Goal: Task Accomplishment & Management: Complete application form

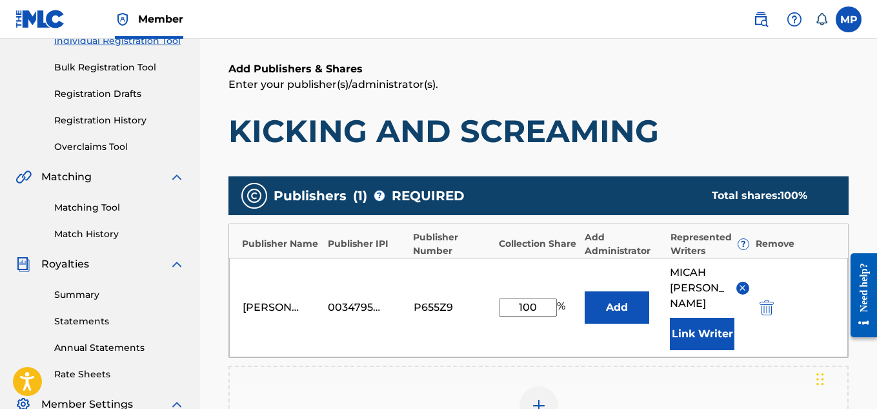
scroll to position [383, 0]
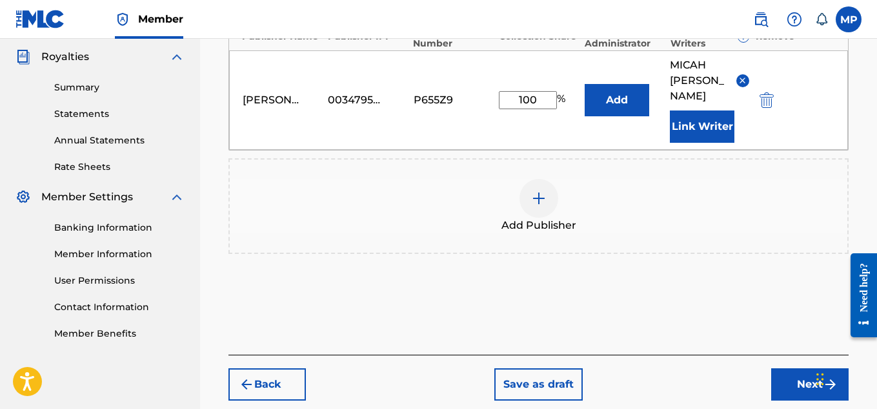
click at [788, 371] on button "Next" at bounding box center [809, 384] width 77 height 32
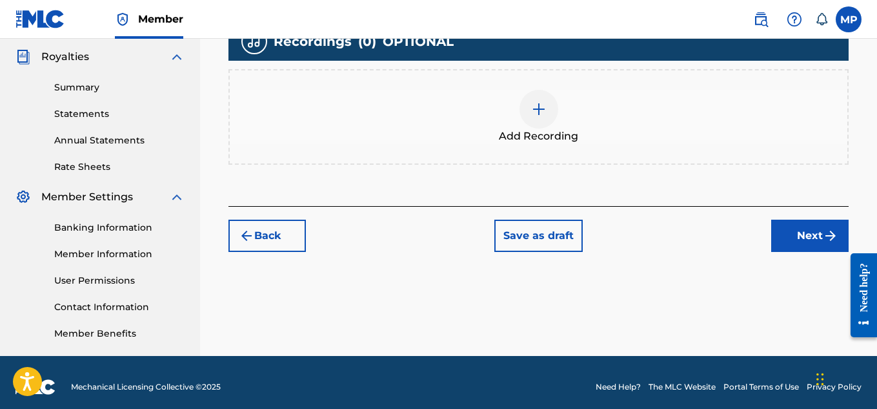
scroll to position [304, 0]
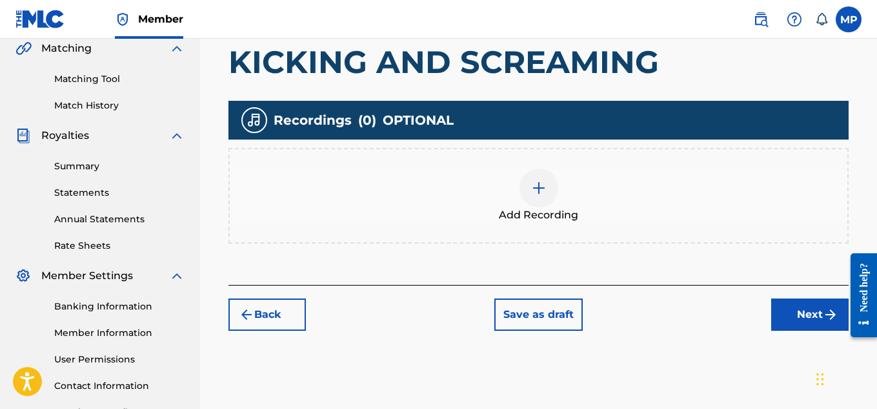
click at [529, 183] on div at bounding box center [539, 187] width 39 height 39
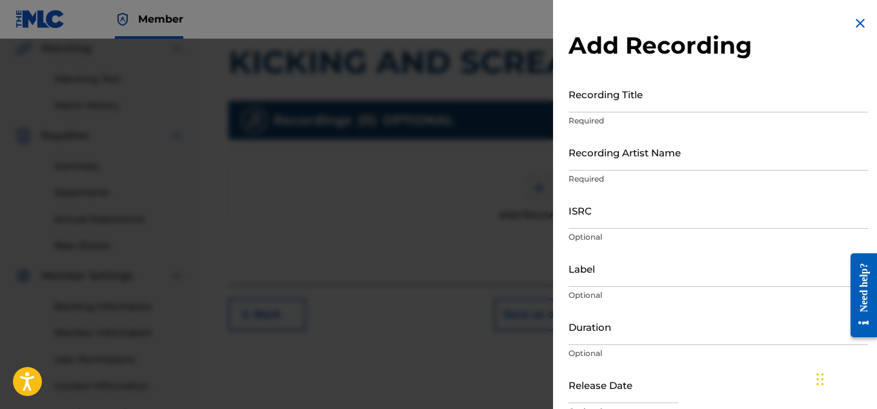
click at [622, 209] on input "ISRC" at bounding box center [719, 210] width 300 height 37
paste input "QZAPG1708345"
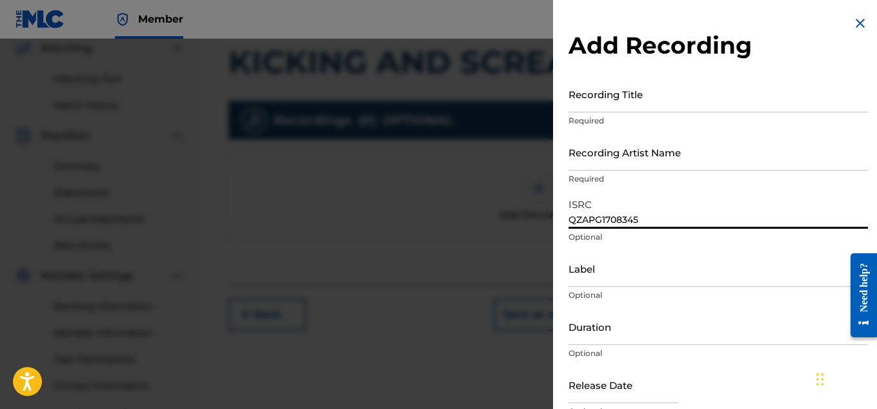
type input "QZAPG1708345"
click at [615, 153] on input "Recording Artist Name" at bounding box center [719, 152] width 300 height 37
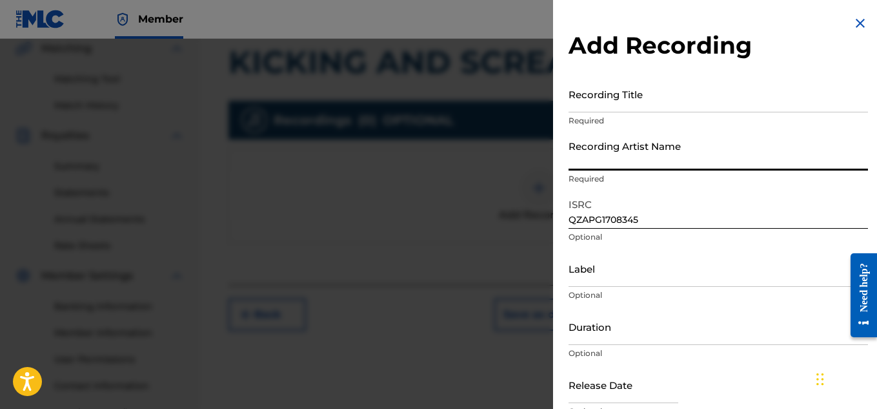
paste input "FLUNKY JUNKY"
type input "FLUNKY JUNKY"
click at [600, 99] on input "Recording Title" at bounding box center [719, 94] width 300 height 37
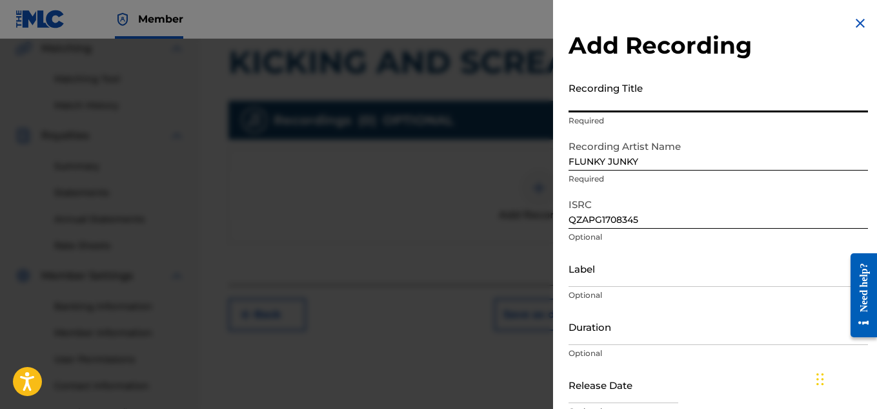
paste input "KICKING AND SCREAMING"
type input "KICKING AND SCREAMING"
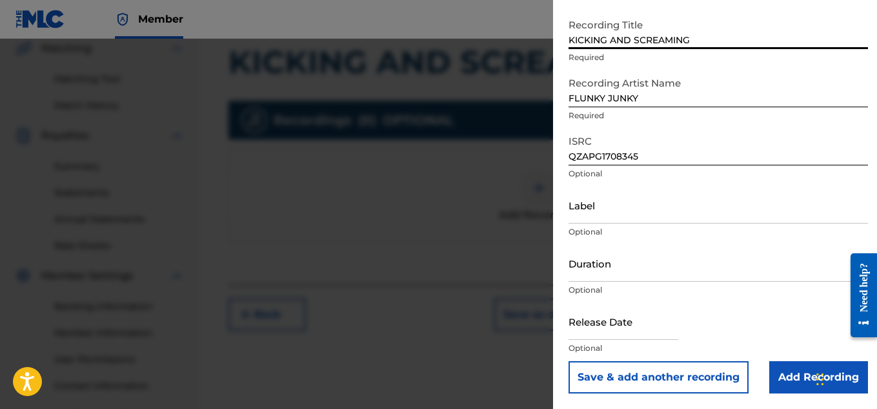
click at [781, 385] on input "Add Recording" at bounding box center [818, 377] width 99 height 32
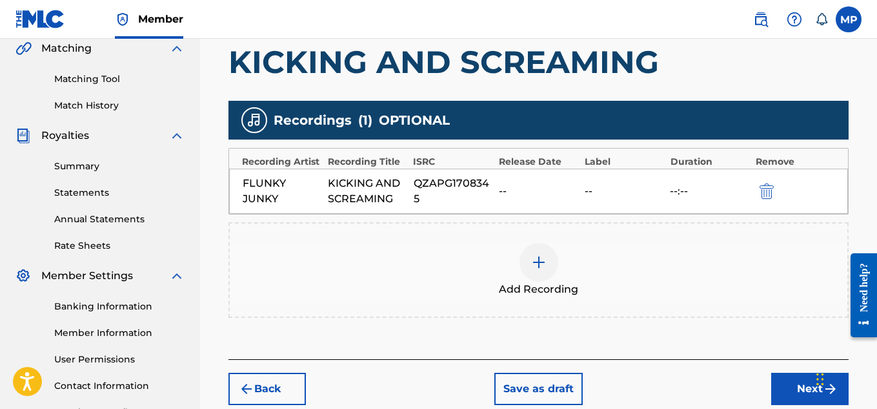
click at [781, 385] on button "Next" at bounding box center [809, 388] width 77 height 32
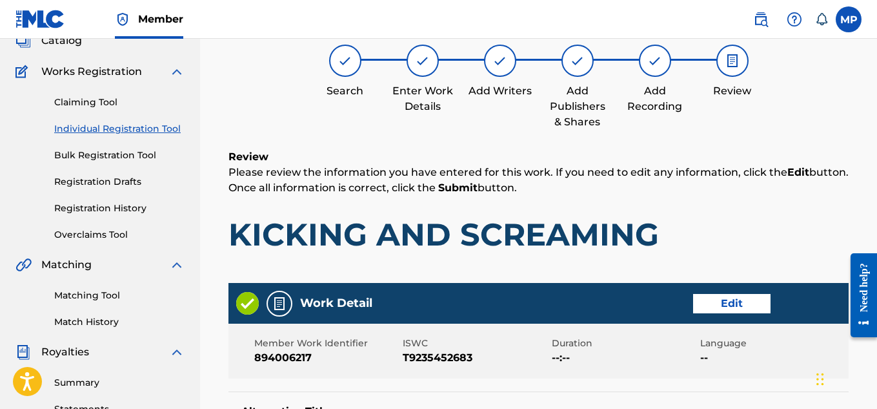
scroll to position [827, 0]
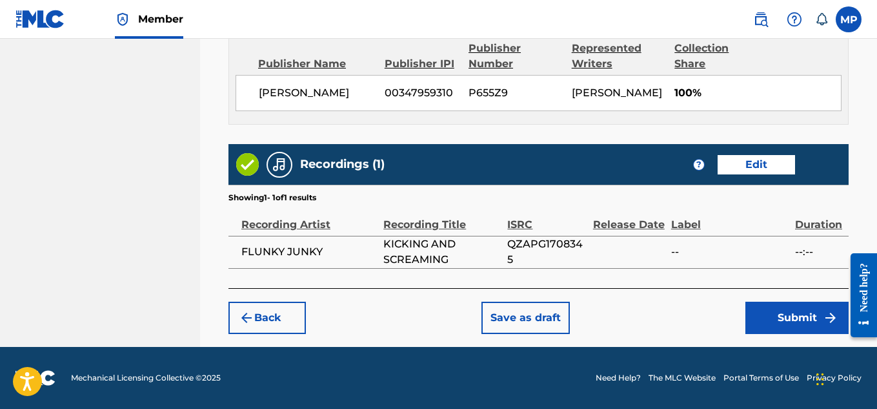
click at [786, 312] on button "Submit" at bounding box center [797, 317] width 103 height 32
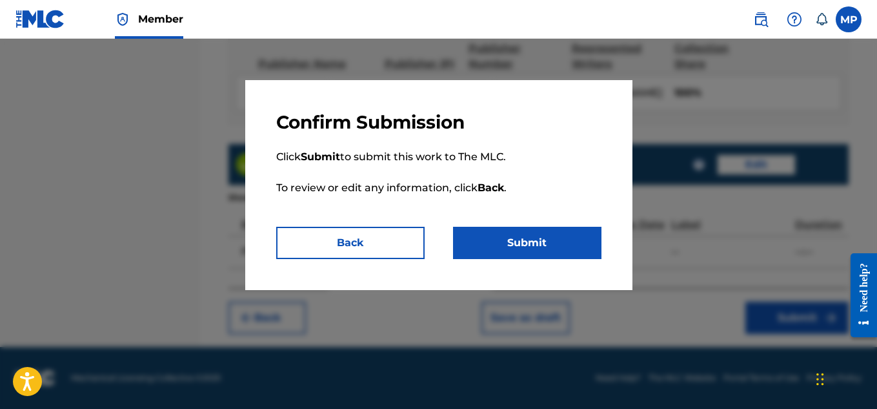
click at [584, 256] on button "Submit" at bounding box center [527, 243] width 148 height 32
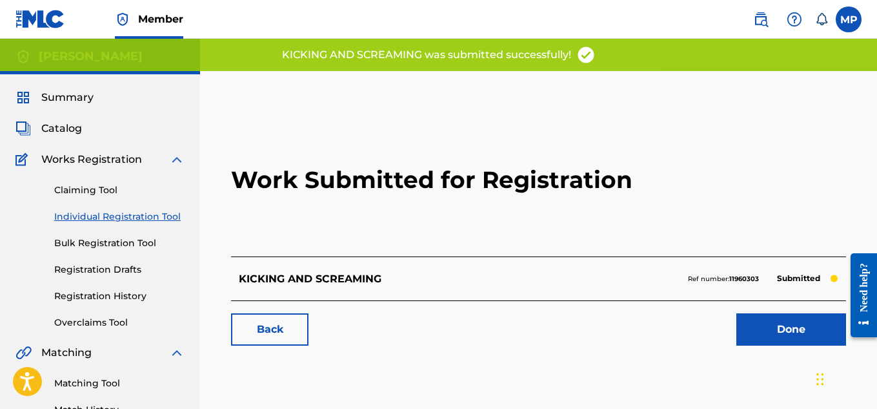
click at [290, 329] on link "Back" at bounding box center [269, 329] width 77 height 32
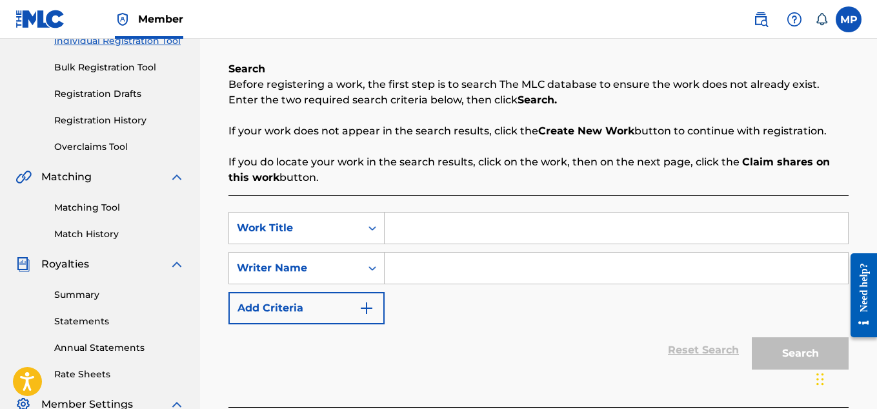
scroll to position [70, 0]
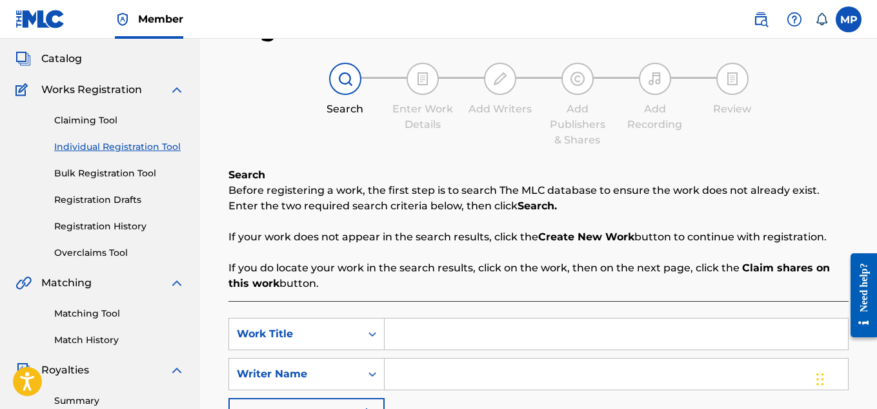
click at [101, 225] on link "Registration History" at bounding box center [119, 226] width 130 height 14
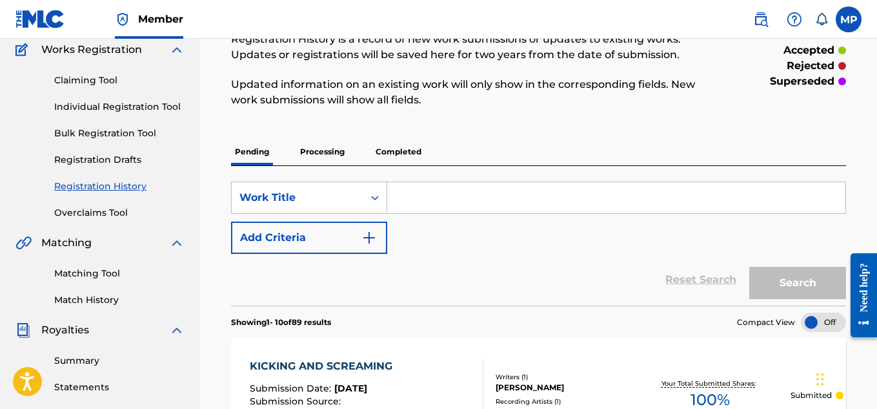
scroll to position [112, 0]
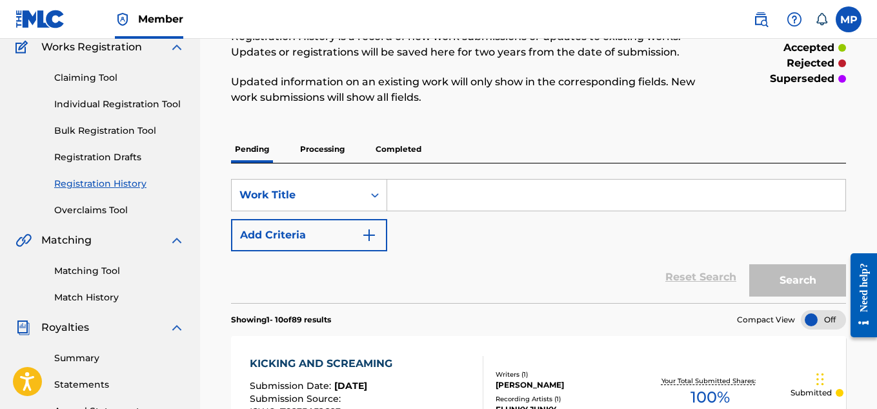
click at [103, 99] on link "Individual Registration Tool" at bounding box center [119, 104] width 130 height 14
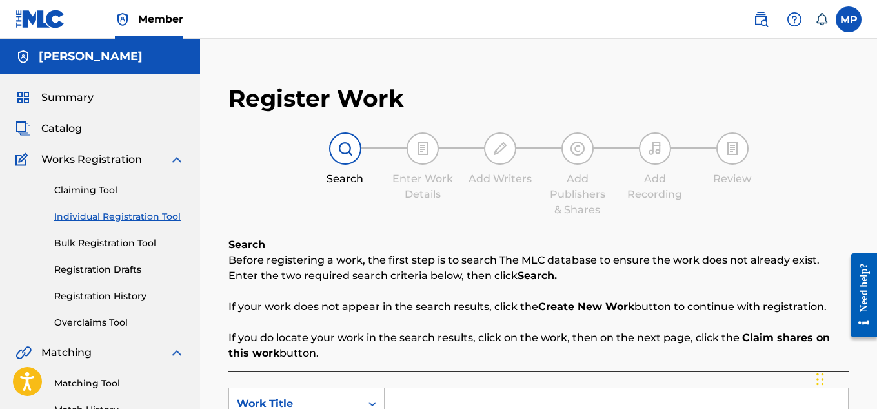
scroll to position [148, 0]
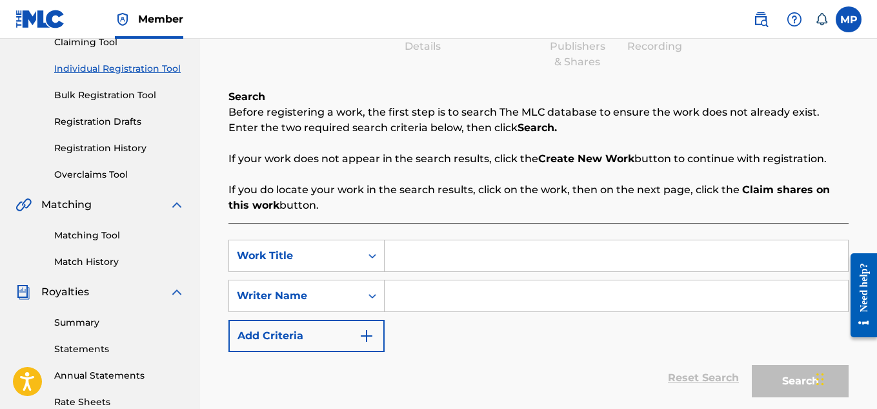
click at [449, 256] on input "Search Form" at bounding box center [616, 255] width 463 height 31
paste input "FLUNKY JUNKY"
type input "FLUNKY JUNKY"
click at [423, 298] on input "Search Form" at bounding box center [616, 295] width 463 height 31
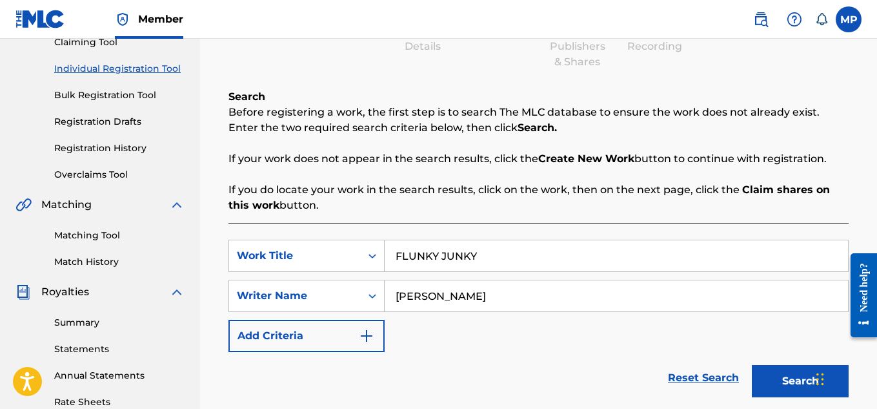
scroll to position [352, 0]
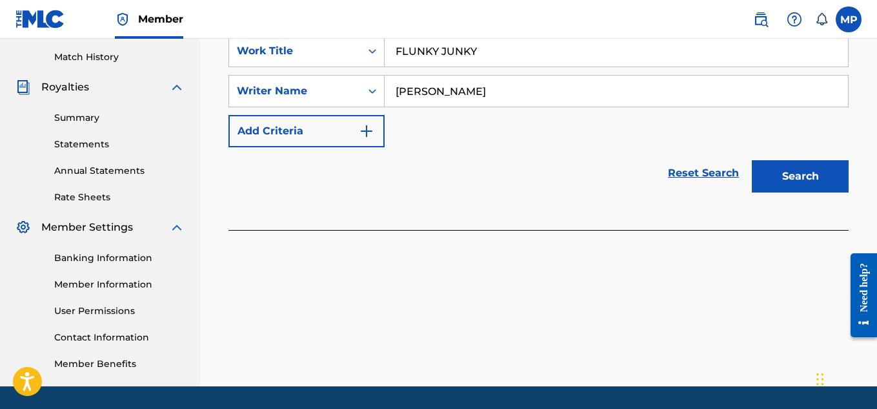
type input "[PERSON_NAME]"
click at [824, 183] on button "Search" at bounding box center [800, 176] width 97 height 32
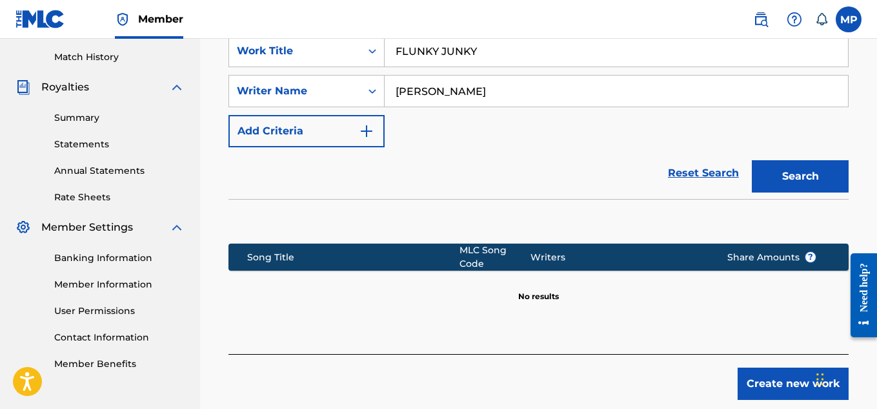
click at [796, 367] on button "Create new work" at bounding box center [793, 383] width 111 height 32
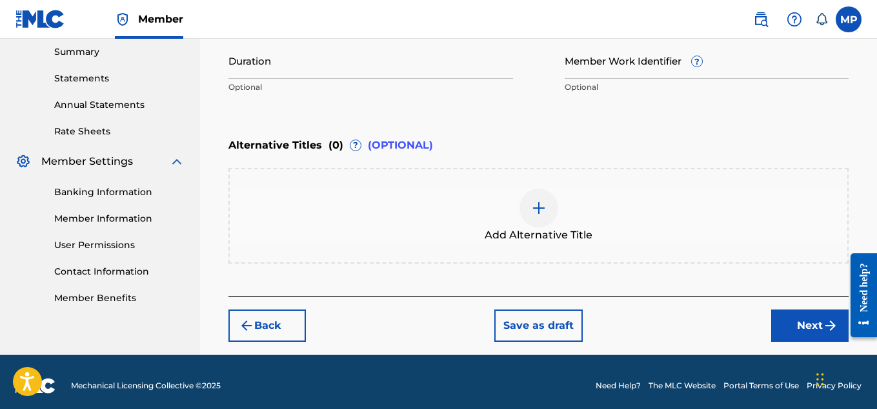
scroll to position [219, 0]
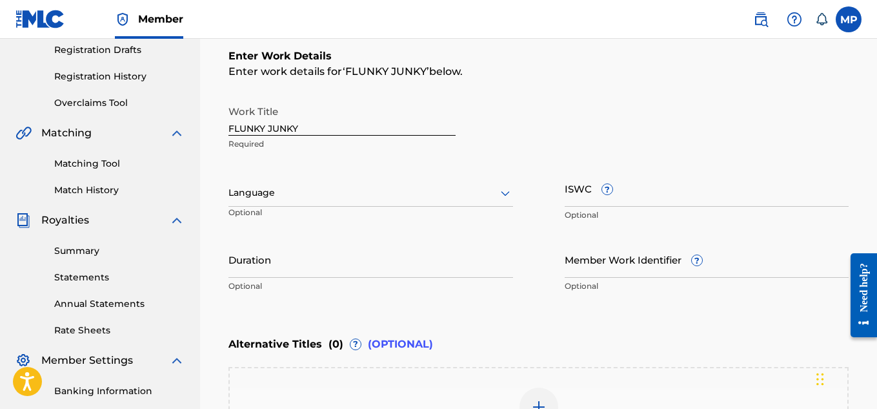
click at [666, 190] on input "ISWC ?" at bounding box center [707, 188] width 285 height 37
paste input "QZAPG1723171"
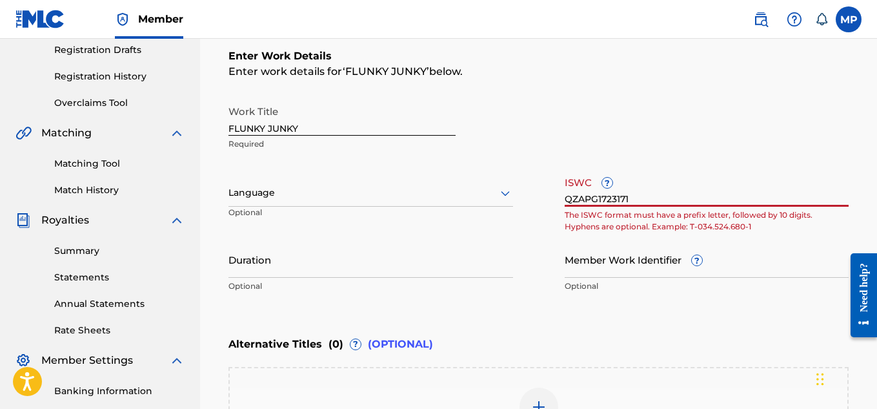
click at [698, 195] on input "QZAPG1723171" at bounding box center [707, 188] width 285 height 37
paste input "T9235452832"
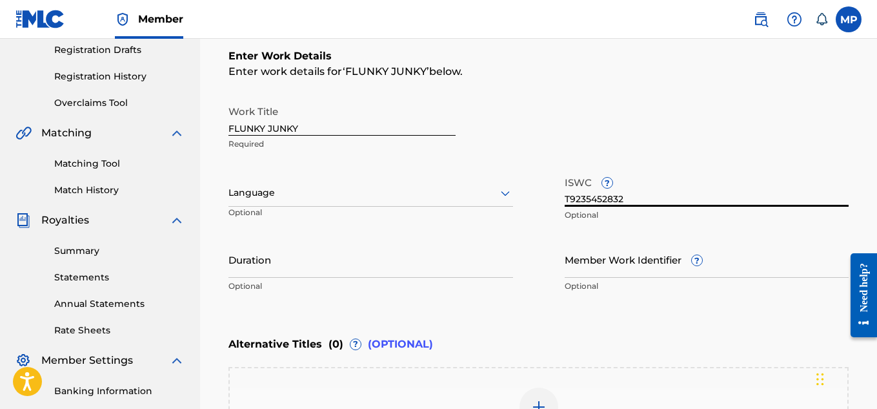
type input "T9235452832"
click at [637, 263] on input "Member Work Identifier ?" at bounding box center [707, 259] width 285 height 37
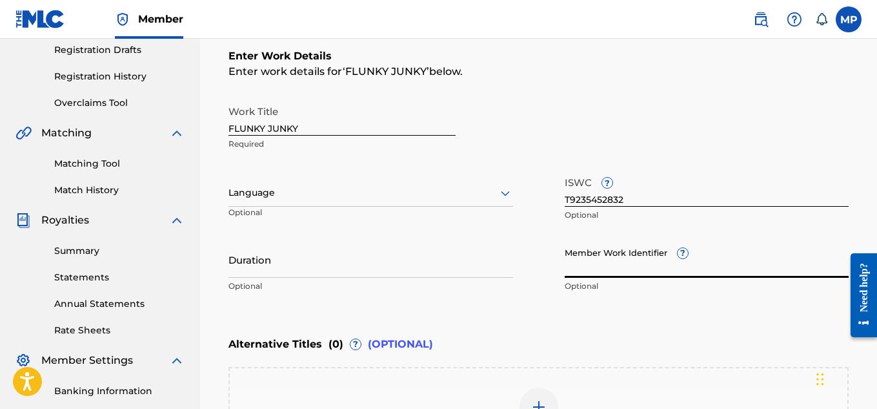
paste input "894006225"
type input "894006225"
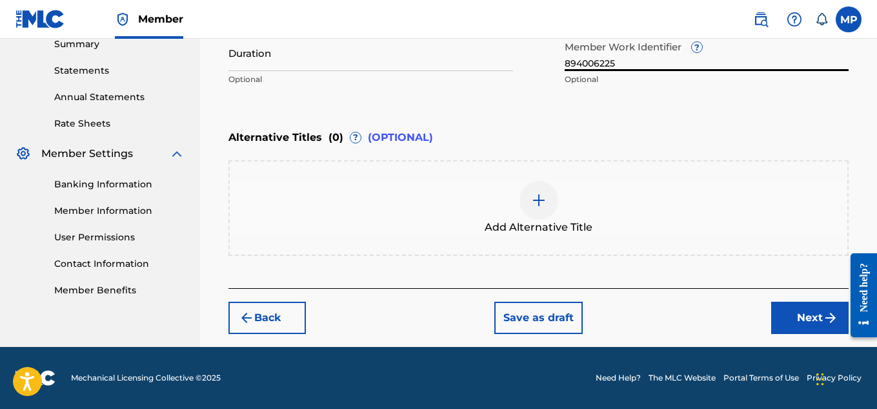
click at [792, 312] on button "Next" at bounding box center [809, 317] width 77 height 32
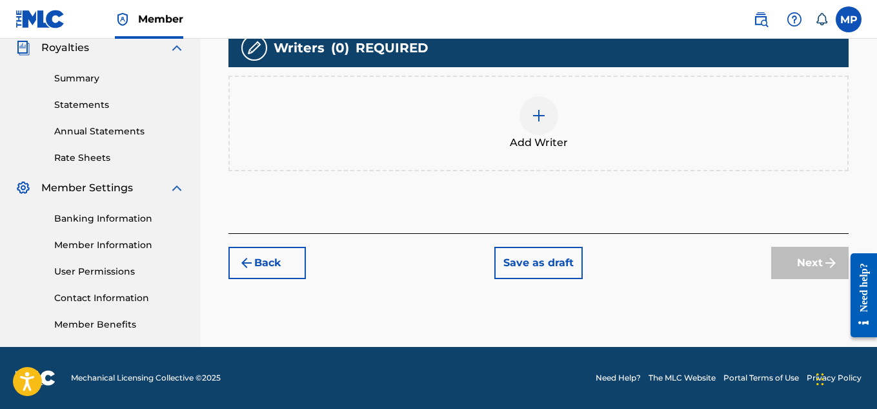
click at [553, 135] on div at bounding box center [539, 115] width 39 height 39
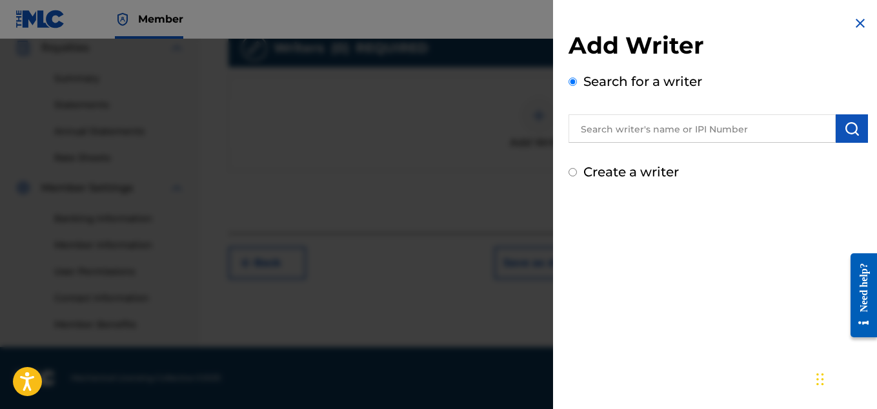
scroll to position [280, 0]
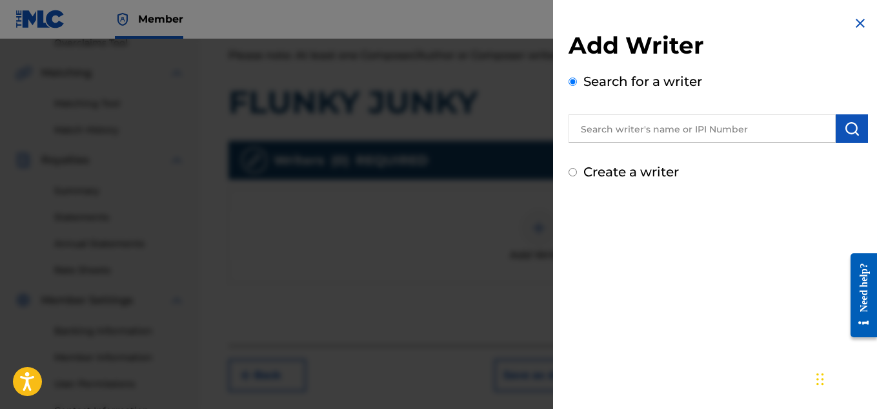
click at [800, 134] on input "text" at bounding box center [702, 128] width 267 height 28
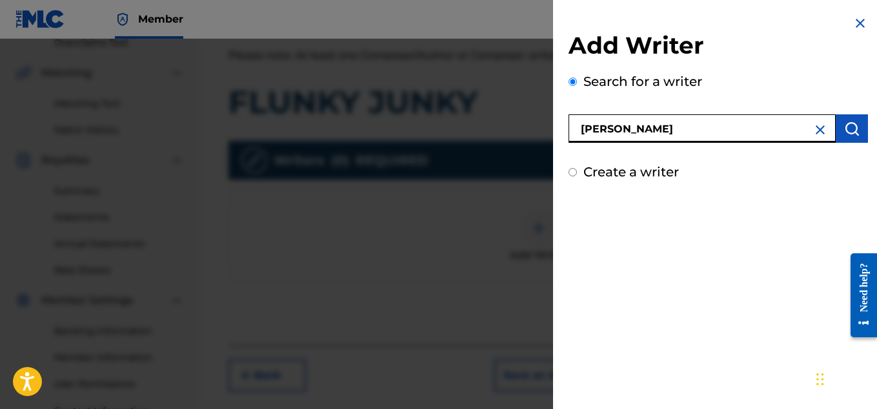
type input "[PERSON_NAME]"
click at [848, 126] on img "submit" at bounding box center [851, 128] width 15 height 15
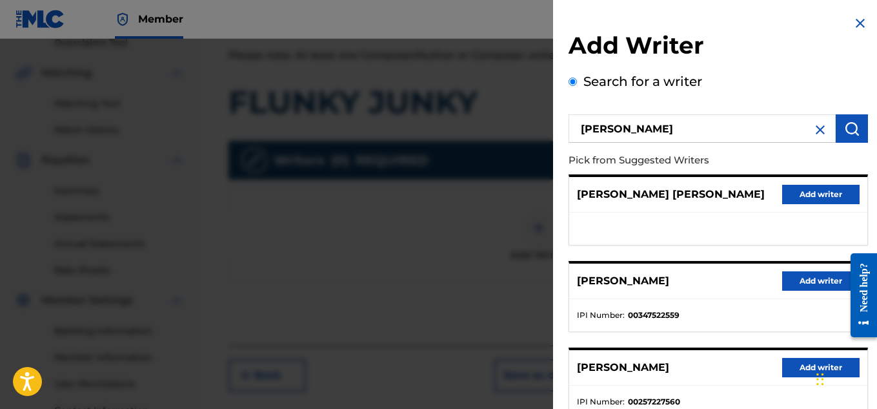
click at [811, 277] on button "Add writer" at bounding box center [820, 280] width 77 height 19
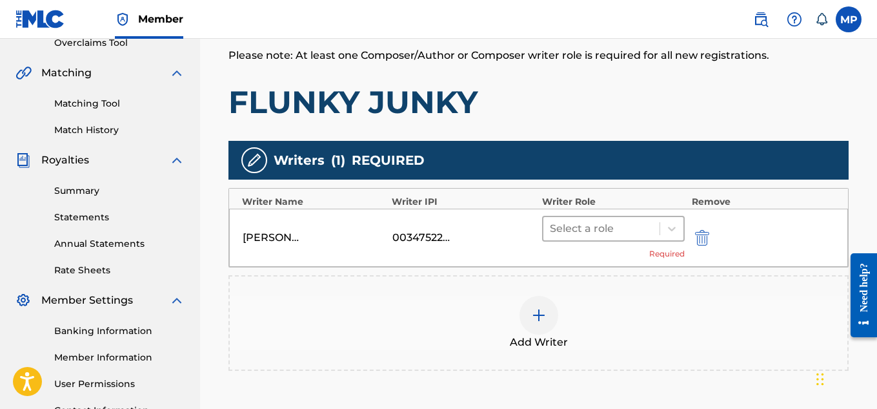
click at [652, 221] on div at bounding box center [602, 228] width 104 height 18
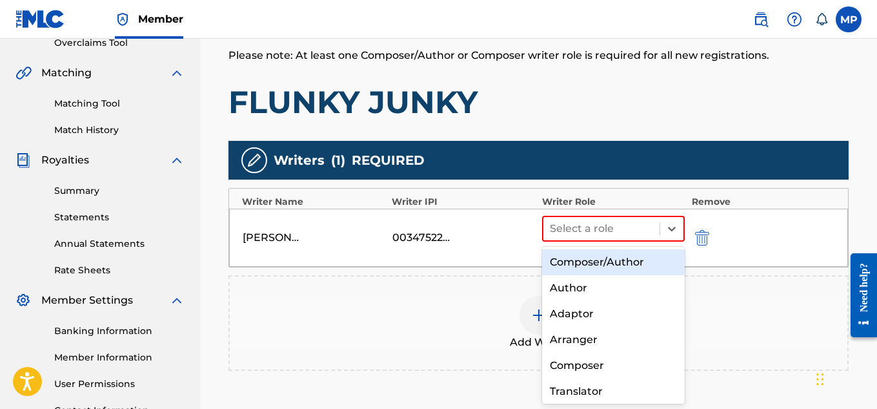
click at [595, 263] on div "Composer/Author" at bounding box center [613, 262] width 143 height 26
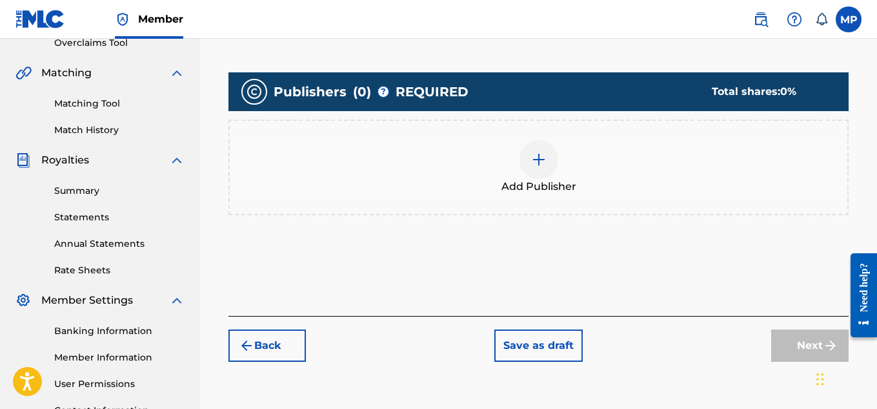
scroll to position [58, 0]
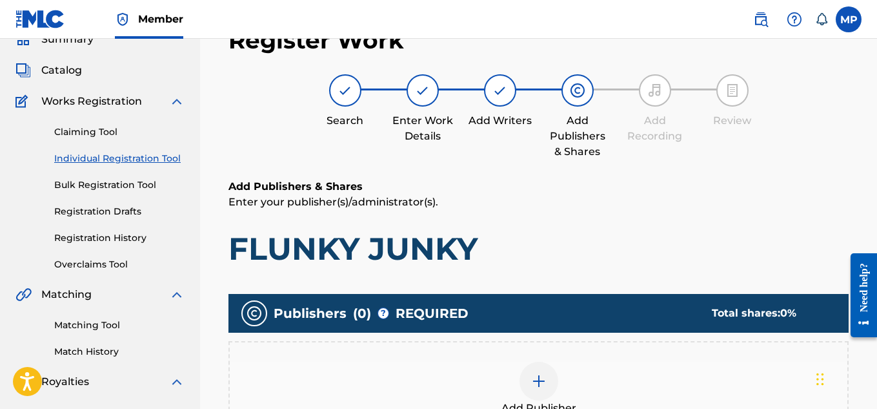
click at [543, 373] on img at bounding box center [538, 380] width 15 height 15
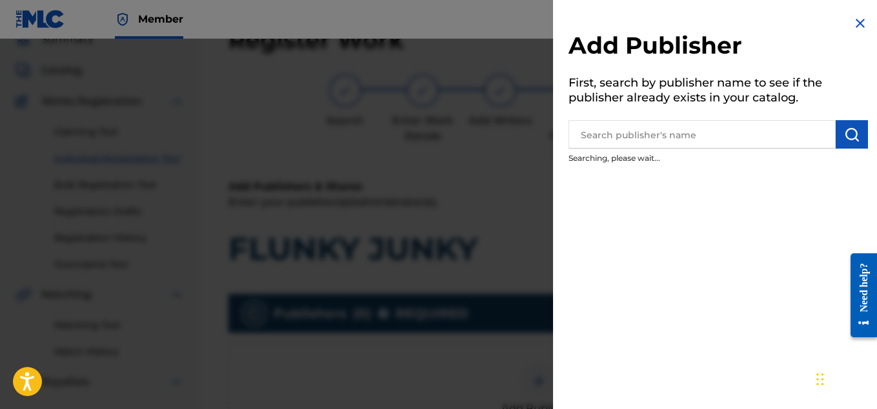
scroll to position [229, 0]
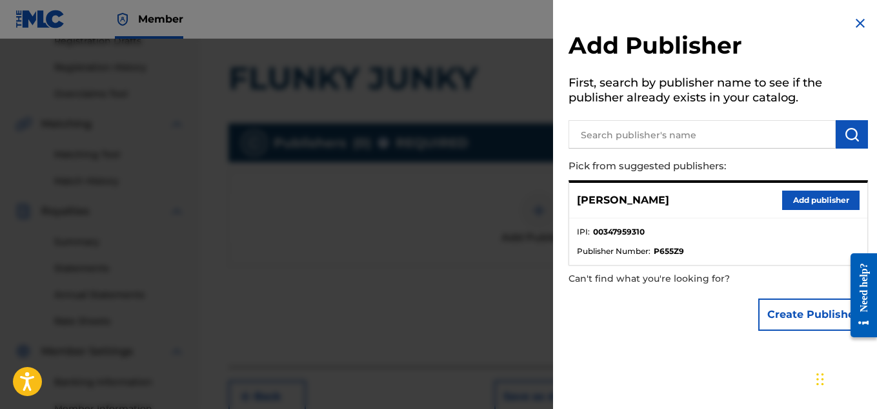
click at [807, 203] on button "Add publisher" at bounding box center [820, 199] width 77 height 19
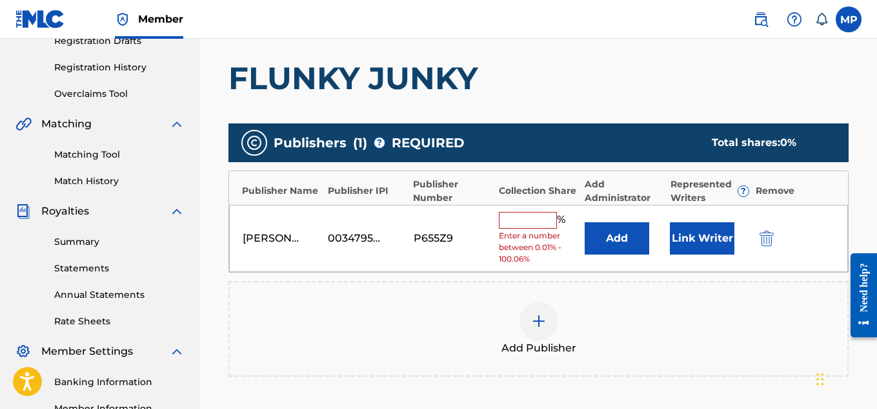
click at [534, 214] on input "text" at bounding box center [528, 220] width 58 height 17
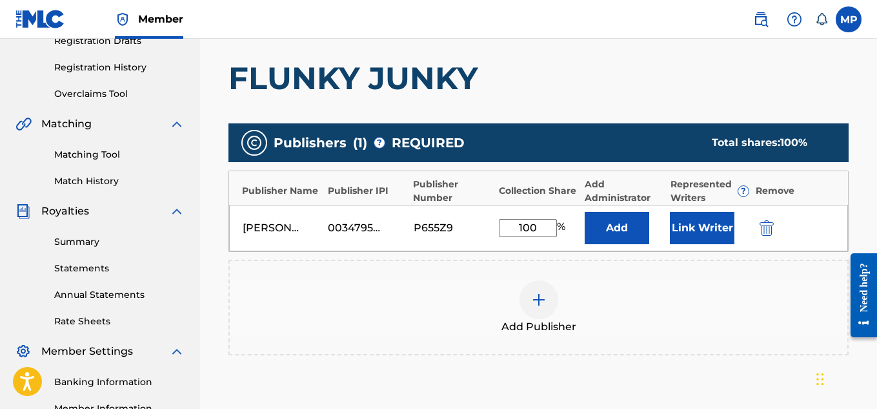
type input "100"
click at [705, 219] on button "Link Writer" at bounding box center [702, 228] width 65 height 32
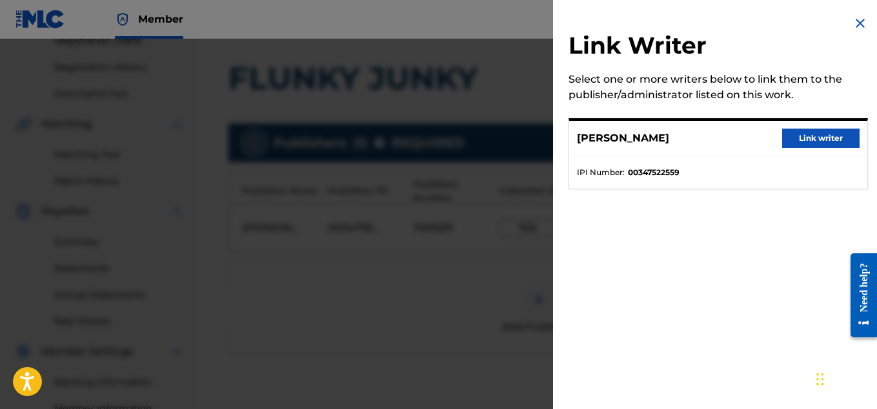
click at [817, 145] on button "Link writer" at bounding box center [820, 137] width 77 height 19
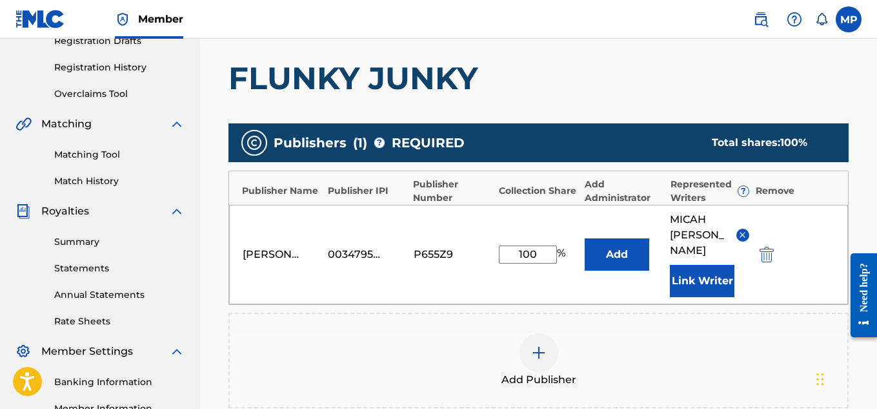
scroll to position [396, 0]
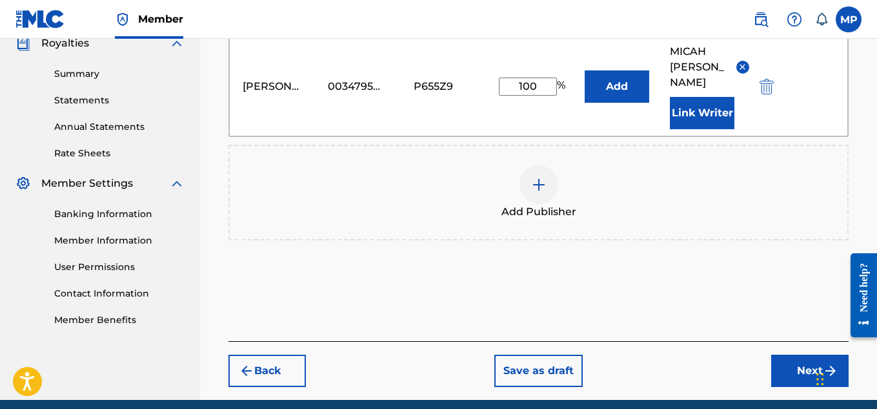
click at [784, 354] on button "Next" at bounding box center [809, 370] width 77 height 32
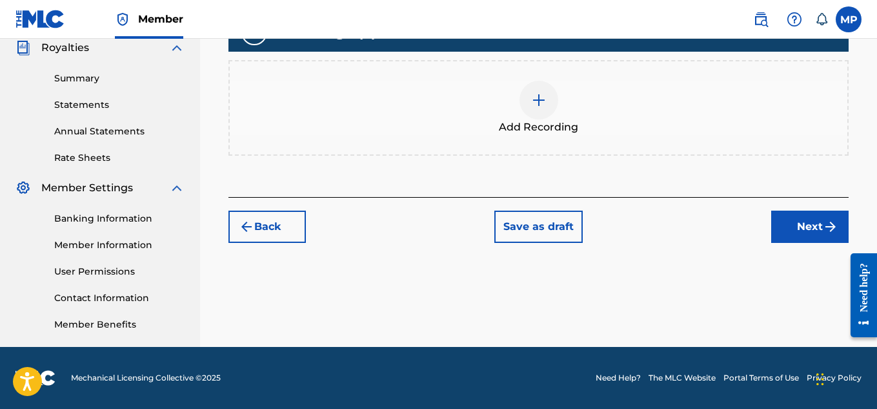
click at [536, 108] on img at bounding box center [538, 99] width 15 height 15
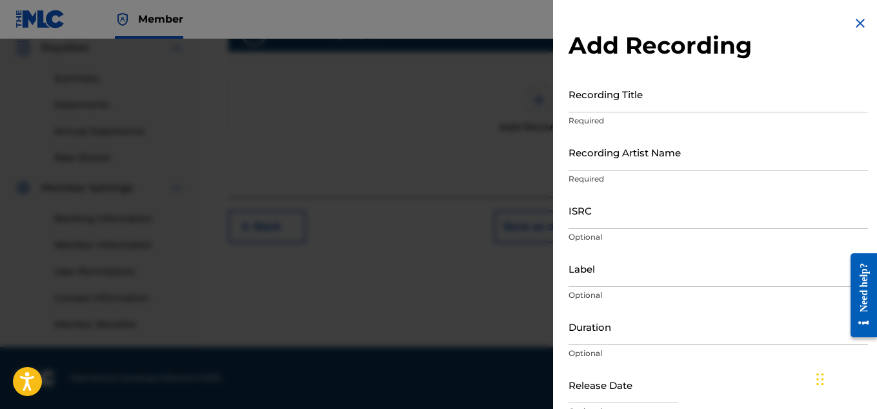
scroll to position [172, 0]
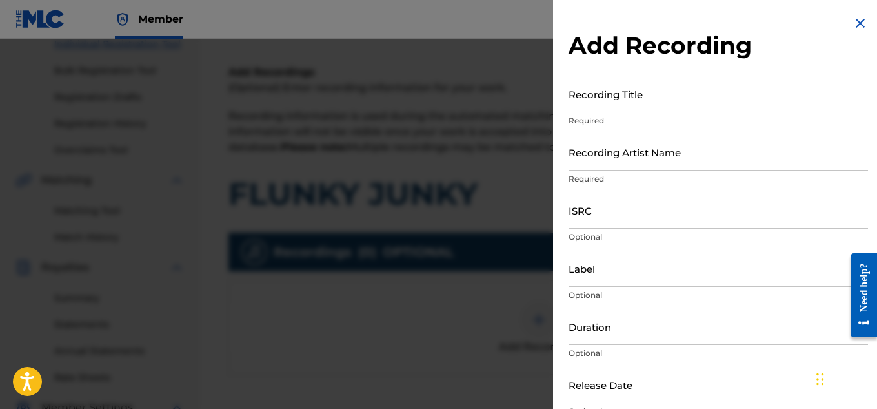
click at [859, 24] on img at bounding box center [860, 22] width 15 height 15
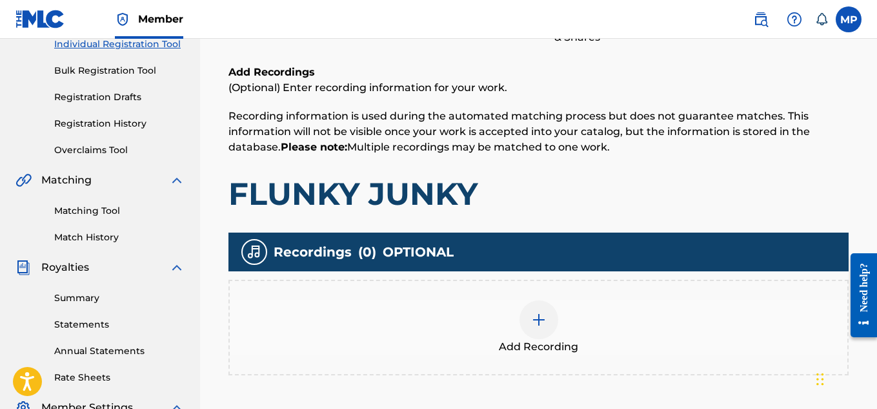
scroll to position [392, 0]
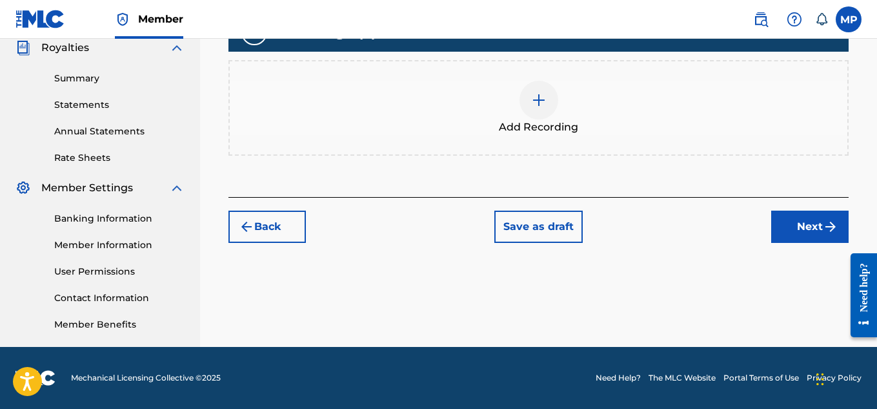
click at [271, 218] on button "Back" at bounding box center [267, 226] width 77 height 32
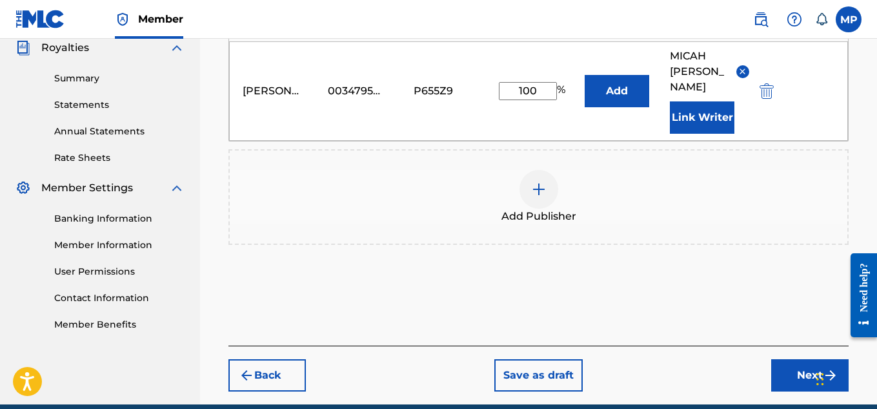
click at [264, 359] on button "Back" at bounding box center [267, 375] width 77 height 32
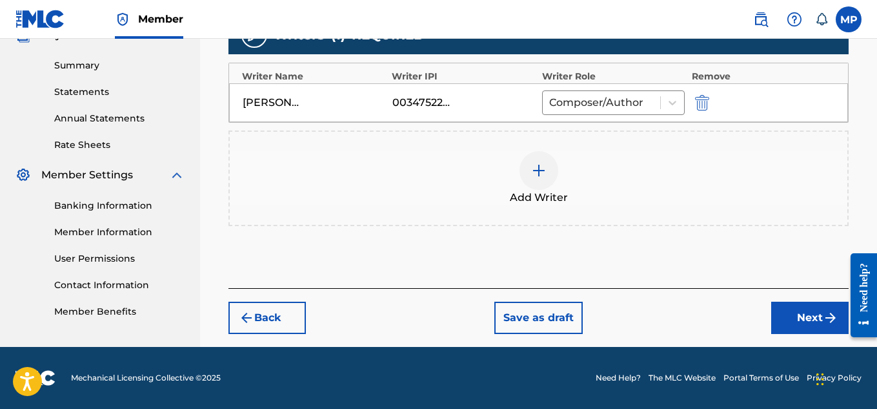
click at [262, 316] on button "Back" at bounding box center [267, 317] width 77 height 32
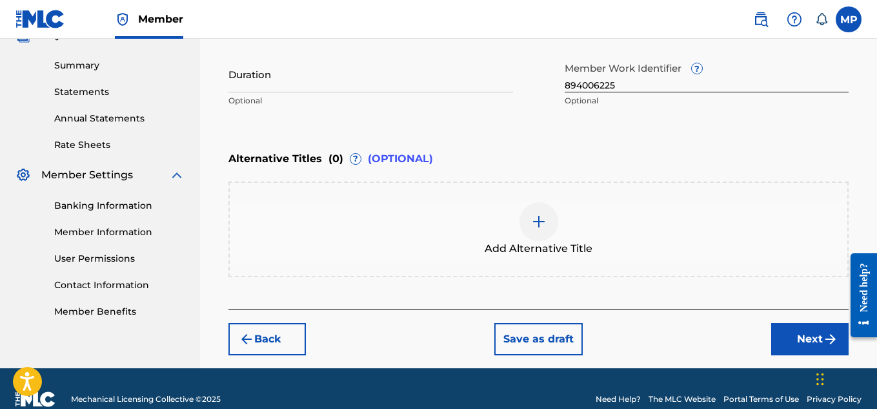
scroll to position [0, 0]
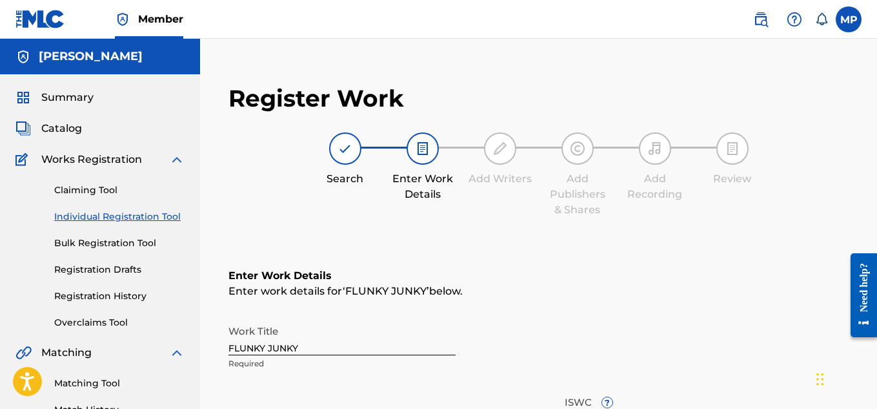
click at [323, 333] on input "FLUNKY JUNKY" at bounding box center [342, 336] width 227 height 37
paste input "JUMPING IN THE BED"
type input "JUMPING IN THE BED"
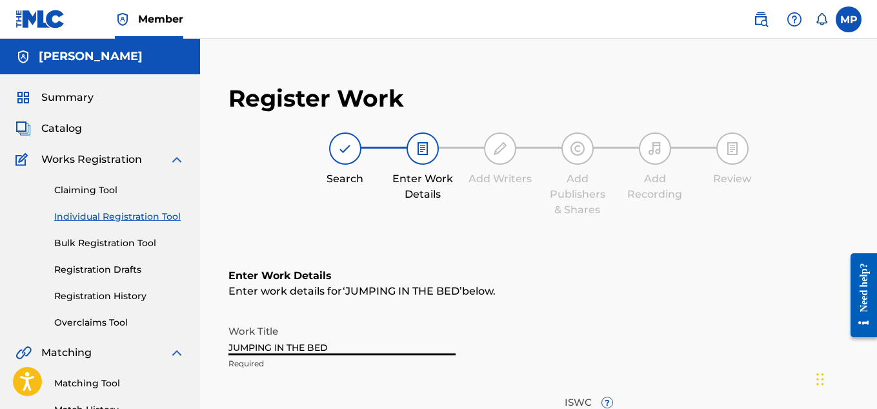
scroll to position [426, 0]
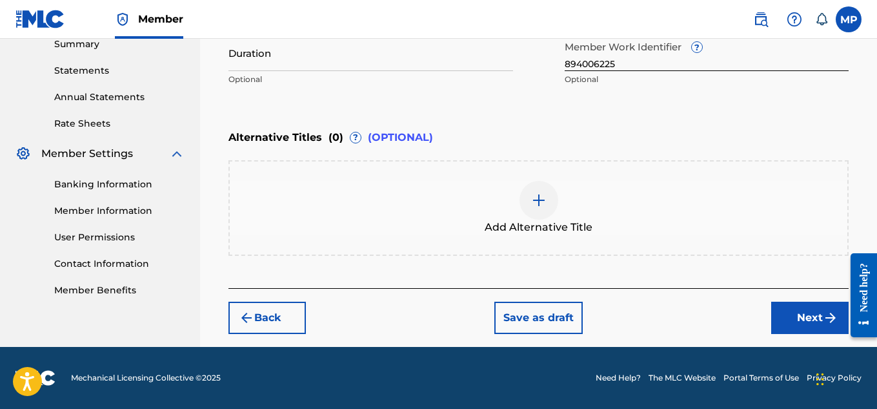
click at [786, 320] on button "Next" at bounding box center [809, 317] width 77 height 32
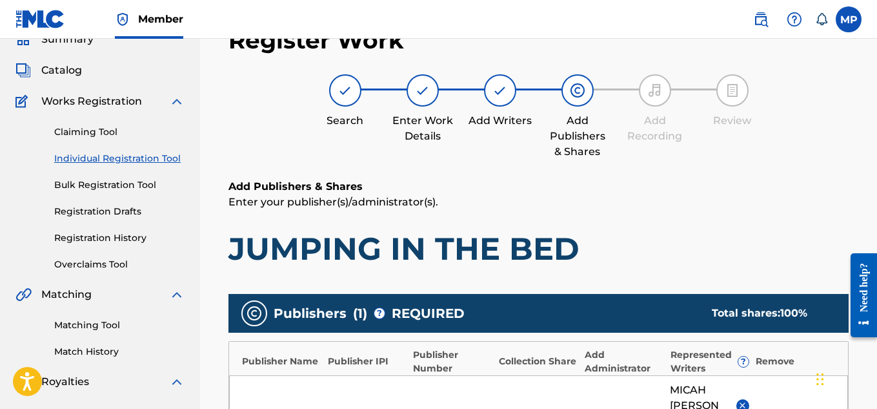
scroll to position [429, 0]
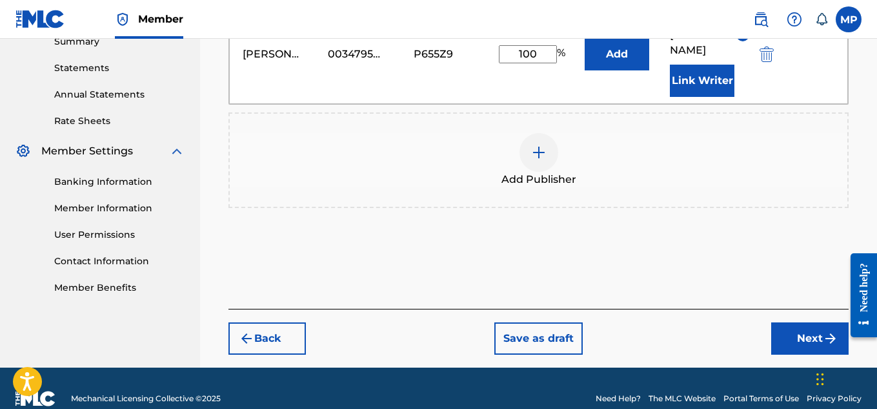
click at [799, 354] on button "Next" at bounding box center [809, 338] width 77 height 32
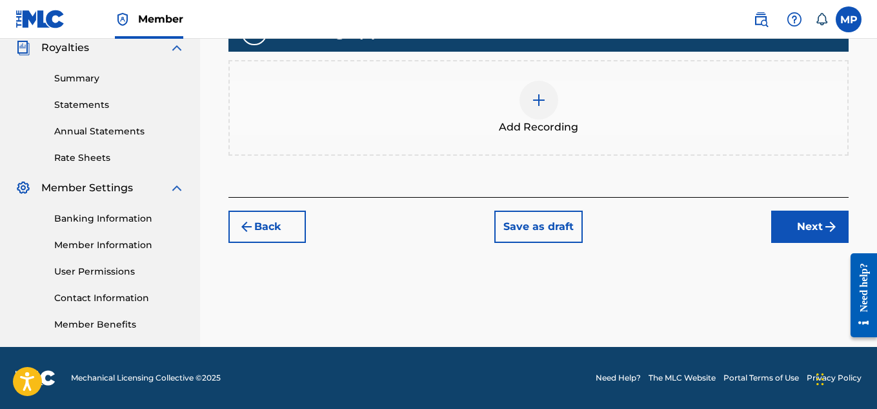
click at [533, 117] on div at bounding box center [539, 100] width 39 height 39
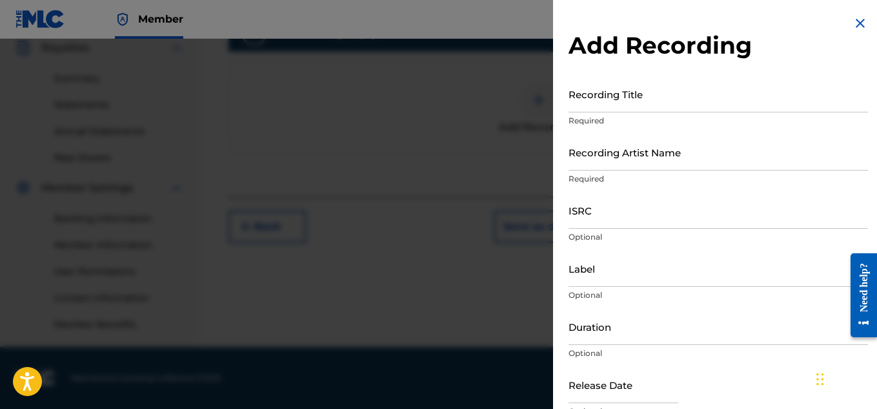
scroll to position [392, 0]
click at [640, 103] on input "Recording Title" at bounding box center [719, 94] width 300 height 37
paste input "JUMPING IN THE BED"
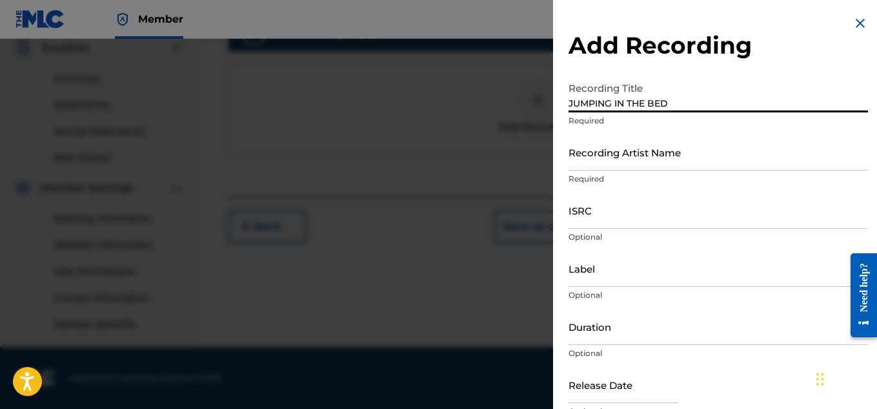
type input "JUMPING IN THE BED"
click at [602, 163] on input "Recording Artist Name" at bounding box center [719, 152] width 300 height 37
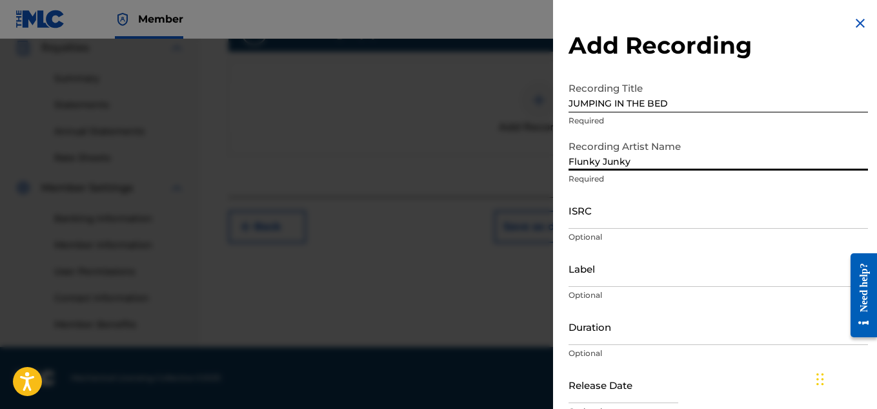
type input "Flunky Junky"
click at [581, 210] on input "ISRC" at bounding box center [719, 210] width 300 height 37
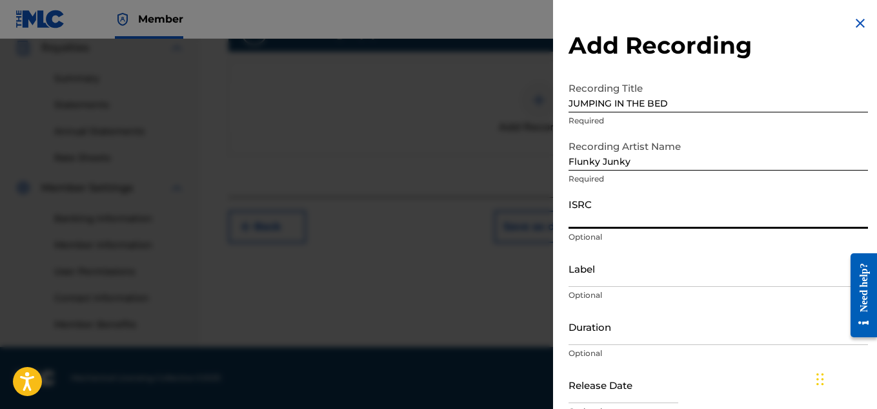
paste input "QZAPG1723171"
type input "QZAPG1723171"
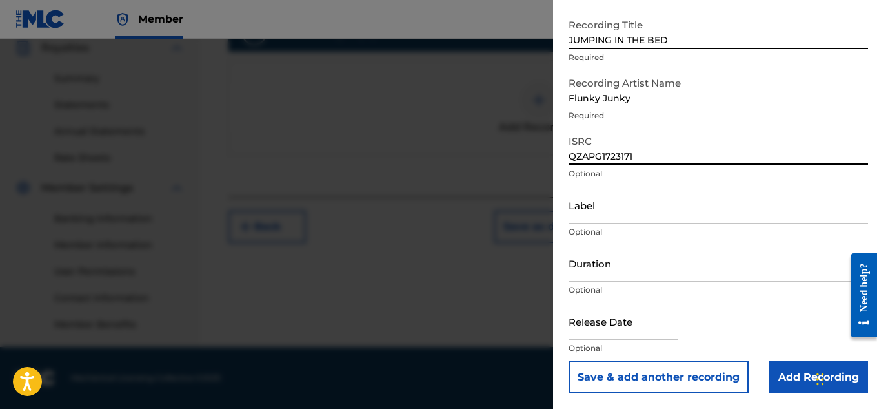
click at [789, 376] on input "Add Recording" at bounding box center [818, 377] width 99 height 32
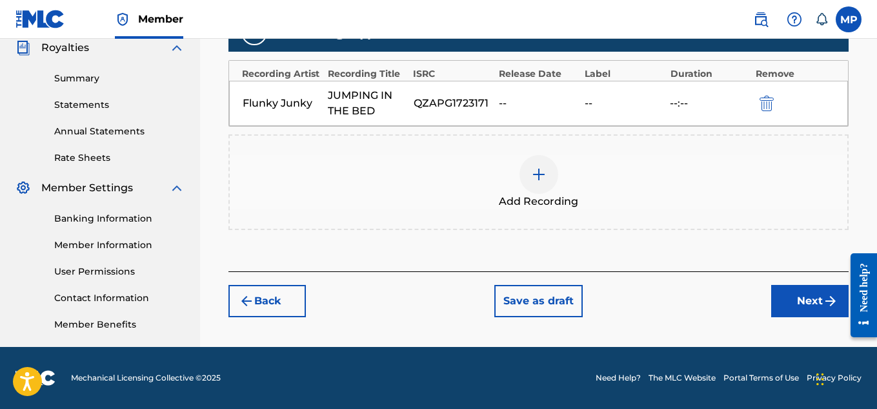
click at [793, 298] on button "Next" at bounding box center [809, 301] width 77 height 32
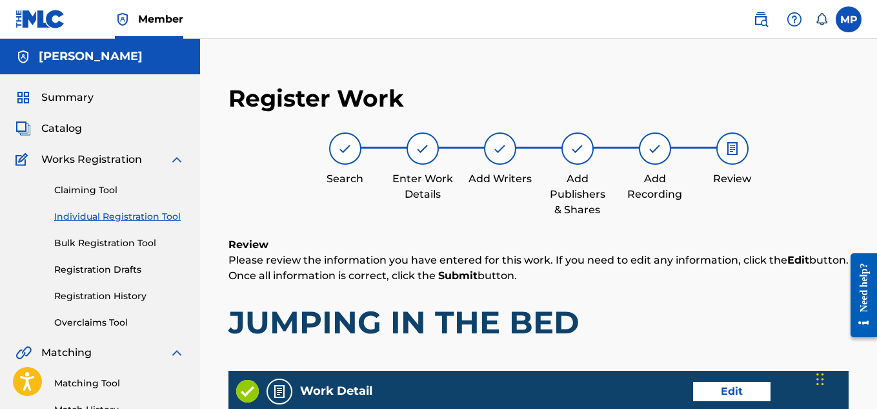
scroll to position [724, 0]
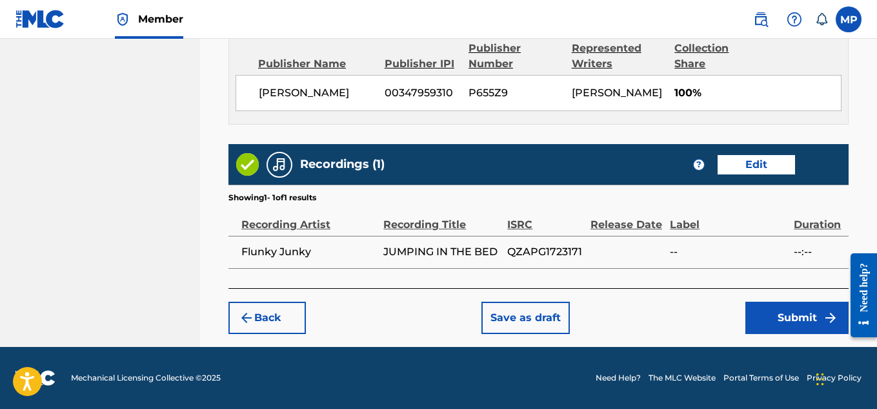
click at [787, 320] on button "Submit" at bounding box center [797, 317] width 103 height 32
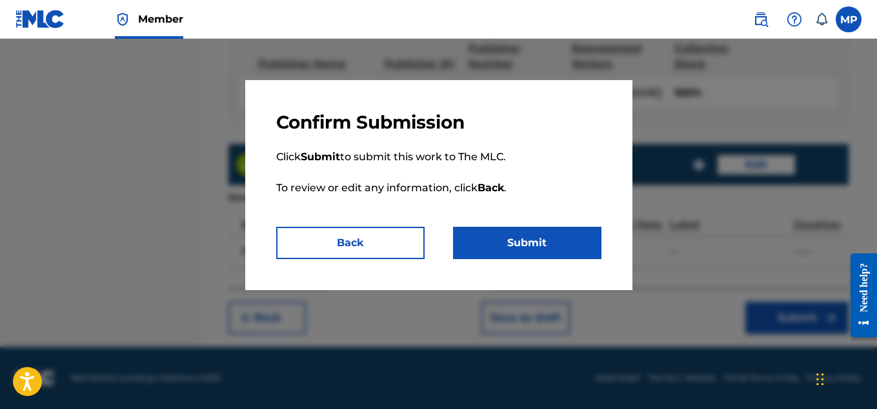
click at [517, 247] on button "Submit" at bounding box center [527, 243] width 148 height 32
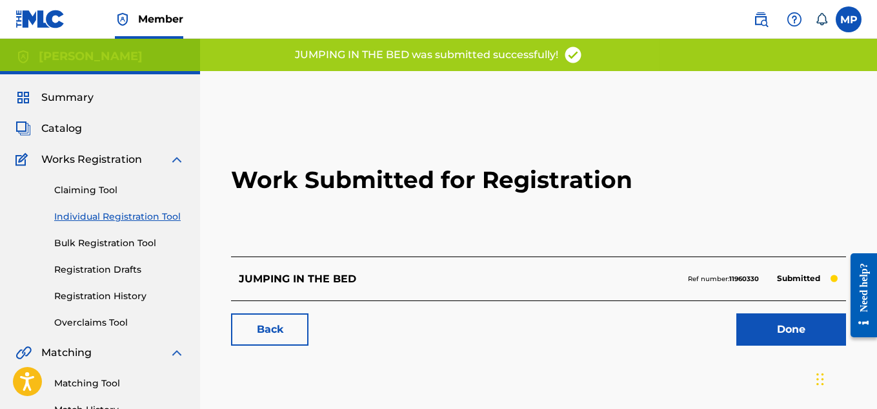
click at [265, 325] on link "Back" at bounding box center [269, 329] width 77 height 32
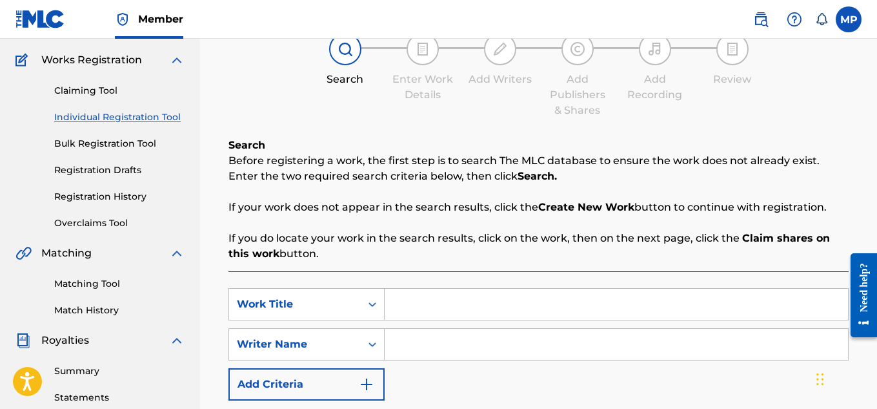
scroll to position [171, 0]
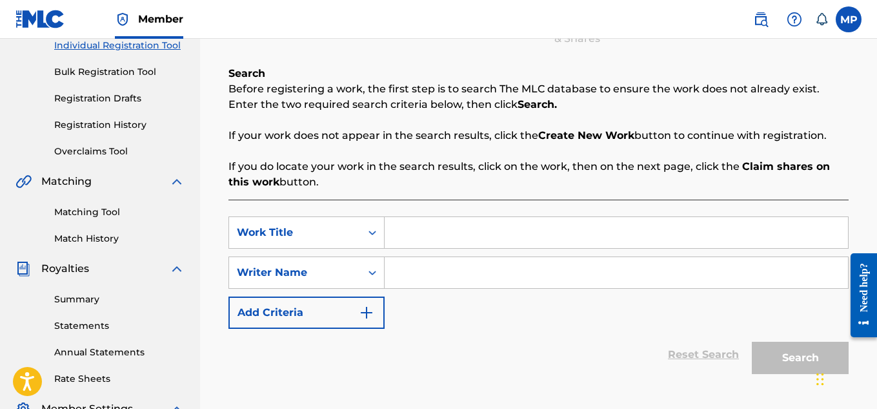
click at [430, 243] on input "Search Form" at bounding box center [616, 232] width 463 height 31
paste input "JAPANESE EDM"
type input "JAPANESE EDM"
click at [435, 266] on input "Search Form" at bounding box center [616, 272] width 463 height 31
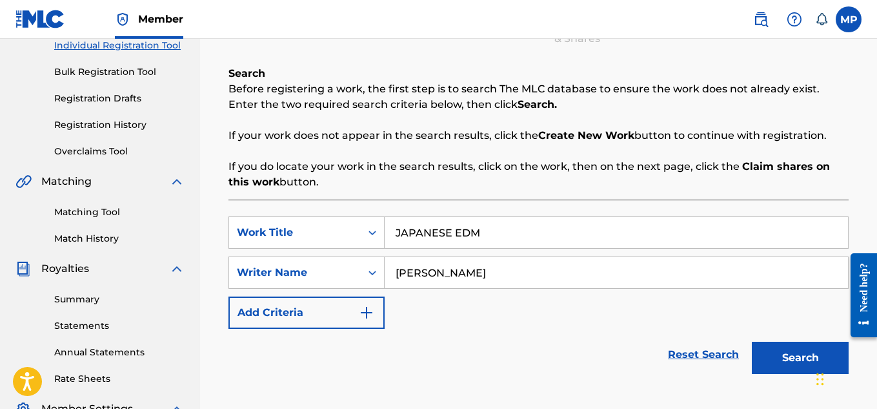
type input "[PERSON_NAME]"
click at [782, 354] on button "Search" at bounding box center [800, 357] width 97 height 32
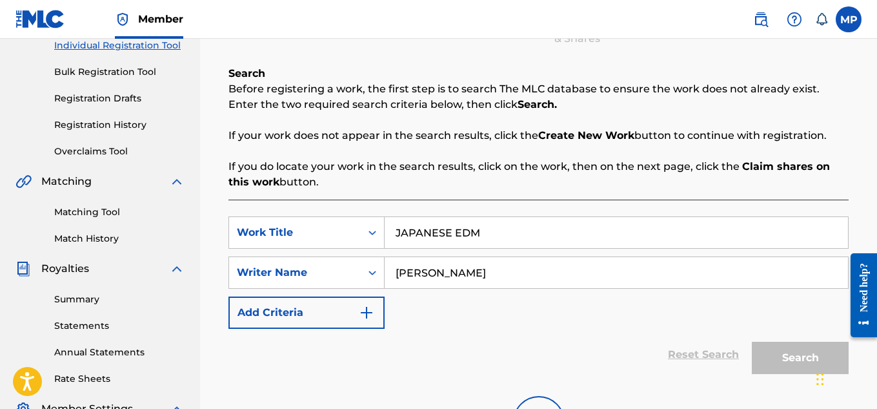
scroll to position [392, 0]
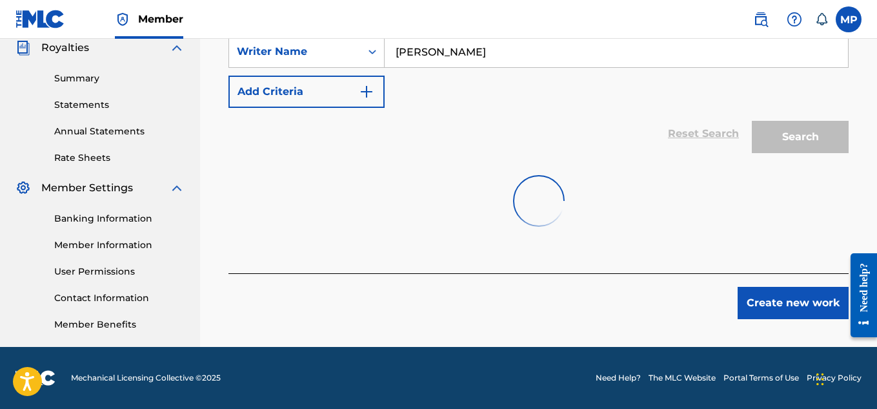
click at [800, 303] on button "Create new work" at bounding box center [793, 303] width 111 height 32
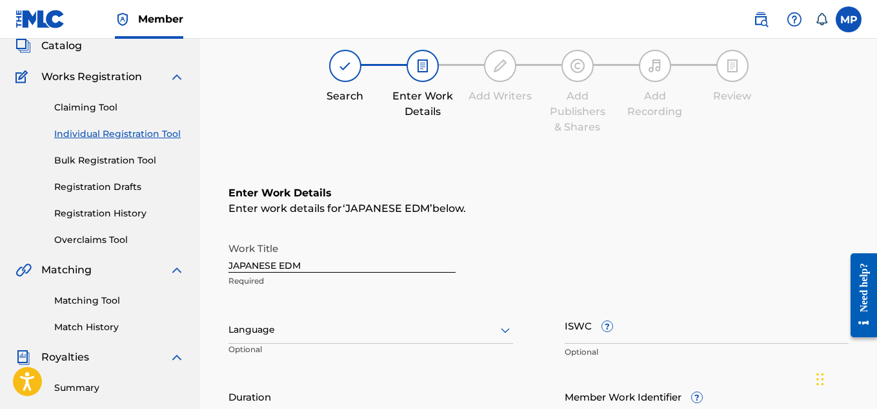
scroll to position [135, 0]
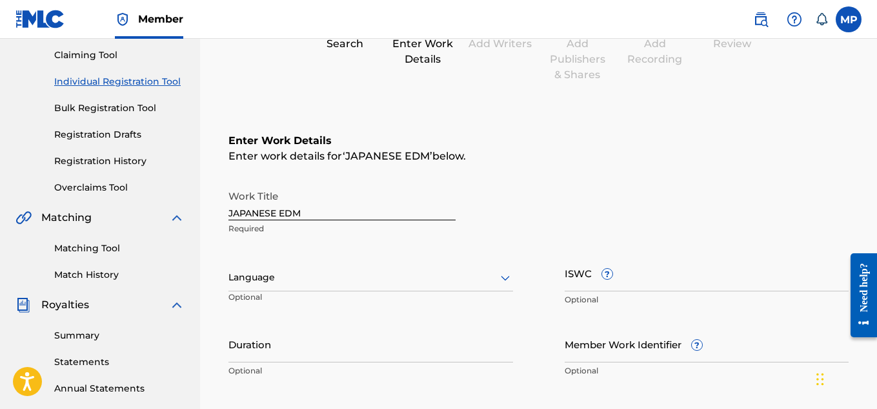
click at [647, 287] on input "ISWC ?" at bounding box center [707, 272] width 285 height 37
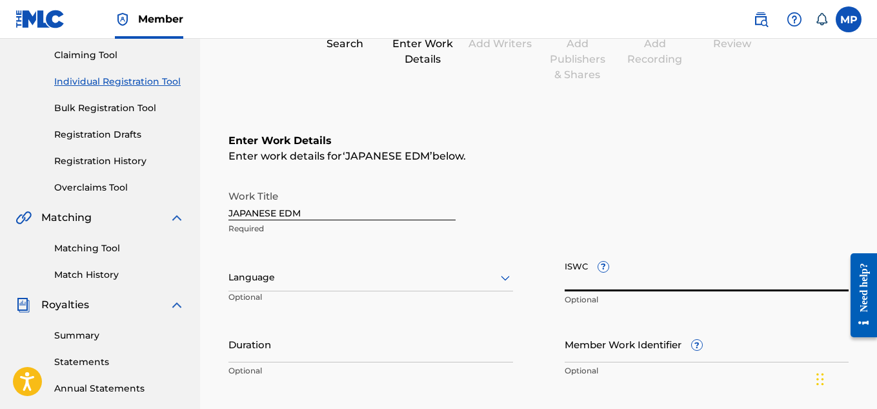
paste input "QZAPG1781037"
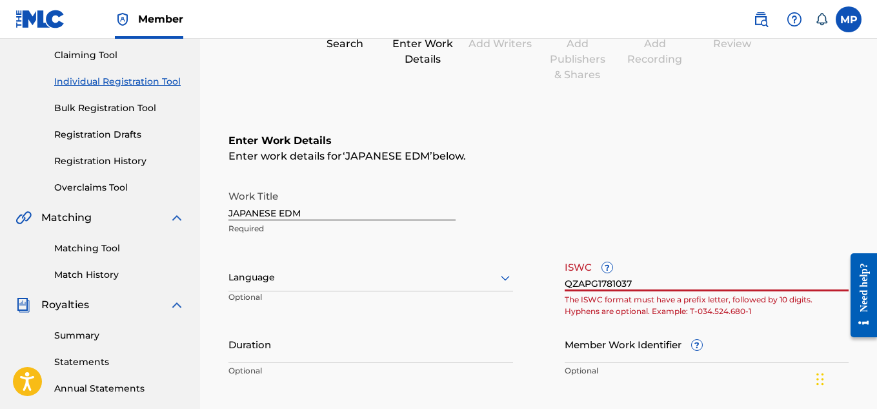
click at [649, 285] on input "QZAPG1781037" at bounding box center [707, 272] width 285 height 37
paste input "T9235452478"
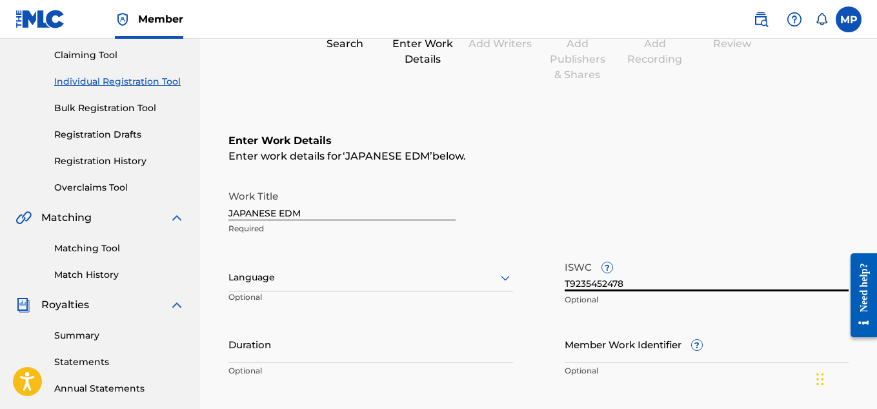
type input "T9235452478"
click at [582, 352] on input "Member Work Identifier ?" at bounding box center [707, 343] width 285 height 37
paste input "894006207"
type input "894006207"
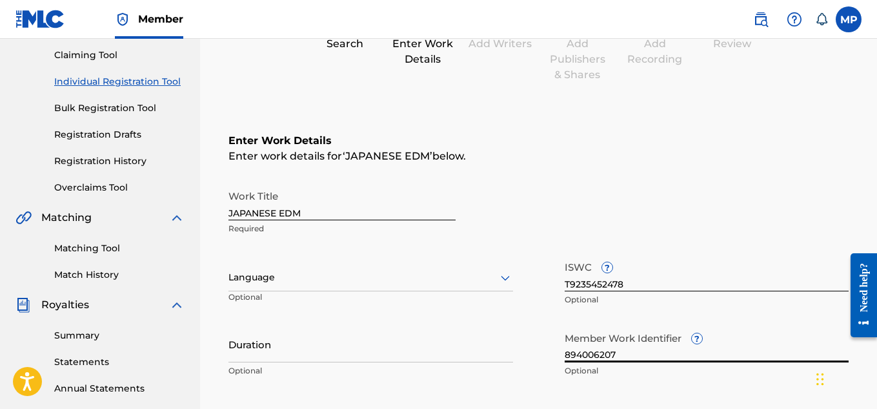
scroll to position [426, 0]
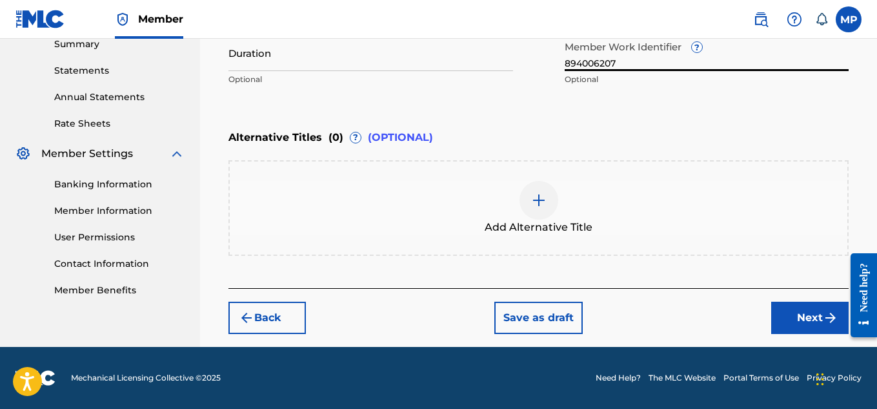
click at [788, 307] on button "Next" at bounding box center [809, 317] width 77 height 32
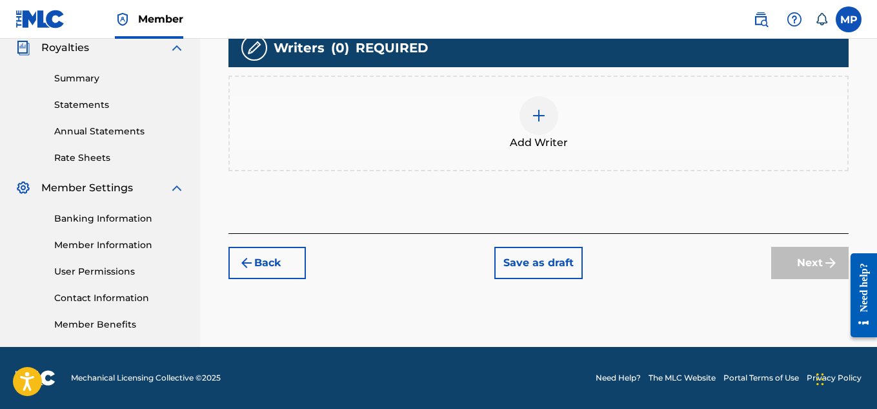
click at [547, 135] on div at bounding box center [539, 115] width 39 height 39
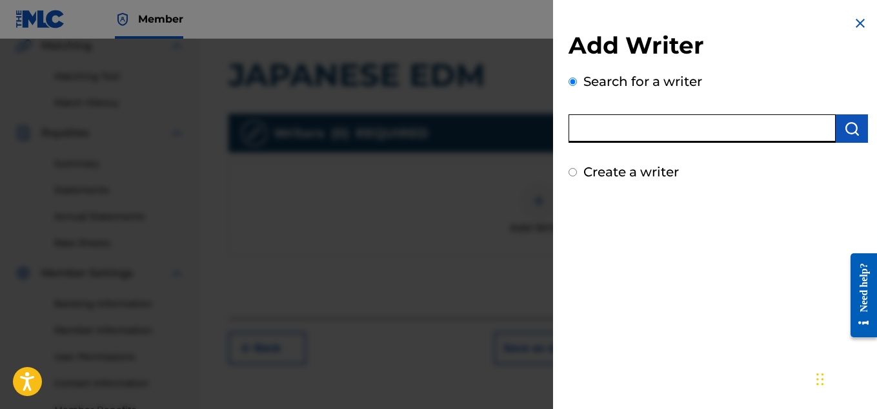
click at [622, 128] on input "text" at bounding box center [702, 128] width 267 height 28
type input "[PERSON_NAME]"
click at [848, 134] on img "submit" at bounding box center [851, 128] width 15 height 15
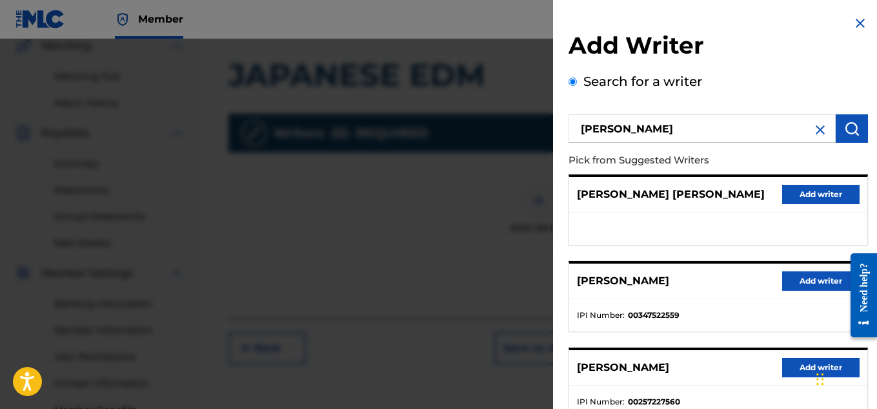
click at [798, 276] on button "Add writer" at bounding box center [820, 280] width 77 height 19
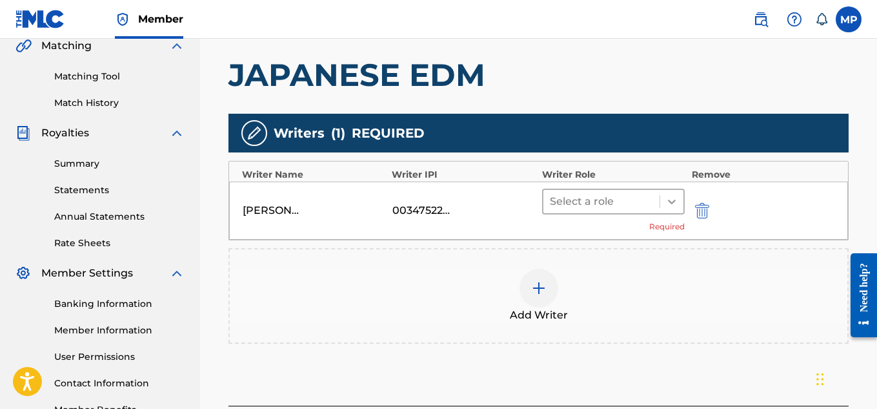
click at [675, 204] on icon at bounding box center [672, 201] width 13 height 13
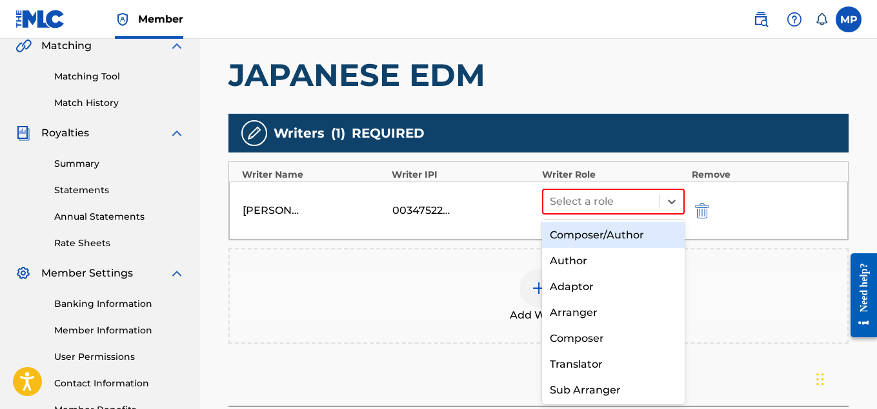
click at [635, 230] on div "Composer/Author" at bounding box center [613, 235] width 143 height 26
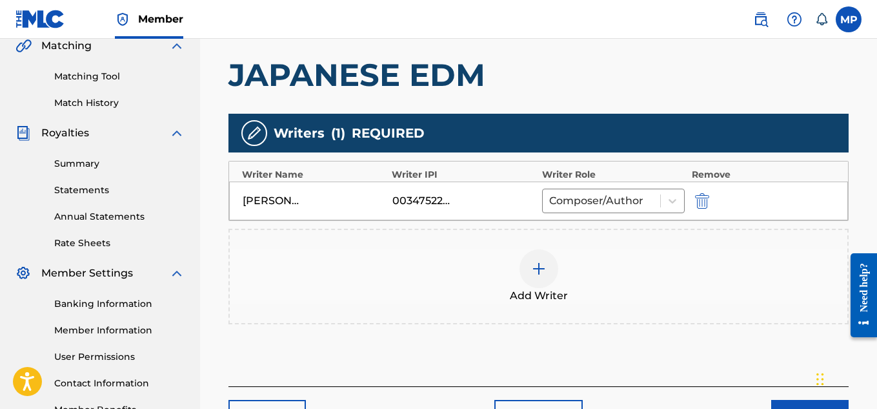
click at [807, 400] on button "Next" at bounding box center [809, 416] width 77 height 32
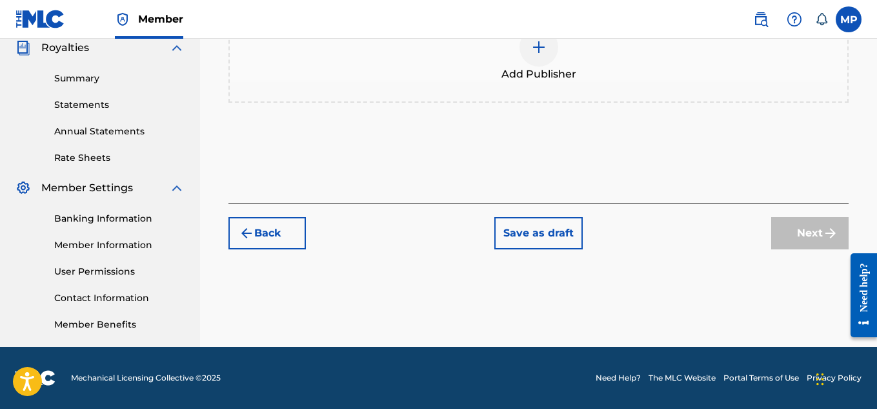
click at [540, 55] on img at bounding box center [538, 46] width 15 height 15
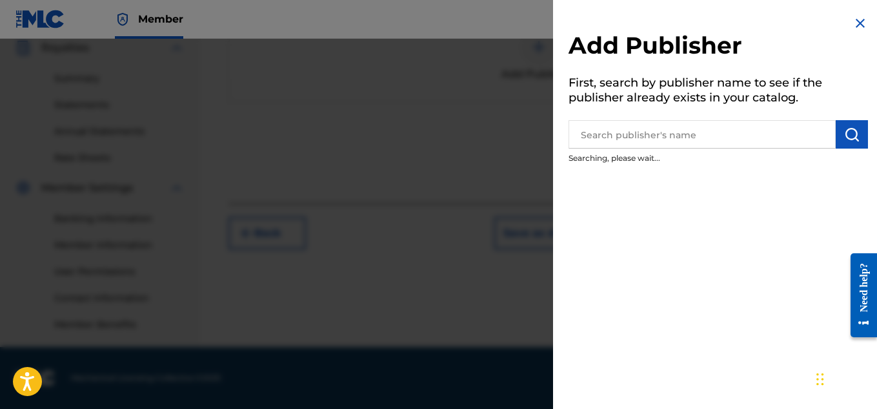
scroll to position [259, 0]
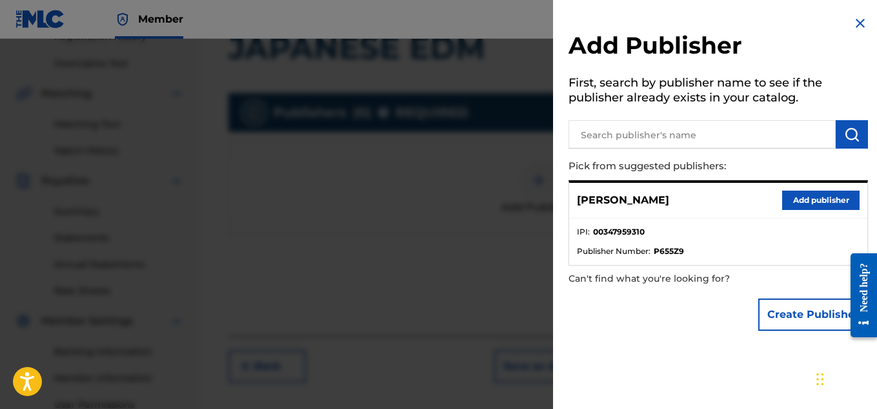
click at [814, 196] on button "Add publisher" at bounding box center [820, 199] width 77 height 19
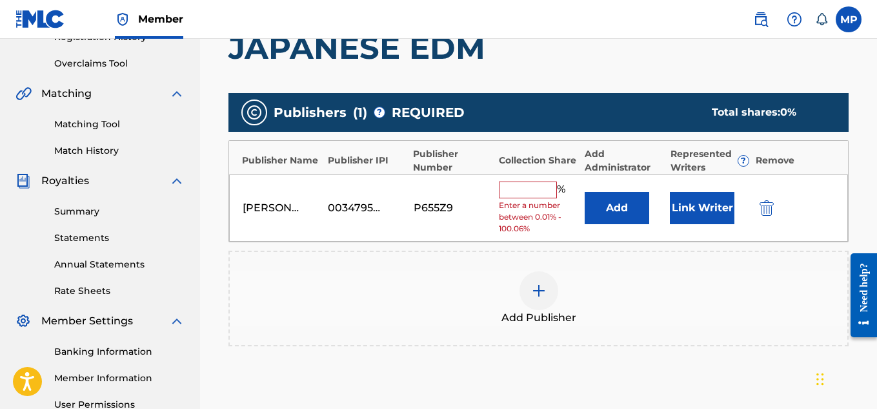
click at [530, 194] on input "text" at bounding box center [528, 189] width 58 height 17
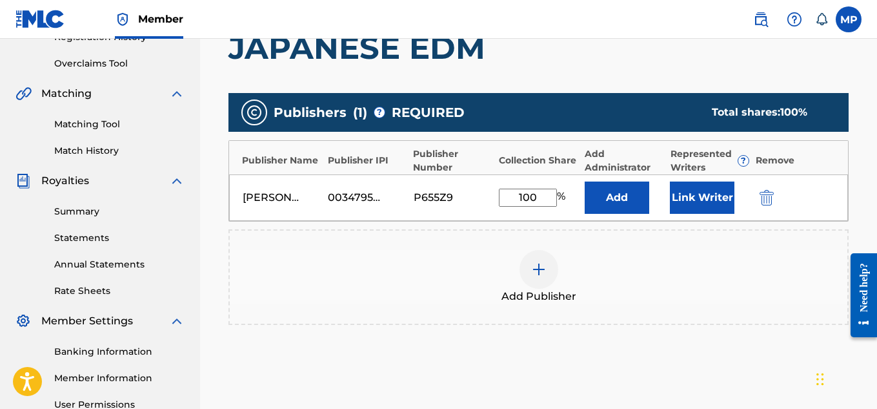
type input "100"
click at [692, 185] on button "Link Writer" at bounding box center [702, 197] width 65 height 32
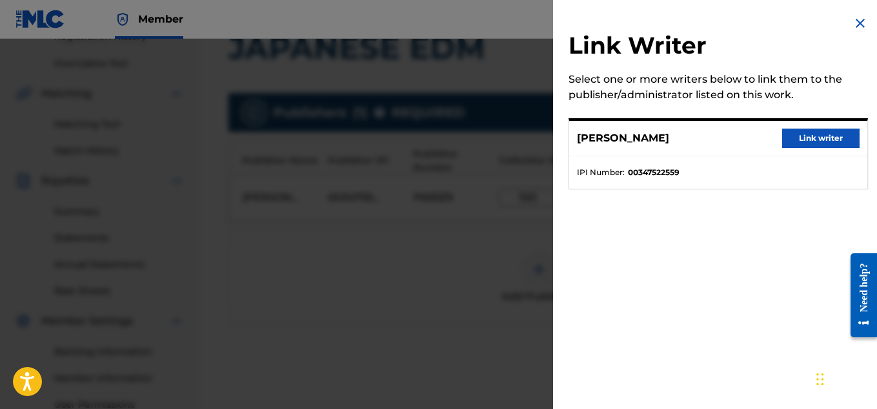
click at [813, 143] on button "Link writer" at bounding box center [820, 137] width 77 height 19
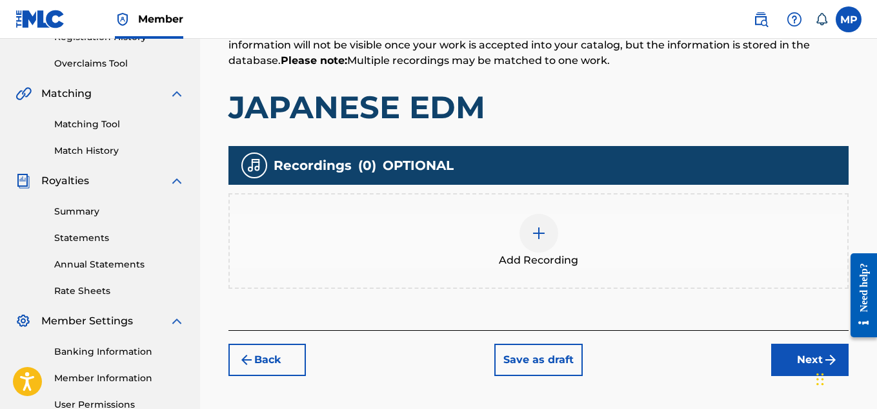
scroll to position [58, 0]
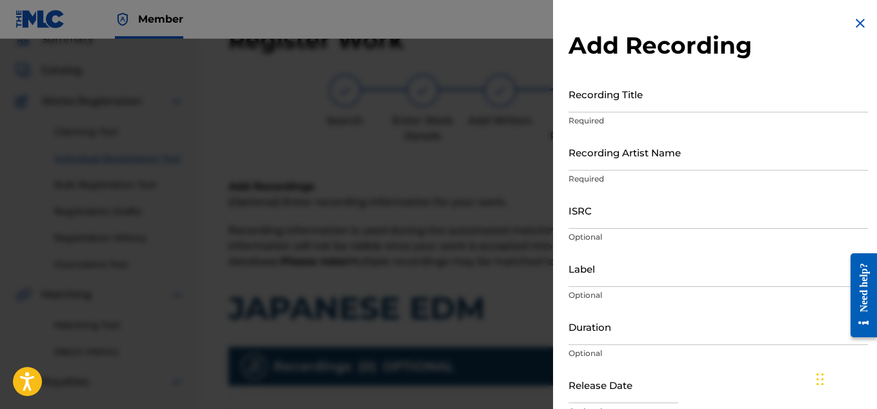
scroll to position [245, 0]
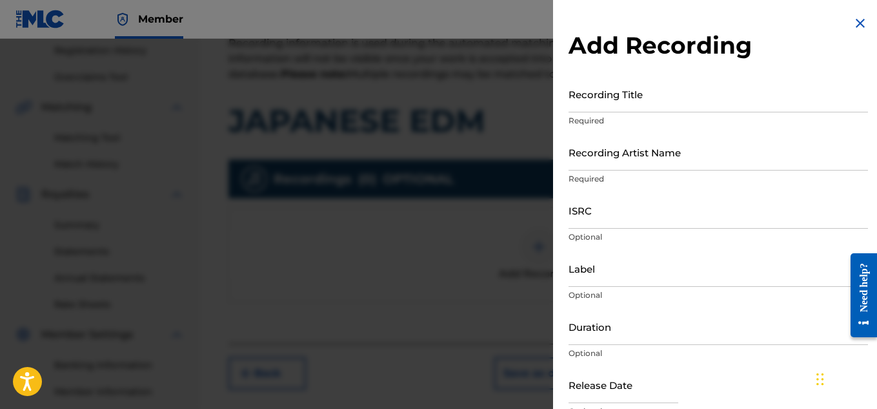
click at [633, 103] on input "Recording Title" at bounding box center [719, 94] width 300 height 37
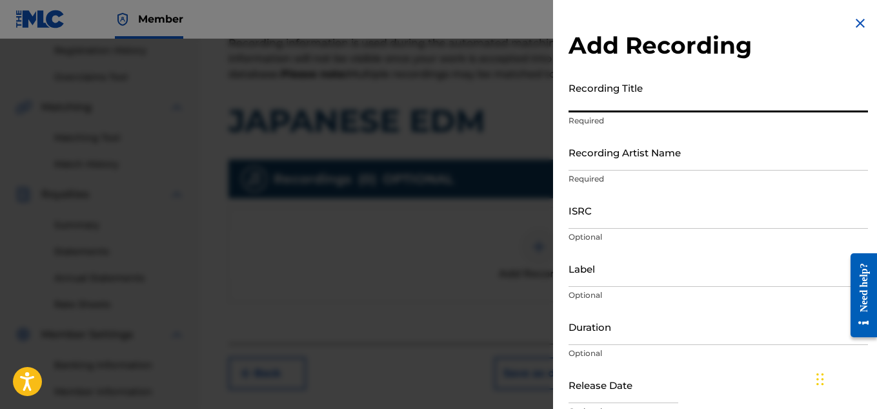
paste input "JAPANESE EDM"
type input "JAPANESE EDM"
click at [619, 147] on input "Recording Artist Name" at bounding box center [719, 152] width 300 height 37
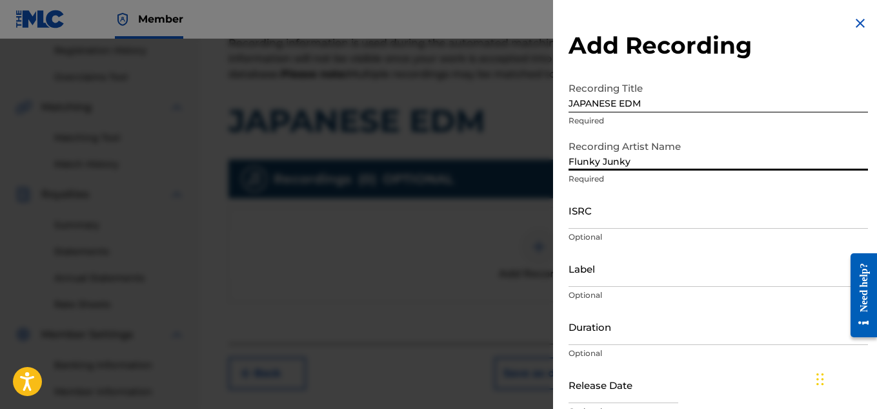
type input "Flunky Junky"
click at [614, 224] on input "ISRC" at bounding box center [719, 210] width 300 height 37
paste input "QZAPG1781037"
type input "QZAPG1781037"
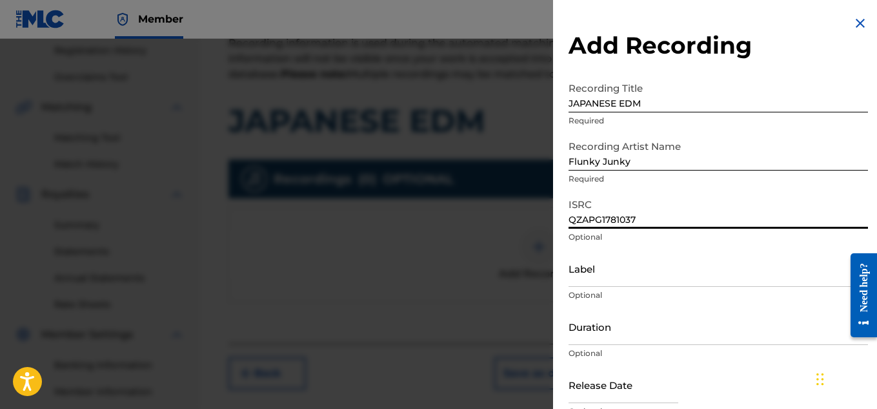
scroll to position [63, 0]
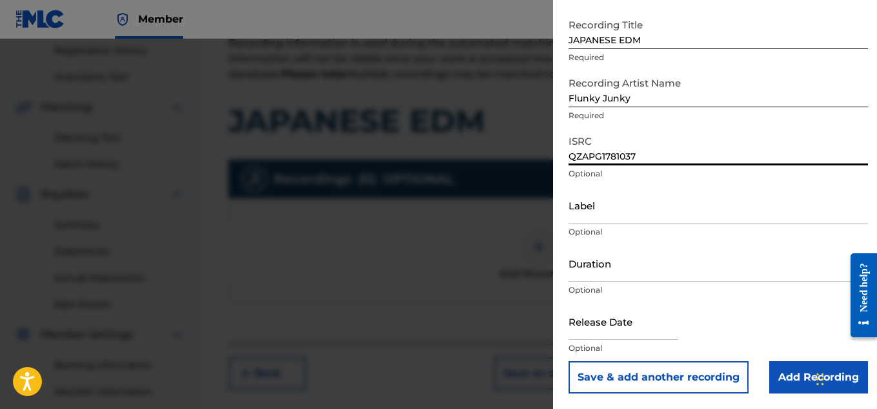
click at [781, 377] on input "Add Recording" at bounding box center [818, 377] width 99 height 32
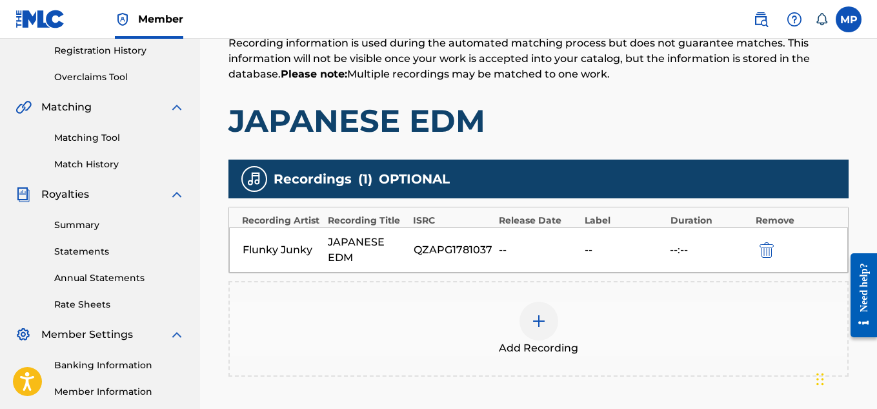
scroll to position [337, 0]
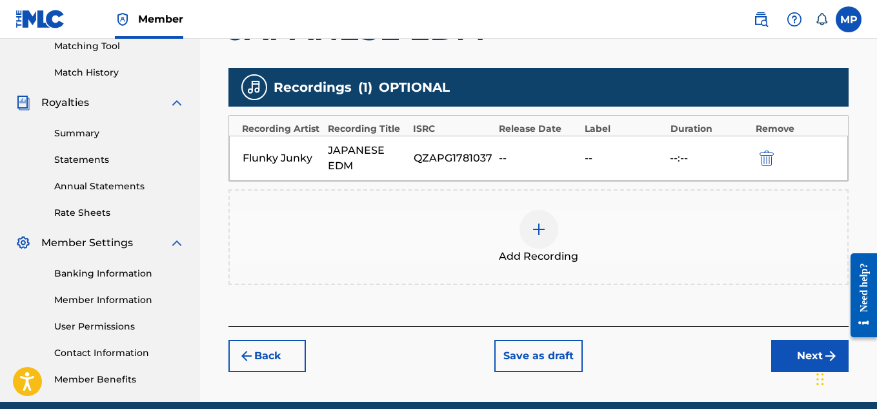
click at [797, 346] on button "Next" at bounding box center [809, 356] width 77 height 32
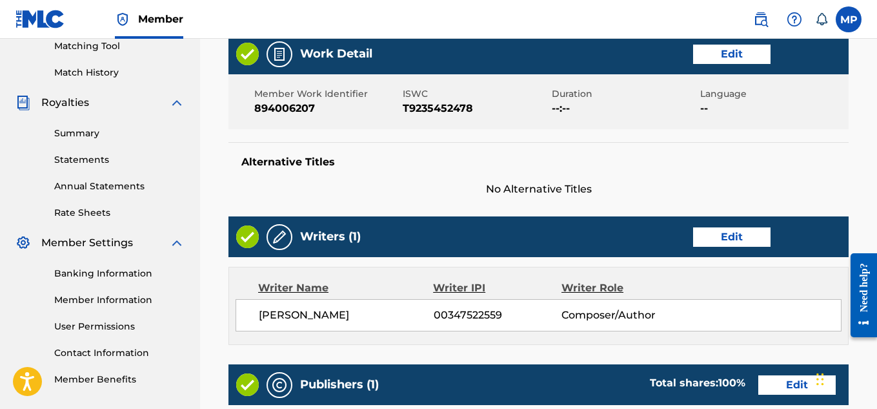
click at [740, 64] on button "Edit" at bounding box center [731, 54] width 77 height 19
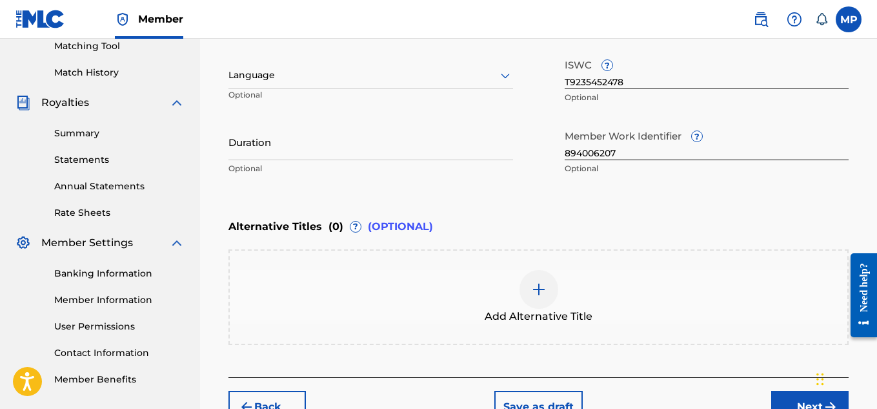
scroll to position [155, 0]
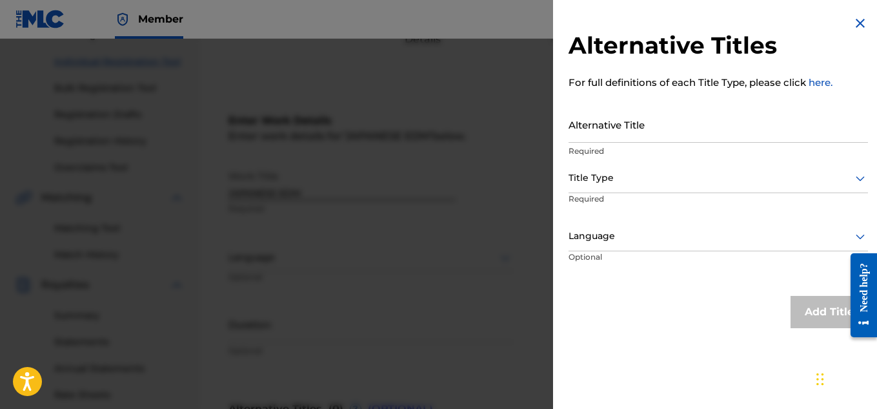
scroll to position [426, 0]
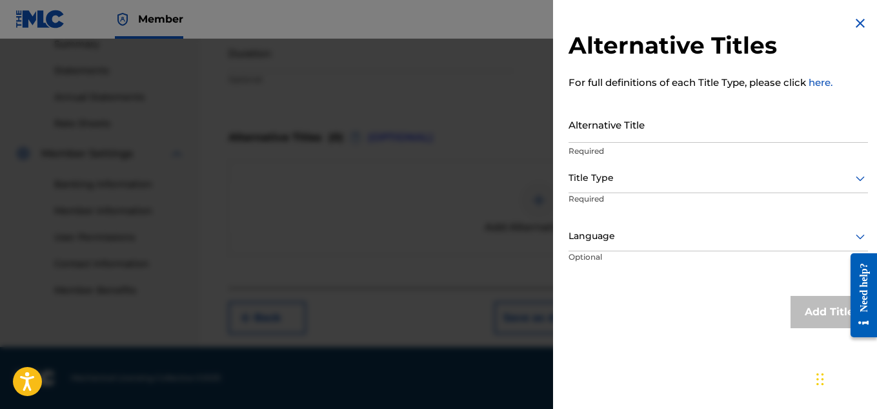
click at [655, 122] on input "Alternative Title" at bounding box center [719, 124] width 300 height 37
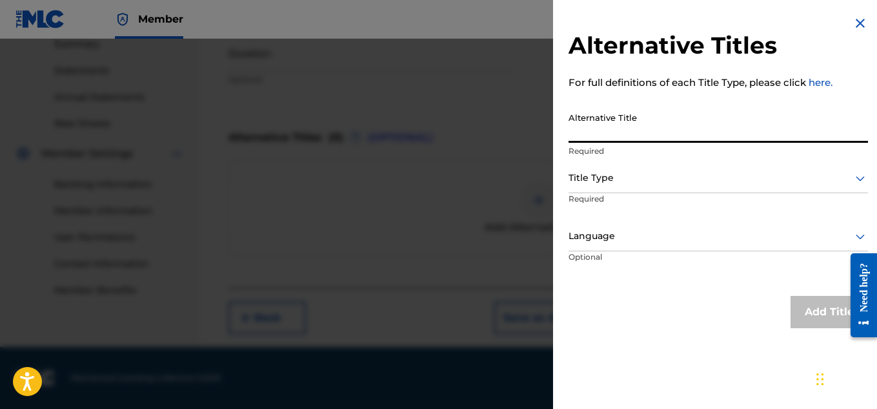
paste input "JAPANESE EDM PROGRESSIVE HOUSE MIX"
type input "JAPANESE EDM PROGRESSIVE HOUSE MIX"
click at [652, 181] on div at bounding box center [719, 178] width 300 height 16
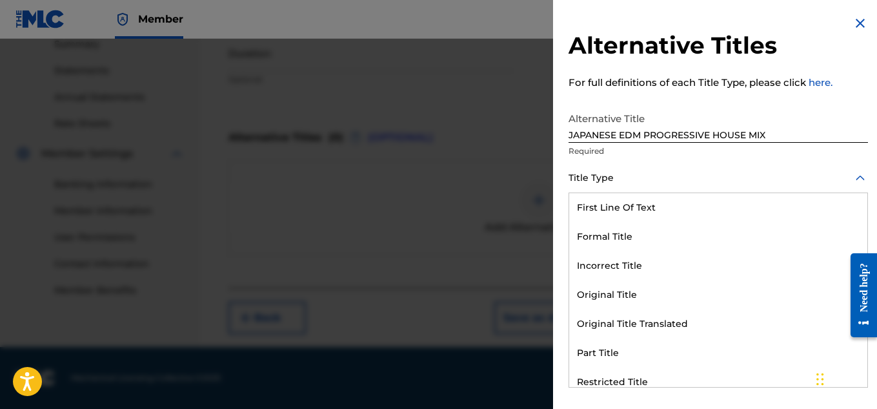
scroll to position [126, 0]
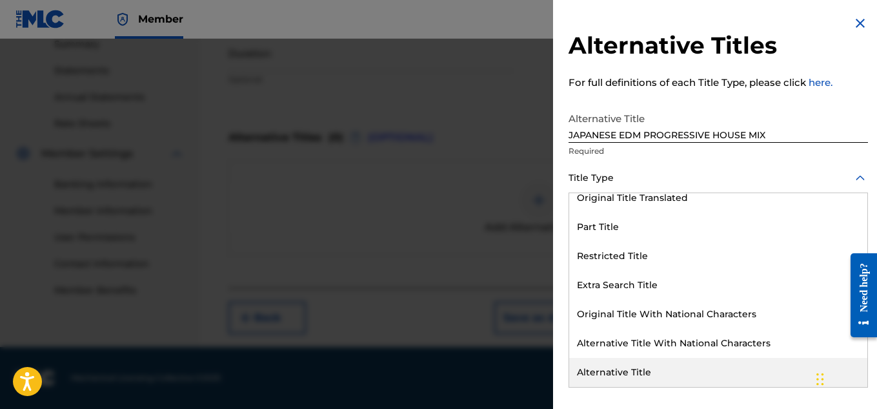
click at [642, 371] on div "Alternative Title" at bounding box center [718, 372] width 298 height 29
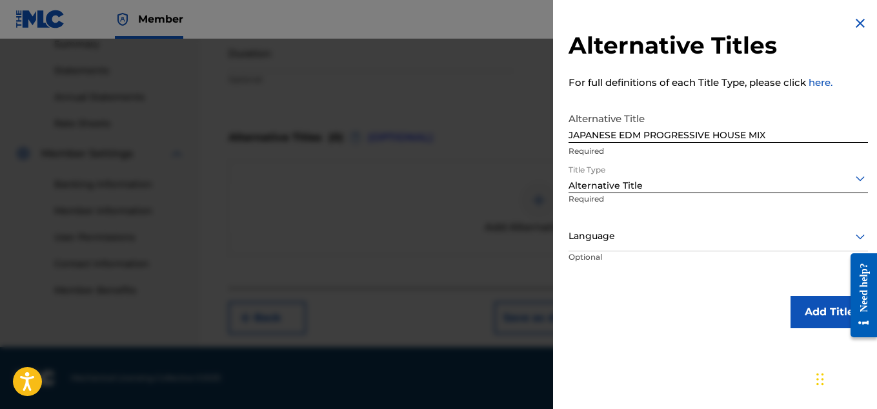
click at [817, 309] on button "Add Title" at bounding box center [829, 312] width 77 height 32
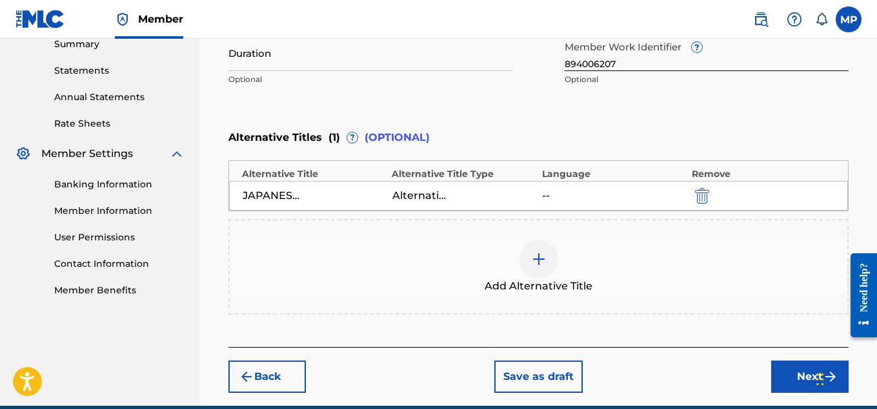
scroll to position [485, 0]
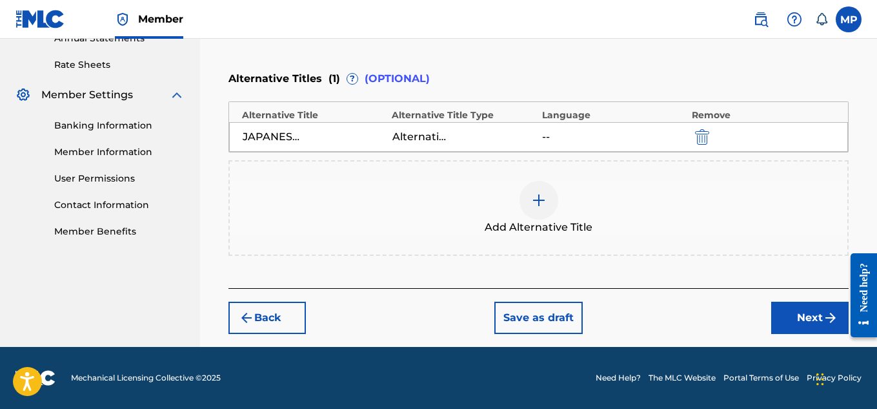
click at [816, 310] on button "Next" at bounding box center [809, 317] width 77 height 32
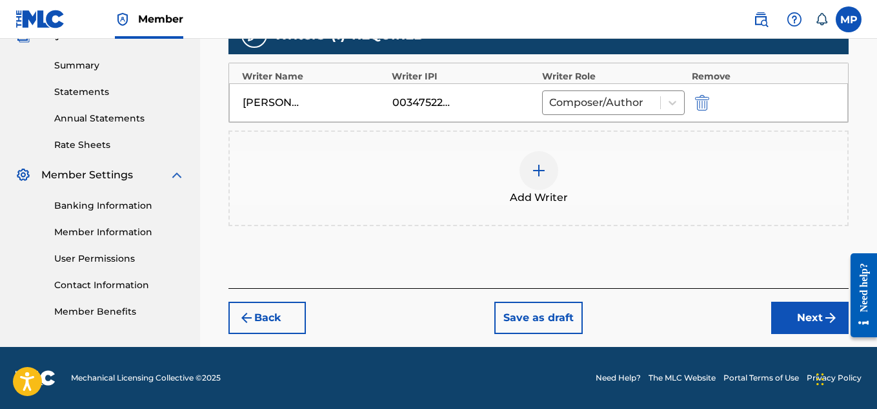
click at [797, 319] on button "Next" at bounding box center [809, 317] width 77 height 32
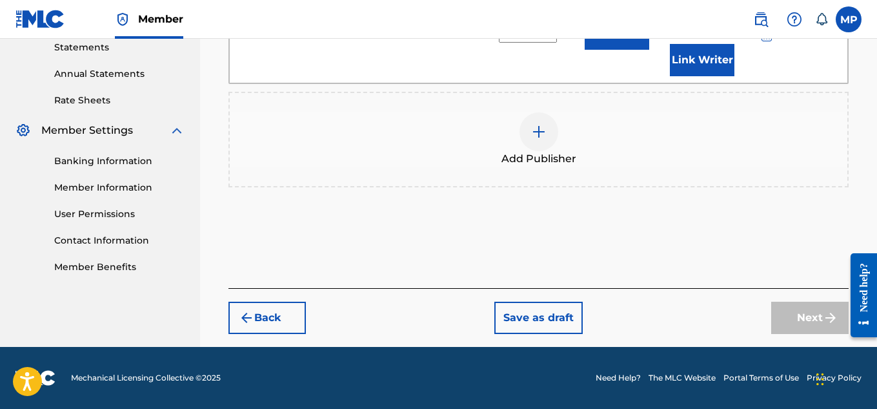
scroll to position [405, 0]
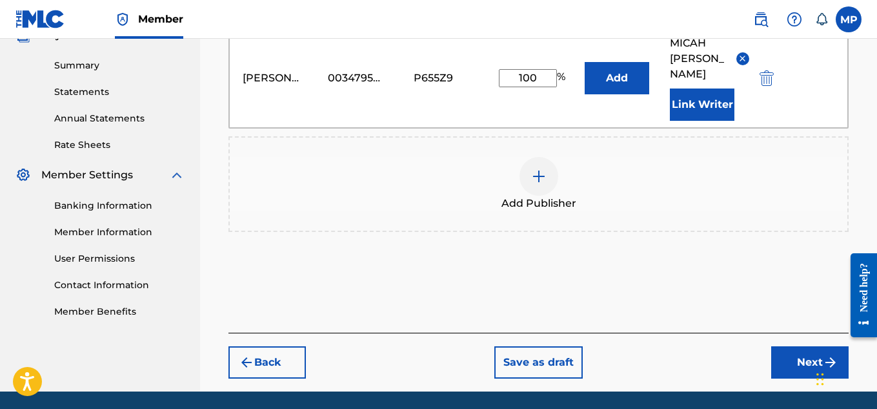
click at [795, 346] on button "Next" at bounding box center [809, 362] width 77 height 32
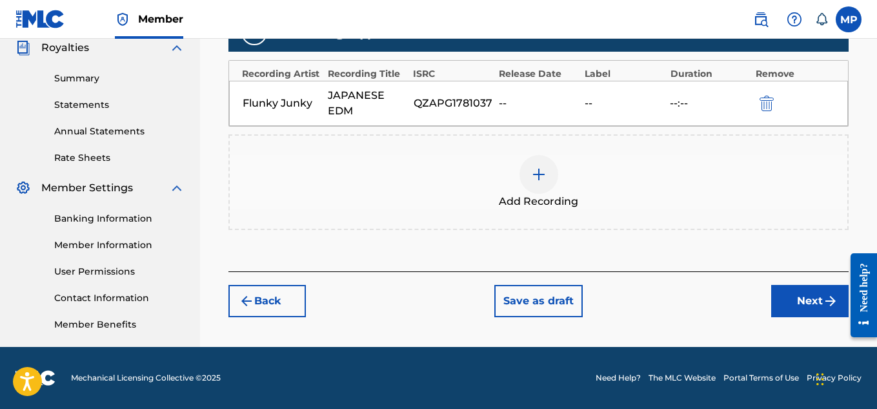
click at [797, 309] on button "Next" at bounding box center [809, 301] width 77 height 32
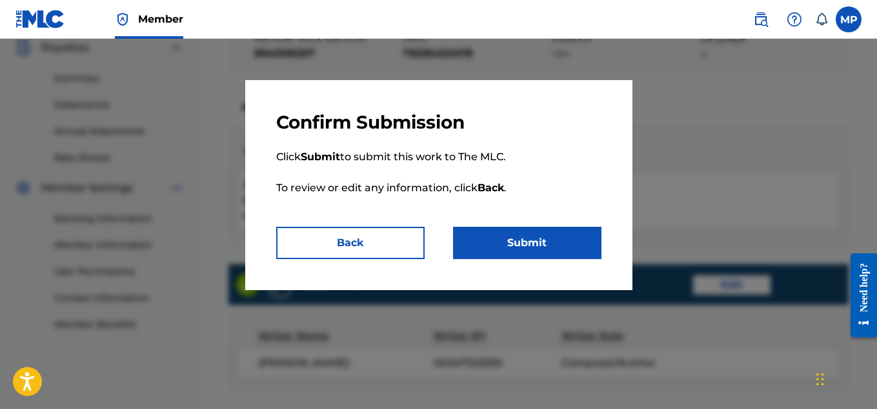
scroll to position [827, 0]
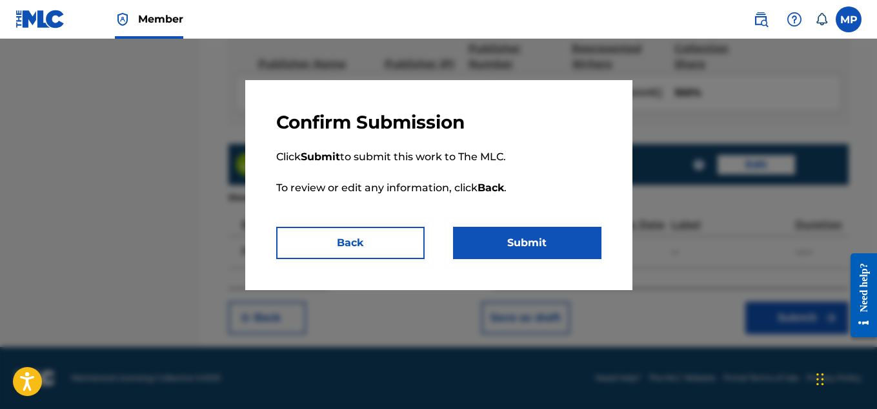
click at [542, 225] on p "Click Submit to submit this work to The MLC. To review or edit any information,…" at bounding box center [438, 180] width 325 height 93
click at [523, 235] on button "Submit" at bounding box center [527, 243] width 148 height 32
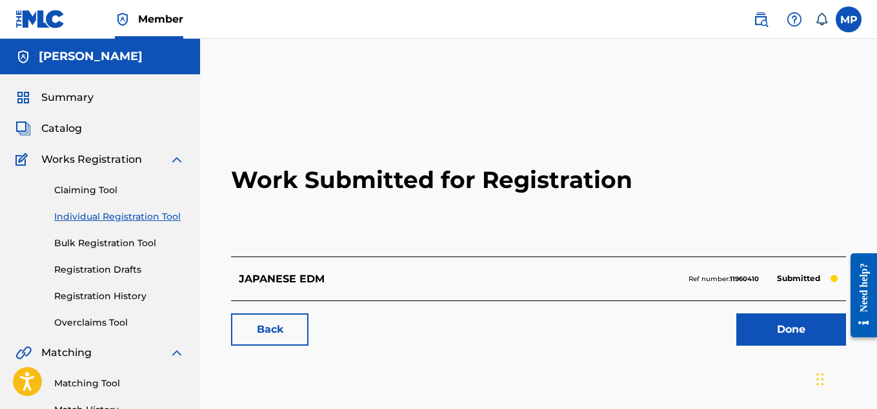
click at [280, 326] on link "Back" at bounding box center [269, 329] width 77 height 32
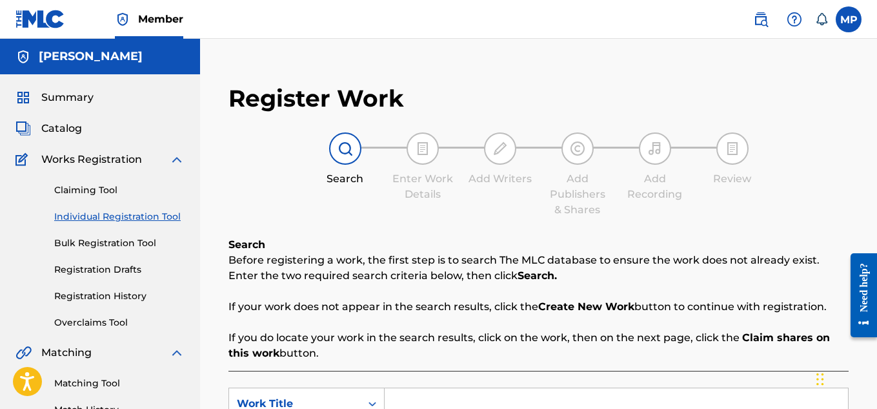
scroll to position [119, 0]
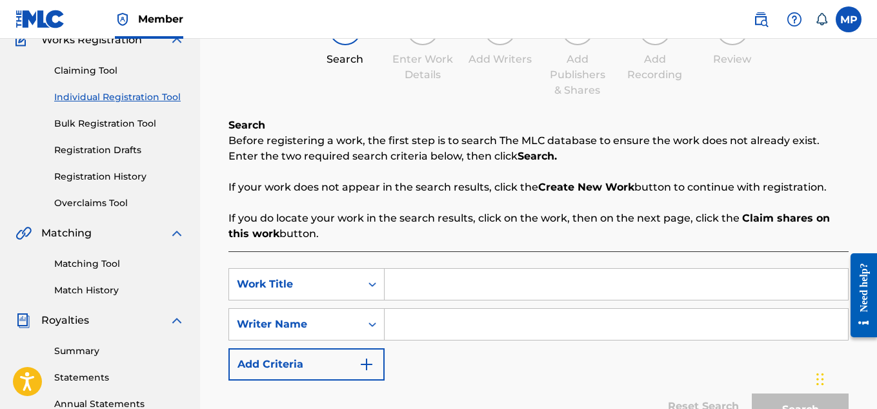
click at [428, 283] on input "Search Form" at bounding box center [616, 284] width 463 height 31
paste input "HOPEFULLY THAT ONE"
type input "HOPEFULLY THAT ONE"
click at [436, 323] on input "Search Form" at bounding box center [616, 324] width 463 height 31
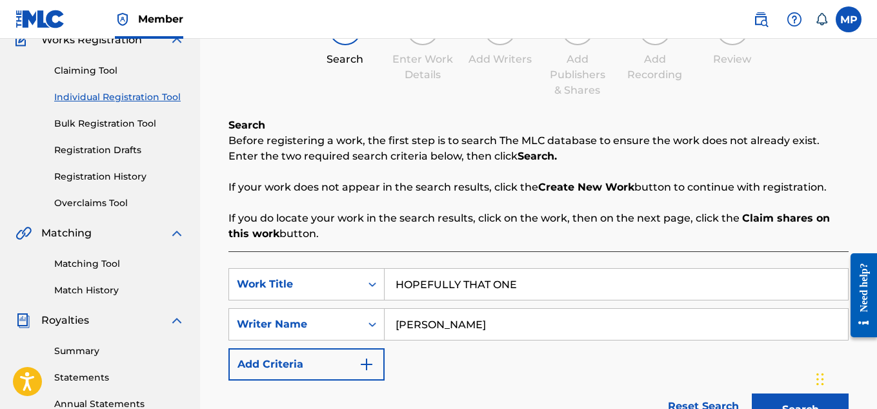
scroll to position [281, 0]
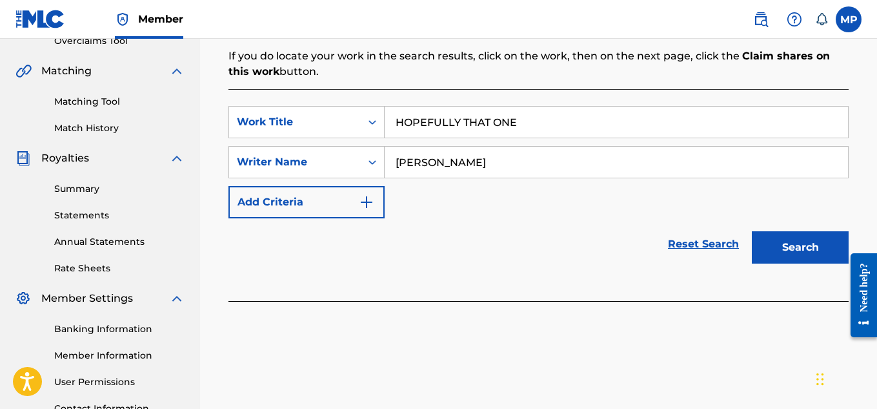
type input "[PERSON_NAME]"
click at [773, 249] on button "Search" at bounding box center [800, 247] width 97 height 32
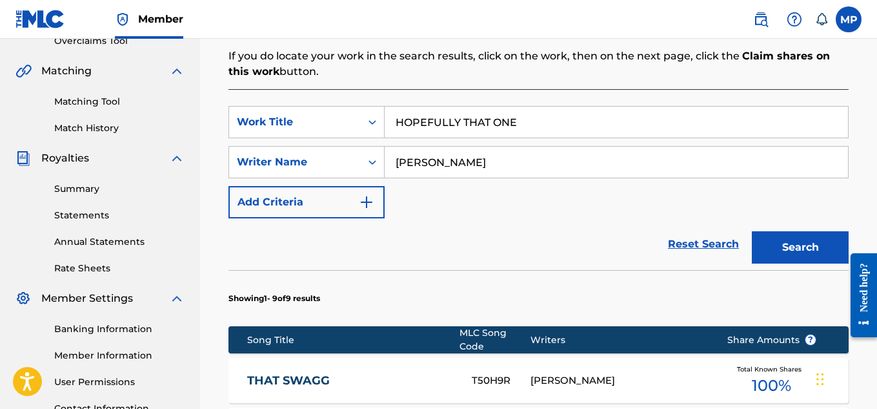
scroll to position [906, 0]
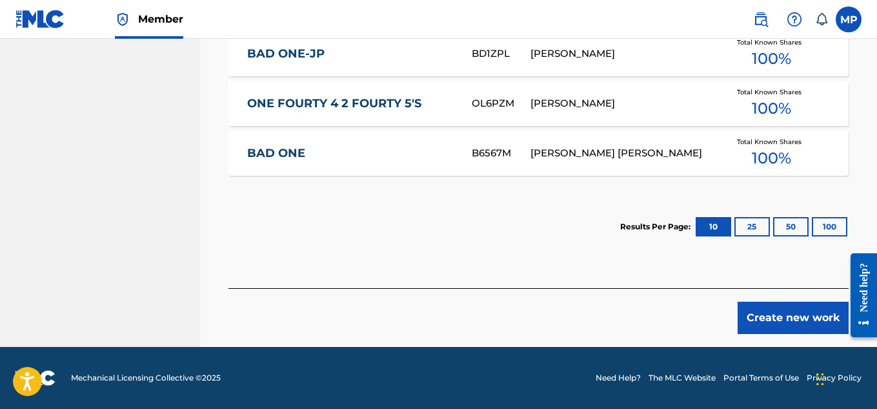
click at [749, 312] on button "Create new work" at bounding box center [793, 317] width 111 height 32
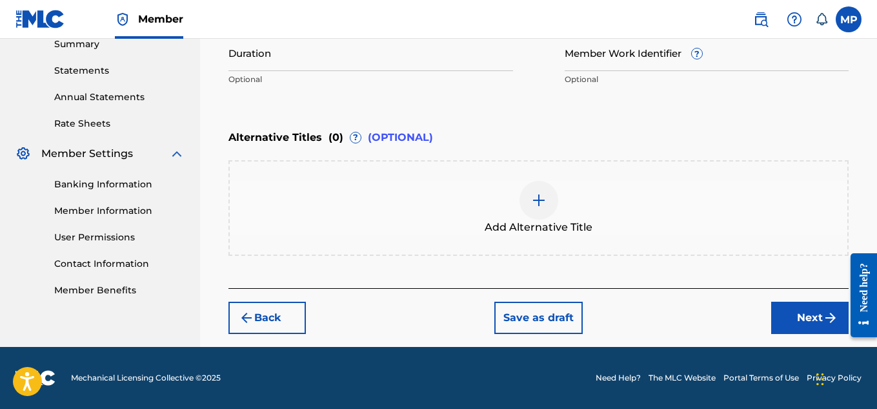
scroll to position [192, 0]
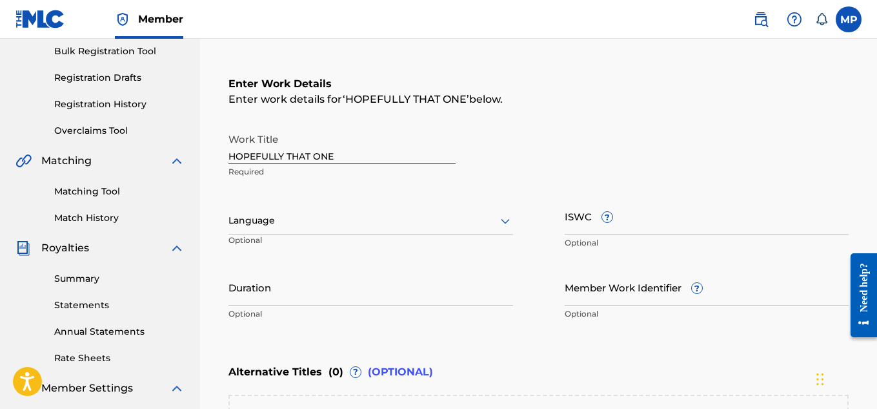
click at [696, 219] on input "ISWC ?" at bounding box center [707, 216] width 285 height 37
paste input "HOPEFULLY THAT ONE"
type input "HOPEFULLY THAT ONE"
paste input "T9235452081"
type input "T9235452081"
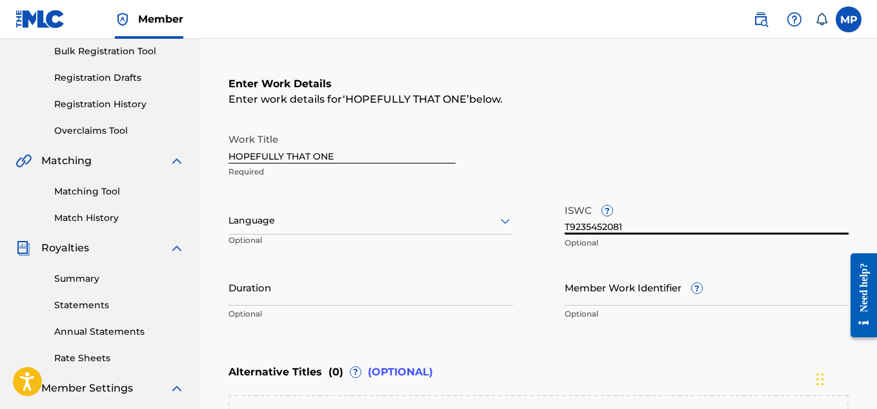
click at [581, 292] on input "Member Work Identifier ?" at bounding box center [707, 287] width 285 height 37
paste input "894006189"
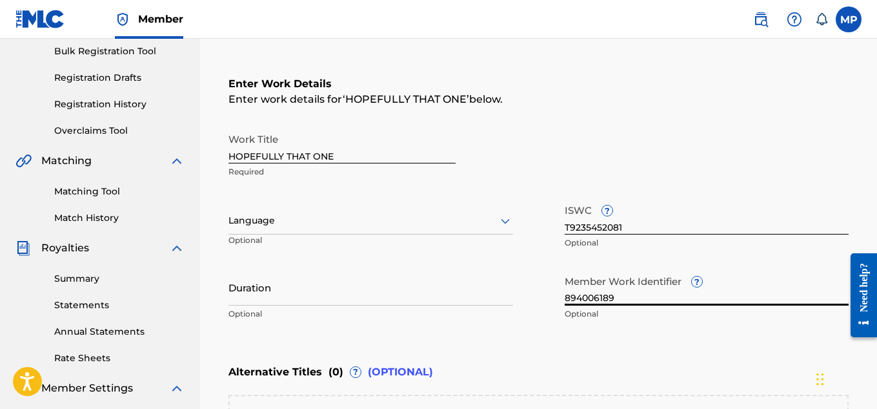
type input "894006189"
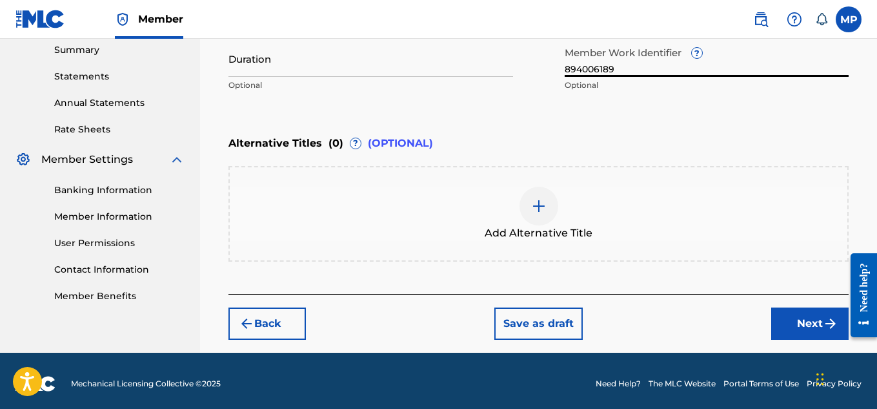
click at [782, 331] on button "Next" at bounding box center [809, 323] width 77 height 32
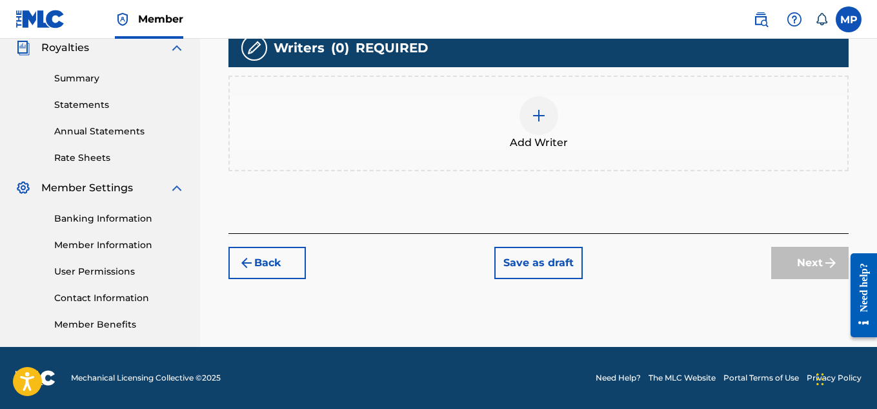
scroll to position [58, 0]
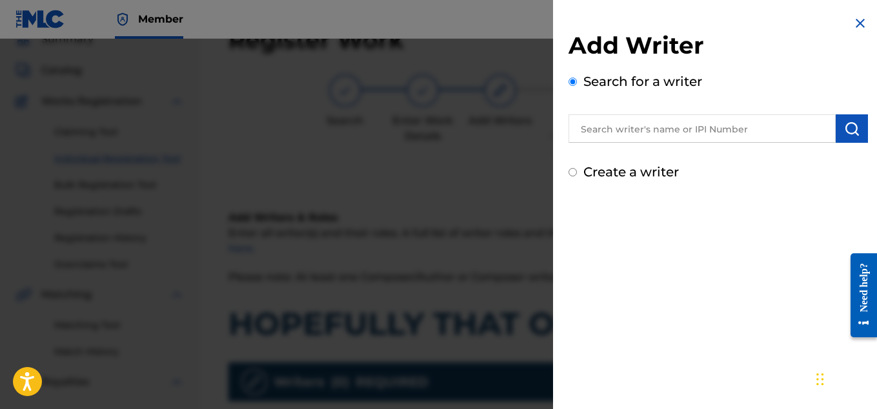
scroll to position [254, 0]
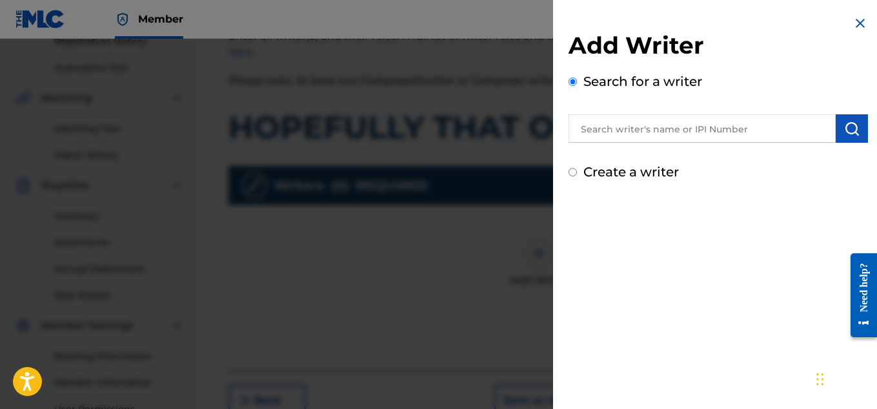
click at [611, 132] on input "text" at bounding box center [702, 128] width 267 height 28
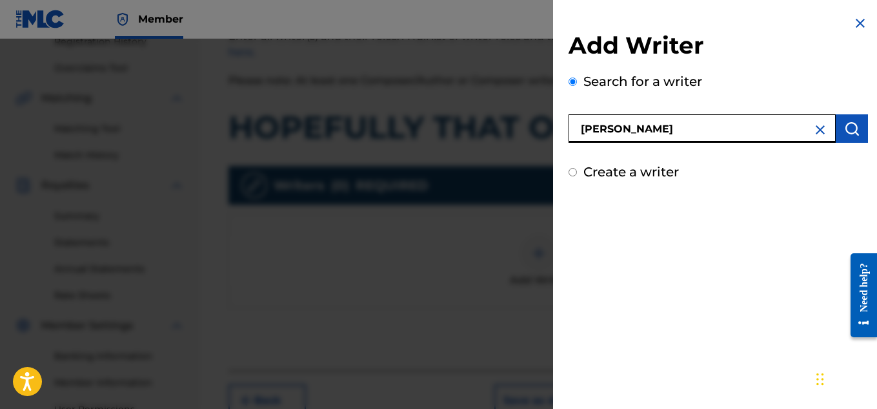
type input "[PERSON_NAME]"
click at [850, 125] on img "submit" at bounding box center [851, 128] width 15 height 15
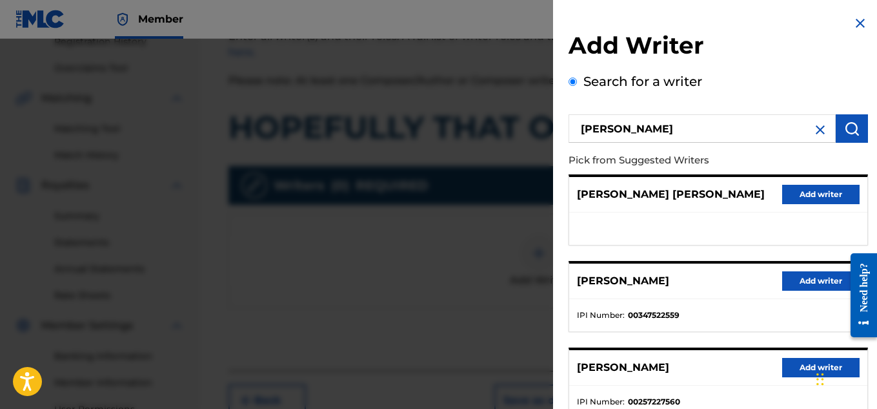
click at [796, 274] on button "Add writer" at bounding box center [820, 280] width 77 height 19
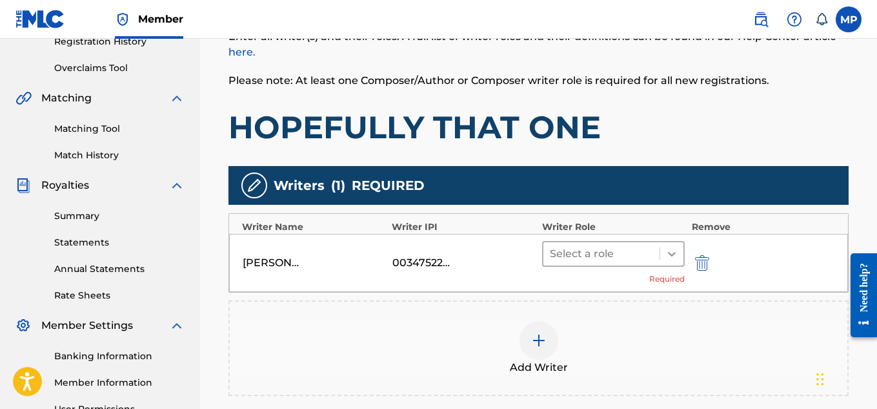
click at [675, 252] on icon at bounding box center [672, 254] width 8 height 5
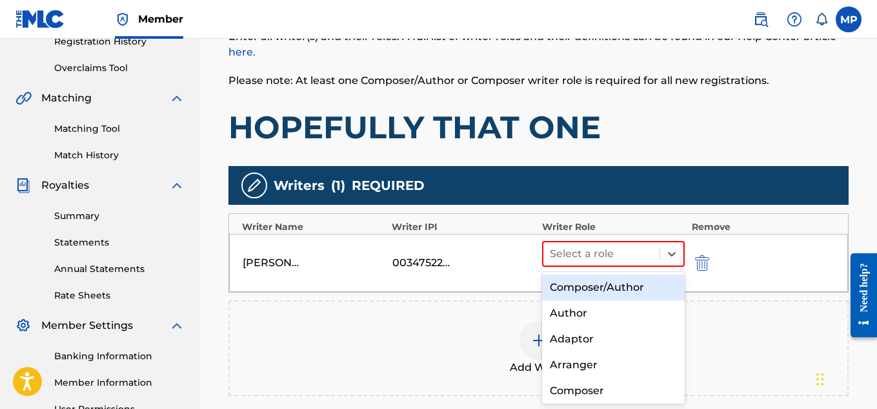
click at [602, 286] on div "Composer/Author" at bounding box center [613, 287] width 143 height 26
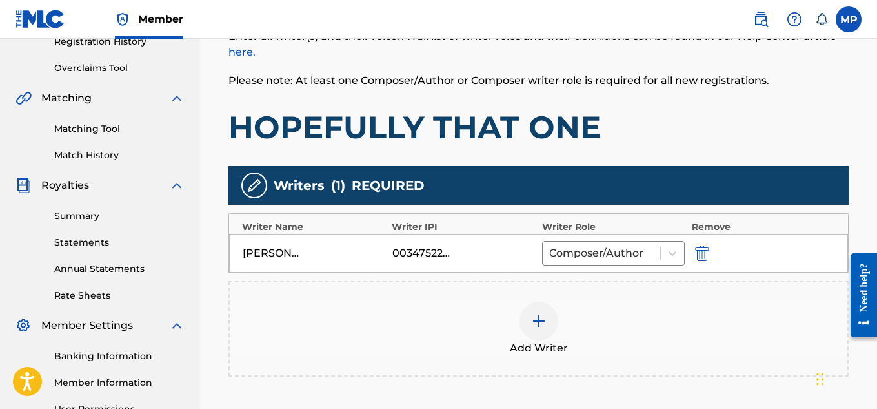
scroll to position [405, 0]
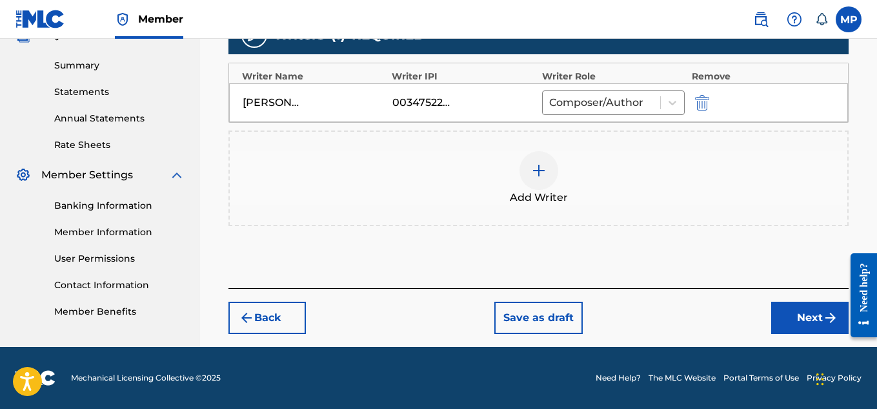
click at [782, 316] on button "Next" at bounding box center [809, 317] width 77 height 32
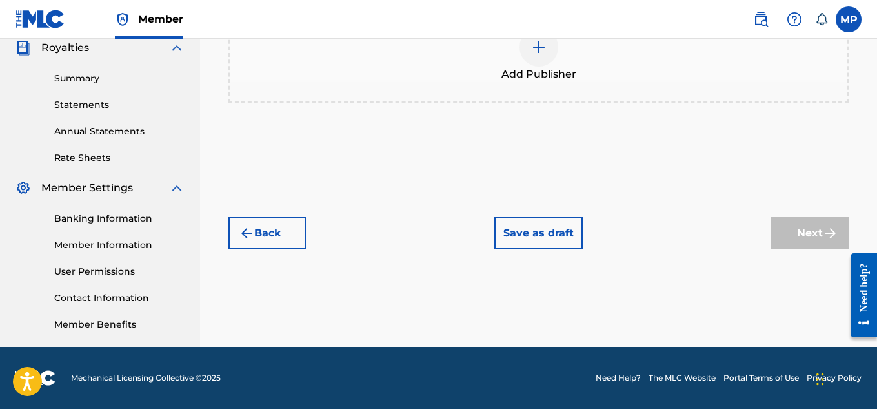
click at [544, 55] on img at bounding box center [538, 46] width 15 height 15
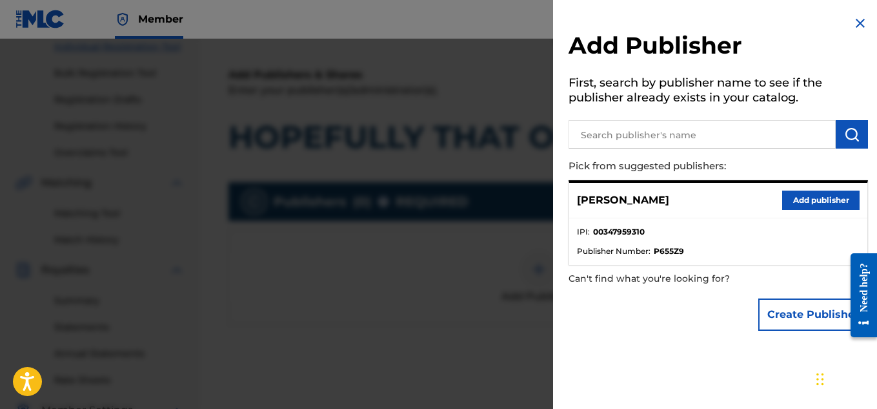
click at [818, 198] on button "Add publisher" at bounding box center [820, 199] width 77 height 19
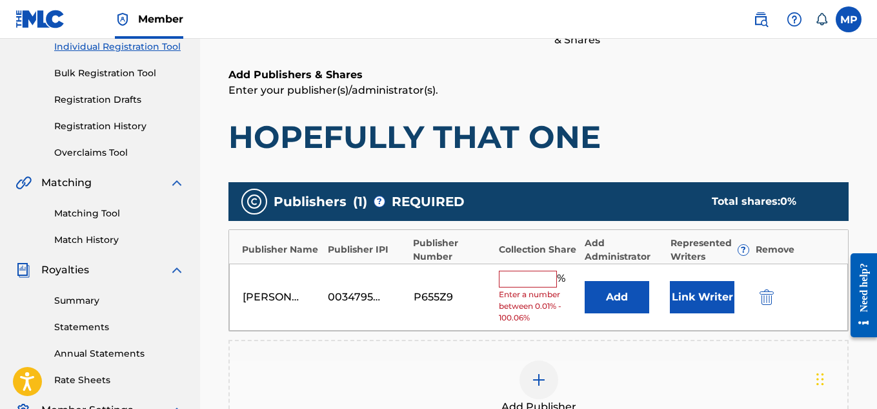
click at [525, 276] on input "text" at bounding box center [528, 278] width 58 height 17
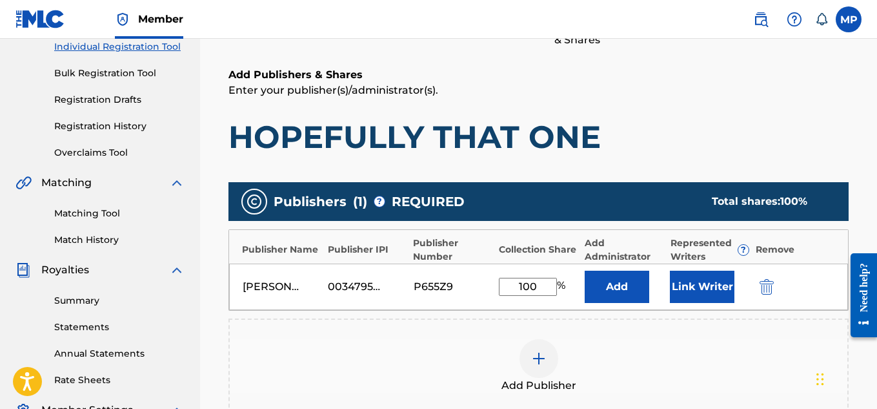
type input "100"
click at [688, 281] on button "Link Writer" at bounding box center [702, 286] width 65 height 32
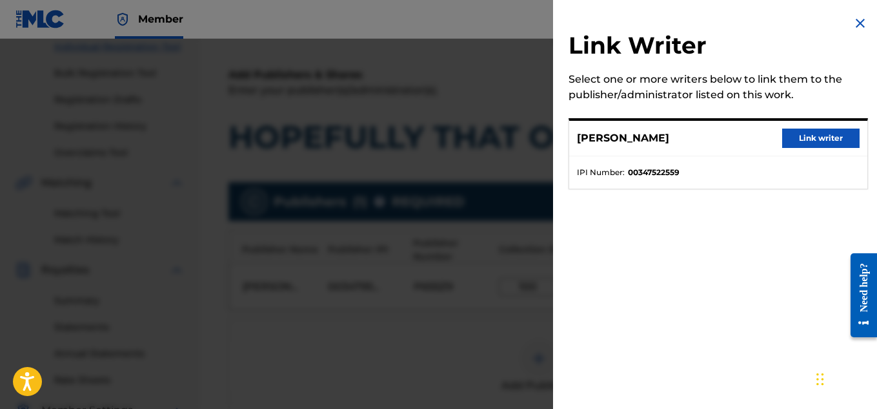
click at [813, 137] on button "Link writer" at bounding box center [820, 137] width 77 height 19
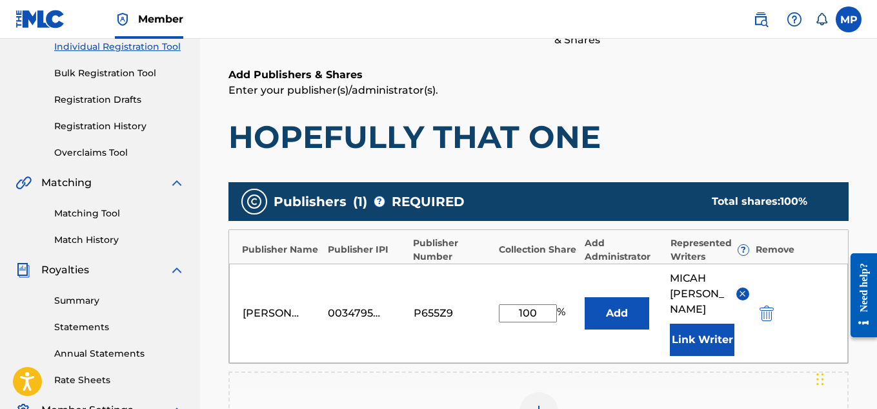
scroll to position [352, 0]
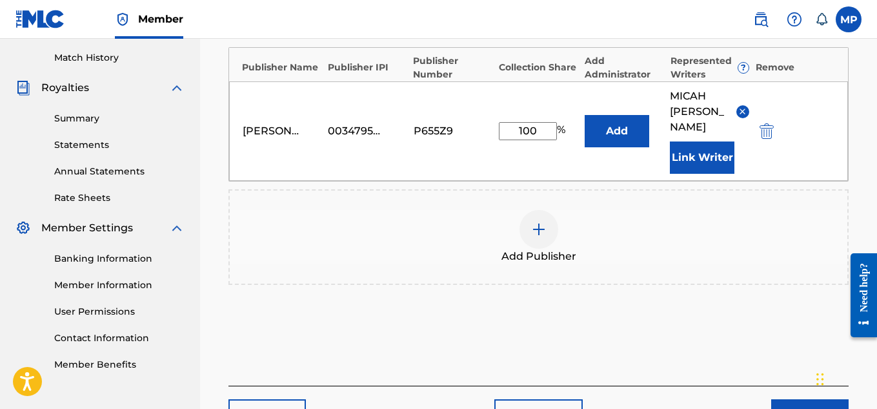
click at [791, 399] on button "Next" at bounding box center [809, 415] width 77 height 32
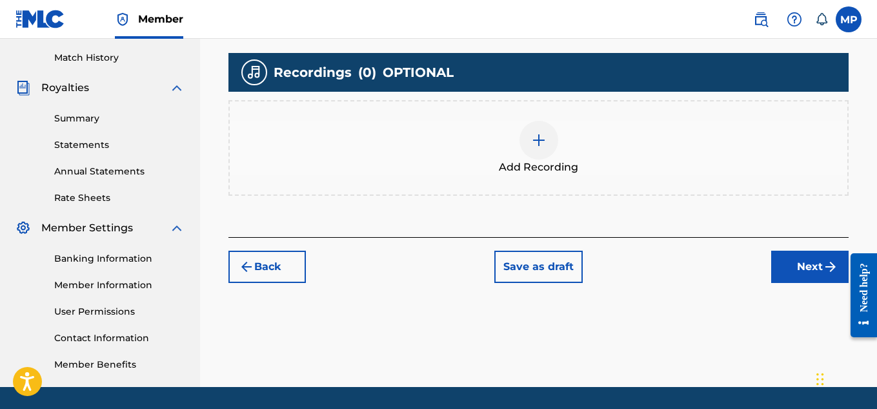
click at [551, 159] on div at bounding box center [539, 140] width 39 height 39
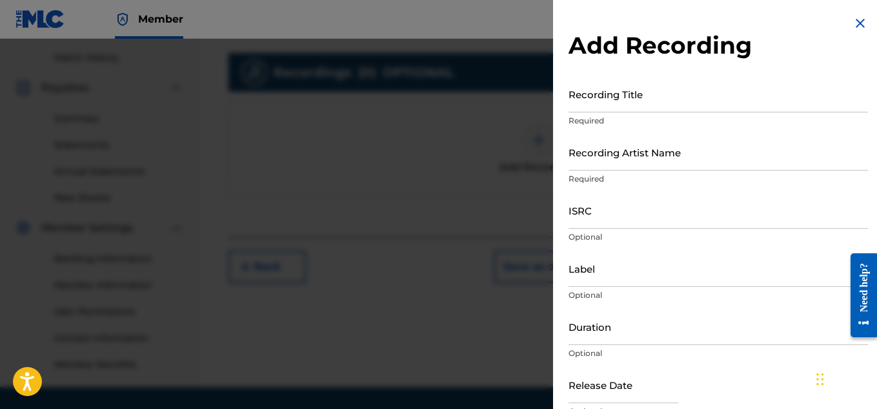
scroll to position [250, 0]
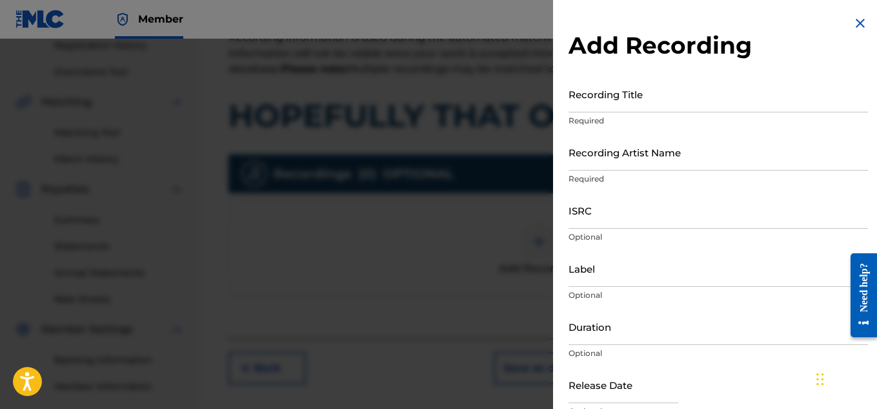
click at [618, 110] on input "Recording Title" at bounding box center [719, 94] width 300 height 37
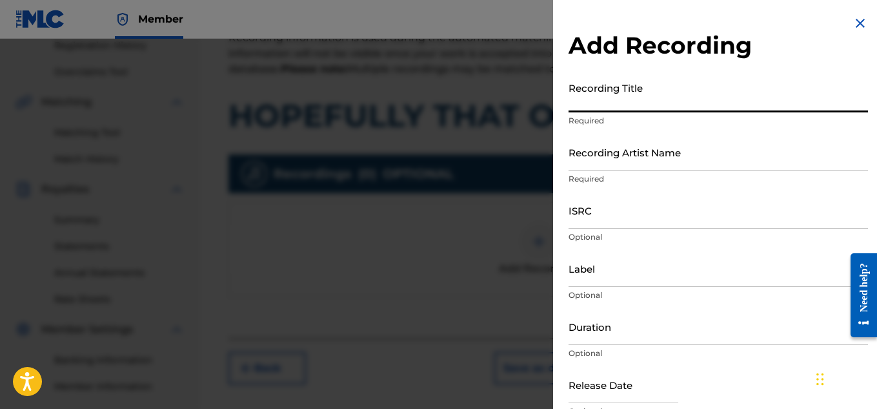
click at [608, 106] on input "Recording Title" at bounding box center [719, 94] width 300 height 37
paste input "894006189"
click at [610, 97] on input "894006189" at bounding box center [719, 94] width 300 height 37
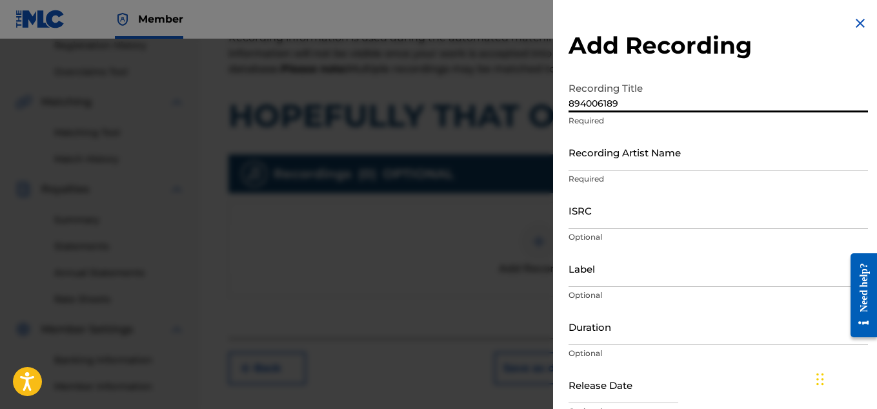
paste input "HOPEFULLY THAT ONE"
type input "HOPEFULLY THAT ONE"
click at [591, 157] on input "Recording Artist Name" at bounding box center [719, 152] width 300 height 37
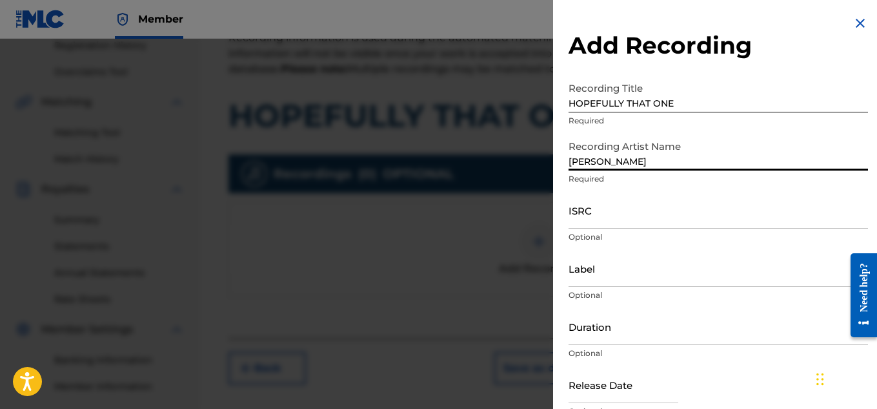
type input "Wayne Dreadski"
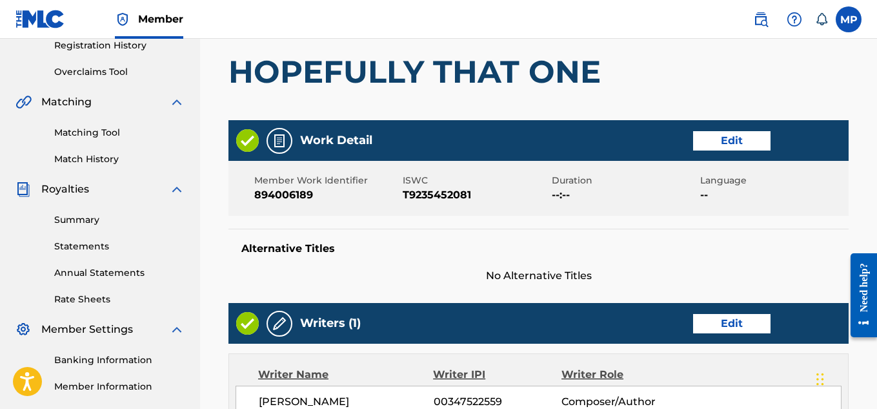
scroll to position [233, 0]
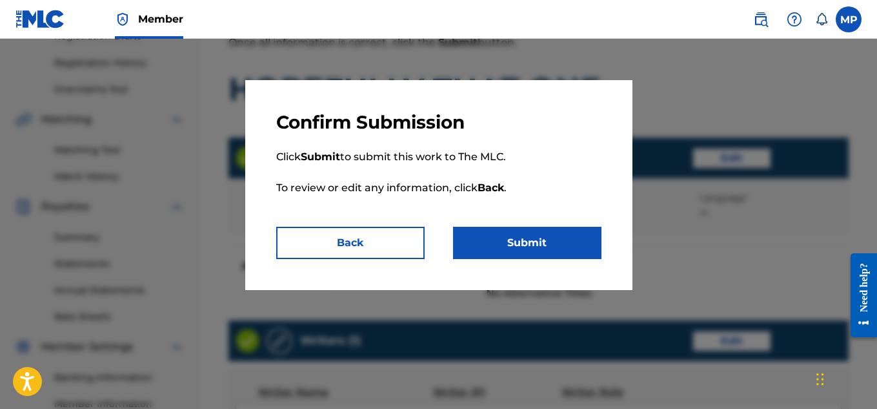
click at [537, 247] on button "Submit" at bounding box center [527, 243] width 148 height 32
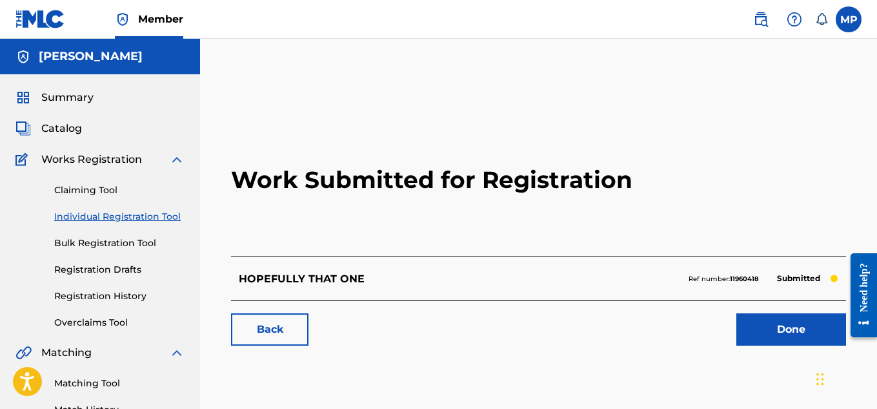
click at [292, 328] on link "Back" at bounding box center [269, 329] width 77 height 32
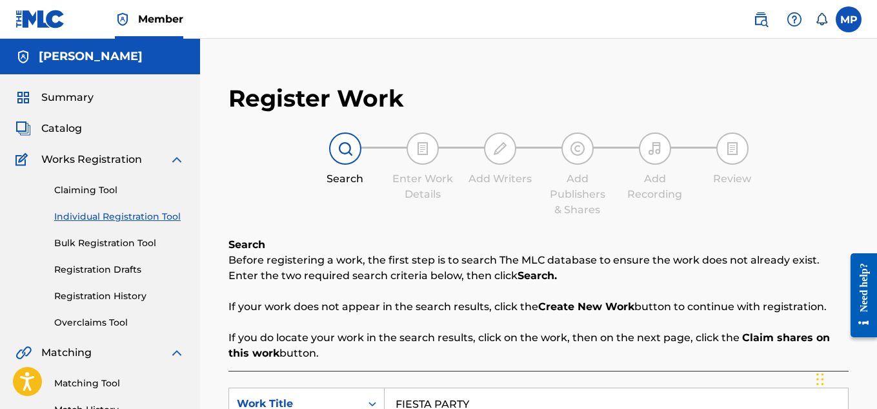
scroll to position [251, 0]
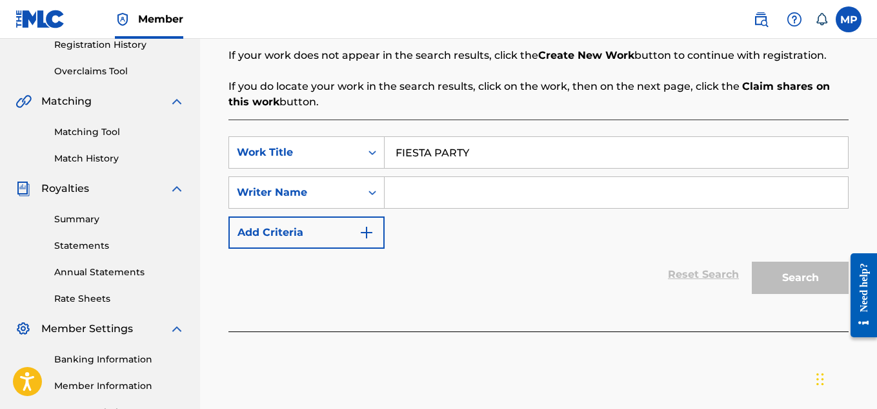
type input "FIESTA PARTY"
click at [693, 193] on input "Search Form" at bounding box center [616, 192] width 463 height 31
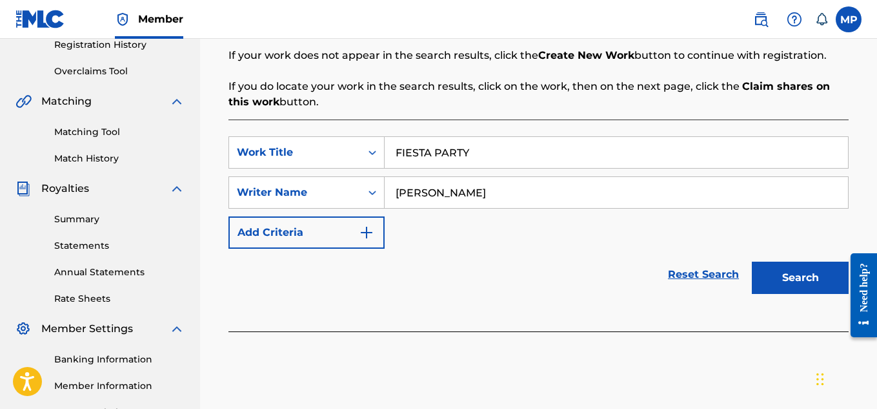
type input "[PERSON_NAME]"
click at [796, 278] on button "Search" at bounding box center [800, 277] width 97 height 32
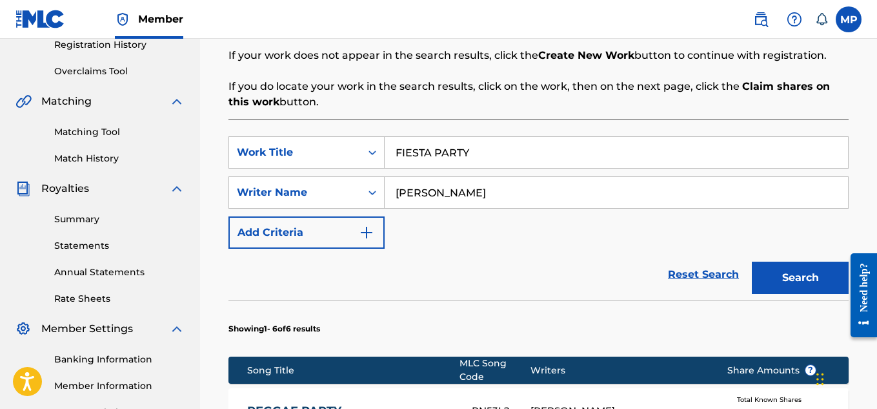
scroll to position [757, 0]
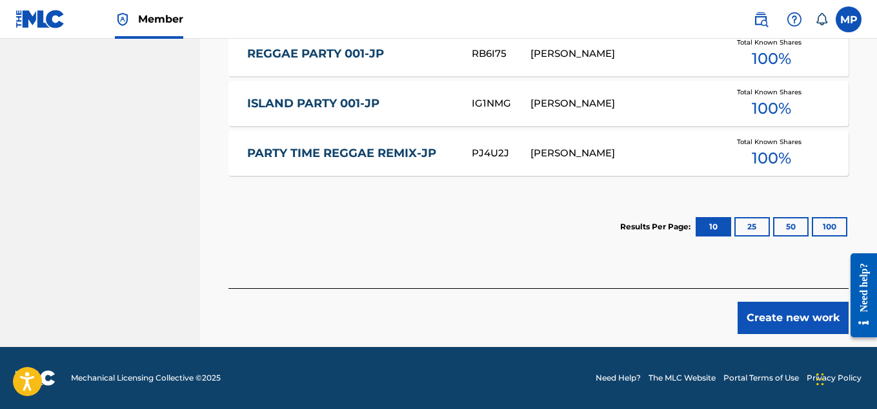
click at [752, 318] on button "Create new work" at bounding box center [793, 317] width 111 height 32
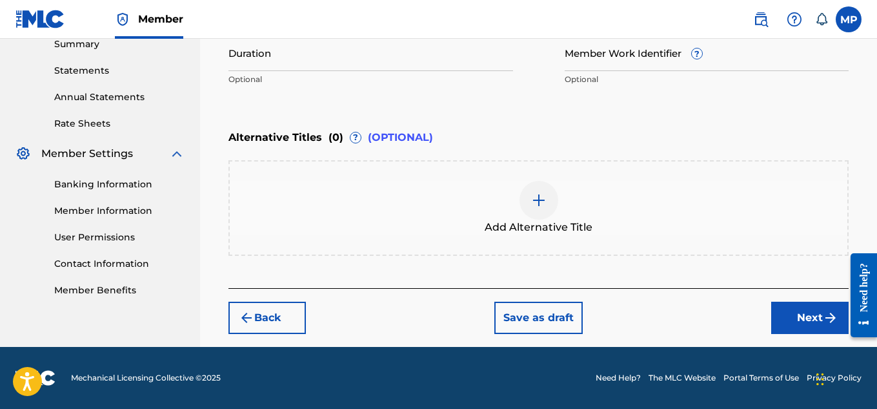
scroll to position [230, 0]
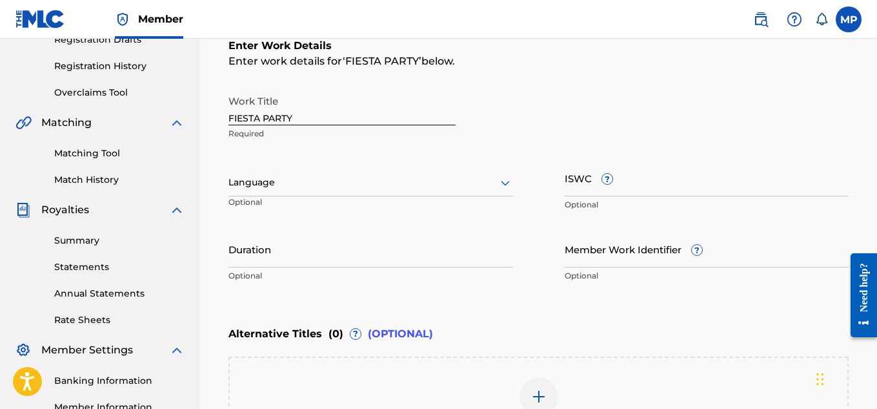
click at [687, 188] on input "ISWC ?" at bounding box center [707, 177] width 285 height 37
paste input "T9235453517"
type input "T9235453517"
click at [587, 252] on input "Member Work Identifier ?" at bounding box center [707, 248] width 285 height 37
paste input "894006294"
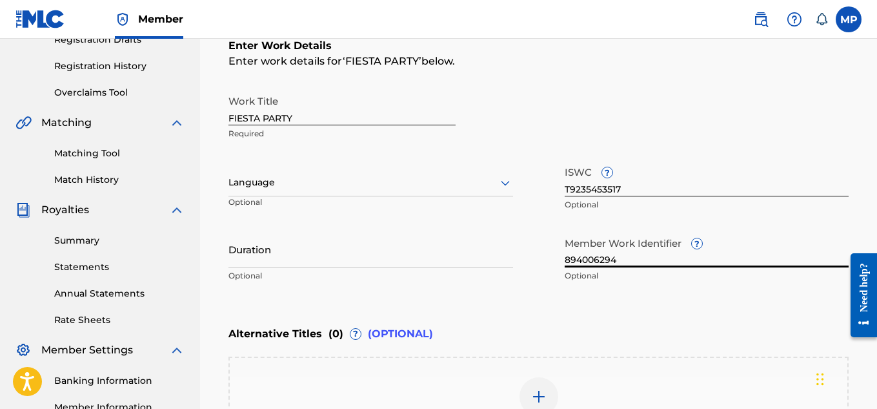
scroll to position [426, 0]
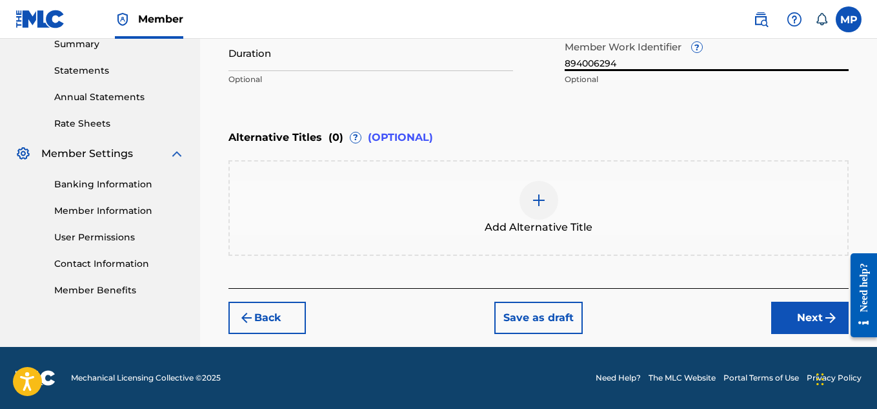
type input "894006294"
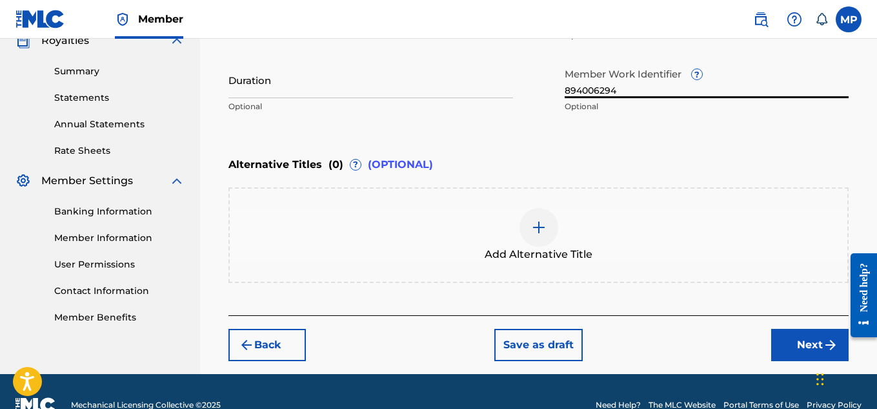
click at [534, 241] on div at bounding box center [539, 227] width 39 height 39
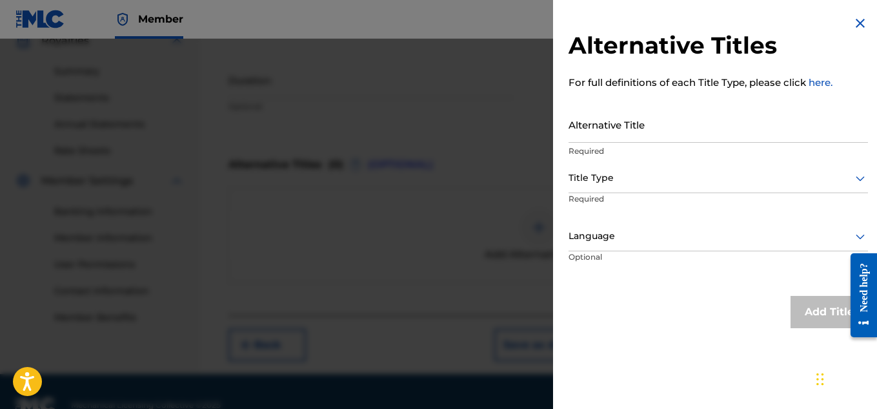
click at [602, 134] on input "Alternative Title" at bounding box center [719, 124] width 300 height 37
paste input "FIESTA PARTY BASS BOOSETED REGGAETON"
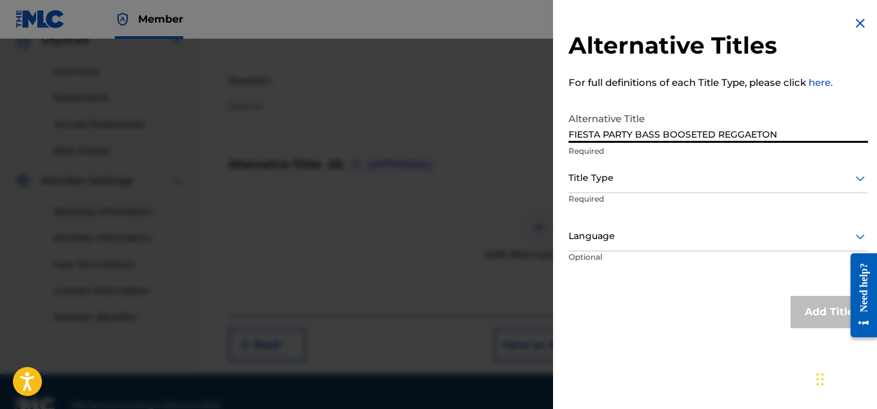
type input "FIESTA PARTY BASS BOOSETED REGGAETON"
click at [613, 188] on div "Title Type" at bounding box center [719, 178] width 300 height 29
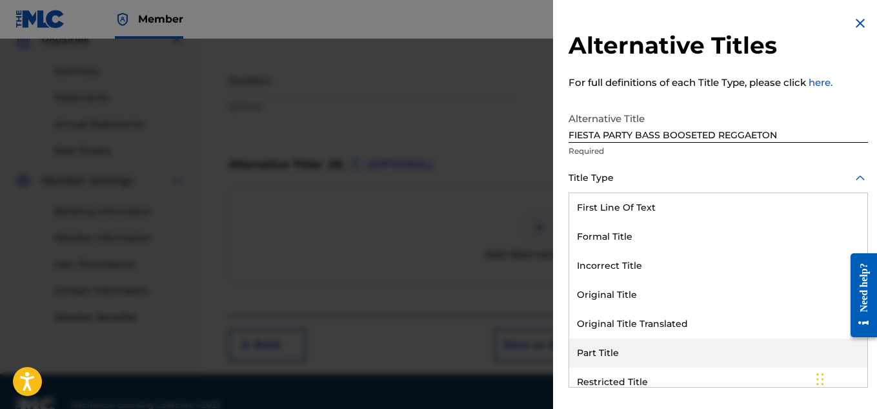
scroll to position [126, 0]
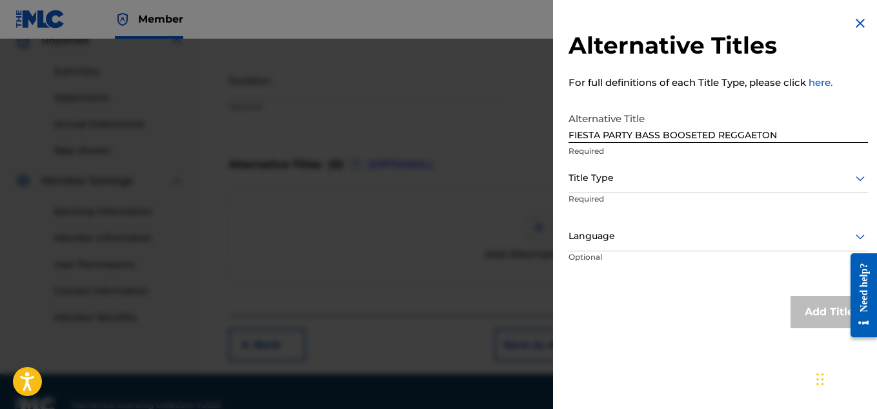
click at [633, 181] on div at bounding box center [719, 178] width 300 height 16
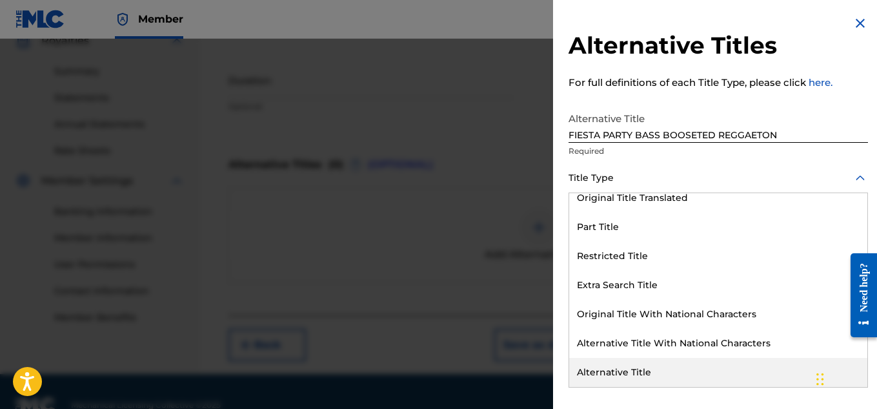
click at [622, 369] on div "Alternative Title" at bounding box center [718, 372] width 298 height 29
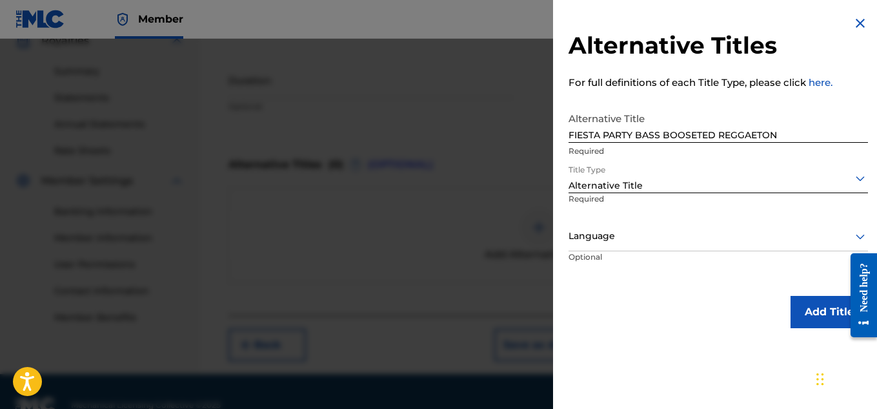
click at [800, 316] on button "Add Title" at bounding box center [829, 312] width 77 height 32
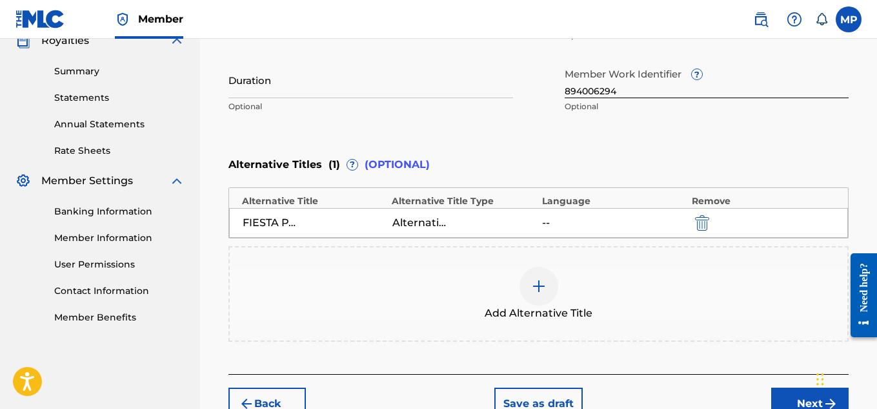
scroll to position [475, 0]
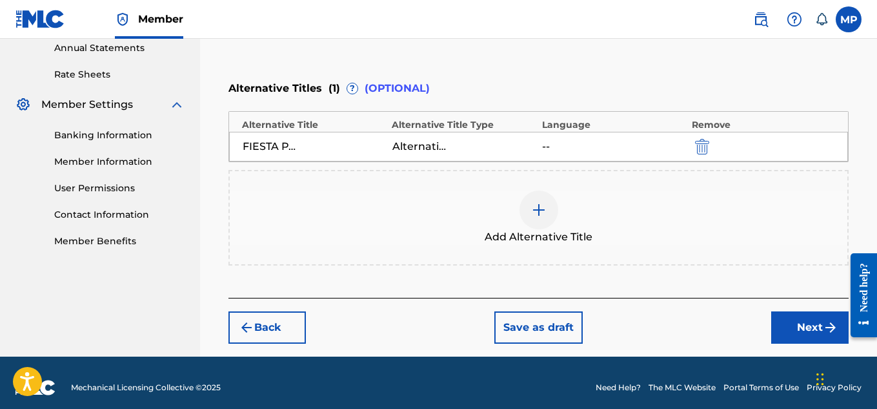
click at [811, 332] on button "Next" at bounding box center [809, 327] width 77 height 32
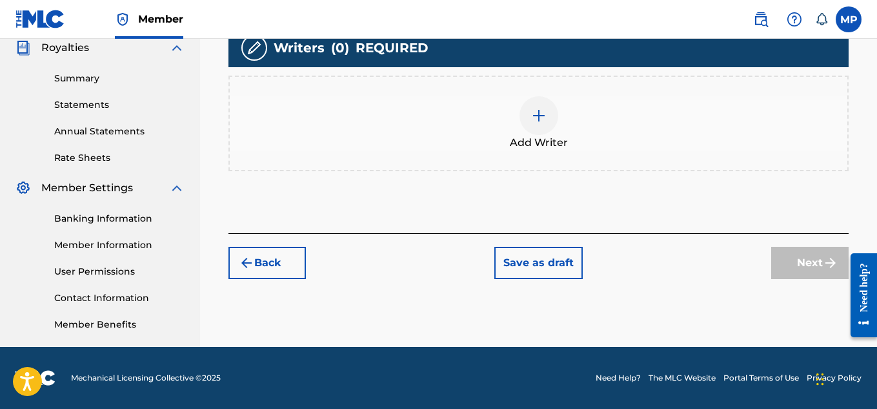
click at [536, 135] on div at bounding box center [539, 115] width 39 height 39
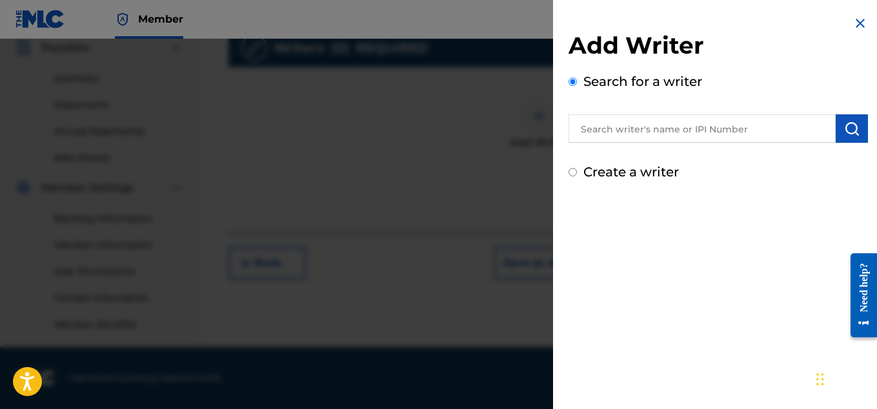
scroll to position [328, 0]
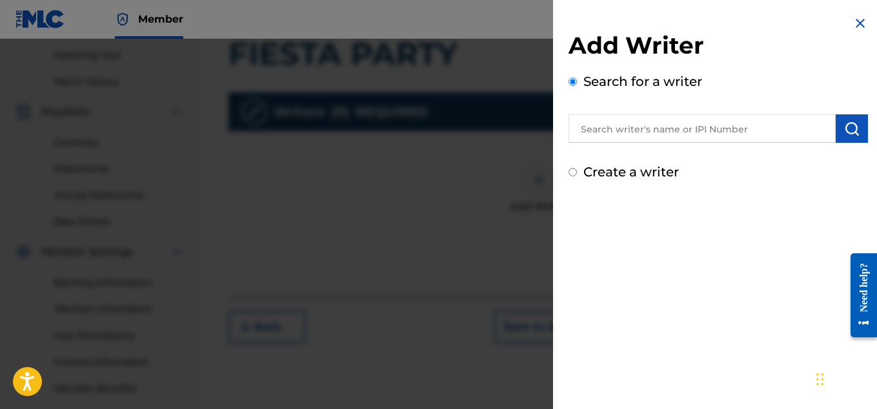
click at [624, 134] on input "text" at bounding box center [702, 128] width 267 height 28
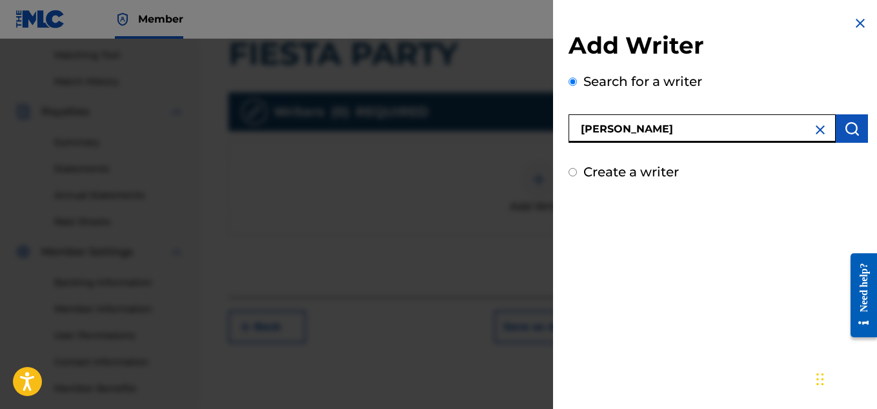
type input "[PERSON_NAME]"
click at [846, 132] on img "submit" at bounding box center [851, 128] width 15 height 15
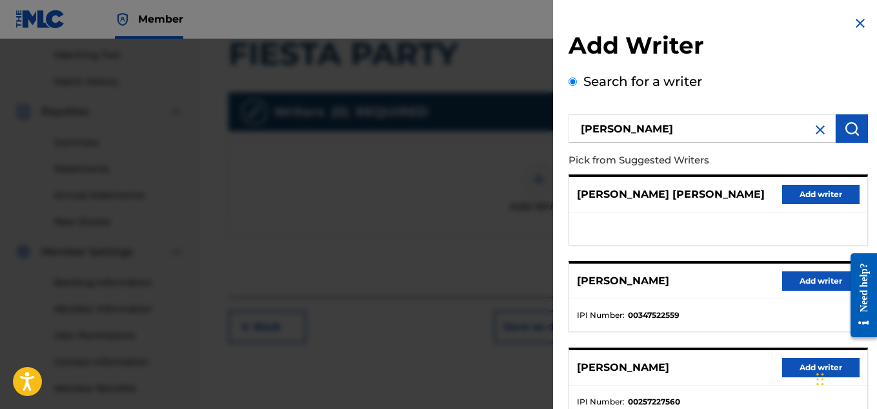
click at [822, 278] on button "Add writer" at bounding box center [820, 280] width 77 height 19
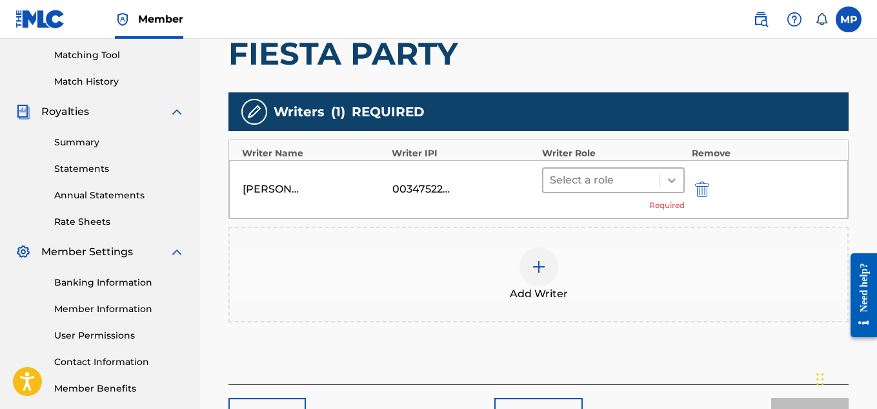
click at [677, 181] on icon at bounding box center [672, 180] width 13 height 13
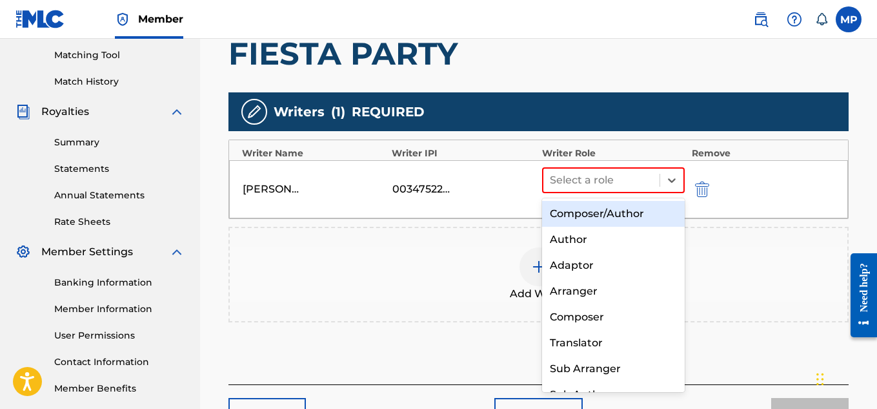
click at [635, 212] on div "Composer/Author" at bounding box center [613, 214] width 143 height 26
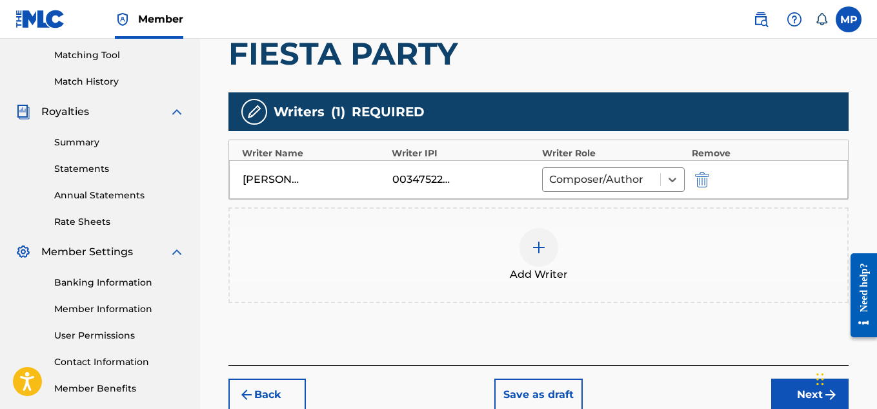
click at [793, 378] on button "Next" at bounding box center [809, 394] width 77 height 32
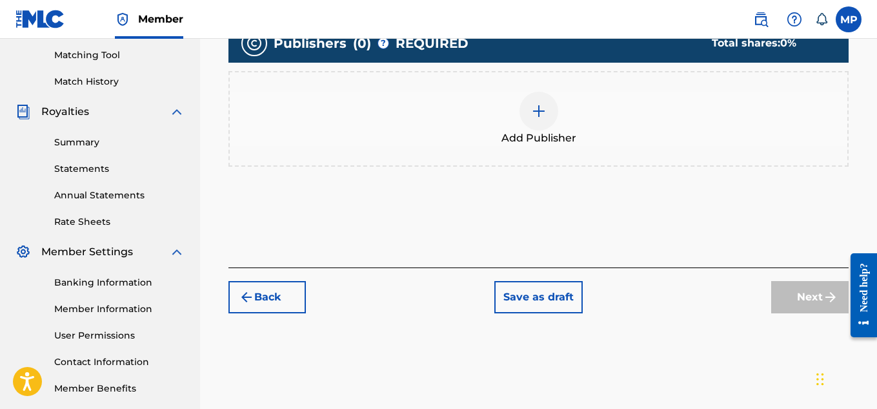
click at [537, 130] on div at bounding box center [539, 111] width 39 height 39
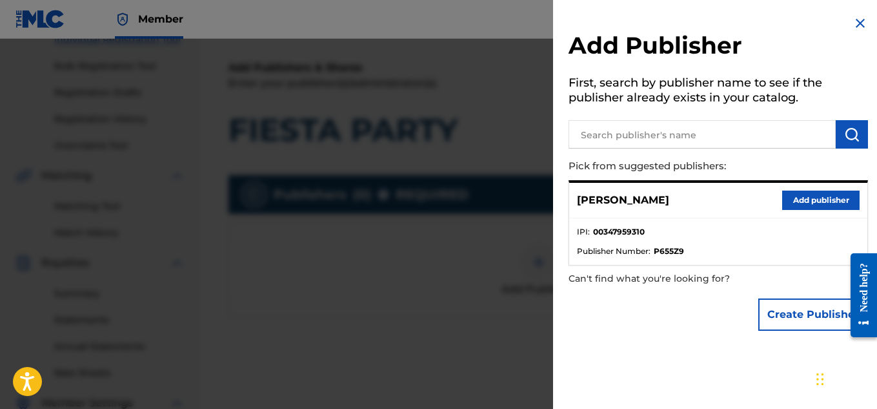
click at [805, 199] on button "Add publisher" at bounding box center [820, 199] width 77 height 19
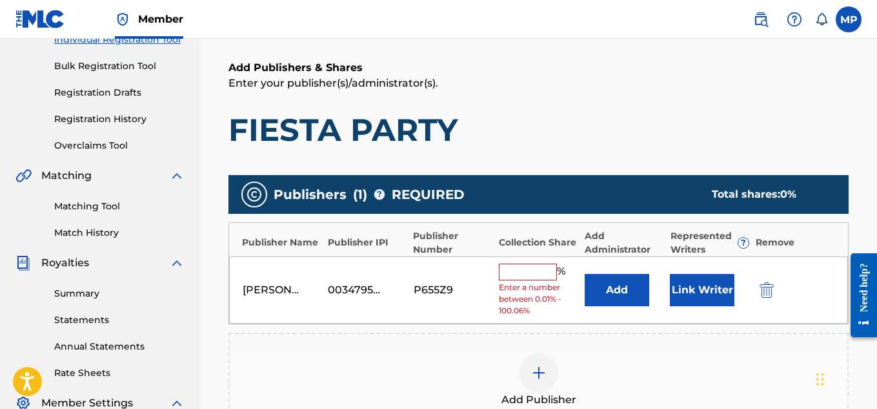
click at [547, 271] on input "text" at bounding box center [528, 271] width 58 height 17
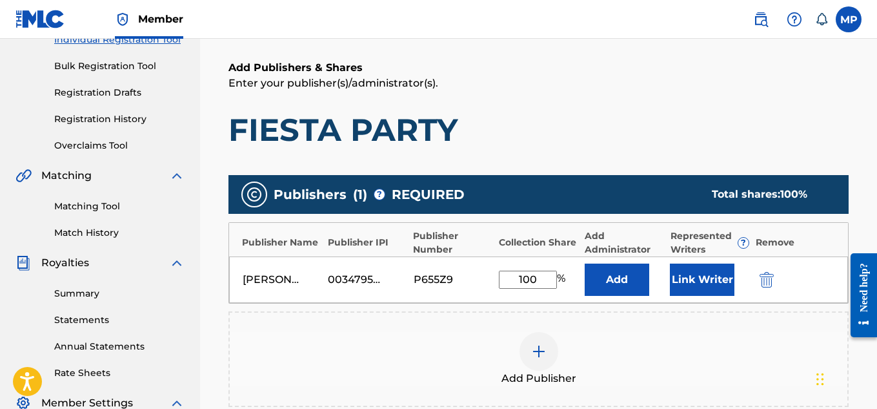
type input "100"
click at [704, 272] on button "Link Writer" at bounding box center [702, 279] width 65 height 32
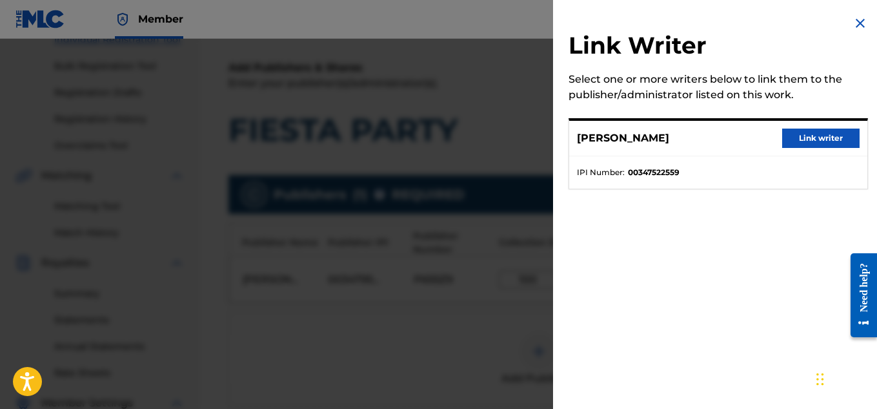
click at [820, 133] on button "Link writer" at bounding box center [820, 137] width 77 height 19
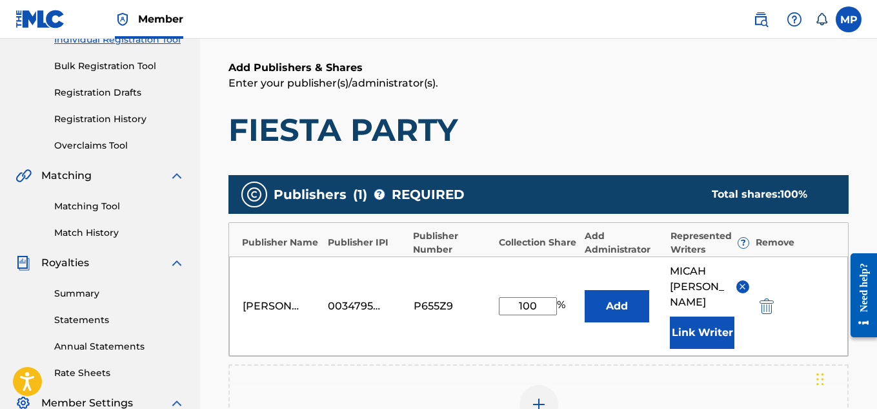
scroll to position [434, 0]
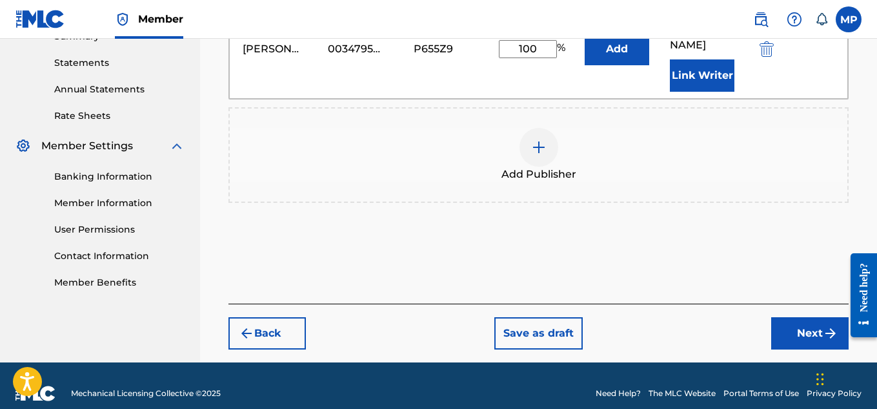
click at [795, 325] on button "Next" at bounding box center [809, 333] width 77 height 32
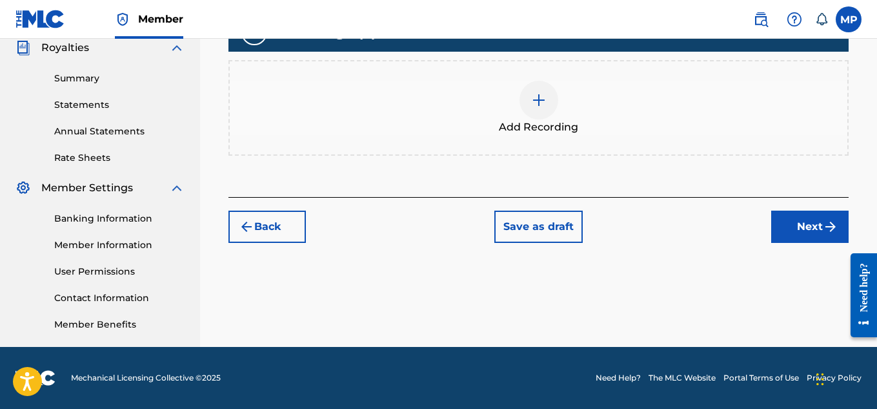
click at [555, 119] on div at bounding box center [539, 100] width 39 height 39
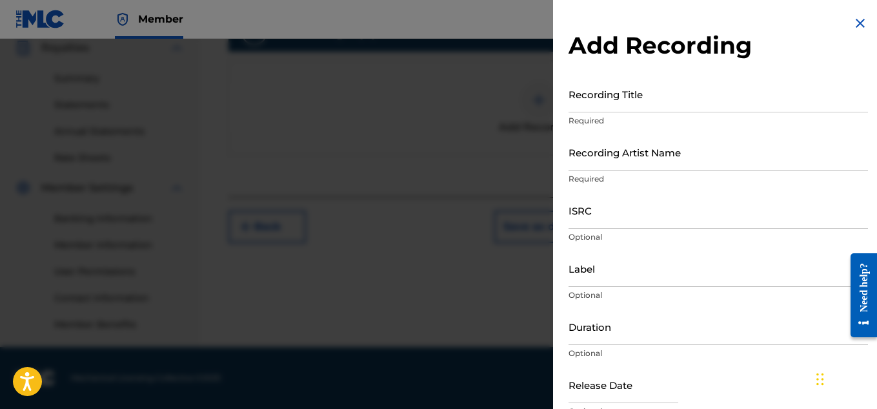
scroll to position [224, 0]
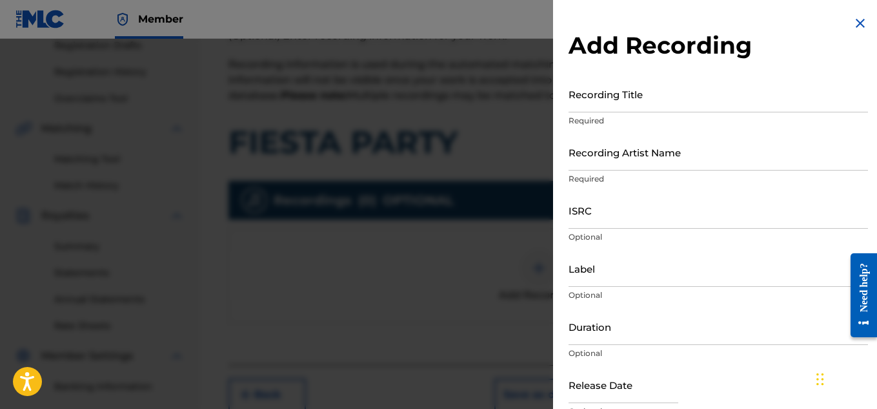
click at [611, 215] on input "ISRC" at bounding box center [719, 210] width 300 height 37
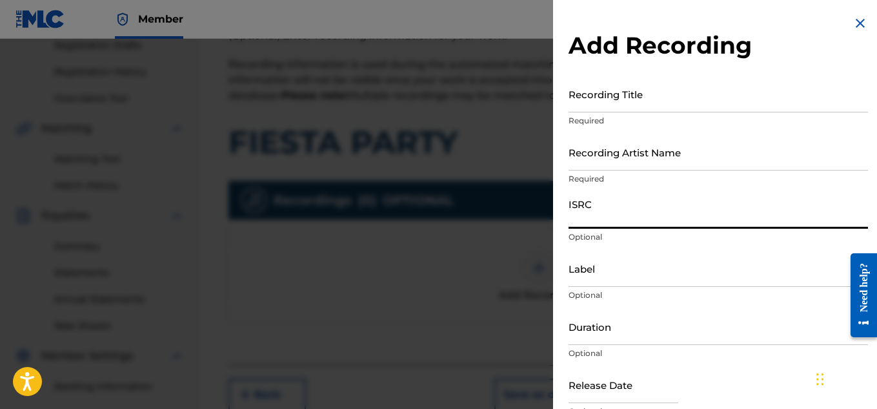
paste input "QZAPG1843118"
type input "QZAPG1843118"
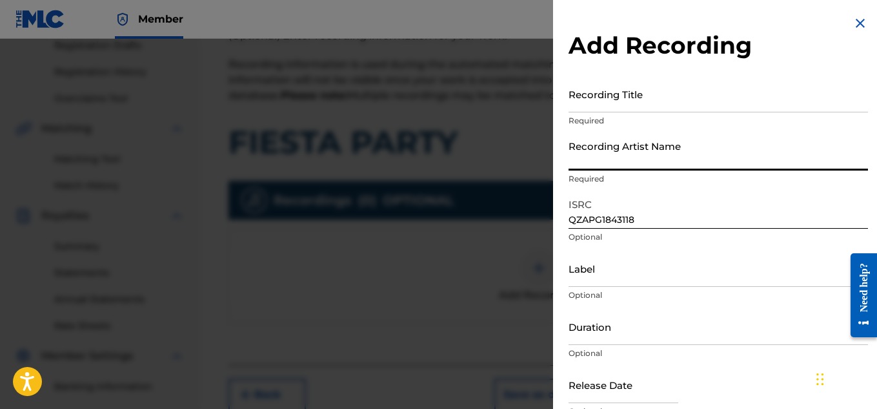
click at [595, 154] on input "Recording Artist Name" at bounding box center [719, 152] width 300 height 37
type input "Wayne Dreadski"
click at [576, 107] on input "Recording Title" at bounding box center [719, 94] width 300 height 37
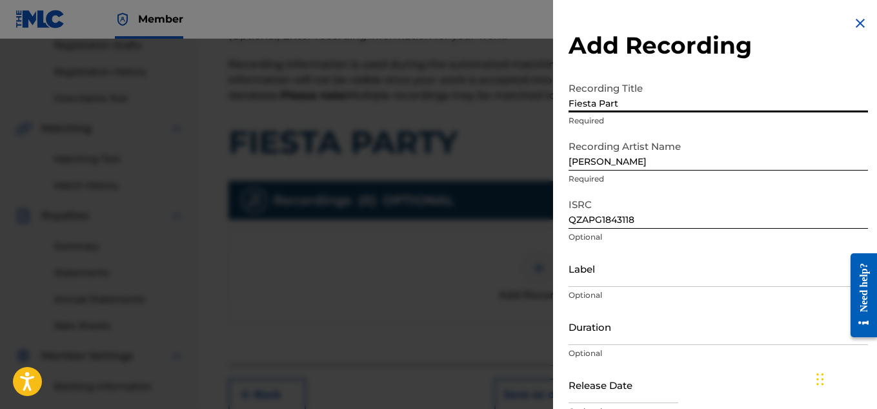
type input "Fiesta Party"
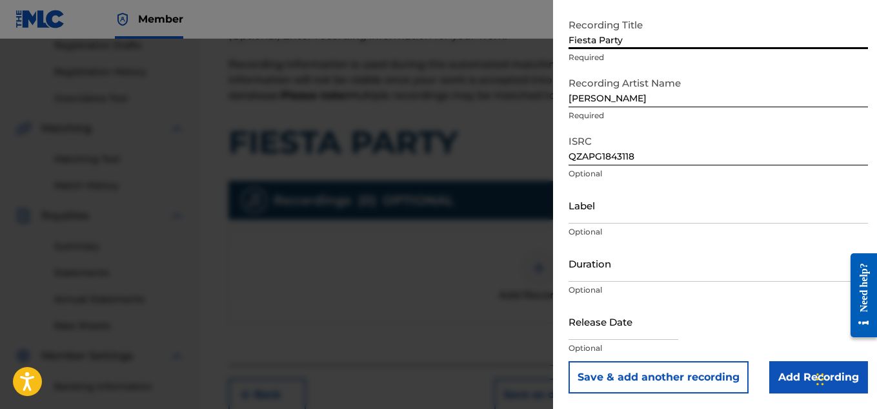
click at [787, 375] on input "Add Recording" at bounding box center [818, 377] width 99 height 32
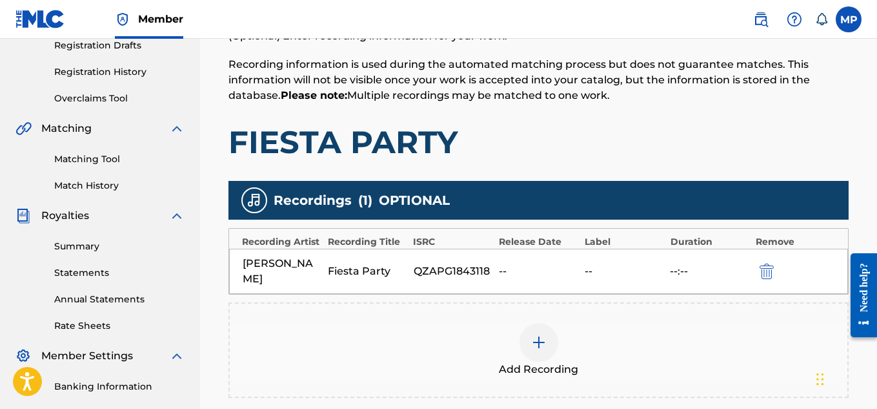
scroll to position [324, 0]
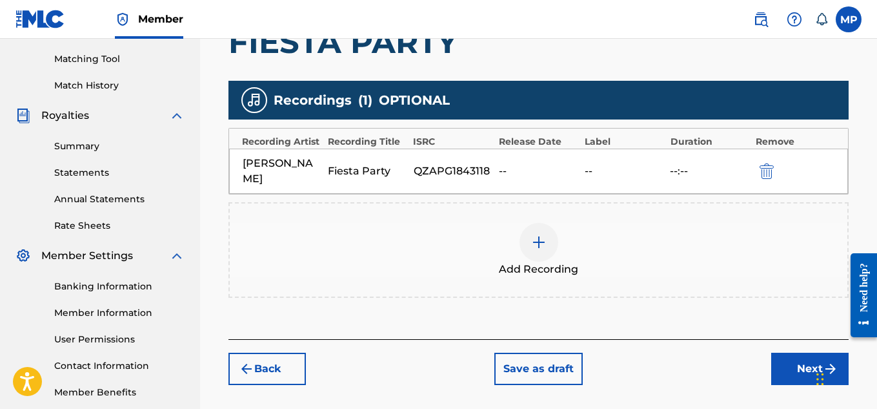
click at [784, 365] on button "Next" at bounding box center [809, 368] width 77 height 32
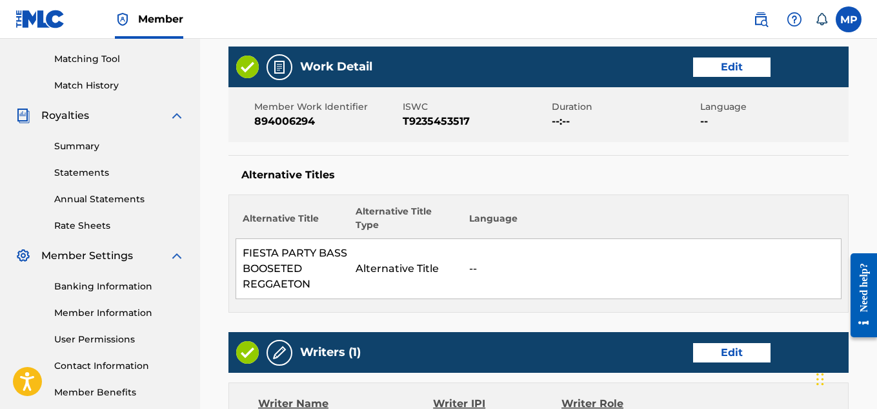
scroll to position [396, 0]
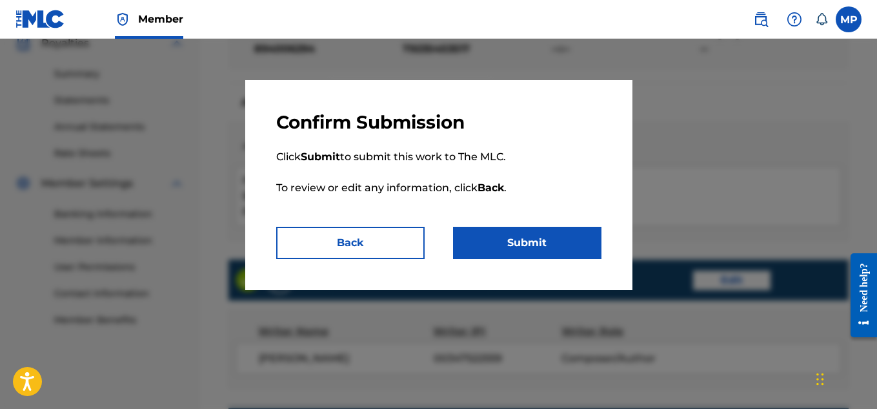
scroll to position [827, 0]
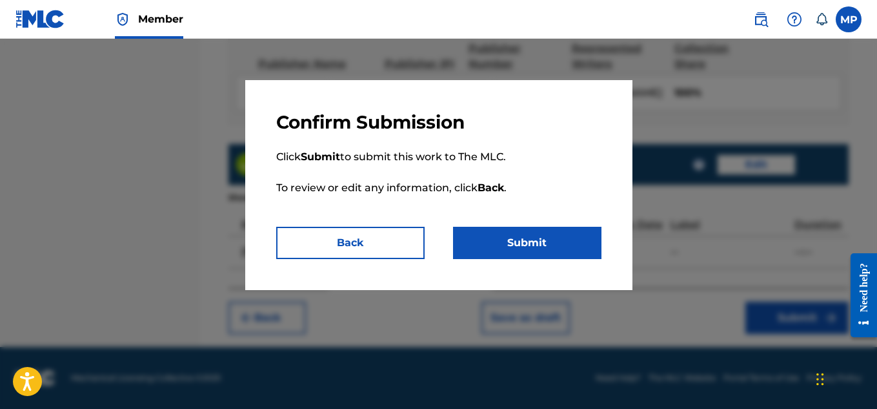
click at [571, 246] on button "Submit" at bounding box center [527, 243] width 148 height 32
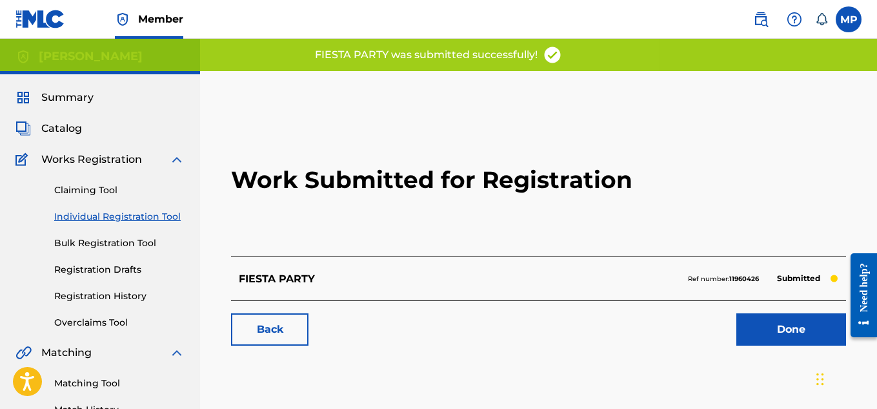
click at [284, 327] on link "Back" at bounding box center [269, 329] width 77 height 32
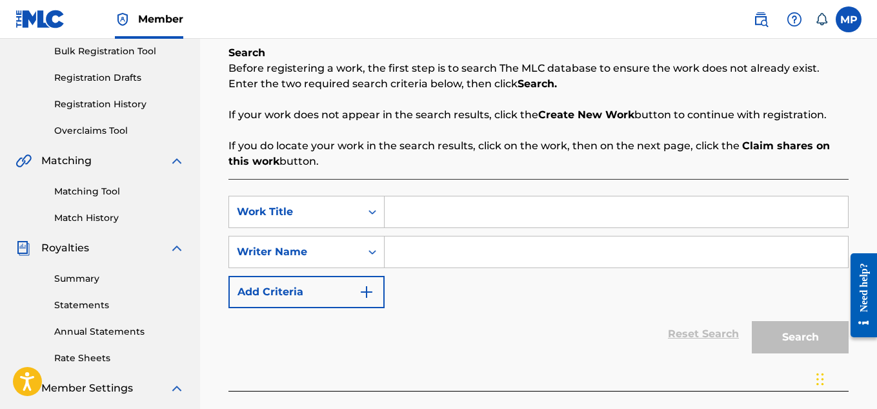
scroll to position [252, 0]
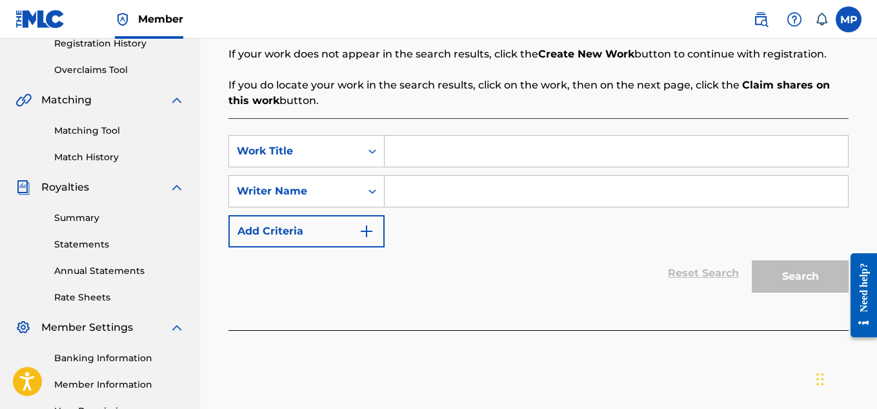
click at [437, 146] on input "Search Form" at bounding box center [616, 151] width 463 height 31
paste input "ELECTRONICA GROOVE"
type input "ELECTRONICA GROOVE"
click at [460, 201] on input "Search Form" at bounding box center [616, 191] width 463 height 31
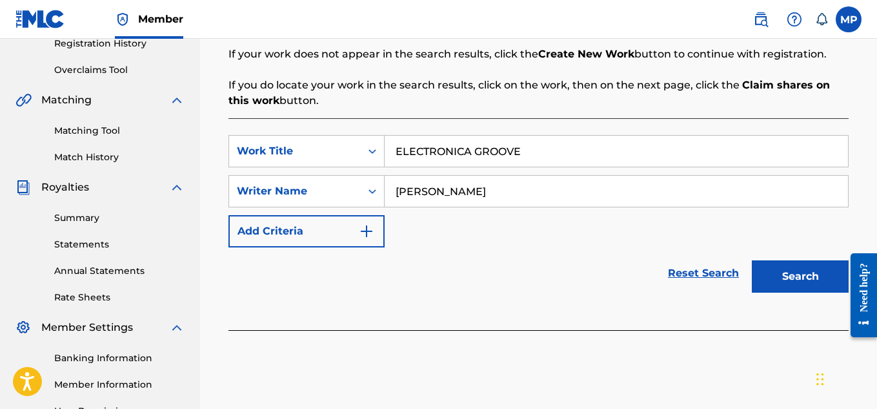
type input "[PERSON_NAME]"
click at [806, 274] on button "Search" at bounding box center [800, 276] width 97 height 32
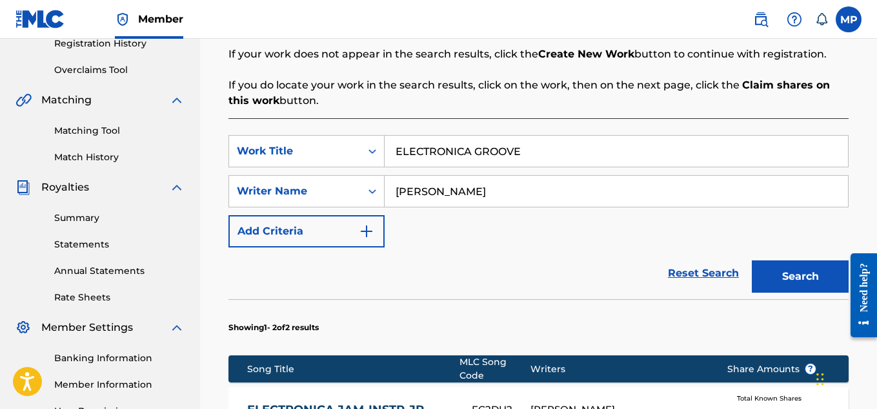
scroll to position [558, 0]
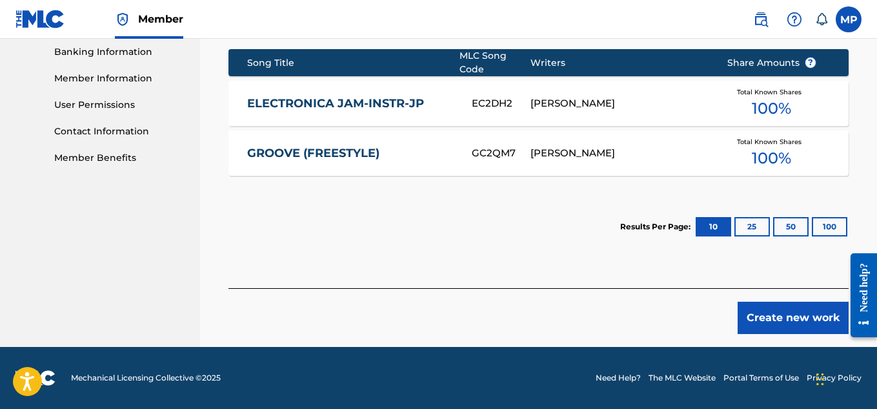
click at [766, 316] on button "Create new work" at bounding box center [793, 317] width 111 height 32
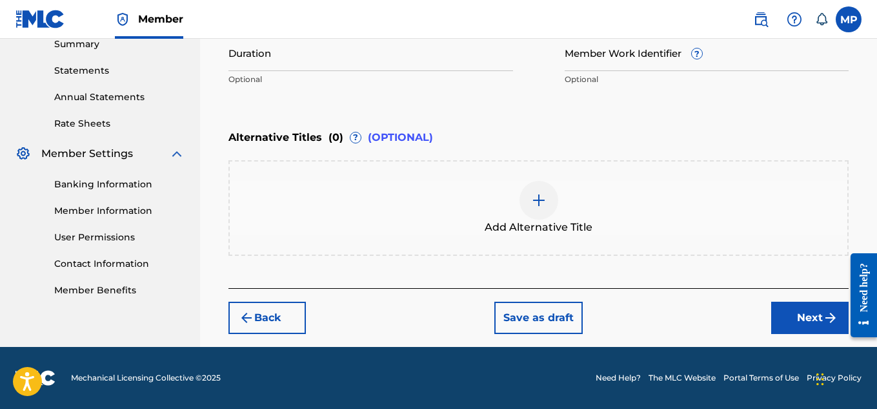
scroll to position [230, 0]
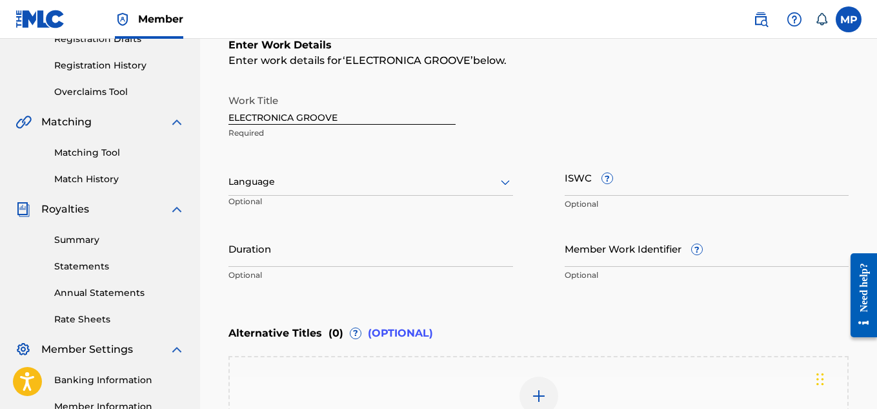
click at [703, 175] on input "ISWC ?" at bounding box center [707, 177] width 285 height 37
paste input "T9235452774"
type input "T9235452774"
click at [620, 258] on input "Member Work Identifier ?" at bounding box center [707, 248] width 285 height 37
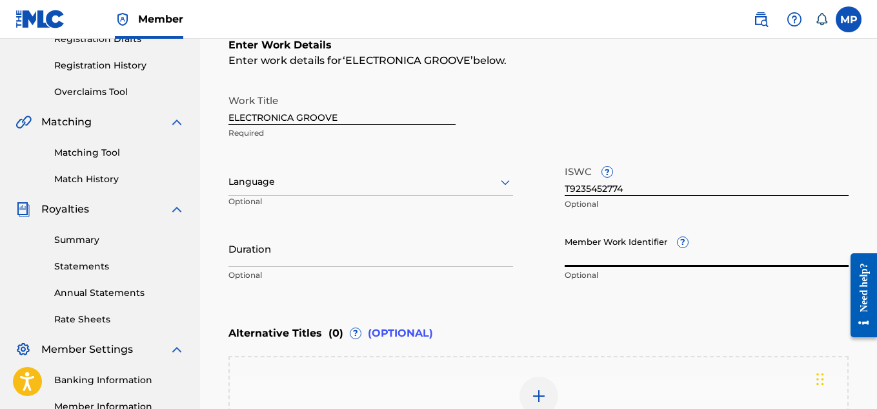
paste input "894006222"
type input "894006222"
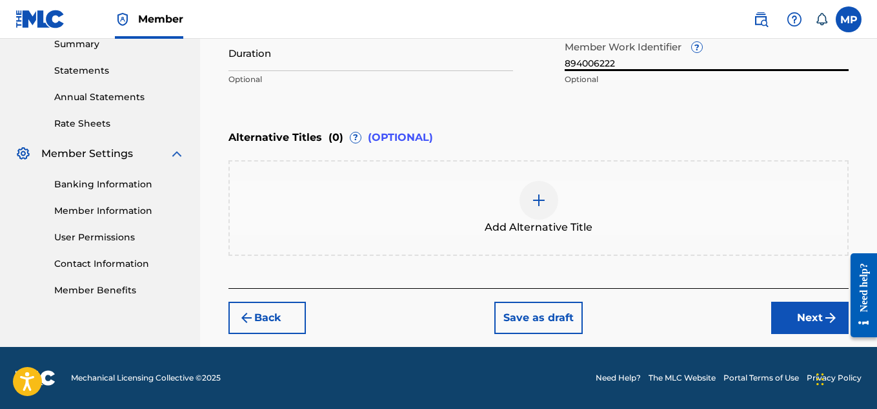
click at [788, 320] on button "Next" at bounding box center [809, 317] width 77 height 32
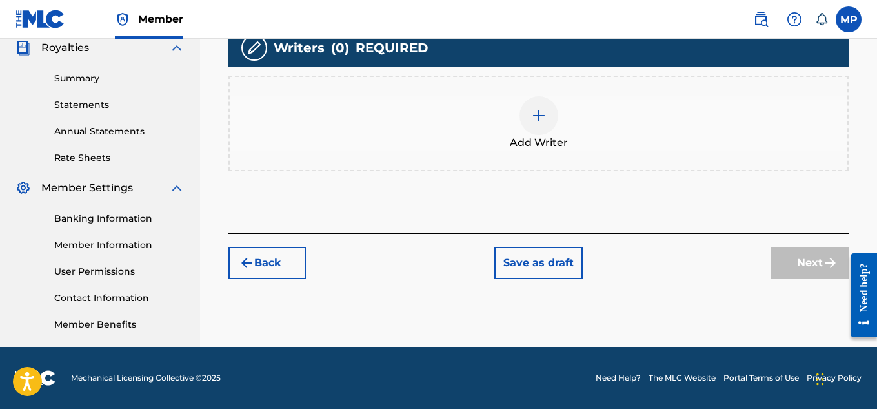
click at [553, 135] on div at bounding box center [539, 115] width 39 height 39
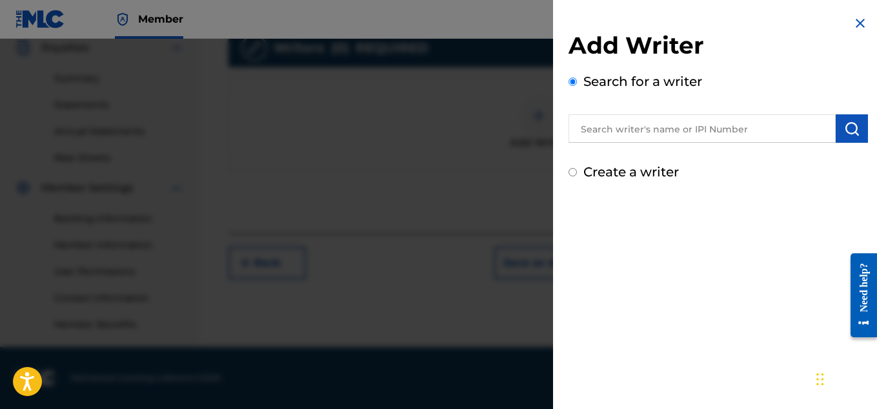
scroll to position [266, 0]
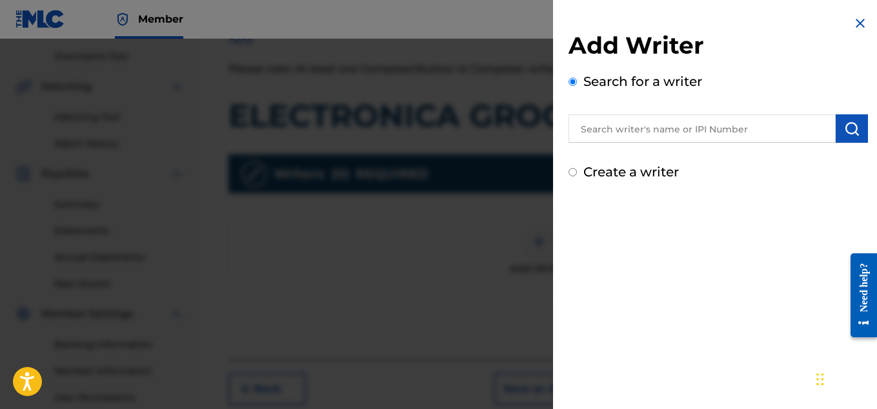
click at [623, 139] on input "text" at bounding box center [702, 128] width 267 height 28
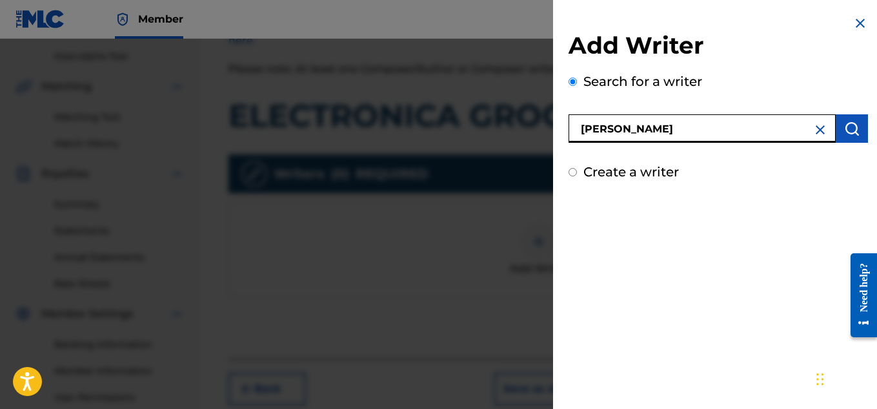
type input "[PERSON_NAME]"
click at [844, 128] on img "submit" at bounding box center [851, 128] width 15 height 15
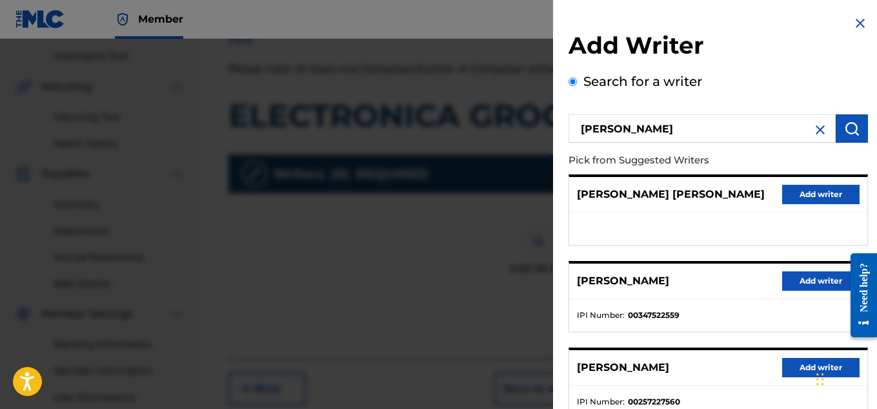
click at [808, 281] on button "Add writer" at bounding box center [820, 280] width 77 height 19
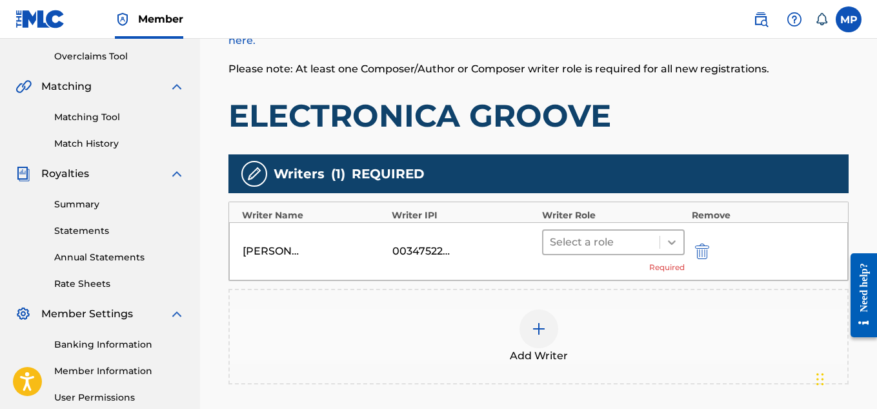
click at [673, 241] on icon at bounding box center [672, 242] width 13 height 13
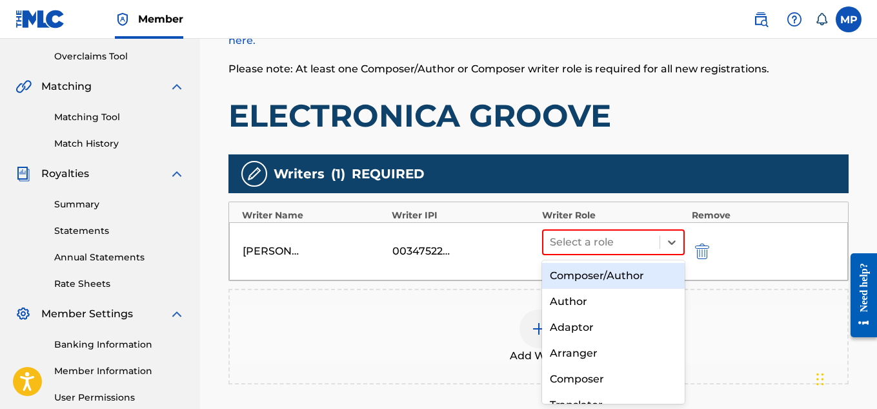
click at [586, 273] on div "Composer/Author" at bounding box center [613, 276] width 143 height 26
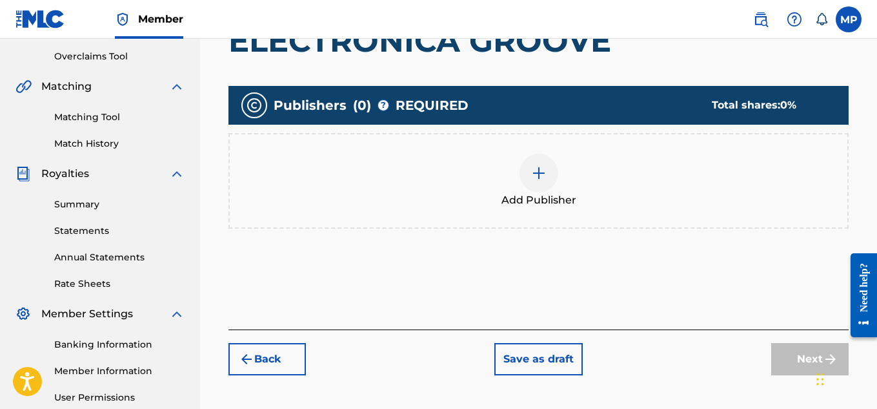
scroll to position [58, 0]
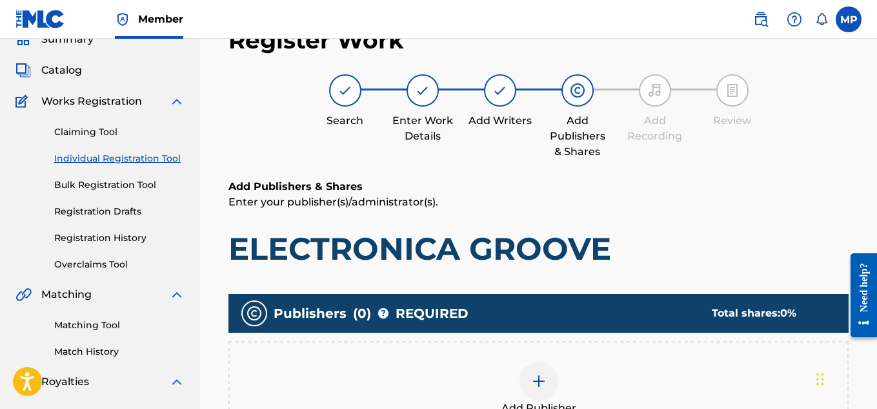
click at [541, 362] on div at bounding box center [539, 381] width 39 height 39
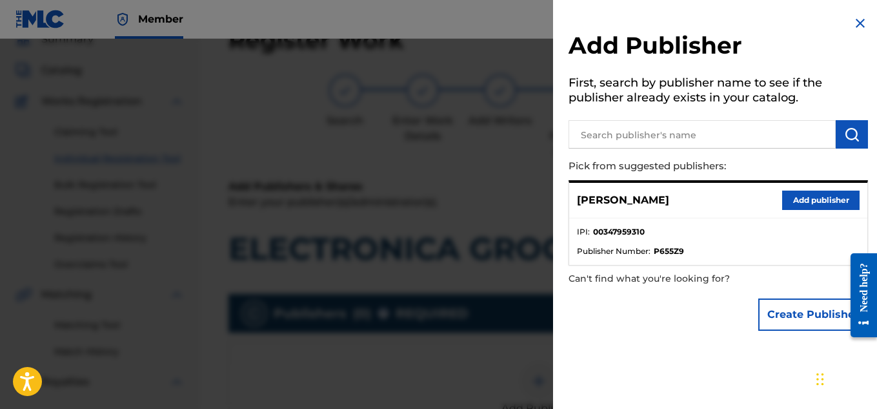
click at [800, 201] on button "Add publisher" at bounding box center [820, 199] width 77 height 19
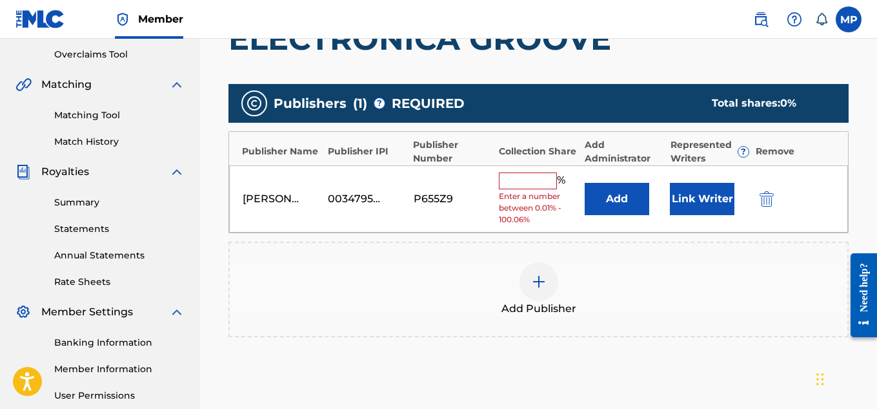
click at [544, 177] on input "text" at bounding box center [528, 180] width 58 height 17
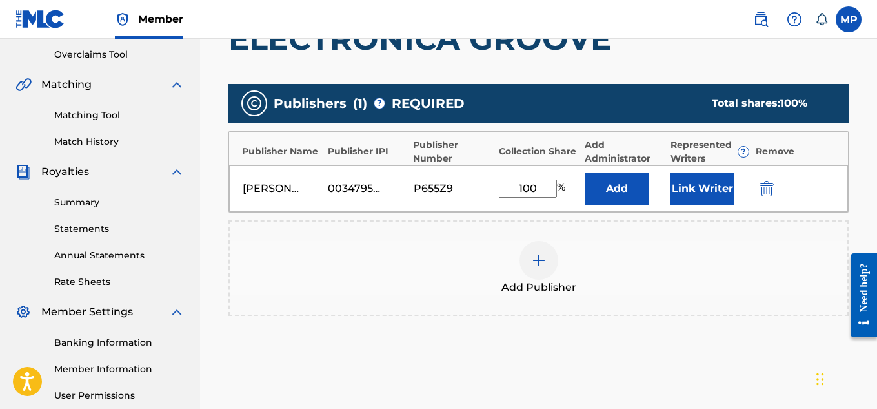
type input "100"
click at [678, 187] on button "Link Writer" at bounding box center [702, 188] width 65 height 32
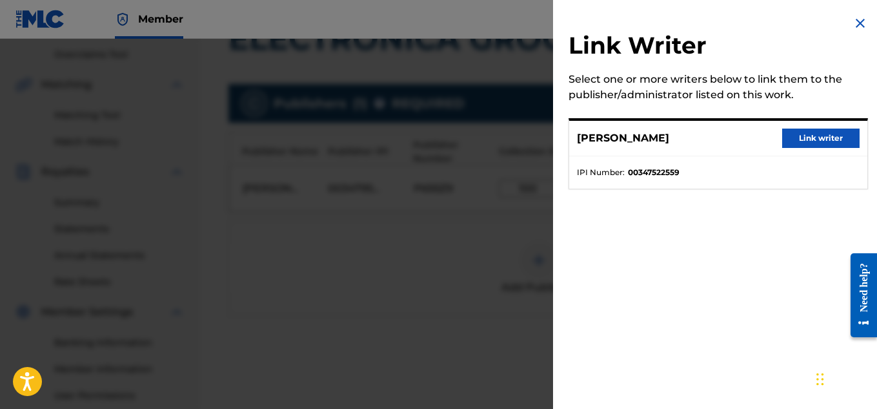
click at [805, 140] on button "Link writer" at bounding box center [820, 137] width 77 height 19
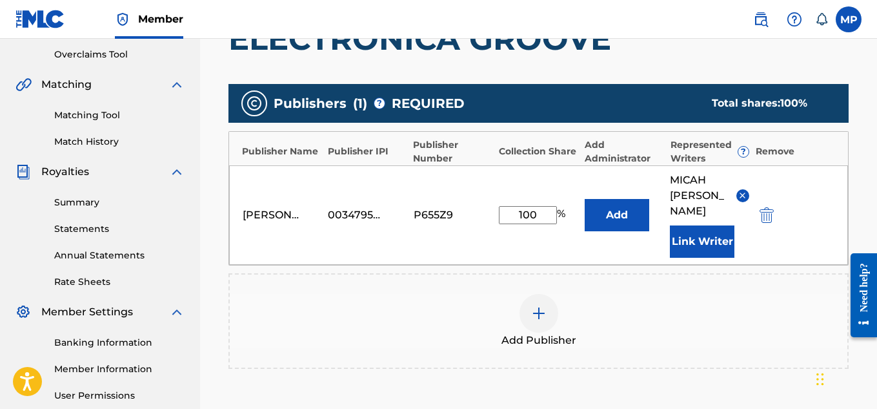
scroll to position [434, 0]
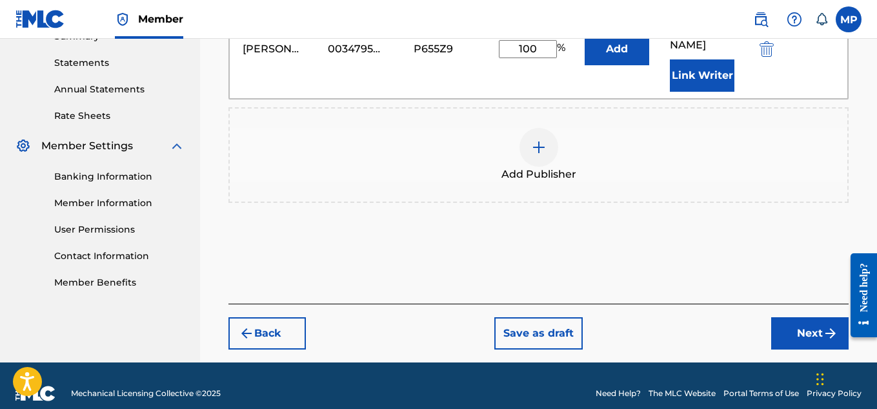
click at [805, 324] on button "Next" at bounding box center [809, 333] width 77 height 32
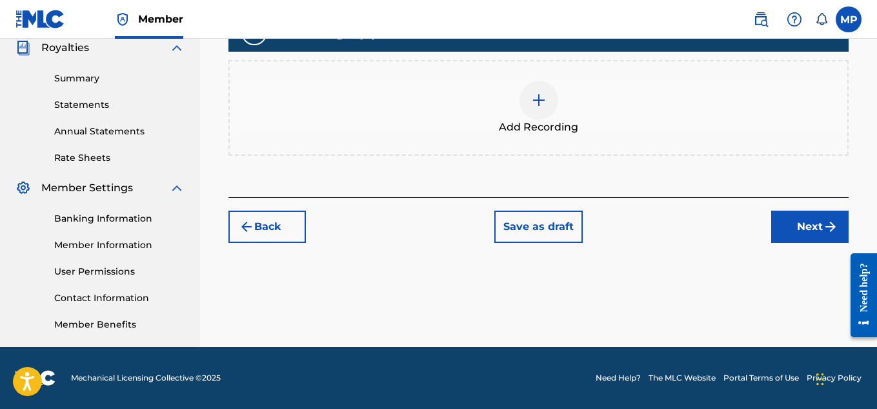
click at [558, 135] on div "Add Recording" at bounding box center [539, 108] width 618 height 54
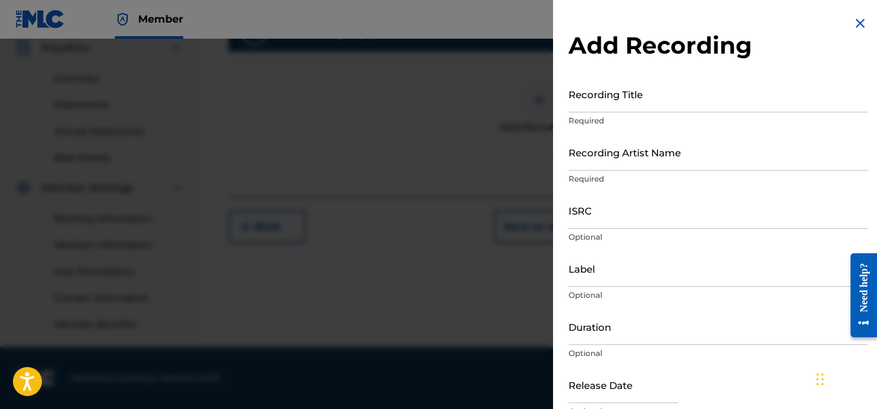
scroll to position [239, 0]
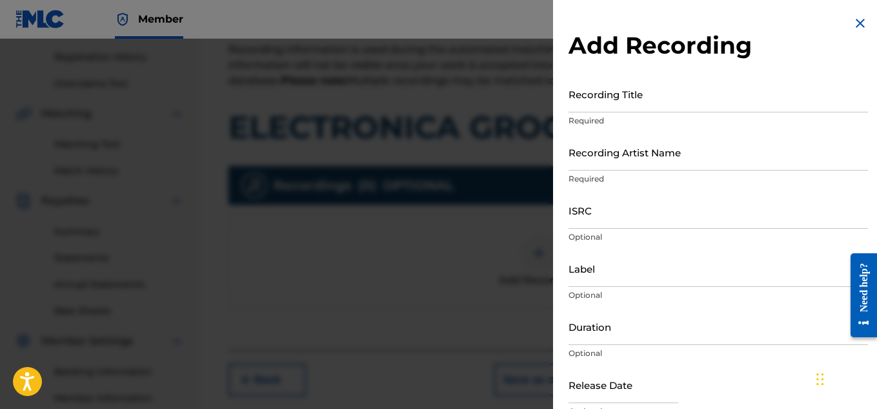
click at [615, 107] on input "Recording Title" at bounding box center [719, 94] width 300 height 37
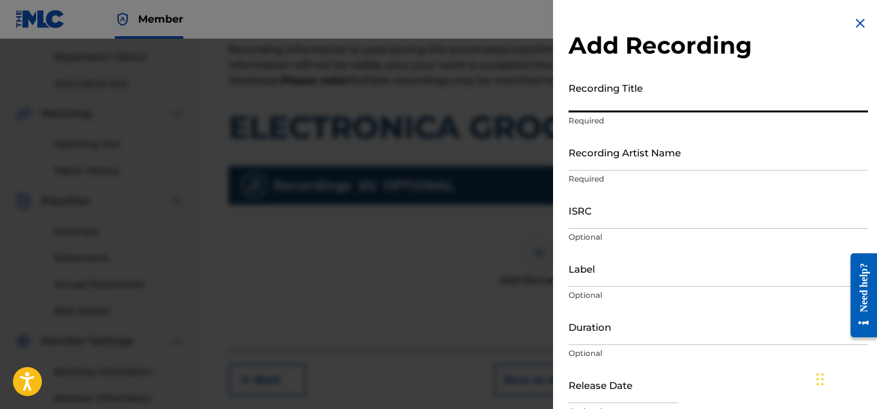
paste input "894006222"
click at [642, 97] on input "894006222" at bounding box center [719, 94] width 300 height 37
paste input "ELECTRONICA GROOVE"
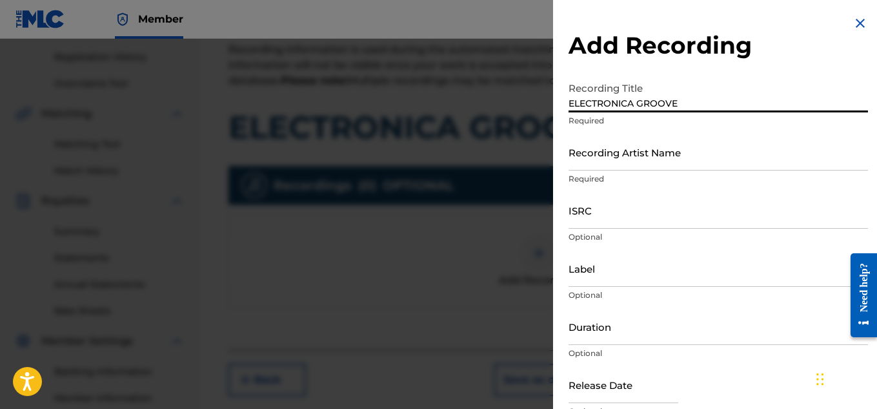
type input "ELECTRONICA GROOVE"
click at [620, 147] on input "Recording Artist Name" at bounding box center [719, 152] width 300 height 37
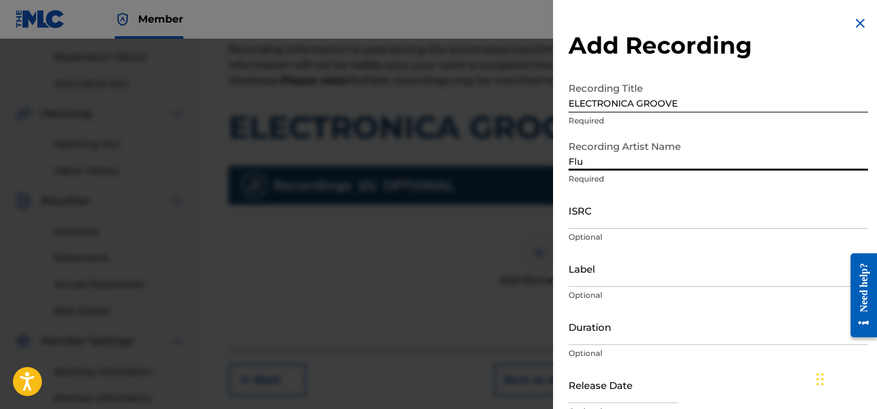
type input "Flun"
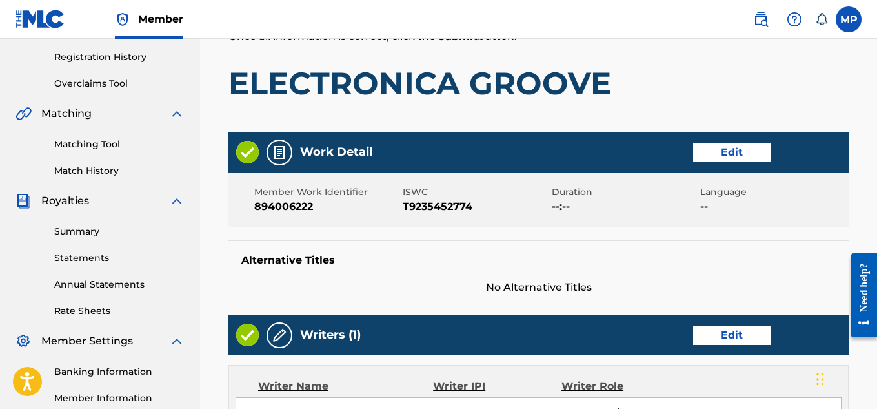
scroll to position [58, 0]
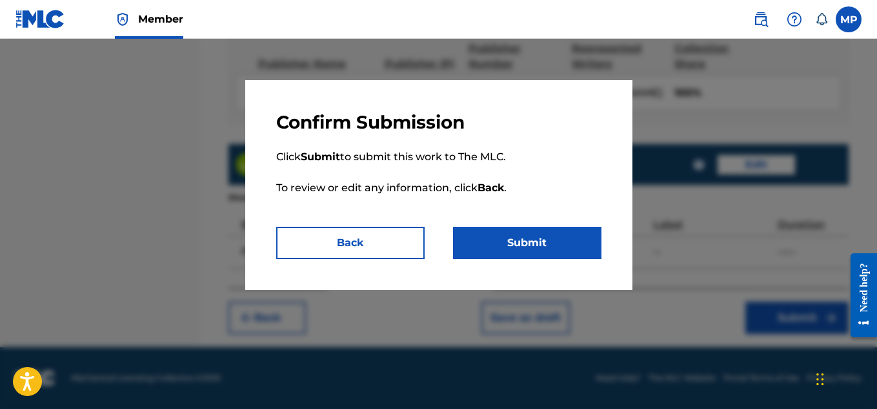
click at [525, 236] on button "Submit" at bounding box center [527, 243] width 148 height 32
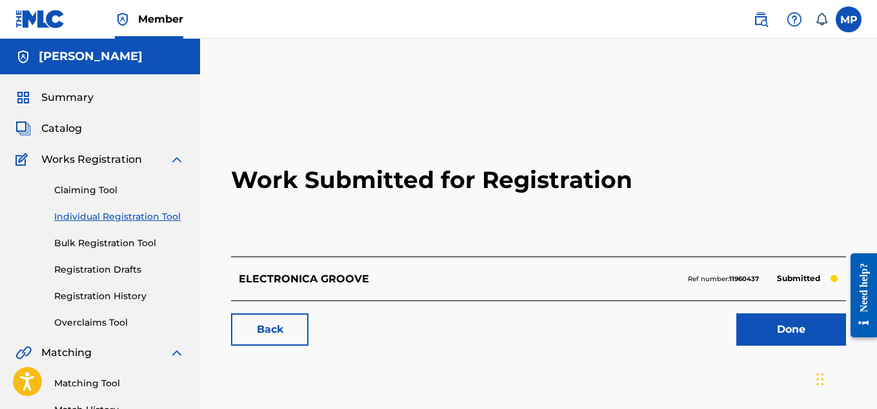
click at [291, 329] on link "Back" at bounding box center [269, 329] width 77 height 32
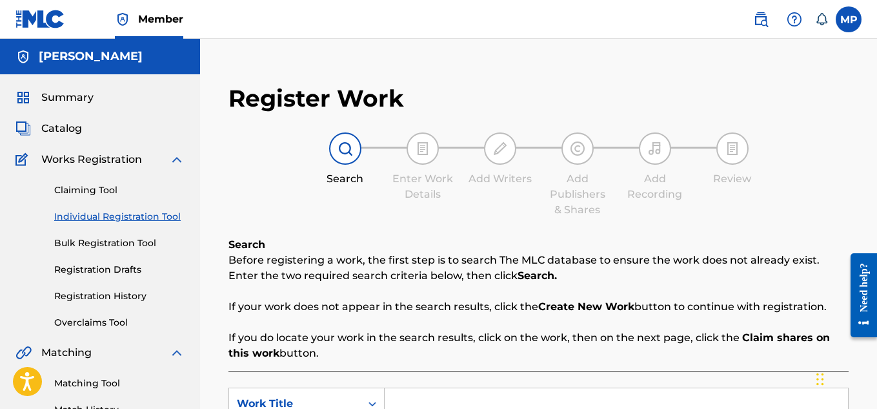
click at [443, 388] on input "Search Form" at bounding box center [616, 403] width 463 height 31
paste input "DUBSTEP WORKOUT RIDDIM"
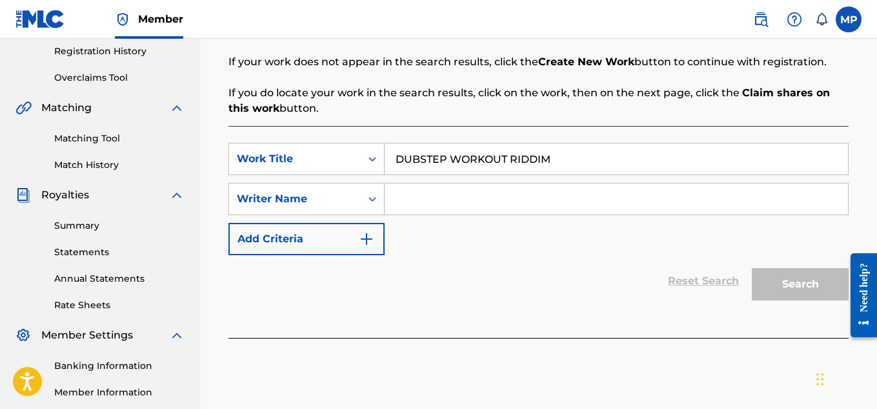
type input "DUBSTEP WORKOUT RIDDIM"
click at [436, 204] on input "Search Form" at bounding box center [616, 198] width 463 height 31
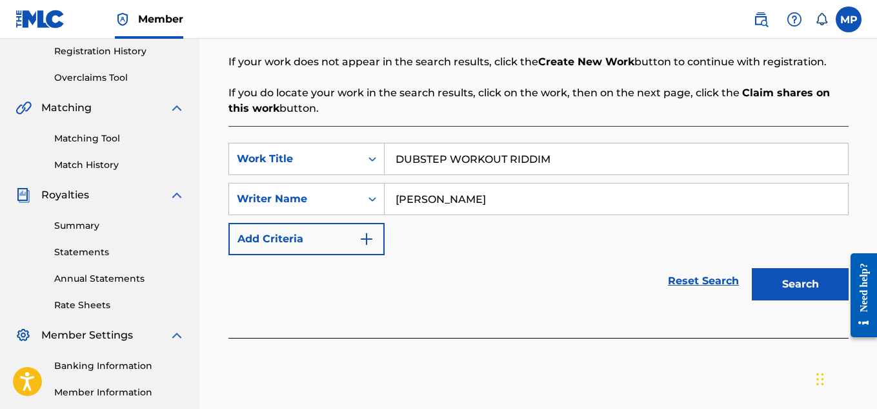
type input "[PERSON_NAME]"
click at [801, 275] on button "Search" at bounding box center [800, 284] width 97 height 32
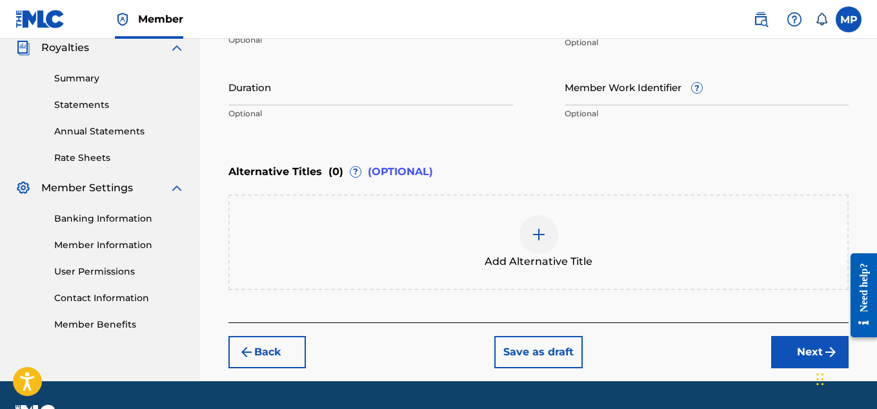
scroll to position [169, 0]
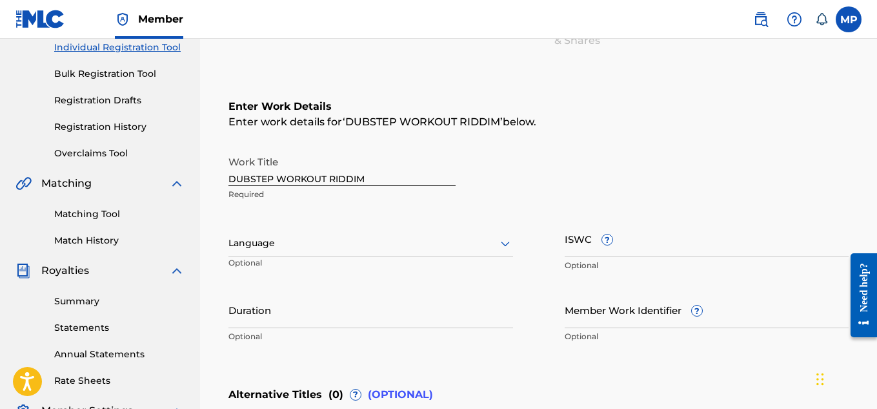
click at [641, 250] on input "ISWC ?" at bounding box center [707, 238] width 285 height 37
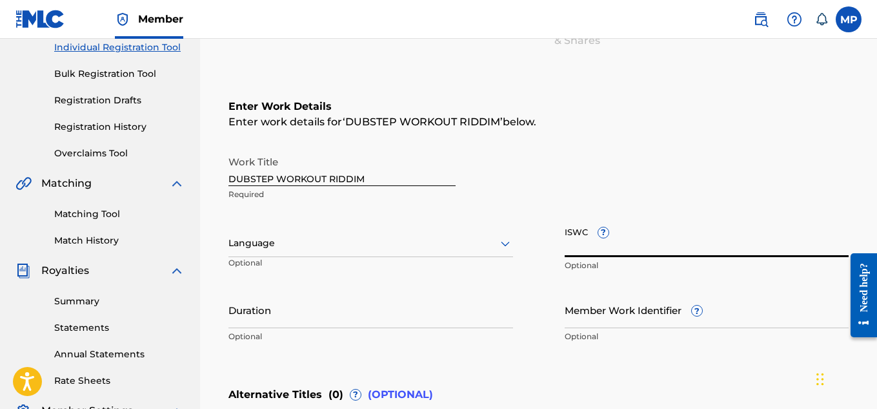
paste input "T9235452423"
type input "T9235452423"
click at [596, 314] on input "Member Work Identifier ?" at bounding box center [707, 309] width 285 height 37
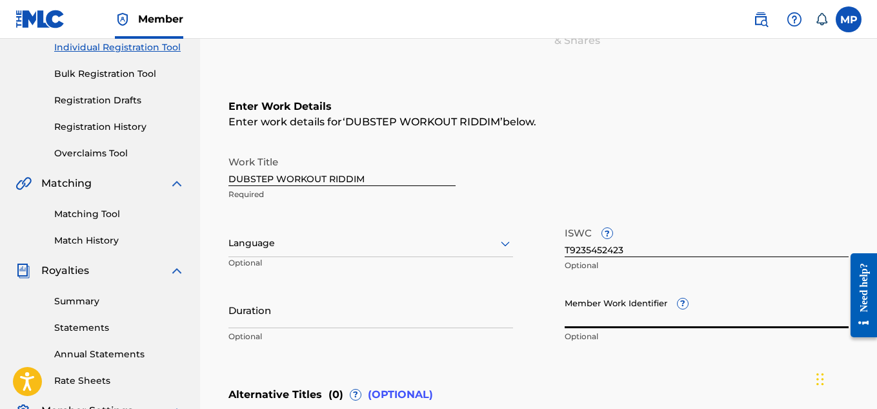
paste input "894006205"
type input "894006205"
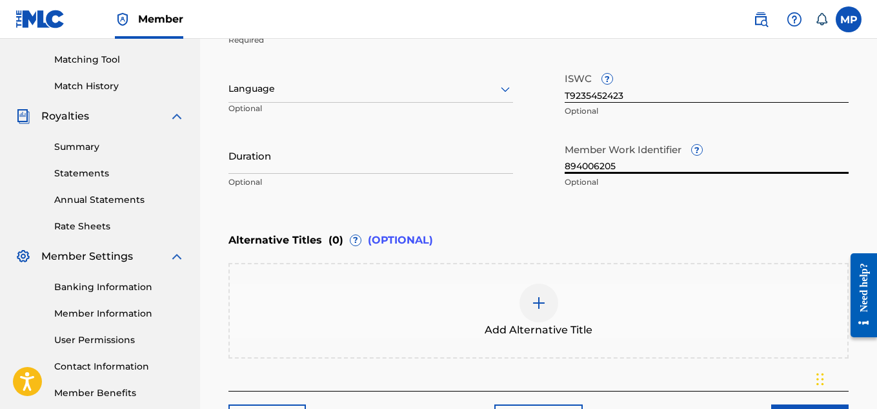
scroll to position [370, 0]
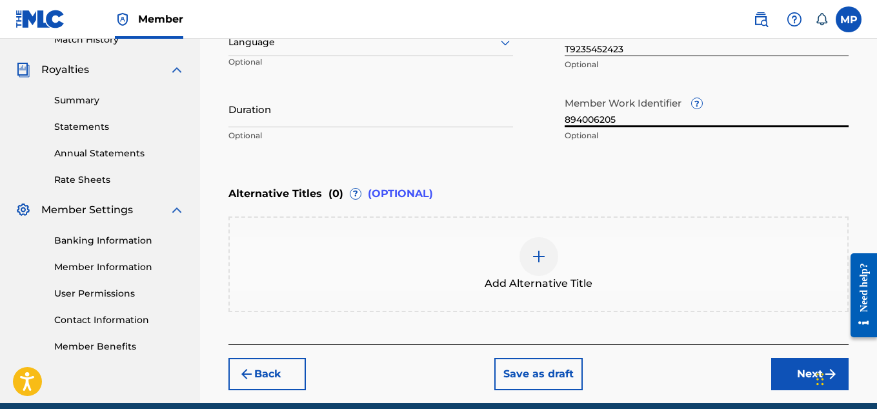
click at [773, 365] on button "Next" at bounding box center [809, 374] width 77 height 32
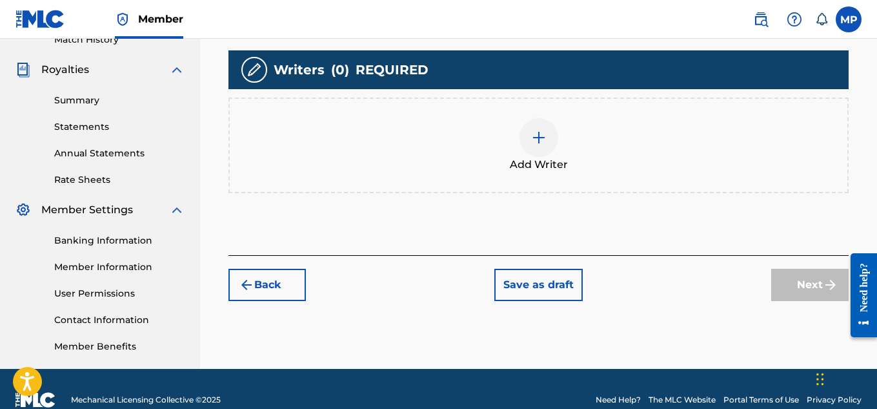
scroll to position [58, 0]
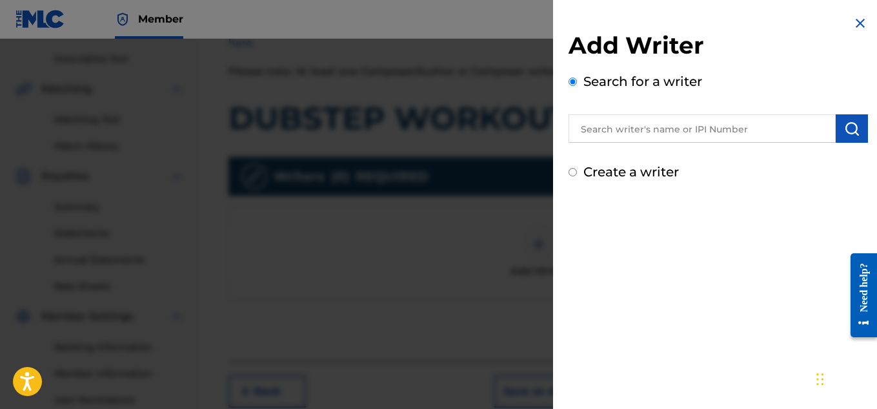
click at [601, 127] on input "text" at bounding box center [702, 128] width 267 height 28
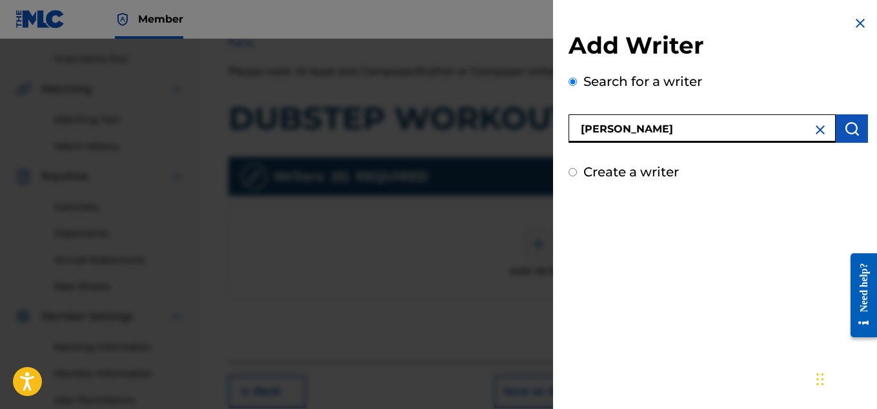
type input "[PERSON_NAME]"
click at [849, 130] on img "submit" at bounding box center [851, 128] width 15 height 15
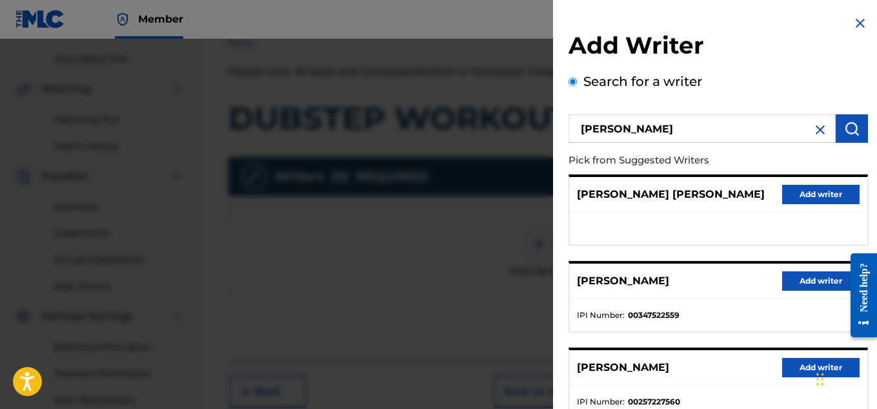
click at [803, 279] on button "Add writer" at bounding box center [820, 280] width 77 height 19
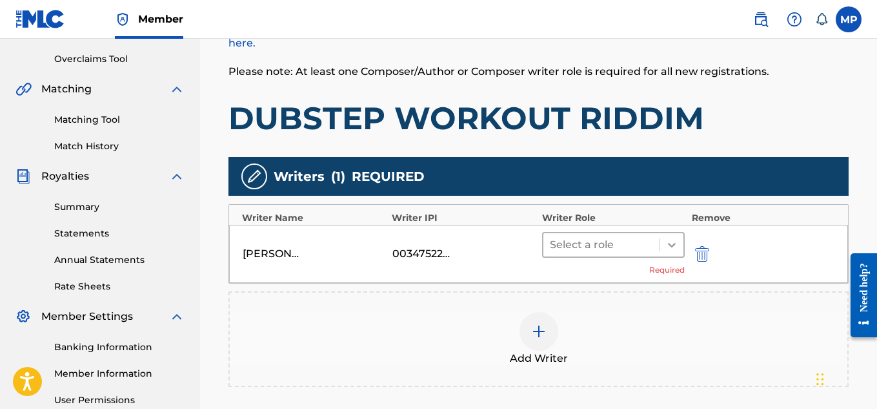
click at [677, 239] on icon at bounding box center [672, 244] width 13 height 13
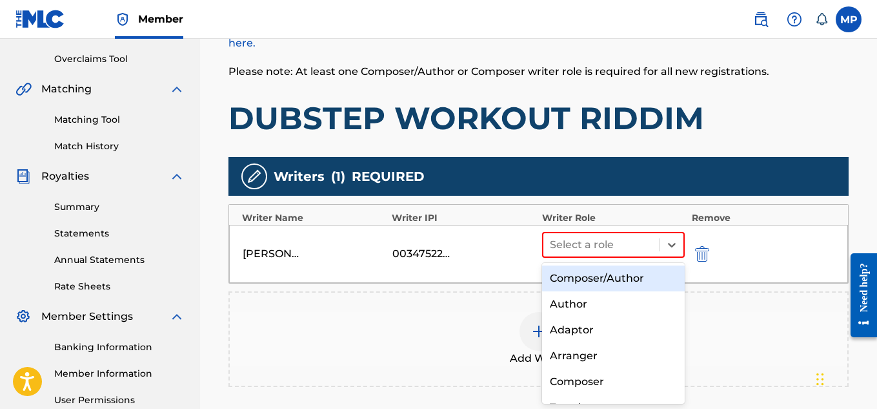
click at [626, 277] on div "Composer/Author" at bounding box center [613, 278] width 143 height 26
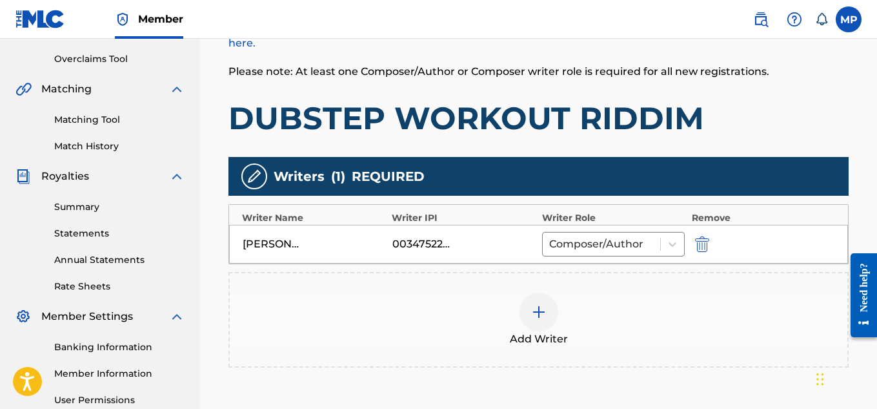
scroll to position [371, 0]
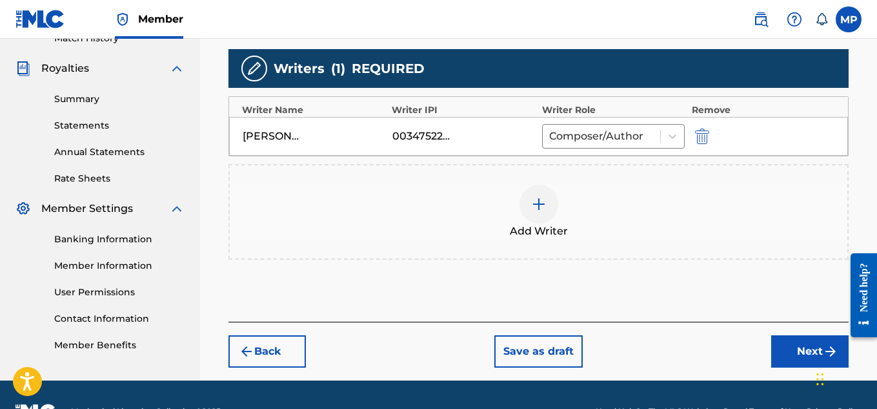
click at [782, 349] on button "Next" at bounding box center [809, 351] width 77 height 32
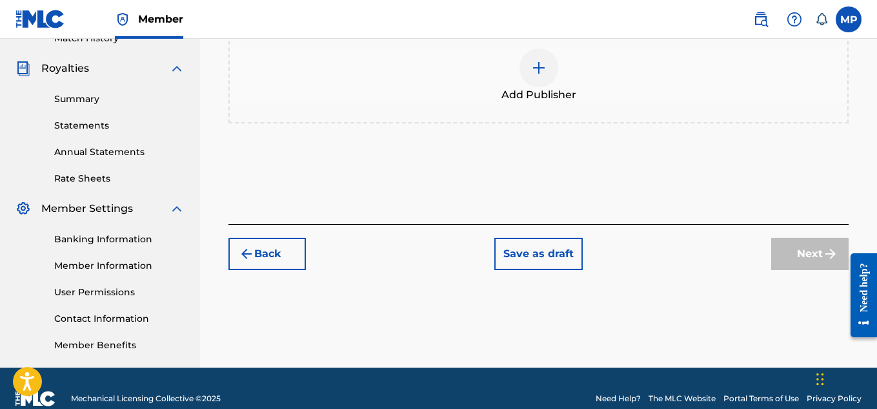
click at [547, 87] on div at bounding box center [539, 67] width 39 height 39
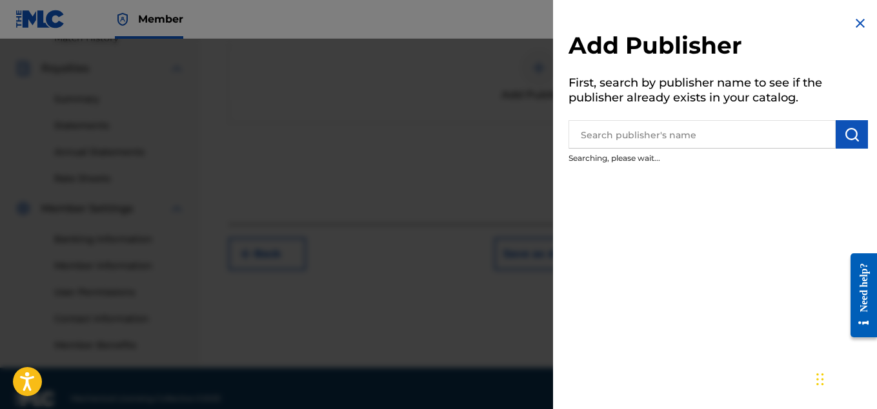
scroll to position [161, 0]
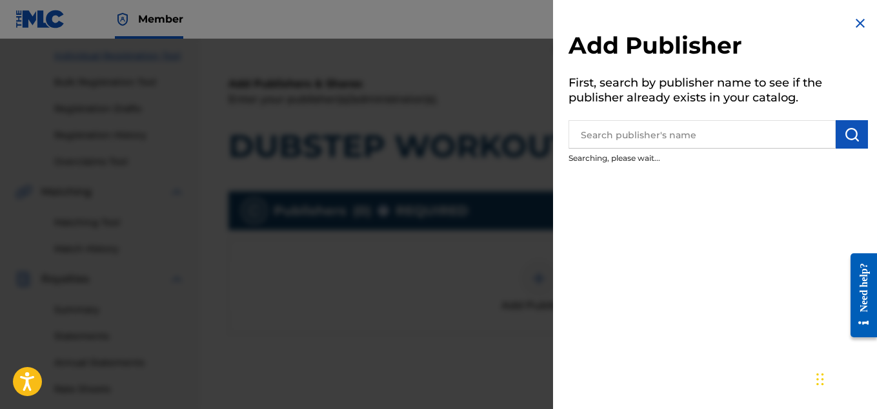
click at [653, 137] on input "text" at bounding box center [702, 134] width 267 height 28
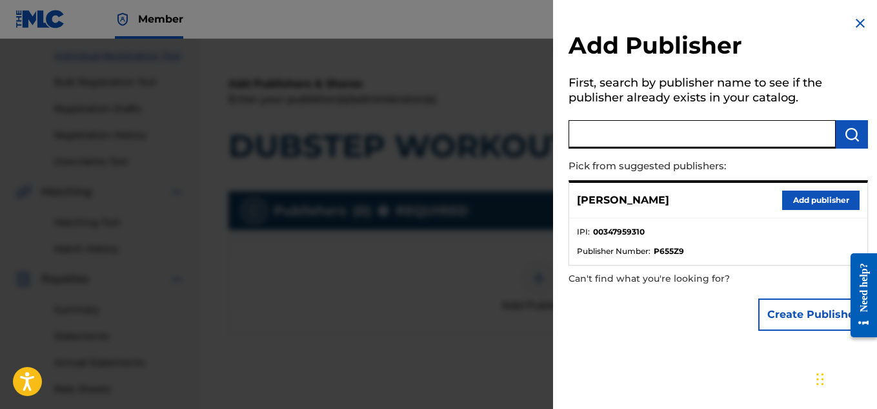
click at [796, 196] on button "Add publisher" at bounding box center [820, 199] width 77 height 19
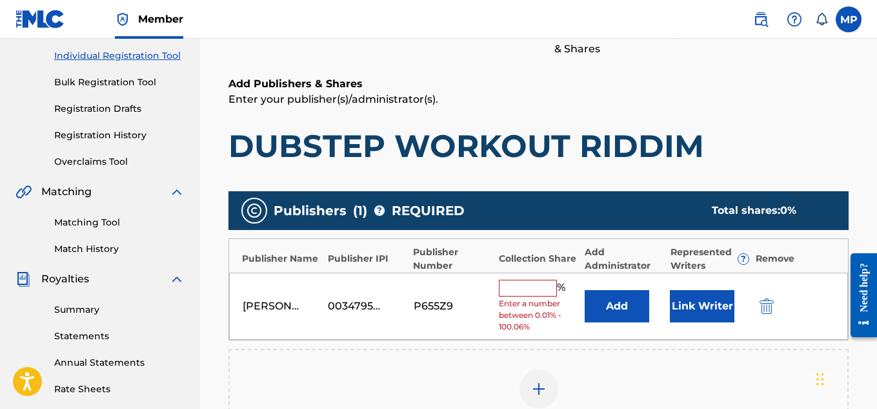
click at [536, 290] on input "text" at bounding box center [528, 288] width 58 height 17
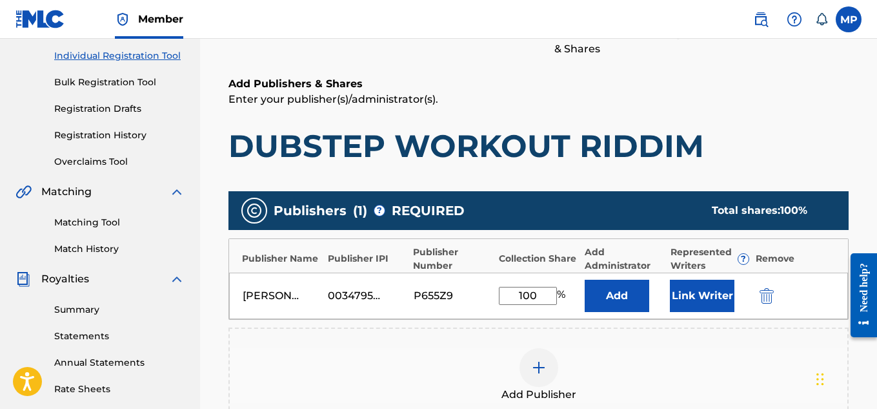
type input "100"
click at [697, 290] on button "Link Writer" at bounding box center [702, 296] width 65 height 32
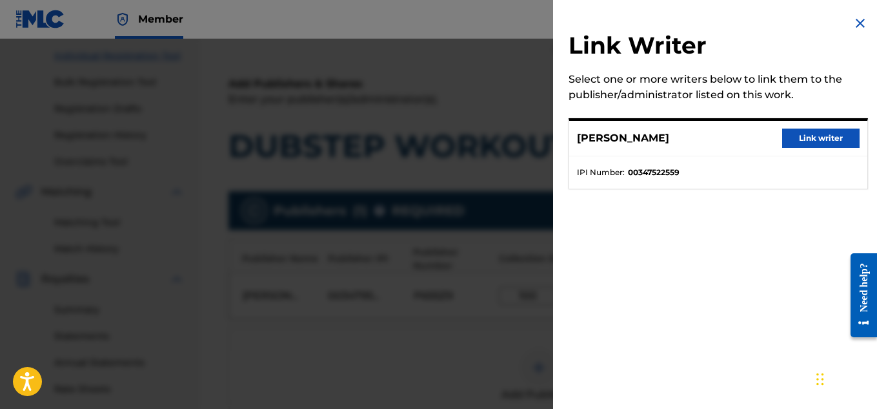
click at [796, 144] on button "Link writer" at bounding box center [820, 137] width 77 height 19
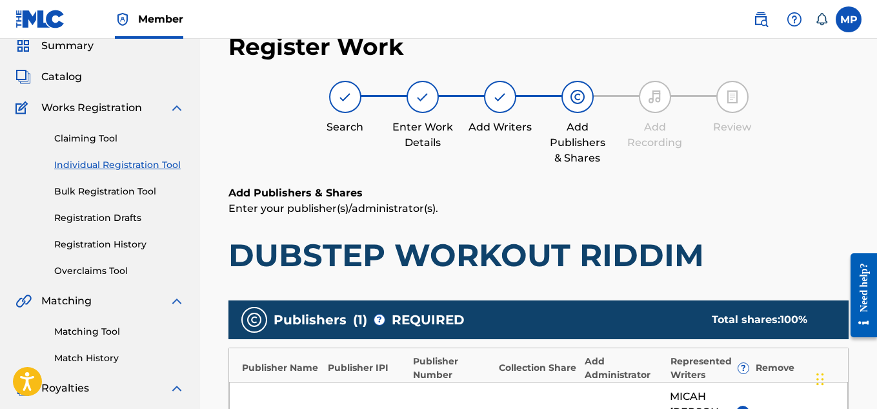
scroll to position [434, 0]
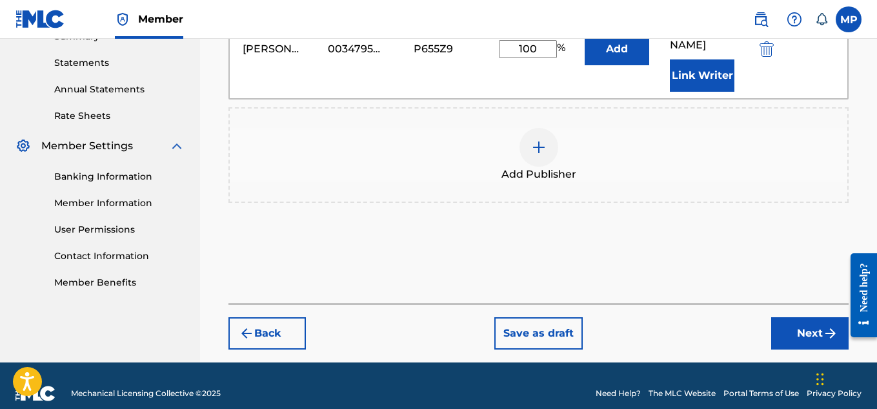
click at [803, 325] on button "Next" at bounding box center [809, 333] width 77 height 32
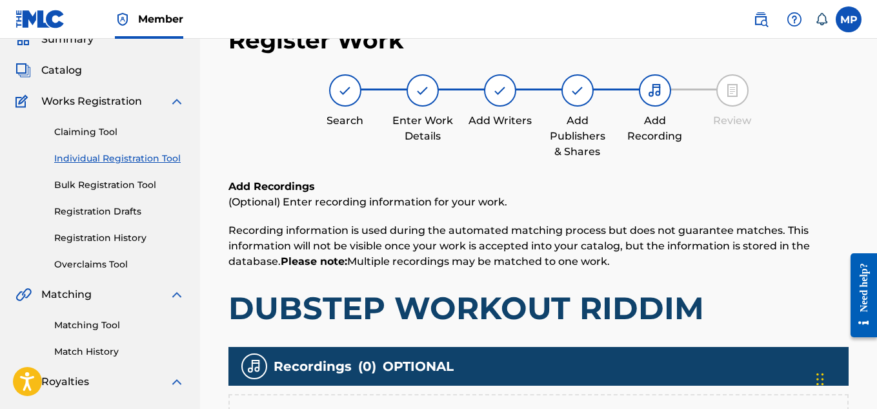
scroll to position [236, 0]
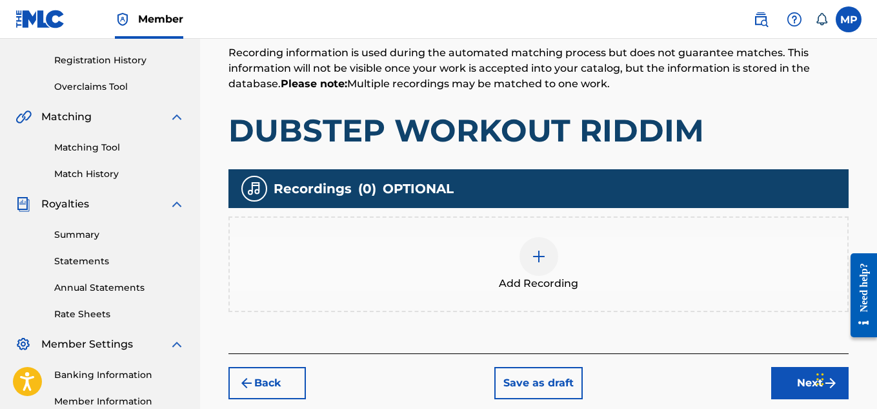
click at [534, 262] on img at bounding box center [538, 256] width 15 height 15
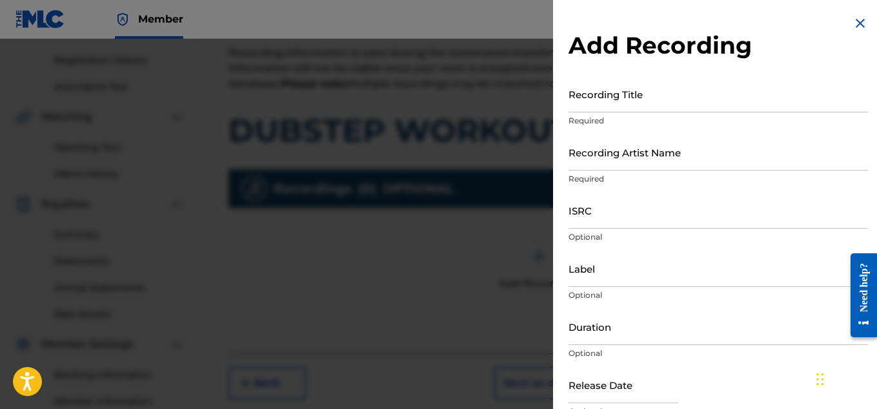
click at [598, 103] on input "Recording Title" at bounding box center [719, 94] width 300 height 37
paste input "DUBSTEP WORKOUT RIDDIM"
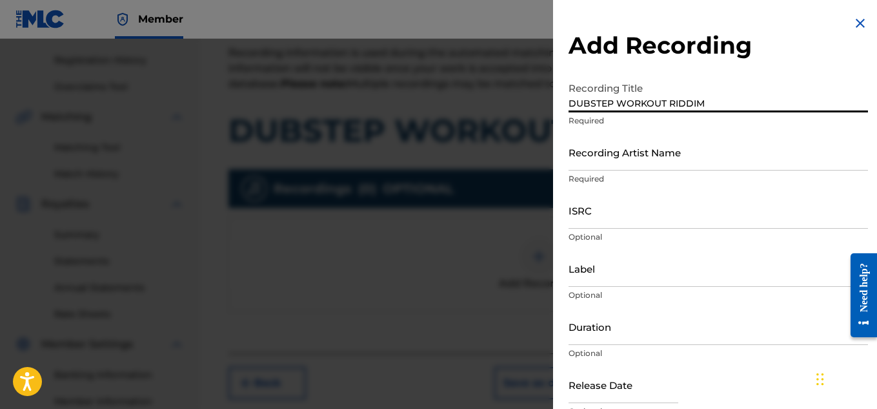
type input "DUBSTEP WORKOUT RIDDIM"
click at [626, 159] on input "Recording Artist Name" at bounding box center [719, 152] width 300 height 37
paste input "DUBSTEP WORKOUT RIDDIM"
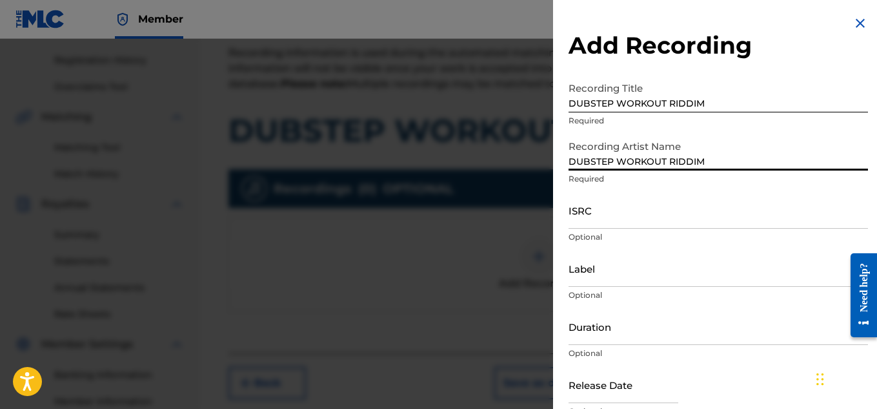
click at [576, 154] on input "DUBSTEP WORKOUT RIDDIM" at bounding box center [719, 152] width 300 height 37
type input "Flunky Junky"
click at [609, 214] on input "ISRC" at bounding box center [719, 210] width 300 height 37
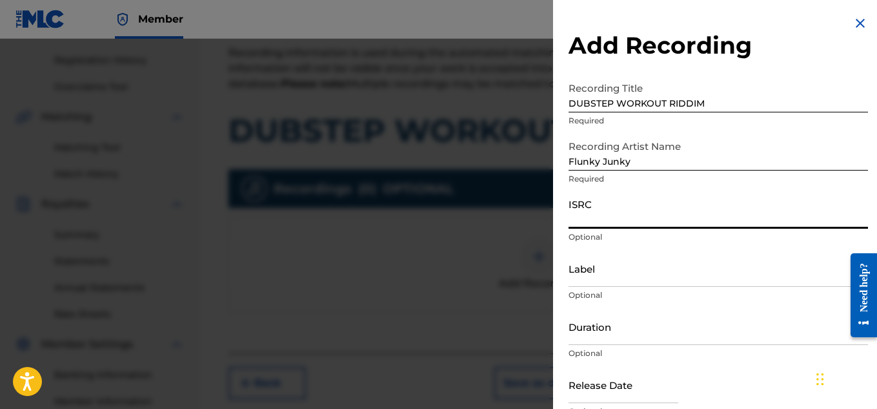
paste input "FLUNKY JUNKY"
type input "FLUNKY JUNKY"
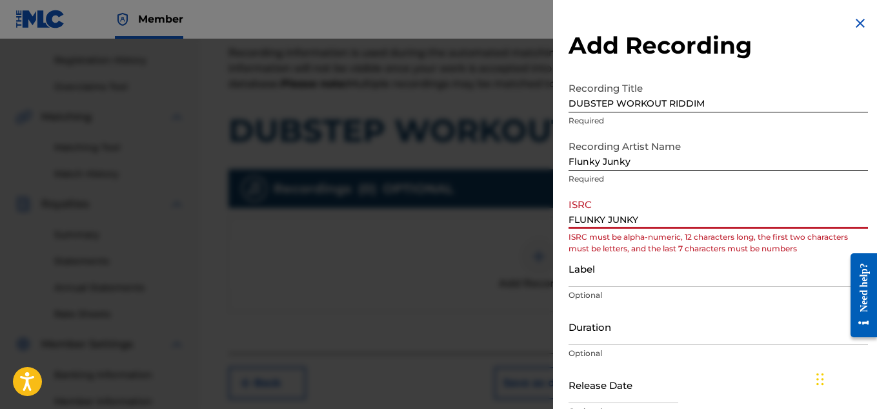
click at [609, 214] on input "FLUNKY JUNKY" at bounding box center [719, 210] width 300 height 37
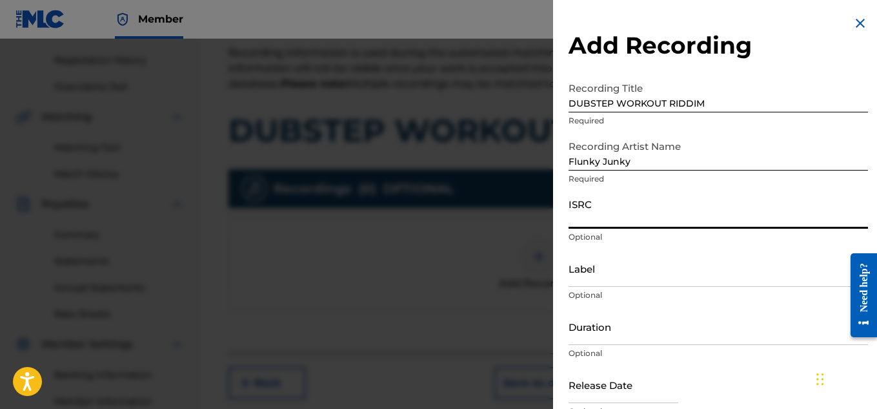
paste input "QZAPG1822078"
type input "QZAPG1822078"
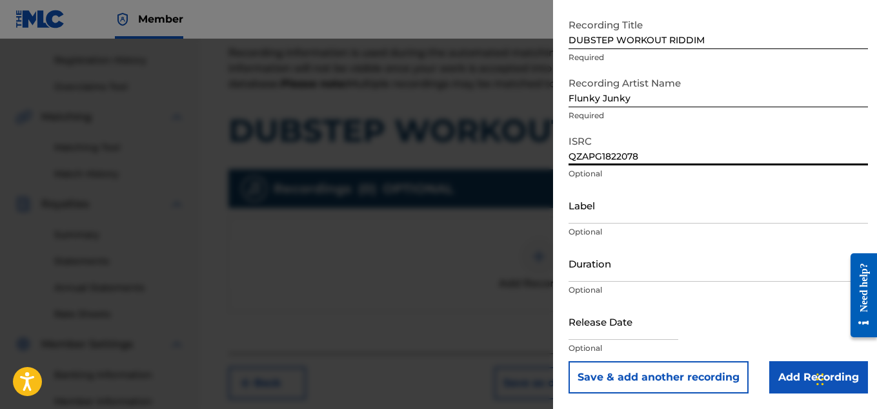
click at [778, 369] on input "Add Recording" at bounding box center [818, 377] width 99 height 32
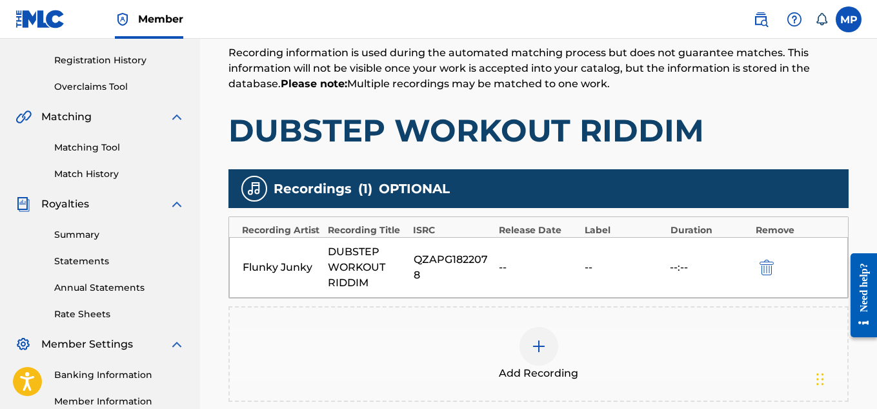
scroll to position [256, 0]
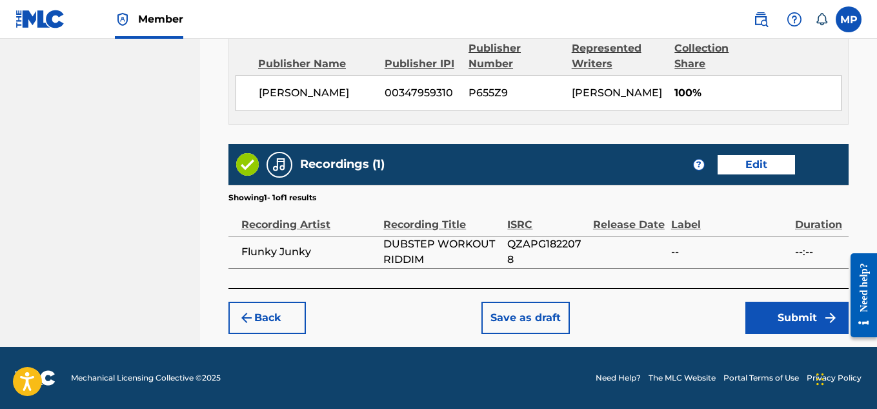
scroll to position [266, 0]
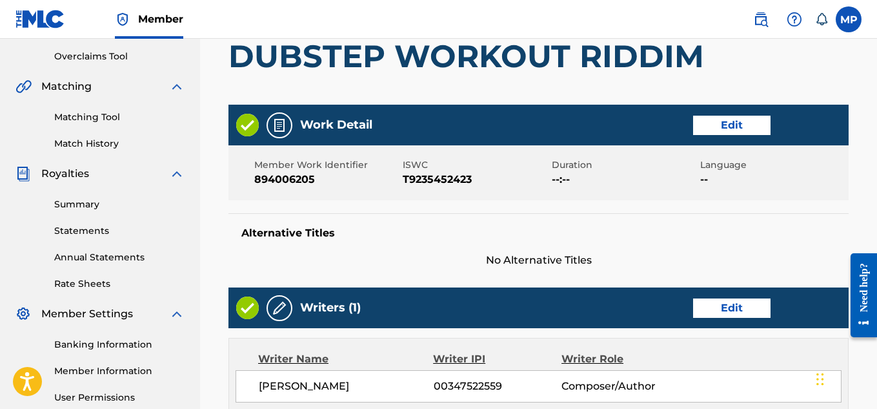
click at [631, 169] on span "Duration" at bounding box center [624, 165] width 145 height 14
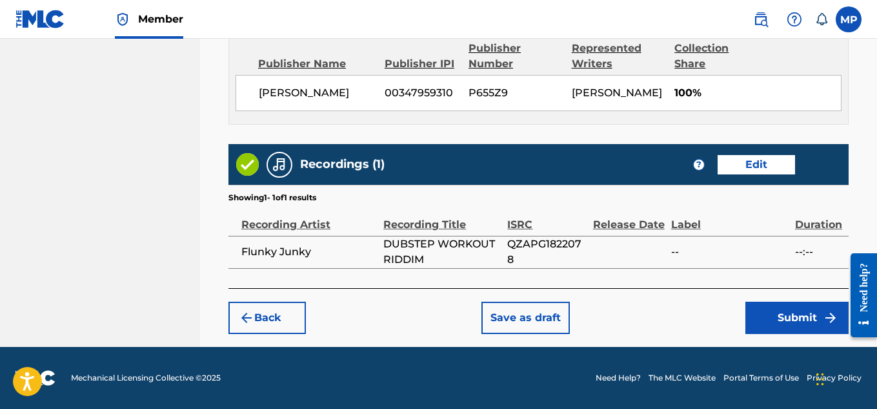
click at [764, 315] on button "Submit" at bounding box center [797, 317] width 103 height 32
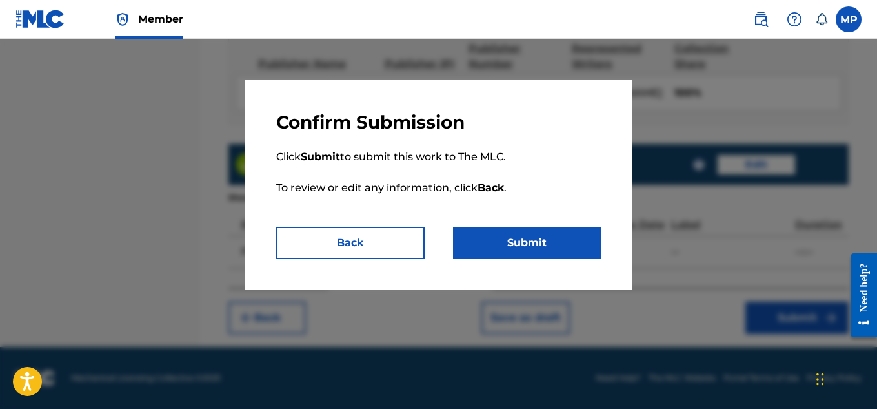
click at [561, 237] on button "Submit" at bounding box center [527, 243] width 148 height 32
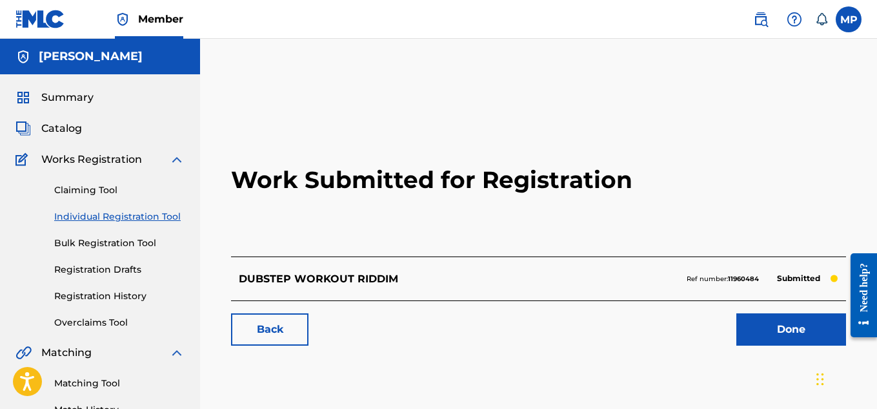
click at [289, 327] on link "Back" at bounding box center [269, 329] width 77 height 32
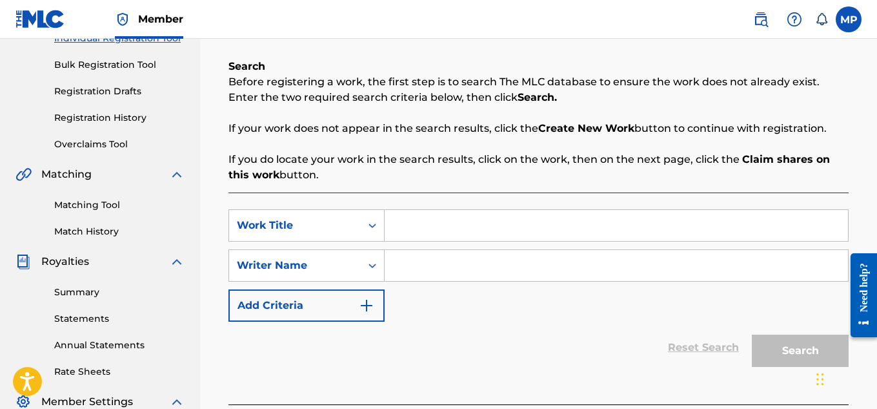
scroll to position [209, 0]
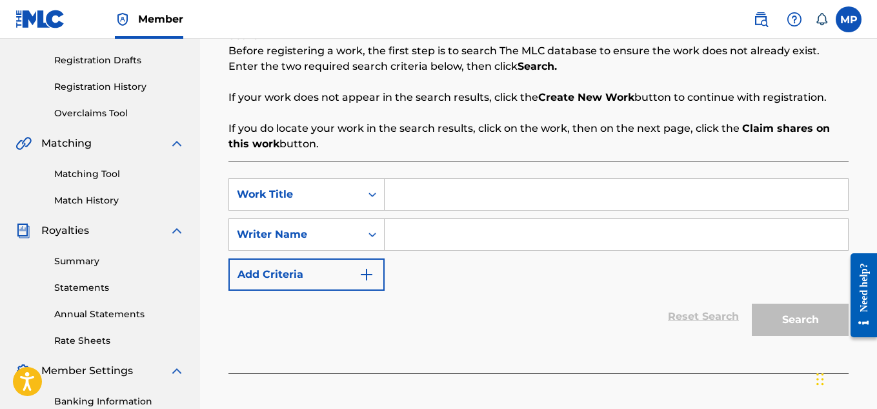
click at [427, 186] on input "Search Form" at bounding box center [616, 194] width 463 height 31
paste input "DUBSTEP TECHNO BASS"
type input "DUBSTEP TECHNO BASS"
click at [451, 226] on input "Search Form" at bounding box center [616, 234] width 463 height 31
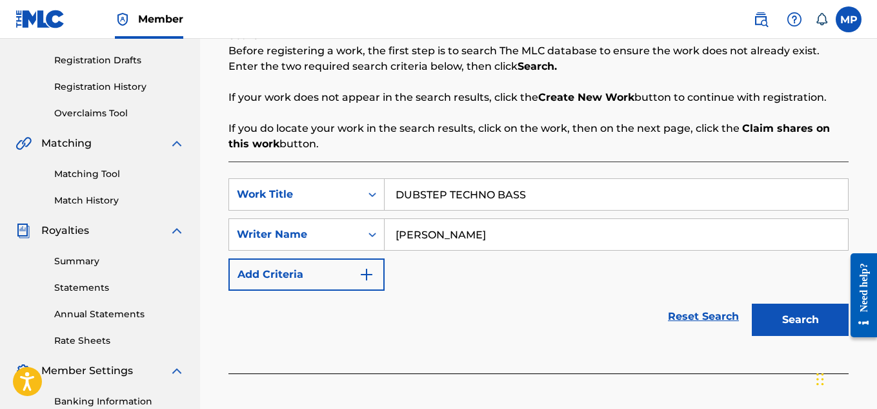
type input "[PERSON_NAME]"
click at [769, 314] on button "Search" at bounding box center [800, 319] width 97 height 32
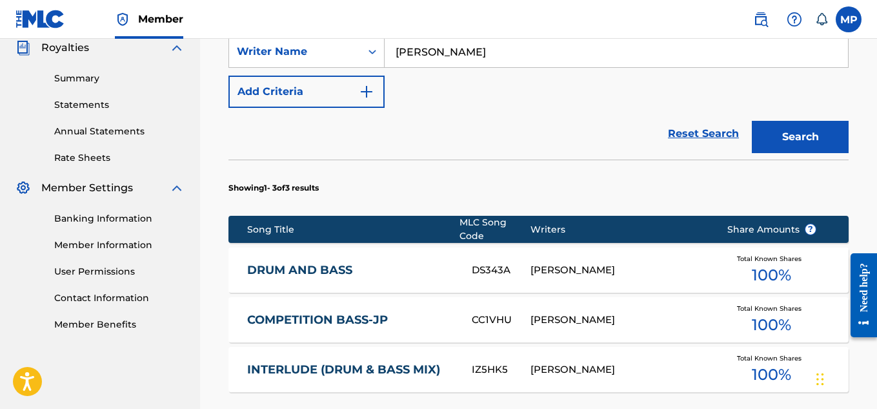
scroll to position [608, 0]
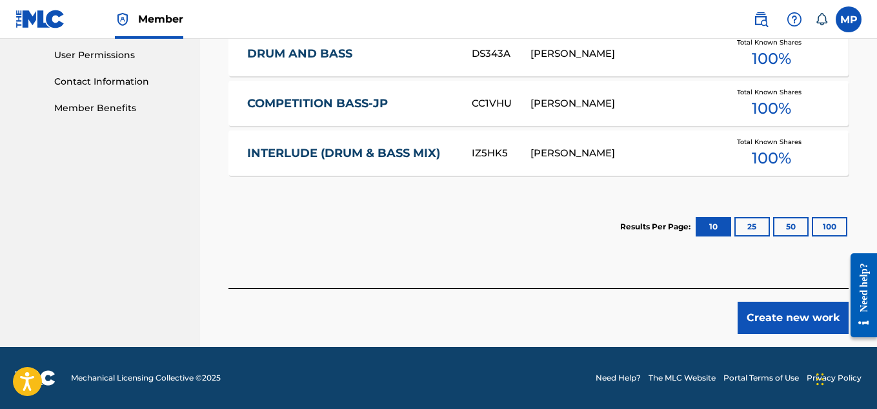
click at [757, 317] on button "Create new work" at bounding box center [793, 317] width 111 height 32
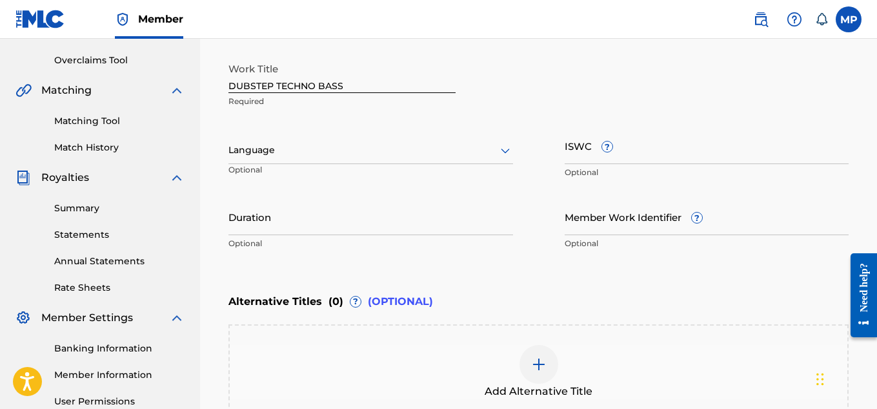
scroll to position [211, 0]
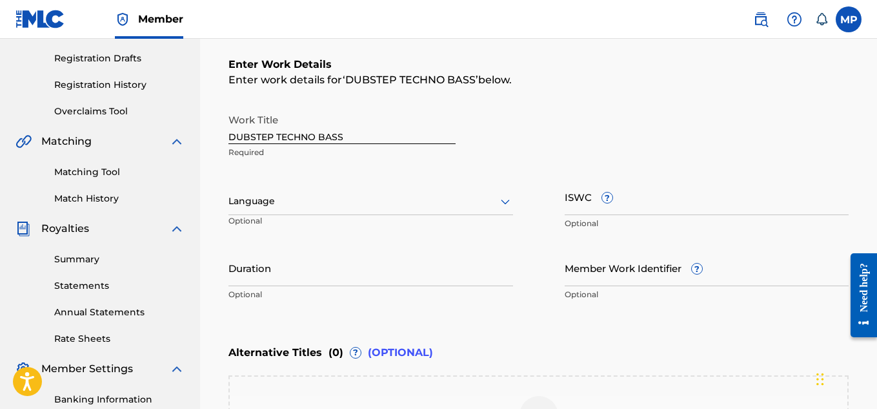
click at [648, 199] on input "ISWC ?" at bounding box center [707, 196] width 285 height 37
paste input "T9235452752"
type input "T9235452752"
click at [593, 272] on input "Member Work Identifier ?" at bounding box center [707, 267] width 285 height 37
paste input "894006221"
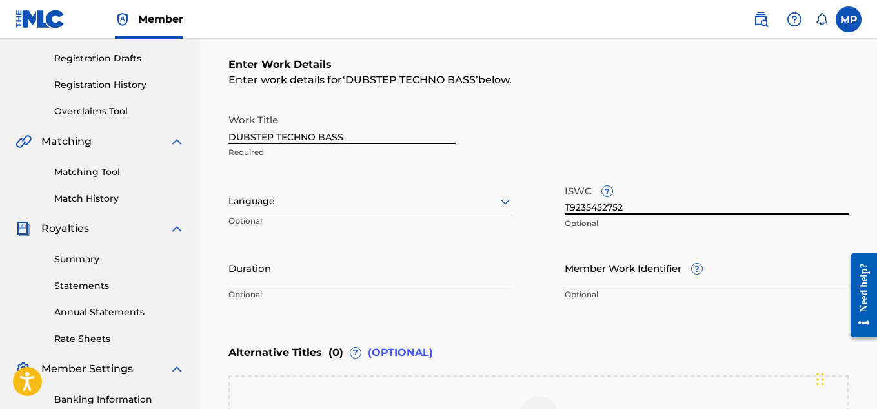
type input "894006221"
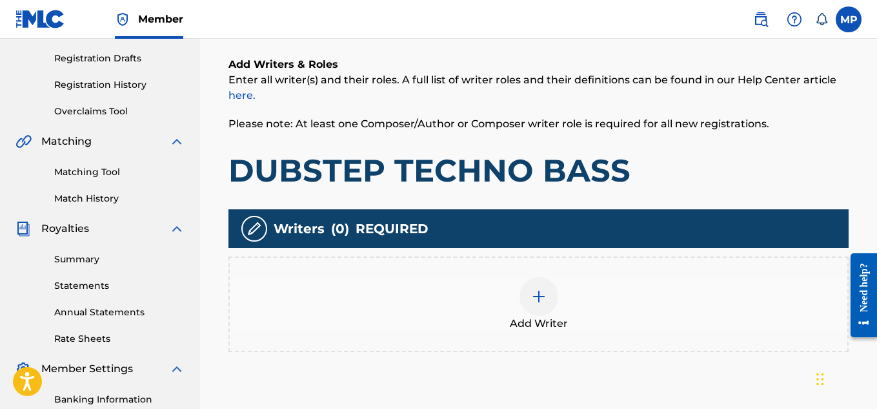
click at [539, 277] on div at bounding box center [539, 296] width 39 height 39
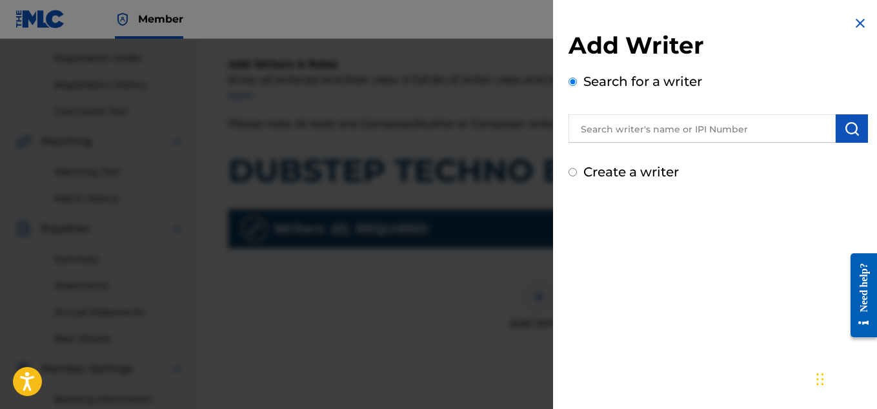
scroll to position [329, 0]
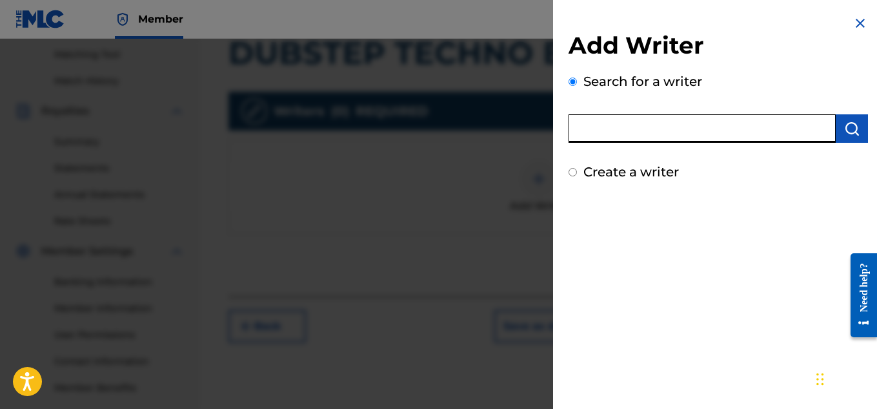
click at [711, 130] on input "text" at bounding box center [702, 128] width 267 height 28
type input "[PERSON_NAME]"
click at [845, 134] on img "submit" at bounding box center [851, 128] width 15 height 15
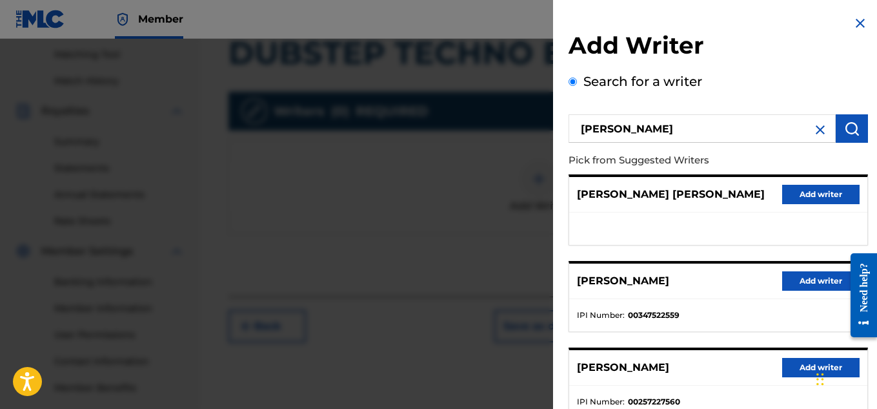
click at [793, 280] on button "Add writer" at bounding box center [820, 280] width 77 height 19
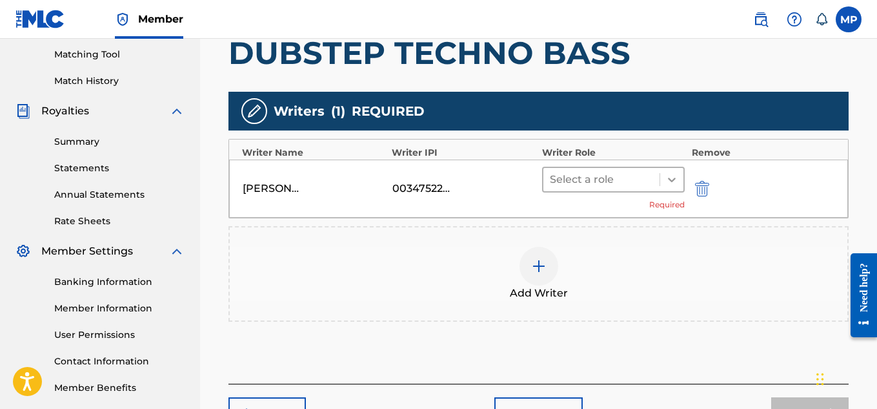
click at [669, 184] on icon at bounding box center [672, 179] width 13 height 13
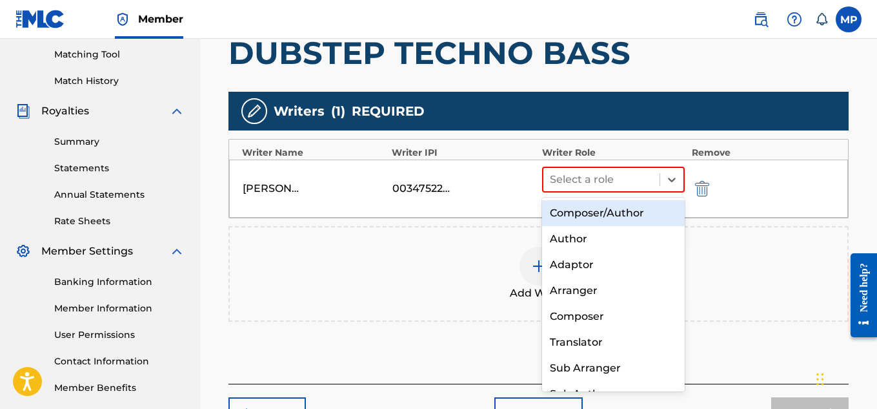
click at [611, 218] on div "Composer/Author" at bounding box center [613, 213] width 143 height 26
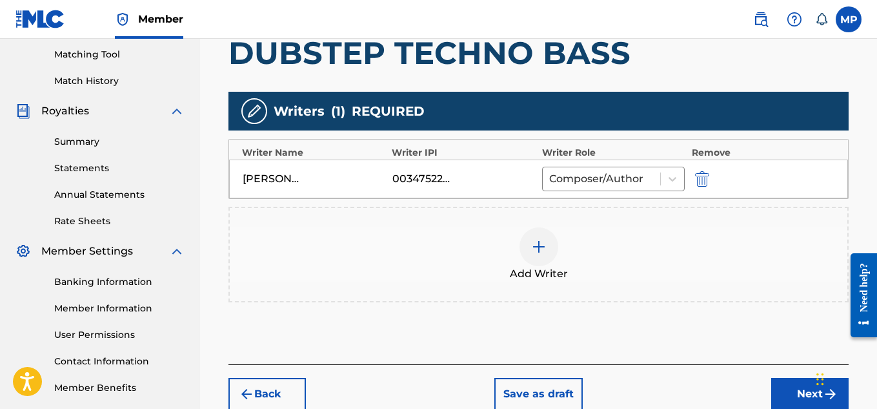
click at [790, 378] on button "Next" at bounding box center [809, 394] width 77 height 32
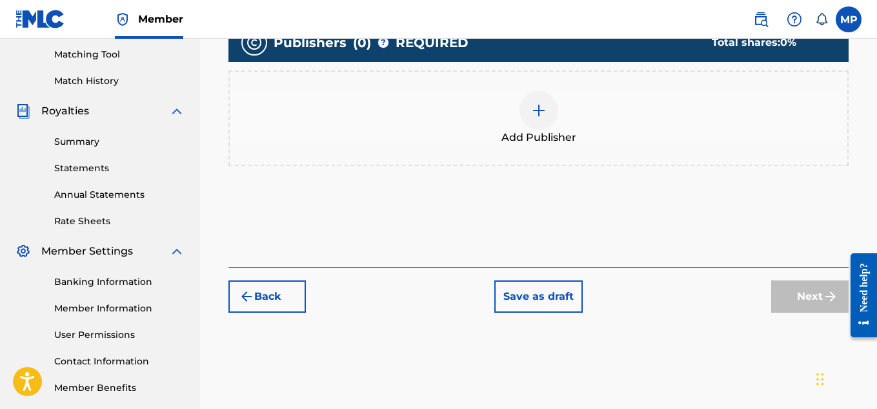
scroll to position [247, 0]
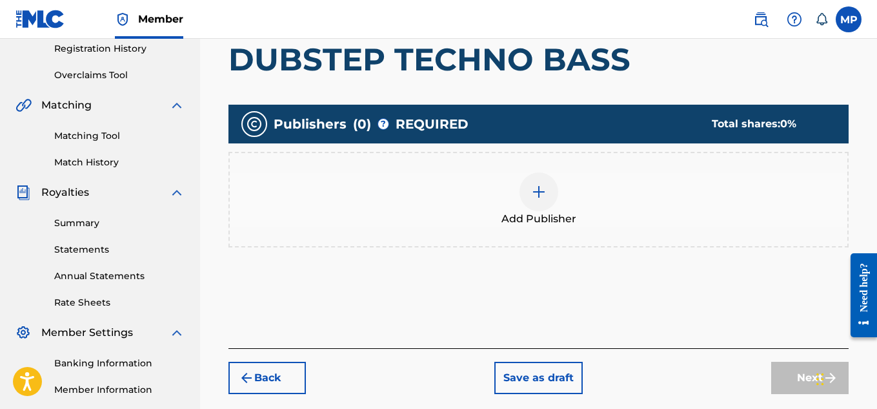
click at [540, 207] on div at bounding box center [539, 191] width 39 height 39
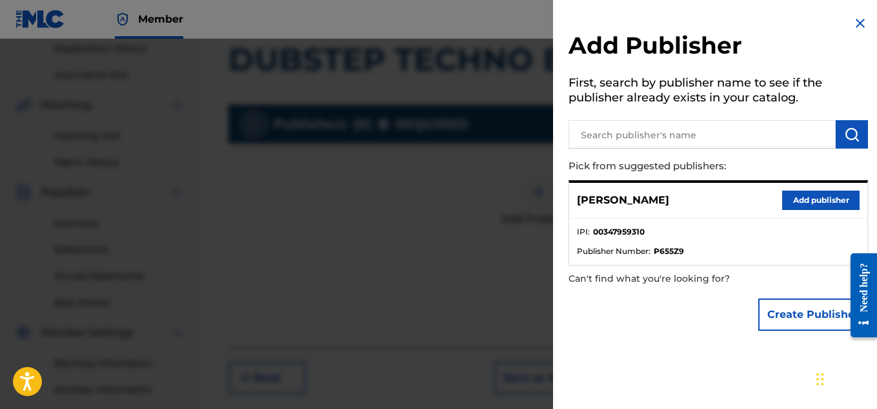
click at [815, 203] on button "Add publisher" at bounding box center [820, 199] width 77 height 19
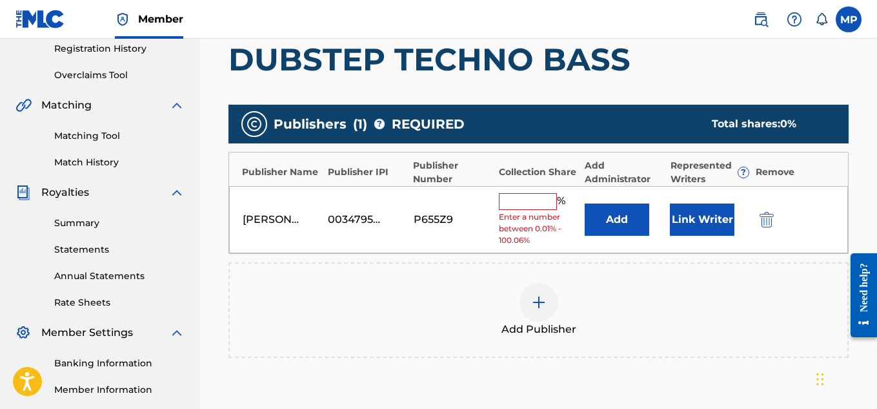
click at [549, 201] on input "text" at bounding box center [528, 201] width 58 height 17
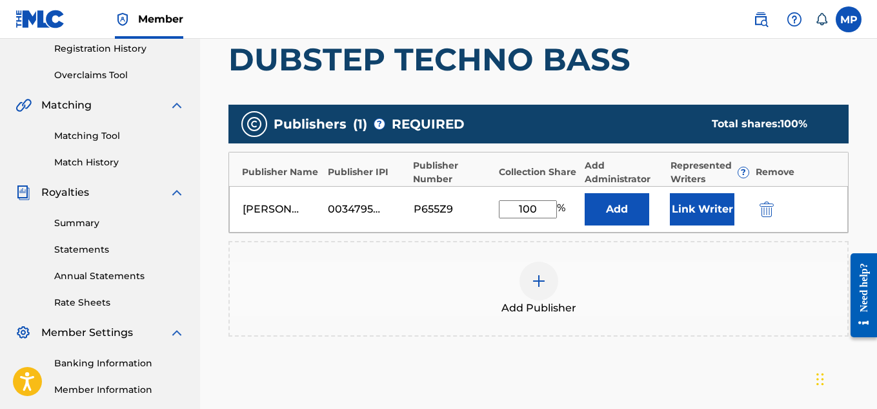
type input "100"
click at [707, 216] on button "Link Writer" at bounding box center [702, 209] width 65 height 32
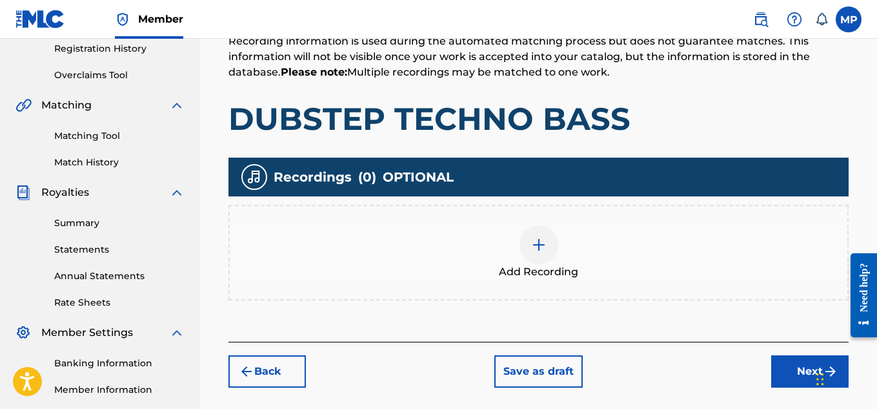
scroll to position [58, 0]
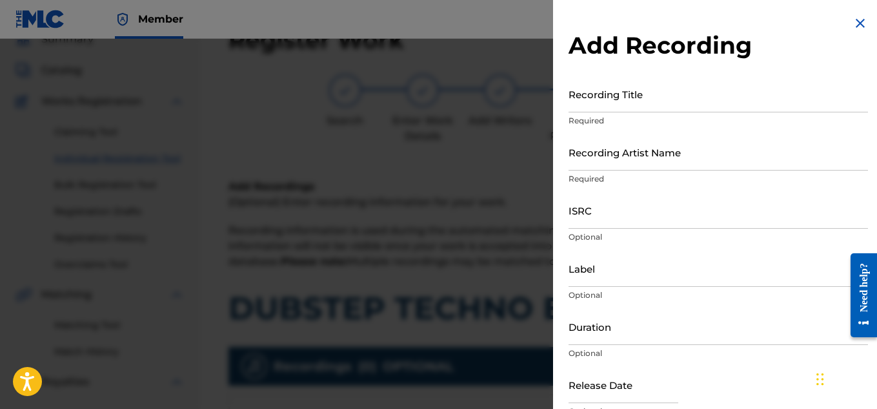
scroll to position [298, 0]
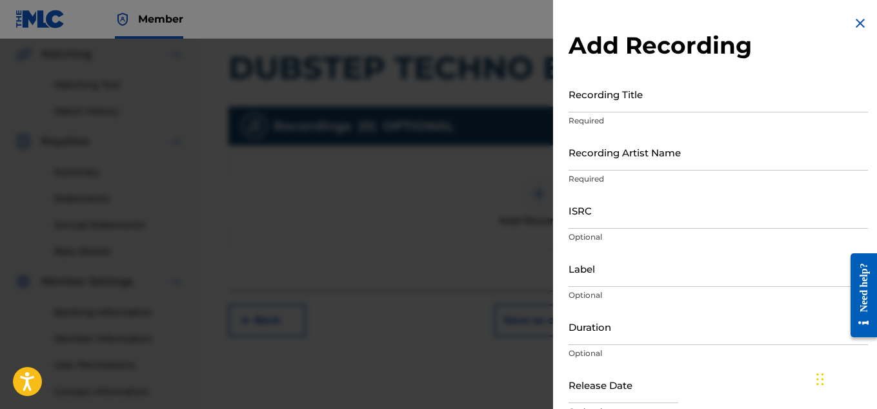
click at [605, 99] on input "Recording Title" at bounding box center [719, 94] width 300 height 37
paste input "DUBSTEP TECHNO BASS"
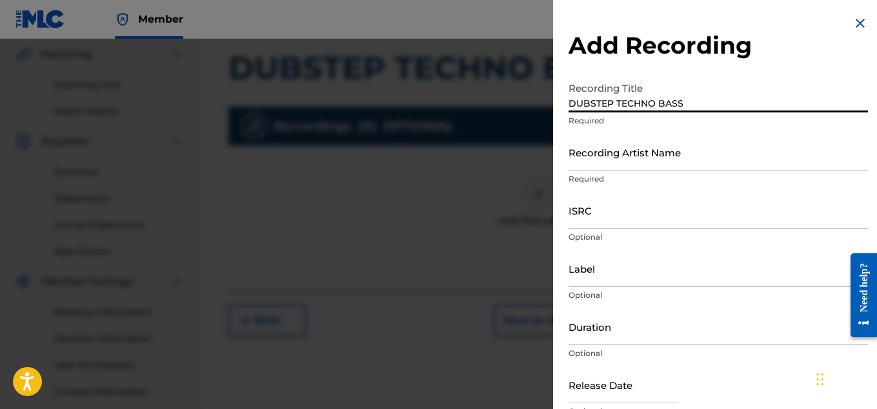
type input "DUBSTEP TECHNO BASS"
click at [596, 149] on input "Recording Artist Name" at bounding box center [719, 152] width 300 height 37
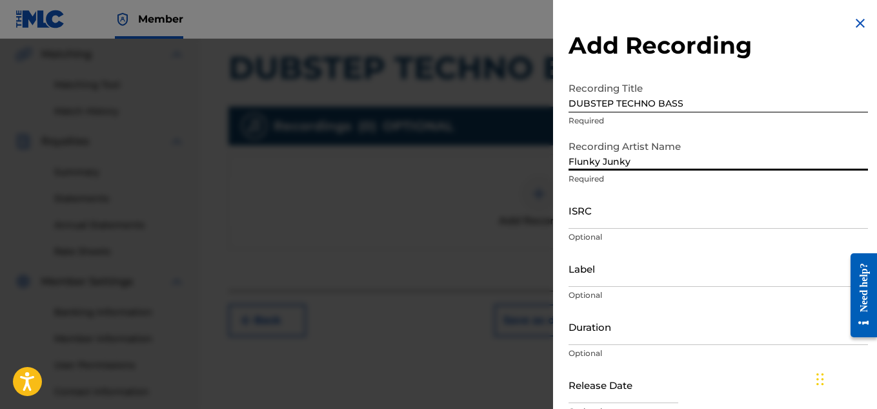
type input "Flunky Junky"
click at [593, 221] on input "ISRC" at bounding box center [719, 210] width 300 height 37
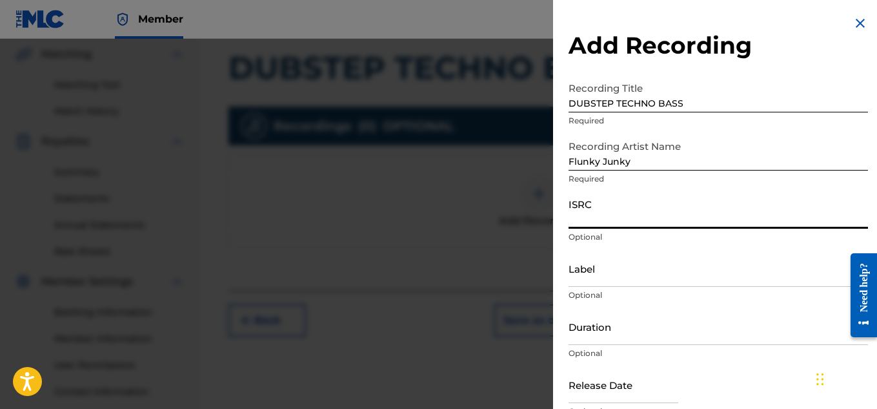
paste input "QZAPG1757995"
type input "QZAPG1757995"
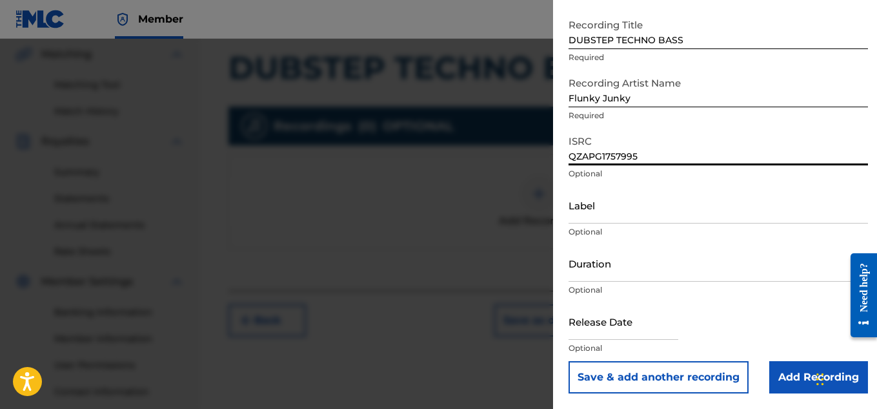
click at [786, 372] on input "Add Recording" at bounding box center [818, 377] width 99 height 32
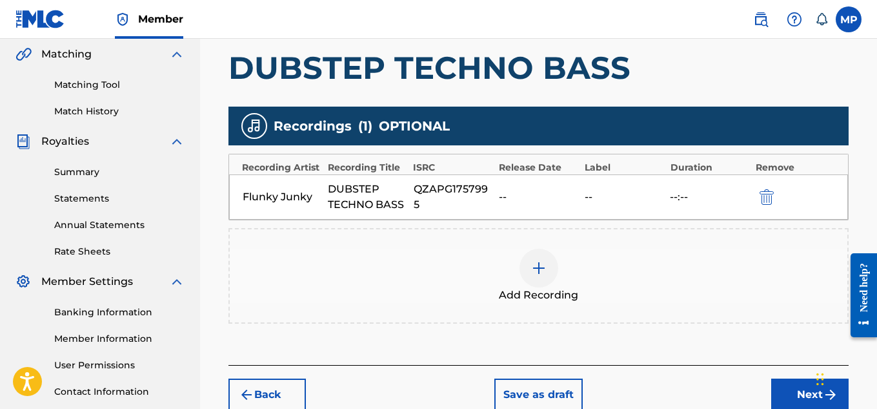
scroll to position [369, 0]
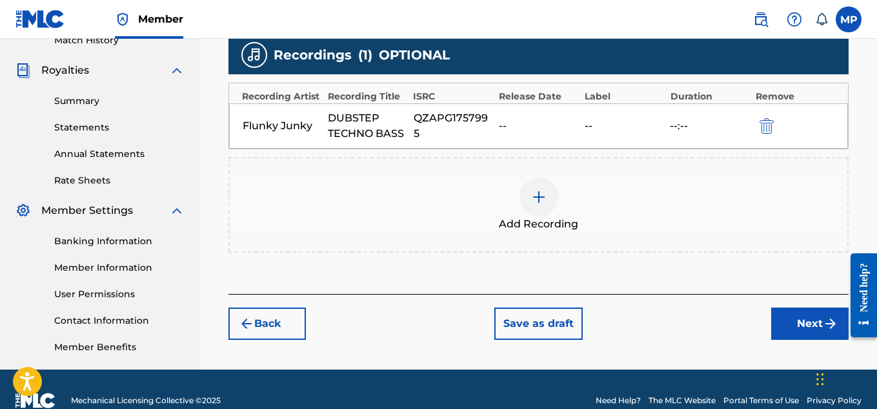
click at [798, 322] on button "Next" at bounding box center [809, 323] width 77 height 32
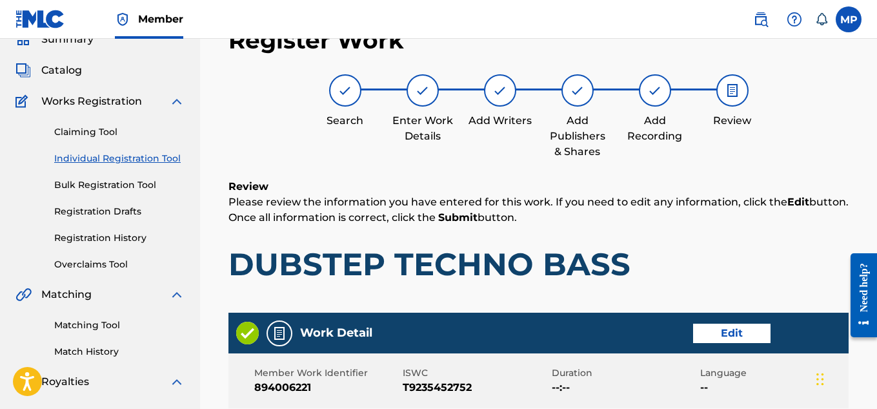
click at [751, 323] on button "Edit" at bounding box center [731, 332] width 77 height 19
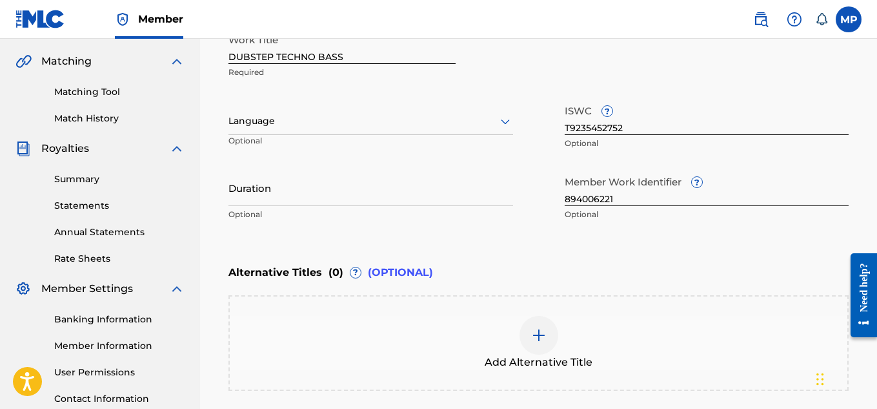
scroll to position [374, 0]
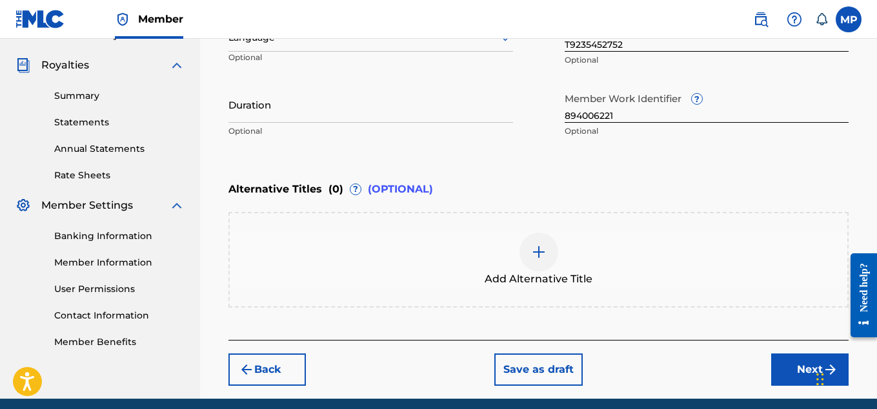
click at [543, 248] on img at bounding box center [538, 251] width 15 height 15
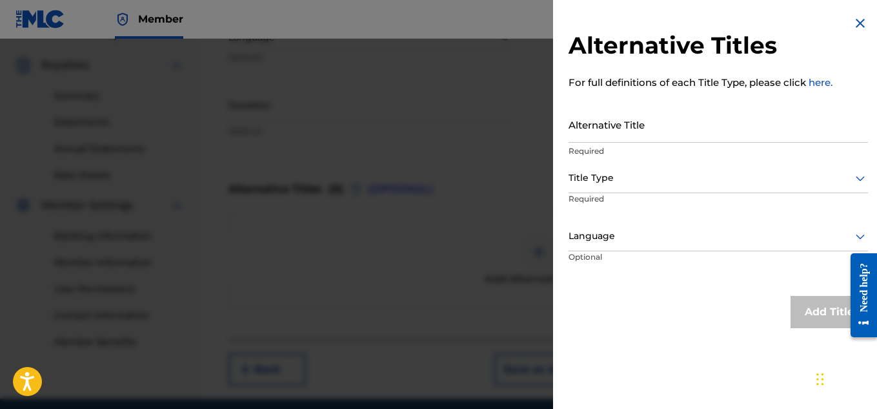
click at [625, 137] on input "Alternative Title" at bounding box center [719, 124] width 300 height 37
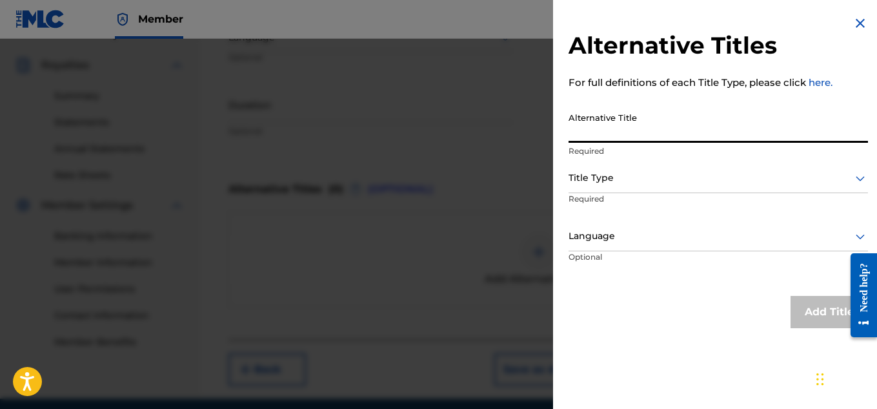
paste input "DUBSTEP TECHNO BASS TRANCE"
type input "DUBSTEP TECHNO BASS TRANCE"
click at [621, 189] on div "Title Type" at bounding box center [719, 178] width 300 height 29
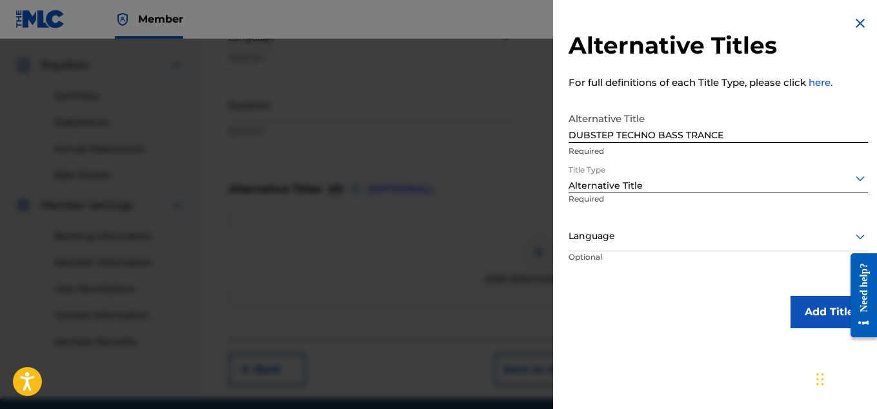
click at [827, 317] on button "Add Title" at bounding box center [829, 312] width 77 height 32
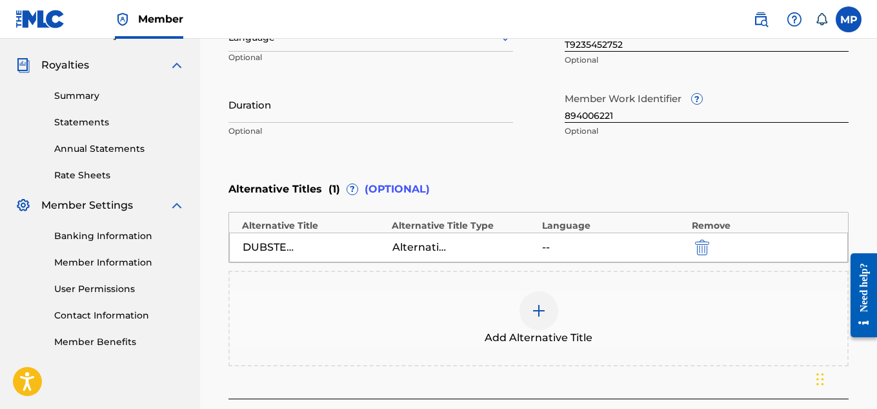
scroll to position [485, 0]
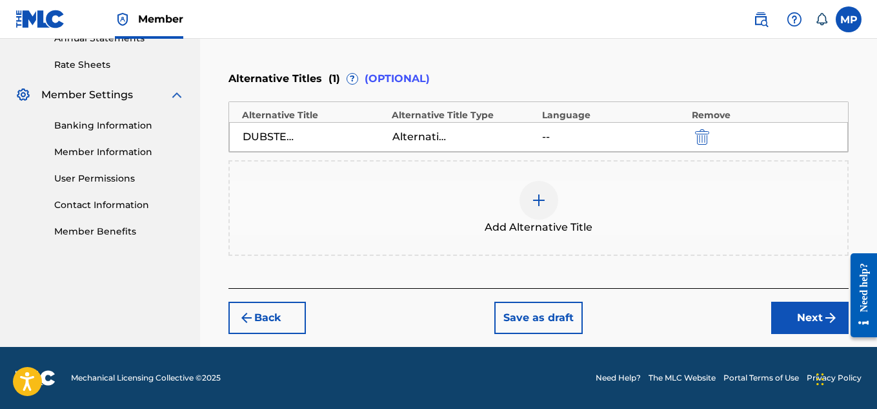
click at [798, 318] on button "Next" at bounding box center [809, 317] width 77 height 32
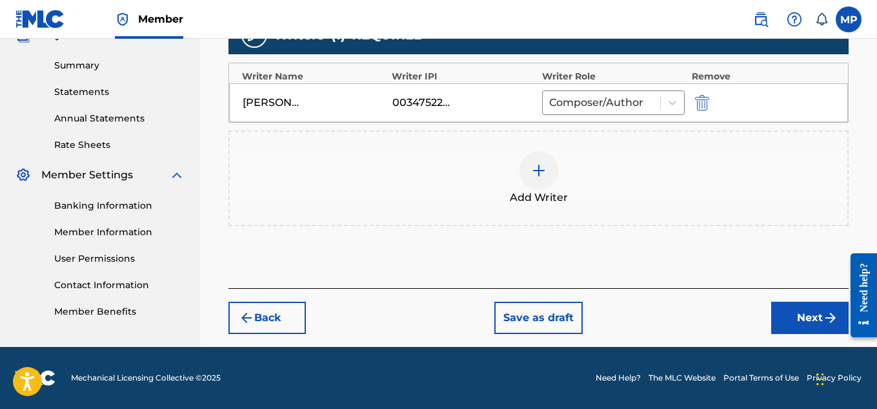
click at [799, 318] on button "Next" at bounding box center [809, 317] width 77 height 32
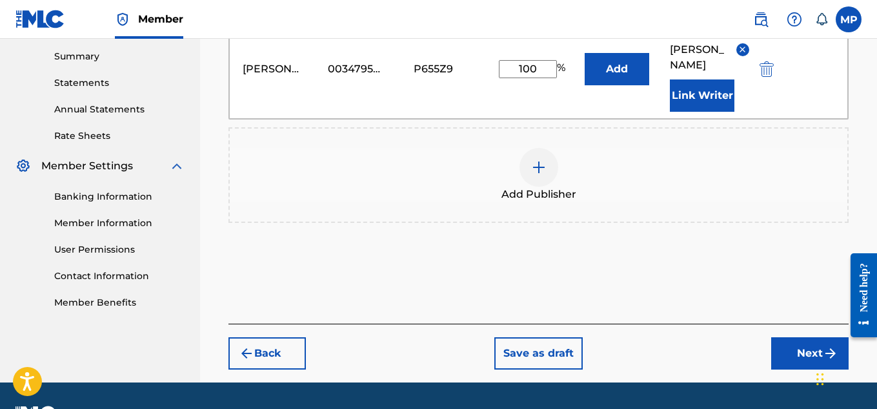
scroll to position [434, 0]
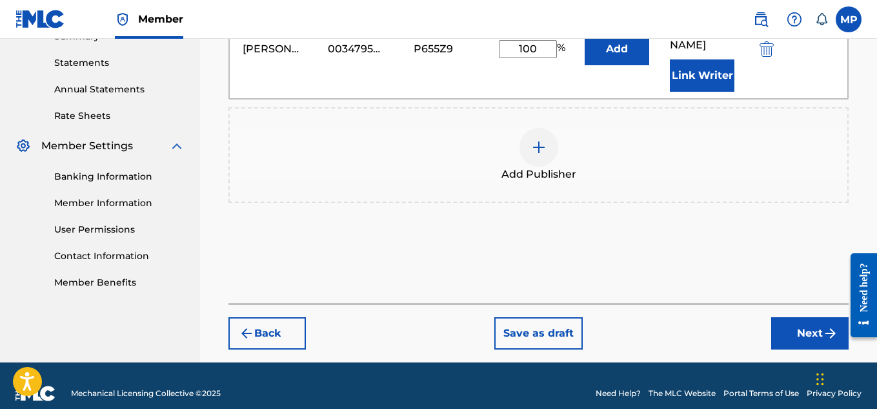
click at [794, 317] on button "Next" at bounding box center [809, 333] width 77 height 32
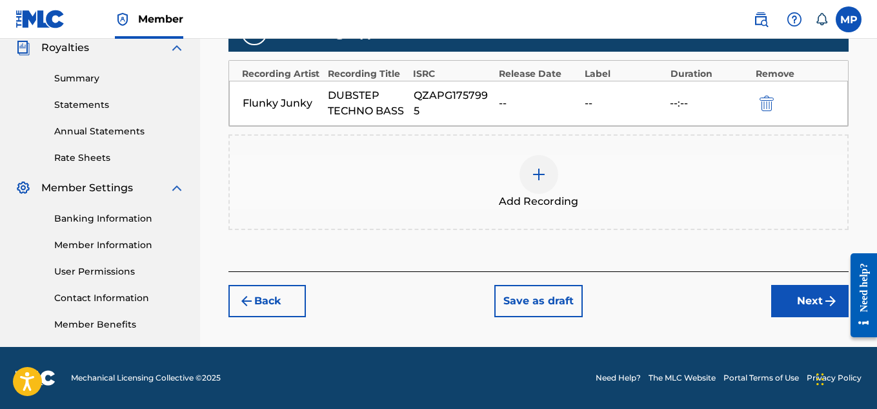
click at [802, 303] on button "Next" at bounding box center [809, 301] width 77 height 32
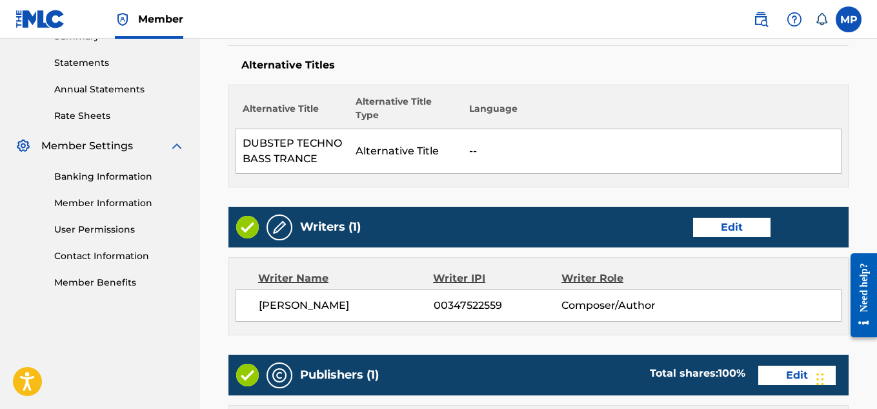
scroll to position [0, 0]
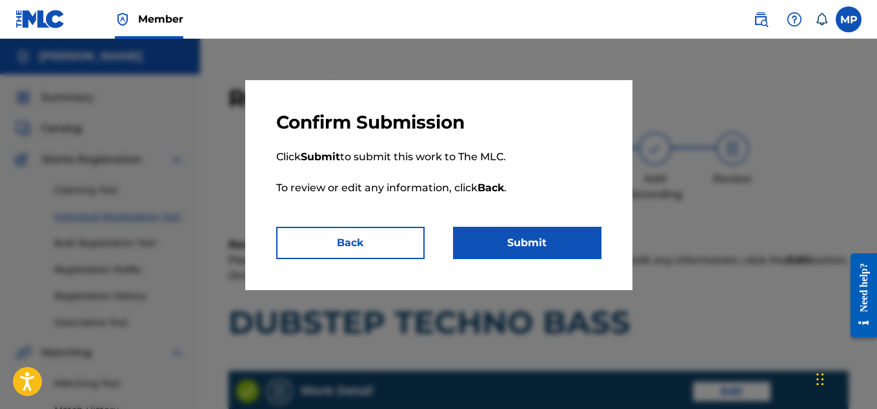
click at [557, 247] on button "Submit" at bounding box center [527, 243] width 148 height 32
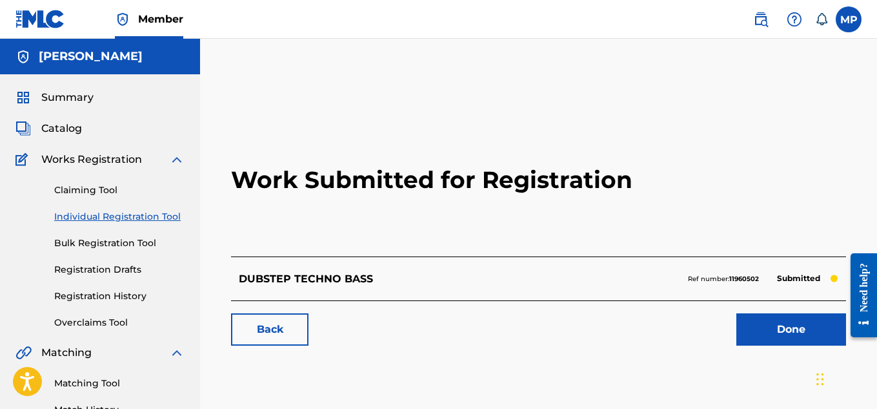
click at [261, 326] on link "Back" at bounding box center [269, 329] width 77 height 32
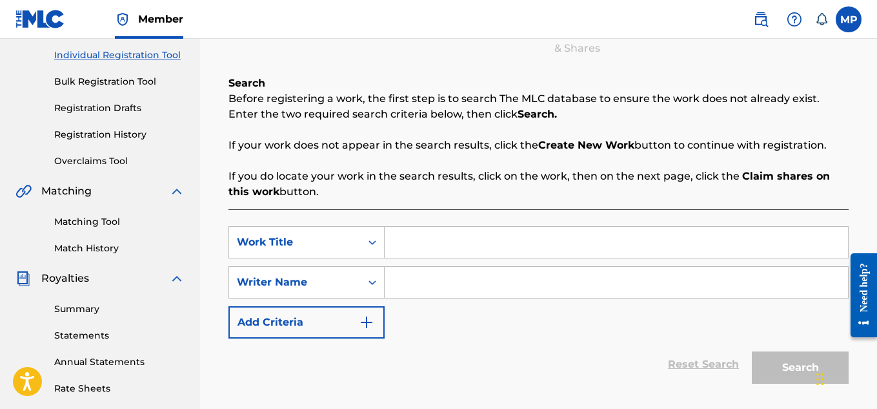
scroll to position [187, 0]
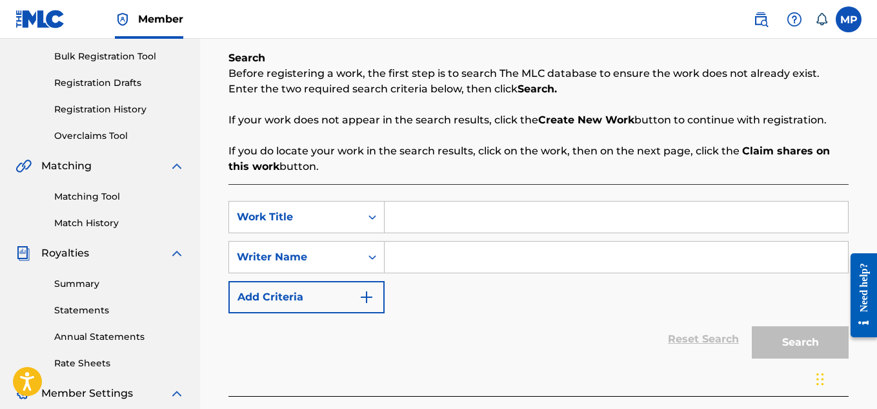
click at [436, 222] on input "Search Form" at bounding box center [616, 216] width 463 height 31
paste input "DIGITAL FUNK"
type input "DIGITAL FUNK"
click at [436, 254] on input "Search Form" at bounding box center [616, 256] width 463 height 31
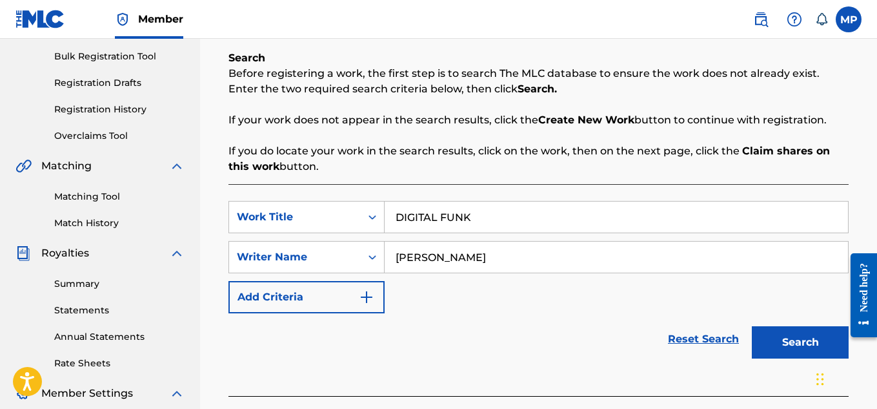
type input "[PERSON_NAME]"
click at [779, 348] on button "Search" at bounding box center [800, 342] width 97 height 32
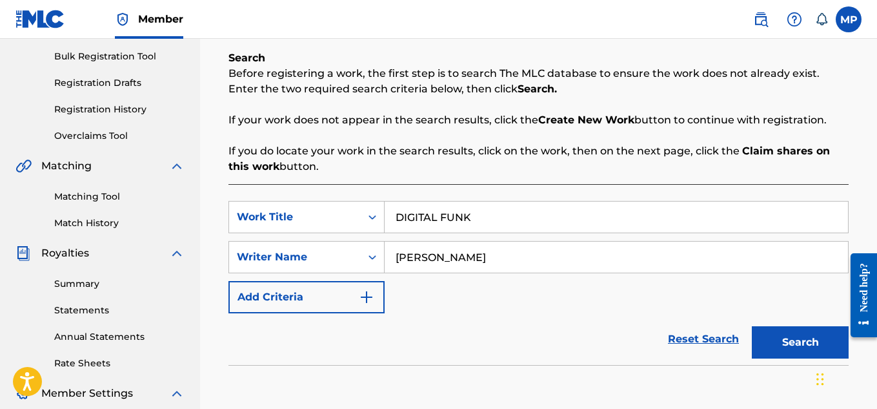
scroll to position [418, 0]
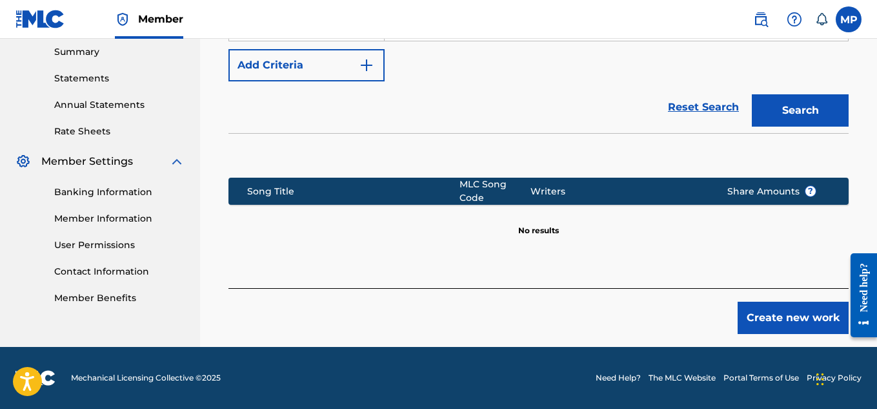
click at [771, 313] on button "Create new work" at bounding box center [793, 317] width 111 height 32
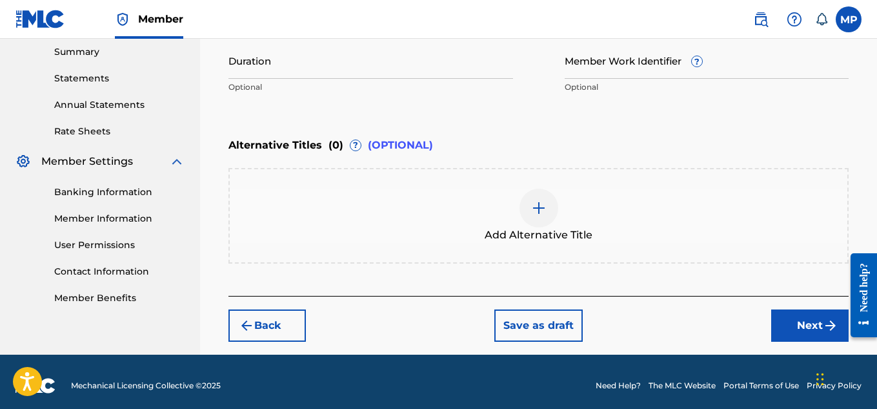
scroll to position [165, 0]
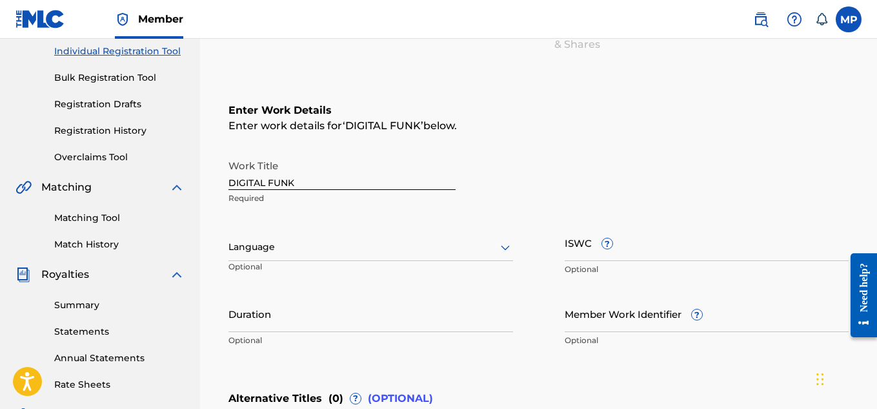
click at [666, 255] on input "ISWC ?" at bounding box center [707, 242] width 285 height 37
paste input "T9235452809"
type input "T9235452809"
click at [584, 322] on input "Member Work Identifier ?" at bounding box center [707, 313] width 285 height 37
paste input "894006224"
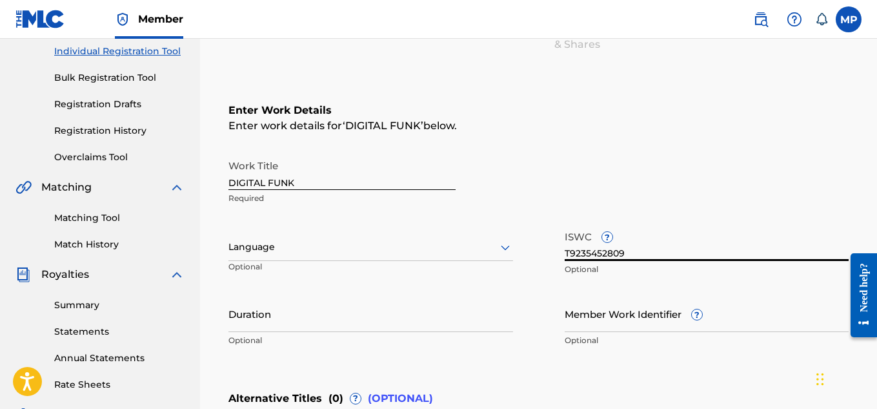
type input "894006224"
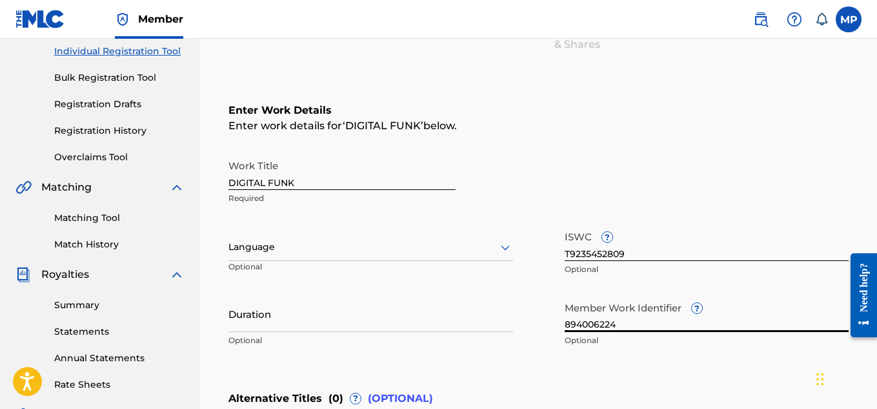
scroll to position [426, 0]
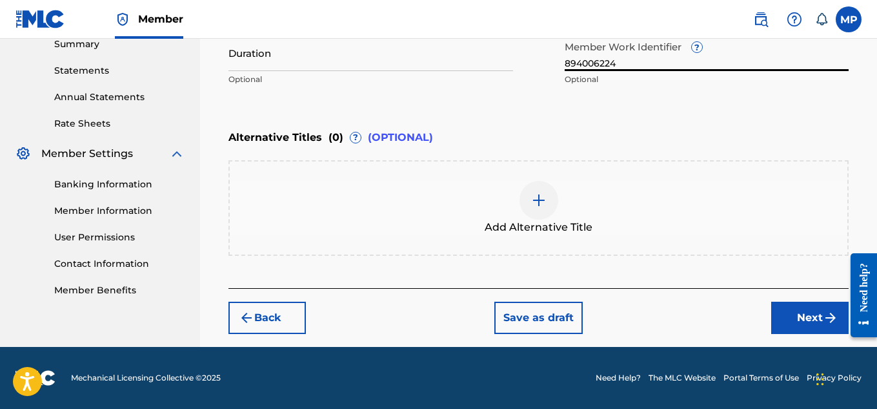
click at [788, 314] on button "Next" at bounding box center [809, 317] width 77 height 32
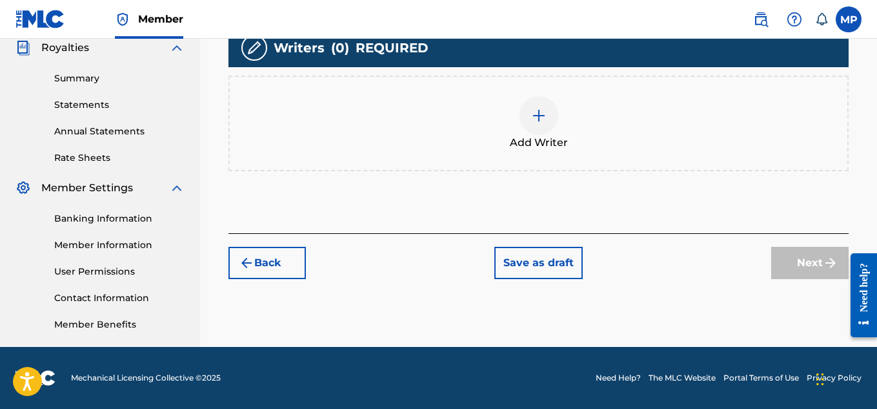
click at [548, 135] on div at bounding box center [539, 115] width 39 height 39
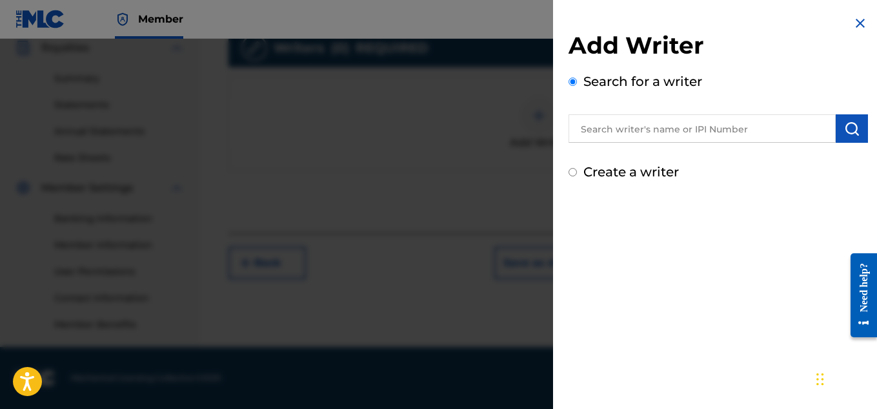
scroll to position [223, 0]
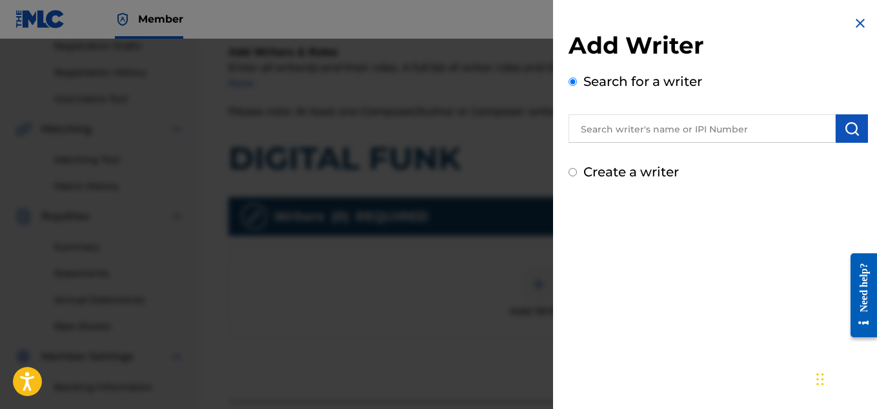
click at [662, 127] on input "text" at bounding box center [702, 128] width 267 height 28
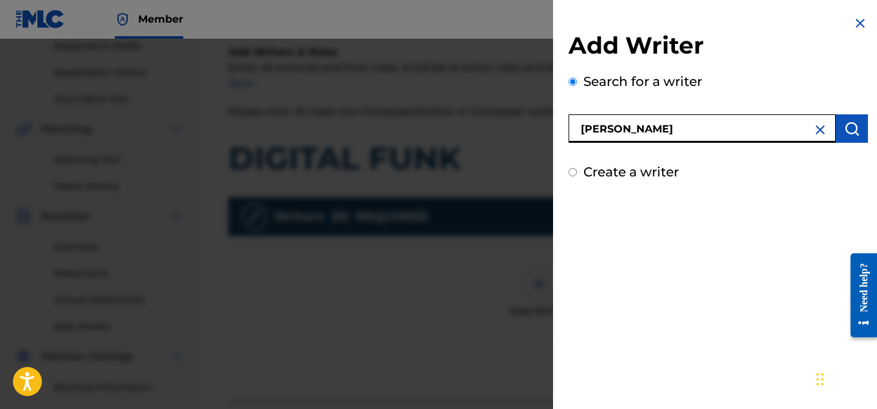
type input "[PERSON_NAME]"
click at [844, 134] on img "submit" at bounding box center [851, 128] width 15 height 15
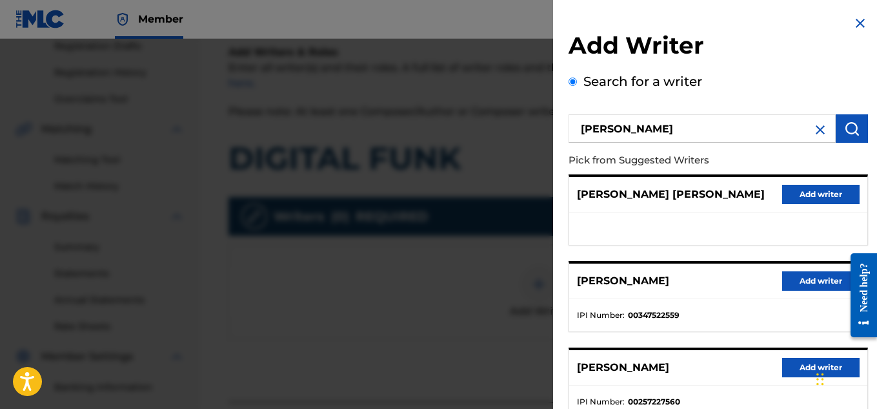
click at [813, 274] on button "Add writer" at bounding box center [820, 280] width 77 height 19
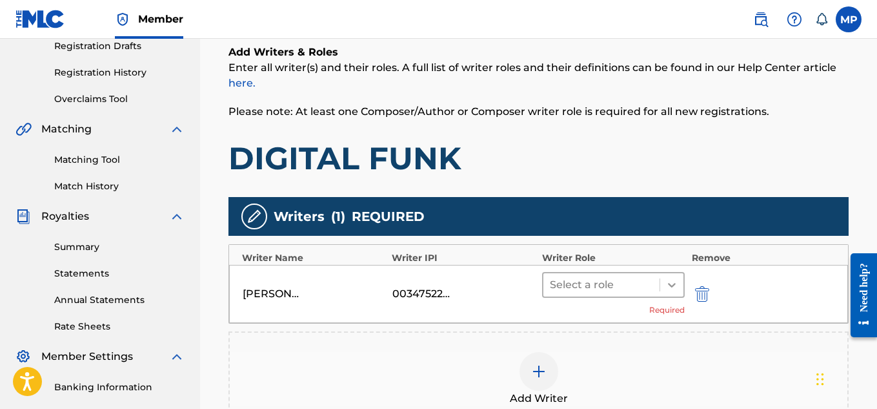
click at [667, 274] on div at bounding box center [671, 284] width 23 height 23
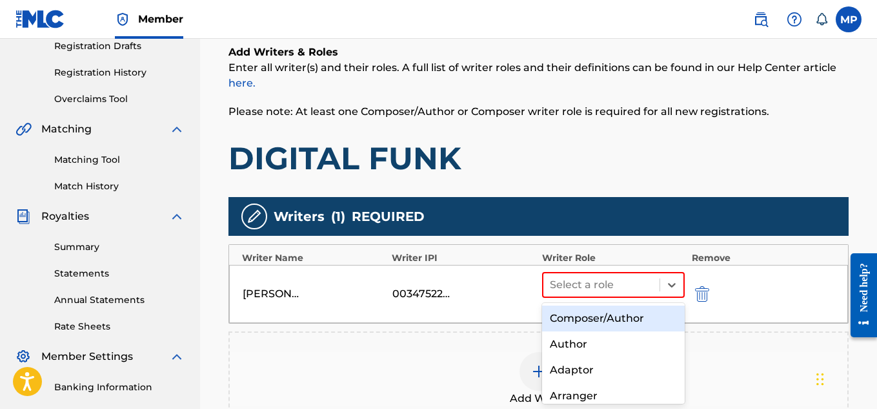
click at [619, 309] on div "Composer/Author" at bounding box center [613, 318] width 143 height 26
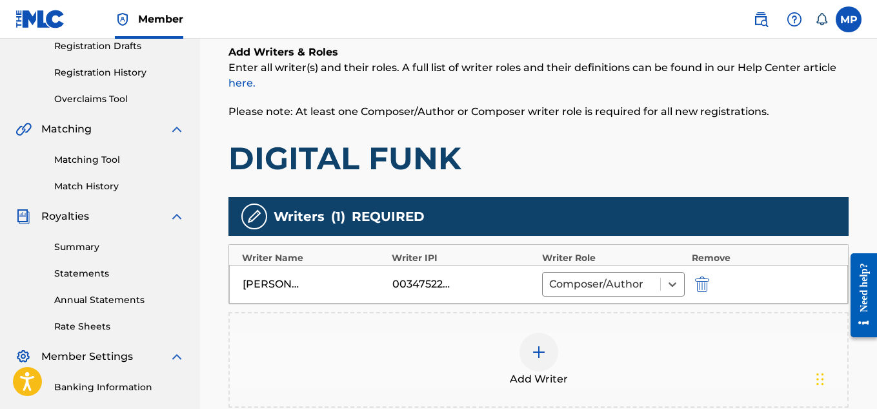
scroll to position [367, 0]
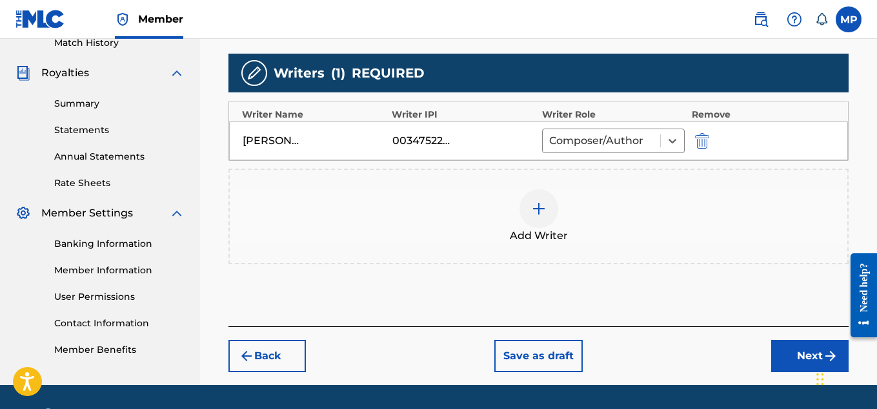
click at [806, 350] on button "Next" at bounding box center [809, 356] width 77 height 32
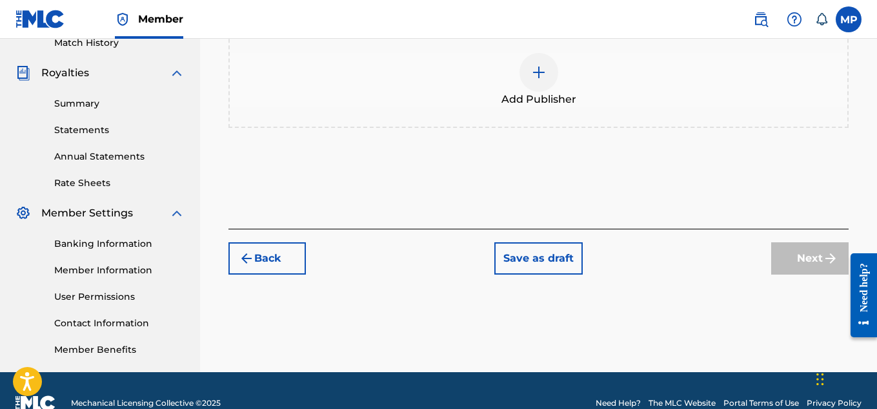
scroll to position [260, 0]
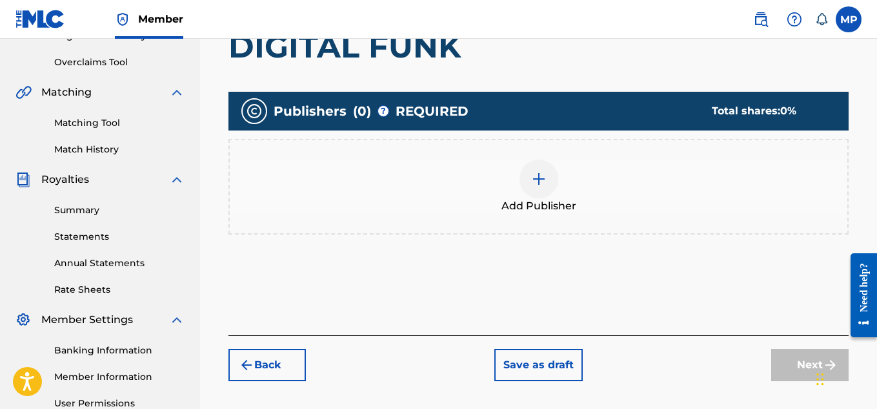
click at [544, 181] on img at bounding box center [538, 178] width 15 height 15
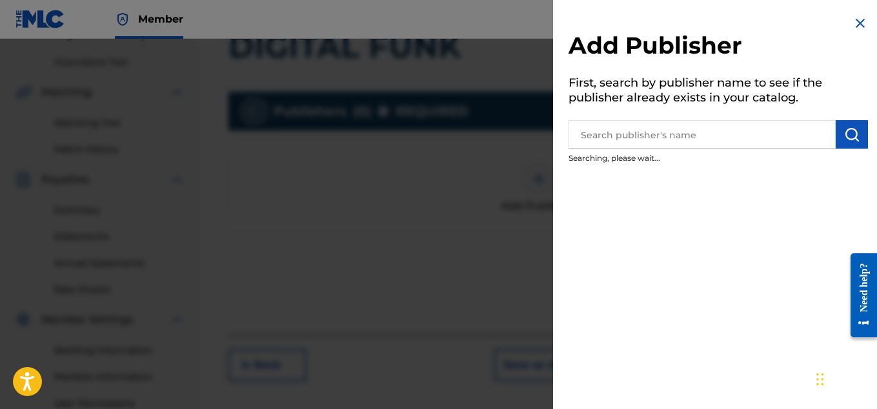
click at [682, 137] on input "text" at bounding box center [702, 134] width 267 height 28
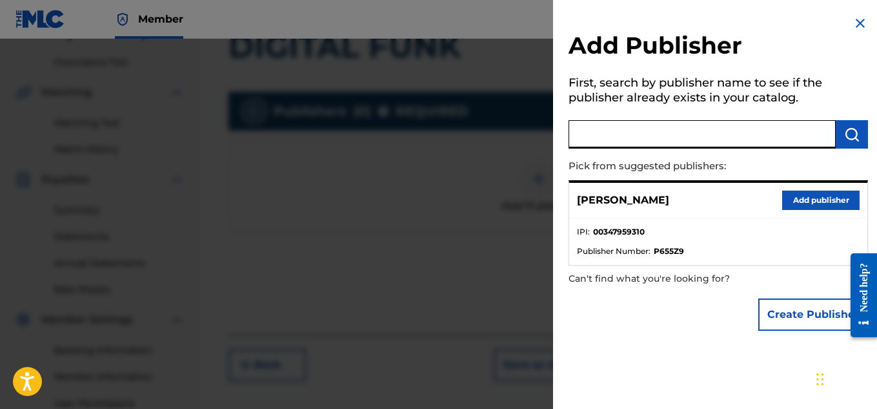
click at [789, 195] on button "Add publisher" at bounding box center [820, 199] width 77 height 19
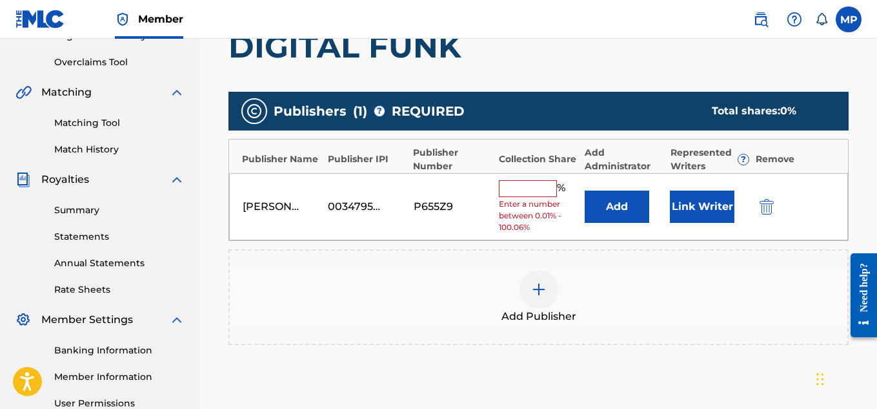
click at [532, 188] on input "text" at bounding box center [528, 188] width 58 height 17
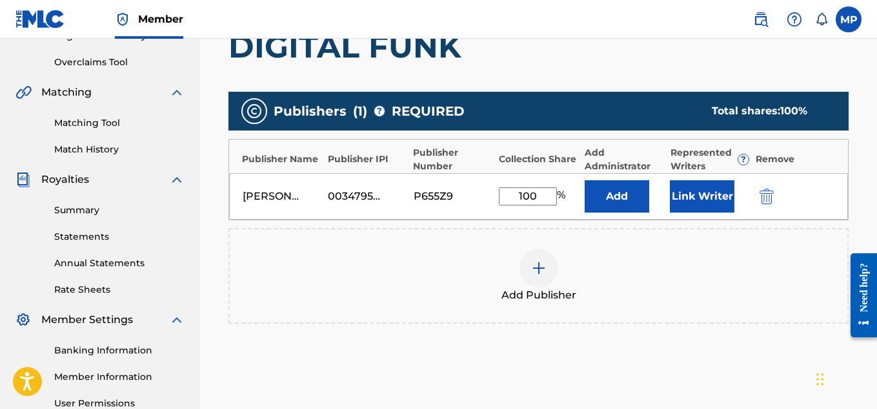
type input "100"
click at [677, 196] on button "Link Writer" at bounding box center [702, 196] width 65 height 32
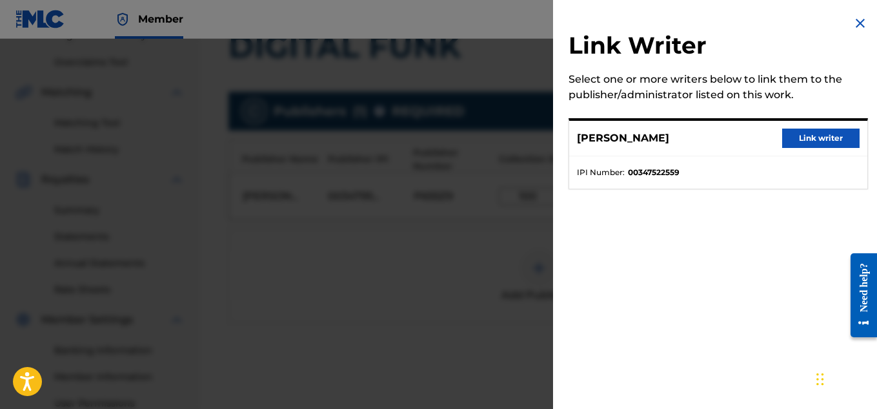
click at [826, 131] on button "Link writer" at bounding box center [820, 137] width 77 height 19
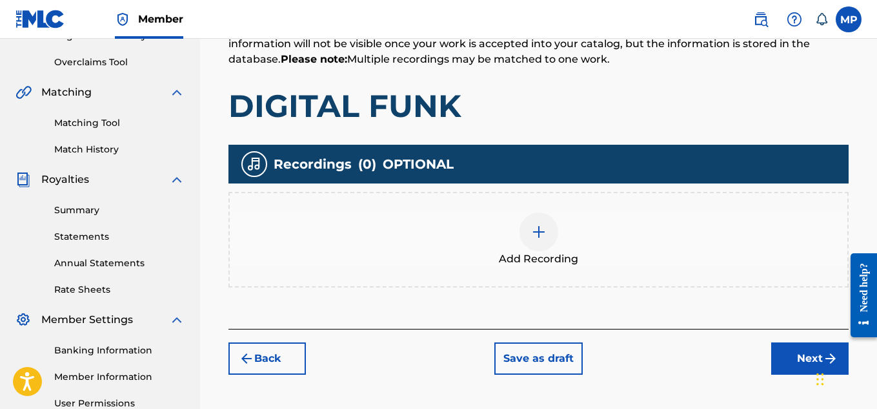
scroll to position [379, 0]
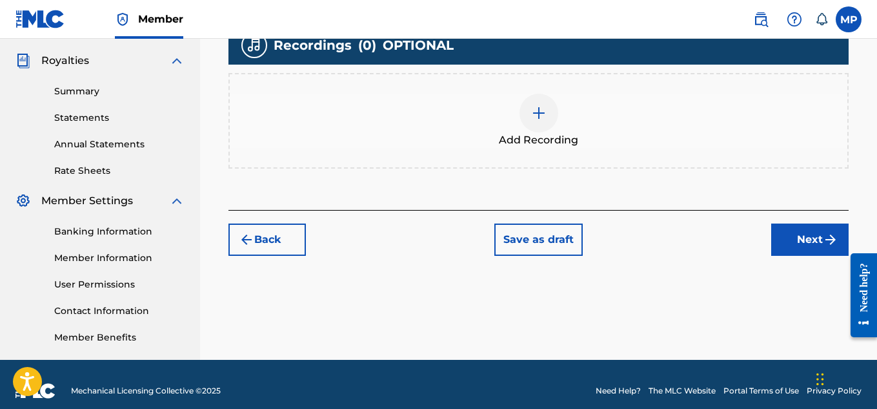
click at [540, 121] on img at bounding box center [538, 112] width 15 height 15
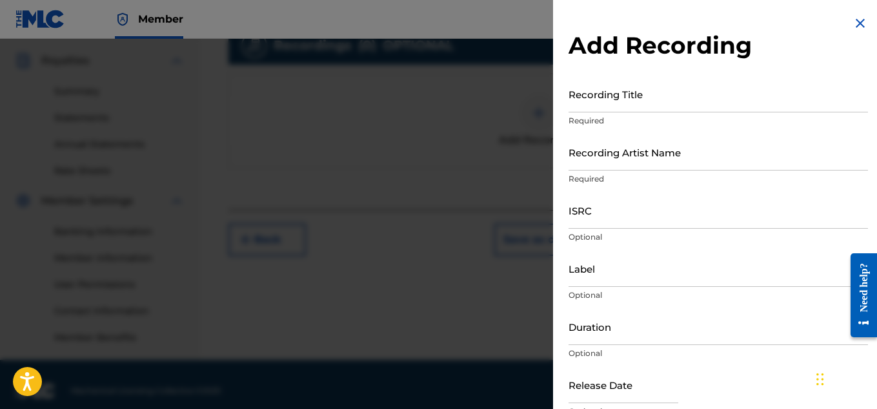
scroll to position [310, 0]
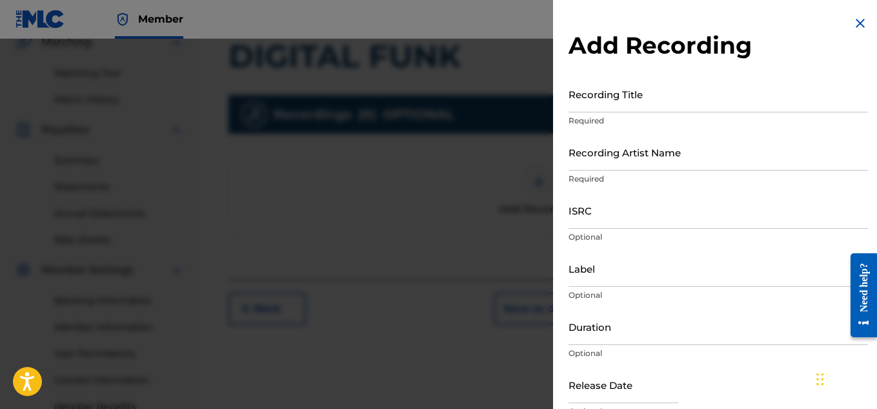
click at [624, 212] on input "ISRC" at bounding box center [719, 210] width 300 height 37
paste input "QZAPG1750139"
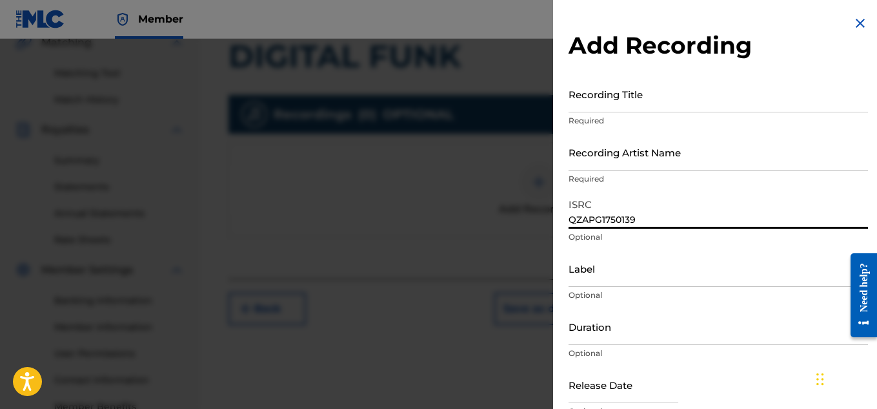
type input "QZAPG1750139"
click at [609, 165] on input "Recording Artist Name" at bounding box center [719, 152] width 300 height 37
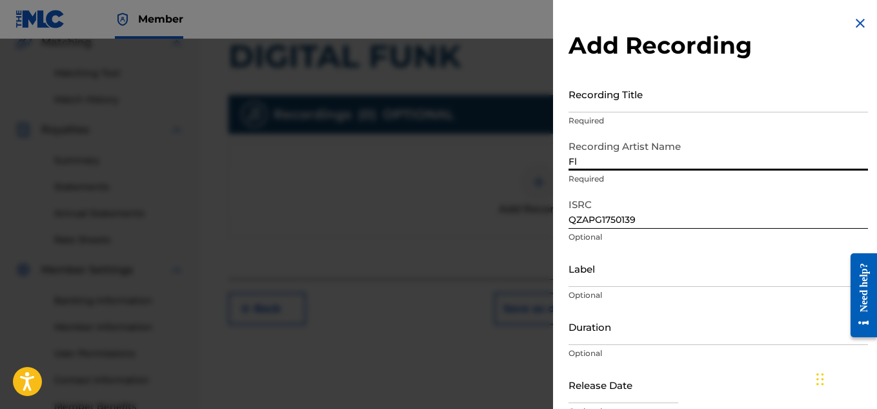
type input "F"
type input "Flunky Junky"
click at [612, 105] on input "Recording Title" at bounding box center [719, 94] width 300 height 37
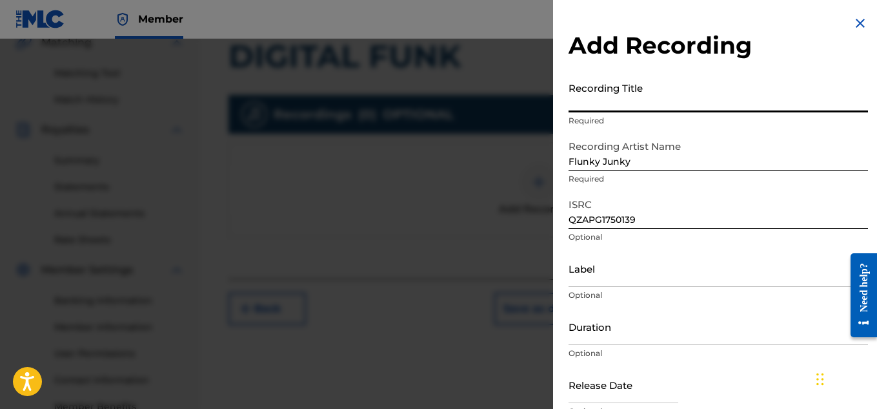
paste input "DIGITAL FUNK"
type input "DIGITAL FUNK"
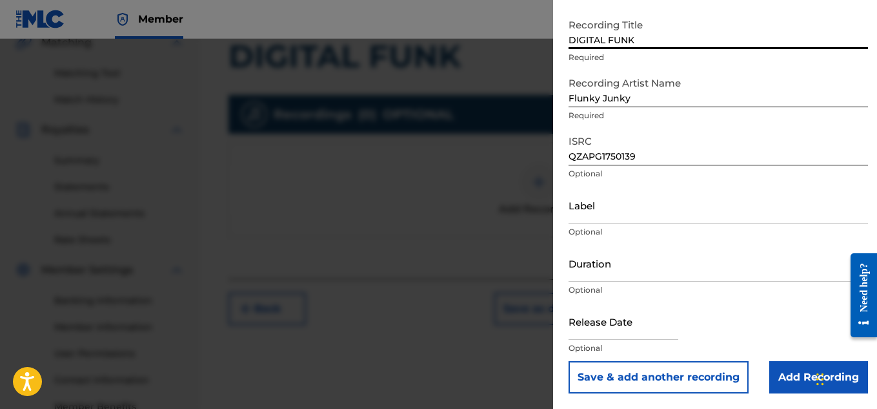
click at [784, 372] on input "Add Recording" at bounding box center [818, 377] width 99 height 32
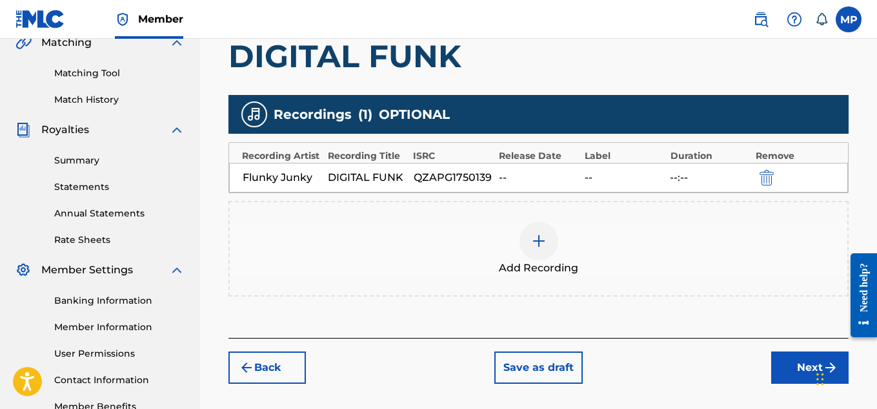
scroll to position [392, 0]
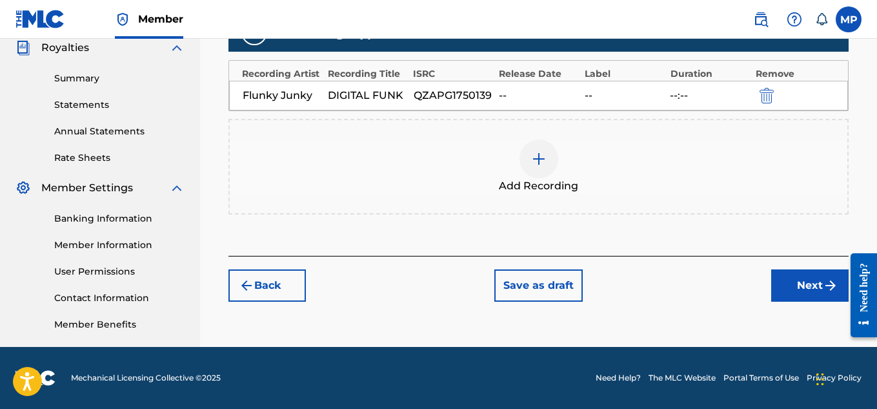
click at [793, 285] on button "Next" at bounding box center [809, 285] width 77 height 32
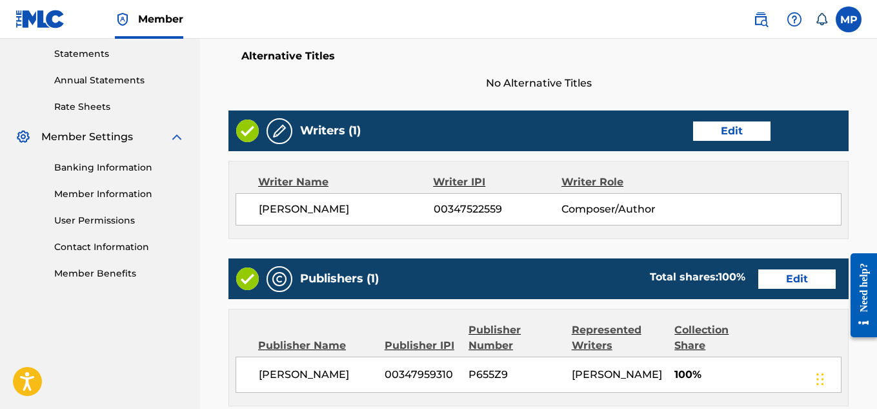
scroll to position [724, 0]
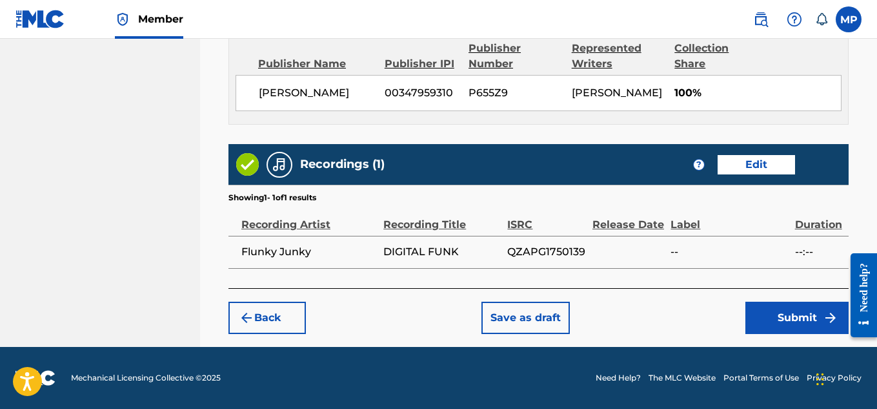
click at [767, 318] on button "Submit" at bounding box center [797, 317] width 103 height 32
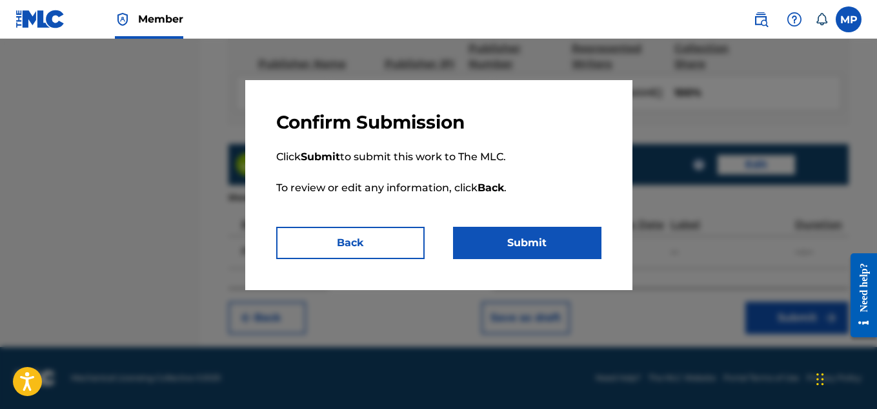
click at [526, 246] on button "Submit" at bounding box center [527, 243] width 148 height 32
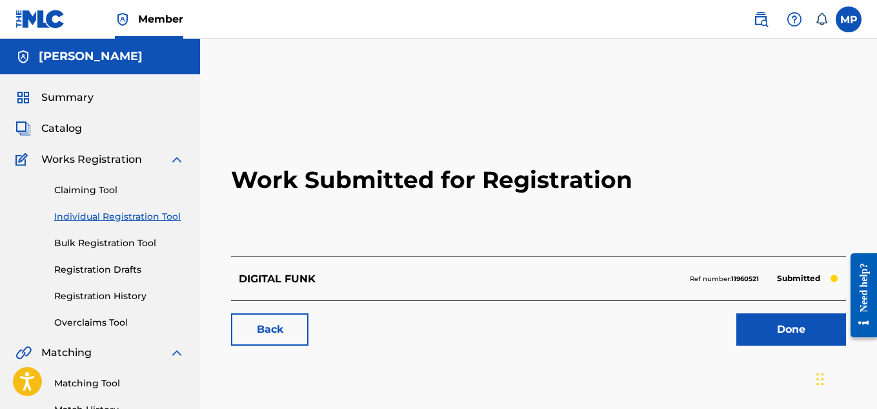
scroll to position [85, 0]
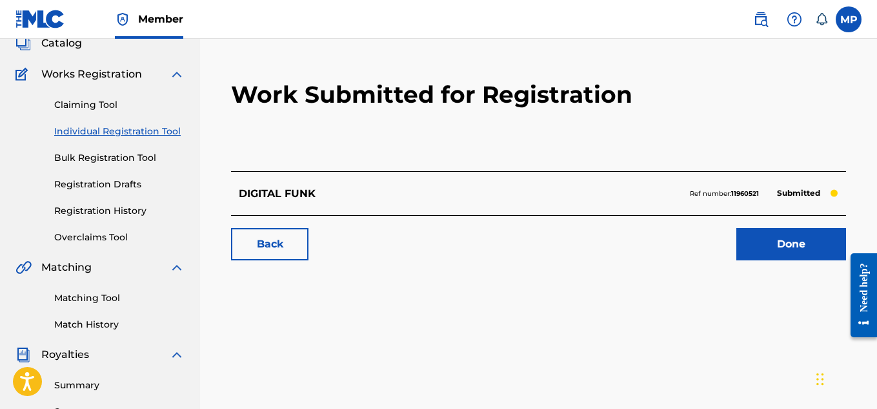
click at [780, 239] on link "Done" at bounding box center [792, 244] width 110 height 32
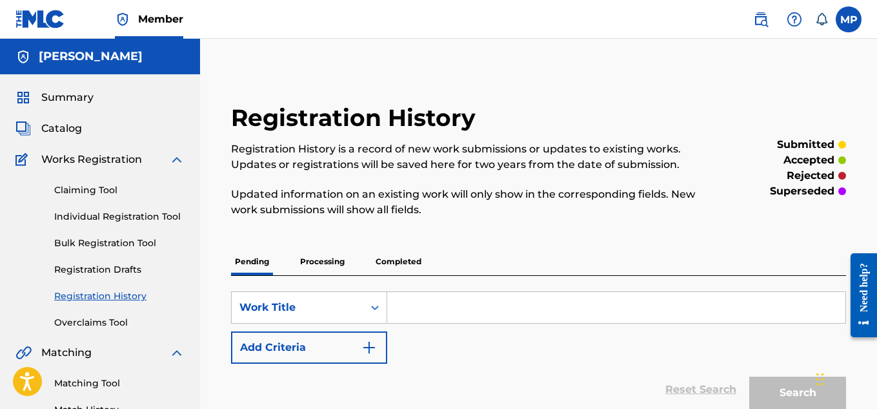
click at [149, 217] on link "Individual Registration Tool" at bounding box center [119, 217] width 130 height 14
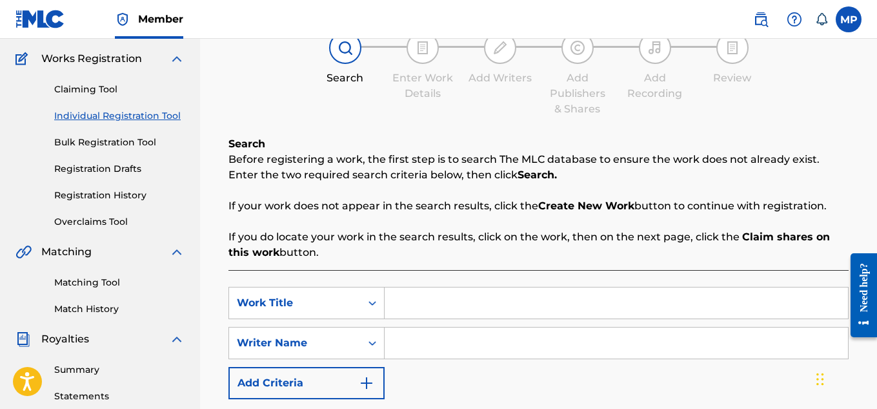
scroll to position [199, 0]
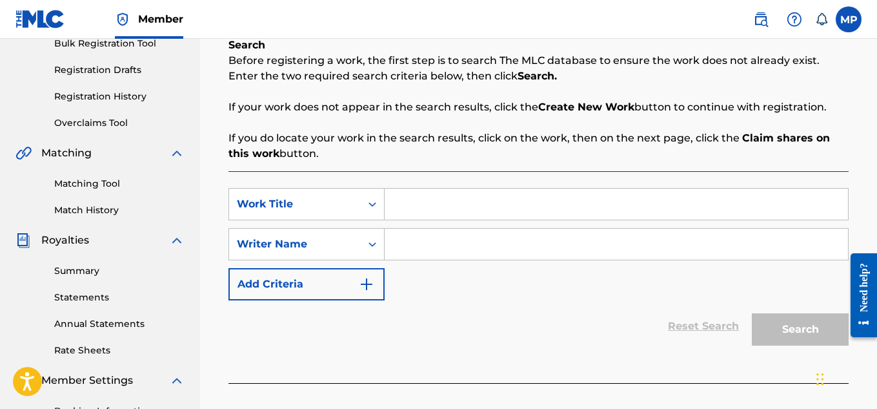
click at [462, 214] on input "Search Form" at bounding box center [616, 203] width 463 height 31
paste input "DAY GAL MI REALLY LIKE"
type input "DAY GAL MI REALLY LIKE"
click at [578, 252] on input "Search Form" at bounding box center [616, 244] width 463 height 31
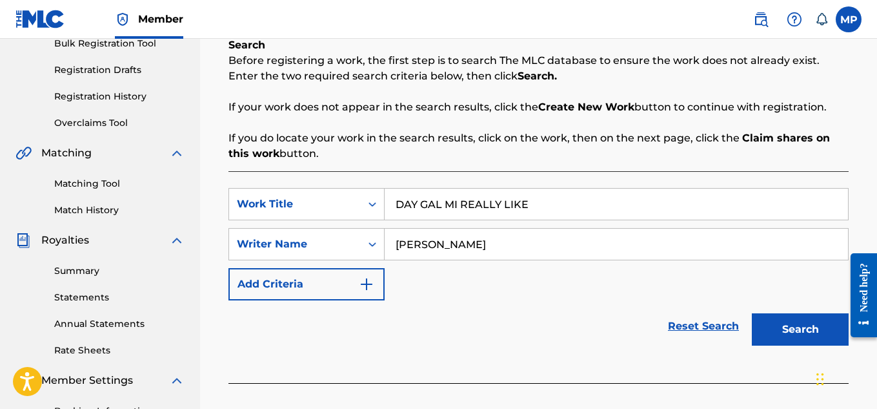
type input "[PERSON_NAME]"
click at [779, 322] on button "Search" at bounding box center [800, 329] width 97 height 32
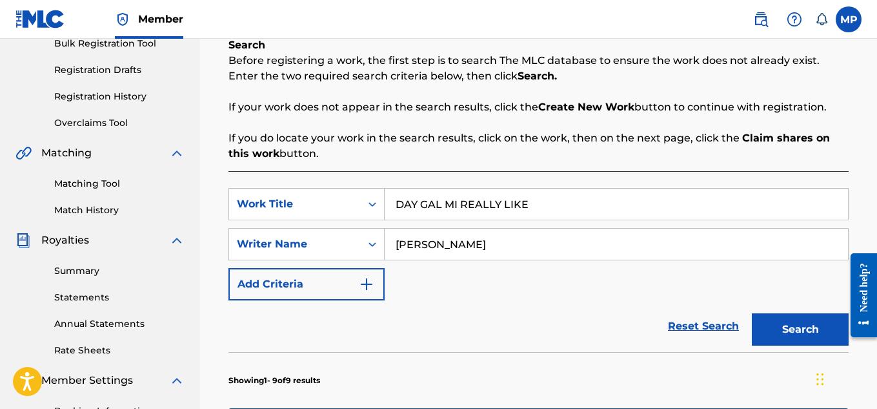
scroll to position [472, 0]
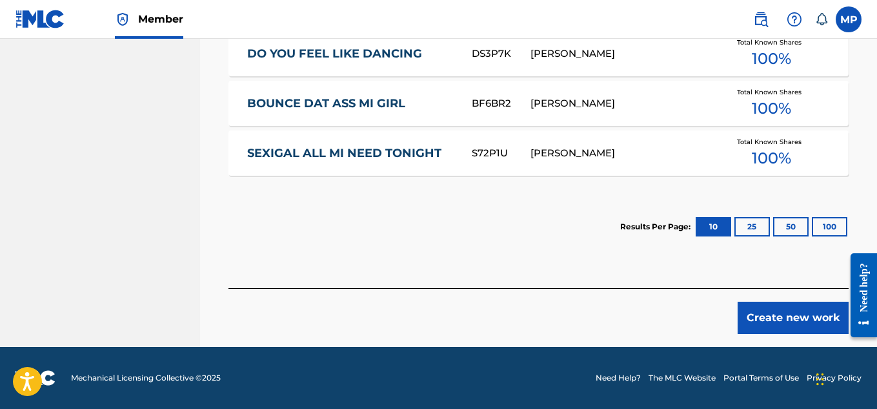
click at [765, 312] on button "Create new work" at bounding box center [793, 317] width 111 height 32
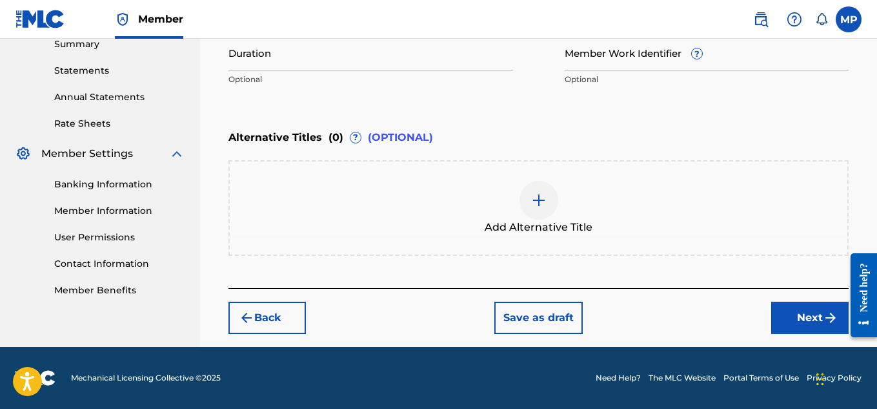
scroll to position [141, 0]
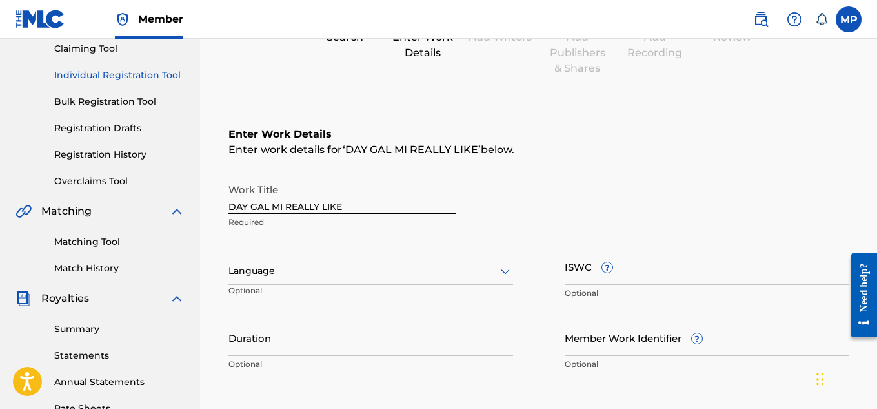
click at [676, 279] on input "ISWC ?" at bounding box center [707, 266] width 285 height 37
paste input "T9235453493"
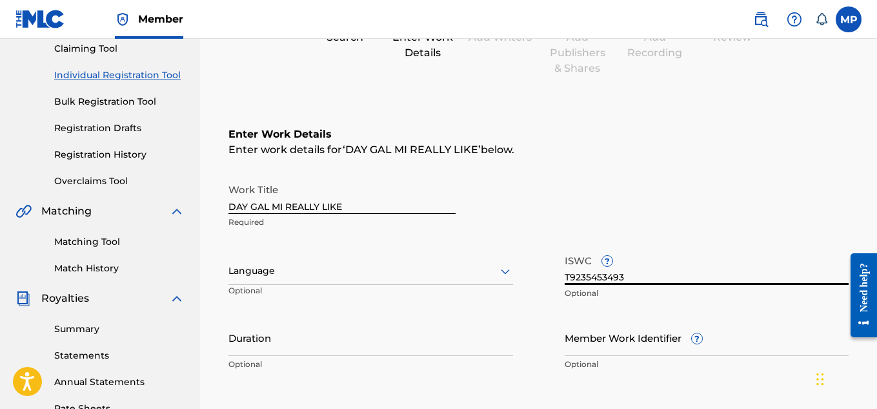
type input "T9235453493"
click at [611, 353] on input "Member Work Identifier ?" at bounding box center [707, 337] width 285 height 37
paste input "894006293"
type input "894006293"
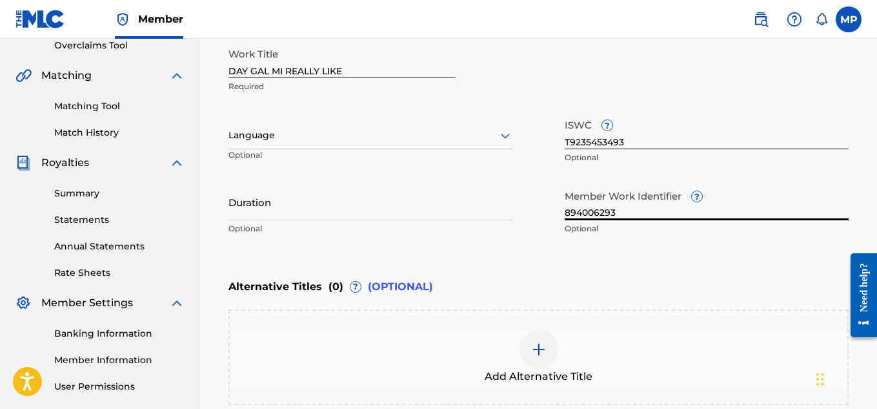
scroll to position [426, 0]
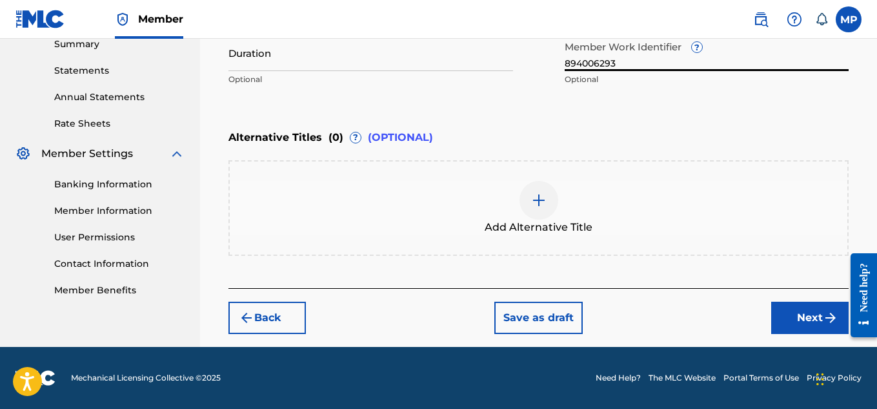
click at [793, 316] on button "Next" at bounding box center [809, 317] width 77 height 32
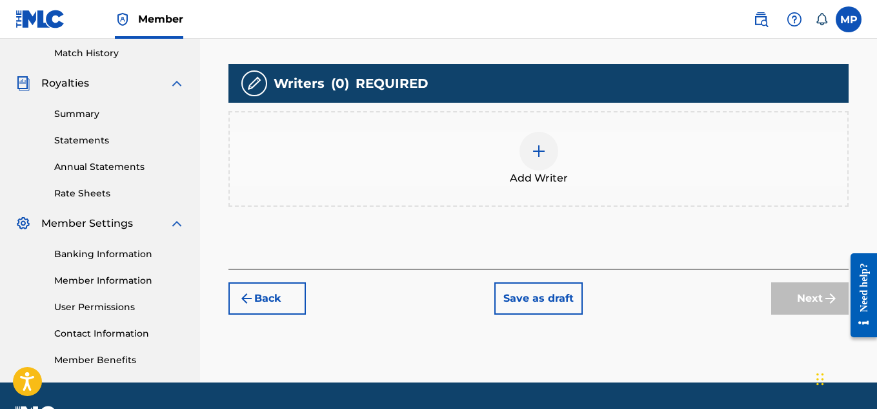
scroll to position [358, 0]
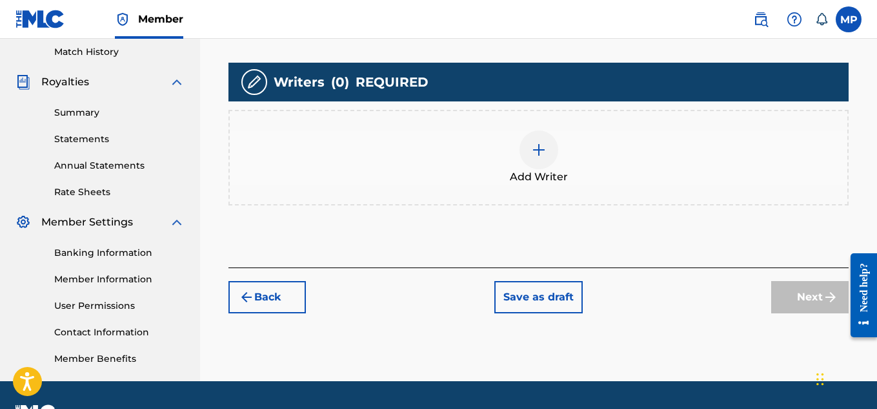
click at [546, 160] on div at bounding box center [539, 149] width 39 height 39
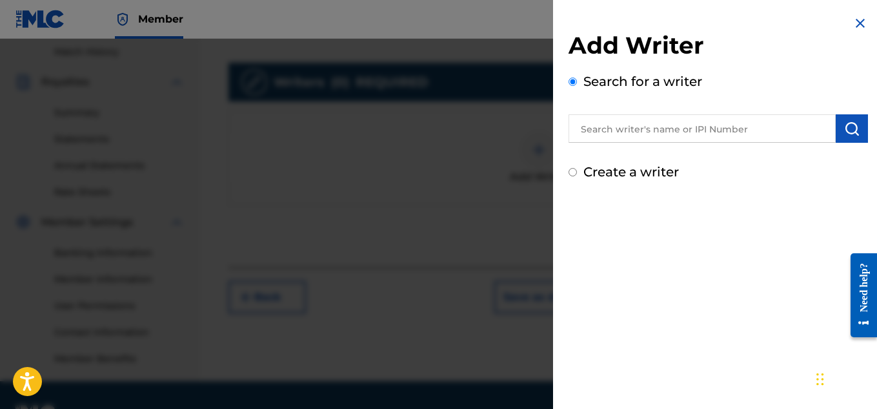
click at [844, 130] on img "submit" at bounding box center [851, 128] width 15 height 15
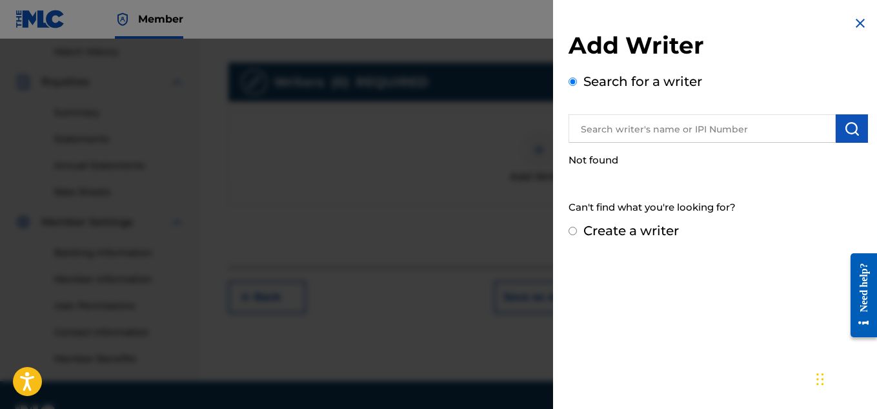
click at [657, 128] on input "text" at bounding box center [702, 128] width 267 height 28
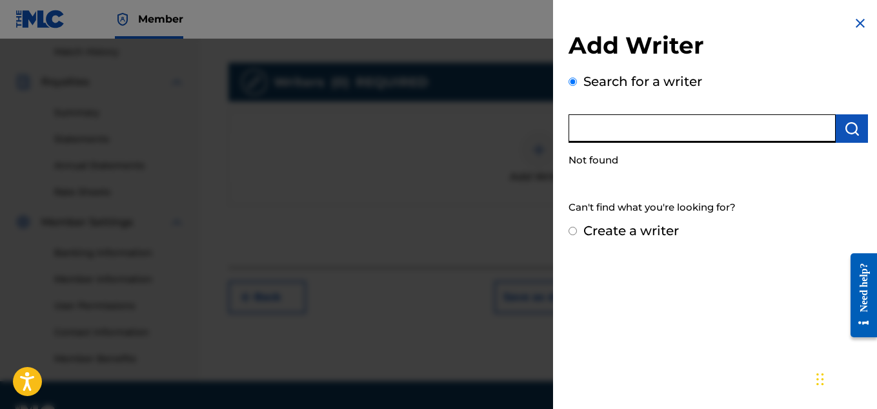
click at [670, 128] on input "text" at bounding box center [702, 128] width 267 height 28
type input "[PERSON_NAME]"
click at [849, 127] on img "submit" at bounding box center [851, 128] width 15 height 15
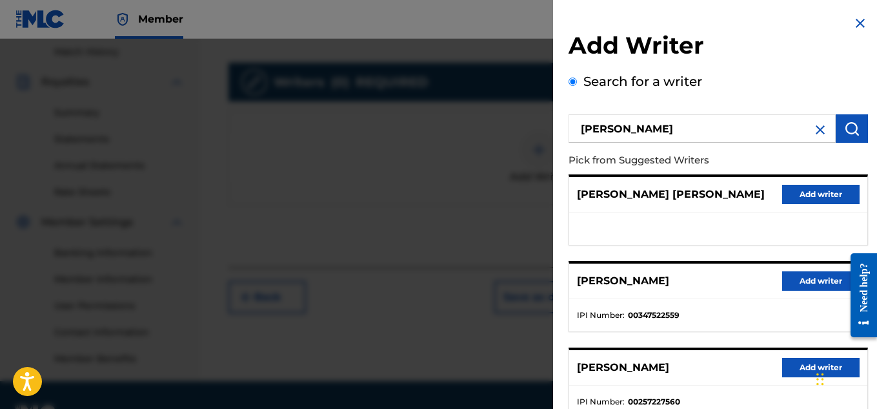
click at [786, 285] on button "Add writer" at bounding box center [820, 280] width 77 height 19
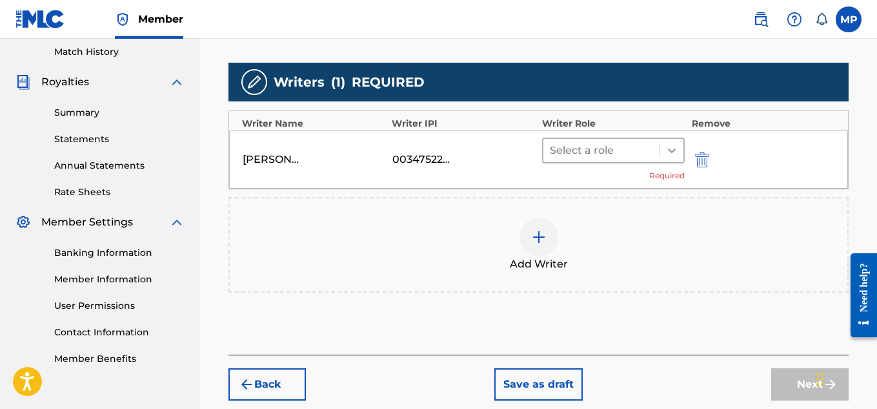
click at [673, 146] on icon at bounding box center [672, 150] width 13 height 13
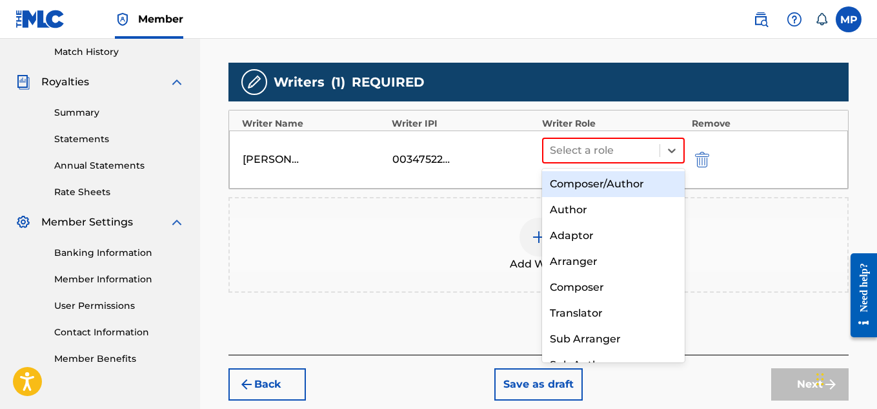
click at [600, 185] on div "Composer/Author" at bounding box center [613, 184] width 143 height 26
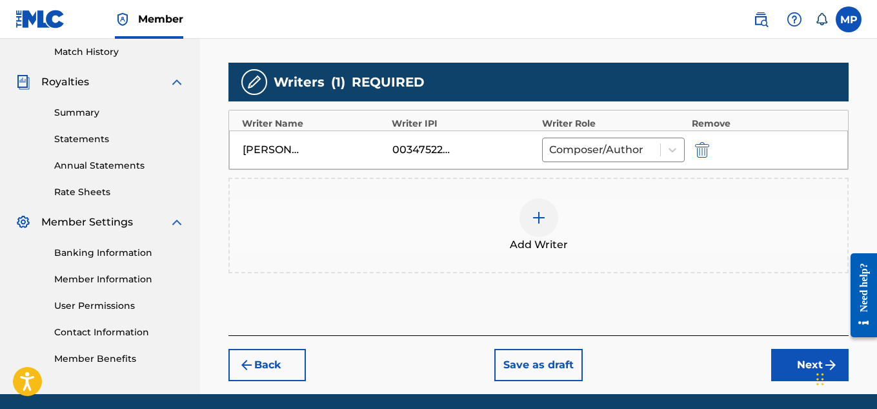
click at [775, 357] on button "Next" at bounding box center [809, 365] width 77 height 32
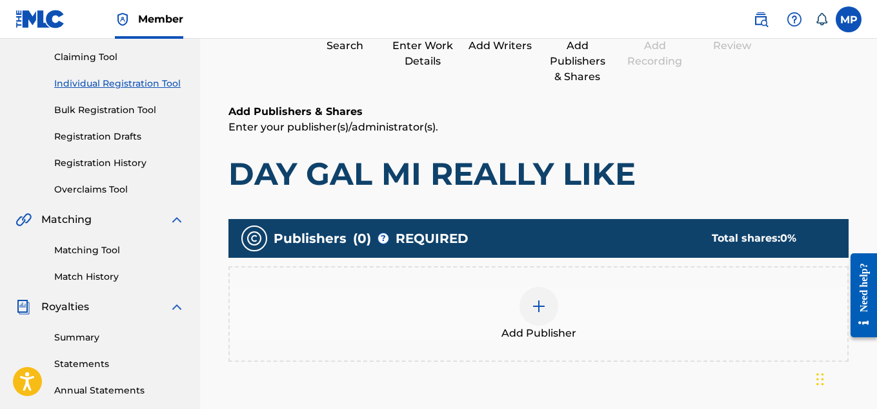
scroll to position [220, 0]
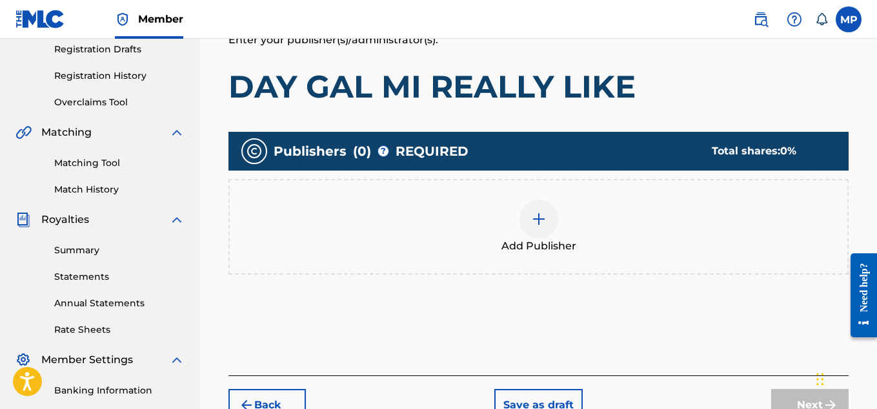
click at [551, 227] on div at bounding box center [539, 218] width 39 height 39
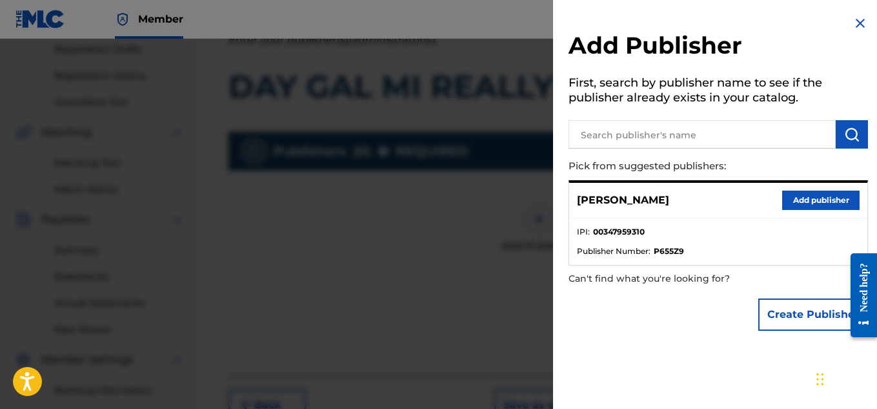
click at [678, 141] on input "text" at bounding box center [702, 134] width 267 height 28
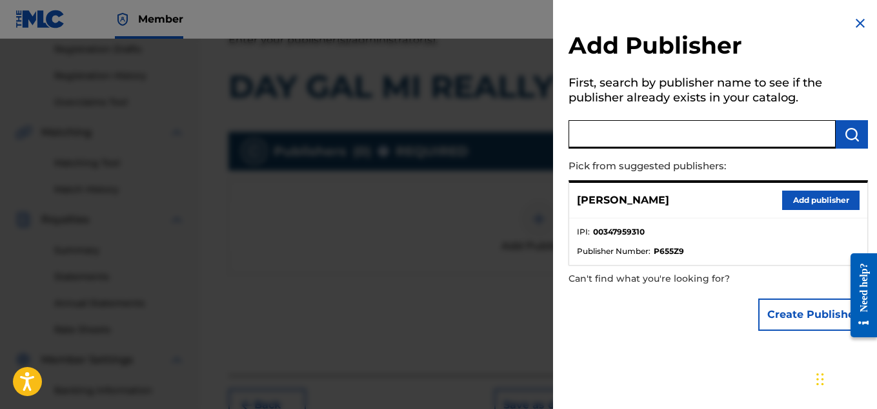
click at [793, 205] on button "Add publisher" at bounding box center [820, 199] width 77 height 19
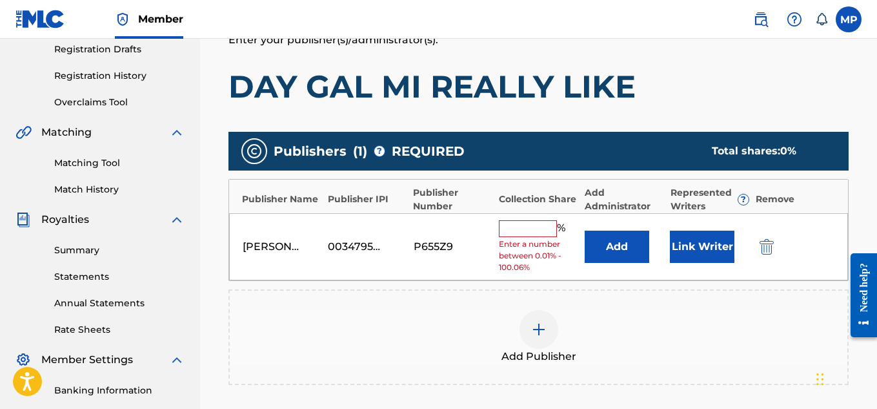
click at [527, 225] on input "text" at bounding box center [528, 228] width 58 height 17
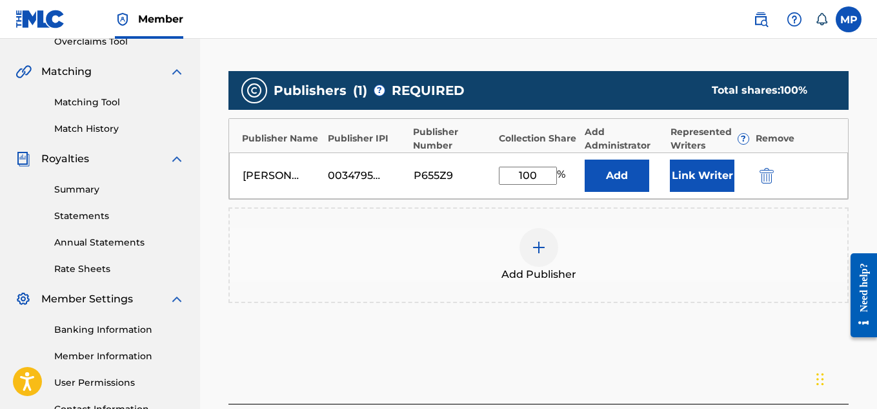
scroll to position [396, 0]
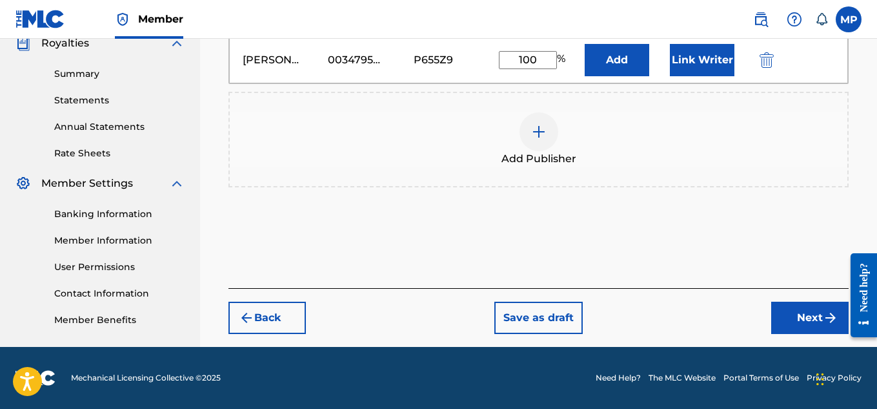
type input "100"
click at [312, 316] on div "Back Save as draft Next" at bounding box center [539, 311] width 620 height 46
click at [288, 323] on button "Back" at bounding box center [267, 317] width 77 height 32
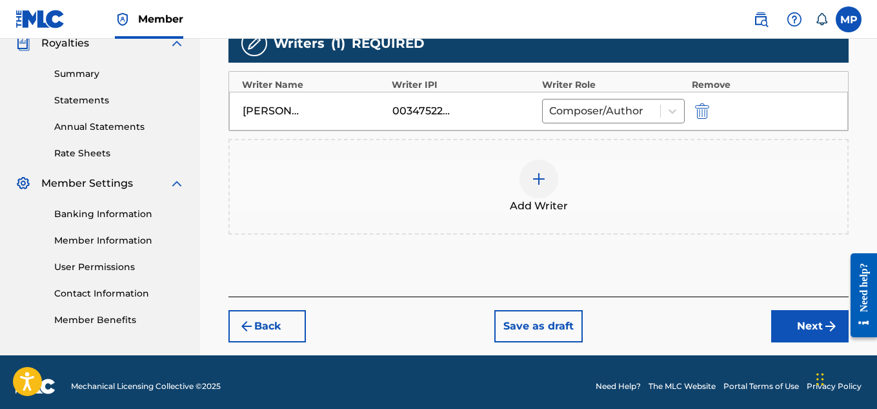
click at [292, 321] on button "Back" at bounding box center [267, 326] width 77 height 32
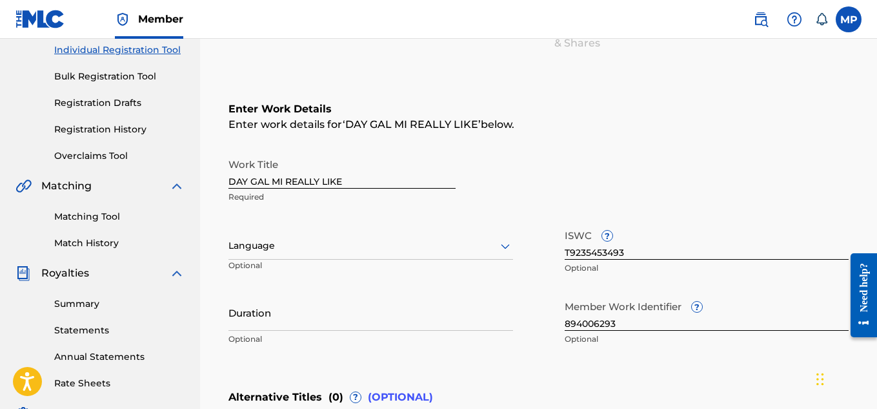
scroll to position [426, 0]
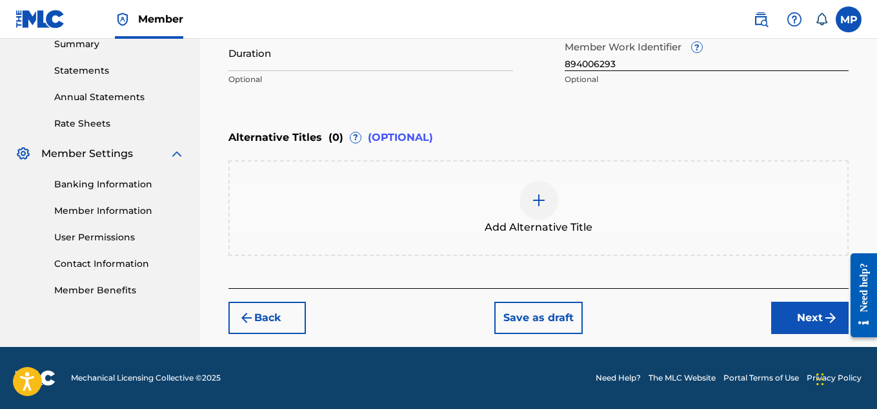
click at [799, 309] on button "Next" at bounding box center [809, 317] width 77 height 32
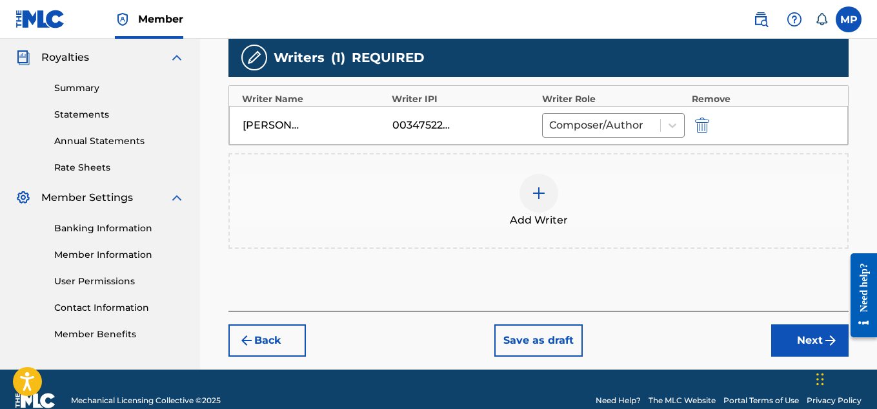
scroll to position [394, 0]
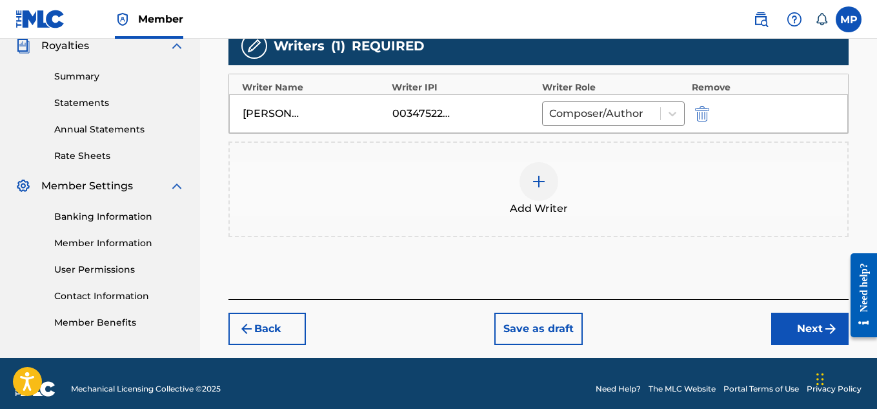
click at [789, 320] on button "Next" at bounding box center [809, 328] width 77 height 32
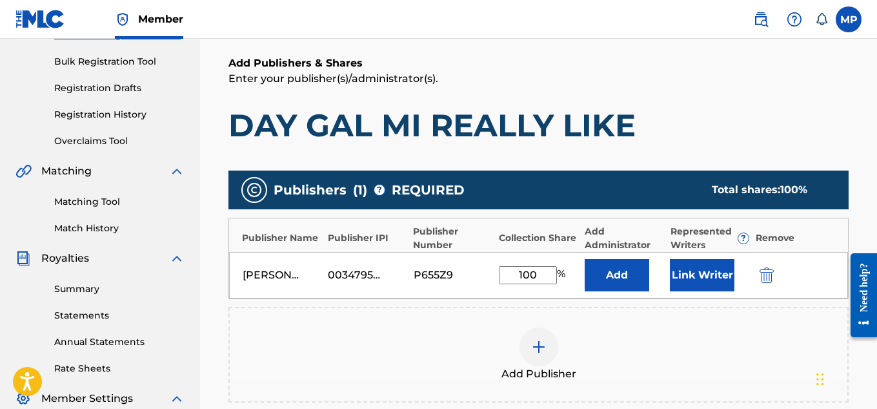
scroll to position [323, 0]
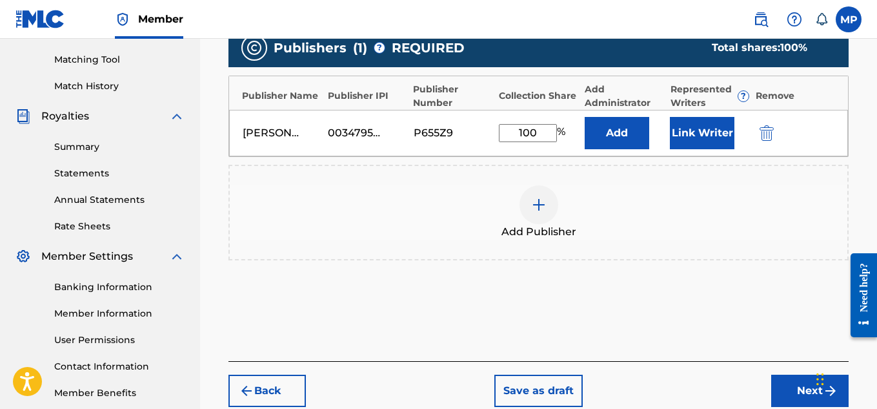
click at [685, 134] on button "Link Writer" at bounding box center [702, 133] width 65 height 32
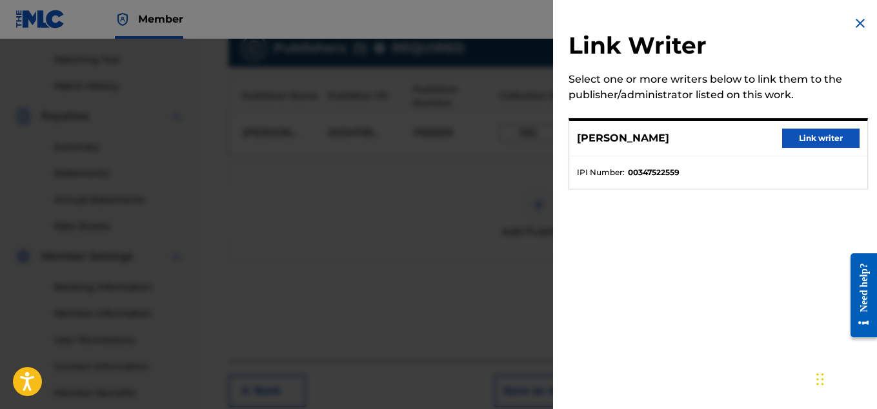
click at [806, 132] on button "Link writer" at bounding box center [820, 137] width 77 height 19
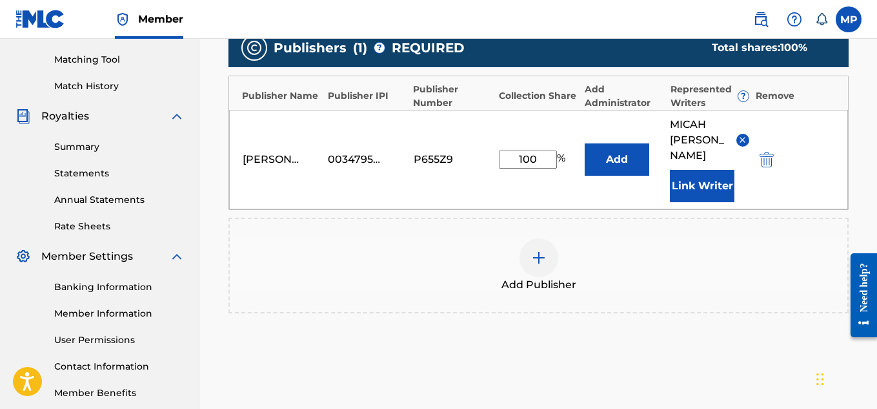
scroll to position [434, 0]
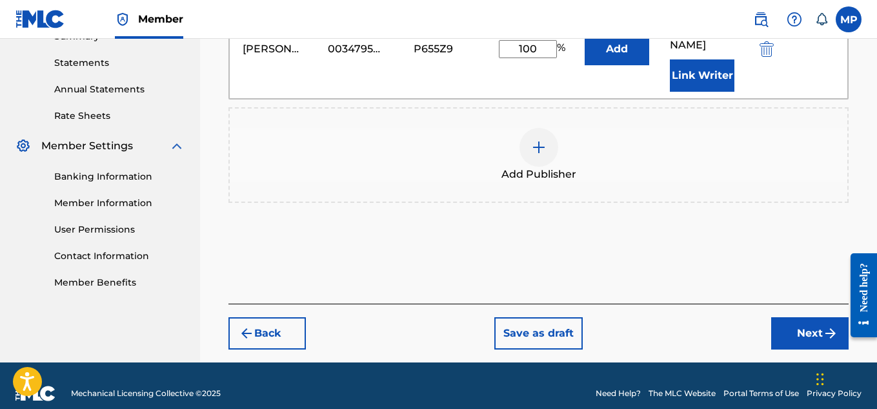
click at [789, 317] on button "Next" at bounding box center [809, 333] width 77 height 32
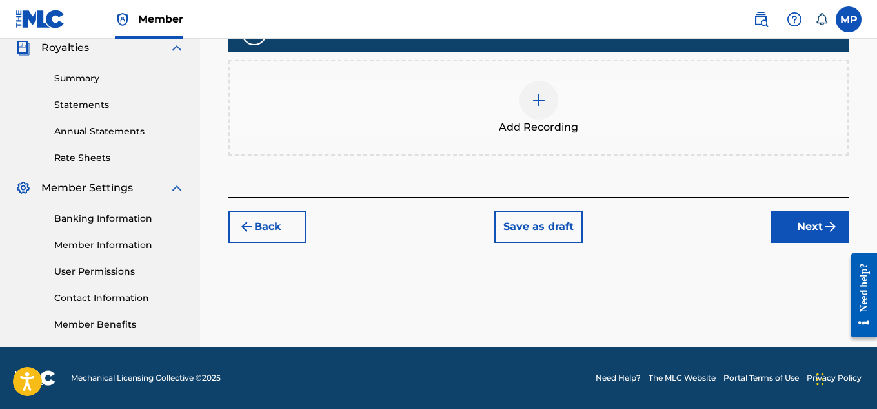
scroll to position [201, 0]
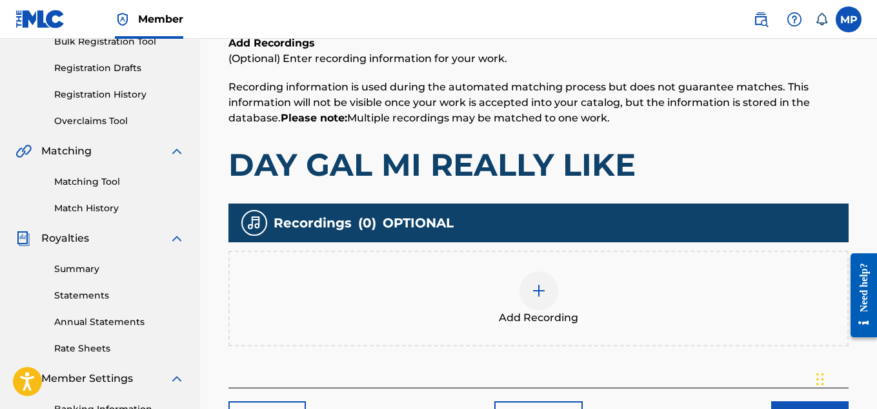
click at [558, 271] on div "Add Recording" at bounding box center [539, 298] width 618 height 54
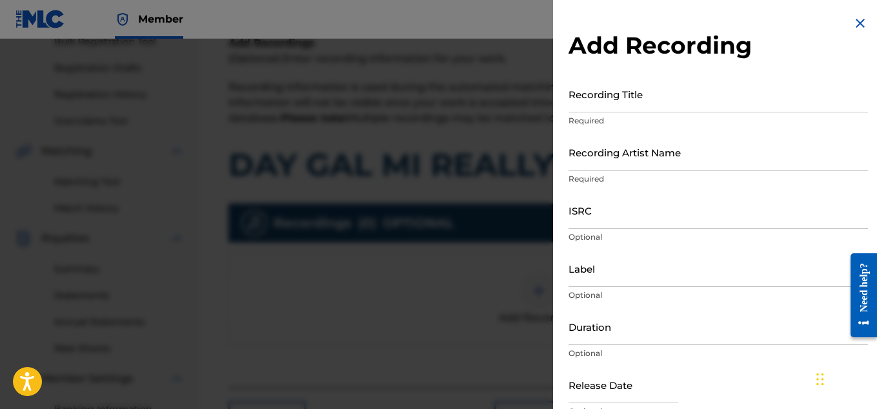
scroll to position [237, 0]
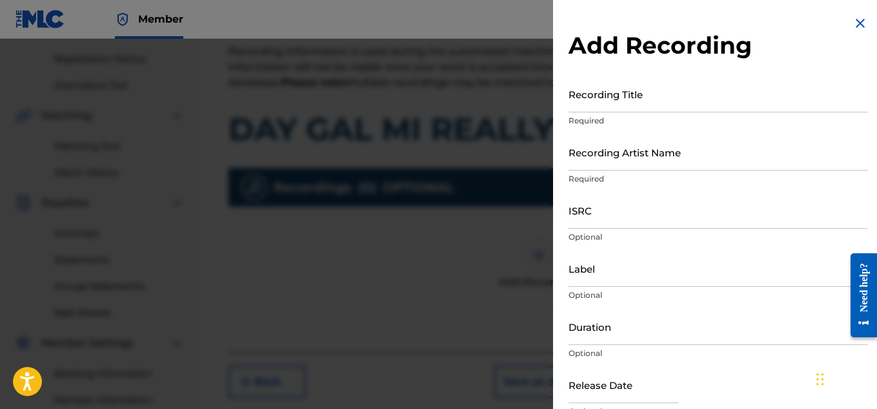
click at [603, 115] on p "Required" at bounding box center [719, 121] width 300 height 12
click at [591, 147] on input "Recording Artist Name" at bounding box center [719, 152] width 300 height 37
paste input "WAYNE DREADSKI"
type input "WAYNE DREADSKI"
click at [633, 101] on input "Recording Title" at bounding box center [719, 94] width 300 height 37
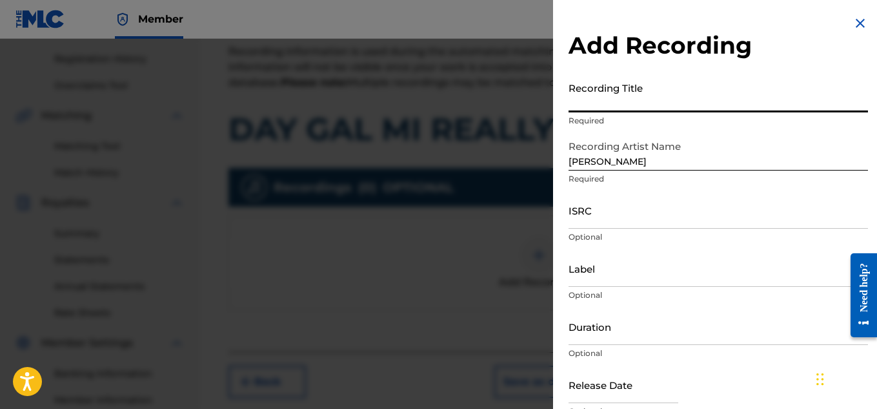
paste input "DAY GAL MI REALLY LIKE"
type input "DAY GAL MI REALLY LIKE"
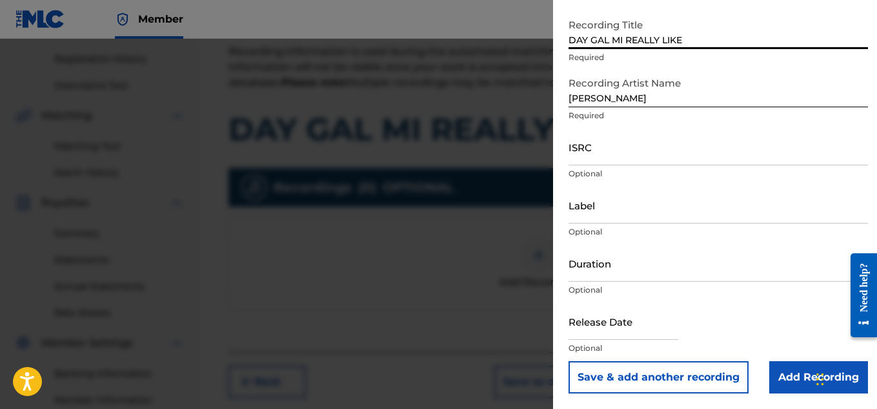
click at [779, 378] on input "Add Recording" at bounding box center [818, 377] width 99 height 32
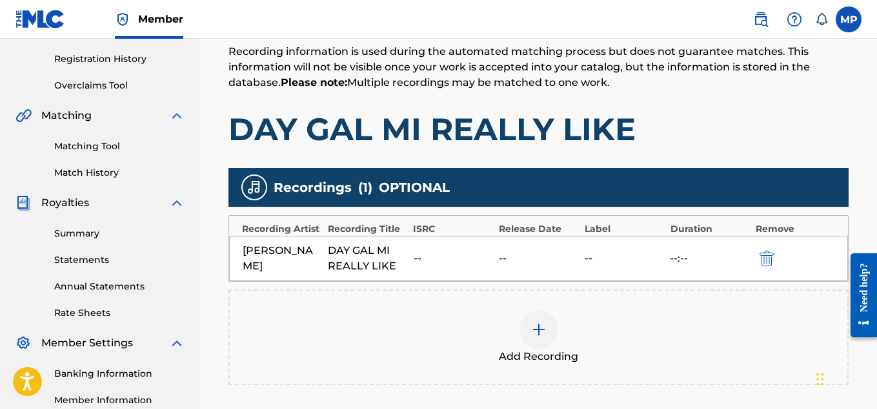
scroll to position [392, 0]
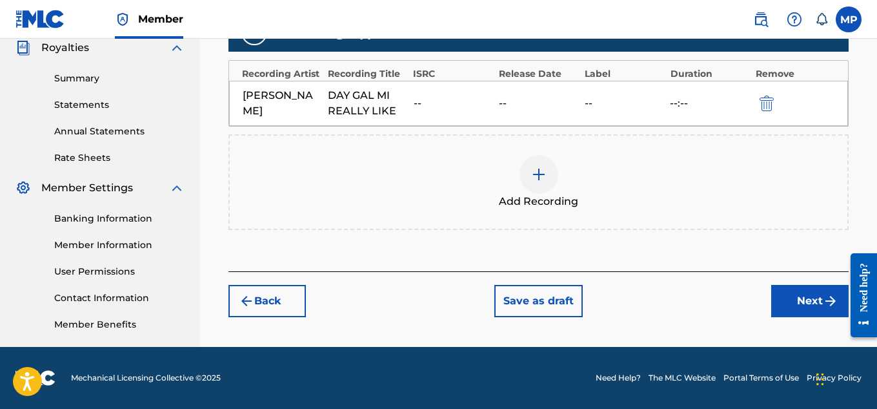
click at [781, 304] on button "Next" at bounding box center [809, 301] width 77 height 32
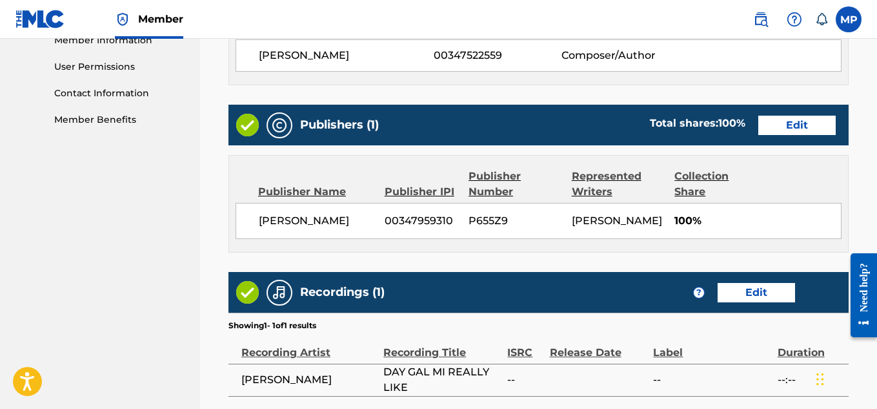
scroll to position [724, 0]
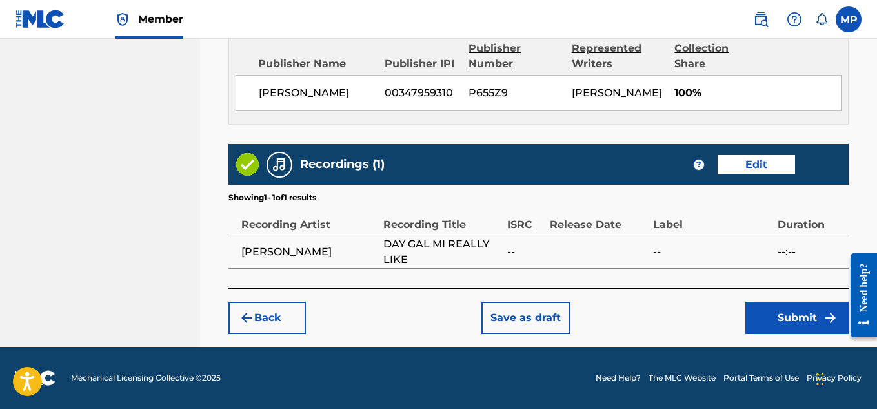
click at [808, 311] on button "Submit" at bounding box center [797, 317] width 103 height 32
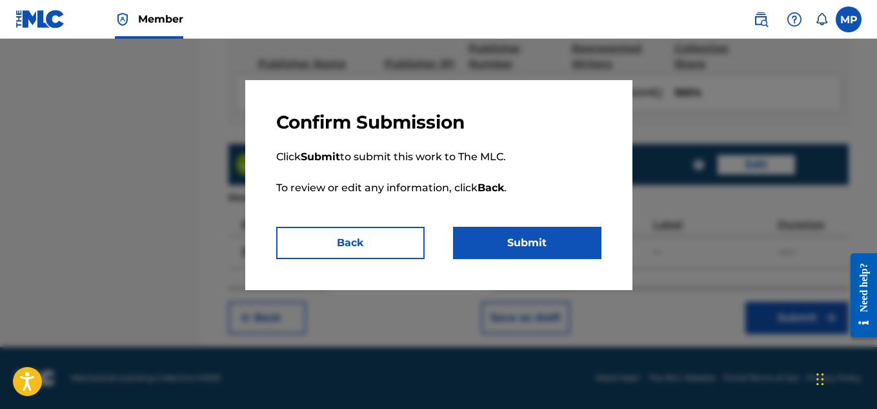
click at [527, 252] on button "Submit" at bounding box center [527, 243] width 148 height 32
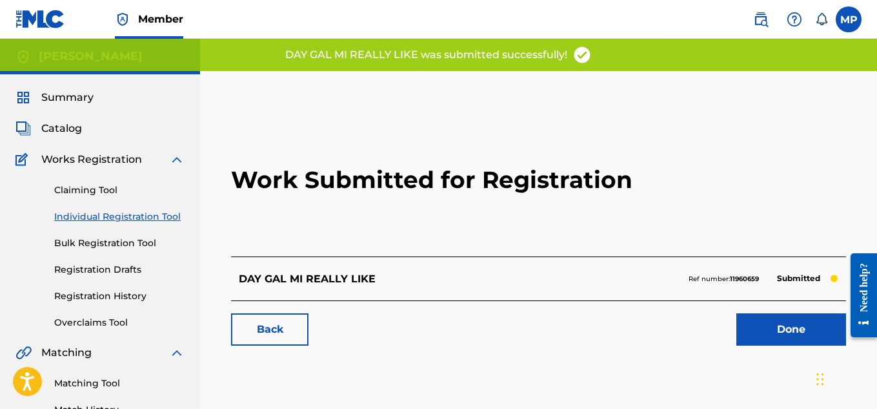
click at [286, 325] on link "Back" at bounding box center [269, 329] width 77 height 32
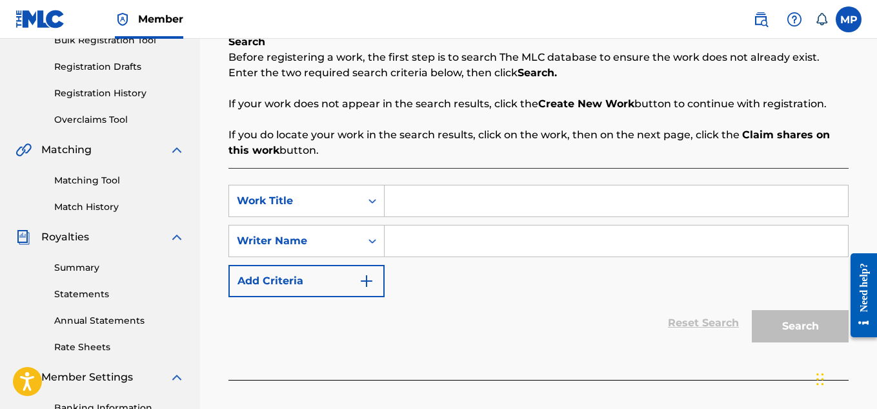
scroll to position [203, 0]
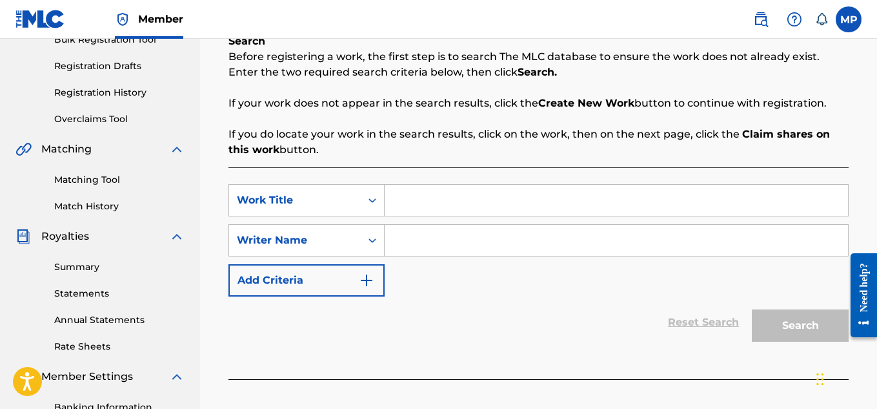
click at [118, 99] on link "Registration History" at bounding box center [119, 93] width 130 height 14
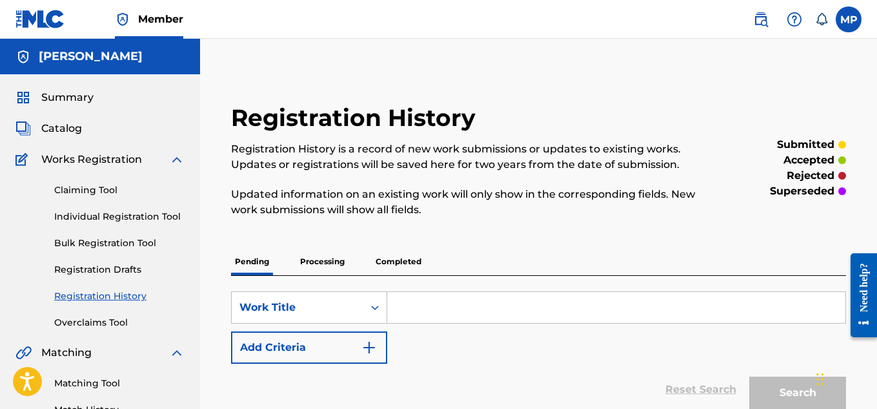
click at [154, 214] on link "Individual Registration Tool" at bounding box center [119, 217] width 130 height 14
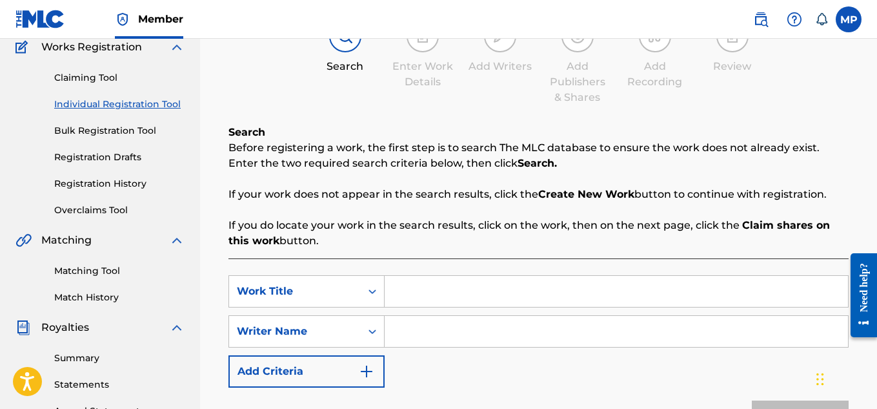
scroll to position [242, 0]
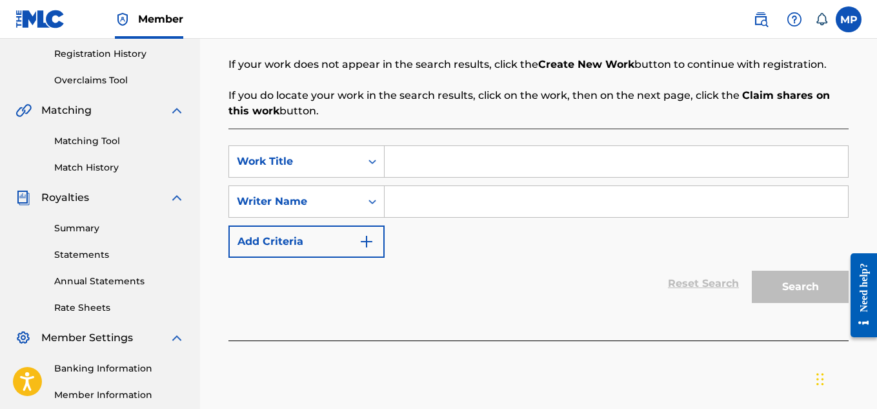
click at [436, 157] on input "Search Form" at bounding box center [616, 161] width 463 height 31
paste input "BRASIL EDM"
type input "BRASIL EDM"
click at [434, 197] on input "Search Form" at bounding box center [616, 201] width 463 height 31
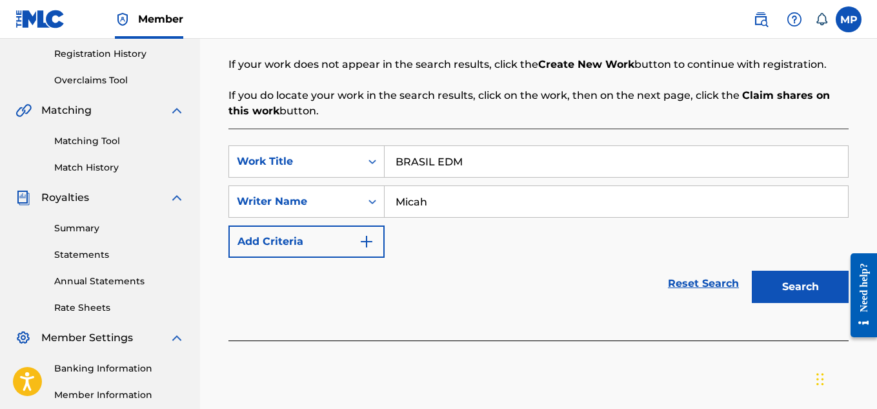
type input "Micah"
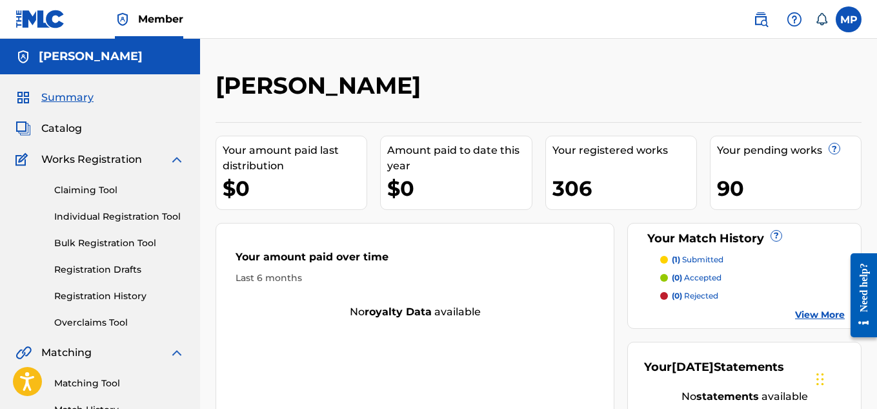
click at [108, 295] on link "Registration History" at bounding box center [119, 296] width 130 height 14
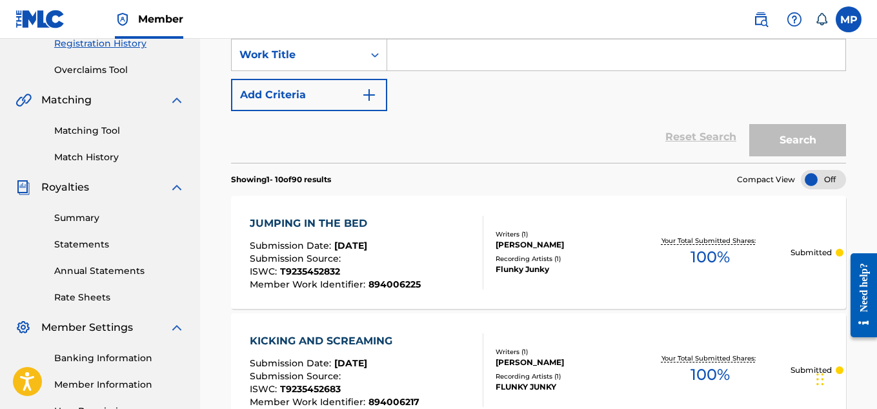
scroll to position [97, 0]
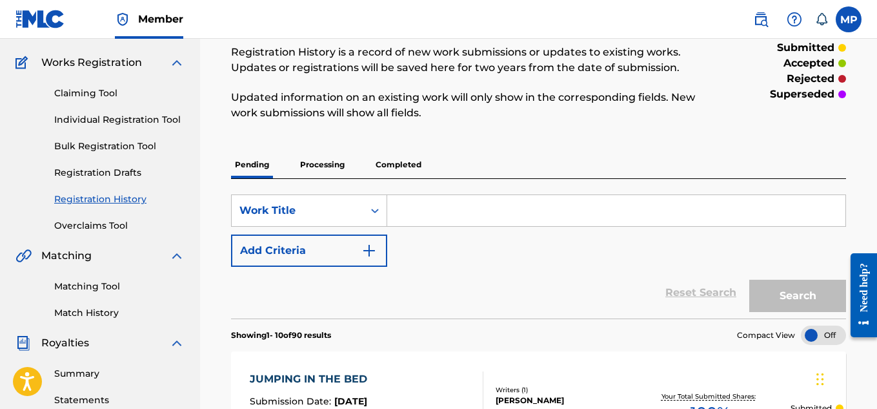
click at [330, 161] on p "Processing" at bounding box center [322, 164] width 52 height 27
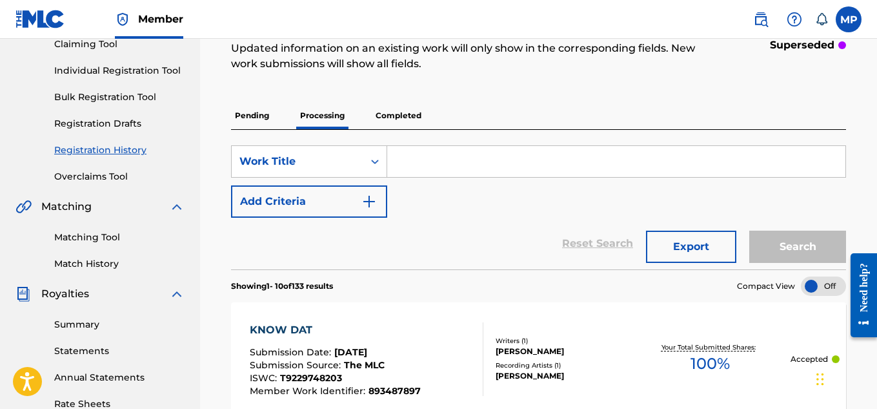
scroll to position [154, 0]
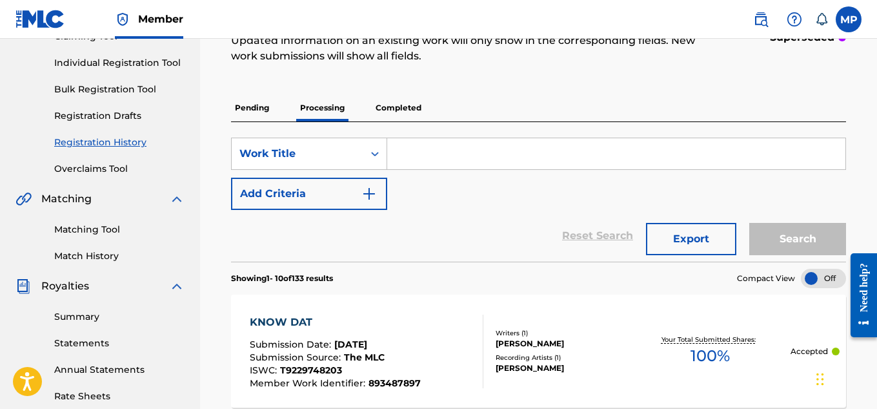
click at [393, 108] on p "Completed" at bounding box center [399, 107] width 54 height 27
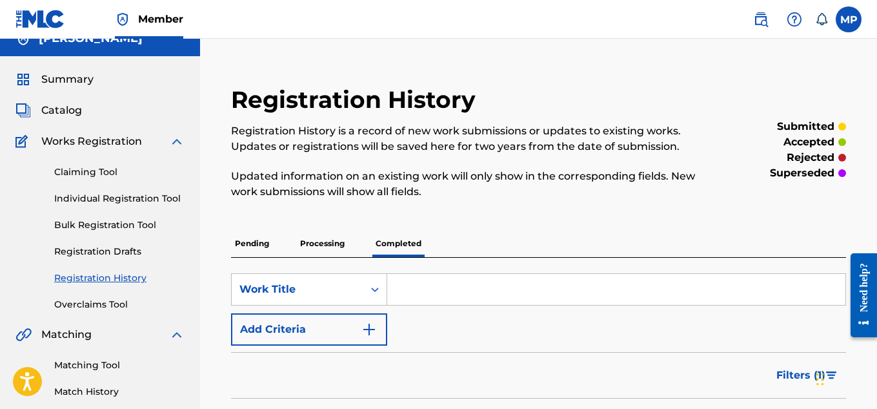
scroll to position [12, 0]
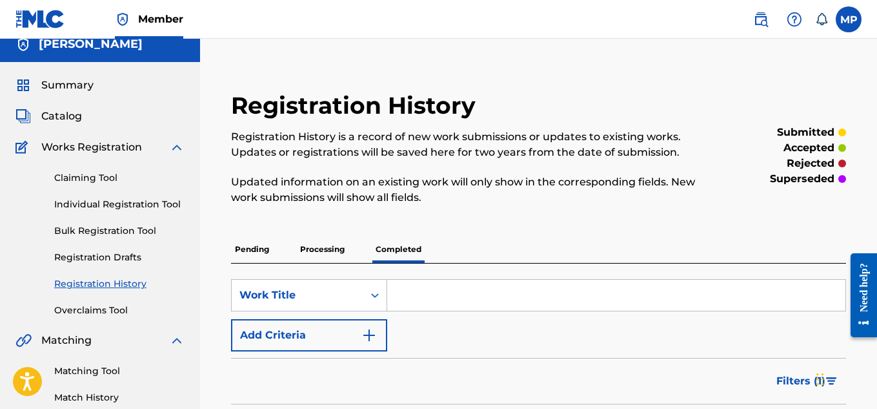
click at [253, 249] on p "Pending" at bounding box center [252, 249] width 42 height 27
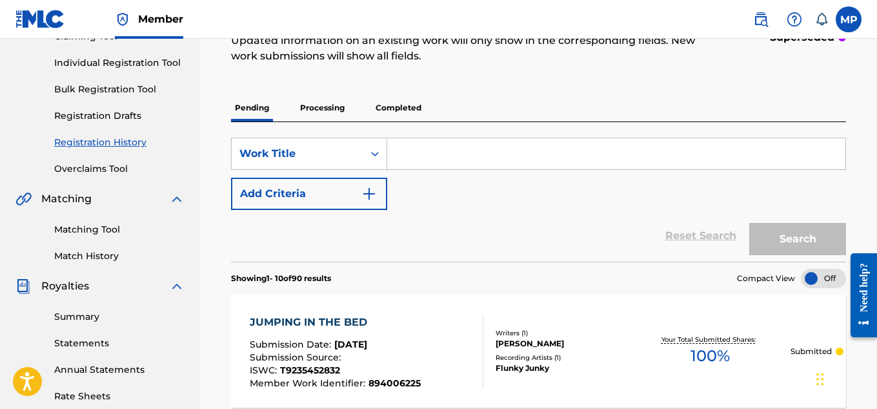
scroll to position [156, 0]
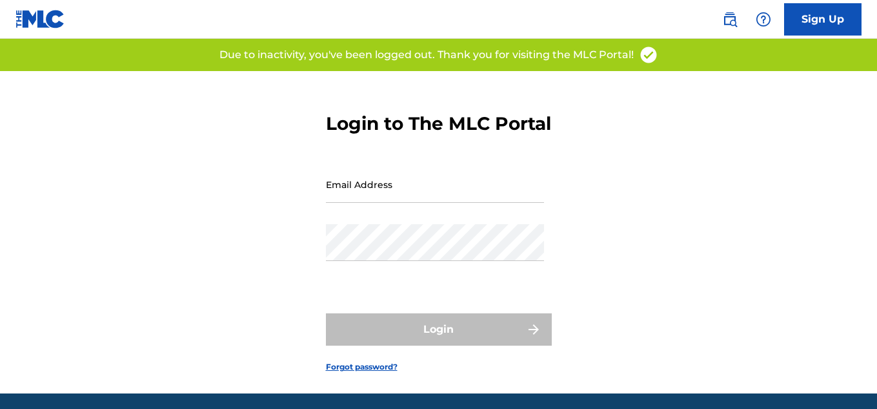
click at [489, 203] on input "Email Address" at bounding box center [435, 184] width 218 height 37
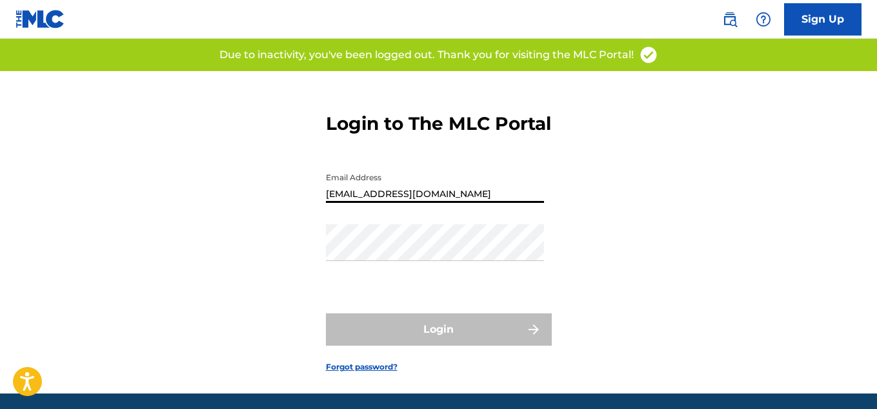
type input "[EMAIL_ADDRESS][DOMAIN_NAME]"
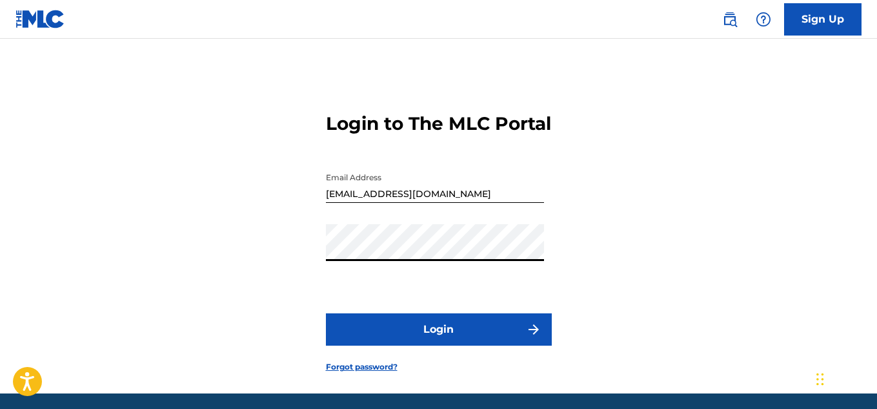
click at [486, 340] on button "Login" at bounding box center [439, 329] width 226 height 32
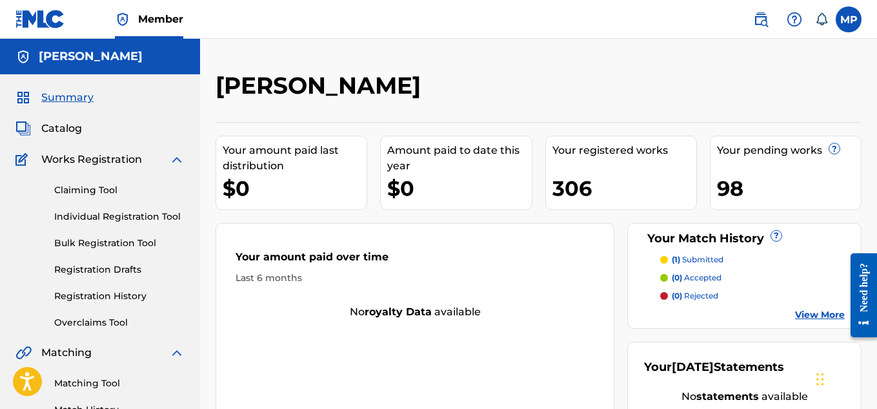
click at [118, 214] on link "Individual Registration Tool" at bounding box center [119, 217] width 130 height 14
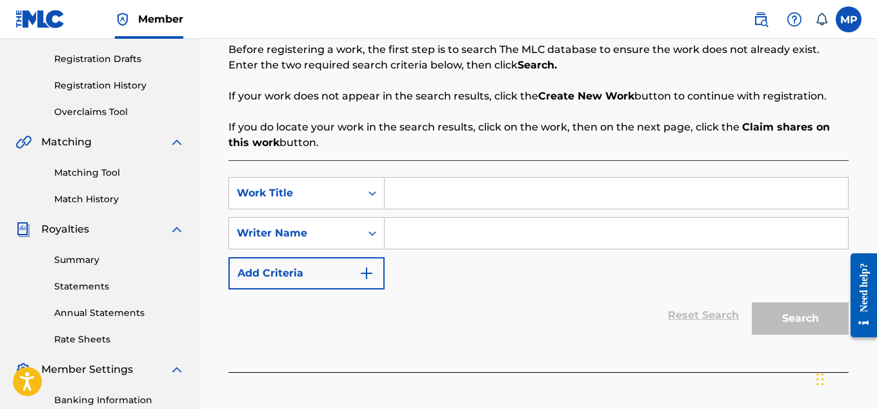
scroll to position [214, 0]
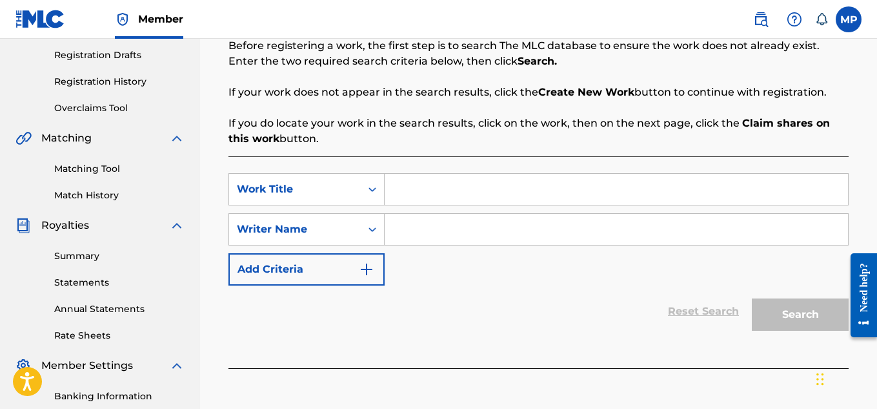
click at [456, 190] on input "Search Form" at bounding box center [616, 189] width 463 height 31
paste input "BRASIL EDM"
type input "BRASIL EDM"
click at [494, 229] on input "Search Form" at bounding box center [616, 229] width 463 height 31
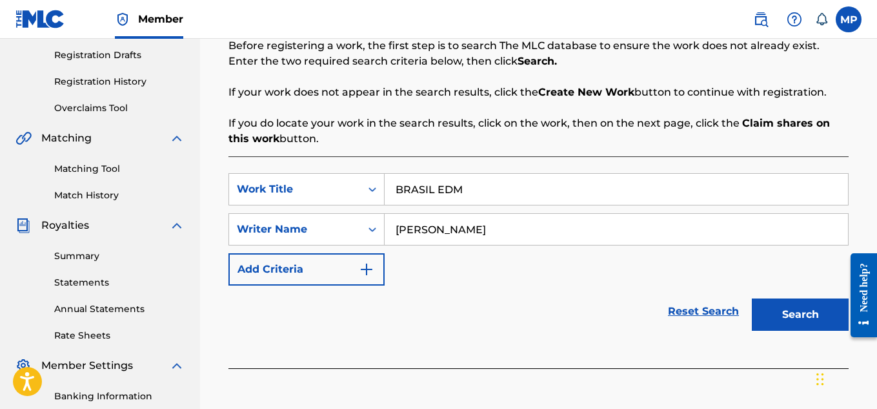
type input "[PERSON_NAME]"
click at [763, 316] on button "Search" at bounding box center [800, 314] width 97 height 32
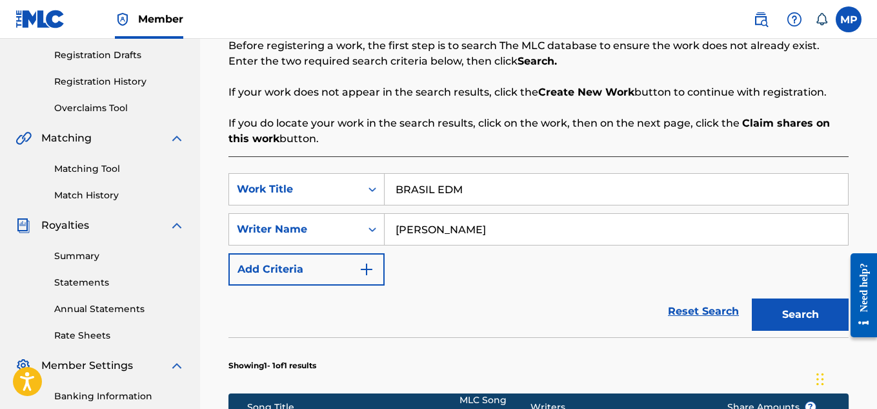
scroll to position [509, 0]
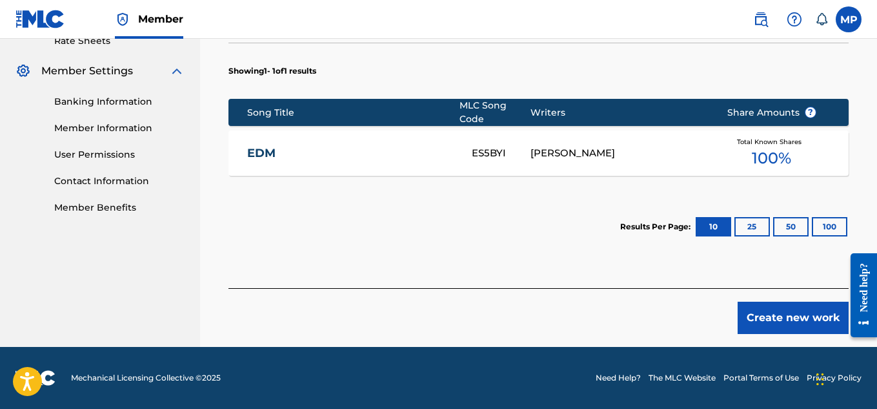
click at [784, 312] on button "Create new work" at bounding box center [793, 317] width 111 height 32
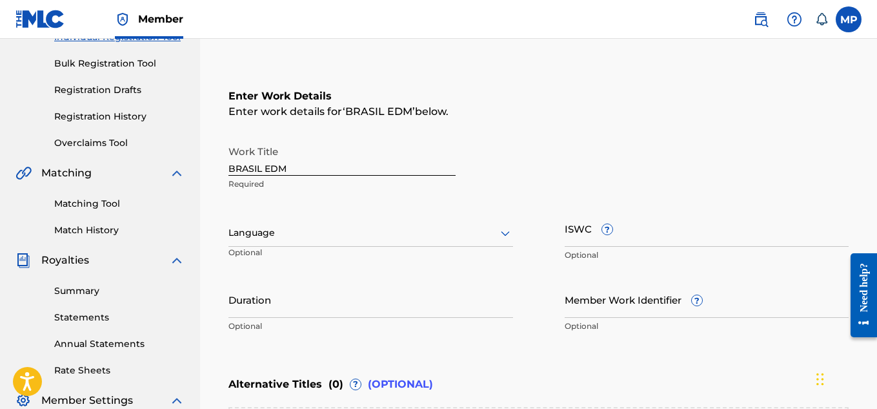
scroll to position [180, 0]
click at [677, 241] on input "ISWC ?" at bounding box center [707, 227] width 285 height 37
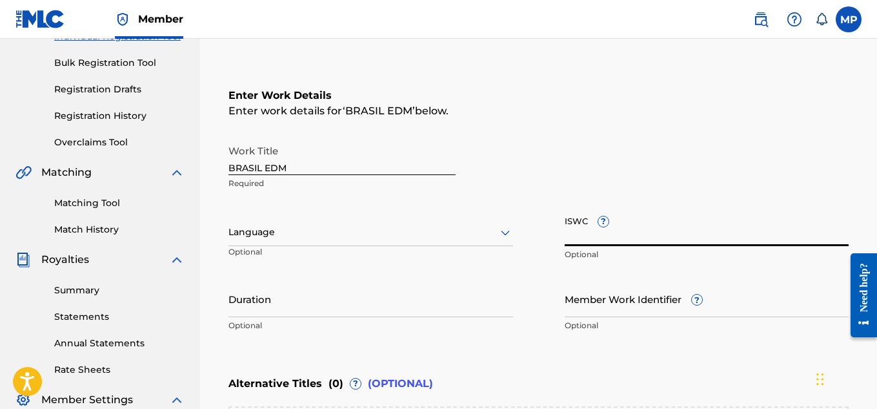
paste input "T9235452514"
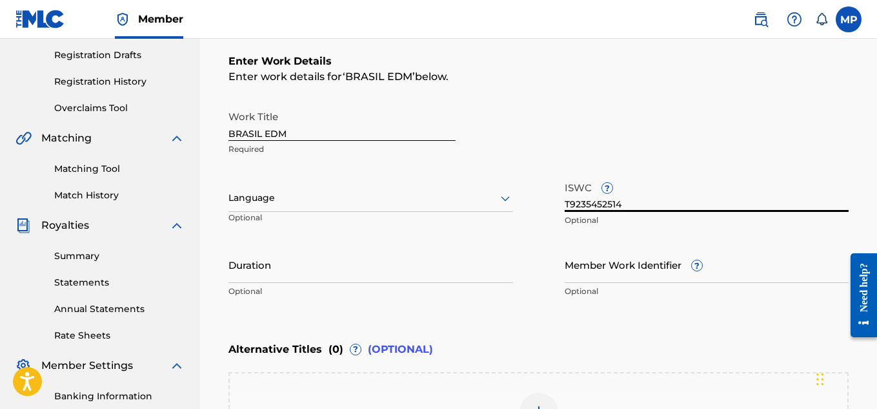
scroll to position [219, 0]
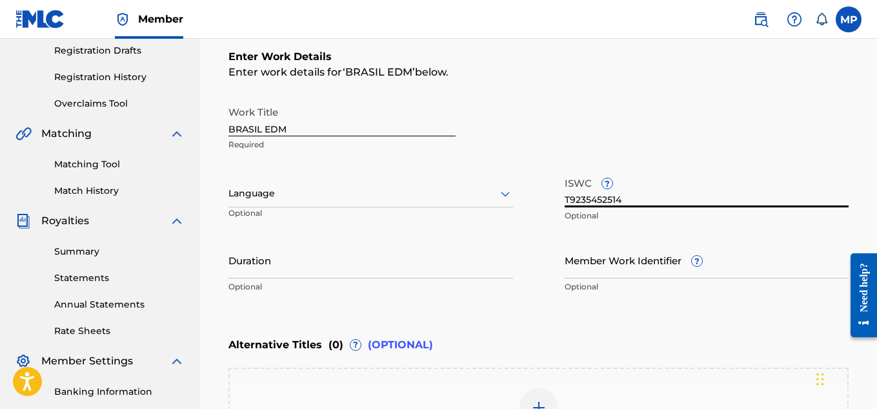
type input "T9235452514"
click at [579, 269] on input "Member Work Identifier ?" at bounding box center [707, 259] width 285 height 37
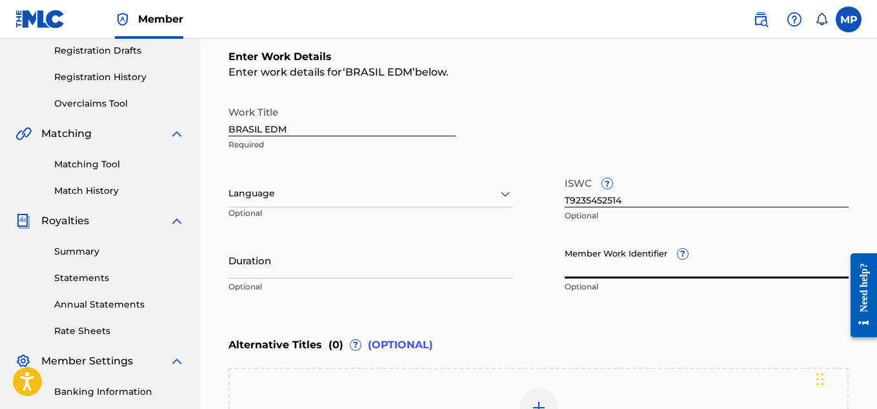
paste input "894006210"
type input "894006210"
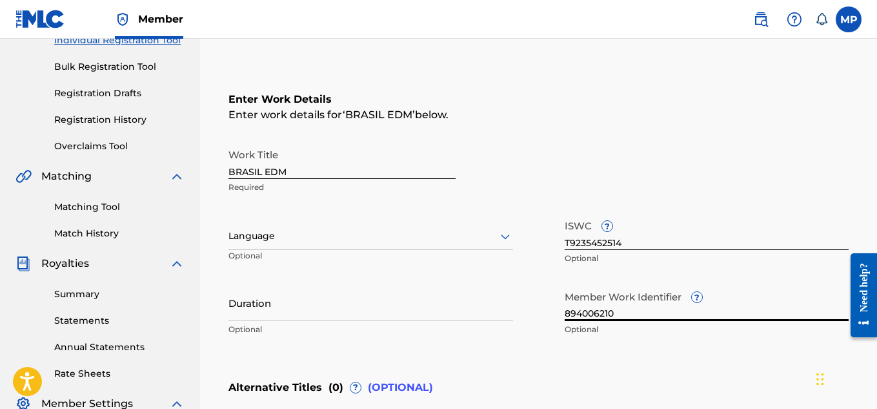
scroll to position [166, 0]
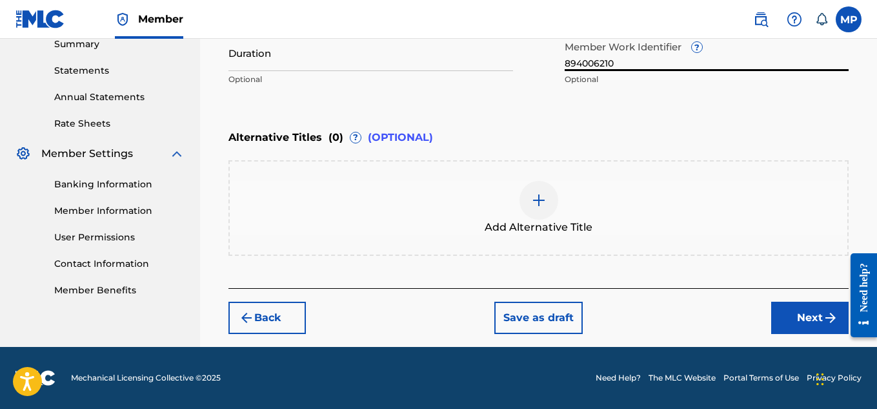
click at [780, 324] on button "Next" at bounding box center [809, 317] width 77 height 32
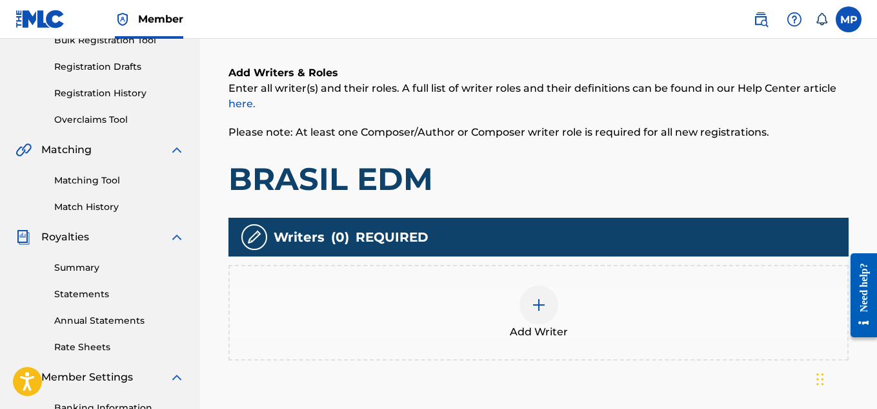
scroll to position [205, 0]
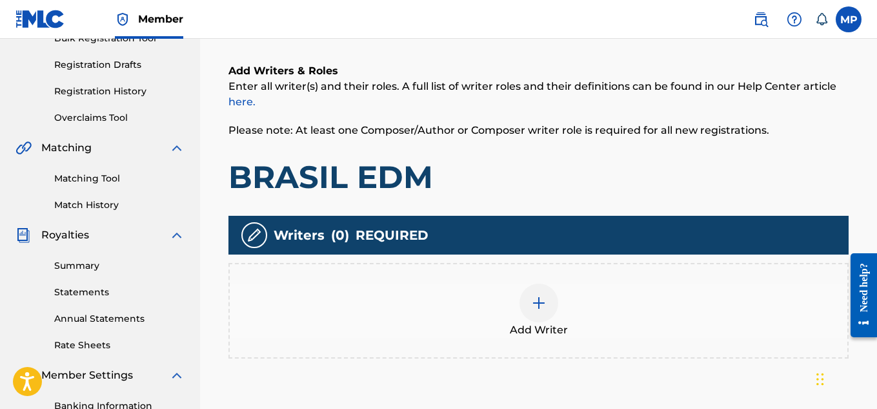
click at [545, 297] on img at bounding box center [538, 302] width 15 height 15
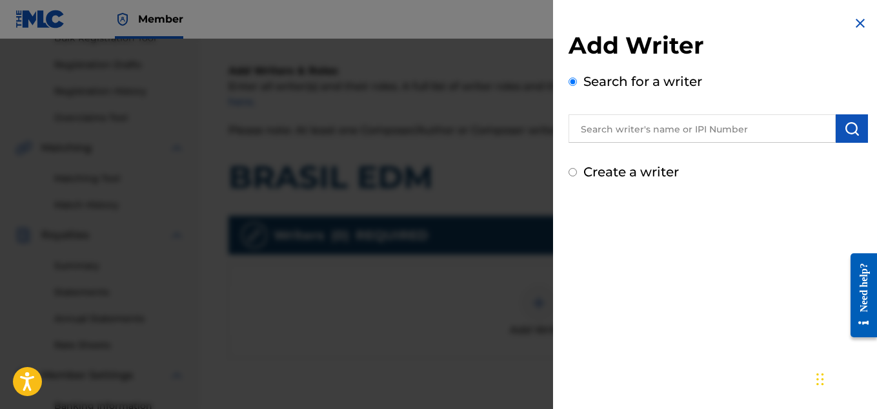
click at [638, 130] on input "text" at bounding box center [702, 128] width 267 height 28
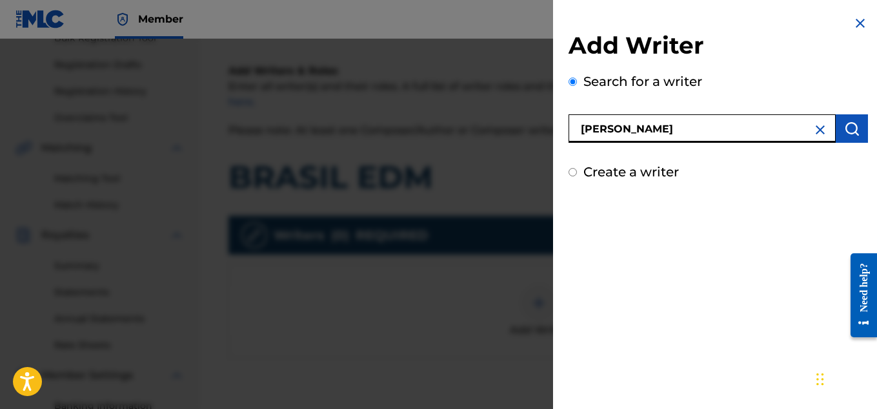
type input "[PERSON_NAME]"
click at [836, 138] on button "submit" at bounding box center [852, 128] width 32 height 28
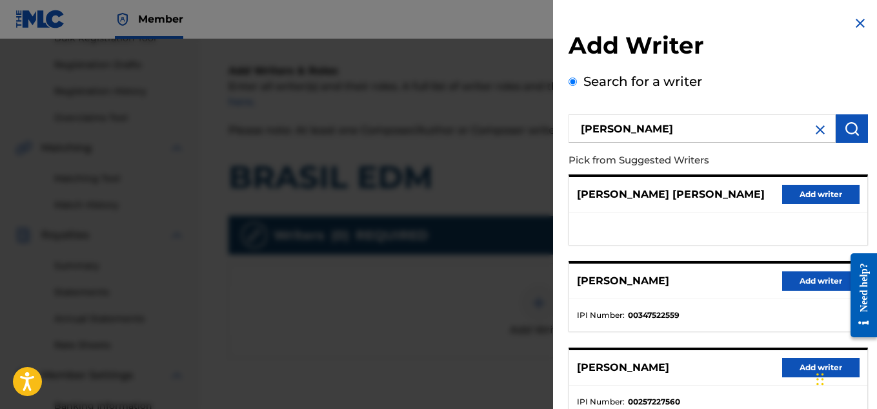
click at [782, 281] on button "Add writer" at bounding box center [820, 280] width 77 height 19
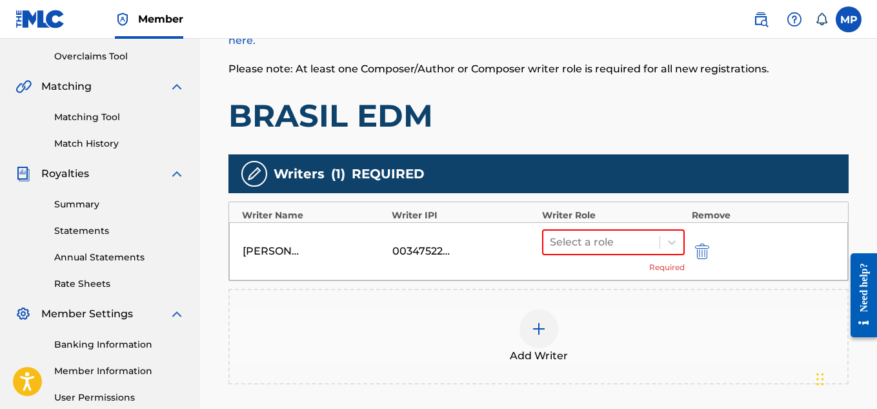
scroll to position [269, 0]
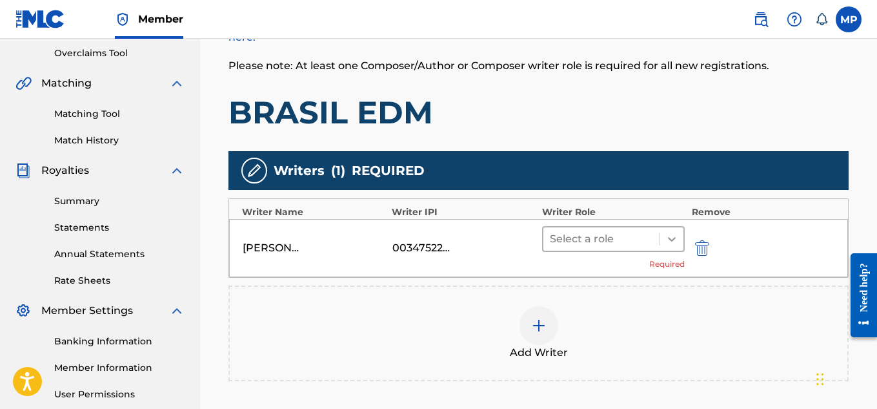
click at [677, 239] on icon at bounding box center [672, 238] width 13 height 13
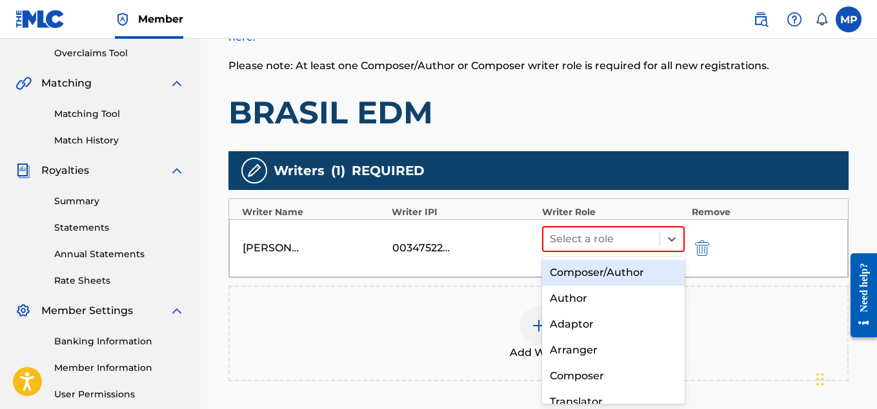
click at [627, 267] on div "Composer/Author" at bounding box center [613, 273] width 143 height 26
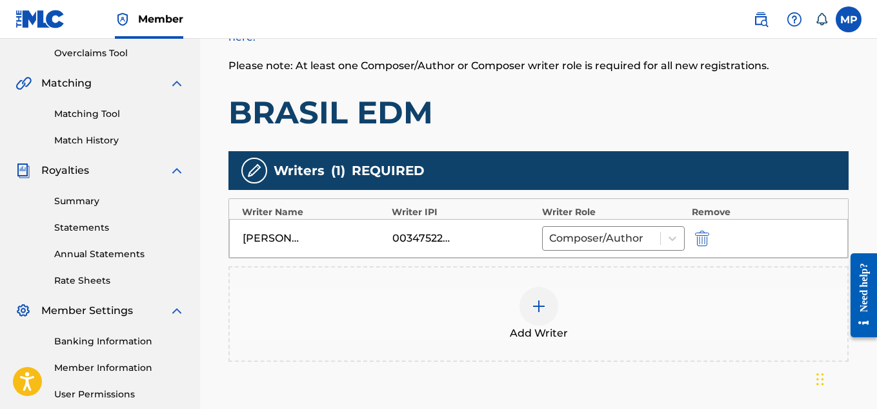
scroll to position [405, 0]
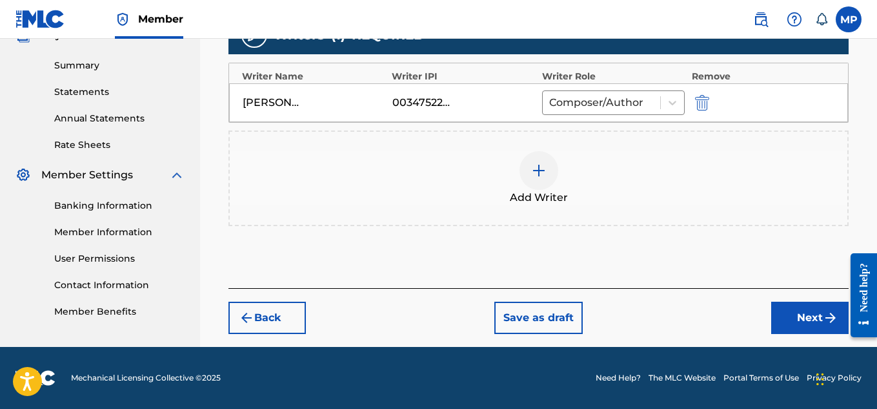
click at [795, 318] on button "Next" at bounding box center [809, 317] width 77 height 32
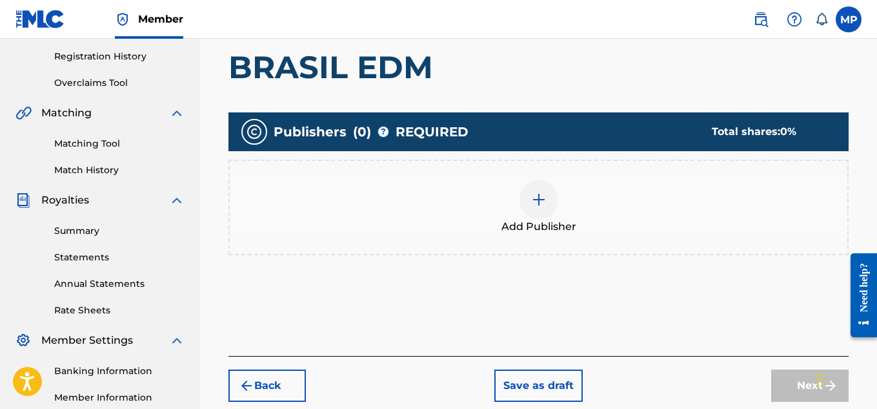
scroll to position [241, 0]
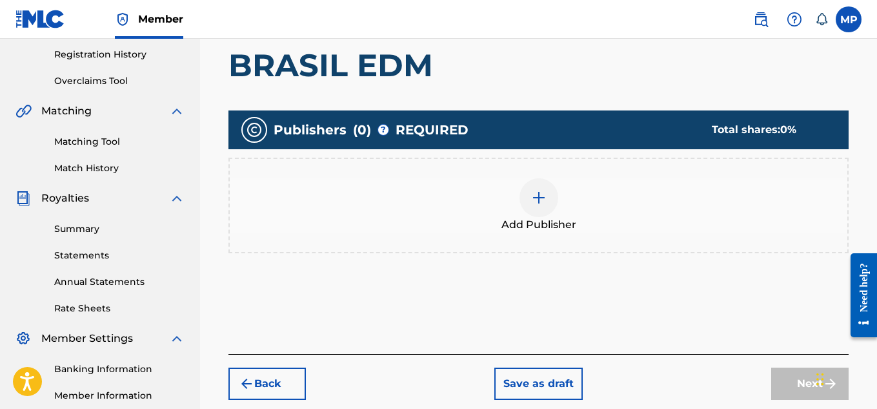
click at [536, 196] on img at bounding box center [538, 197] width 15 height 15
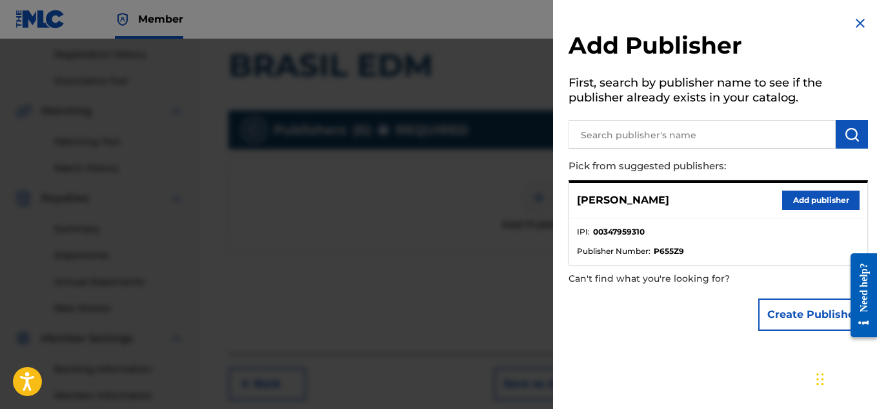
click at [828, 206] on button "Add publisher" at bounding box center [820, 199] width 77 height 19
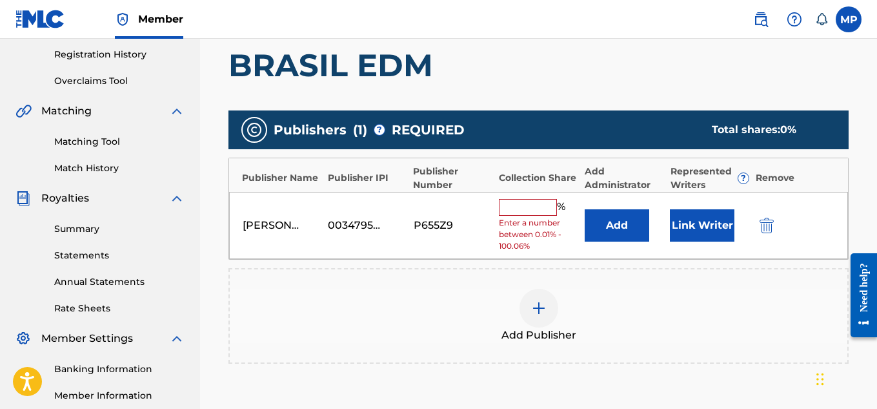
click at [543, 205] on input "text" at bounding box center [528, 207] width 58 height 17
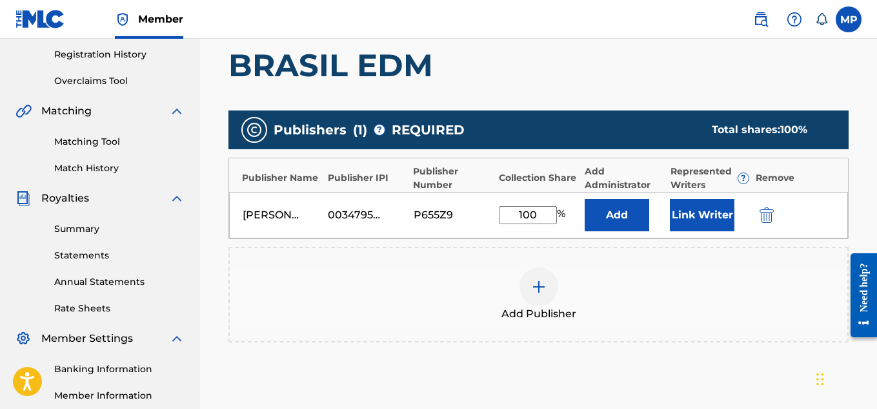
type input "100"
click at [673, 204] on button "Link Writer" at bounding box center [702, 215] width 65 height 32
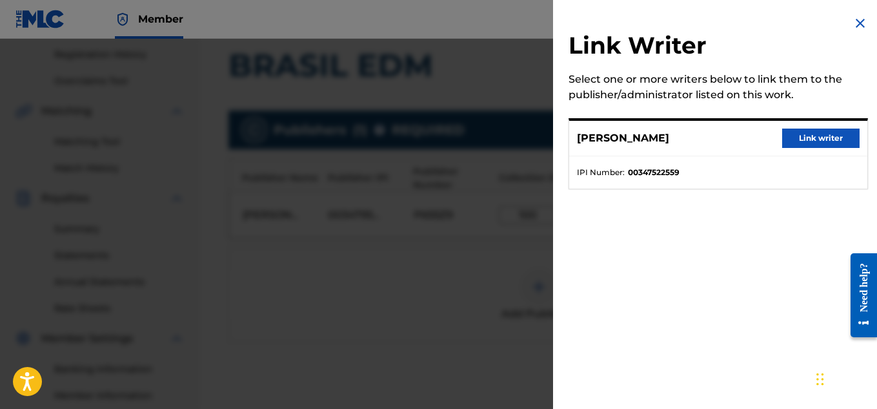
click at [804, 138] on button "Link writer" at bounding box center [820, 137] width 77 height 19
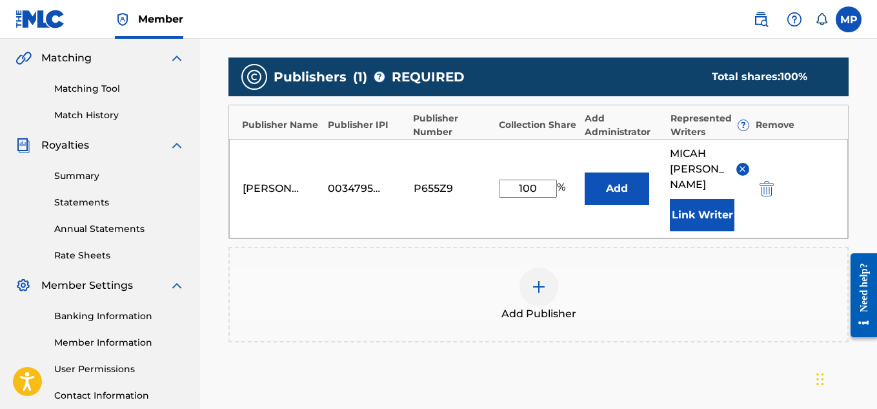
scroll to position [434, 0]
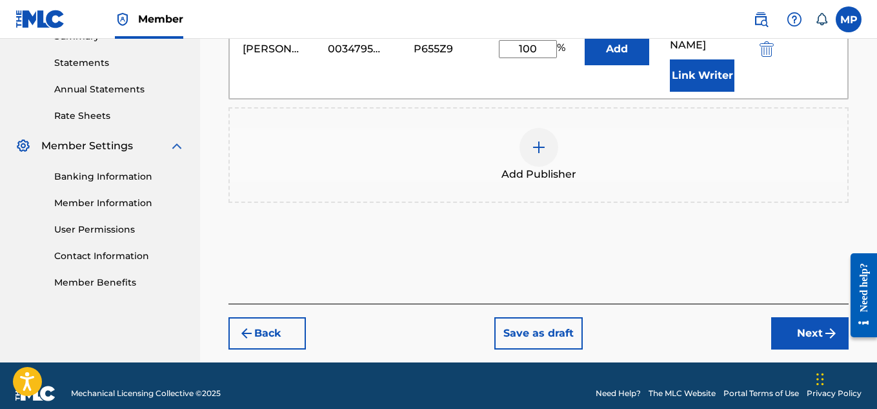
click at [811, 321] on button "Next" at bounding box center [809, 333] width 77 height 32
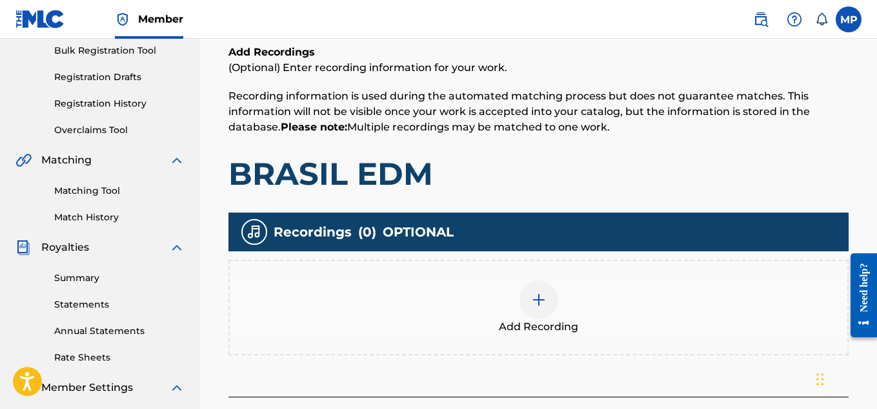
scroll to position [212, 0]
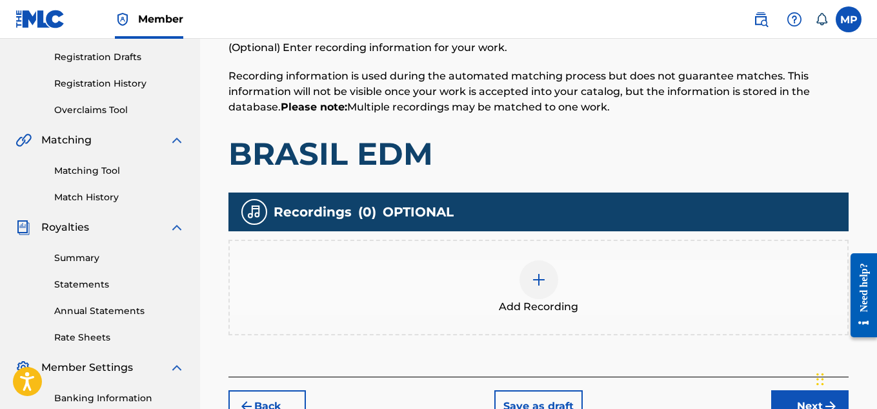
click at [558, 287] on div "Add Recording" at bounding box center [539, 287] width 618 height 54
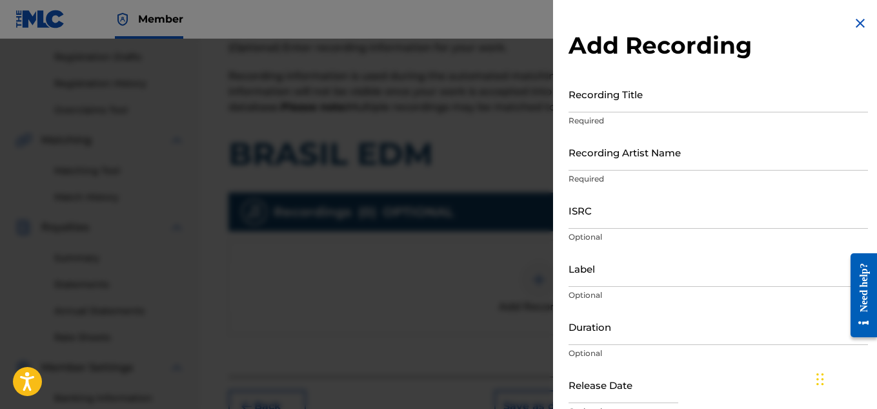
click at [602, 108] on input "Recording Title" at bounding box center [719, 94] width 300 height 37
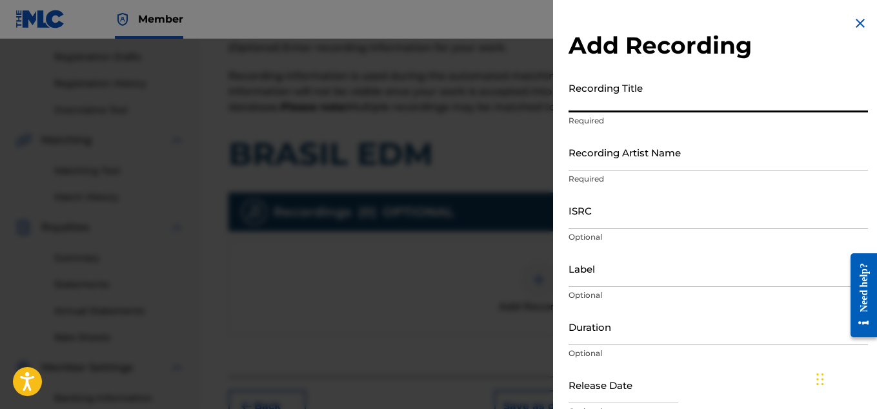
paste input "BRASIL EDM"
type input "BRASIL EDM"
click at [615, 161] on input "Recording Artist Name" at bounding box center [719, 152] width 300 height 37
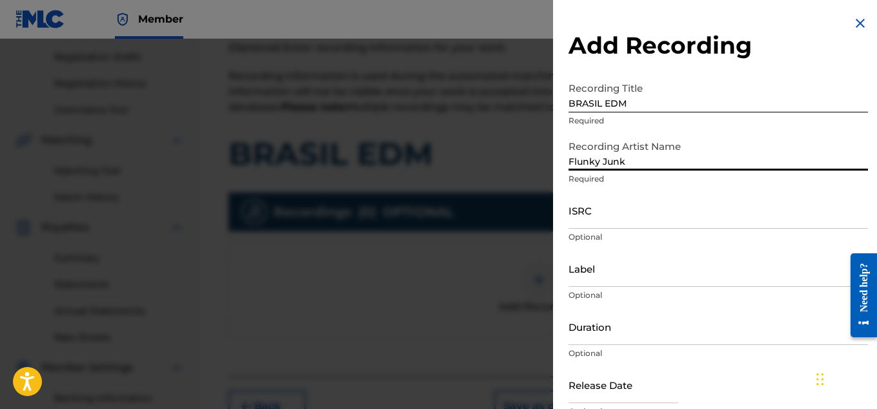
type input "Flunky Junky"
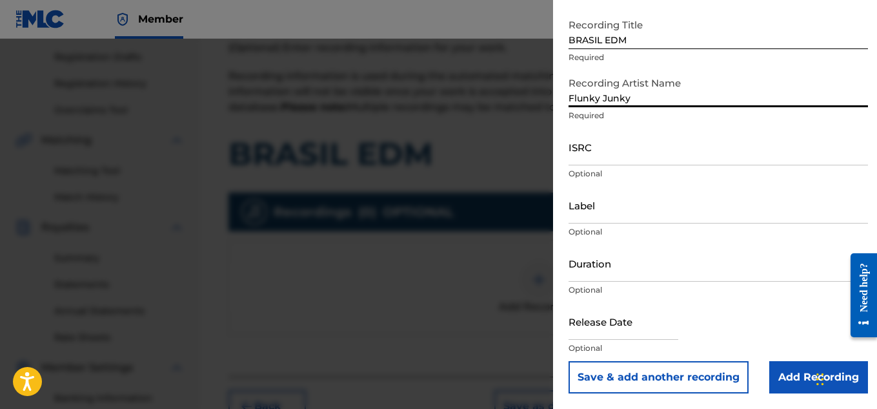
click at [793, 376] on input "Add Recording" at bounding box center [818, 377] width 99 height 32
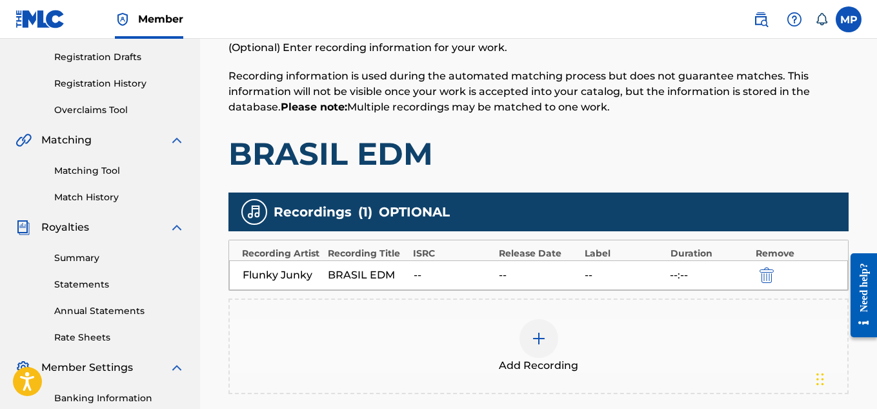
scroll to position [392, 0]
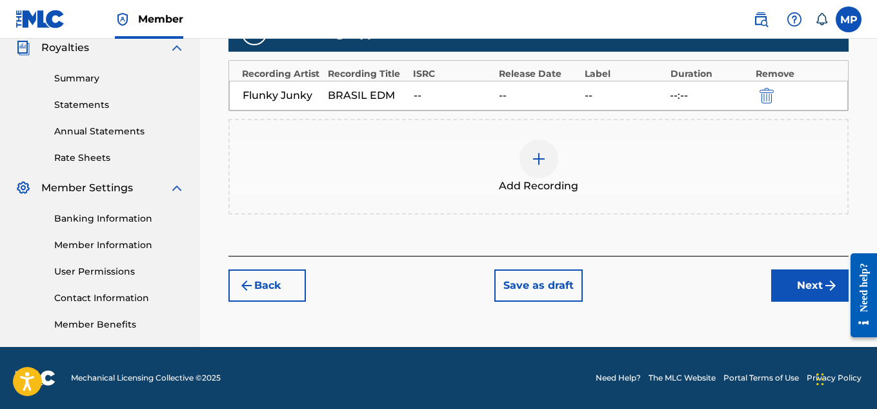
click at [788, 282] on button "Next" at bounding box center [809, 285] width 77 height 32
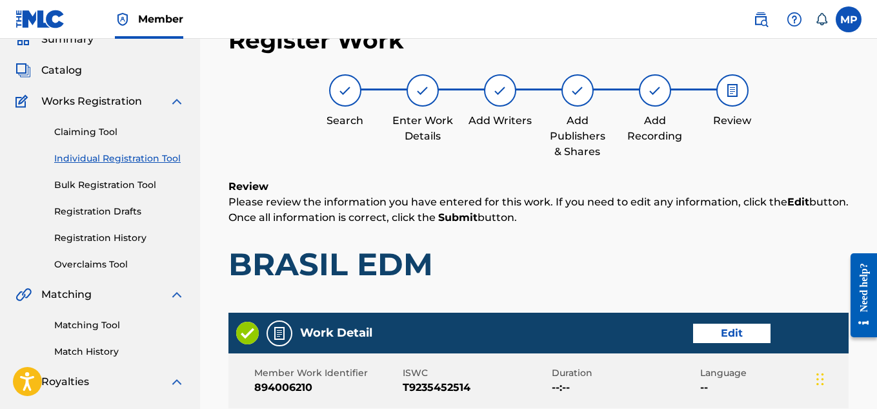
scroll to position [724, 0]
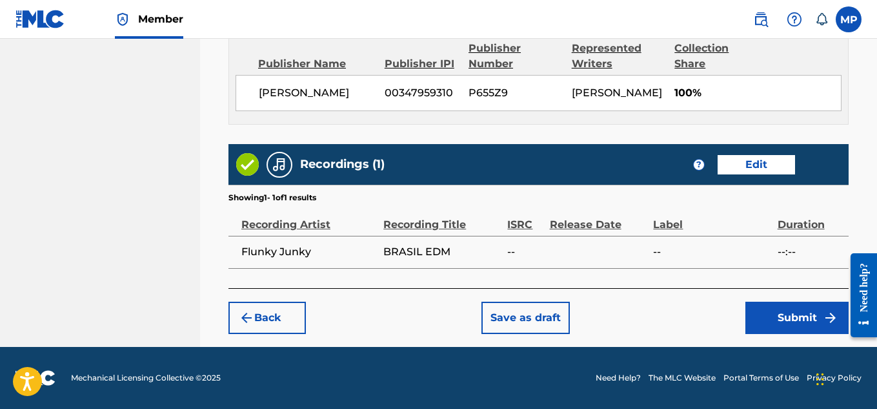
click at [771, 314] on button "Submit" at bounding box center [797, 317] width 103 height 32
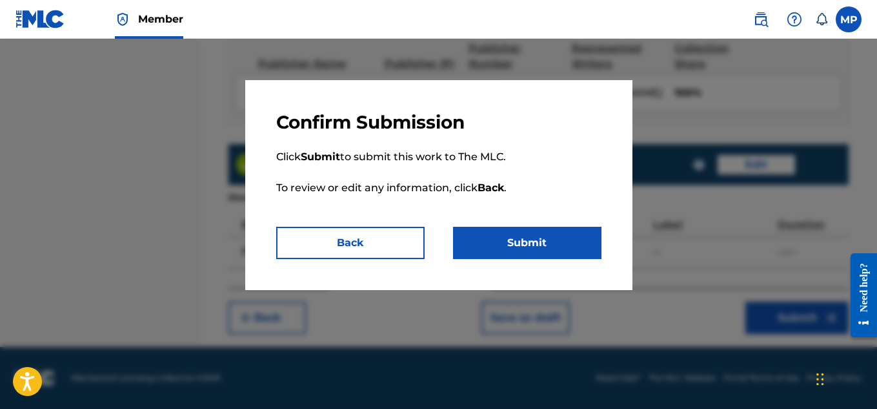
click at [546, 250] on button "Submit" at bounding box center [527, 243] width 148 height 32
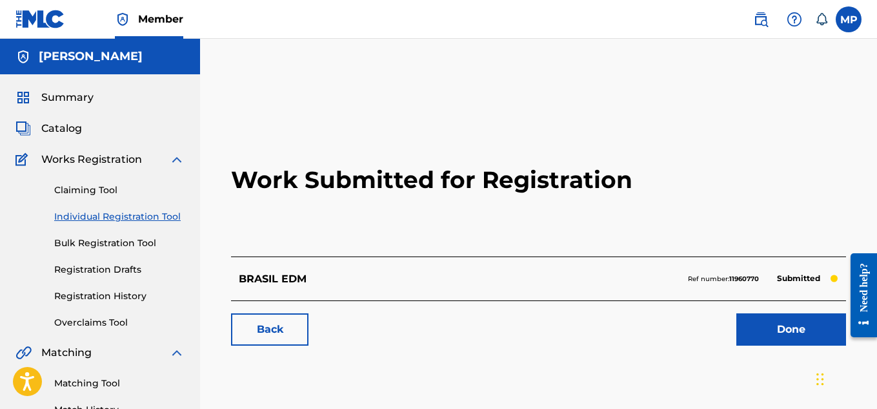
click at [279, 332] on link "Back" at bounding box center [269, 329] width 77 height 32
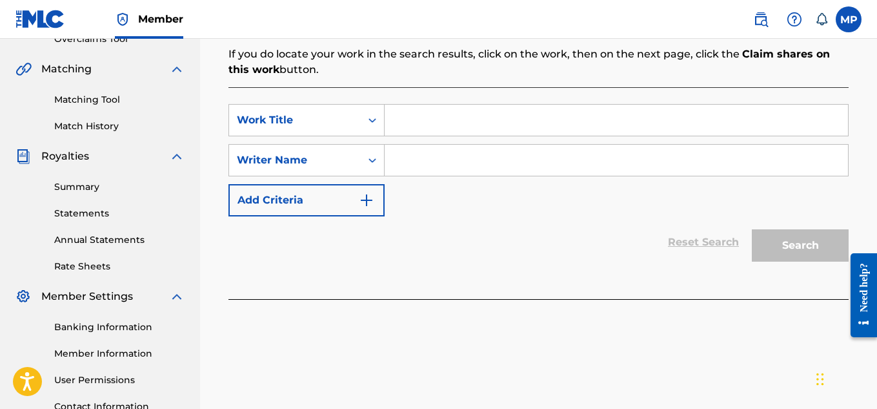
scroll to position [327, 0]
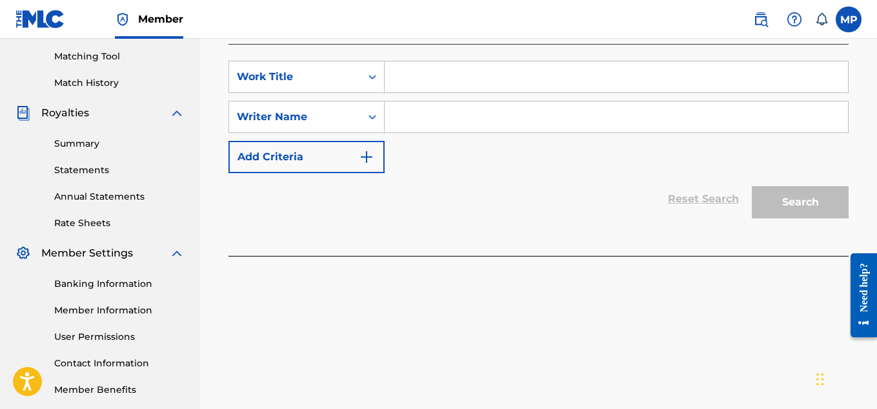
click at [421, 77] on input "Search Form" at bounding box center [616, 76] width 463 height 31
paste input "BLURRY VISION"
type input "BLURRY VISION"
click at [431, 114] on input "Search Form" at bounding box center [616, 116] width 463 height 31
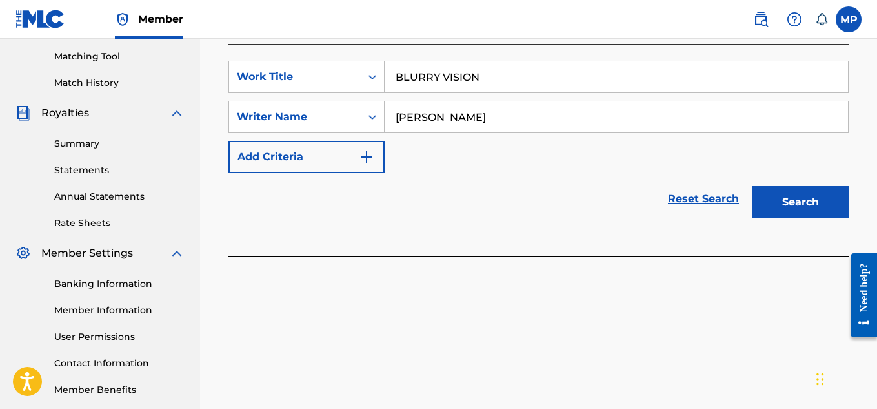
type input "[PERSON_NAME]"
click at [811, 219] on div "Search" at bounding box center [797, 199] width 103 height 52
click at [794, 197] on button "Search" at bounding box center [800, 202] width 97 height 32
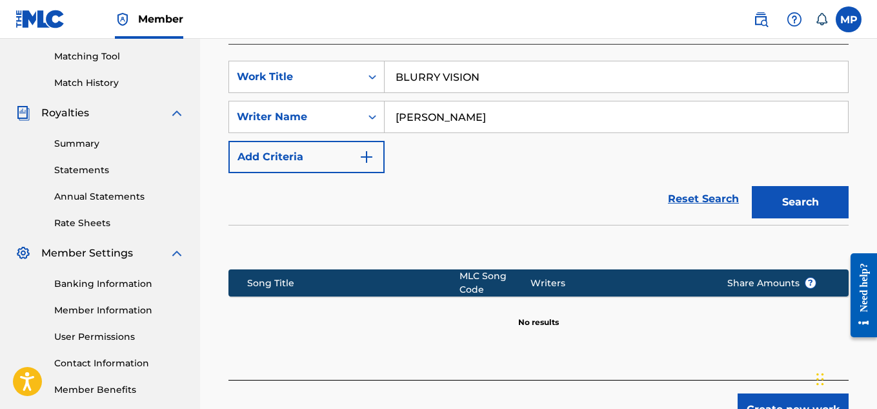
scroll to position [418, 0]
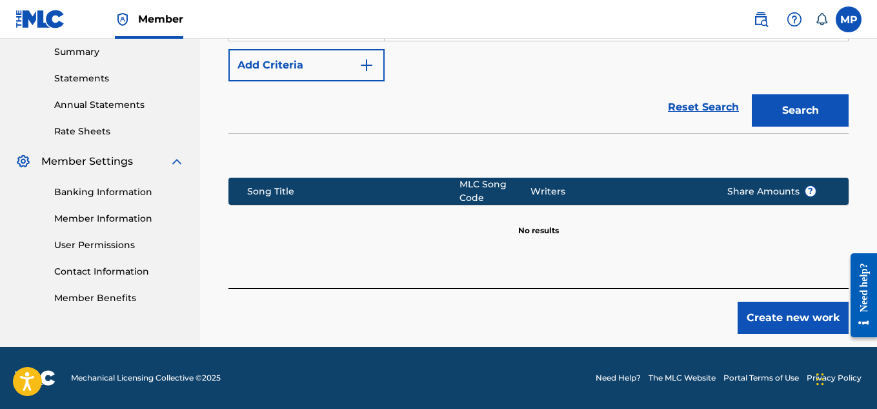
click at [780, 337] on div "Register Work Search Enter Work Details Add Writers Add Publishers & Shares Add…" at bounding box center [539, 0] width 646 height 694
click at [776, 327] on button "Create new work" at bounding box center [793, 317] width 111 height 32
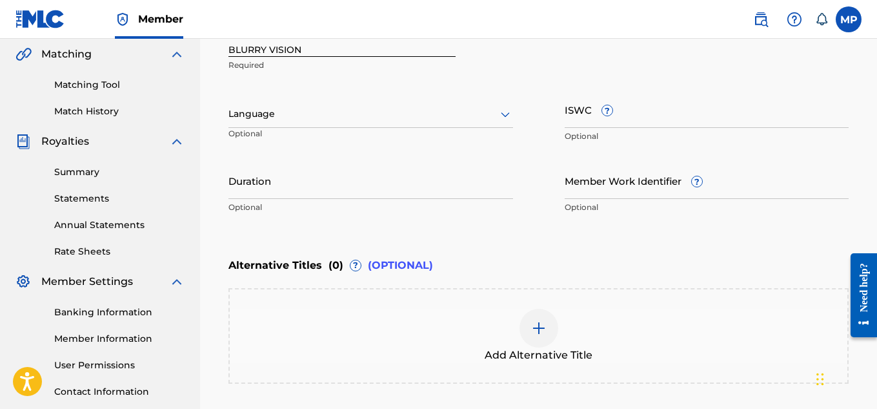
scroll to position [280, 0]
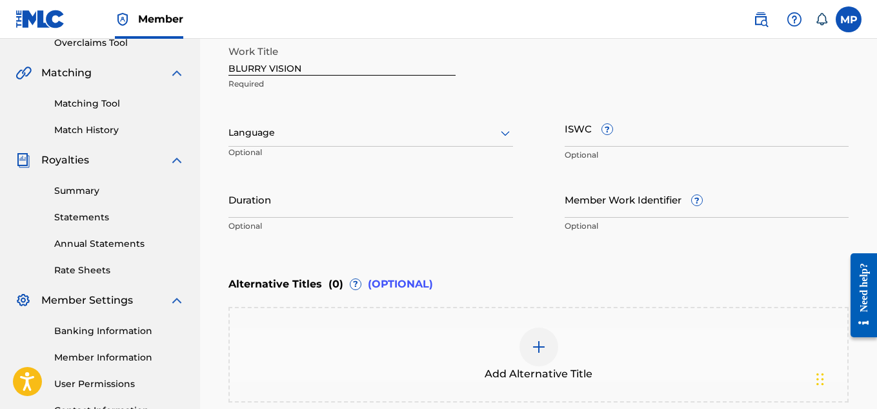
click at [601, 209] on input "Member Work Identifier ?" at bounding box center [707, 199] width 285 height 37
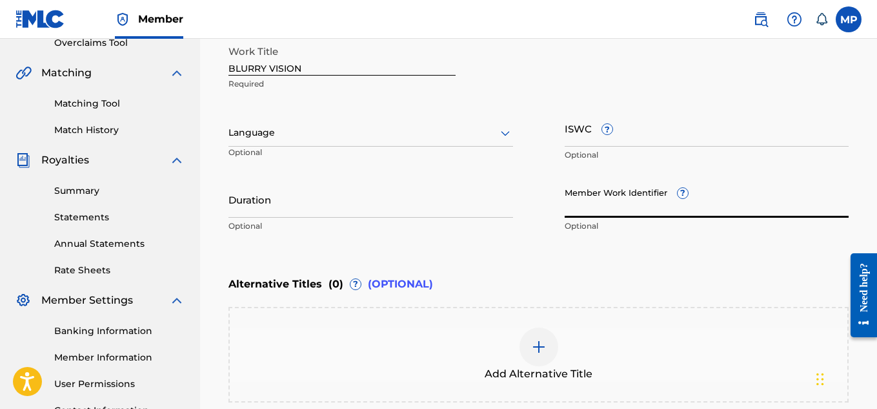
paste input "894006219"
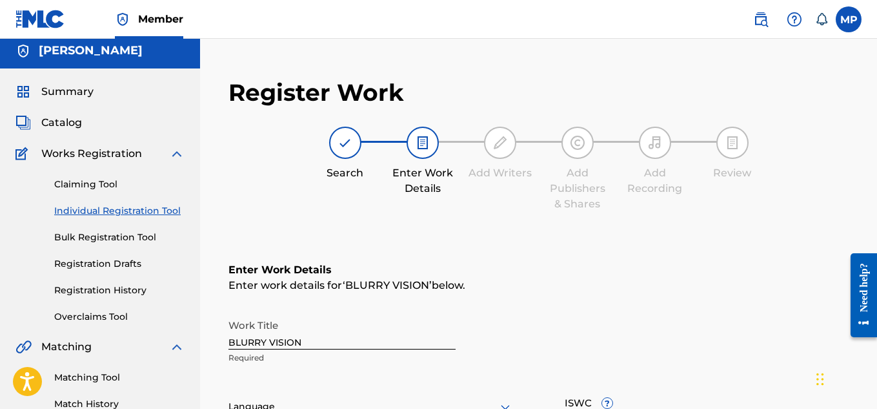
scroll to position [0, 0]
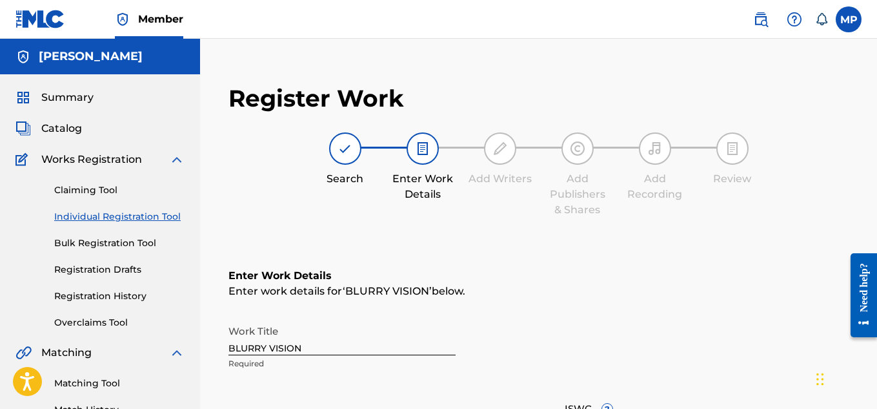
type input "894006219"
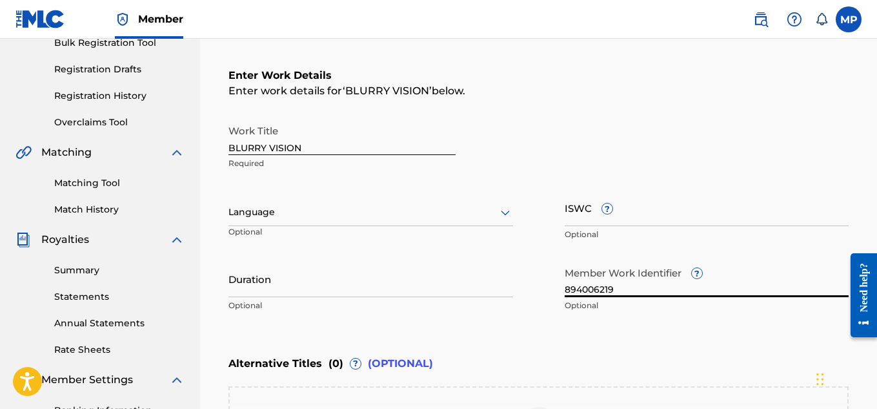
scroll to position [204, 0]
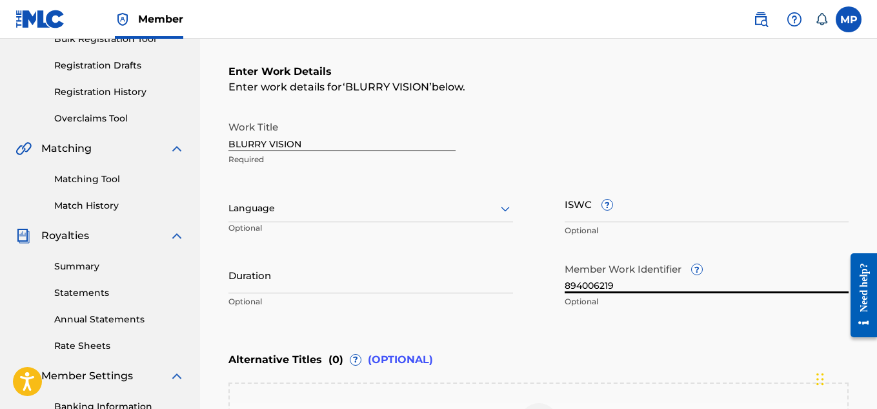
click at [660, 218] on input "ISWC ?" at bounding box center [707, 203] width 285 height 37
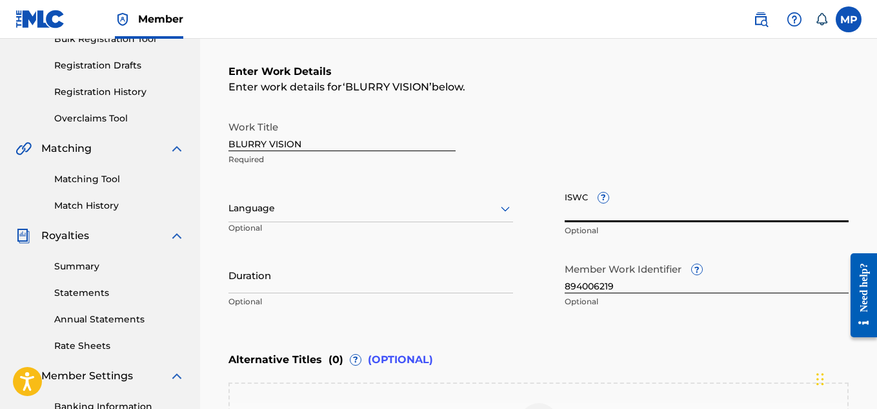
paste input "T9235452729"
type input "T9235452729"
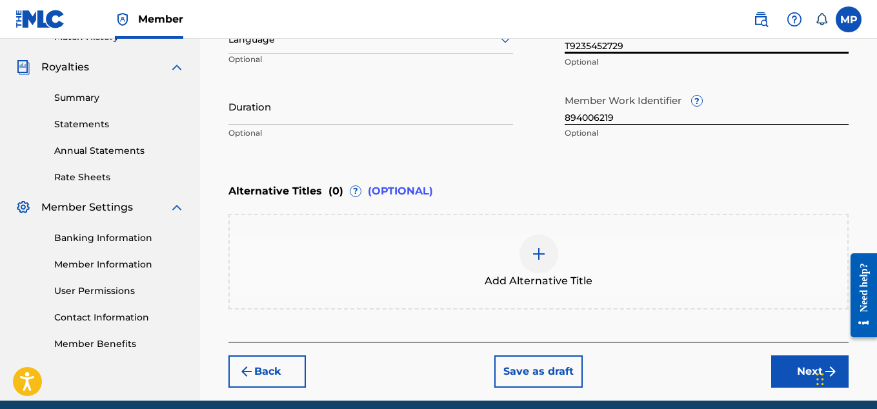
scroll to position [383, 0]
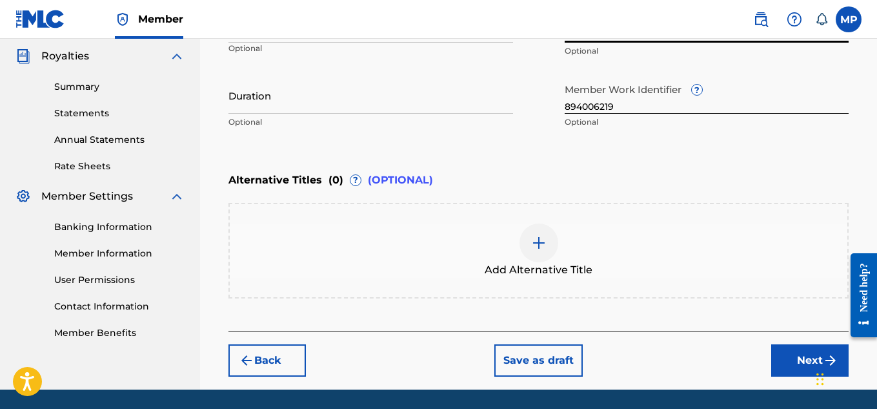
click at [779, 360] on button "Next" at bounding box center [809, 360] width 77 height 32
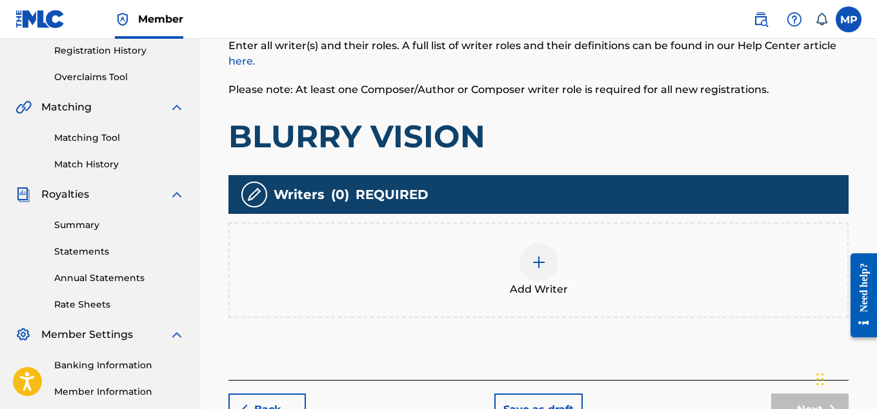
scroll to position [246, 0]
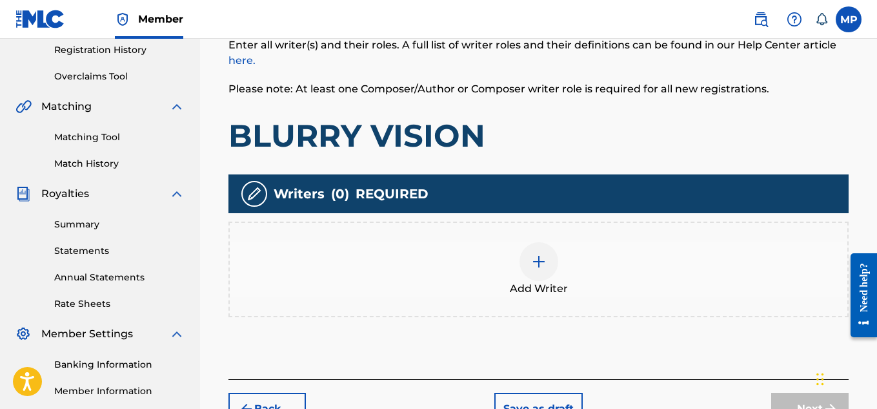
click at [529, 256] on div at bounding box center [539, 261] width 39 height 39
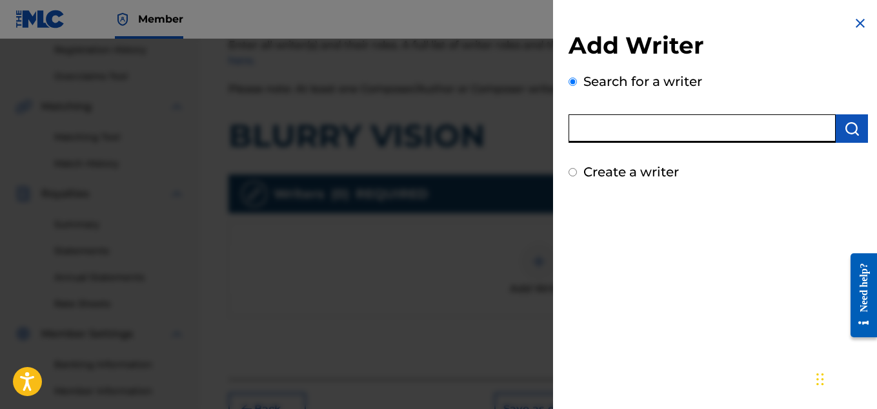
click at [624, 122] on input "text" at bounding box center [702, 128] width 267 height 28
type input "[PERSON_NAME]"
click at [844, 121] on img "submit" at bounding box center [851, 128] width 15 height 15
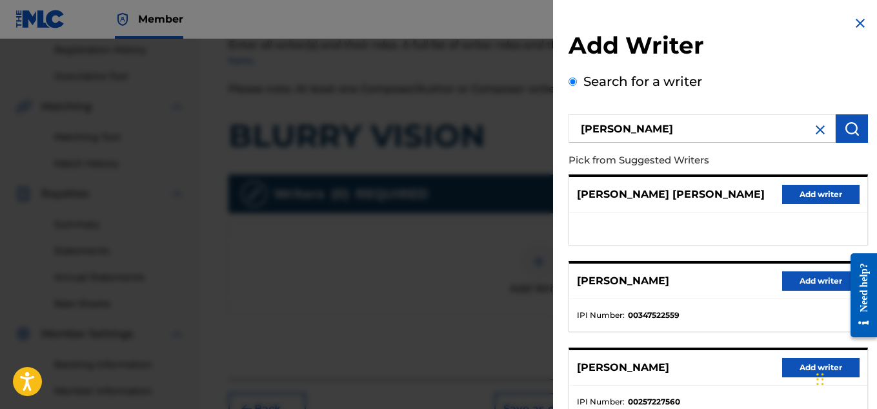
click at [789, 274] on button "Add writer" at bounding box center [820, 280] width 77 height 19
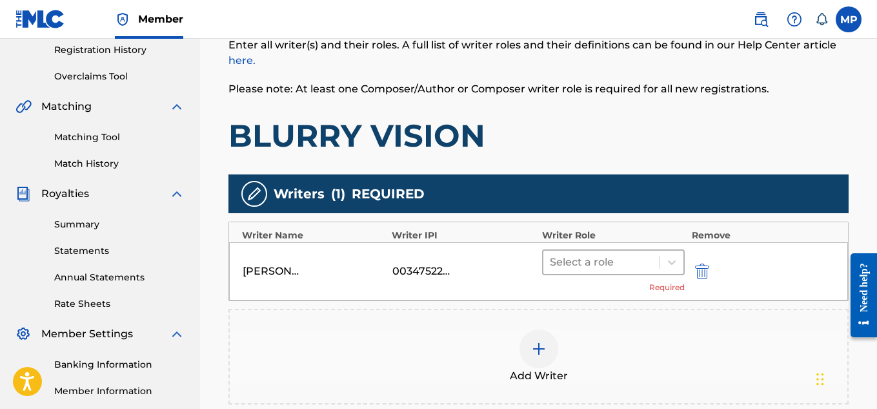
click at [623, 261] on div at bounding box center [602, 262] width 104 height 18
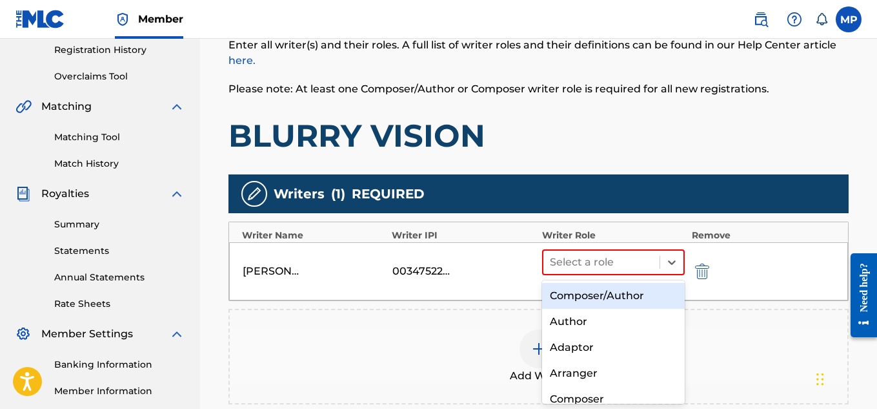
click at [588, 298] on div "Composer/Author" at bounding box center [613, 296] width 143 height 26
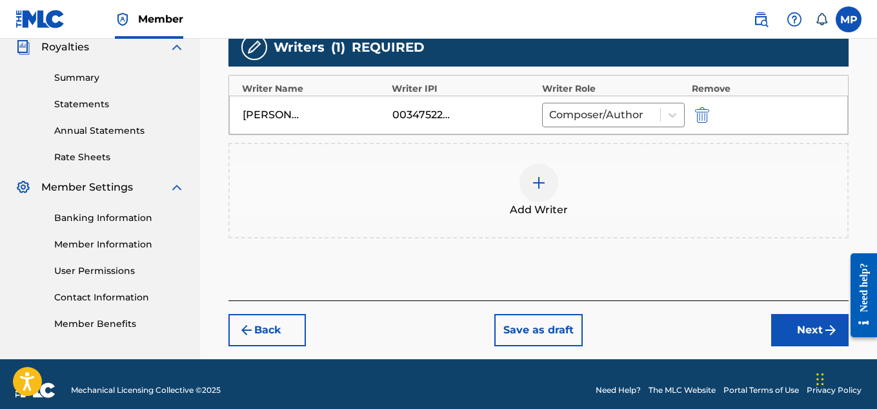
scroll to position [405, 0]
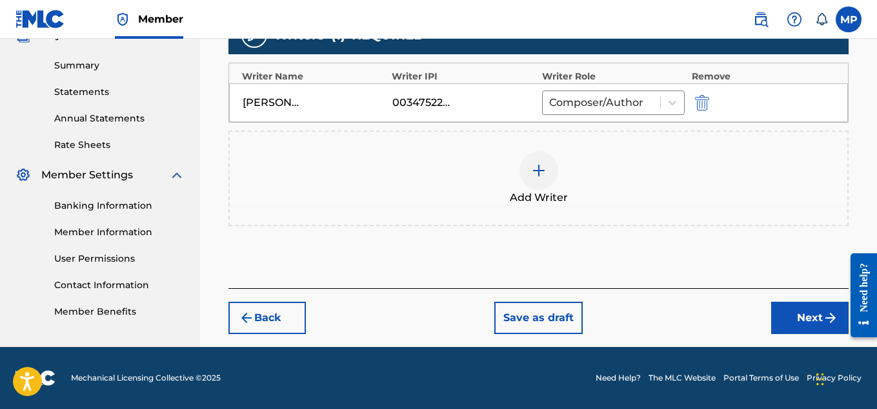
click at [794, 314] on button "Next" at bounding box center [809, 317] width 77 height 32
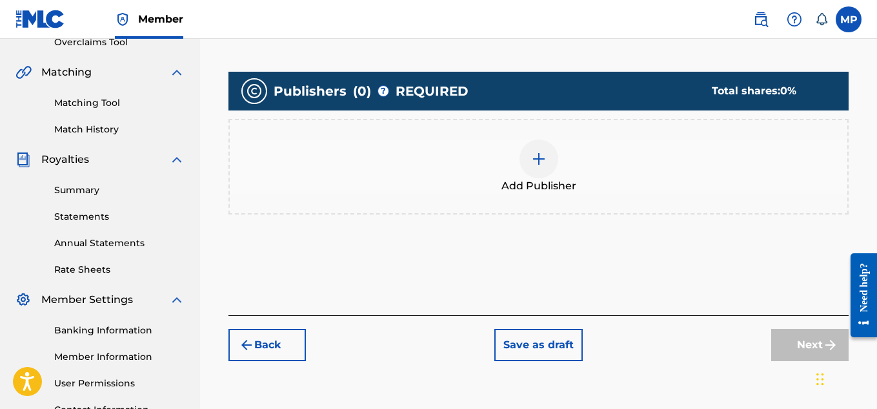
scroll to position [329, 0]
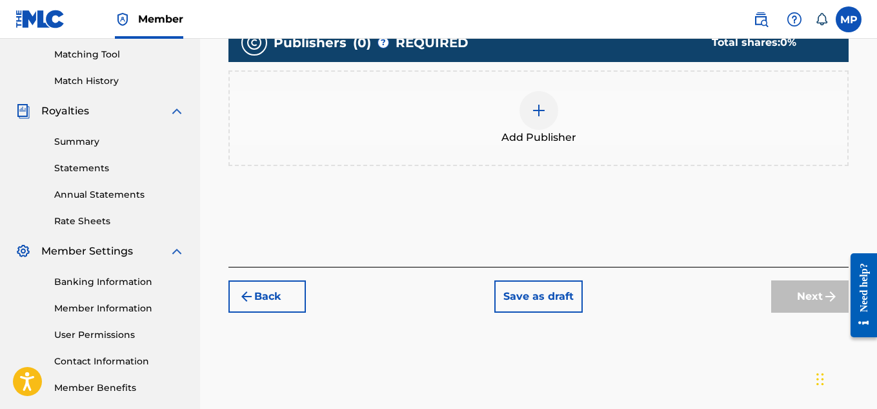
click at [543, 123] on div at bounding box center [539, 110] width 39 height 39
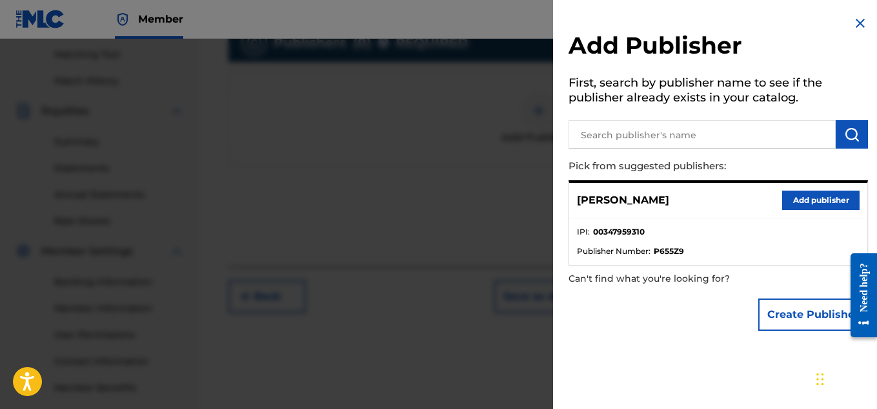
click at [829, 199] on button "Add publisher" at bounding box center [820, 199] width 77 height 19
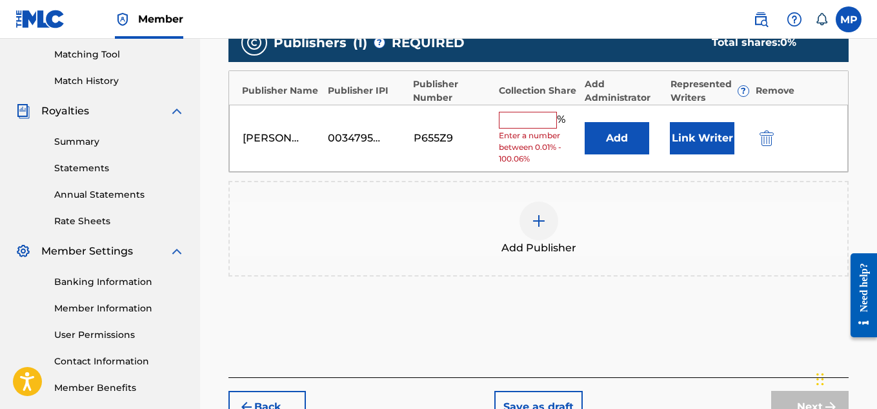
click at [545, 116] on input "text" at bounding box center [528, 120] width 58 height 17
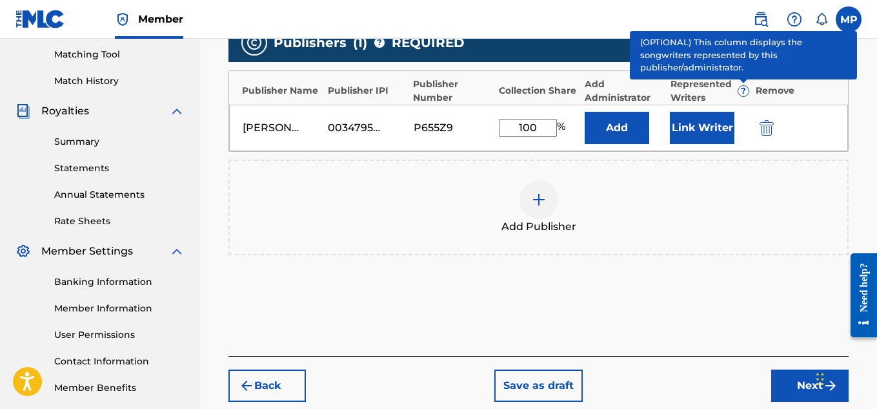
type input "100"
click at [709, 123] on button "Link Writer" at bounding box center [702, 128] width 65 height 32
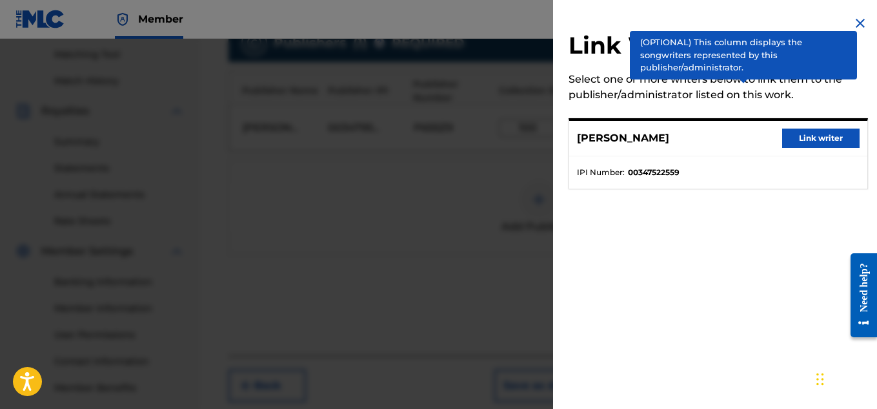
click at [800, 130] on button "Link writer" at bounding box center [820, 137] width 77 height 19
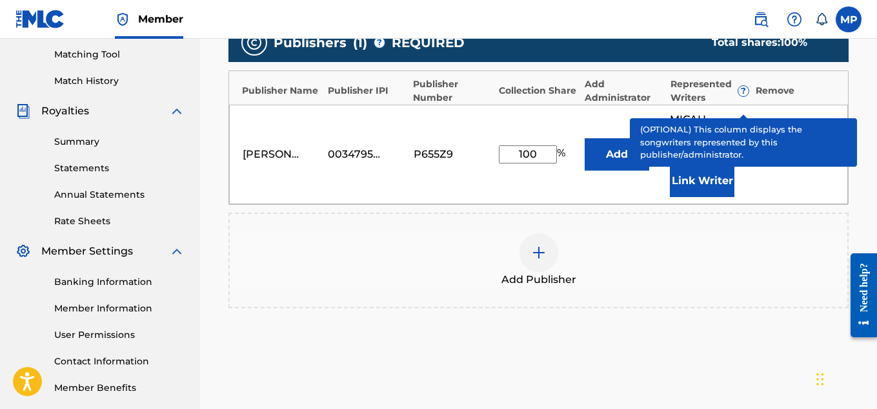
scroll to position [434, 0]
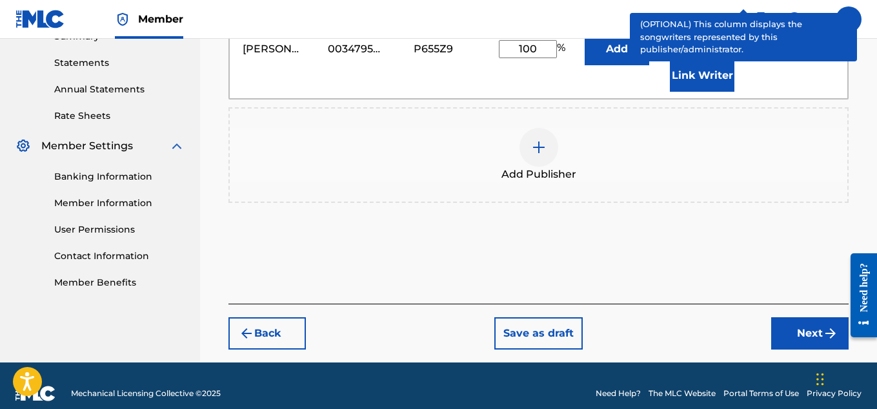
click at [777, 317] on button "Next" at bounding box center [809, 333] width 77 height 32
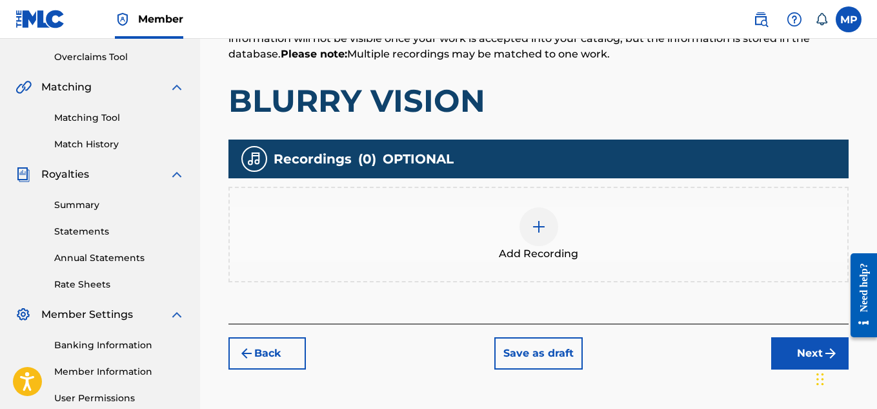
scroll to position [280, 0]
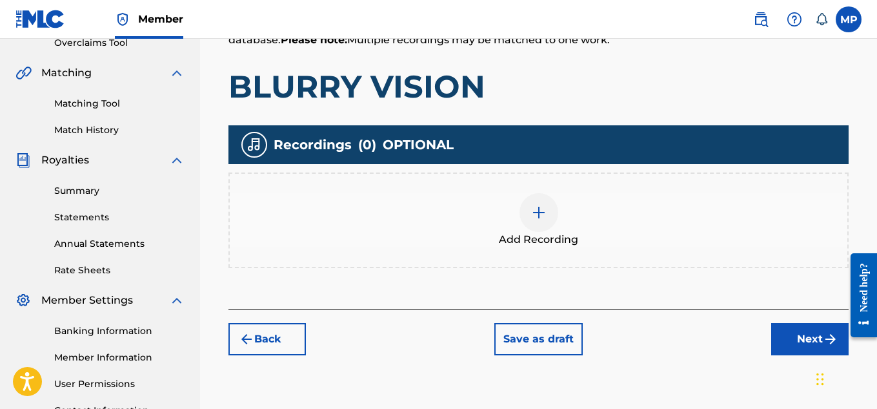
click at [263, 331] on button "Back" at bounding box center [267, 339] width 77 height 32
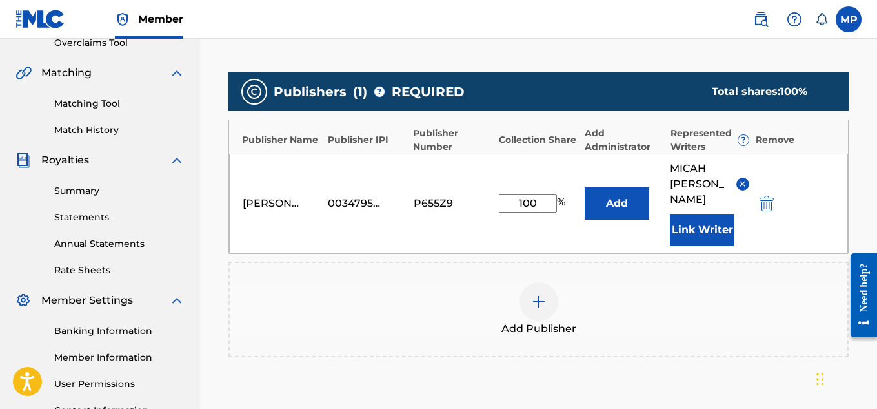
scroll to position [434, 0]
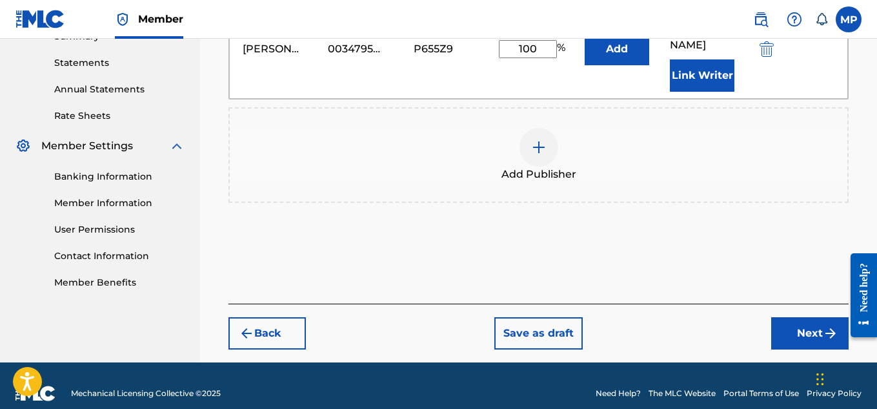
click at [252, 325] on img "submit" at bounding box center [246, 332] width 15 height 15
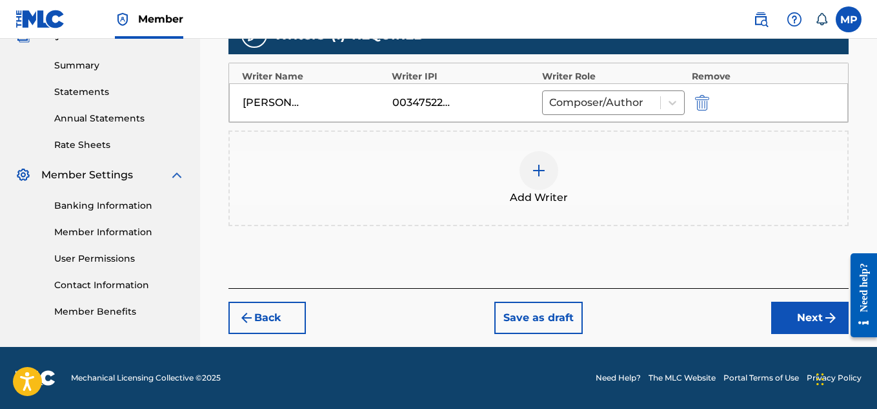
scroll to position [405, 0]
click at [278, 321] on button "Back" at bounding box center [267, 317] width 77 height 32
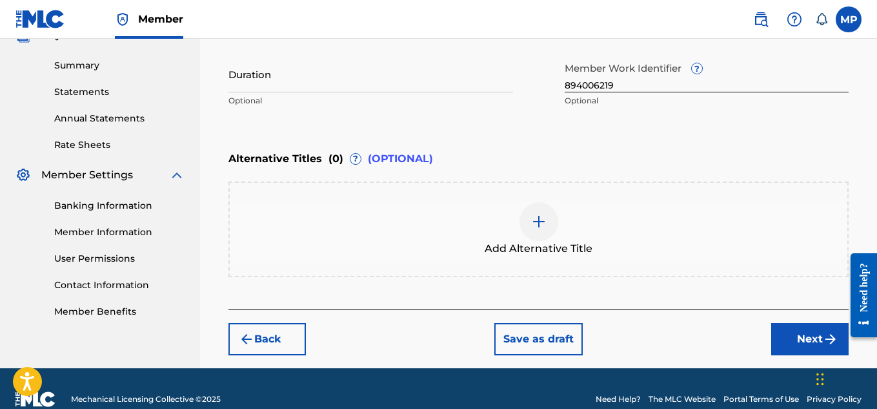
click at [558, 218] on div "Add Alternative Title" at bounding box center [539, 229] width 618 height 54
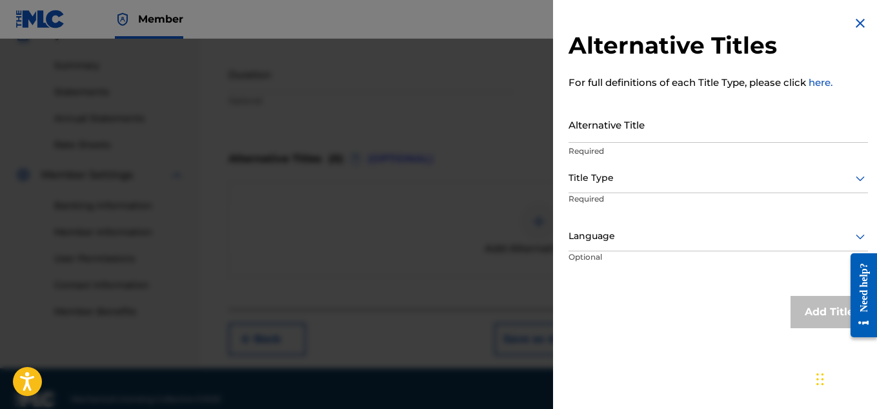
click at [655, 125] on input "Alternative Title" at bounding box center [719, 124] width 300 height 37
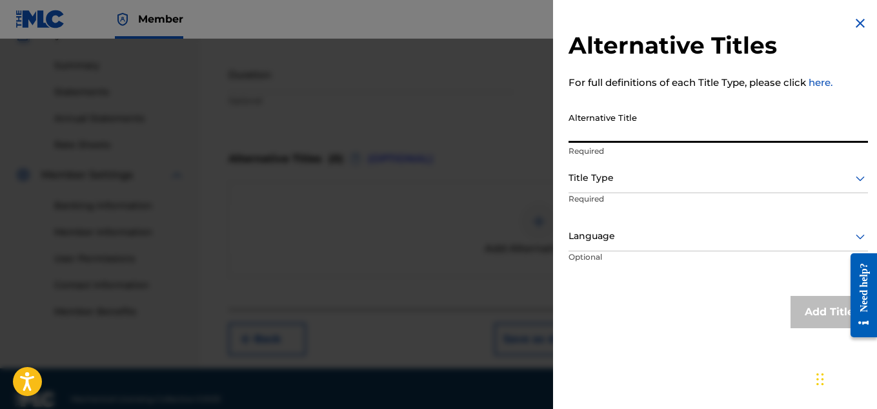
paste input "BLURRY VISION BASS BOOSTED"
type input "BLURRY VISION BASS BOOSTED"
click at [629, 178] on div at bounding box center [719, 178] width 300 height 16
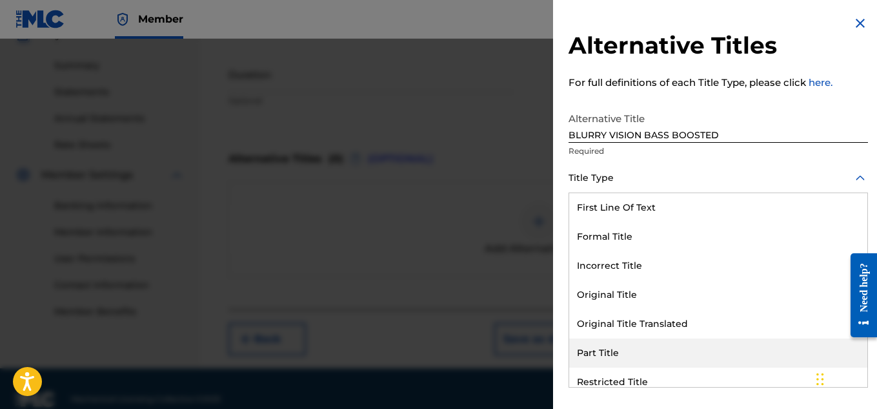
scroll to position [126, 0]
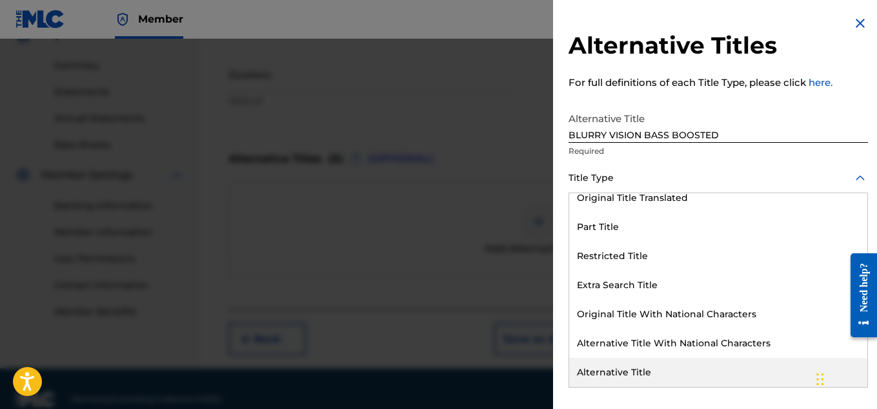
click at [624, 369] on div "Alternative Title" at bounding box center [718, 372] width 298 height 29
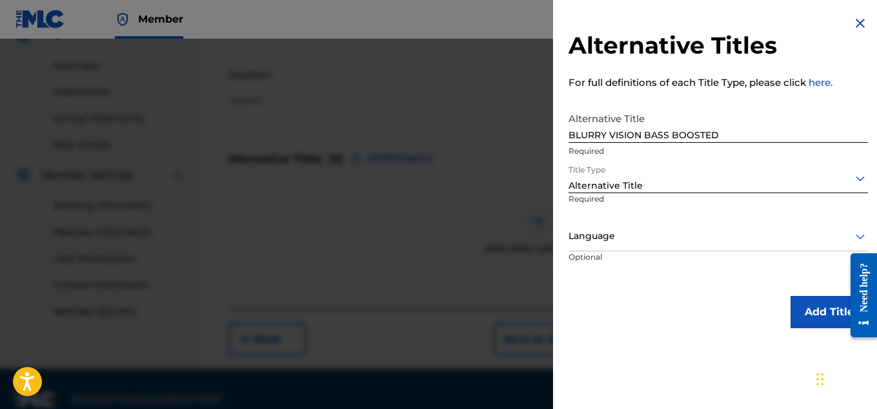
click at [798, 317] on button "Add Title" at bounding box center [829, 312] width 77 height 32
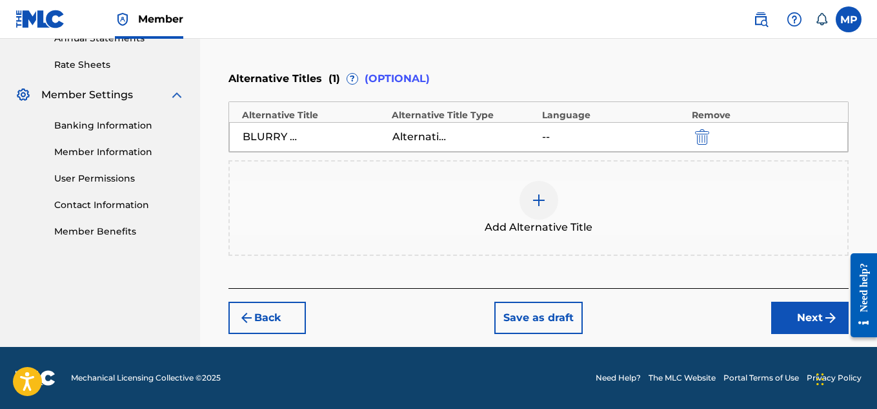
click at [801, 320] on button "Next" at bounding box center [809, 317] width 77 height 32
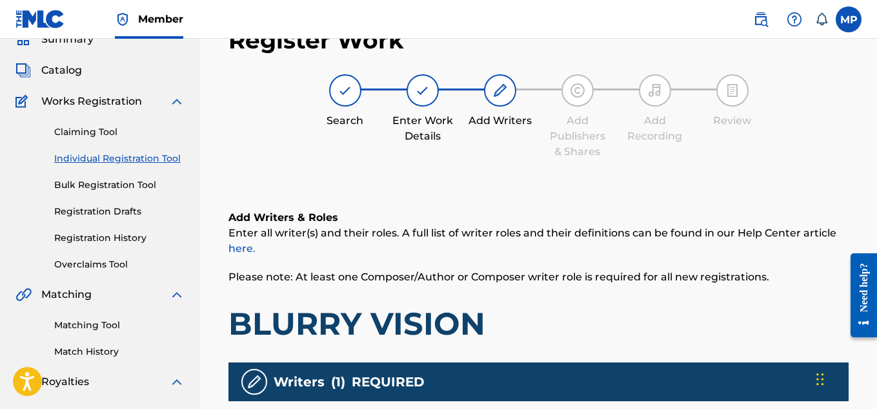
scroll to position [405, 0]
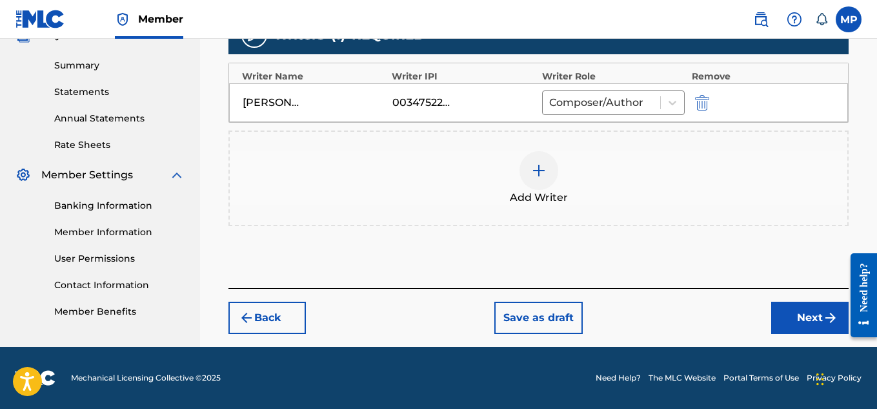
click at [807, 313] on button "Next" at bounding box center [809, 317] width 77 height 32
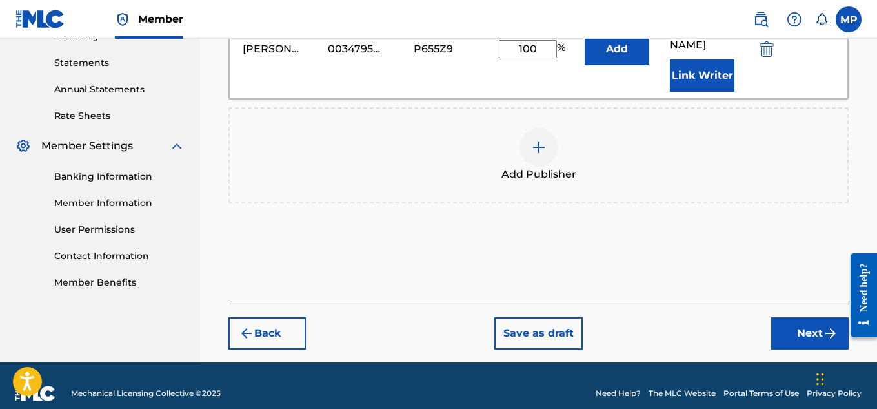
click at [802, 317] on button "Next" at bounding box center [809, 333] width 77 height 32
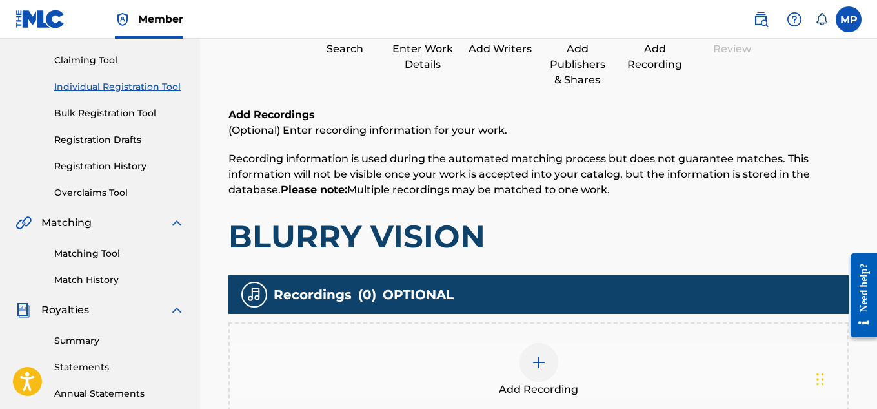
scroll to position [152, 0]
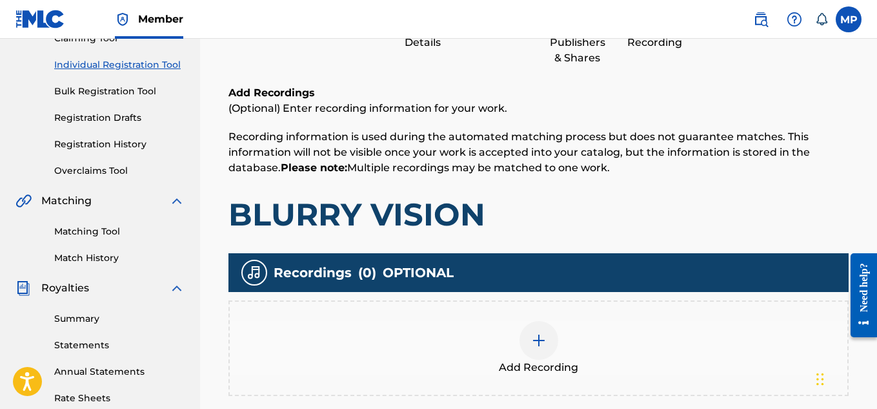
click at [568, 334] on div "Add Recording" at bounding box center [539, 348] width 618 height 54
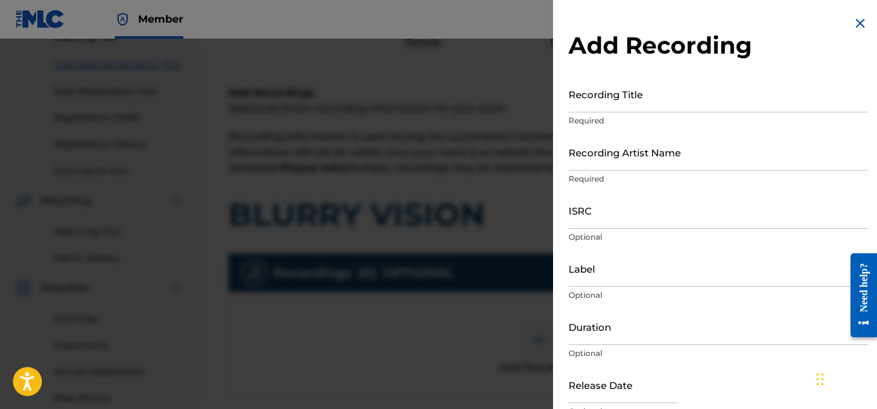
click at [629, 214] on input "ISRC" at bounding box center [719, 210] width 300 height 37
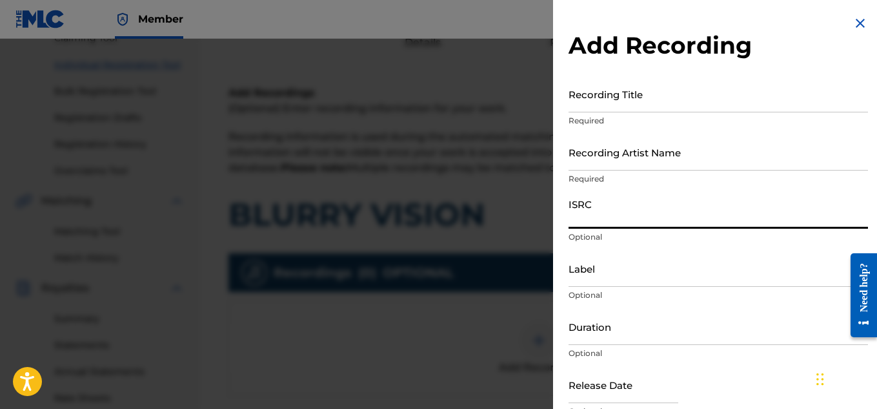
paste input "QZAPG1757923"
type input "QZAPG1757923"
click at [619, 165] on input "Recording Artist Name" at bounding box center [719, 152] width 300 height 37
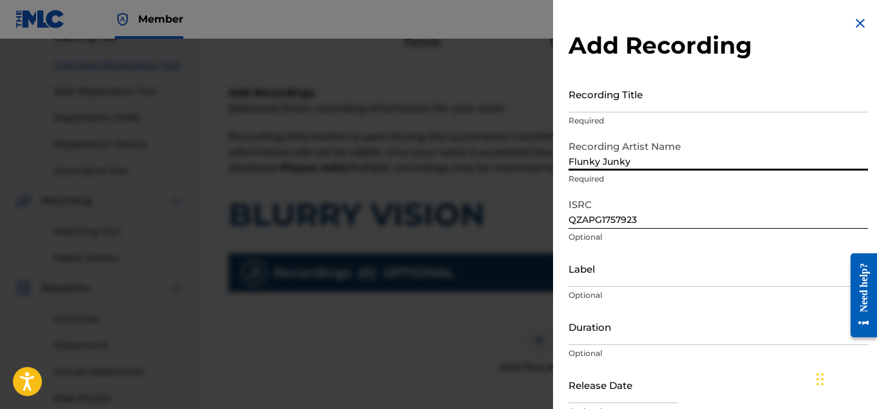
type input "Flunky Junky"
click at [636, 104] on input "Recording Title" at bounding box center [719, 94] width 300 height 37
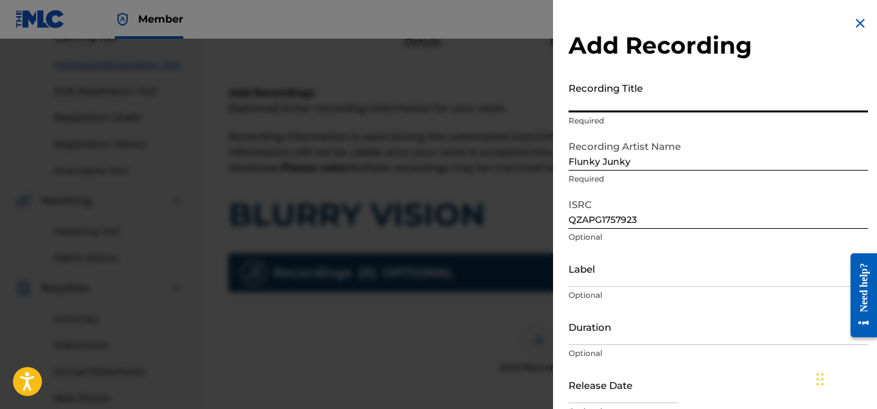
paste input "BLURRY VISION"
type input "BLURRY VISION"
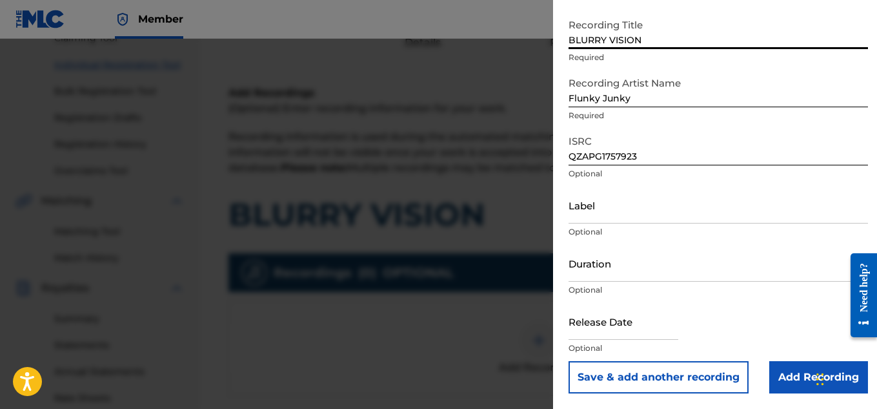
click at [778, 380] on input "Add Recording" at bounding box center [818, 377] width 99 height 32
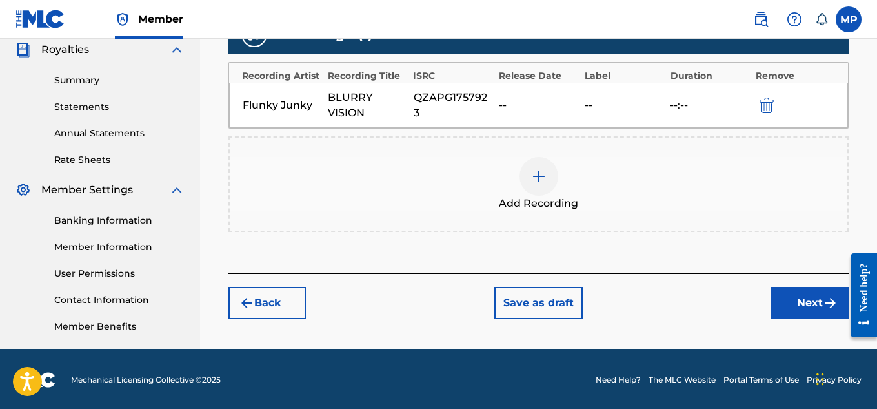
scroll to position [392, 0]
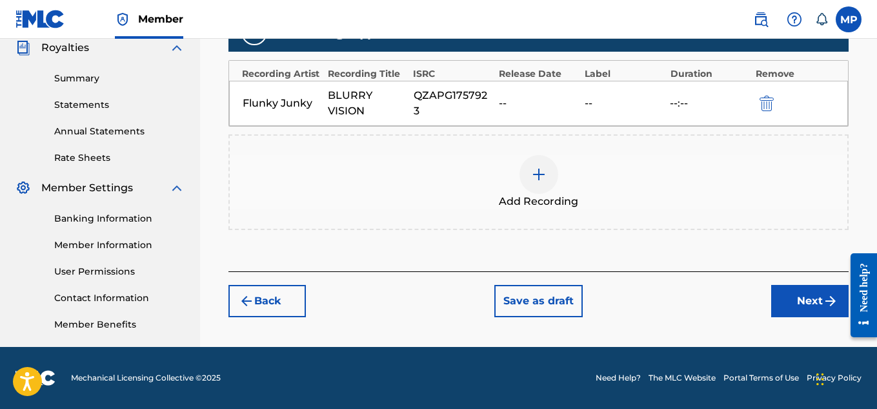
click at [803, 307] on button "Next" at bounding box center [809, 301] width 77 height 32
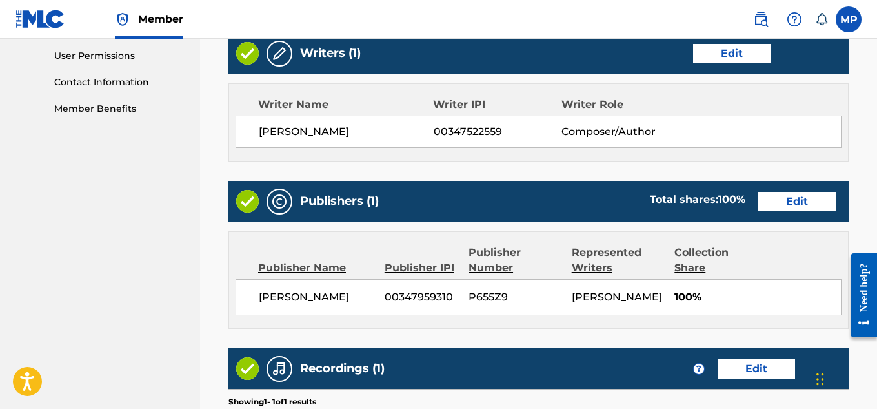
scroll to position [811, 0]
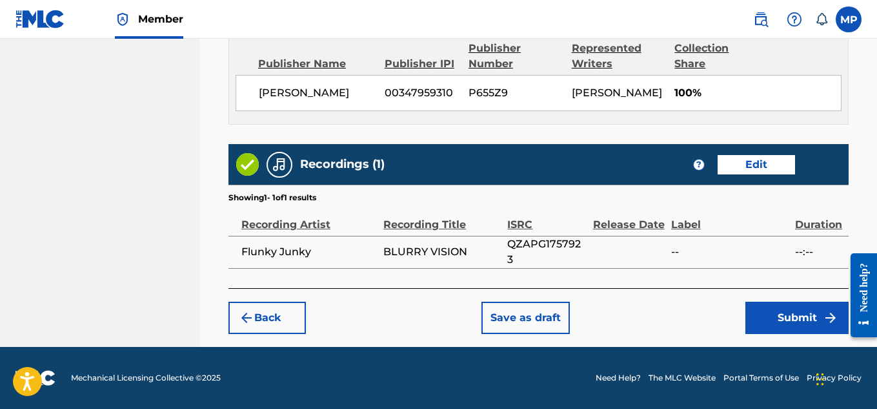
click at [801, 318] on button "Submit" at bounding box center [797, 317] width 103 height 32
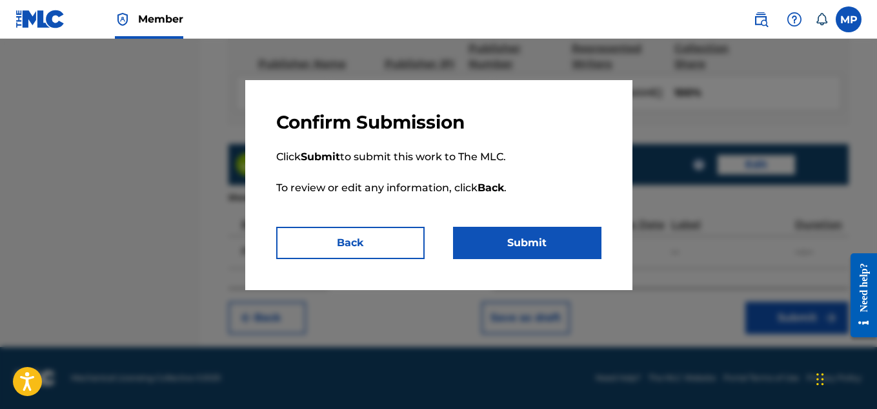
click at [551, 247] on button "Submit" at bounding box center [527, 243] width 148 height 32
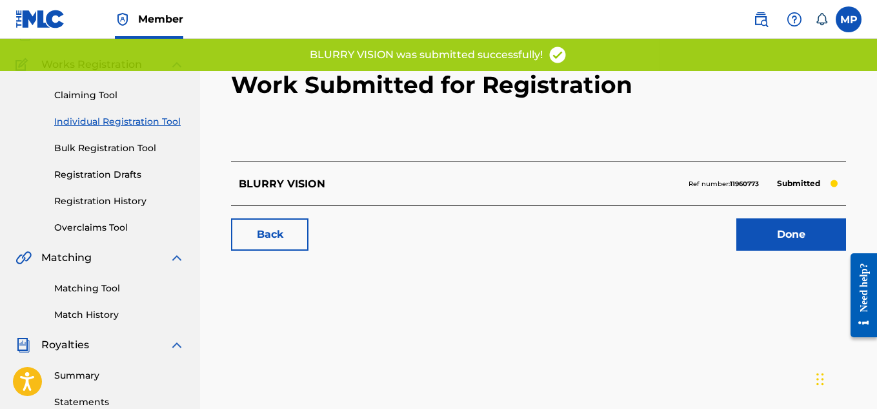
scroll to position [107, 0]
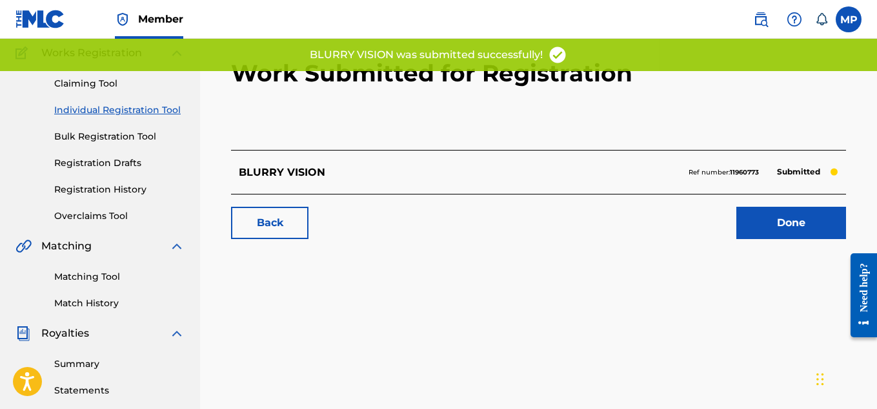
click at [114, 301] on link "Match History" at bounding box center [119, 303] width 130 height 14
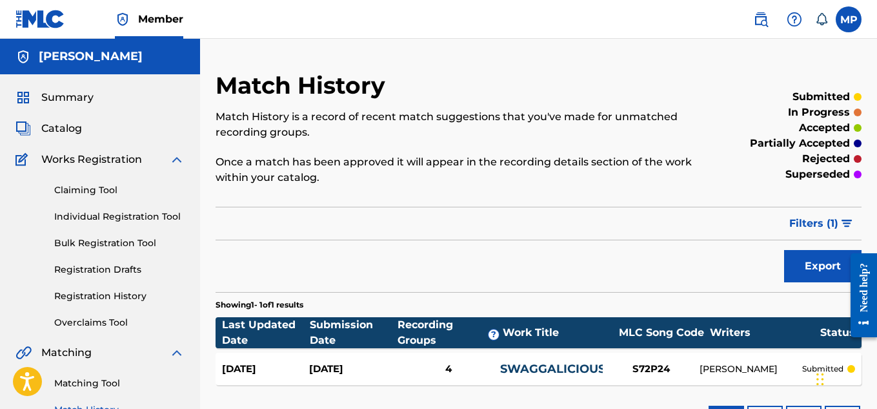
click at [140, 216] on link "Individual Registration Tool" at bounding box center [119, 217] width 130 height 14
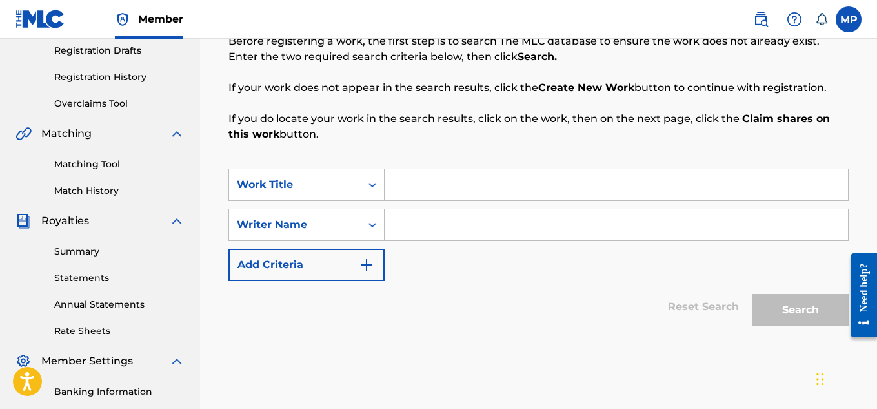
scroll to position [223, 0]
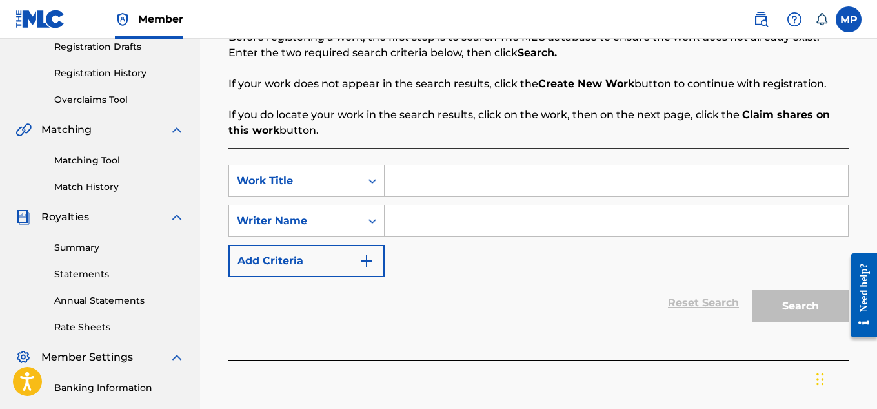
click at [545, 187] on input "Search Form" at bounding box center [616, 180] width 463 height 31
paste input "BASS OVERDOSE"
type input "BASS OVERDOSE"
click at [580, 215] on input "Search Form" at bounding box center [616, 220] width 463 height 31
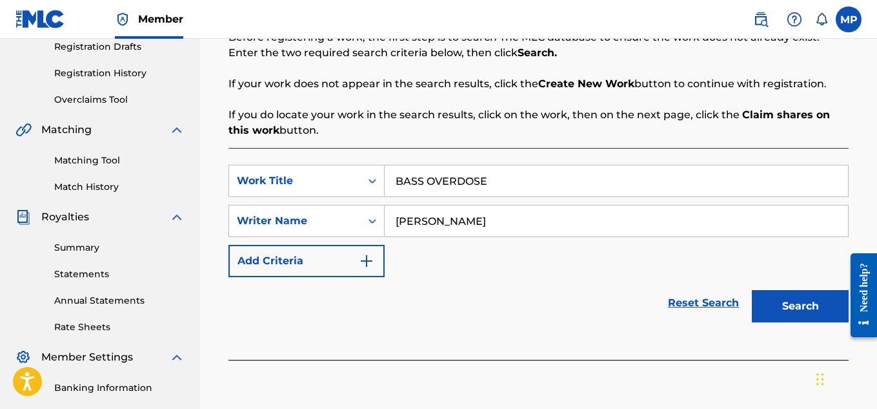
type input "[PERSON_NAME]"
click at [806, 314] on button "Search" at bounding box center [800, 306] width 97 height 32
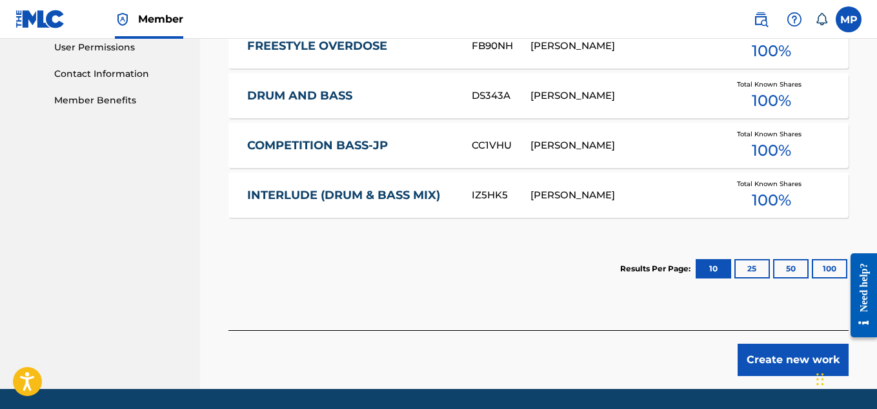
scroll to position [618, 0]
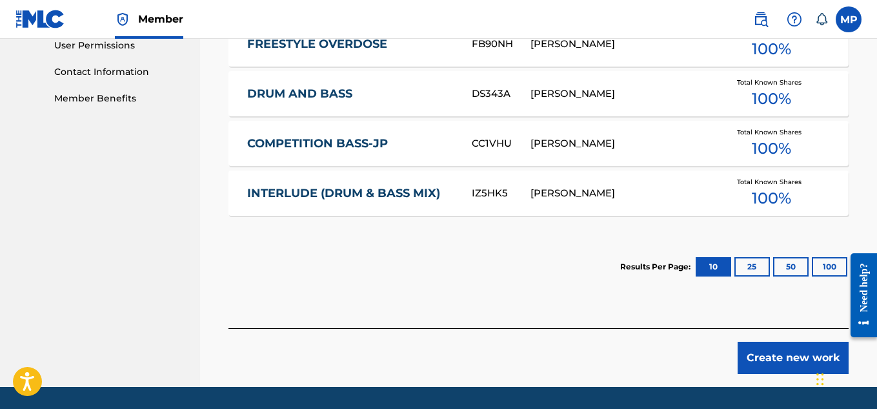
click at [758, 344] on button "Create new work" at bounding box center [793, 357] width 111 height 32
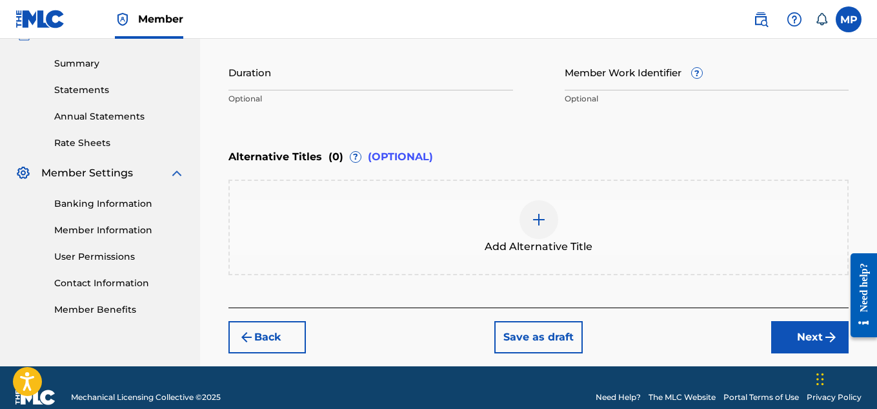
scroll to position [412, 0]
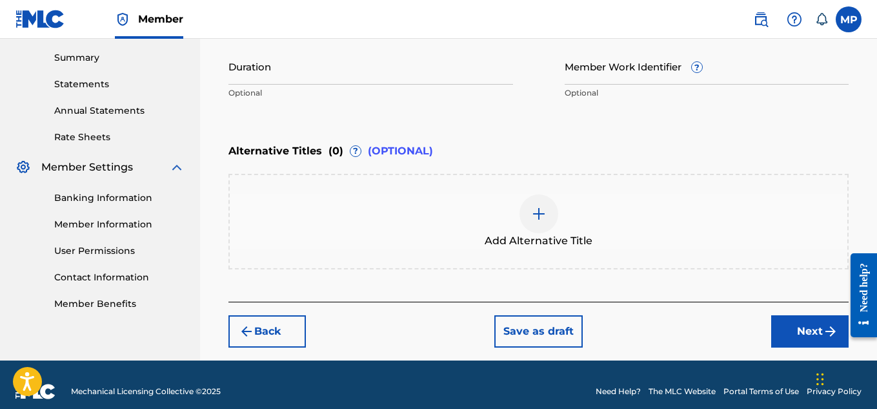
click at [542, 192] on div "Add Alternative Title" at bounding box center [539, 222] width 620 height 96
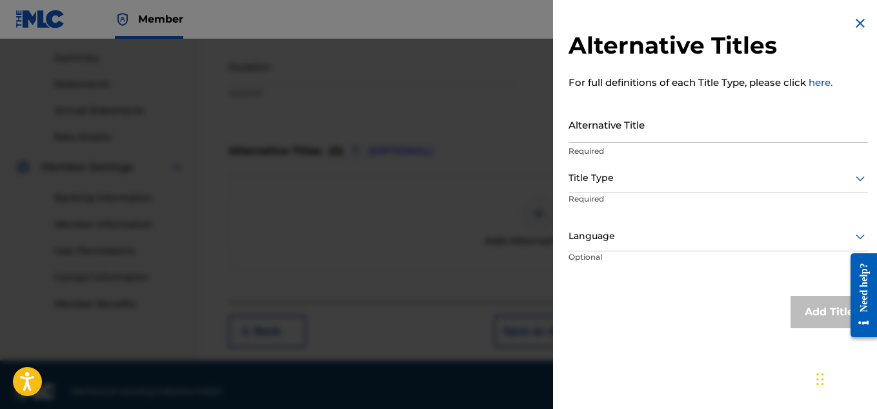
click at [637, 137] on input "Alternative Title" at bounding box center [719, 124] width 300 height 37
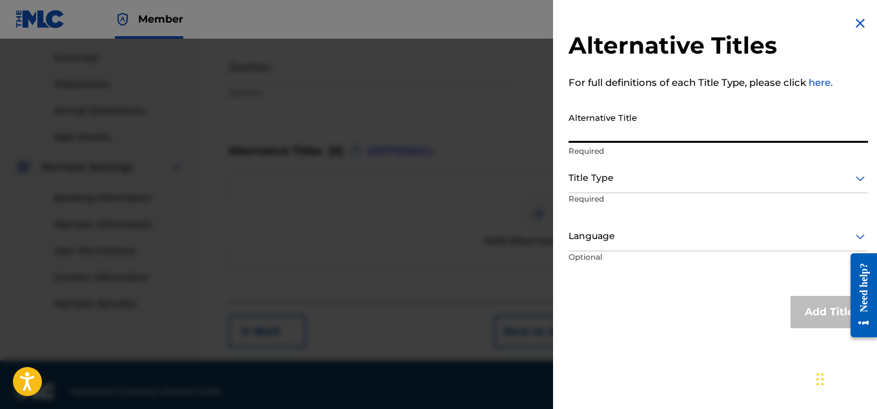
paste input "BASS OVERDOSE DUBSTEP TRANCE EDITION"
type input "BASS OVERDOSE DUBSTEP TRANCE EDITION"
click at [645, 187] on div "Title Type" at bounding box center [719, 178] width 300 height 29
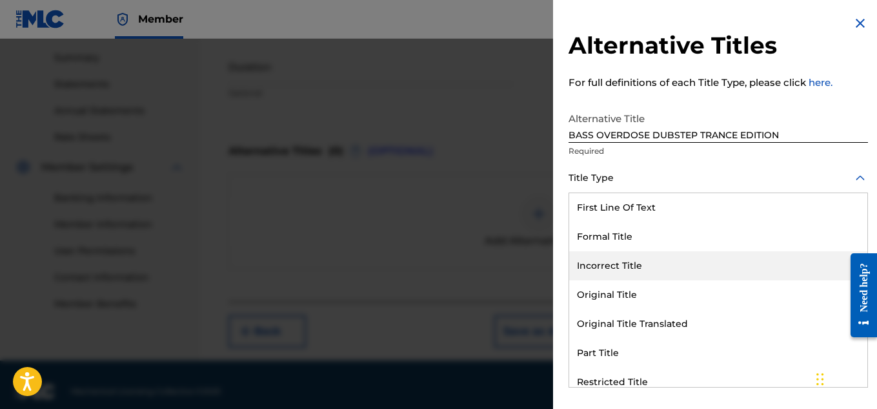
scroll to position [126, 0]
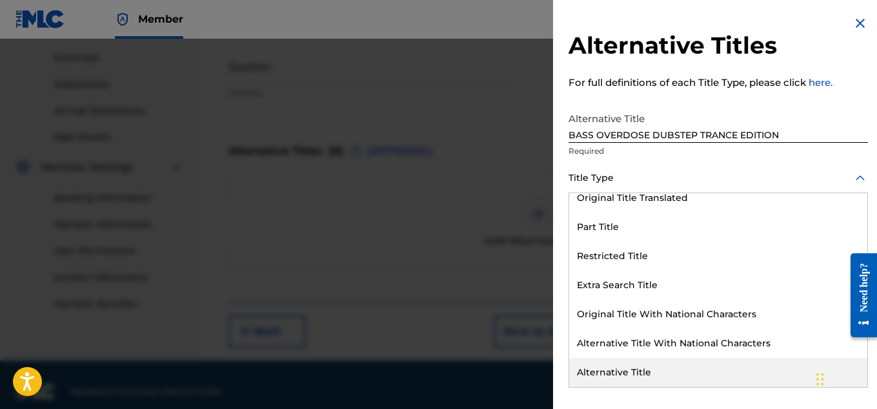
click at [615, 367] on div "Alternative Title" at bounding box center [718, 372] width 298 height 29
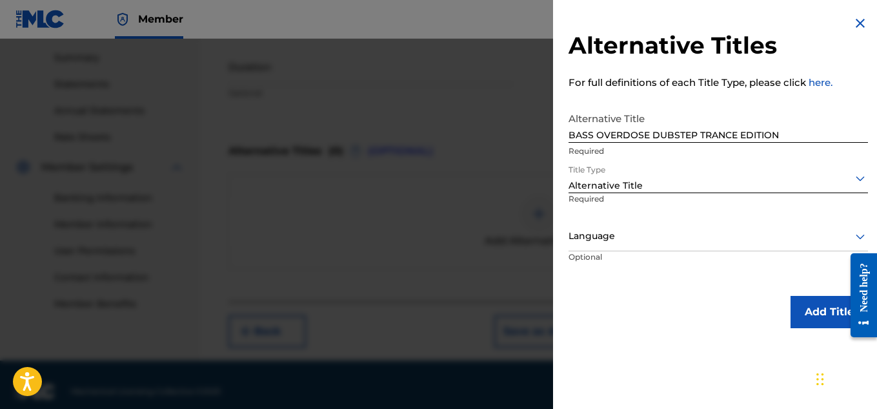
click at [819, 319] on button "Add Title" at bounding box center [829, 312] width 77 height 32
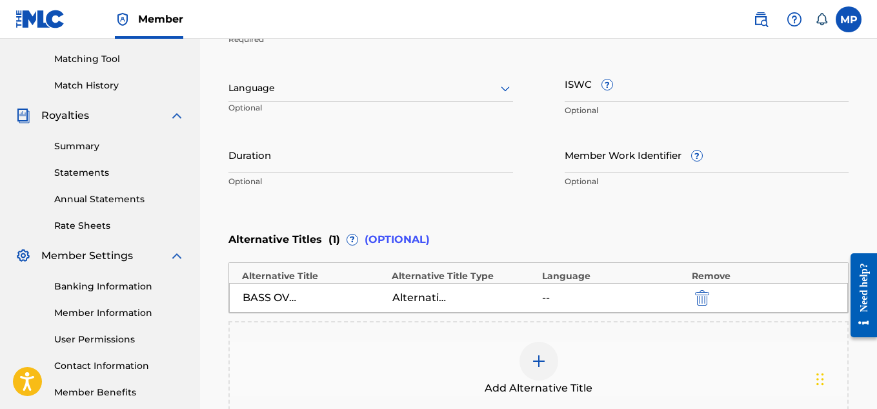
scroll to position [323, 0]
click at [644, 94] on input "ISWC ?" at bounding box center [707, 84] width 285 height 37
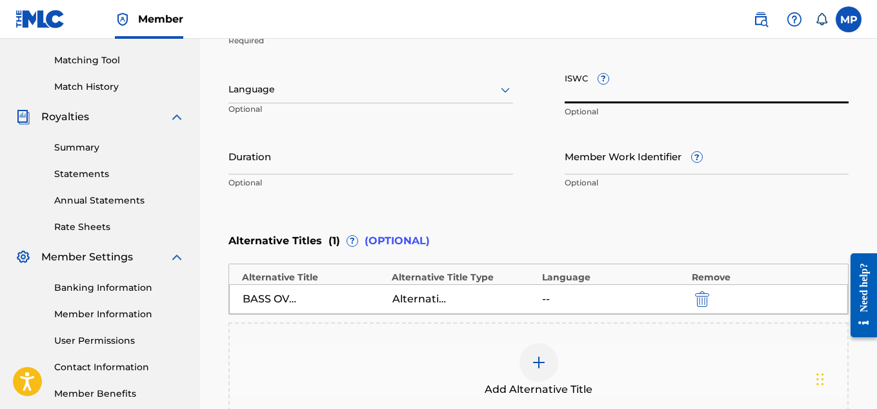
paste input "T9235452321"
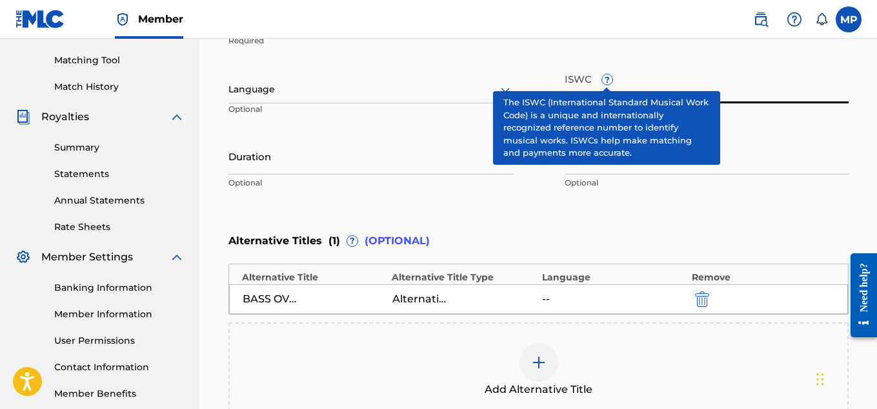
type input "T9235452321"
click at [772, 162] on input "Member Work Identifier ?" at bounding box center [707, 155] width 285 height 37
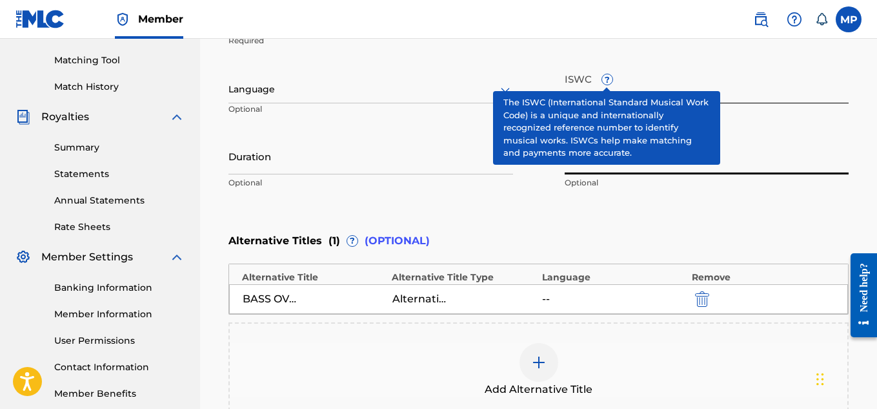
paste input "894006200"
type input "894006200"
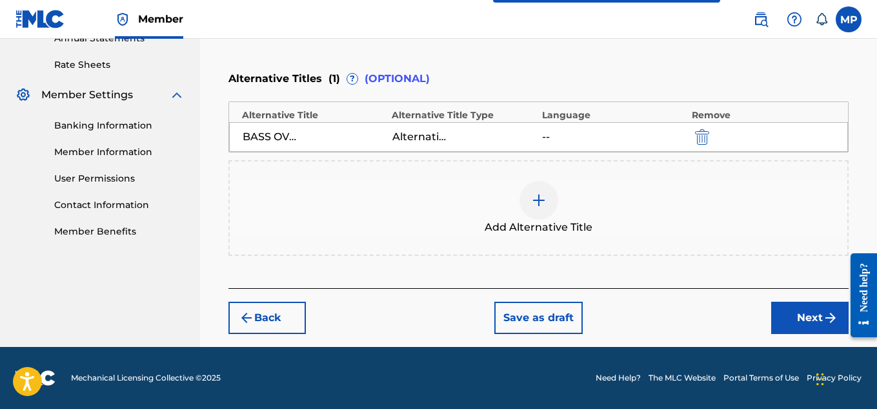
click at [790, 305] on button "Next" at bounding box center [809, 317] width 77 height 32
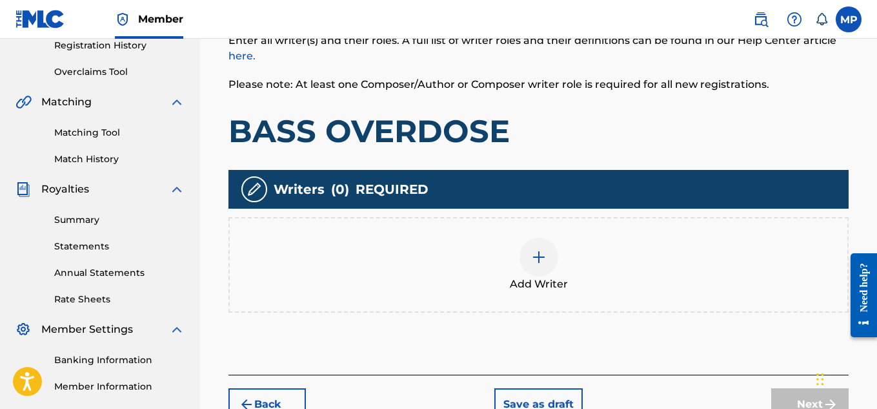
scroll to position [324, 0]
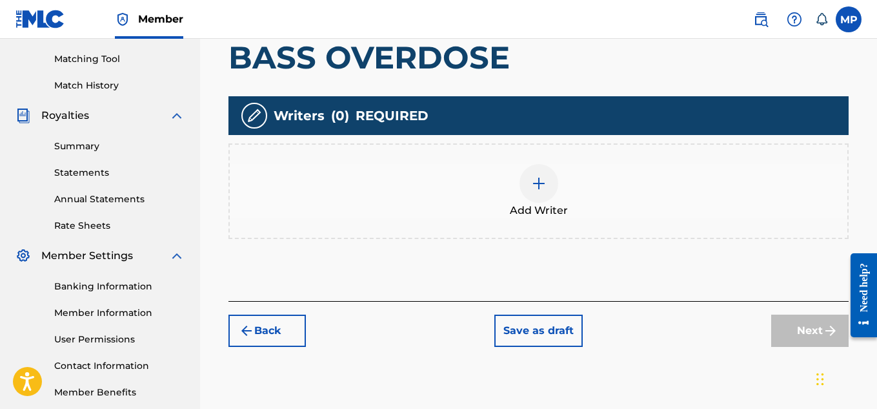
click at [544, 176] on img at bounding box center [538, 183] width 15 height 15
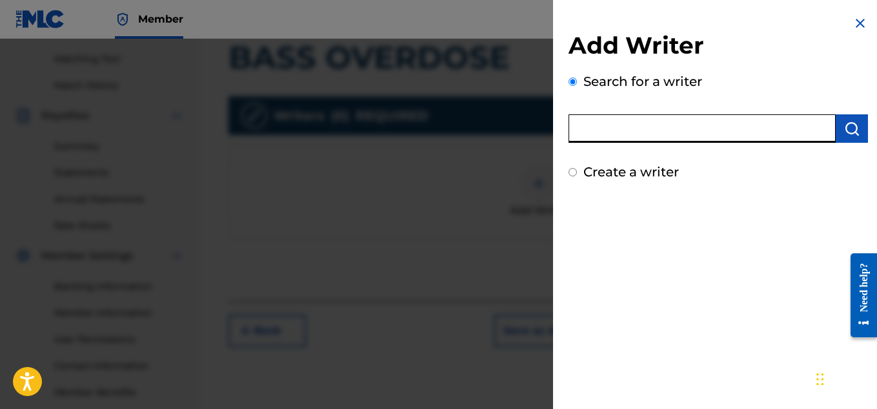
click at [621, 134] on input "text" at bounding box center [702, 128] width 267 height 28
type input "[PERSON_NAME]"
click at [844, 128] on img "submit" at bounding box center [851, 128] width 15 height 15
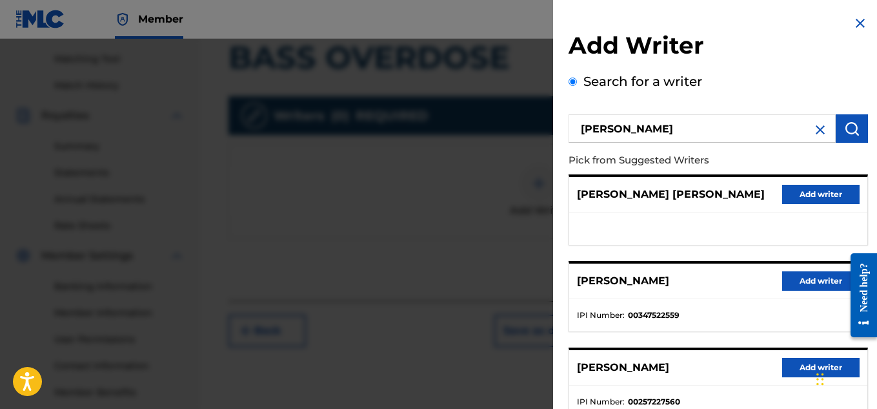
click at [819, 281] on button "Add writer" at bounding box center [820, 280] width 77 height 19
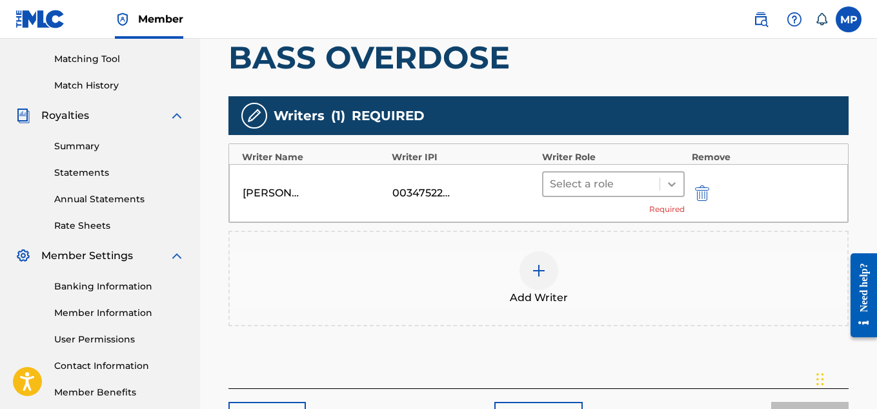
click at [668, 188] on icon at bounding box center [672, 184] width 13 height 13
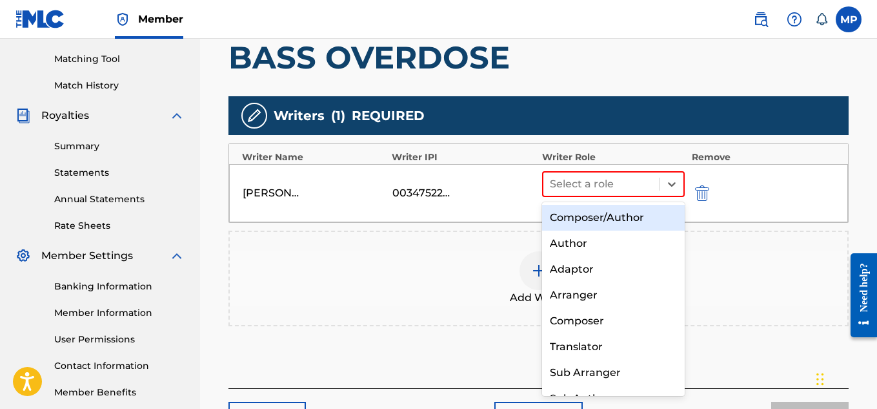
click at [618, 221] on div "Composer/Author" at bounding box center [613, 218] width 143 height 26
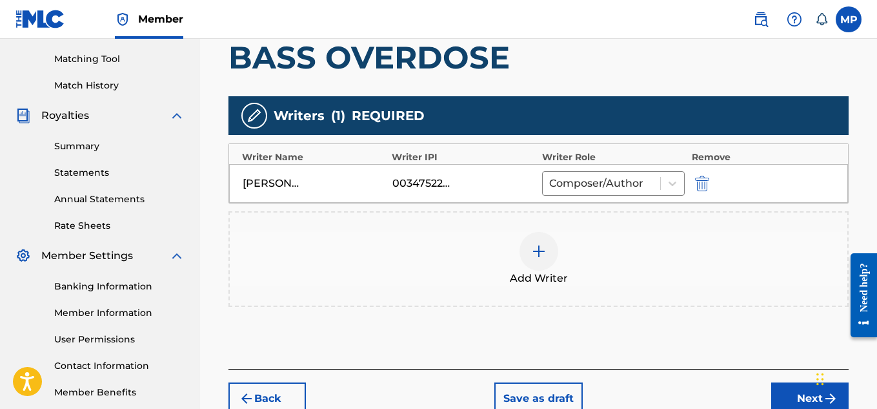
scroll to position [387, 0]
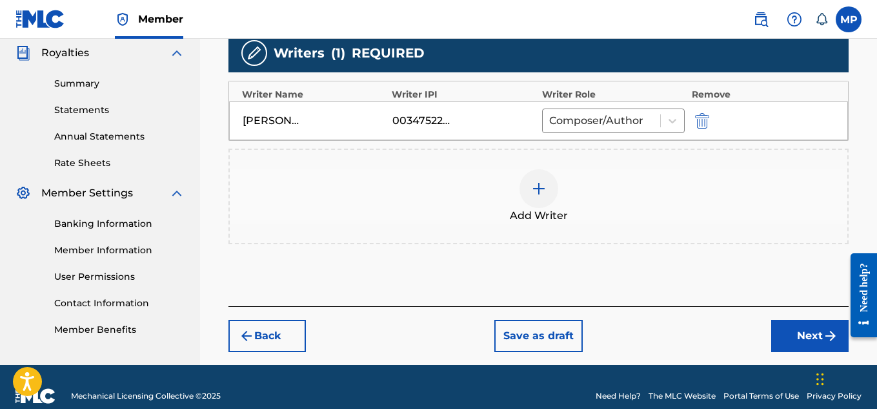
click at [781, 329] on button "Next" at bounding box center [809, 336] width 77 height 32
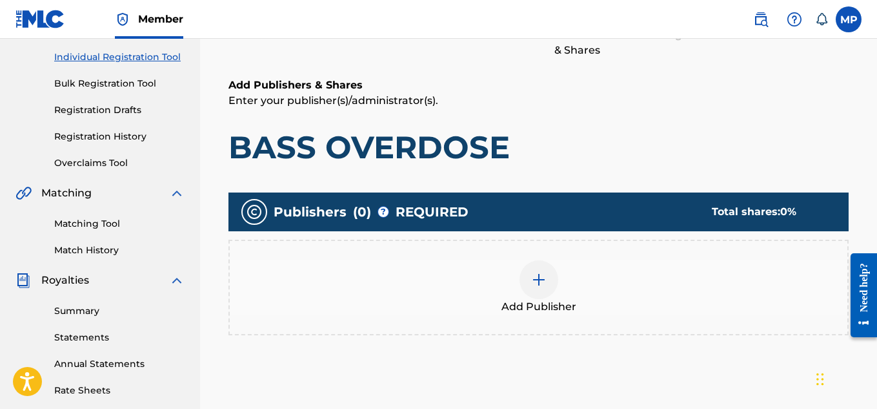
scroll to position [183, 0]
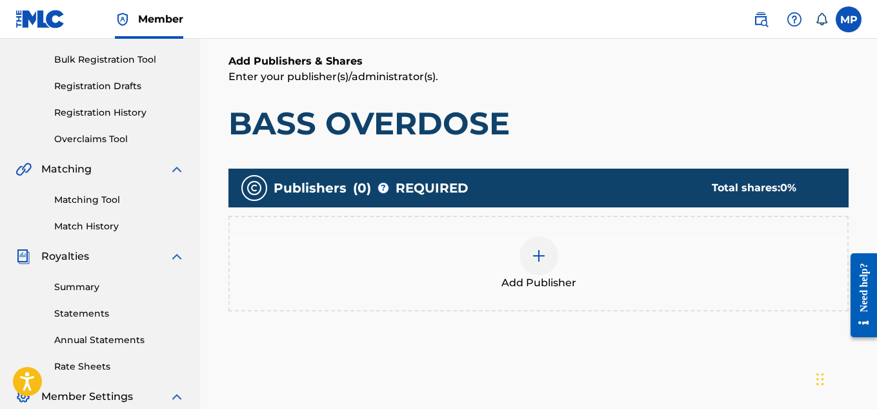
click at [545, 252] on img at bounding box center [538, 255] width 15 height 15
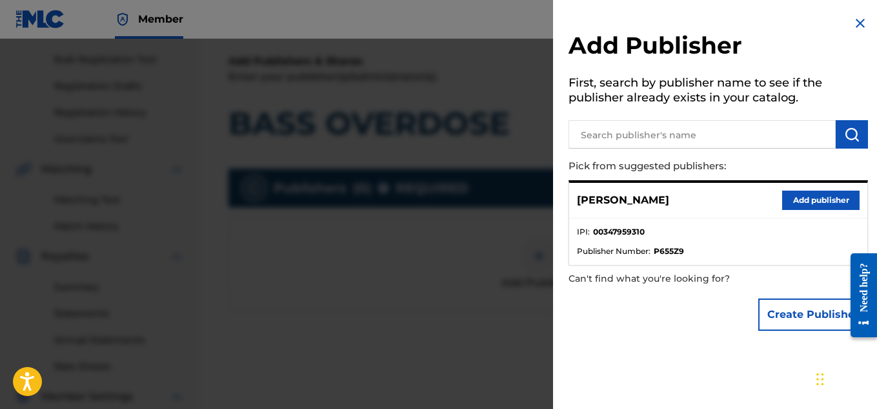
click at [804, 203] on button "Add publisher" at bounding box center [820, 199] width 77 height 19
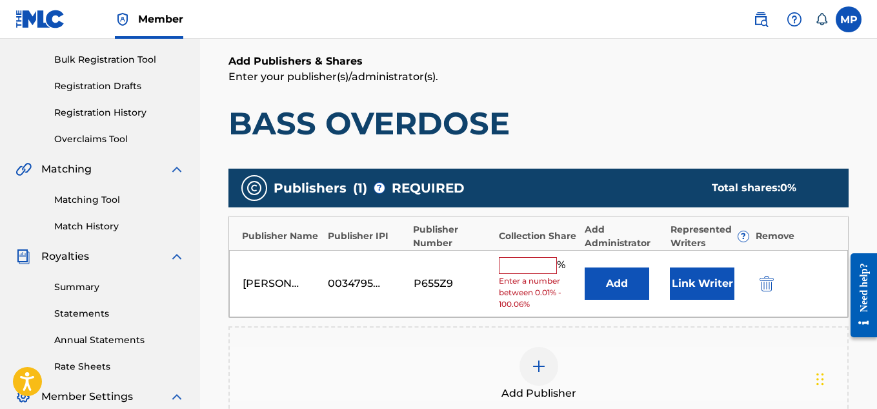
click at [533, 265] on input "text" at bounding box center [528, 265] width 58 height 17
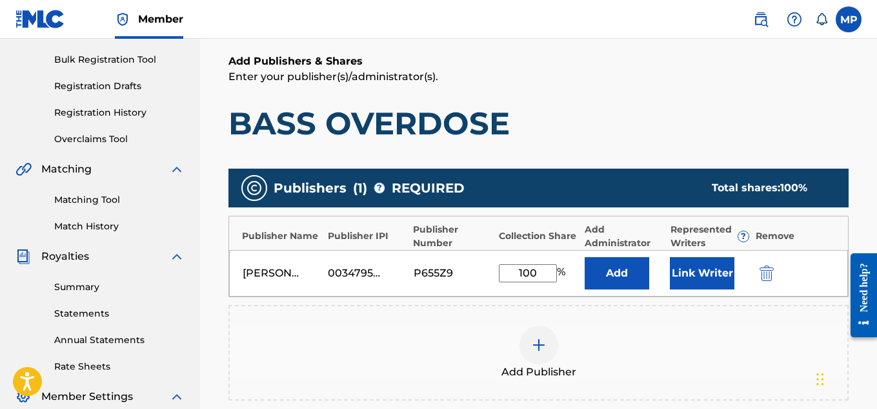
type input "100"
click at [699, 271] on button "Link Writer" at bounding box center [702, 273] width 65 height 32
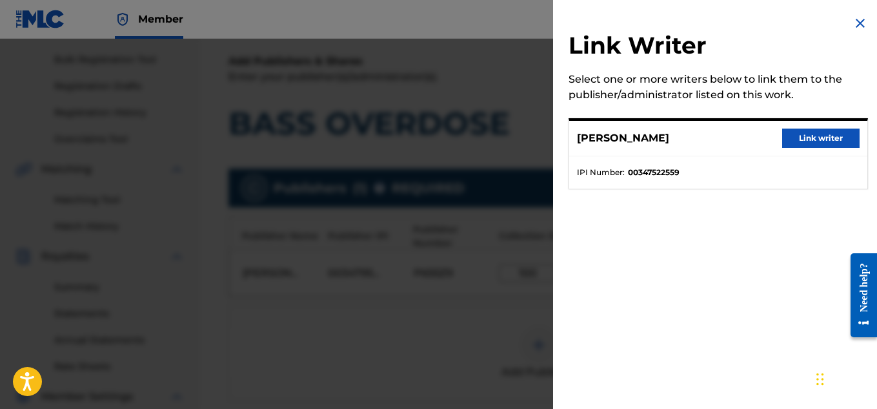
click at [806, 134] on button "Link writer" at bounding box center [820, 137] width 77 height 19
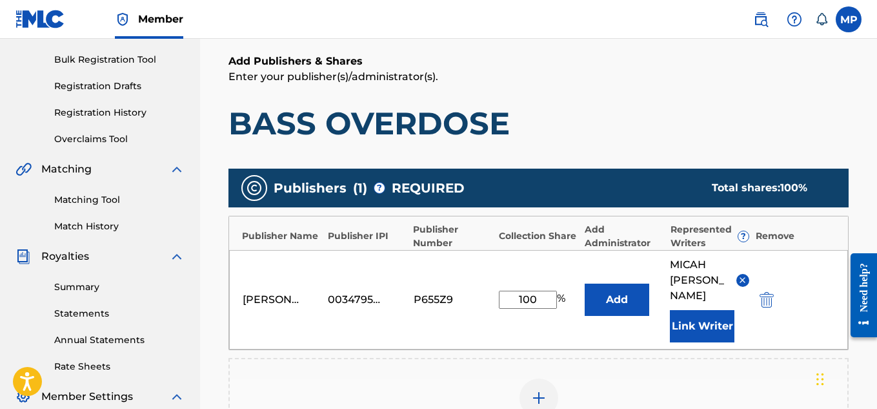
scroll to position [434, 0]
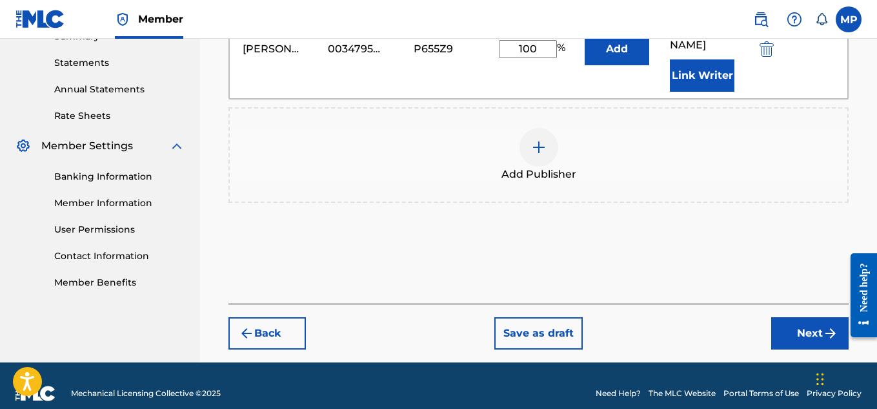
click at [805, 317] on button "Next" at bounding box center [809, 333] width 77 height 32
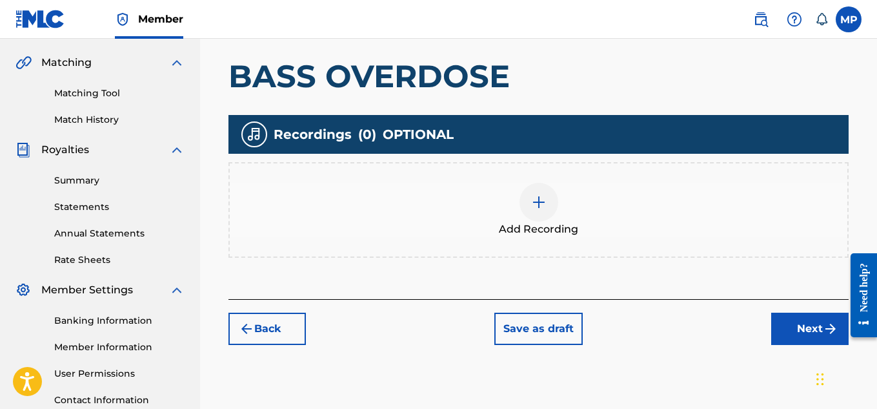
scroll to position [307, 0]
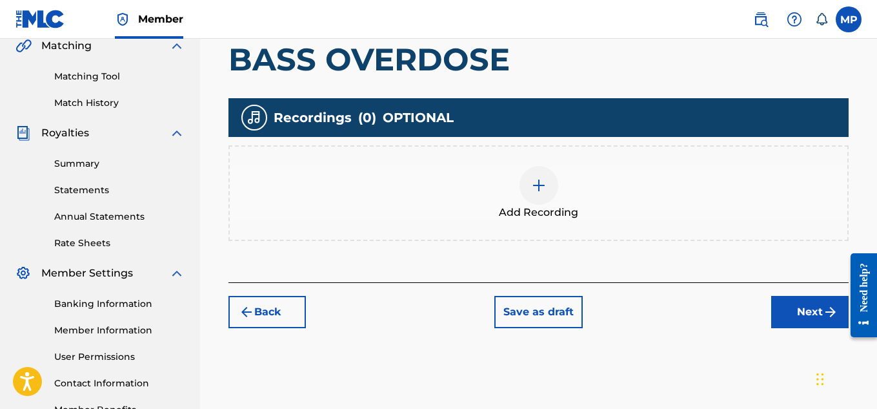
click at [546, 181] on div at bounding box center [539, 185] width 39 height 39
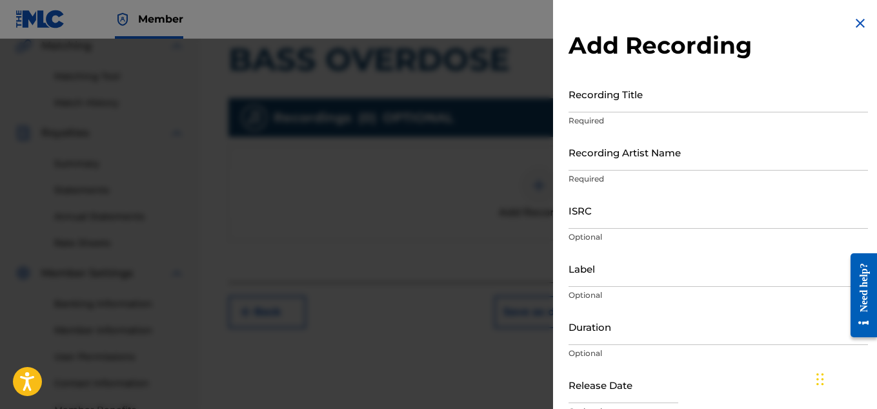
click at [620, 221] on input "ISRC" at bounding box center [719, 210] width 300 height 37
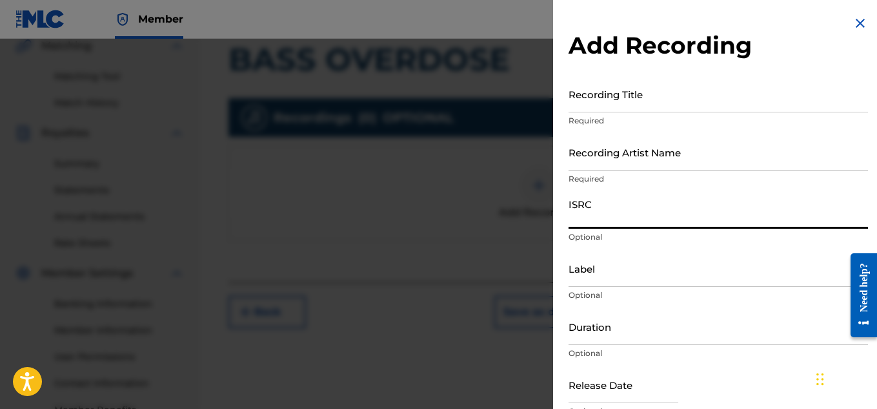
paste input "QZAPG1723728"
type input "QZAPG1723728"
click at [617, 159] on input "Recording Artist Name" at bounding box center [719, 152] width 300 height 37
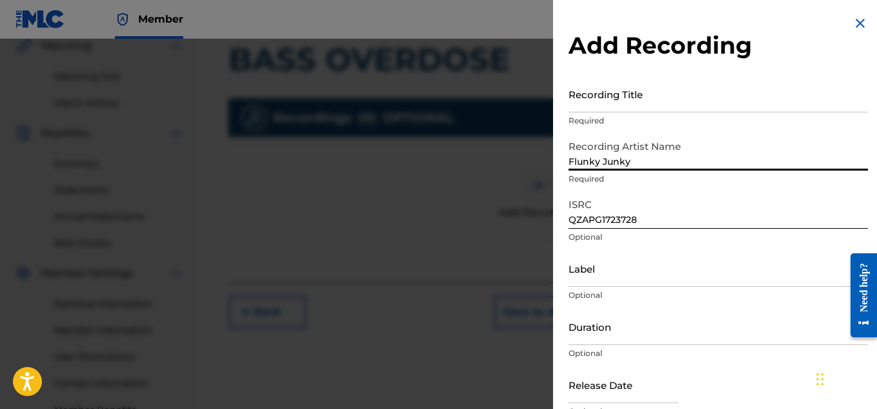
type input "Flunky Junky"
click at [629, 108] on input "Recording Title" at bounding box center [719, 94] width 300 height 37
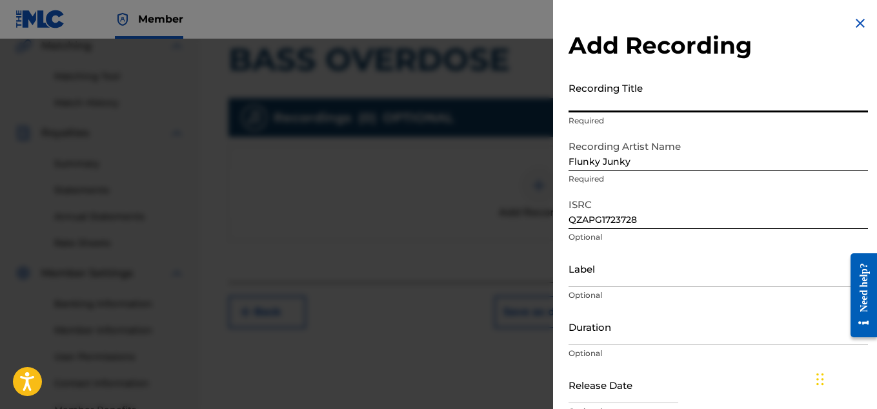
paste input "BASS OVERDOSE"
type input "BASS OVERDOSE"
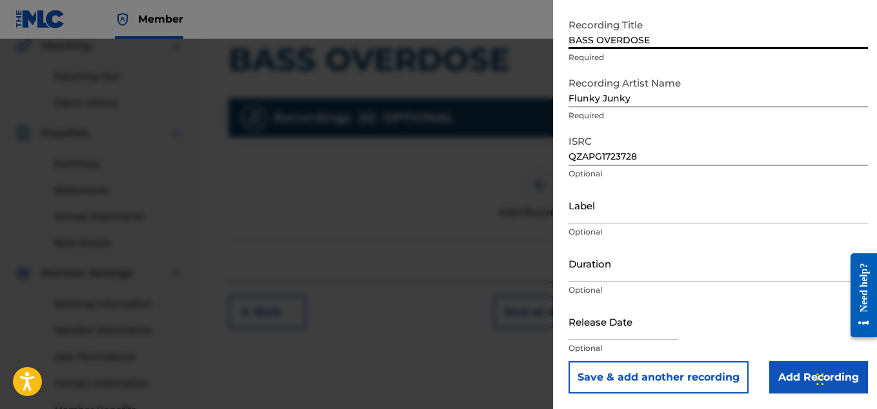
click at [780, 375] on input "Add Recording" at bounding box center [818, 377] width 99 height 32
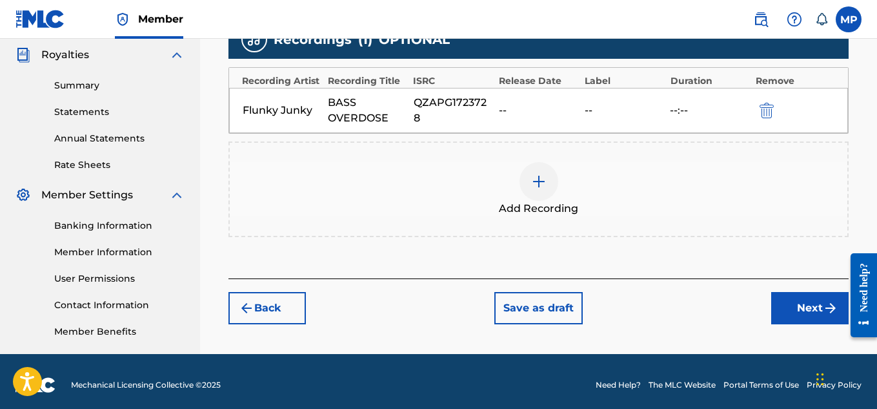
scroll to position [392, 0]
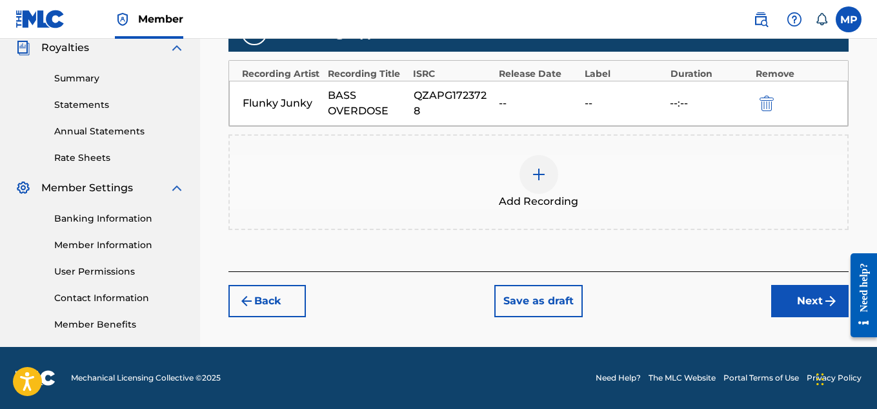
click at [806, 307] on button "Next" at bounding box center [809, 301] width 77 height 32
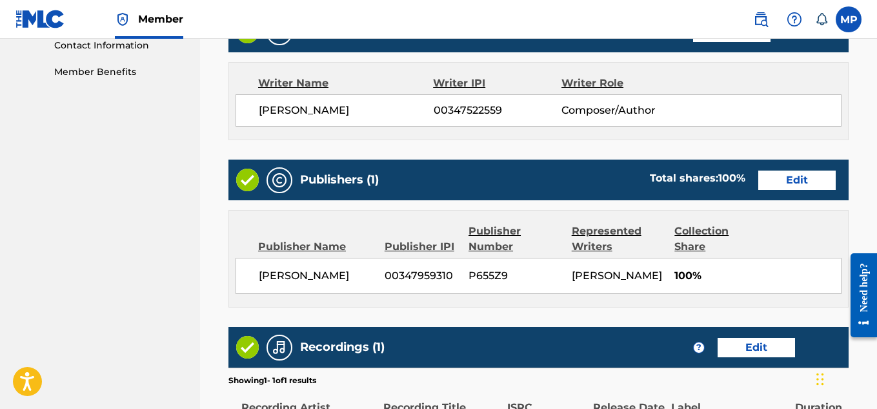
scroll to position [827, 0]
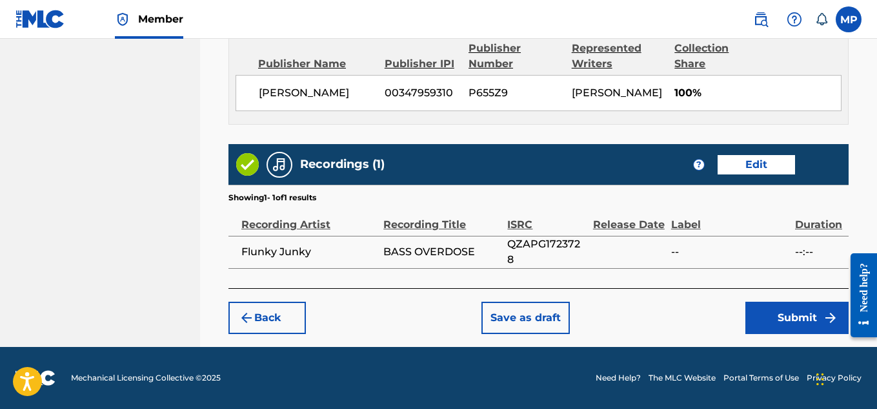
click at [806, 314] on button "Submit" at bounding box center [797, 317] width 103 height 32
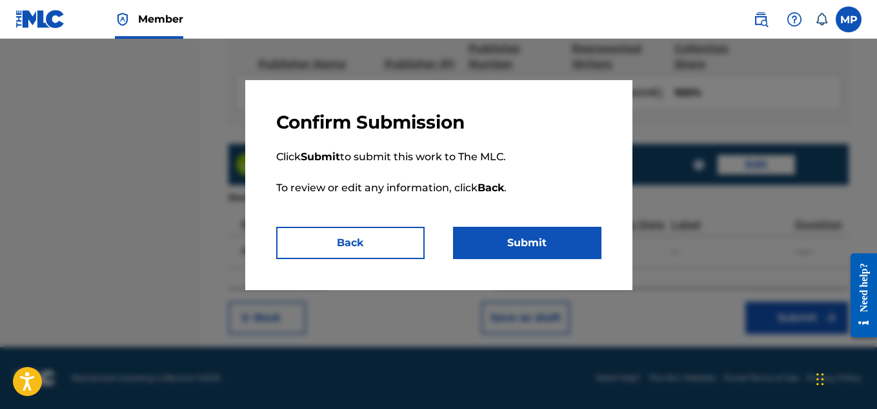
click at [565, 245] on button "Submit" at bounding box center [527, 243] width 148 height 32
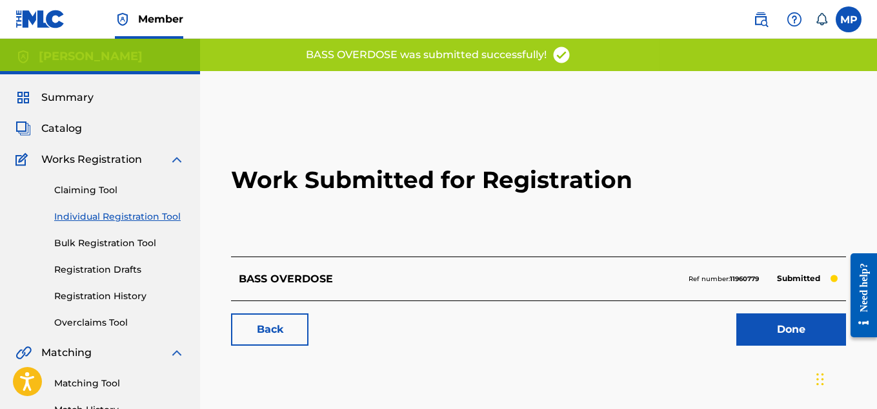
click at [288, 332] on link "Back" at bounding box center [269, 329] width 77 height 32
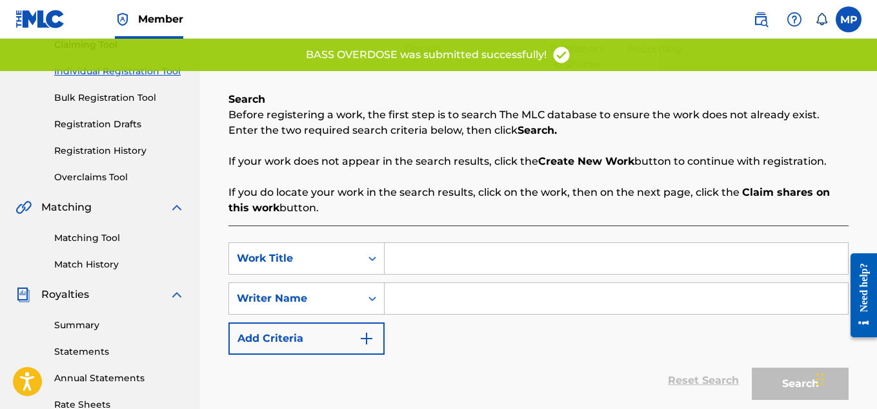
scroll to position [147, 0]
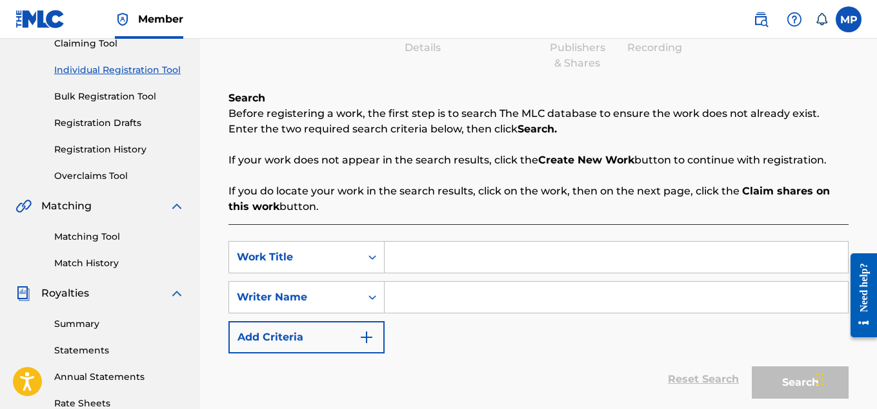
click at [116, 150] on link "Registration History" at bounding box center [119, 150] width 130 height 14
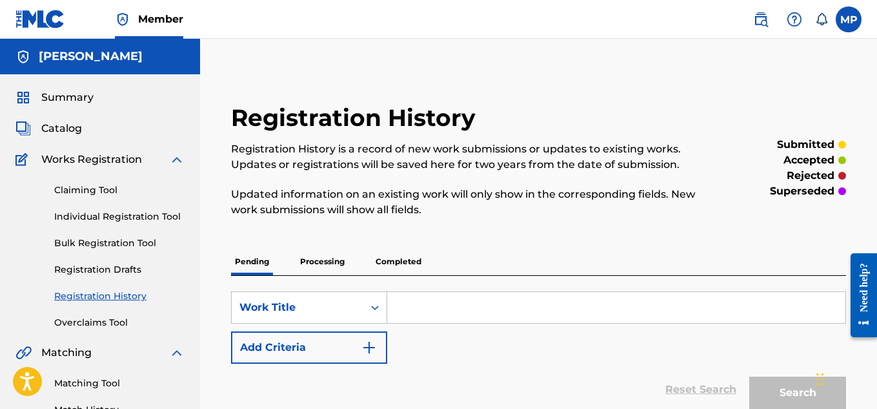
click at [103, 212] on link "Individual Registration Tool" at bounding box center [119, 217] width 130 height 14
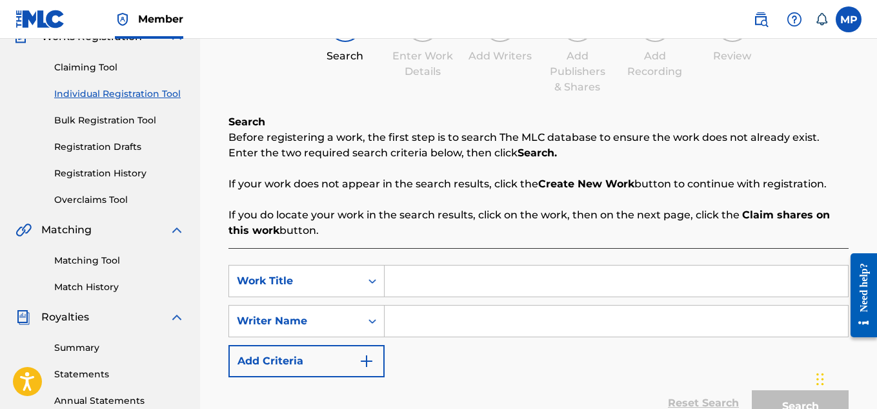
scroll to position [128, 0]
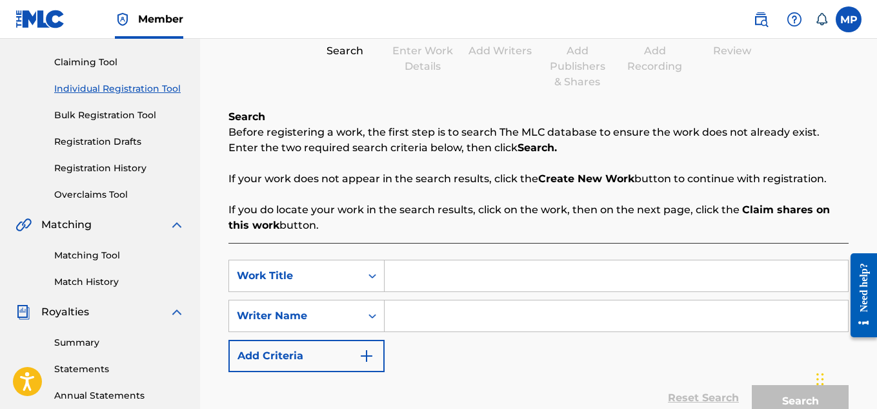
click at [433, 270] on input "Search Form" at bounding box center [616, 275] width 463 height 31
paste input "VEGAN VS. VEGETARIAN"
type input "VEGAN VS. VEGETARIAN"
click at [438, 316] on input "Search Form" at bounding box center [616, 315] width 463 height 31
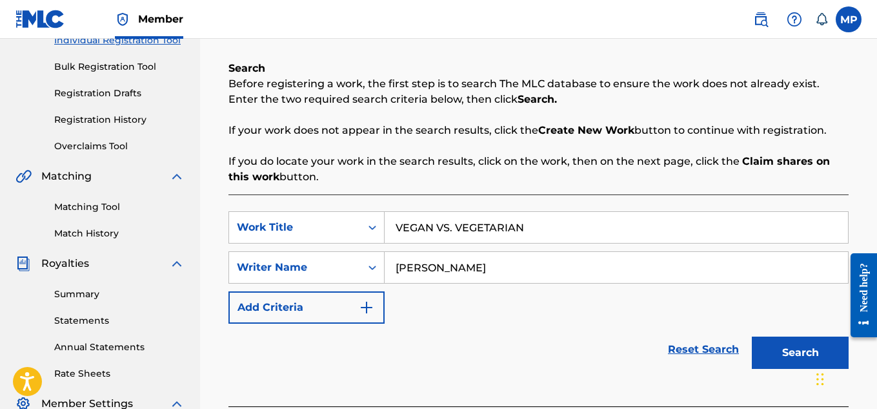
scroll to position [198, 0]
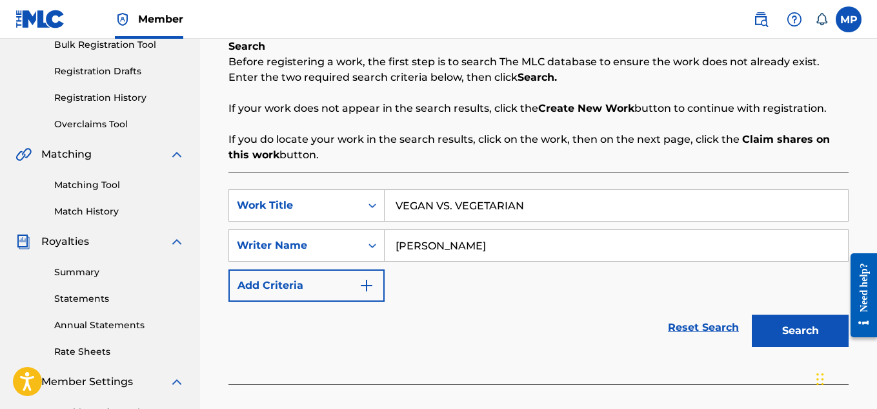
type input "[PERSON_NAME]"
click at [774, 327] on button "Search" at bounding box center [800, 330] width 97 height 32
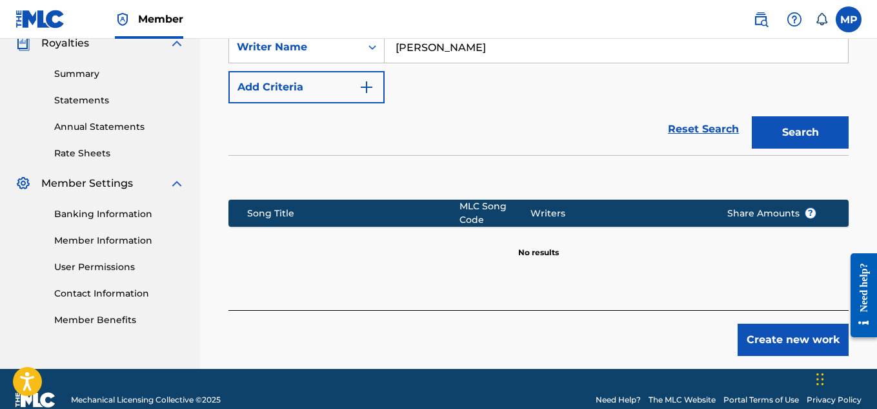
scroll to position [397, 0]
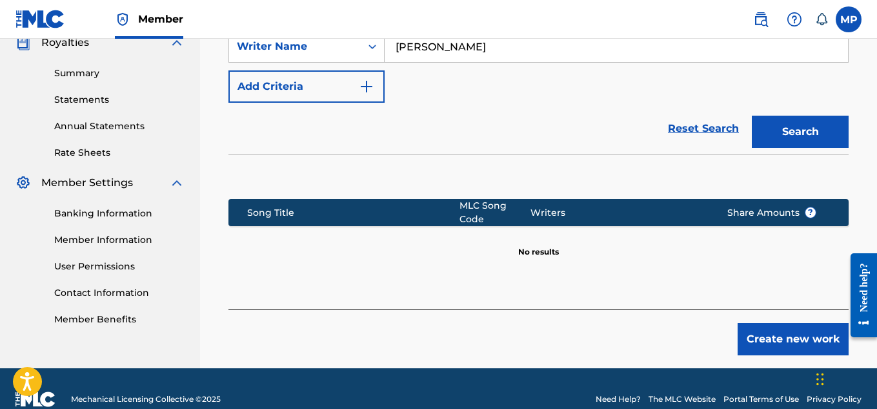
click at [761, 332] on button "Create new work" at bounding box center [793, 339] width 111 height 32
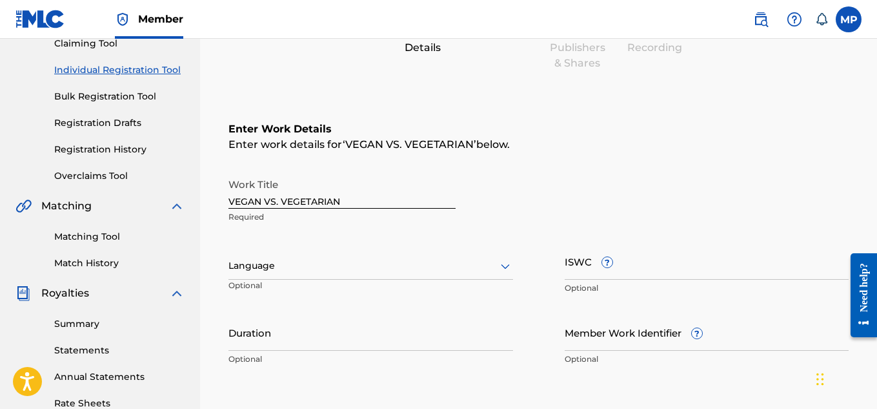
scroll to position [143, 0]
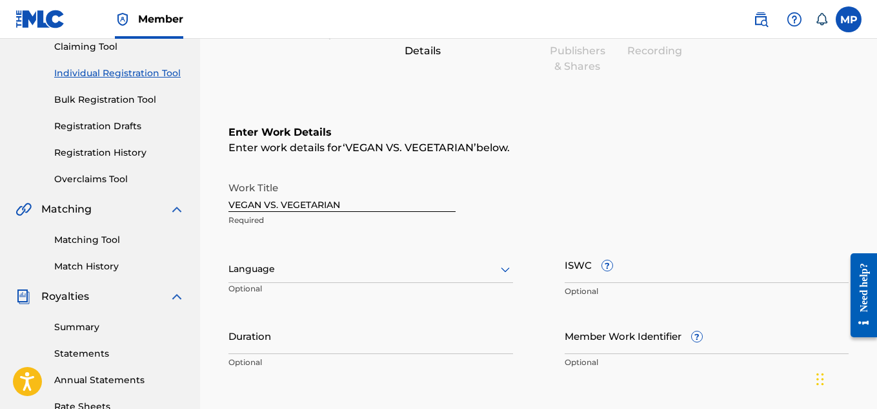
click at [673, 267] on input "ISWC ?" at bounding box center [707, 264] width 285 height 37
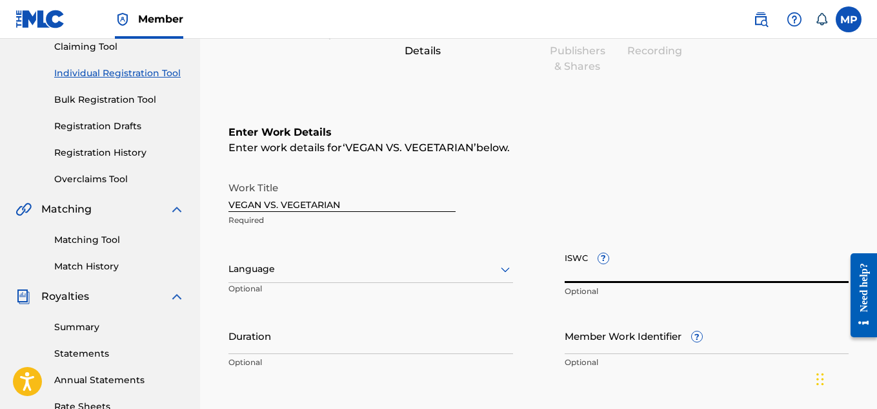
paste input "T9236605586"
type input "T9236605586"
click at [582, 336] on input "Member Work Identifier ?" at bounding box center [707, 335] width 285 height 37
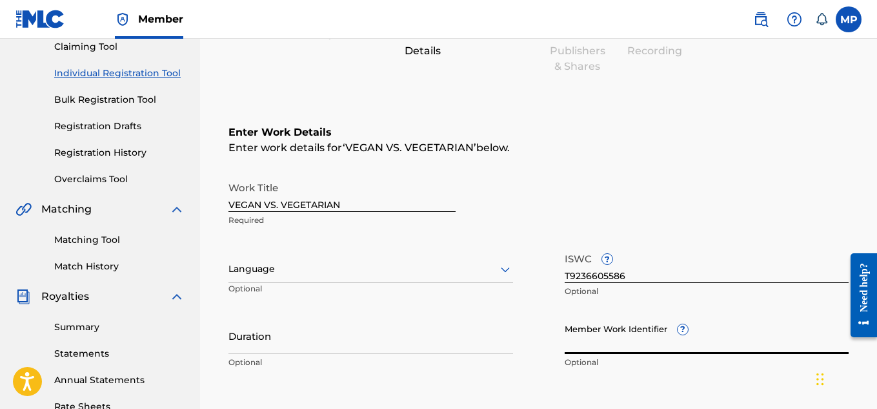
paste input "894135572"
type input "894135572"
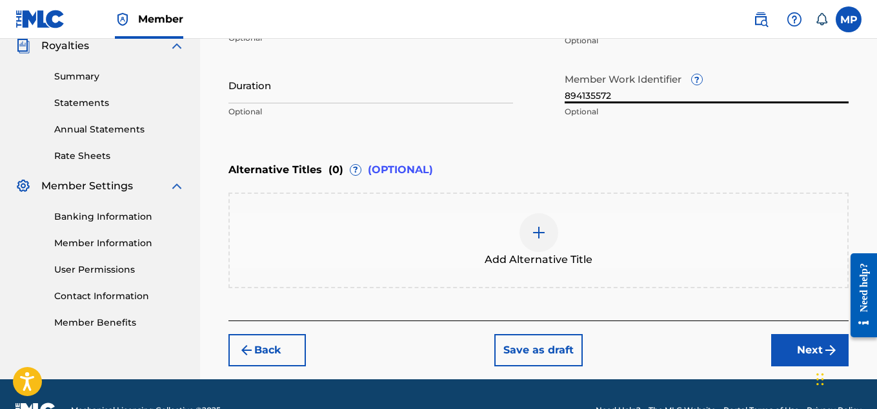
click at [809, 356] on button "Next" at bounding box center [809, 350] width 77 height 32
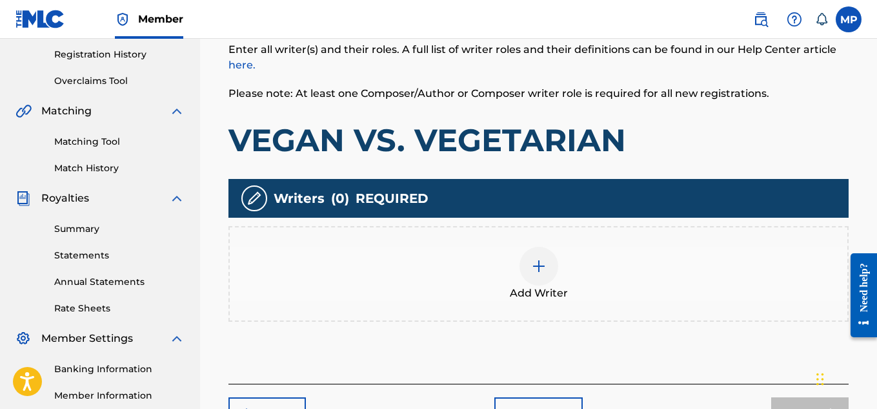
scroll to position [245, 0]
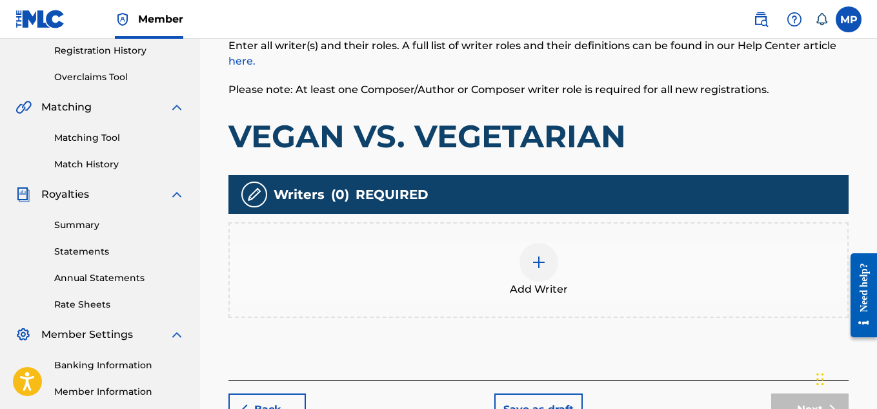
click at [530, 271] on div at bounding box center [539, 262] width 39 height 39
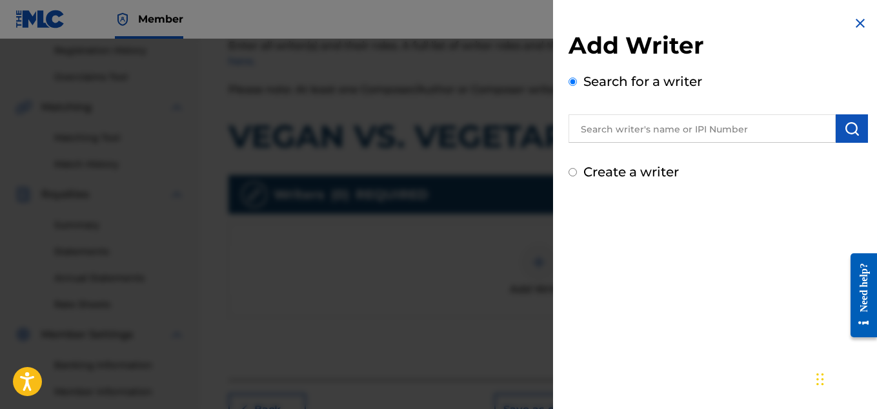
click at [718, 131] on input "text" at bounding box center [702, 128] width 267 height 28
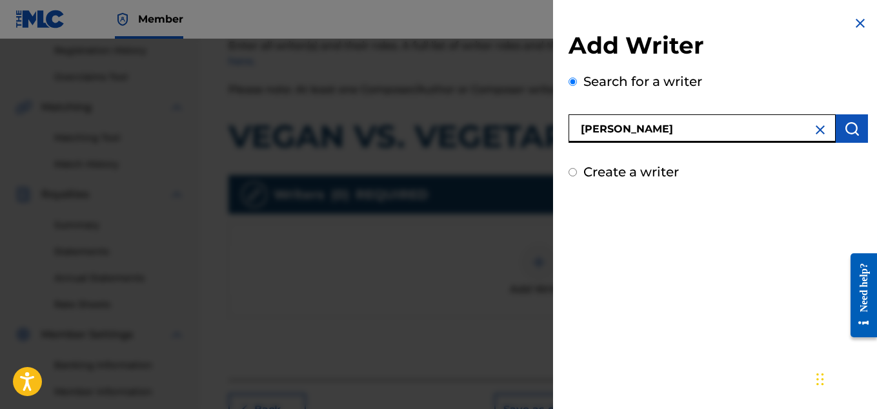
type input "[PERSON_NAME]"
click at [837, 128] on button "submit" at bounding box center [852, 128] width 32 height 28
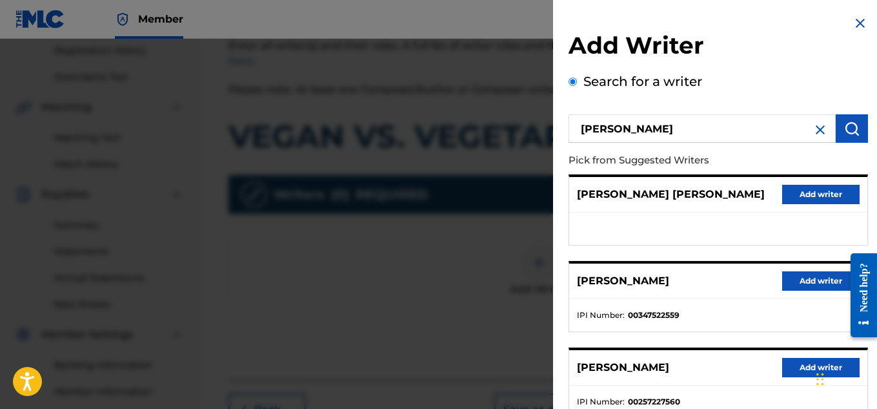
click at [799, 280] on button "Add writer" at bounding box center [820, 280] width 77 height 19
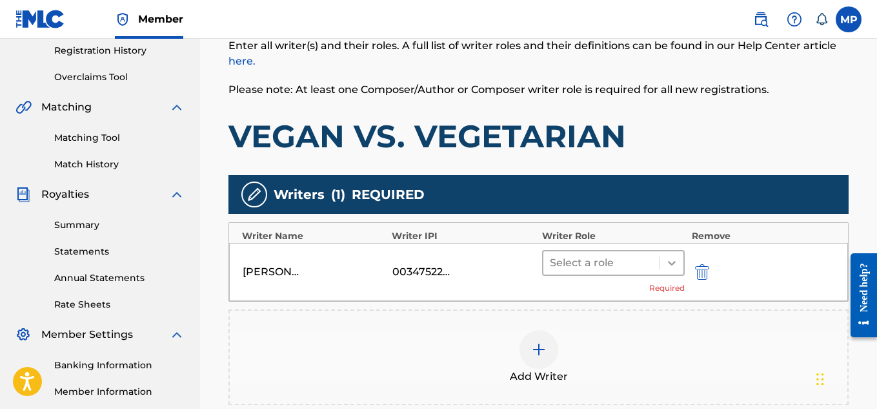
click at [677, 259] on icon at bounding box center [672, 262] width 13 height 13
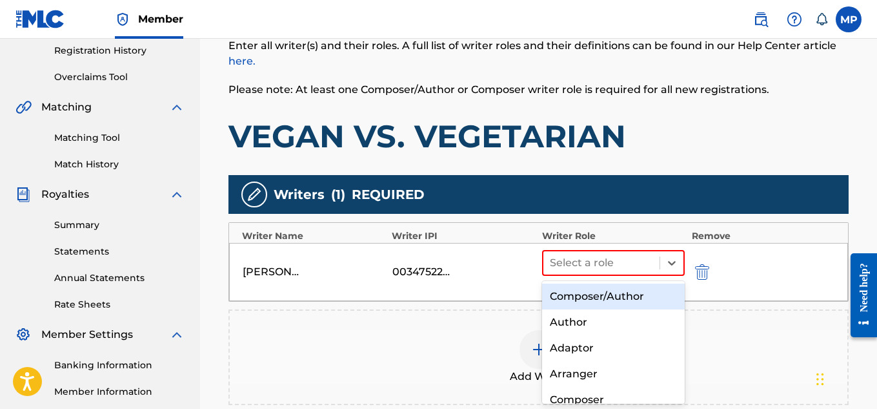
click at [611, 295] on div "Composer/Author" at bounding box center [613, 296] width 143 height 26
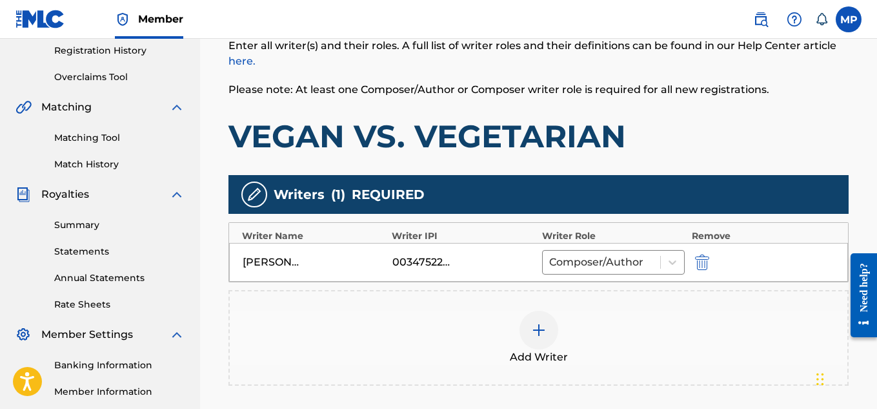
scroll to position [405, 0]
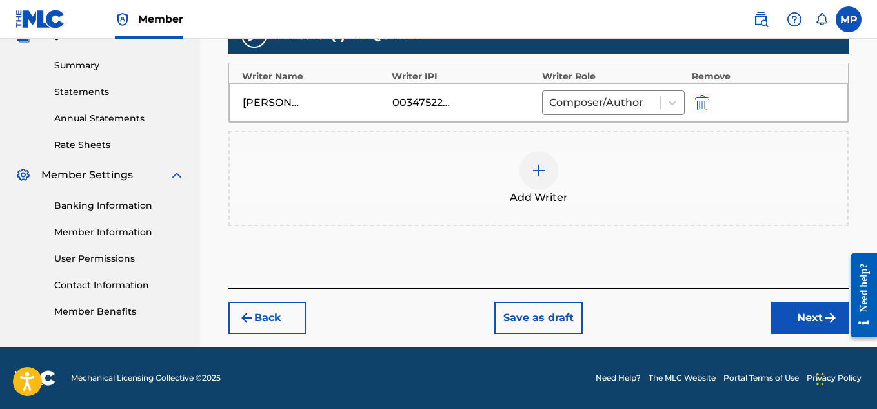
click at [779, 322] on button "Next" at bounding box center [809, 317] width 77 height 32
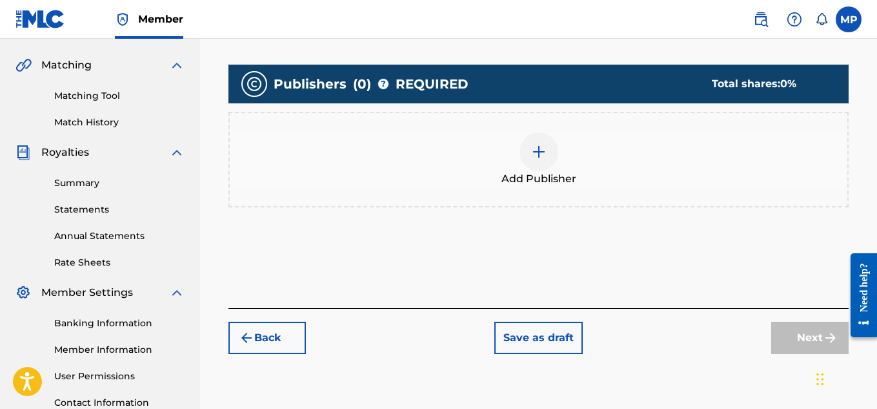
scroll to position [291, 0]
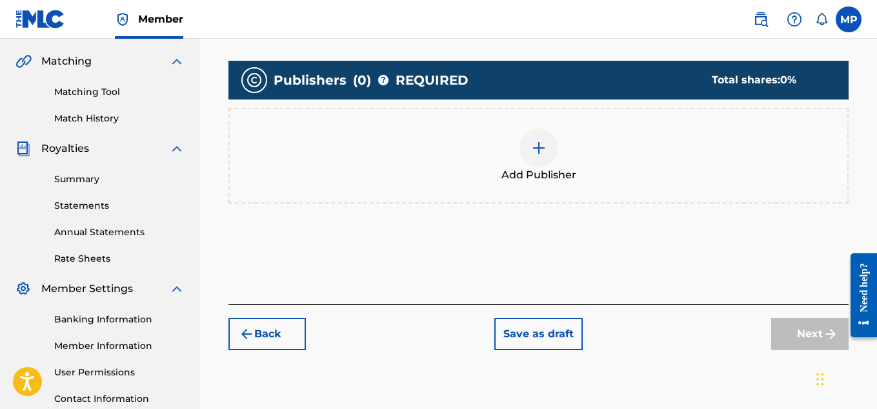
click at [549, 150] on div at bounding box center [539, 147] width 39 height 39
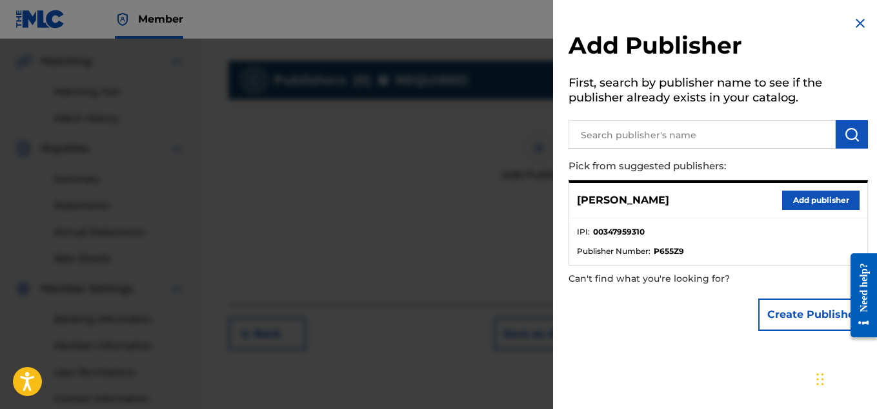
click at [795, 201] on button "Add publisher" at bounding box center [820, 199] width 77 height 19
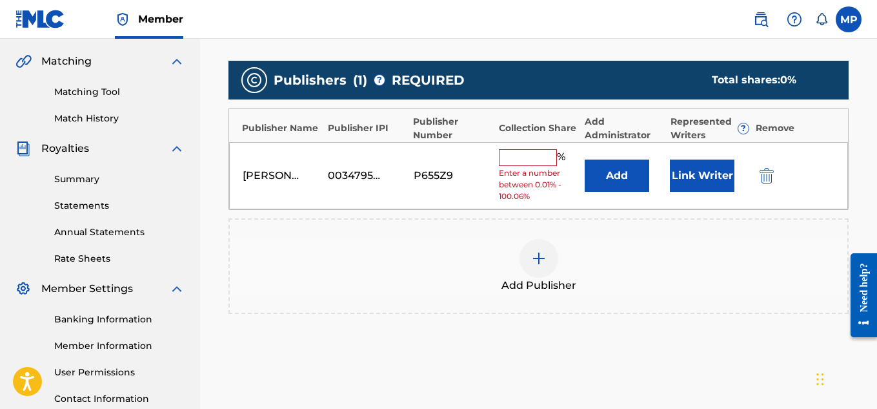
click at [544, 157] on input "text" at bounding box center [528, 157] width 58 height 17
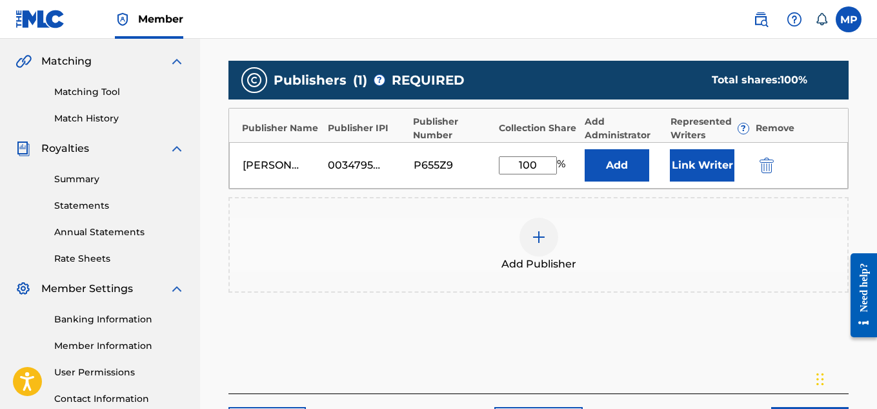
type input "100"
click at [708, 160] on button "Link Writer" at bounding box center [702, 165] width 65 height 32
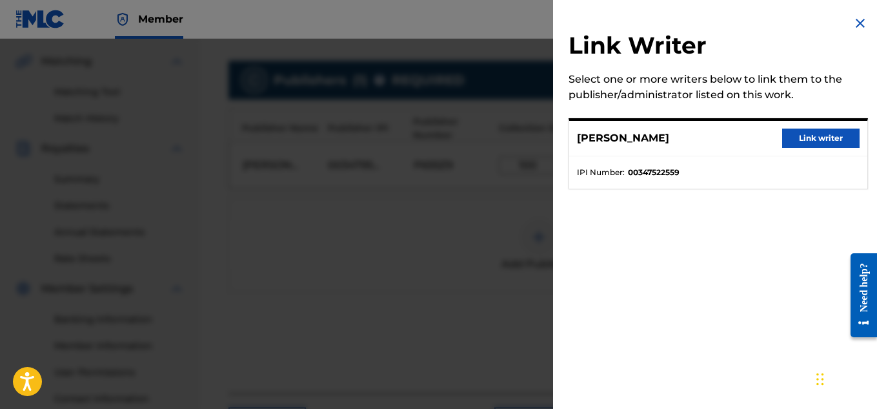
click at [809, 134] on button "Link writer" at bounding box center [820, 137] width 77 height 19
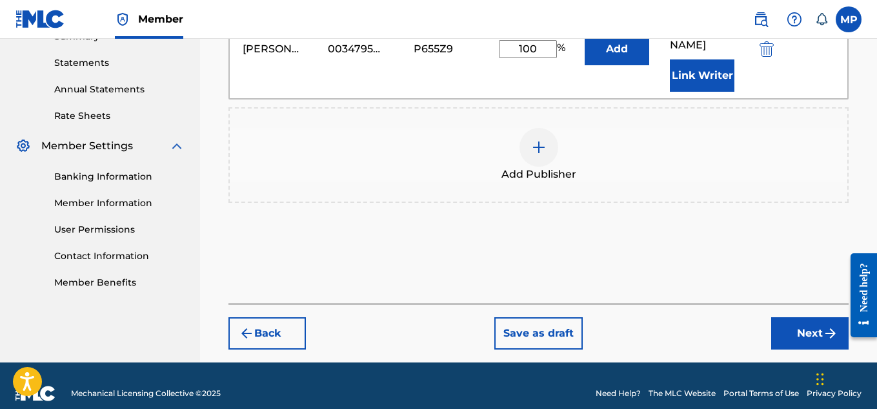
click at [794, 317] on button "Next" at bounding box center [809, 333] width 77 height 32
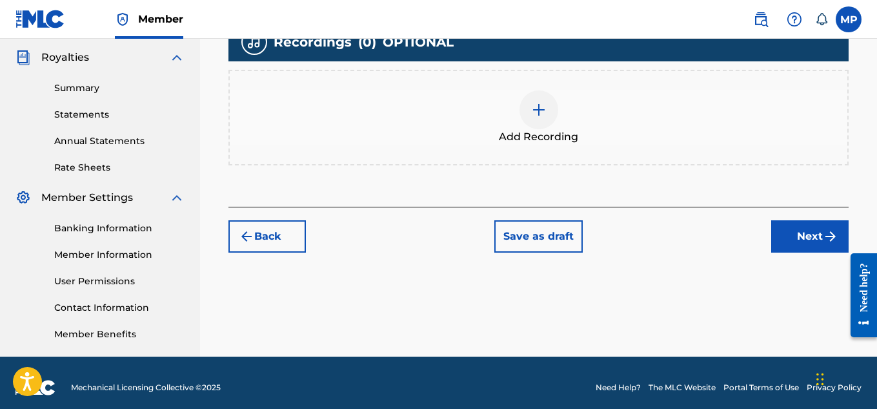
scroll to position [392, 0]
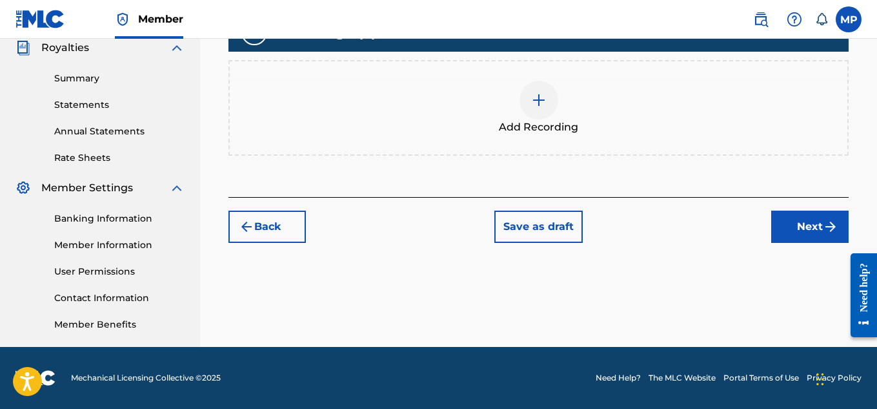
click at [548, 114] on div at bounding box center [539, 100] width 39 height 39
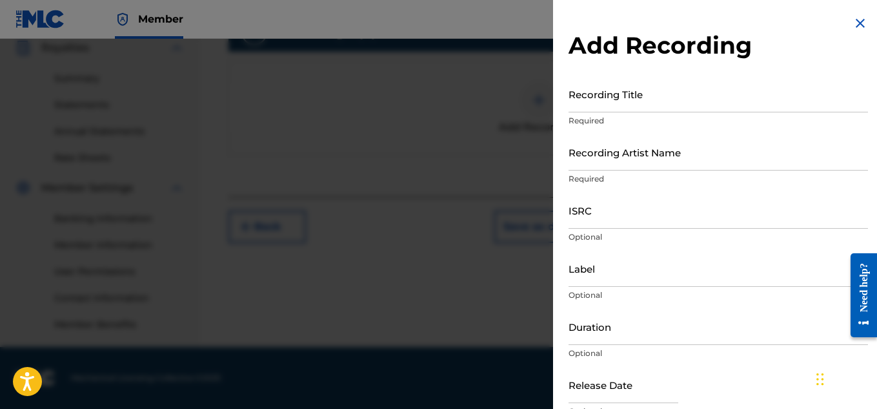
click at [593, 209] on input "ISRC" at bounding box center [719, 210] width 300 height 37
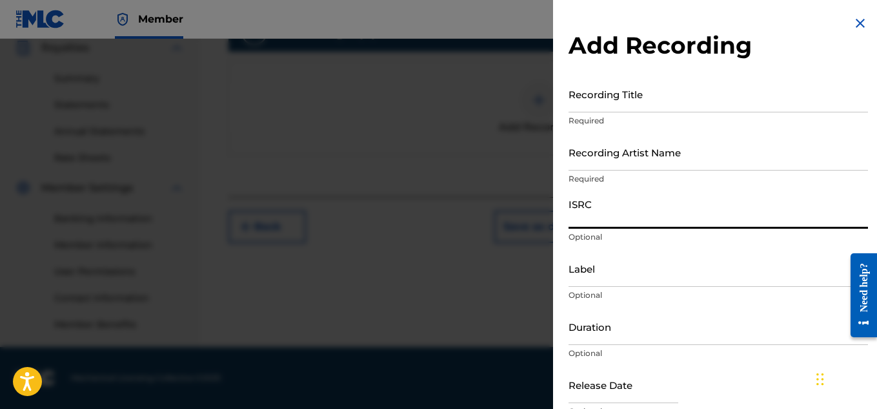
paste input "QZARB1829850"
type input "QZARB1829850"
click at [595, 162] on input "Recording Artist Name" at bounding box center [719, 152] width 300 height 37
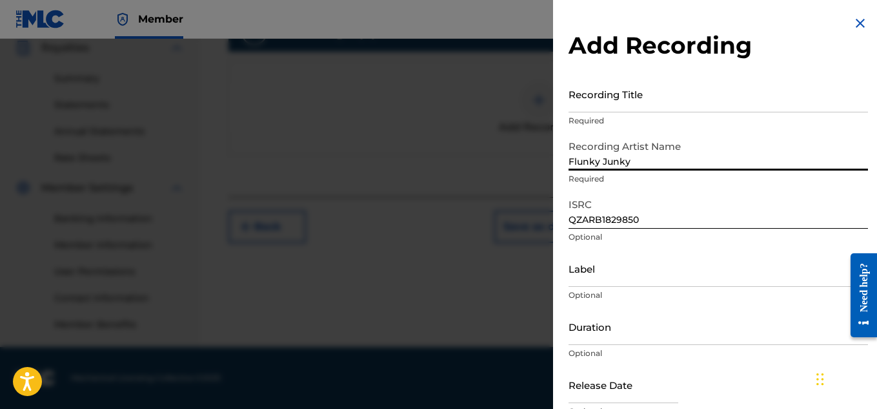
type input "Flunky Junky"
click at [609, 106] on input "Recording Title" at bounding box center [719, 94] width 300 height 37
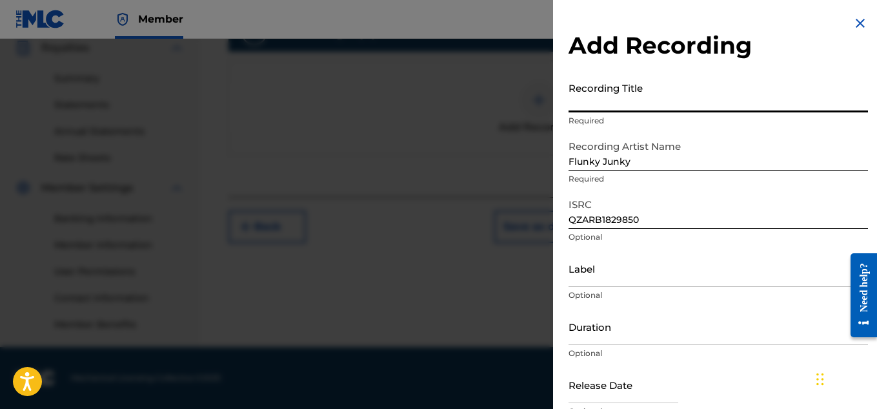
paste input "VEGAN VS. VEGETARIAN"
type input "VEGAN VS. VEGETARIAN"
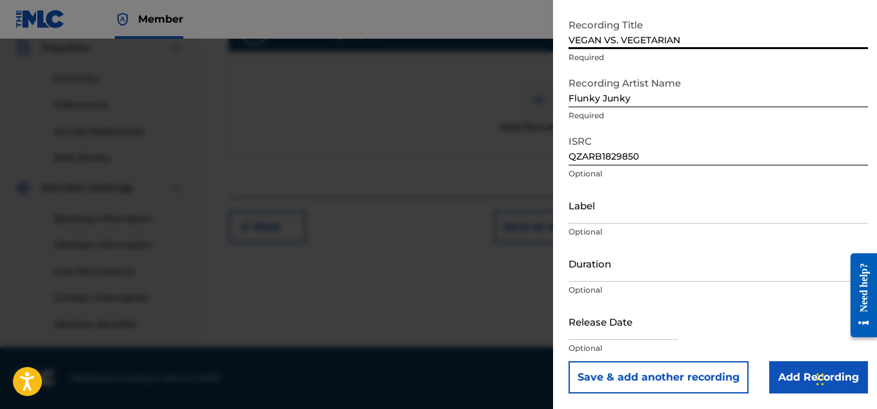
click at [772, 365] on input "Add Recording" at bounding box center [818, 377] width 99 height 32
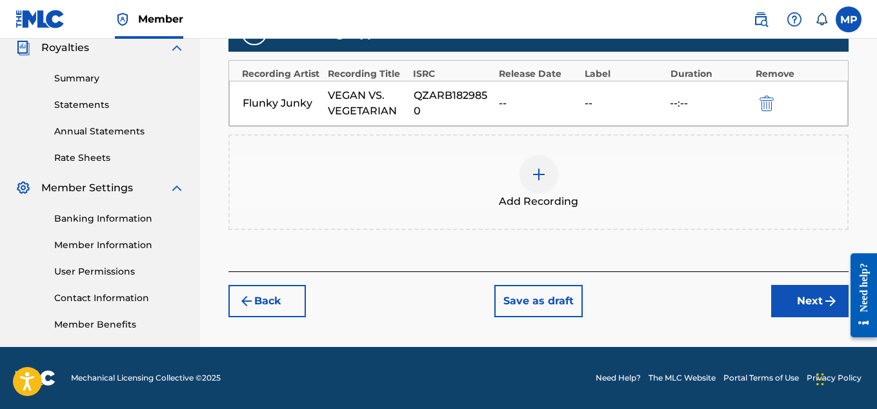
click at [782, 294] on button "Next" at bounding box center [809, 301] width 77 height 32
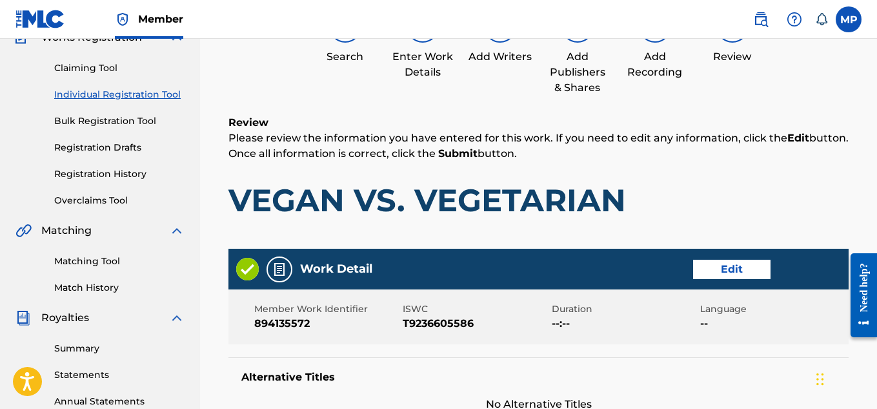
scroll to position [58, 0]
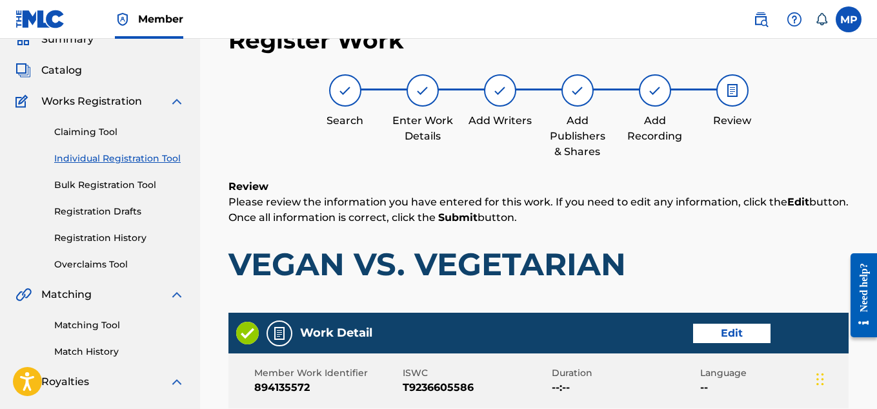
click at [729, 325] on button "Edit" at bounding box center [731, 332] width 77 height 19
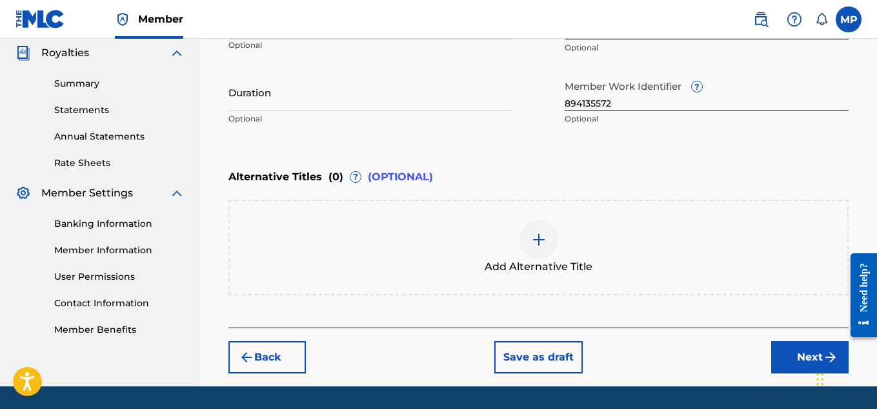
scroll to position [391, 0]
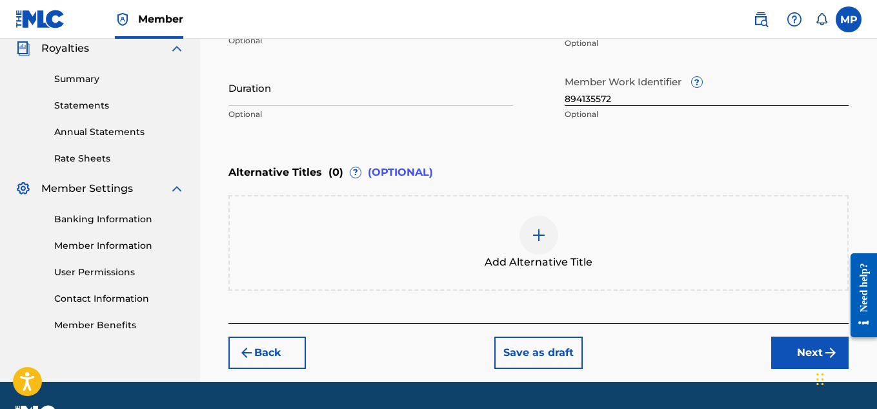
click at [533, 234] on img at bounding box center [538, 234] width 15 height 15
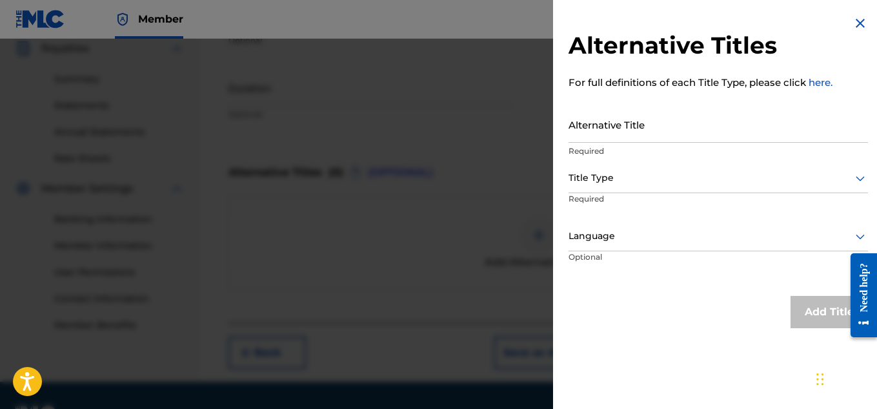
click at [649, 127] on input "Alternative Title" at bounding box center [719, 124] width 300 height 37
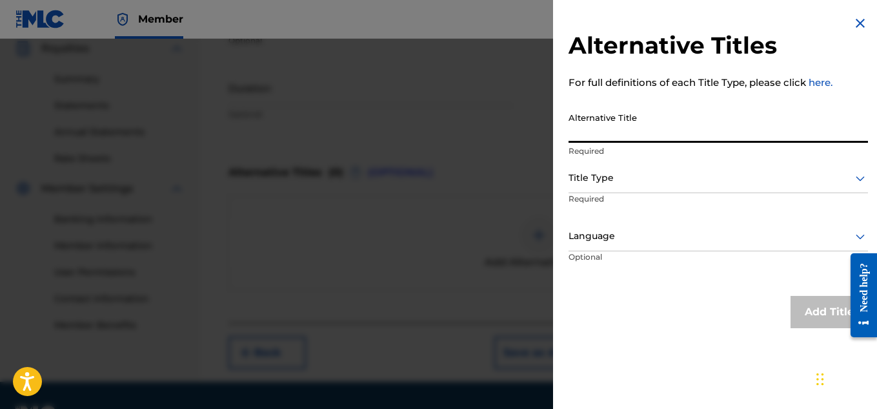
paste input "VEGAN VS. VEGETARIAN (DIET MUSIC)"
type input "VEGAN VS. VEGETARIAN (DIET MUSIC)"
click at [624, 178] on div at bounding box center [719, 178] width 300 height 16
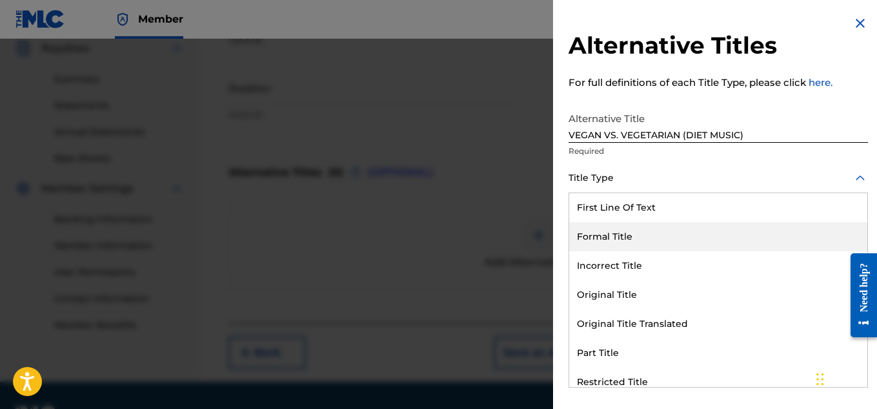
scroll to position [126, 0]
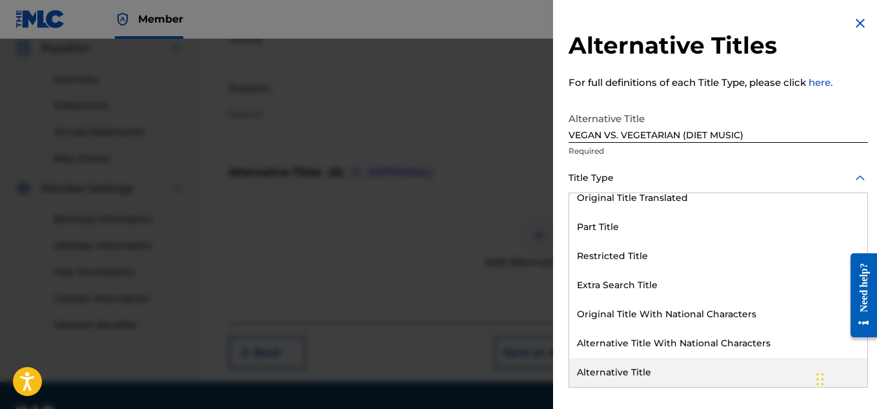
click at [630, 372] on div "Alternative Title" at bounding box center [718, 372] width 298 height 29
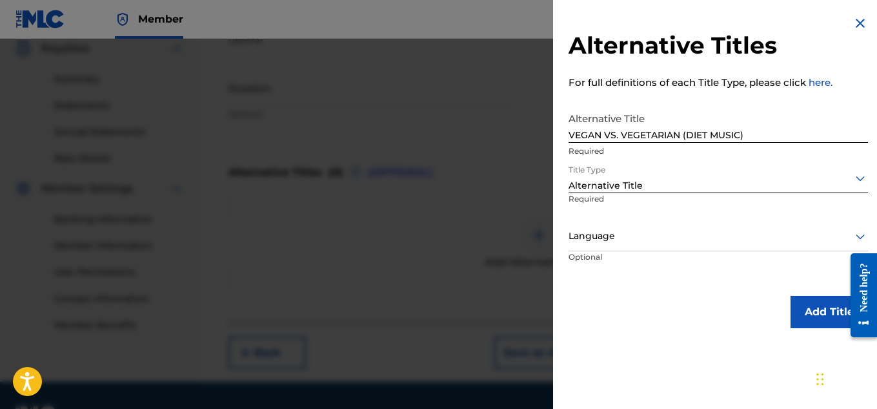
scroll to position [426, 0]
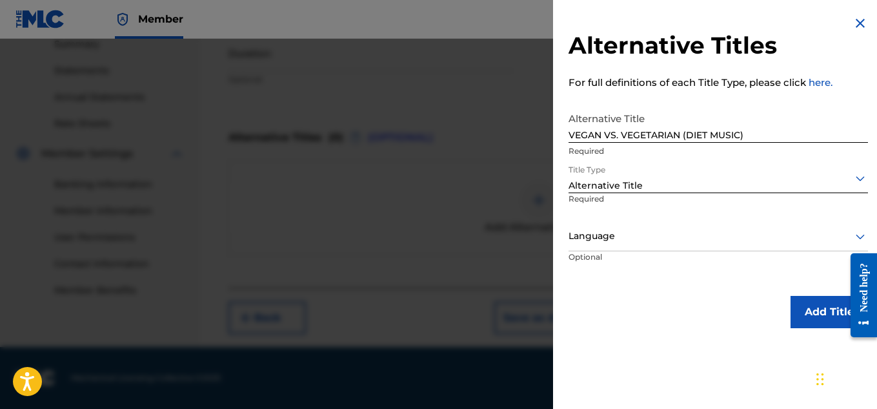
click at [810, 309] on button "Add Title" at bounding box center [829, 312] width 77 height 32
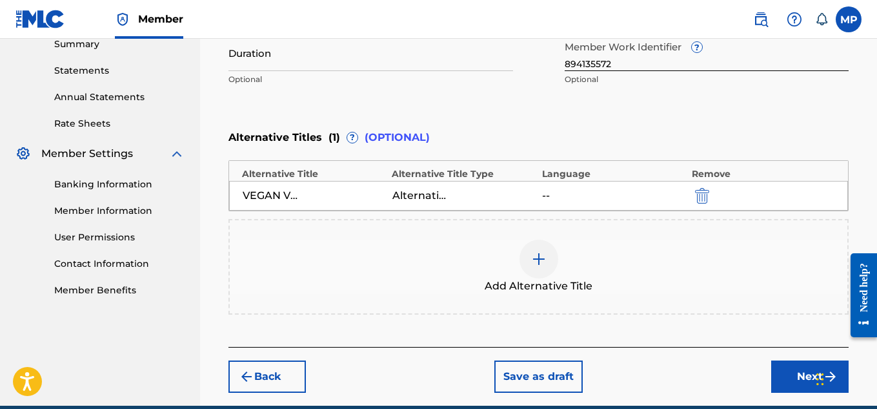
scroll to position [485, 0]
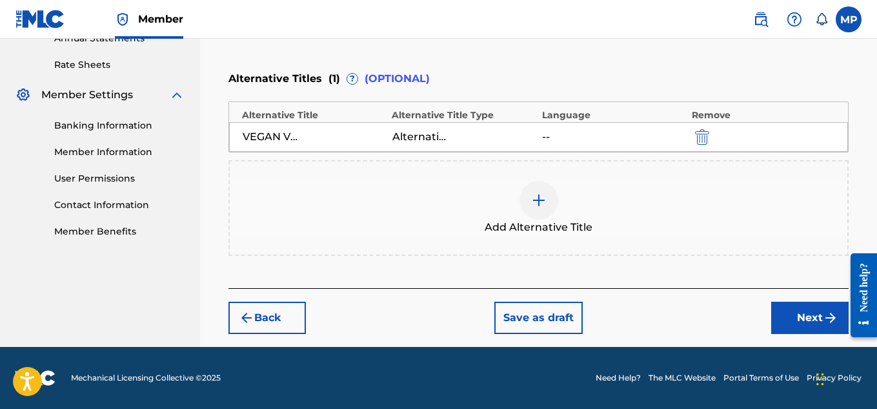
click at [800, 309] on button "Next" at bounding box center [809, 317] width 77 height 32
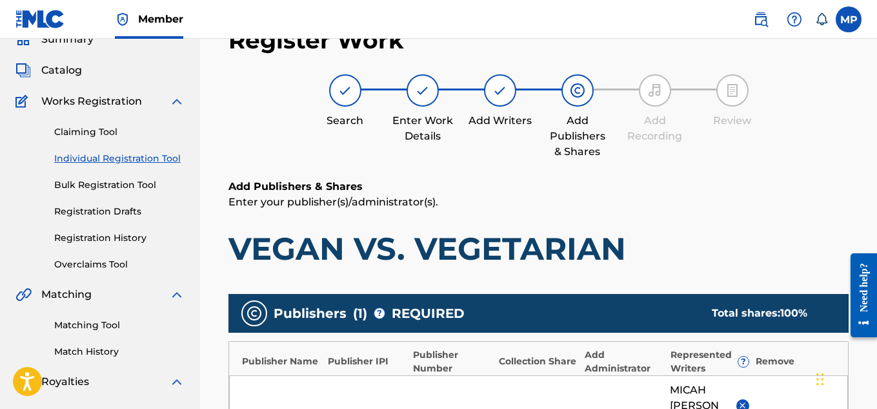
scroll to position [434, 0]
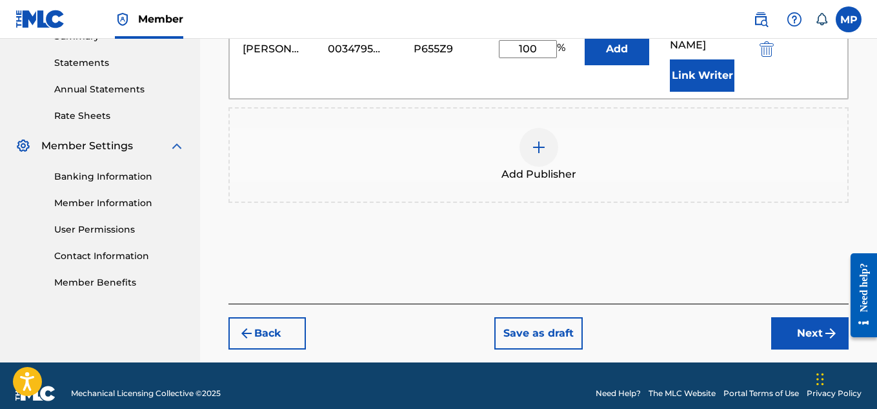
click at [811, 317] on button "Next" at bounding box center [809, 333] width 77 height 32
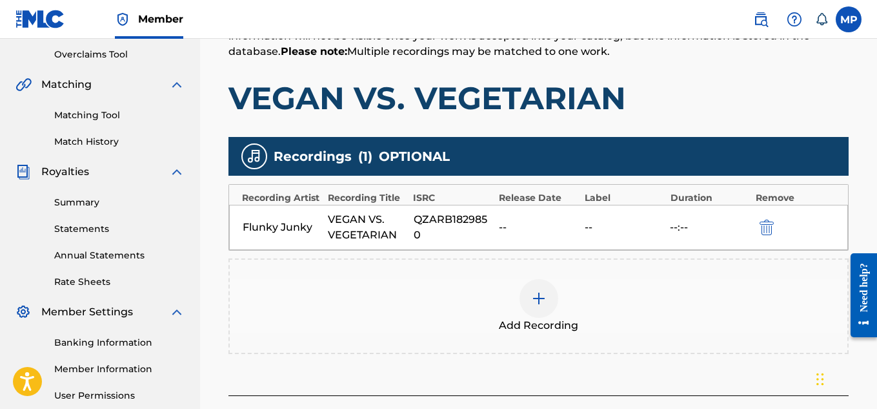
scroll to position [356, 0]
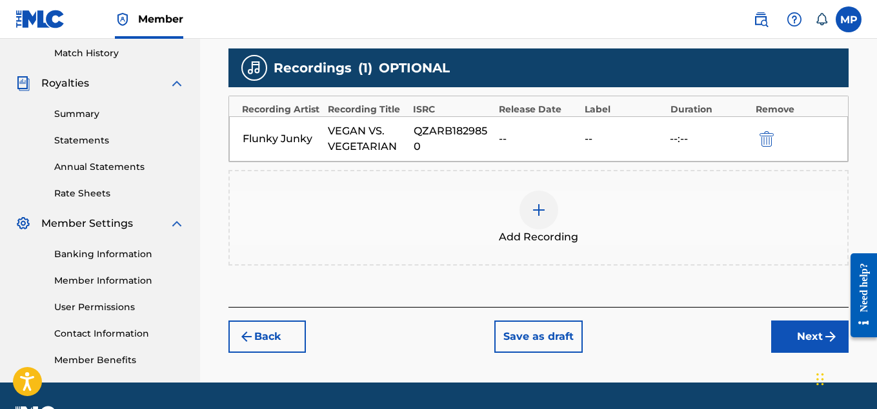
click at [803, 344] on button "Next" at bounding box center [809, 336] width 77 height 32
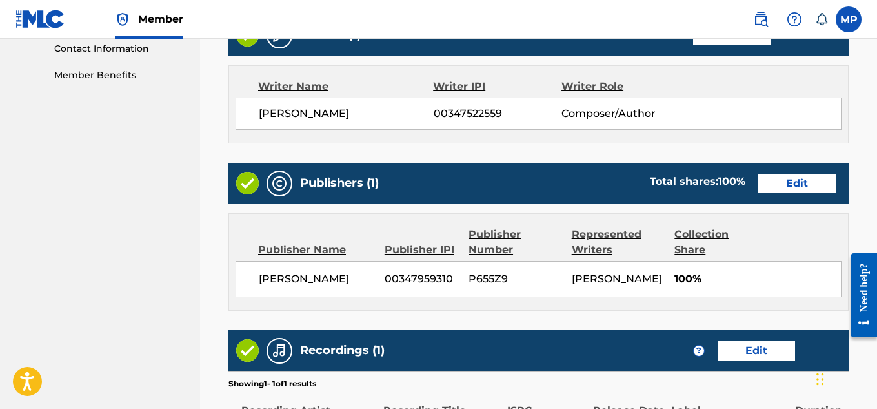
scroll to position [827, 0]
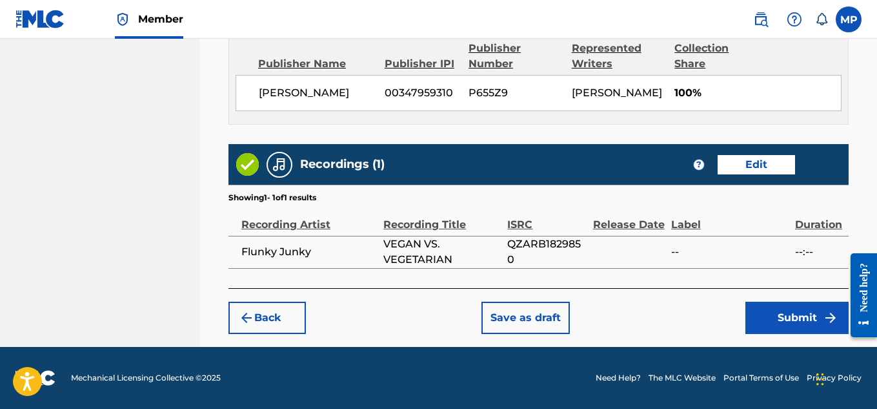
click at [794, 322] on button "Submit" at bounding box center [797, 317] width 103 height 32
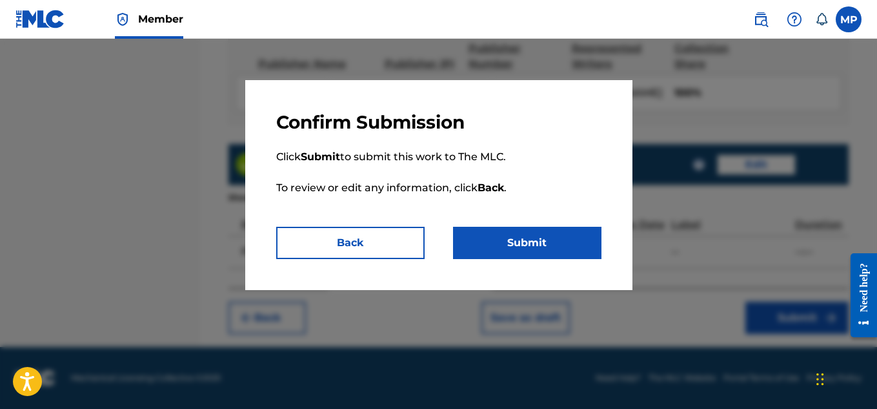
click at [548, 247] on button "Submit" at bounding box center [527, 243] width 148 height 32
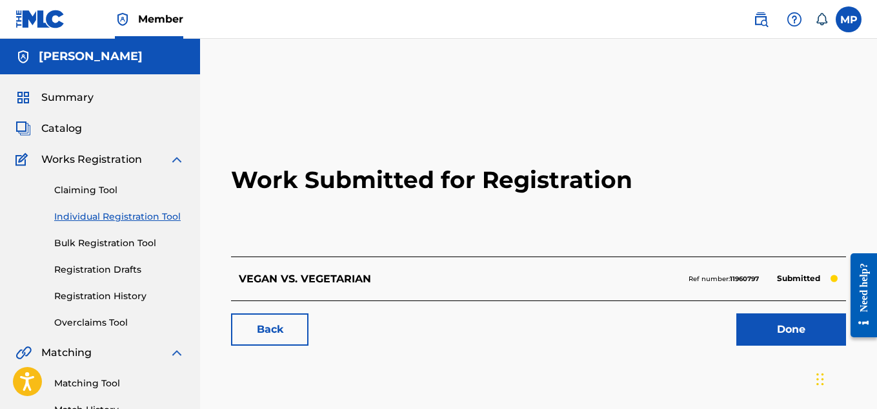
click at [290, 331] on link "Back" at bounding box center [269, 329] width 77 height 32
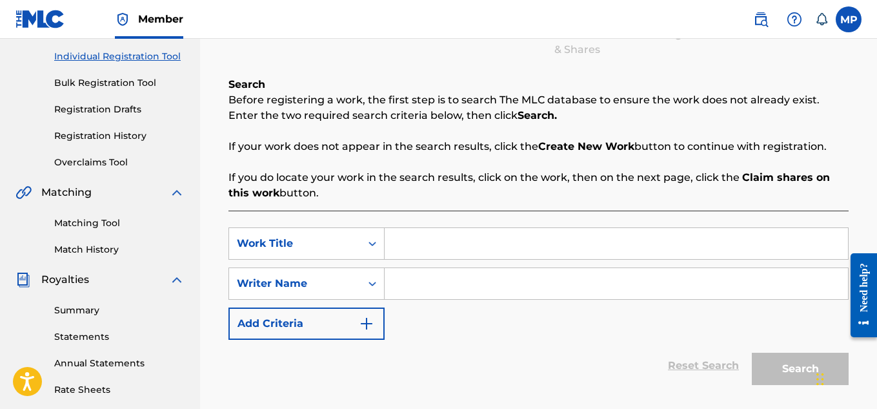
scroll to position [185, 0]
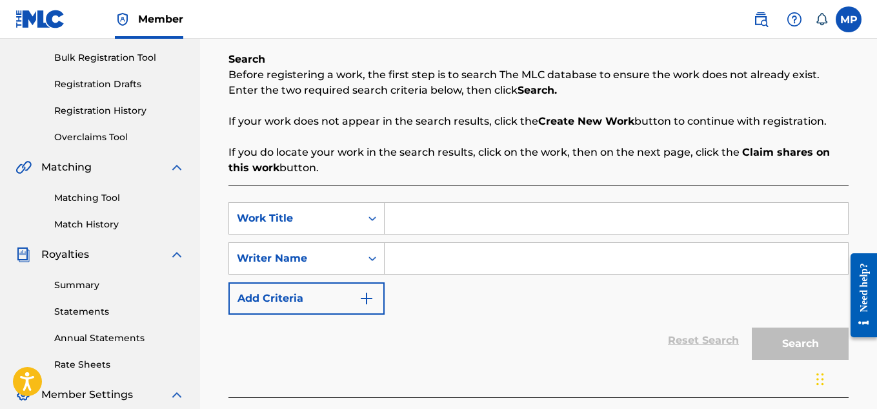
click at [429, 219] on input "Search Form" at bounding box center [616, 218] width 463 height 31
paste input "SYNTHETIC SOCA"
type input "SYNTHETIC SOCA"
click at [436, 259] on input "Search Form" at bounding box center [616, 258] width 463 height 31
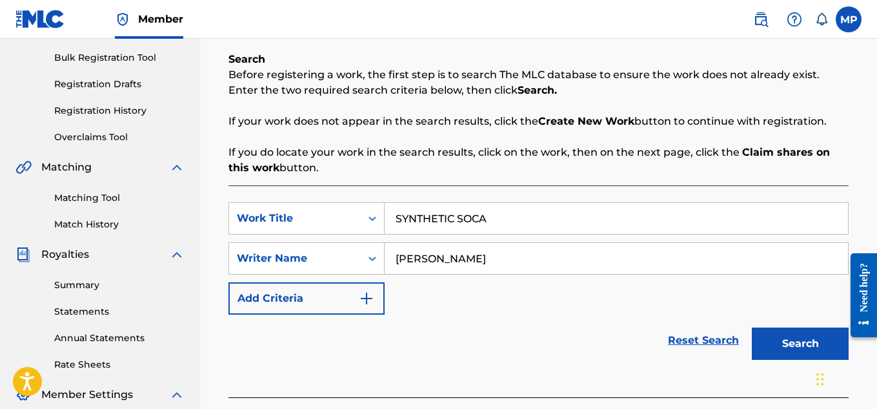
type input "[PERSON_NAME]"
click at [781, 334] on button "Search" at bounding box center [800, 343] width 97 height 32
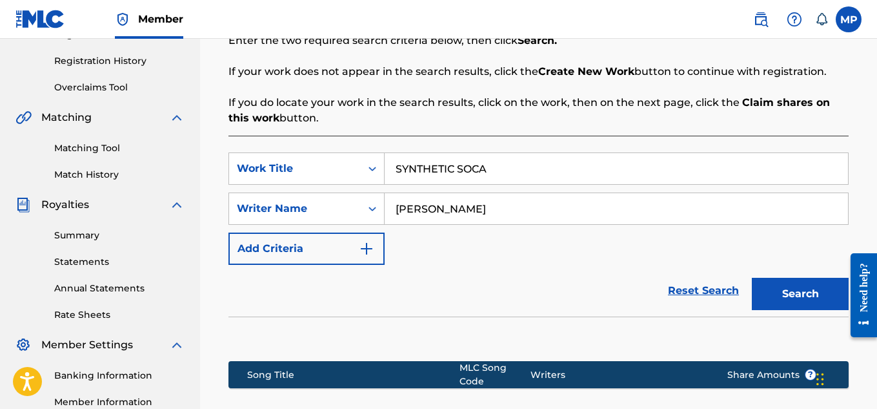
scroll to position [418, 0]
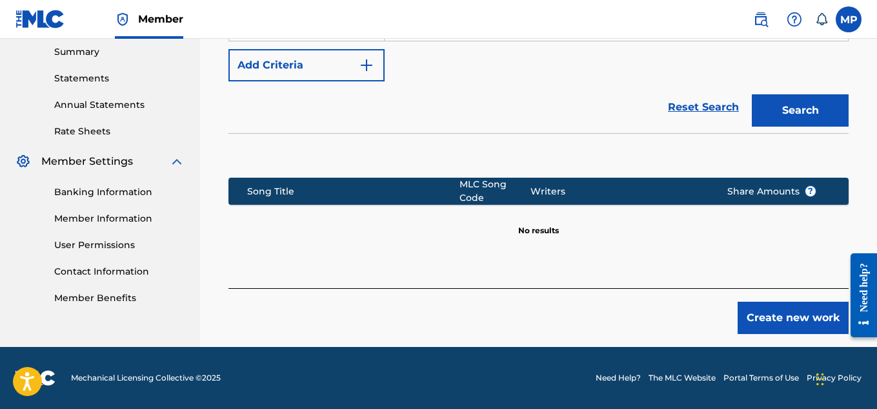
click at [779, 318] on button "Create new work" at bounding box center [793, 317] width 111 height 32
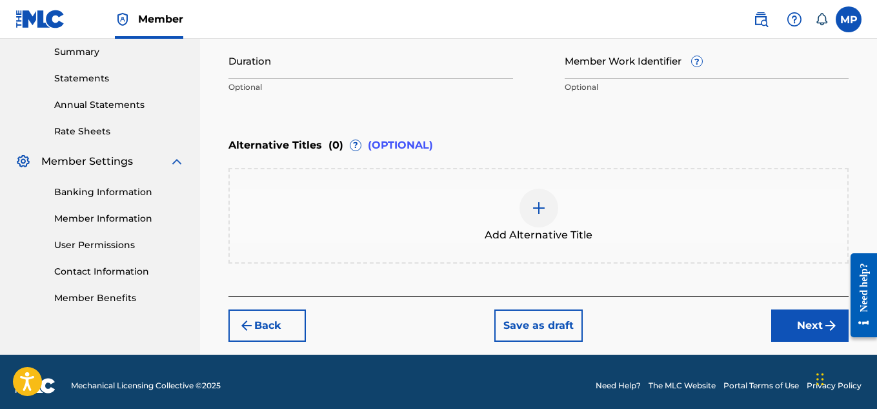
click at [533, 207] on img at bounding box center [538, 207] width 15 height 15
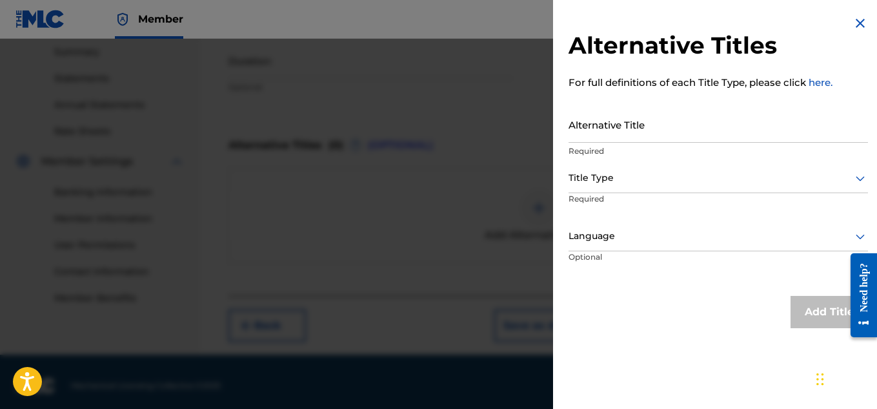
click at [616, 132] on input "Alternative Title" at bounding box center [719, 124] width 300 height 37
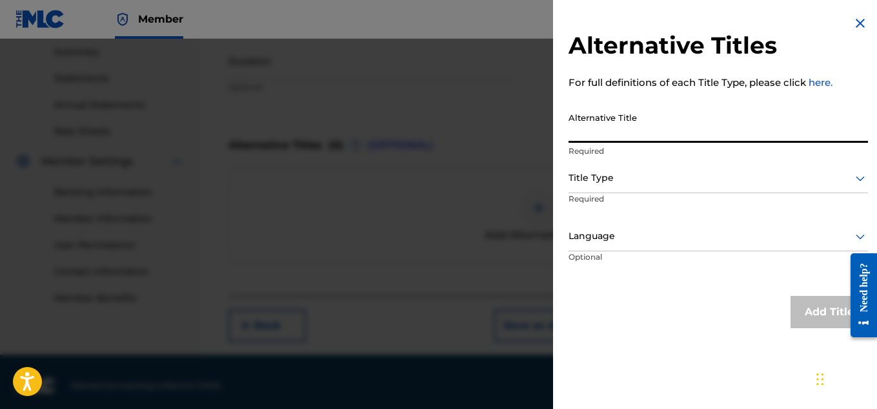
paste input "SYNTHETIC SOCA (MOTIVATIONAL WORKOUT)"
type input "SYNTHETIC SOCA (MOTIVATIONAL WORKOUT)"
click at [618, 188] on div "Title Type" at bounding box center [719, 178] width 300 height 29
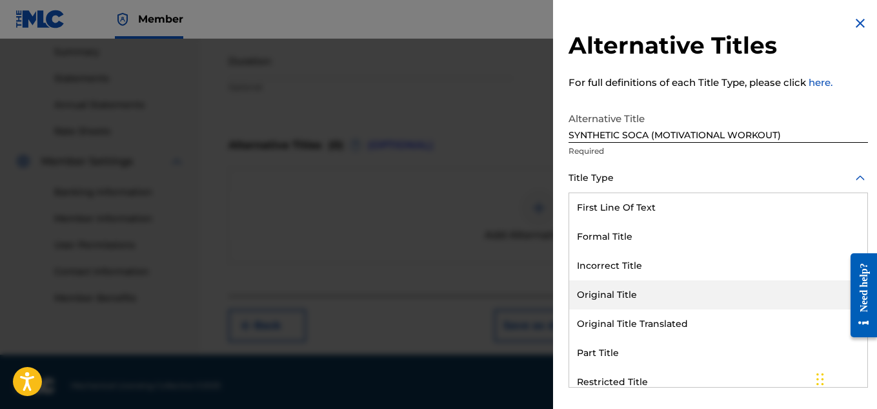
scroll to position [126, 0]
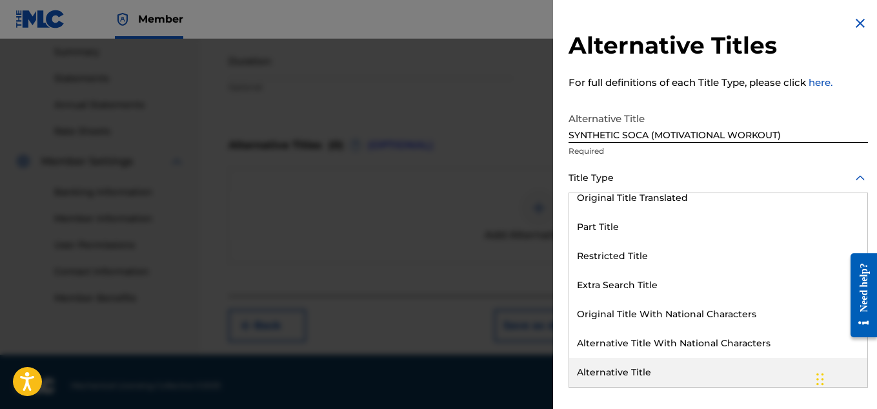
click at [617, 371] on div "Alternative Title" at bounding box center [718, 372] width 298 height 29
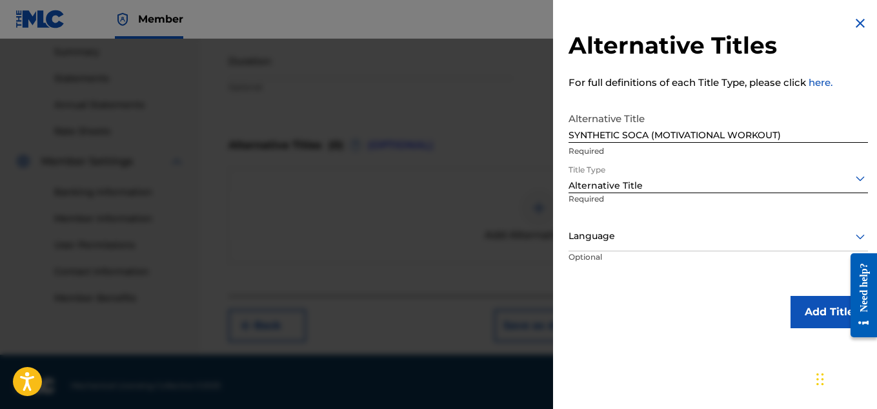
click at [631, 180] on div at bounding box center [719, 178] width 300 height 16
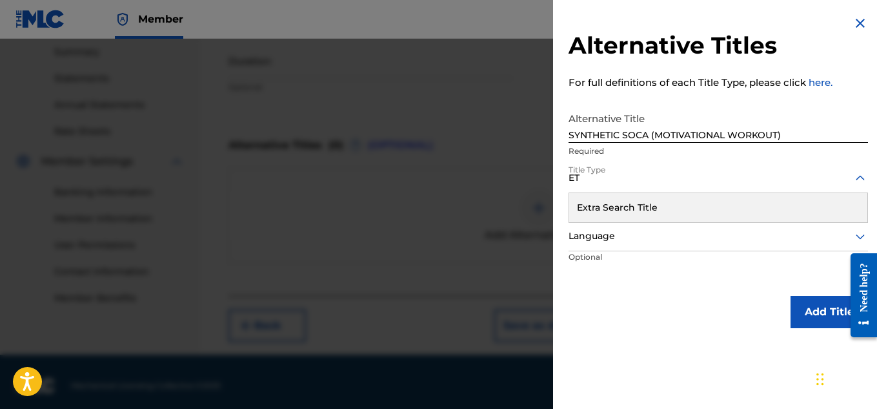
scroll to position [0, 0]
type input "ETI"
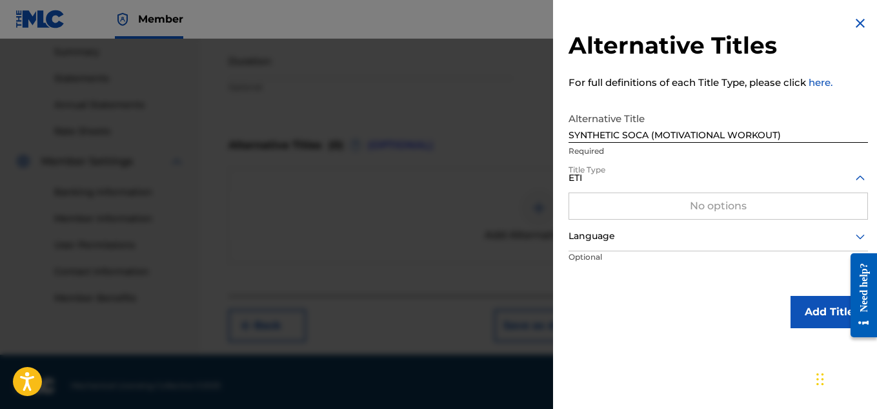
click at [624, 176] on div "ETI" at bounding box center [719, 178] width 300 height 16
click at [797, 309] on button "Add Title" at bounding box center [829, 312] width 77 height 32
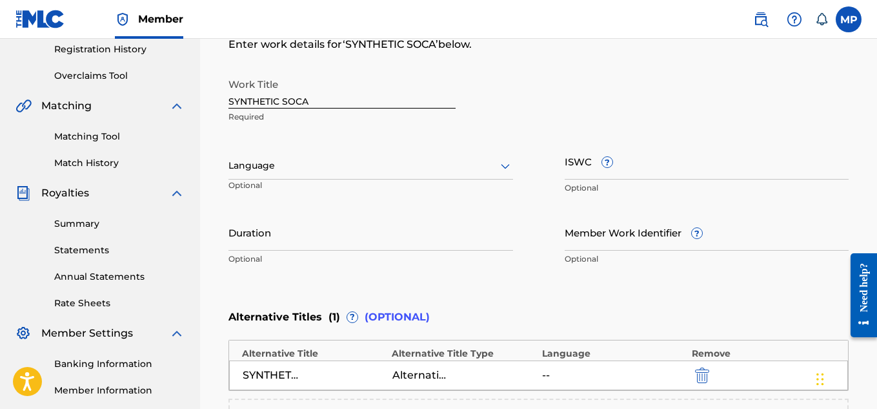
scroll to position [247, 0]
click at [591, 241] on input "Member Work Identifier ?" at bounding box center [707, 231] width 285 height 37
paste input "894135518"
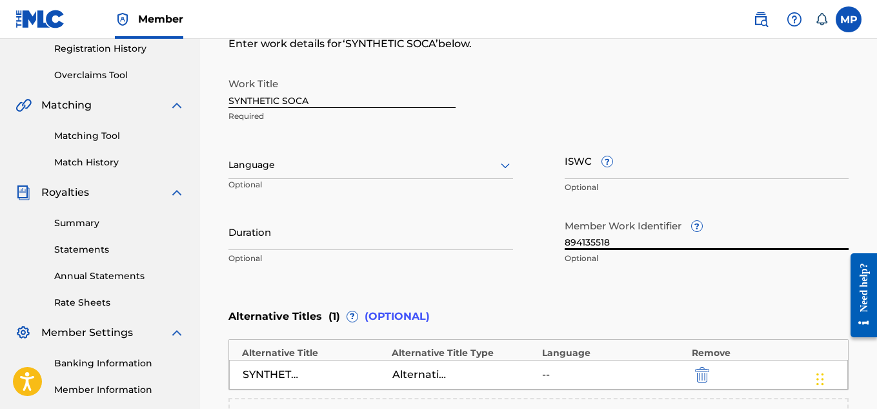
type input "894135518"
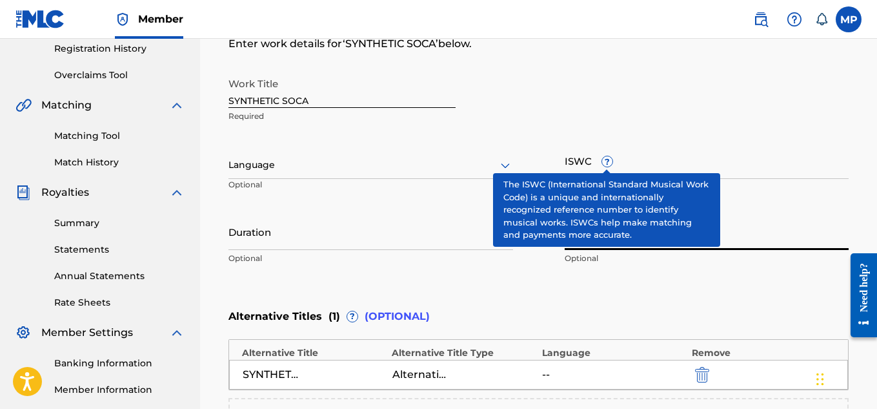
click at [665, 161] on input "ISWC ?" at bounding box center [707, 160] width 285 height 37
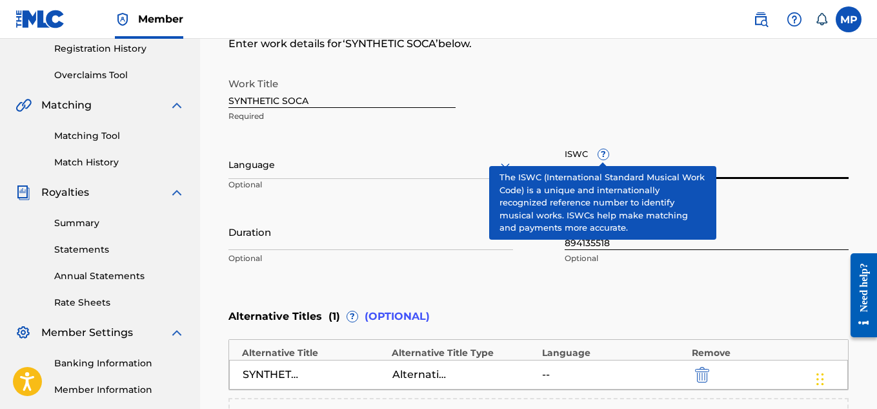
paste input "T9236604845"
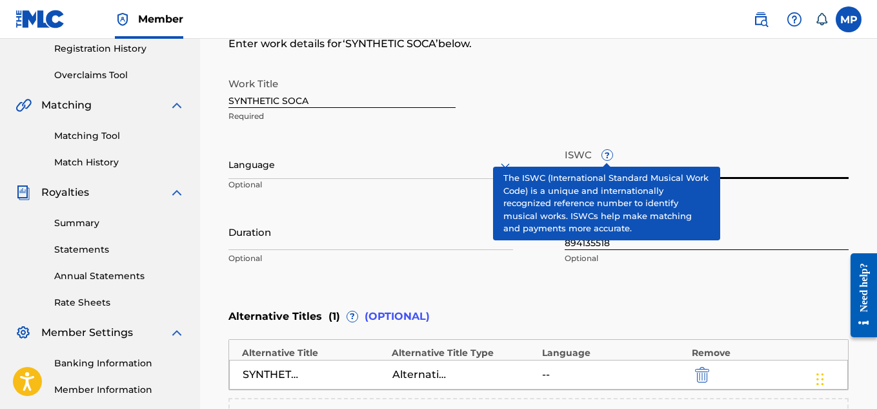
type input "T9236604845"
click at [582, 72] on div "Work Title SYNTHETIC SOCA Required" at bounding box center [539, 100] width 620 height 58
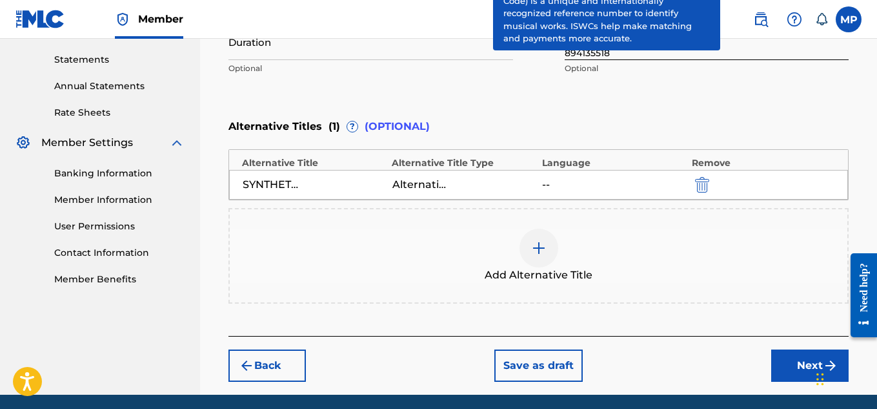
scroll to position [439, 0]
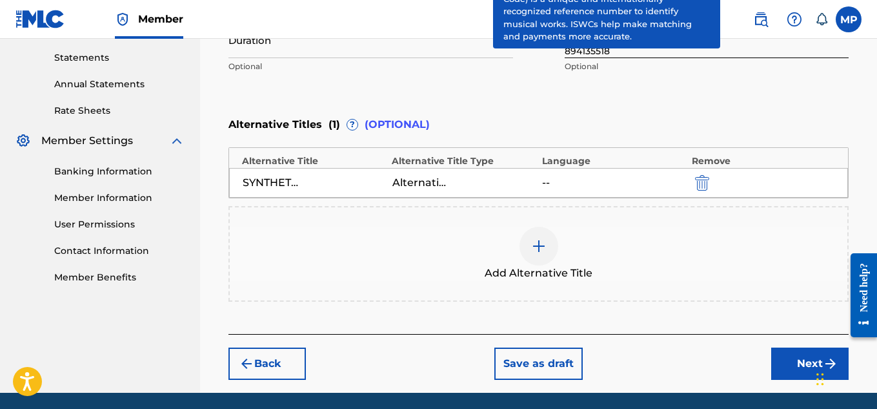
click at [786, 367] on button "Next" at bounding box center [809, 363] width 77 height 32
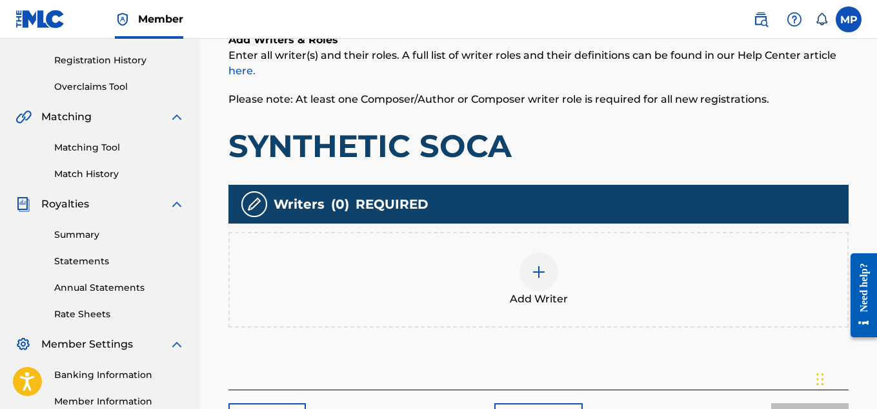
scroll to position [264, 0]
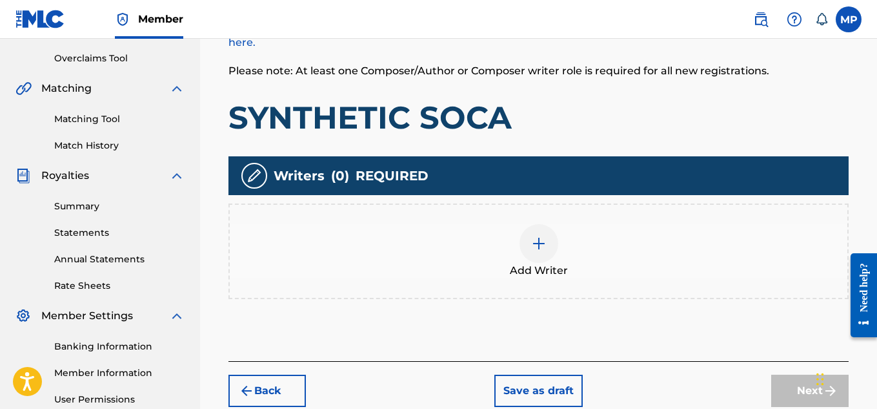
click at [539, 248] on img at bounding box center [538, 243] width 15 height 15
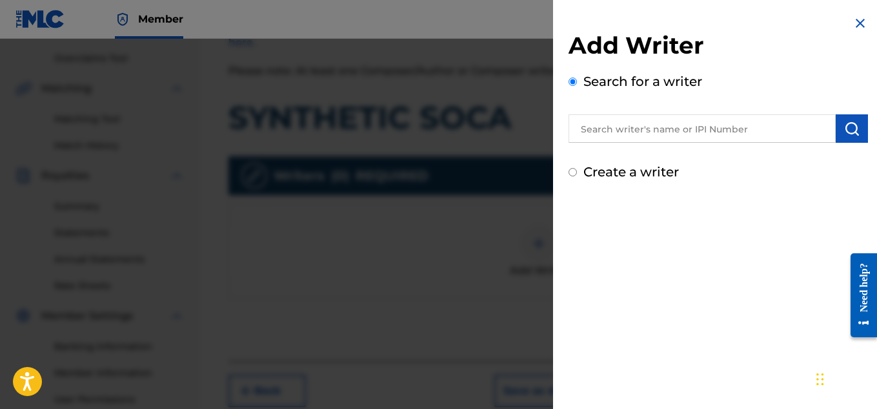
click at [844, 135] on img "submit" at bounding box center [851, 128] width 15 height 15
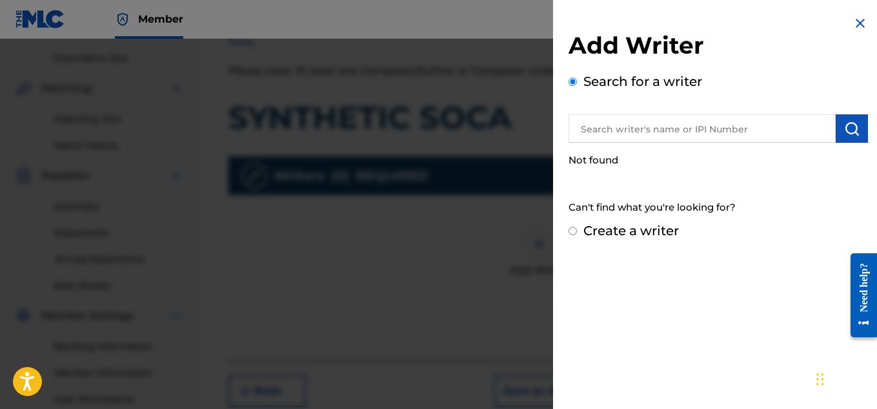
click at [669, 132] on input "text" at bounding box center [702, 128] width 267 height 28
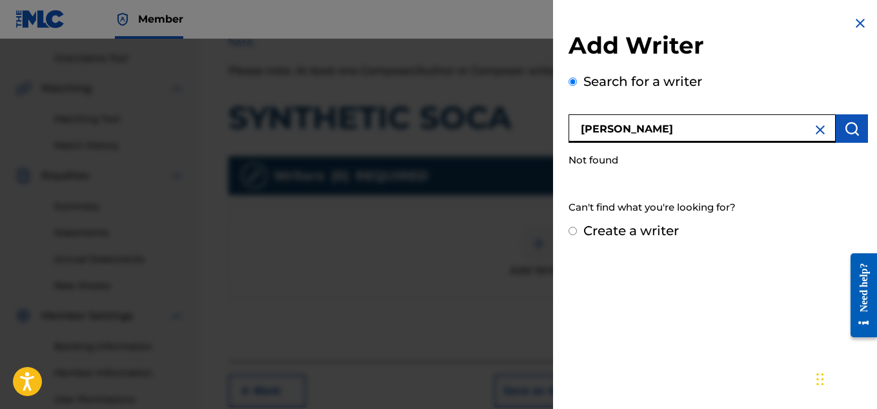
scroll to position [0, 0]
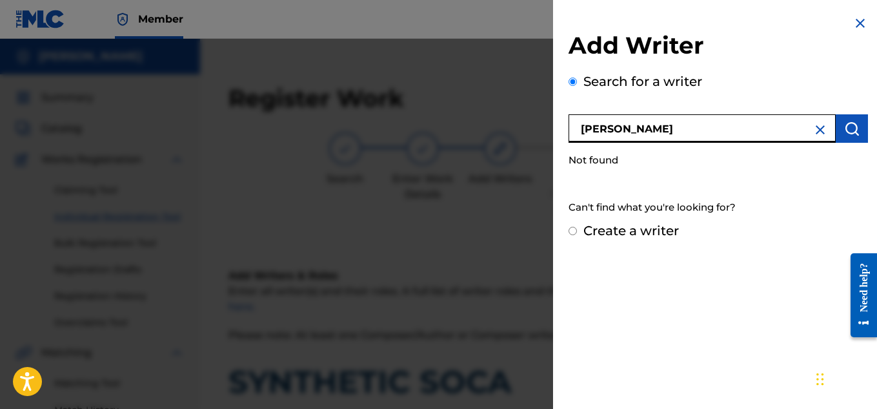
type input "[PERSON_NAME]"
click at [859, 127] on button "submit" at bounding box center [852, 128] width 32 height 28
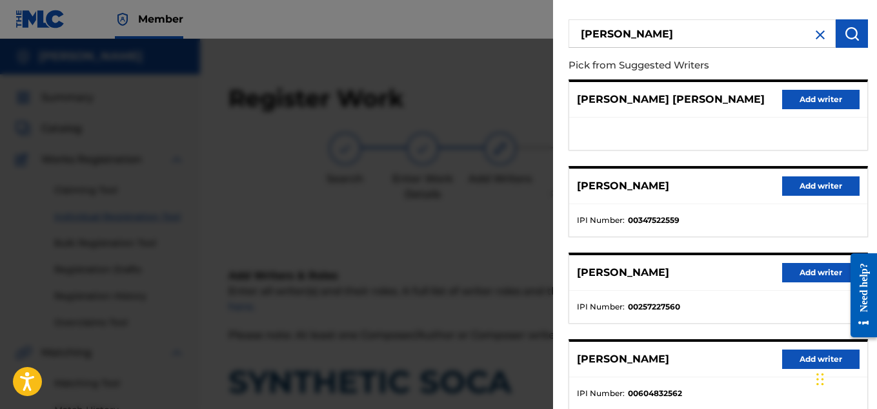
scroll to position [113, 0]
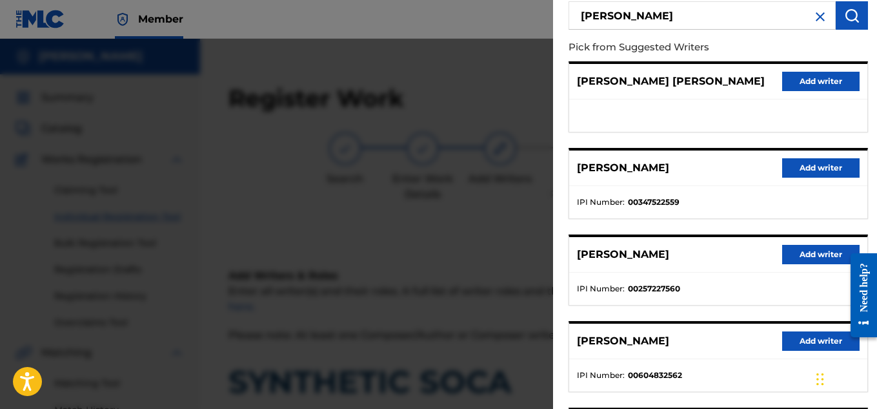
click at [821, 163] on button "Add writer" at bounding box center [820, 167] width 77 height 19
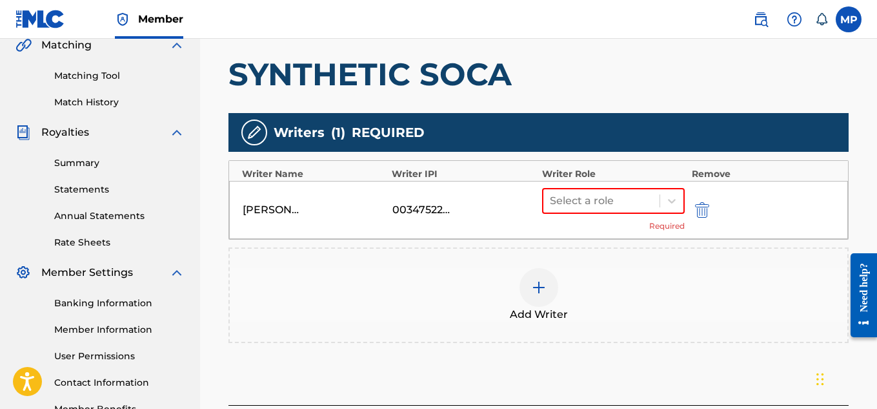
scroll to position [312, 0]
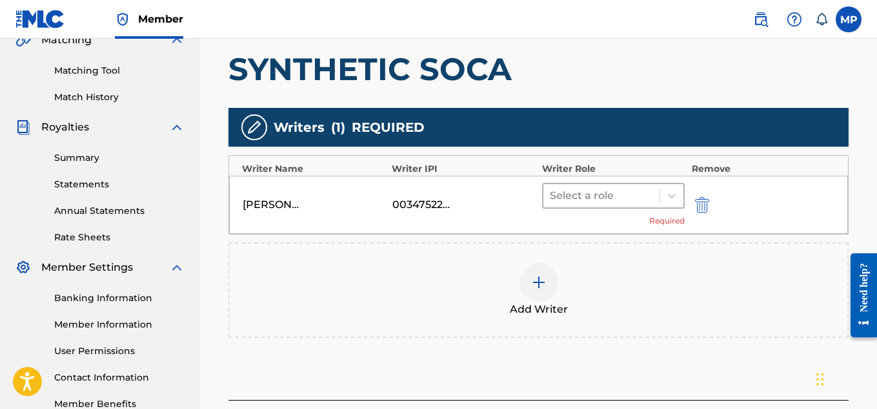
click at [638, 192] on div at bounding box center [602, 196] width 104 height 18
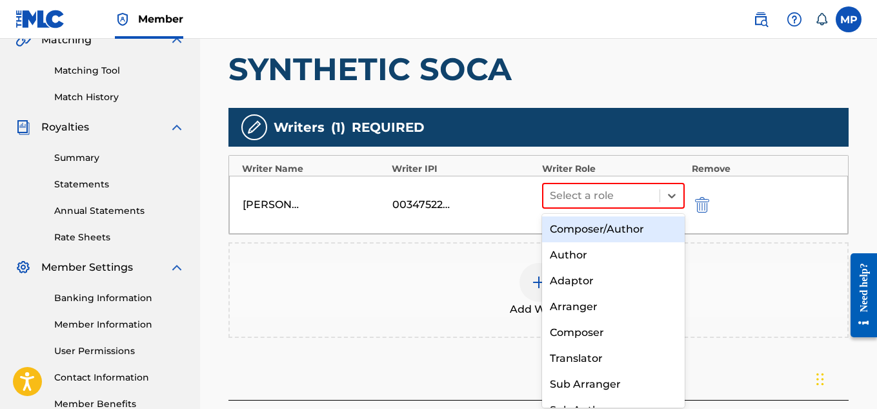
click at [575, 234] on div "Composer/Author" at bounding box center [613, 229] width 143 height 26
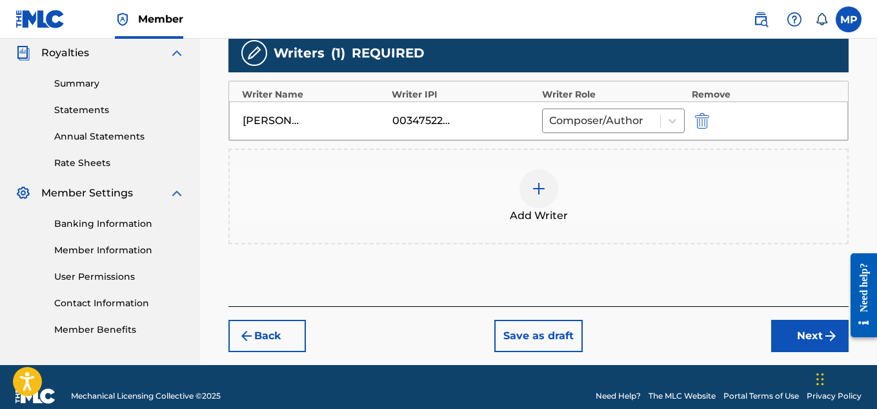
scroll to position [405, 0]
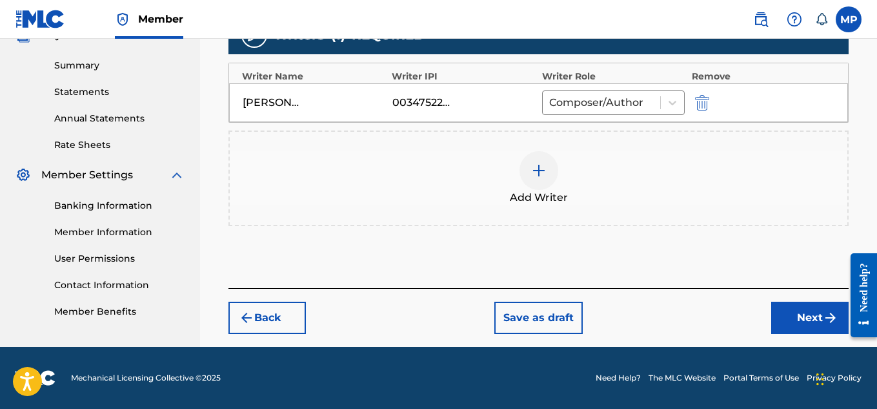
click at [780, 310] on button "Next" at bounding box center [809, 317] width 77 height 32
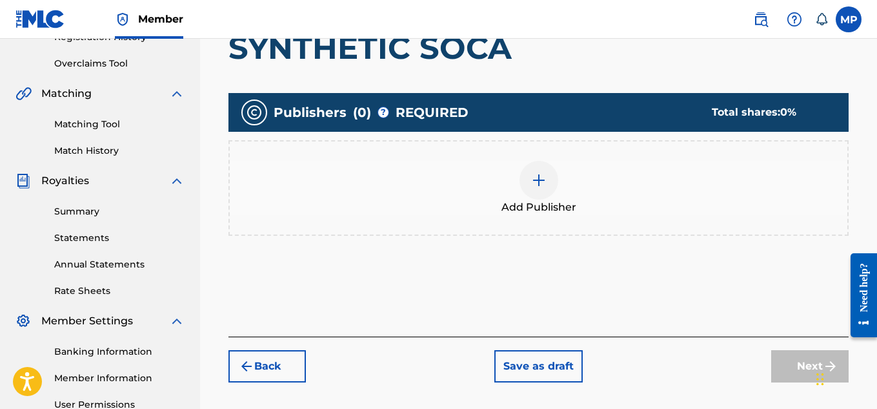
scroll to position [227, 0]
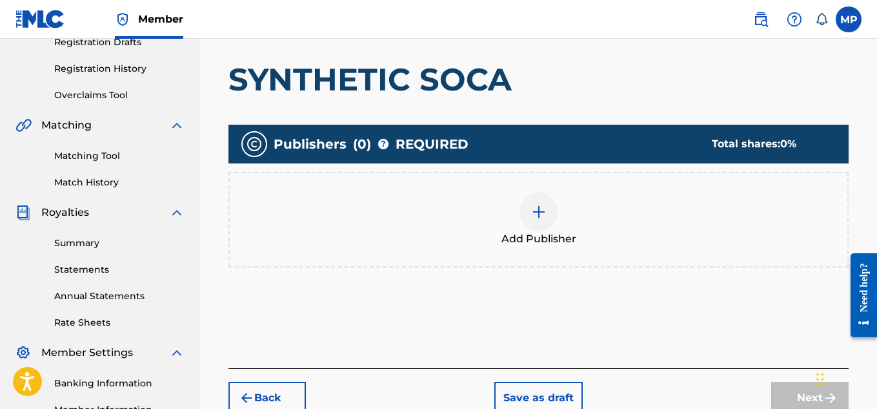
click at [549, 210] on div at bounding box center [539, 211] width 39 height 39
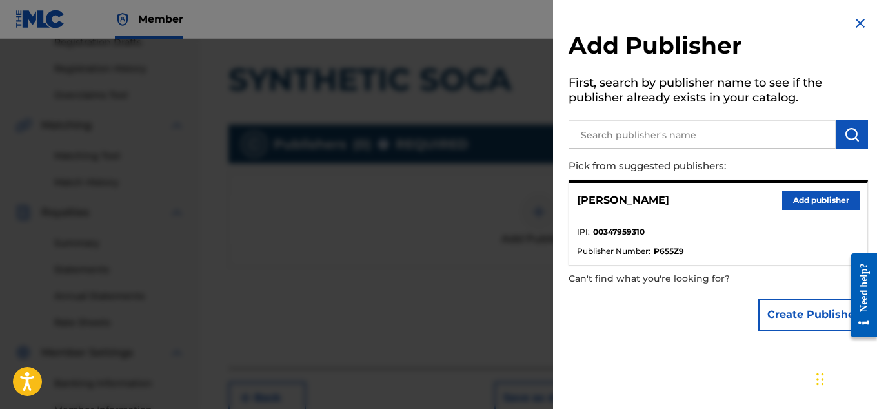
click at [807, 196] on button "Add publisher" at bounding box center [820, 199] width 77 height 19
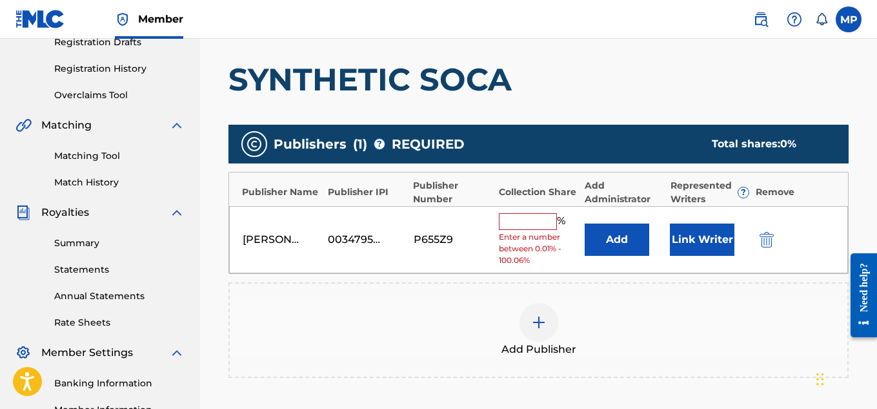
click at [544, 218] on input "text" at bounding box center [528, 221] width 58 height 17
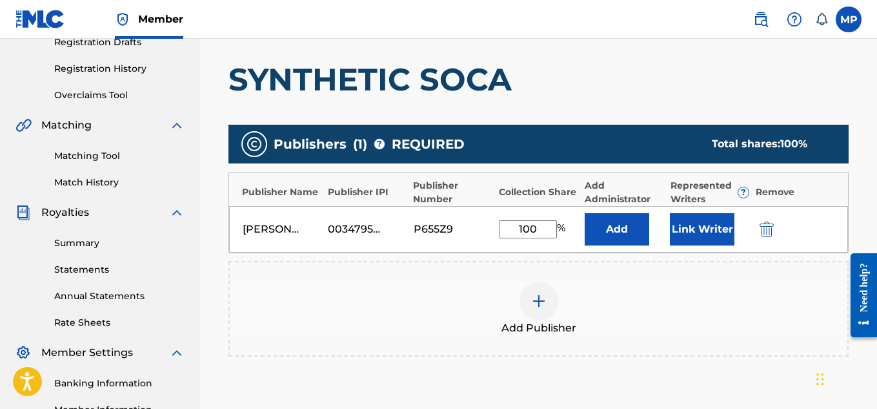
type input "100"
click at [705, 221] on button "Link Writer" at bounding box center [702, 229] width 65 height 32
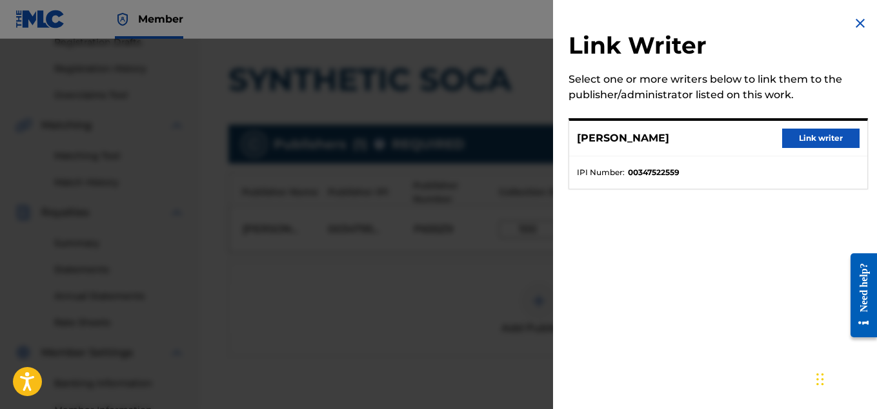
click at [811, 143] on button "Link writer" at bounding box center [820, 137] width 77 height 19
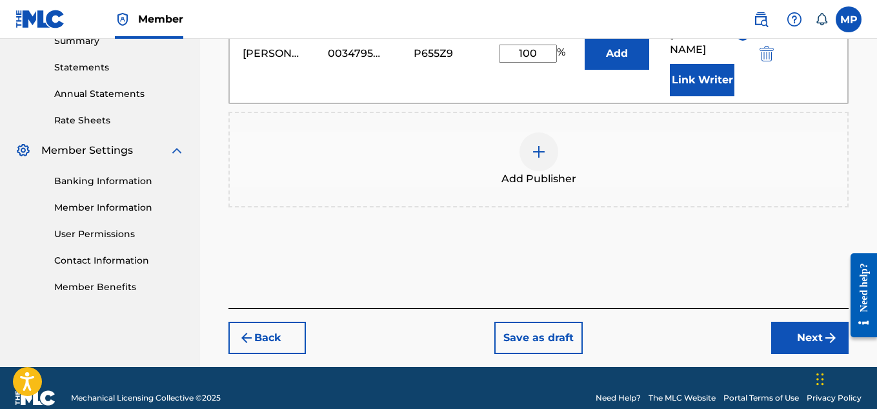
scroll to position [434, 0]
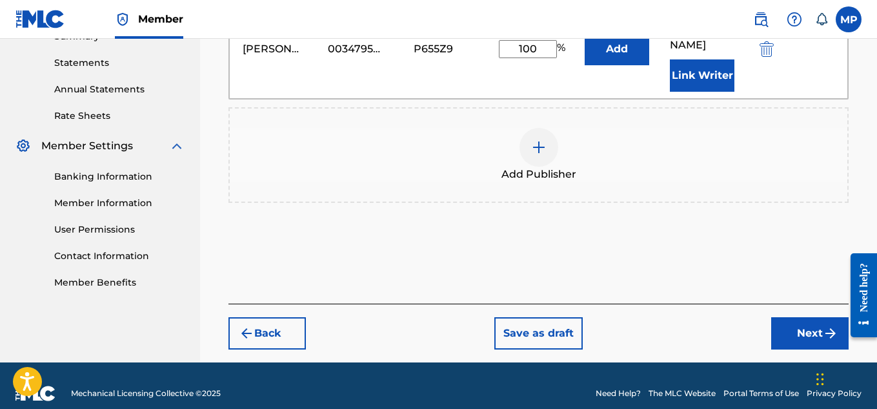
click at [786, 317] on button "Next" at bounding box center [809, 333] width 77 height 32
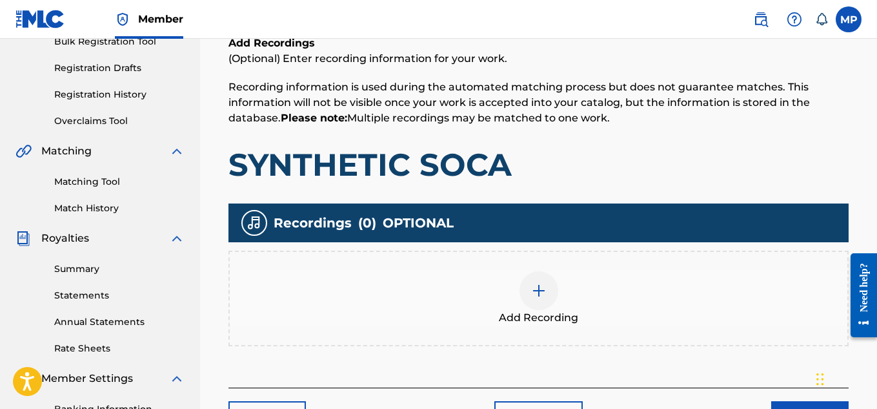
scroll to position [225, 0]
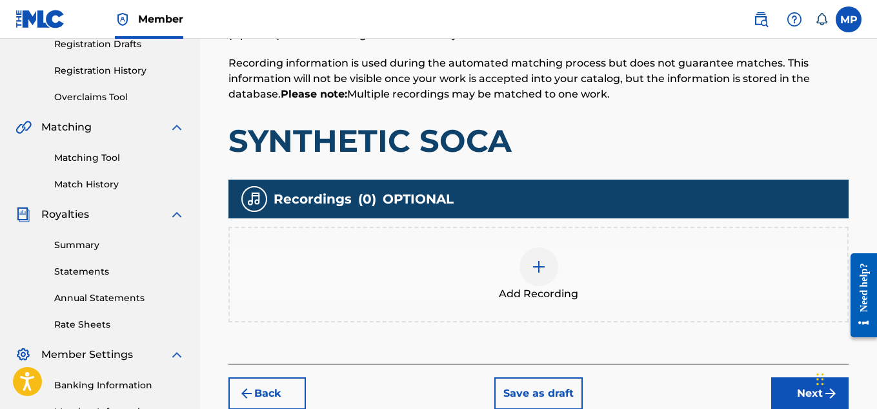
click at [544, 259] on img at bounding box center [538, 266] width 15 height 15
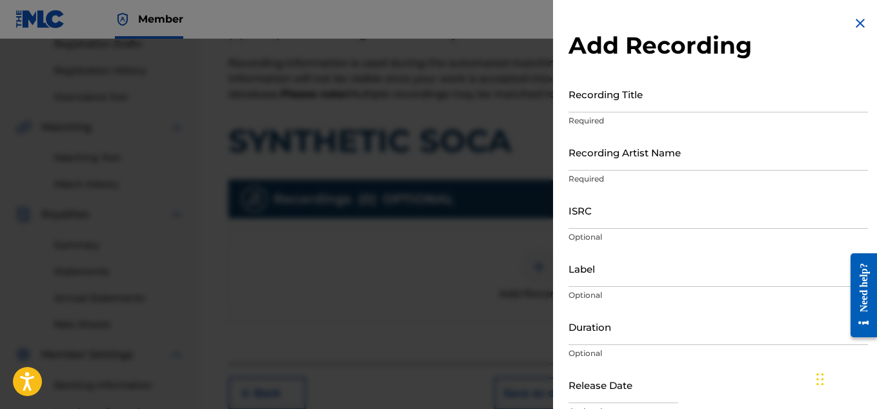
click at [698, 97] on input "Recording Title" at bounding box center [719, 94] width 300 height 37
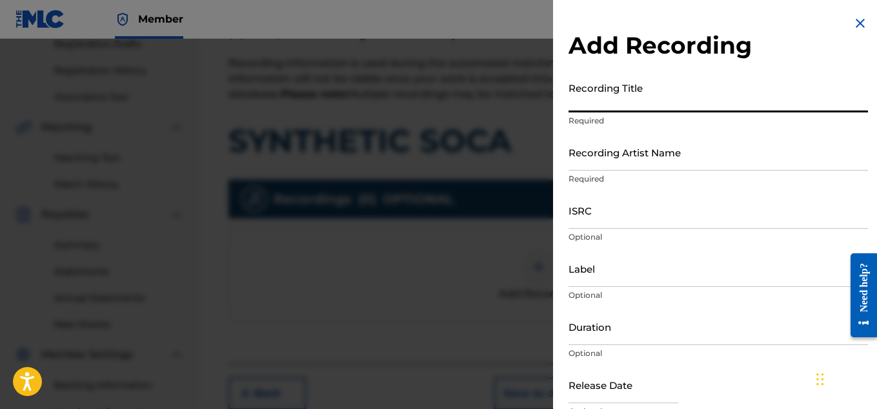
click at [611, 202] on input "ISRC" at bounding box center [719, 210] width 300 height 37
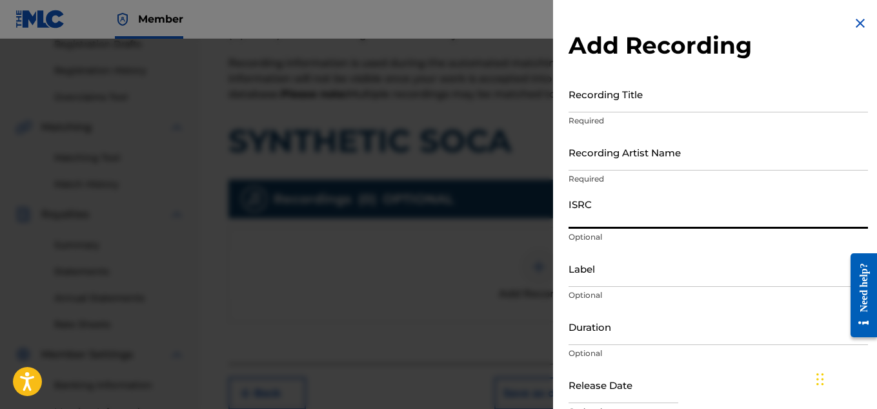
paste input "QZARB1846083"
type input "QZARB1846083"
click at [632, 163] on input "Recording Artist Name" at bounding box center [719, 152] width 300 height 37
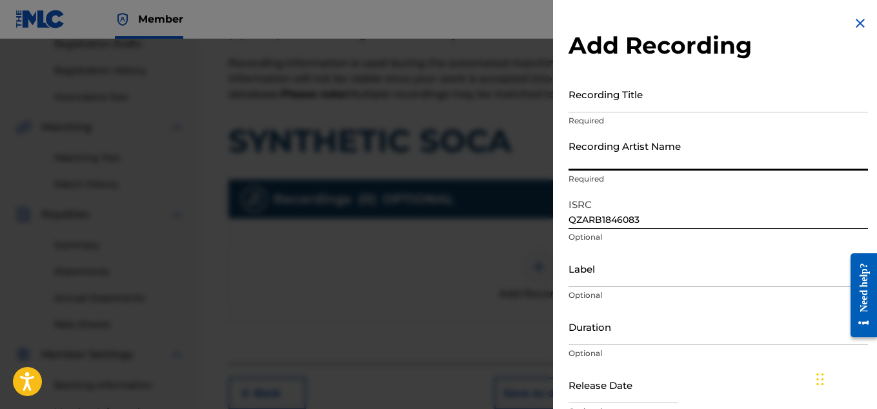
paste input "FLUNKY JUNKY"
type input "FLUNKY JUNKY"
click at [651, 92] on input "Recording Title" at bounding box center [719, 94] width 300 height 37
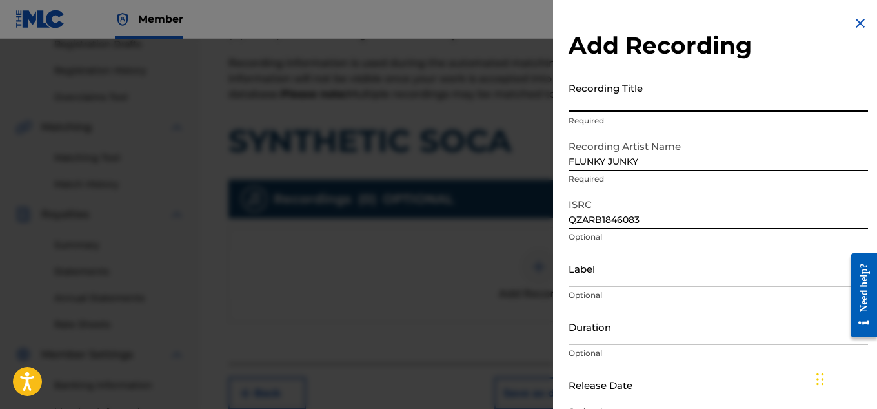
paste input "SYNTHETIC SOCA"
type input "SYNTHETIC SOCA"
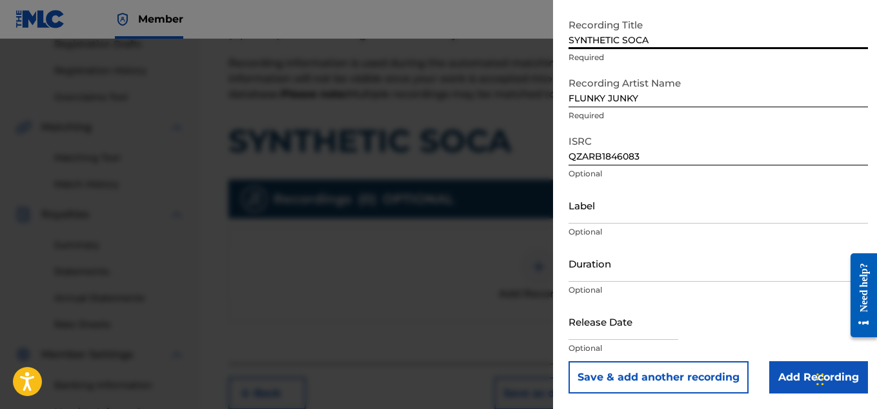
click at [780, 372] on input "Add Recording" at bounding box center [818, 377] width 99 height 32
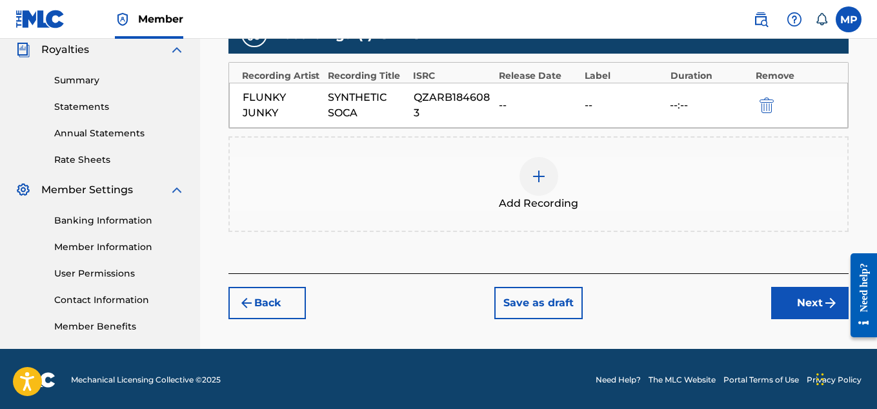
scroll to position [392, 0]
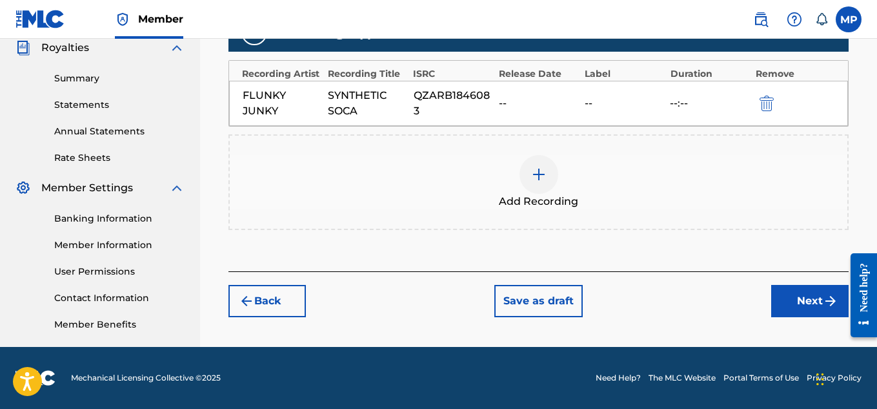
click at [784, 305] on button "Next" at bounding box center [809, 301] width 77 height 32
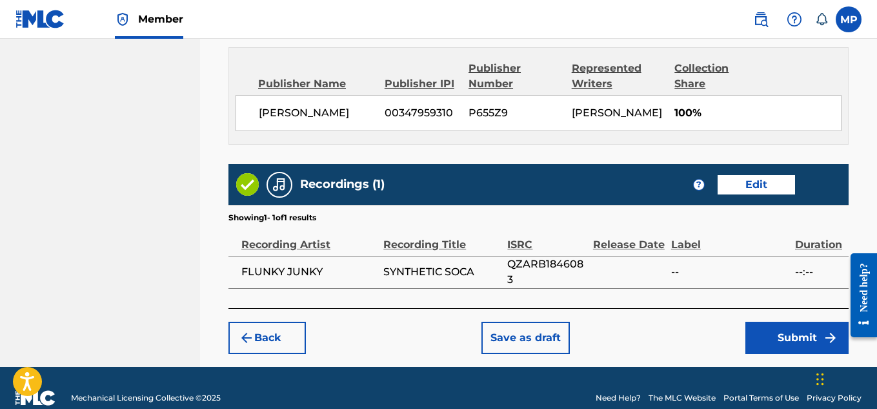
scroll to position [812, 0]
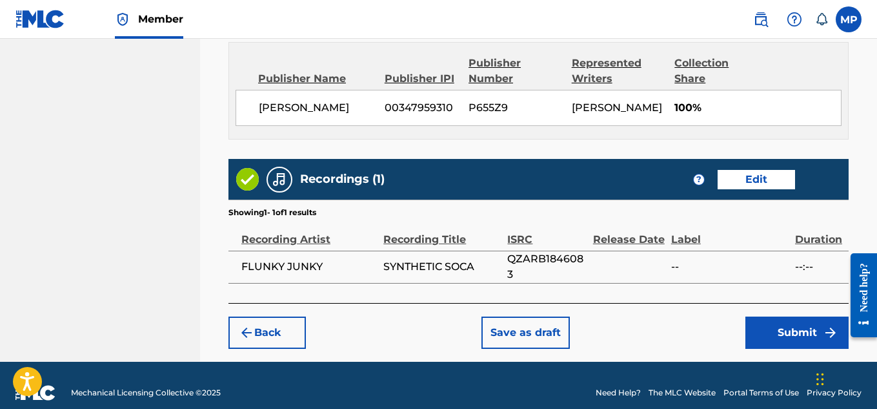
click at [793, 339] on button "Submit" at bounding box center [797, 332] width 103 height 32
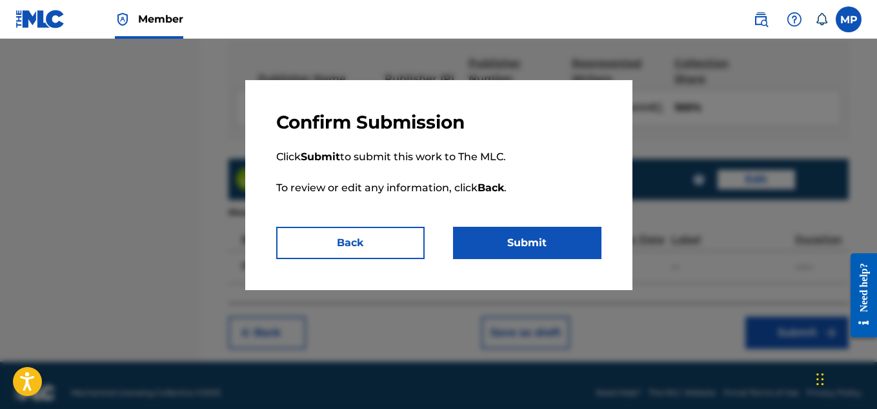
click at [542, 253] on button "Submit" at bounding box center [527, 243] width 148 height 32
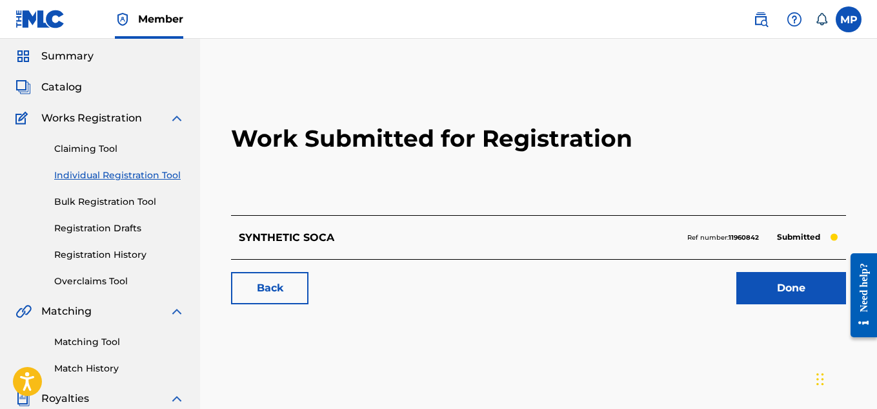
scroll to position [44, 0]
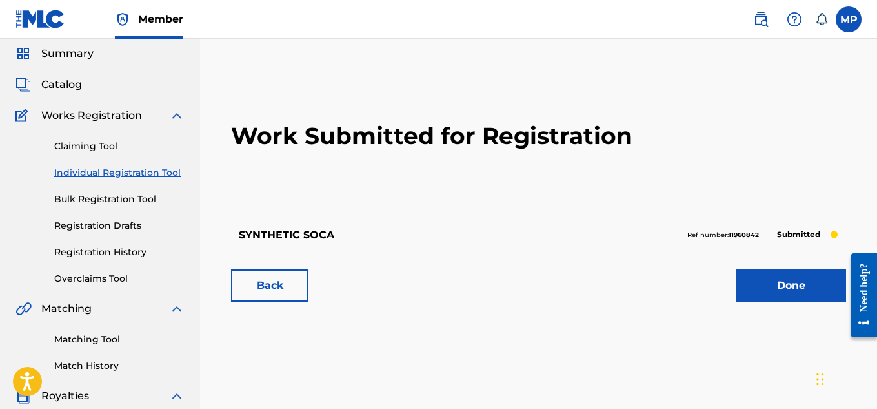
click at [281, 287] on link "Back" at bounding box center [269, 285] width 77 height 32
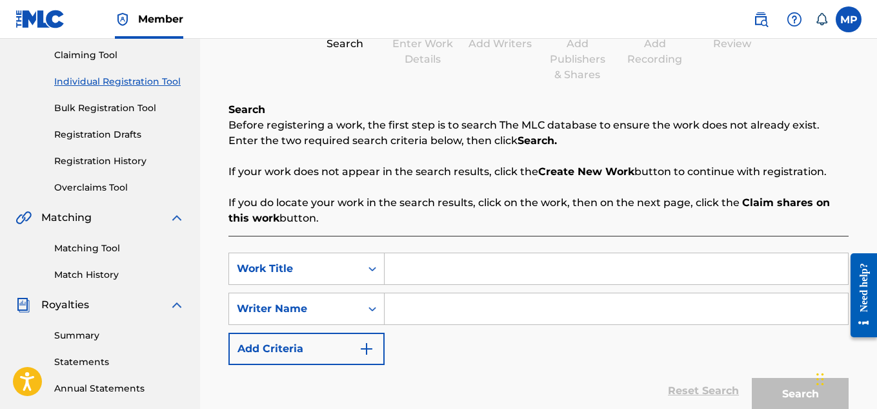
scroll to position [137, 0]
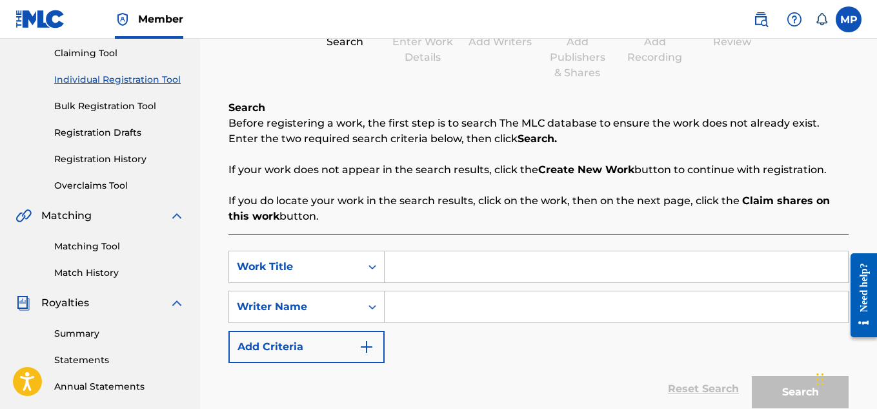
click at [130, 157] on link "Registration History" at bounding box center [119, 159] width 130 height 14
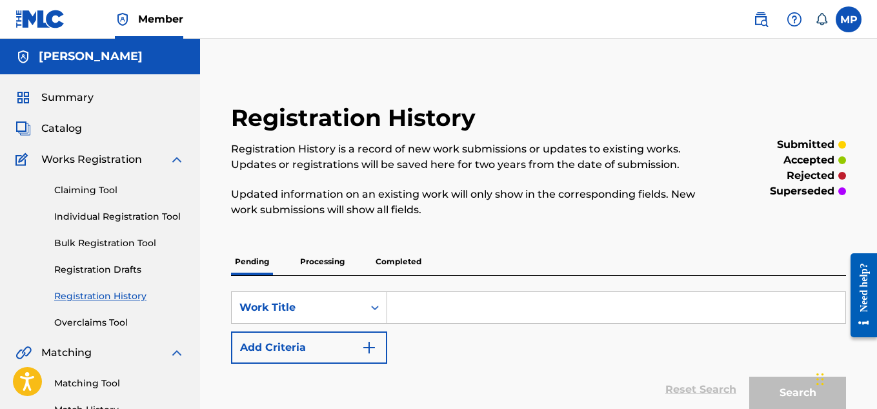
click at [148, 212] on link "Individual Registration Tool" at bounding box center [119, 217] width 130 height 14
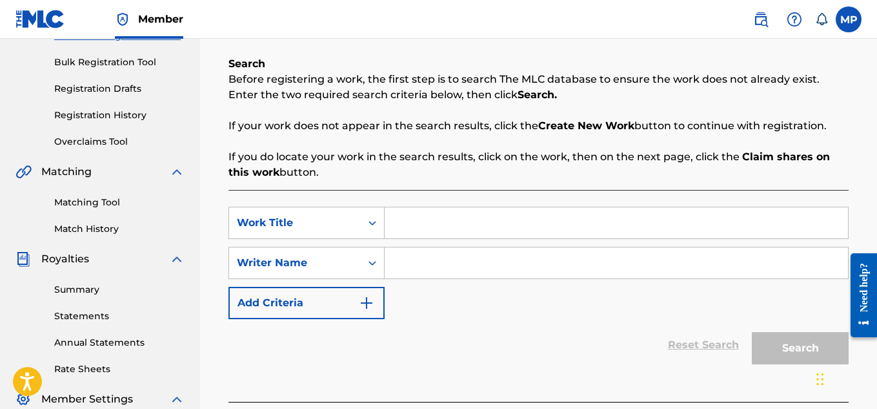
scroll to position [194, 0]
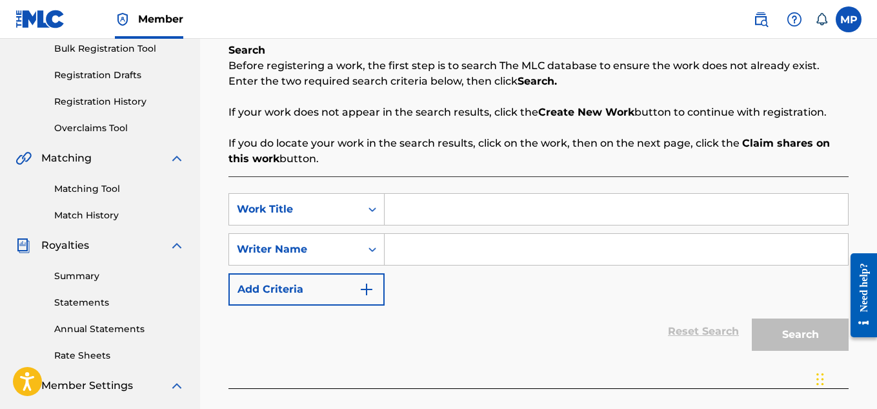
click at [479, 204] on input "Search Form" at bounding box center [616, 209] width 463 height 31
paste input "SNOWBOARDING ANTHEM"
type input "SNOWBOARDING ANTHEM"
click at [465, 248] on input "Search Form" at bounding box center [616, 249] width 463 height 31
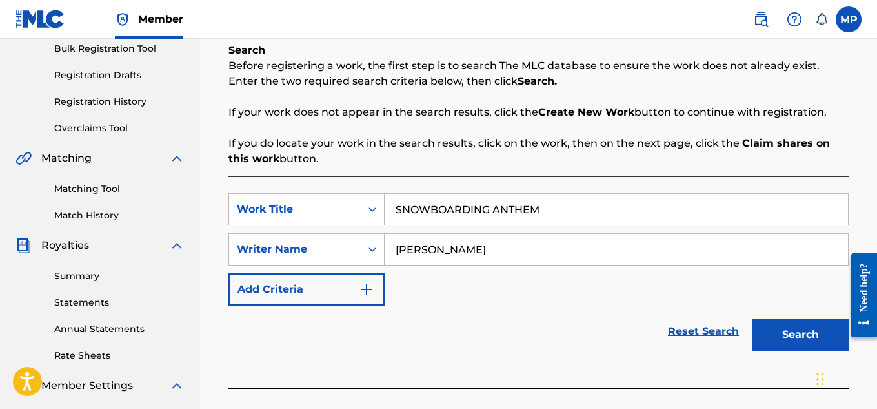
type input "[PERSON_NAME]"
click at [763, 335] on button "Search" at bounding box center [800, 334] width 97 height 32
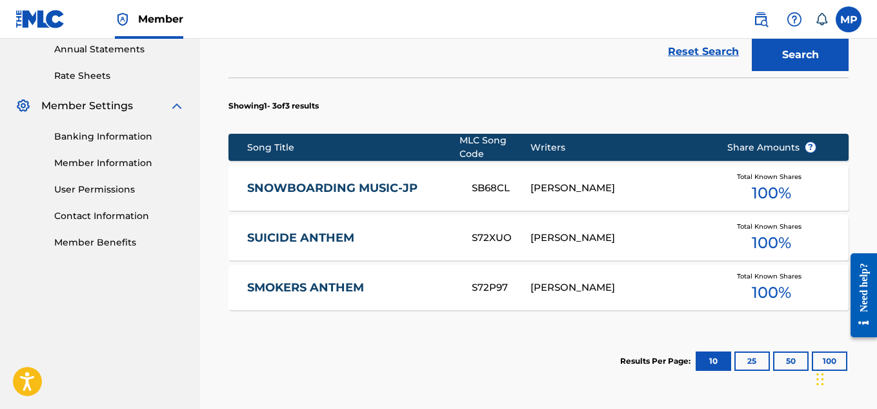
scroll to position [539, 0]
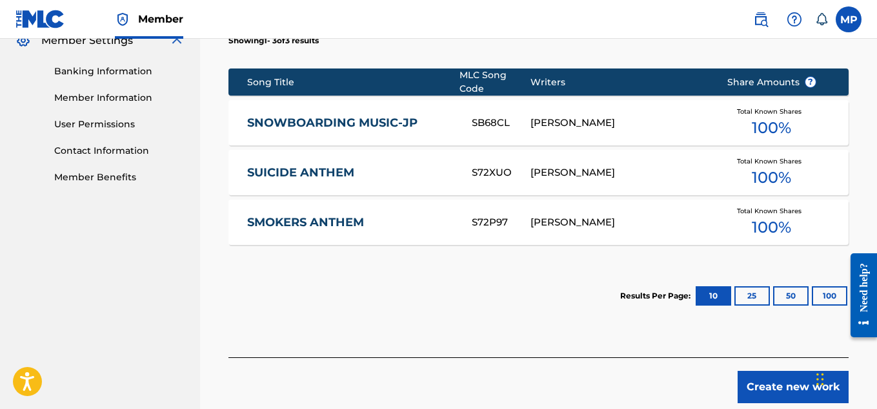
click at [755, 377] on button "Create new work" at bounding box center [793, 387] width 111 height 32
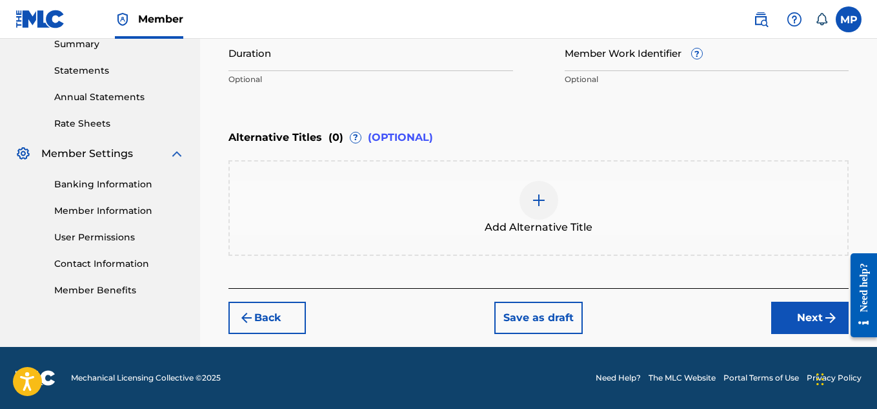
scroll to position [426, 0]
click at [265, 306] on button "Back" at bounding box center [267, 317] width 77 height 32
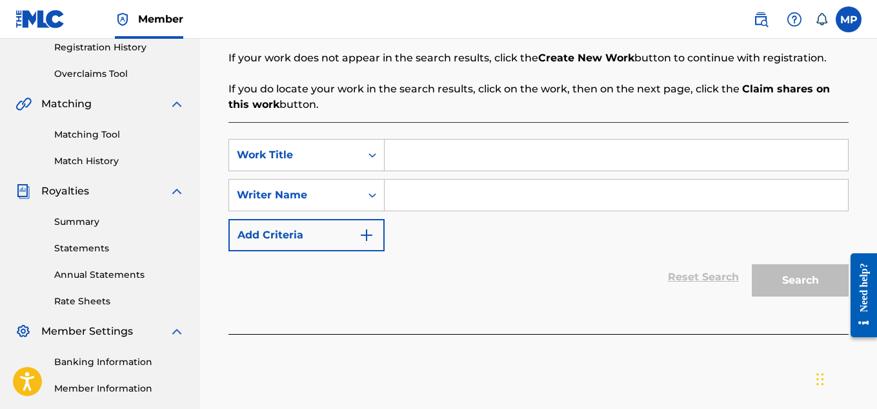
scroll to position [249, 0]
click at [468, 151] on input "Search Form" at bounding box center [616, 154] width 463 height 31
paste input "SNOWBOARDING ANTHEM"
type input "SNOWBOARDING ANTHEM"
click at [604, 194] on input "Search Form" at bounding box center [616, 194] width 463 height 31
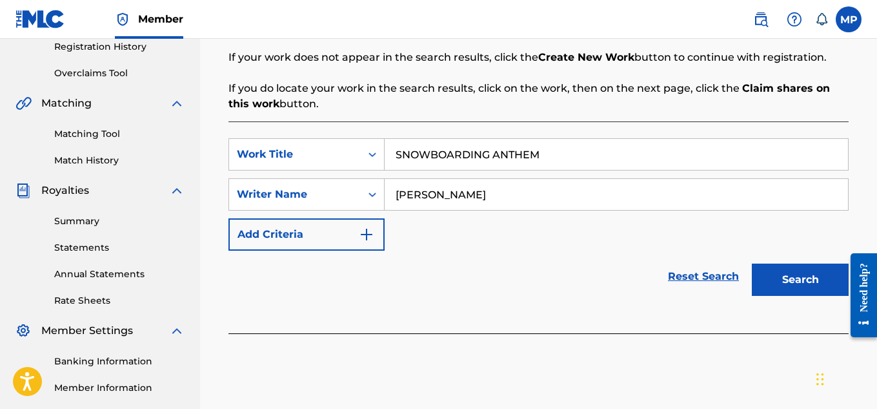
type input "[PERSON_NAME]"
click at [788, 276] on button "Search" at bounding box center [800, 279] width 97 height 32
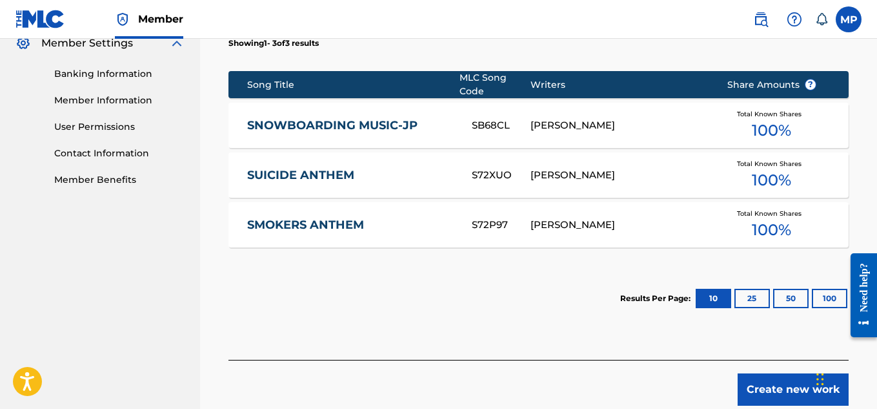
scroll to position [569, 0]
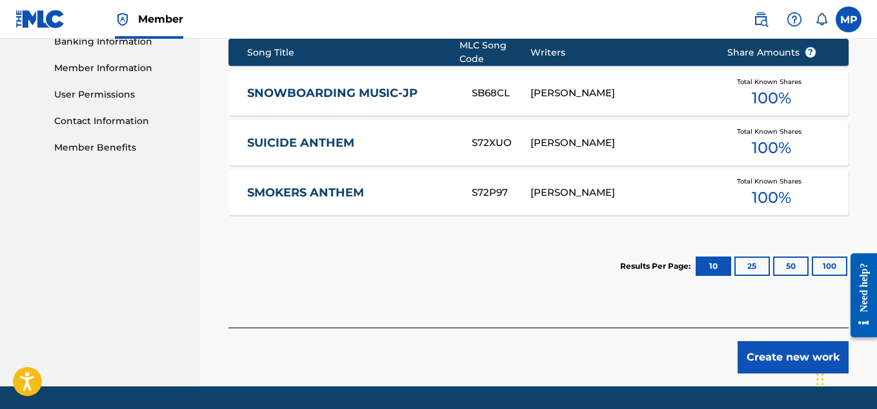
click at [786, 352] on button "Create new work" at bounding box center [793, 357] width 111 height 32
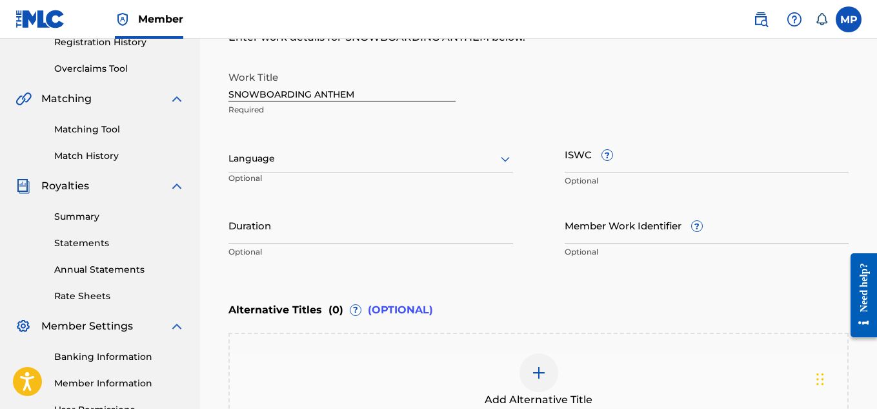
scroll to position [225, 0]
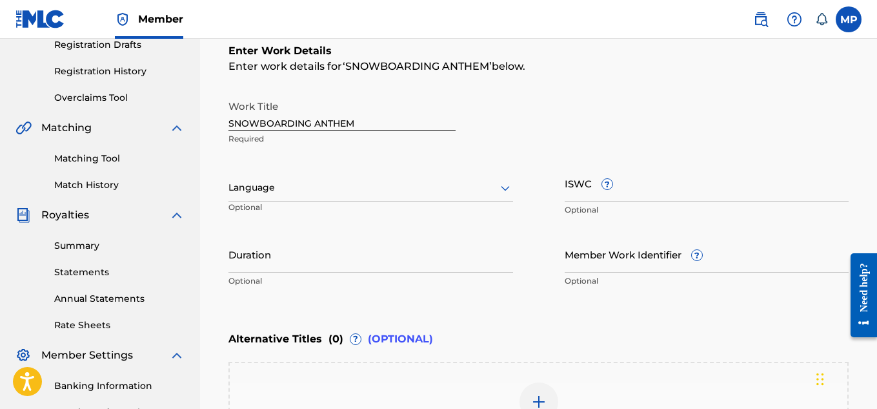
click at [653, 192] on input "ISWC ?" at bounding box center [707, 183] width 285 height 37
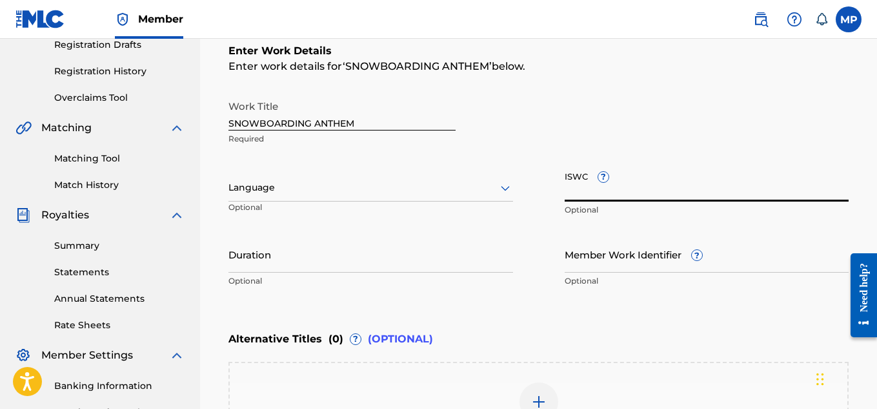
paste input "894135513"
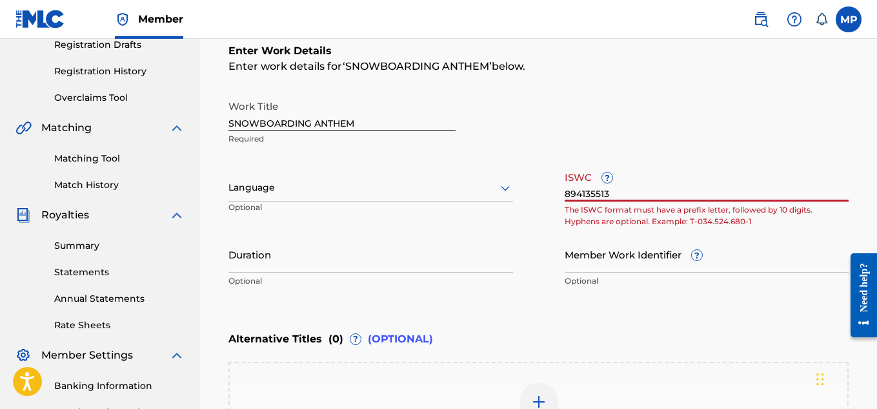
type input "894135513"
click at [576, 267] on input "Member Work Identifier ?" at bounding box center [707, 254] width 285 height 37
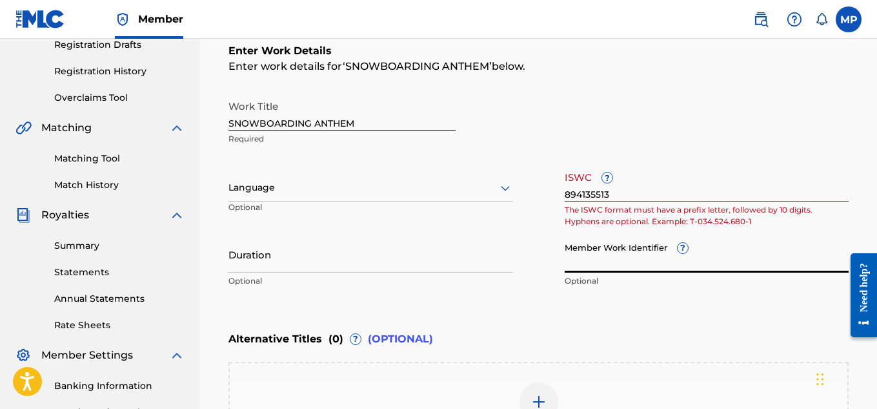
paste input "894135513"
type input "894135513"
click at [616, 196] on input "894135513" at bounding box center [707, 183] width 285 height 37
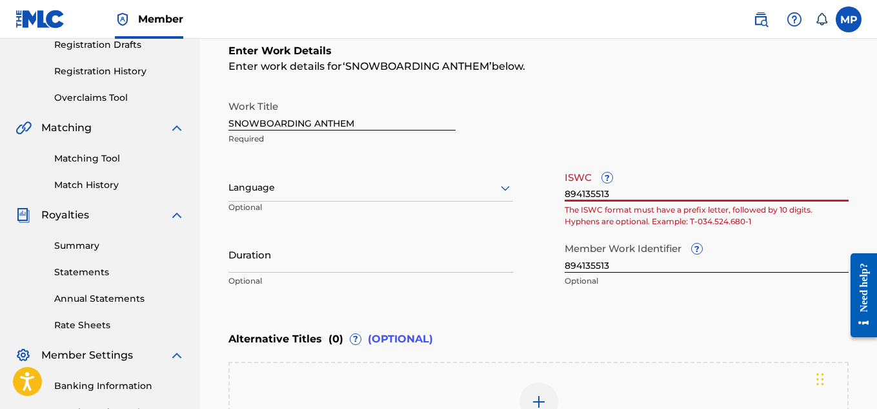
click at [616, 196] on input "894135513" at bounding box center [707, 183] width 285 height 37
paste input "T9236604765"
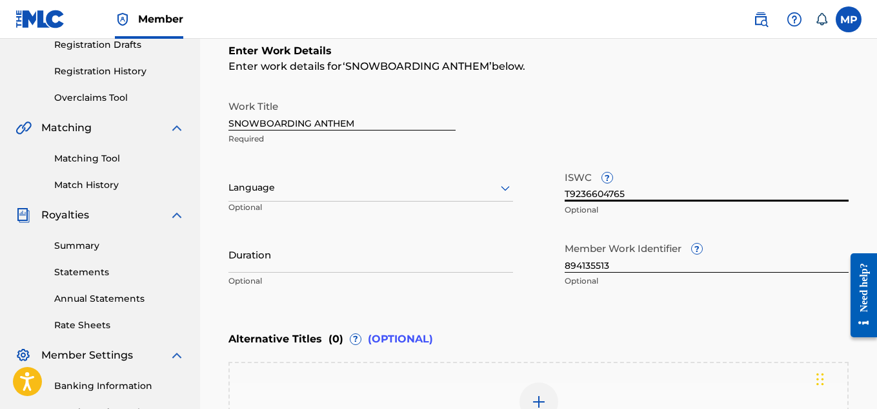
type input "T9236604765"
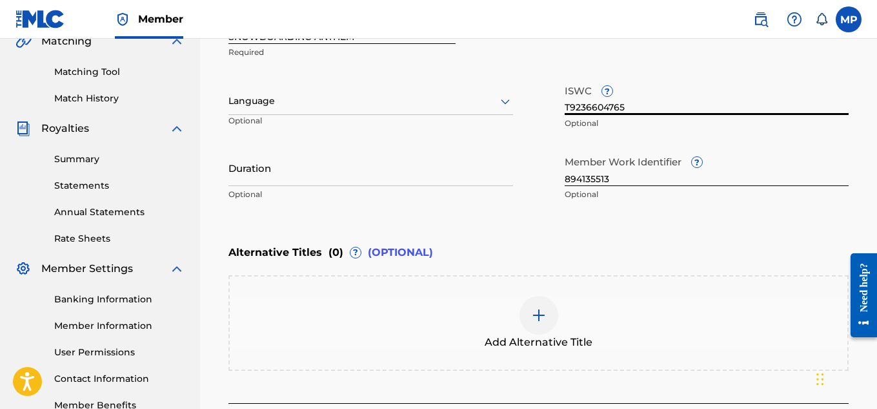
scroll to position [316, 0]
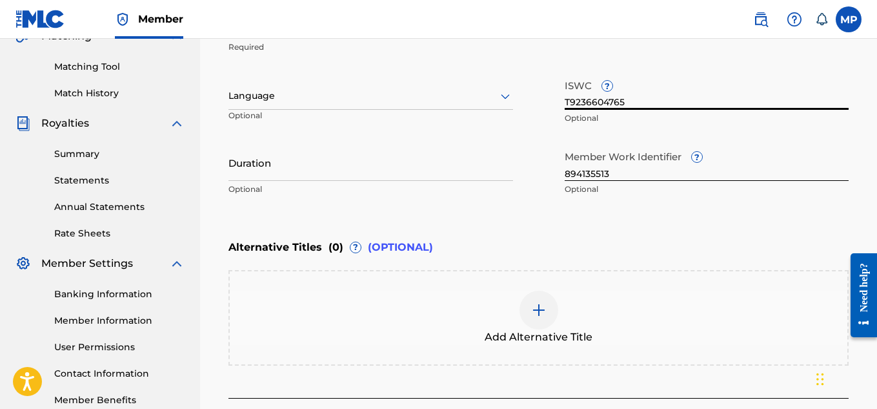
click at [469, 301] on div "Add Alternative Title" at bounding box center [539, 317] width 618 height 54
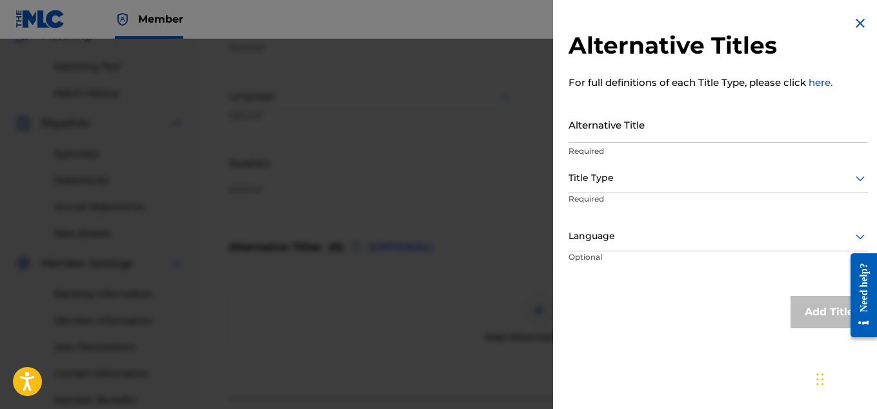
click at [622, 132] on input "Alternative Title" at bounding box center [719, 124] width 300 height 37
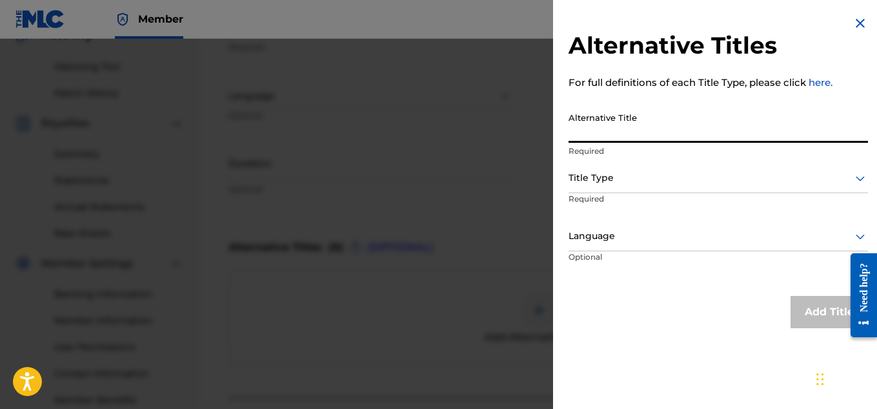
paste input "SNOWBOARDING ANTHEM (FREESTYLE)"
type input "SNOWBOARDING ANTHEM (FREESTYLE)"
click at [627, 178] on div at bounding box center [719, 178] width 300 height 16
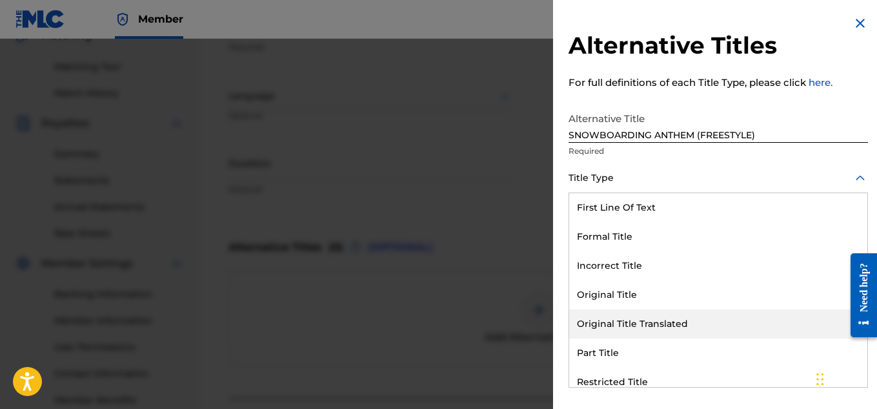
scroll to position [126, 0]
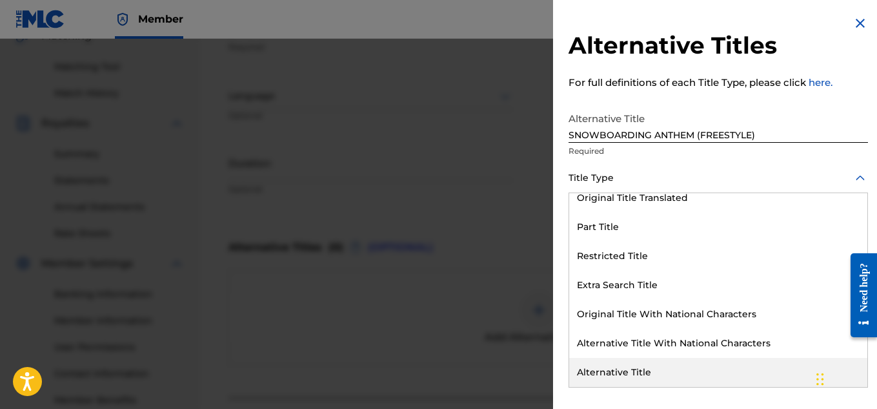
click at [620, 376] on div "Alternative Title" at bounding box center [718, 372] width 298 height 29
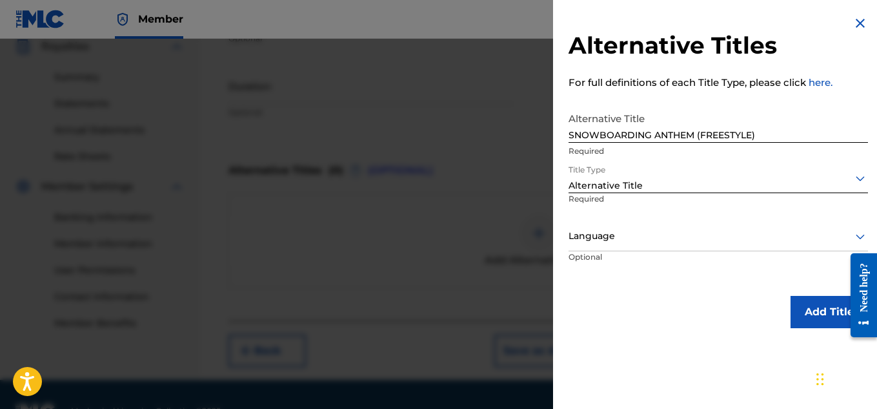
scroll to position [426, 0]
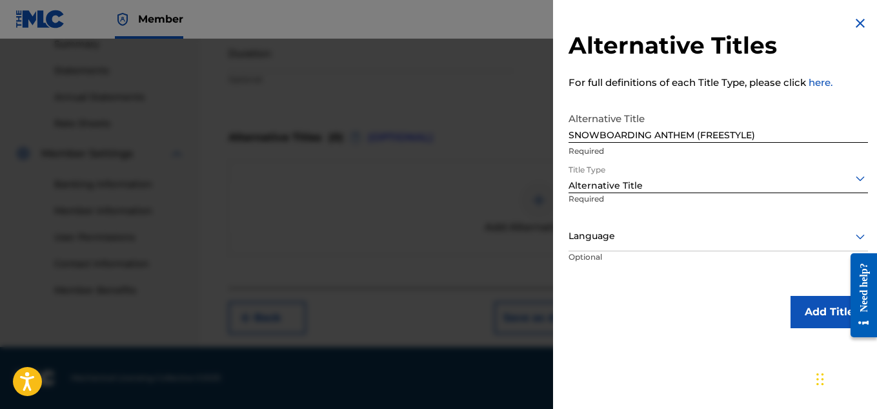
click at [815, 317] on button "Add Title" at bounding box center [829, 312] width 77 height 32
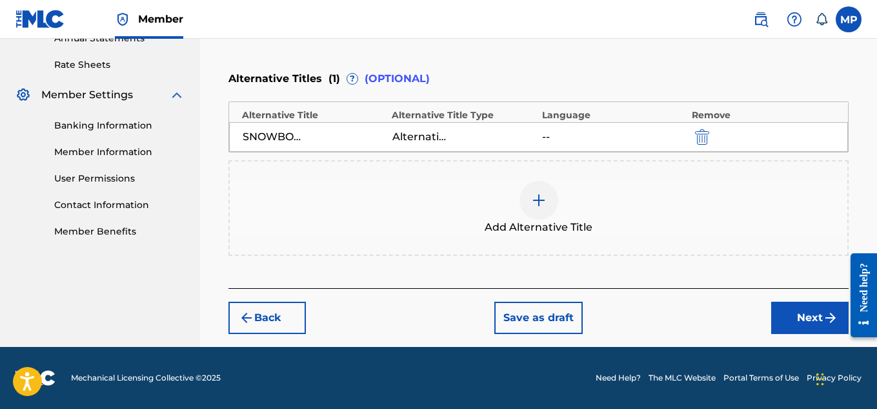
click at [797, 316] on button "Next" at bounding box center [809, 317] width 77 height 32
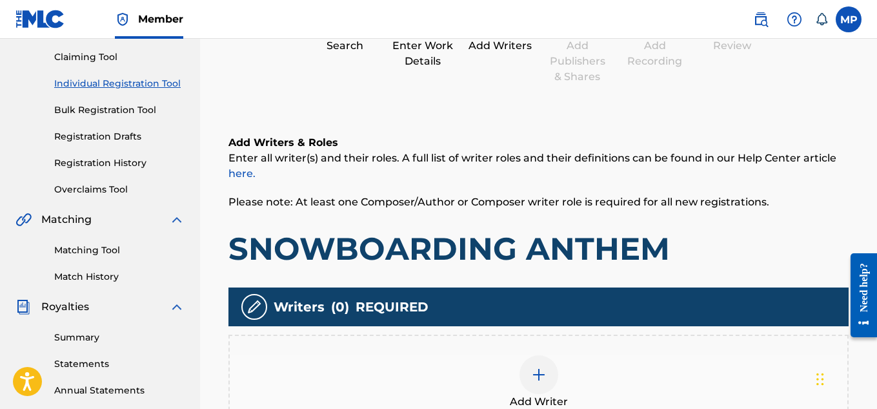
scroll to position [159, 0]
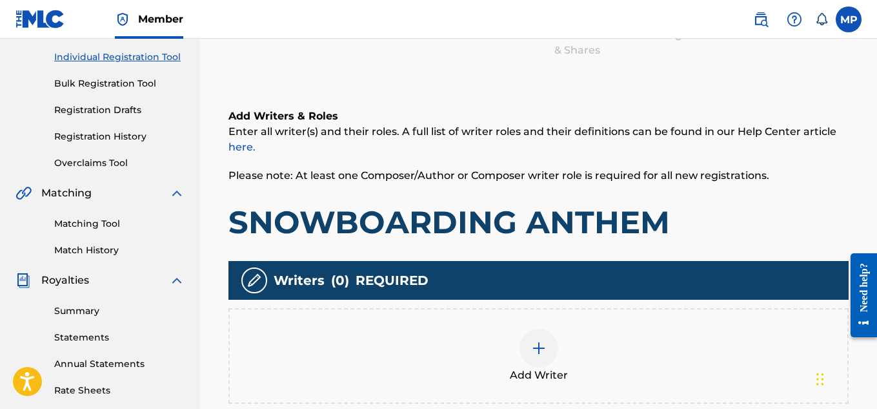
click at [538, 350] on img at bounding box center [538, 347] width 15 height 15
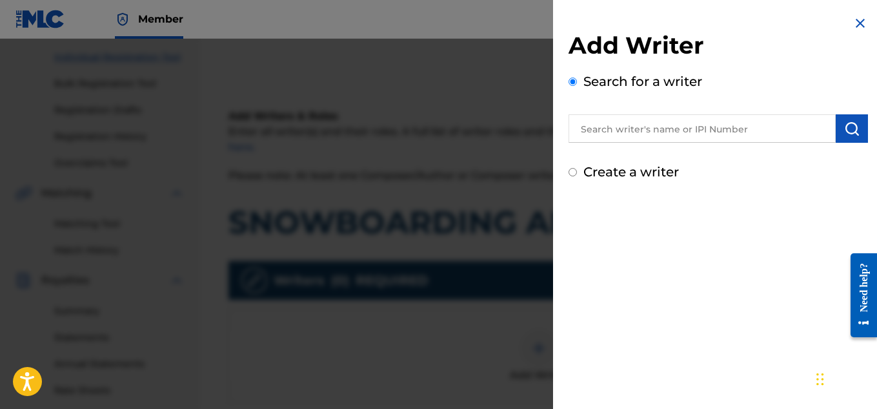
click at [723, 145] on div "Add Writer Search for a writer Create a writer" at bounding box center [719, 106] width 300 height 150
click at [719, 140] on input "text" at bounding box center [702, 128] width 267 height 28
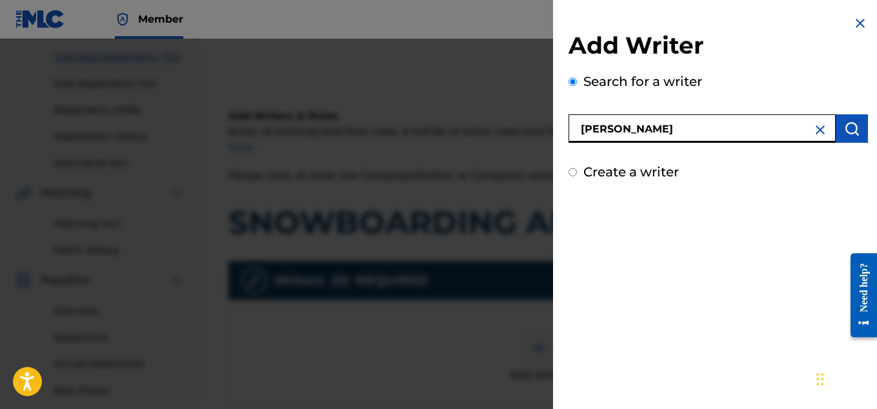
type input "[PERSON_NAME]"
click at [847, 128] on img "submit" at bounding box center [851, 128] width 15 height 15
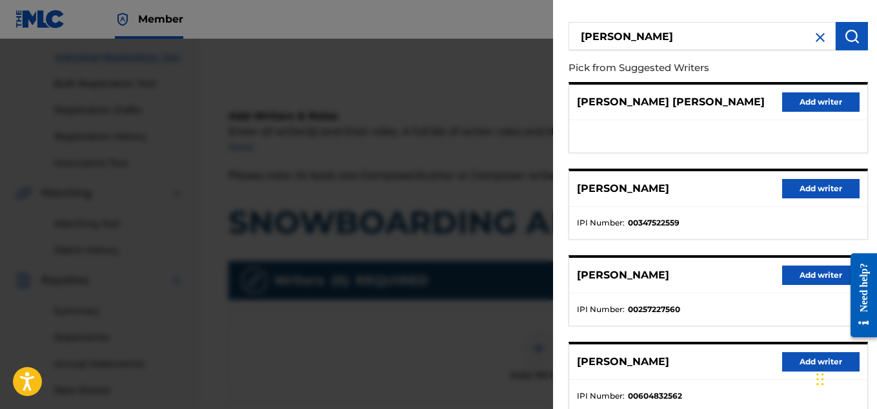
scroll to position [119, 0]
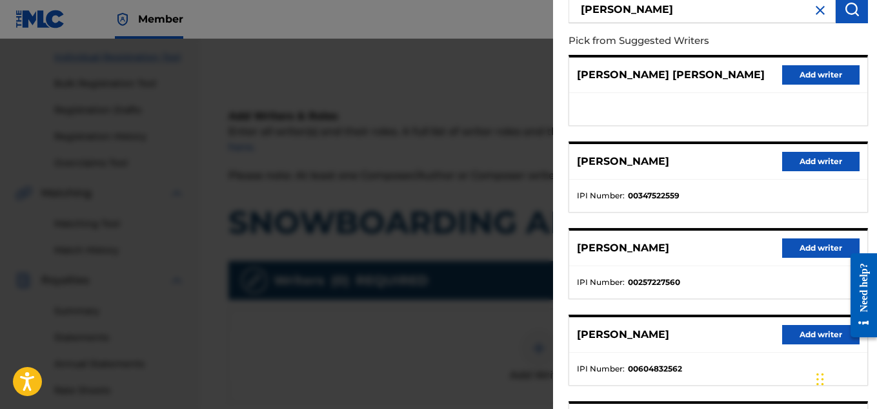
click at [831, 161] on button "Add writer" at bounding box center [820, 161] width 77 height 19
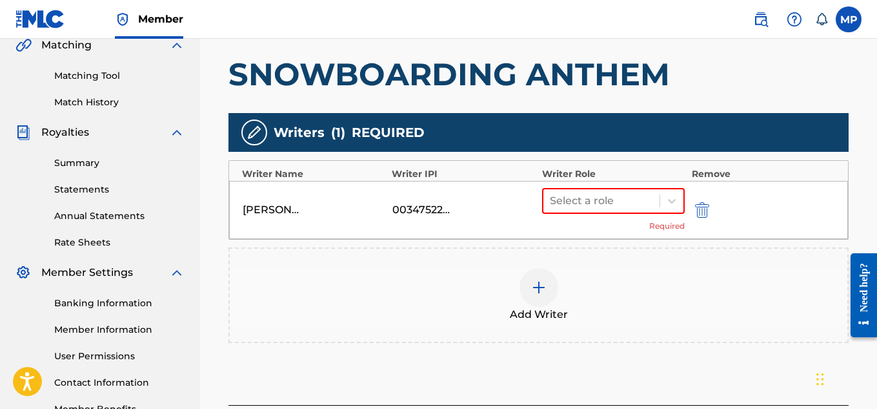
scroll to position [325, 0]
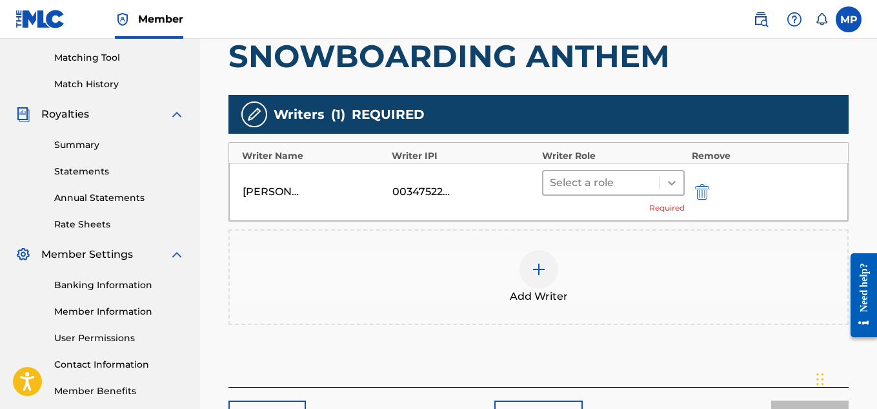
click at [679, 184] on div at bounding box center [671, 182] width 23 height 23
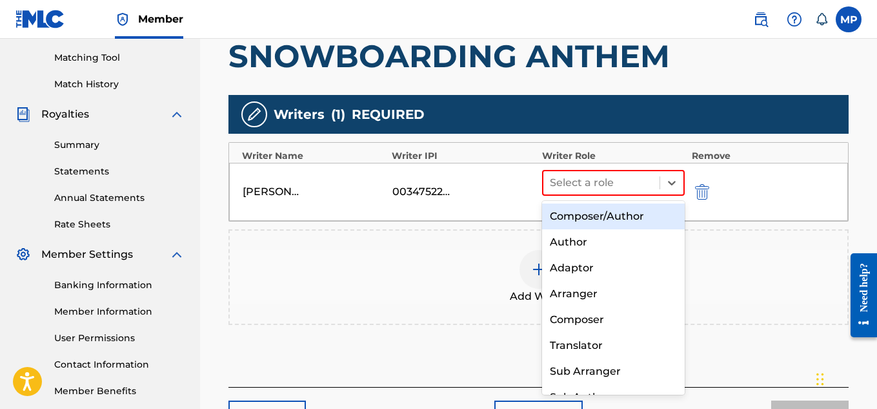
click at [637, 210] on div "Composer/Author" at bounding box center [613, 216] width 143 height 26
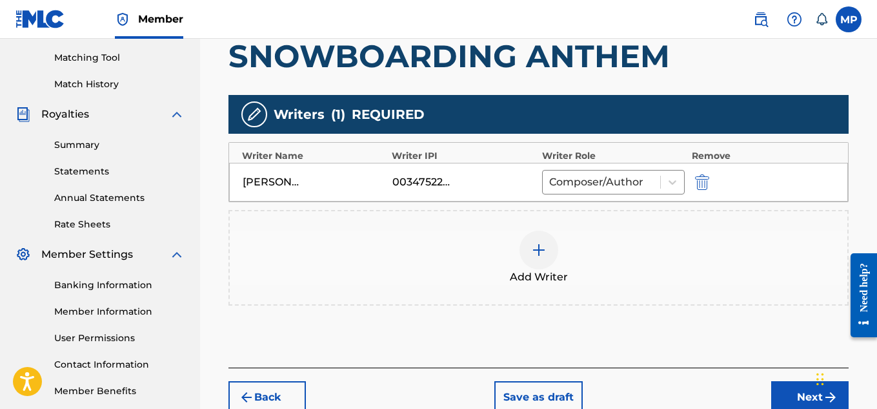
click at [787, 389] on button "Next" at bounding box center [809, 397] width 77 height 32
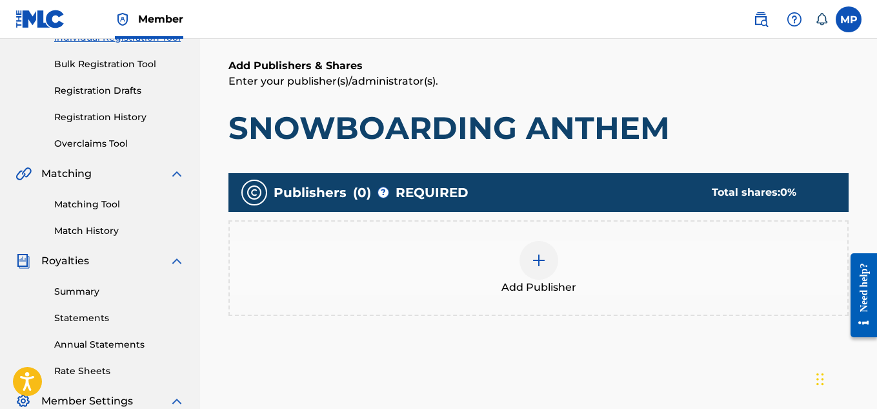
scroll to position [203, 0]
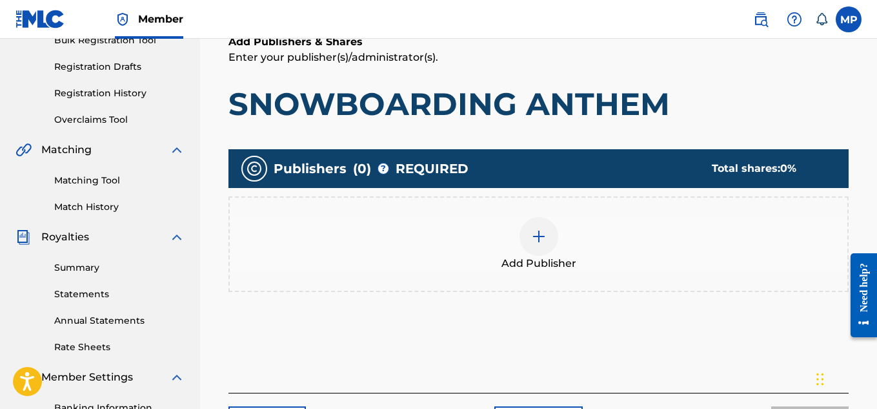
click at [546, 232] on img at bounding box center [538, 236] width 15 height 15
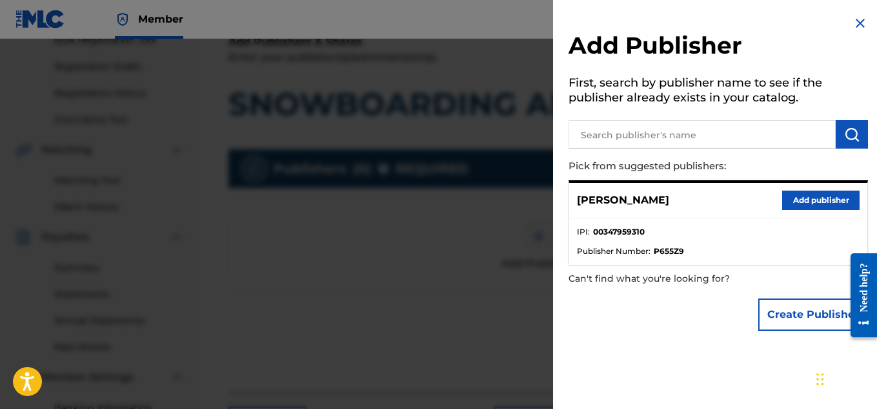
click at [786, 194] on button "Add publisher" at bounding box center [820, 199] width 77 height 19
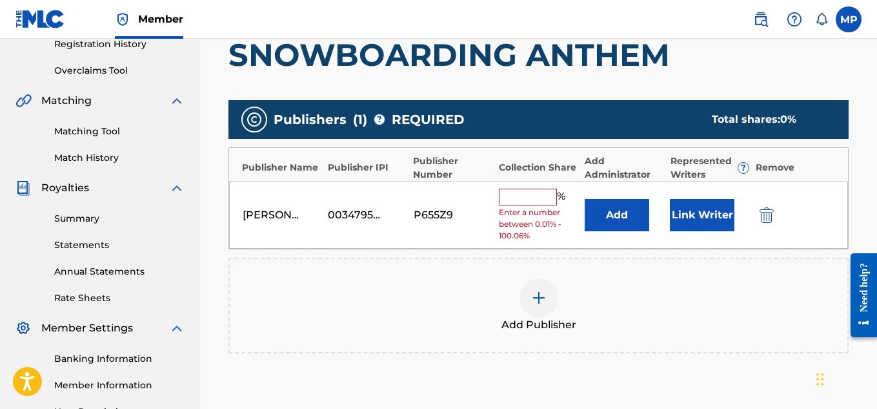
scroll to position [253, 0]
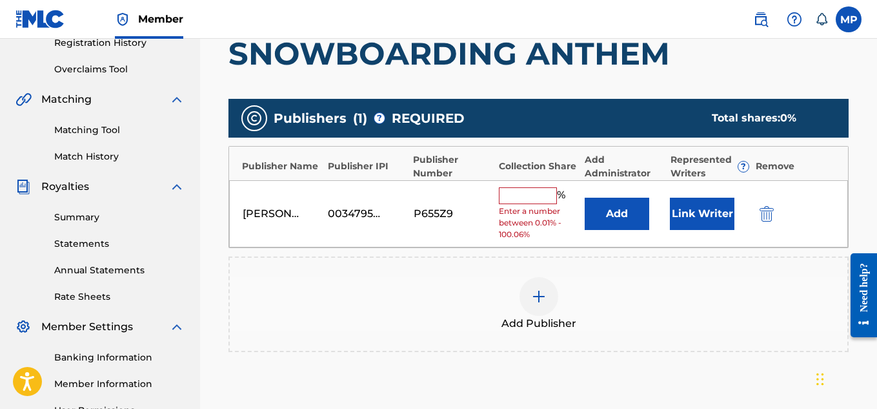
click at [528, 198] on input "text" at bounding box center [528, 195] width 58 height 17
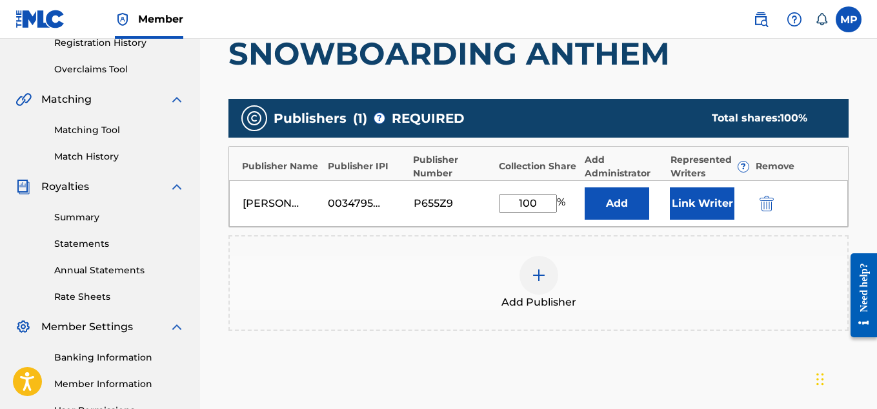
type input "100"
click at [698, 204] on button "Link Writer" at bounding box center [702, 203] width 65 height 32
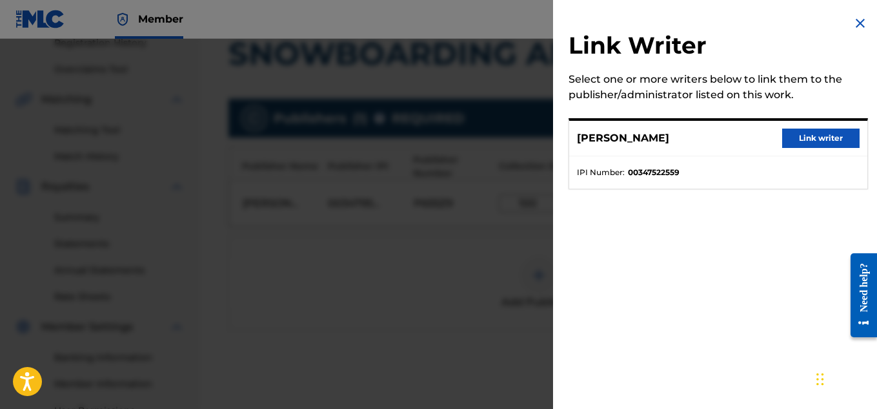
click at [826, 140] on button "Link writer" at bounding box center [820, 137] width 77 height 19
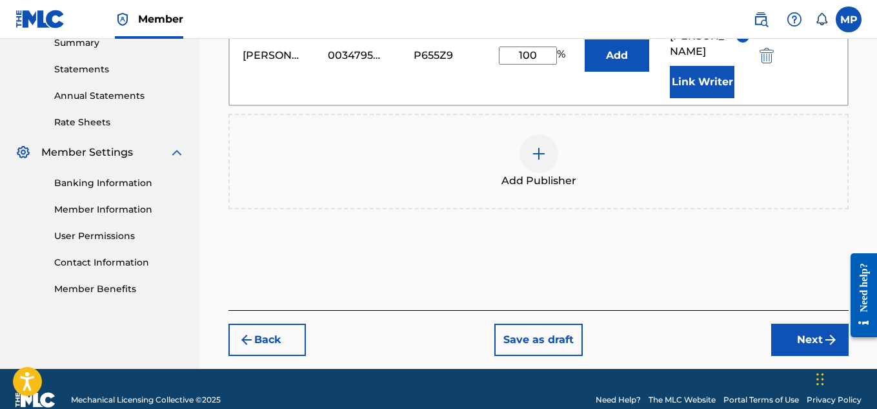
scroll to position [433, 0]
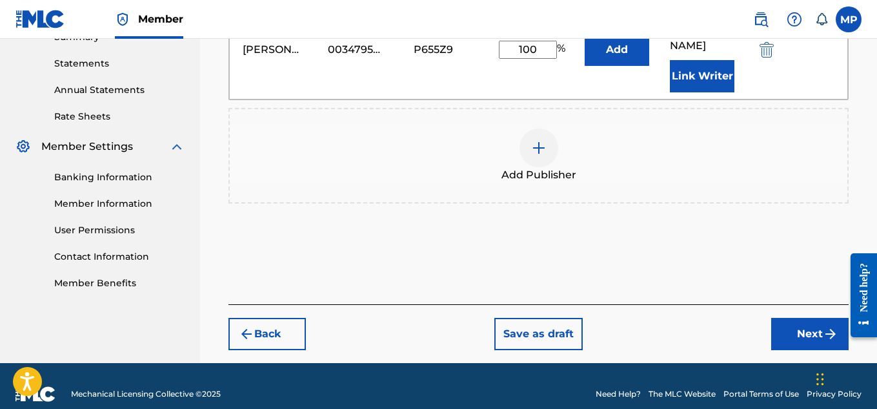
click at [791, 318] on button "Next" at bounding box center [809, 334] width 77 height 32
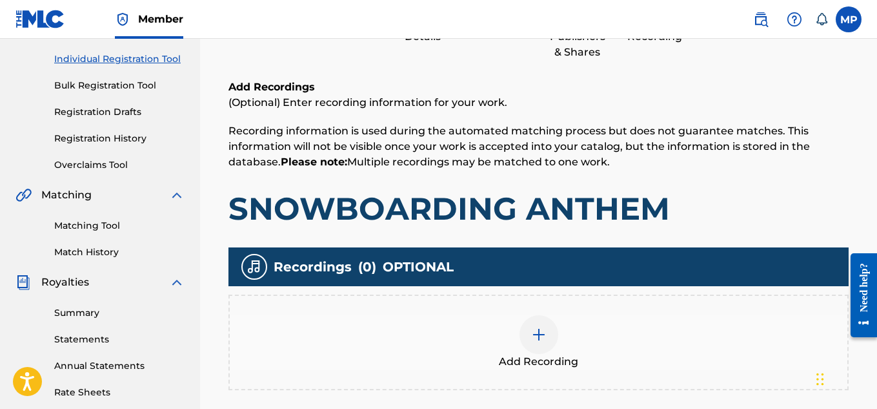
scroll to position [192, 0]
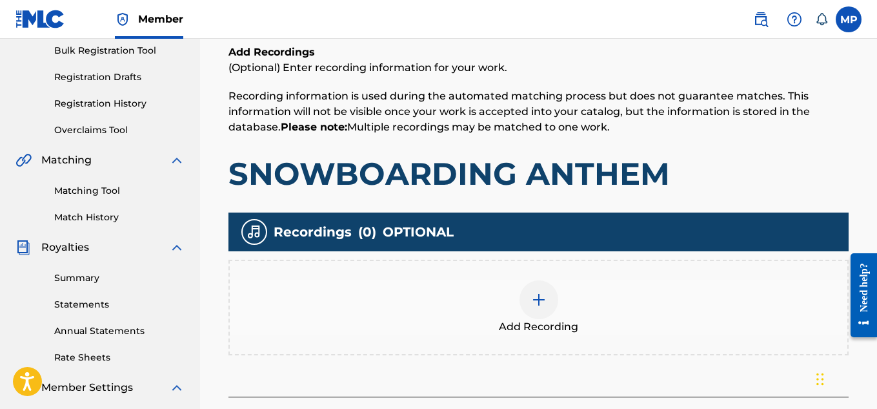
click at [544, 310] on div at bounding box center [539, 299] width 39 height 39
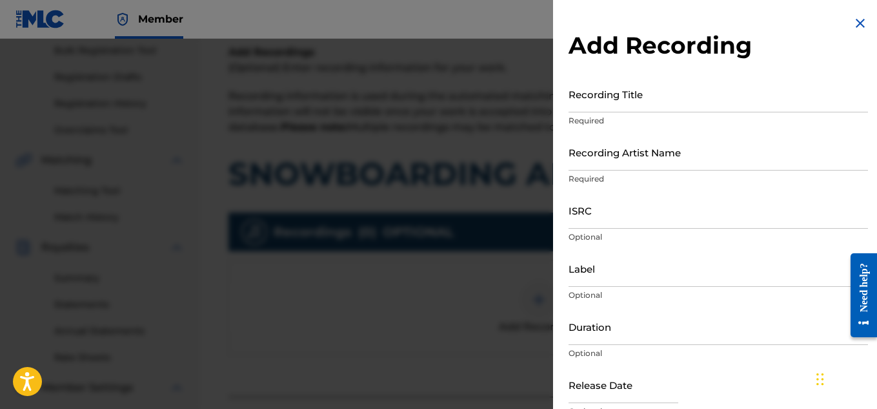
click at [660, 104] on input "Recording Title" at bounding box center [719, 94] width 300 height 37
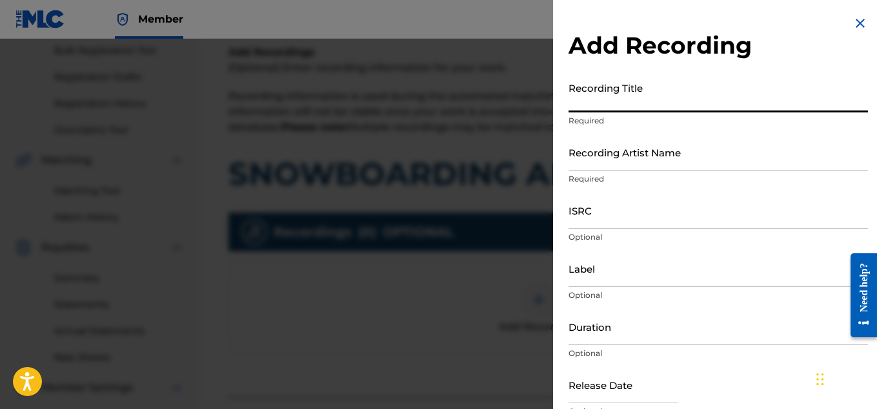
paste input "SNOWBOARDING ANTHEM"
type input "SNOWBOARDING ANTHEM"
click at [619, 155] on input "Recording Artist Name" at bounding box center [719, 152] width 300 height 37
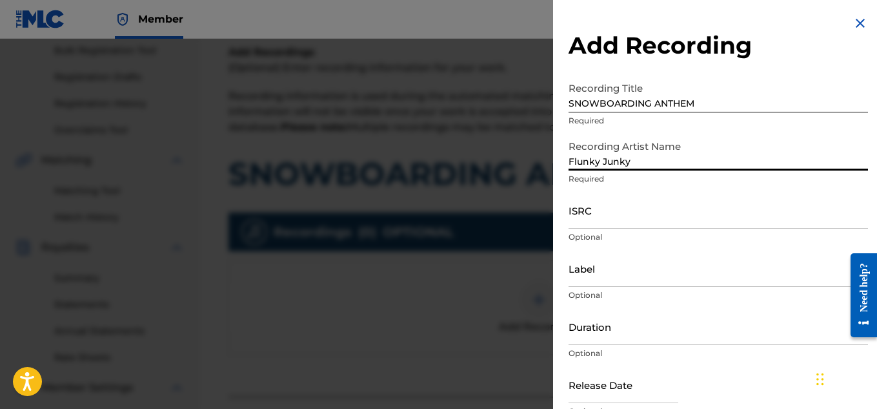
type input "Flunky Junky"
click at [614, 214] on input "ISRC" at bounding box center [719, 210] width 300 height 37
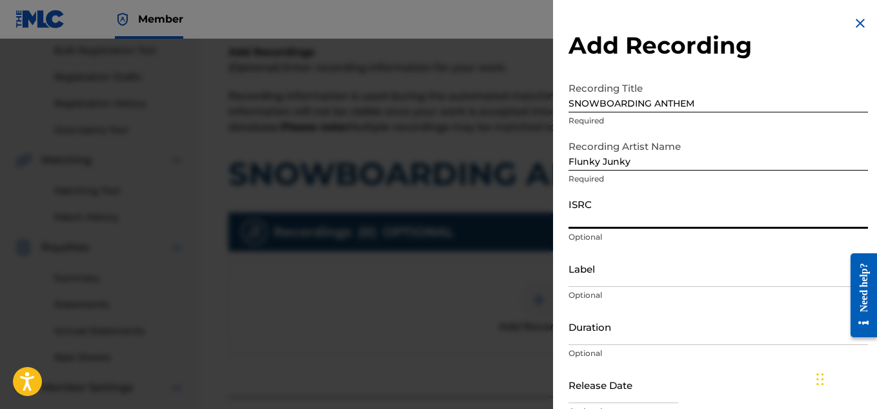
paste input "QZARB1846163"
type input "QZARB1846163"
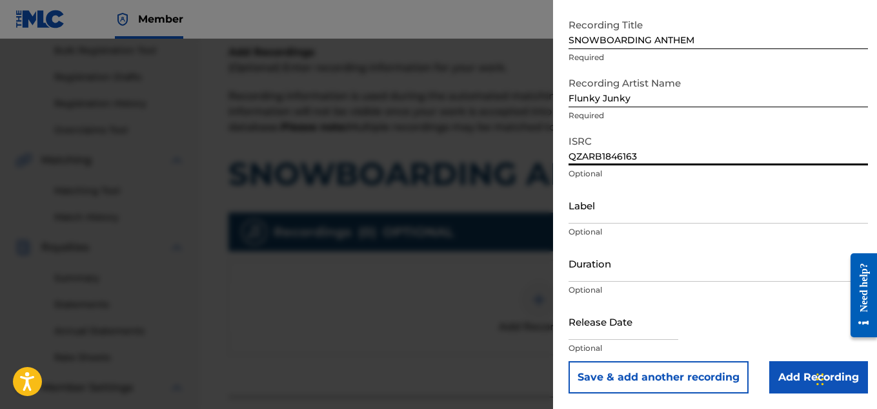
click at [789, 382] on input "Add Recording" at bounding box center [818, 377] width 99 height 32
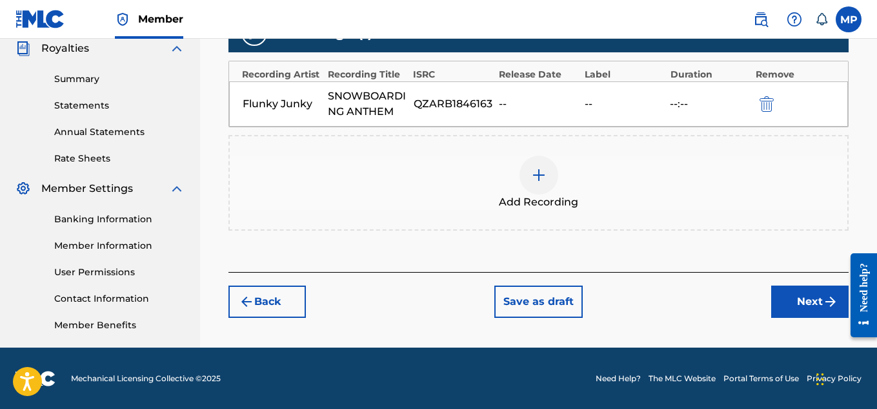
scroll to position [392, 0]
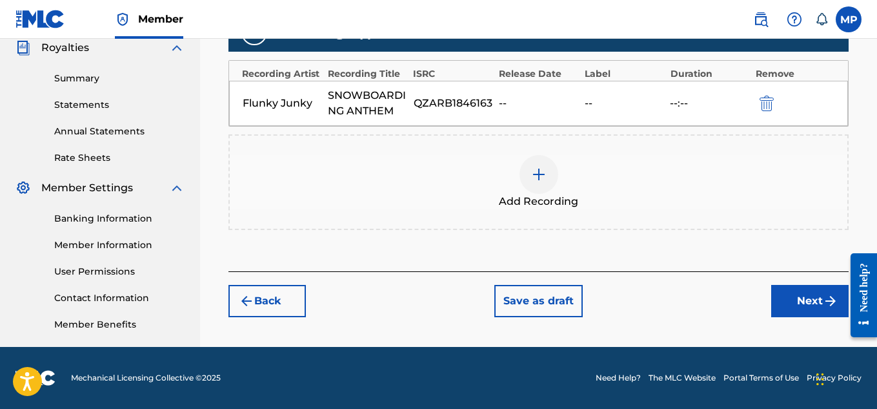
click at [802, 305] on button "Next" at bounding box center [809, 301] width 77 height 32
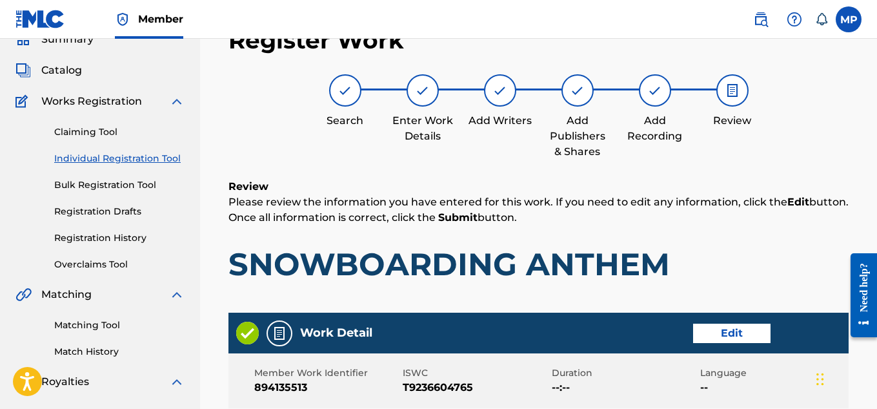
scroll to position [827, 0]
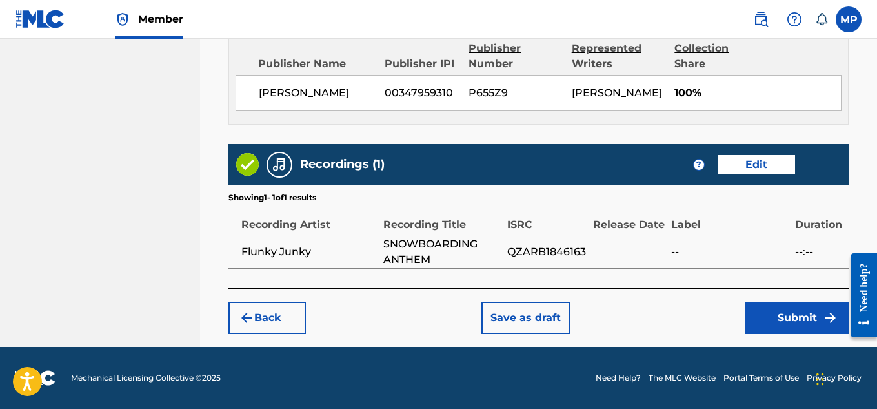
click at [797, 314] on button "Submit" at bounding box center [797, 317] width 103 height 32
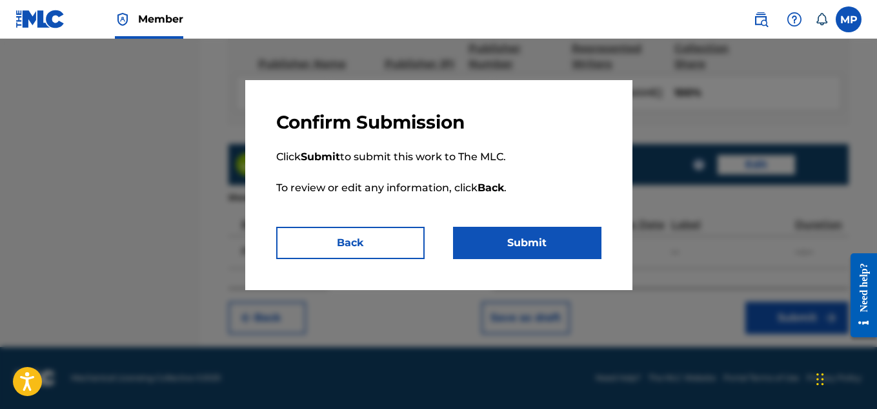
click at [587, 243] on button "Submit" at bounding box center [527, 243] width 148 height 32
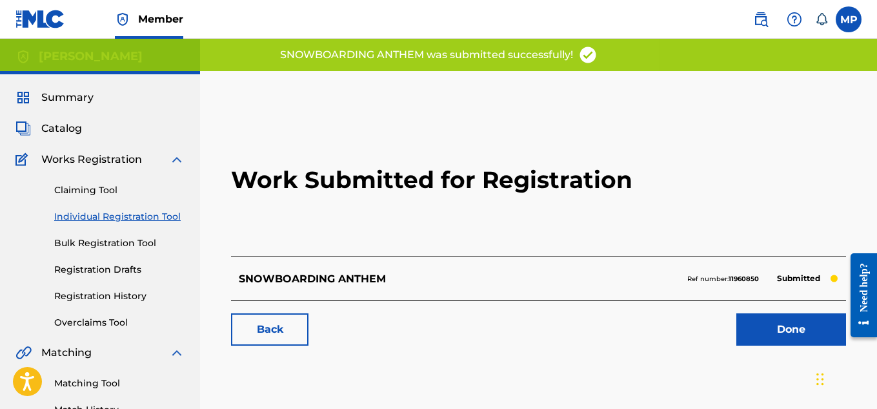
click at [252, 337] on link "Back" at bounding box center [269, 329] width 77 height 32
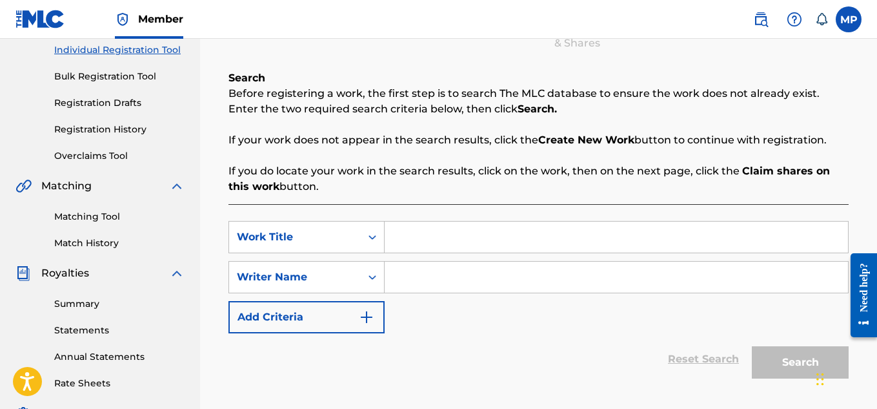
scroll to position [172, 0]
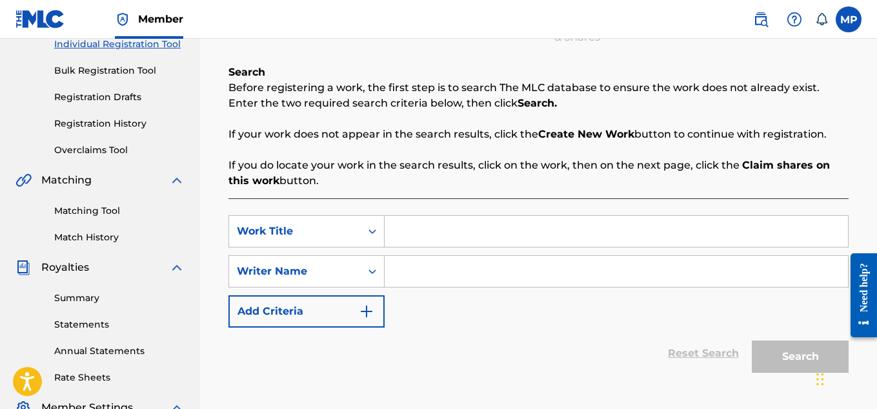
click at [506, 214] on div "SearchWithCriteria71943305-6faf-4b6a-853e-a2bf51892e59 Work Title SearchWithCri…" at bounding box center [539, 304] width 620 height 212
click at [510, 226] on input "Search Form" at bounding box center [616, 231] width 463 height 31
paste input "SKATEBOARDING BASS"
type input "SKATEBOARDING BASS"
click at [525, 258] on input "Search Form" at bounding box center [616, 271] width 463 height 31
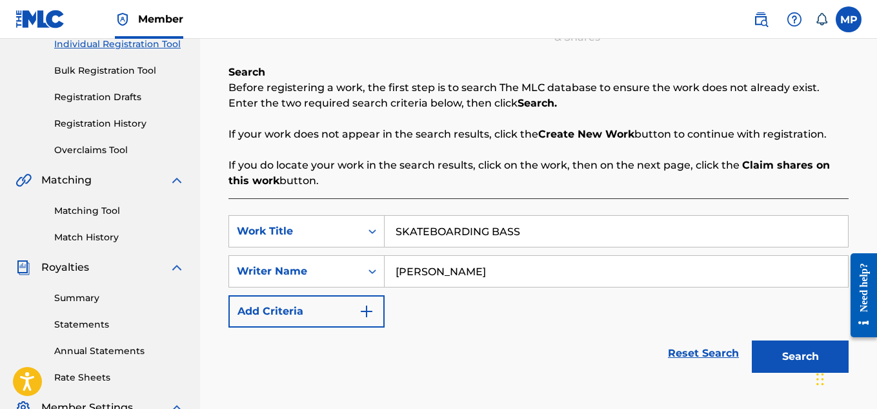
type input "[PERSON_NAME]"
click at [791, 351] on button "Search" at bounding box center [800, 356] width 97 height 32
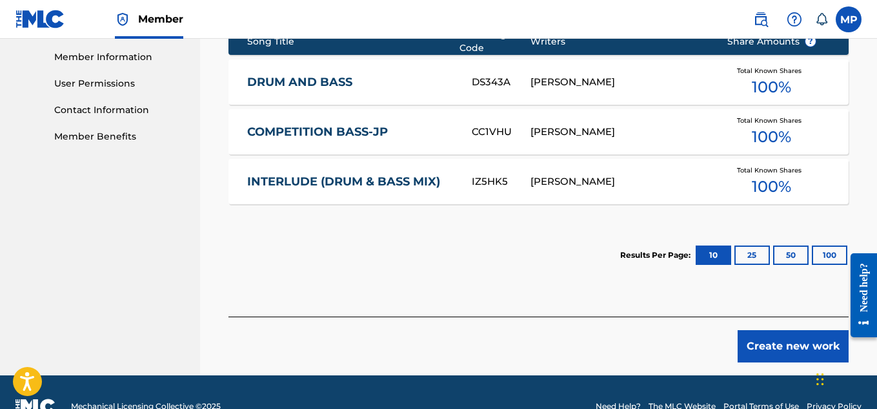
scroll to position [608, 0]
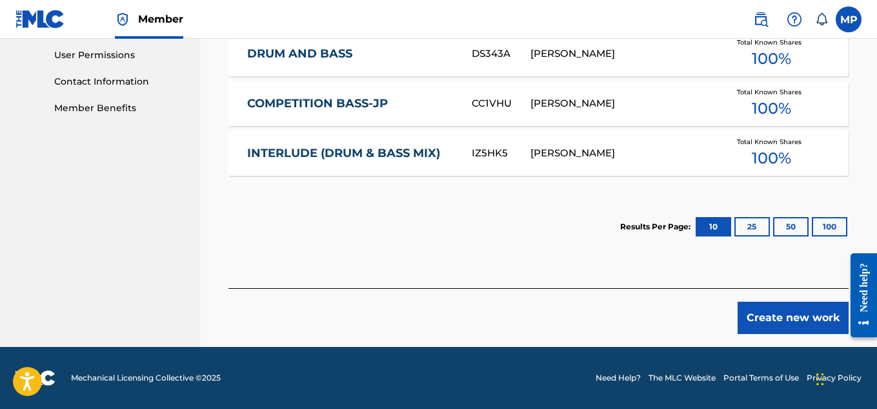
click at [760, 326] on button "Create new work" at bounding box center [793, 317] width 111 height 32
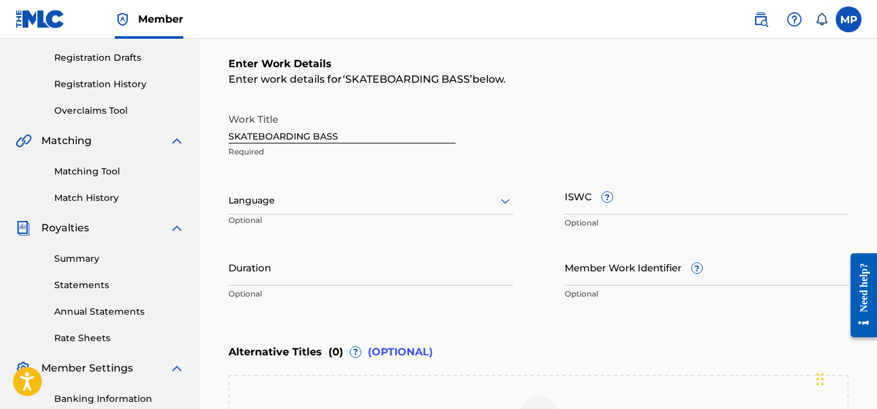
scroll to position [215, 0]
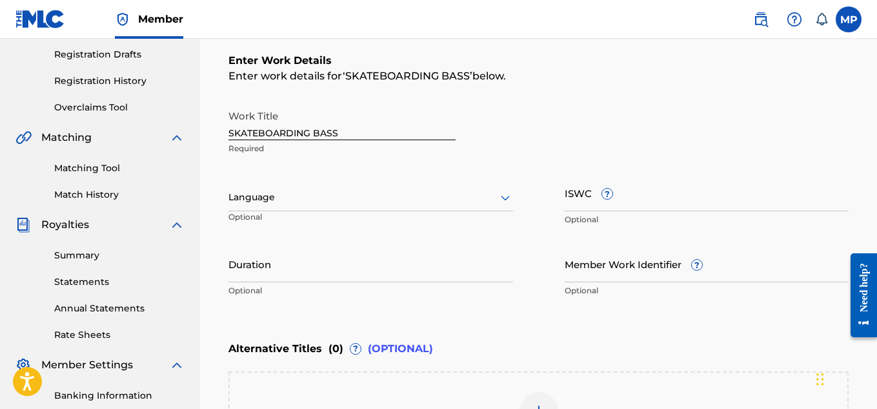
click at [649, 205] on input "ISWC ?" at bounding box center [707, 192] width 285 height 37
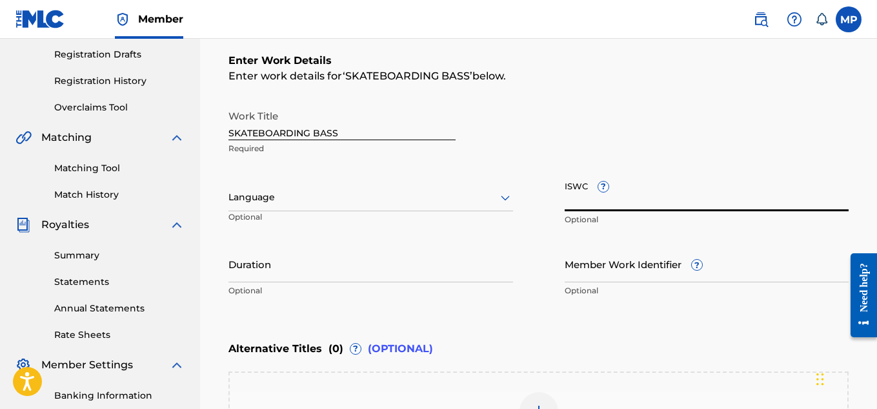
paste input "T9236605564"
type input "T9236605564"
click at [575, 264] on input "Member Work Identifier ?" at bounding box center [707, 263] width 285 height 37
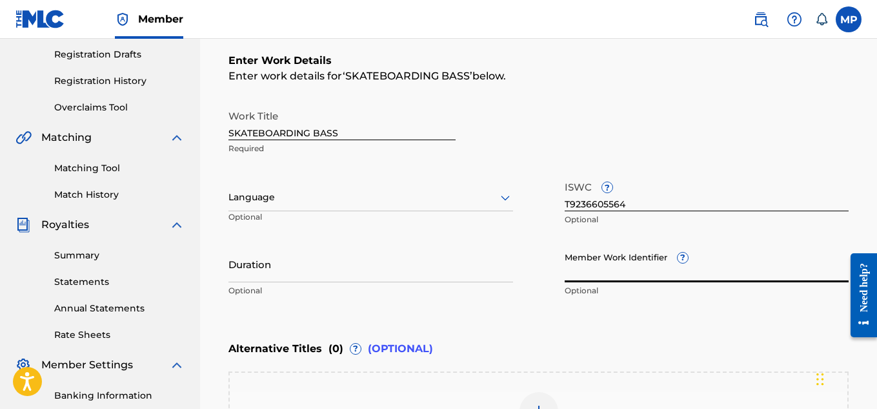
paste input "894135570"
type input "894135570"
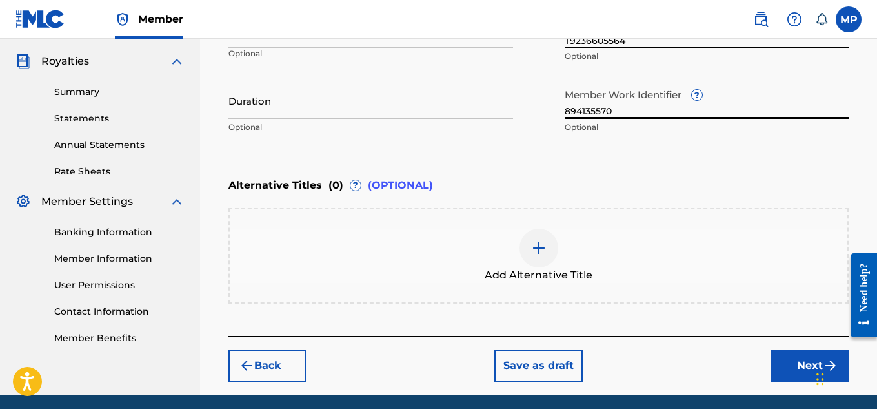
scroll to position [426, 0]
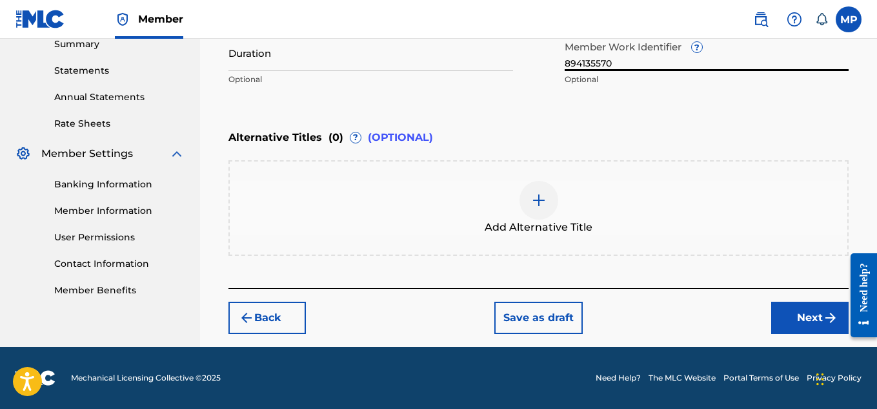
click at [777, 320] on button "Next" at bounding box center [809, 317] width 77 height 32
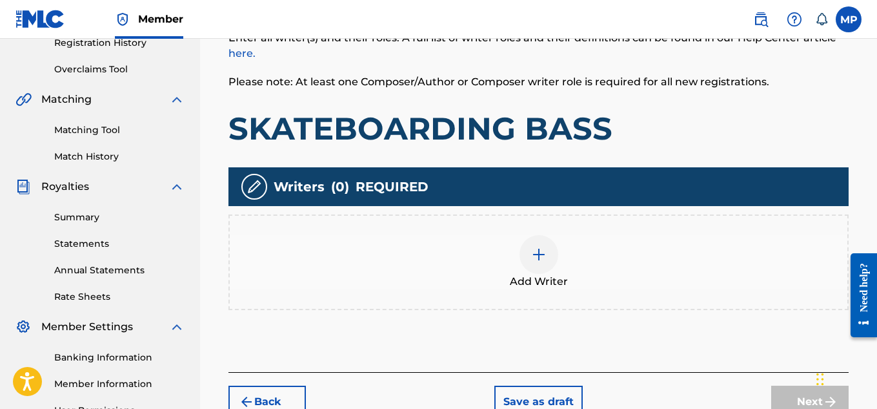
scroll to position [311, 0]
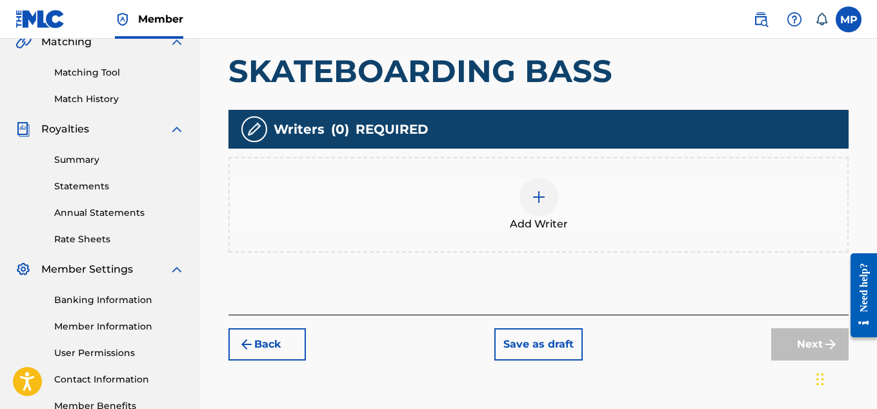
click at [539, 186] on div at bounding box center [539, 197] width 39 height 39
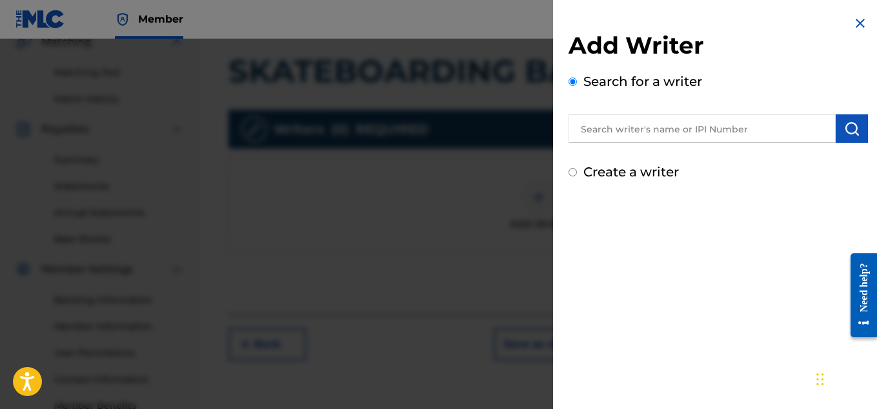
click at [620, 137] on input "text" at bounding box center [702, 128] width 267 height 28
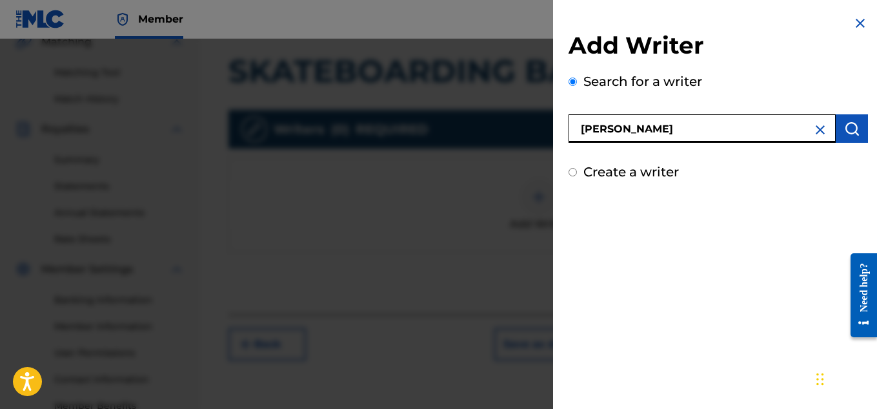
type input "[PERSON_NAME]"
click at [844, 136] on img "submit" at bounding box center [851, 128] width 15 height 15
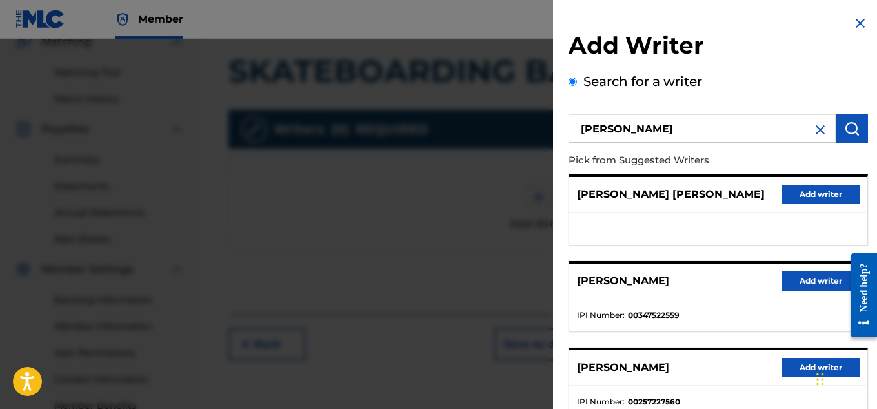
click at [786, 276] on button "Add writer" at bounding box center [820, 280] width 77 height 19
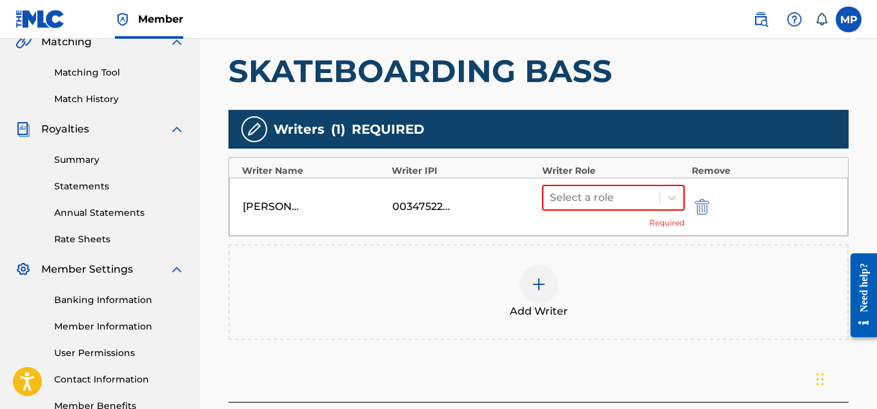
scroll to position [294, 0]
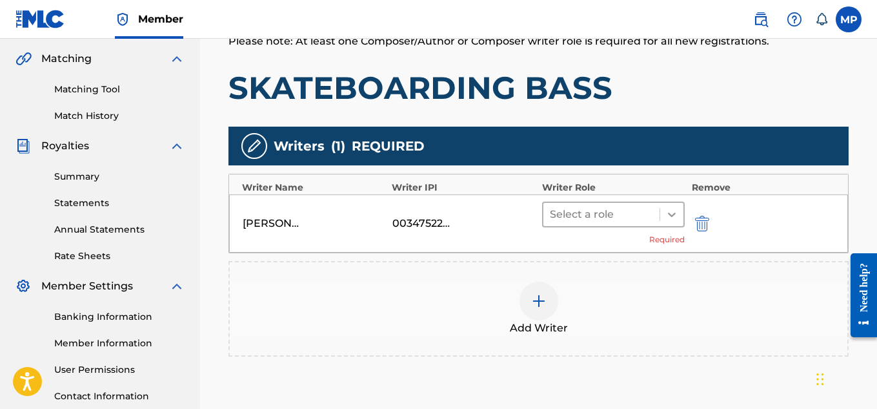
click at [662, 219] on div at bounding box center [671, 214] width 23 height 23
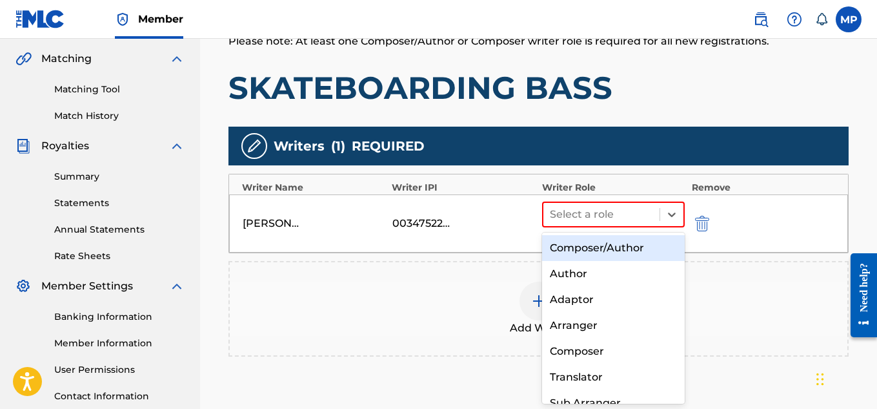
click at [624, 248] on div "Composer/Author" at bounding box center [613, 248] width 143 height 26
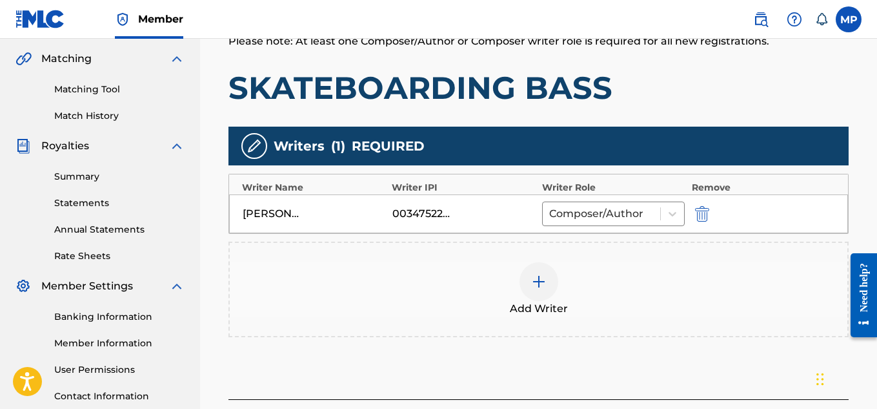
scroll to position [405, 0]
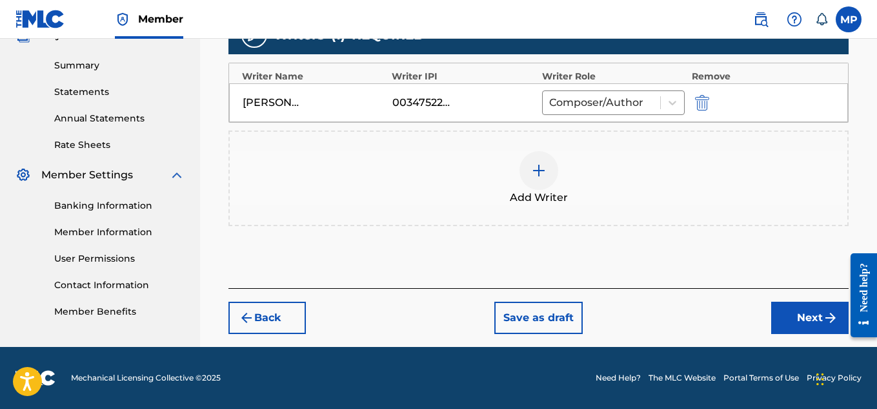
click at [770, 314] on div "Back Save as draft Next" at bounding box center [539, 311] width 620 height 46
click at [780, 317] on button "Next" at bounding box center [809, 317] width 77 height 32
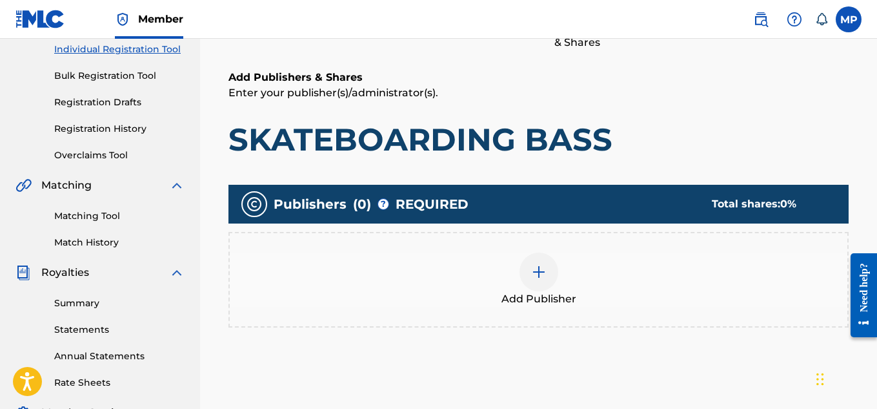
scroll to position [191, 0]
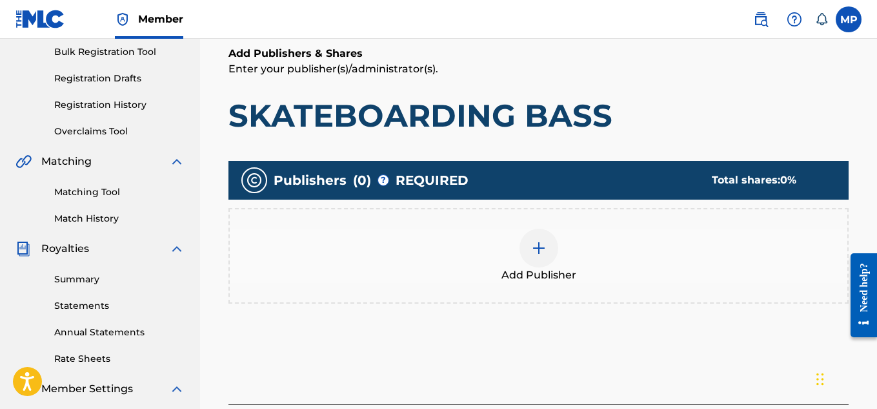
click at [552, 257] on div at bounding box center [539, 248] width 39 height 39
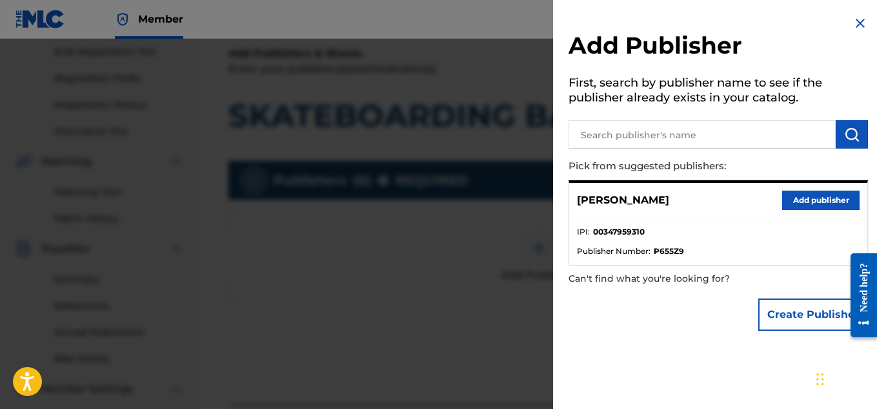
click at [810, 191] on button "Add publisher" at bounding box center [820, 199] width 77 height 19
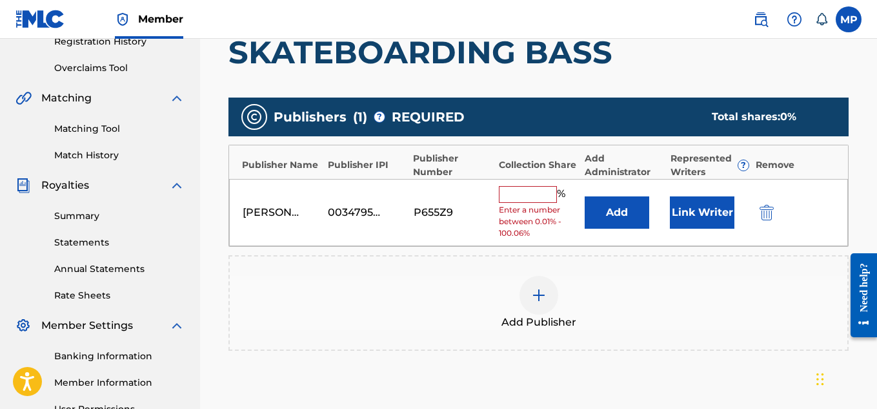
scroll to position [263, 0]
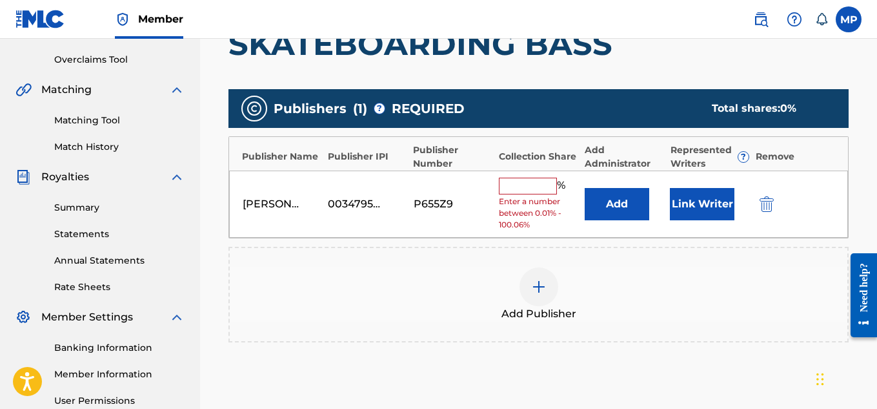
click at [548, 181] on input "text" at bounding box center [528, 186] width 58 height 17
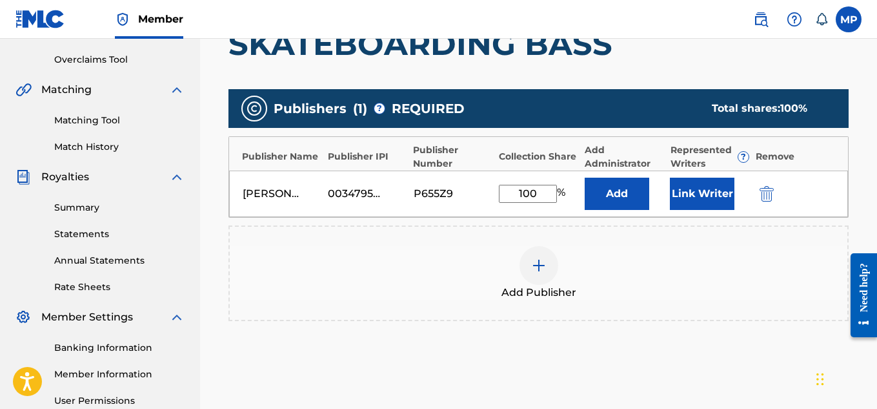
type input "100"
click at [697, 192] on button "Link Writer" at bounding box center [702, 194] width 65 height 32
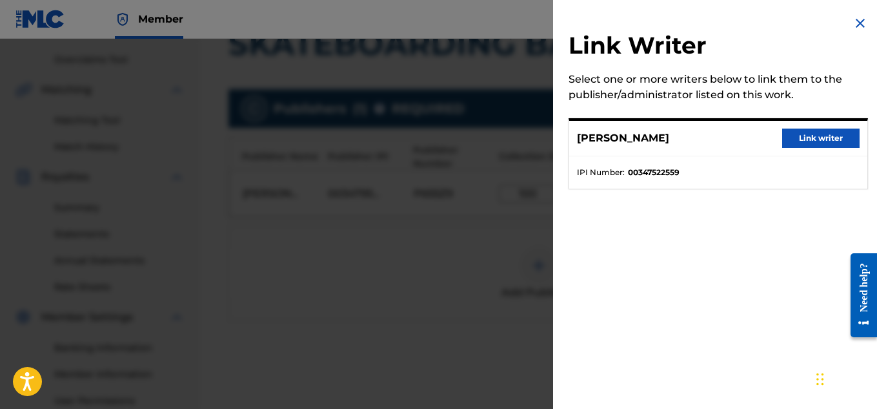
scroll to position [277, 0]
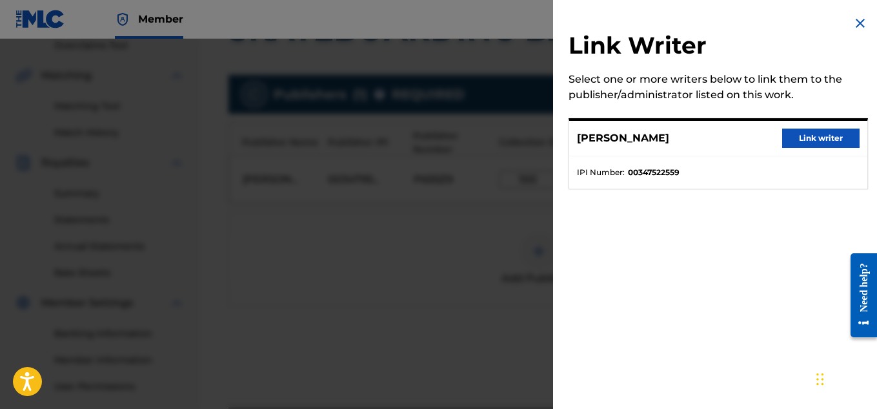
click at [811, 134] on button "Link writer" at bounding box center [820, 137] width 77 height 19
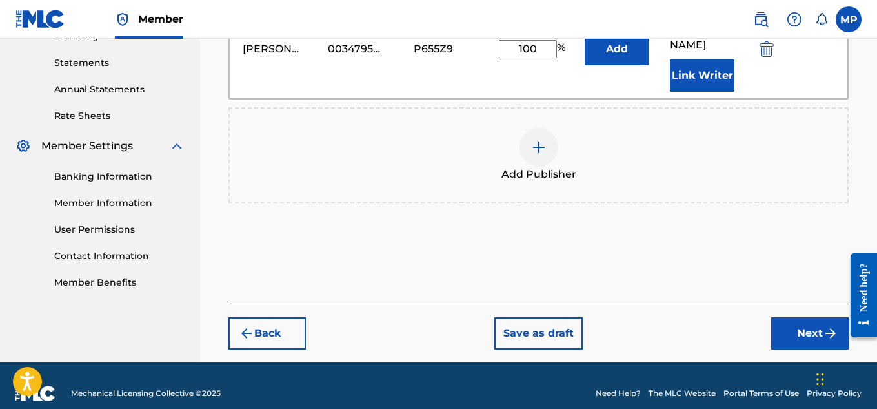
click at [781, 317] on button "Next" at bounding box center [809, 333] width 77 height 32
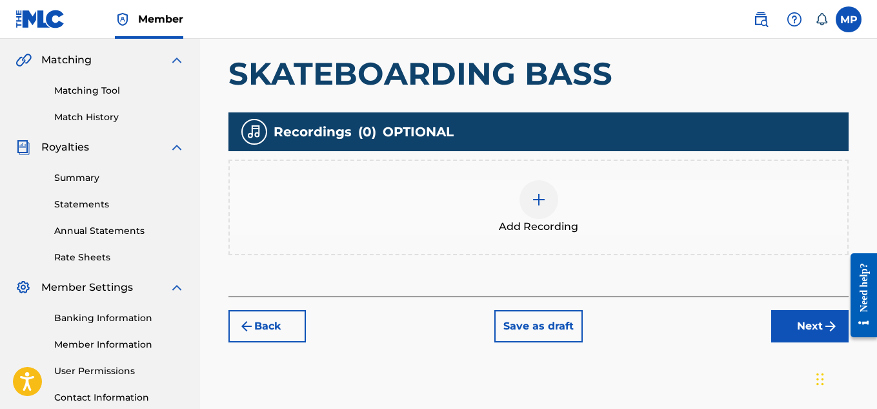
scroll to position [339, 0]
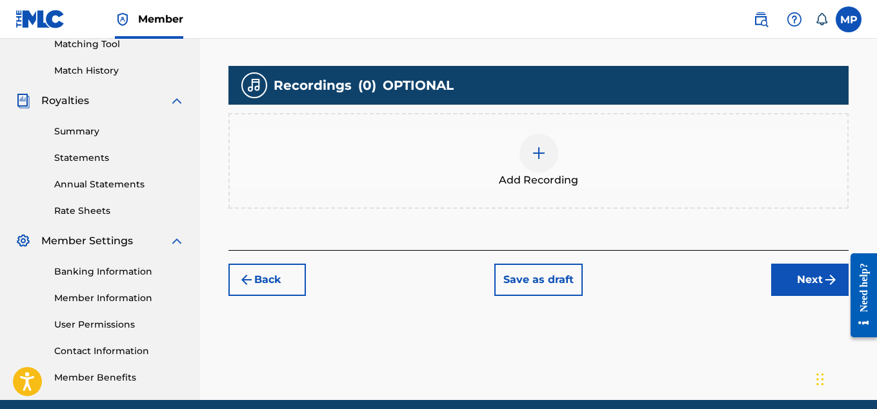
click at [551, 154] on div at bounding box center [539, 153] width 39 height 39
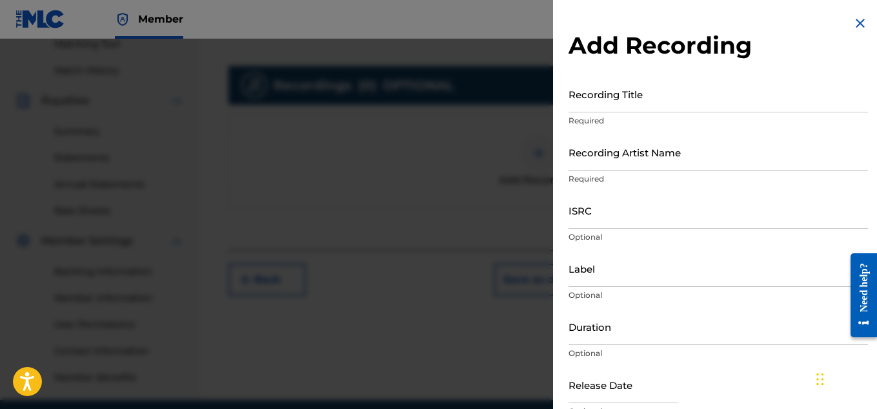
click at [600, 105] on input "Recording Title" at bounding box center [719, 94] width 300 height 37
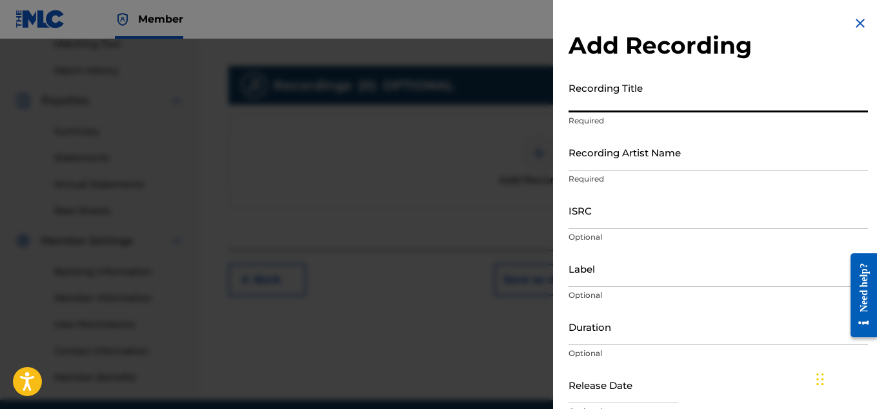
paste input "SKATEBOARDING BASS"
type input "SKATEBOARDING BASS"
click at [598, 159] on input "Recording Artist Name" at bounding box center [719, 152] width 300 height 37
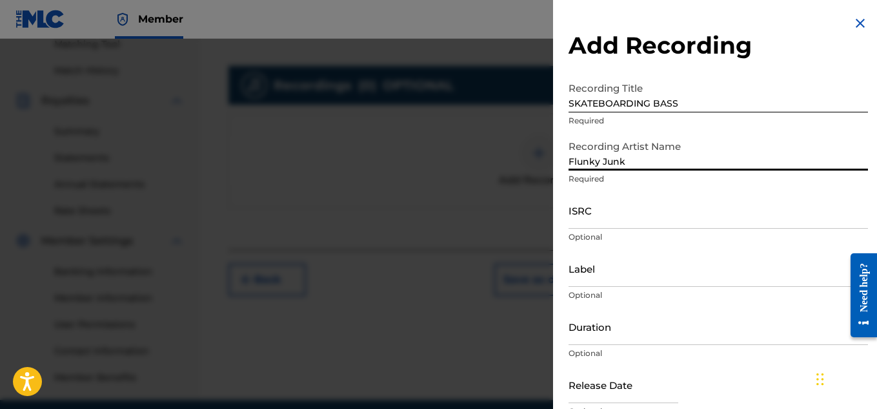
type input "Flunky Junky"
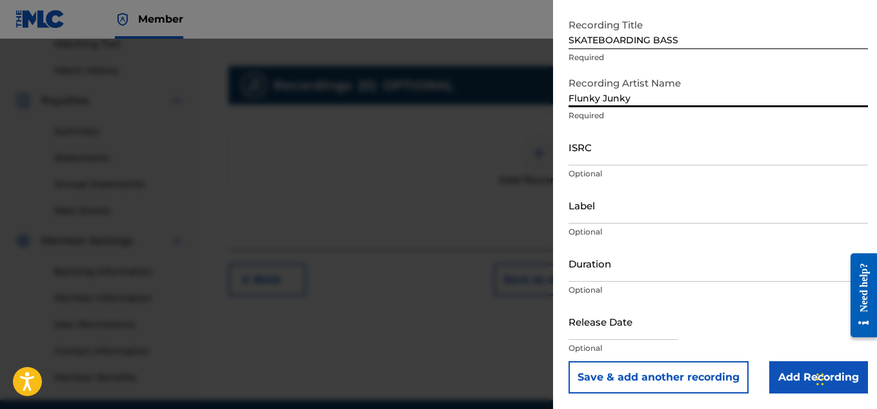
click at [780, 378] on input "Add Recording" at bounding box center [818, 377] width 99 height 32
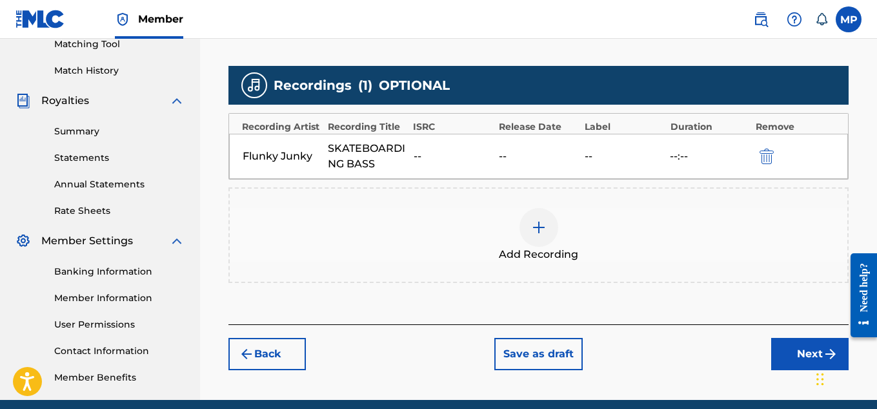
scroll to position [392, 0]
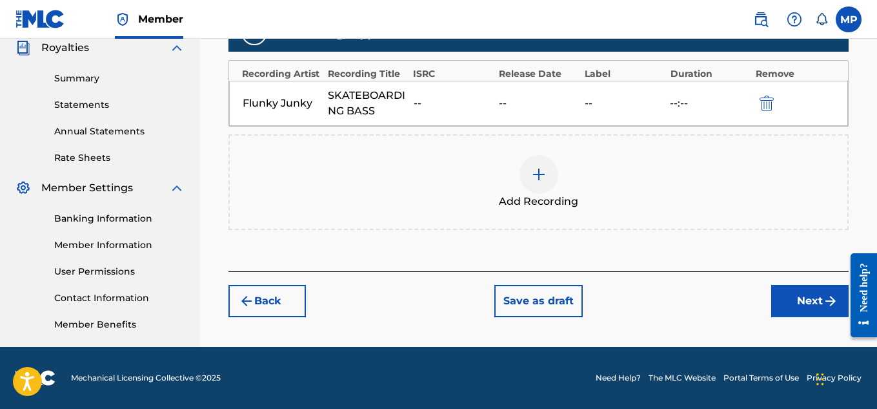
click at [778, 291] on button "Next" at bounding box center [809, 301] width 77 height 32
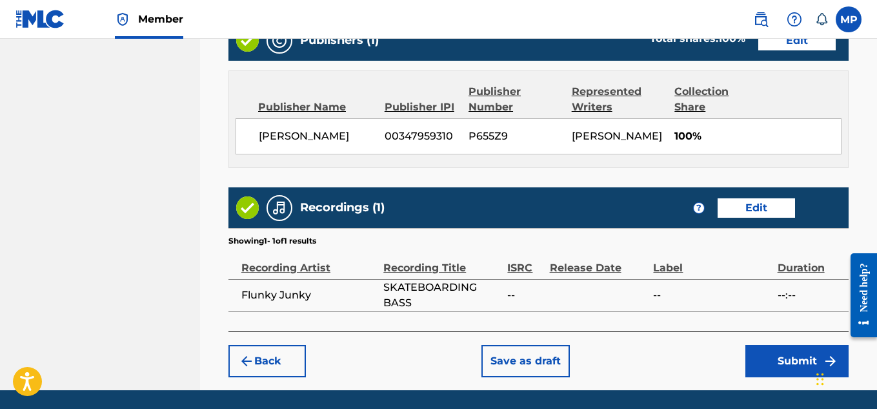
scroll to position [686, 0]
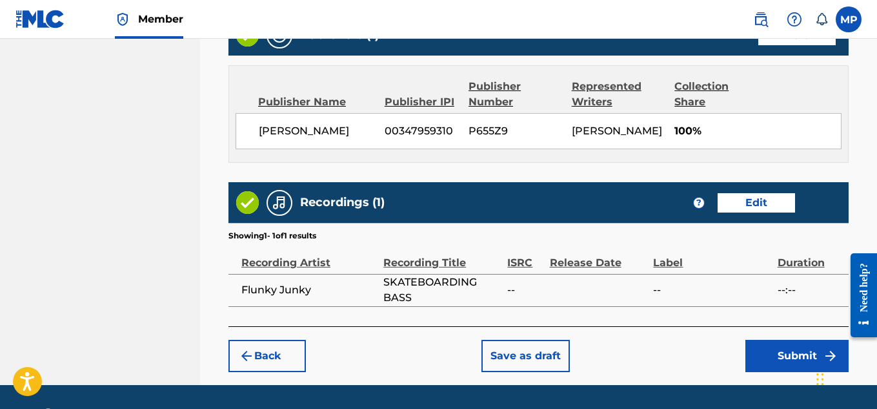
click at [786, 343] on button "Submit" at bounding box center [797, 356] width 103 height 32
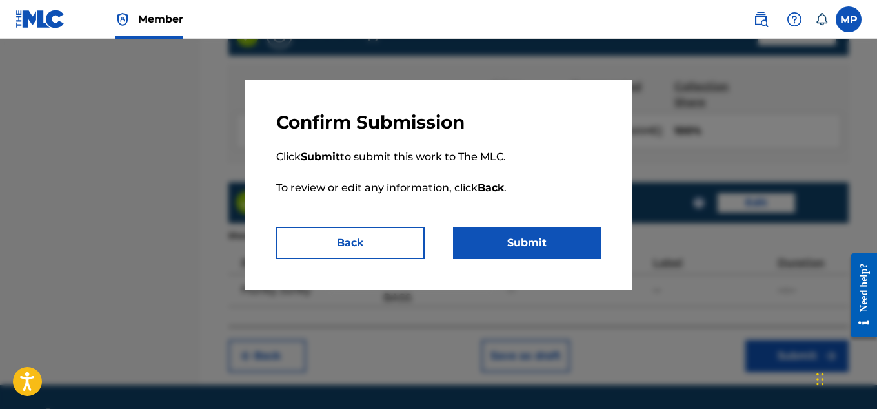
click at [517, 241] on button "Submit" at bounding box center [527, 243] width 148 height 32
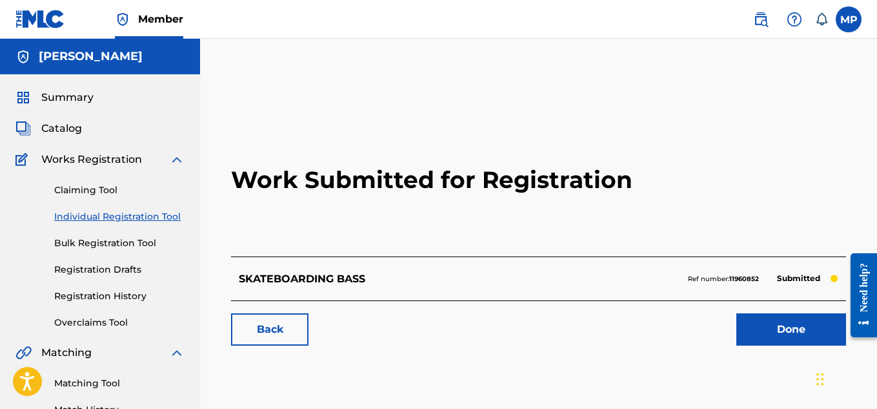
click at [281, 317] on link "Back" at bounding box center [269, 329] width 77 height 32
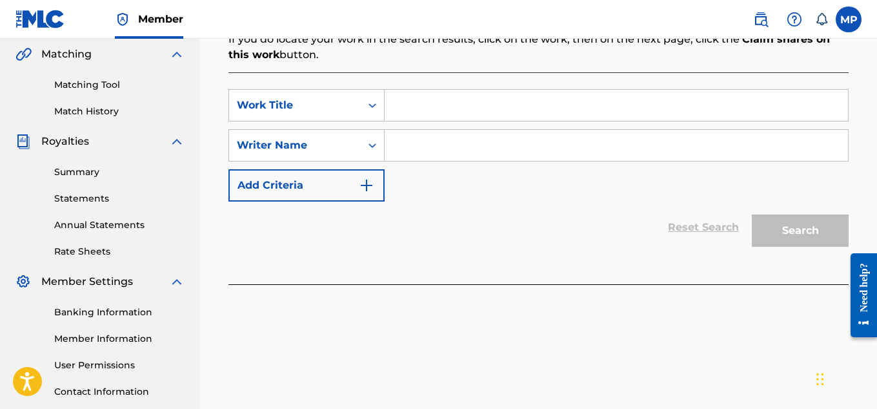
scroll to position [301, 0]
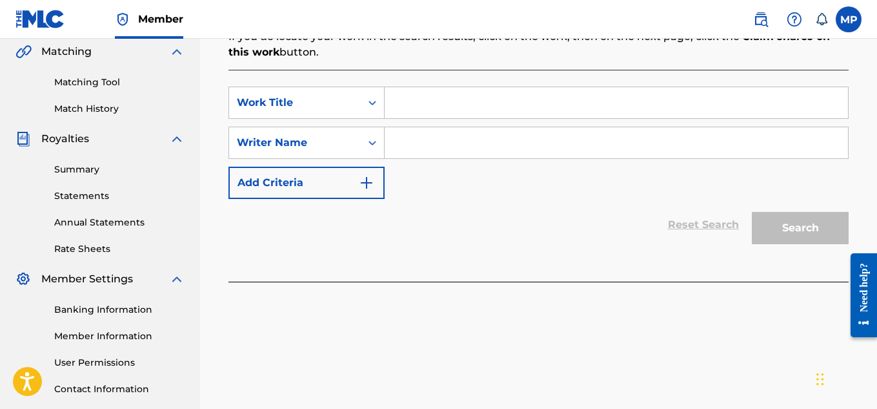
click at [486, 112] on input "Search Form" at bounding box center [616, 102] width 463 height 31
paste input "SHRIMP VEGETABLE KABOB"
type input "SHRIMP VEGETABLE KABOB"
click at [467, 135] on input "Search Form" at bounding box center [616, 142] width 463 height 31
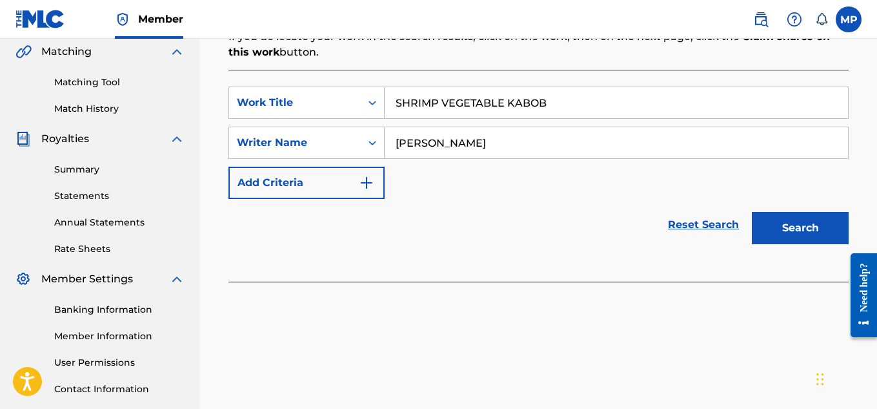
type input "[PERSON_NAME]"
click at [803, 220] on button "Search" at bounding box center [800, 228] width 97 height 32
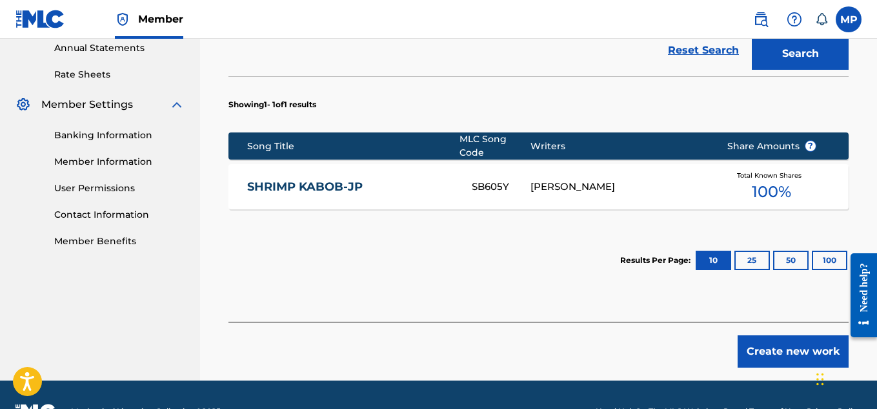
scroll to position [485, 0]
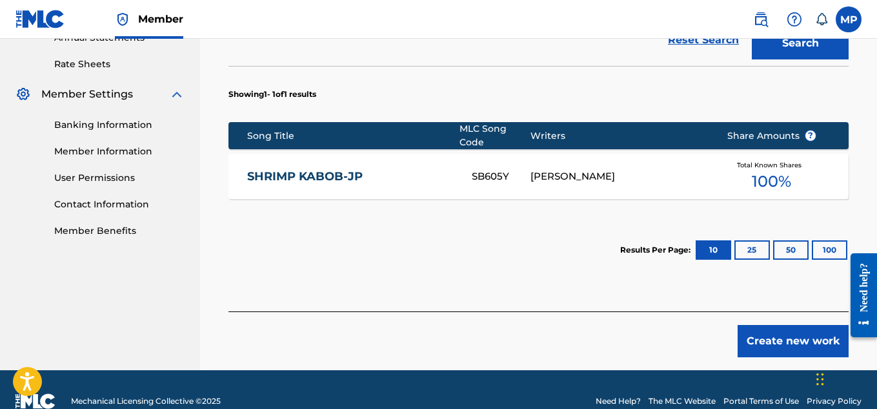
click at [769, 347] on button "Create new work" at bounding box center [793, 341] width 111 height 32
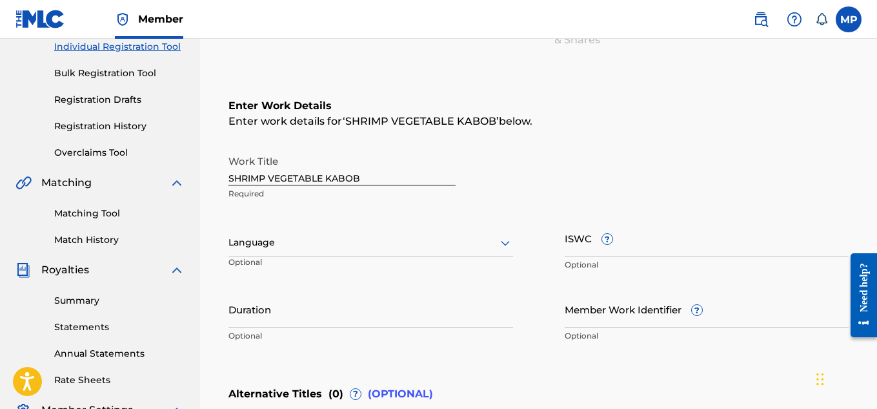
scroll to position [175, 0]
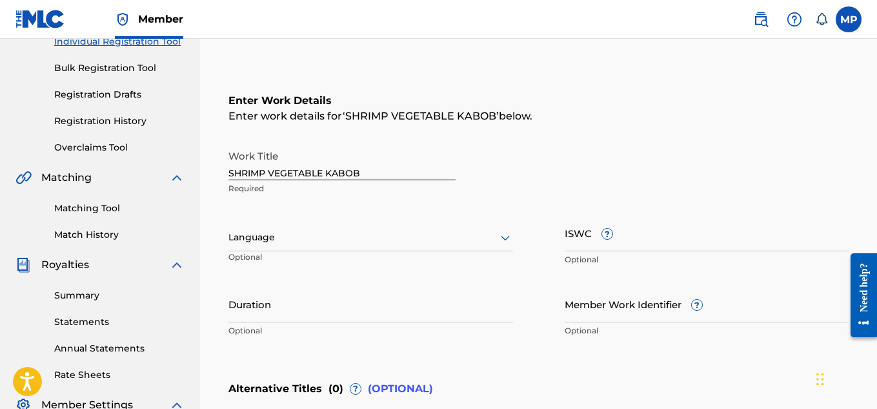
click at [440, 239] on div at bounding box center [371, 237] width 285 height 16
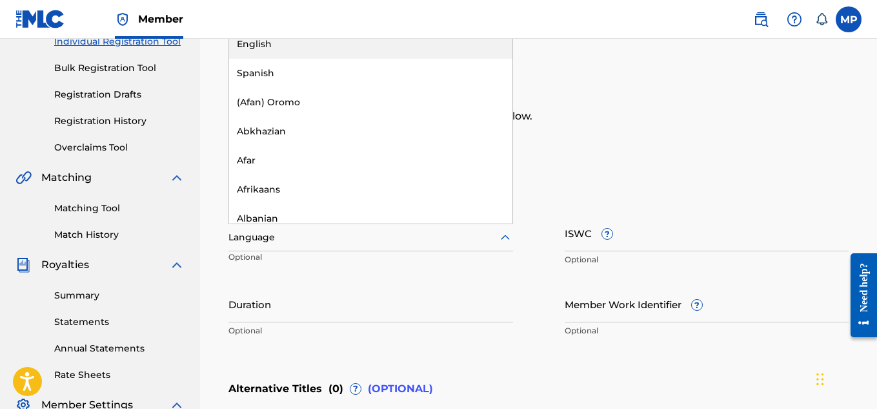
click at [369, 49] on div "English" at bounding box center [370, 44] width 283 height 29
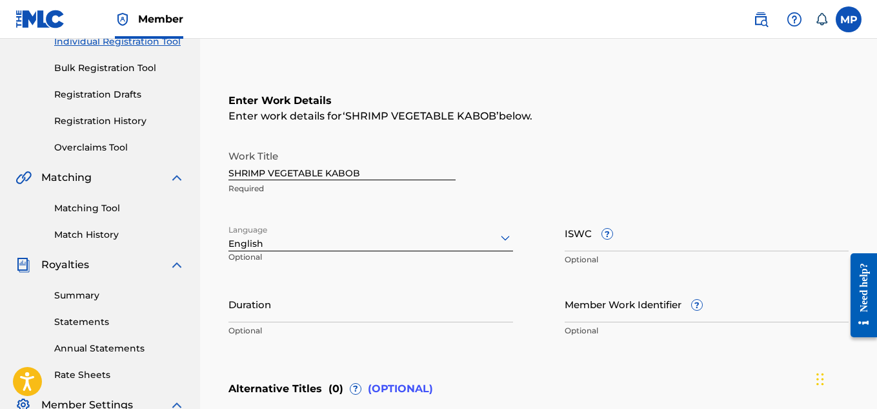
click at [454, 228] on div "English" at bounding box center [371, 237] width 285 height 27
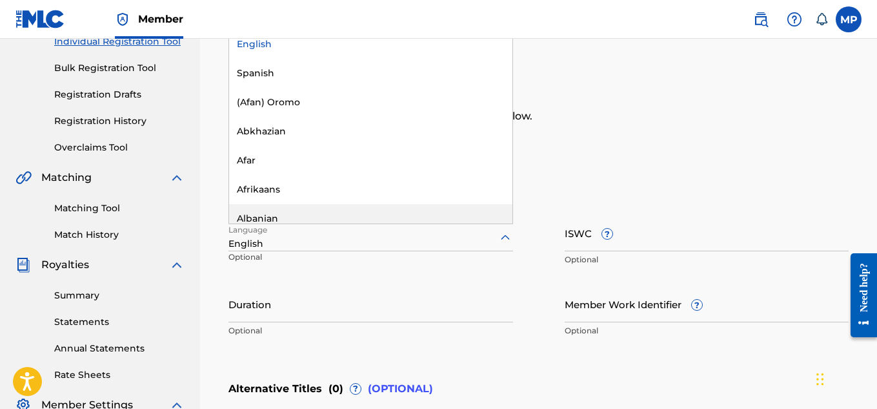
click at [598, 142] on div "Enter Work Details Enter work details for ‘ SHRIMP VEGETABLE KABOB ’ below. Wor…" at bounding box center [539, 218] width 620 height 312
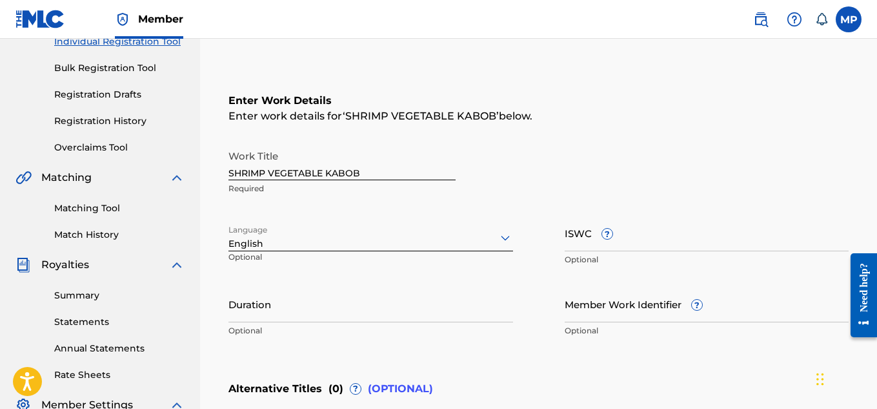
click at [633, 319] on input "Member Work Identifier ?" at bounding box center [707, 303] width 285 height 37
paste input "894135568"
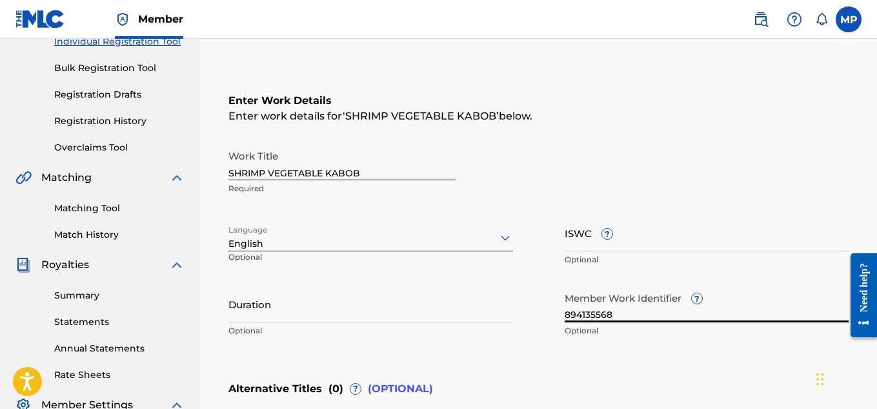
type input "894135568"
click at [695, 249] on input "ISWC ?" at bounding box center [707, 232] width 285 height 37
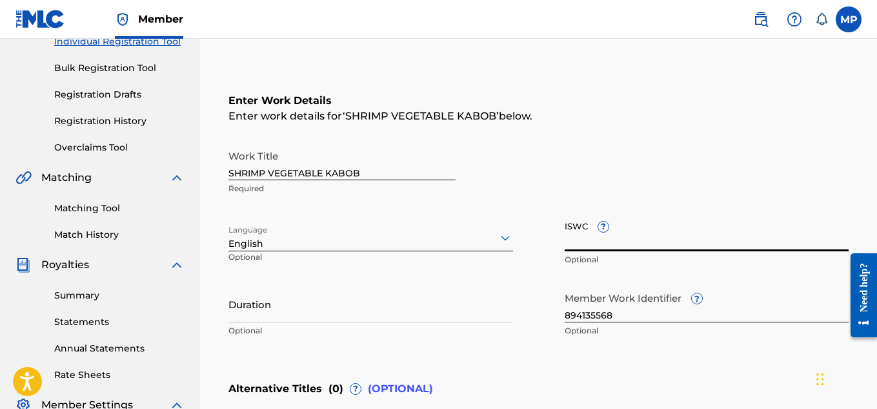
paste input "T9236605520"
type input "T9236605520"
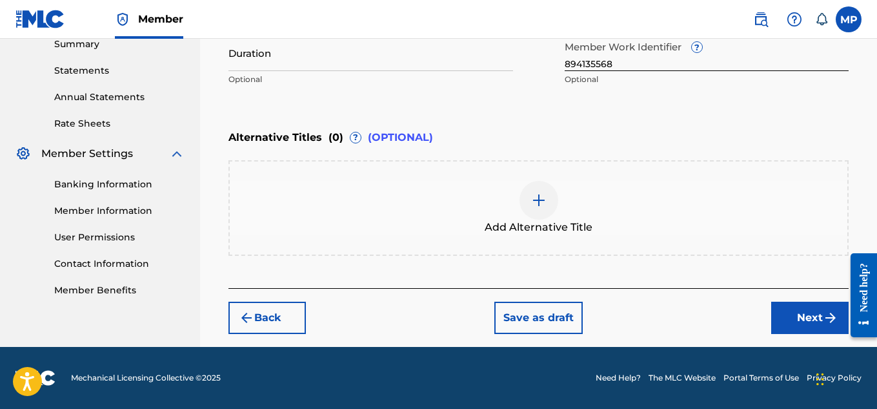
click at [797, 329] on button "Next" at bounding box center [809, 317] width 77 height 32
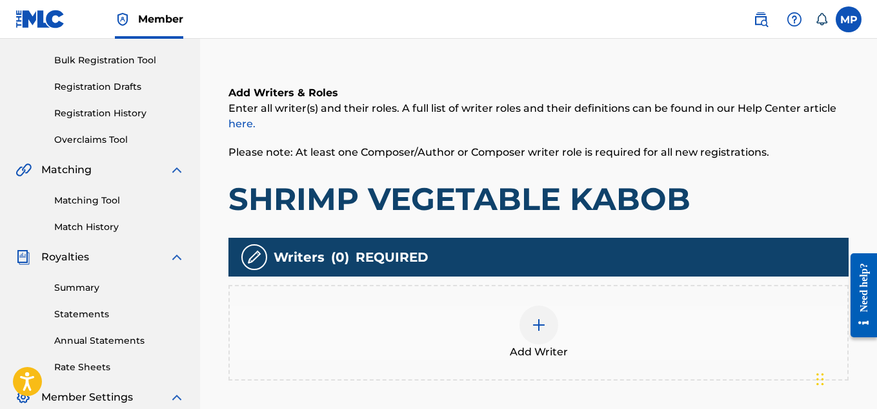
scroll to position [194, 0]
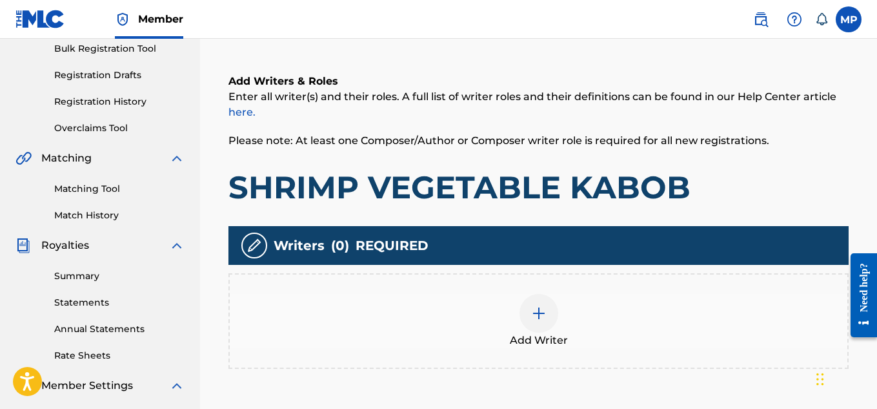
click at [551, 319] on div at bounding box center [539, 313] width 39 height 39
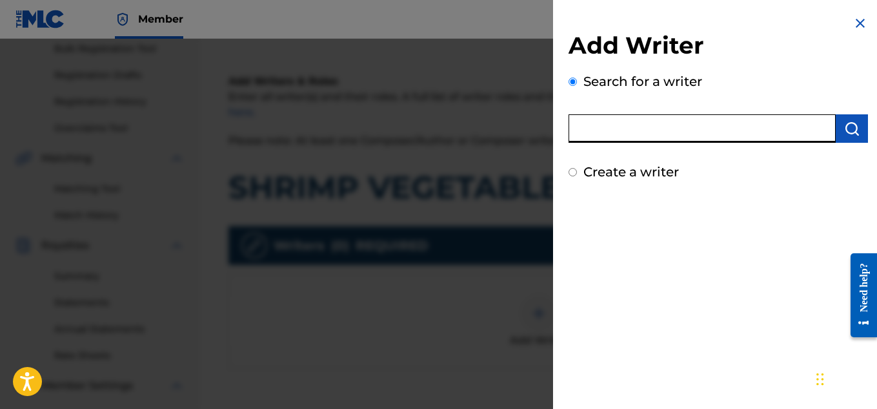
click at [631, 130] on input "text" at bounding box center [702, 128] width 267 height 28
type input "[PERSON_NAME]"
click at [836, 129] on button "submit" at bounding box center [852, 128] width 32 height 28
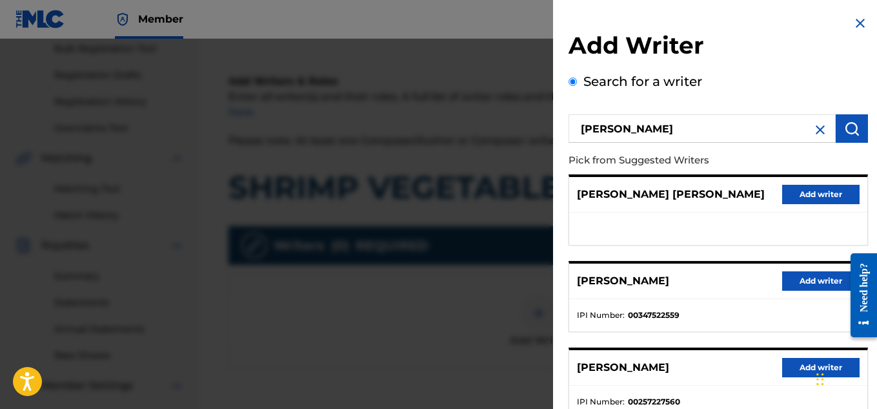
click at [793, 281] on button "Add writer" at bounding box center [820, 280] width 77 height 19
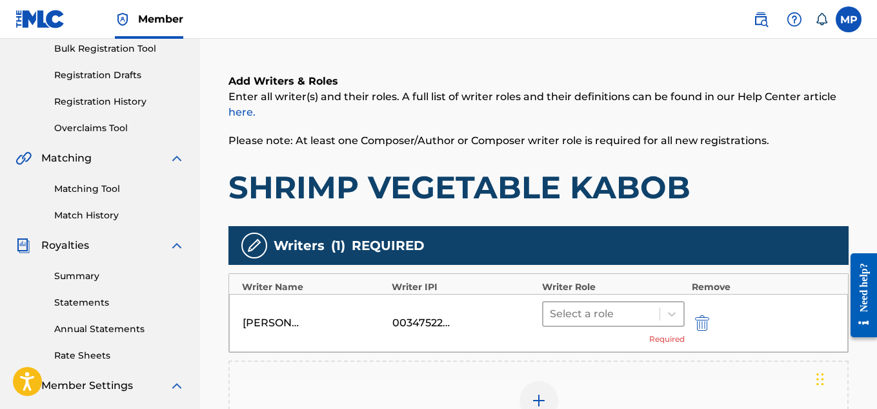
click at [624, 302] on div "Select a role" at bounding box center [602, 313] width 117 height 23
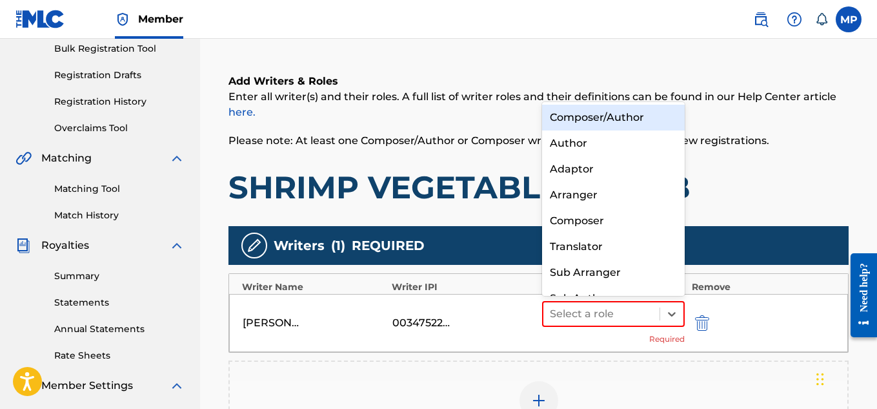
click at [607, 127] on div "Composer/Author" at bounding box center [613, 118] width 143 height 26
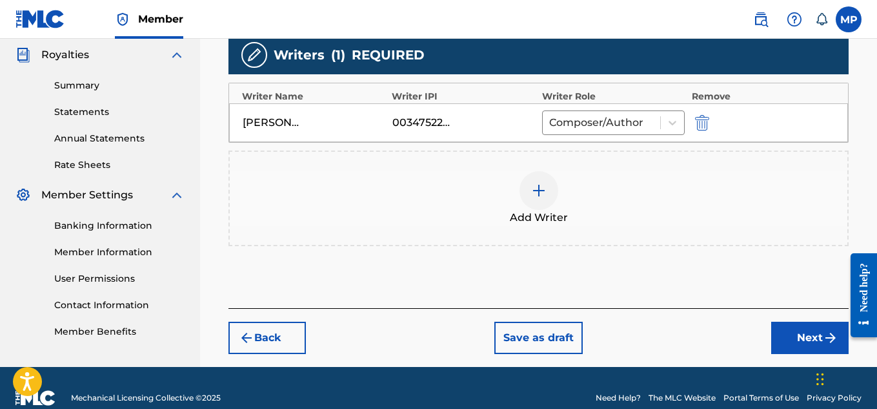
scroll to position [405, 0]
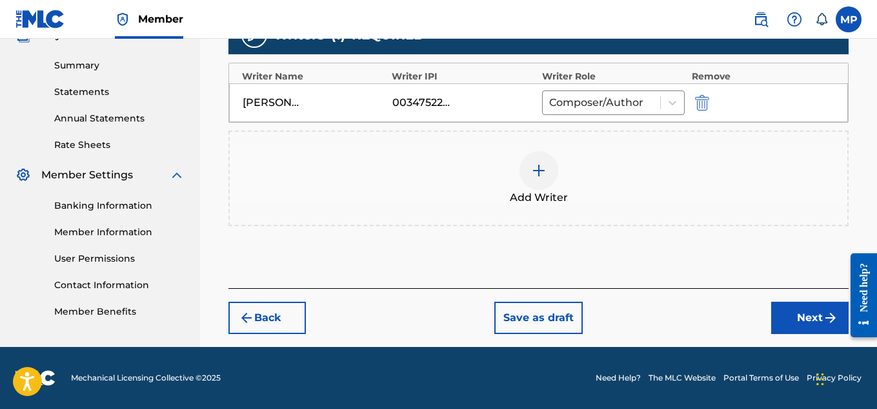
click at [801, 316] on button "Next" at bounding box center [809, 317] width 77 height 32
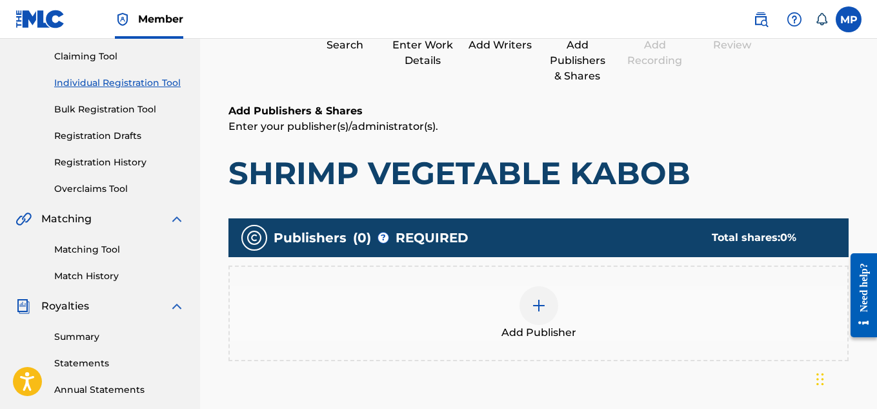
scroll to position [159, 0]
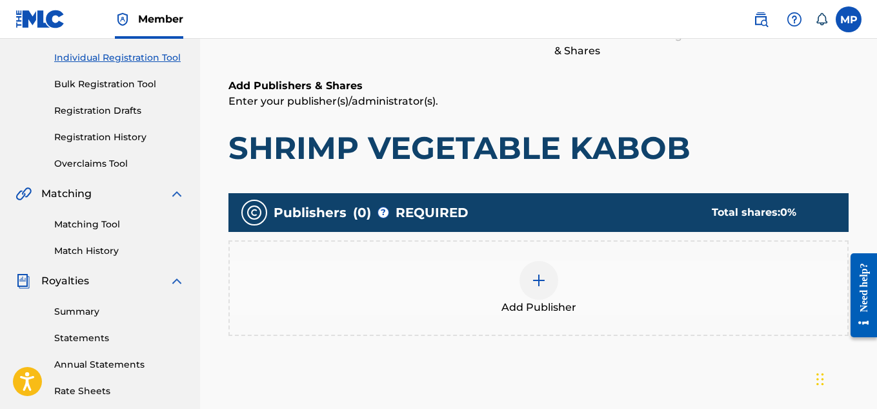
click at [532, 280] on img at bounding box center [538, 279] width 15 height 15
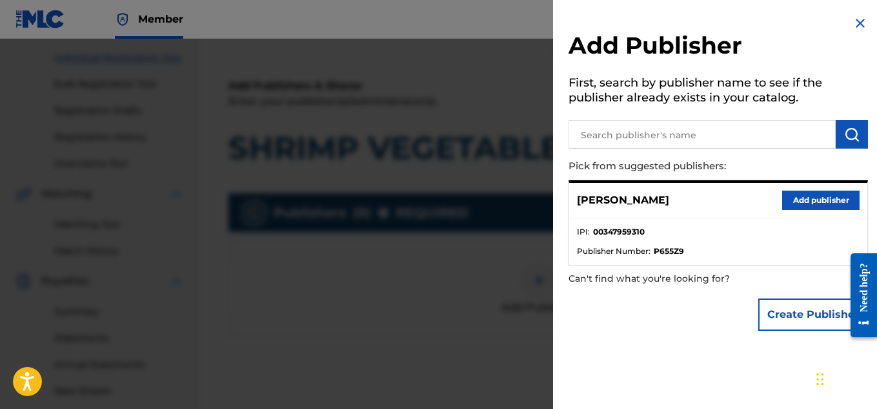
click at [792, 210] on div "Micah Penny Add publisher" at bounding box center [718, 201] width 298 height 36
click at [798, 207] on button "Add publisher" at bounding box center [820, 199] width 77 height 19
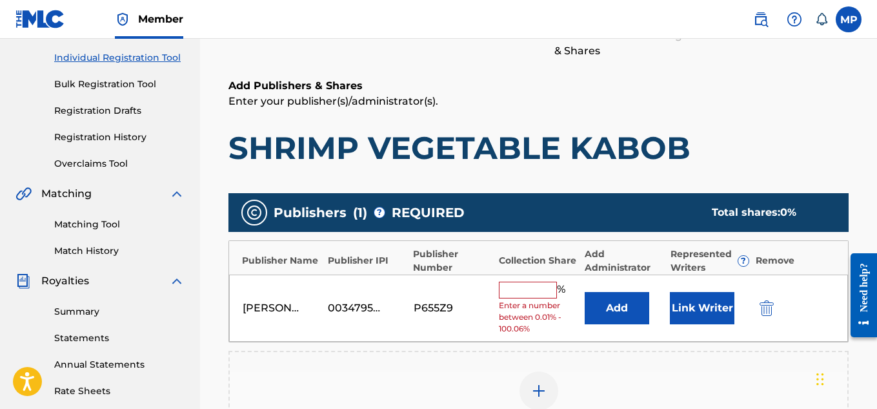
click at [548, 282] on input "text" at bounding box center [528, 289] width 58 height 17
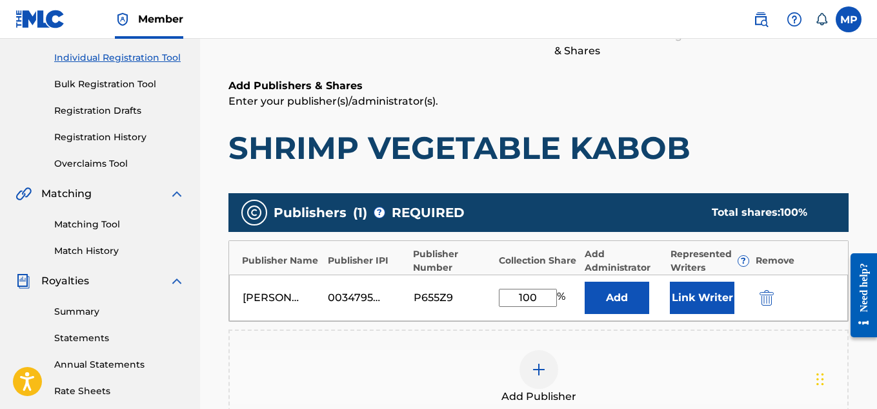
type input "100"
click at [699, 306] on button "Link Writer" at bounding box center [702, 297] width 65 height 32
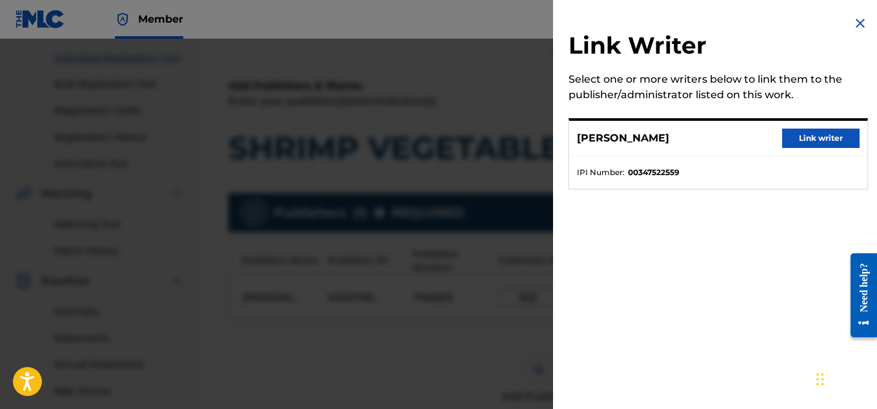
click at [806, 150] on div "MICAH PENNY Link writer" at bounding box center [718, 139] width 298 height 36
click at [806, 148] on div "MICAH PENNY Link writer" at bounding box center [718, 139] width 298 height 36
click at [804, 145] on button "Link writer" at bounding box center [820, 137] width 77 height 19
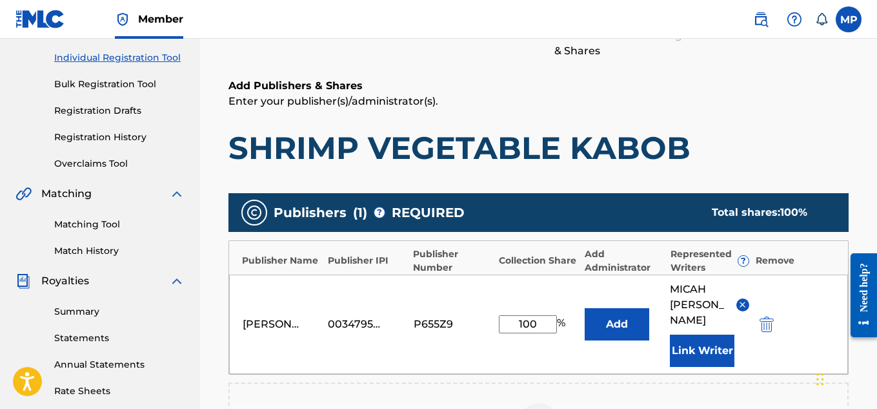
scroll to position [434, 0]
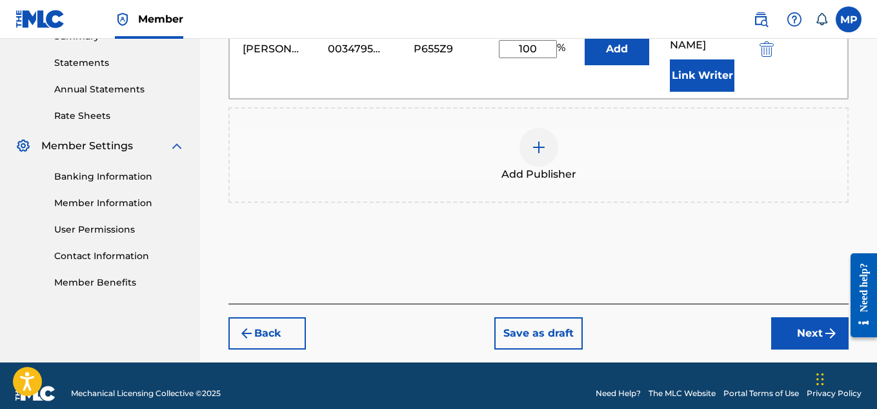
click at [782, 318] on button "Next" at bounding box center [809, 333] width 77 height 32
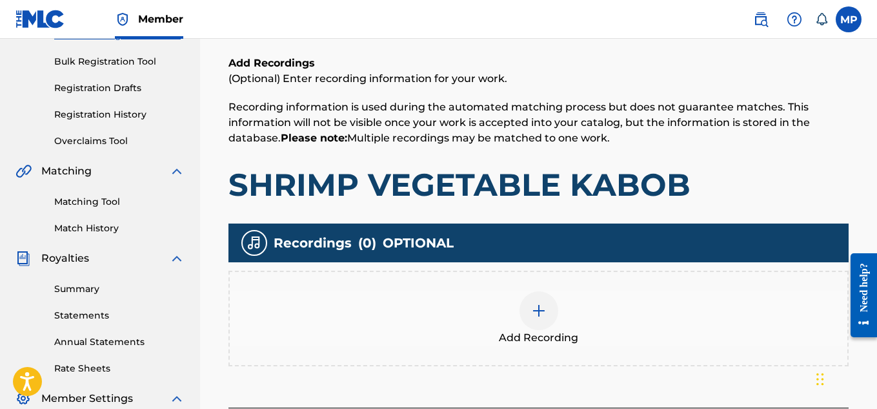
scroll to position [185, 0]
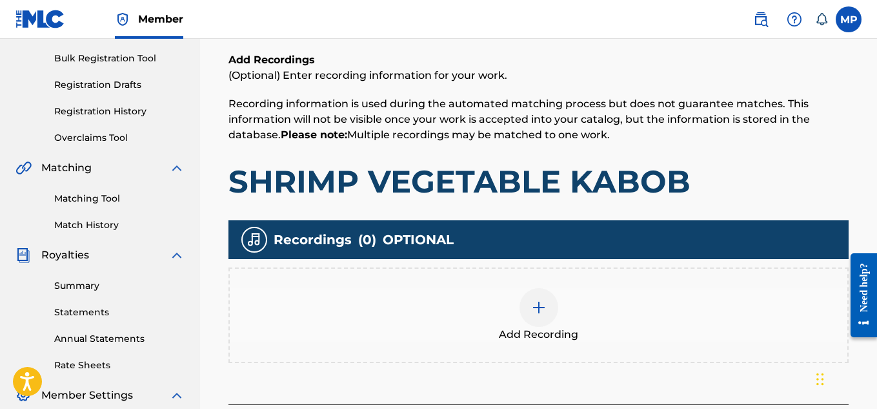
click at [562, 289] on div "Add Recording" at bounding box center [539, 315] width 618 height 54
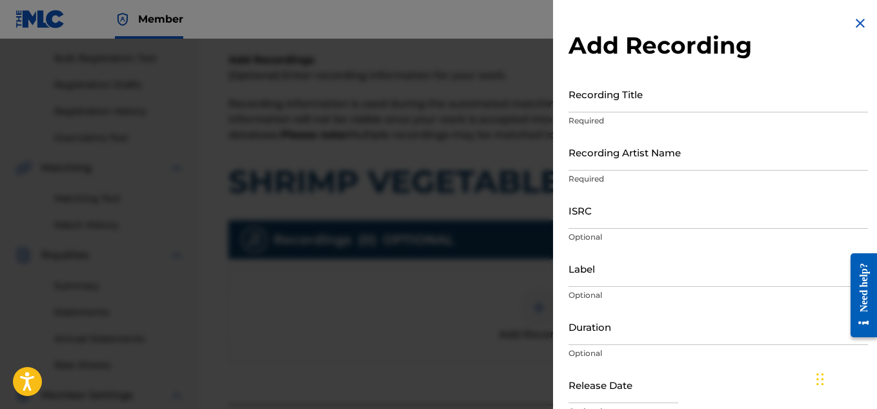
click at [591, 209] on input "ISRC" at bounding box center [719, 210] width 300 height 37
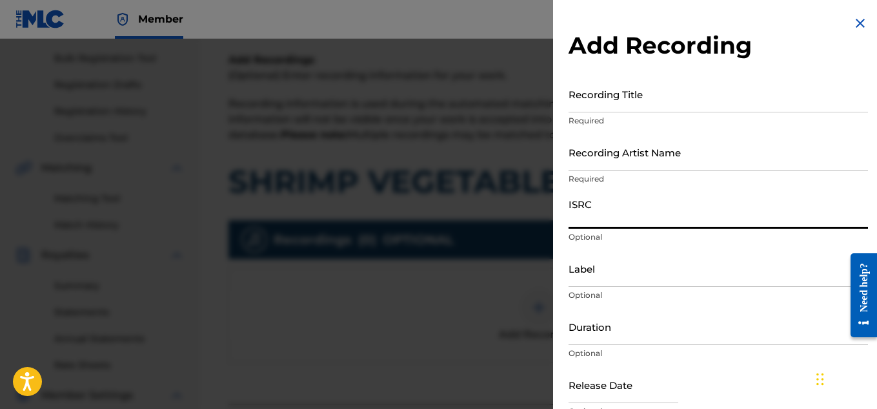
paste input "SHRIMP VEGETABLE KABOB (WORKOUT JAM)"
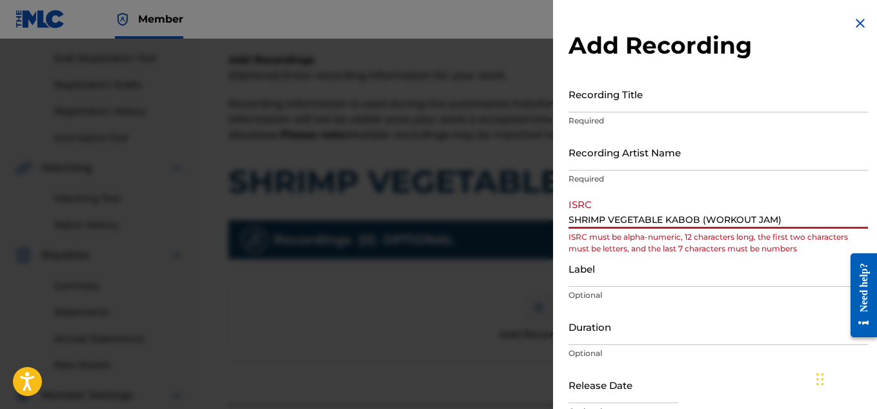
click at [600, 209] on input "SHRIMP VEGETABLE KABOB (WORKOUT JAM)" at bounding box center [719, 210] width 300 height 37
paste input "QZARB1849147"
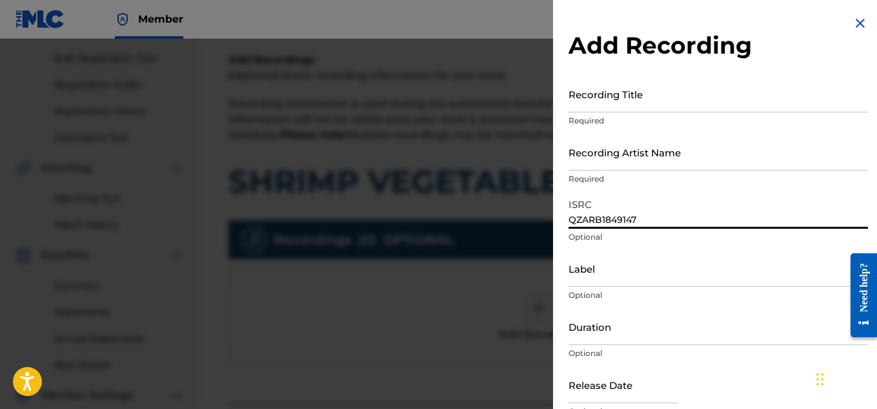
type input "QZARB1849147"
click at [635, 162] on input "Recording Artist Name" at bounding box center [719, 152] width 300 height 37
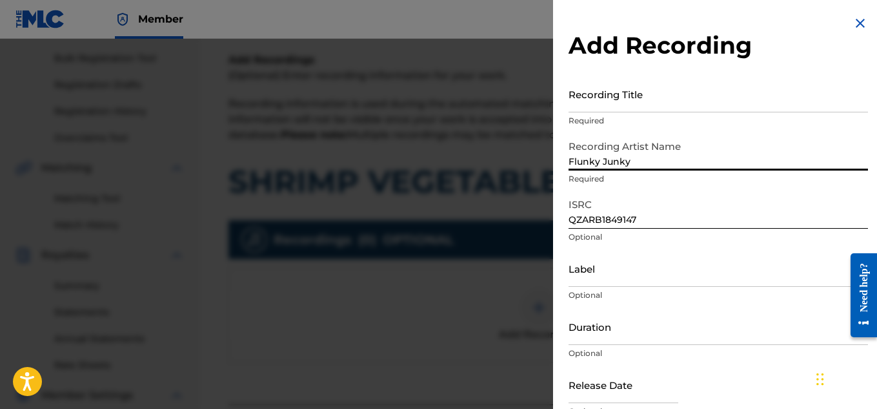
type input "Flunky Junky"
click at [635, 108] on input "Recording Title" at bounding box center [719, 94] width 300 height 37
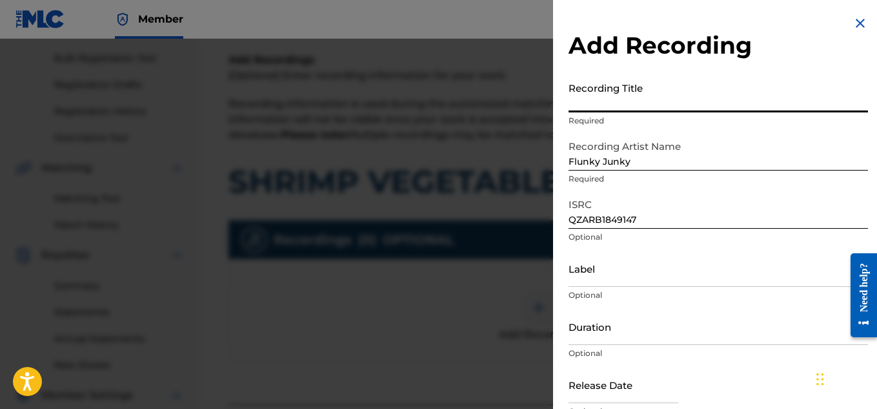
paste input "SHRIMP VEGETABLE KABOB"
type input "SHRIMP VEGETABLE KABOB"
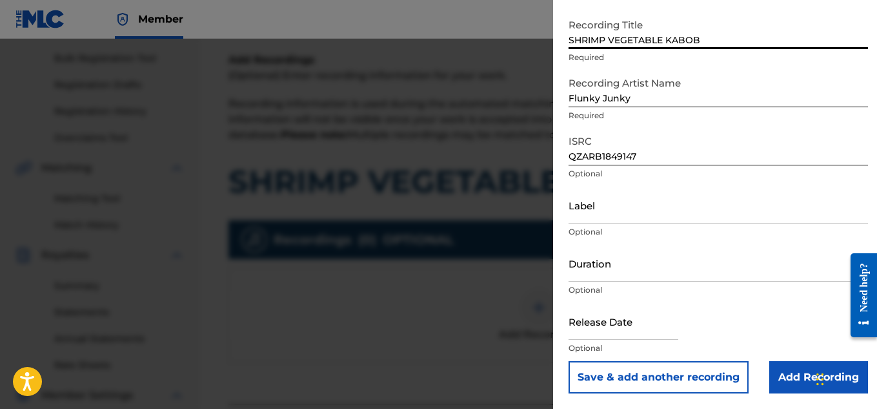
click at [784, 374] on input "Add Recording" at bounding box center [818, 377] width 99 height 32
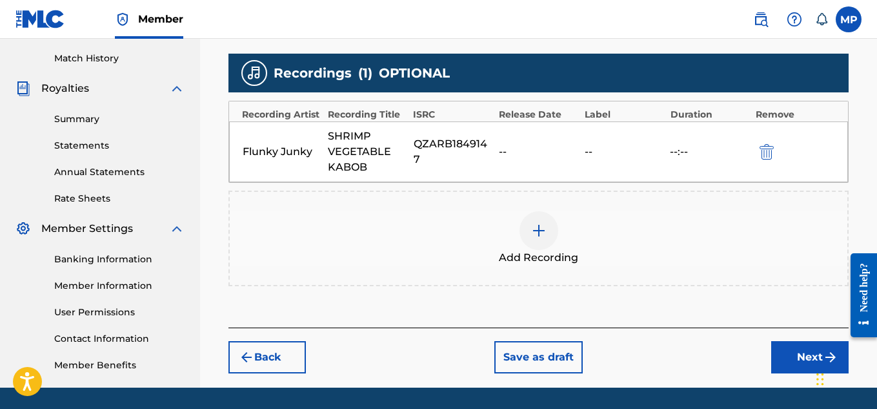
scroll to position [354, 0]
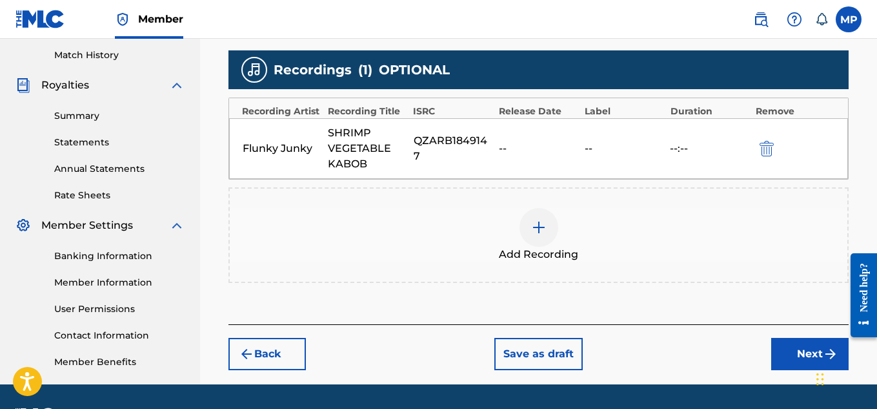
click at [794, 344] on button "Next" at bounding box center [809, 354] width 77 height 32
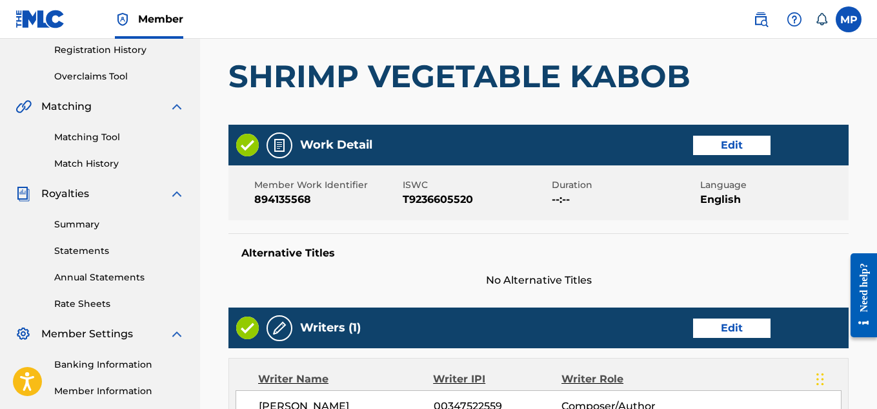
scroll to position [247, 0]
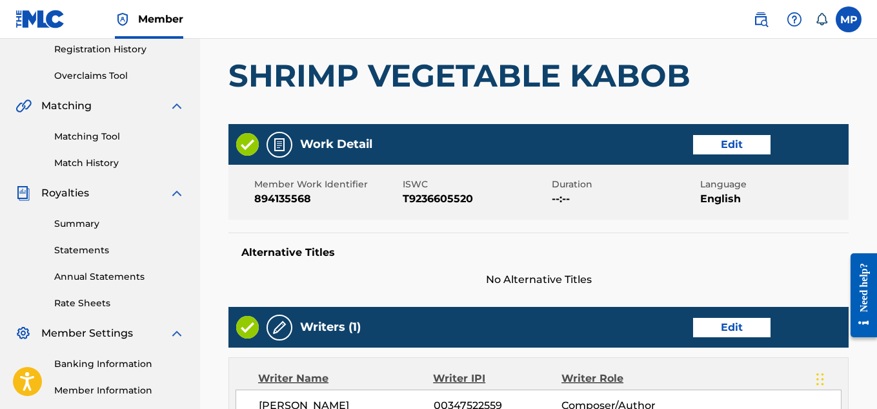
click at [740, 150] on button "Edit" at bounding box center [731, 144] width 77 height 19
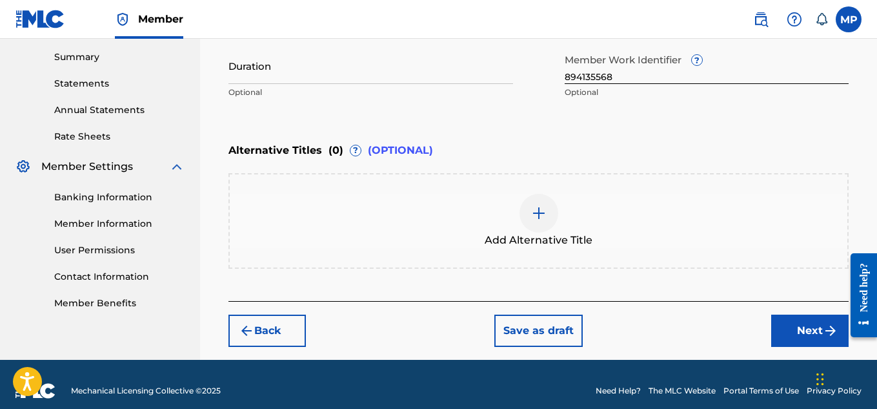
scroll to position [421, 0]
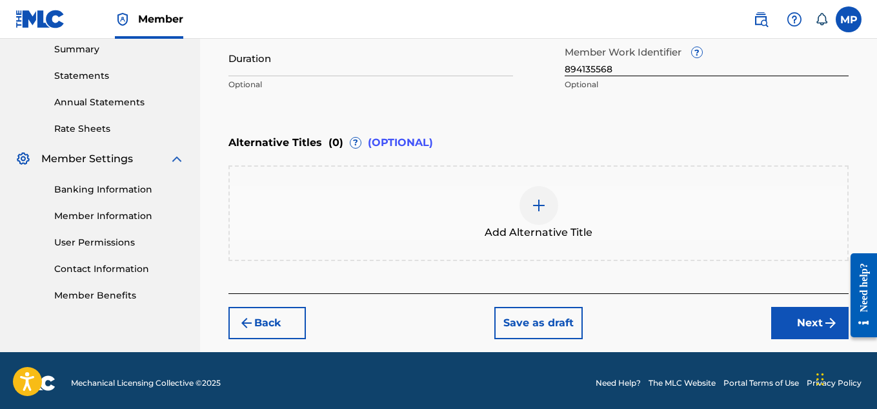
click at [541, 216] on div at bounding box center [539, 205] width 39 height 39
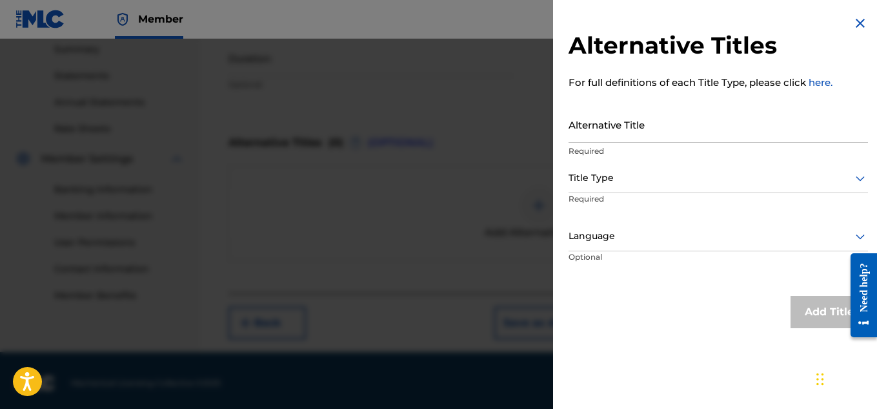
click at [632, 132] on input "Alternative Title" at bounding box center [719, 124] width 300 height 37
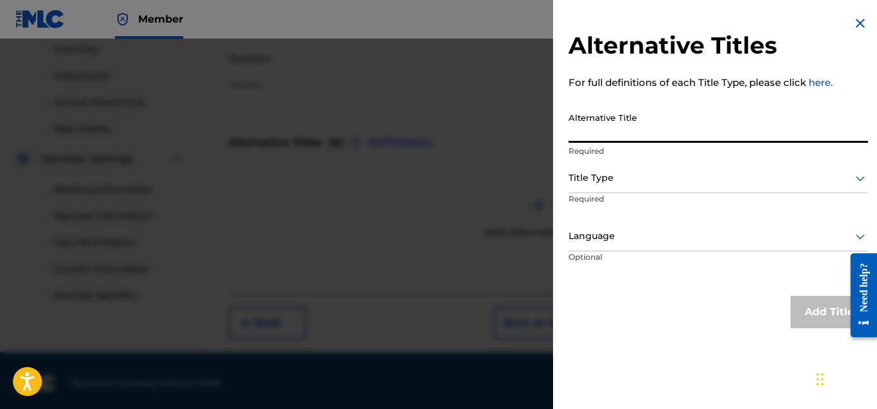
paste input "SHRIMP VEGETABLE KABOB (WORKOUT JAM)"
type input "SHRIMP VEGETABLE KABOB (WORKOUT JAM)"
click at [605, 194] on p "Required" at bounding box center [618, 207] width 99 height 29
click at [607, 186] on div "Title Type" at bounding box center [719, 178] width 300 height 29
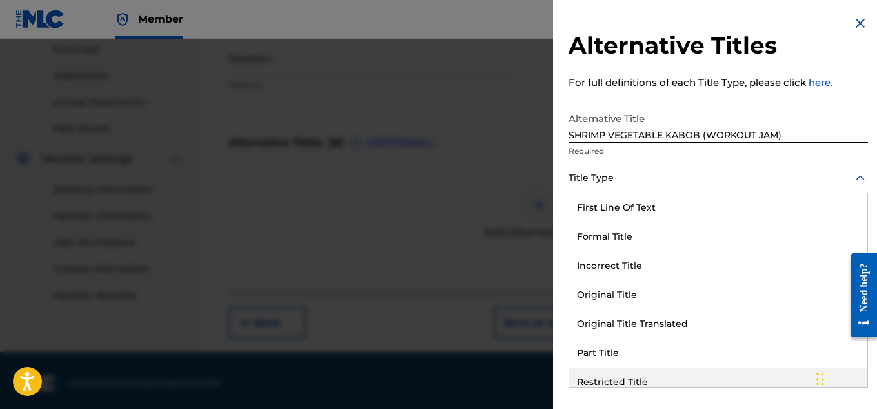
scroll to position [126, 0]
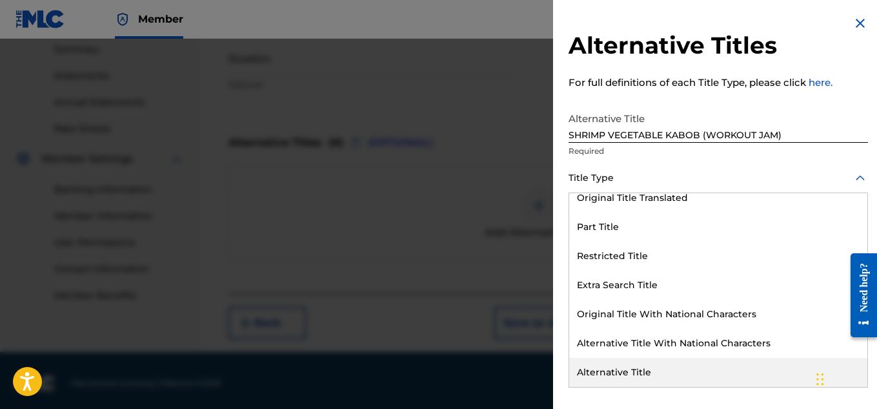
click at [640, 368] on div "Alternative Title" at bounding box center [718, 372] width 298 height 29
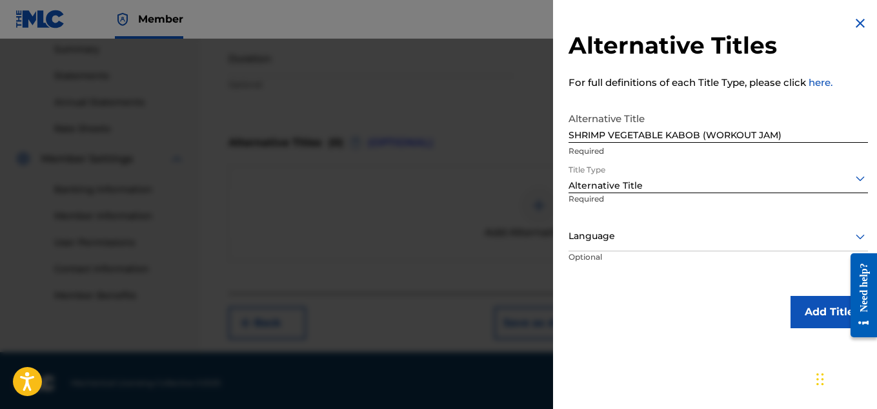
click at [813, 303] on button "Add Title" at bounding box center [829, 312] width 77 height 32
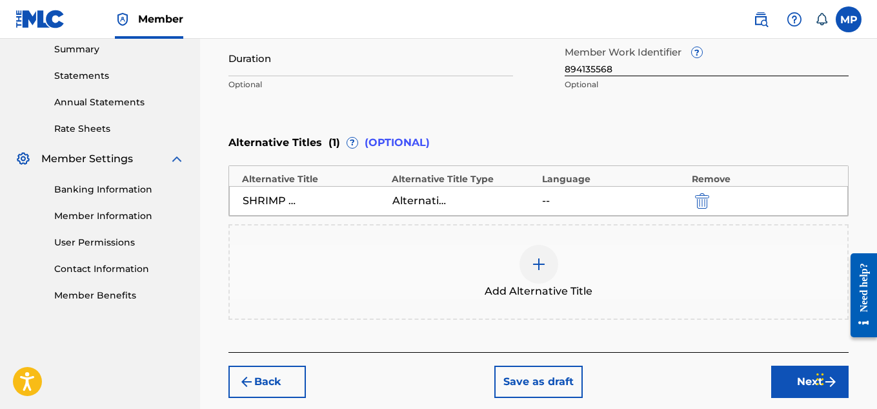
scroll to position [485, 0]
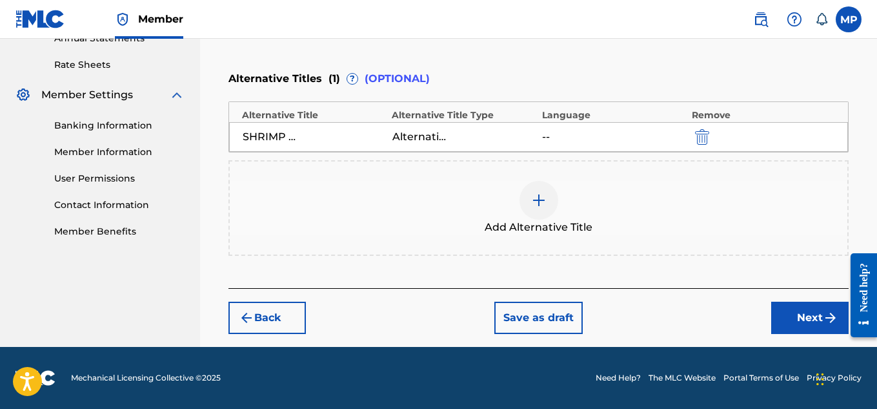
click at [805, 312] on button "Next" at bounding box center [809, 317] width 77 height 32
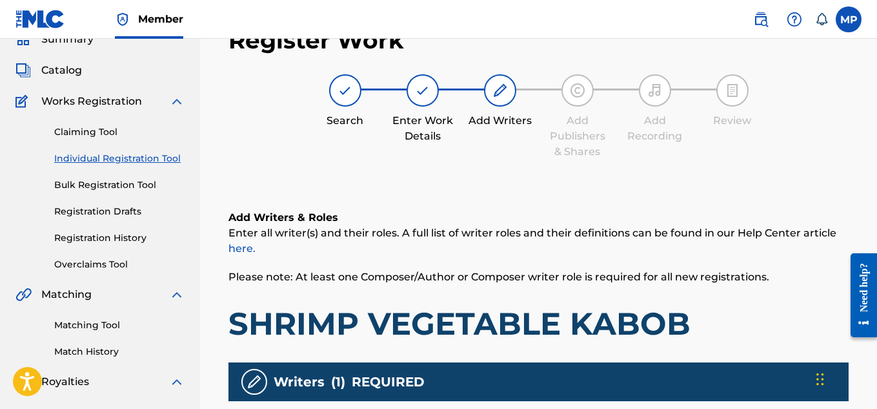
scroll to position [405, 0]
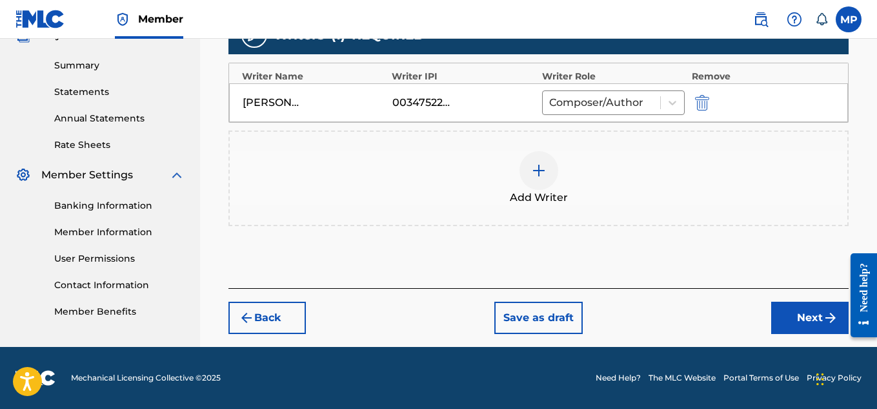
click at [801, 334] on div "Register Work Search Enter Work Details Add Writers Add Publishers & Shares Add…" at bounding box center [539, 6] width 646 height 680
click at [797, 318] on button "Next" at bounding box center [809, 317] width 77 height 32
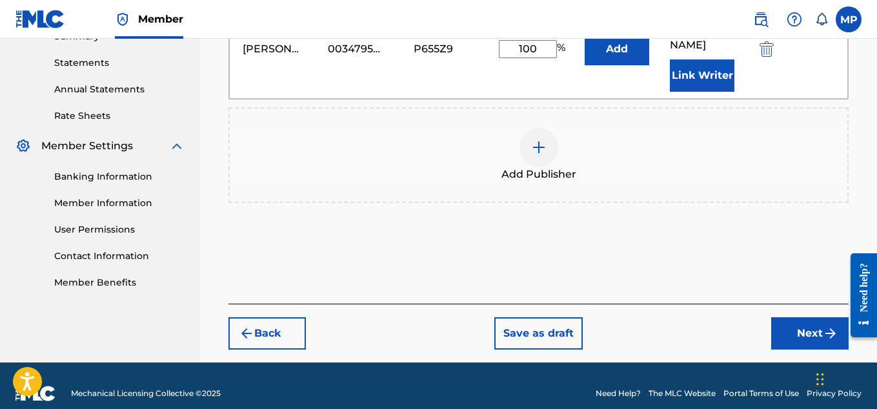
click at [805, 317] on button "Next" at bounding box center [809, 333] width 77 height 32
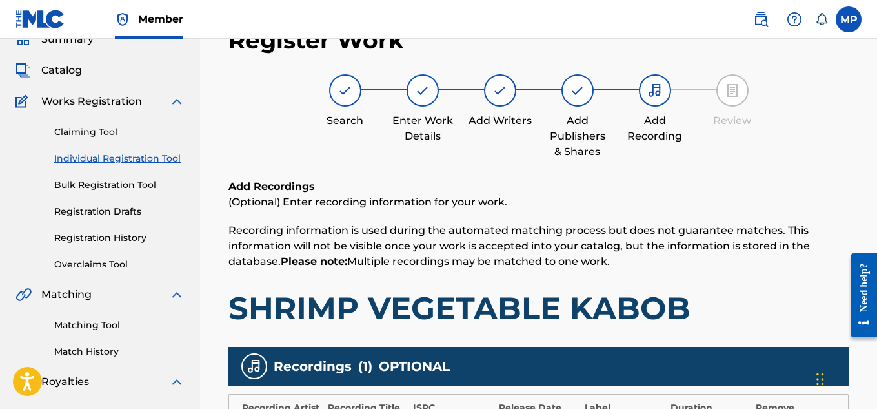
scroll to position [392, 0]
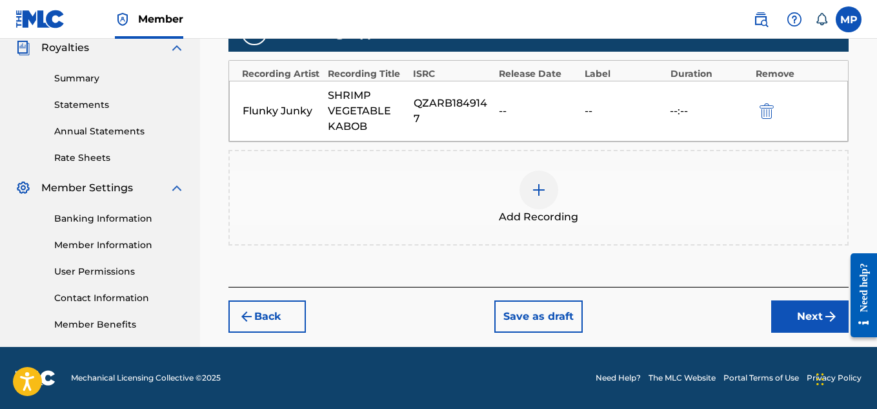
click at [804, 315] on button "Next" at bounding box center [809, 316] width 77 height 32
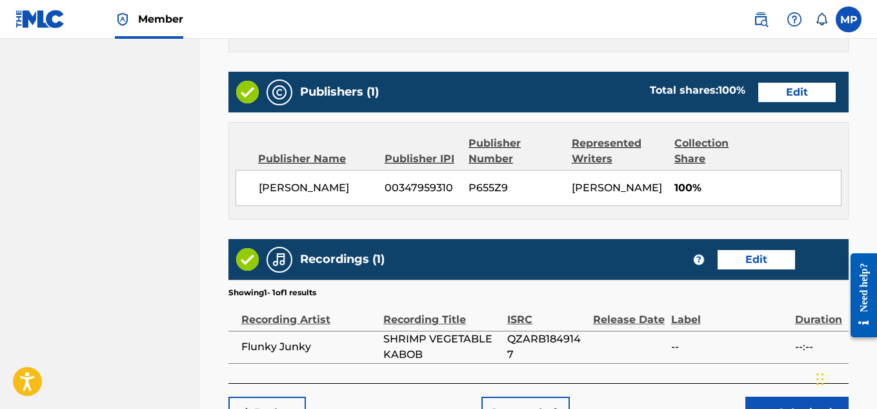
scroll to position [827, 0]
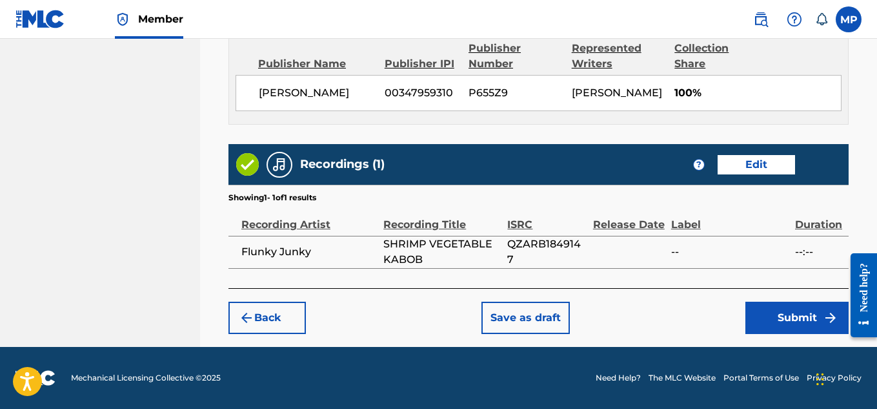
click at [799, 312] on button "Submit" at bounding box center [797, 317] width 103 height 32
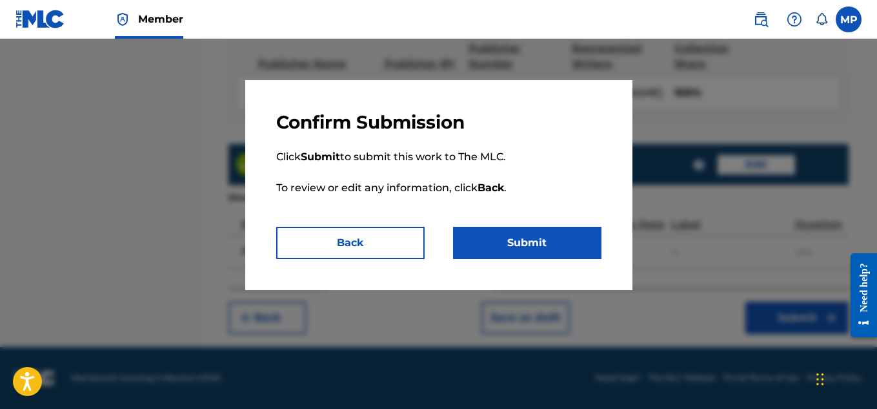
click at [531, 243] on button "Submit" at bounding box center [527, 243] width 148 height 32
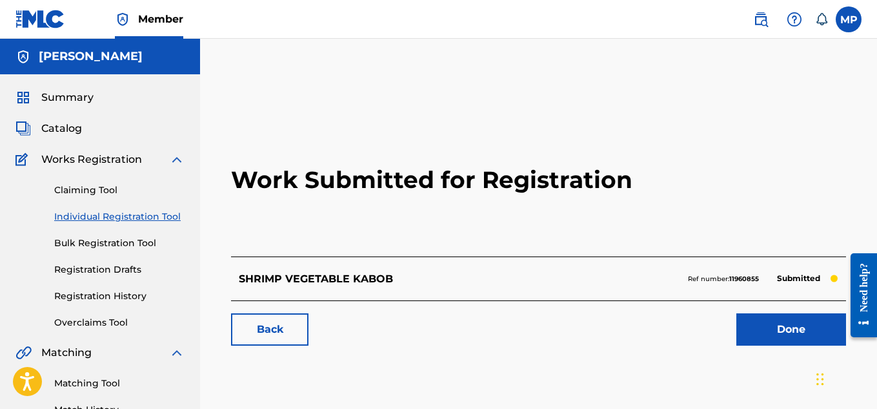
scroll to position [132, 0]
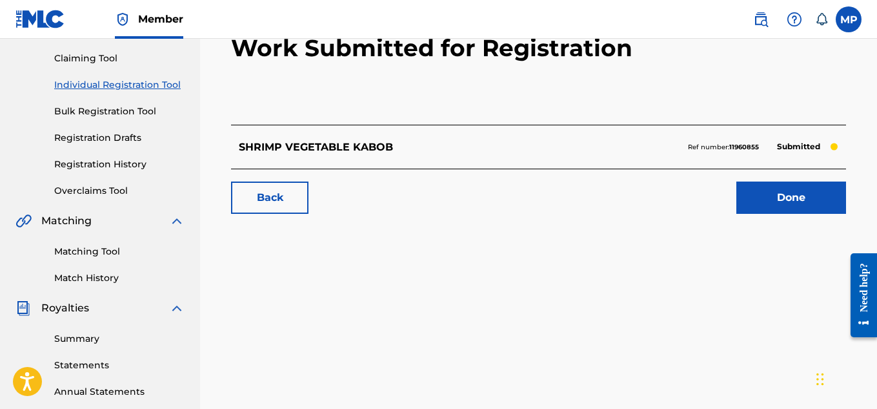
click at [294, 196] on link "Back" at bounding box center [269, 197] width 77 height 32
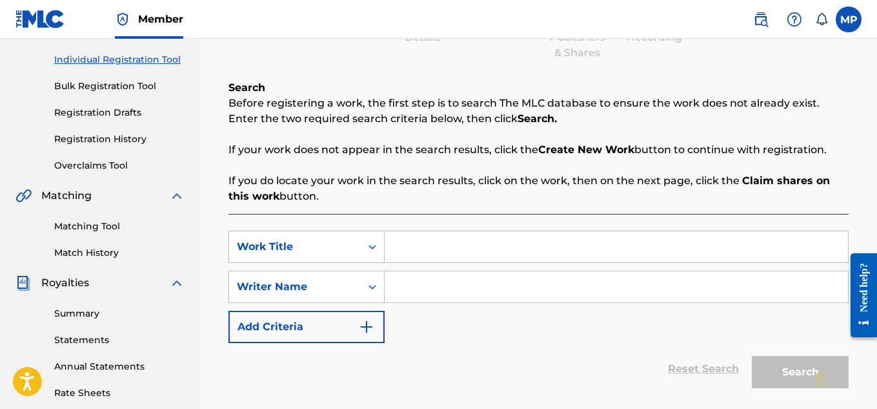
scroll to position [175, 0]
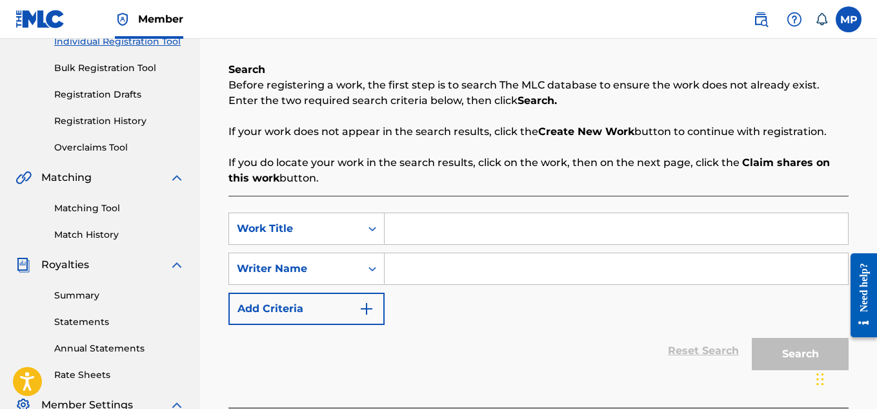
click at [438, 225] on input "Search Form" at bounding box center [616, 228] width 463 height 31
paste input "WAKANDA"
type input "WAKANDA"
click at [473, 274] on input "Search Form" at bounding box center [616, 268] width 463 height 31
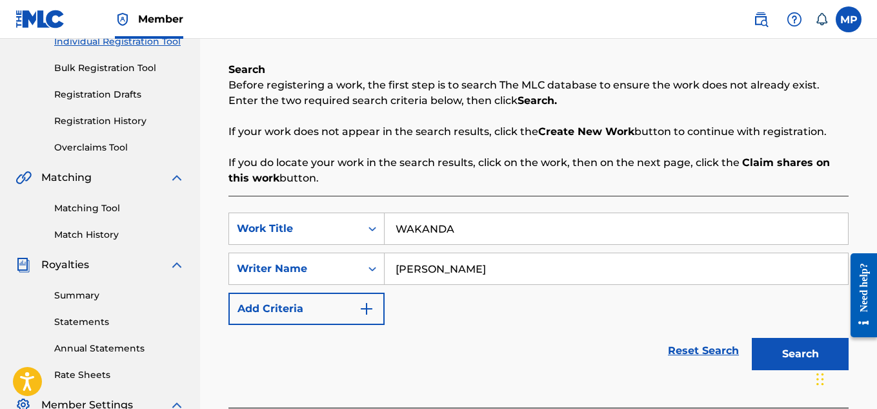
type input "[PERSON_NAME]"
click at [772, 352] on button "Search" at bounding box center [800, 354] width 97 height 32
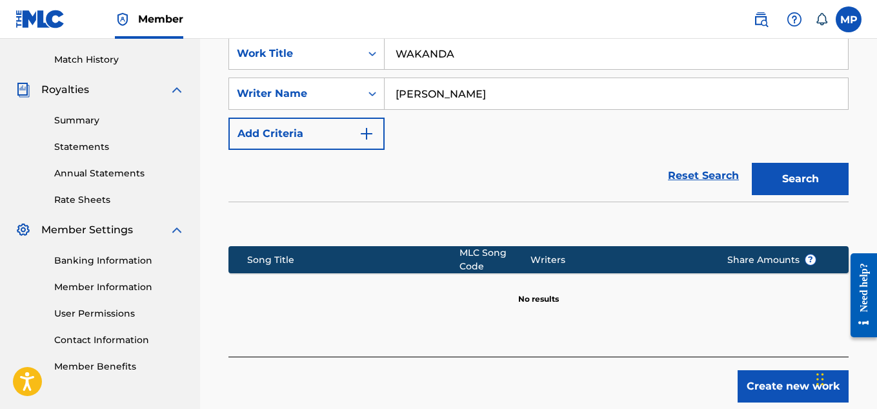
scroll to position [418, 0]
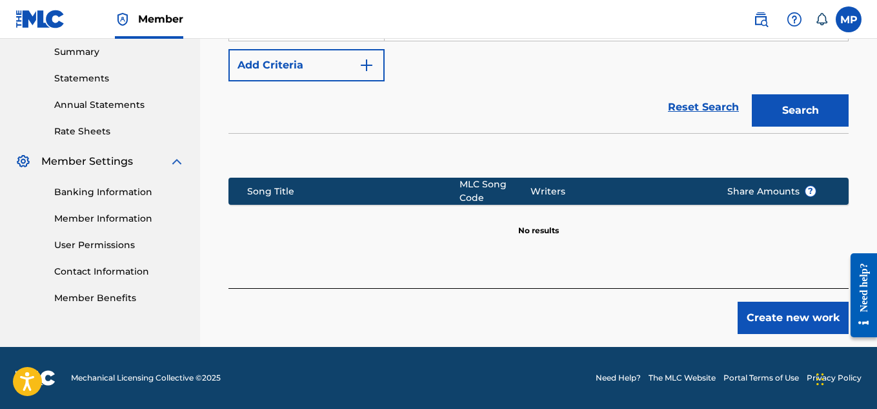
click at [768, 307] on button "Create new work" at bounding box center [793, 317] width 111 height 32
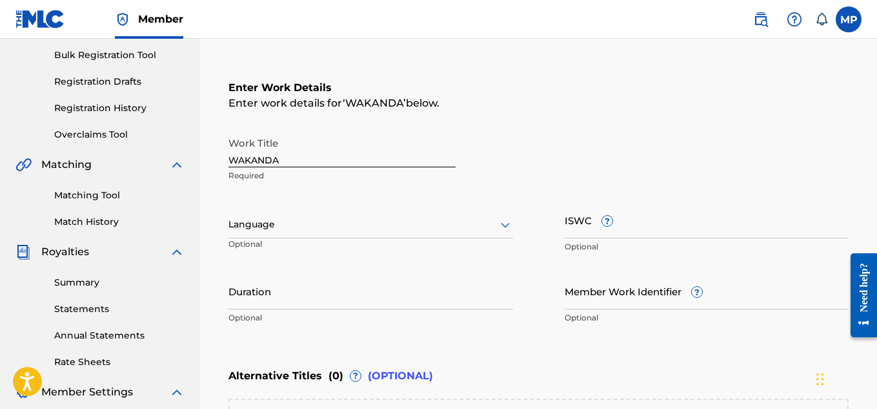
scroll to position [192, 0]
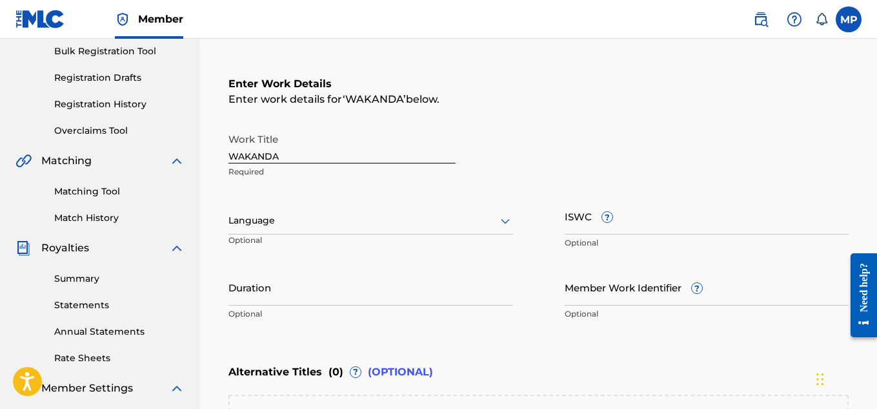
click at [683, 216] on input "ISWC ?" at bounding box center [707, 216] width 285 height 37
paste input "T9238478381"
type input "T9238478381"
click at [595, 293] on input "Member Work Identifier ?" at bounding box center [707, 287] width 285 height 37
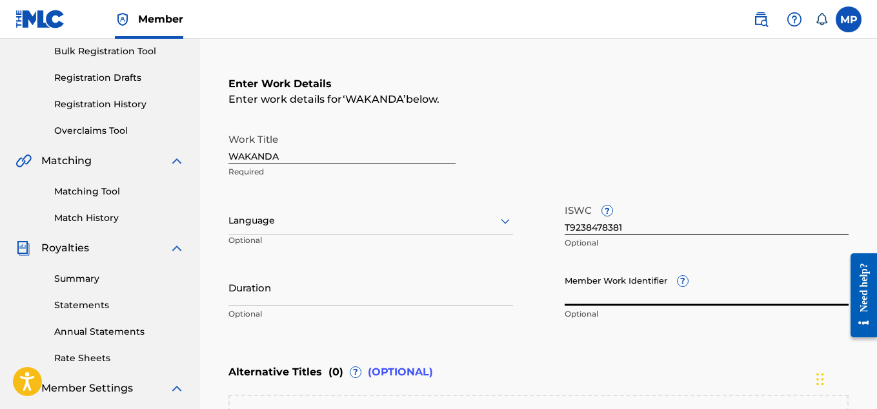
paste input "894295694"
type input "894295694"
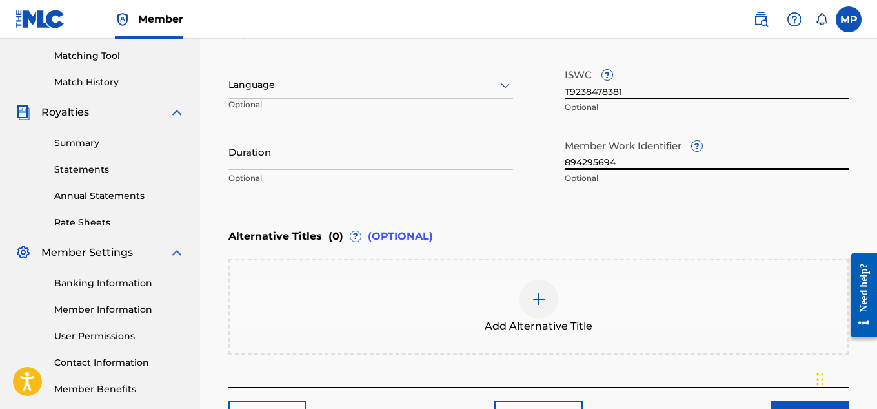
scroll to position [352, 0]
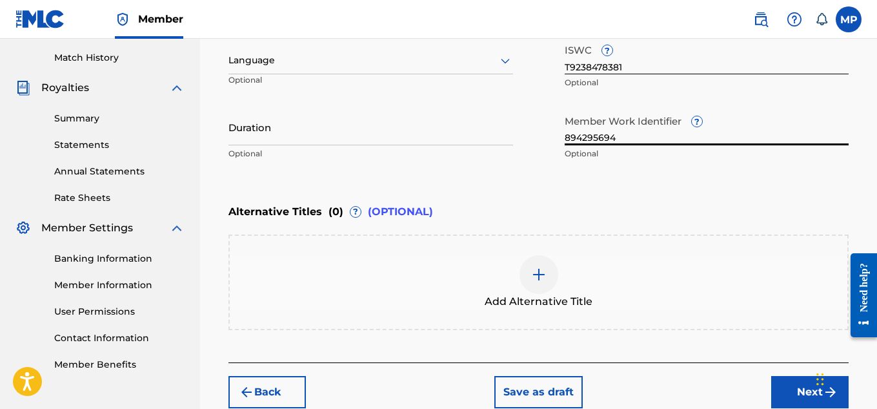
click at [782, 382] on button "Next" at bounding box center [809, 392] width 77 height 32
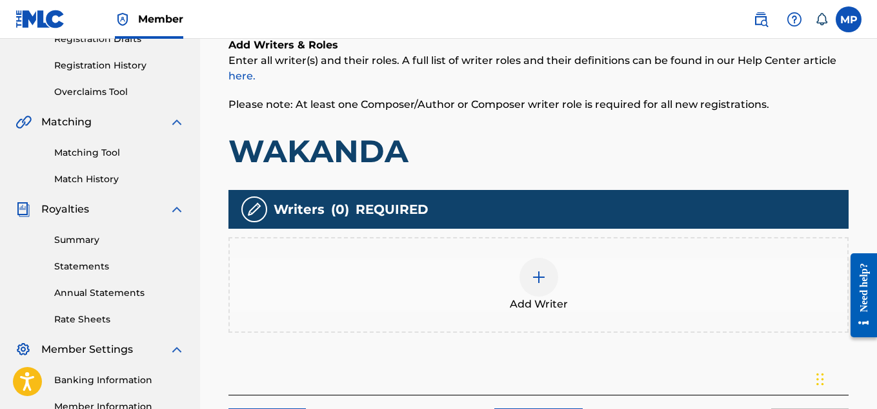
scroll to position [239, 0]
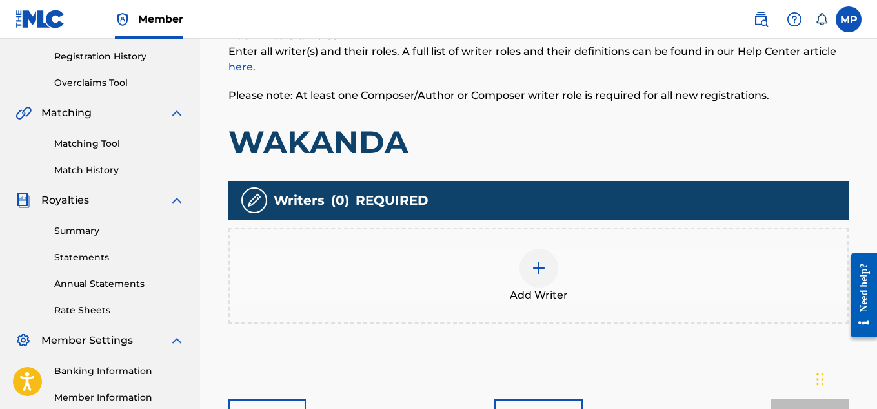
click at [525, 276] on div at bounding box center [539, 268] width 39 height 39
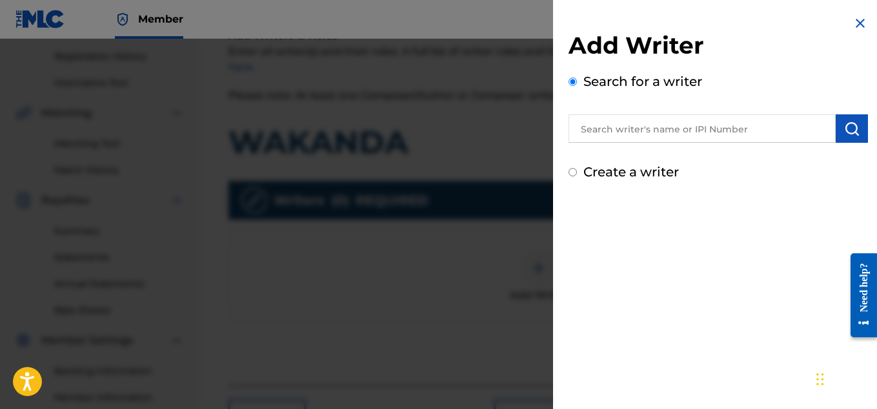
click at [714, 133] on input "text" at bounding box center [702, 128] width 267 height 28
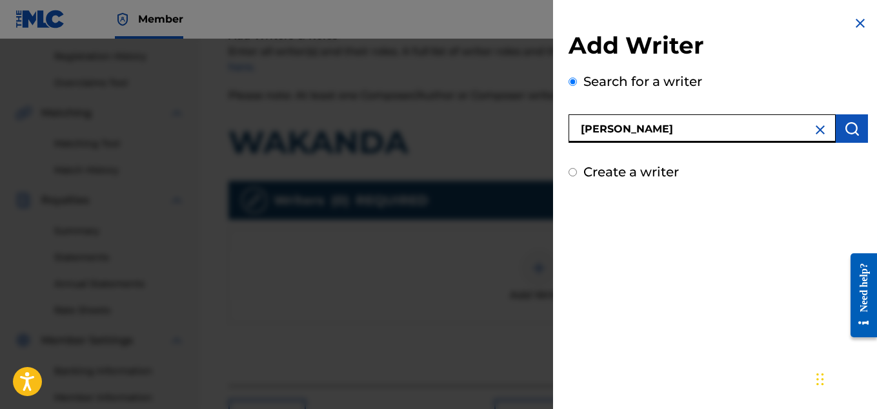
type input "[PERSON_NAME]"
click at [851, 126] on img "submit" at bounding box center [851, 128] width 15 height 15
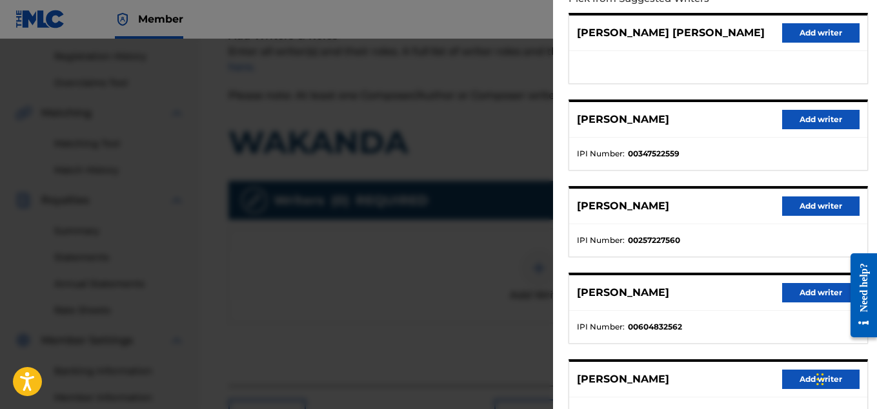
scroll to position [188, 0]
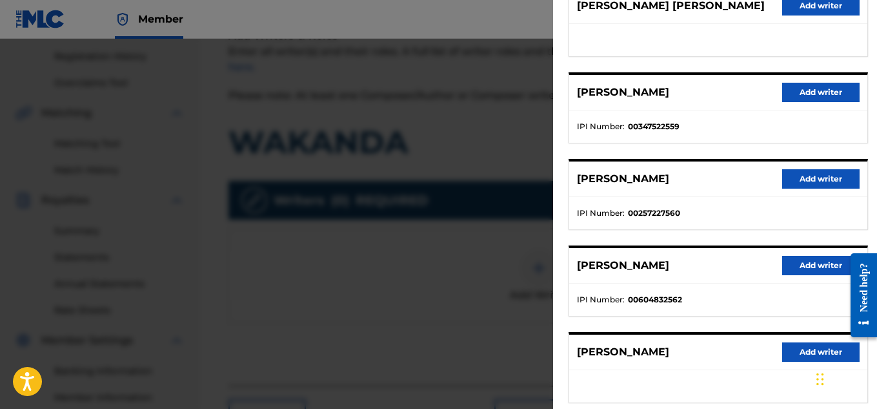
click at [826, 96] on button "Add writer" at bounding box center [820, 92] width 77 height 19
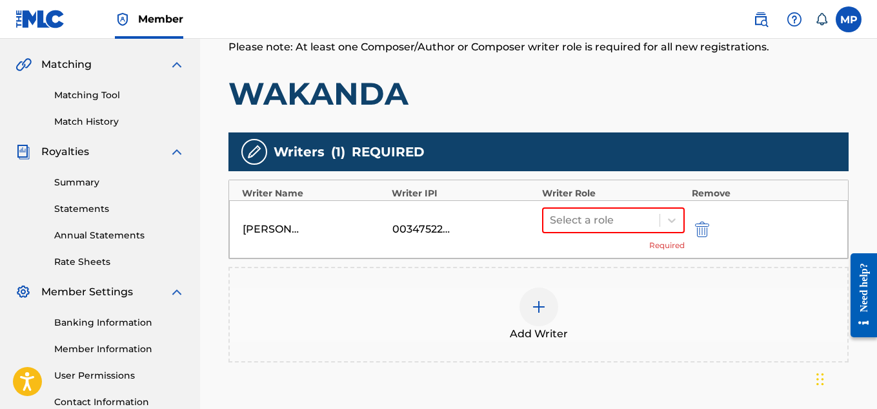
scroll to position [424, 0]
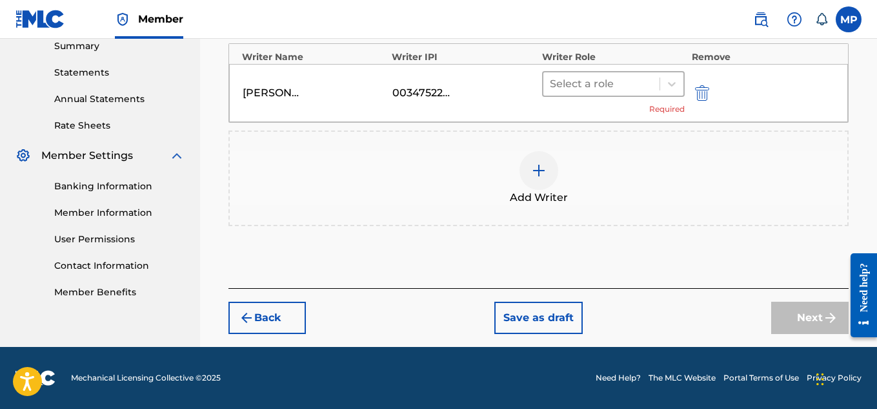
click at [646, 77] on div at bounding box center [602, 84] width 104 height 18
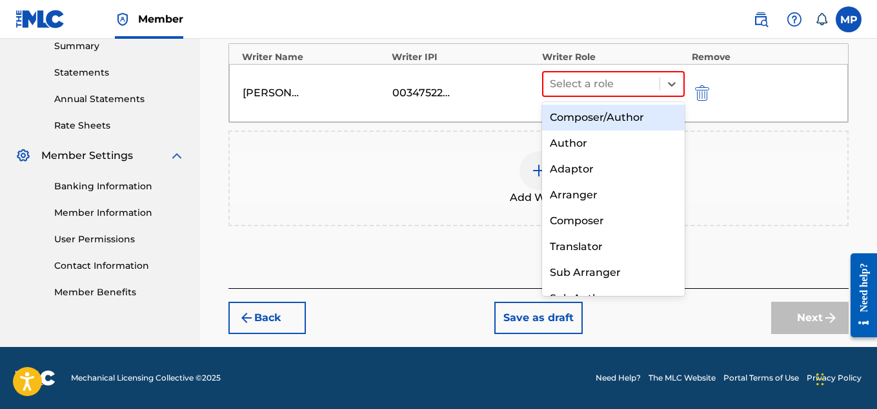
click at [615, 114] on div "Composer/Author" at bounding box center [613, 118] width 143 height 26
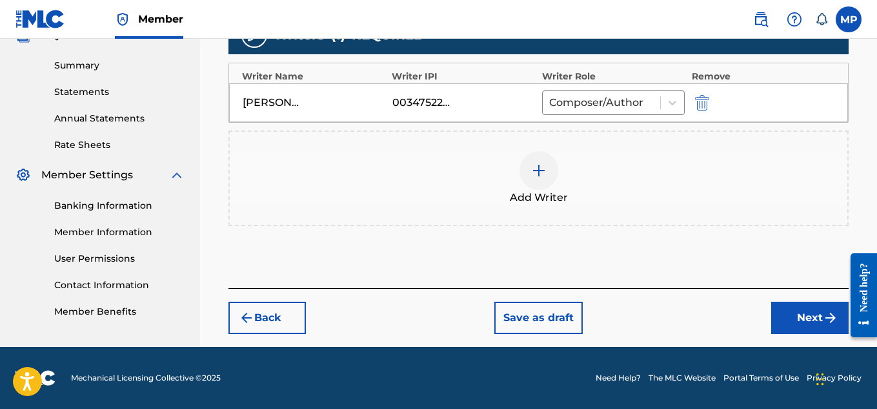
scroll to position [405, 0]
click at [789, 316] on button "Next" at bounding box center [809, 317] width 77 height 32
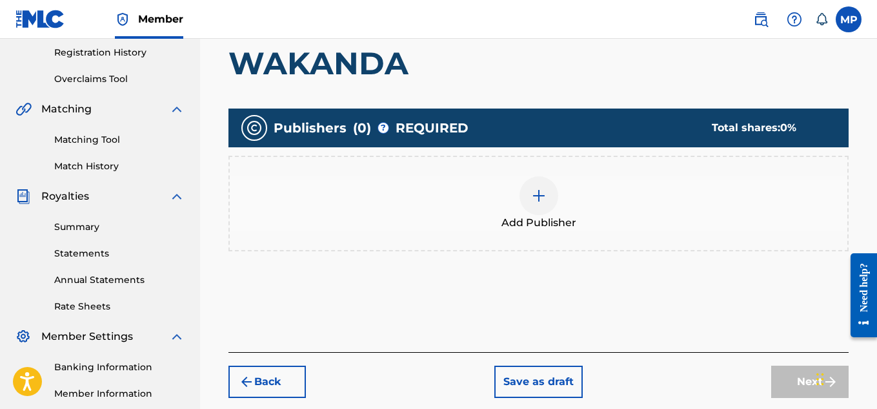
scroll to position [247, 0]
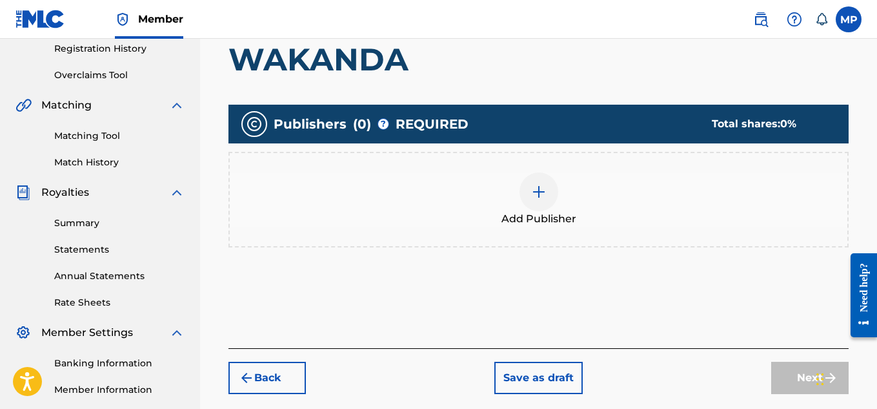
click at [548, 192] on div at bounding box center [539, 191] width 39 height 39
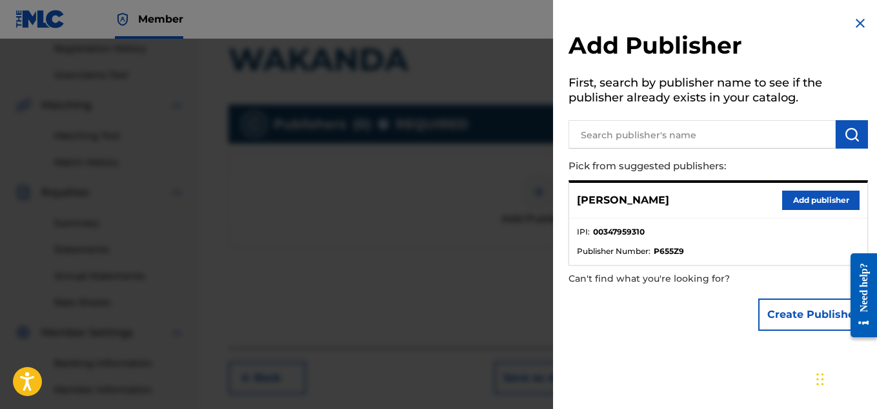
click at [801, 192] on button "Add publisher" at bounding box center [820, 199] width 77 height 19
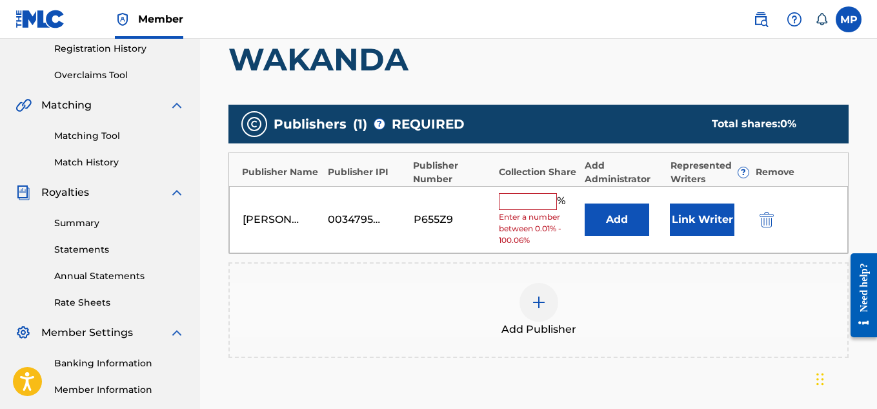
click at [516, 200] on input "text" at bounding box center [528, 201] width 58 height 17
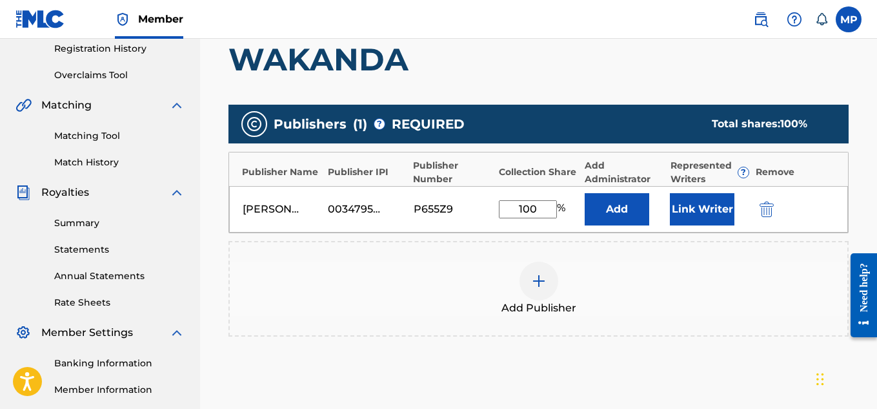
type input "100"
click at [689, 203] on button "Link Writer" at bounding box center [702, 209] width 65 height 32
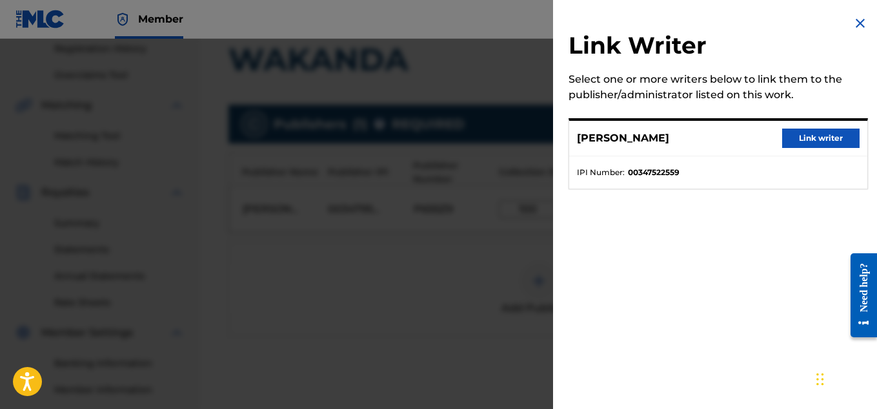
click at [805, 130] on button "Link writer" at bounding box center [820, 137] width 77 height 19
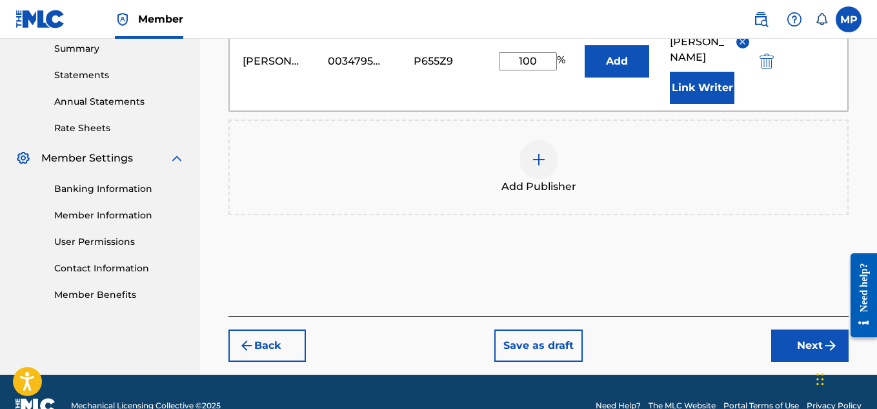
scroll to position [434, 0]
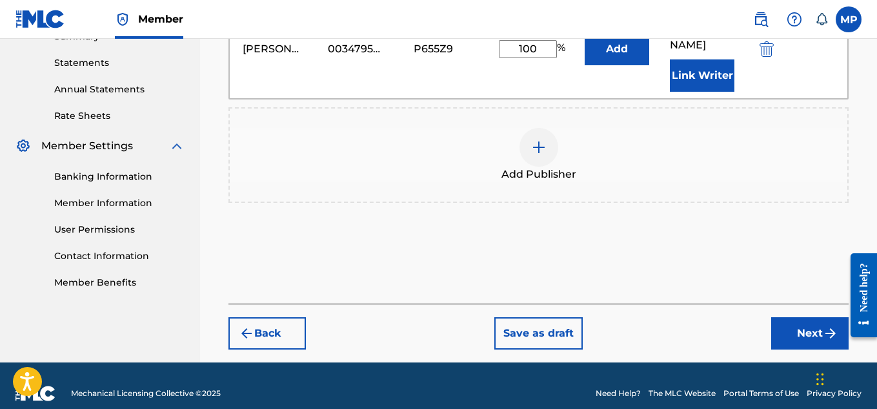
click at [793, 317] on button "Next" at bounding box center [809, 333] width 77 height 32
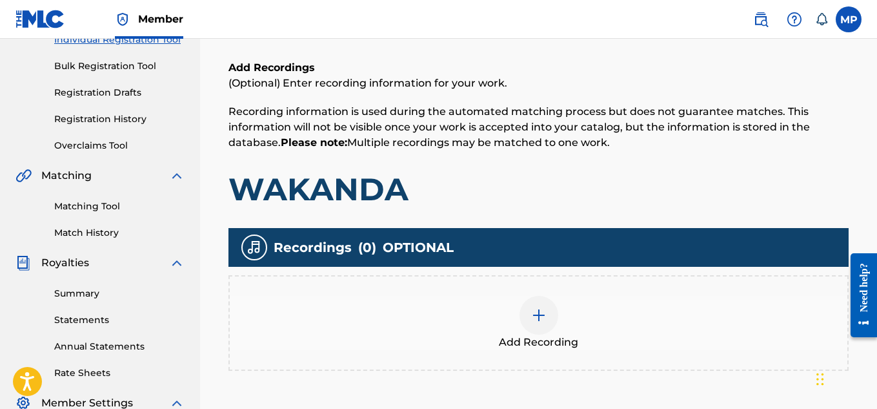
scroll to position [190, 0]
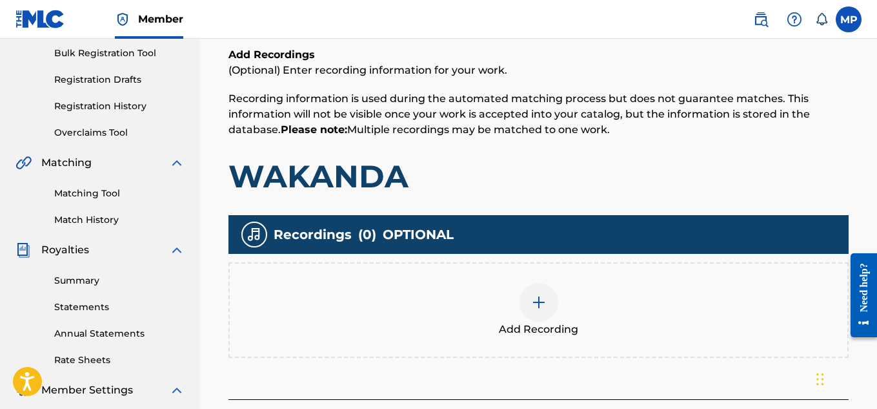
click at [533, 298] on img at bounding box center [538, 301] width 15 height 15
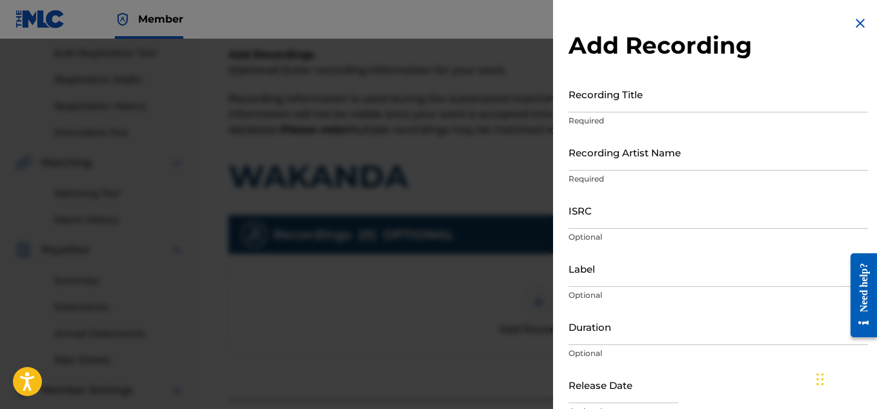
click at [600, 111] on input "Recording Title" at bounding box center [719, 94] width 300 height 37
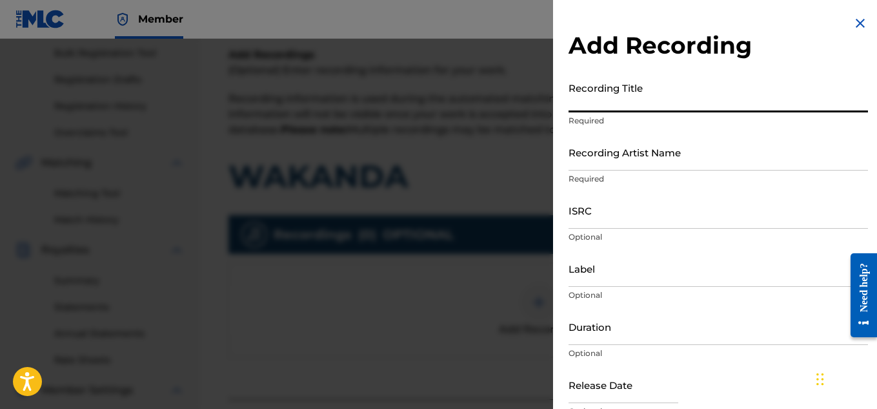
paste input "FLUNKY JUNKY"
type input "FLUNKY JUNKY"
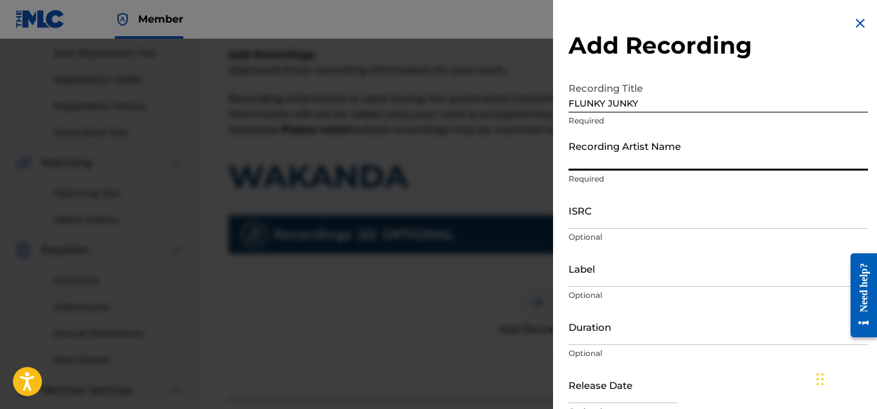
click at [609, 162] on input "Recording Artist Name" at bounding box center [719, 152] width 300 height 37
paste input "FLUNKY JUNKY"
type input "FLUNKY JUNKY"
click at [607, 103] on input "FLUNKY JUNKY" at bounding box center [719, 94] width 300 height 37
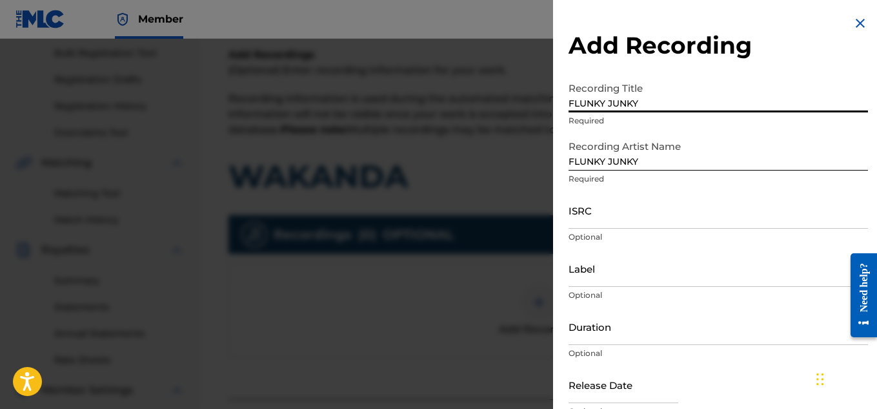
click at [607, 103] on input "FLUNKY JUNKY" at bounding box center [719, 94] width 300 height 37
paste input "WAKANDA"
type input "WAKANDA"
click at [613, 214] on input "ISRC" at bounding box center [719, 210] width 300 height 37
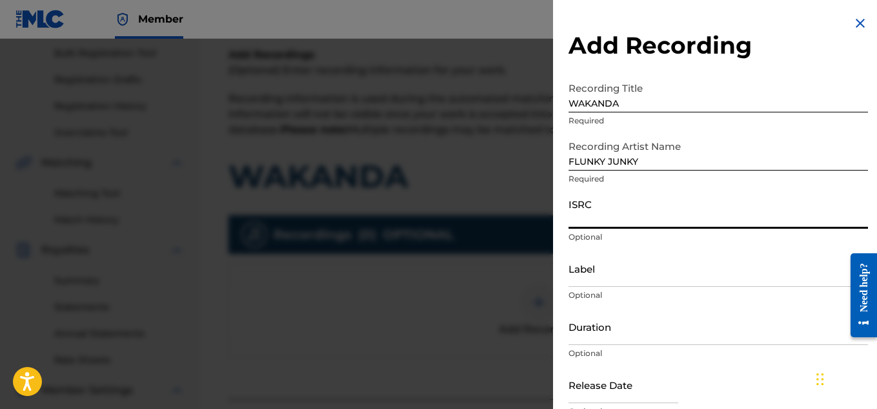
paste input "QZBRF1821873"
type input "QZBRF1821873"
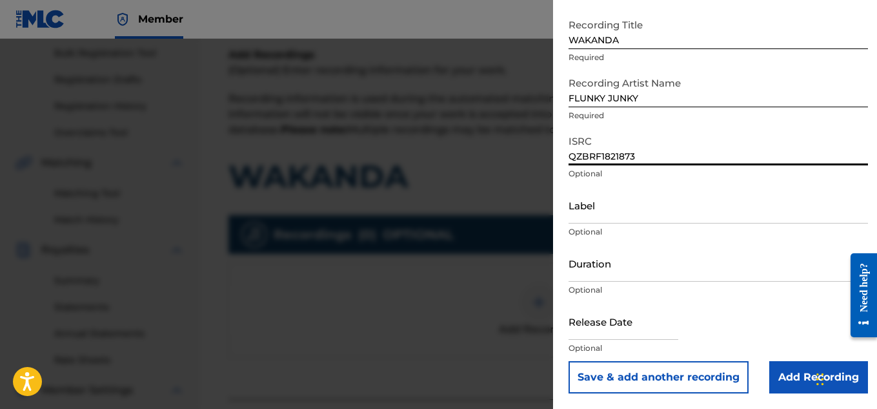
click at [775, 363] on input "Add Recording" at bounding box center [818, 377] width 99 height 32
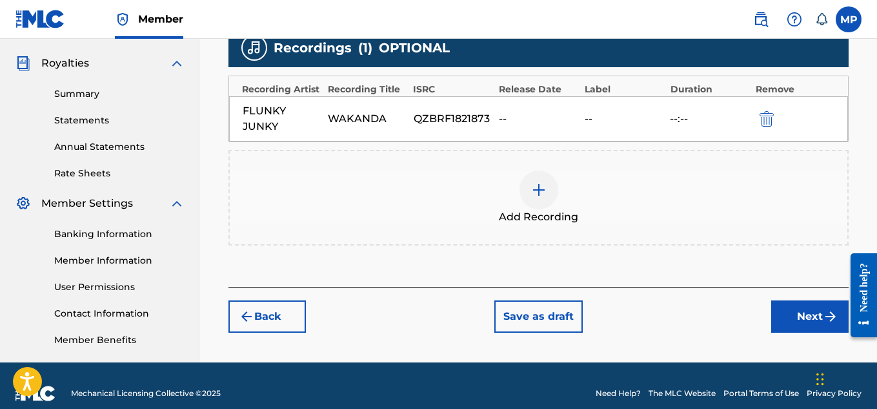
scroll to position [385, 0]
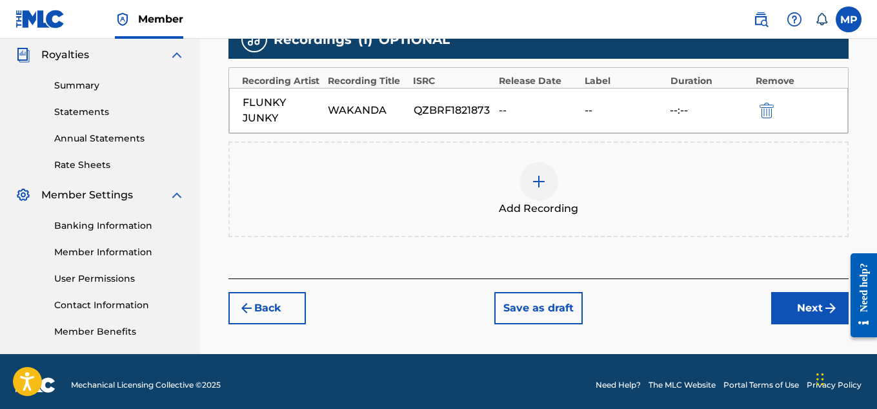
click at [789, 299] on button "Next" at bounding box center [809, 308] width 77 height 32
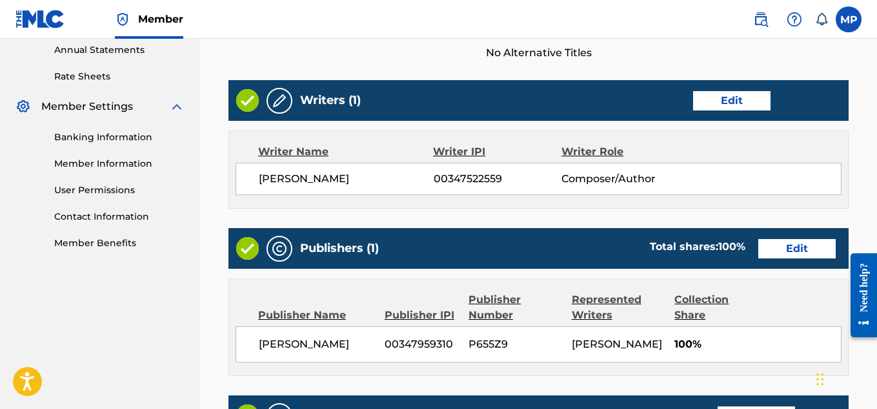
scroll to position [724, 0]
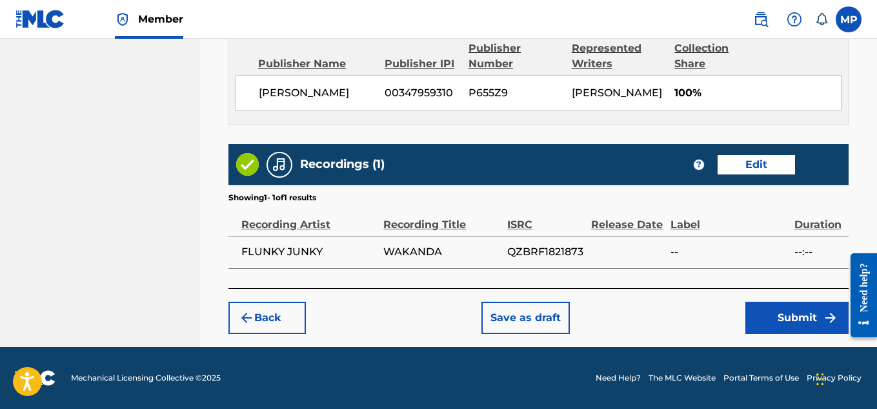
click at [782, 314] on button "Submit" at bounding box center [797, 317] width 103 height 32
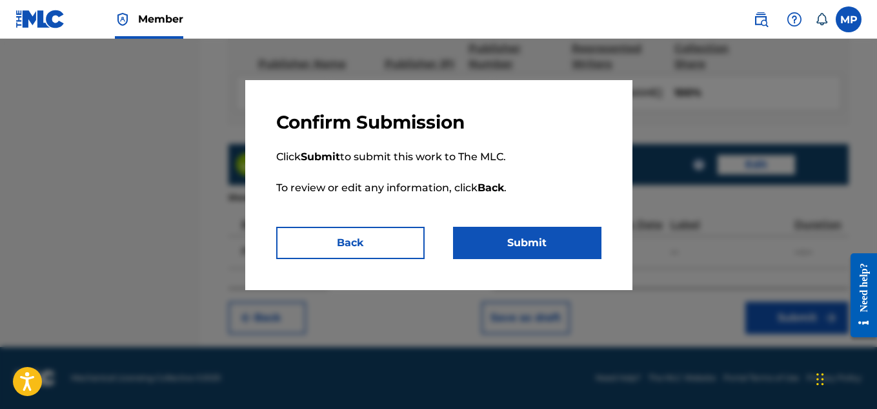
click at [574, 238] on button "Submit" at bounding box center [527, 243] width 148 height 32
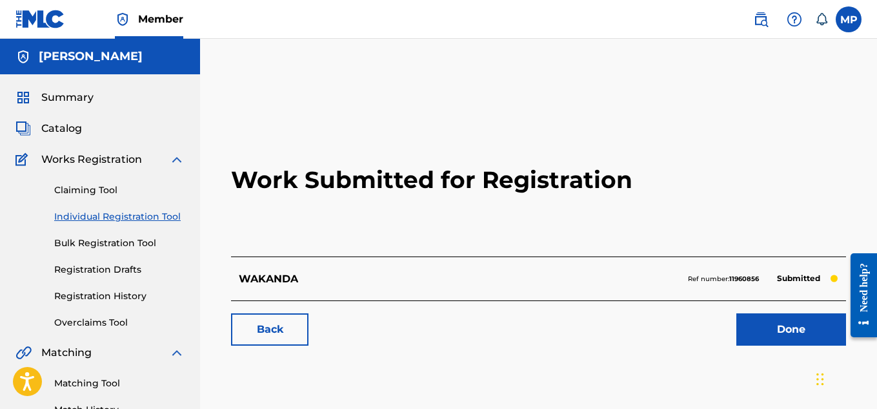
click at [298, 326] on link "Back" at bounding box center [269, 329] width 77 height 32
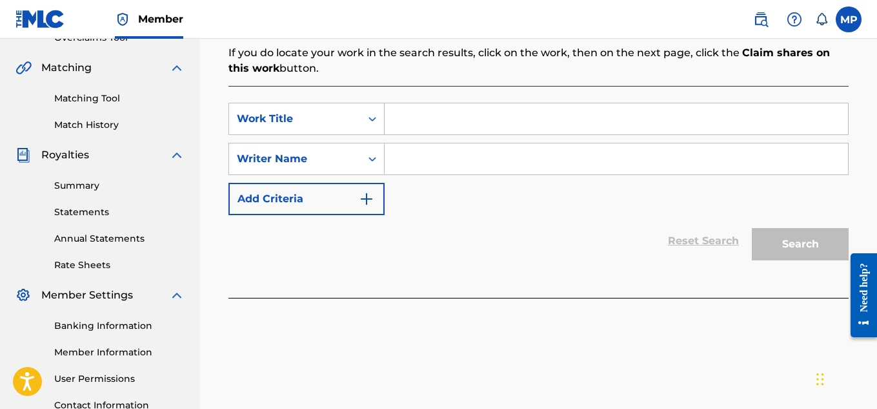
scroll to position [291, 0]
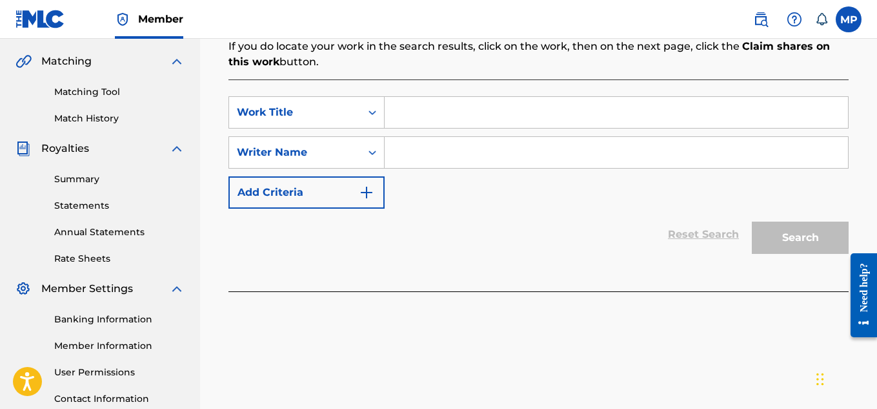
click at [453, 110] on input "Search Form" at bounding box center [616, 112] width 463 height 31
paste input "VACATION FLOW"
type input "VACATION FLOW"
click at [463, 156] on input "Search Form" at bounding box center [616, 152] width 463 height 31
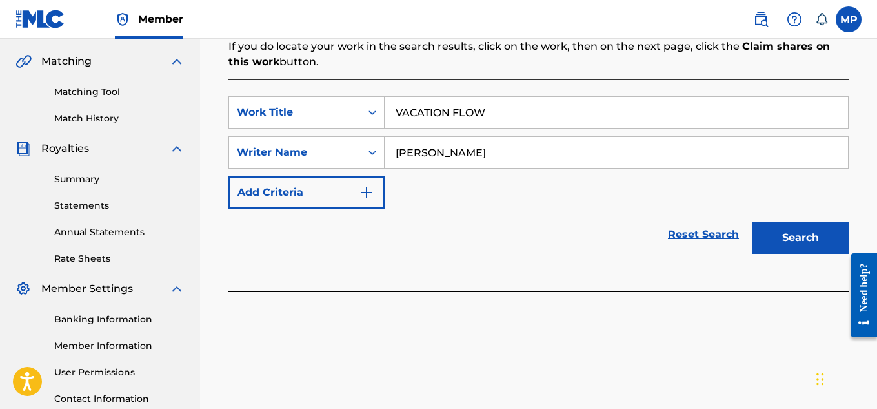
type input "[PERSON_NAME]"
click at [820, 234] on button "Search" at bounding box center [800, 237] width 97 height 32
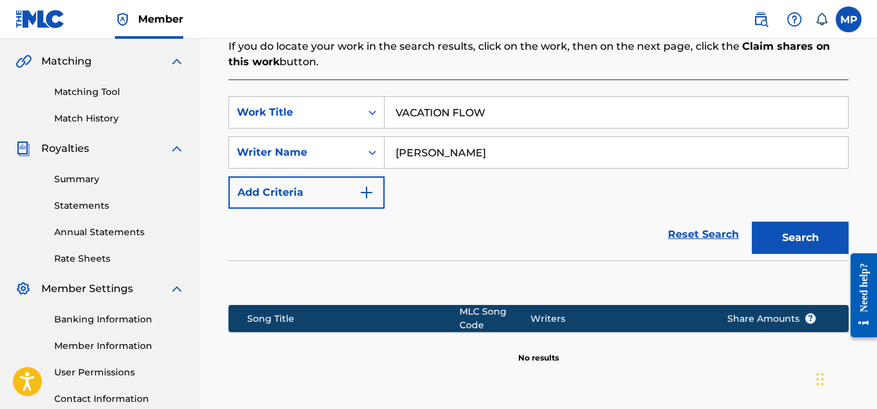
scroll to position [418, 0]
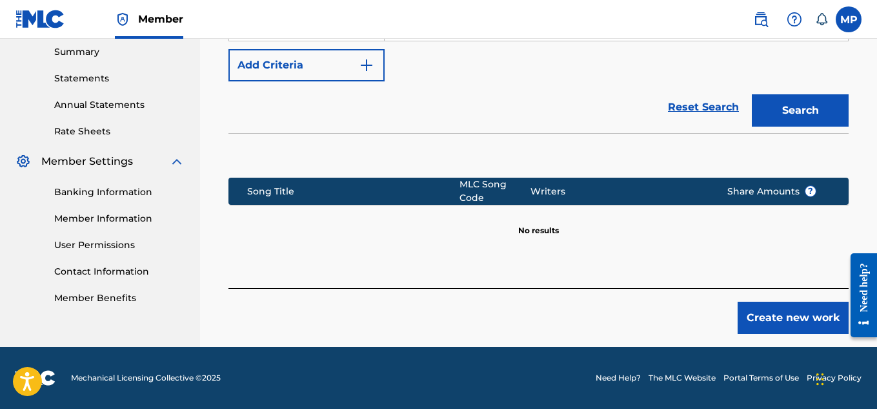
click at [807, 329] on button "Create new work" at bounding box center [793, 317] width 111 height 32
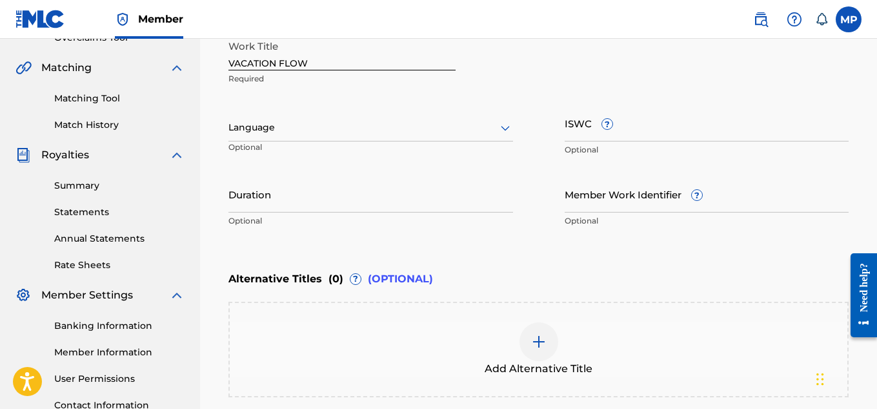
scroll to position [283, 0]
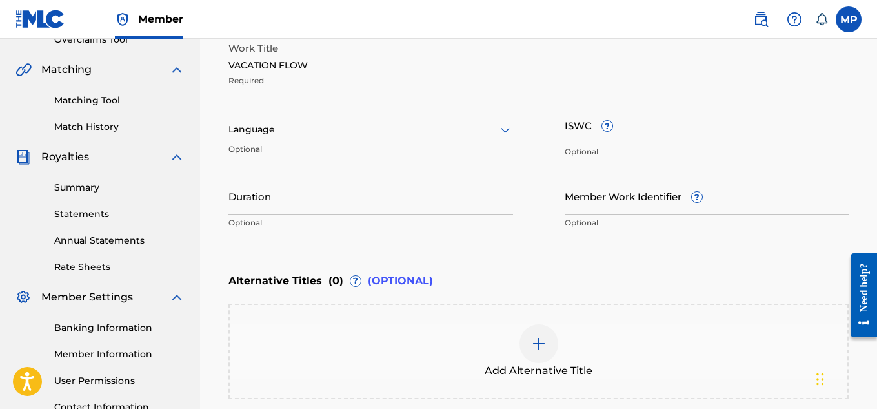
click at [684, 134] on input "ISWC ?" at bounding box center [707, 125] width 285 height 37
paste input "T9238478472"
type input "T9238478472"
click at [582, 202] on input "Member Work Identifier ?" at bounding box center [707, 196] width 285 height 37
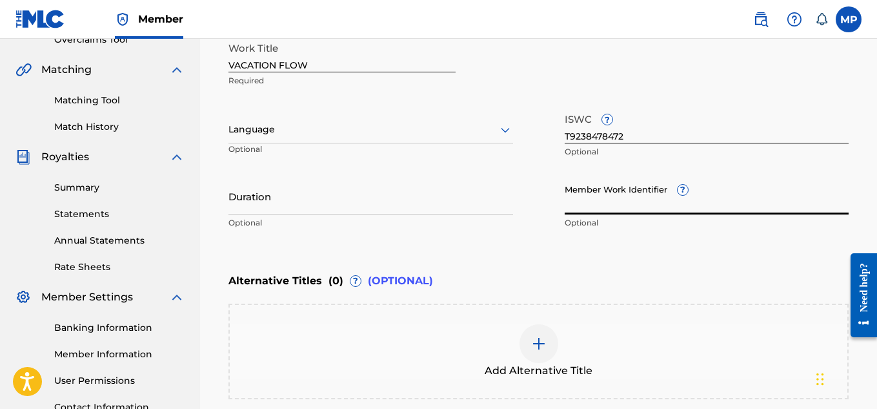
paste input "894295704"
type input "894295704"
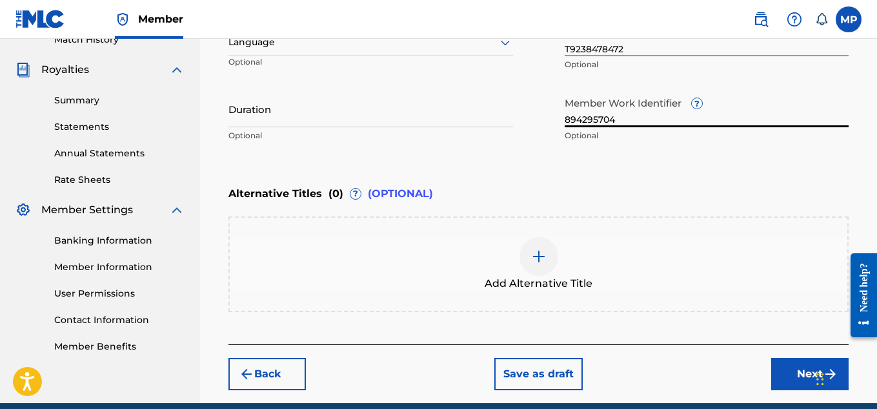
scroll to position [383, 0]
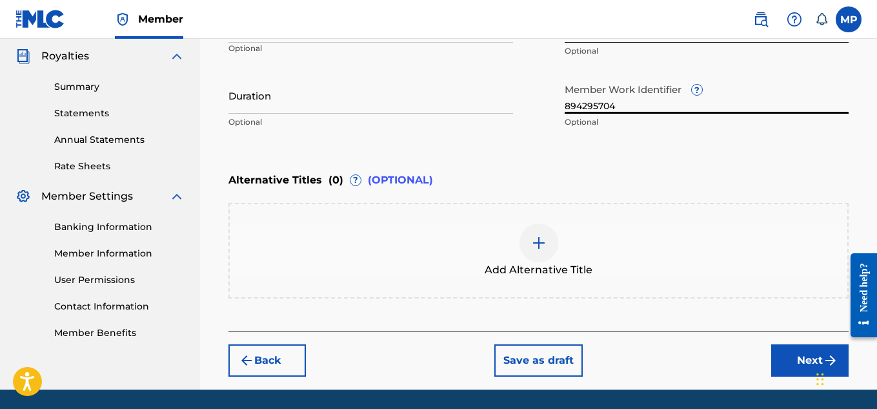
click at [778, 353] on button "Next" at bounding box center [809, 360] width 77 height 32
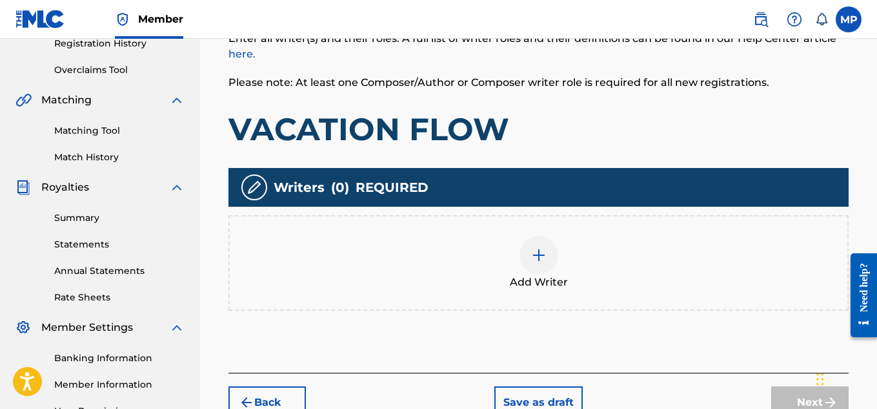
scroll to position [267, 0]
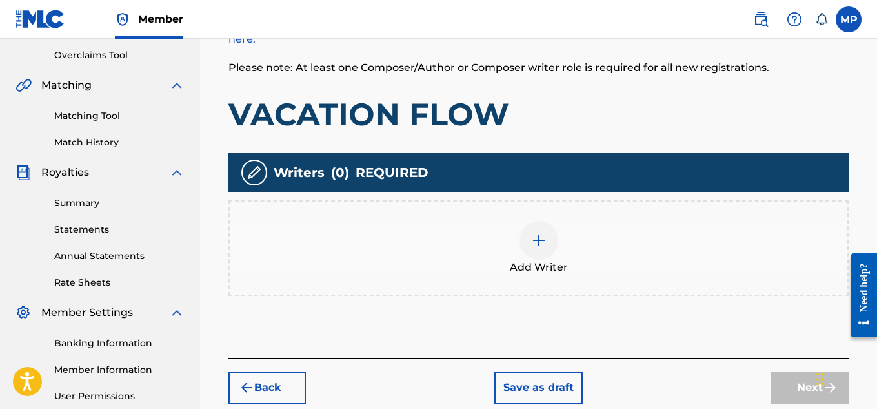
click at [535, 253] on div at bounding box center [539, 240] width 39 height 39
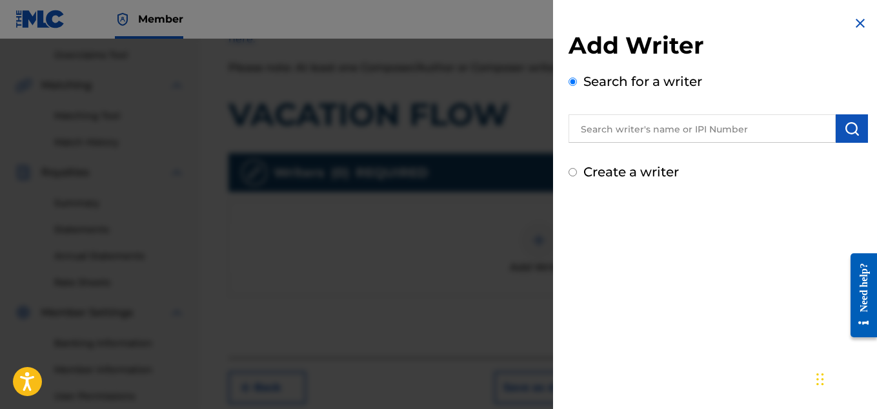
click at [661, 138] on input "text" at bounding box center [702, 128] width 267 height 28
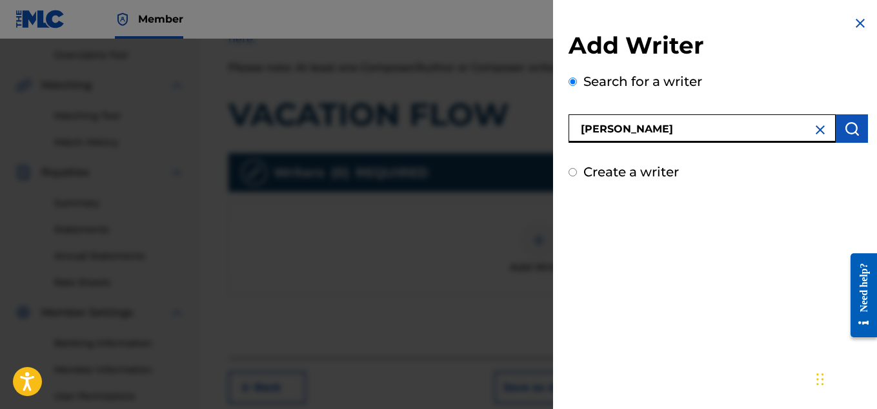
type input "[PERSON_NAME]"
click at [848, 134] on img "submit" at bounding box center [851, 128] width 15 height 15
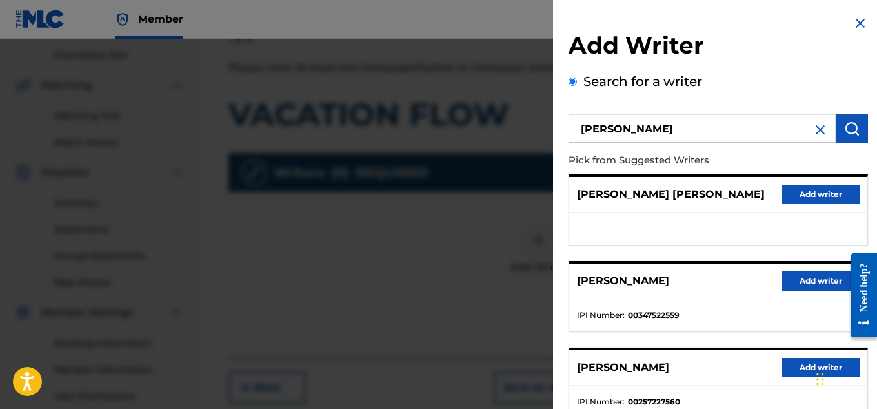
click at [798, 286] on button "Add writer" at bounding box center [820, 280] width 77 height 19
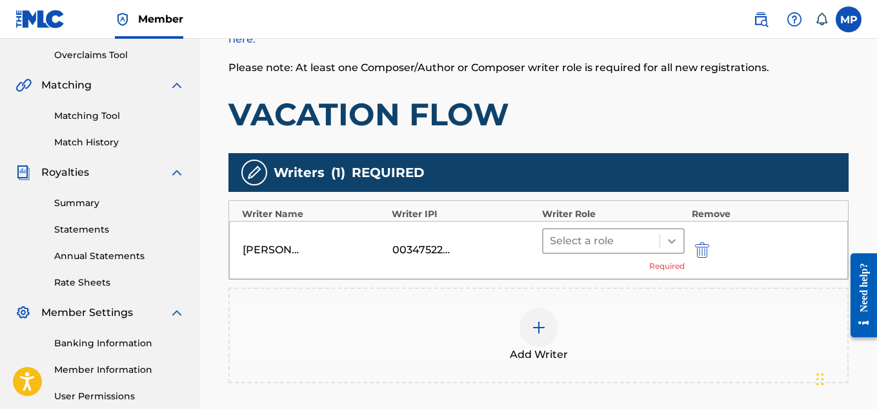
click at [680, 241] on div at bounding box center [671, 240] width 23 height 23
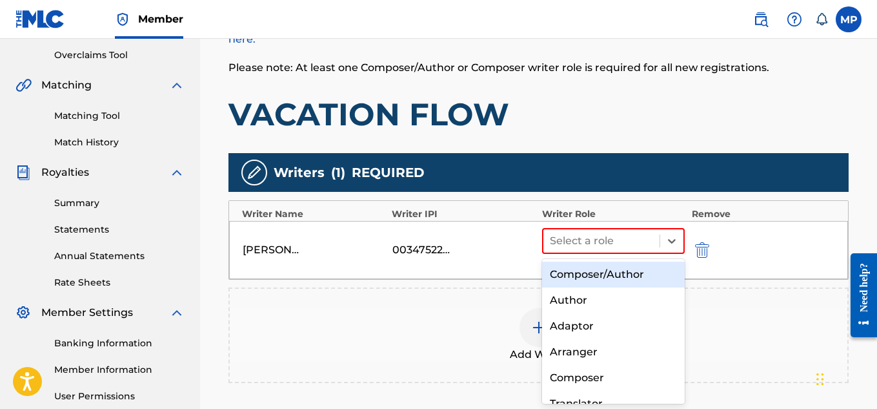
click at [633, 270] on div "Composer/Author" at bounding box center [613, 274] width 143 height 26
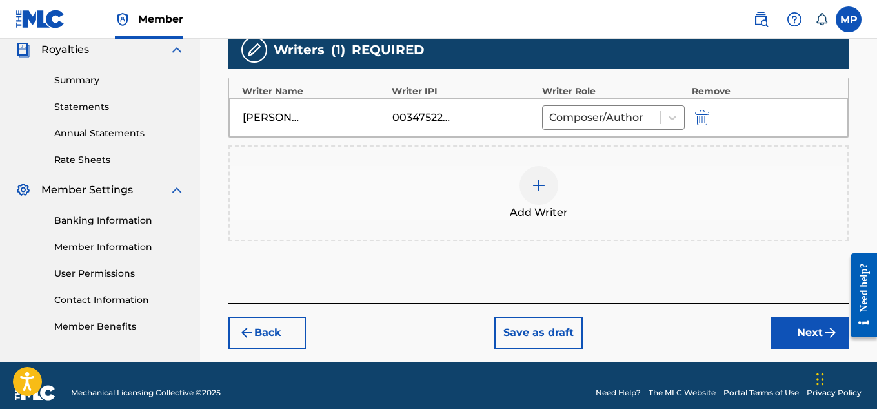
scroll to position [394, 0]
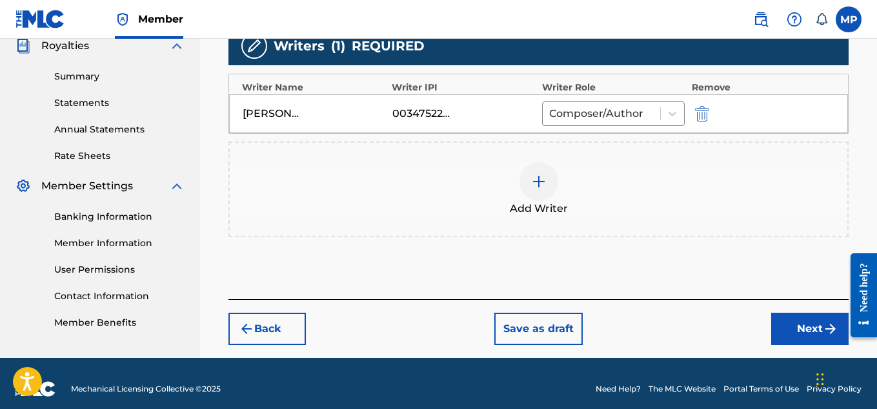
click at [799, 320] on button "Next" at bounding box center [809, 328] width 77 height 32
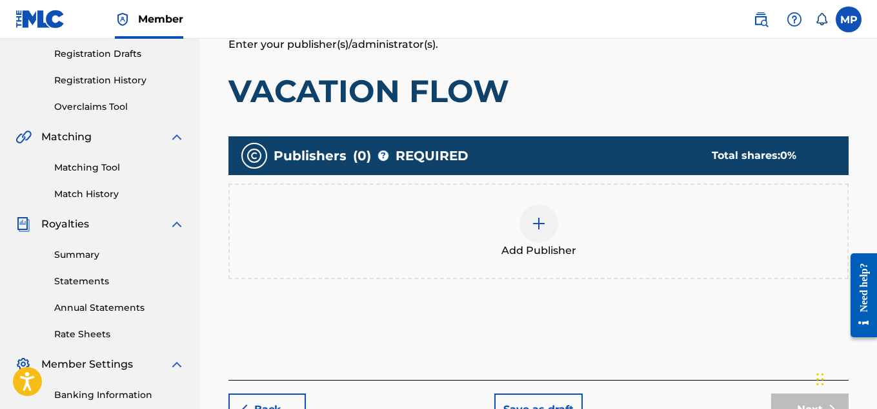
scroll to position [230, 0]
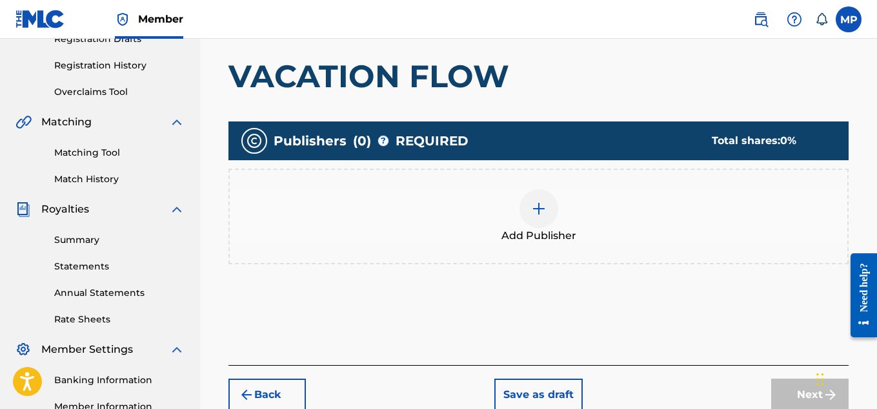
click at [540, 221] on div at bounding box center [539, 208] width 39 height 39
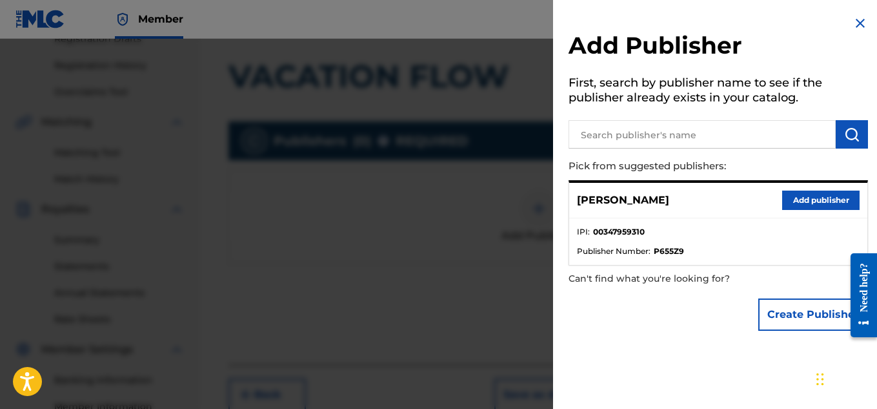
click at [819, 207] on button "Add publisher" at bounding box center [820, 199] width 77 height 19
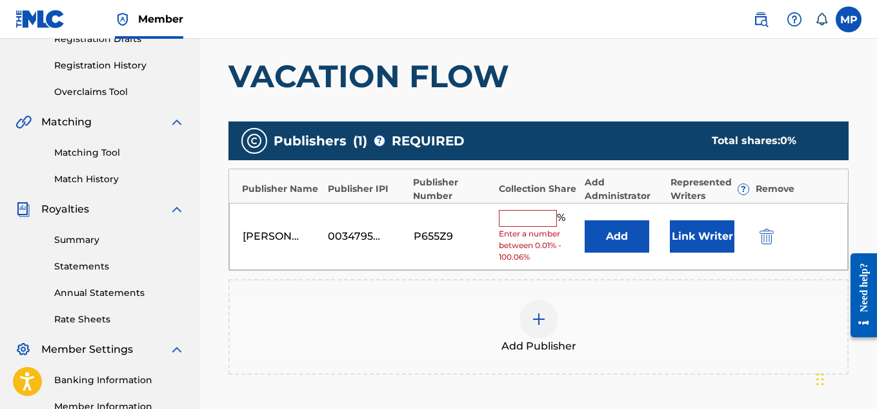
click at [552, 211] on input "text" at bounding box center [528, 218] width 58 height 17
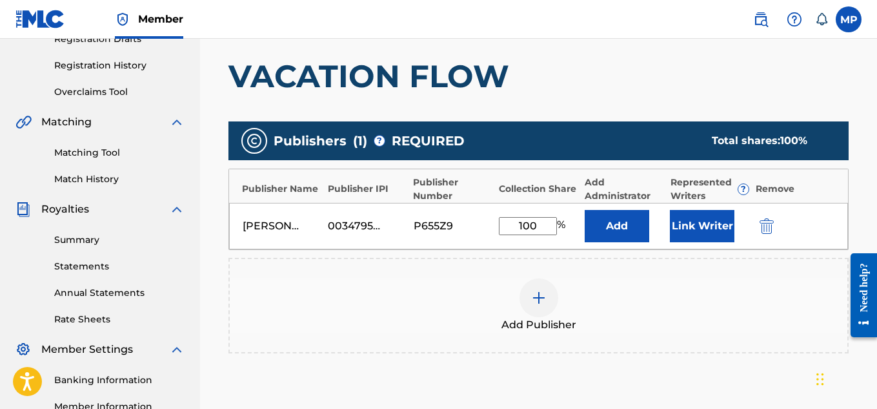
type input "100"
click at [702, 222] on button "Link Writer" at bounding box center [702, 226] width 65 height 32
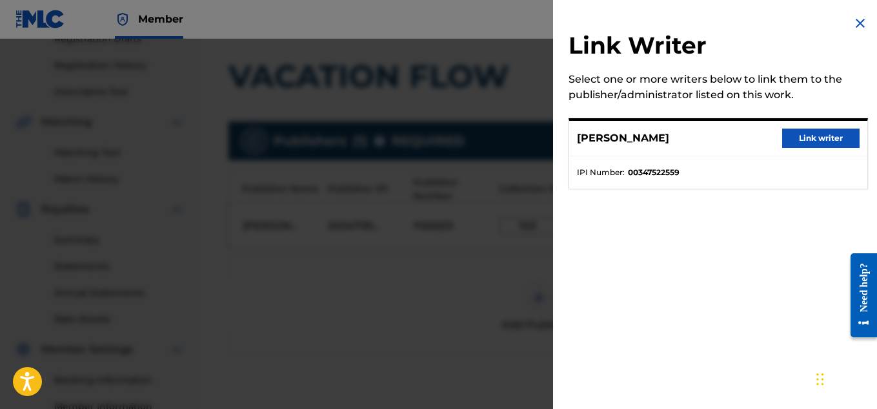
click at [798, 139] on button "Link writer" at bounding box center [820, 137] width 77 height 19
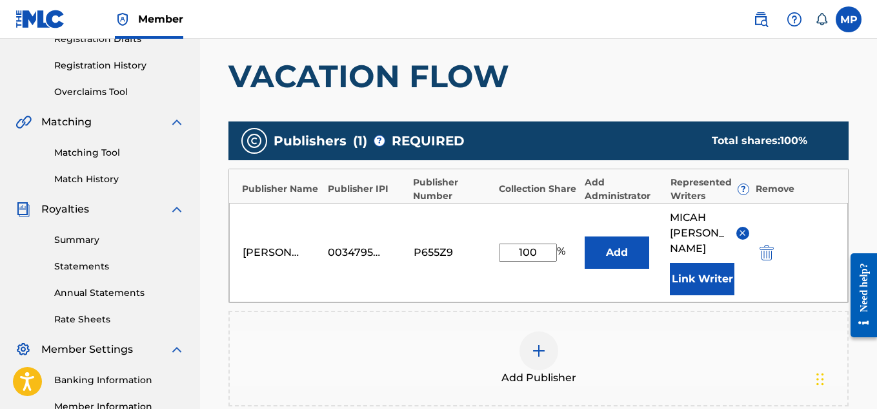
scroll to position [434, 0]
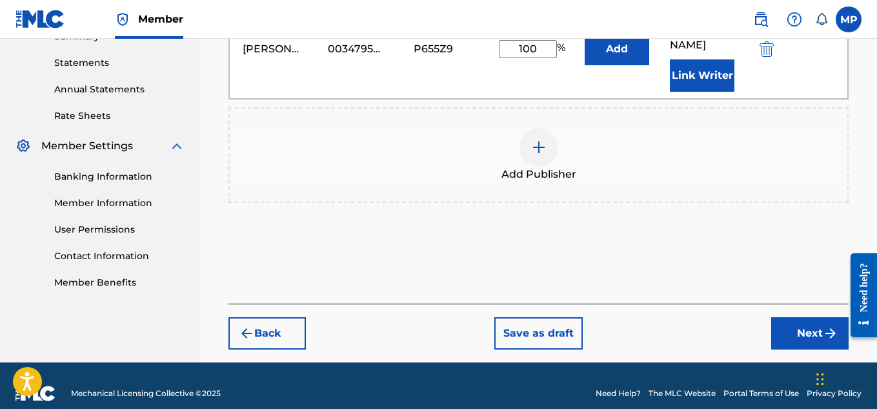
click at [787, 328] on button "Next" at bounding box center [809, 333] width 77 height 32
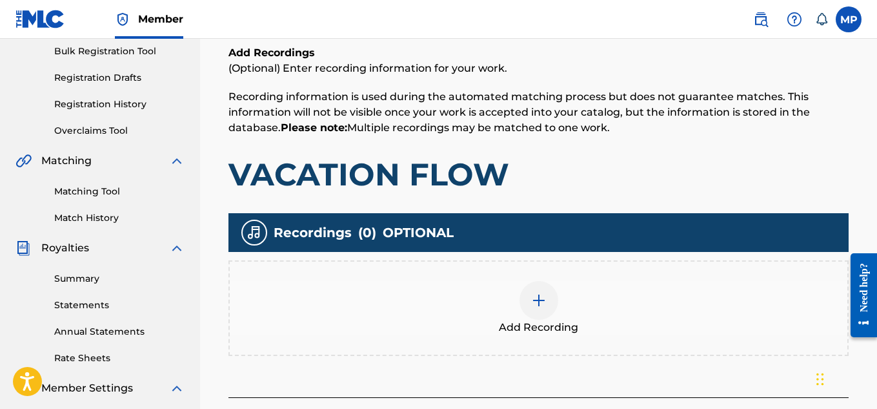
scroll to position [392, 0]
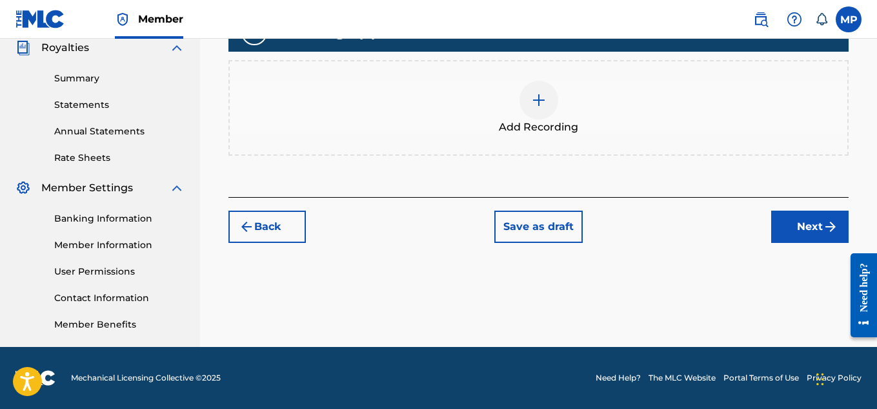
click at [526, 128] on span "Add Recording" at bounding box center [538, 126] width 79 height 15
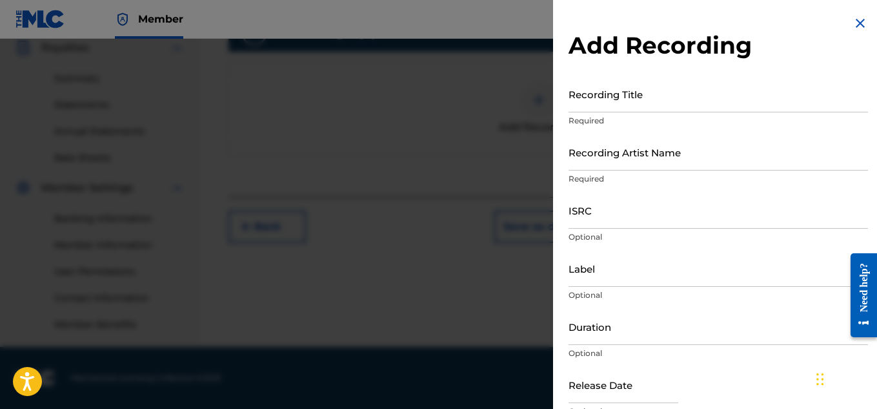
click at [618, 103] on input "Recording Title" at bounding box center [719, 94] width 300 height 37
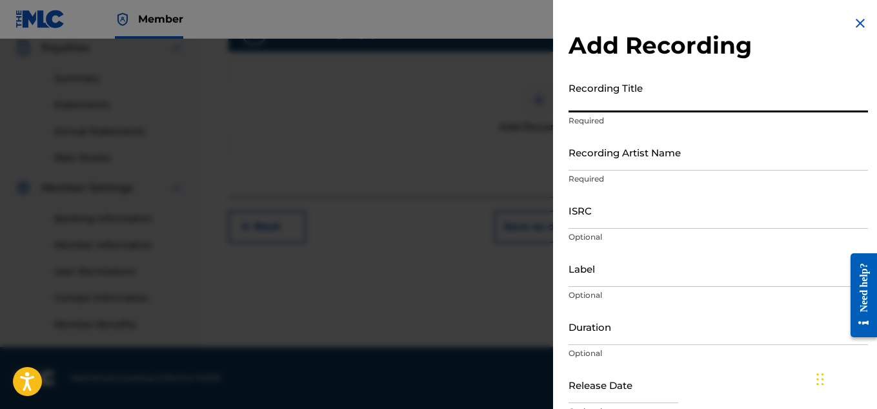
paste input "VACATION FLOW"
type input "VACATION FLOW"
click at [603, 143] on input "Recording Artist Name" at bounding box center [719, 152] width 300 height 37
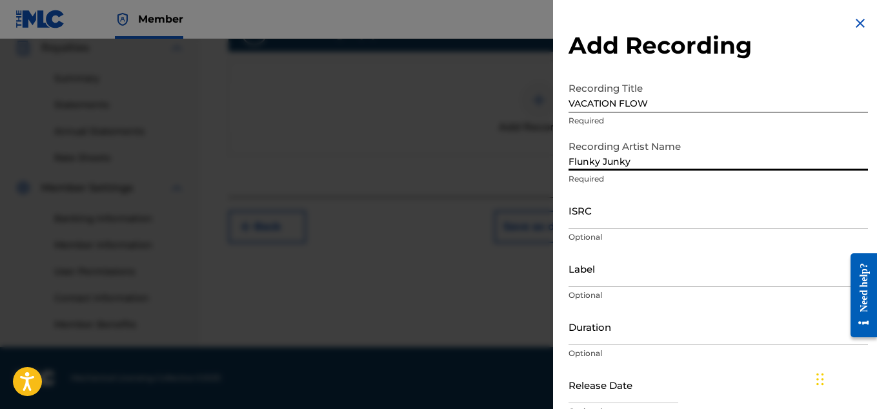
type input "Flunky Junky"
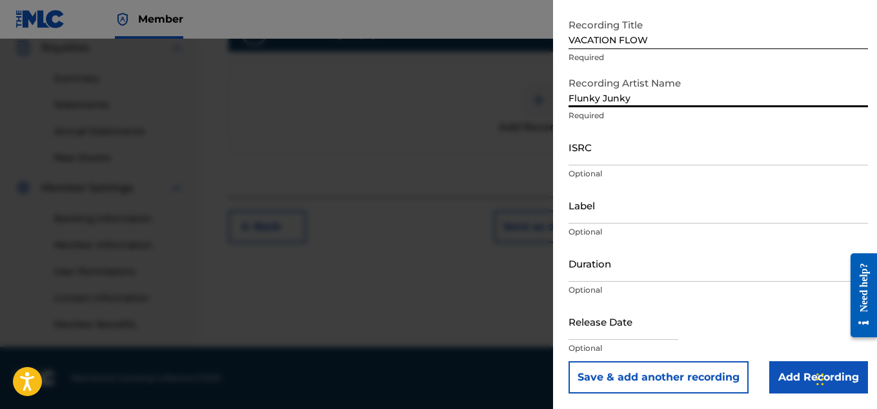
click at [801, 376] on input "Add Recording" at bounding box center [818, 377] width 99 height 32
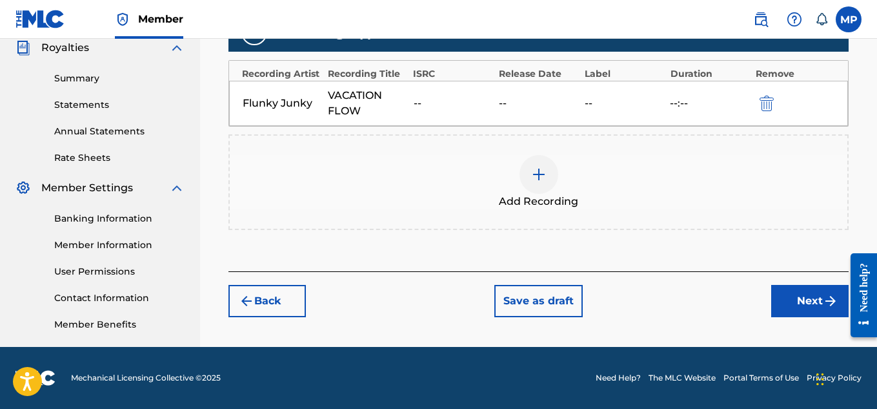
click at [795, 299] on button "Next" at bounding box center [809, 301] width 77 height 32
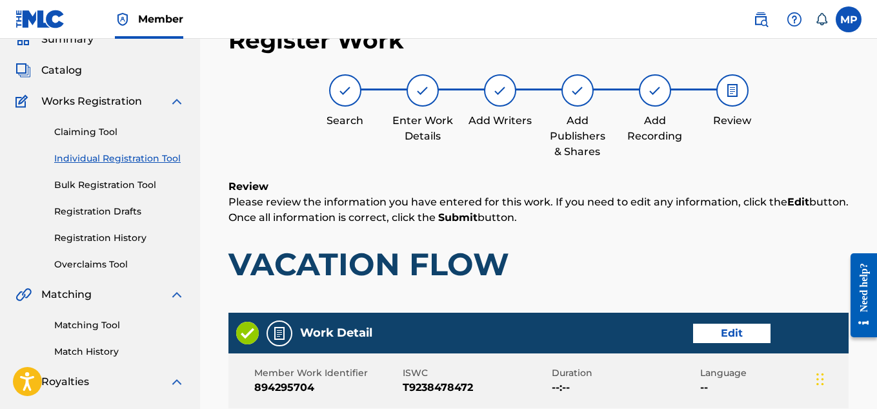
scroll to position [724, 0]
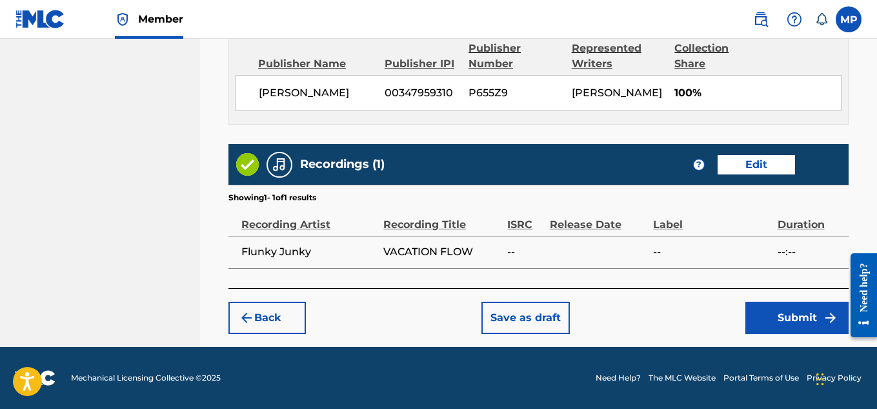
click at [800, 324] on button "Submit" at bounding box center [797, 317] width 103 height 32
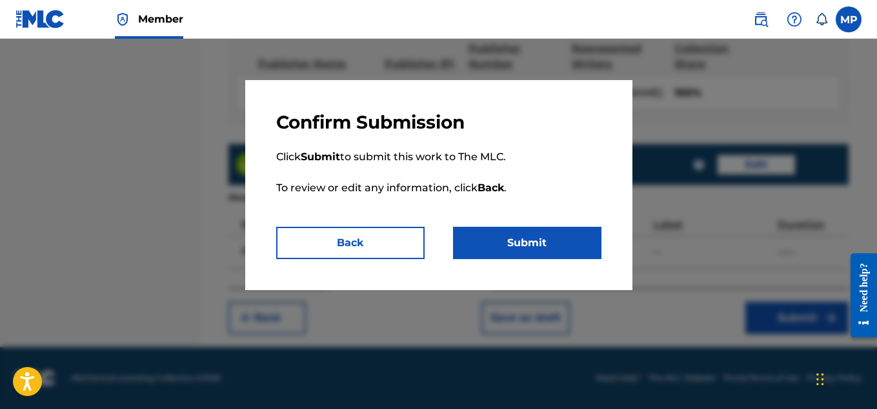
click at [498, 248] on button "Submit" at bounding box center [527, 243] width 148 height 32
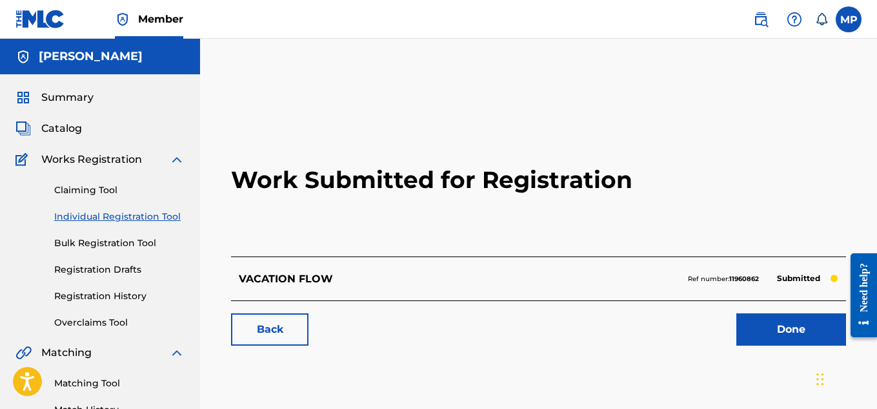
click at [300, 320] on link "Back" at bounding box center [269, 329] width 77 height 32
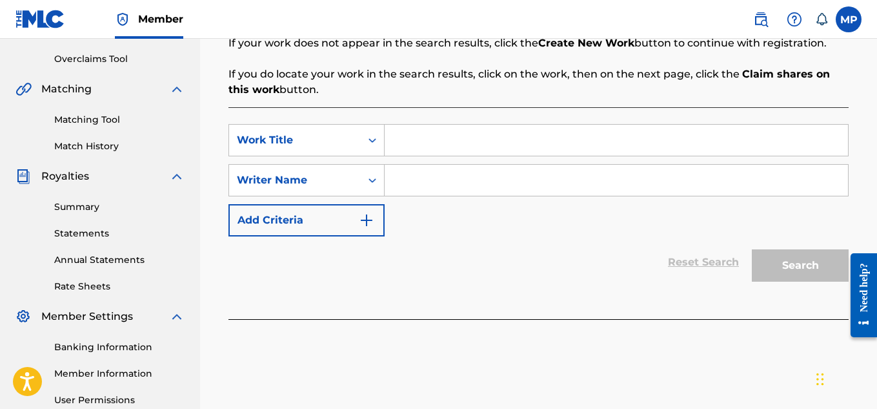
scroll to position [266, 0]
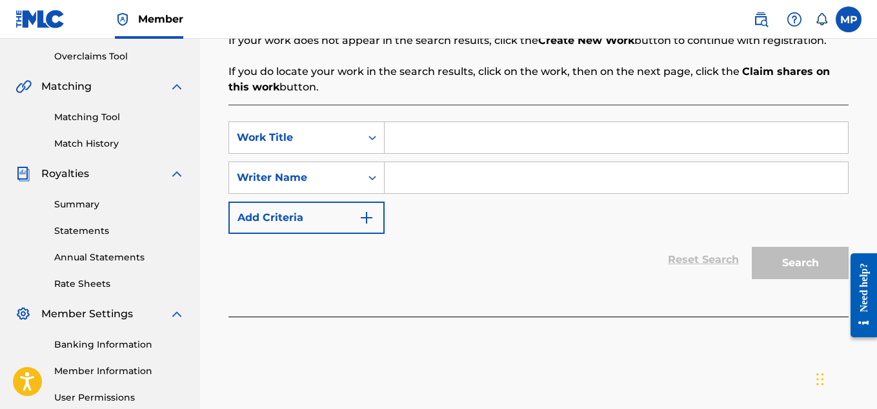
click at [516, 142] on input "Search Form" at bounding box center [616, 137] width 463 height 31
paste input "VACATION EDM"
type input "VACATION EDM"
click at [495, 183] on input "Search Form" at bounding box center [616, 177] width 463 height 31
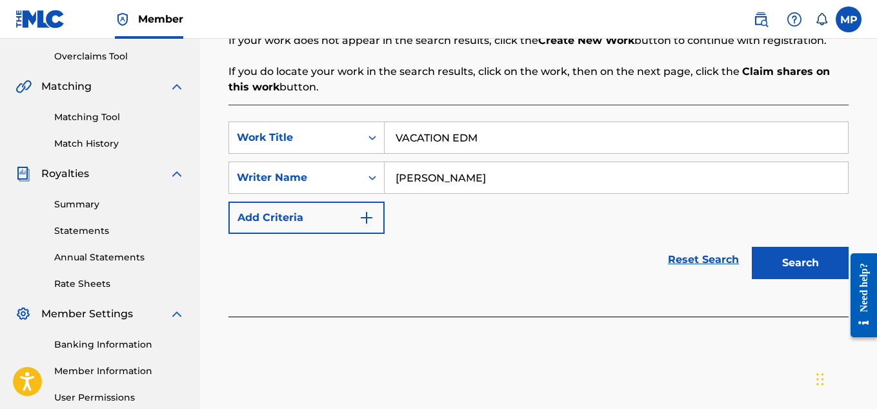
type input "[PERSON_NAME]"
click at [779, 254] on button "Search" at bounding box center [800, 263] width 97 height 32
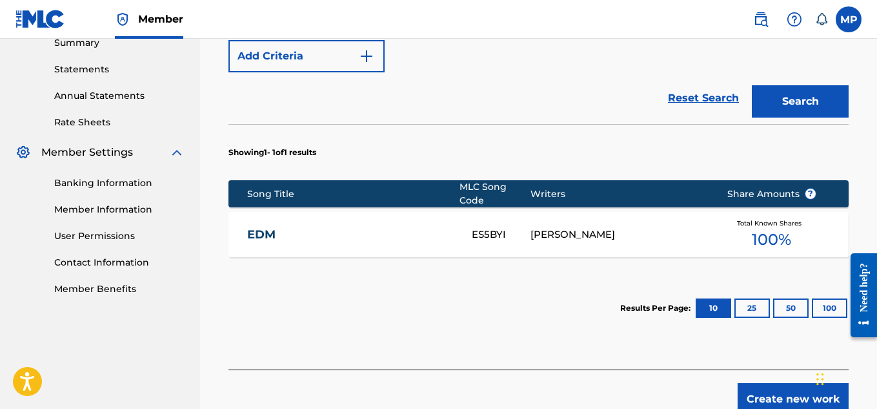
scroll to position [463, 0]
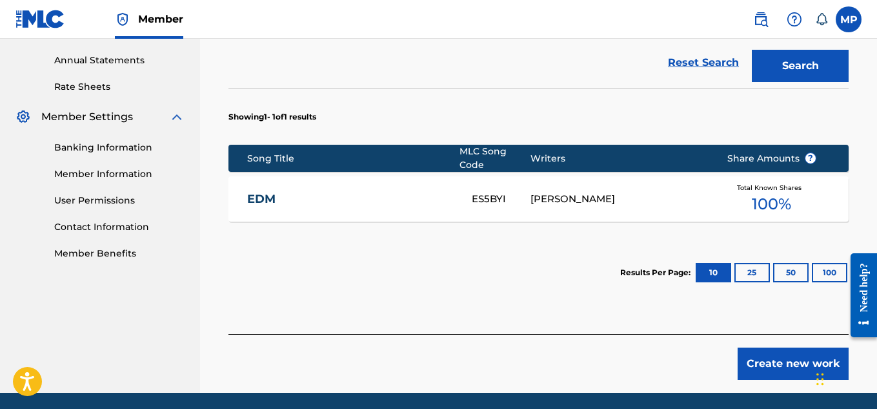
click at [786, 369] on button "Create new work" at bounding box center [793, 363] width 111 height 32
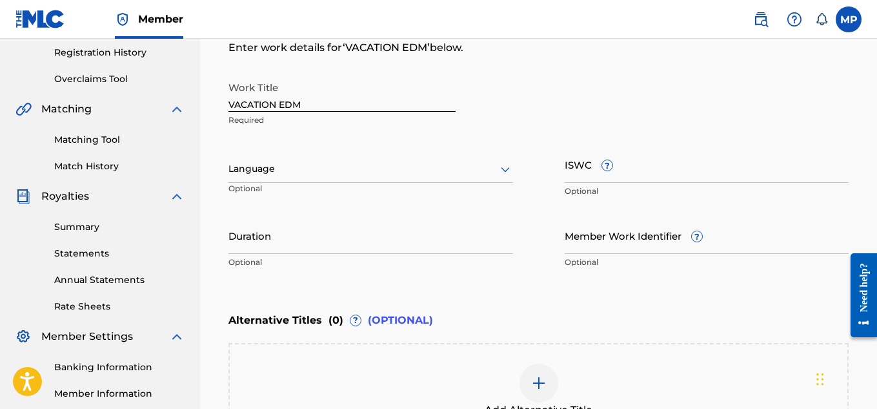
scroll to position [239, 0]
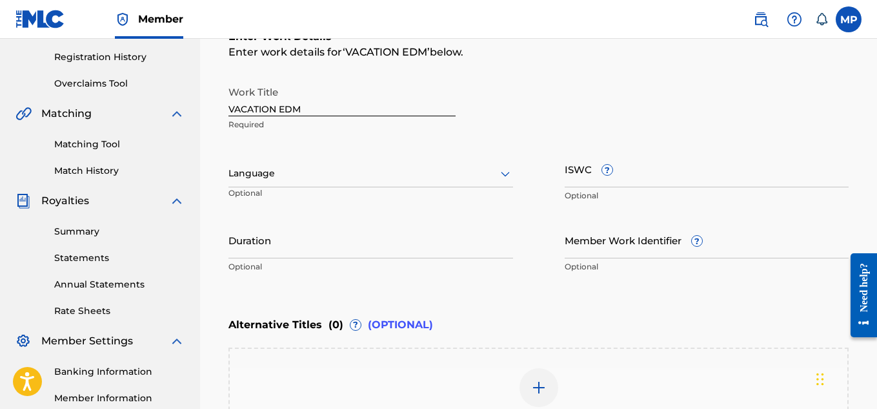
click at [708, 178] on input "ISWC ?" at bounding box center [707, 168] width 285 height 37
paste input "T9238478494"
type input "T9238478494"
click at [605, 254] on input "Member Work Identifier ?" at bounding box center [707, 239] width 285 height 37
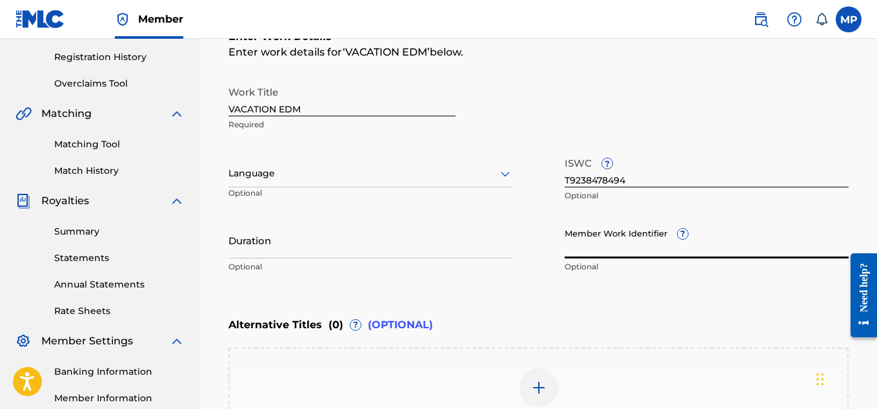
paste input "894295706"
type input "894295706"
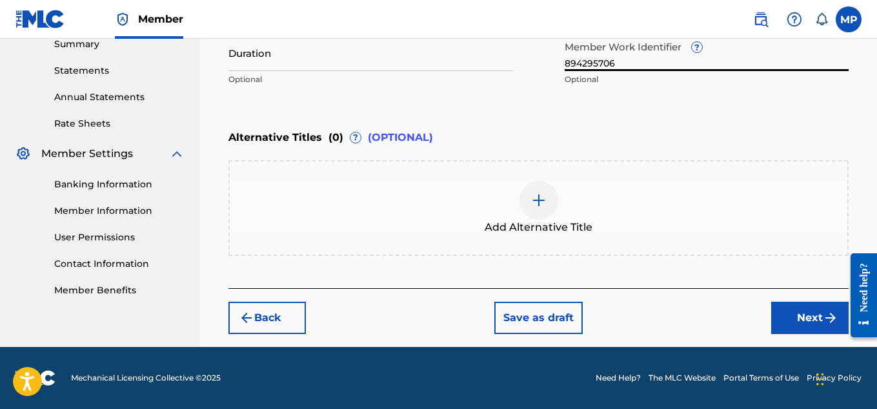
click at [777, 322] on button "Next" at bounding box center [809, 317] width 77 height 32
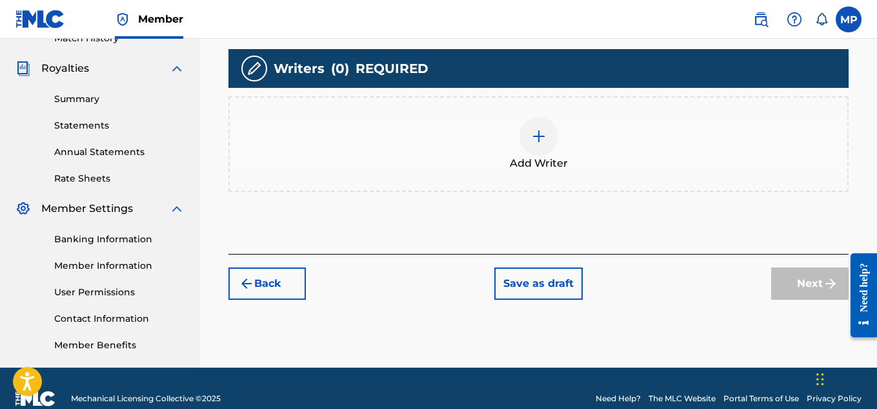
scroll to position [139, 0]
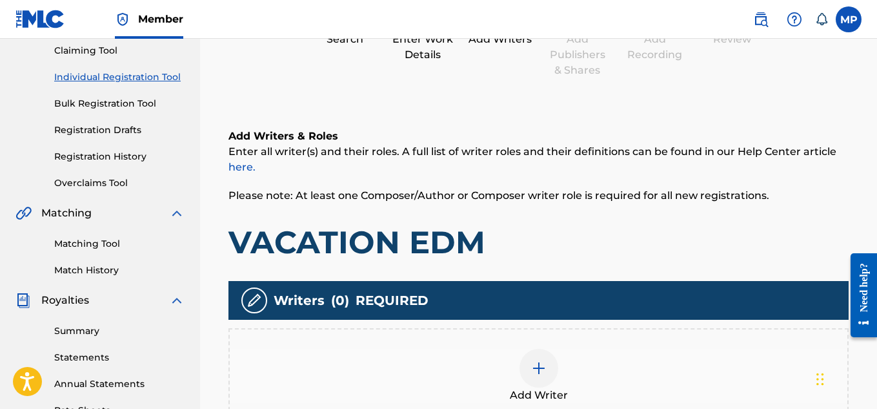
click at [558, 370] on div "Add Writer" at bounding box center [539, 376] width 618 height 54
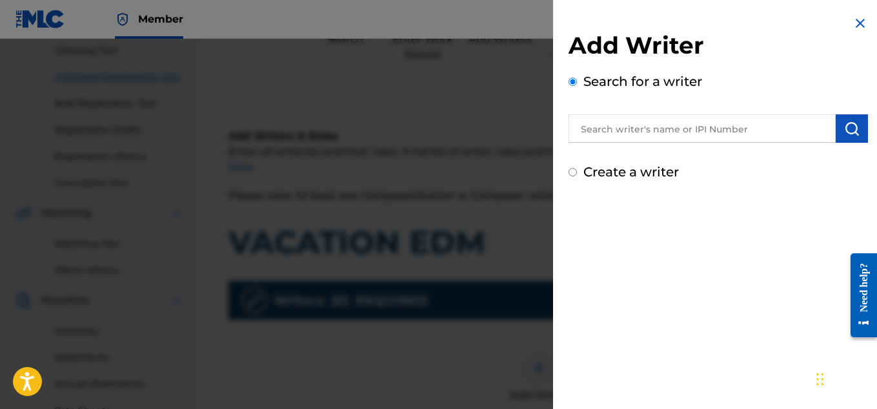
click at [714, 106] on div "Search for a writer" at bounding box center [719, 107] width 300 height 71
click at [704, 128] on input "text" at bounding box center [702, 128] width 267 height 28
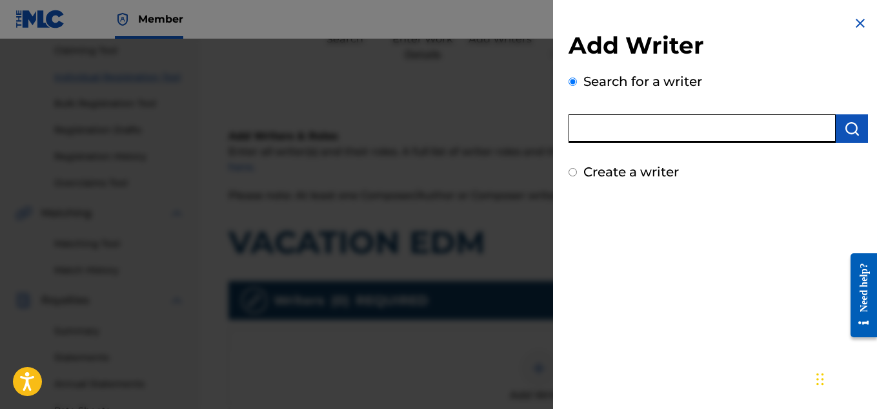
click at [704, 128] on input "text" at bounding box center [702, 128] width 267 height 28
type input "[PERSON_NAME]"
click at [854, 129] on img "submit" at bounding box center [851, 128] width 15 height 15
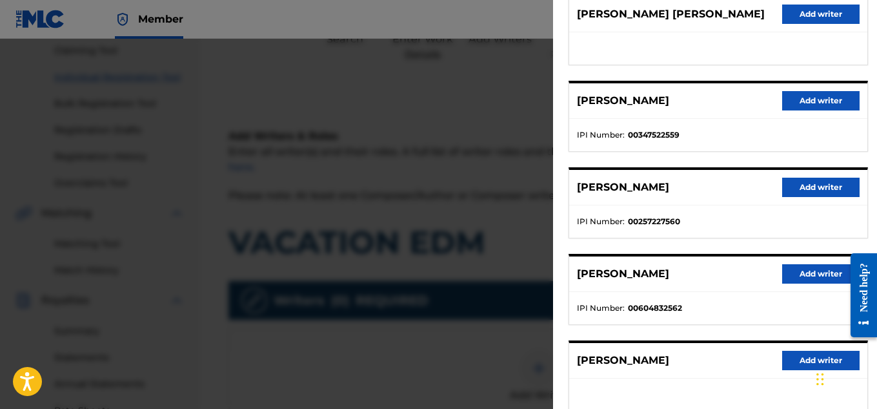
scroll to position [190, 0]
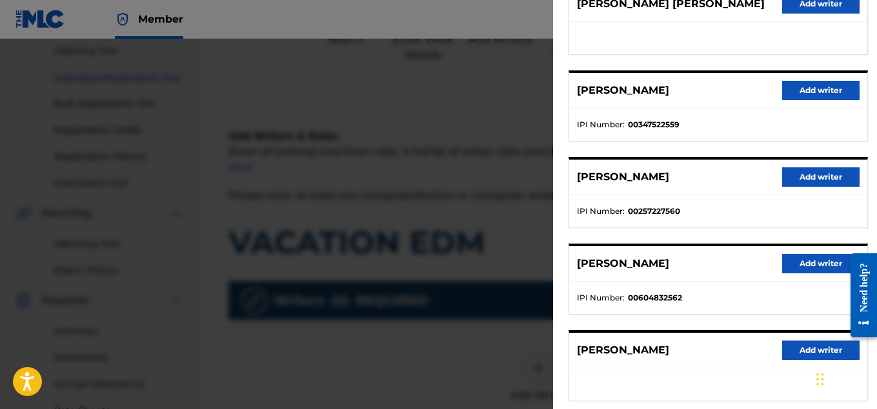
click at [819, 87] on button "Add writer" at bounding box center [820, 90] width 77 height 19
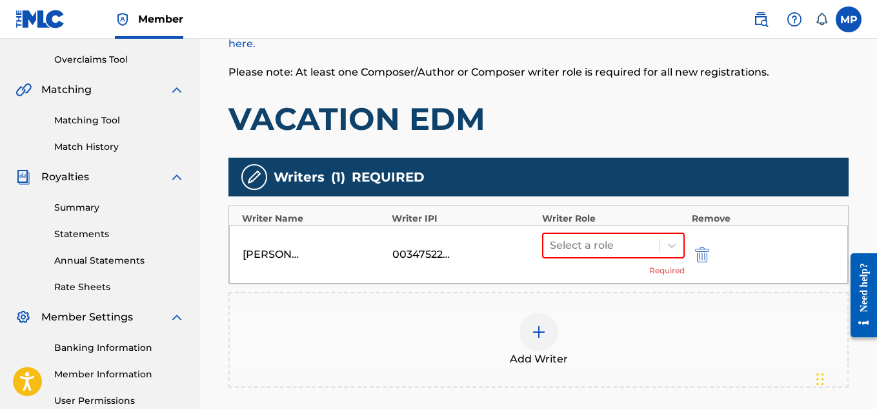
scroll to position [268, 0]
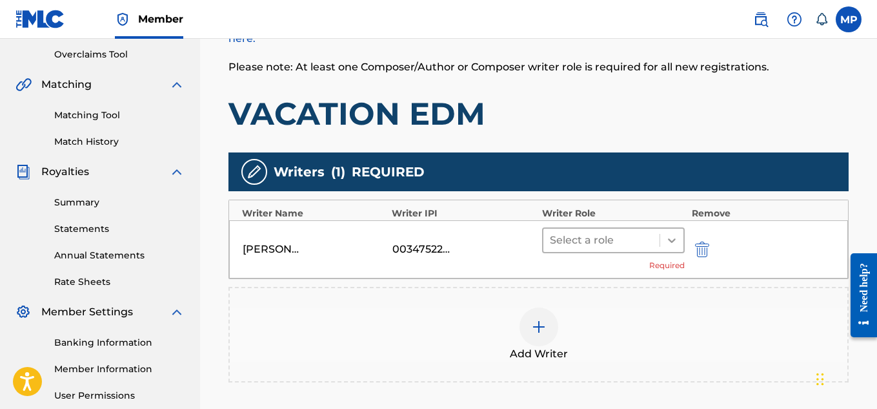
click at [669, 242] on icon at bounding box center [672, 240] width 13 height 13
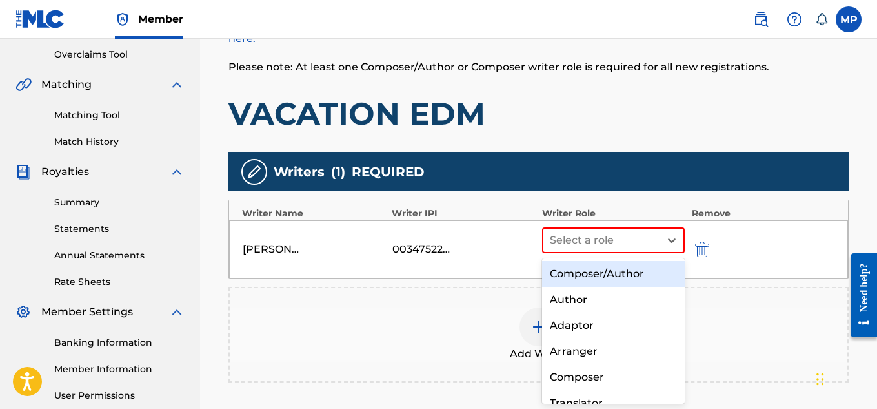
click at [642, 265] on div "Composer/Author" at bounding box center [613, 274] width 143 height 26
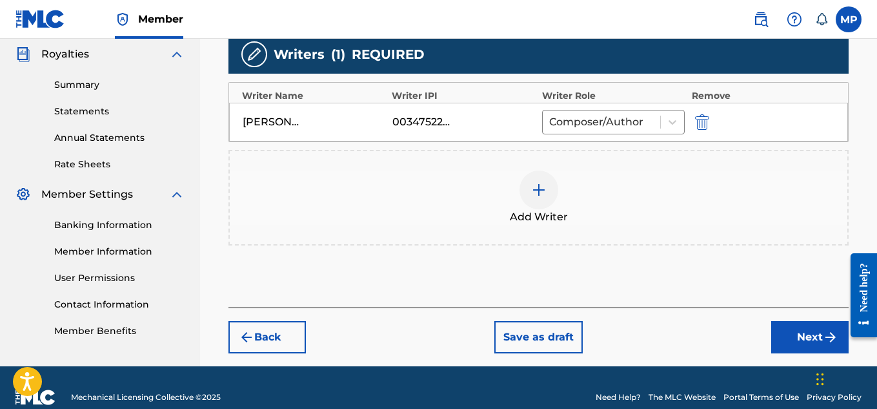
scroll to position [403, 0]
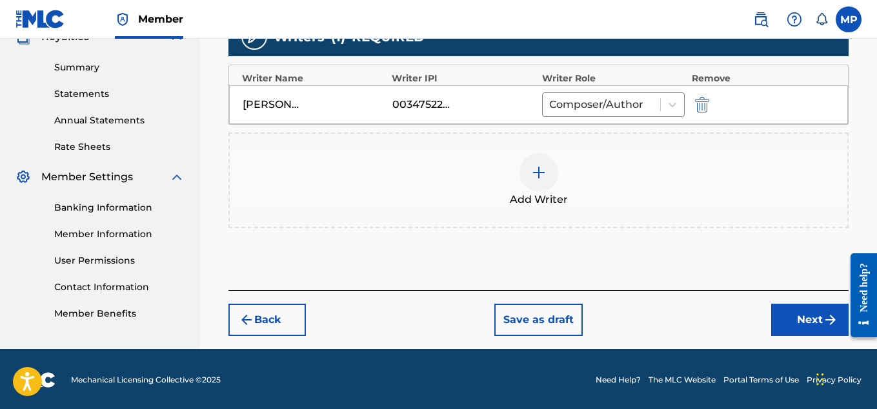
click at [803, 327] on button "Next" at bounding box center [809, 319] width 77 height 32
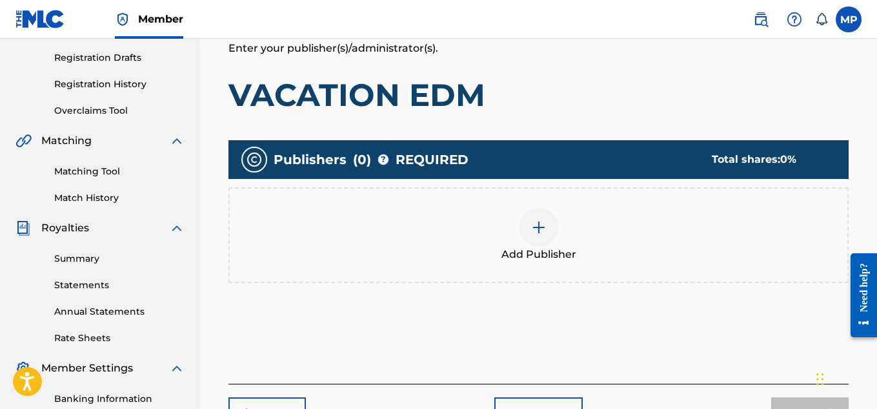
scroll to position [227, 0]
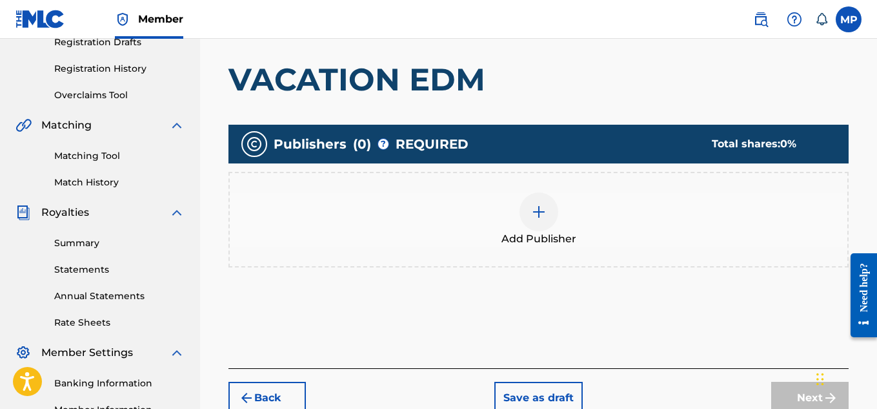
click at [540, 212] on img at bounding box center [538, 211] width 15 height 15
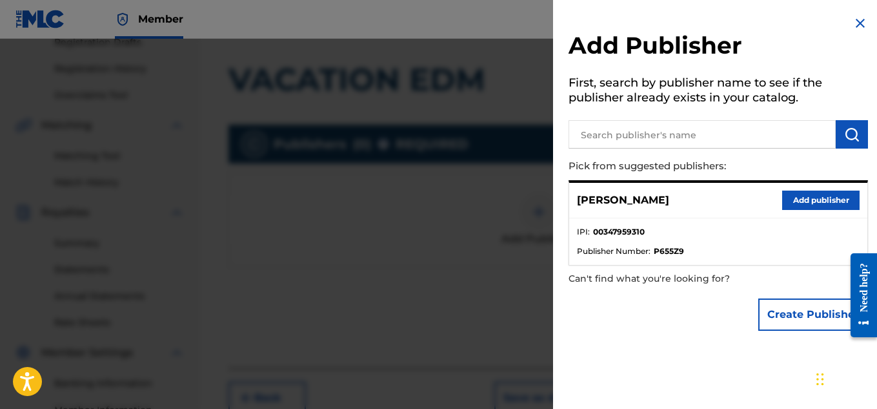
click at [789, 193] on button "Add publisher" at bounding box center [820, 199] width 77 height 19
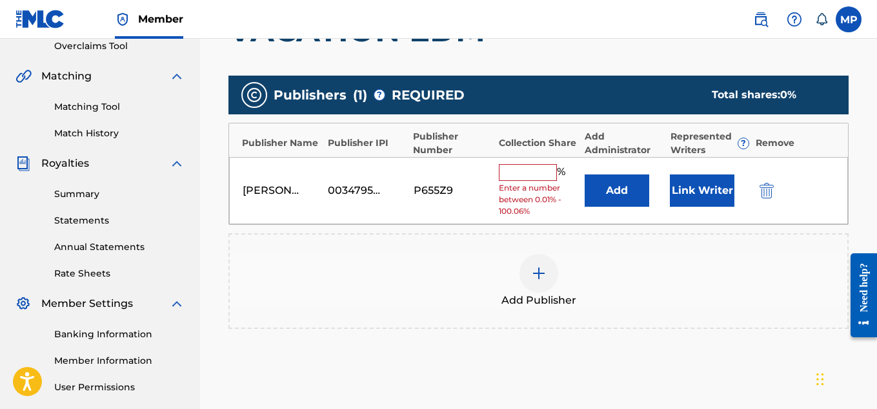
scroll to position [278, 0]
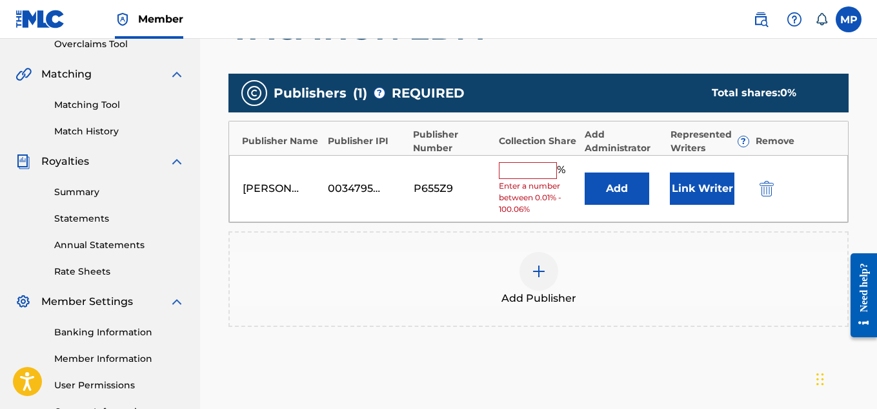
click at [533, 172] on input "text" at bounding box center [528, 170] width 58 height 17
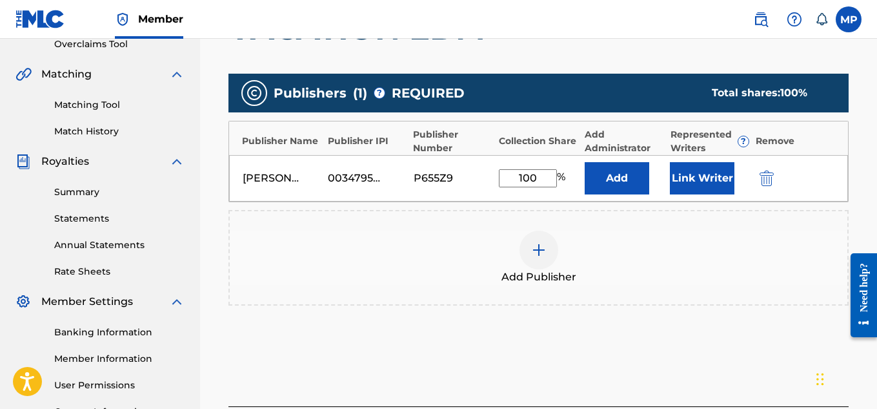
type input "100"
click at [687, 177] on button "Link Writer" at bounding box center [702, 178] width 65 height 32
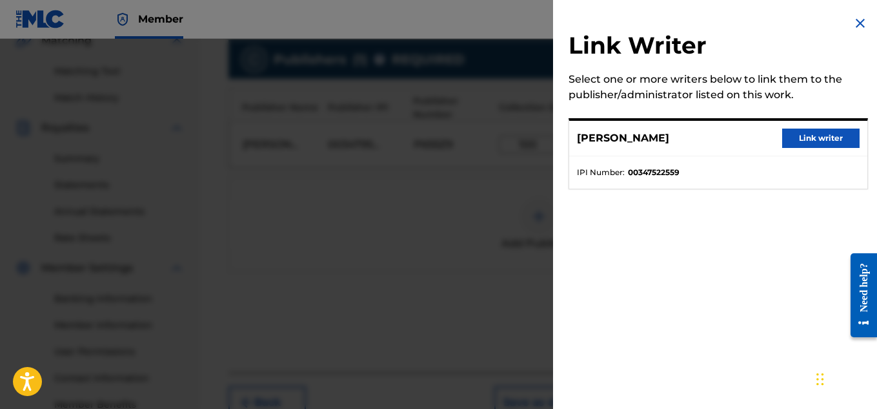
scroll to position [329, 0]
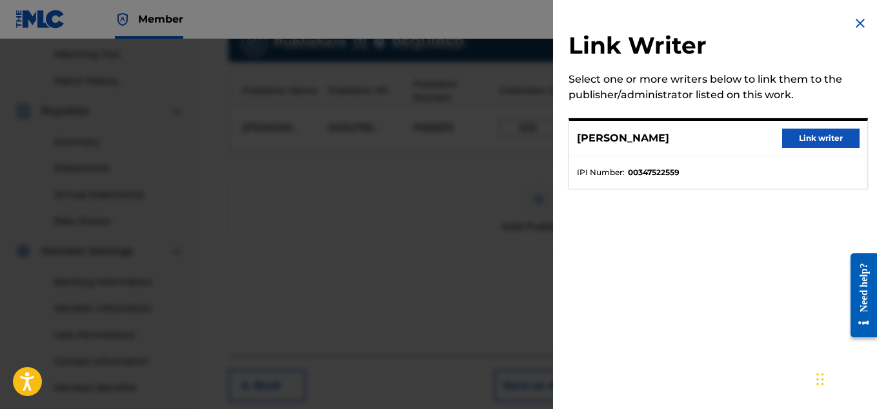
click at [804, 142] on button "Link writer" at bounding box center [820, 137] width 77 height 19
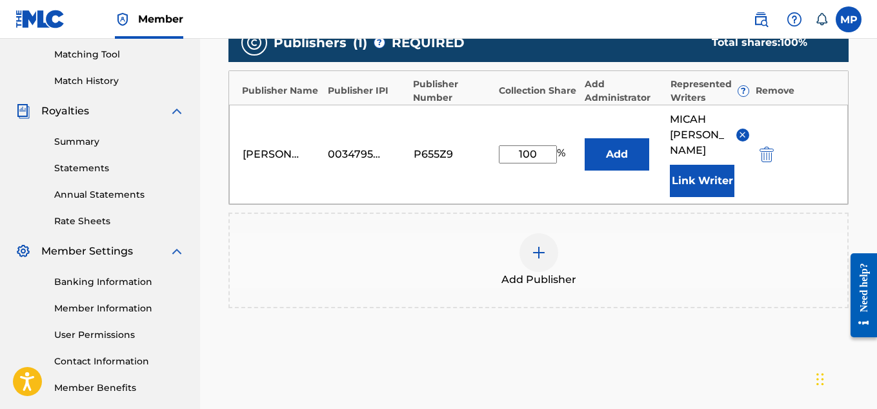
scroll to position [434, 0]
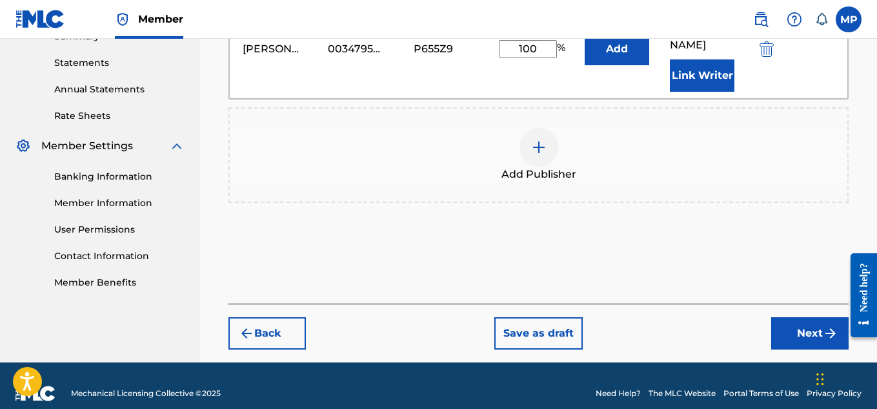
click at [808, 332] on button "Next" at bounding box center [809, 333] width 77 height 32
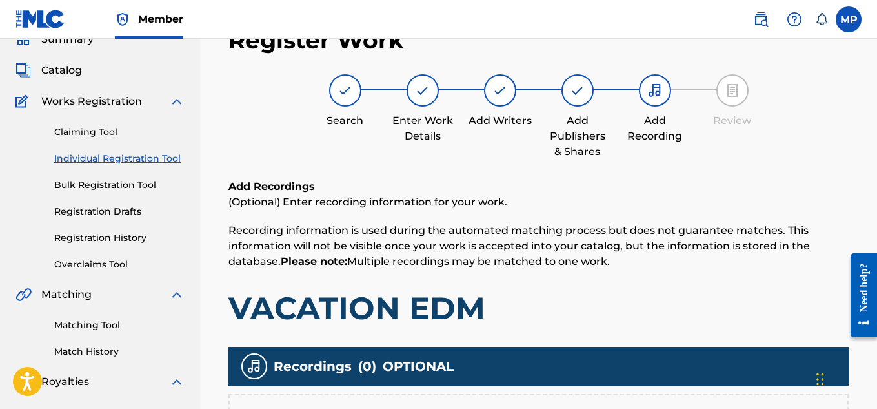
scroll to position [392, 0]
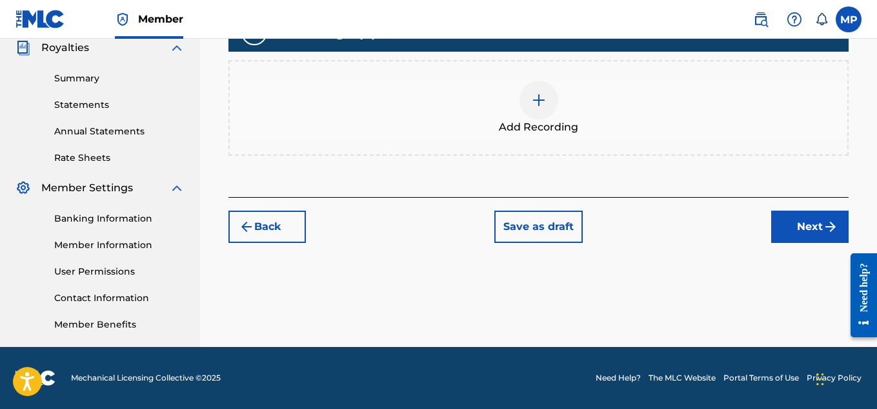
click at [548, 110] on div at bounding box center [539, 100] width 39 height 39
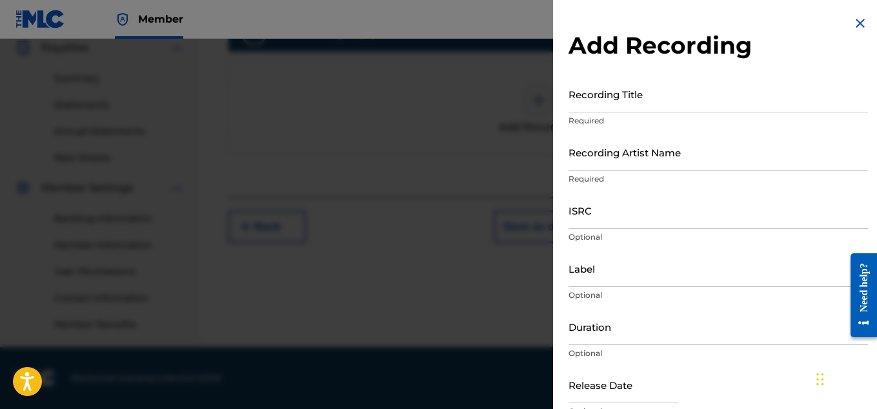
click at [635, 109] on input "Recording Title" at bounding box center [719, 94] width 300 height 37
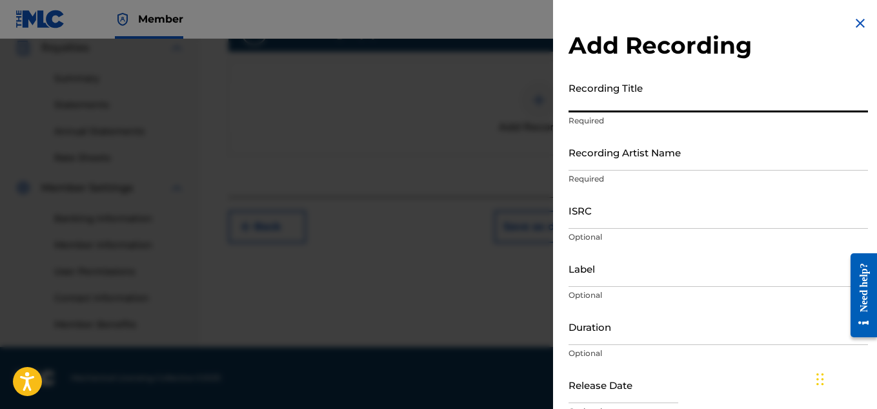
paste input "VACATION EDM"
type input "VACATION EDM"
click at [627, 147] on input "Recording Artist Name" at bounding box center [719, 152] width 300 height 37
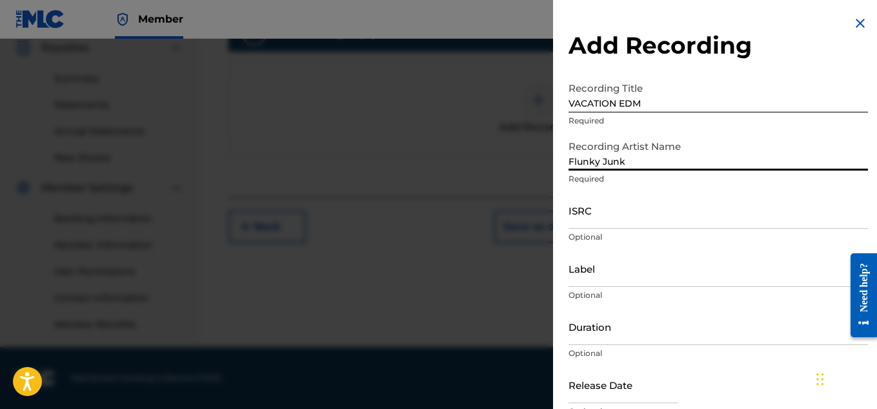
type input "Flunky Junky"
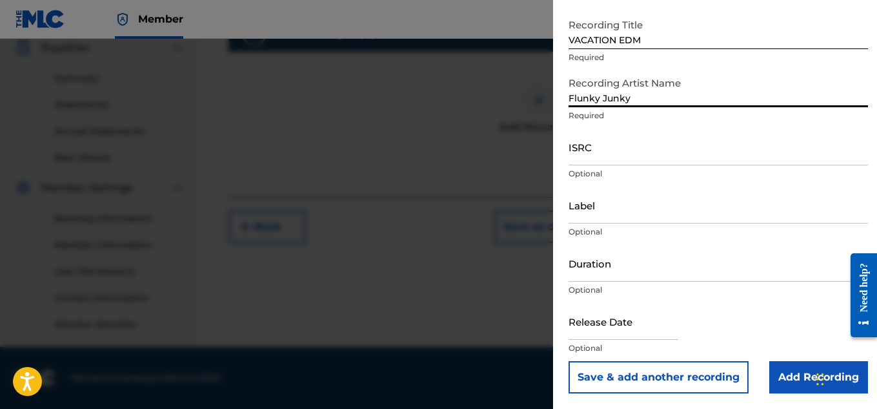
click at [769, 365] on input "Add Recording" at bounding box center [818, 377] width 99 height 32
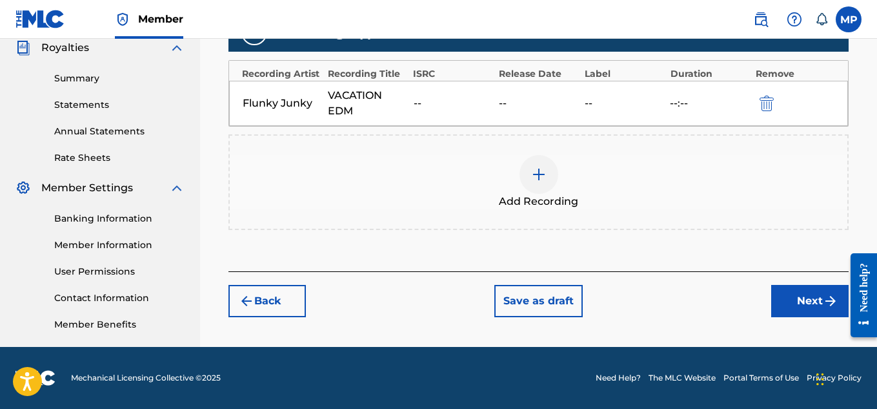
click at [801, 294] on button "Next" at bounding box center [809, 301] width 77 height 32
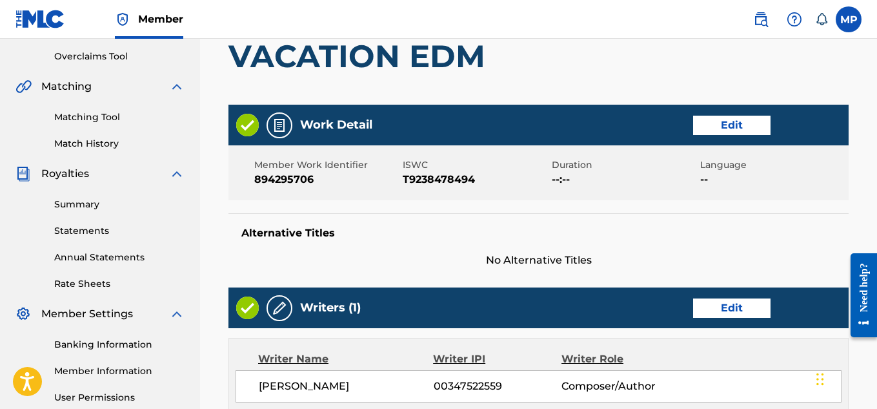
scroll to position [724, 0]
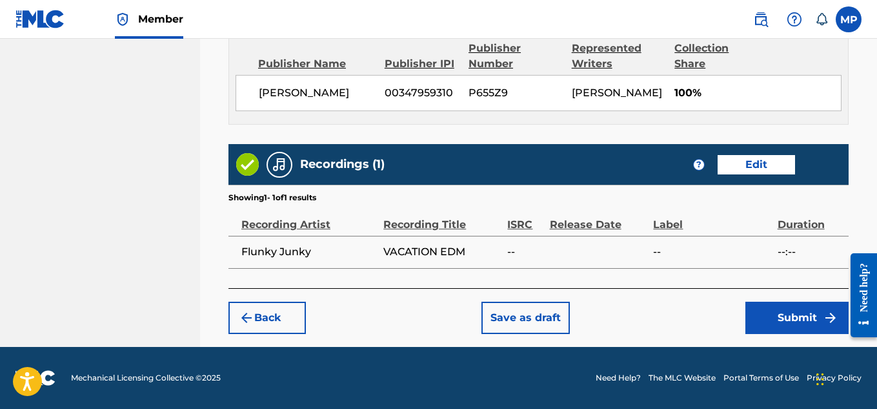
click at [777, 321] on button "Submit" at bounding box center [797, 317] width 103 height 32
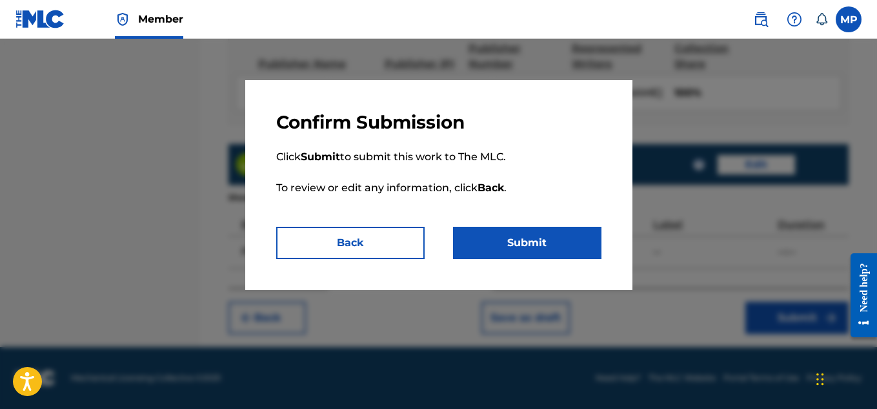
click at [587, 250] on button "Submit" at bounding box center [527, 243] width 148 height 32
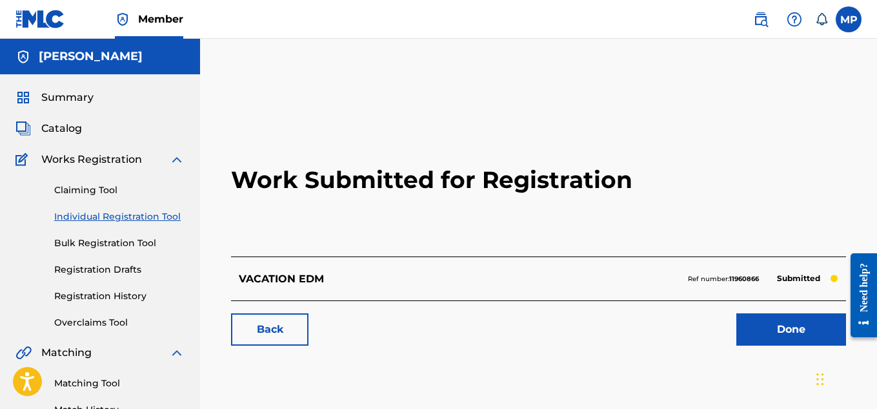
click at [278, 322] on link "Back" at bounding box center [269, 329] width 77 height 32
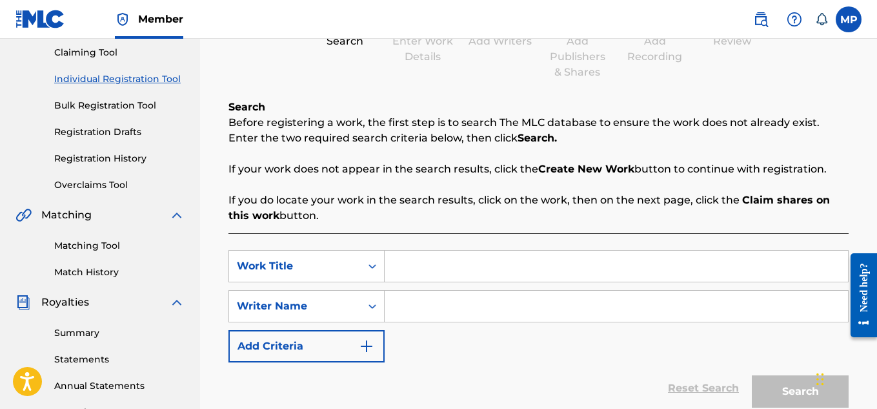
scroll to position [155, 0]
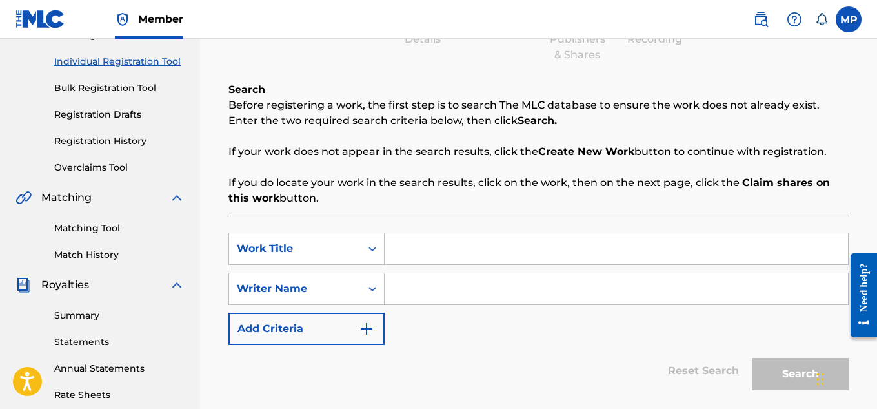
click at [416, 244] on input "Search Form" at bounding box center [616, 248] width 463 height 31
paste input "THE NEXT LEVEL"
type input "THE NEXT LEVEL"
click at [437, 285] on input "Search Form" at bounding box center [616, 288] width 463 height 31
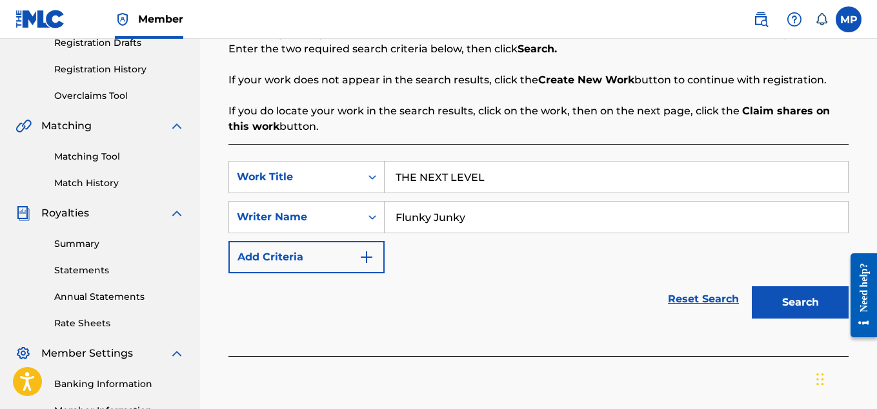
scroll to position [248, 0]
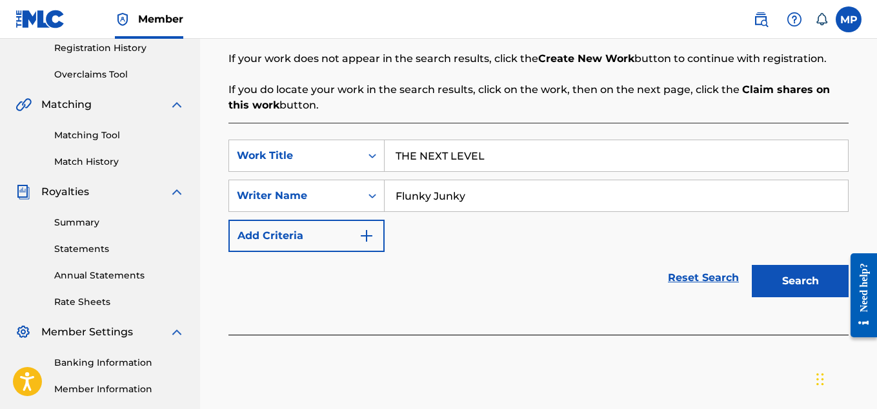
type input "Flunky Junky"
click at [786, 298] on div "Search" at bounding box center [797, 278] width 103 height 52
click at [786, 289] on button "Search" at bounding box center [800, 281] width 97 height 32
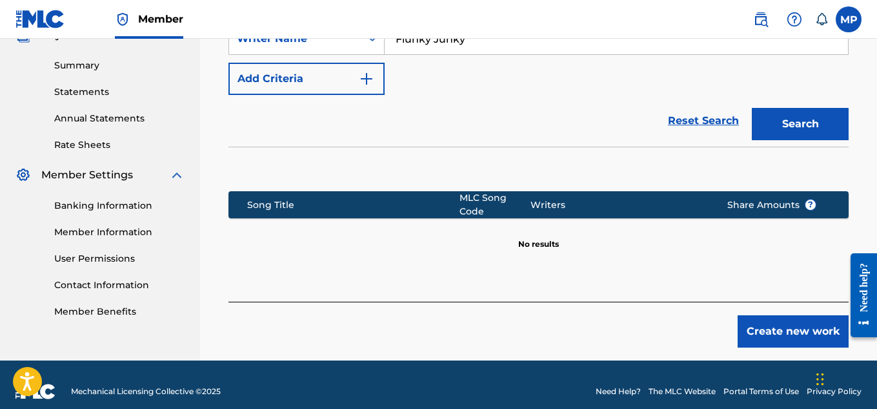
scroll to position [418, 0]
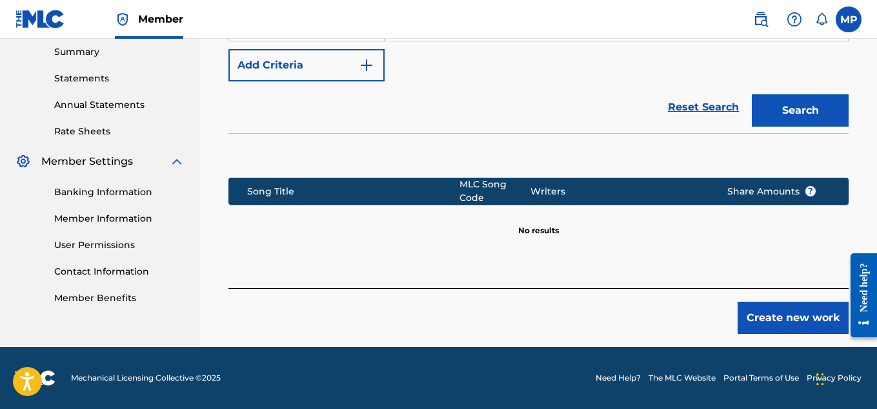
click at [793, 305] on button "Create new work" at bounding box center [793, 317] width 111 height 32
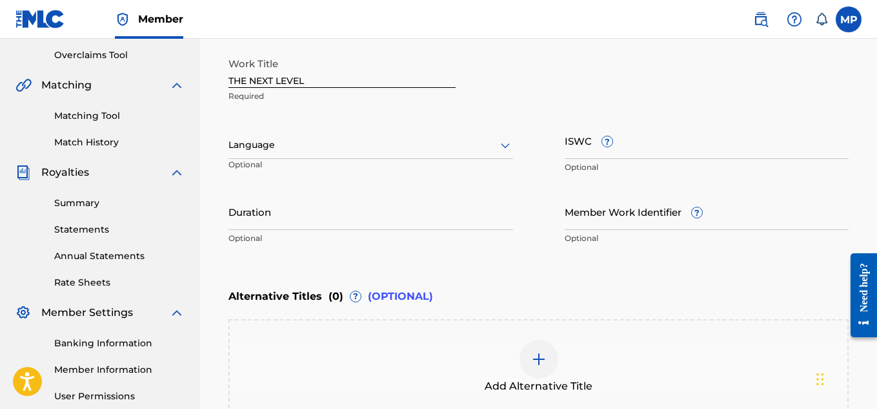
scroll to position [260, 0]
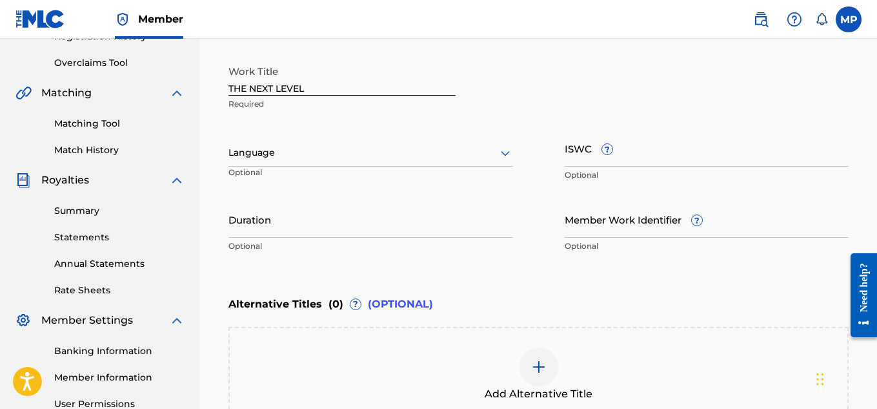
click at [689, 156] on input "ISWC ?" at bounding box center [707, 148] width 285 height 37
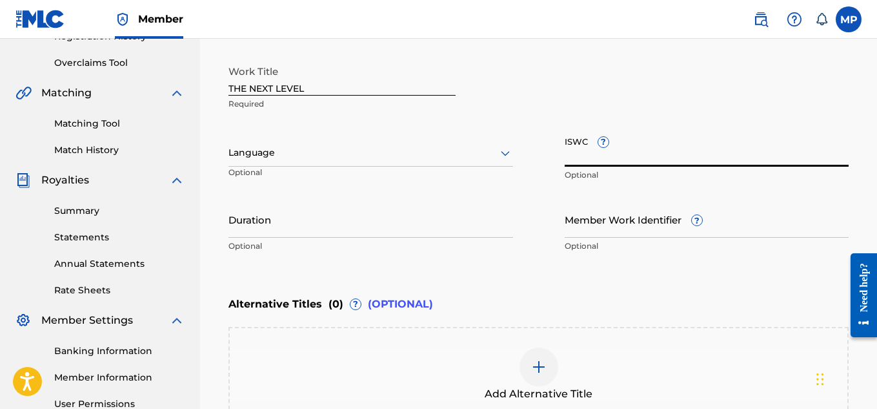
paste input "T9238478461"
type input "T9238478461"
click at [593, 222] on input "Member Work Identifier ?" at bounding box center [707, 219] width 285 height 37
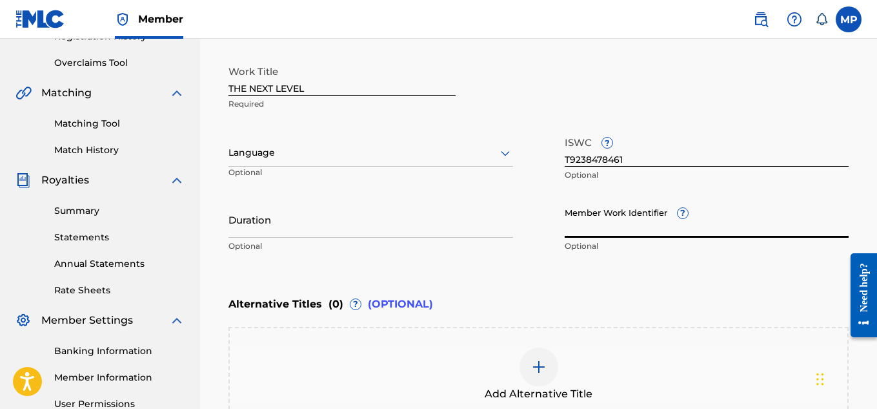
paste input "894295703"
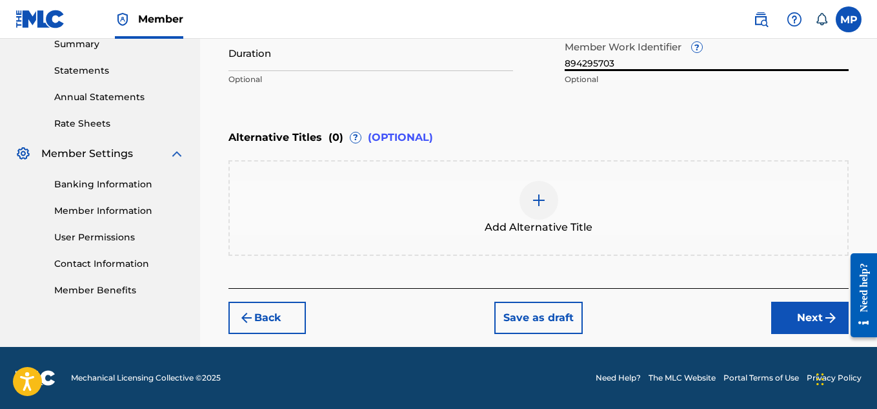
type input "894295703"
click at [789, 321] on button "Next" at bounding box center [809, 317] width 77 height 32
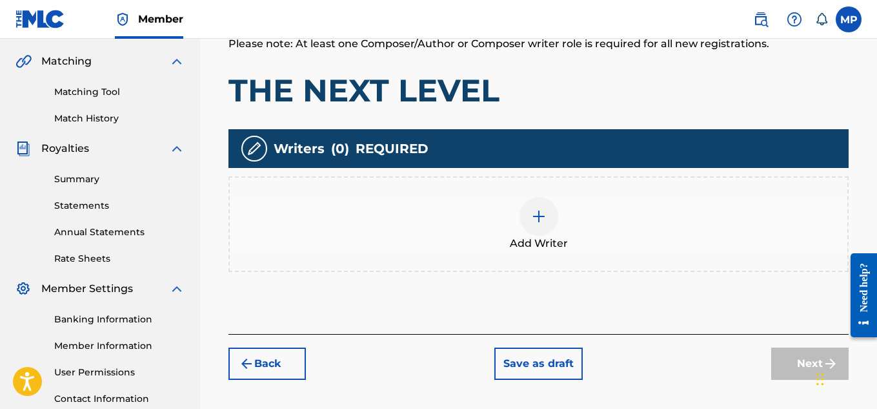
scroll to position [304, 0]
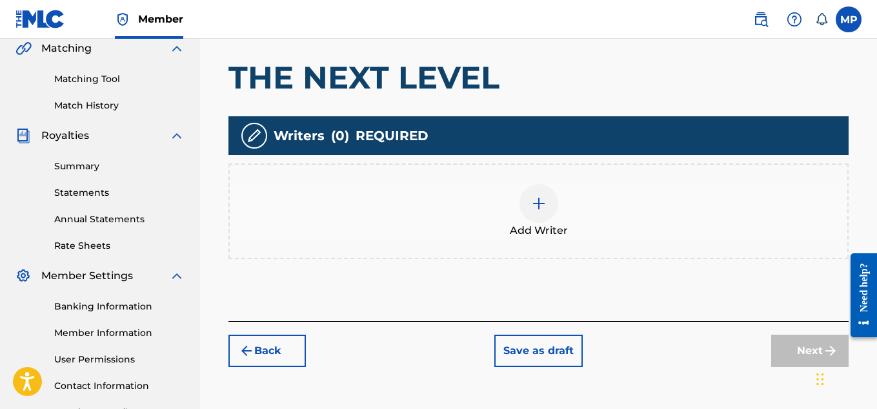
click at [567, 214] on div "Add Writer" at bounding box center [539, 211] width 618 height 54
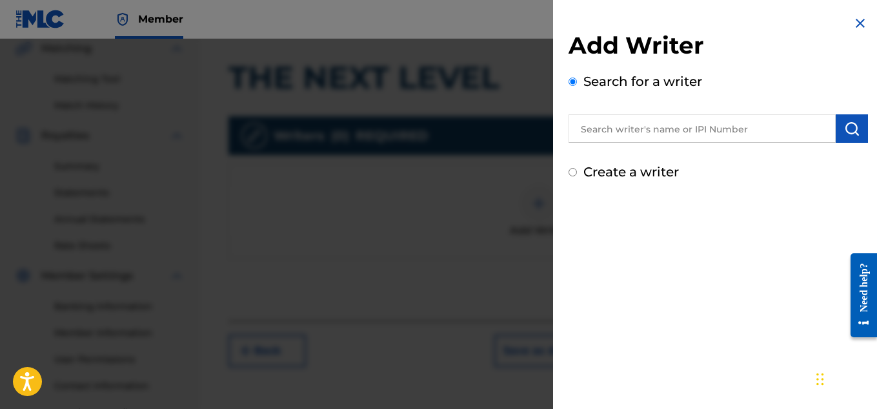
click at [722, 131] on input "text" at bounding box center [702, 128] width 267 height 28
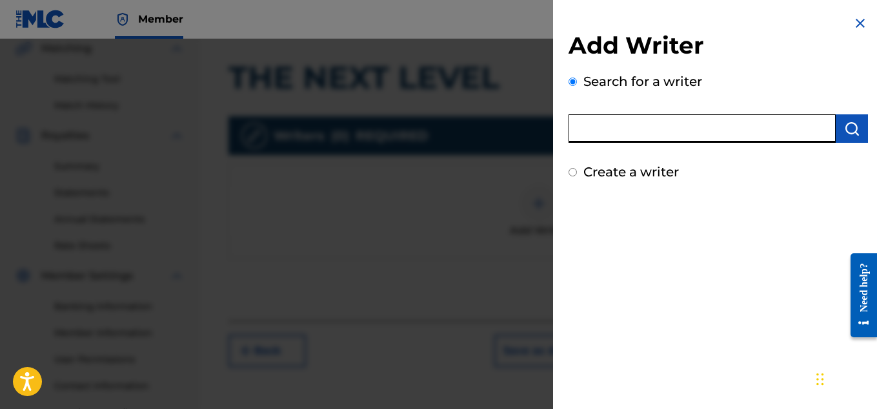
click at [722, 131] on input "text" at bounding box center [702, 128] width 267 height 28
type input "[PERSON_NAME]"
click at [855, 124] on img "submit" at bounding box center [851, 128] width 15 height 15
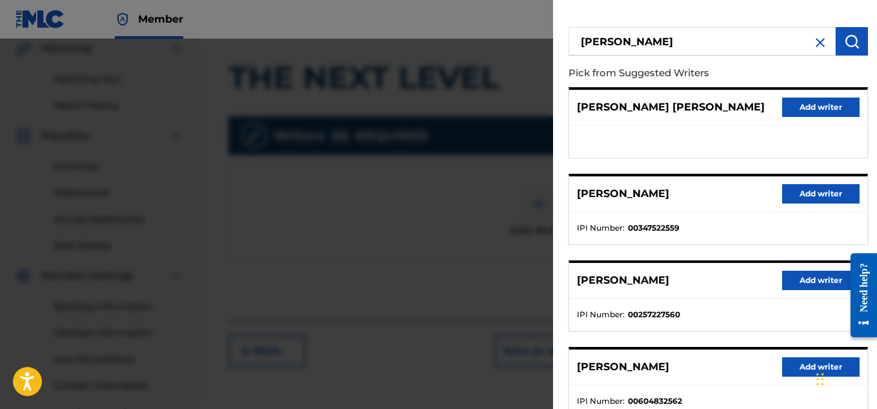
scroll to position [139, 0]
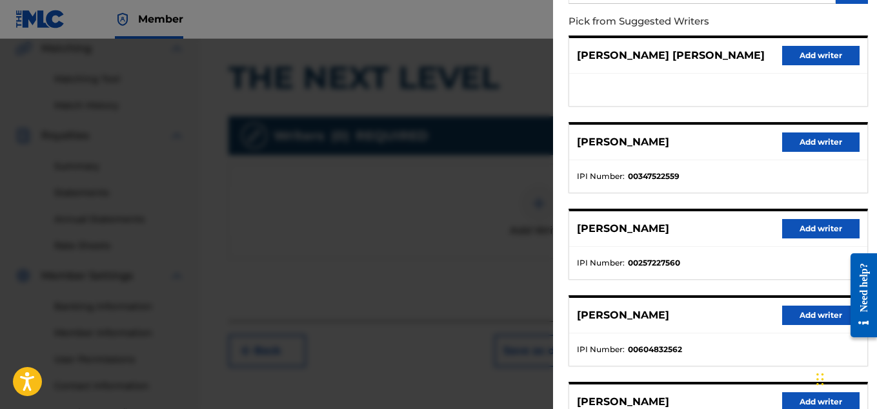
click at [806, 149] on button "Add writer" at bounding box center [820, 141] width 77 height 19
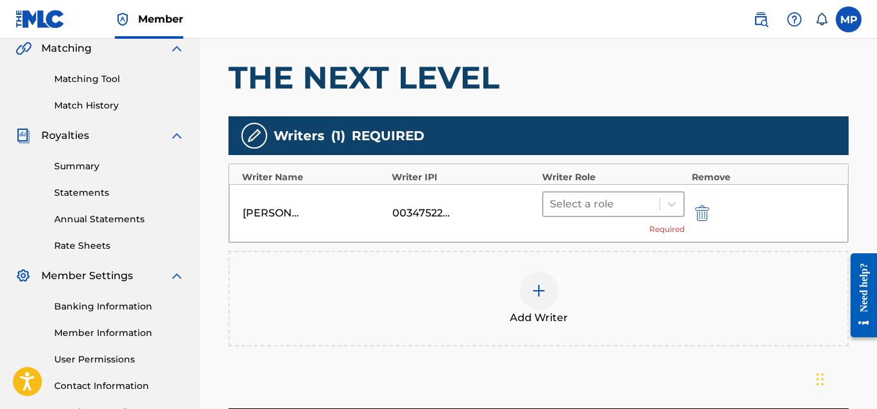
click at [612, 193] on div "Select a role" at bounding box center [602, 203] width 117 height 23
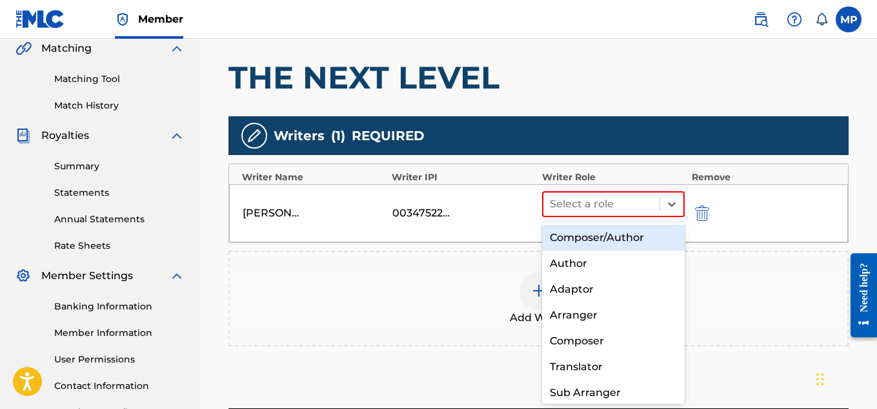
click at [602, 227] on div "Composer/Author" at bounding box center [613, 238] width 143 height 26
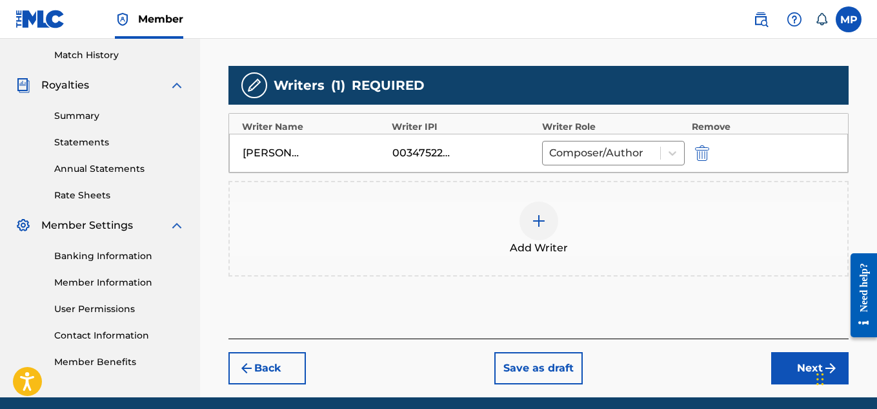
scroll to position [355, 0]
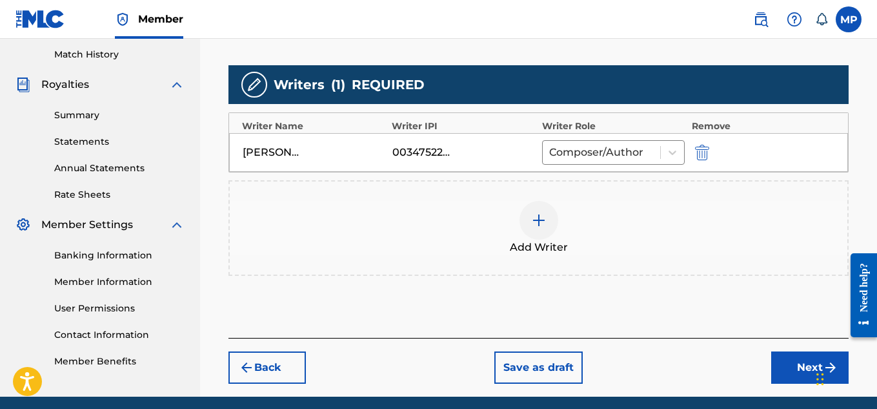
click at [802, 364] on button "Next" at bounding box center [809, 367] width 77 height 32
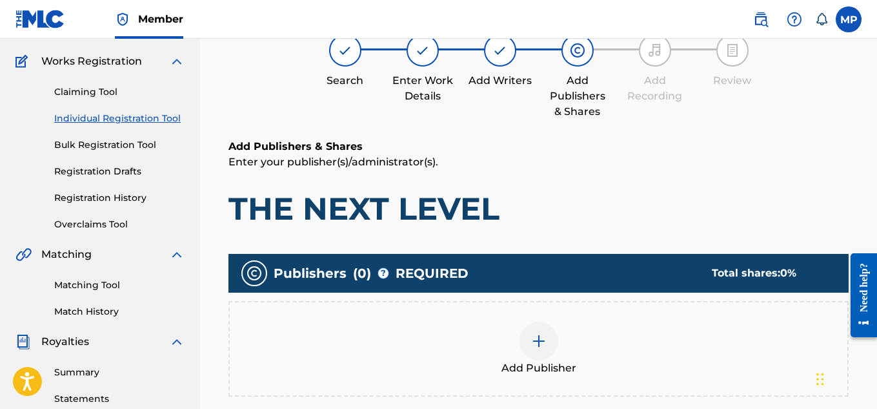
scroll to position [58, 0]
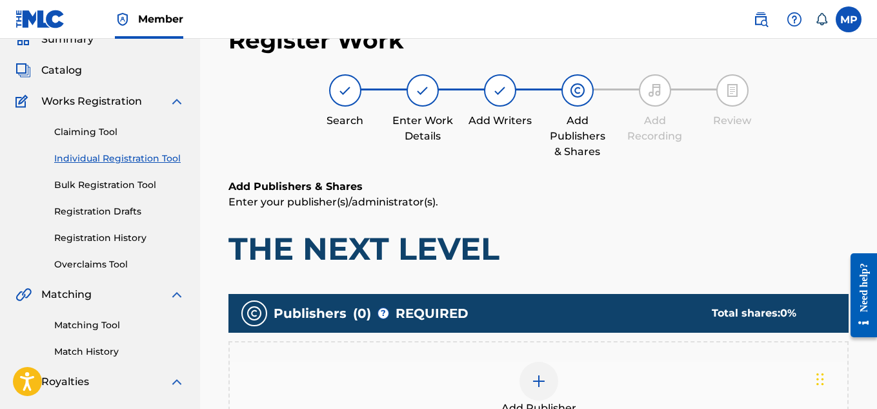
click at [557, 376] on div at bounding box center [539, 381] width 39 height 39
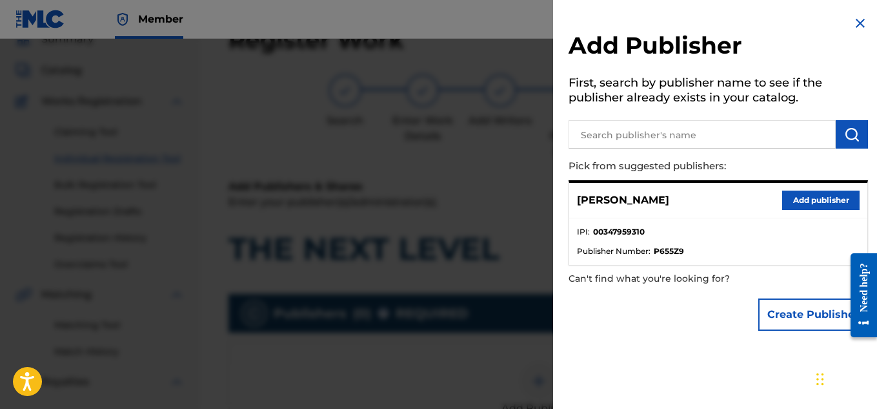
click at [799, 194] on button "Add publisher" at bounding box center [820, 199] width 77 height 19
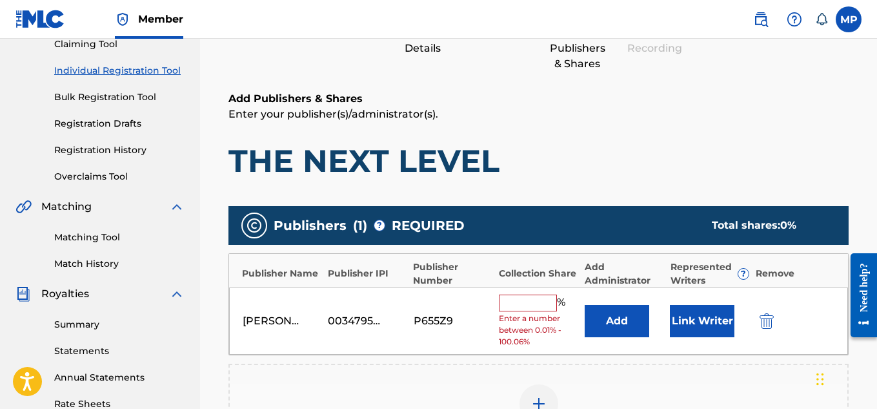
scroll to position [186, 0]
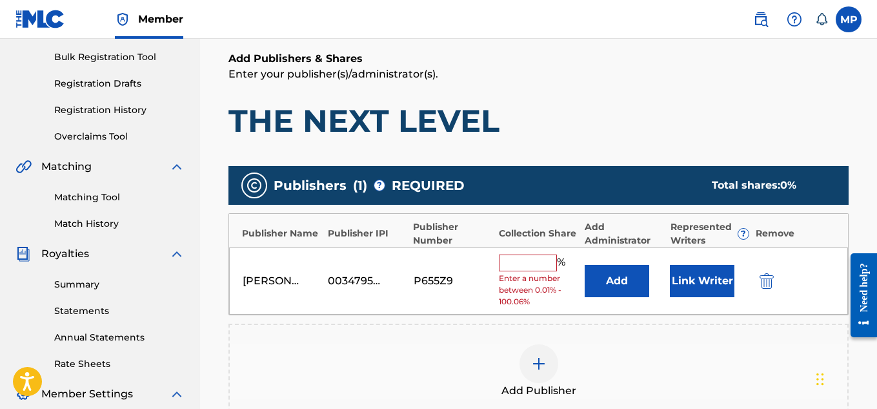
click at [549, 259] on input "text" at bounding box center [528, 262] width 58 height 17
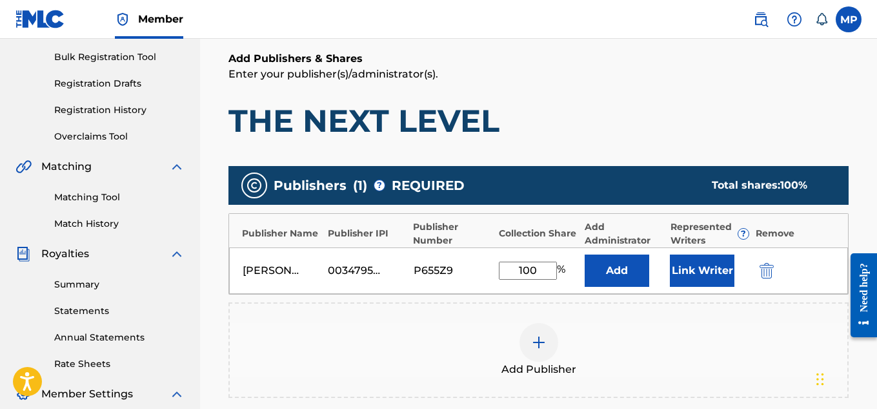
type input "100"
click at [693, 261] on button "Link Writer" at bounding box center [702, 270] width 65 height 32
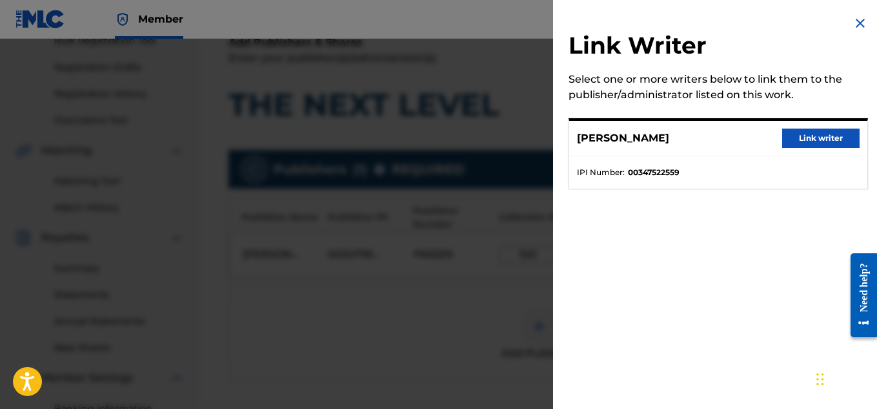
scroll to position [239, 0]
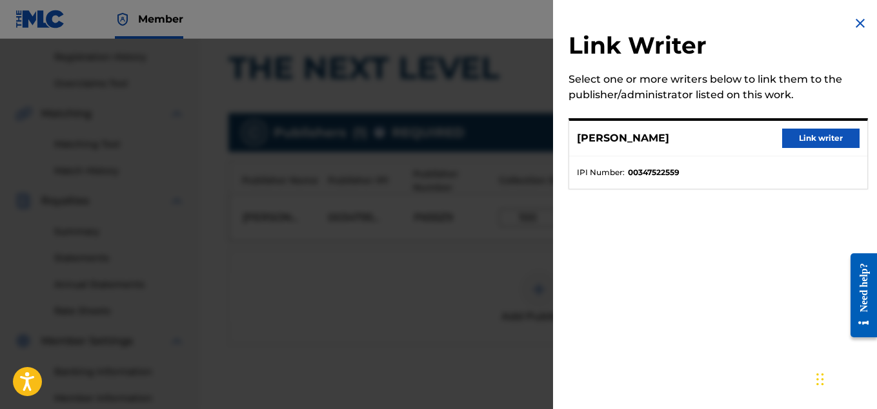
click at [826, 143] on button "Link writer" at bounding box center [820, 137] width 77 height 19
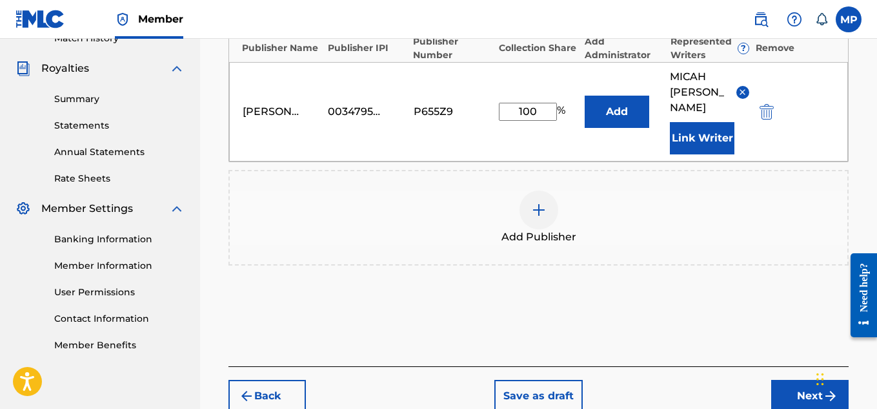
scroll to position [434, 0]
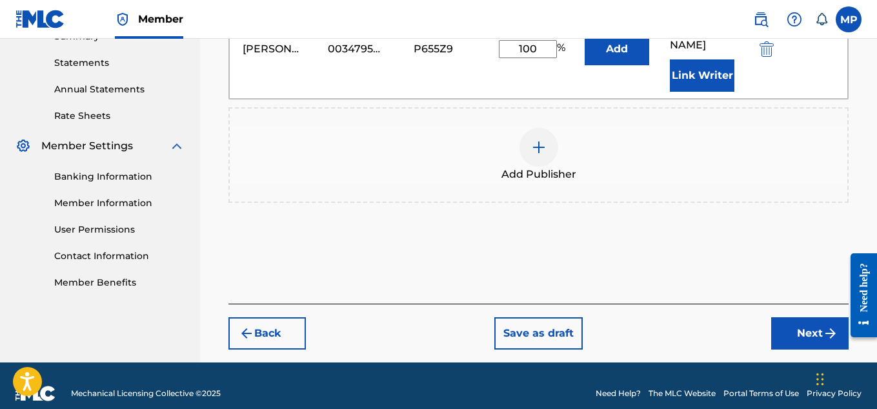
click at [800, 317] on button "Next" at bounding box center [809, 333] width 77 height 32
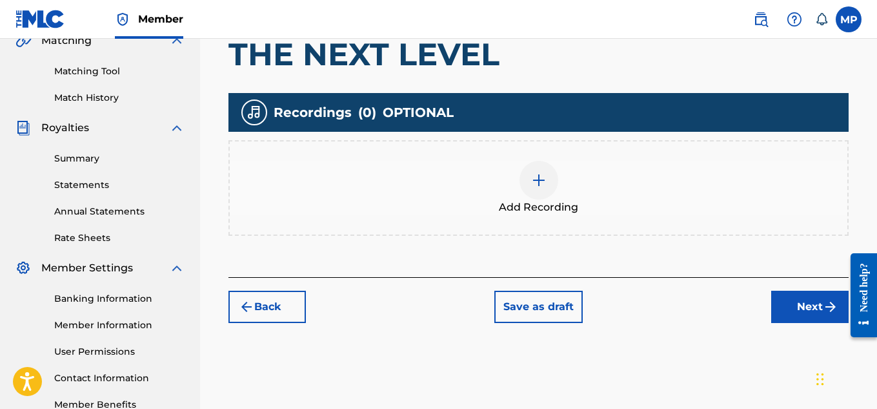
scroll to position [320, 0]
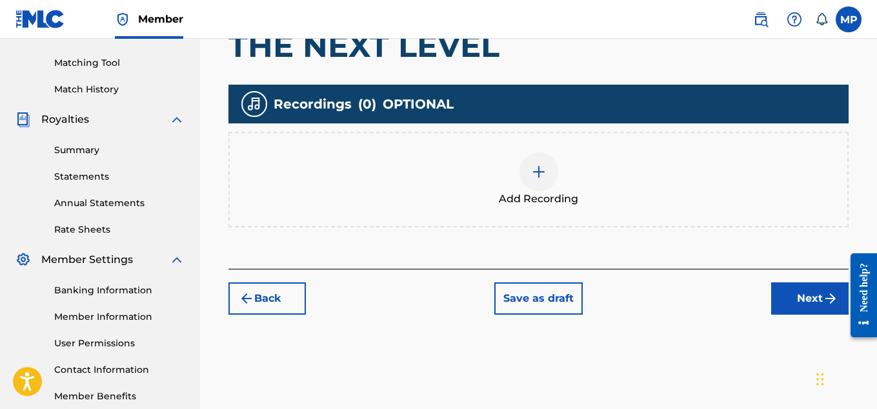
click at [527, 181] on div at bounding box center [539, 171] width 39 height 39
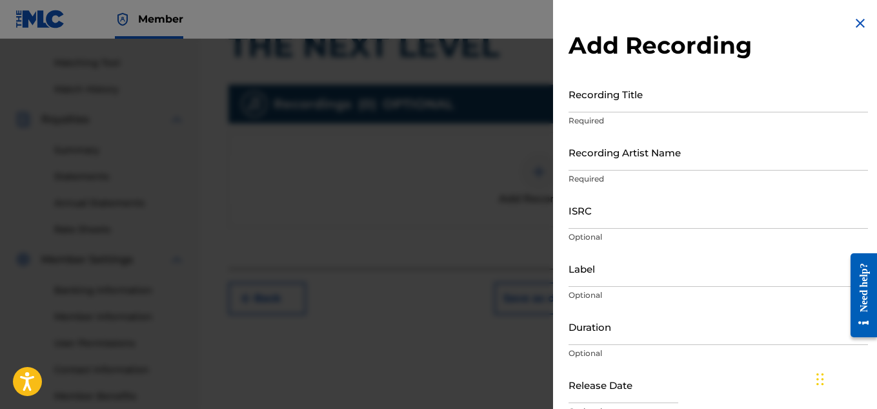
click at [651, 141] on input "Recording Artist Name" at bounding box center [719, 152] width 300 height 37
paste input "THE NEXT LEVEL"
type input "THE NEXT LEVEL"
click at [641, 101] on input "Recording Title" at bounding box center [719, 94] width 300 height 37
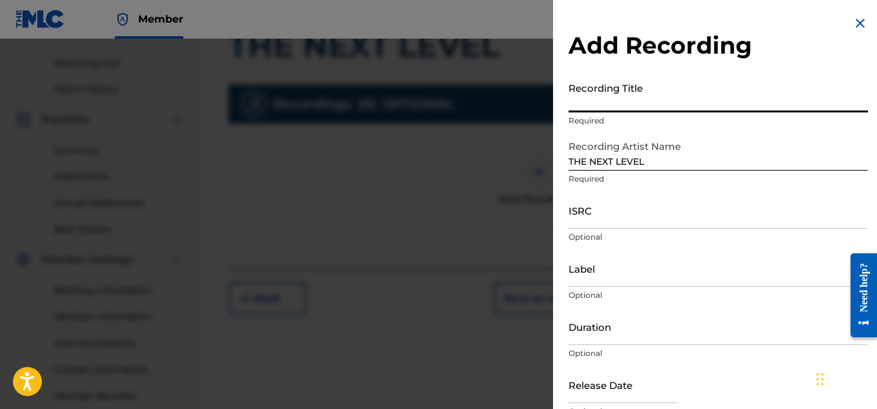
paste input "THE NEXT LEVEL"
type input "THE NEXT LEVEL"
click at [607, 155] on input "THE NEXT LEVEL" at bounding box center [719, 152] width 300 height 37
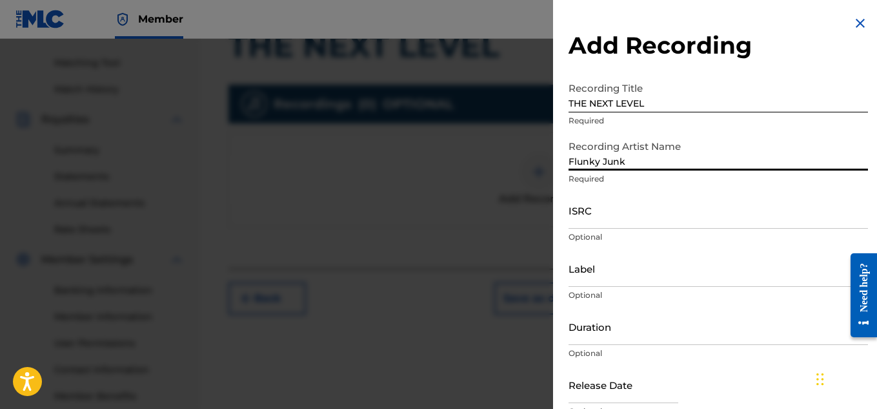
type input "Flunky Junky"
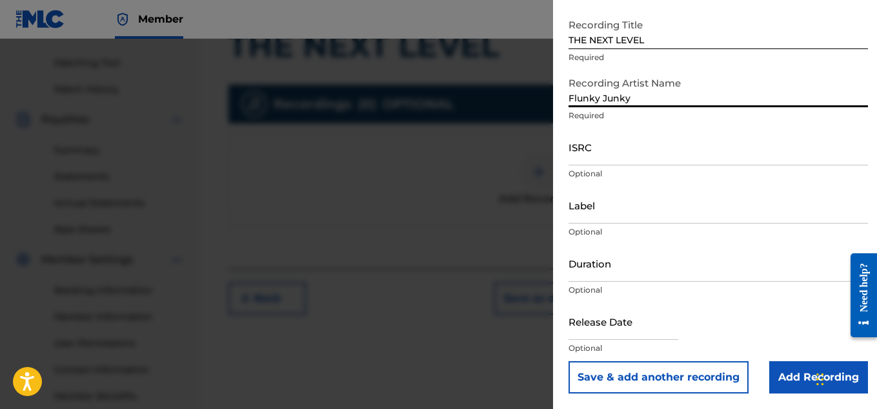
click at [782, 374] on input "Add Recording" at bounding box center [818, 377] width 99 height 32
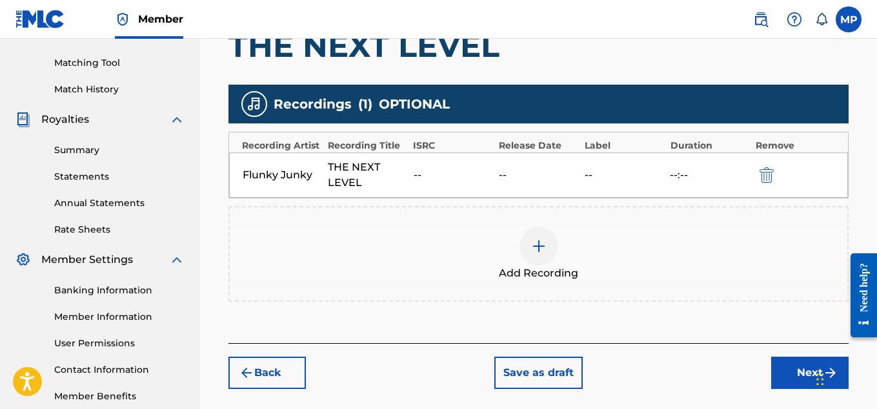
scroll to position [392, 0]
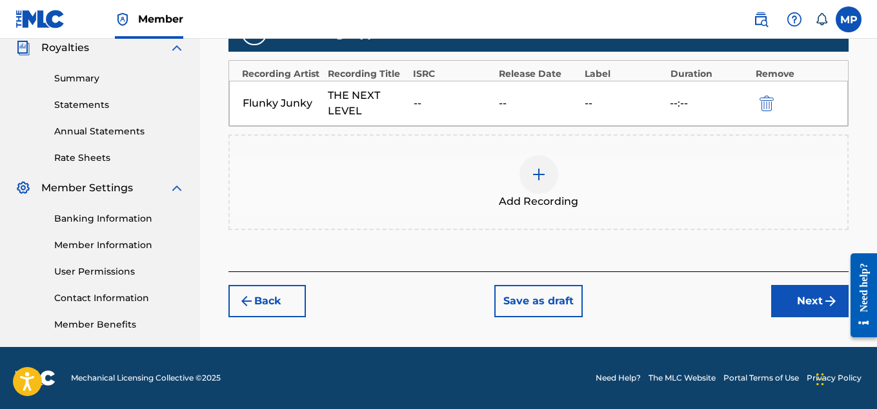
click at [802, 298] on button "Next" at bounding box center [809, 301] width 77 height 32
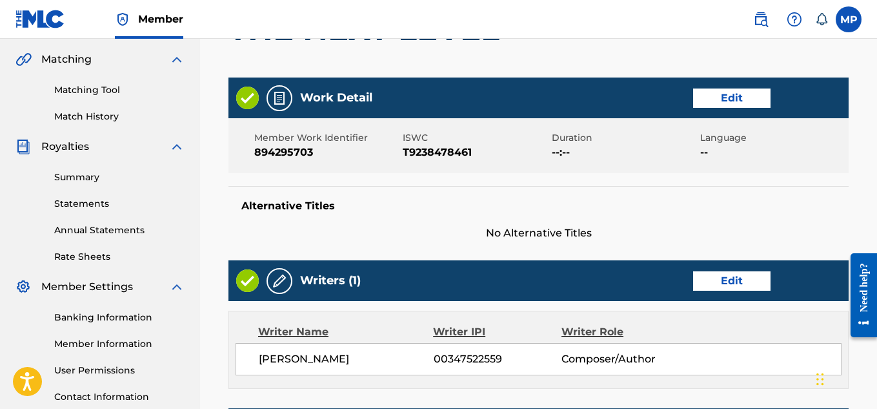
scroll to position [724, 0]
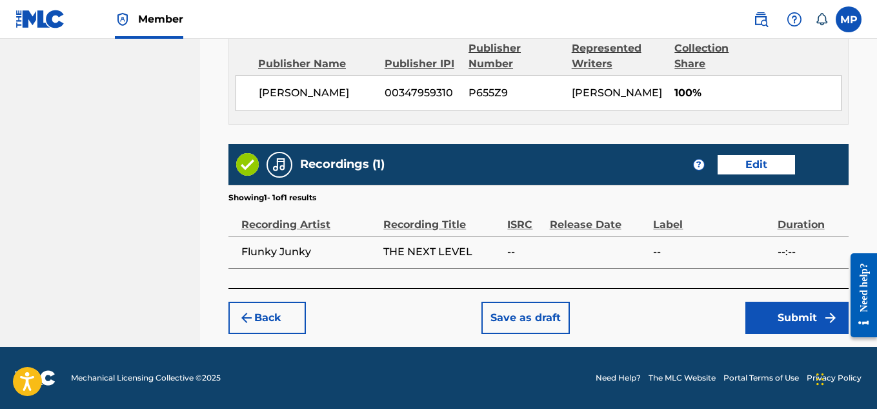
click at [793, 322] on button "Submit" at bounding box center [797, 317] width 103 height 32
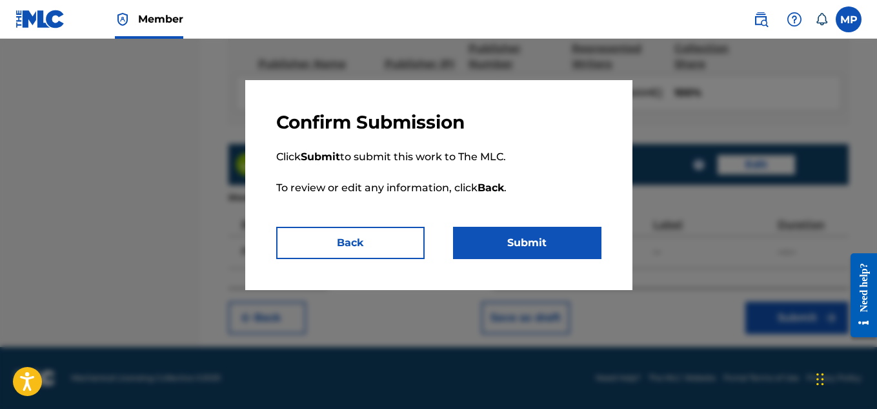
click at [549, 231] on button "Submit" at bounding box center [527, 243] width 148 height 32
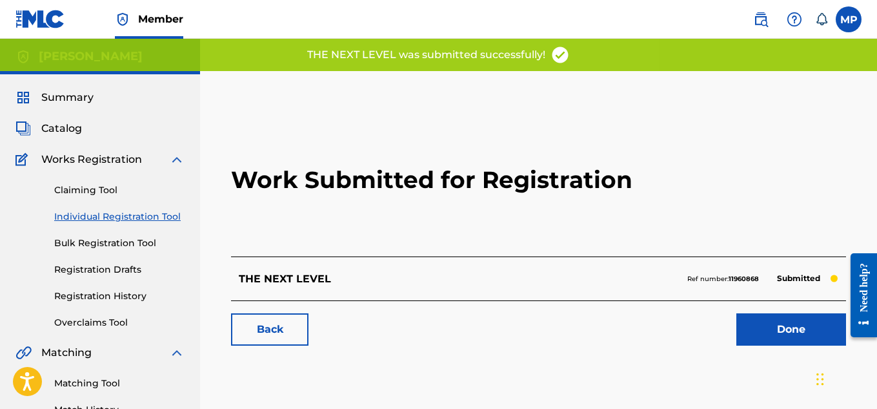
scroll to position [14, 0]
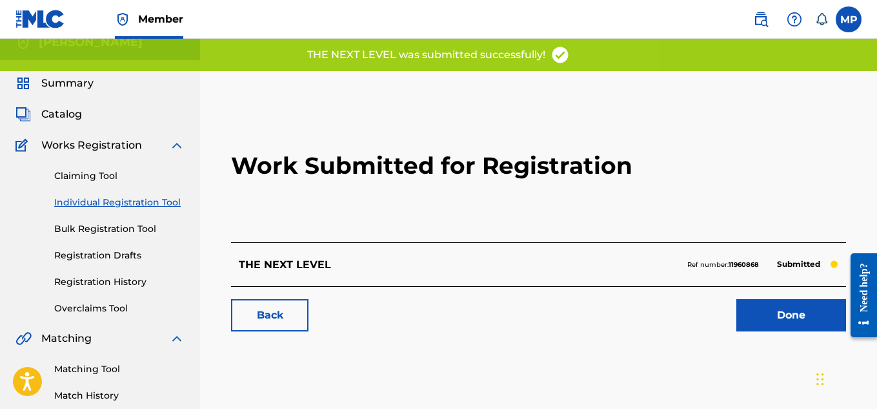
click at [90, 362] on link "Matching Tool" at bounding box center [119, 369] width 130 height 14
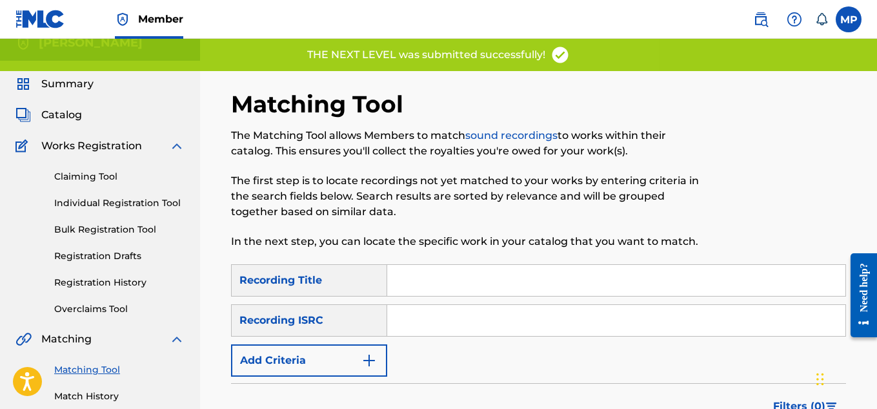
scroll to position [15, 0]
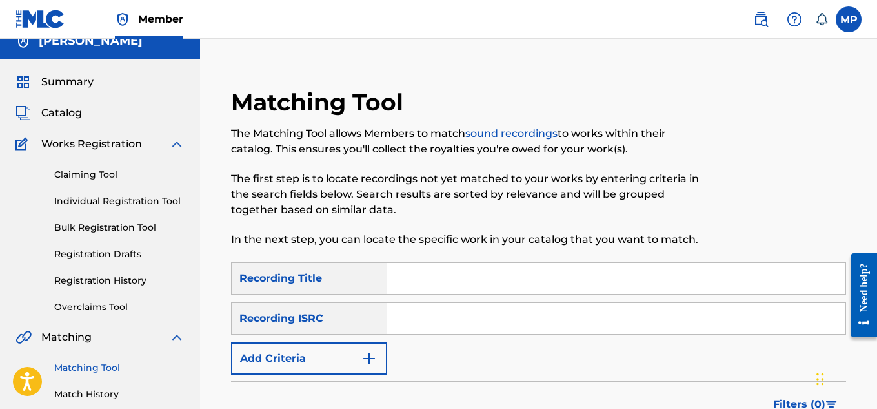
click at [356, 352] on button "Add Criteria" at bounding box center [309, 358] width 156 height 32
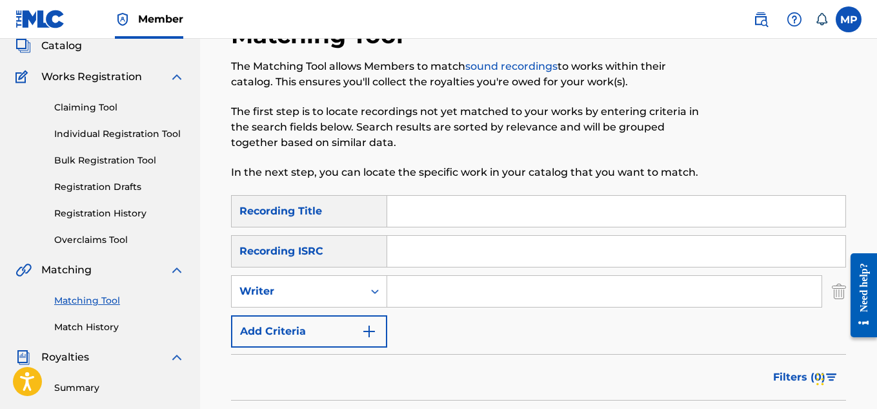
scroll to position [88, 0]
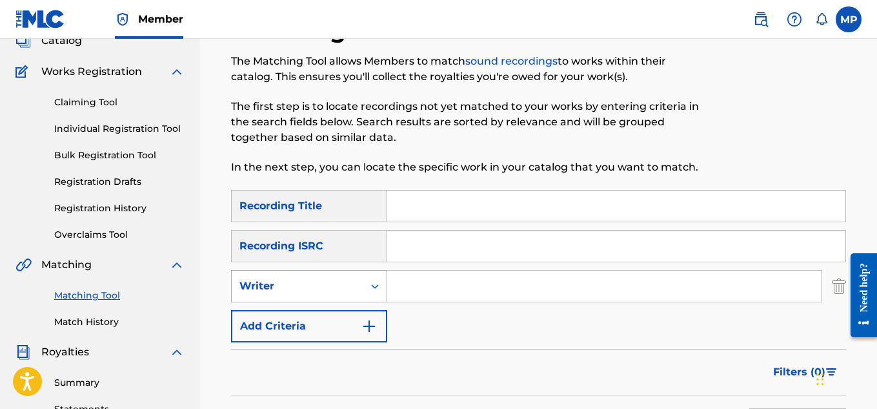
click at [376, 285] on icon "Search Form" at bounding box center [375, 286] width 13 height 13
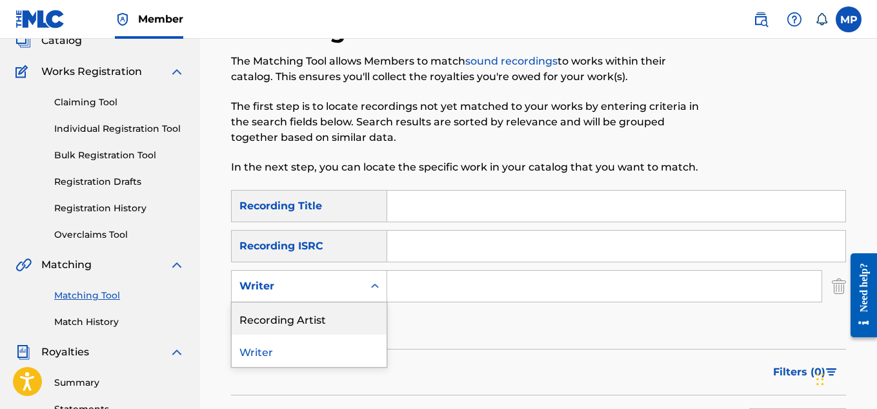
click at [345, 325] on div "Recording Artist" at bounding box center [309, 318] width 155 height 32
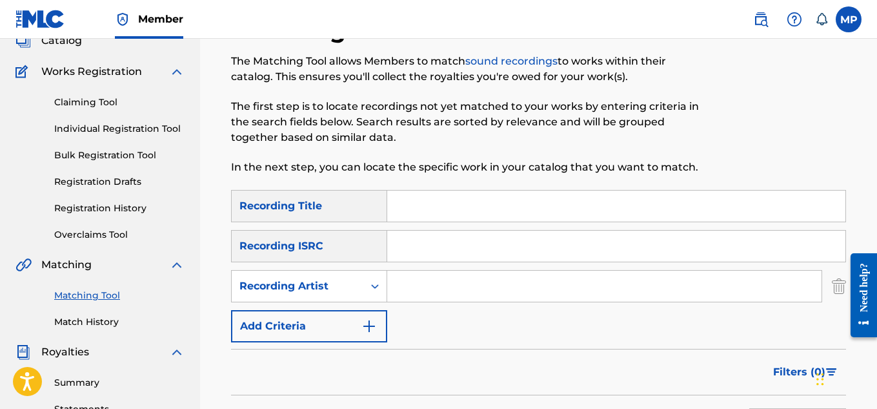
click at [441, 296] on input "Search Form" at bounding box center [604, 285] width 434 height 31
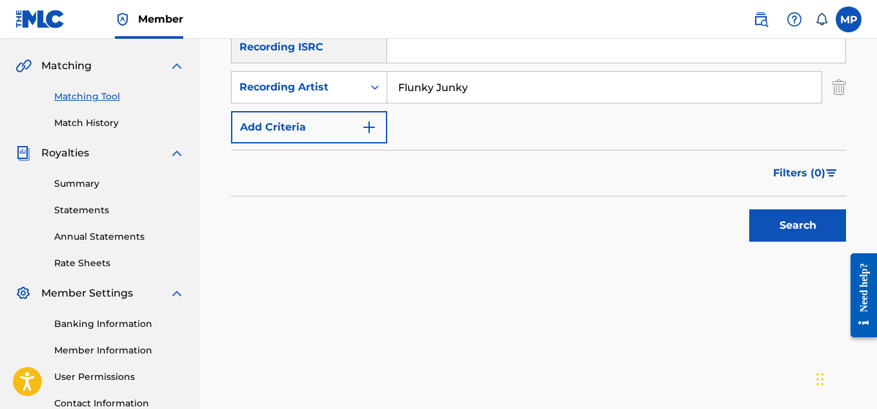
scroll to position [355, 0]
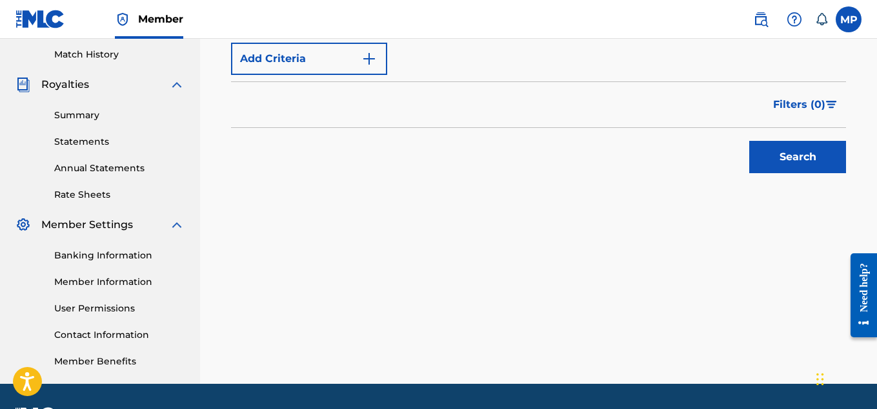
click at [801, 155] on button "Search" at bounding box center [797, 157] width 97 height 32
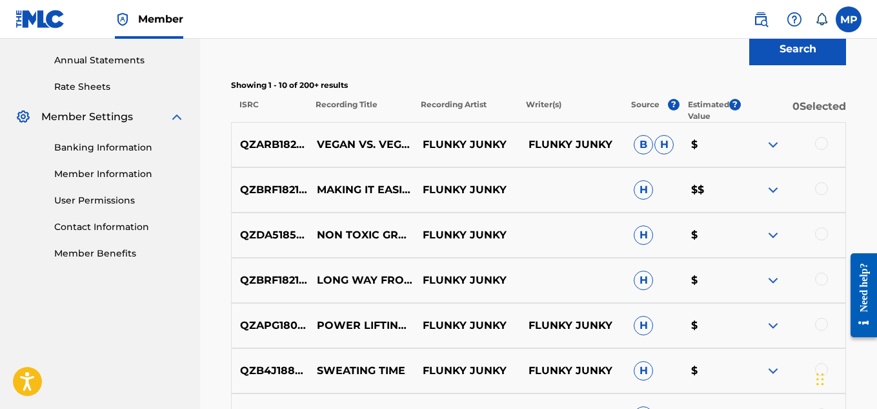
scroll to position [787, 0]
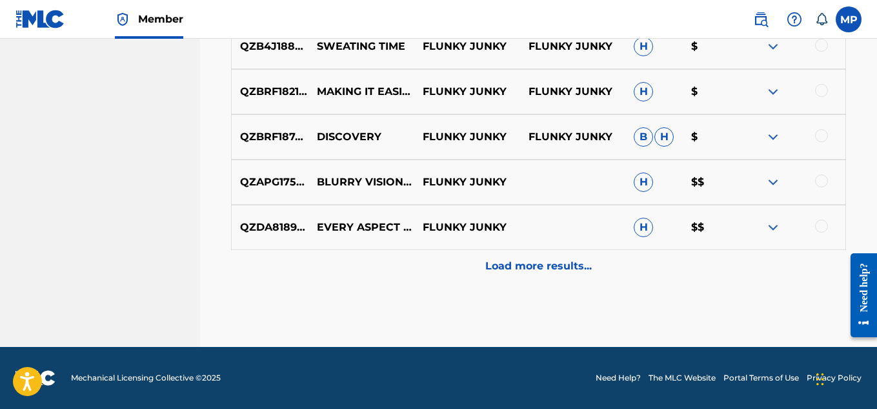
click at [575, 260] on p "Load more results..." at bounding box center [538, 265] width 107 height 15
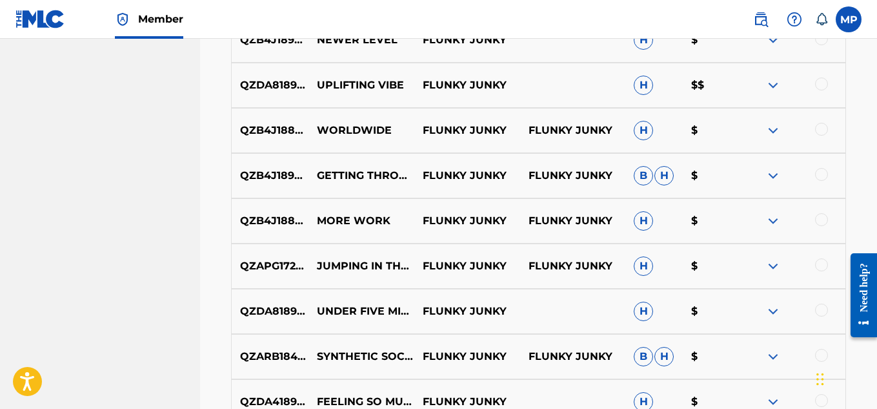
scroll to position [1239, 0]
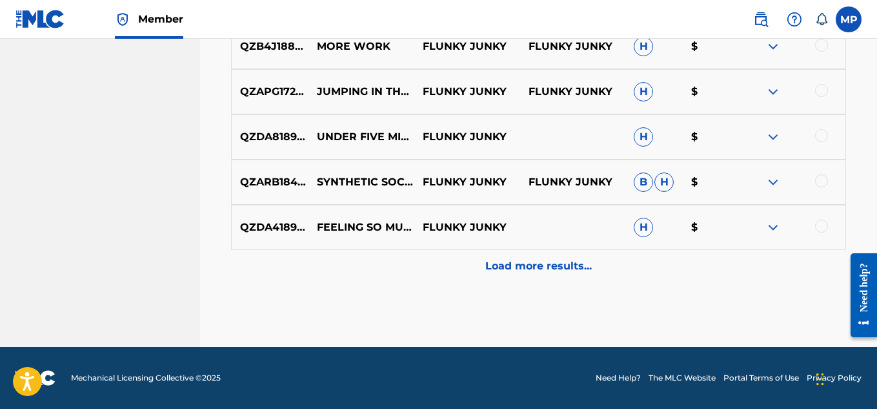
click at [569, 266] on p "Load more results..." at bounding box center [538, 265] width 107 height 15
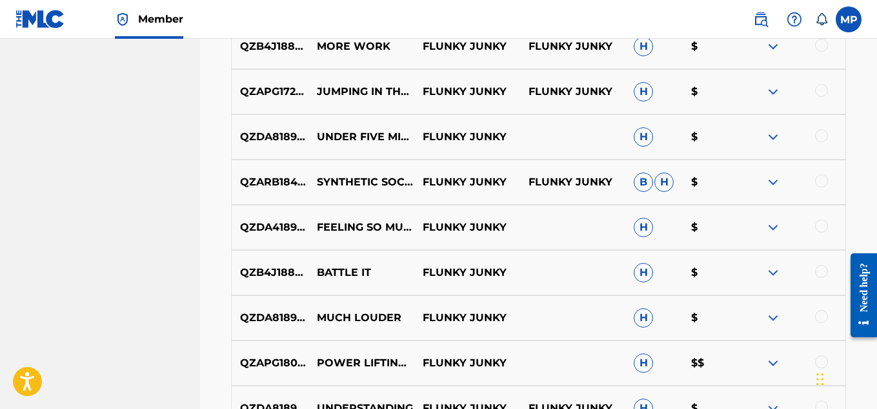
scroll to position [1691, 0]
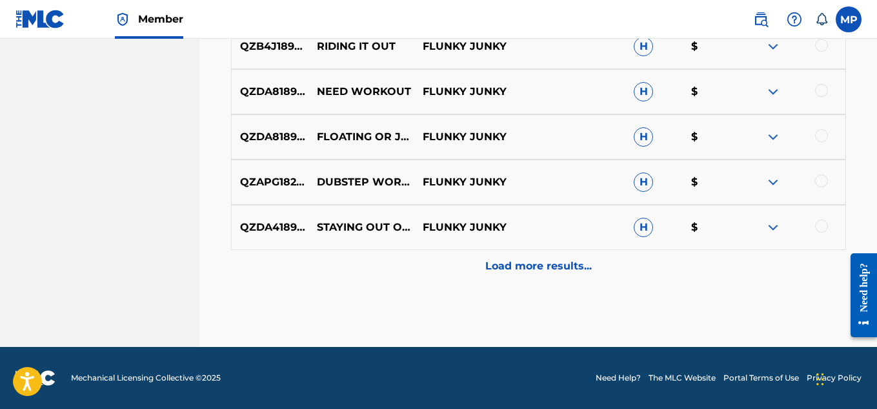
click at [569, 266] on p "Load more results..." at bounding box center [538, 265] width 107 height 15
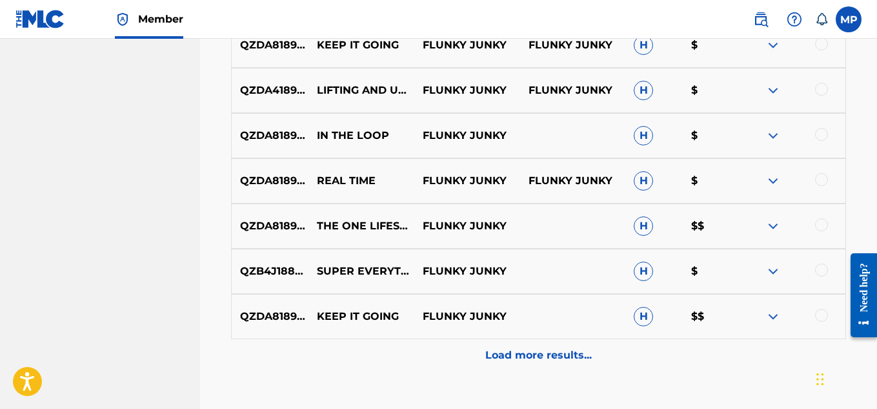
scroll to position [2054, 0]
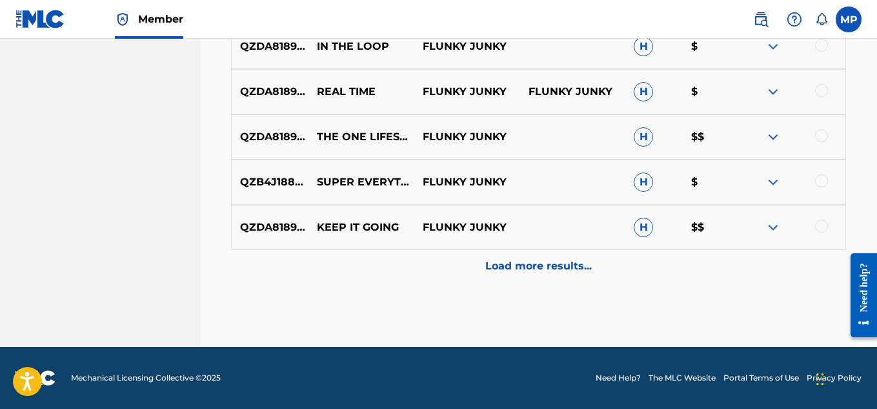
click at [569, 266] on p "Load more results..." at bounding box center [538, 265] width 107 height 15
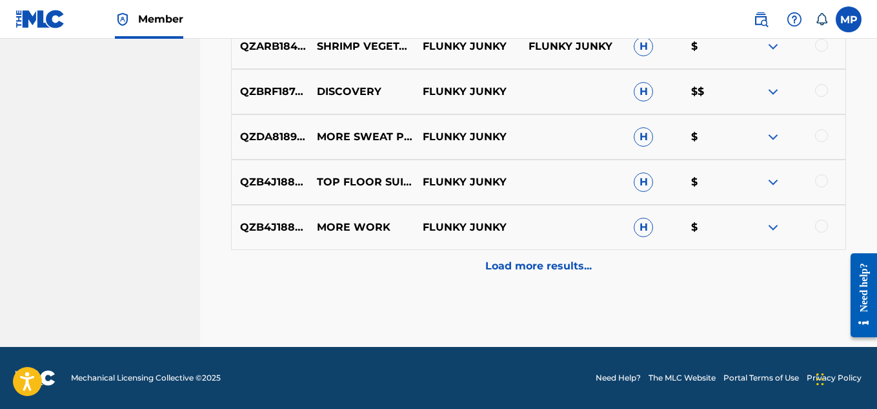
click at [568, 267] on p "Load more results..." at bounding box center [538, 265] width 107 height 15
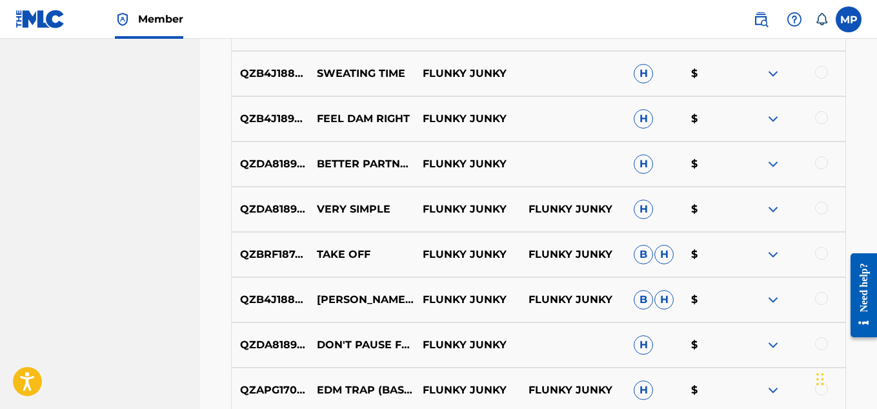
scroll to position [3046, 0]
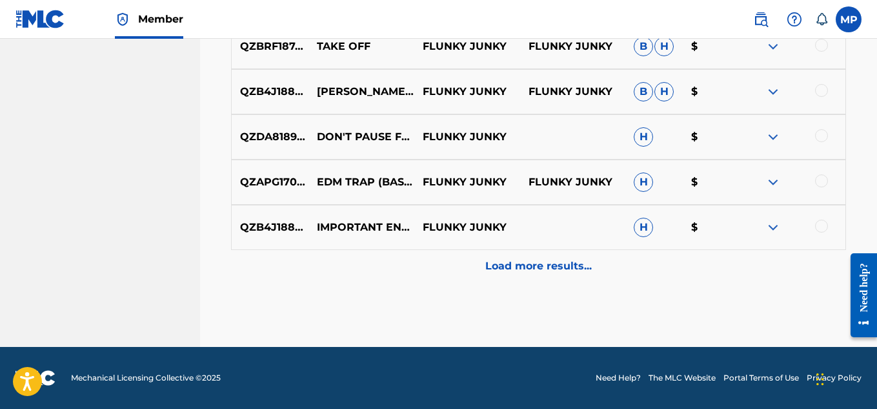
click at [536, 268] on p "Load more results..." at bounding box center [538, 265] width 107 height 15
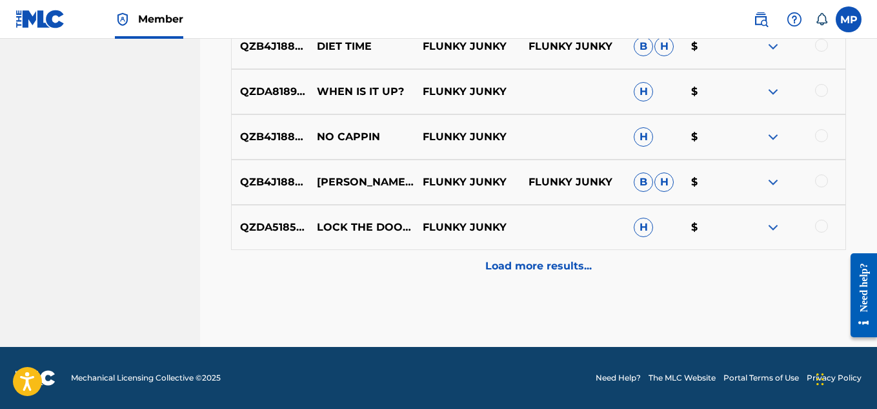
click at [536, 268] on p "Load more results..." at bounding box center [538, 265] width 107 height 15
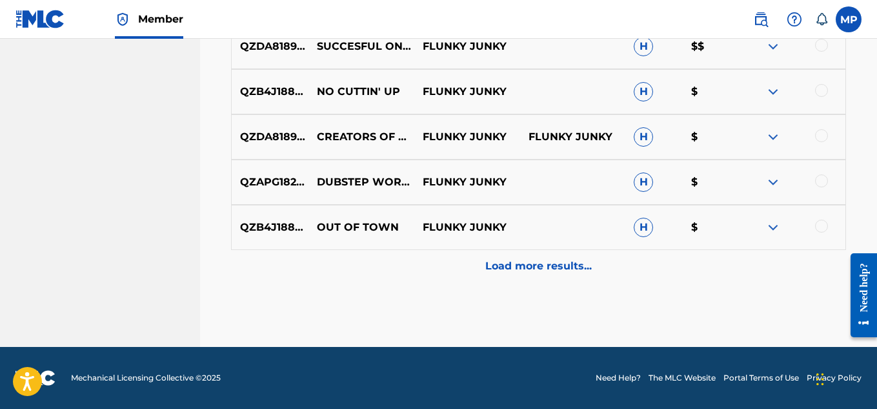
click at [536, 268] on p "Load more results..." at bounding box center [538, 265] width 107 height 15
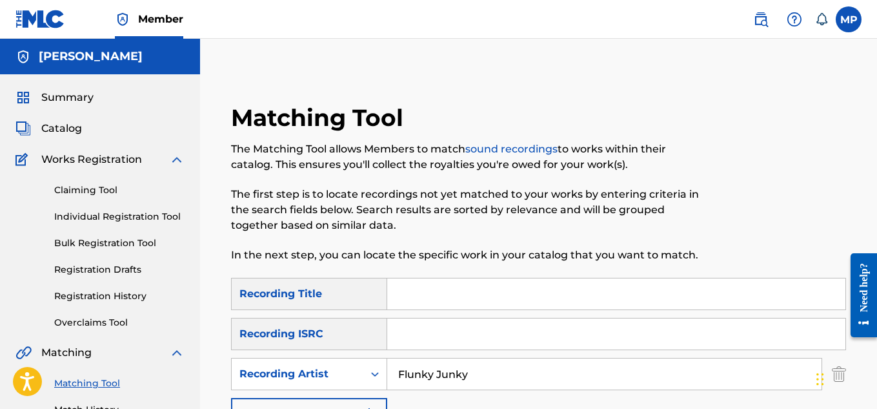
scroll to position [105, 0]
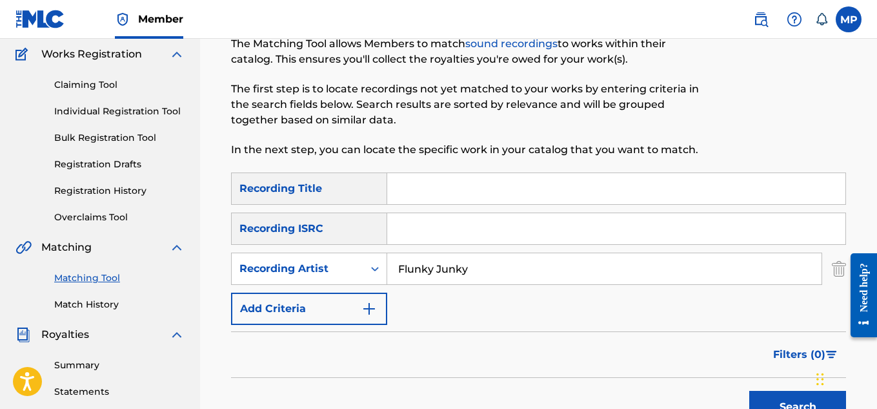
click at [511, 273] on input "Flunky Junky" at bounding box center [604, 268] width 434 height 31
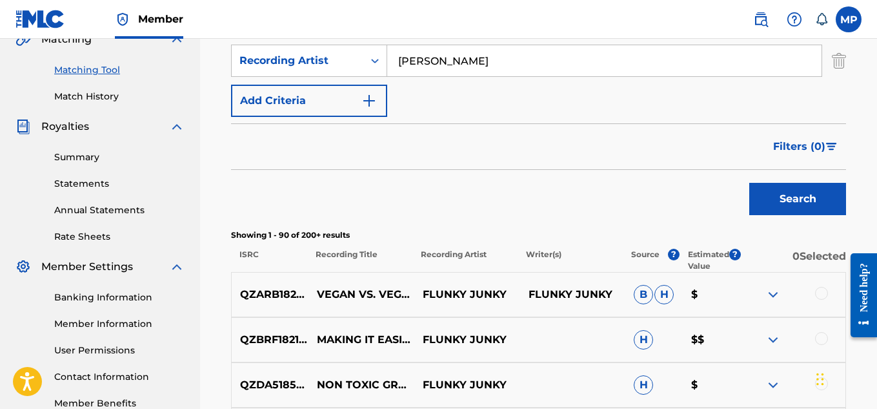
type input "Wayne Dreadski"
click at [811, 204] on button "Search" at bounding box center [797, 199] width 97 height 32
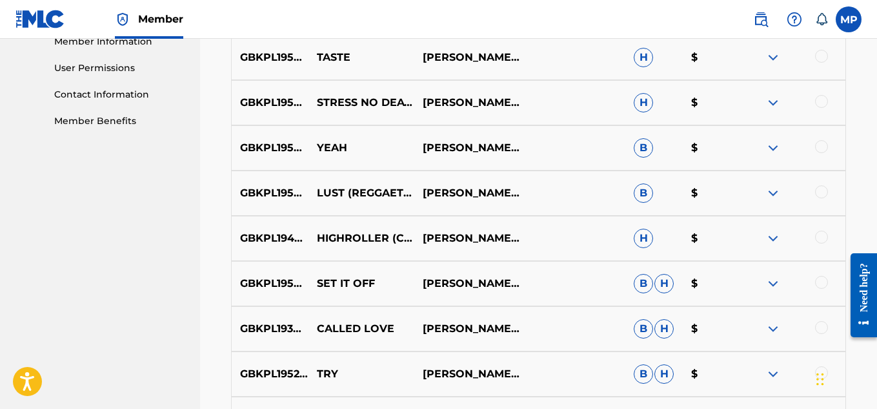
scroll to position [787, 0]
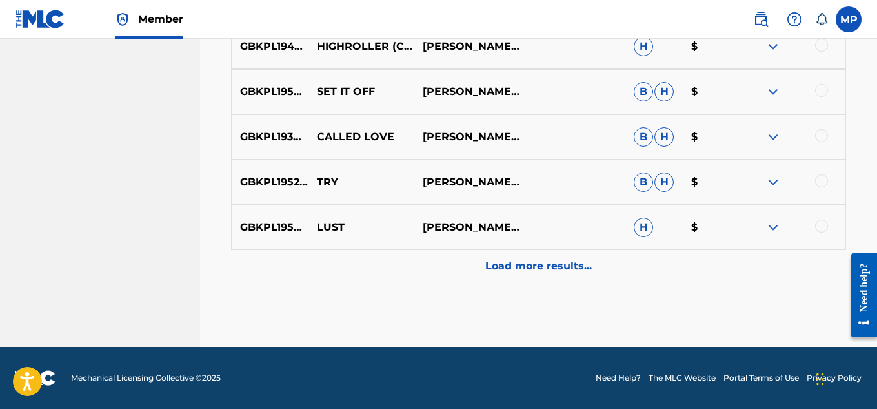
click at [570, 256] on div "Load more results..." at bounding box center [538, 266] width 615 height 32
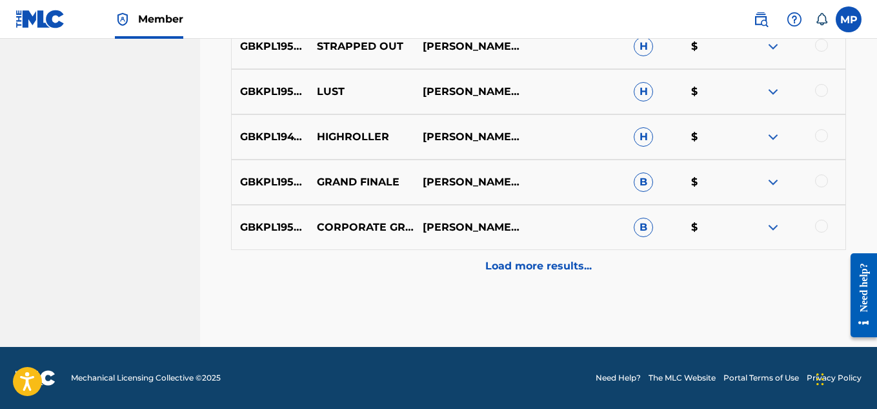
click at [570, 256] on div "Load more results..." at bounding box center [538, 266] width 615 height 32
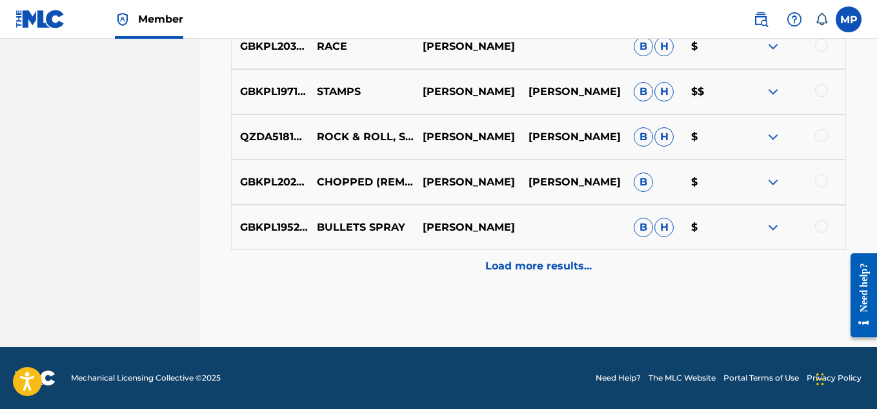
click at [570, 256] on div "Load more results..." at bounding box center [538, 266] width 615 height 32
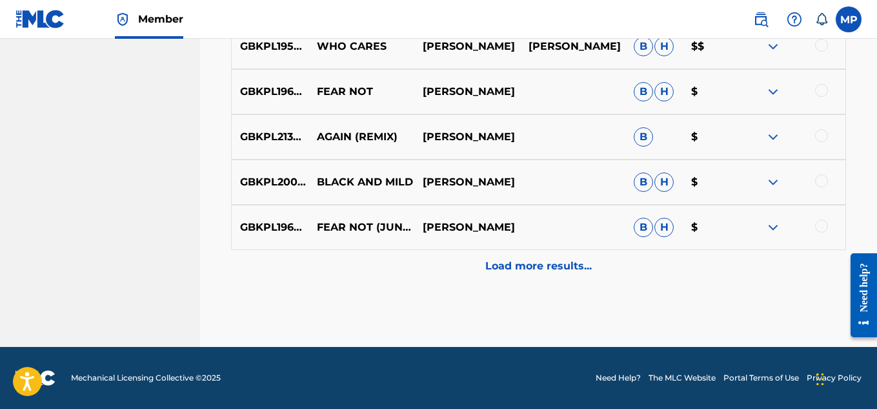
click at [570, 256] on div "Load more results..." at bounding box center [538, 266] width 615 height 32
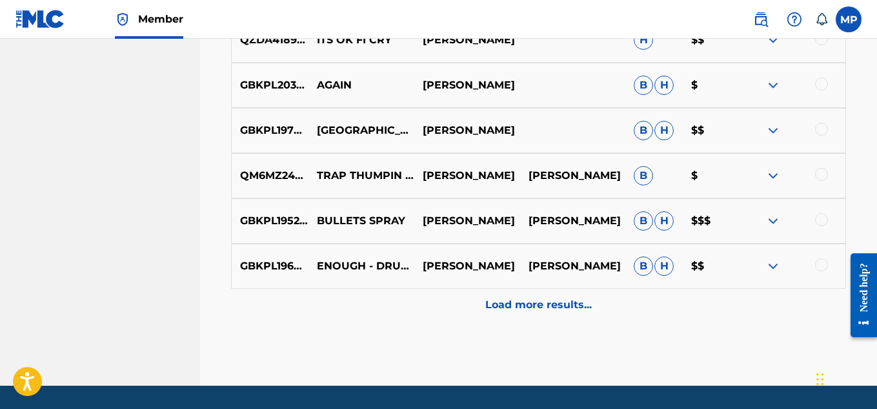
scroll to position [3046, 0]
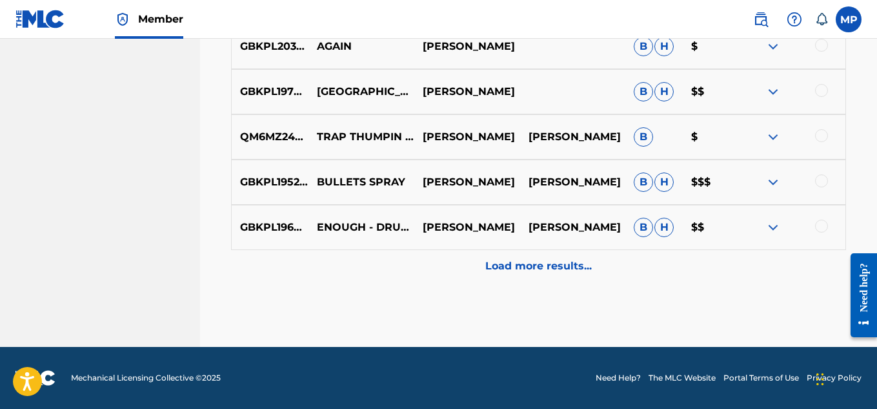
click at [525, 269] on p "Load more results..." at bounding box center [538, 265] width 107 height 15
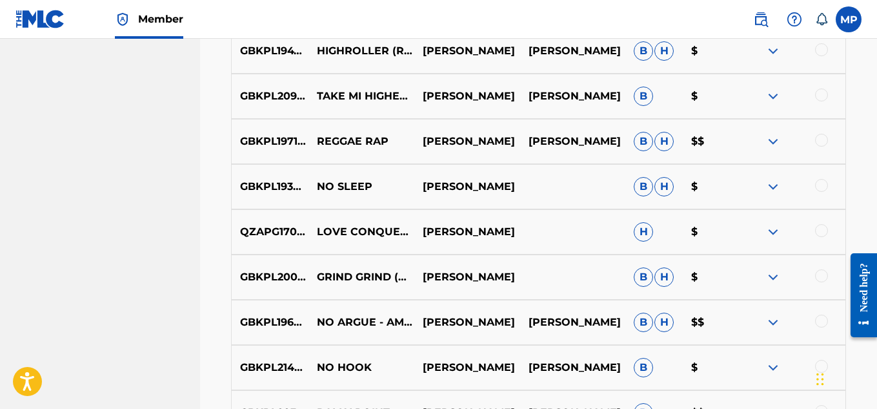
scroll to position [3498, 0]
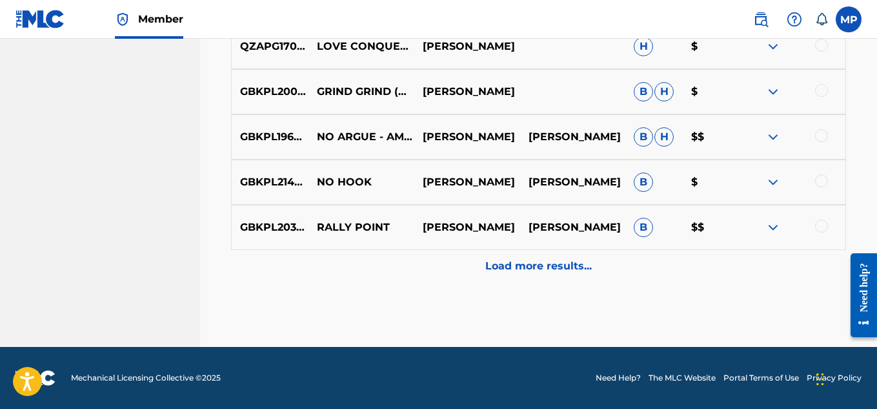
click at [525, 269] on p "Load more results..." at bounding box center [538, 265] width 107 height 15
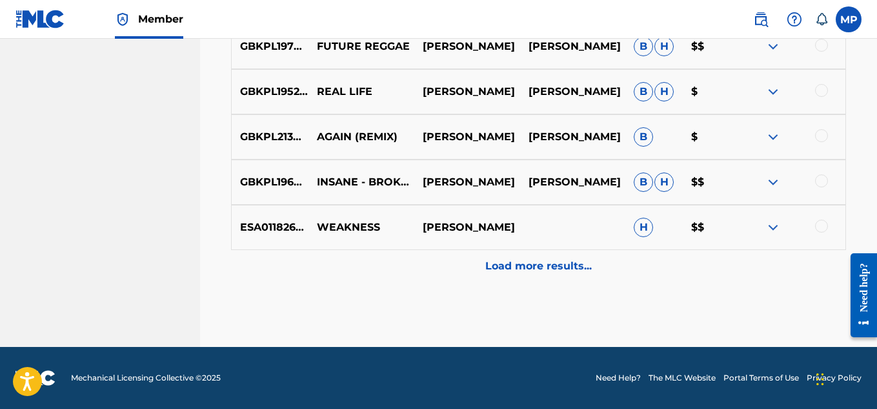
click at [525, 269] on p "Load more results..." at bounding box center [538, 265] width 107 height 15
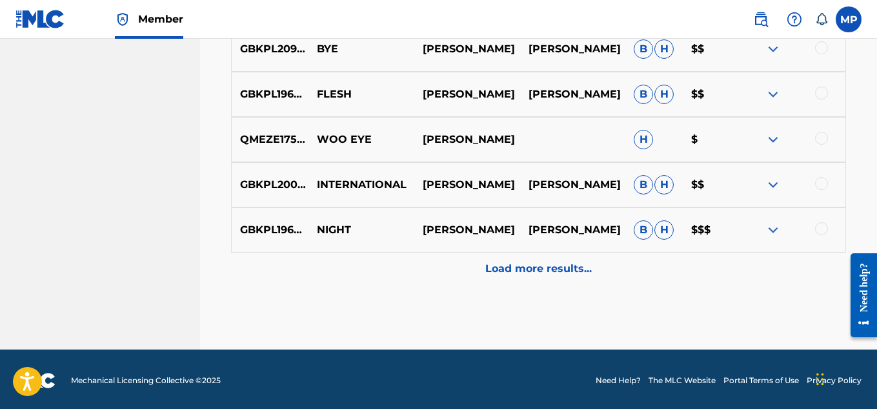
click at [525, 269] on p "Load more results..." at bounding box center [538, 268] width 107 height 15
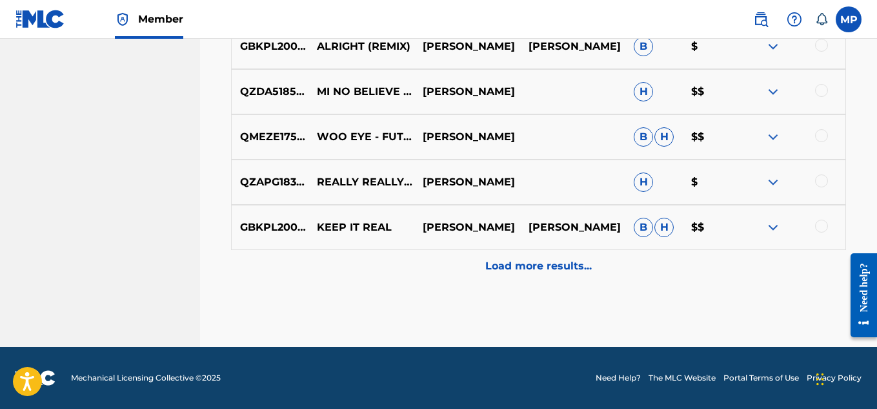
click at [525, 269] on p "Load more results..." at bounding box center [538, 265] width 107 height 15
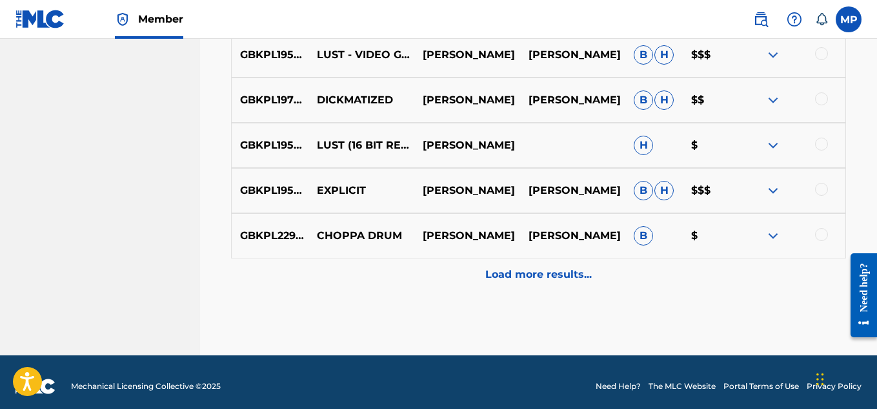
scroll to position [5304, 0]
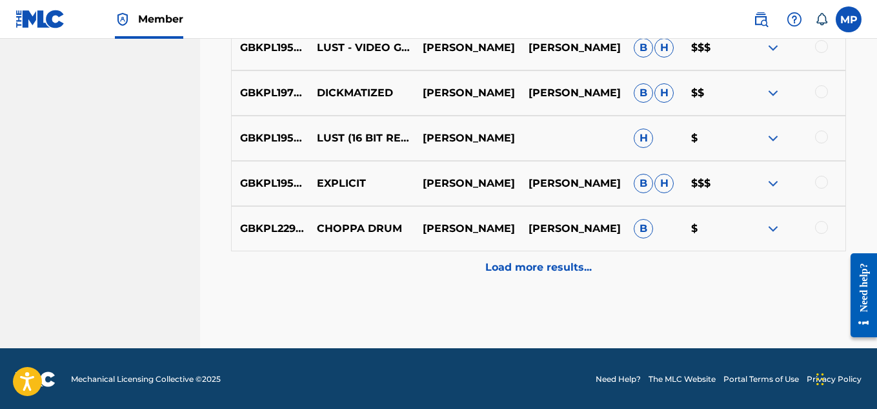
click at [522, 269] on p "Load more results..." at bounding box center [538, 267] width 107 height 15
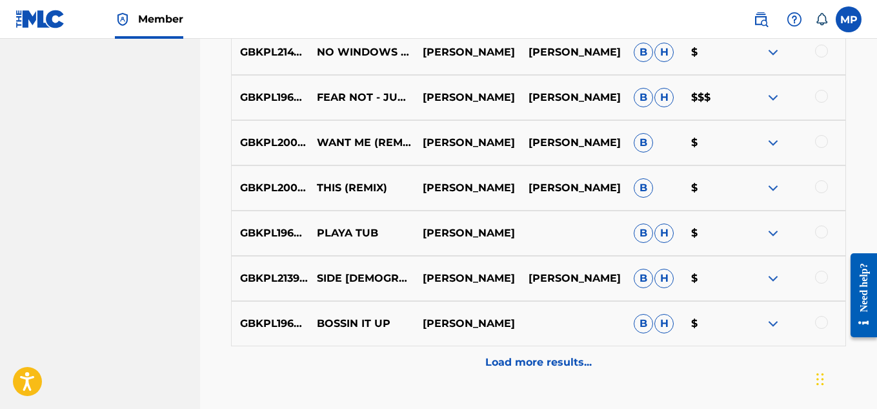
scroll to position [5681, 0]
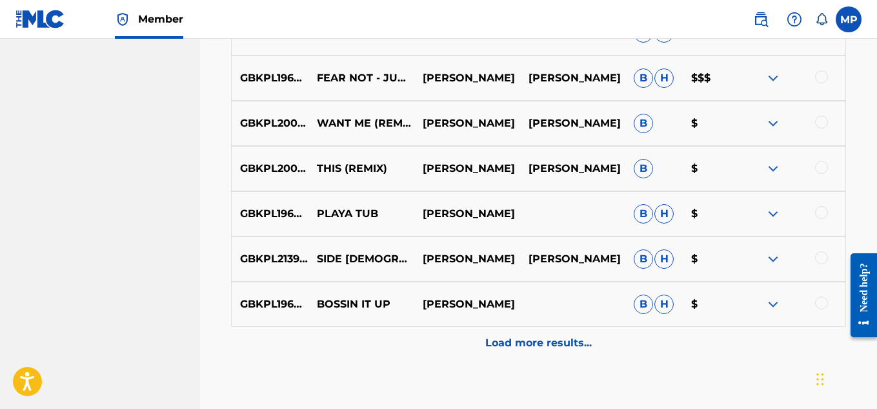
click at [519, 335] on p "Load more results..." at bounding box center [538, 342] width 107 height 15
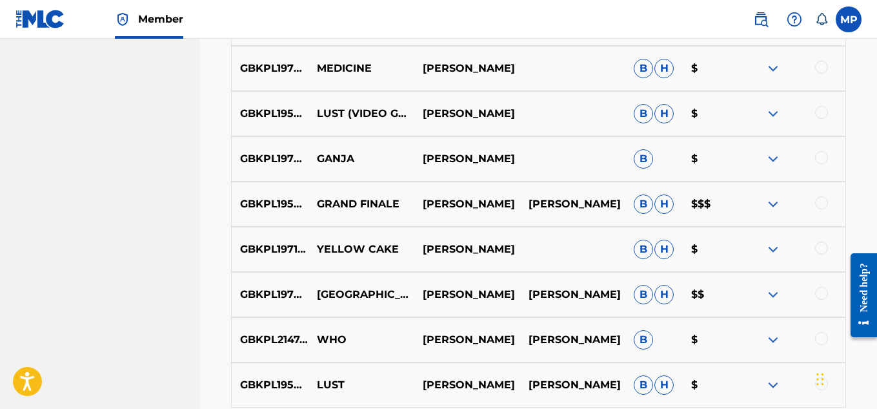
scroll to position [6209, 0]
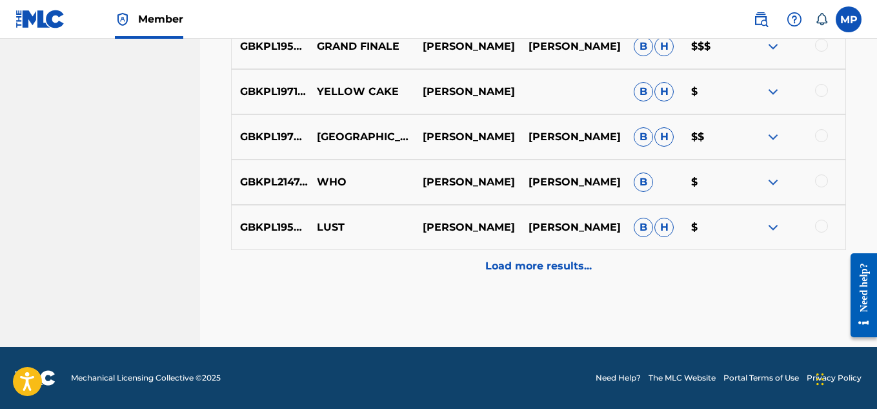
click at [529, 277] on div "Load more results..." at bounding box center [538, 266] width 615 height 32
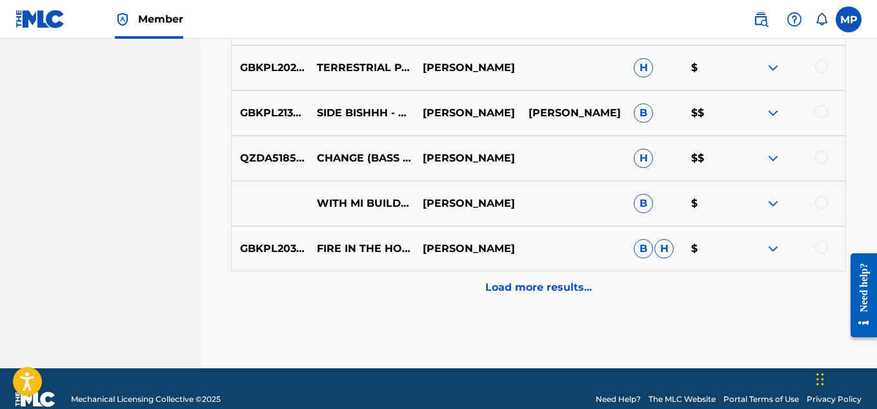
scroll to position [6650, 0]
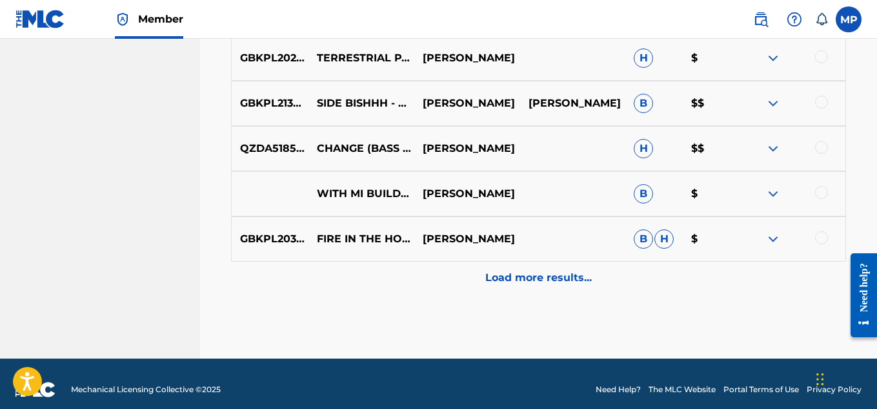
click at [531, 278] on p "Load more results..." at bounding box center [538, 277] width 107 height 15
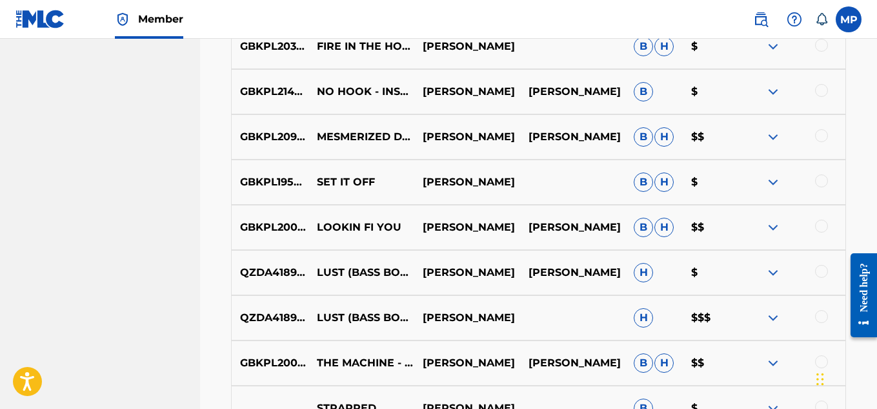
scroll to position [6847, 0]
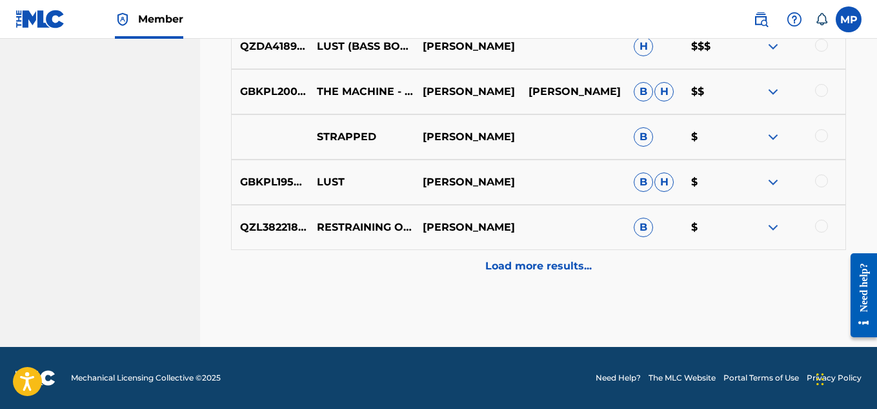
click at [531, 278] on div "Load more results..." at bounding box center [538, 266] width 615 height 32
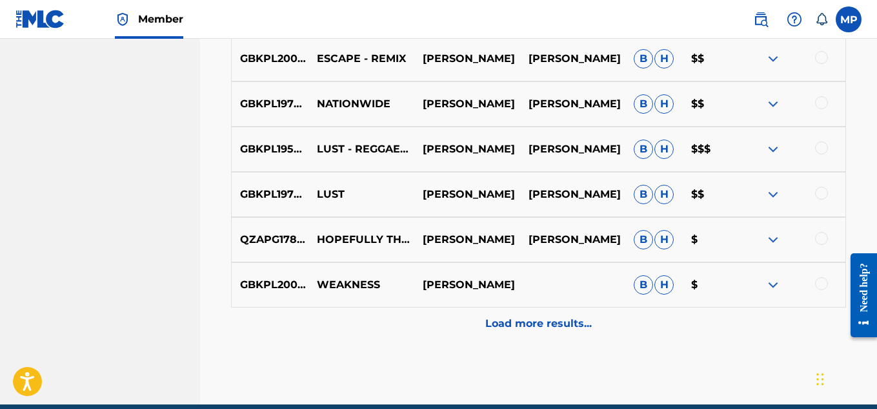
scroll to position [7526, 0]
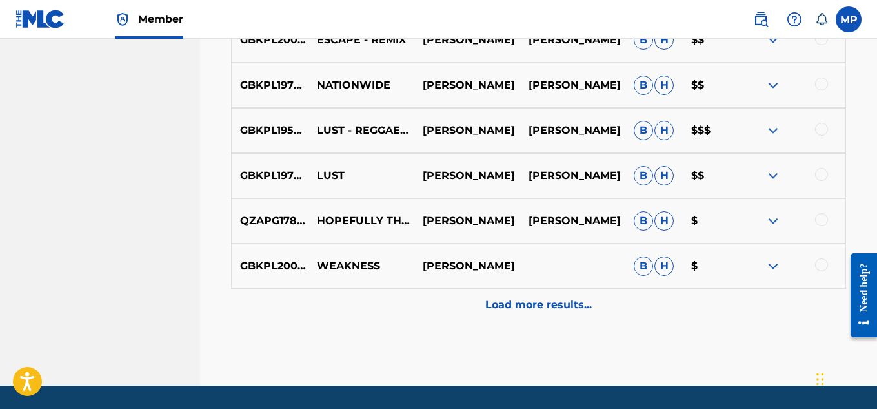
click at [531, 302] on p "Load more results..." at bounding box center [538, 304] width 107 height 15
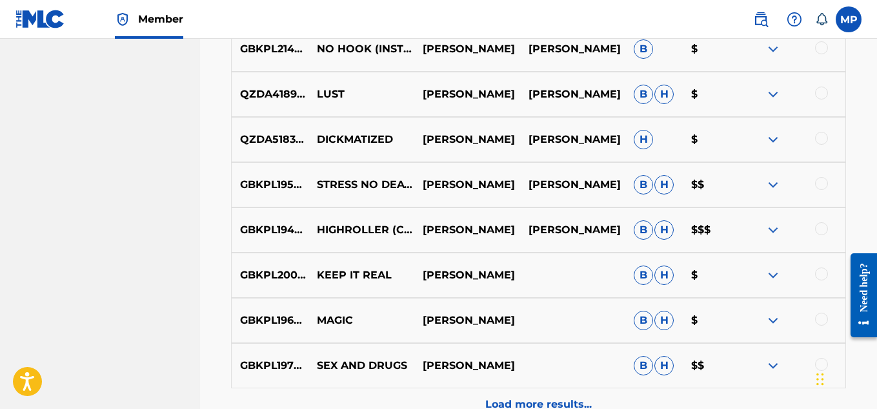
scroll to position [7901, 0]
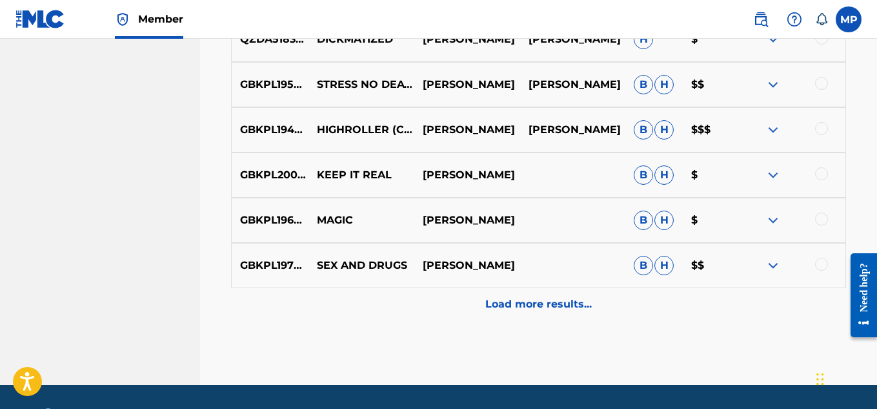
click at [531, 302] on p "Load more results..." at bounding box center [538, 303] width 107 height 15
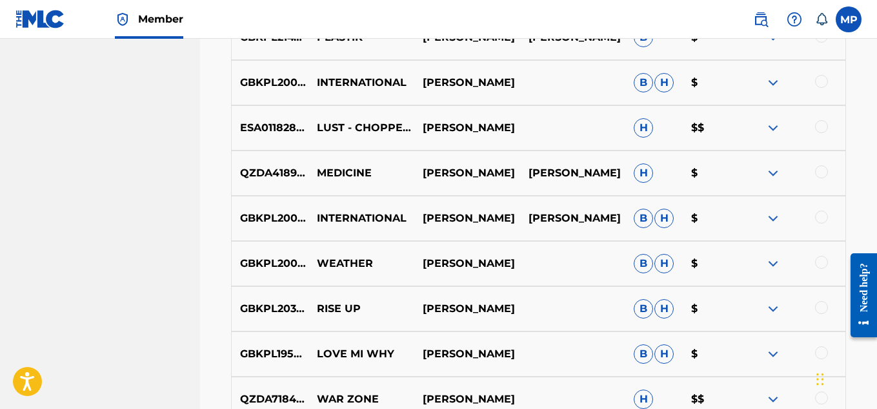
scroll to position [8469, 0]
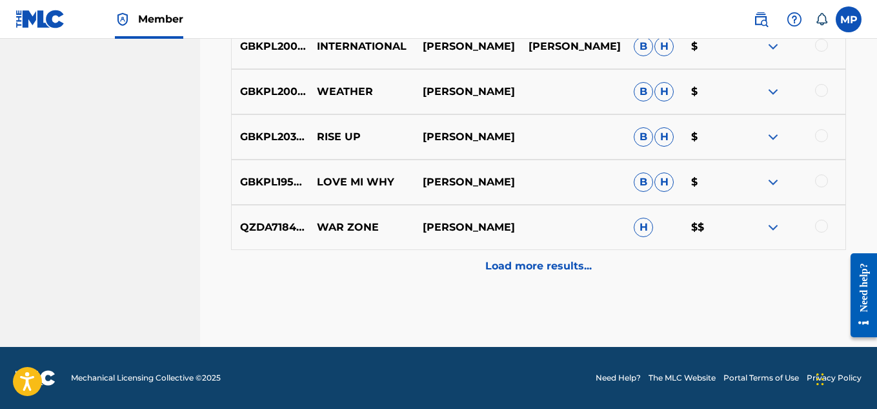
click at [532, 273] on p "Load more results..." at bounding box center [538, 265] width 107 height 15
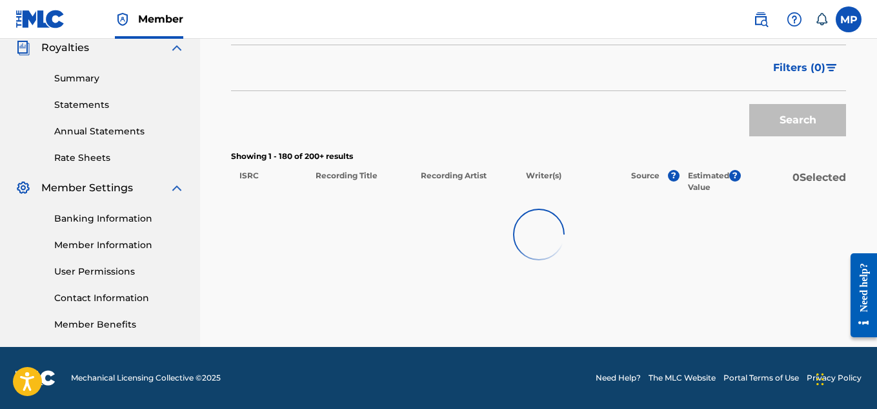
scroll to position [392, 0]
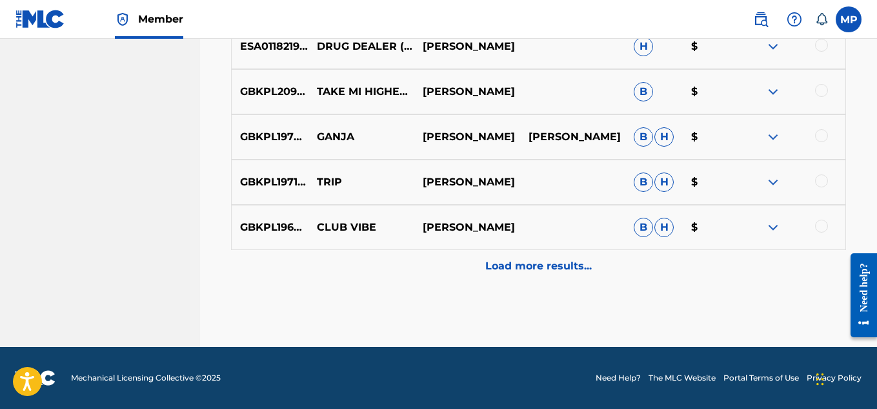
click at [532, 273] on p "Load more results..." at bounding box center [538, 265] width 107 height 15
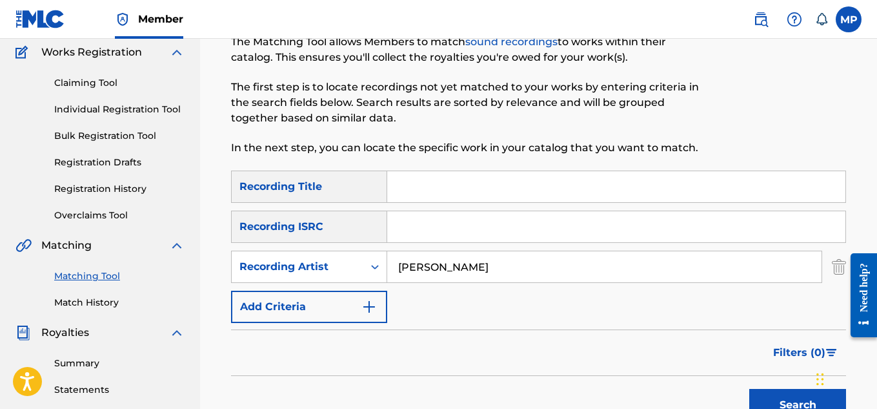
scroll to position [66, 0]
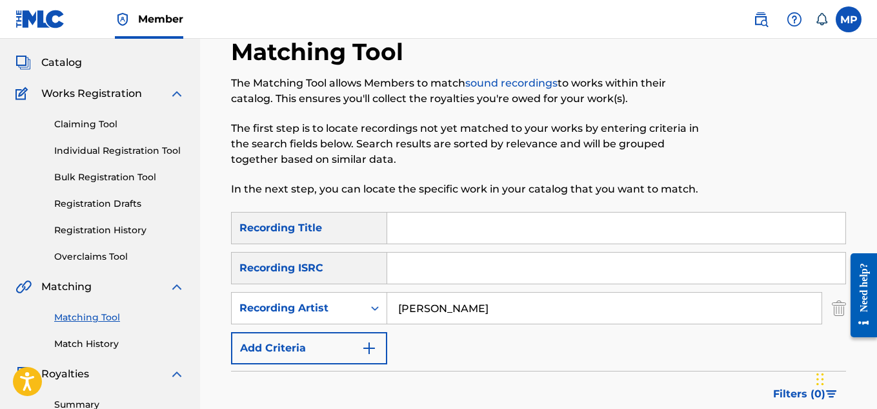
click at [125, 147] on link "Individual Registration Tool" at bounding box center [119, 151] width 130 height 14
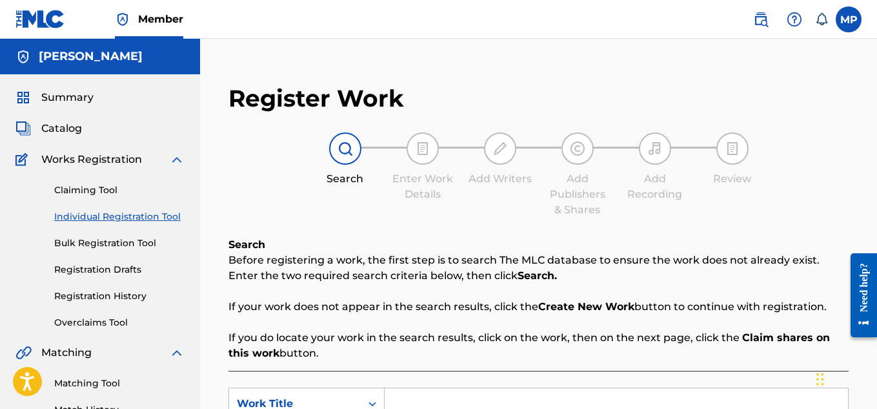
click at [86, 293] on link "Registration History" at bounding box center [119, 296] width 130 height 14
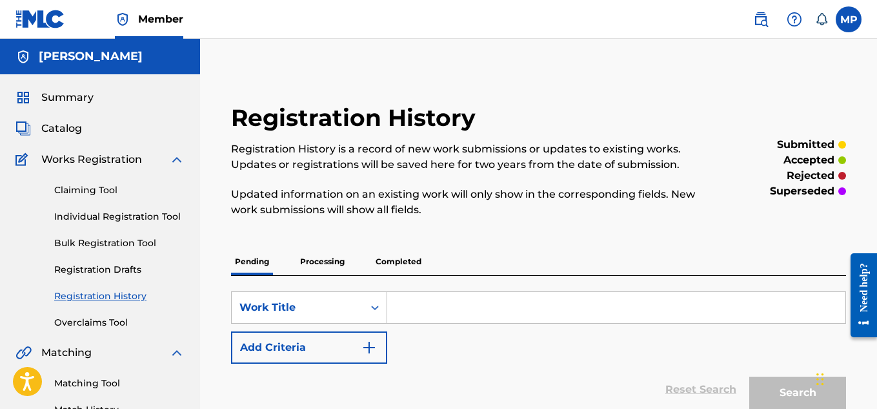
click at [115, 216] on link "Individual Registration Tool" at bounding box center [119, 217] width 130 height 14
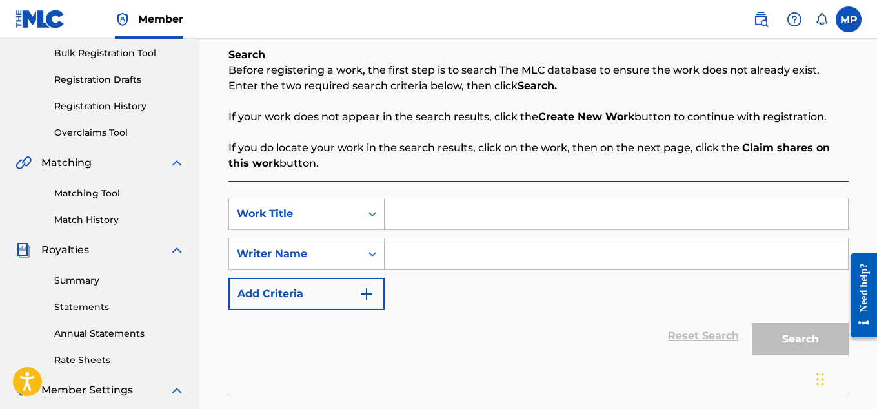
scroll to position [191, 0]
click at [415, 203] on input "Search Form" at bounding box center [616, 212] width 463 height 31
paste input "MAKING IT EASIER"
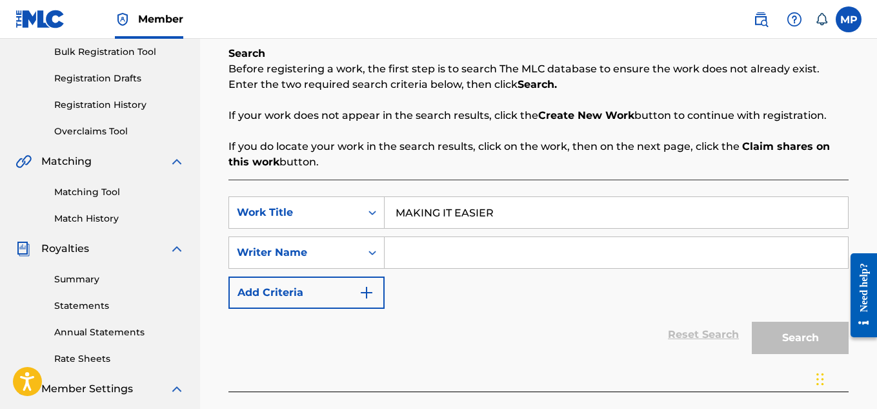
type input "MAKING IT EASIER"
click at [431, 244] on input "Search Form" at bounding box center [616, 252] width 463 height 31
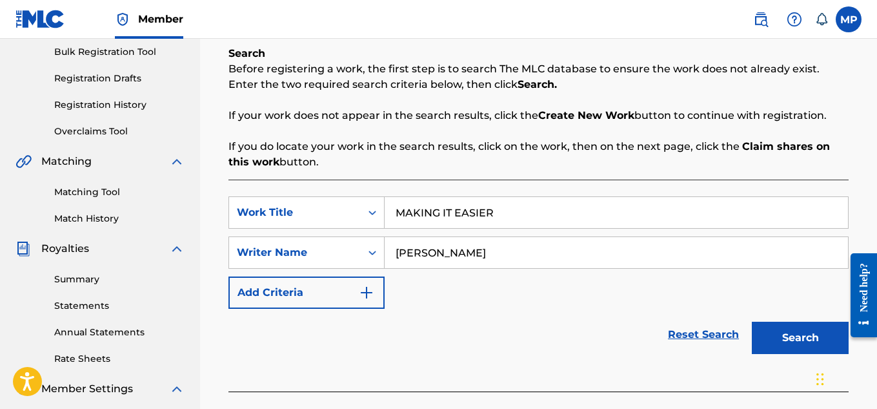
type input "[PERSON_NAME]"
click at [770, 341] on button "Search" at bounding box center [800, 337] width 97 height 32
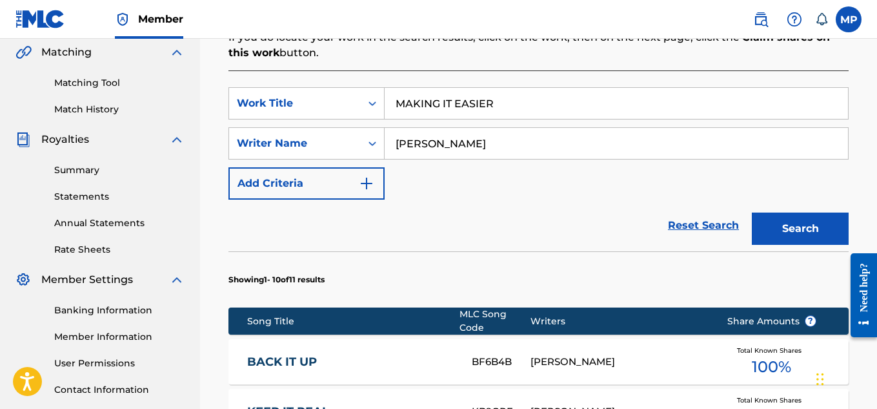
scroll to position [962, 0]
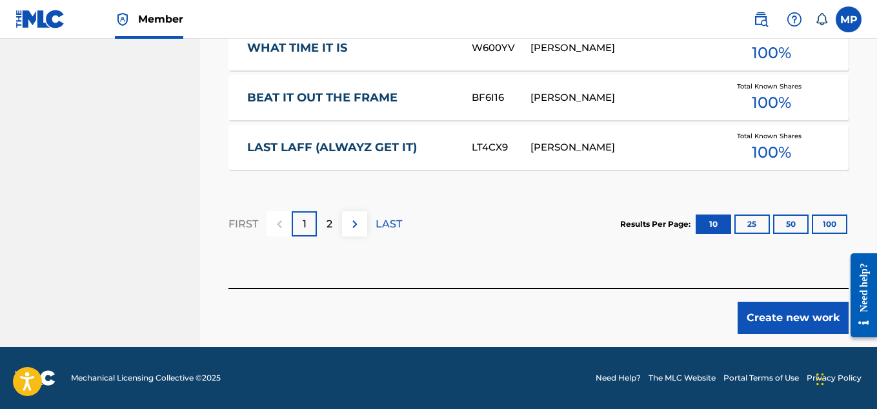
click at [763, 307] on button "Create new work" at bounding box center [793, 317] width 111 height 32
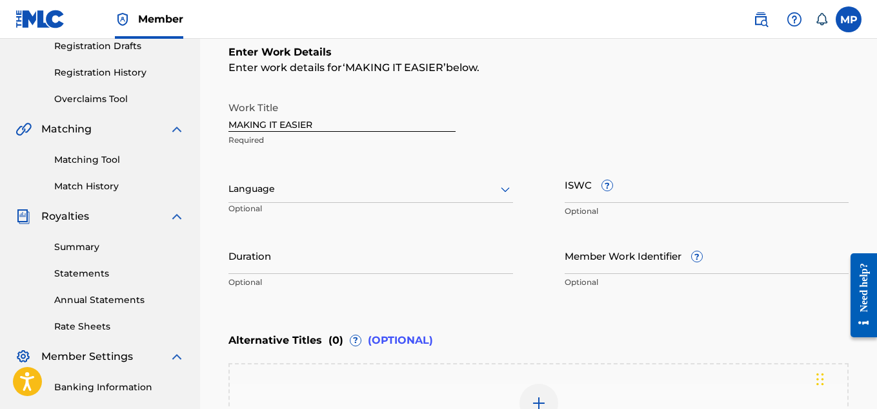
scroll to position [221, 0]
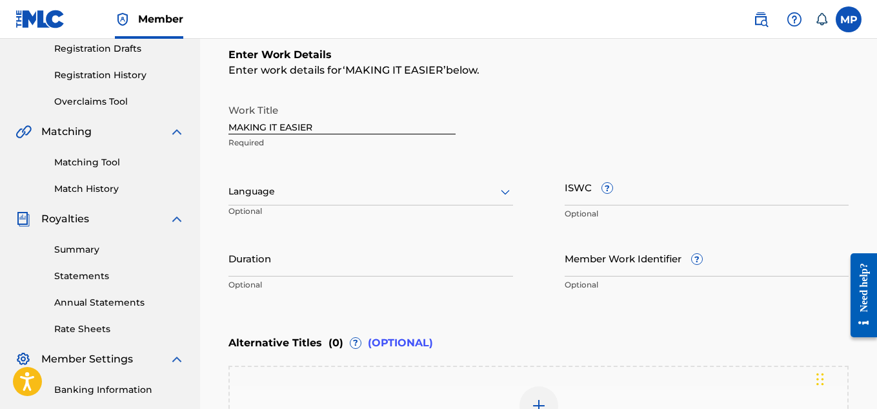
click at [646, 189] on input "ISWC ?" at bounding box center [707, 186] width 285 height 37
paste input "T9238478449"
type input "T9238478449"
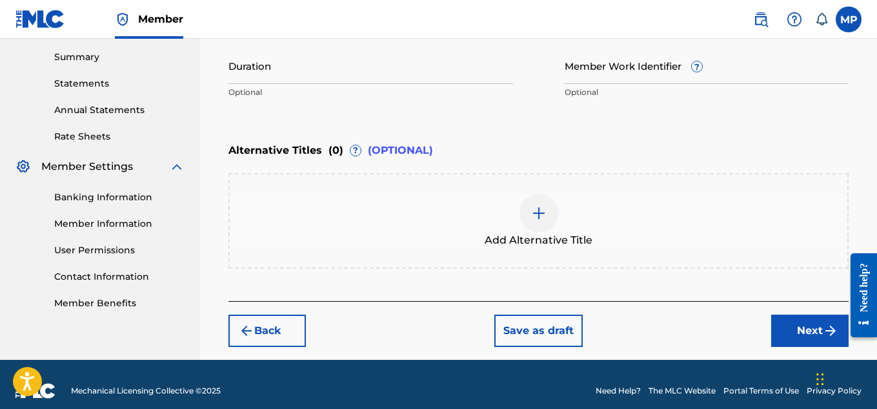
click at [808, 340] on button "Next" at bounding box center [809, 330] width 77 height 32
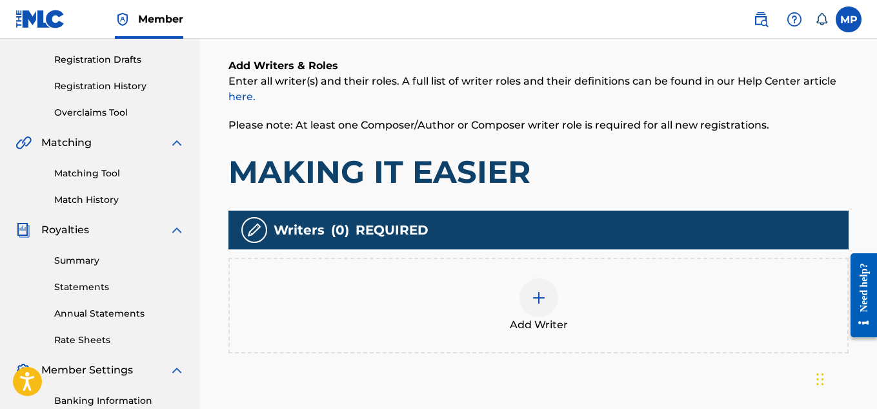
scroll to position [224, 0]
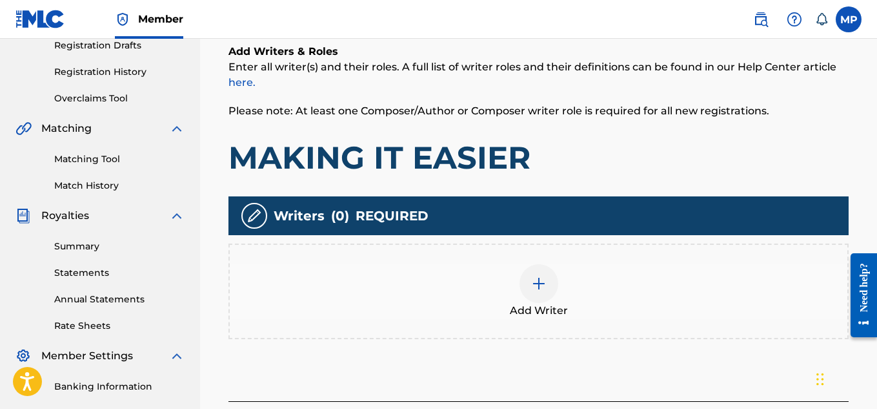
click at [552, 279] on div at bounding box center [539, 283] width 39 height 39
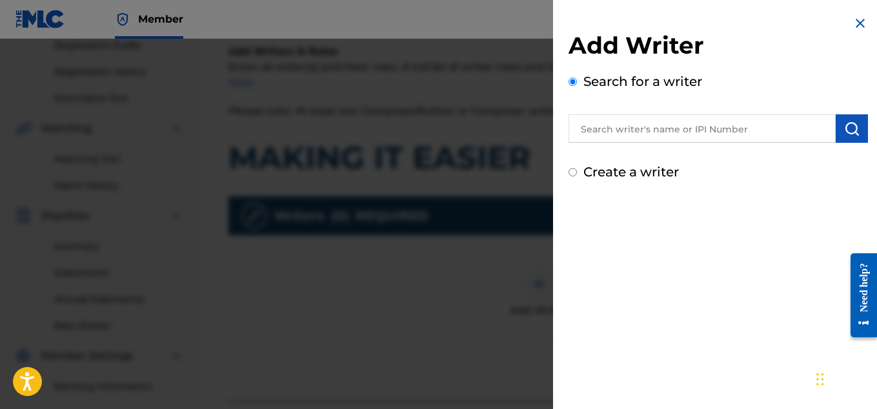
click at [729, 121] on input "text" at bounding box center [702, 128] width 267 height 28
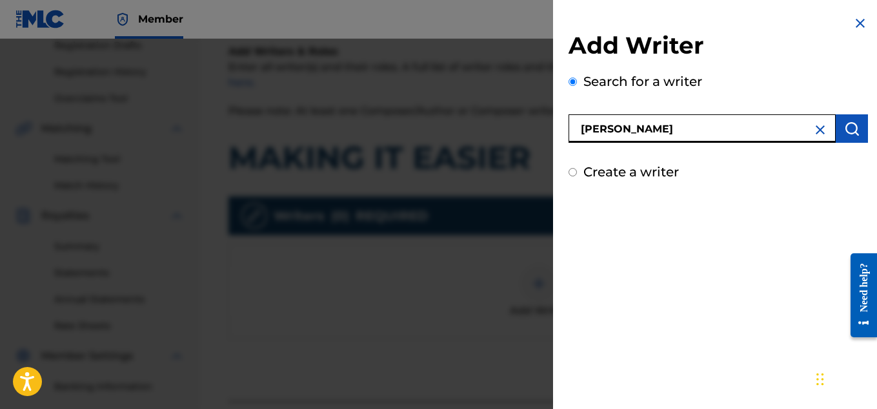
type input "[PERSON_NAME]"
click at [837, 129] on button "submit" at bounding box center [852, 128] width 32 height 28
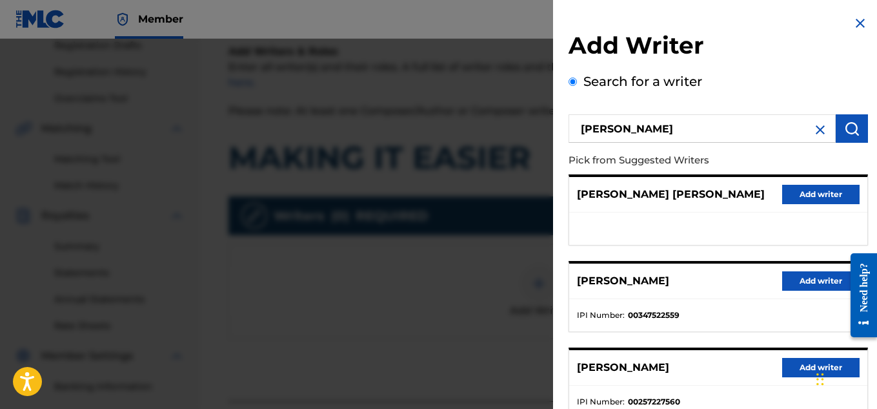
click at [792, 287] on button "Add writer" at bounding box center [820, 280] width 77 height 19
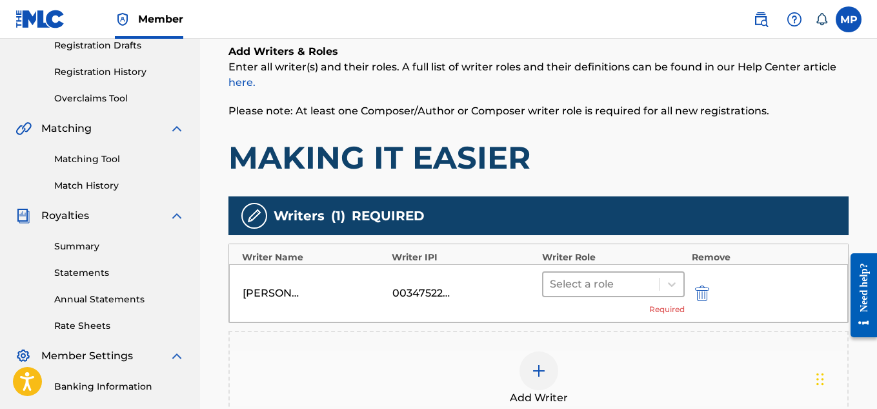
click at [654, 283] on div "Select a role" at bounding box center [602, 283] width 117 height 23
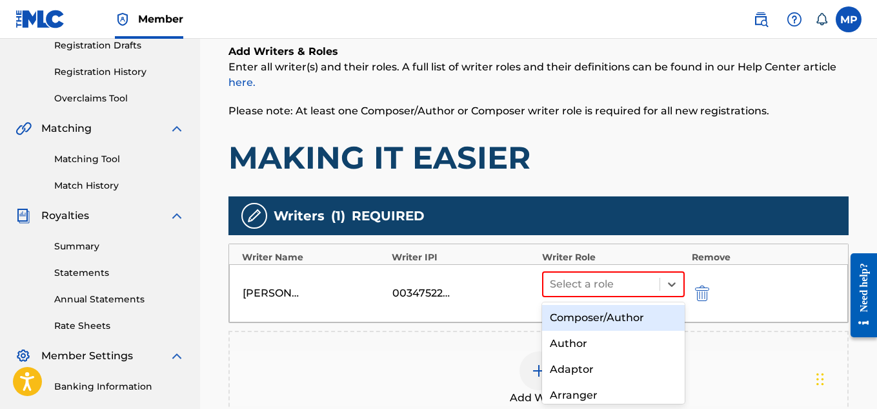
click at [624, 314] on div "Composer/Author" at bounding box center [613, 318] width 143 height 26
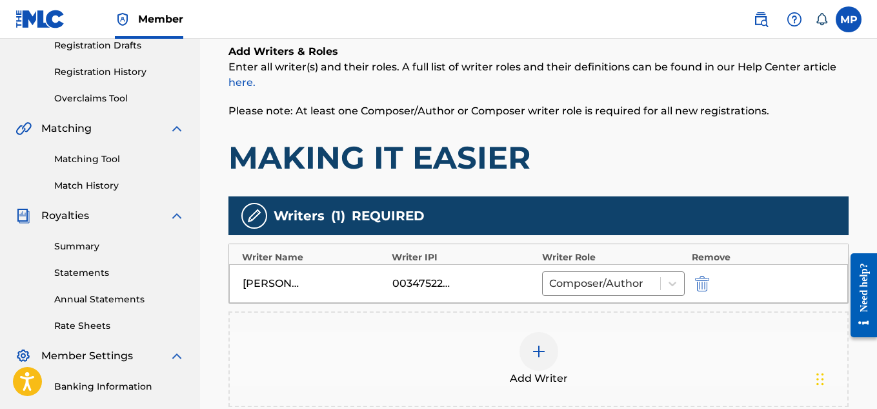
scroll to position [342, 0]
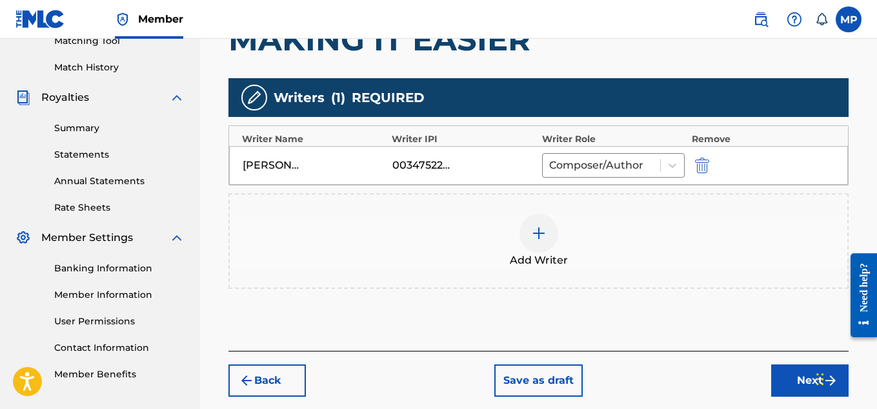
click at [800, 360] on div "Back Save as draft Next" at bounding box center [539, 374] width 620 height 46
click at [795, 369] on button "Next" at bounding box center [809, 380] width 77 height 32
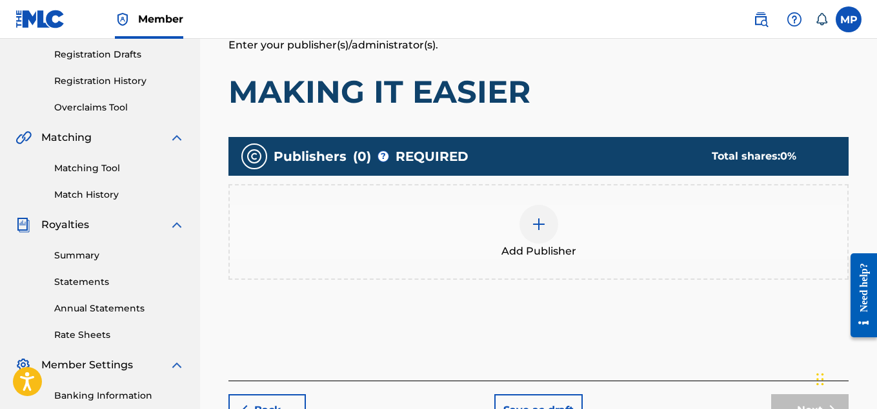
scroll to position [239, 0]
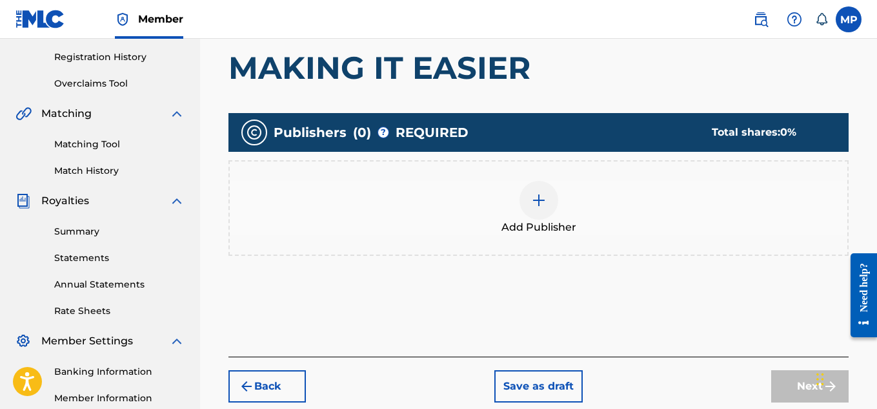
click at [548, 201] on div at bounding box center [539, 200] width 39 height 39
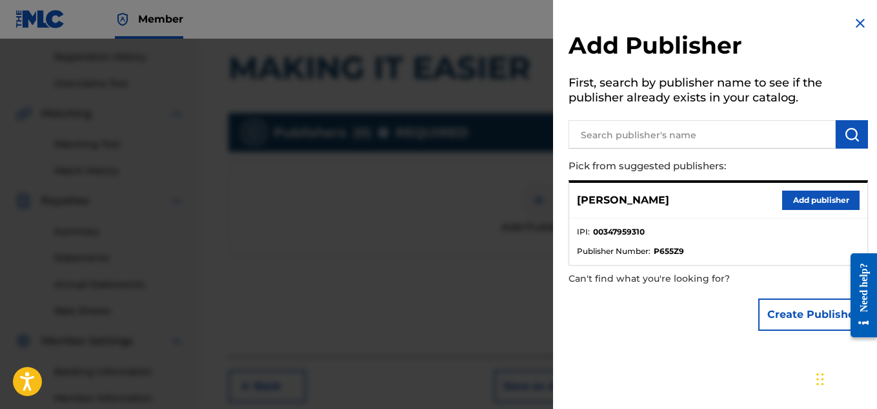
click at [795, 199] on button "Add publisher" at bounding box center [820, 199] width 77 height 19
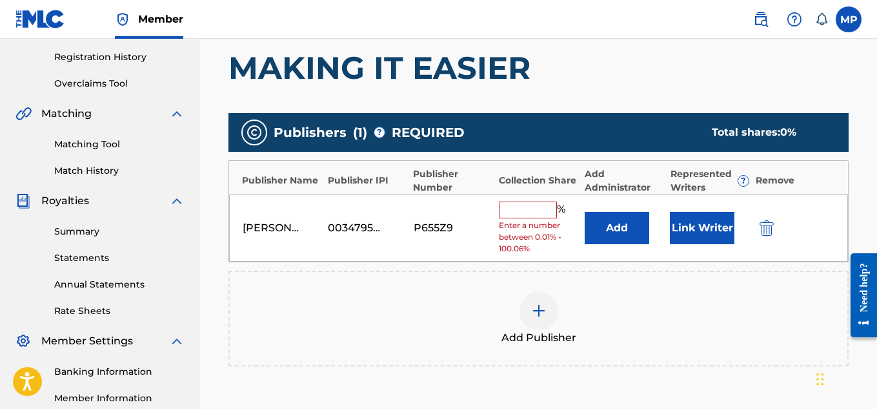
click at [535, 214] on input "text" at bounding box center [528, 209] width 58 height 17
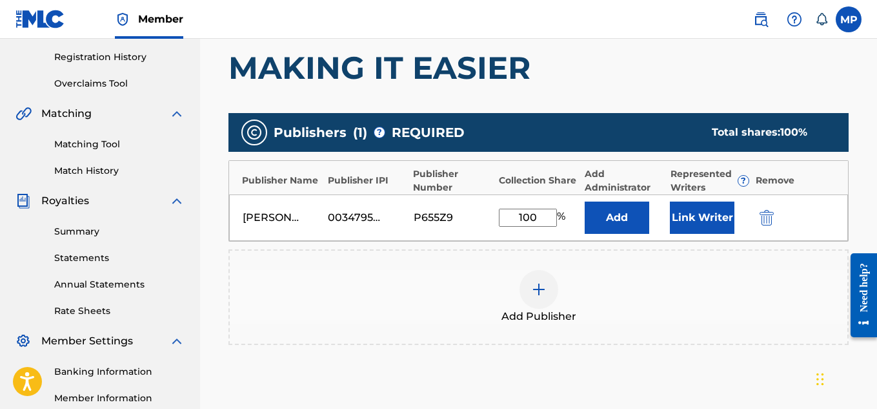
type input "100"
click at [712, 214] on button "Link Writer" at bounding box center [702, 217] width 65 height 32
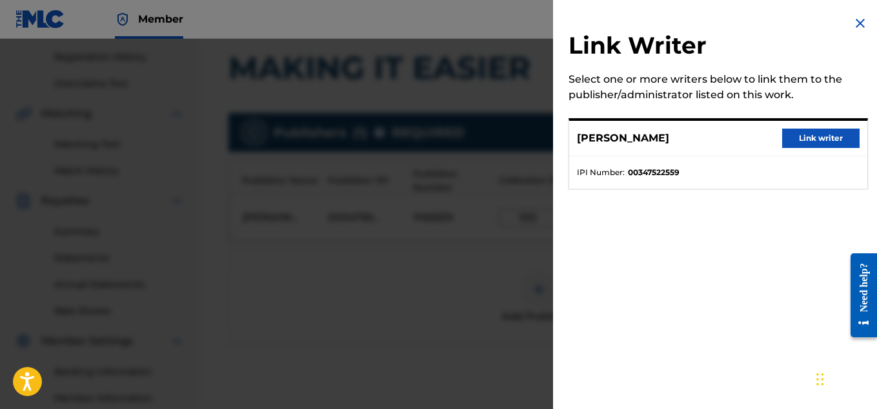
click at [815, 137] on button "Link writer" at bounding box center [820, 137] width 77 height 19
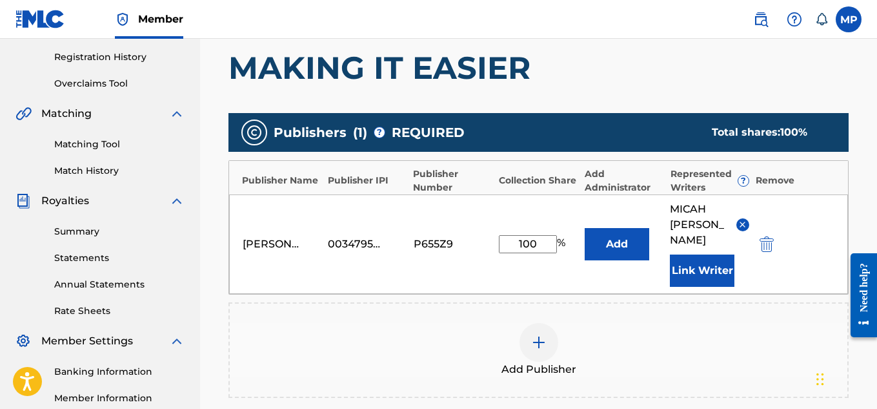
scroll to position [434, 0]
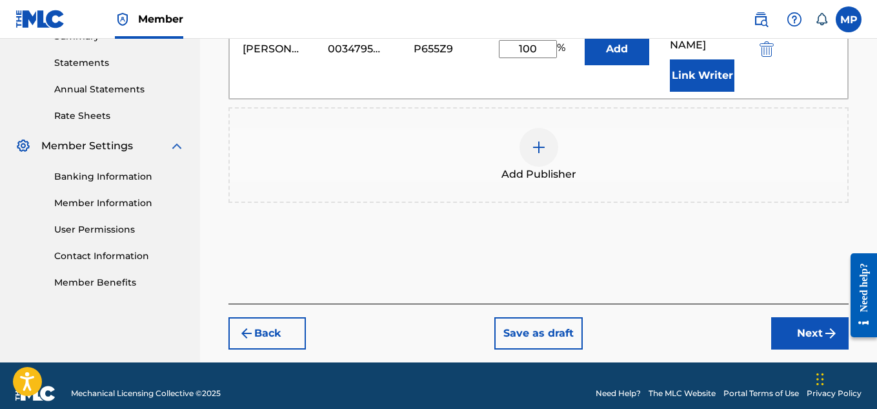
click at [797, 321] on button "Next" at bounding box center [809, 333] width 77 height 32
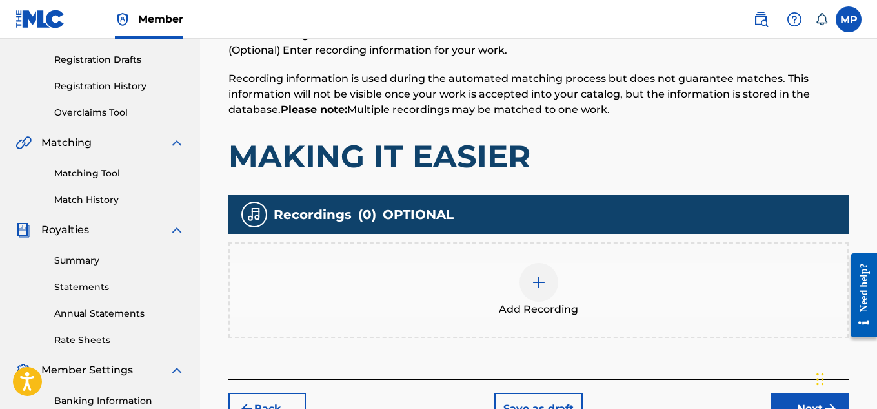
scroll to position [215, 0]
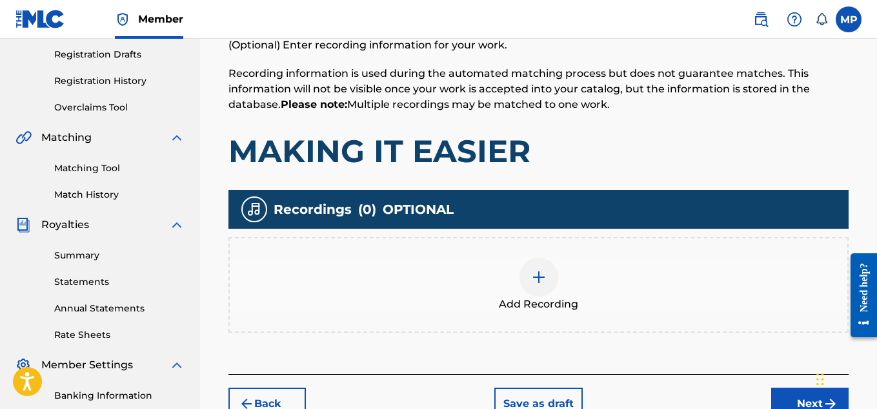
click at [545, 276] on img at bounding box center [538, 276] width 15 height 15
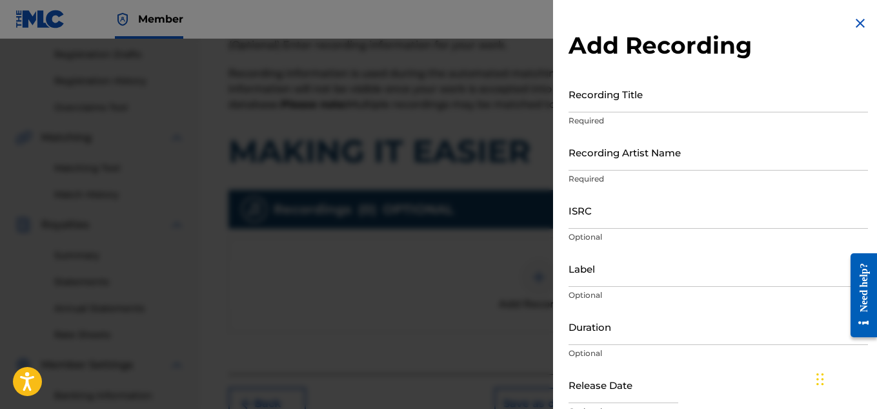
click at [608, 105] on input "Recording Title" at bounding box center [719, 94] width 300 height 37
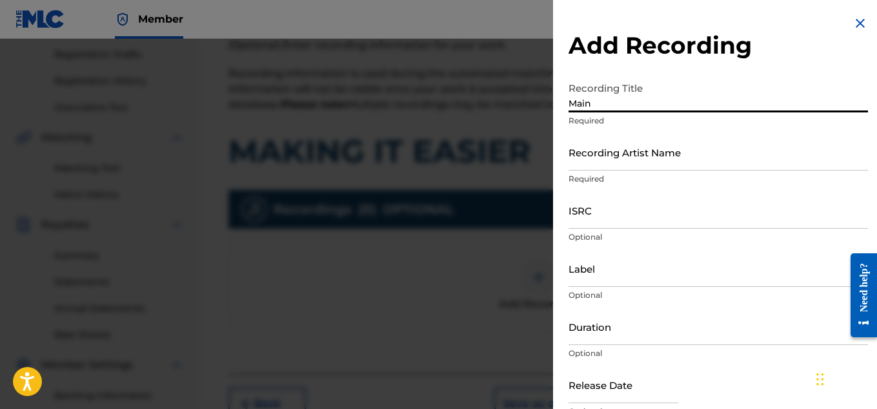
type input "Maing"
type input "Making It Easier"
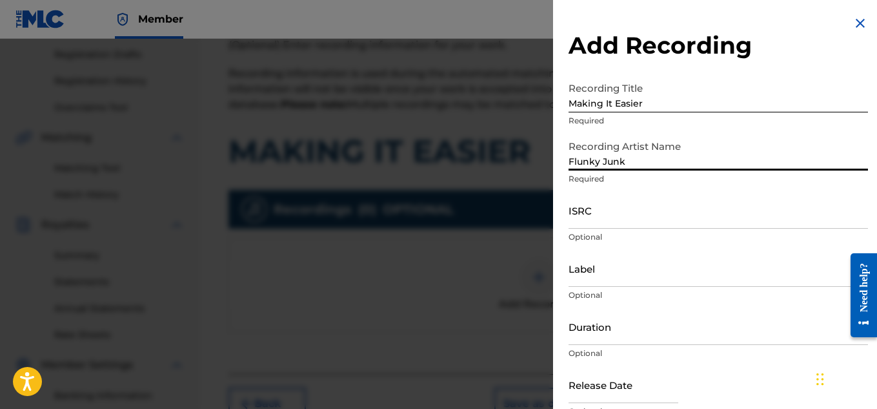
type input "Flunky Junky"
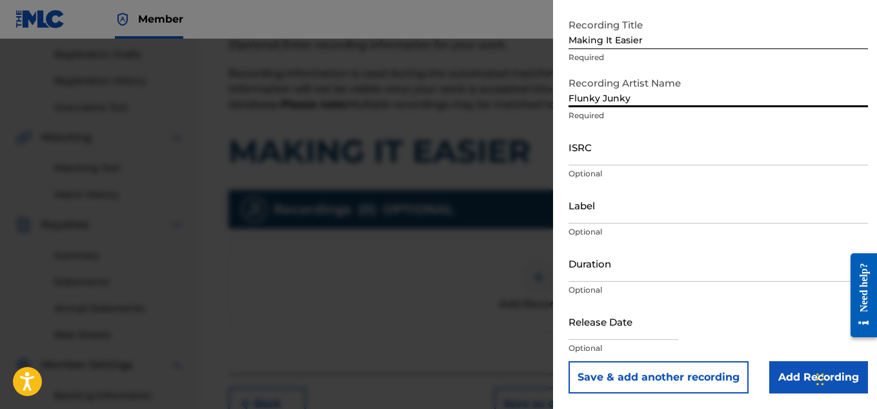
click at [780, 377] on input "Add Recording" at bounding box center [818, 377] width 99 height 32
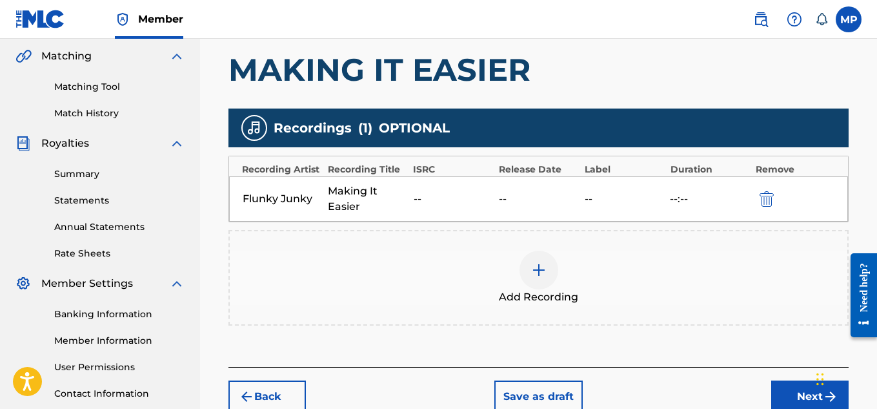
scroll to position [392, 0]
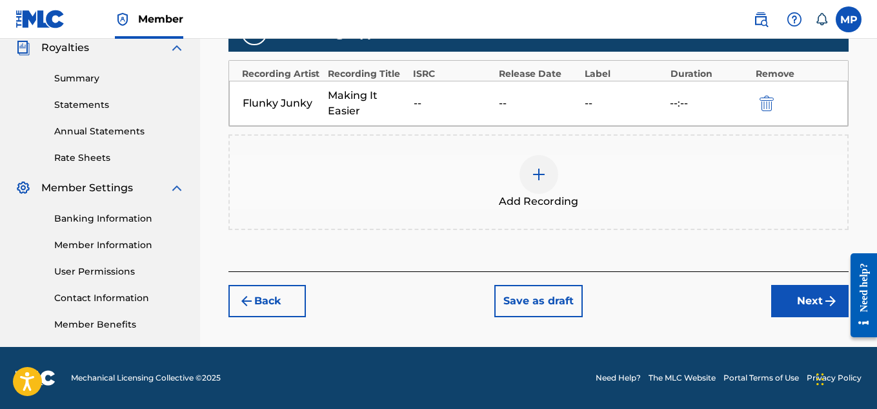
click at [806, 289] on button "Next" at bounding box center [809, 301] width 77 height 32
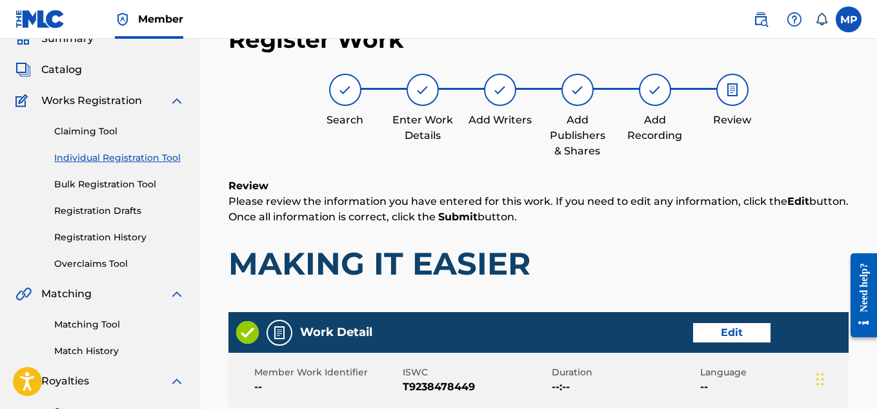
scroll to position [724, 0]
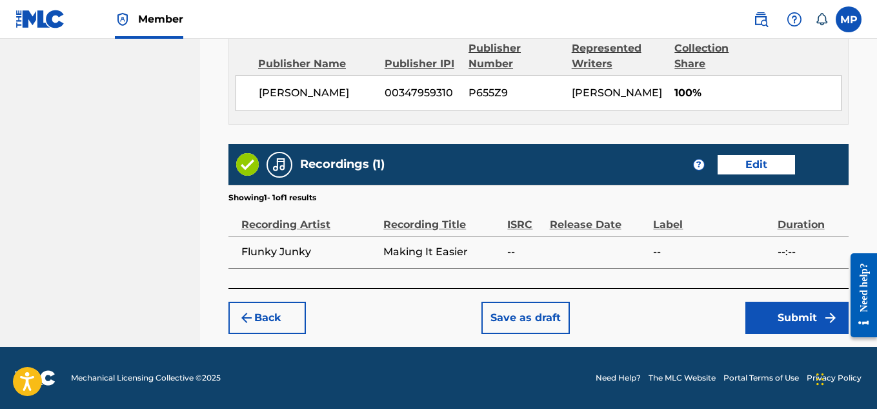
click at [776, 303] on button "Submit" at bounding box center [797, 317] width 103 height 32
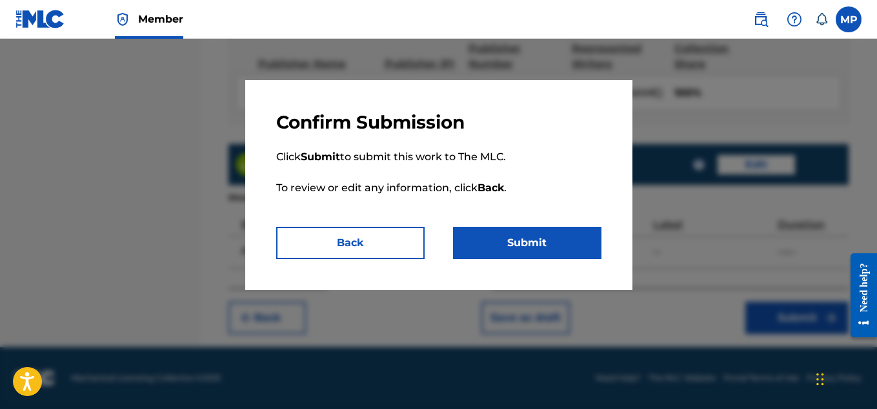
click at [532, 258] on button "Submit" at bounding box center [527, 243] width 148 height 32
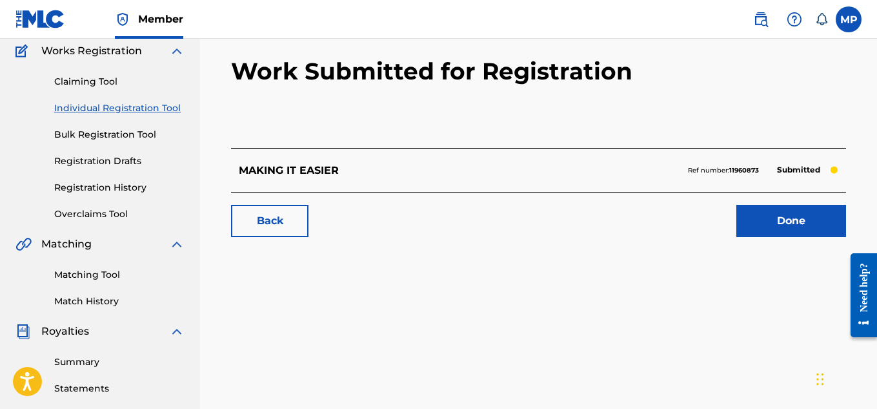
scroll to position [140, 0]
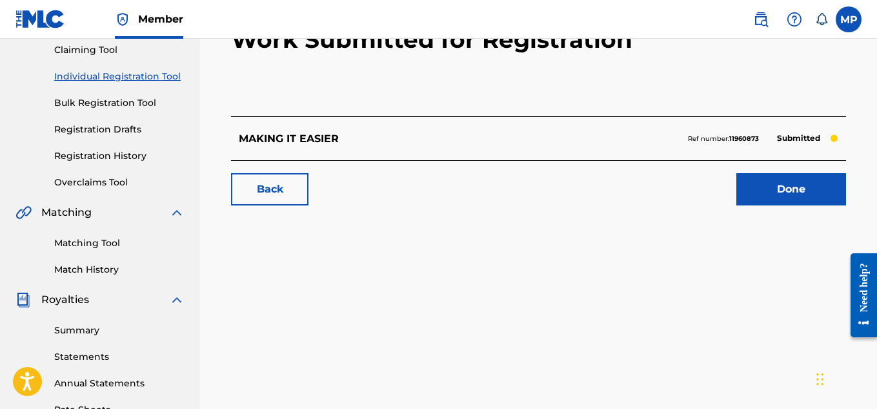
click at [296, 188] on link "Back" at bounding box center [269, 189] width 77 height 32
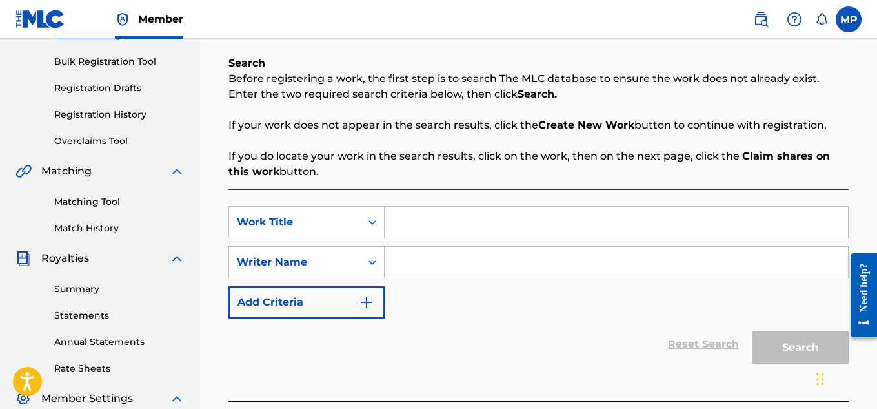
scroll to position [196, 0]
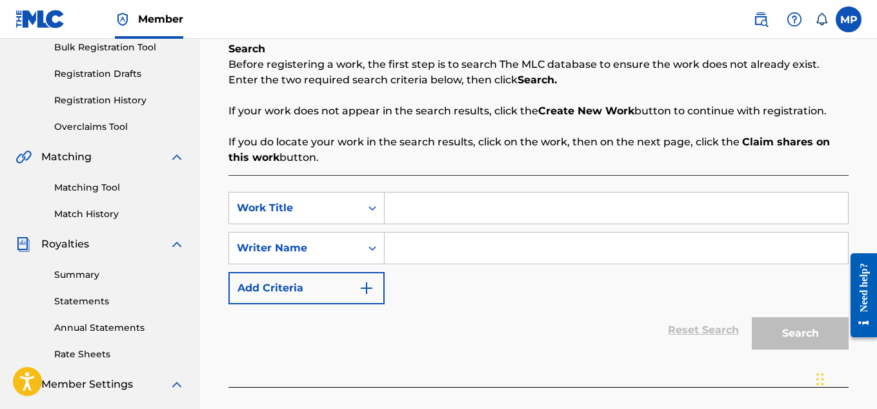
click at [499, 197] on input "Search Form" at bounding box center [616, 207] width 463 height 31
paste input "LONG WAY FROM HOME"
type input "LONG WAY FROM HOME"
click at [417, 256] on input "Search Form" at bounding box center [616, 247] width 463 height 31
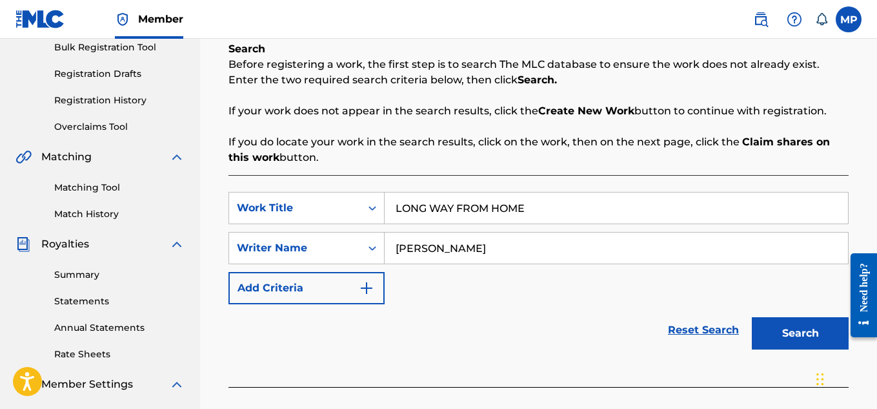
type input "[PERSON_NAME]"
click at [820, 338] on button "Search" at bounding box center [800, 333] width 97 height 32
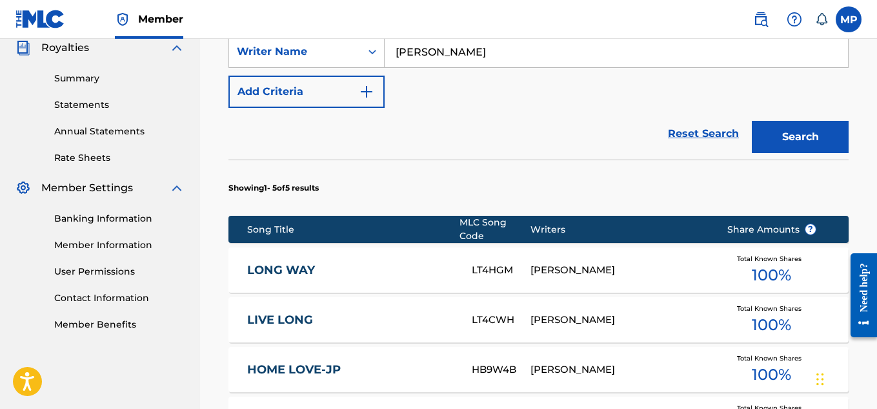
scroll to position [708, 0]
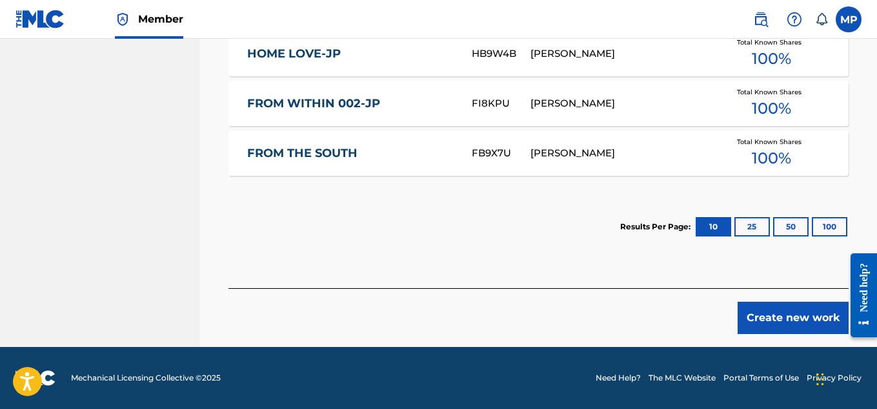
click at [762, 312] on button "Create new work" at bounding box center [793, 317] width 111 height 32
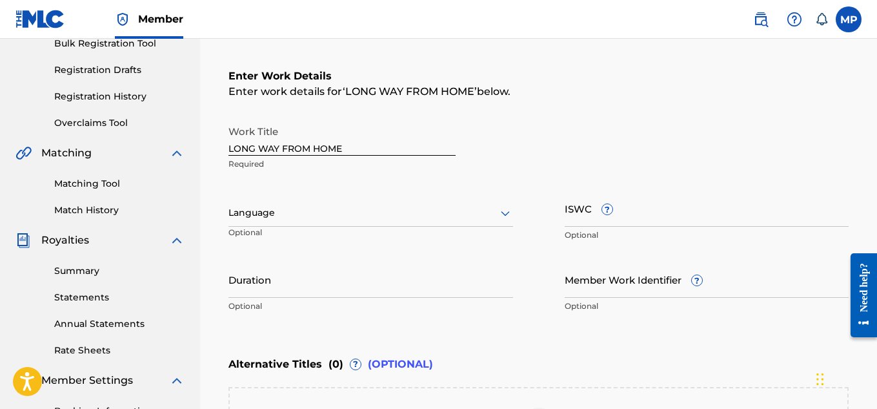
scroll to position [205, 0]
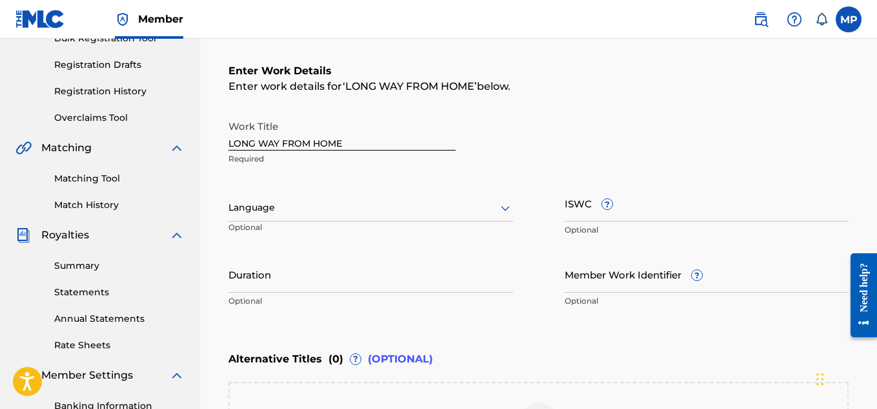
click at [657, 218] on input "ISWC ?" at bounding box center [707, 203] width 285 height 37
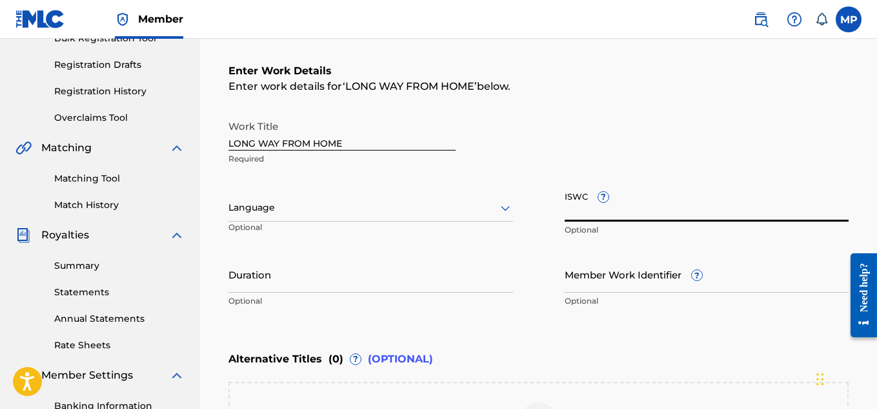
paste input "T9238478438"
type input "T9238478438"
click at [584, 276] on input "Member Work Identifier ?" at bounding box center [707, 274] width 285 height 37
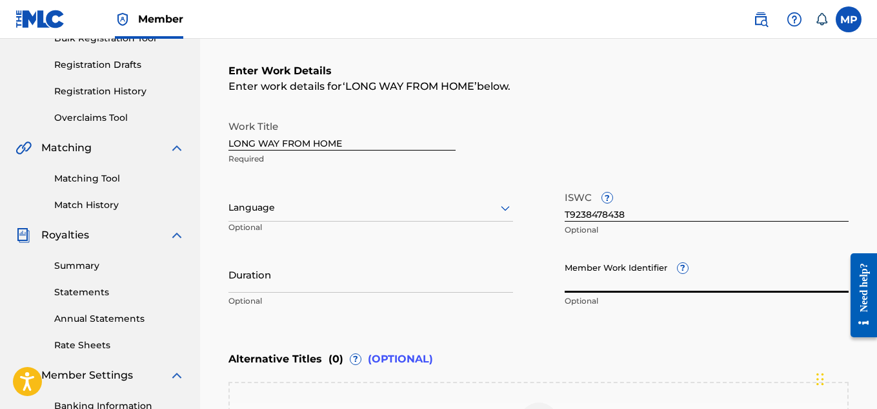
paste input "894295700"
type input "894295700"
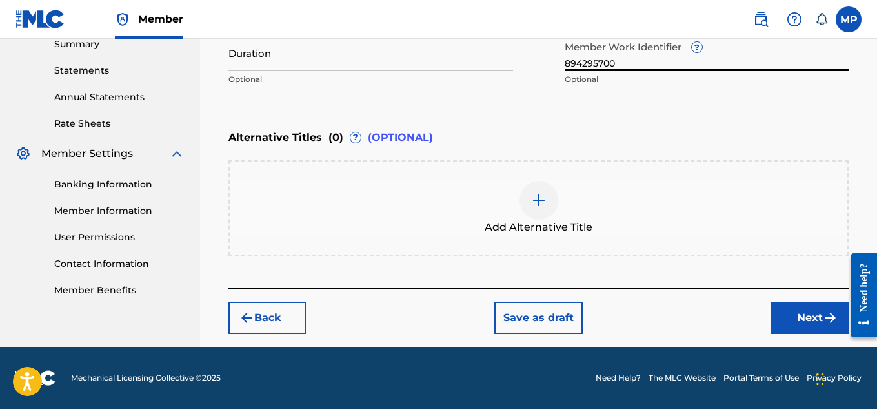
click at [790, 318] on button "Next" at bounding box center [809, 317] width 77 height 32
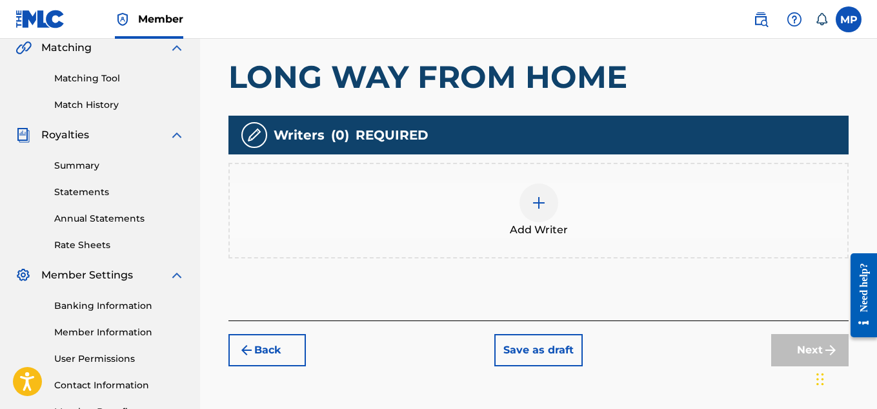
scroll to position [351, 0]
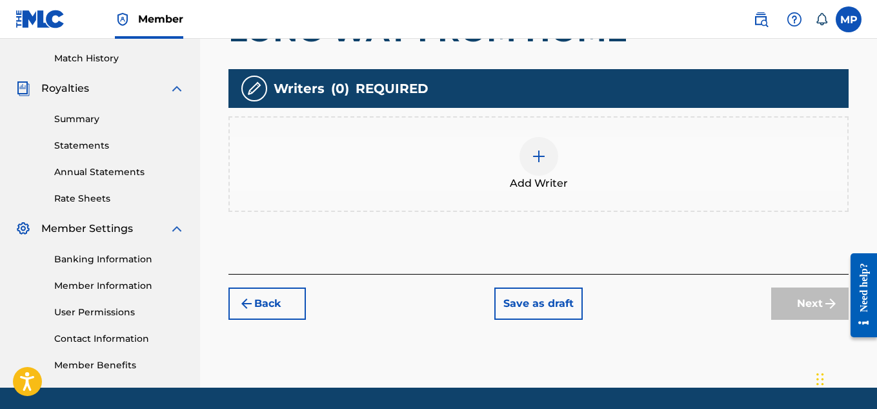
click at [505, 158] on div "Add Writer" at bounding box center [539, 164] width 618 height 54
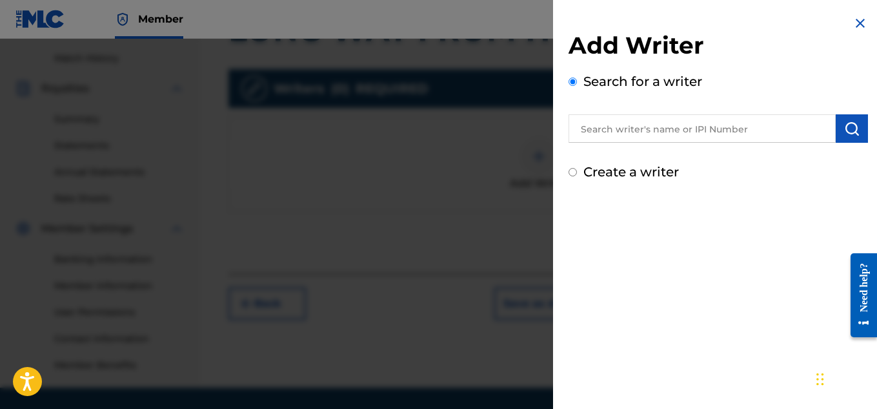
click at [676, 128] on input "text" at bounding box center [702, 128] width 267 height 28
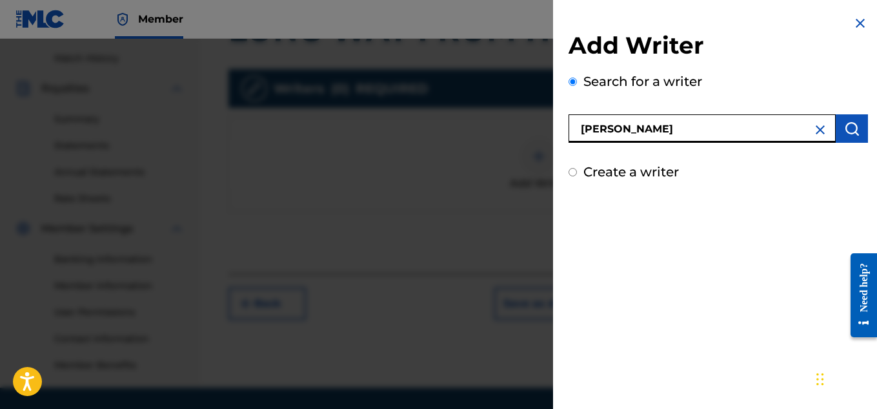
type input "[PERSON_NAME]"
click at [849, 123] on img "submit" at bounding box center [851, 128] width 15 height 15
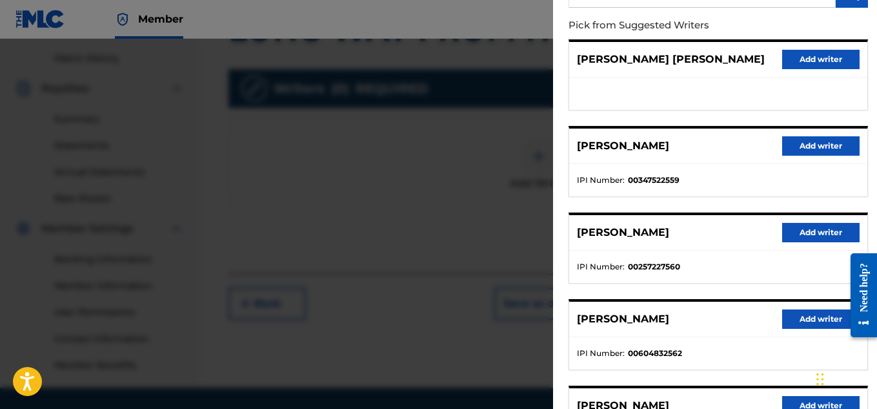
scroll to position [141, 0]
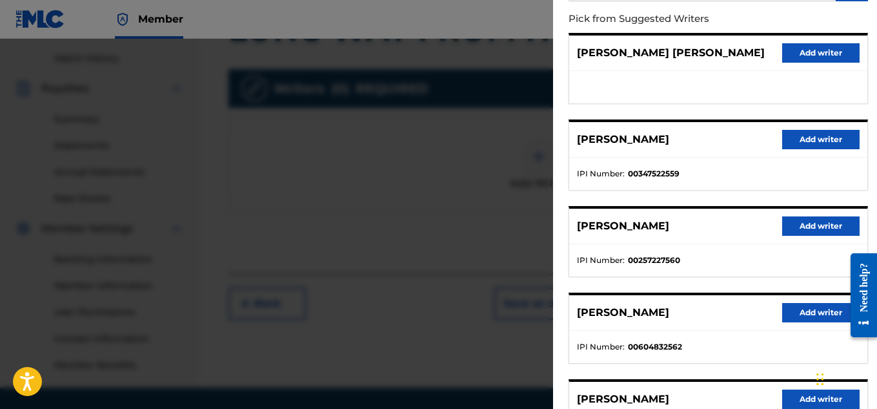
click at [832, 143] on button "Add writer" at bounding box center [820, 139] width 77 height 19
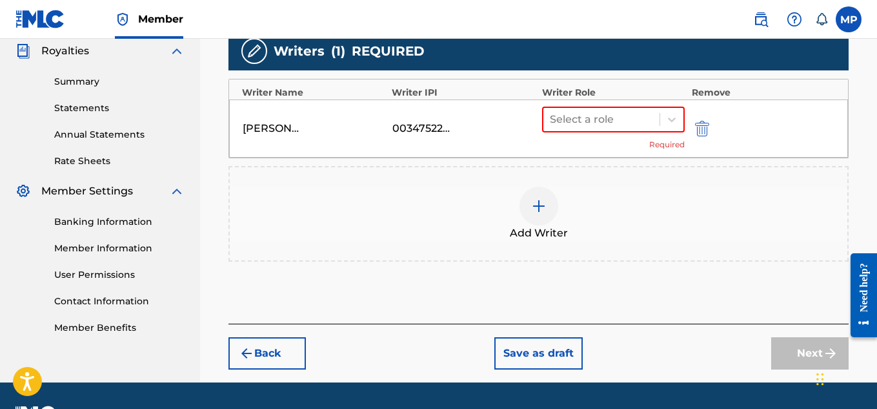
scroll to position [397, 0]
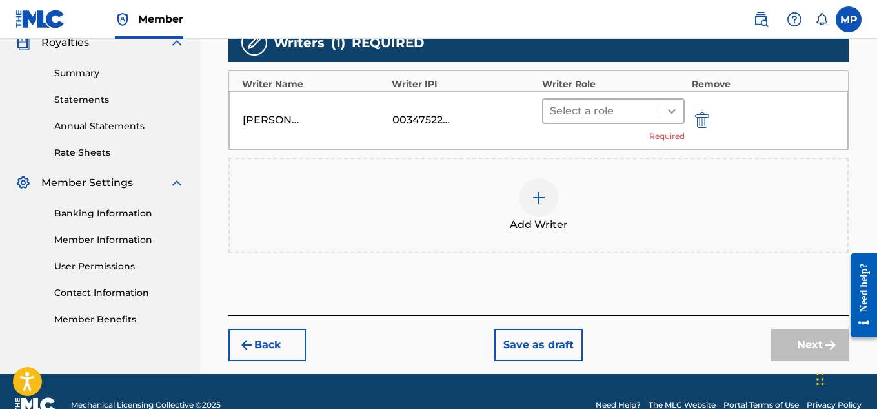
click at [680, 108] on div at bounding box center [671, 110] width 23 height 23
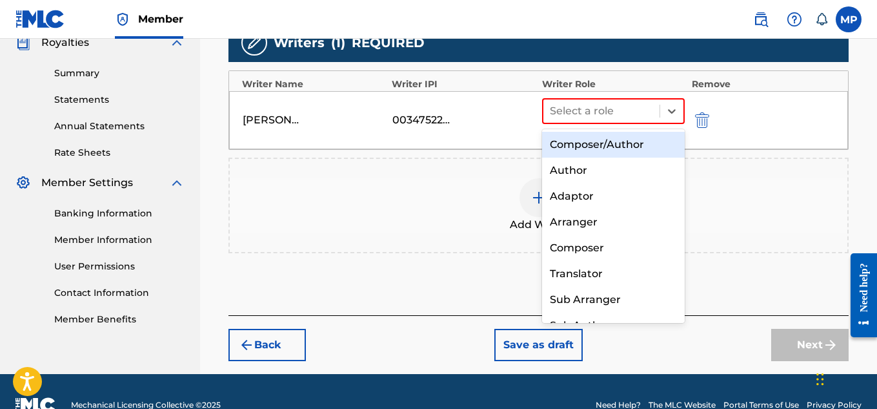
click at [610, 141] on div "Composer/Author" at bounding box center [613, 145] width 143 height 26
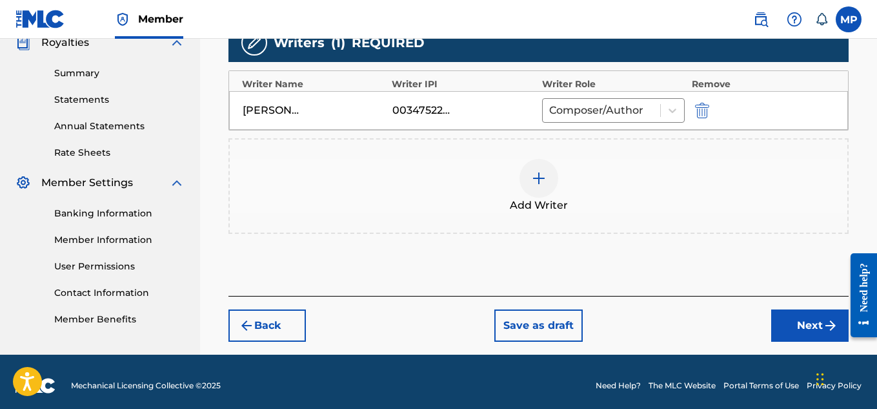
click at [786, 317] on button "Next" at bounding box center [809, 325] width 77 height 32
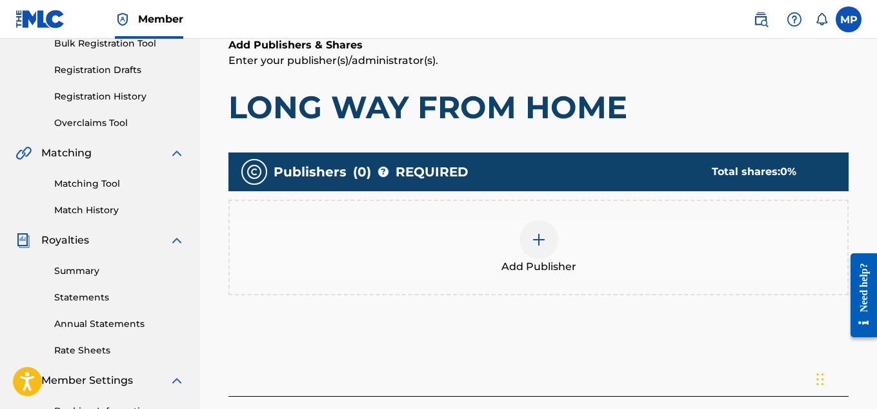
scroll to position [215, 0]
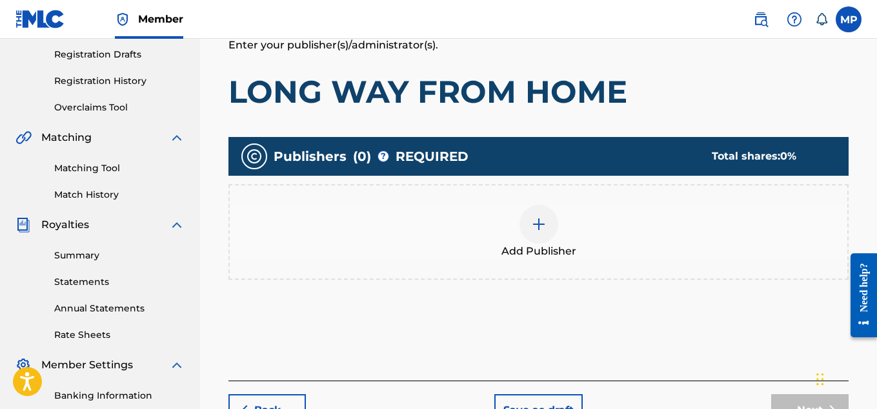
click at [547, 229] on div at bounding box center [539, 224] width 39 height 39
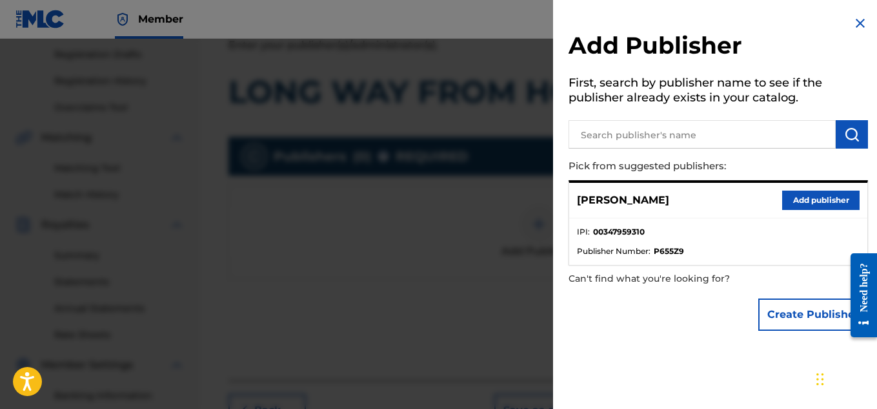
click at [790, 194] on button "Add publisher" at bounding box center [820, 199] width 77 height 19
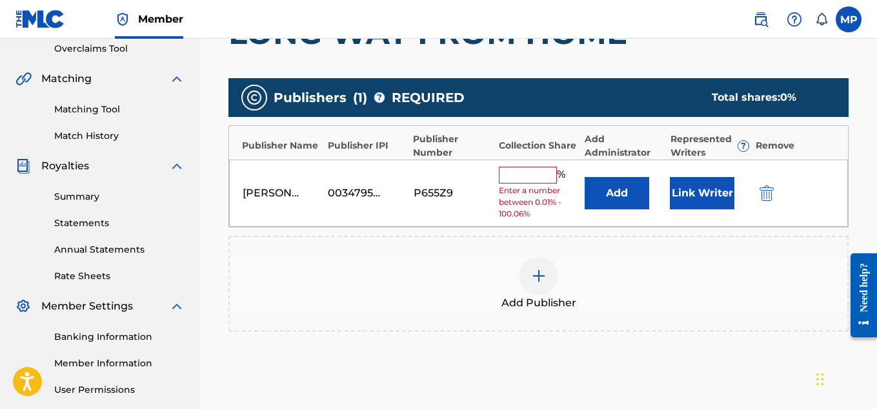
scroll to position [279, 0]
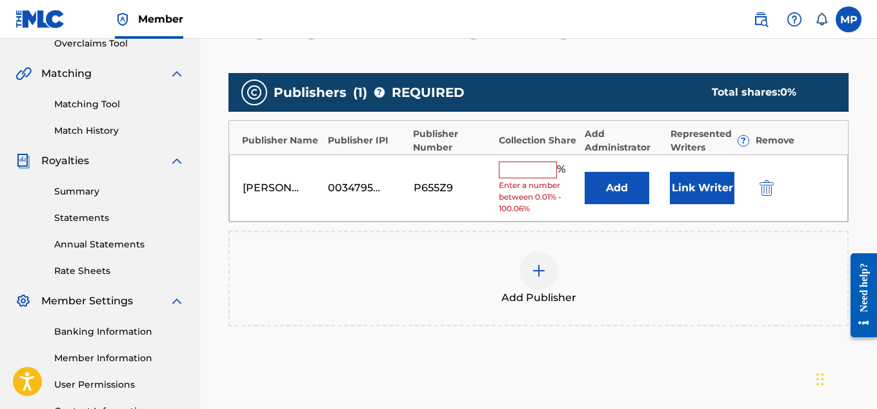
click at [550, 169] on input "text" at bounding box center [528, 169] width 58 height 17
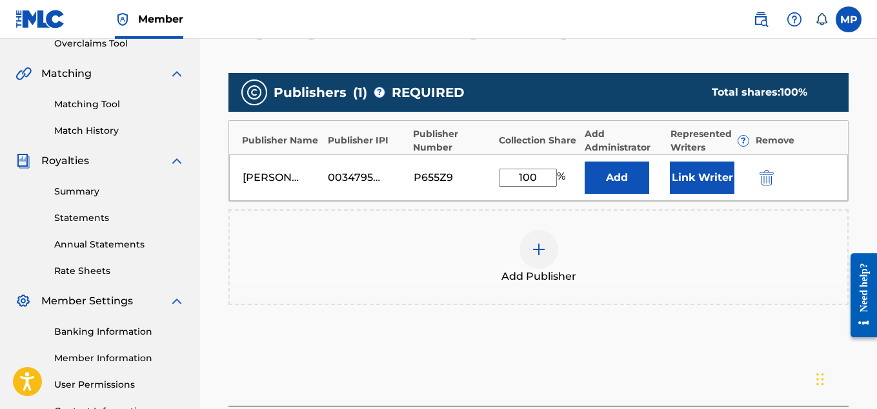
type input "100"
click at [691, 179] on button "Link Writer" at bounding box center [702, 177] width 65 height 32
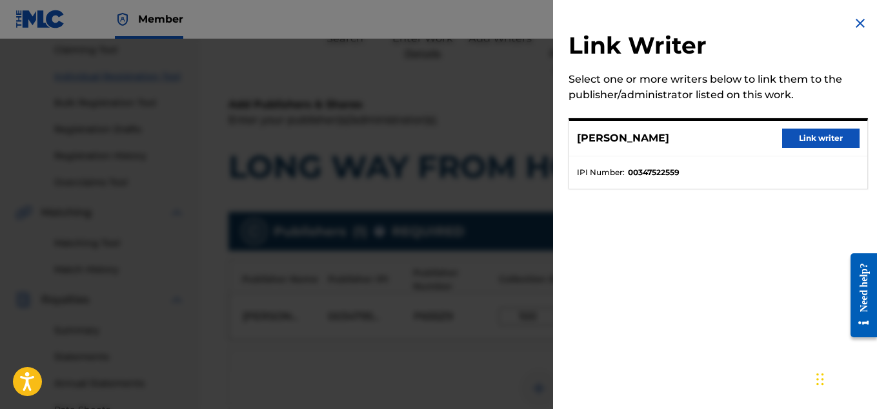
scroll to position [53, 0]
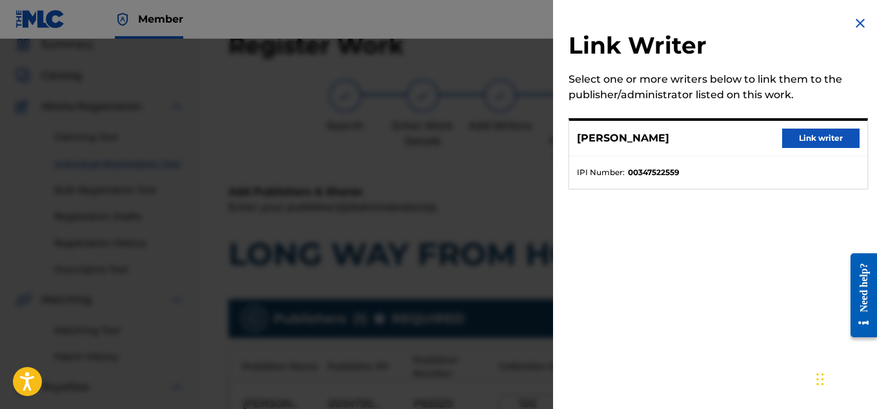
click at [804, 131] on button "Link writer" at bounding box center [820, 137] width 77 height 19
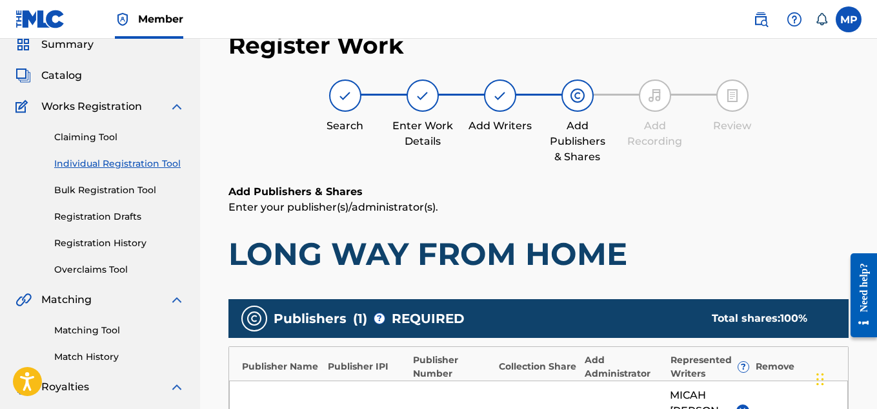
scroll to position [434, 0]
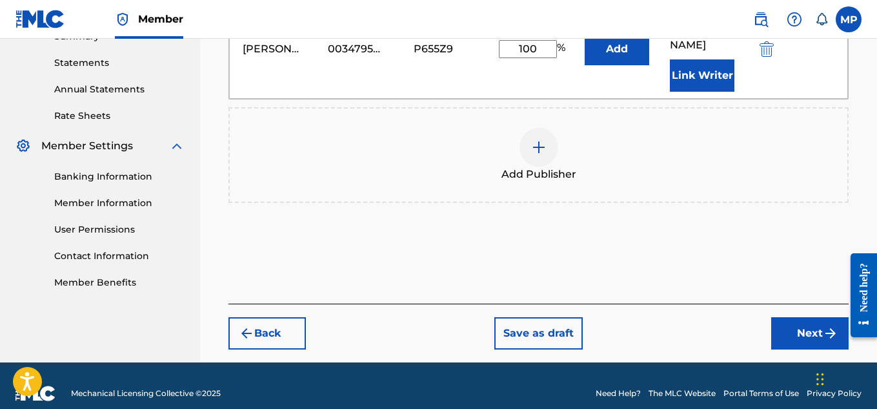
click at [789, 320] on button "Next" at bounding box center [809, 333] width 77 height 32
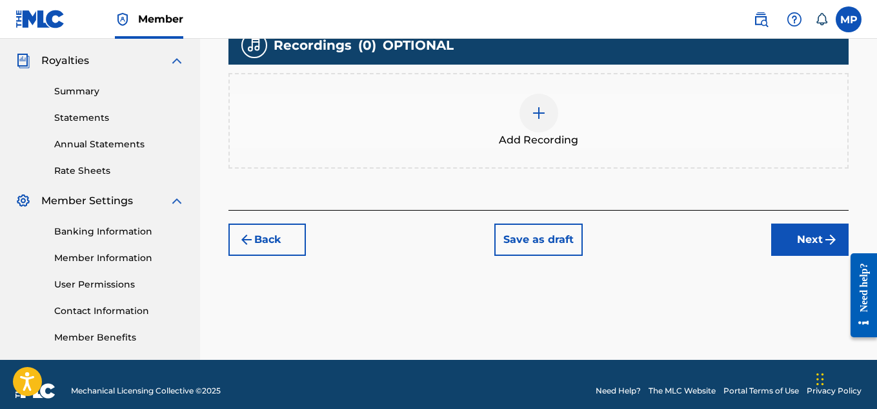
scroll to position [392, 0]
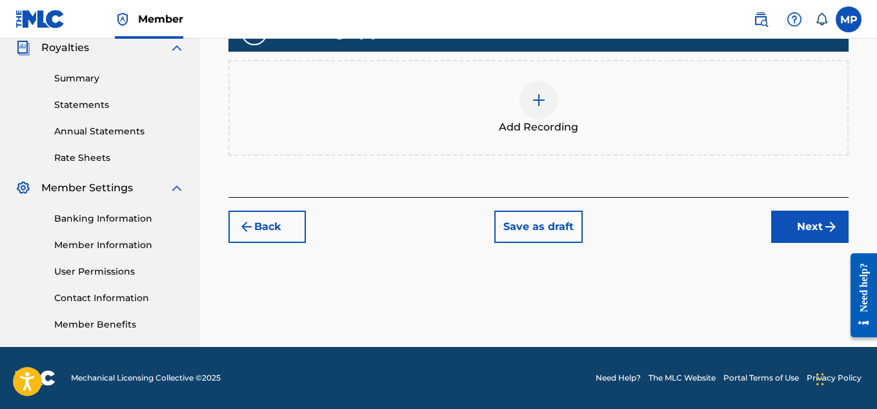
click at [538, 116] on div at bounding box center [539, 100] width 39 height 39
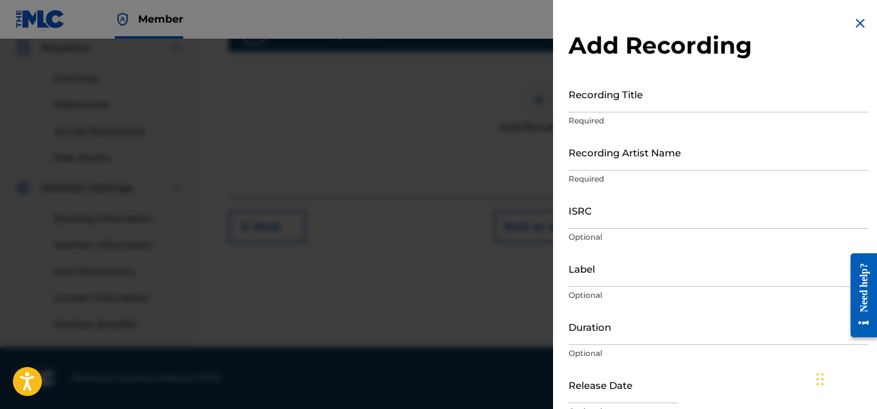
click at [653, 105] on input "Recording Title" at bounding box center [719, 94] width 300 height 37
paste input "LONG WAY FROM HOME"
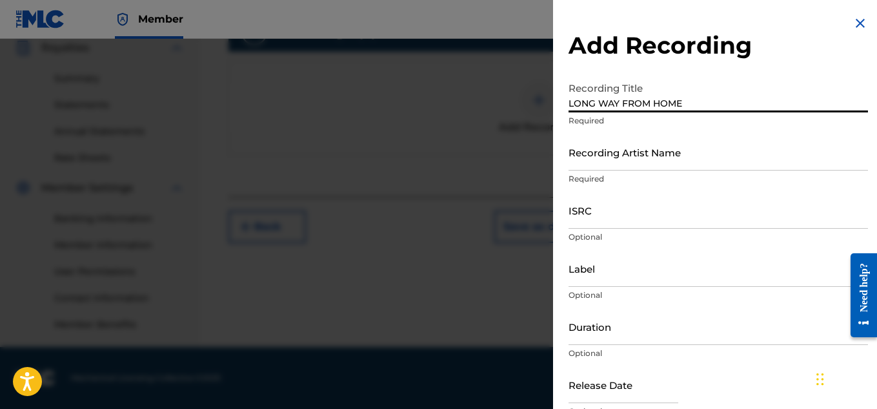
type input "LONG WAY FROM HOME"
click at [637, 156] on input "Recording Artist Name" at bounding box center [719, 152] width 300 height 37
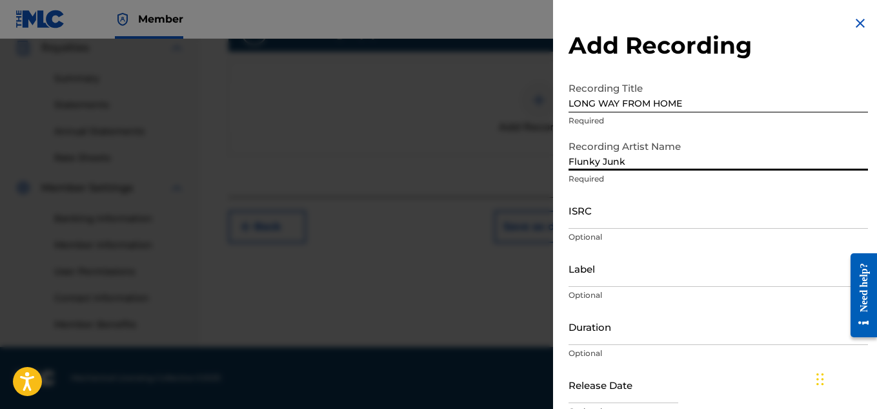
type input "Flunky Junky"
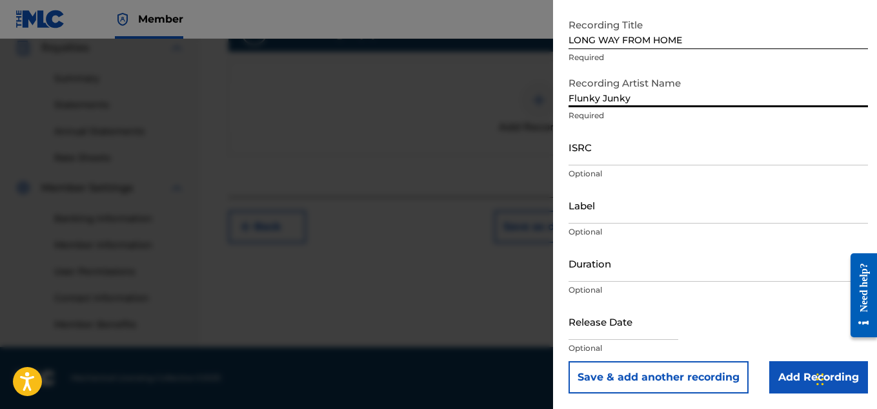
click at [780, 361] on input "Add Recording" at bounding box center [818, 377] width 99 height 32
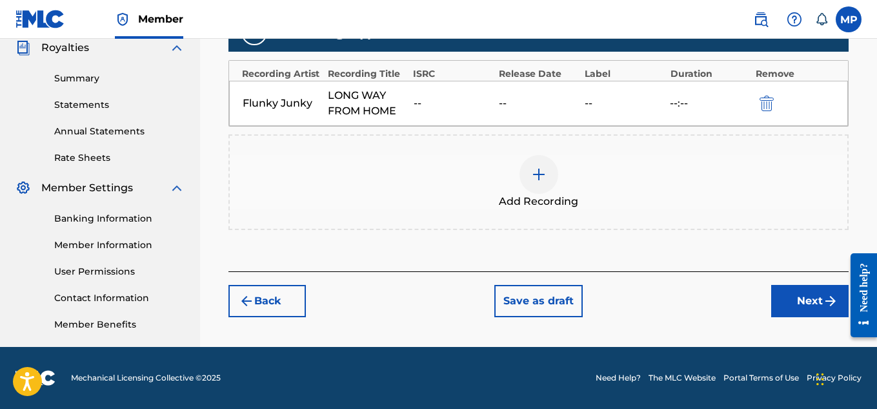
click at [795, 305] on button "Next" at bounding box center [809, 301] width 77 height 32
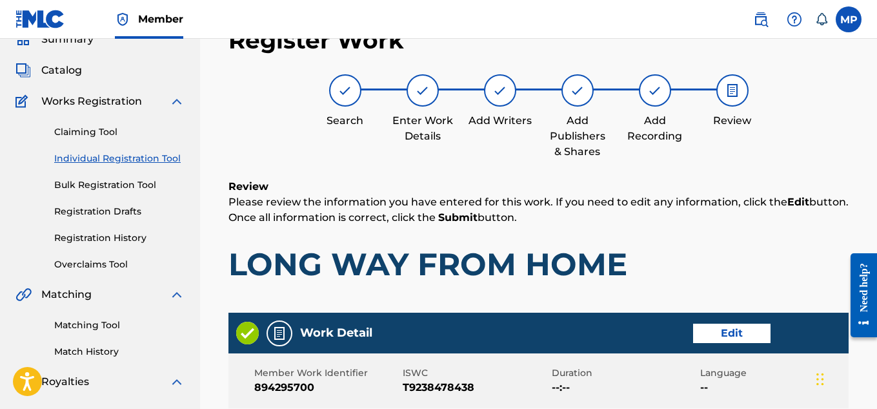
scroll to position [724, 0]
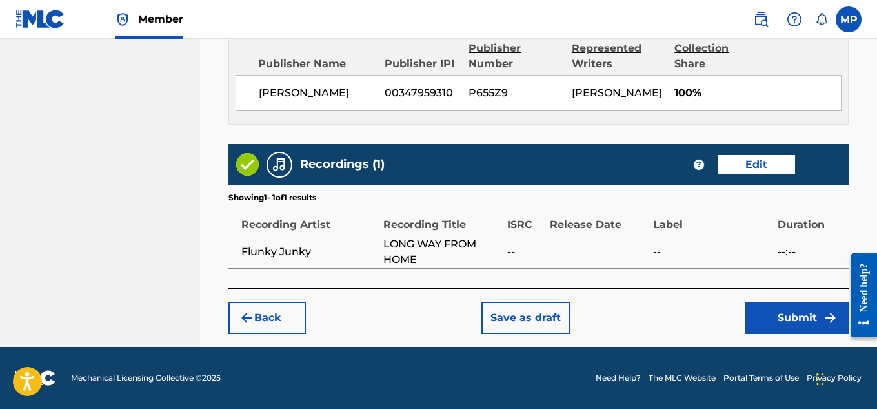
click at [777, 312] on button "Submit" at bounding box center [797, 317] width 103 height 32
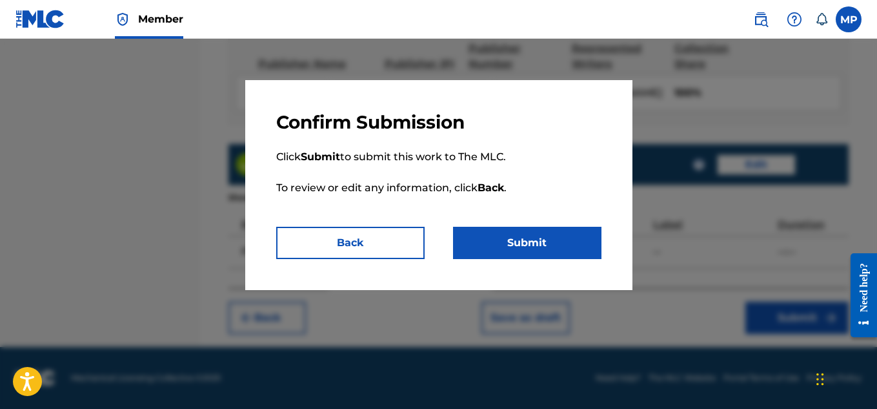
click at [593, 236] on button "Submit" at bounding box center [527, 243] width 148 height 32
click at [489, 248] on button "Submit" at bounding box center [527, 243] width 148 height 32
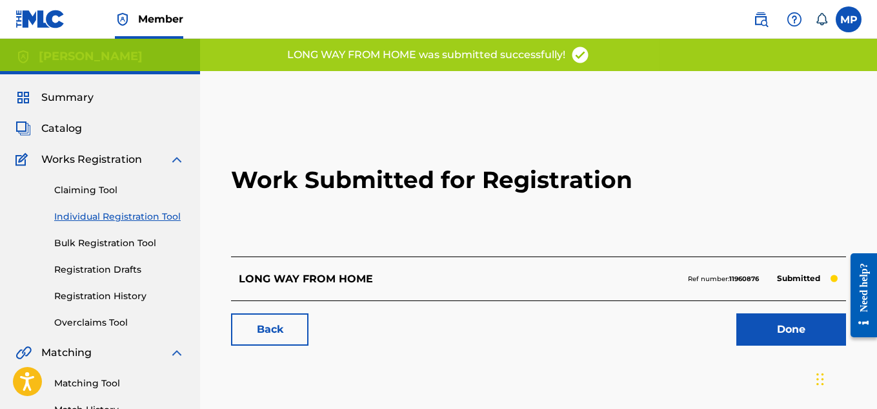
scroll to position [106, 0]
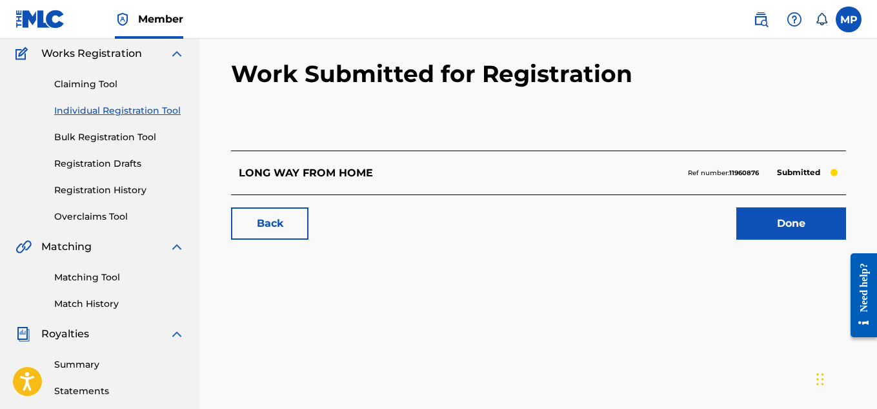
click at [105, 273] on link "Matching Tool" at bounding box center [119, 277] width 130 height 14
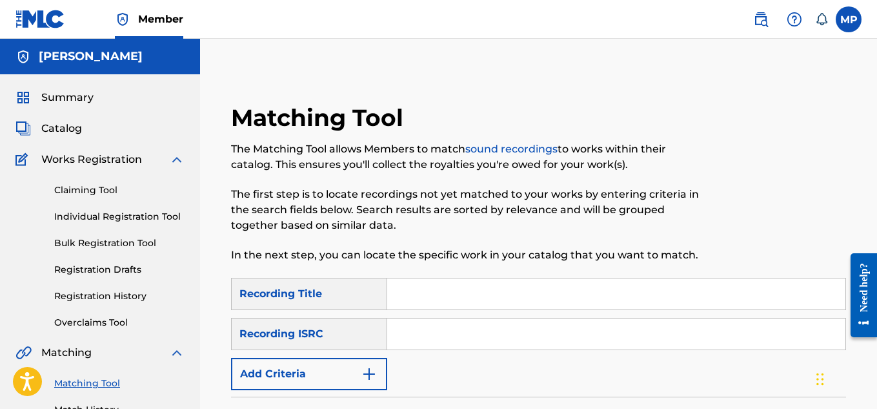
click at [345, 373] on button "Add Criteria" at bounding box center [309, 374] width 156 height 32
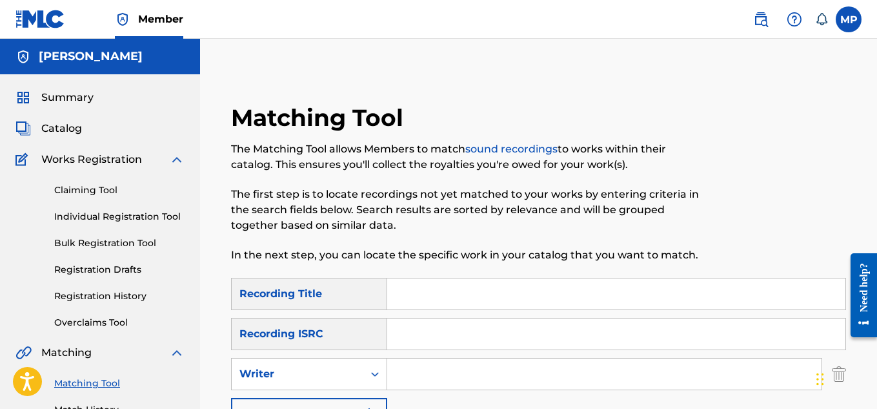
scroll to position [96, 0]
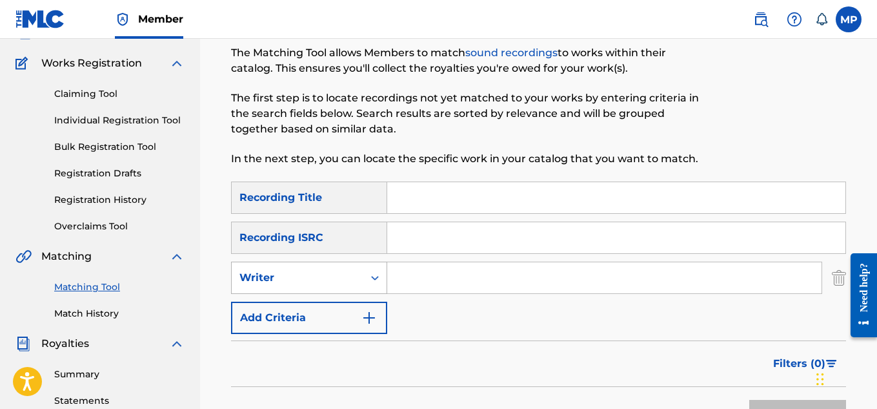
click at [356, 278] on div "Writer" at bounding box center [298, 277] width 132 height 25
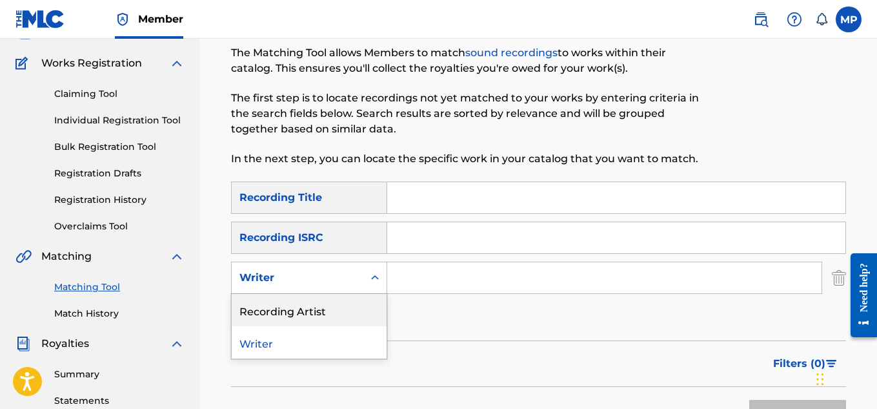
click at [331, 316] on div "Recording Artist" at bounding box center [309, 310] width 155 height 32
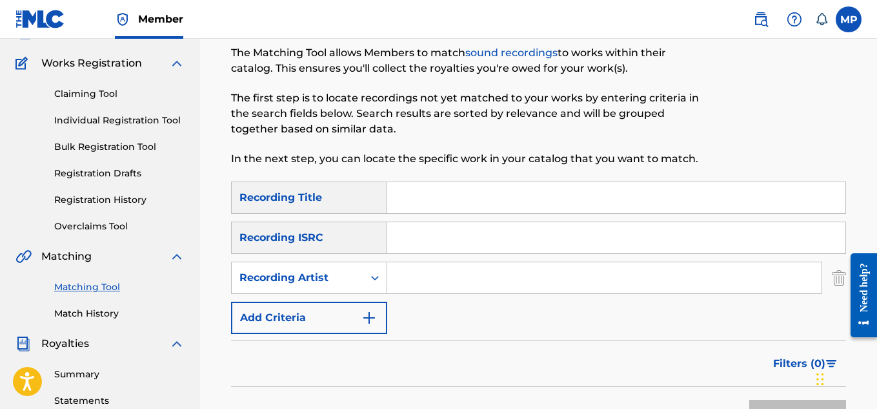
click at [460, 267] on input "Search Form" at bounding box center [604, 277] width 434 height 31
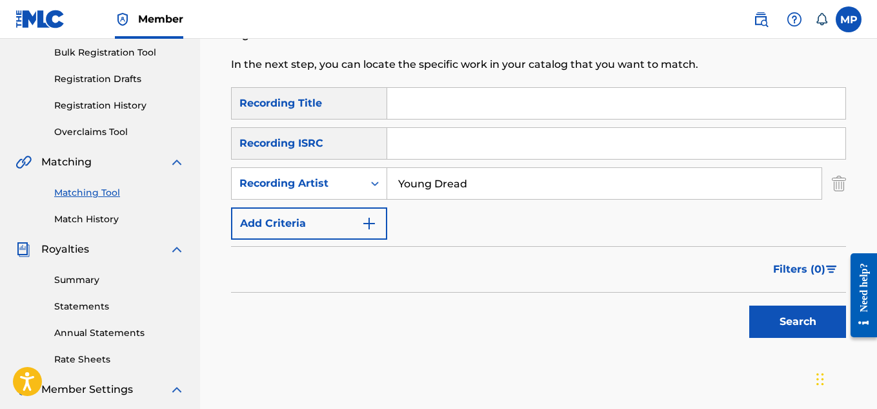
scroll to position [200, 0]
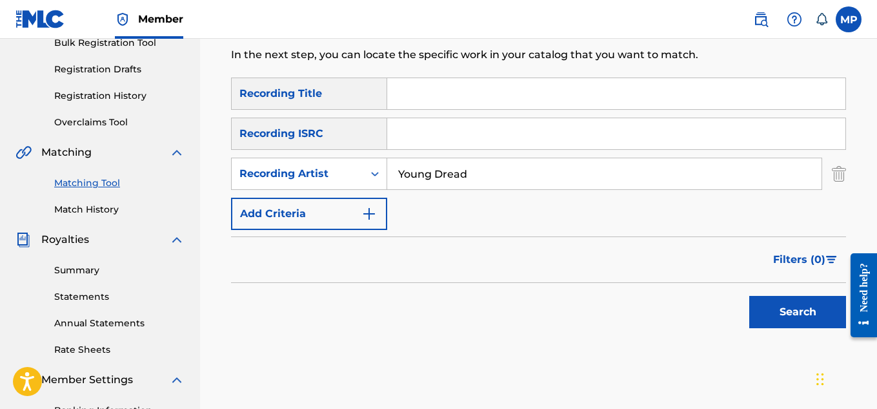
type input "Young Dread"
click at [775, 309] on button "Search" at bounding box center [797, 312] width 97 height 32
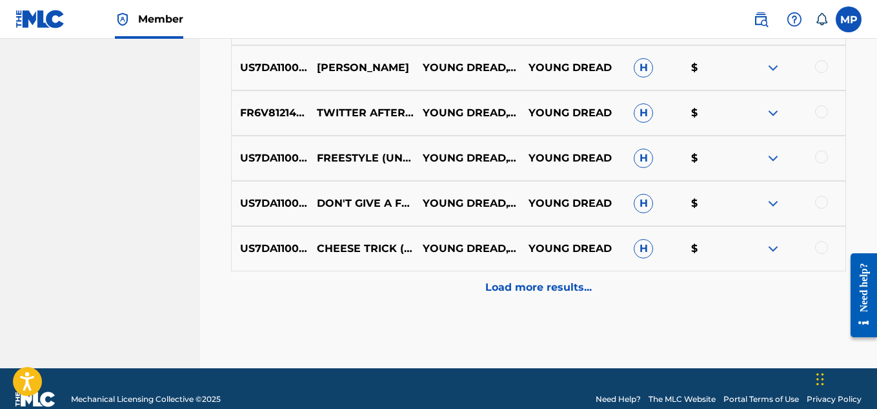
scroll to position [787, 0]
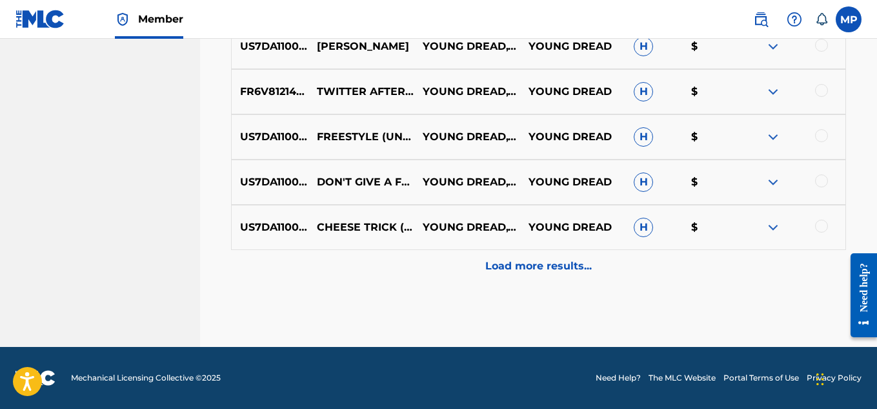
click at [549, 266] on p "Load more results..." at bounding box center [538, 265] width 107 height 15
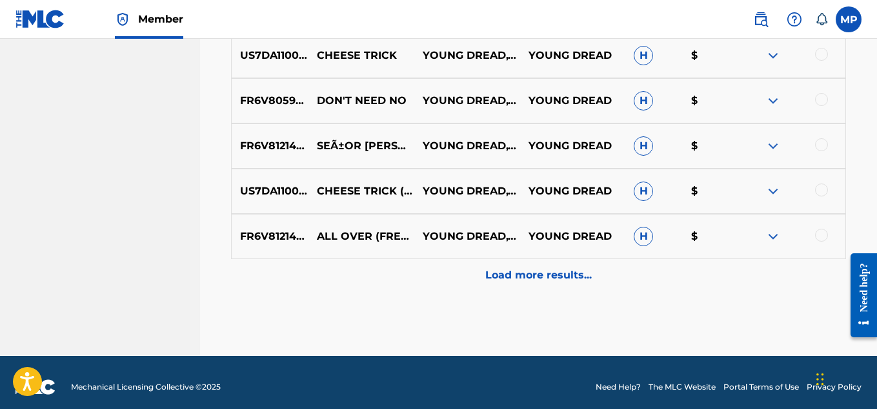
scroll to position [1230, 0]
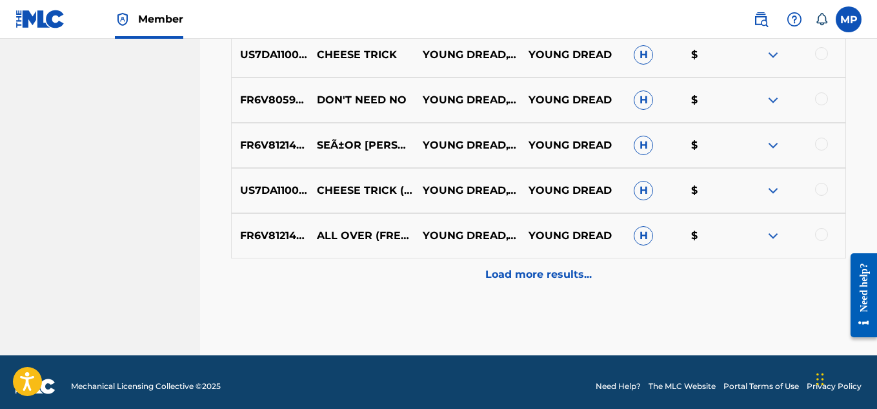
click at [527, 278] on p "Load more results..." at bounding box center [538, 274] width 107 height 15
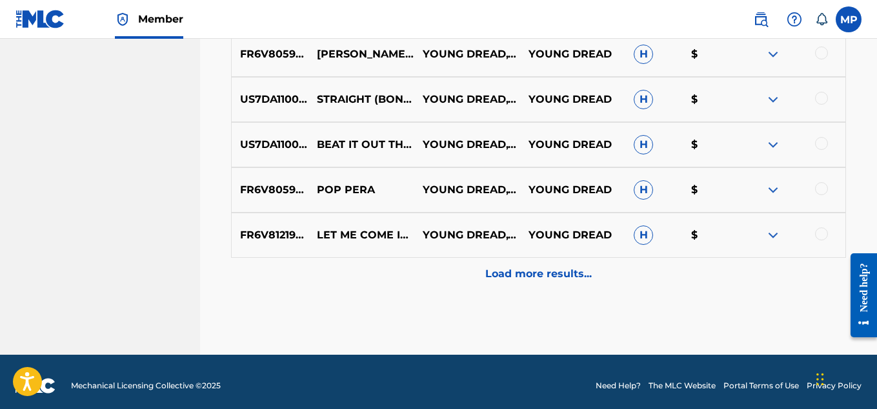
scroll to position [1690, 0]
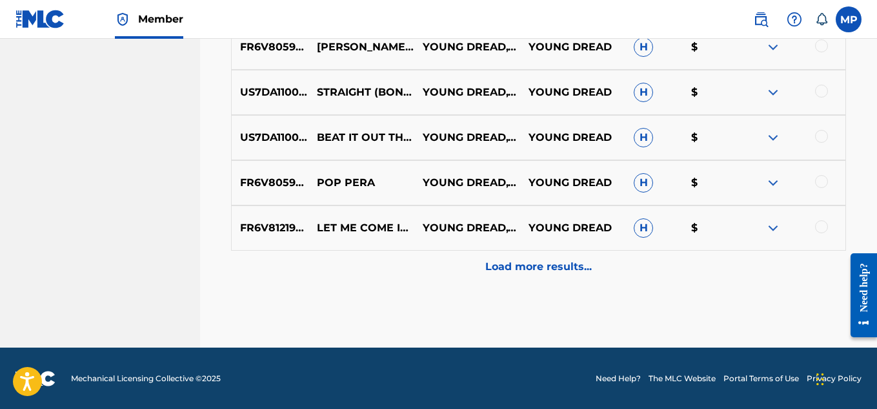
click at [522, 272] on p "Load more results..." at bounding box center [538, 266] width 107 height 15
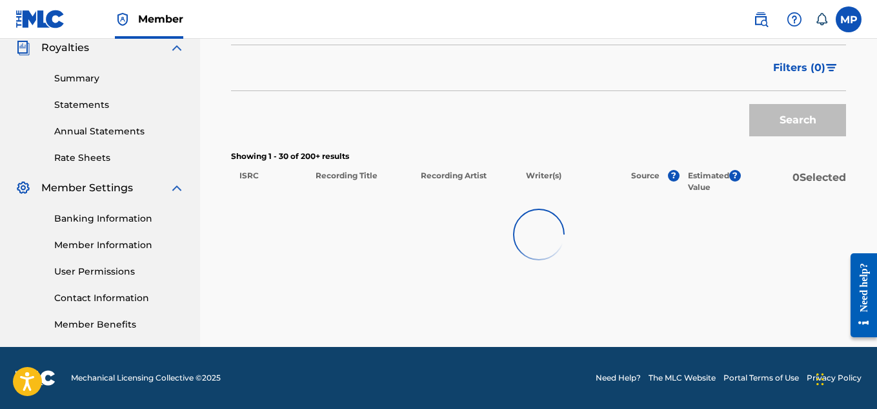
scroll to position [392, 0]
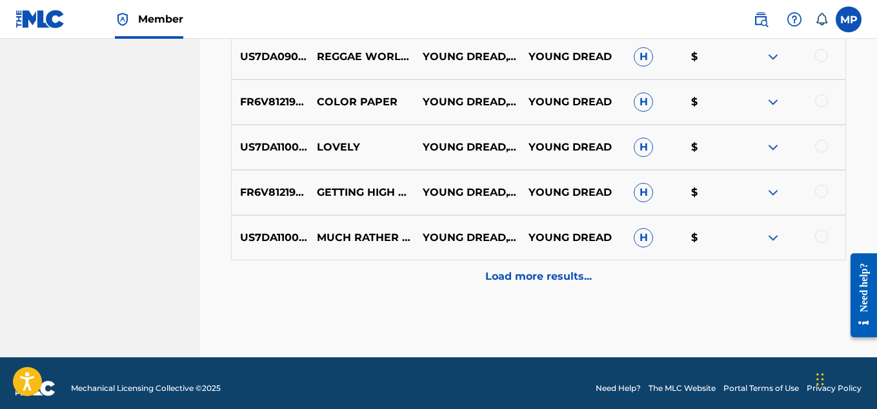
click at [522, 272] on p "Load more results..." at bounding box center [538, 276] width 107 height 15
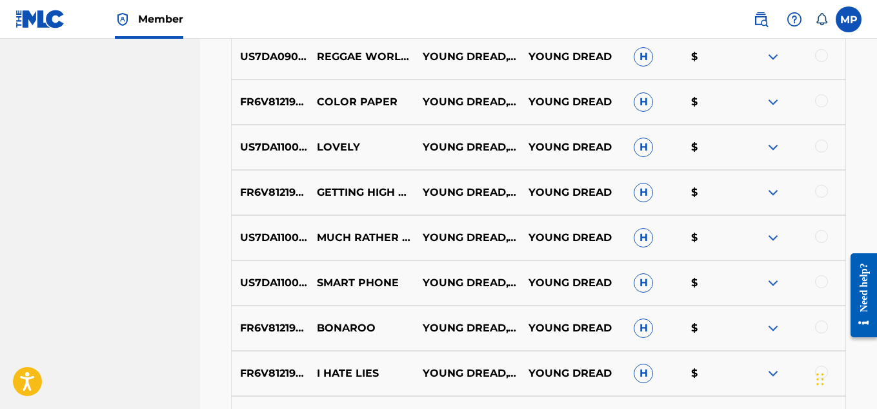
scroll to position [2560, 0]
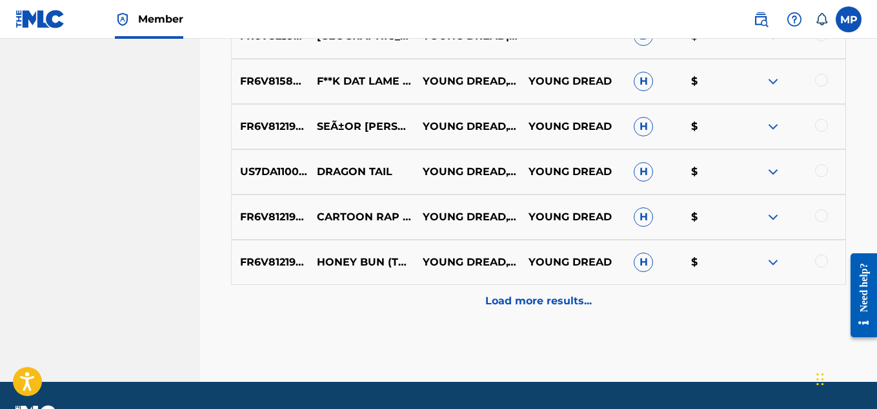
click at [516, 297] on p "Load more results..." at bounding box center [538, 300] width 107 height 15
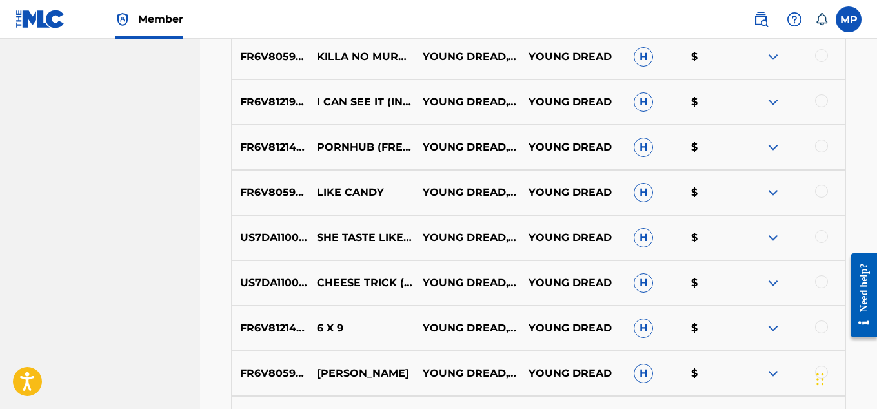
scroll to position [3046, 0]
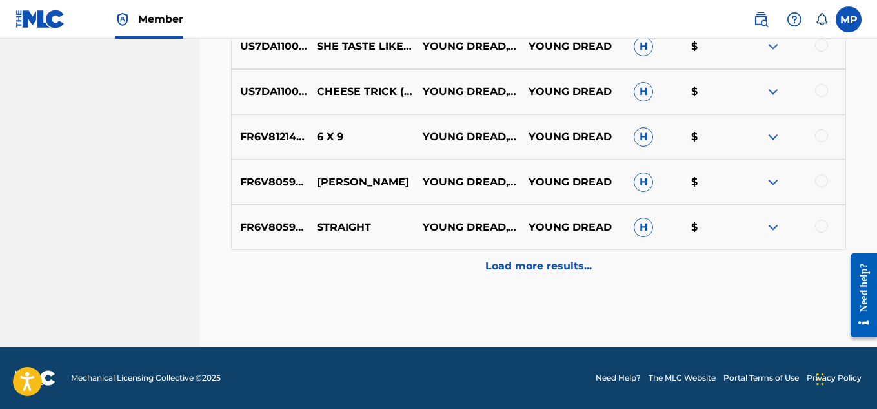
click at [519, 265] on p "Load more results..." at bounding box center [538, 265] width 107 height 15
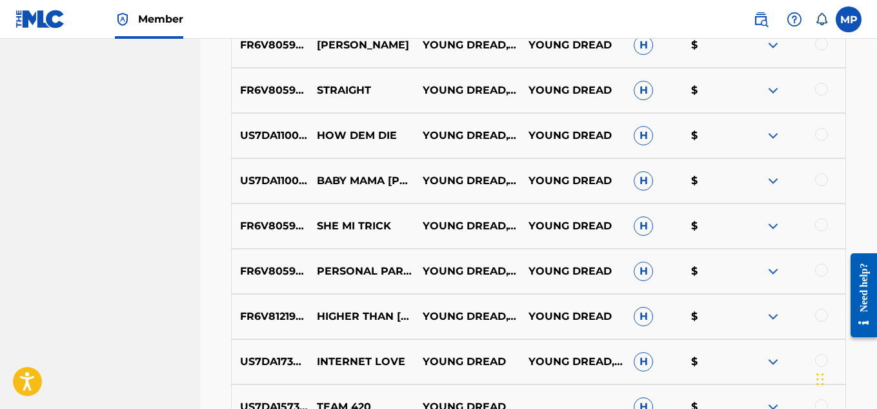
scroll to position [3498, 0]
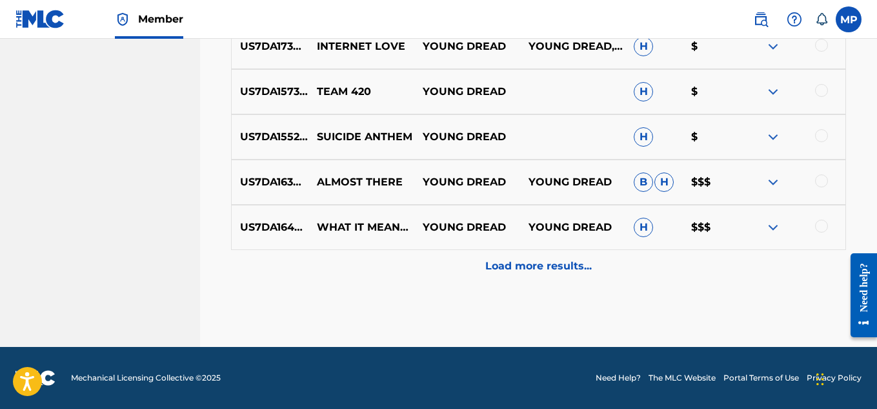
click at [507, 261] on p "Load more results..." at bounding box center [538, 265] width 107 height 15
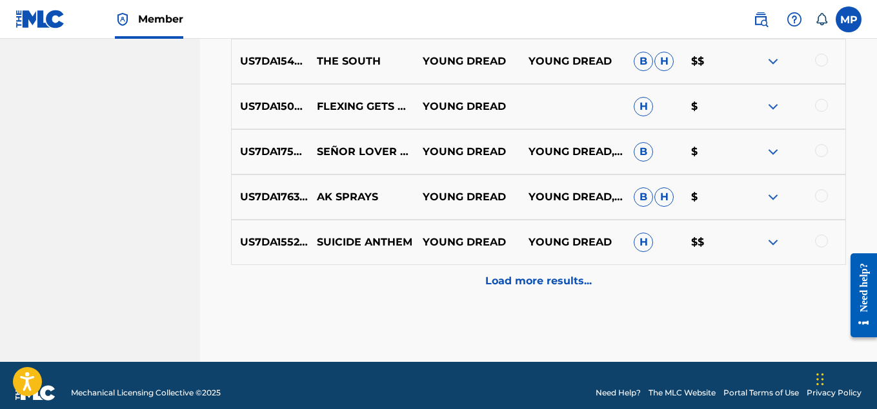
scroll to position [3941, 0]
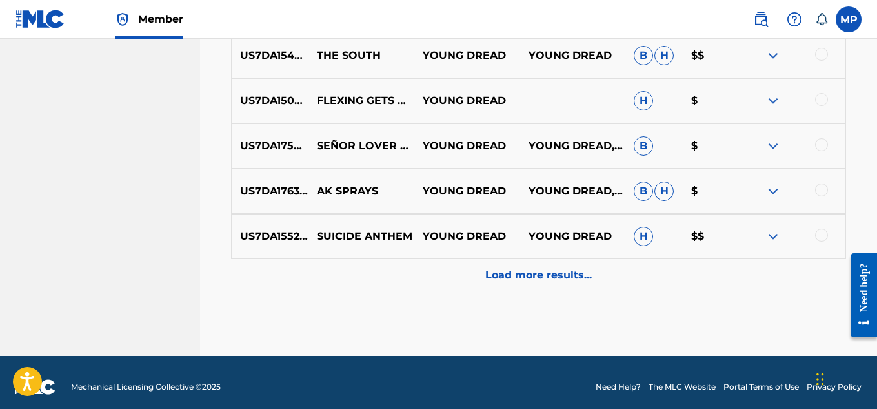
click at [514, 278] on p "Load more results..." at bounding box center [538, 274] width 107 height 15
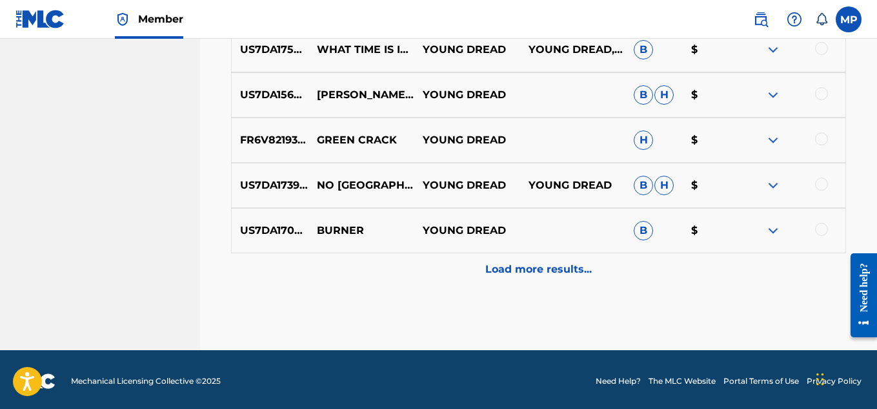
scroll to position [4402, 0]
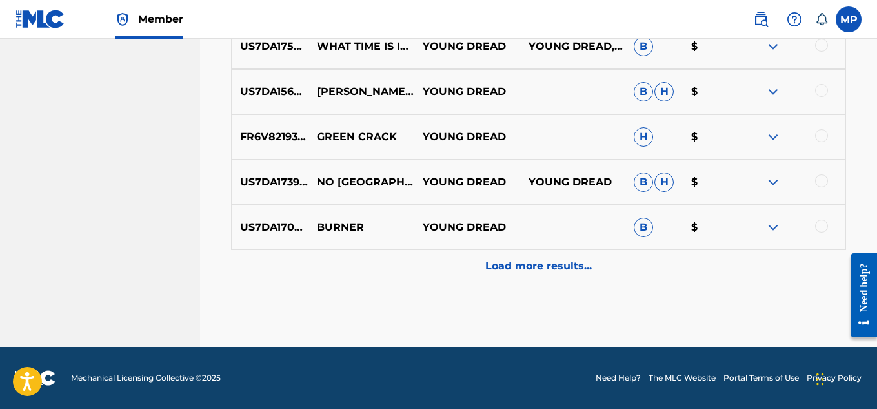
click at [525, 265] on p "Load more results..." at bounding box center [538, 265] width 107 height 15
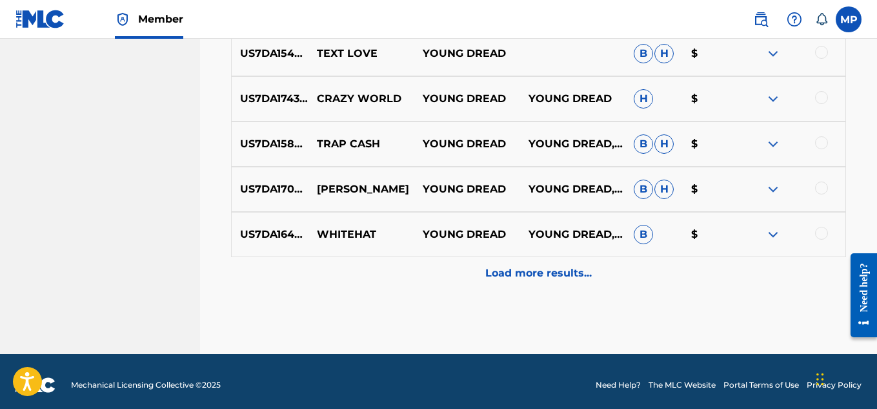
scroll to position [4854, 0]
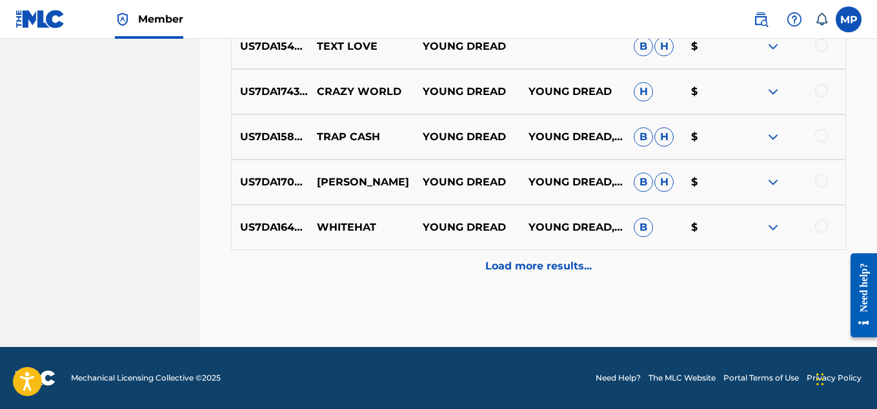
click at [523, 264] on p "Load more results..." at bounding box center [538, 265] width 107 height 15
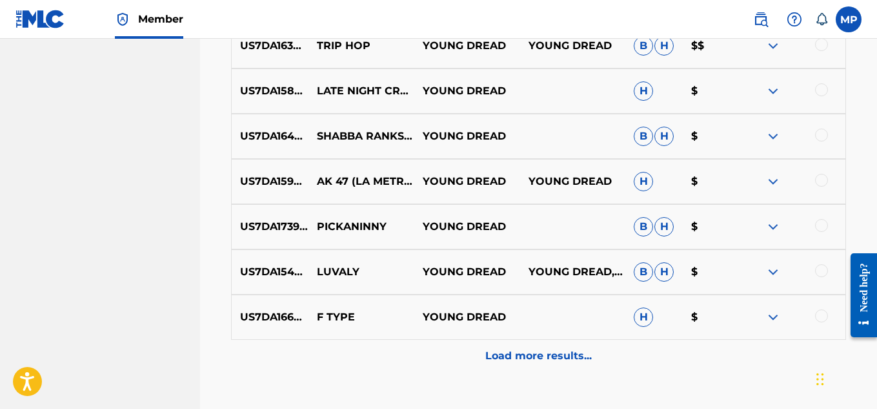
scroll to position [5303, 0]
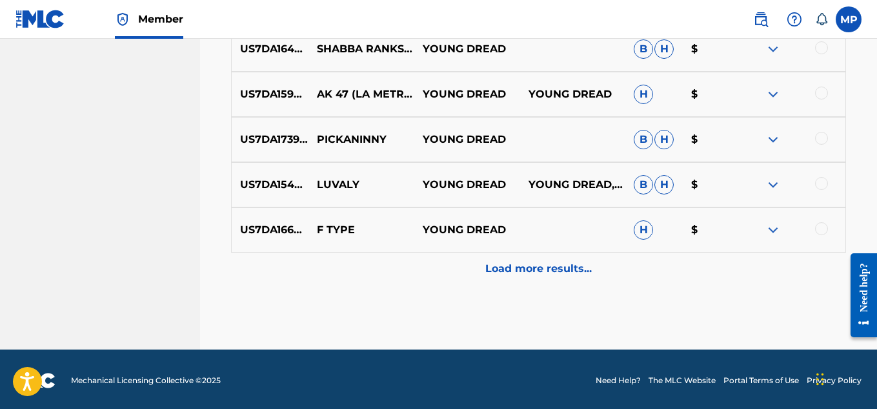
click at [526, 272] on p "Load more results..." at bounding box center [538, 268] width 107 height 15
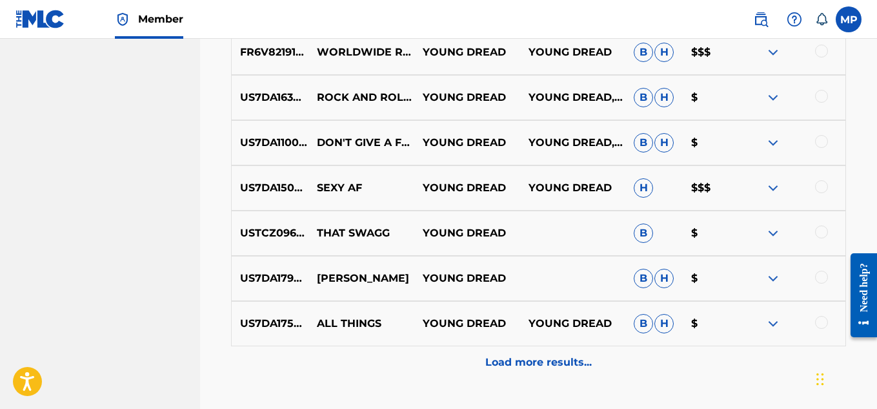
scroll to position [5758, 0]
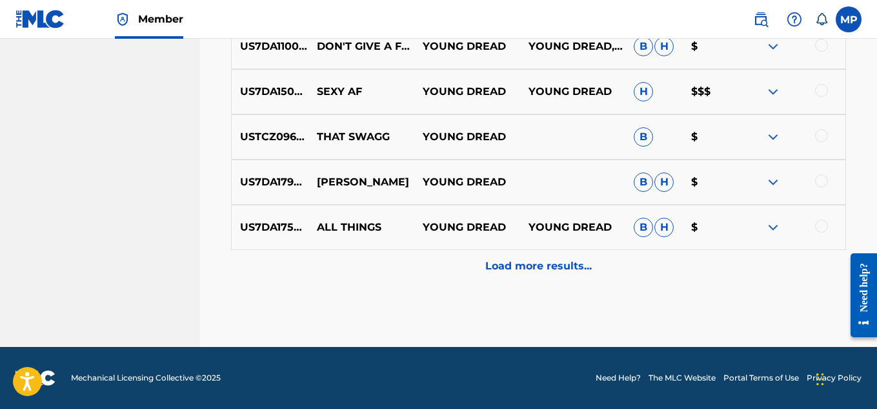
click at [519, 267] on p "Load more results..." at bounding box center [538, 265] width 107 height 15
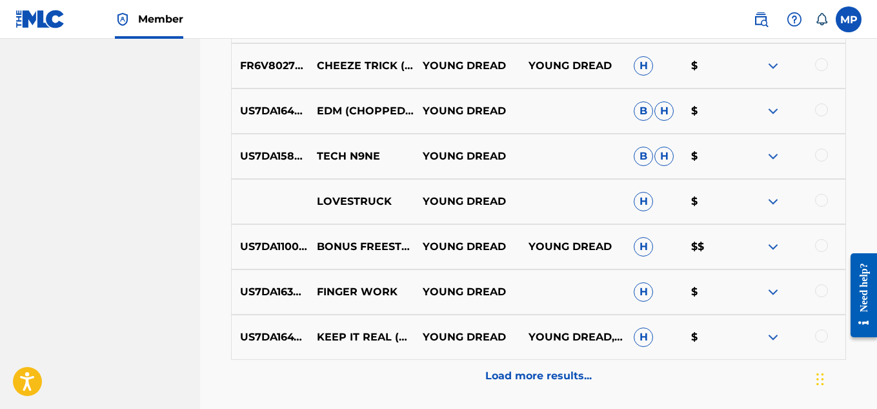
scroll to position [6209, 0]
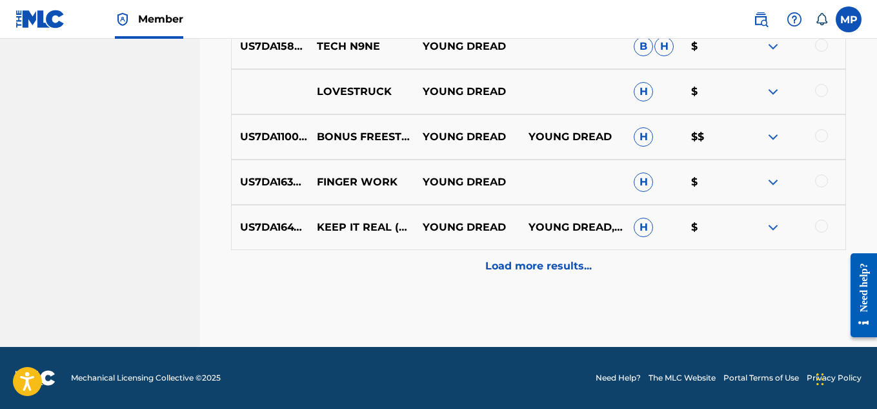
click at [519, 267] on p "Load more results..." at bounding box center [538, 265] width 107 height 15
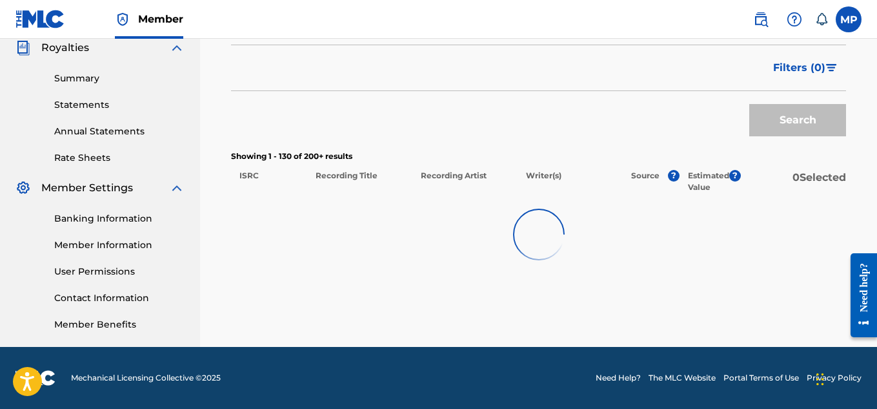
scroll to position [392, 0]
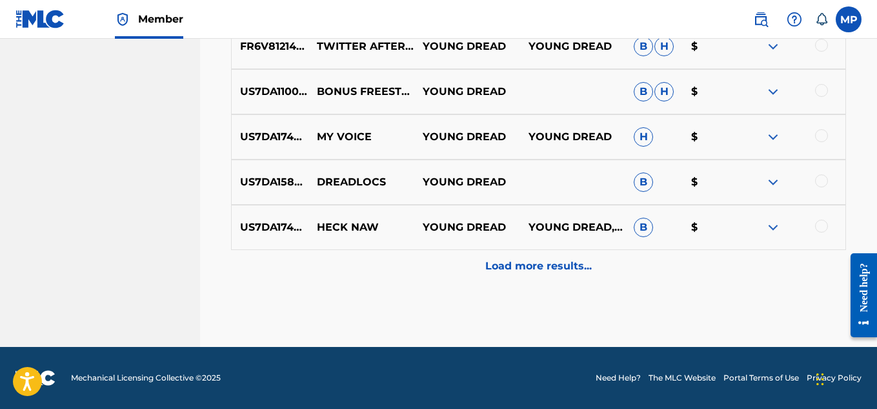
click at [519, 267] on p "Load more results..." at bounding box center [538, 265] width 107 height 15
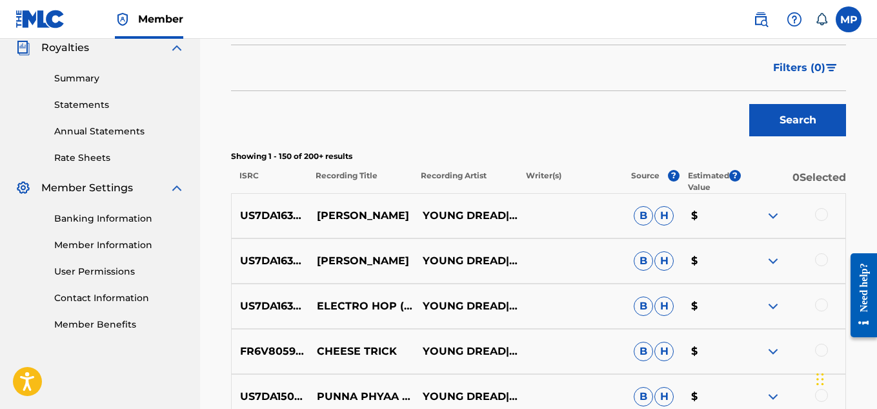
scroll to position [6661, 0]
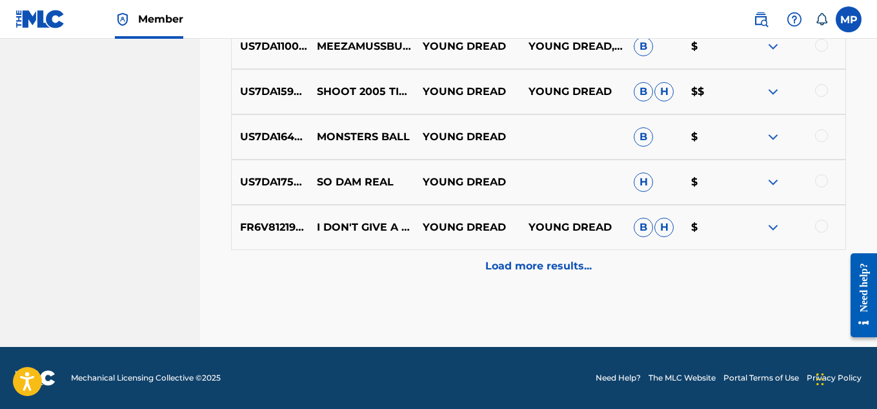
click at [519, 267] on p "Load more results..." at bounding box center [538, 265] width 107 height 15
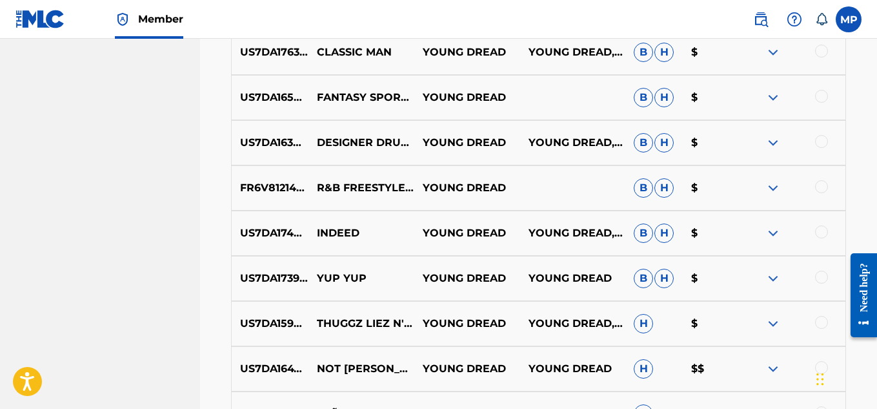
scroll to position [7565, 0]
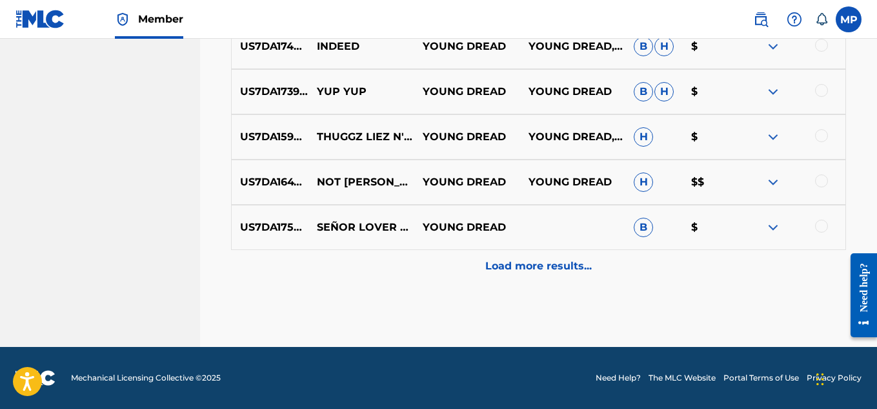
click at [519, 267] on p "Load more results..." at bounding box center [538, 265] width 107 height 15
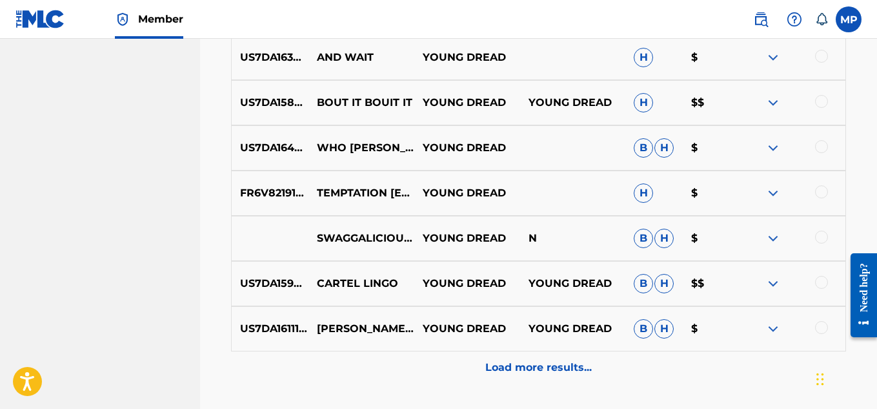
scroll to position [8017, 0]
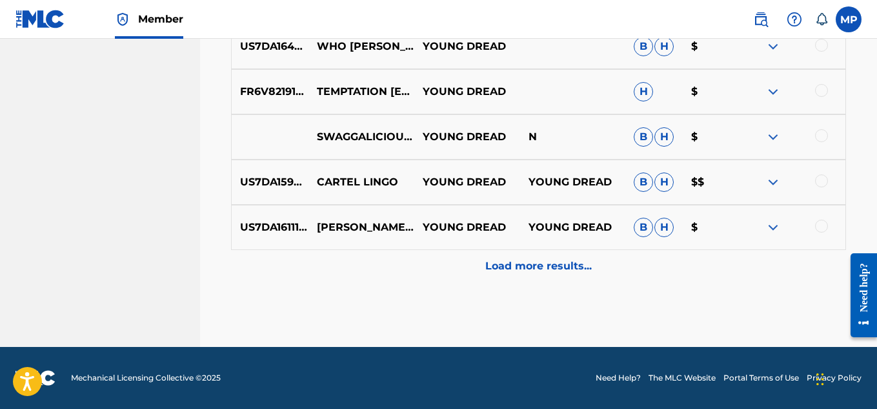
click at [519, 267] on p "Load more results..." at bounding box center [538, 265] width 107 height 15
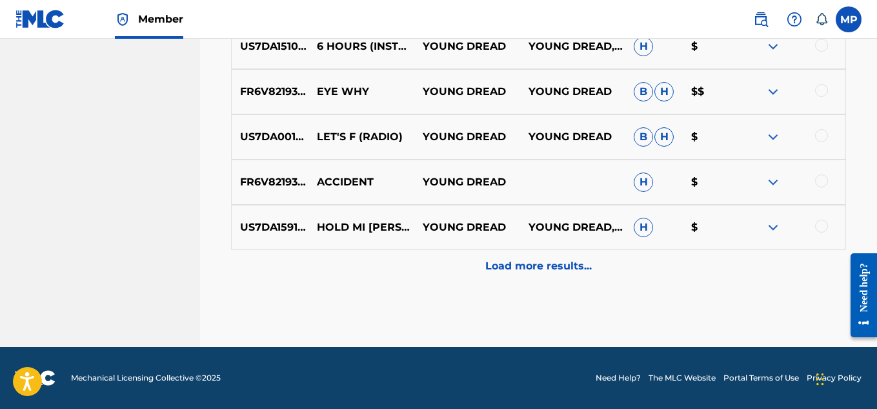
click at [519, 268] on p "Load more results..." at bounding box center [538, 265] width 107 height 15
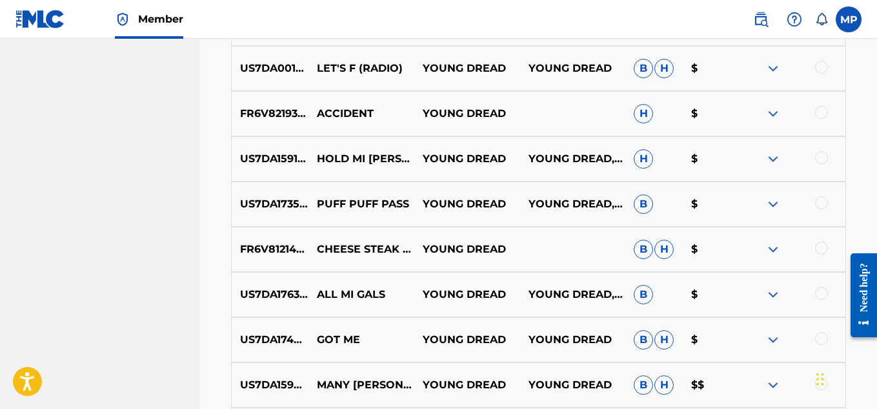
scroll to position [8921, 0]
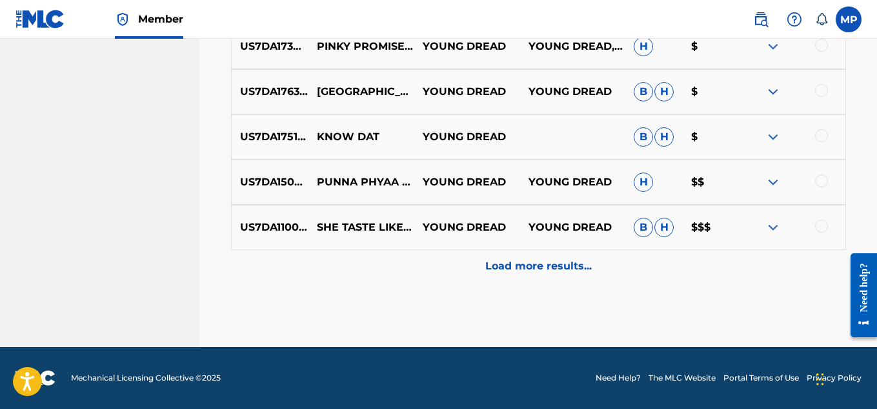
click at [519, 268] on p "Load more results..." at bounding box center [538, 265] width 107 height 15
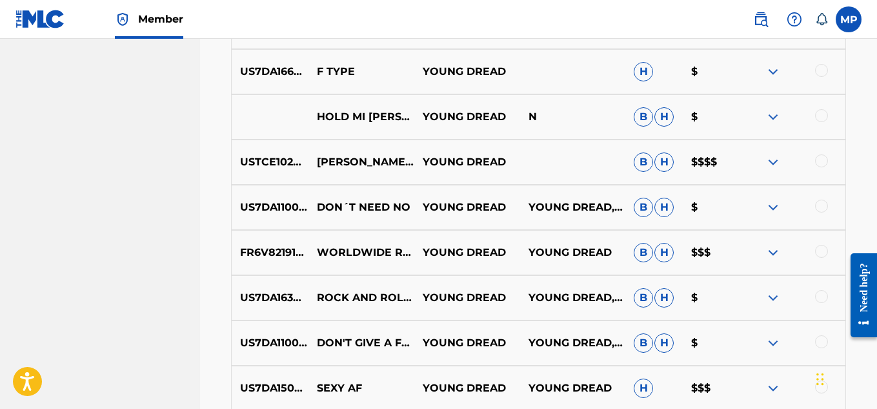
scroll to position [5457, 0]
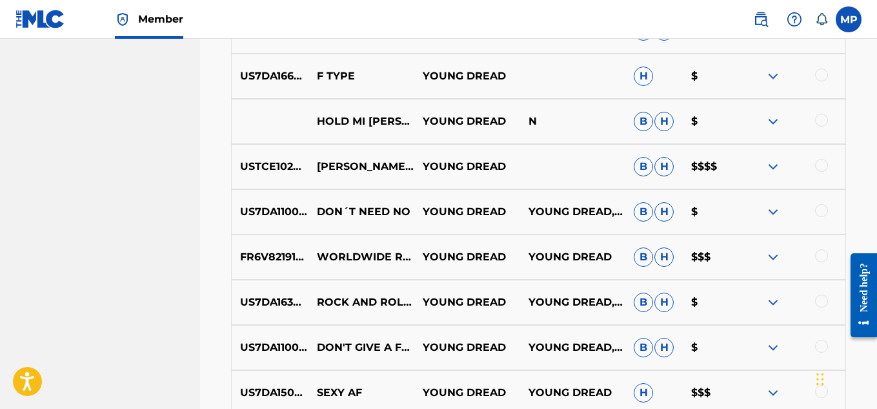
click at [824, 165] on div at bounding box center [821, 165] width 13 height 13
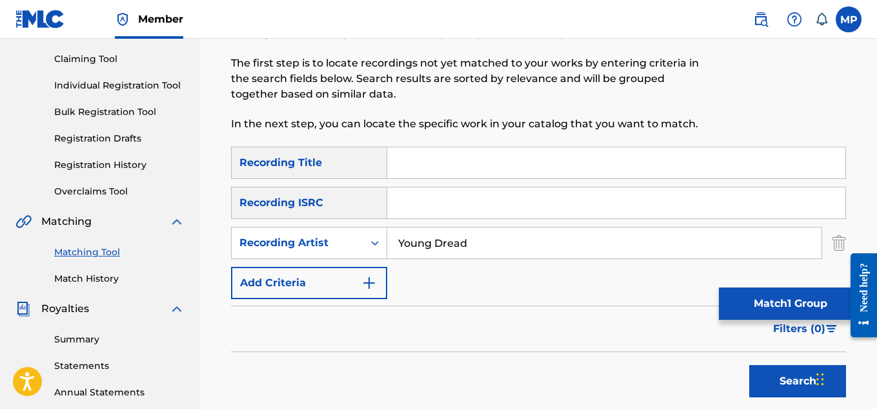
scroll to position [138, 0]
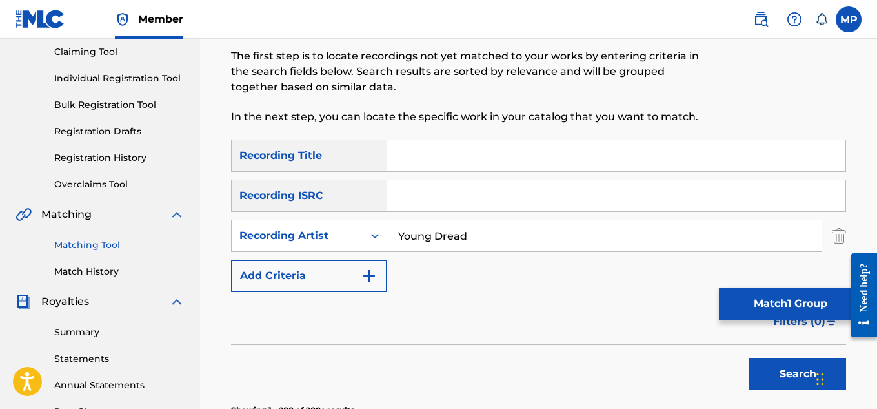
click at [803, 297] on button "Match 1 Group" at bounding box center [790, 303] width 143 height 32
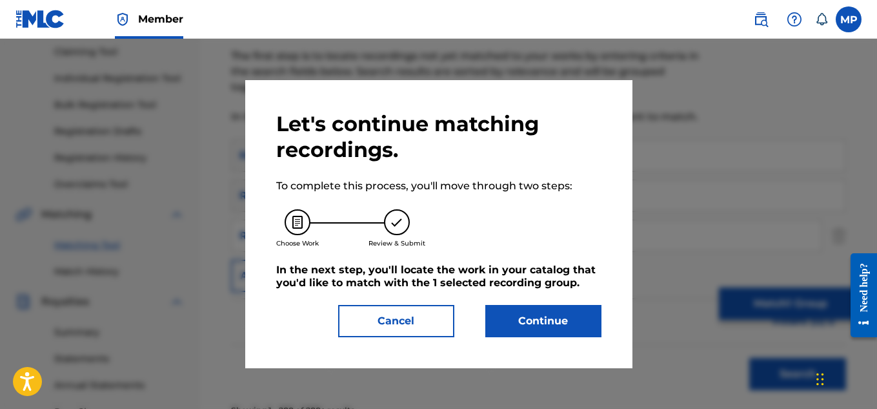
click at [546, 321] on button "Continue" at bounding box center [543, 321] width 116 height 32
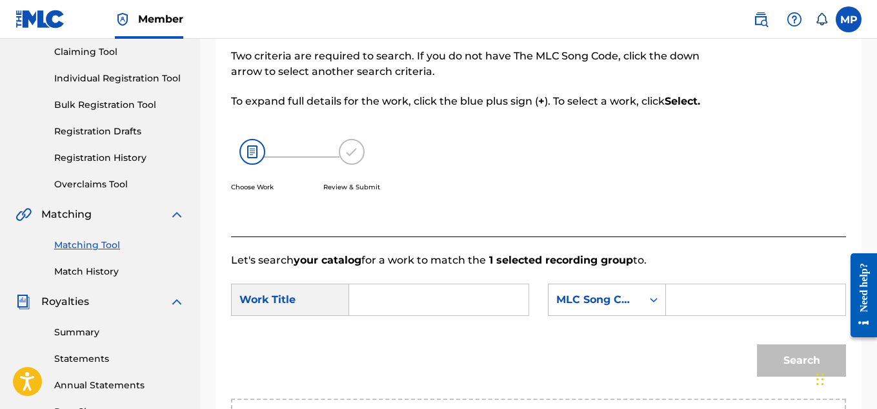
click at [694, 309] on input "Search Form" at bounding box center [756, 299] width 158 height 31
paste input "CL1CUK"
type input "C"
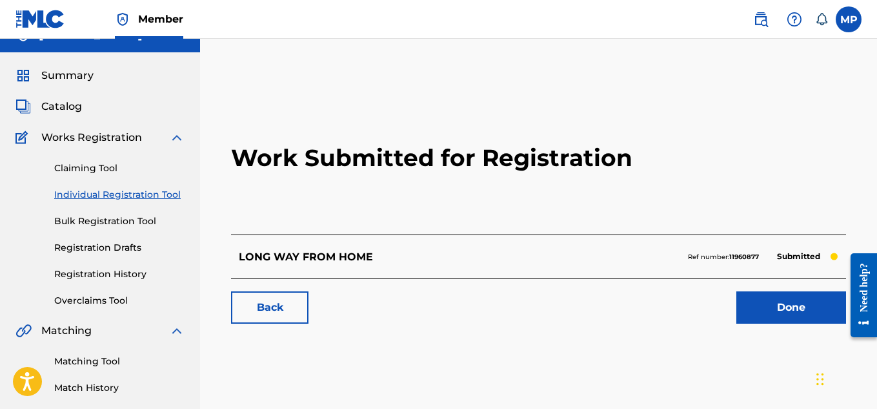
scroll to position [17, 0]
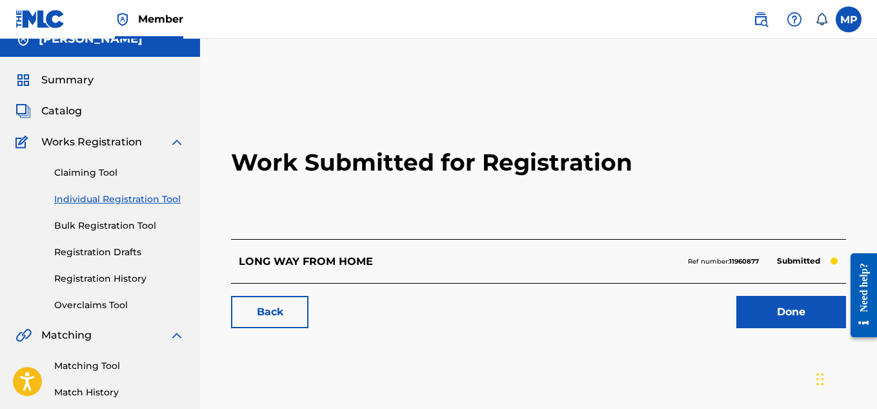
click at [97, 364] on link "Matching Tool" at bounding box center [119, 366] width 130 height 14
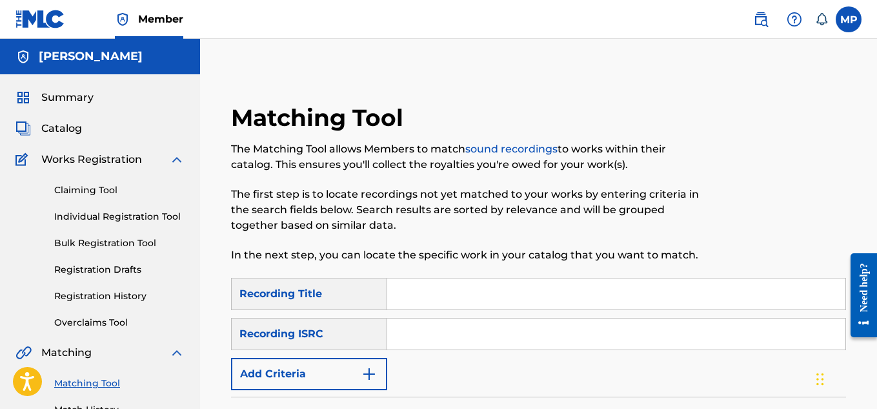
scroll to position [63, 0]
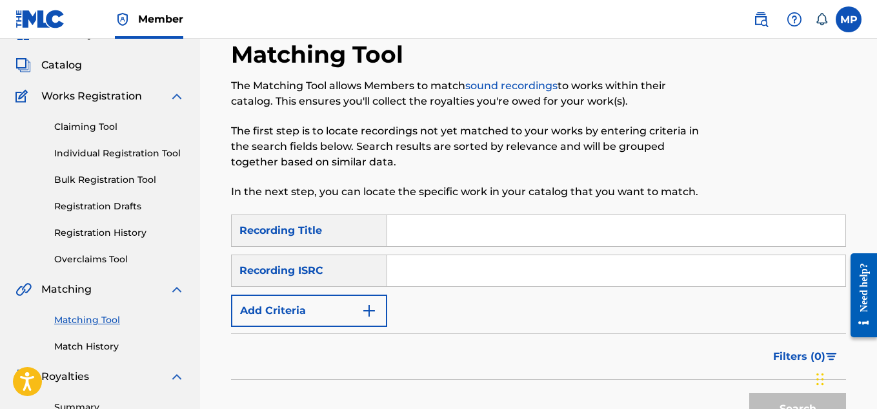
click at [348, 309] on button "Add Criteria" at bounding box center [309, 310] width 156 height 32
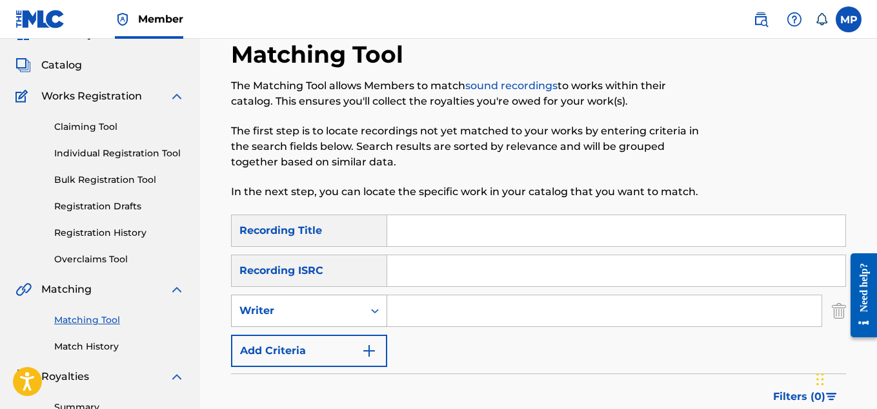
click at [340, 311] on div "Writer" at bounding box center [297, 310] width 116 height 15
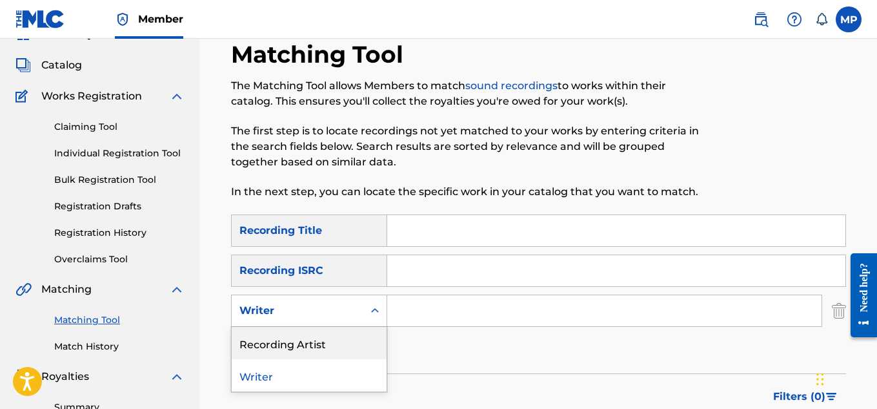
click at [320, 338] on div "Recording Artist" at bounding box center [309, 343] width 155 height 32
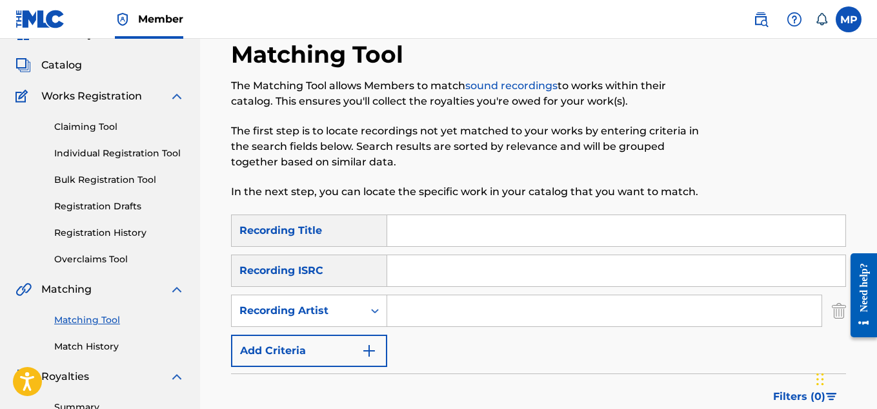
click at [460, 229] on input "Search Form" at bounding box center [616, 230] width 458 height 31
type input "Collard"
click at [453, 299] on input "Search Form" at bounding box center [604, 310] width 434 height 31
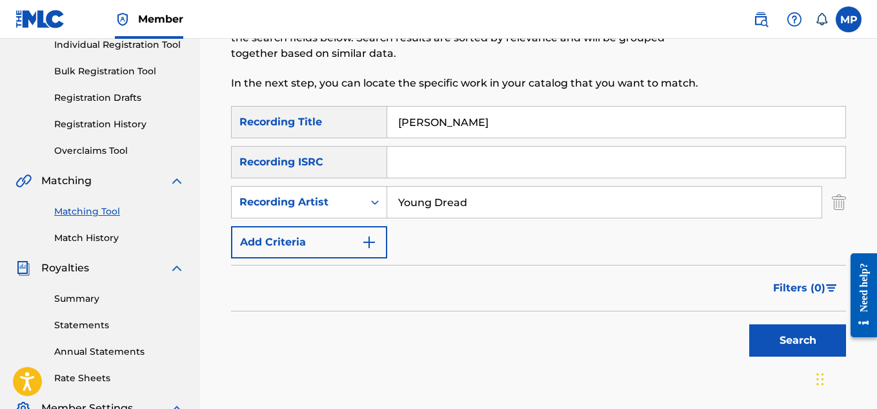
scroll to position [203, 0]
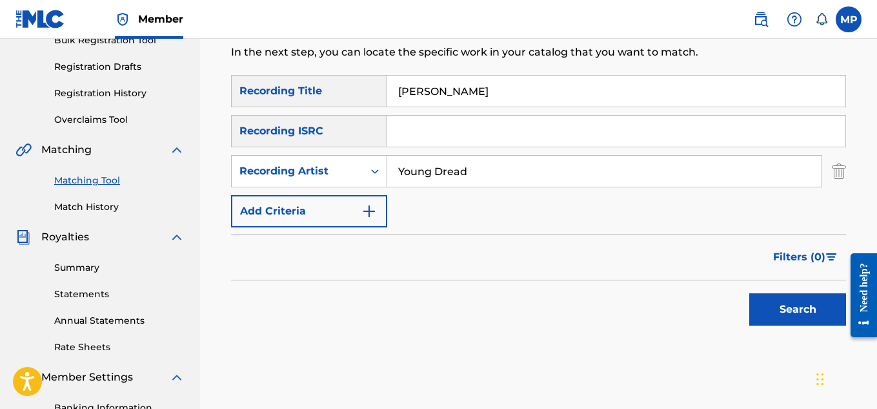
type input "Young Dread"
click at [769, 316] on button "Search" at bounding box center [797, 309] width 97 height 32
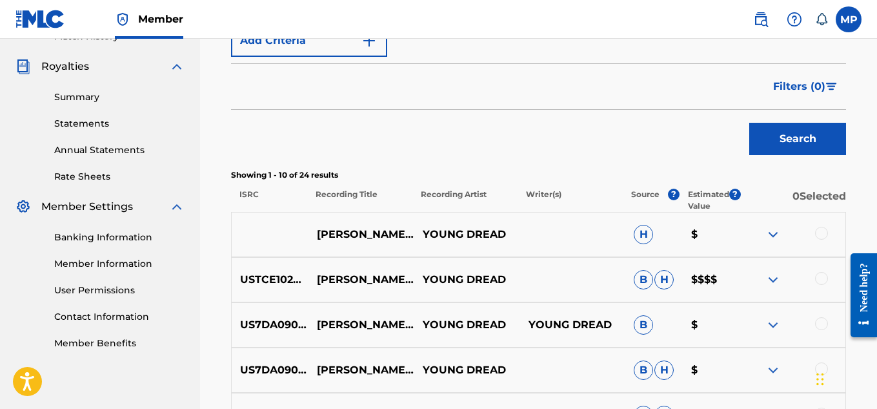
scroll to position [375, 0]
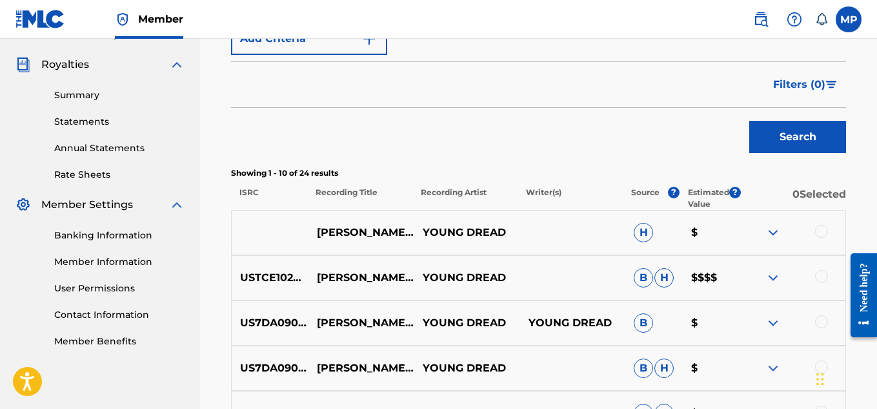
click at [826, 229] on div at bounding box center [821, 231] width 13 height 13
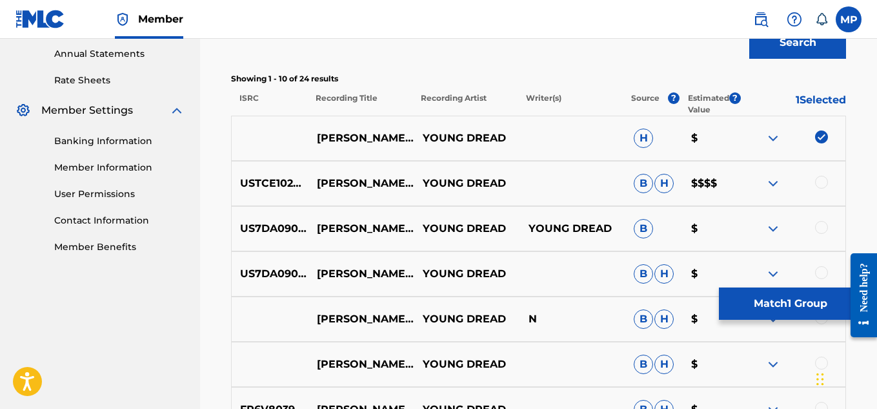
scroll to position [471, 0]
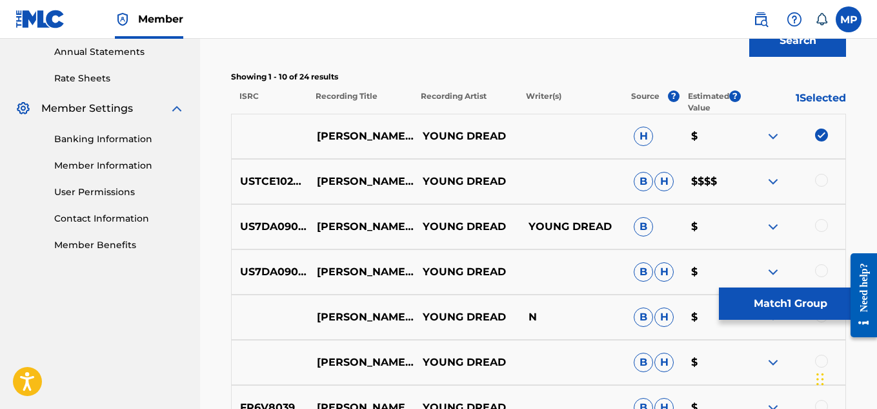
click at [821, 178] on div at bounding box center [821, 180] width 13 height 13
click at [820, 228] on div at bounding box center [821, 225] width 13 height 13
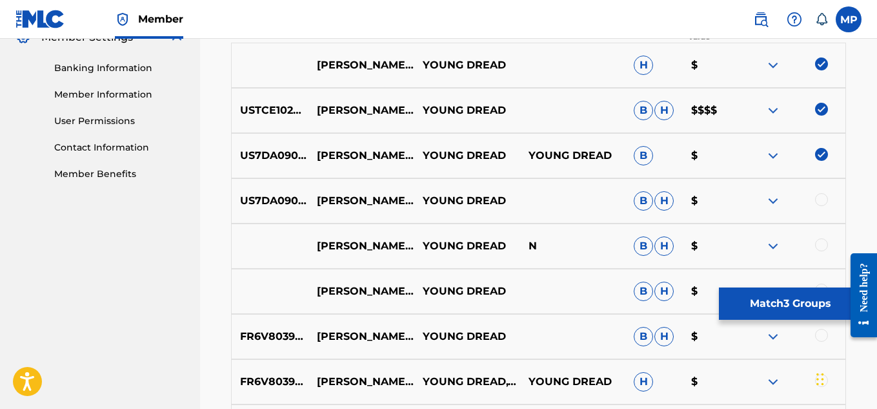
scroll to position [543, 0]
click at [826, 199] on div at bounding box center [821, 198] width 13 height 13
click at [822, 241] on div at bounding box center [821, 244] width 13 height 13
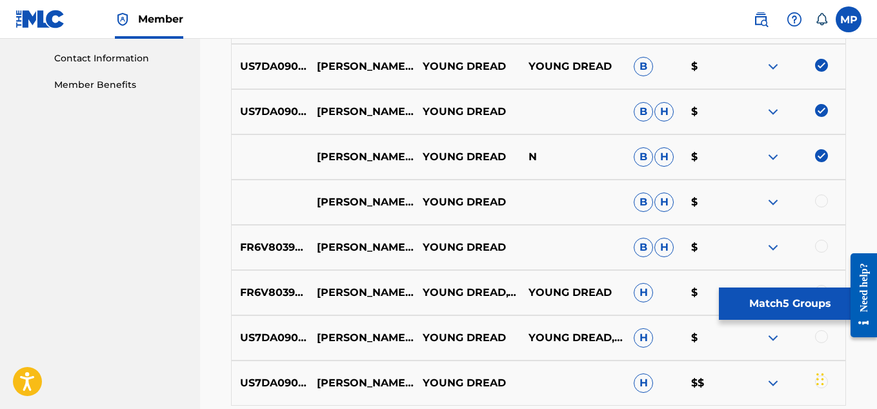
scroll to position [636, 0]
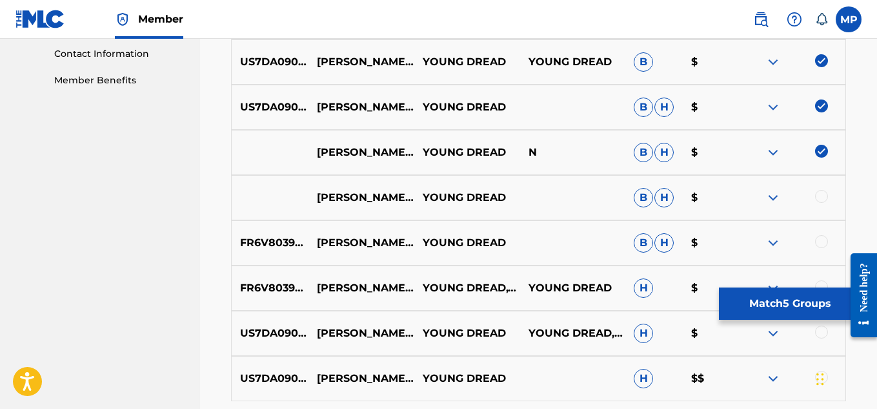
click at [822, 197] on div at bounding box center [821, 196] width 13 height 13
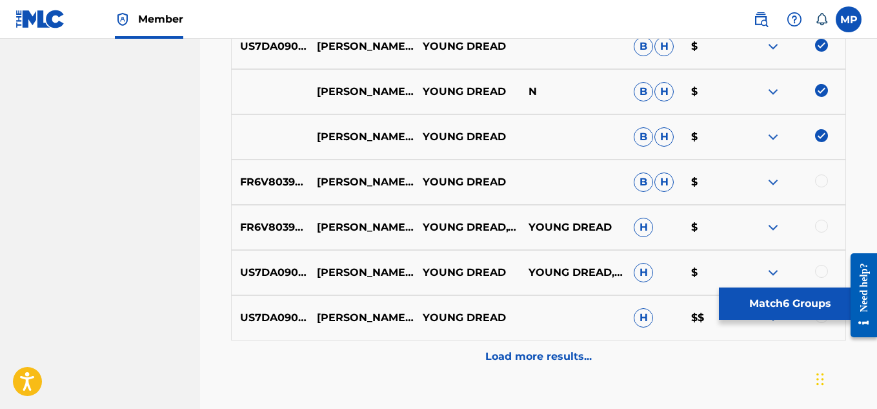
click at [827, 183] on div at bounding box center [821, 180] width 13 height 13
click at [813, 223] on div at bounding box center [793, 226] width 106 height 15
click at [816, 226] on div at bounding box center [821, 225] width 13 height 13
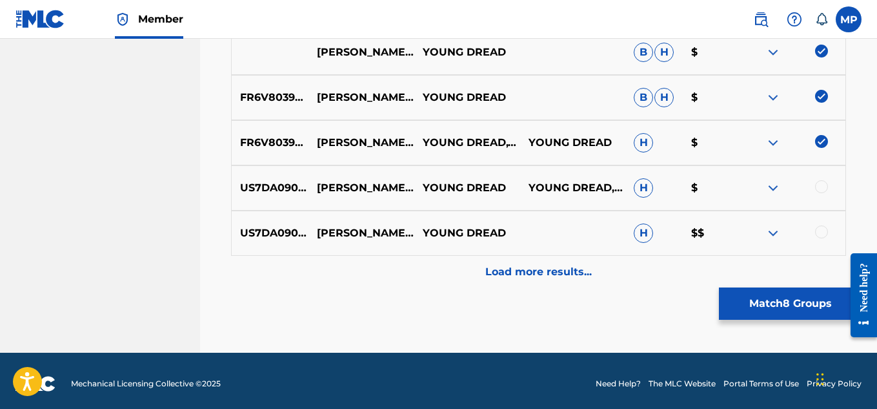
scroll to position [787, 0]
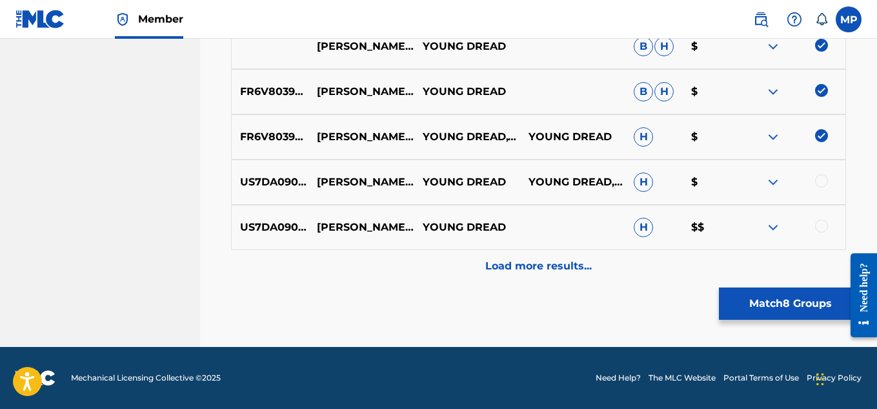
click at [818, 181] on div at bounding box center [821, 180] width 13 height 13
click at [817, 226] on div at bounding box center [821, 225] width 13 height 13
click at [523, 266] on p "Load more results..." at bounding box center [538, 265] width 107 height 15
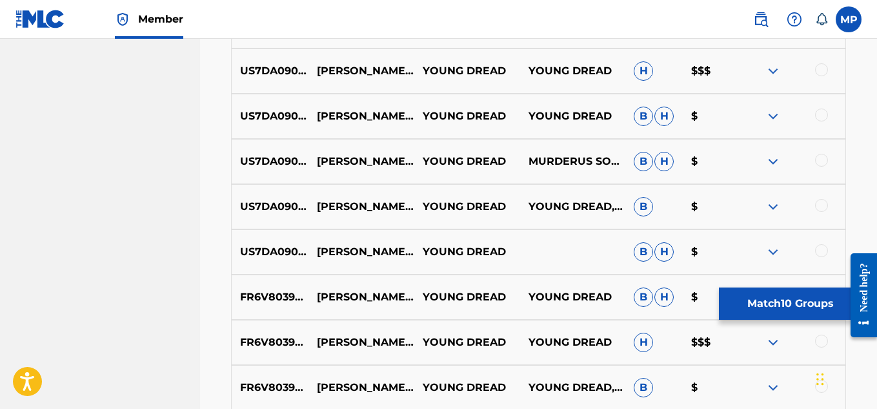
scroll to position [950, 0]
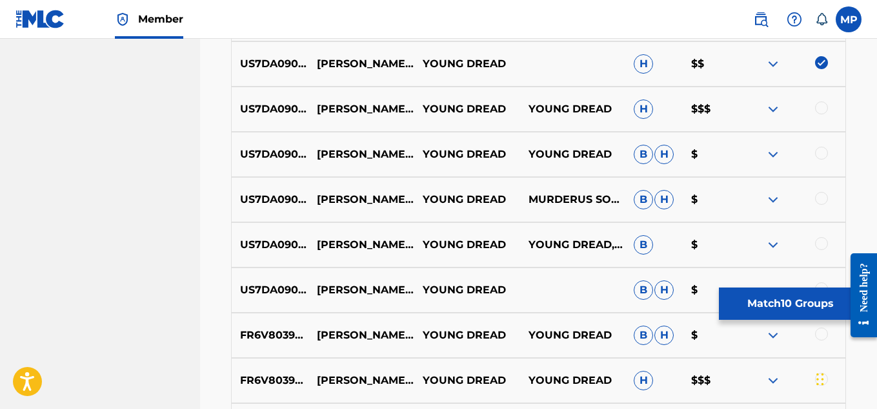
click at [824, 107] on div at bounding box center [821, 107] width 13 height 13
click at [824, 156] on div at bounding box center [821, 153] width 13 height 13
click at [821, 199] on div at bounding box center [821, 198] width 13 height 13
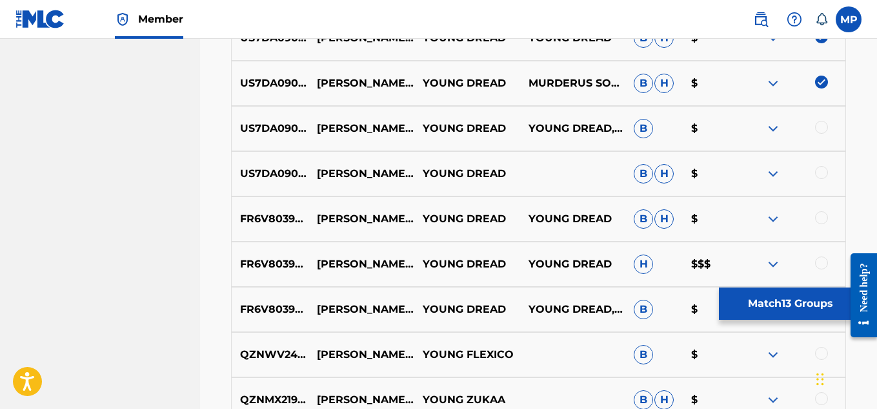
scroll to position [1083, 0]
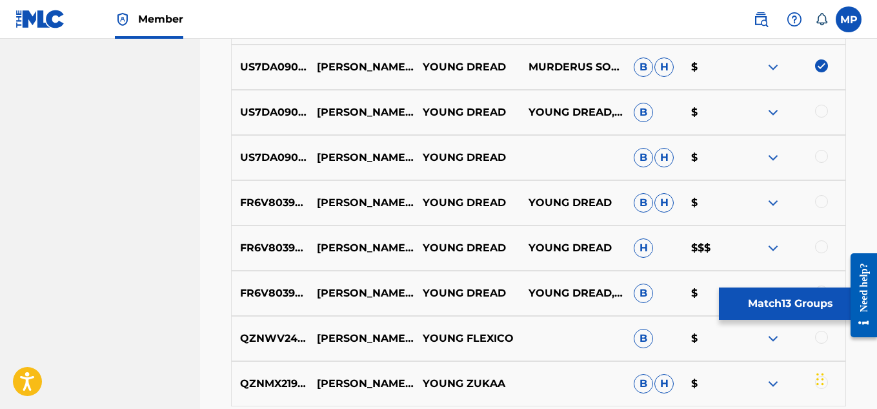
click at [817, 110] on div at bounding box center [821, 111] width 13 height 13
click at [825, 154] on div at bounding box center [821, 156] width 13 height 13
click at [823, 199] on div at bounding box center [821, 201] width 13 height 13
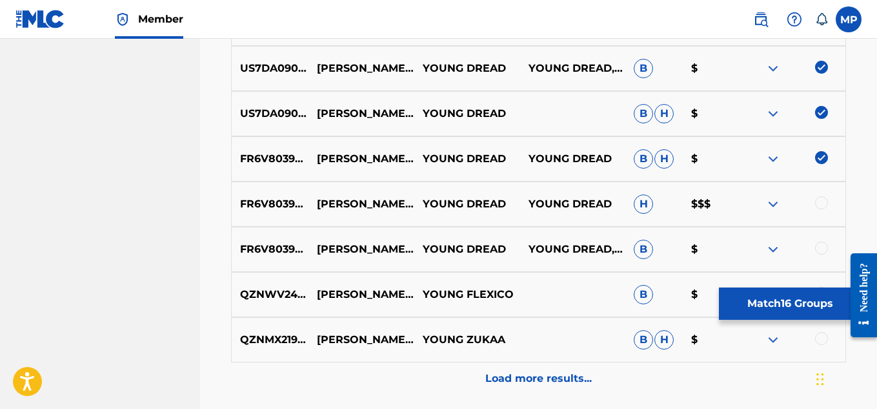
click at [823, 199] on div at bounding box center [821, 202] width 13 height 13
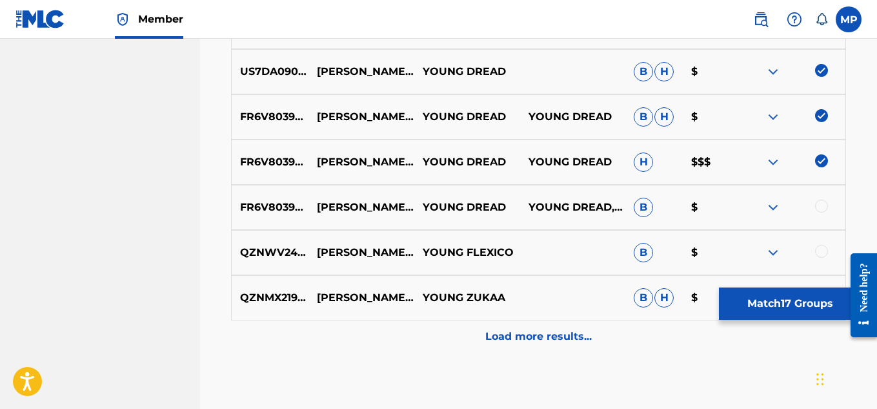
scroll to position [1171, 0]
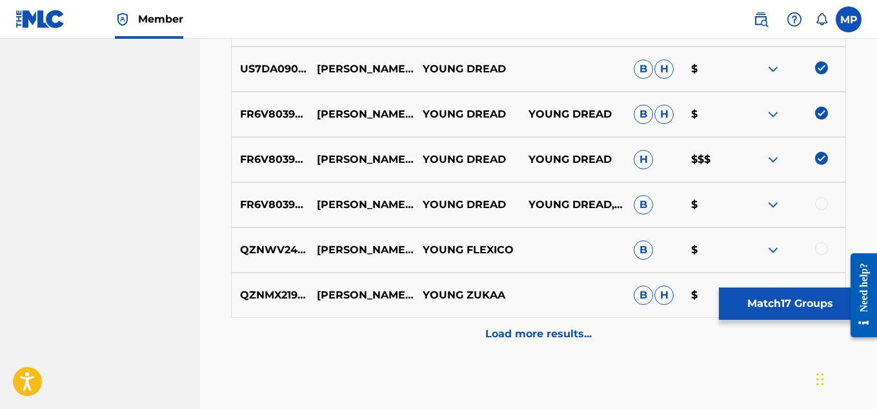
click at [823, 199] on div at bounding box center [821, 203] width 13 height 13
click at [507, 328] on p "Load more results..." at bounding box center [538, 333] width 107 height 15
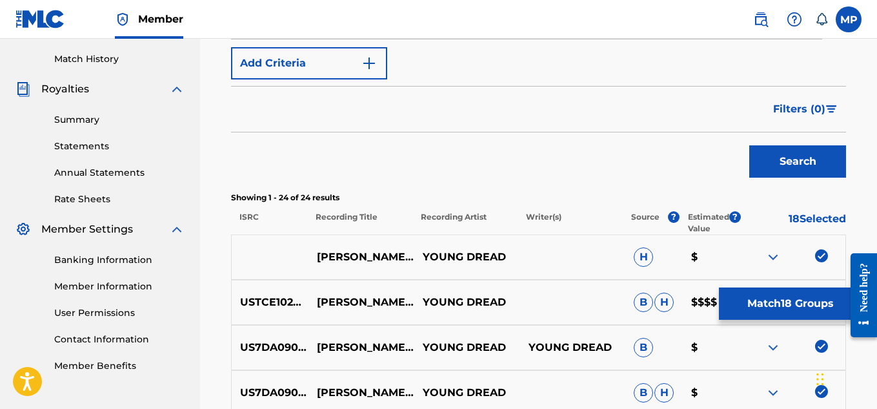
scroll to position [357, 0]
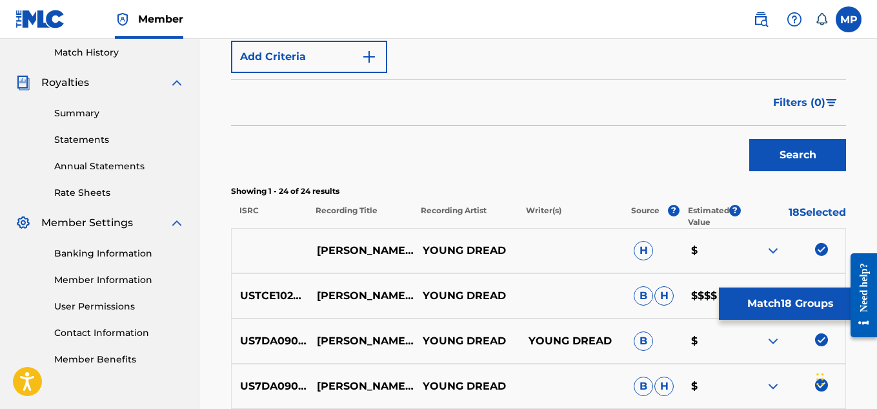
click at [784, 300] on button "Match 18 Groups" at bounding box center [790, 303] width 143 height 32
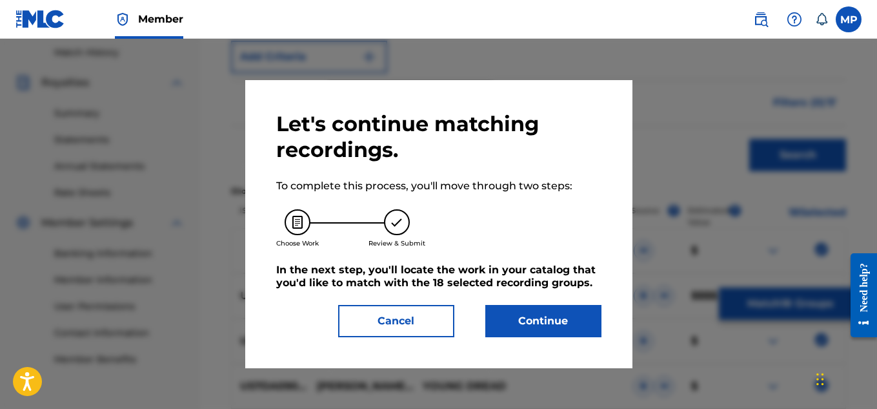
click at [526, 313] on button "Continue" at bounding box center [543, 321] width 116 height 32
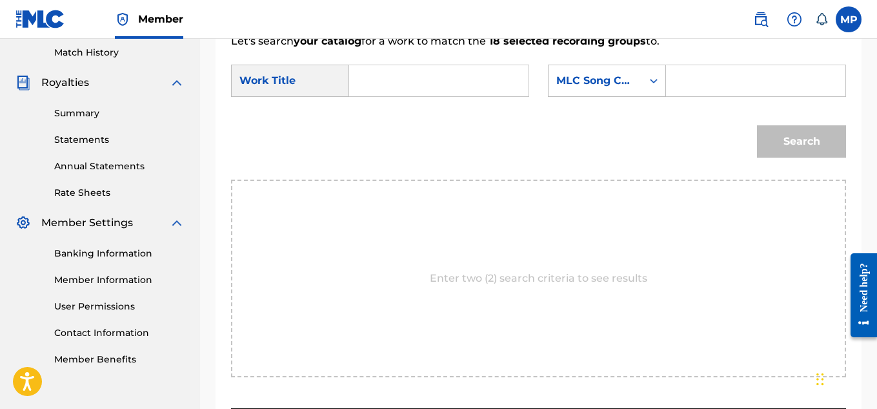
click at [726, 90] on input "Search Form" at bounding box center [756, 80] width 158 height 31
paste input "CL1CUK"
type input "CL1CUK"
click at [706, 122] on form "SearchWithCriteria71943305-6faf-4b6a-853e-a2bf51892e59 Work Title SearchWithCri…" at bounding box center [538, 114] width 615 height 130
click at [732, 96] on input "CL1CUK" at bounding box center [756, 80] width 158 height 31
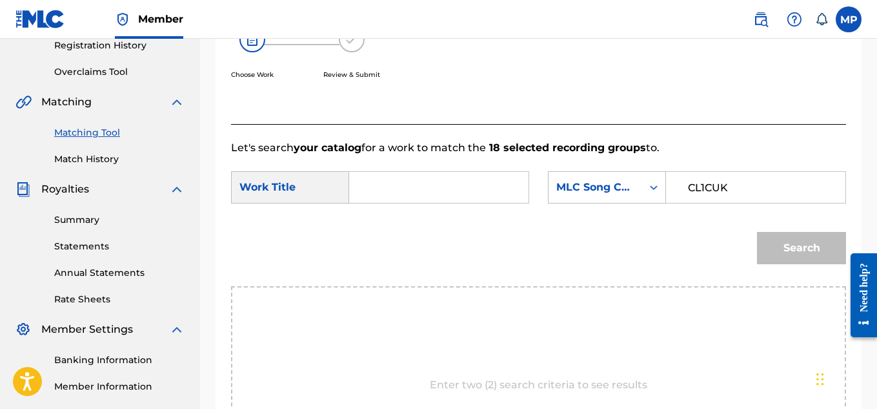
scroll to position [250, 0]
click at [419, 203] on input "Search Form" at bounding box center [439, 187] width 158 height 31
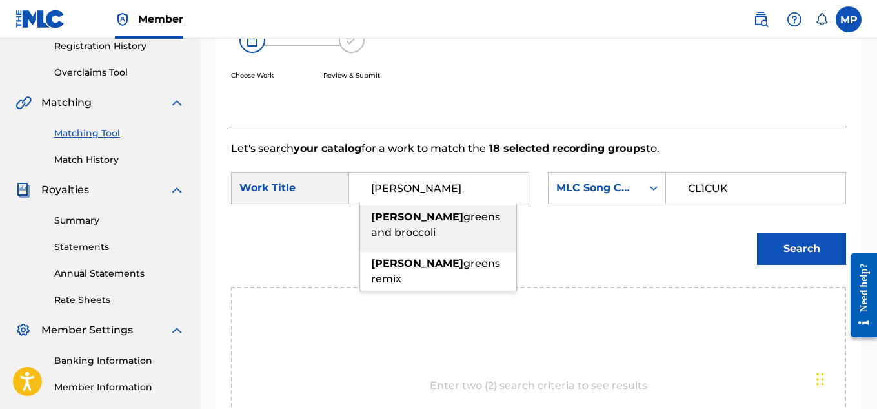
click at [417, 233] on span "greens and broccoli" at bounding box center [435, 224] width 129 height 28
type input "collard greens and broccoli"
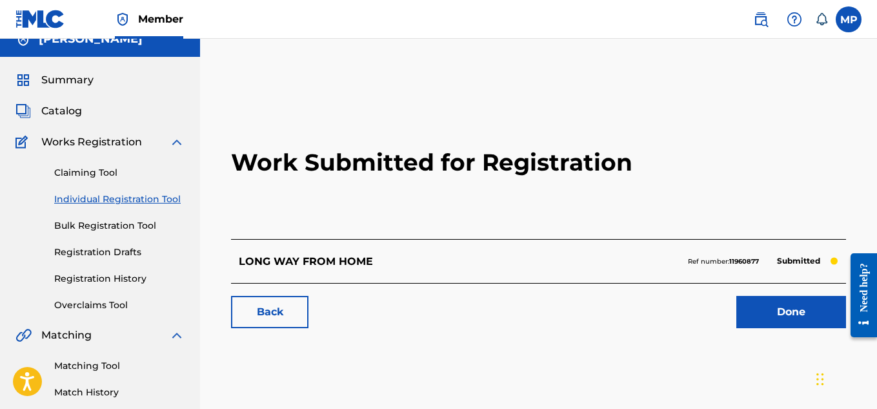
scroll to position [82, 0]
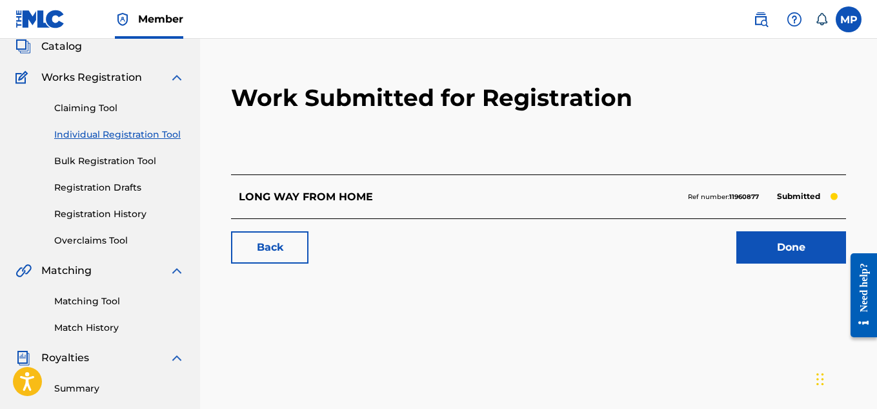
click at [100, 300] on link "Matching Tool" at bounding box center [119, 301] width 130 height 14
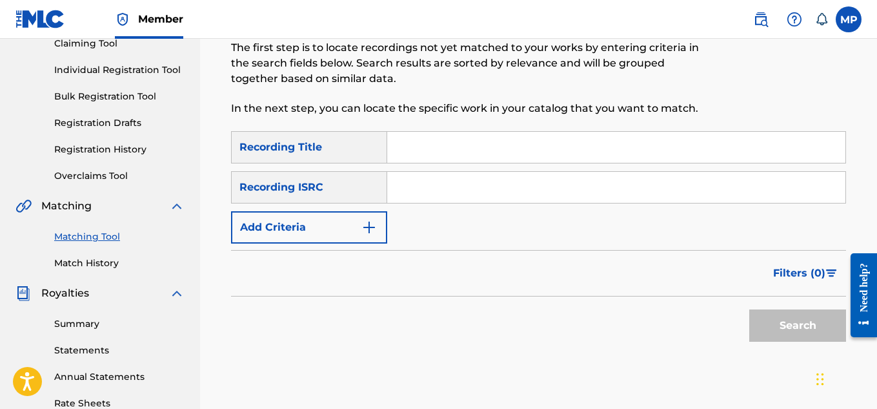
scroll to position [149, 0]
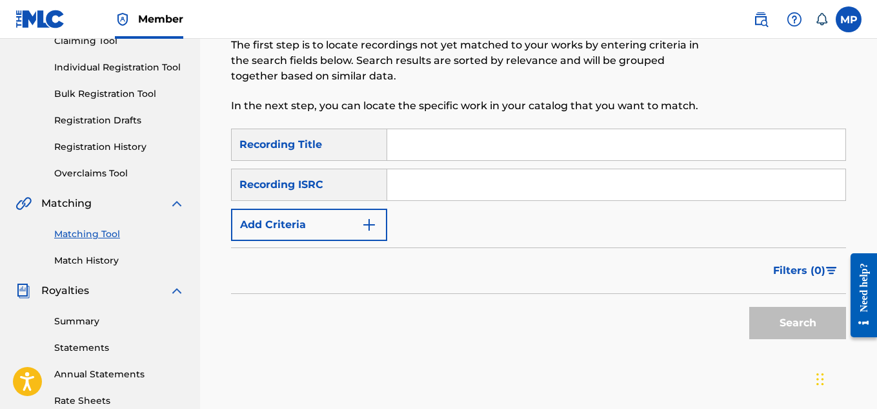
click at [354, 218] on button "Add Criteria" at bounding box center [309, 225] width 156 height 32
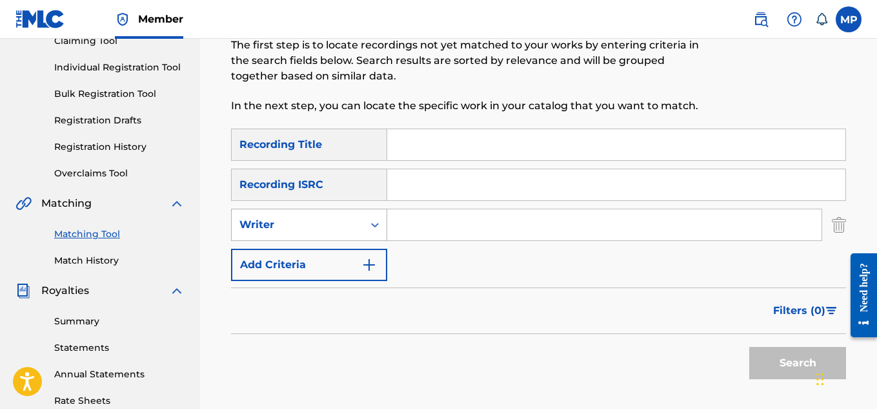
click at [336, 229] on div "Writer" at bounding box center [297, 224] width 116 height 15
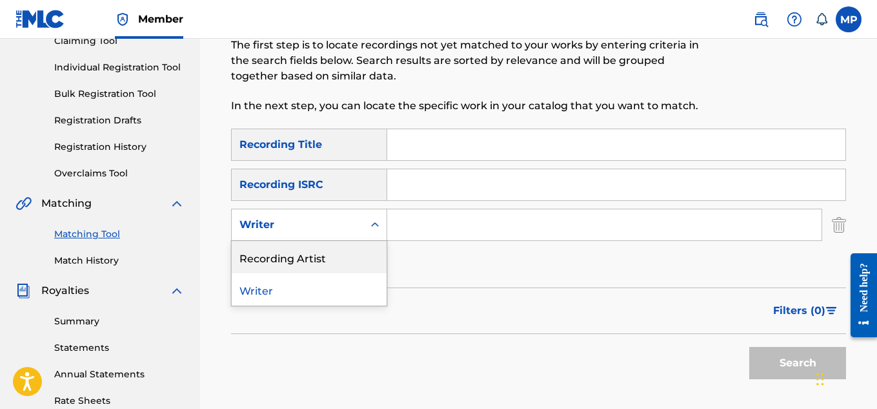
click at [320, 255] on div "Recording Artist" at bounding box center [309, 257] width 155 height 32
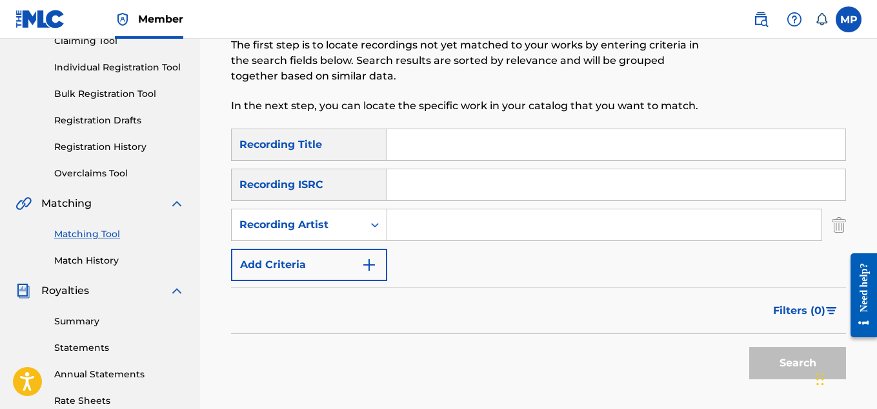
click at [438, 138] on input "Search Form" at bounding box center [616, 144] width 458 height 31
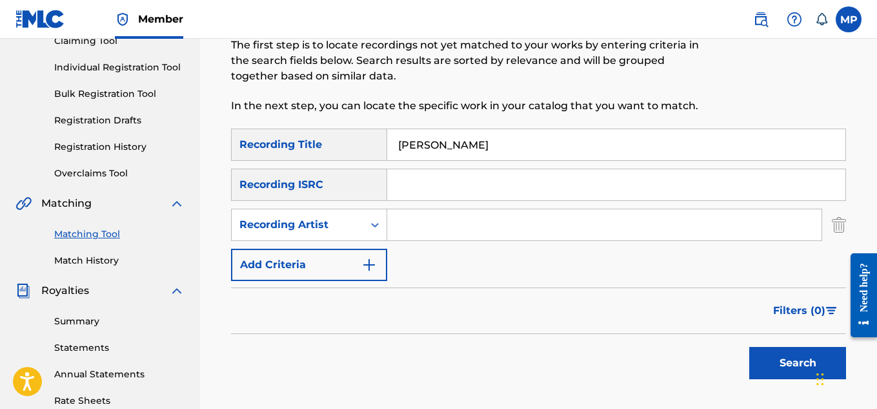
type input "Collard"
click at [452, 222] on input "Search Form" at bounding box center [604, 224] width 434 height 31
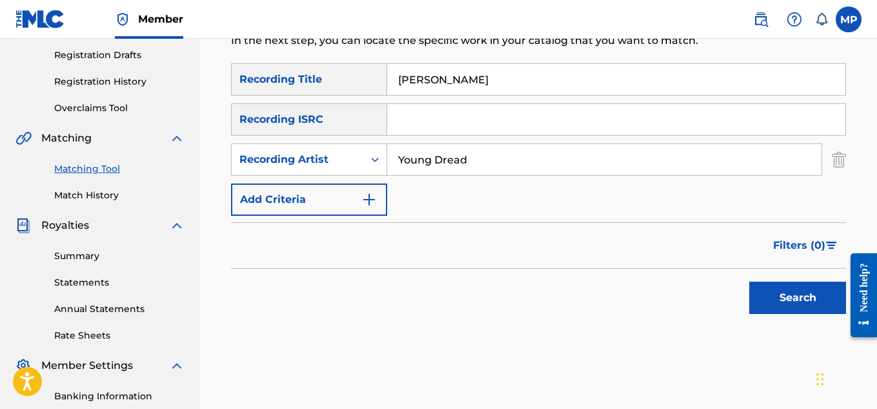
scroll to position [289, 0]
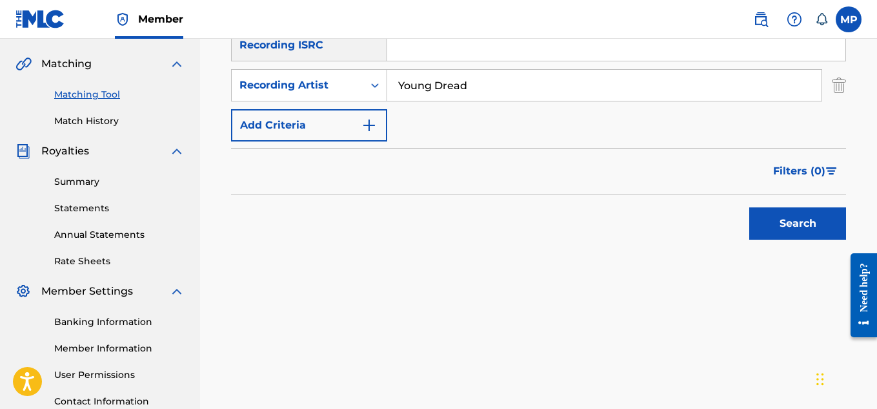
type input "Young Dread"
click at [786, 237] on button "Search" at bounding box center [797, 223] width 97 height 32
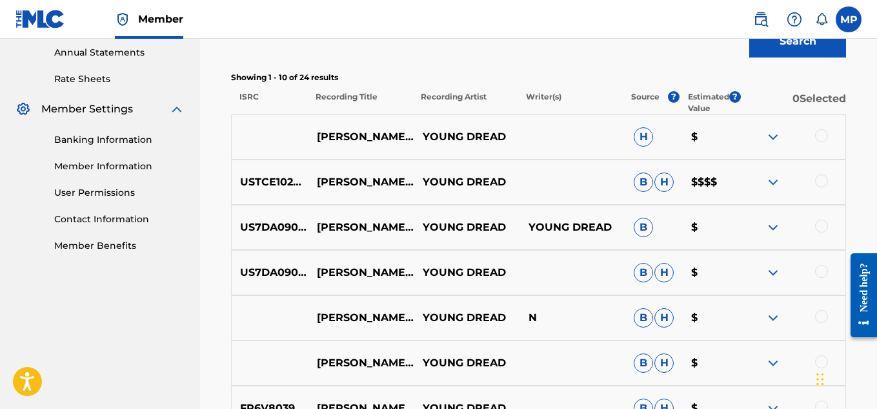
scroll to position [787, 0]
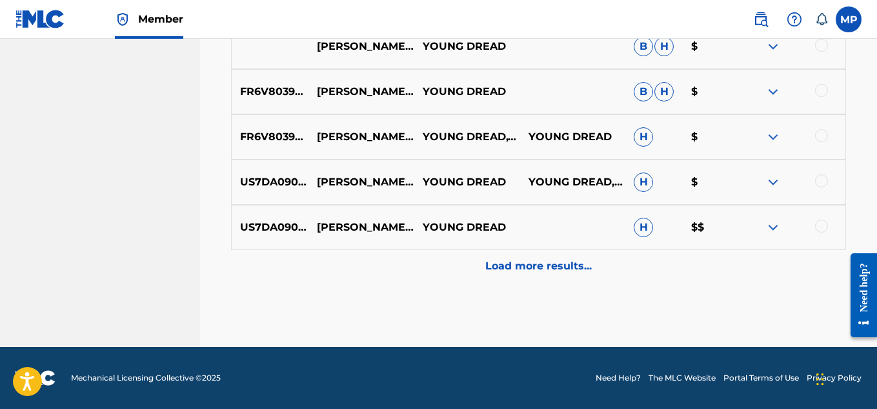
click at [549, 261] on p "Load more results..." at bounding box center [538, 265] width 107 height 15
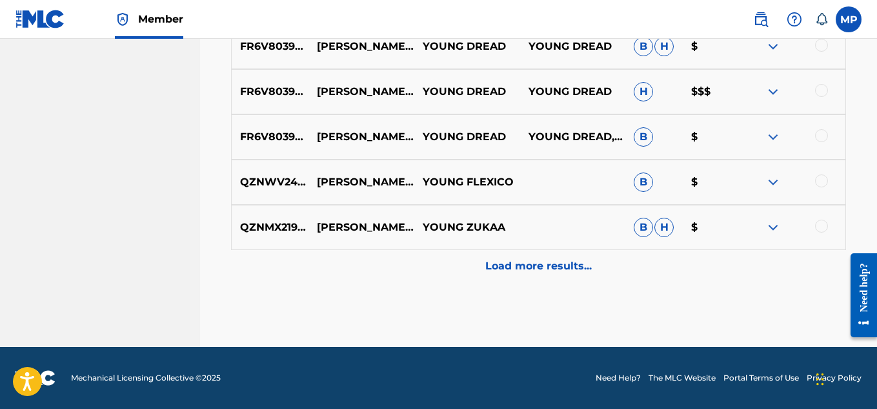
click at [549, 260] on p "Load more results..." at bounding box center [538, 265] width 107 height 15
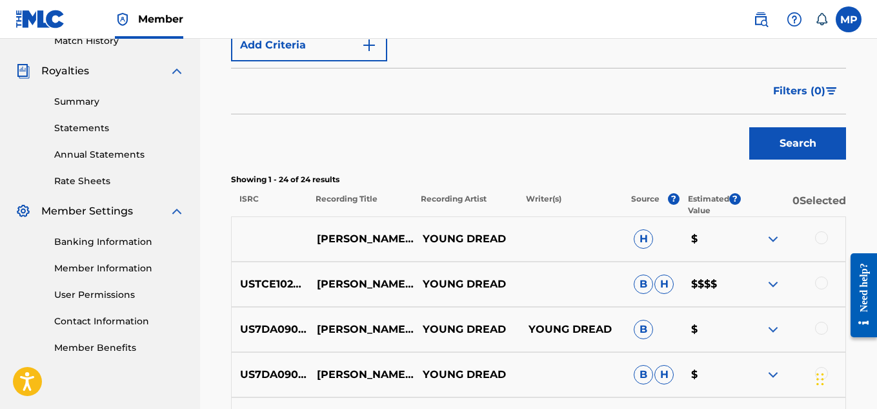
scroll to position [378, 0]
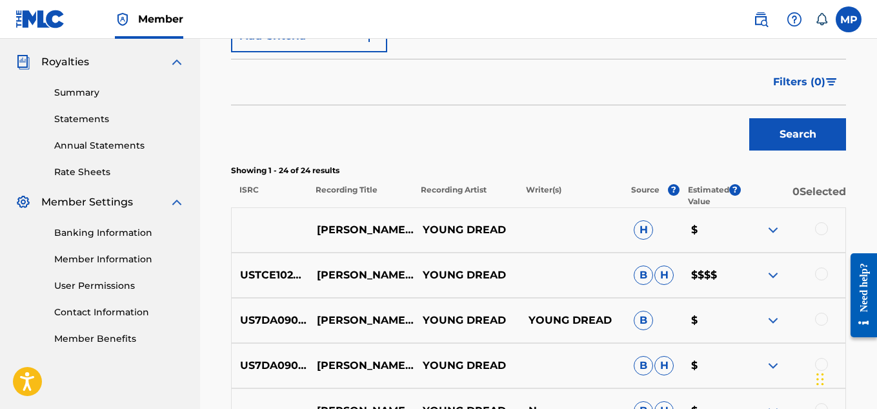
click at [822, 225] on div at bounding box center [821, 228] width 13 height 13
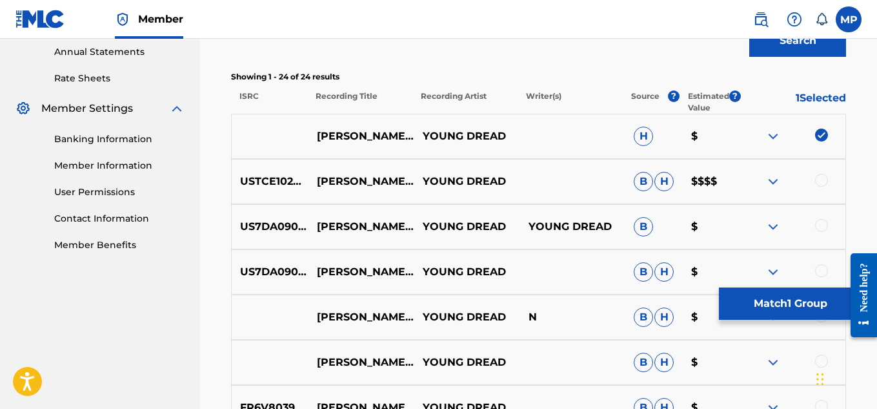
scroll to position [473, 0]
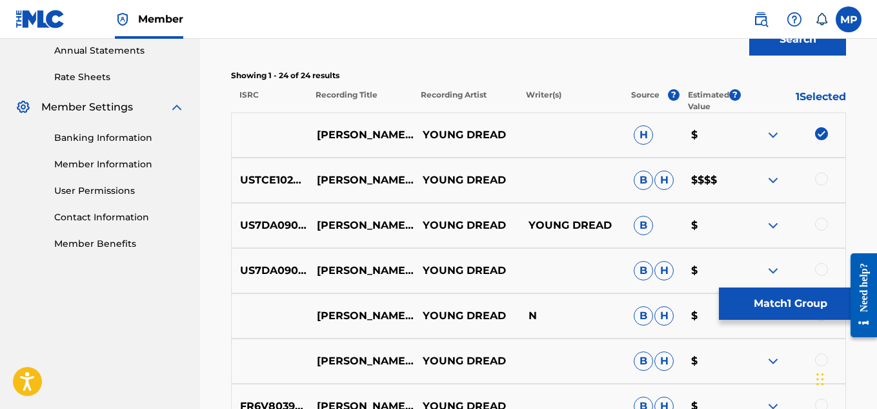
click at [824, 174] on div at bounding box center [821, 178] width 13 height 13
click at [823, 223] on div at bounding box center [821, 224] width 13 height 13
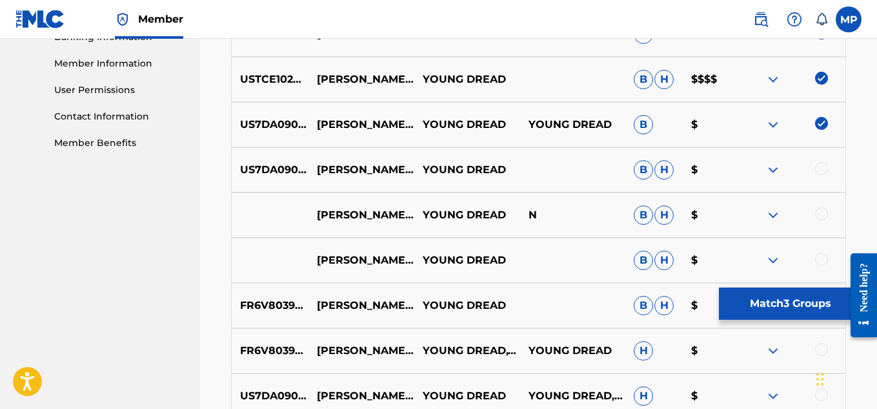
scroll to position [600, 0]
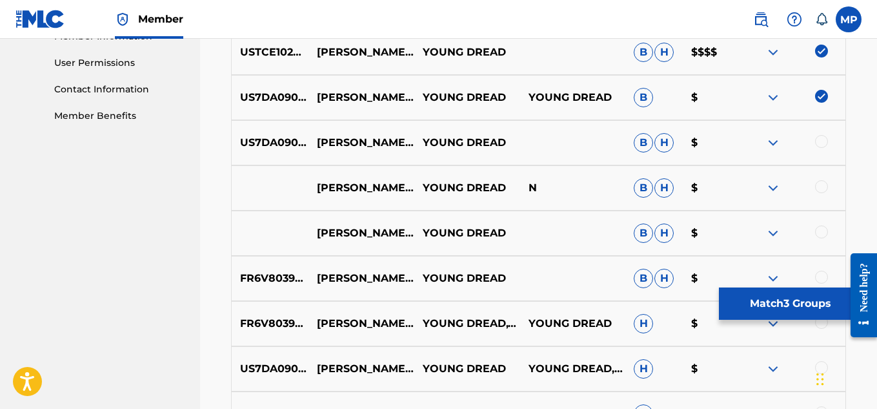
click at [819, 143] on div at bounding box center [821, 141] width 13 height 13
click at [822, 187] on div at bounding box center [821, 186] width 13 height 13
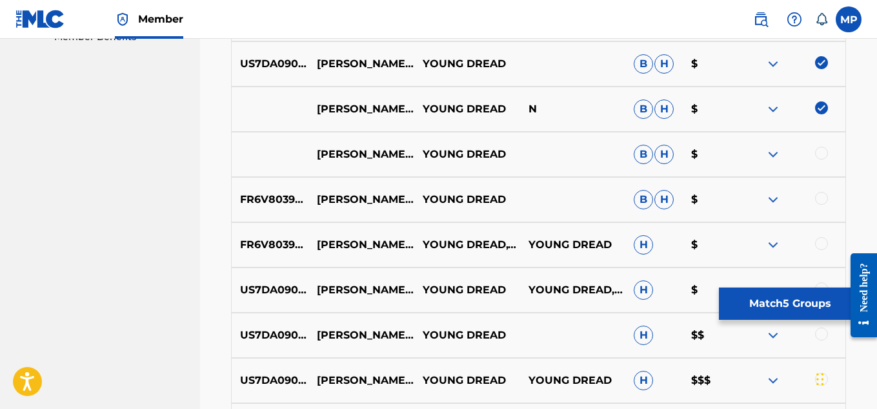
scroll to position [689, 0]
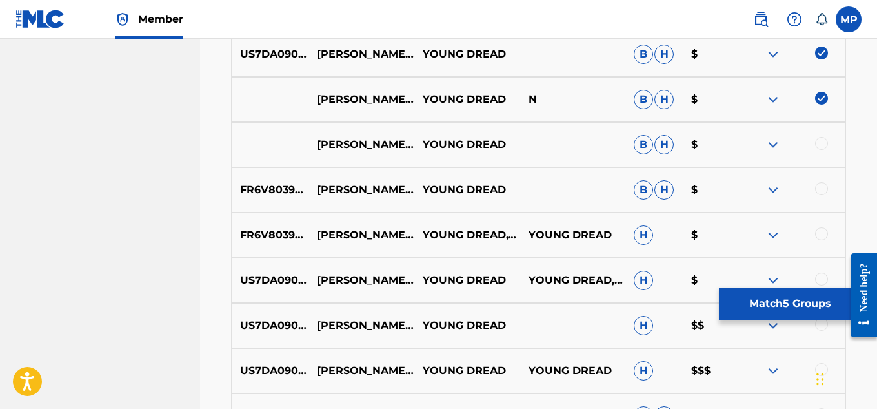
click at [819, 147] on div at bounding box center [821, 143] width 13 height 13
click at [825, 186] on div at bounding box center [821, 188] width 13 height 13
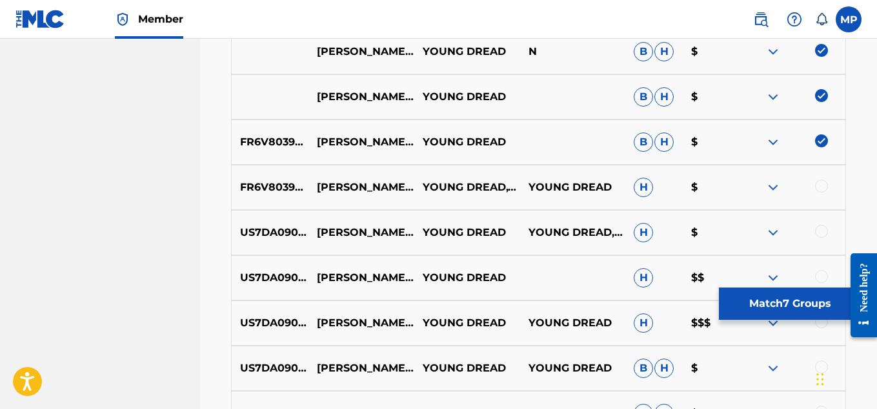
click at [819, 231] on div at bounding box center [821, 231] width 13 height 13
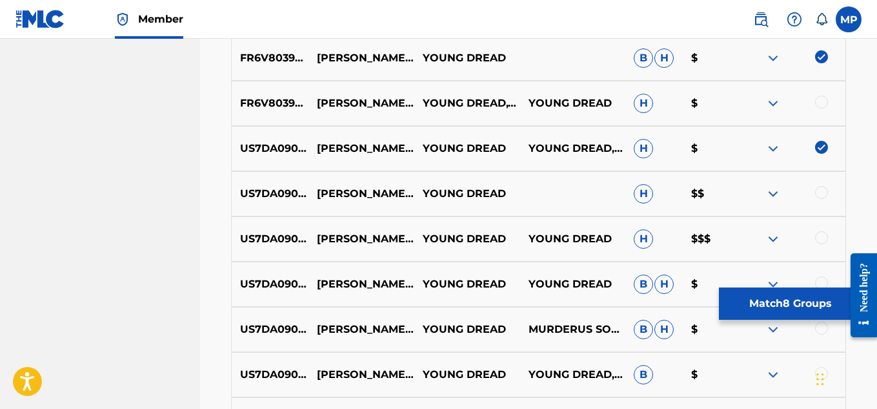
scroll to position [847, 0]
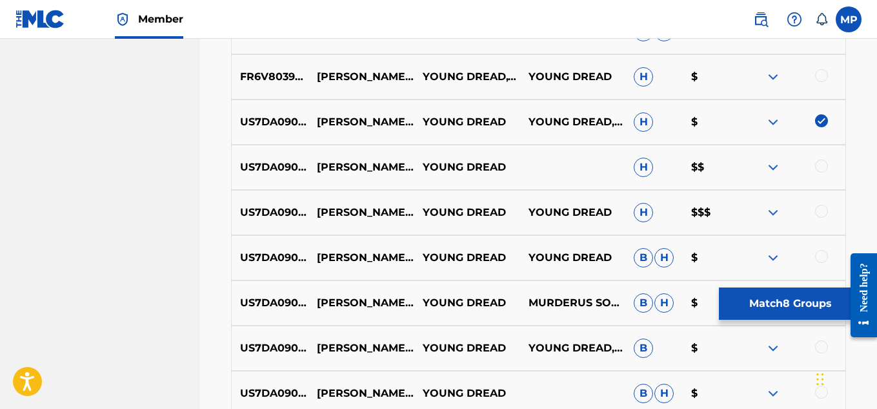
click at [824, 213] on div at bounding box center [821, 211] width 13 height 13
click at [828, 251] on div at bounding box center [793, 257] width 106 height 15
click at [824, 256] on div at bounding box center [821, 256] width 13 height 13
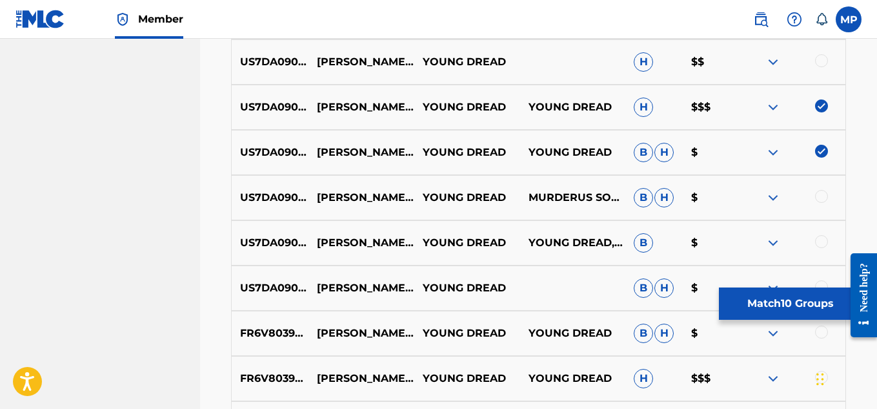
scroll to position [954, 0]
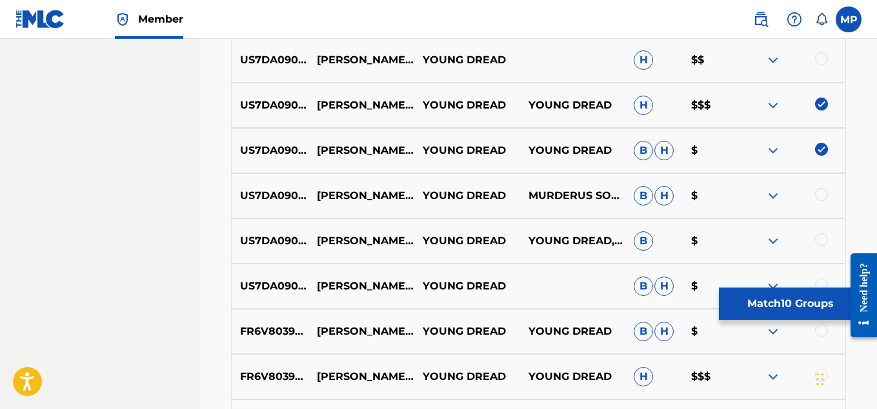
click at [822, 240] on div at bounding box center [821, 239] width 13 height 13
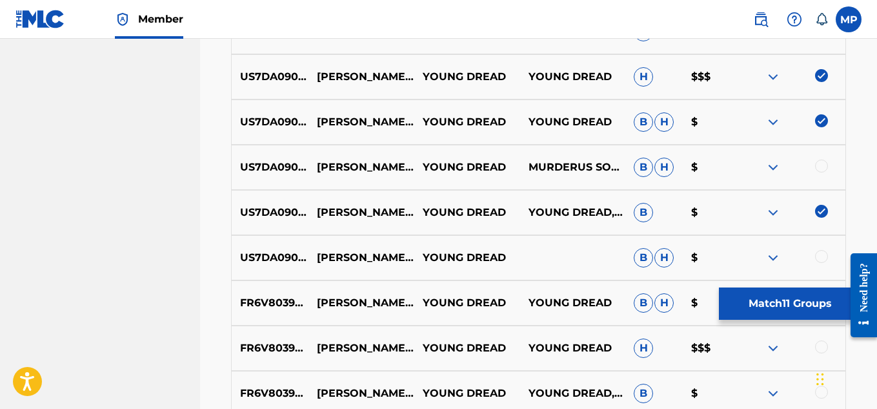
scroll to position [987, 0]
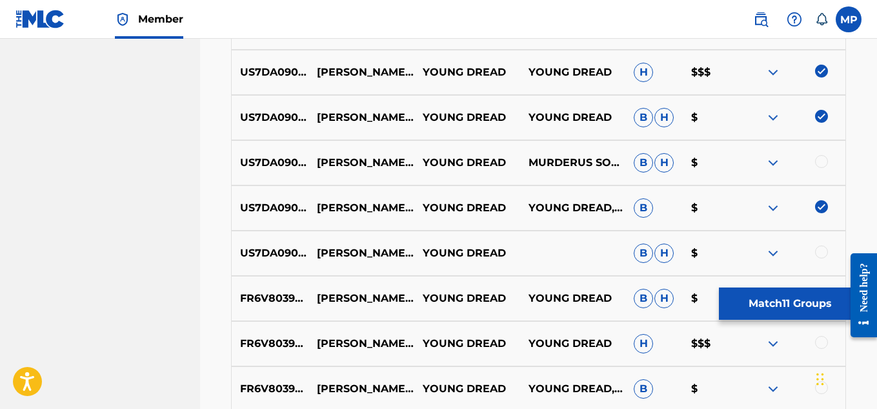
click at [819, 250] on div at bounding box center [821, 251] width 13 height 13
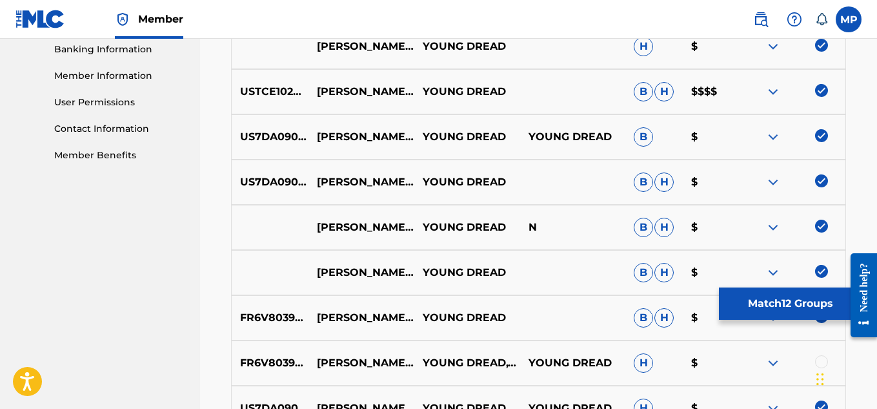
scroll to position [0, 0]
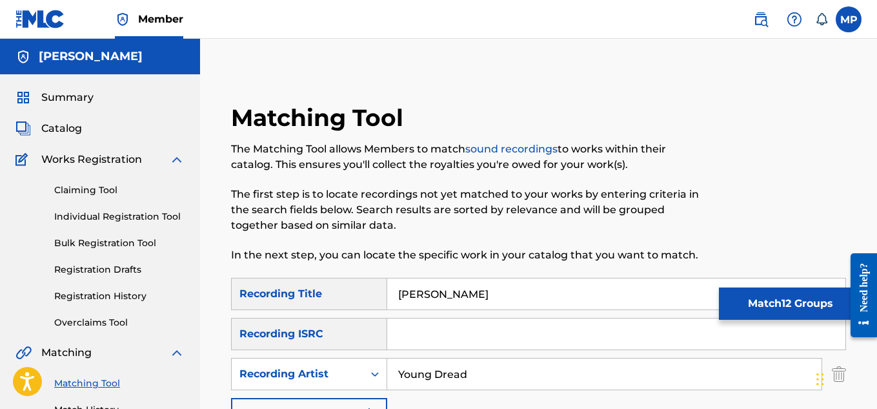
click at [766, 298] on button "Match 12 Groups" at bounding box center [790, 303] width 143 height 32
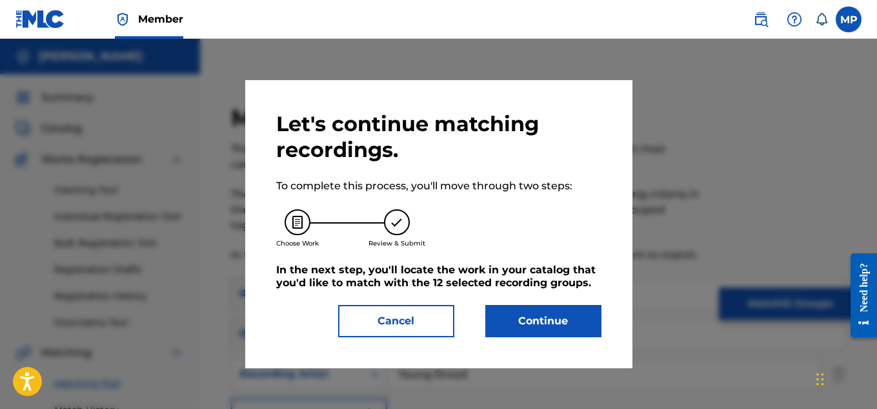
click at [547, 317] on button "Continue" at bounding box center [543, 321] width 116 height 32
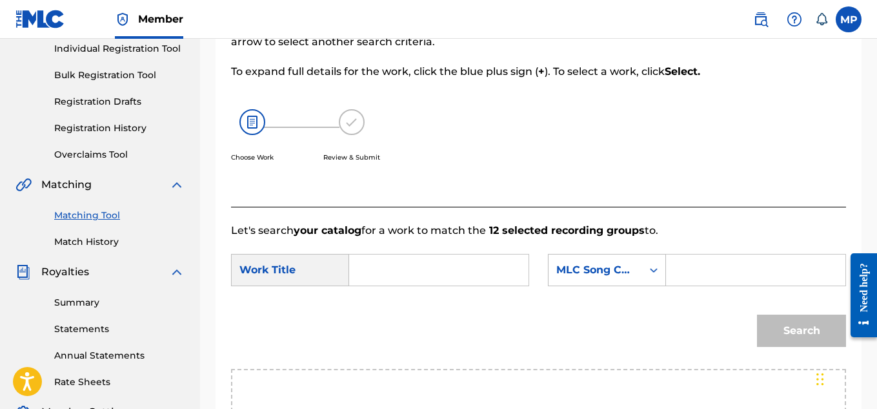
scroll to position [171, 0]
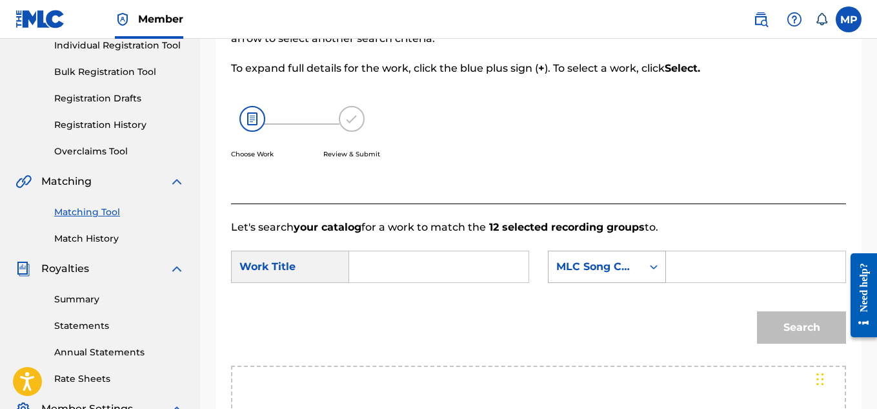
click at [633, 274] on div "MLC Song Code" at bounding box center [596, 266] width 94 height 25
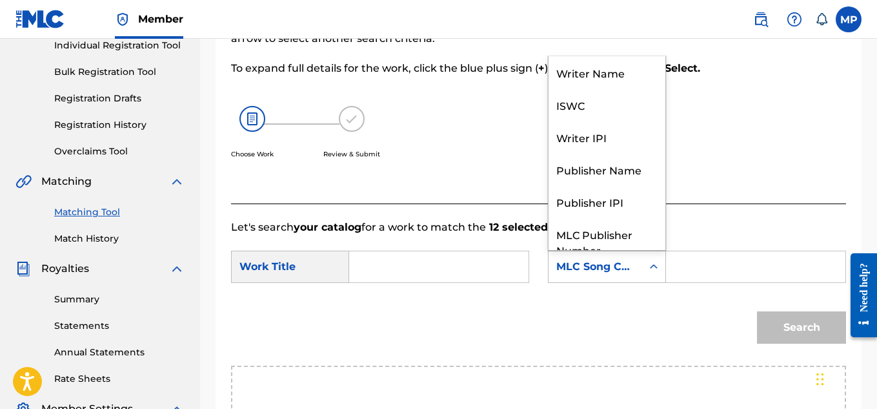
scroll to position [48, 0]
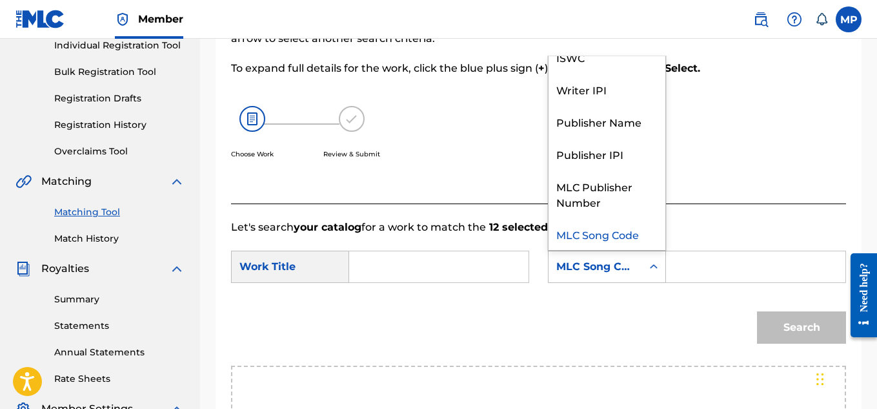
click at [717, 276] on input "Search Form" at bounding box center [756, 266] width 158 height 31
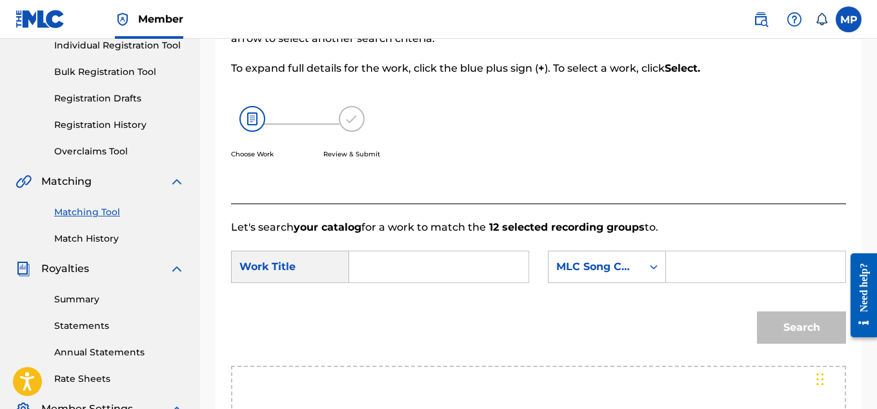
paste input "CL1CUK"
type input "CL1CUK"
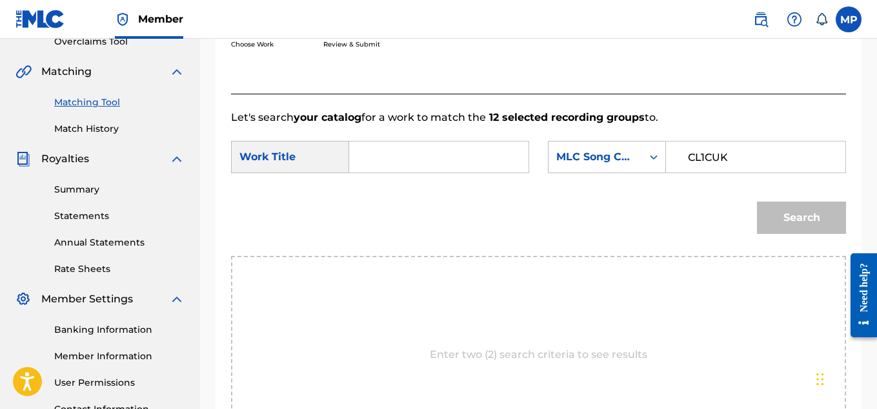
scroll to position [280, 0]
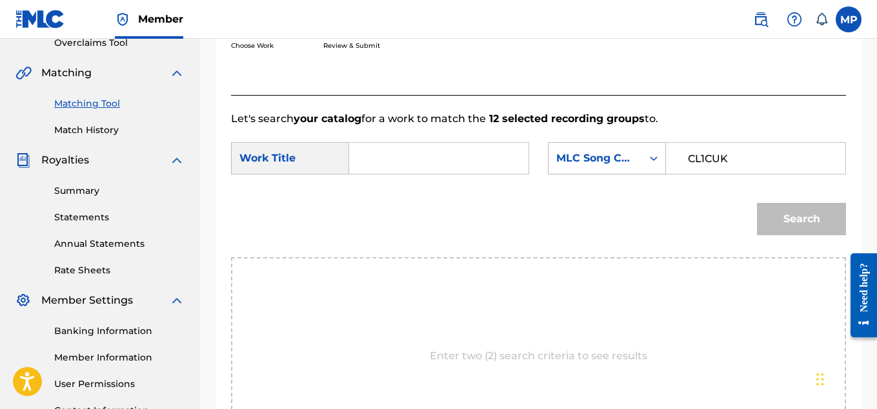
click at [419, 172] on input "Search Form" at bounding box center [439, 158] width 158 height 31
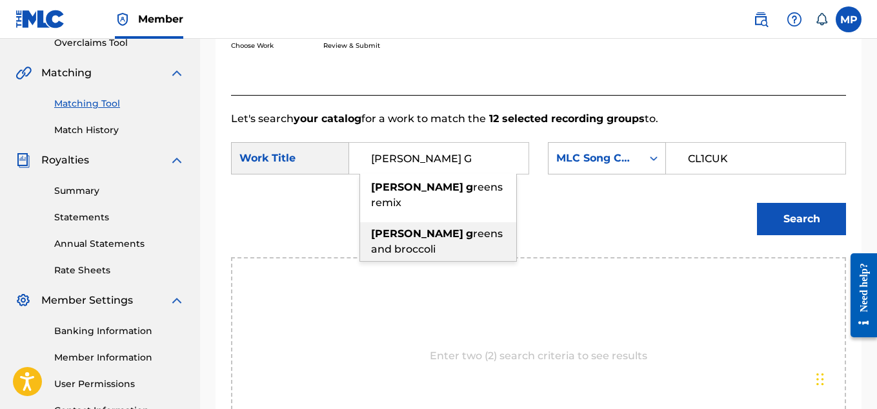
click at [445, 227] on span "reens and broccoli" at bounding box center [437, 241] width 132 height 28
type input "collard greens and broccoli"
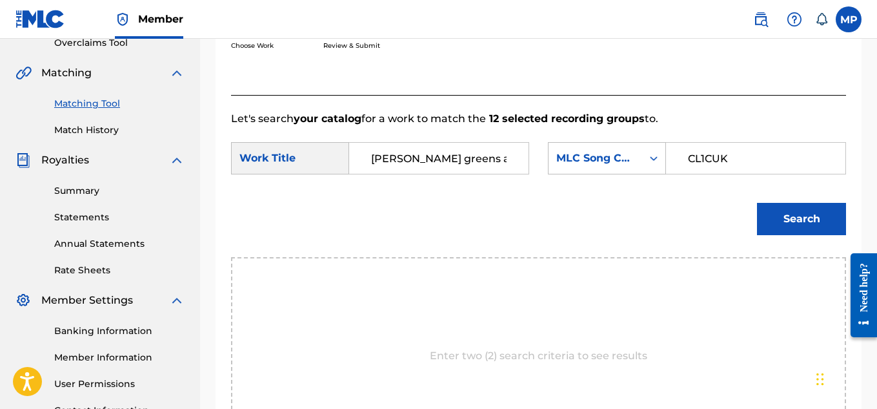
click at [787, 234] on button "Search" at bounding box center [801, 219] width 89 height 32
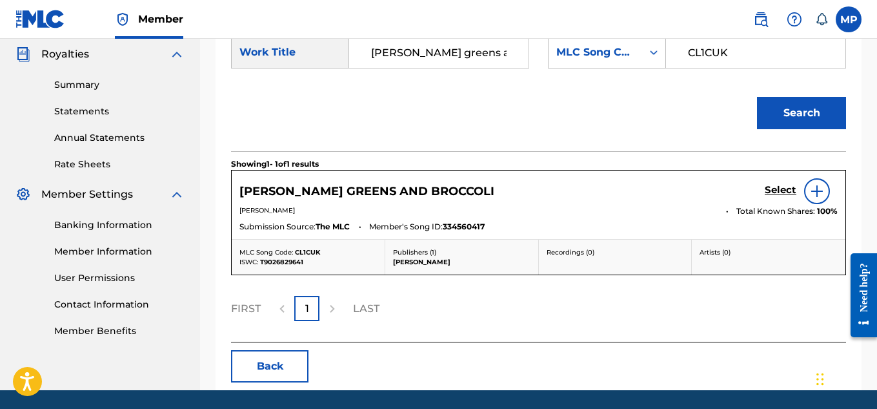
scroll to position [387, 0]
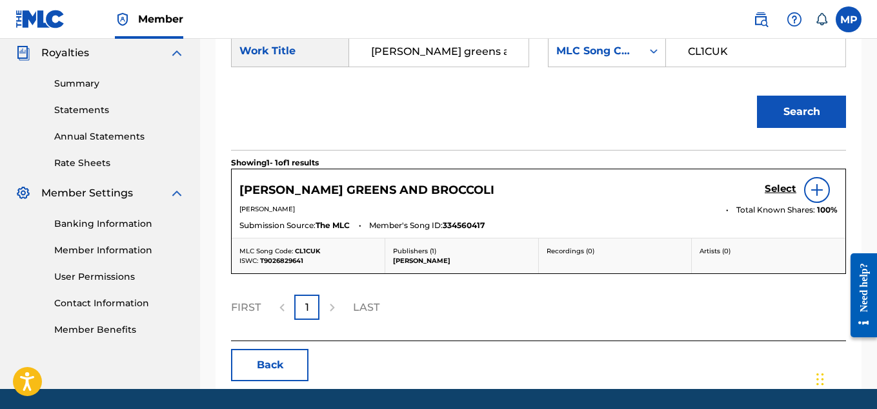
click at [777, 195] on h5 "Select" at bounding box center [781, 189] width 32 height 12
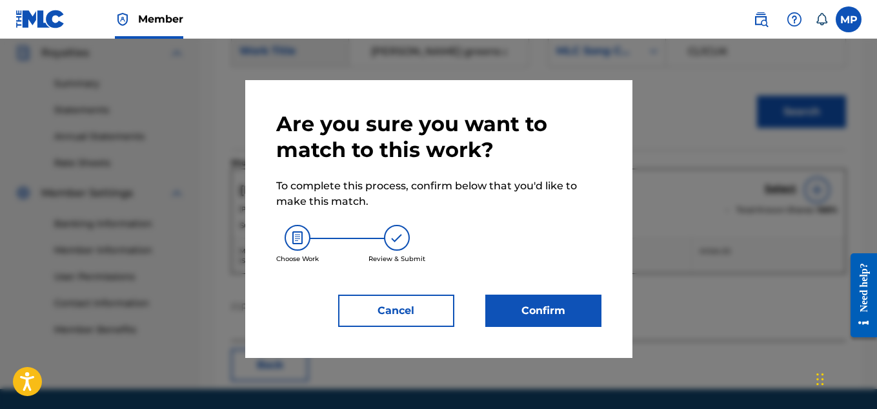
click at [560, 305] on button "Confirm" at bounding box center [543, 310] width 116 height 32
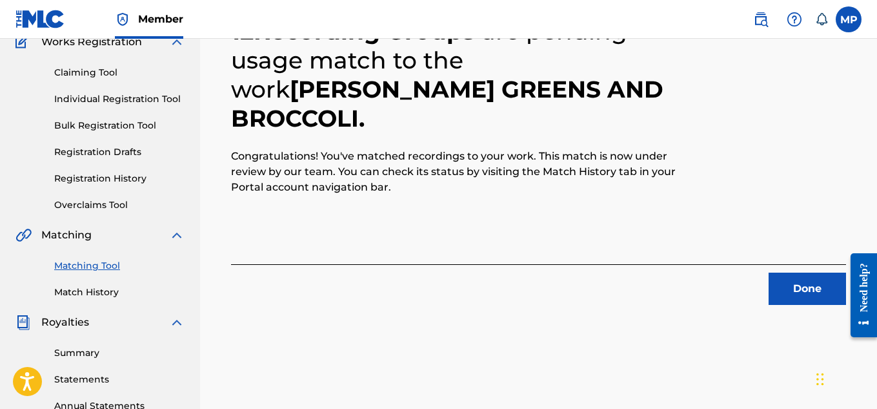
scroll to position [72, 0]
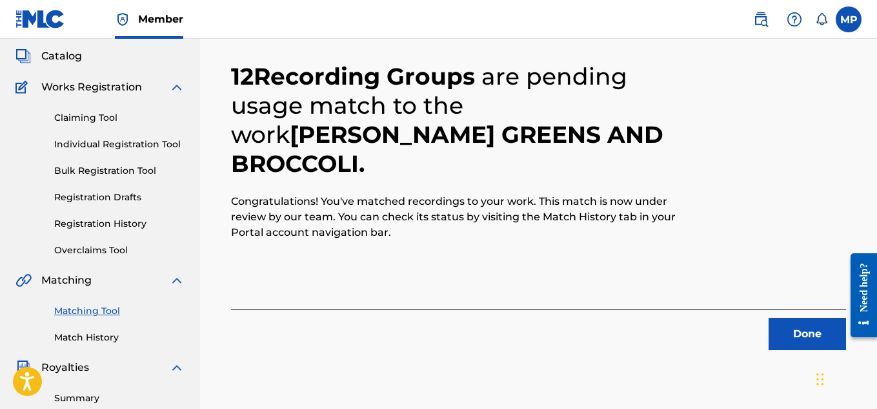
click at [780, 329] on button "Done" at bounding box center [807, 334] width 77 height 32
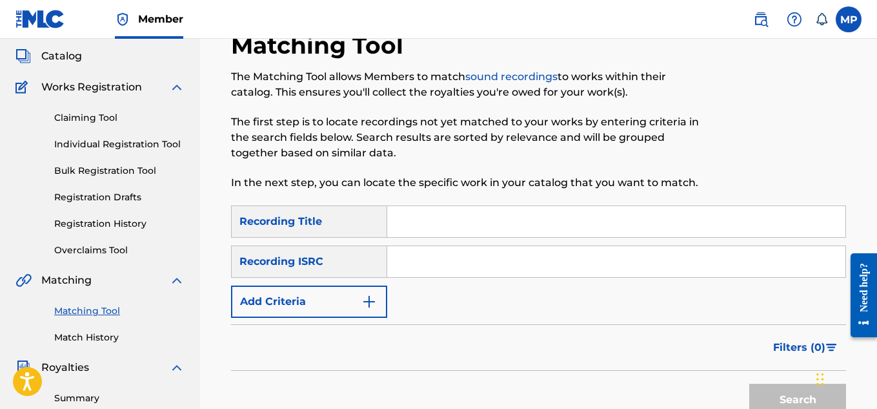
click at [447, 230] on input "Search Form" at bounding box center [616, 221] width 458 height 31
click at [439, 227] on input "Search Form" at bounding box center [616, 221] width 458 height 31
type input "collard"
click at [362, 294] on img "Search Form" at bounding box center [369, 301] width 15 height 15
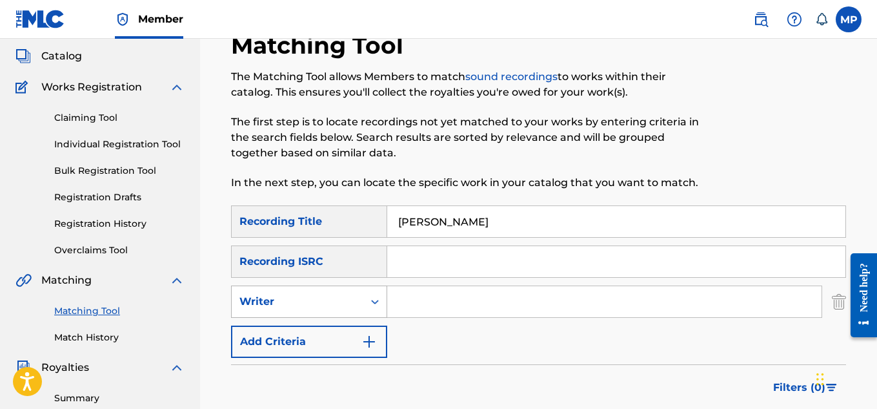
click at [353, 305] on div "Writer" at bounding box center [297, 301] width 116 height 15
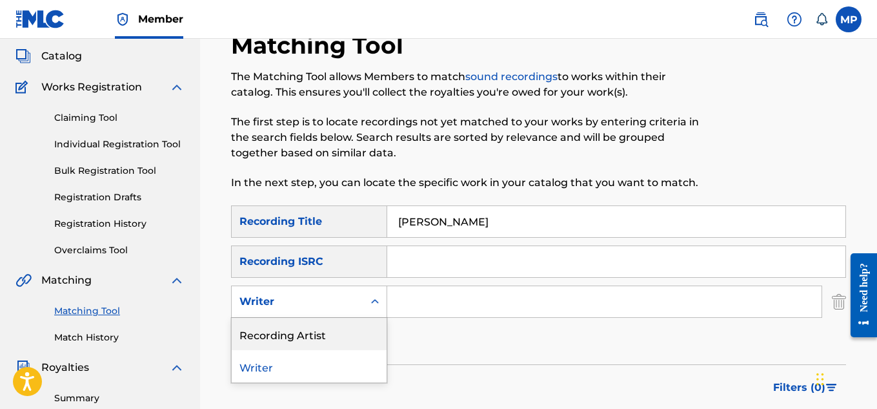
click at [316, 332] on div "Recording Artist" at bounding box center [309, 334] width 155 height 32
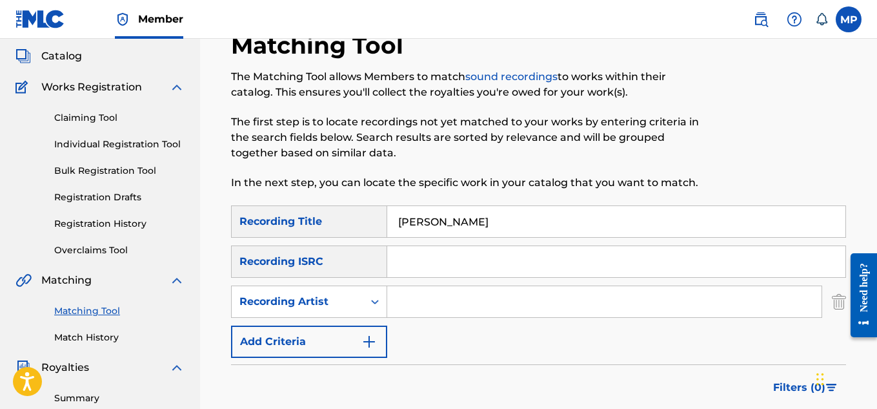
click at [428, 308] on input "Search Form" at bounding box center [604, 301] width 434 height 31
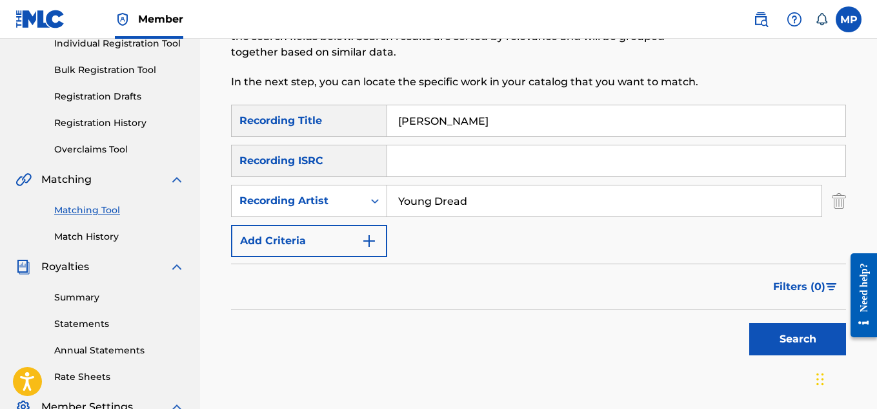
type input "Young Dread"
click at [766, 326] on button "Search" at bounding box center [797, 339] width 97 height 32
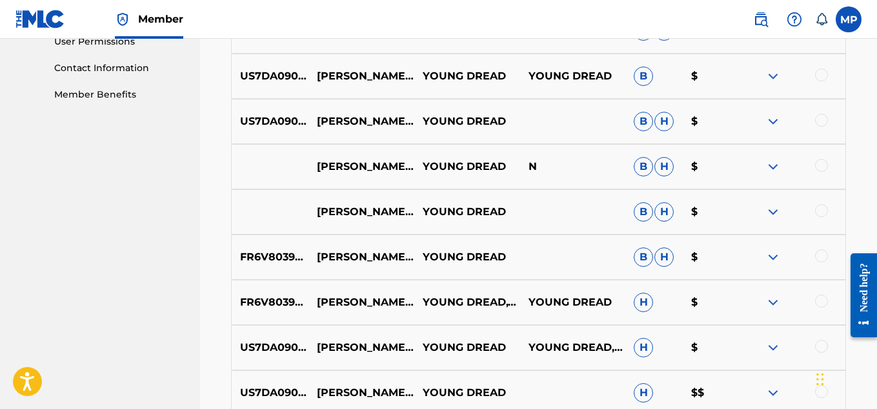
scroll to position [622, 0]
click at [824, 301] on div at bounding box center [821, 300] width 13 height 13
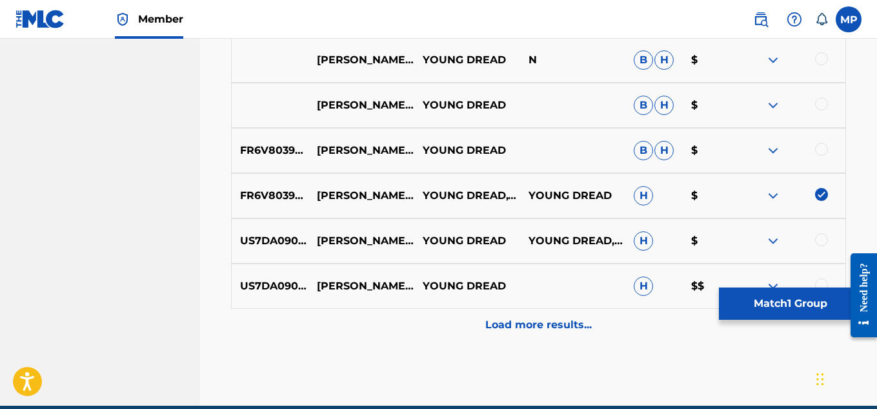
scroll to position [730, 0]
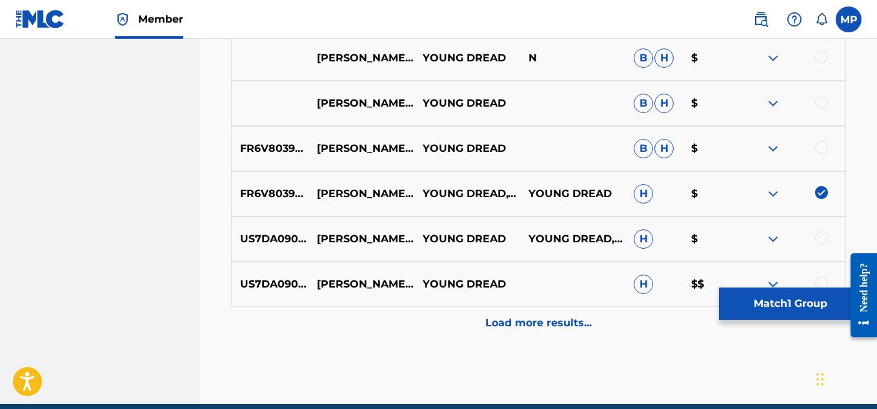
click at [536, 316] on p "Load more results..." at bounding box center [538, 322] width 107 height 15
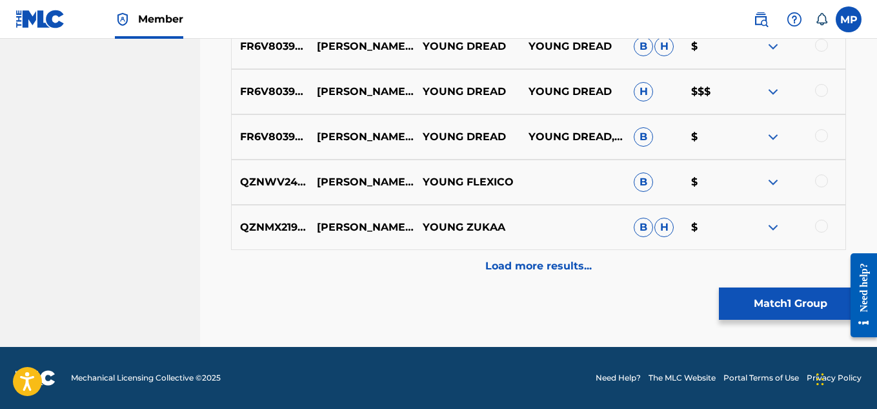
click at [515, 265] on p "Load more results..." at bounding box center [538, 265] width 107 height 15
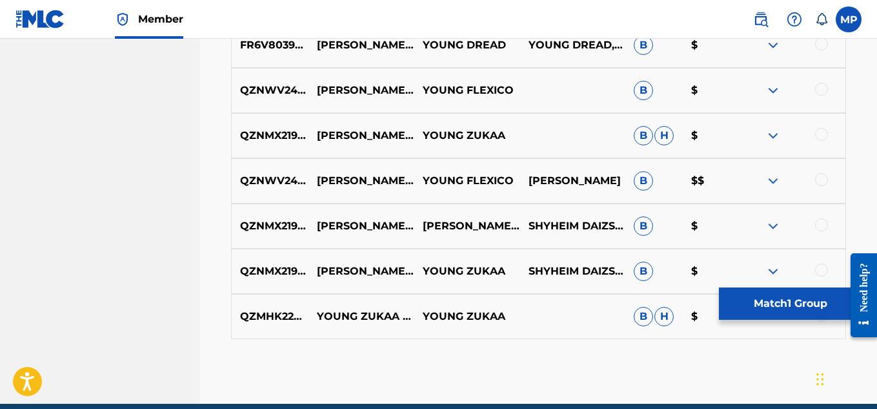
scroll to position [1321, 0]
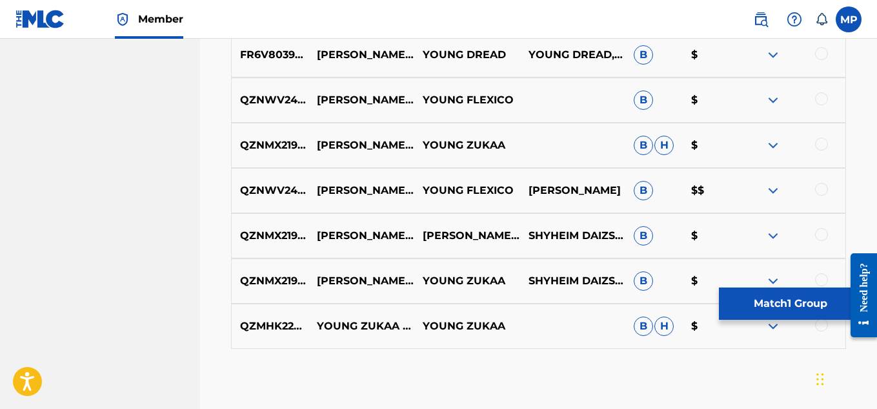
click at [820, 59] on div at bounding box center [821, 53] width 13 height 13
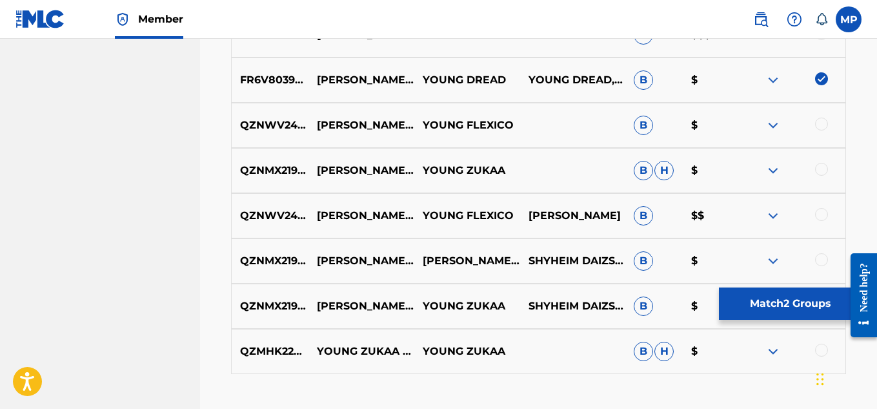
scroll to position [1218, 0]
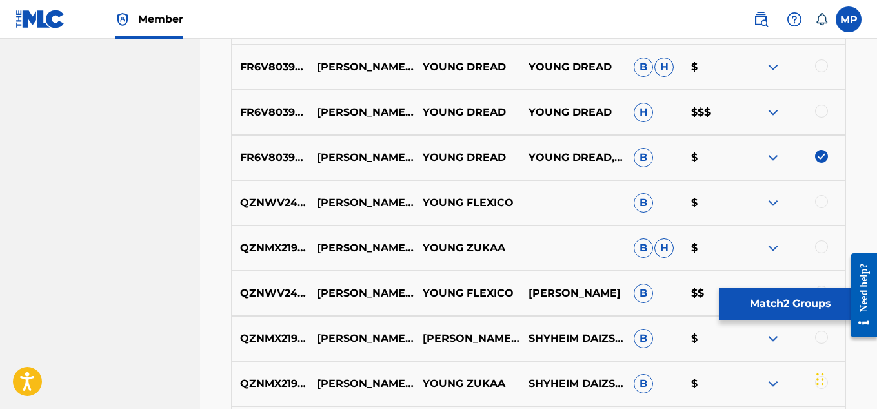
click at [821, 108] on div at bounding box center [821, 111] width 13 height 13
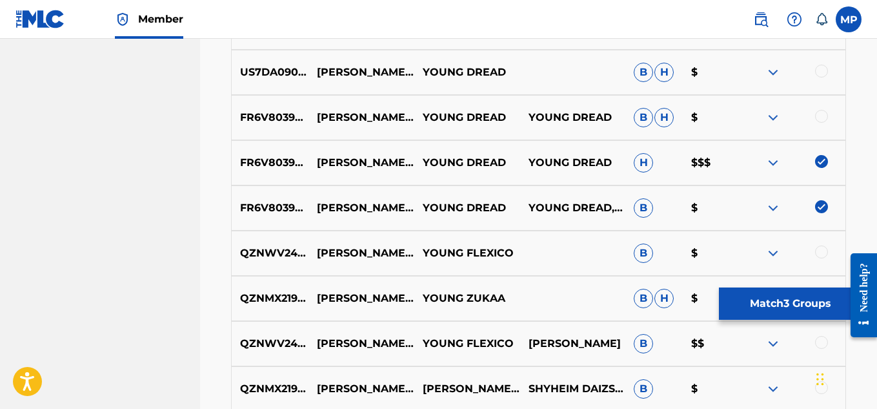
scroll to position [1143, 0]
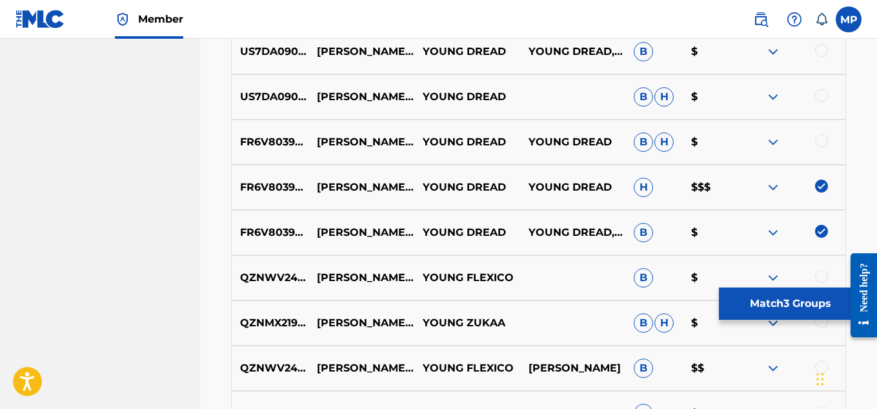
click at [820, 139] on div at bounding box center [821, 140] width 13 height 13
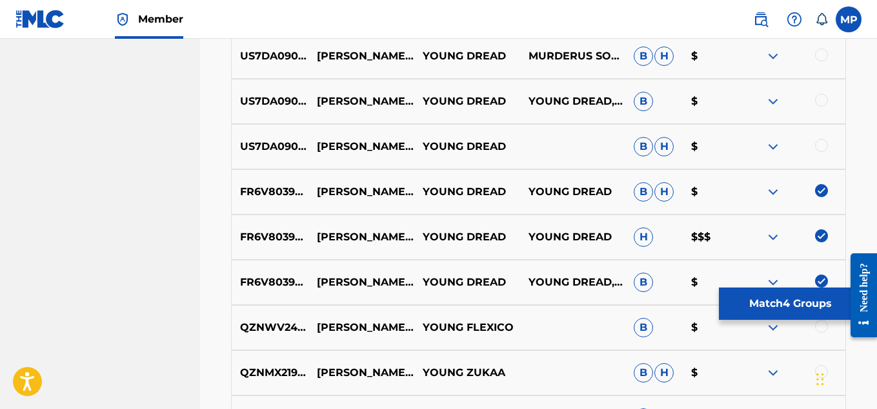
scroll to position [1085, 0]
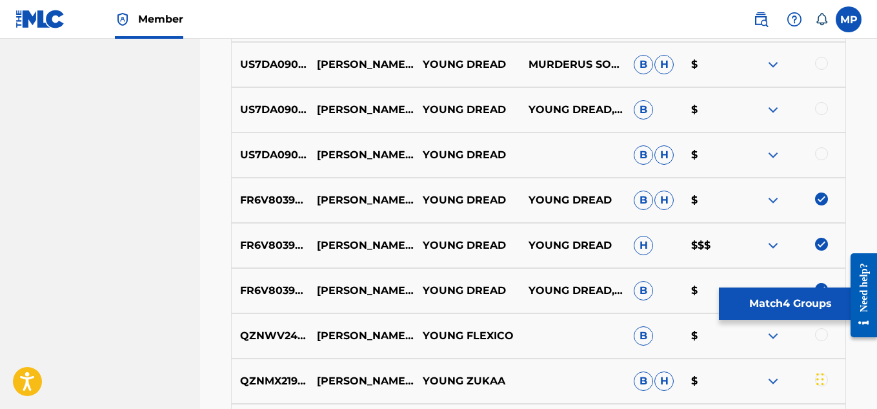
click at [826, 61] on div at bounding box center [821, 63] width 13 height 13
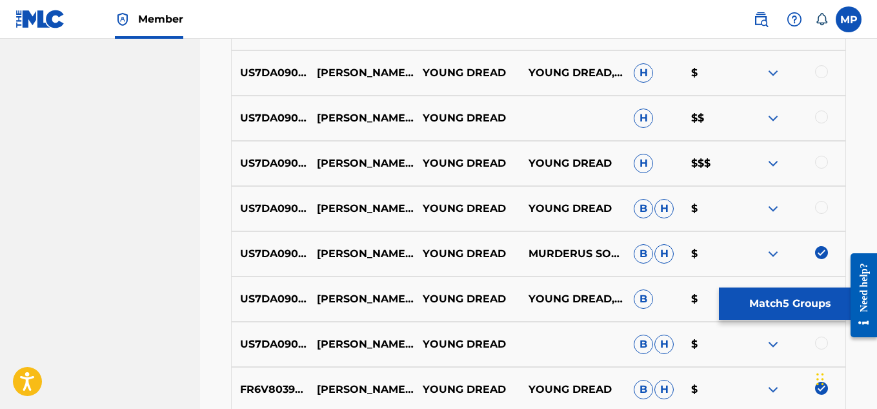
scroll to position [879, 0]
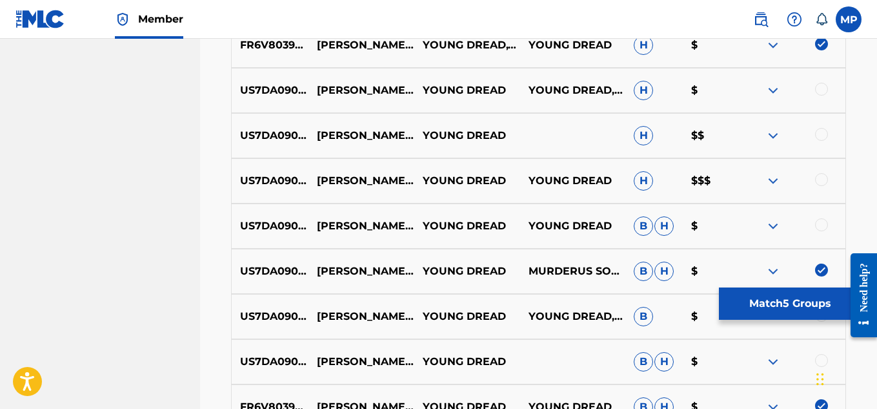
click at [819, 139] on div at bounding box center [821, 134] width 13 height 13
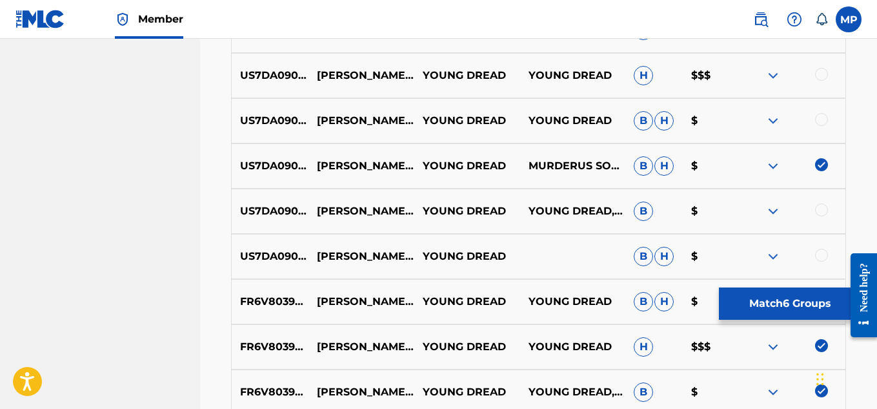
scroll to position [992, 0]
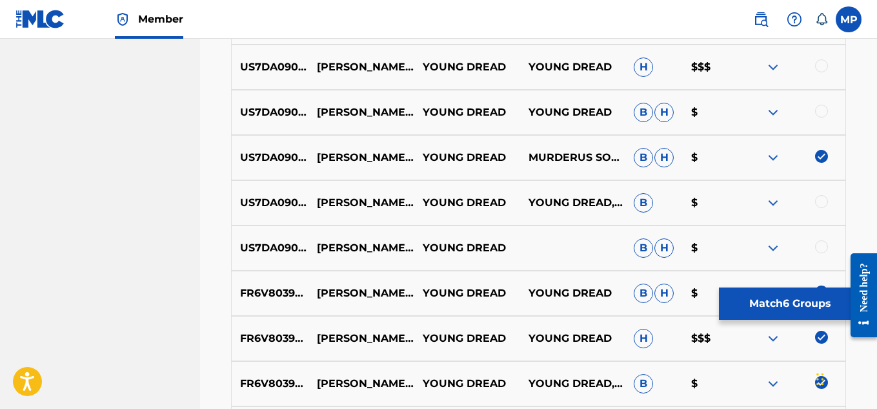
click at [777, 298] on button "Match 6 Groups" at bounding box center [790, 303] width 143 height 32
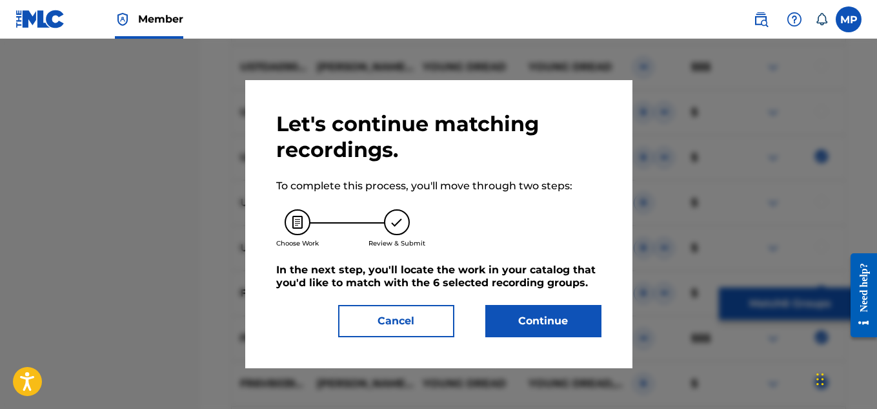
click at [538, 314] on button "Continue" at bounding box center [543, 321] width 116 height 32
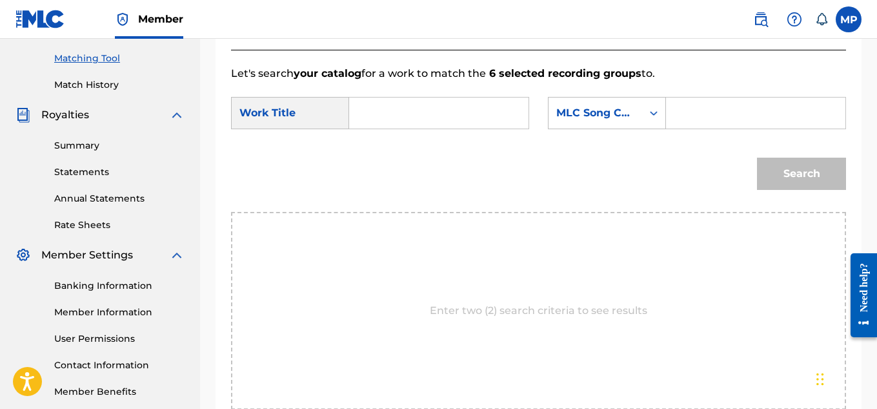
scroll to position [318, 0]
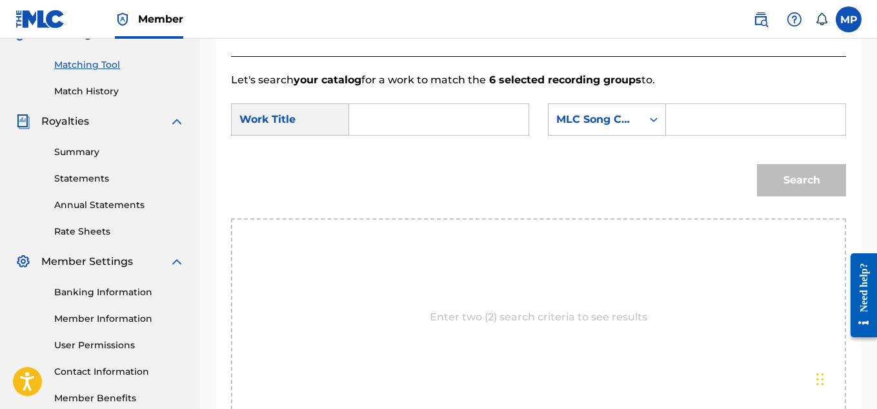
click at [362, 135] on input "Search Form" at bounding box center [439, 119] width 158 height 31
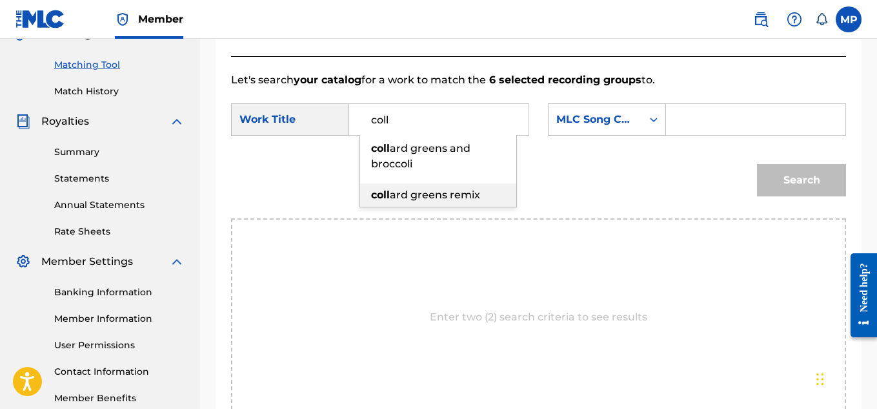
click at [405, 201] on span "ard greens remix" at bounding box center [435, 194] width 90 height 12
type input "collard greens remix"
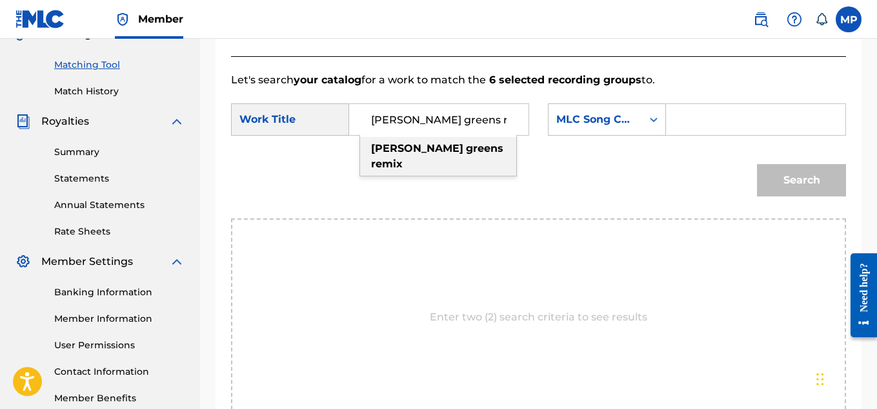
click at [763, 135] on input "Search Form" at bounding box center [756, 119] width 158 height 31
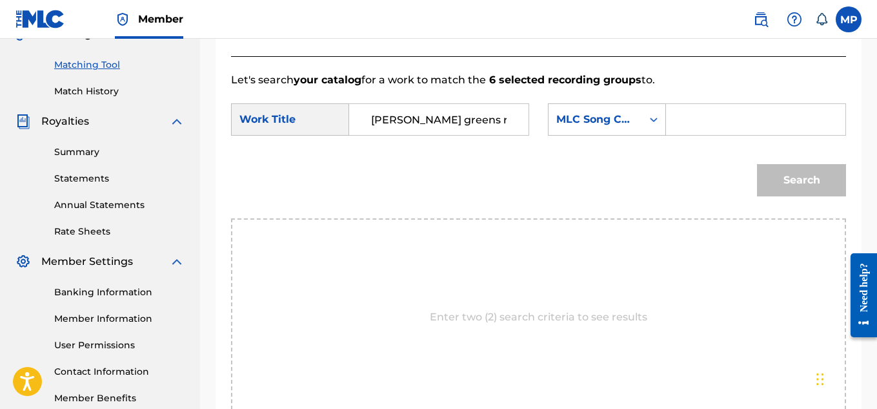
paste input "CL1KIY"
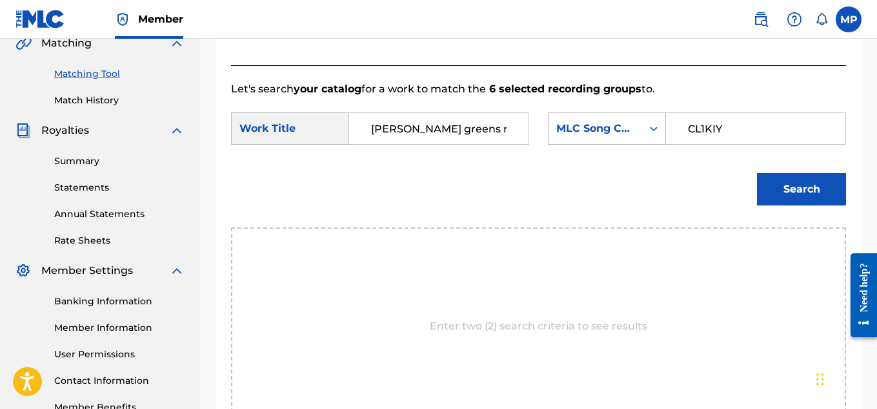
scroll to position [317, 0]
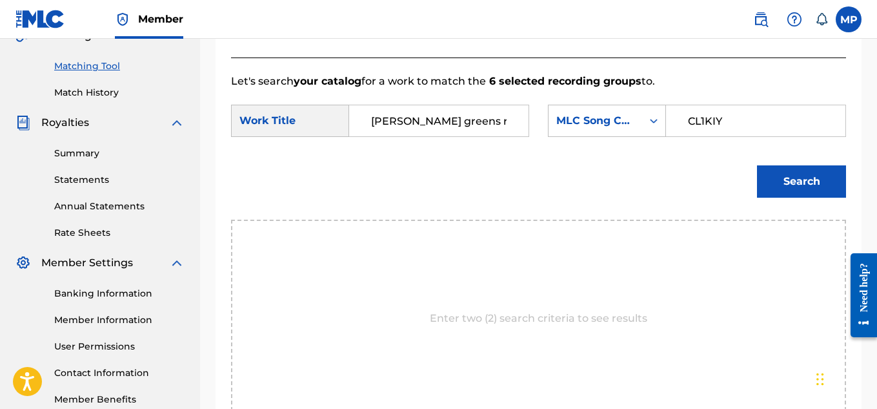
type input "CL1KIY"
click at [798, 192] on button "Search" at bounding box center [801, 181] width 89 height 32
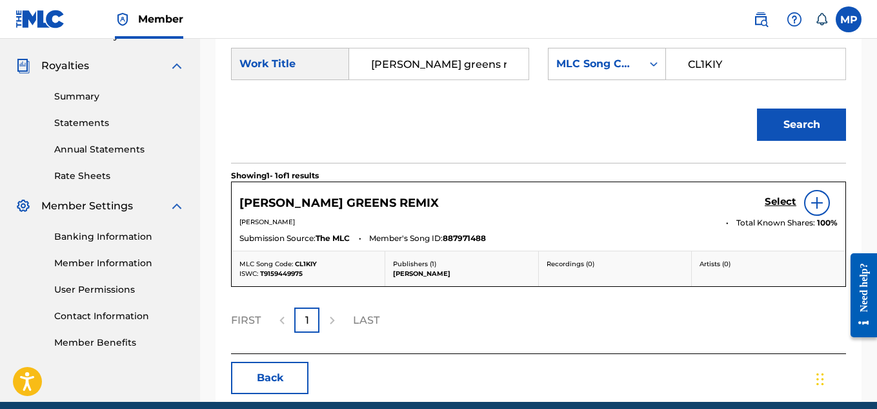
scroll to position [375, 0]
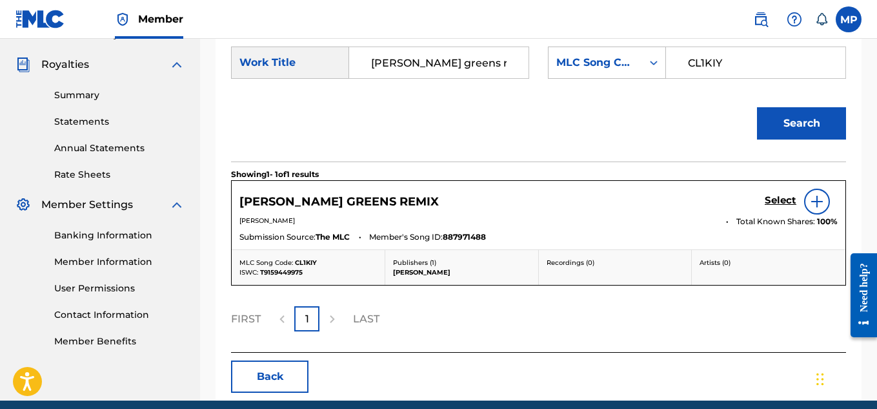
click at [781, 207] on h5 "Select" at bounding box center [781, 200] width 32 height 12
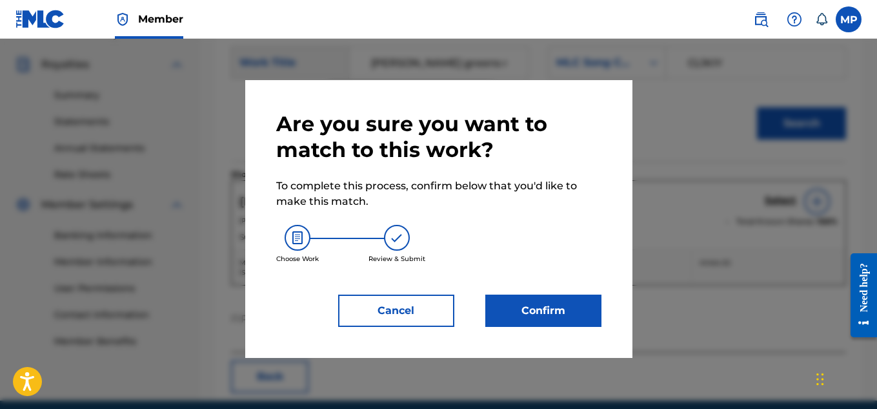
click at [555, 307] on button "Confirm" at bounding box center [543, 310] width 116 height 32
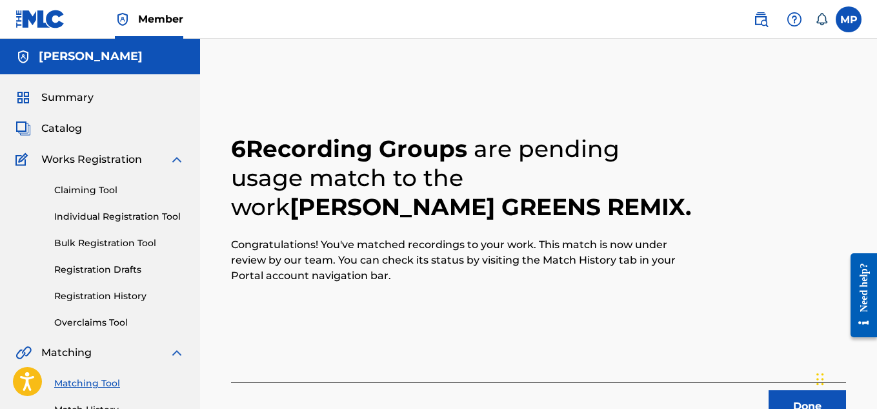
scroll to position [54, 0]
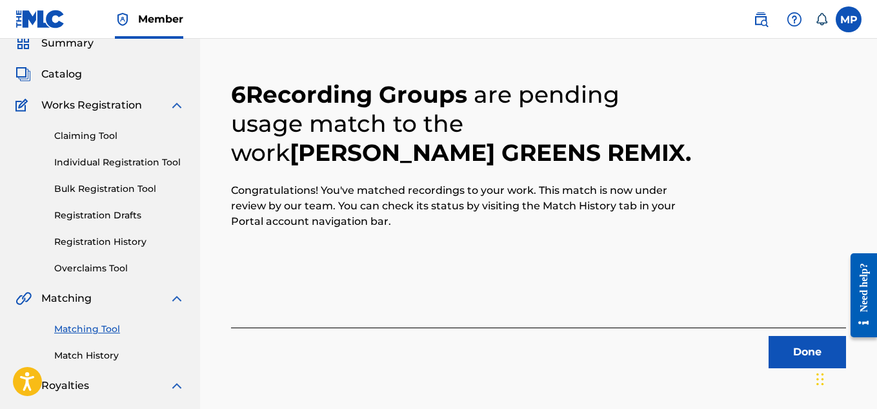
click at [777, 347] on button "Done" at bounding box center [807, 352] width 77 height 32
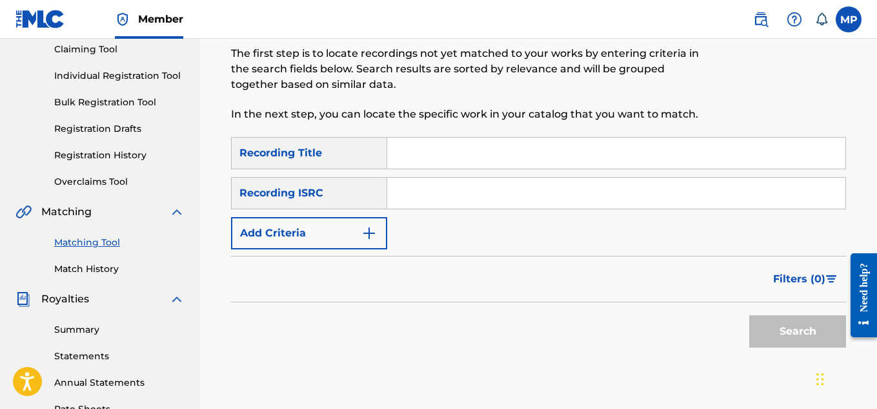
scroll to position [141, 0]
click at [106, 271] on link "Match History" at bounding box center [119, 268] width 130 height 14
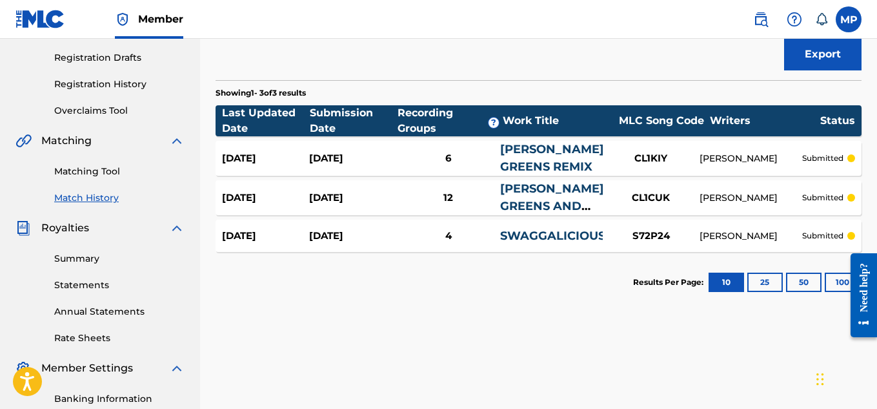
scroll to position [212, 0]
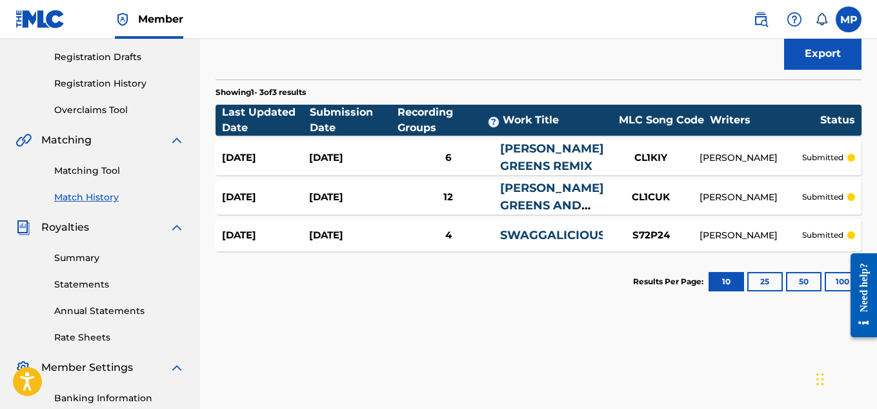
click at [691, 164] on div "CL1KIY" at bounding box center [651, 157] width 97 height 15
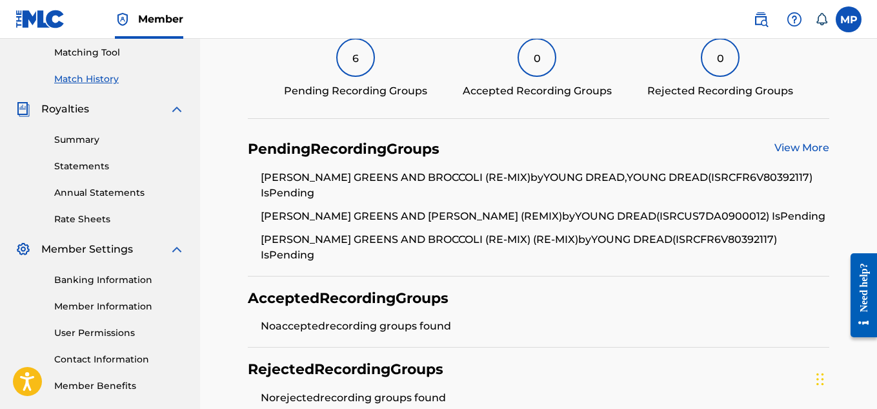
scroll to position [332, 0]
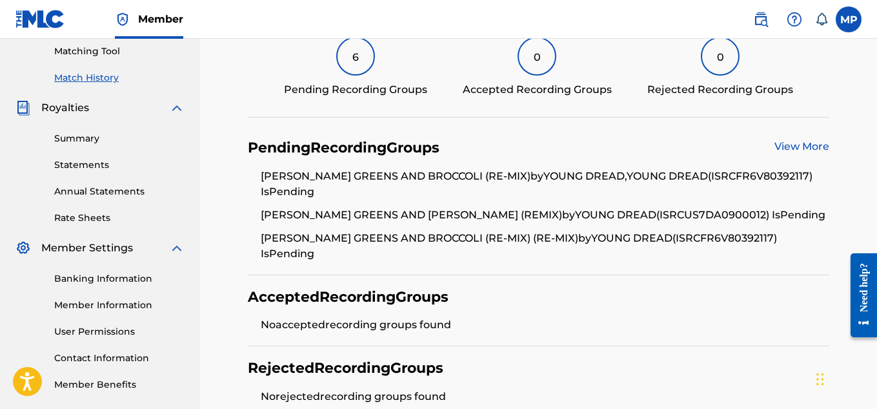
click at [788, 146] on link "View More" at bounding box center [802, 146] width 55 height 12
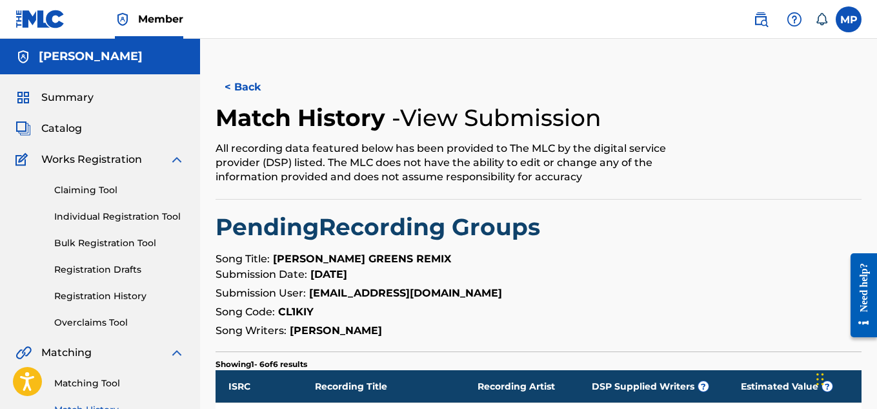
click at [252, 86] on button "< Back" at bounding box center [254, 87] width 77 height 32
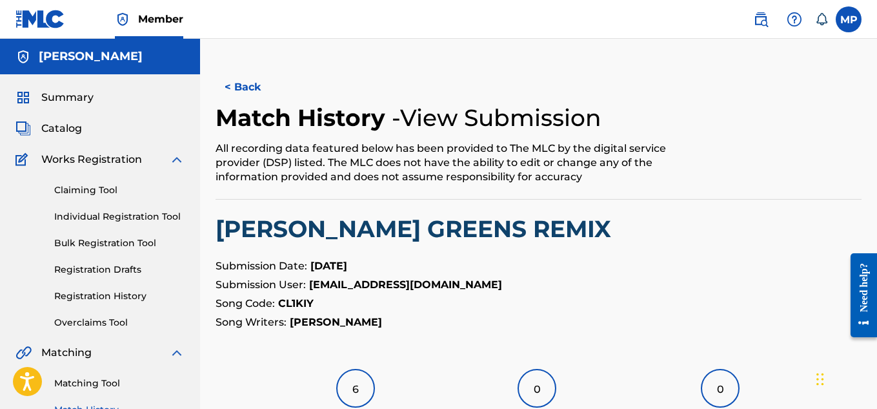
click at [261, 81] on button "< Back" at bounding box center [254, 87] width 77 height 32
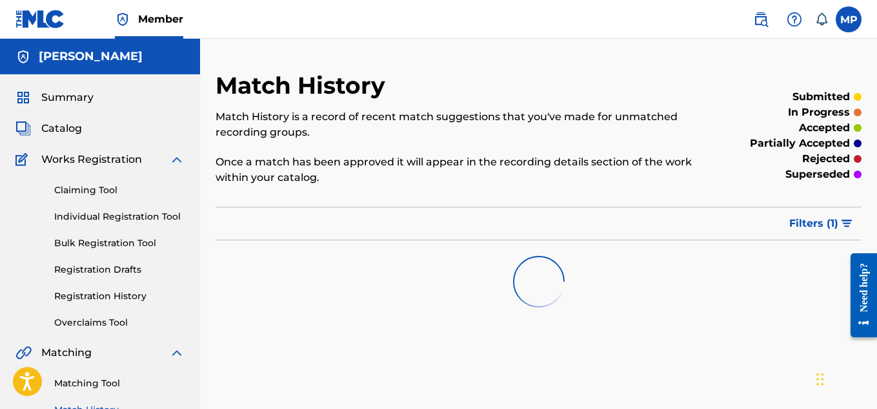
scroll to position [212, 0]
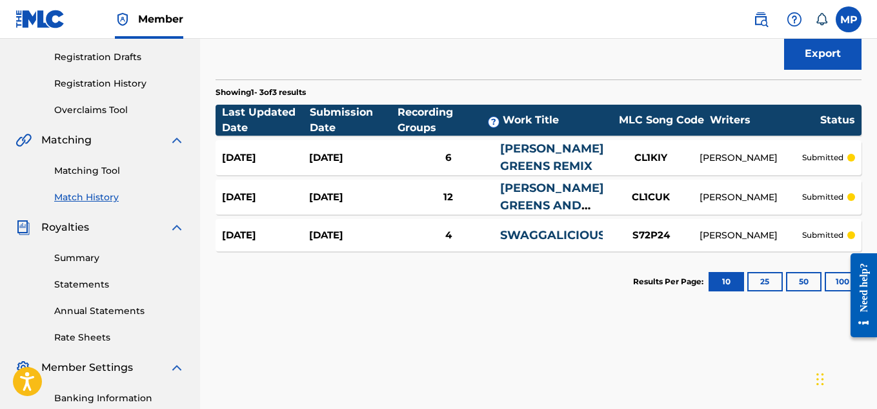
click at [538, 192] on link "COLLARD GREENS AND BROCCOLI" at bounding box center [552, 205] width 104 height 49
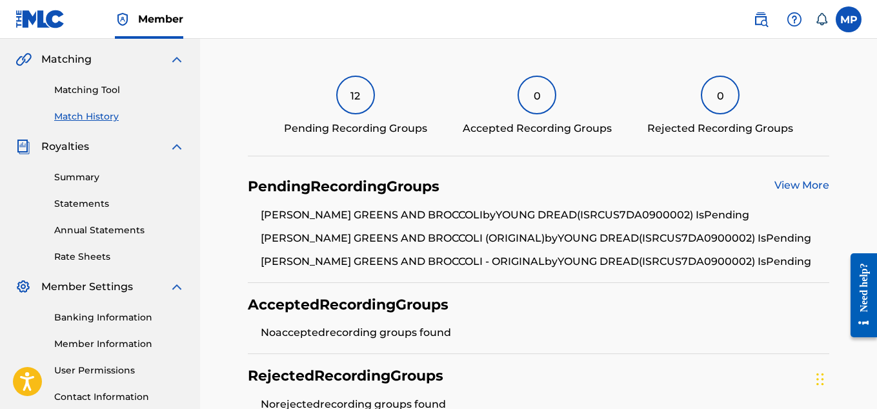
scroll to position [304, 0]
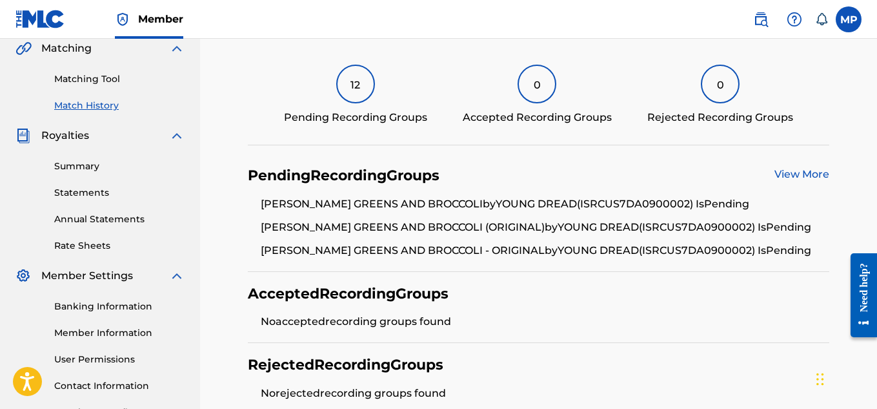
click at [795, 174] on link "View More" at bounding box center [802, 174] width 55 height 12
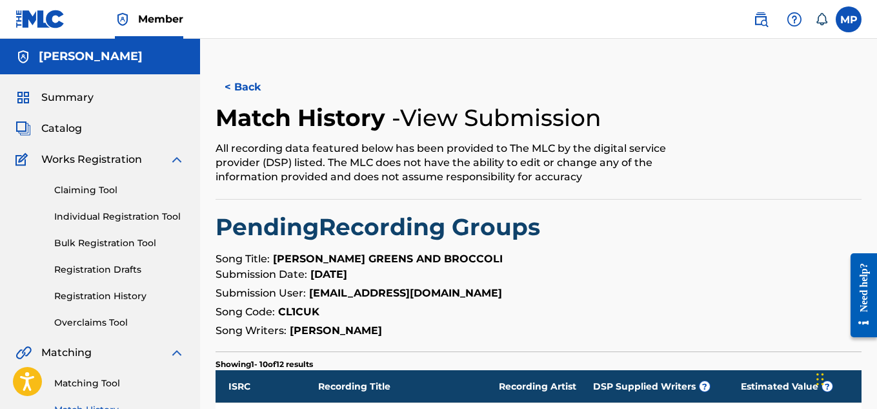
click at [258, 87] on button "< Back" at bounding box center [254, 87] width 77 height 32
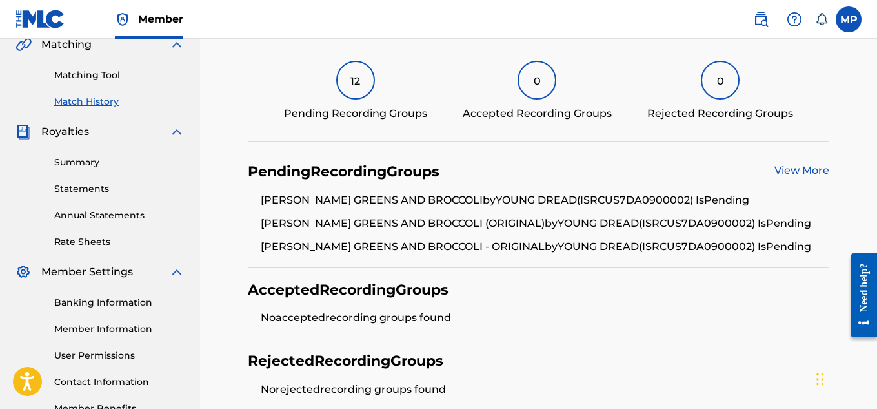
scroll to position [309, 0]
click at [787, 168] on link "View More" at bounding box center [802, 169] width 55 height 12
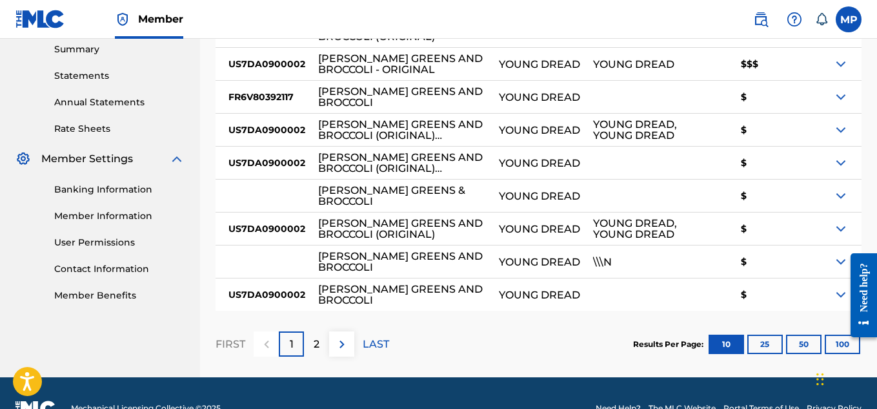
scroll to position [422, 0]
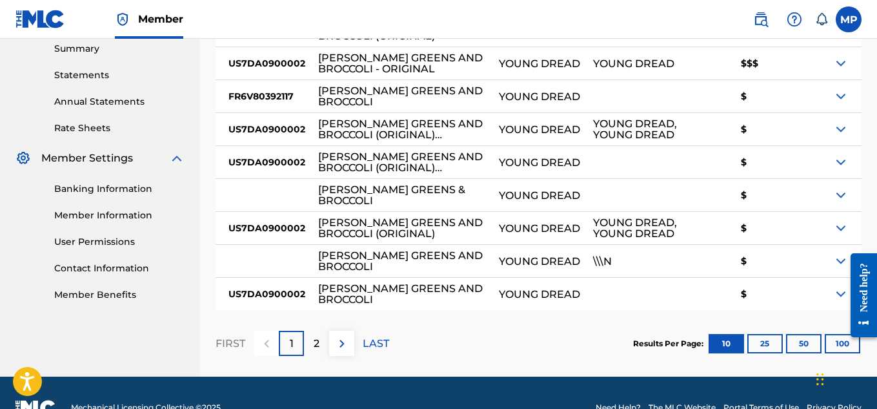
click at [320, 341] on div "2" at bounding box center [316, 343] width 25 height 25
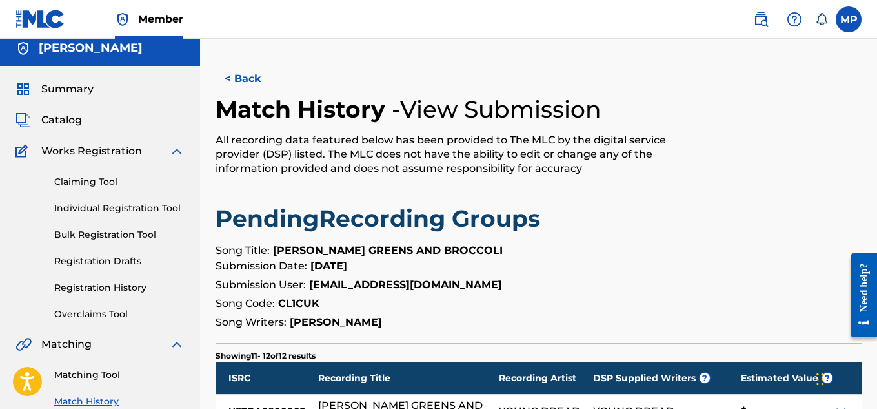
scroll to position [0, 0]
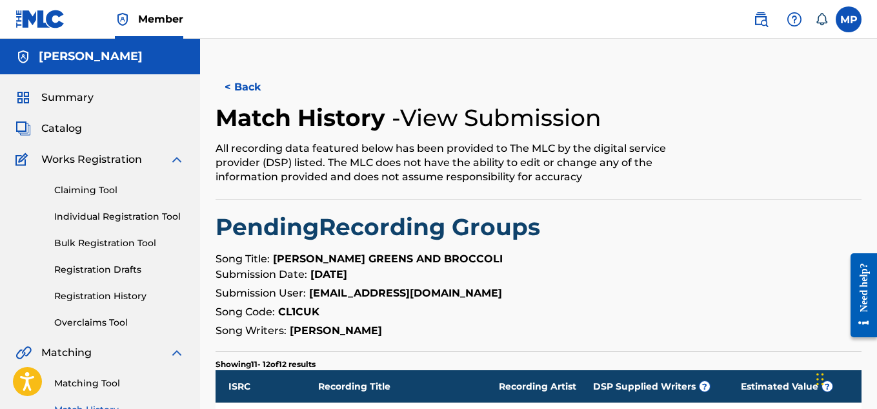
click at [258, 90] on button "< Back" at bounding box center [254, 87] width 77 height 32
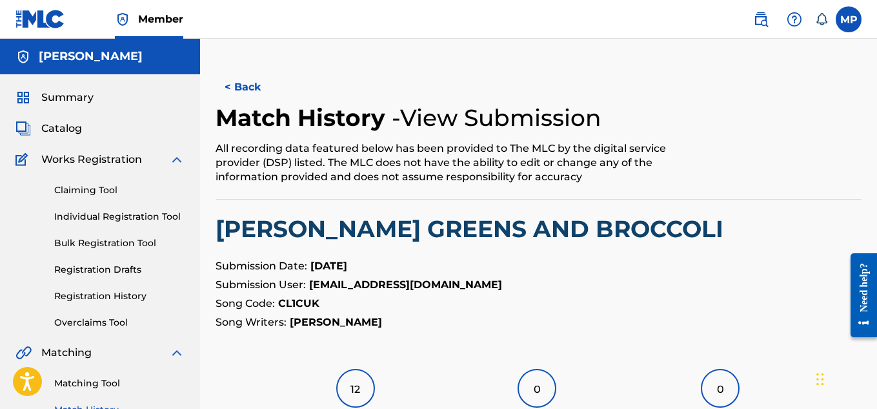
click at [76, 212] on link "Individual Registration Tool" at bounding box center [119, 217] width 130 height 14
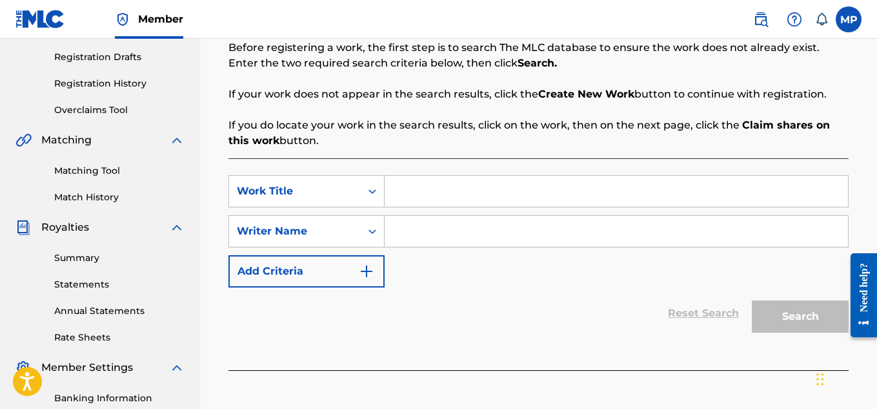
scroll to position [215, 0]
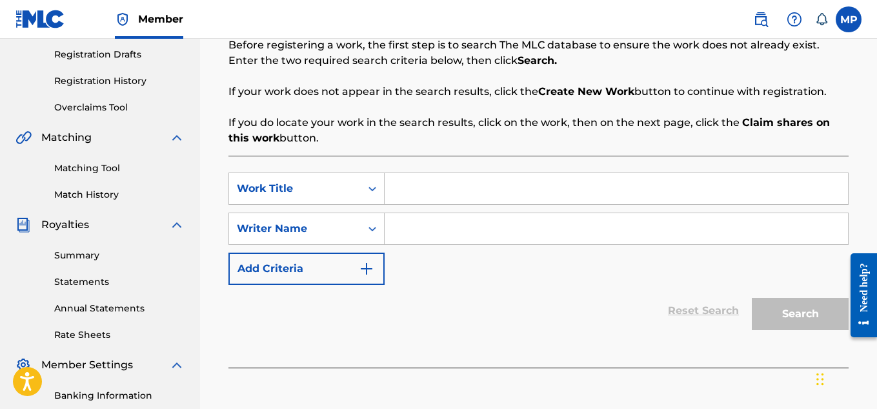
click at [463, 184] on input "Search Form" at bounding box center [616, 188] width 463 height 31
paste input "EXTRA MILE"
type input "EXTRA MILE"
click at [455, 222] on input "Search Form" at bounding box center [616, 228] width 463 height 31
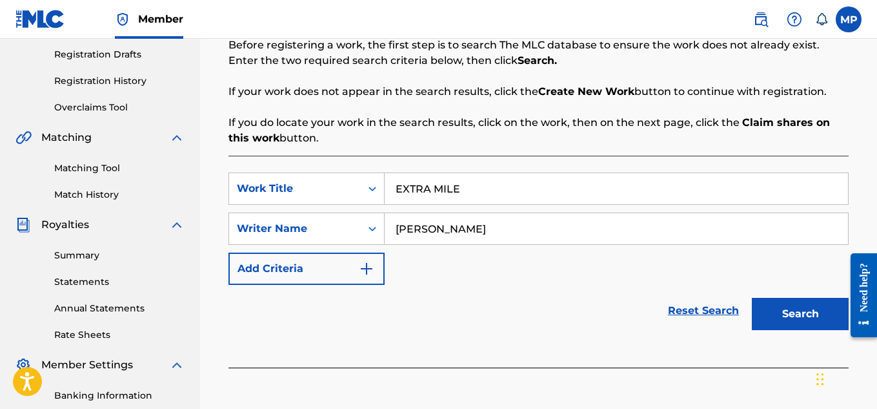
type input "[PERSON_NAME]"
click at [774, 300] on button "Search" at bounding box center [800, 314] width 97 height 32
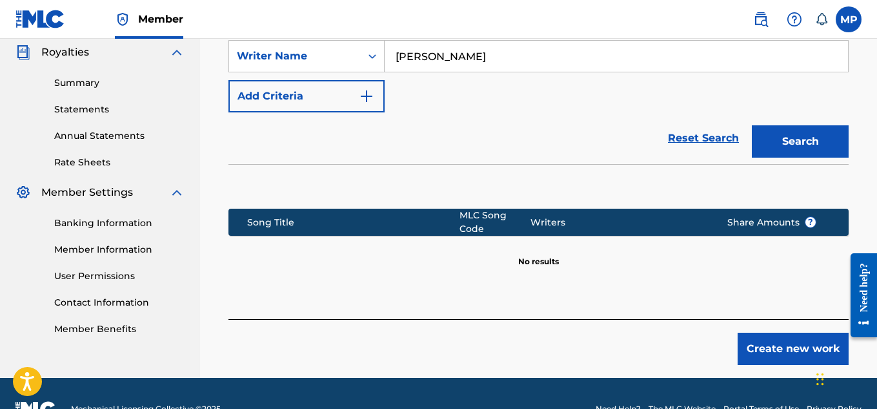
scroll to position [393, 0]
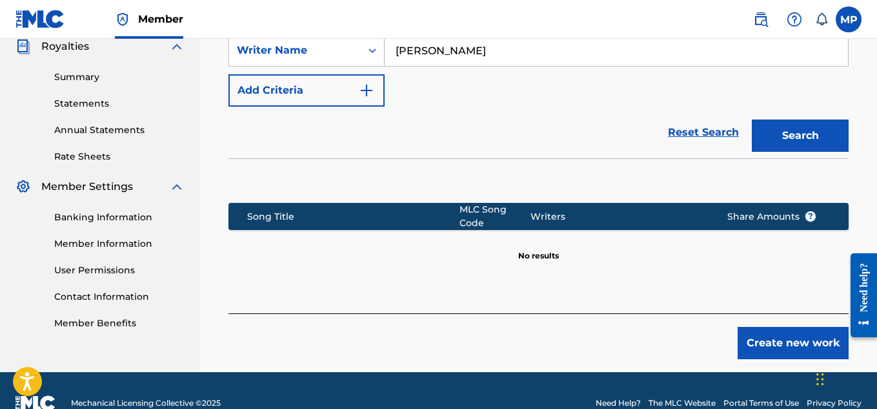
click at [780, 336] on button "Create new work" at bounding box center [793, 343] width 111 height 32
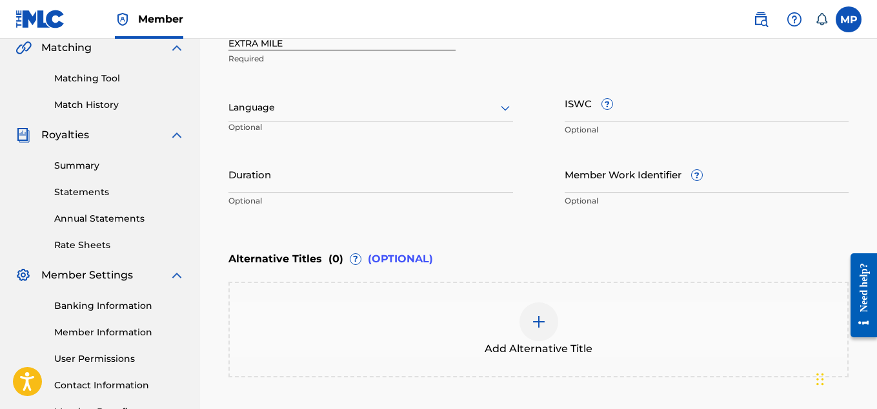
scroll to position [299, 0]
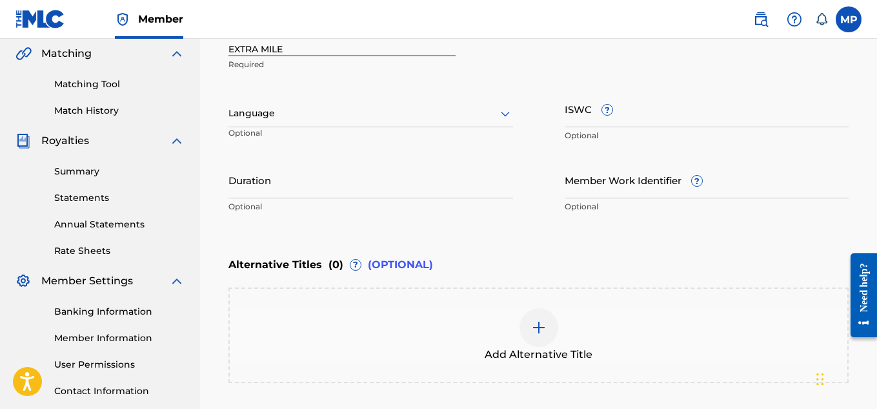
click at [669, 120] on input "ISWC ?" at bounding box center [707, 108] width 285 height 37
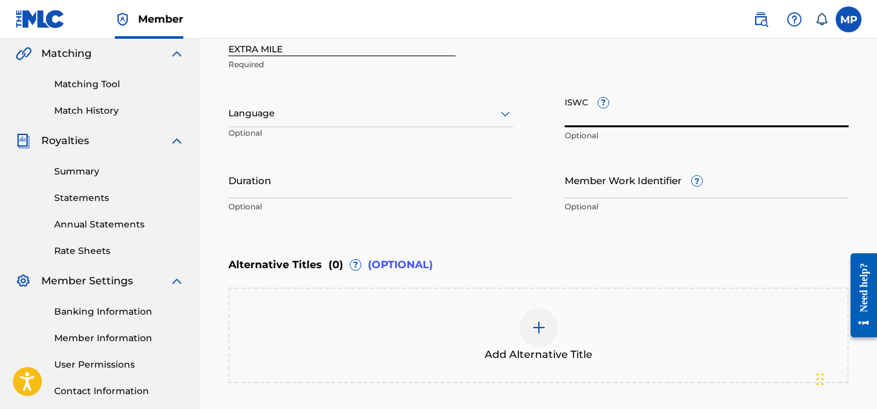
paste input "T9238478369"
type input "T9238478369"
click at [581, 187] on input "Member Work Identifier ?" at bounding box center [707, 179] width 285 height 37
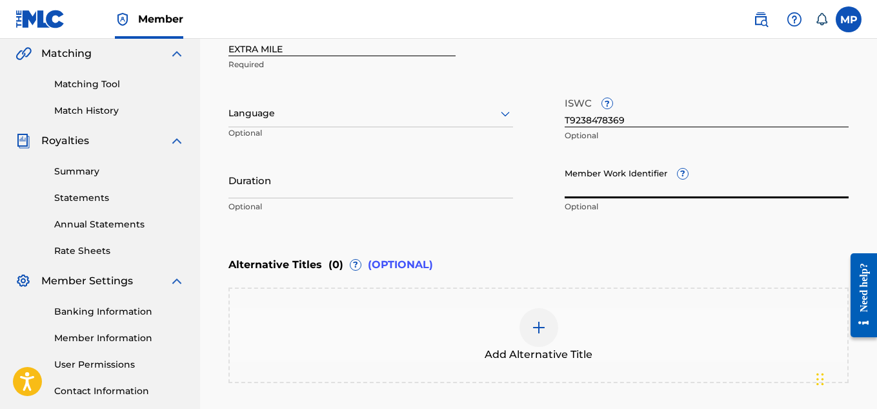
paste input "894295691"
type input "894295691"
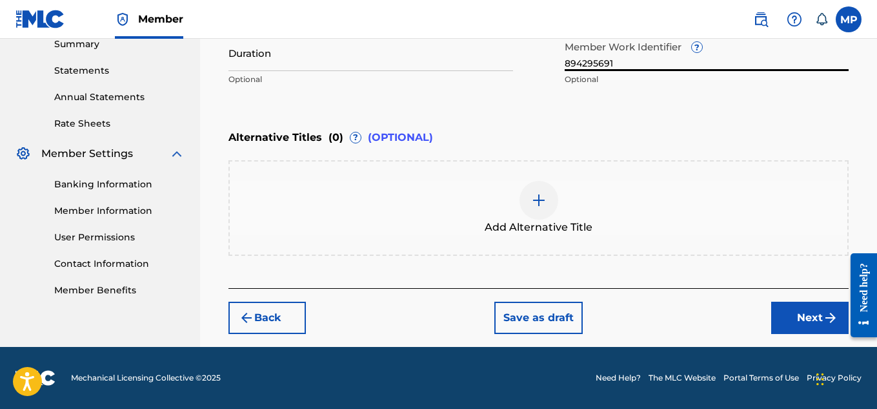
click at [795, 303] on button "Next" at bounding box center [809, 317] width 77 height 32
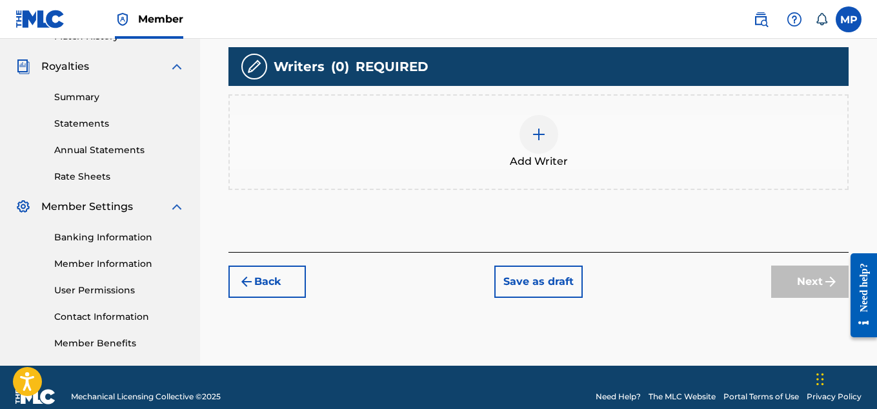
scroll to position [392, 0]
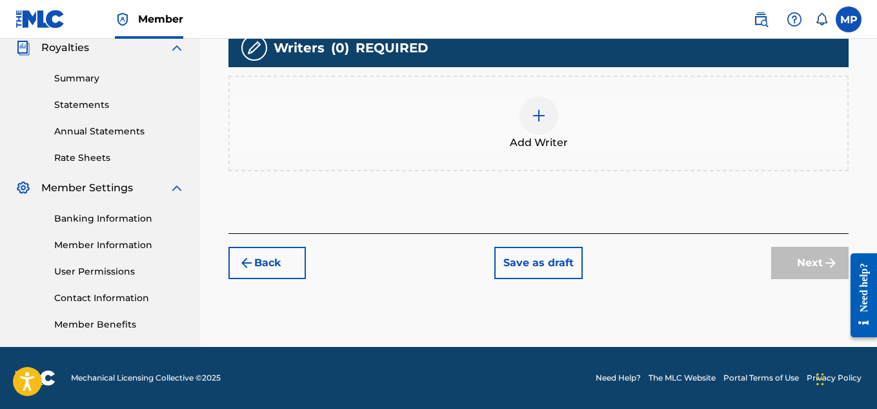
click at [540, 117] on img at bounding box center [538, 115] width 15 height 15
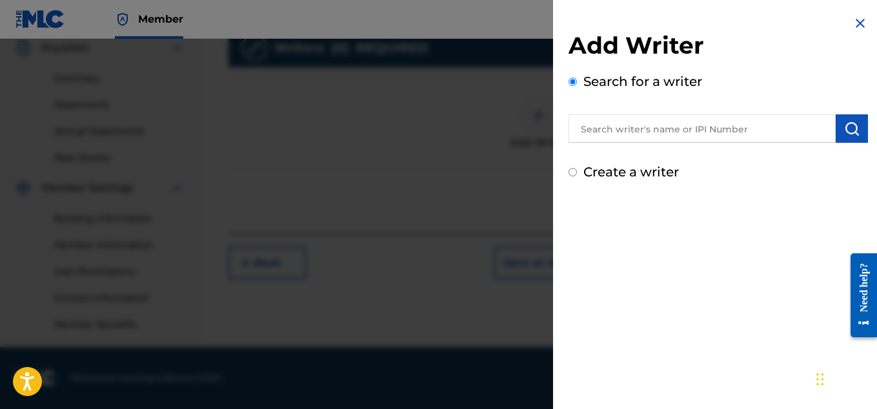
click at [711, 139] on input "text" at bounding box center [702, 128] width 267 height 28
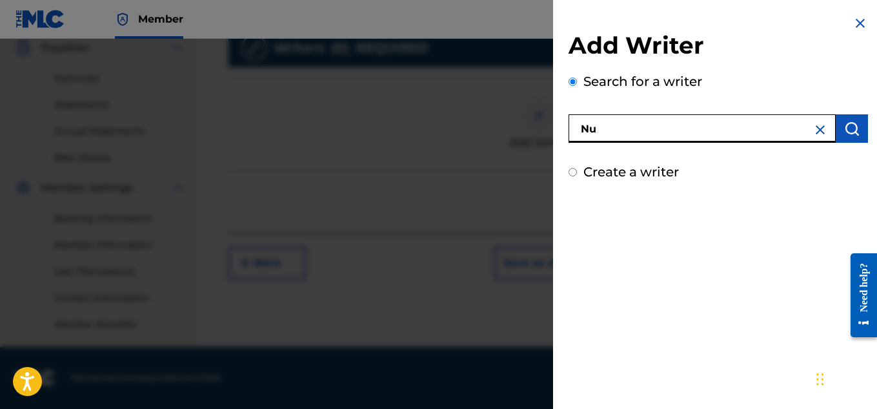
type input "N"
type input "[PERSON_NAME]"
click at [853, 128] on img "submit" at bounding box center [851, 128] width 15 height 15
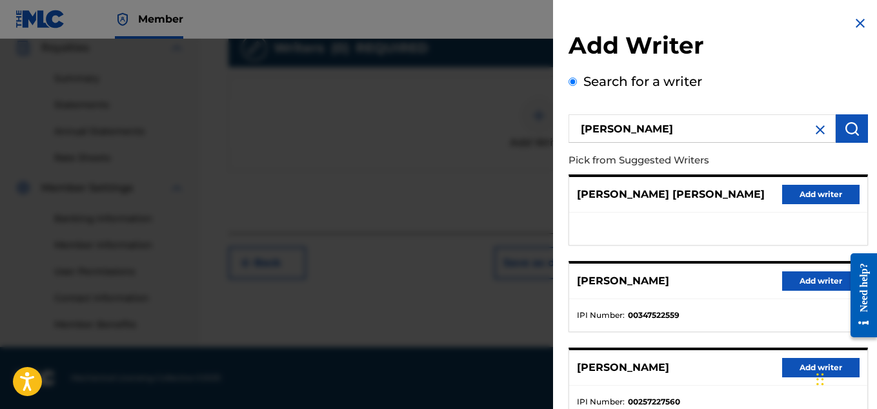
click at [820, 278] on button "Add writer" at bounding box center [820, 280] width 77 height 19
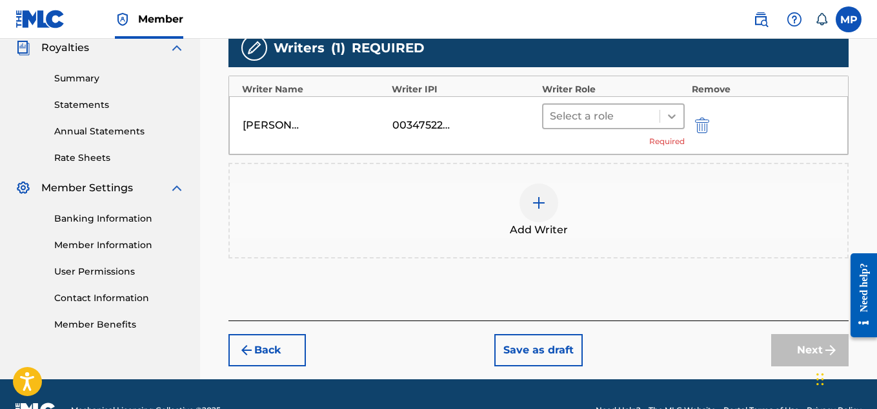
click at [673, 123] on div at bounding box center [671, 116] width 23 height 23
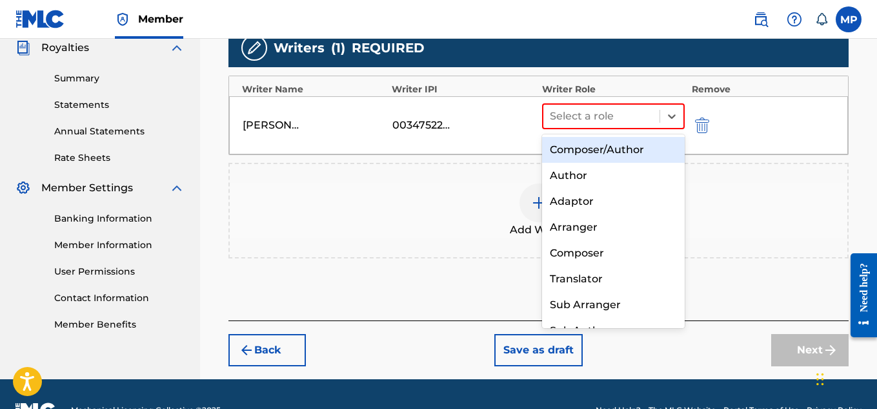
click at [638, 145] on div "Composer/Author" at bounding box center [613, 150] width 143 height 26
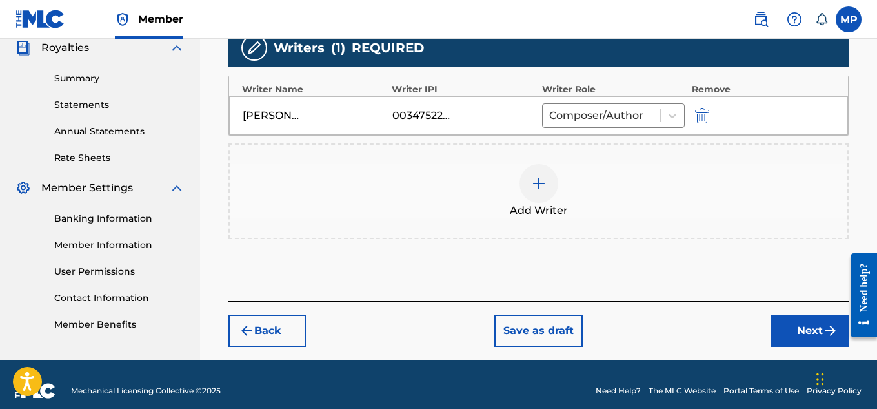
click at [788, 333] on button "Next" at bounding box center [809, 330] width 77 height 32
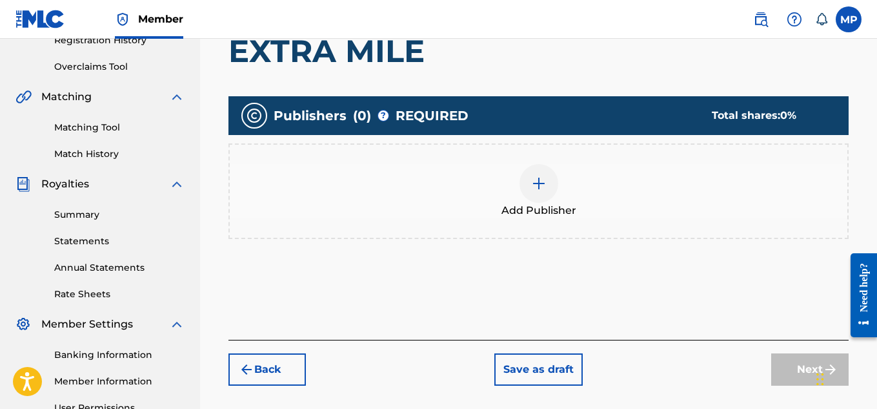
scroll to position [269, 0]
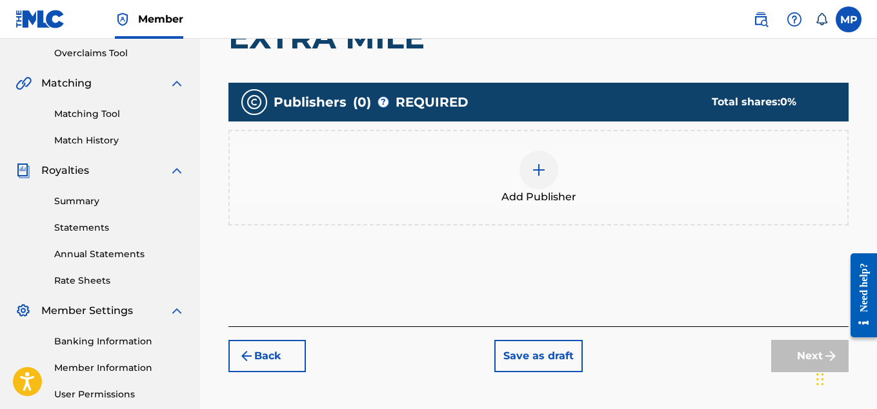
click at [552, 172] on div at bounding box center [539, 169] width 39 height 39
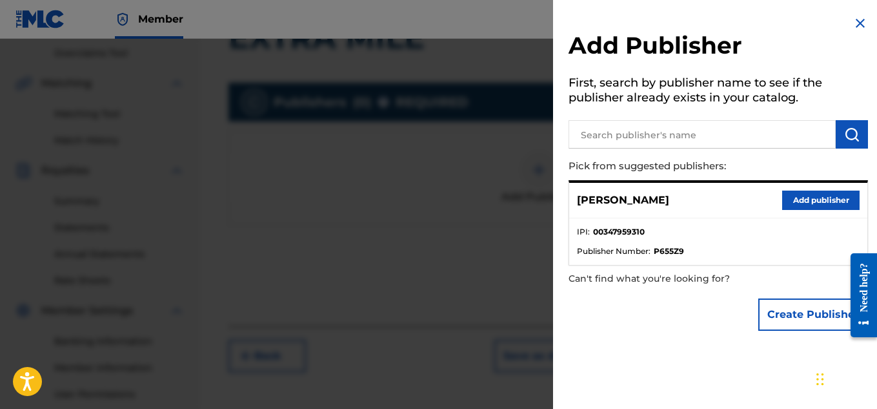
click at [791, 195] on button "Add publisher" at bounding box center [820, 199] width 77 height 19
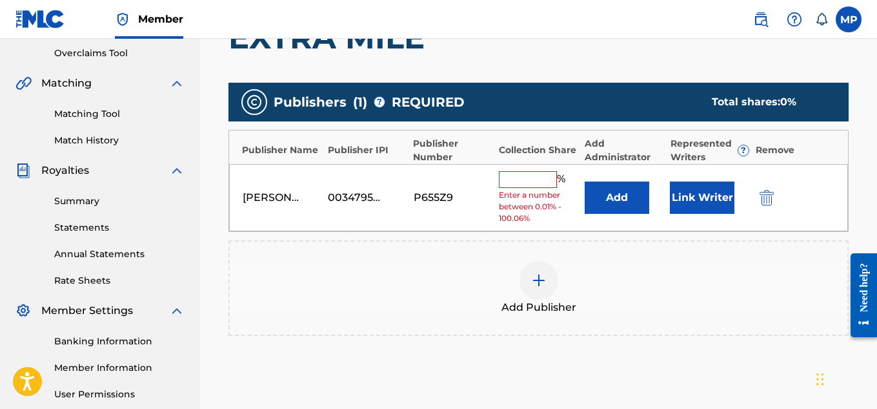
click at [553, 173] on input "text" at bounding box center [528, 179] width 58 height 17
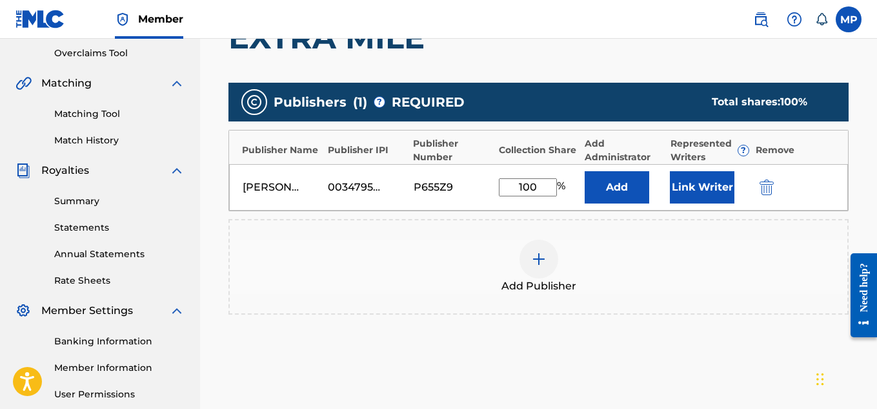
type input "100"
click at [719, 178] on button "Link Writer" at bounding box center [702, 187] width 65 height 32
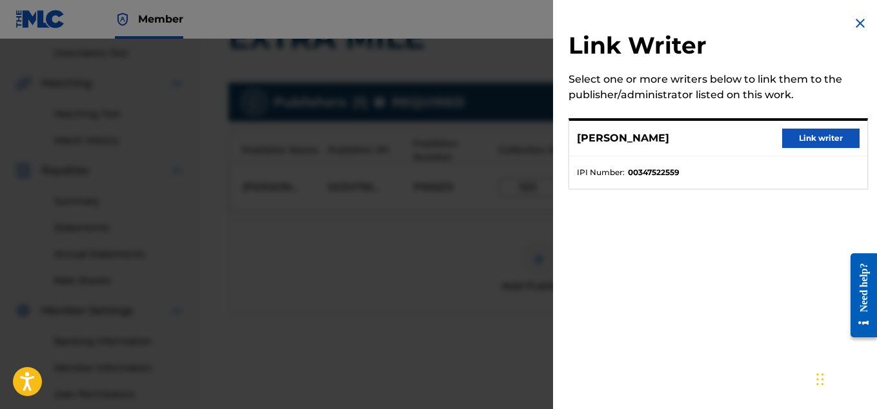
click at [809, 135] on button "Link writer" at bounding box center [820, 137] width 77 height 19
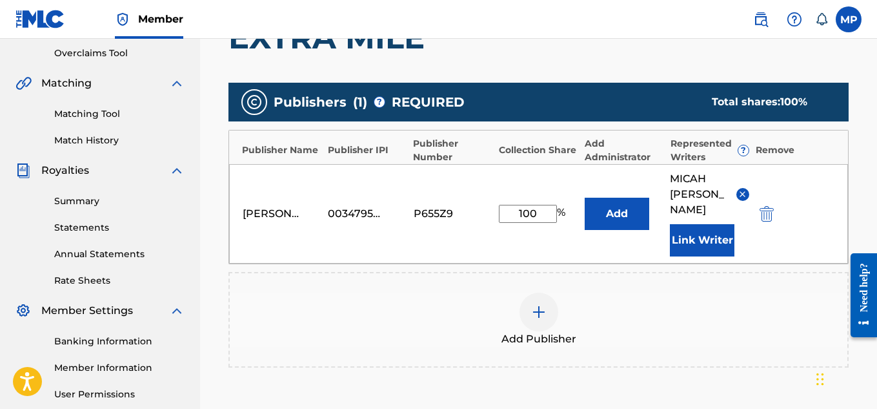
scroll to position [434, 0]
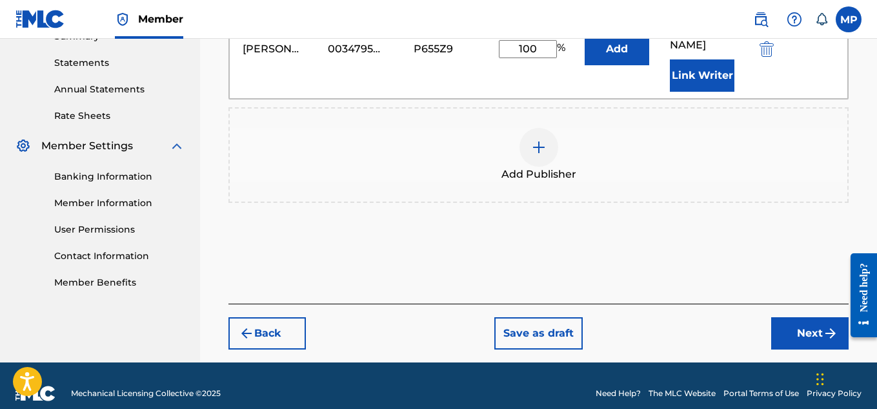
click at [806, 317] on button "Next" at bounding box center [809, 333] width 77 height 32
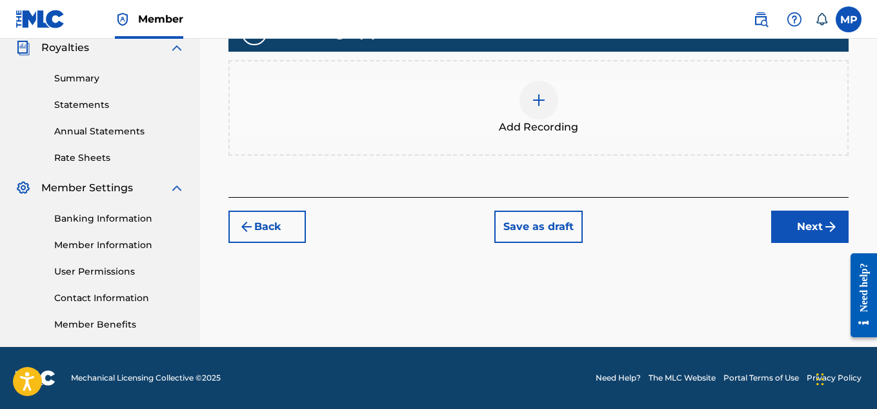
scroll to position [254, 0]
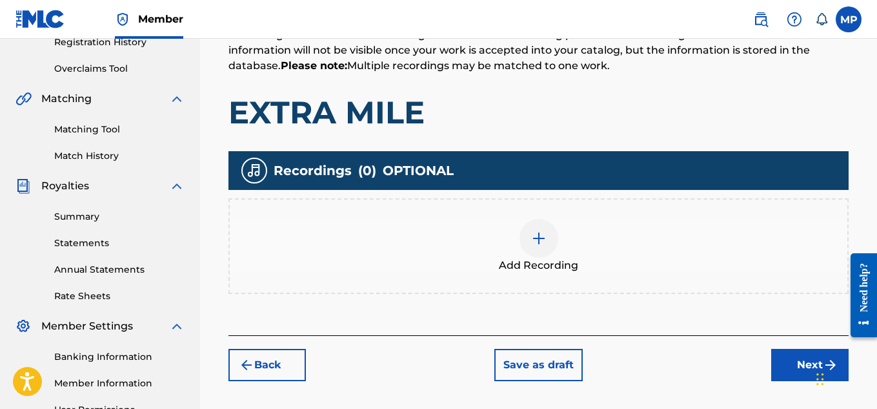
click at [570, 219] on div "Add Recording" at bounding box center [539, 246] width 618 height 54
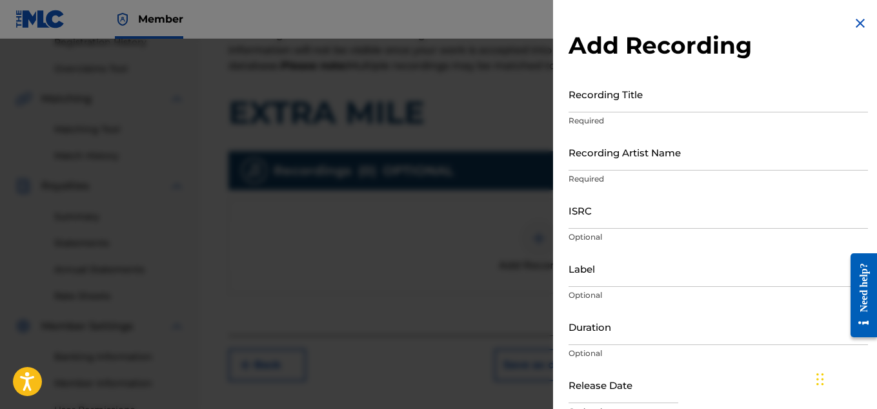
scroll to position [274, 0]
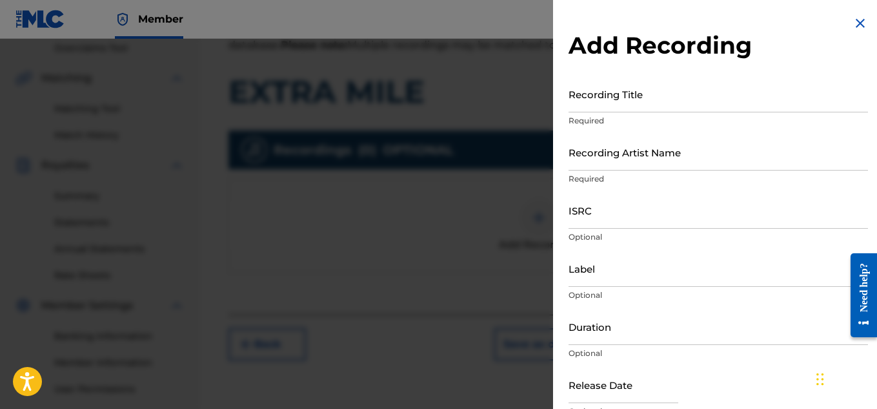
click at [591, 103] on input "Recording Title" at bounding box center [719, 94] width 300 height 37
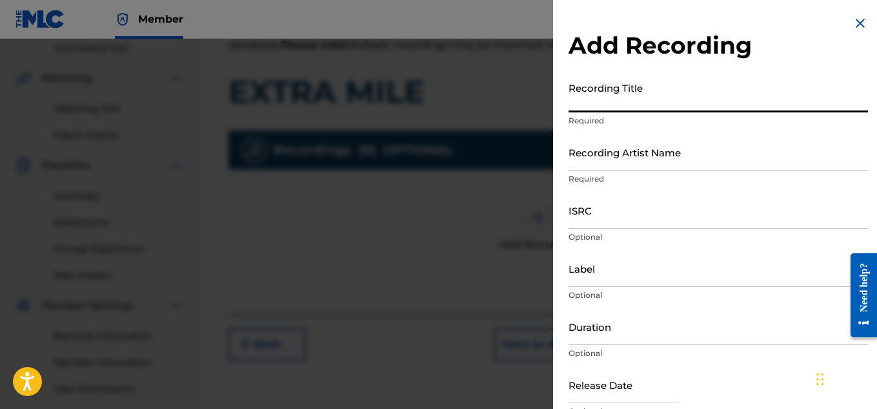
paste input "EXTRA MILE"
type input "EXTRA MILE"
click at [585, 160] on input "Recording Artist Name" at bounding box center [719, 152] width 300 height 37
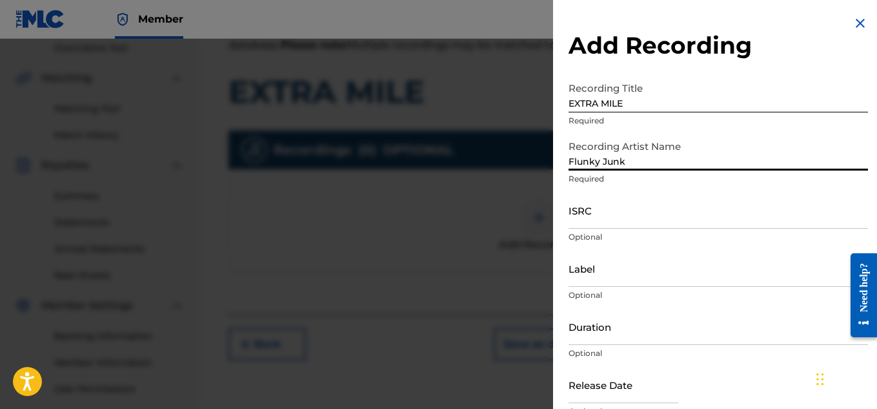
type input "Flunky Junky"
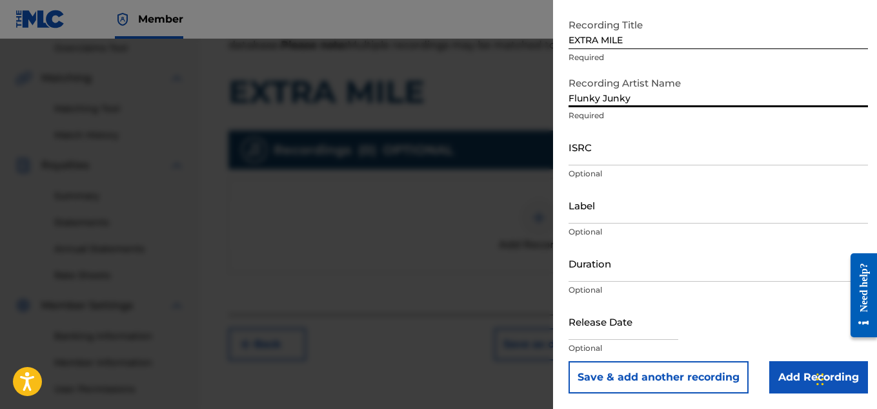
click at [783, 385] on input "Add Recording" at bounding box center [818, 377] width 99 height 32
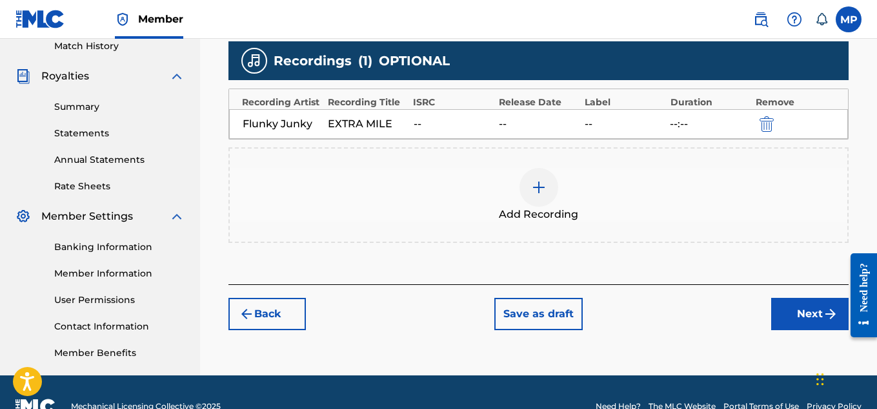
scroll to position [371, 0]
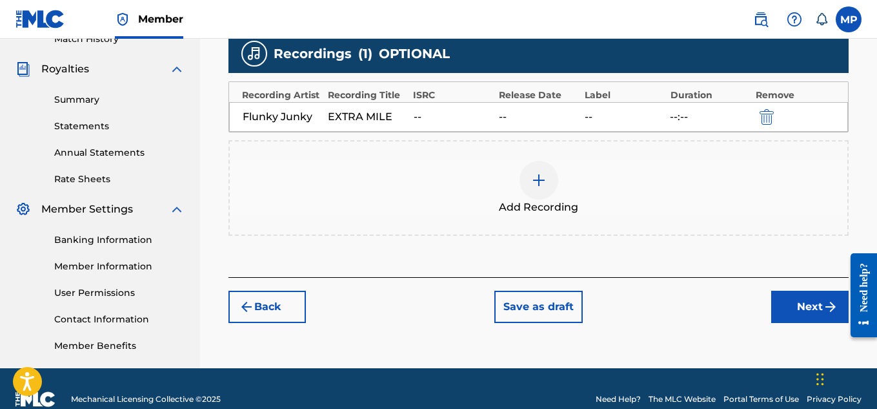
click at [798, 312] on button "Next" at bounding box center [809, 306] width 77 height 32
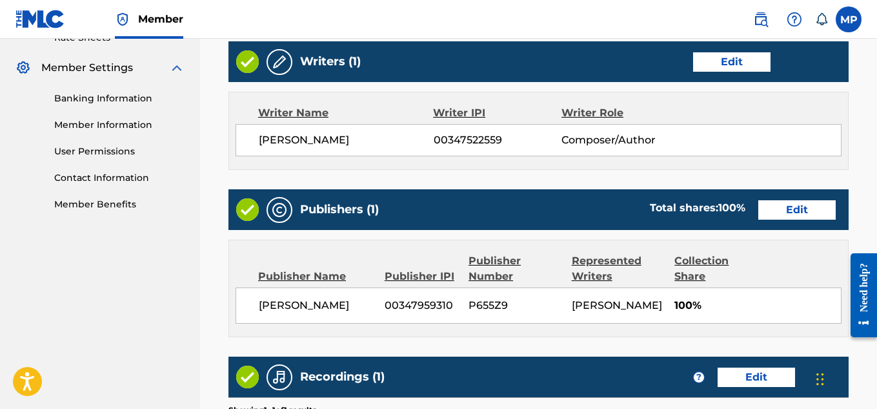
scroll to position [724, 0]
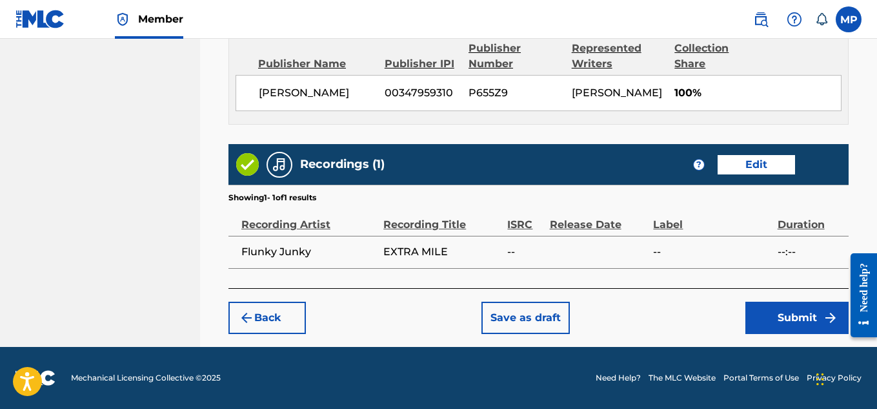
click at [778, 311] on button "Submit" at bounding box center [797, 317] width 103 height 32
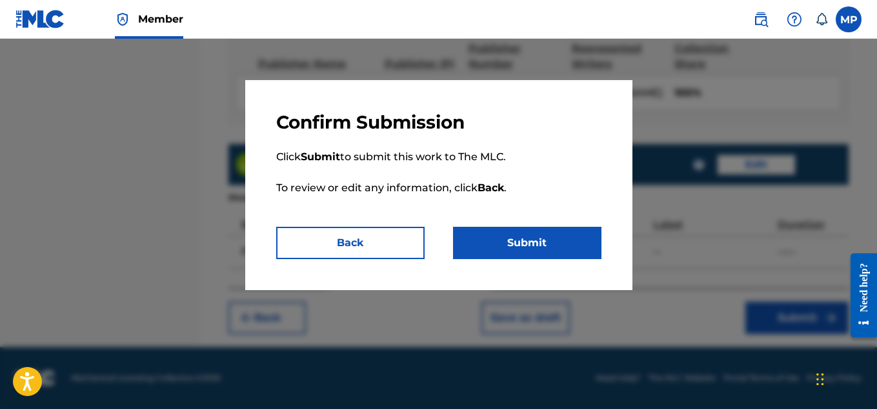
click at [541, 237] on button "Submit" at bounding box center [527, 243] width 148 height 32
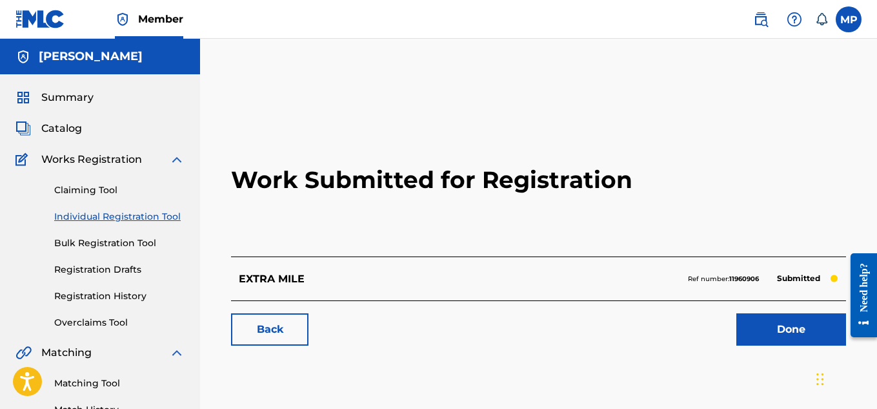
click at [293, 333] on link "Back" at bounding box center [269, 329] width 77 height 32
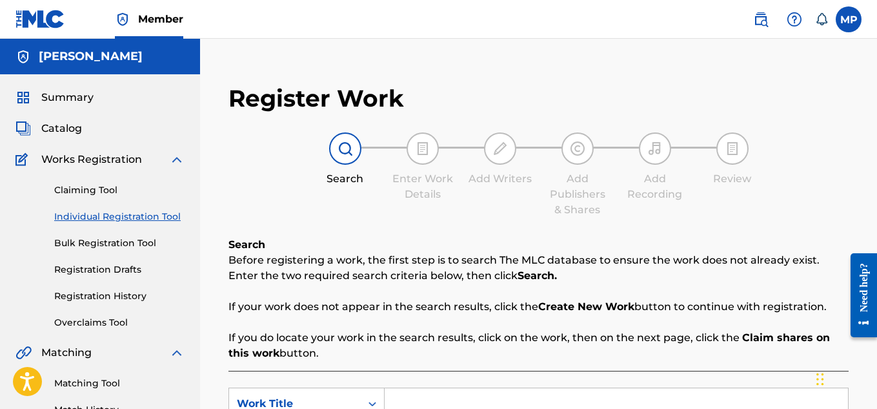
scroll to position [170, 0]
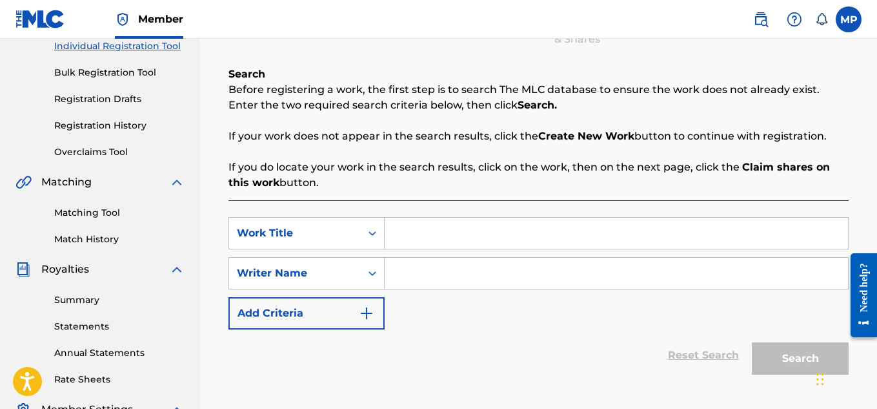
click at [489, 225] on input "Search Form" at bounding box center [616, 233] width 463 height 31
paste input "EXCELLENT CHOICE"
type input "EXCELLENT CHOICE"
click at [476, 272] on input "Search Form" at bounding box center [616, 273] width 463 height 31
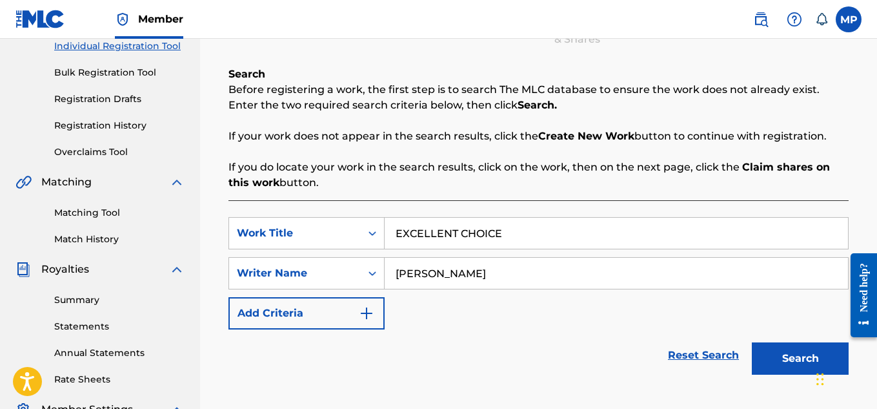
type input "[PERSON_NAME]"
click at [770, 367] on button "Search" at bounding box center [800, 358] width 97 height 32
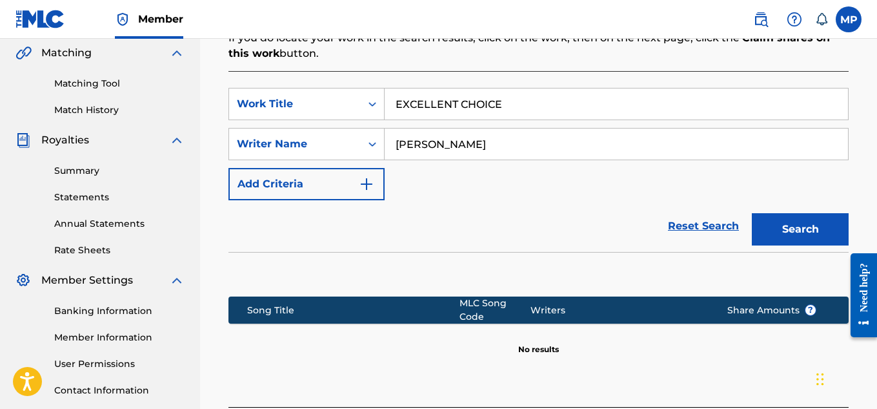
scroll to position [418, 0]
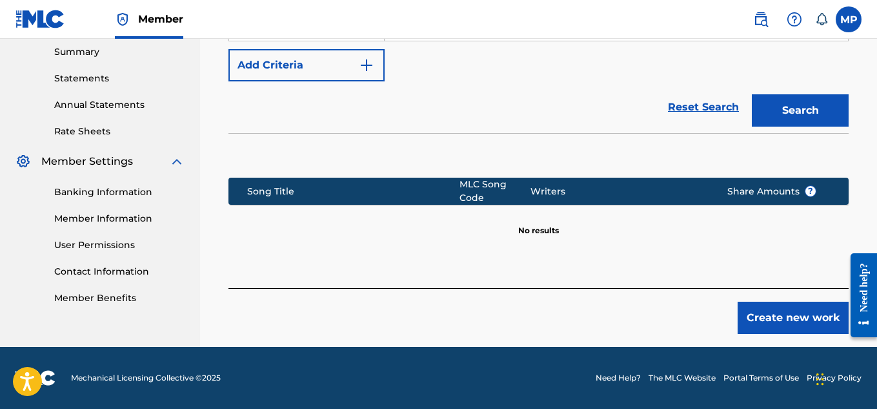
click at [756, 312] on button "Create new work" at bounding box center [793, 317] width 111 height 32
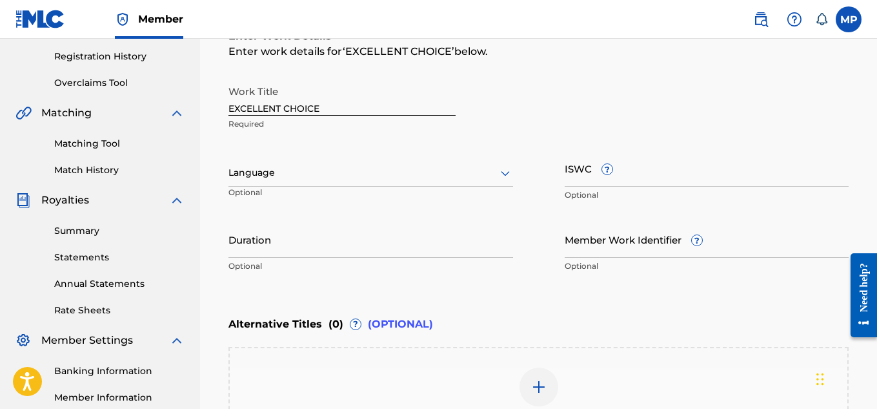
scroll to position [236, 0]
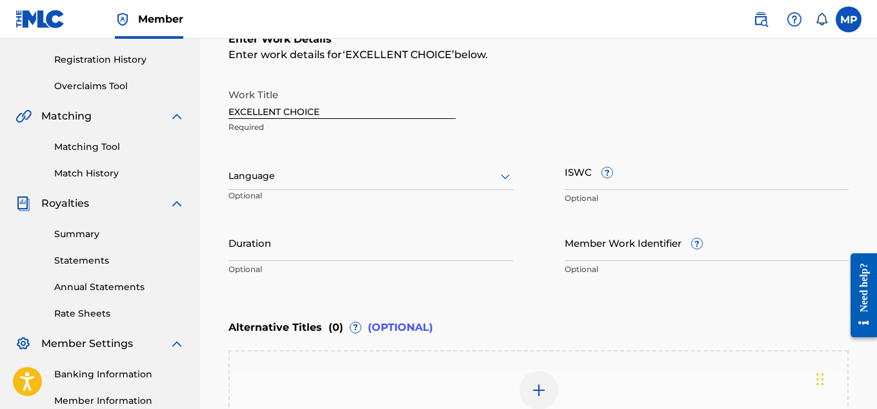
click at [578, 232] on input "Member Work Identifier ?" at bounding box center [707, 242] width 285 height 37
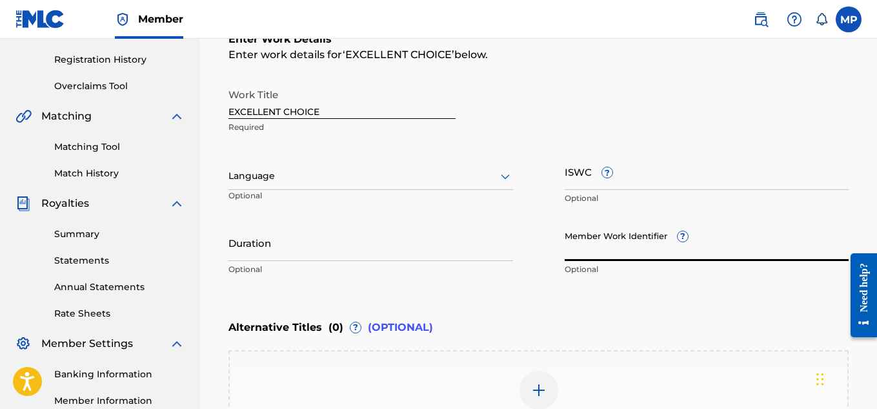
paste input "894295699"
type input "894295699"
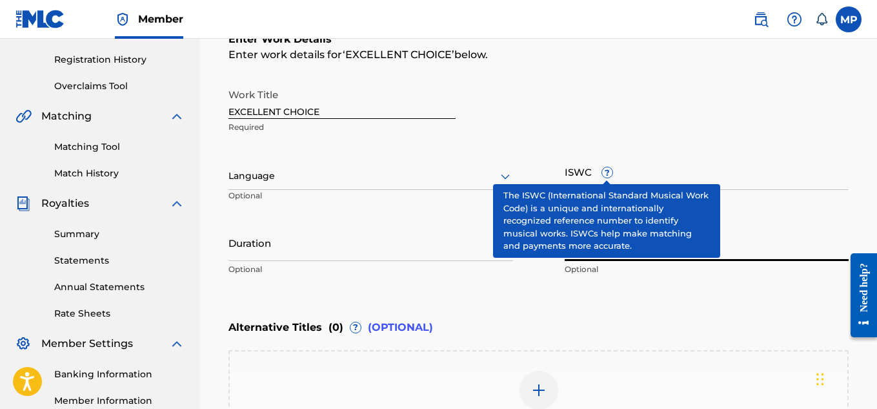
click at [640, 182] on input "ISWC ?" at bounding box center [707, 171] width 285 height 37
paste input "T9238478427"
type input "T9238478427"
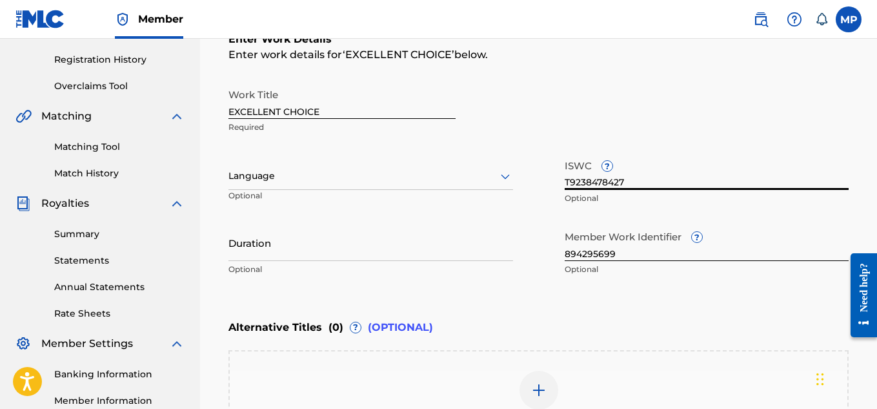
scroll to position [426, 0]
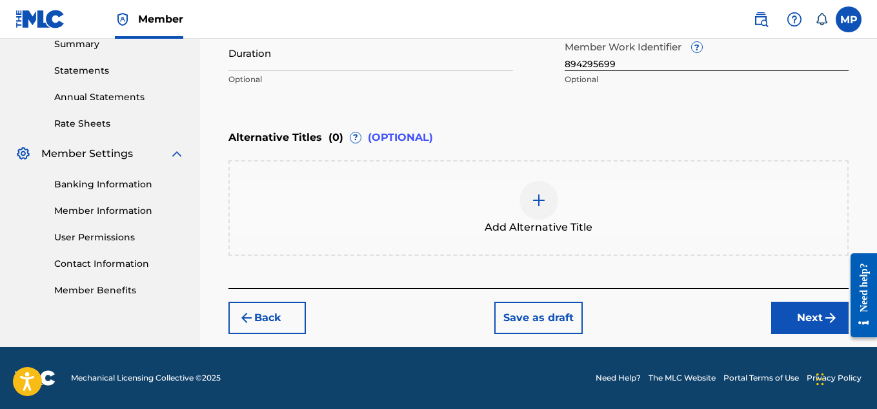
click at [777, 306] on button "Next" at bounding box center [809, 317] width 77 height 32
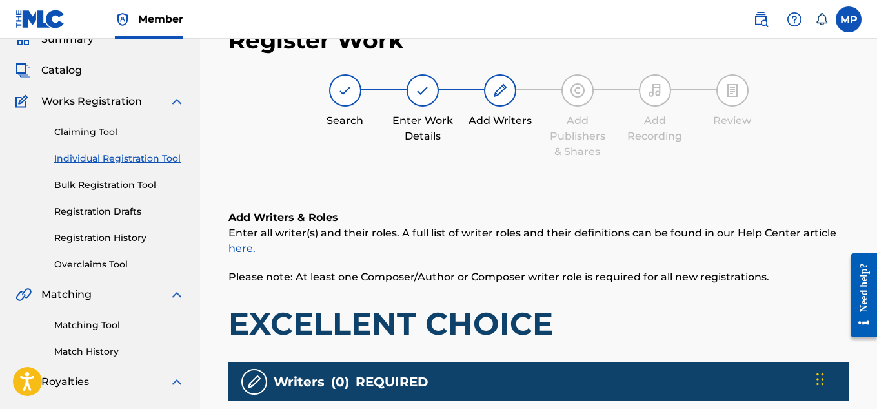
scroll to position [230, 0]
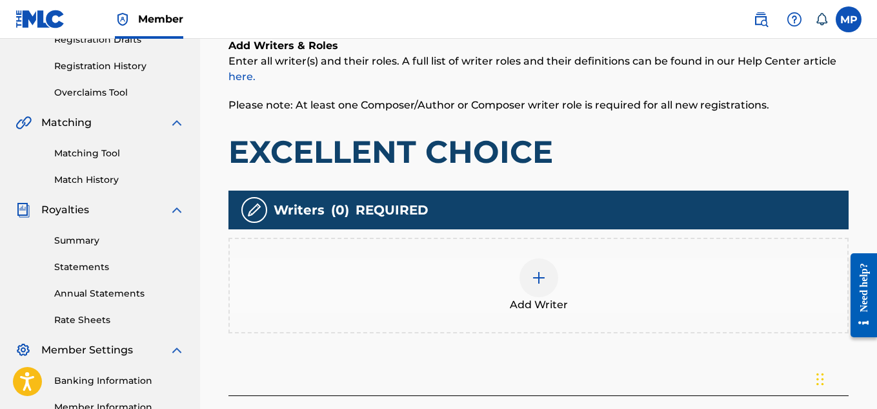
click at [555, 256] on div "Add Writer" at bounding box center [539, 286] width 620 height 96
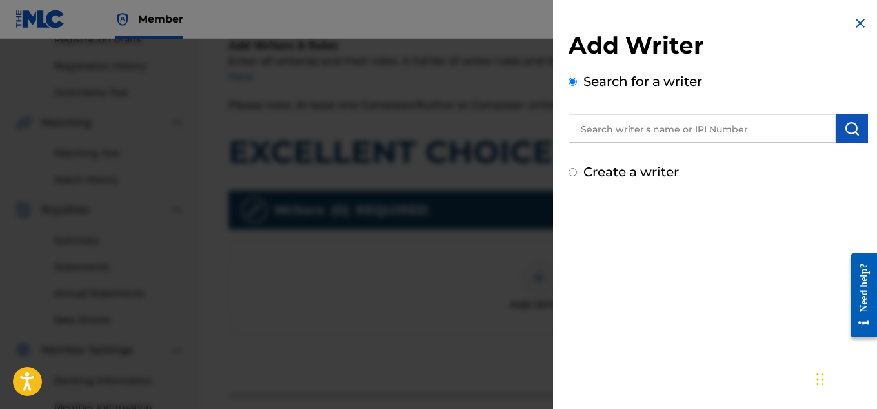
click at [712, 134] on input "text" at bounding box center [702, 128] width 267 height 28
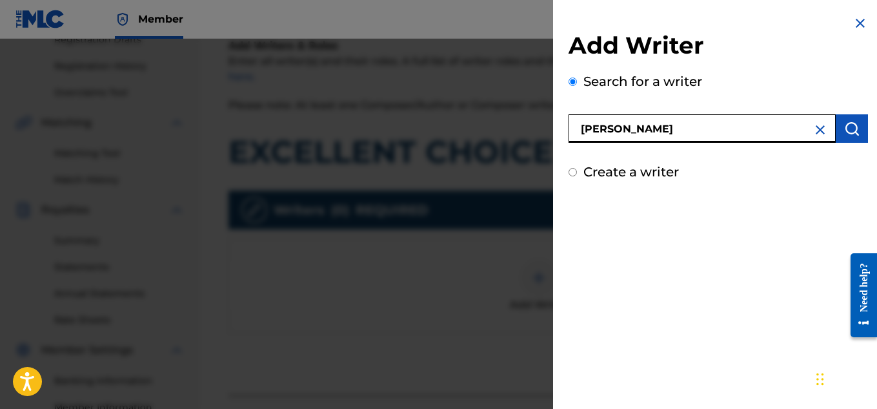
type input "[PERSON_NAME]"
click at [853, 137] on button "submit" at bounding box center [852, 128] width 32 height 28
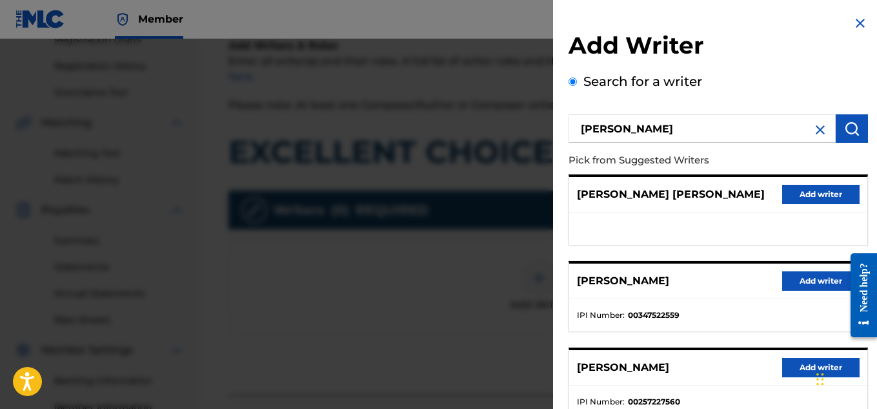
click at [788, 285] on button "Add writer" at bounding box center [820, 280] width 77 height 19
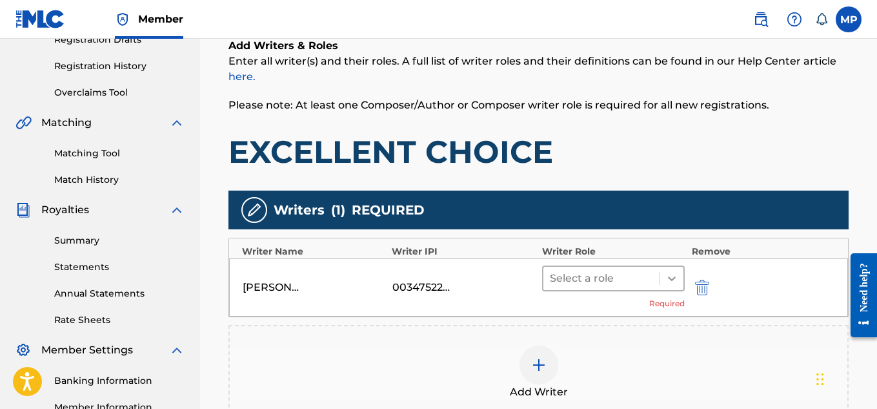
click at [666, 283] on icon at bounding box center [672, 278] width 13 height 13
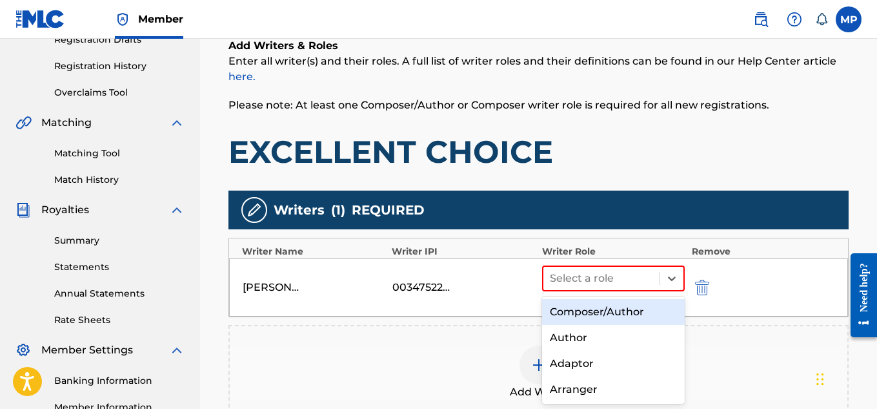
click at [618, 303] on div "Composer/Author" at bounding box center [613, 312] width 143 height 26
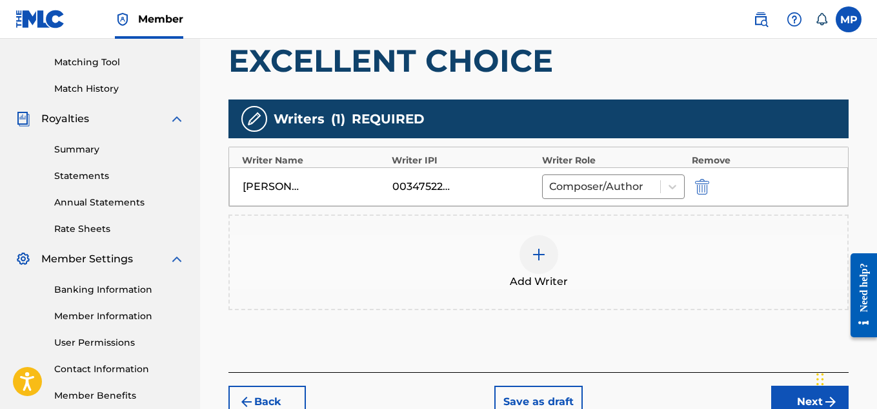
scroll to position [331, 0]
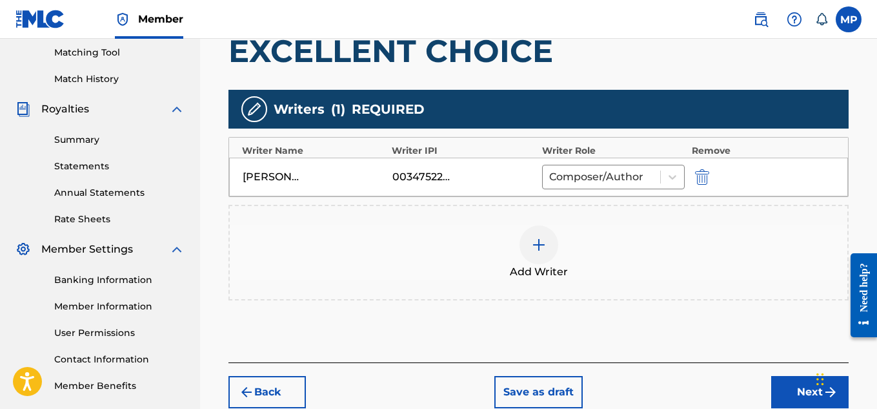
click at [791, 400] on button "Next" at bounding box center [809, 392] width 77 height 32
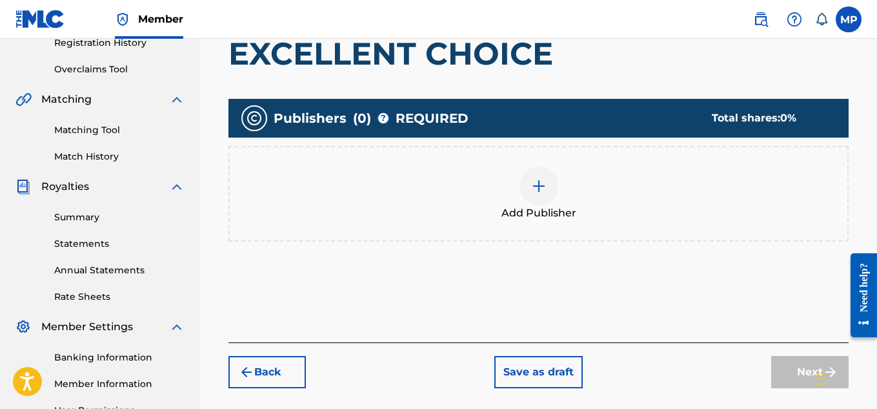
scroll to position [278, 0]
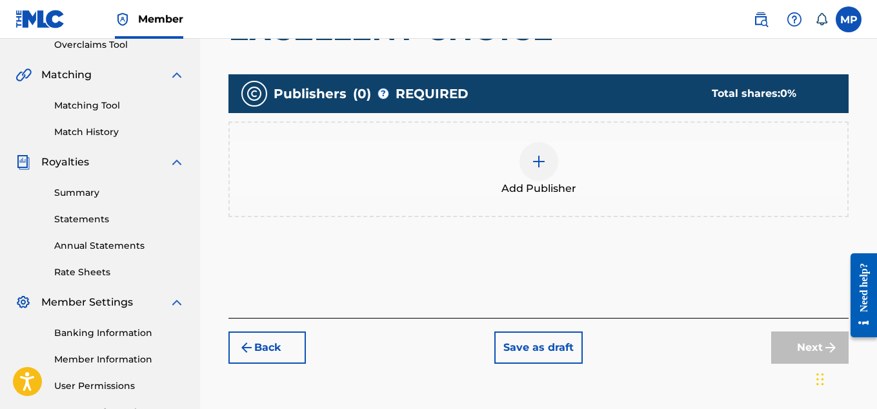
click at [544, 170] on div at bounding box center [539, 161] width 39 height 39
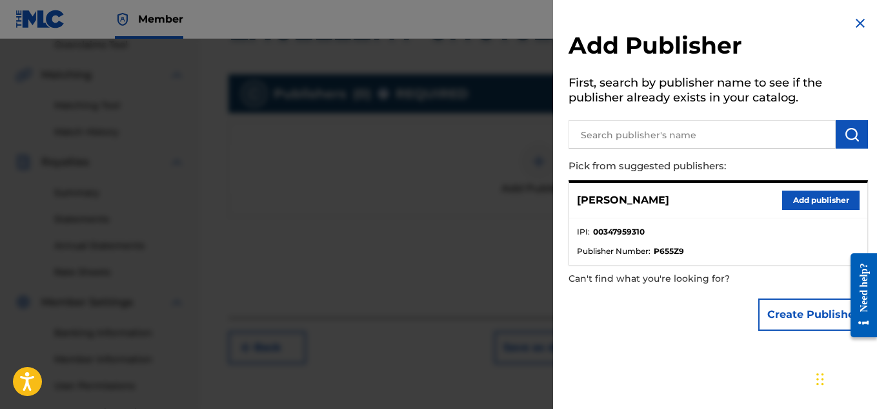
click at [793, 203] on button "Add publisher" at bounding box center [820, 199] width 77 height 19
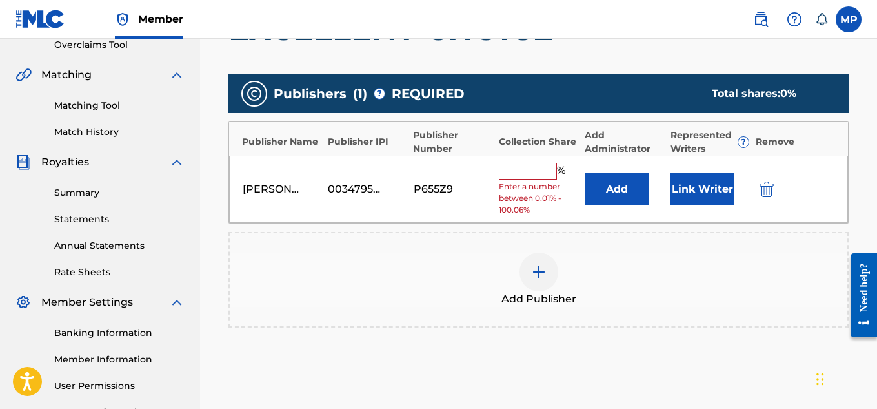
click at [545, 172] on input "text" at bounding box center [528, 171] width 58 height 17
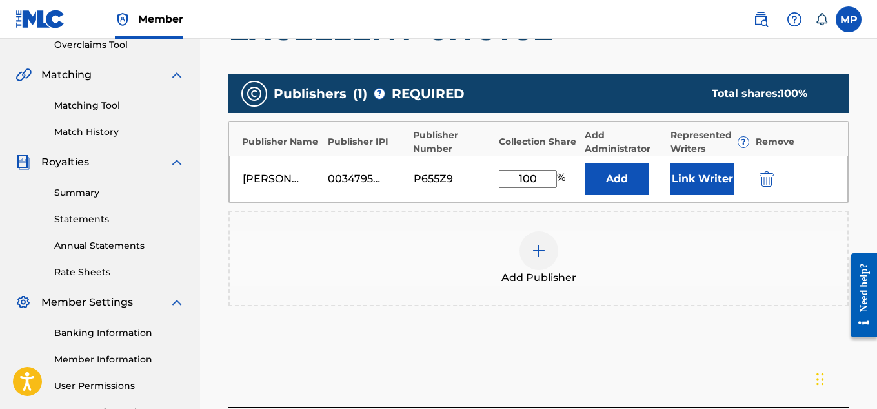
type input "100"
click at [686, 186] on button "Link Writer" at bounding box center [702, 179] width 65 height 32
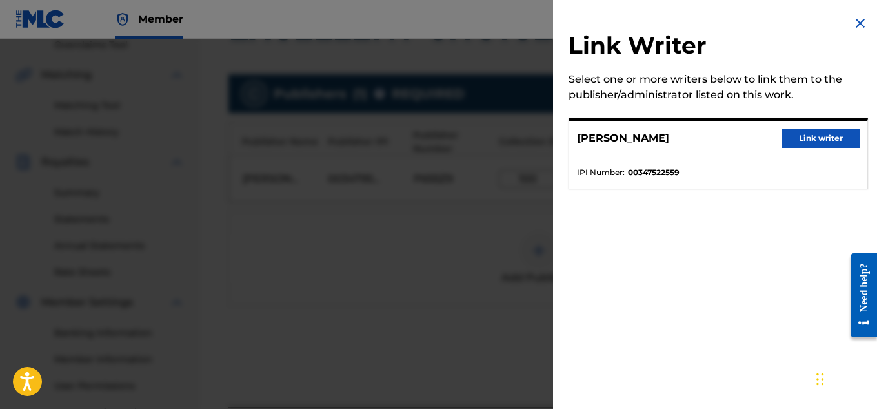
click at [817, 134] on button "Link writer" at bounding box center [820, 137] width 77 height 19
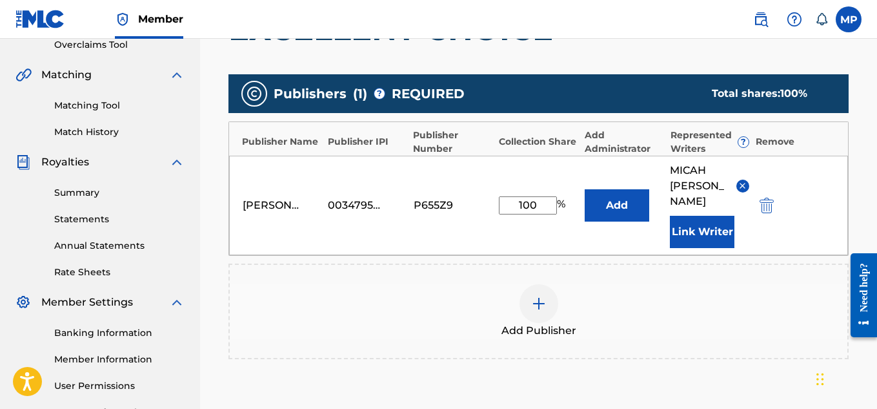
scroll to position [434, 0]
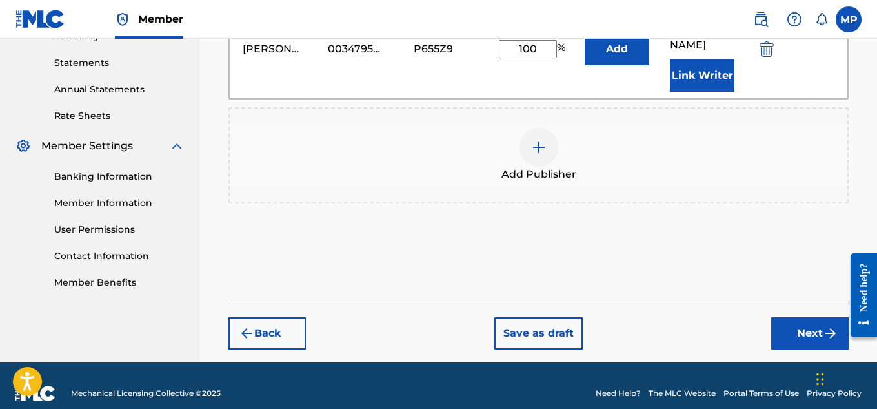
click at [811, 329] on button "Next" at bounding box center [809, 333] width 77 height 32
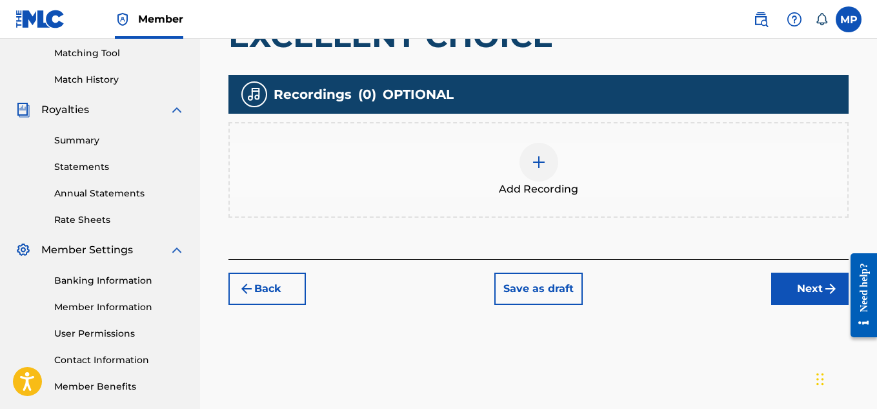
scroll to position [336, 0]
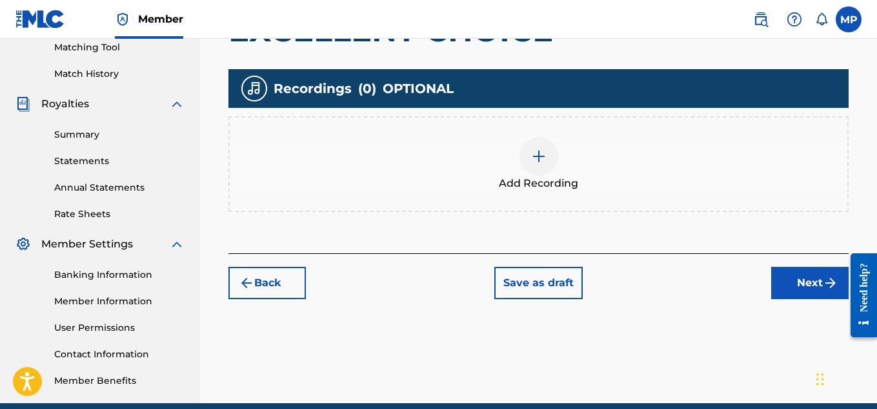
click at [540, 165] on div at bounding box center [539, 156] width 39 height 39
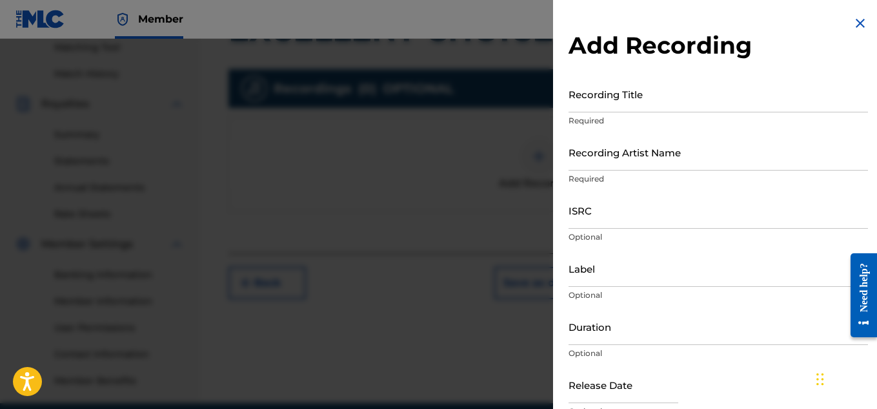
click at [646, 165] on input "Recording Artist Name" at bounding box center [719, 152] width 300 height 37
paste input "FLUNKY JUNKY"
type input "FLUNKY JUNKY"
click at [597, 96] on input "Recording Title" at bounding box center [719, 94] width 300 height 37
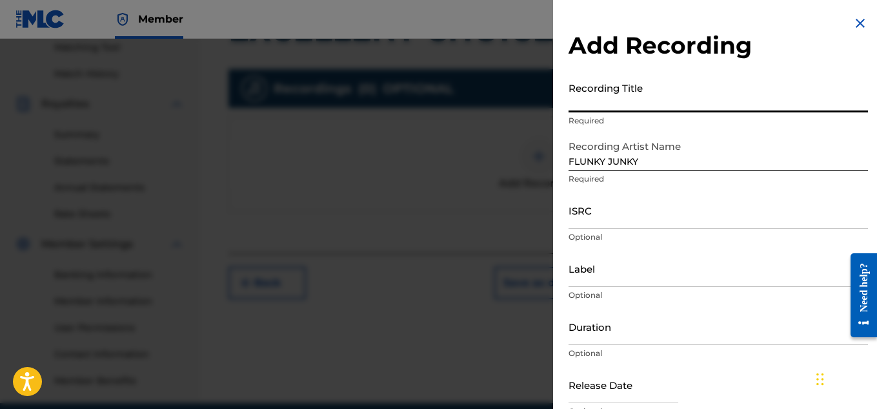
paste input "EXCELLENT CHOICE"
type input "EXCELLENT CHOICE"
click at [606, 214] on input "ISRC" at bounding box center [719, 210] width 300 height 37
paste input "QZBRF1821874"
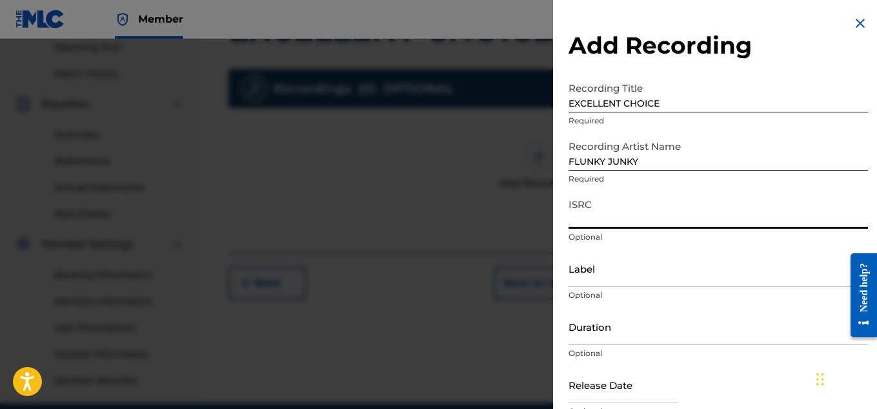
type input "QZBRF1821874"
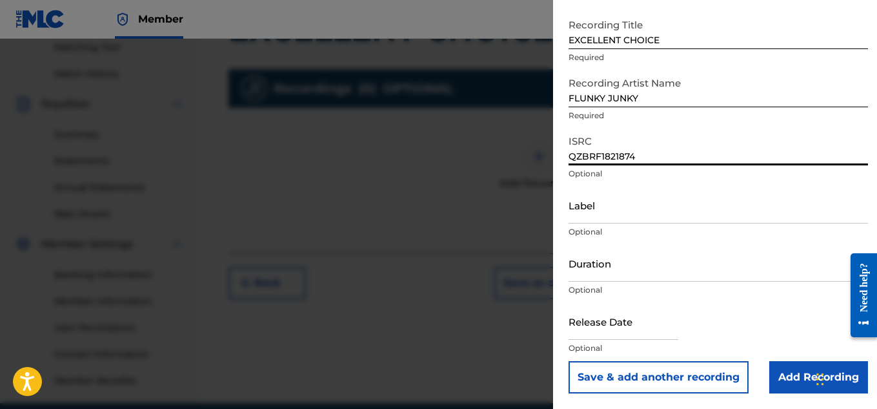
click at [791, 371] on input "Add Recording" at bounding box center [818, 377] width 99 height 32
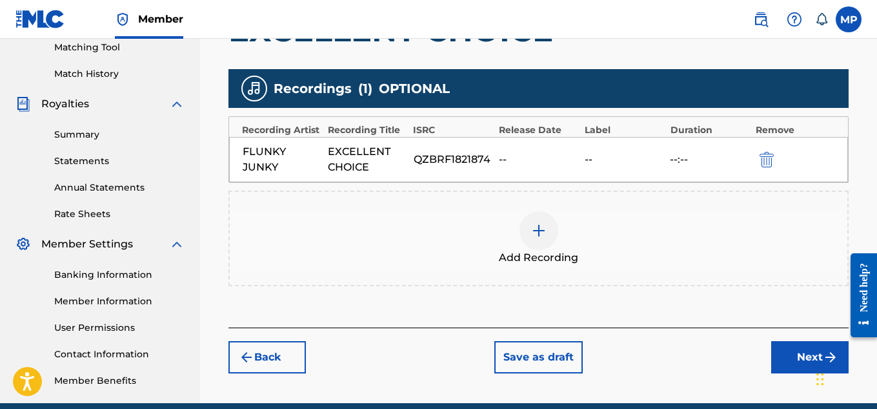
click at [799, 352] on button "Next" at bounding box center [809, 357] width 77 height 32
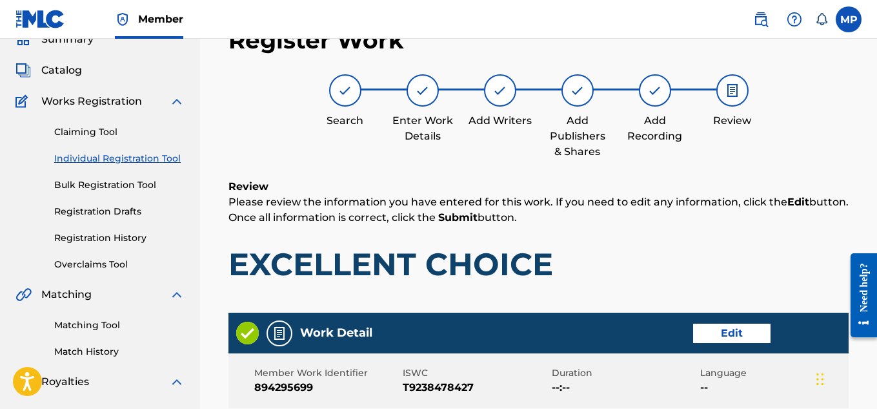
scroll to position [724, 0]
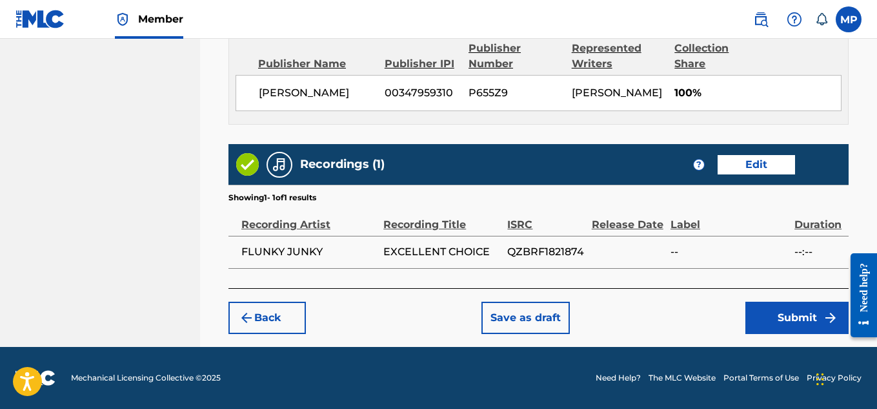
click at [795, 310] on button "Submit" at bounding box center [797, 317] width 103 height 32
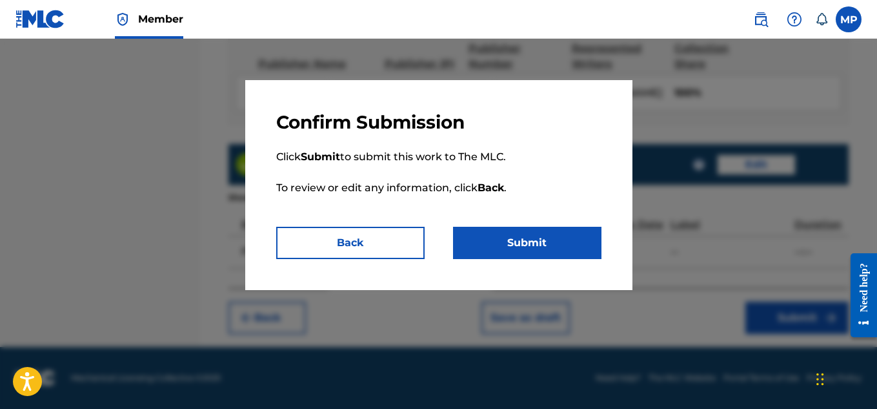
click at [494, 245] on button "Submit" at bounding box center [527, 243] width 148 height 32
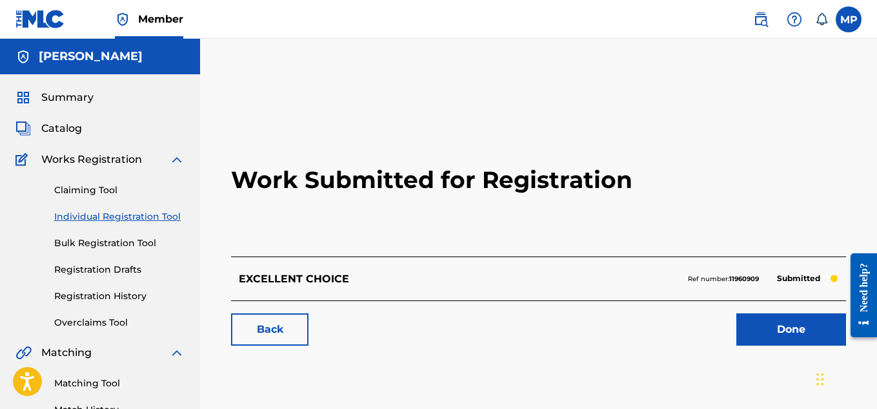
click at [292, 327] on link "Back" at bounding box center [269, 329] width 77 height 32
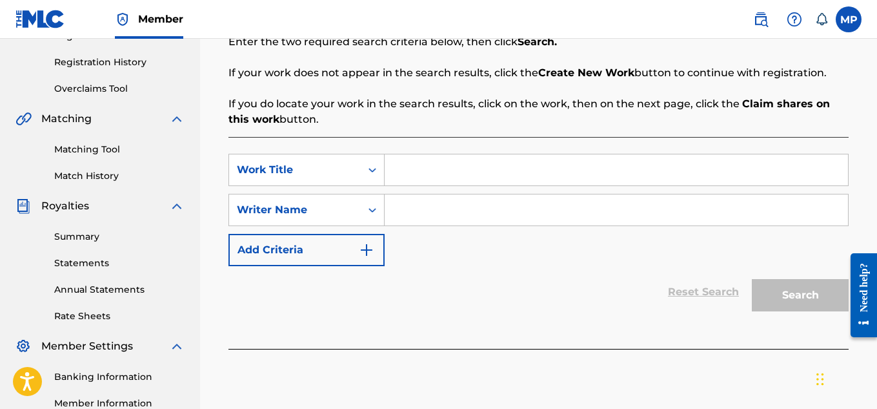
scroll to position [254, 0]
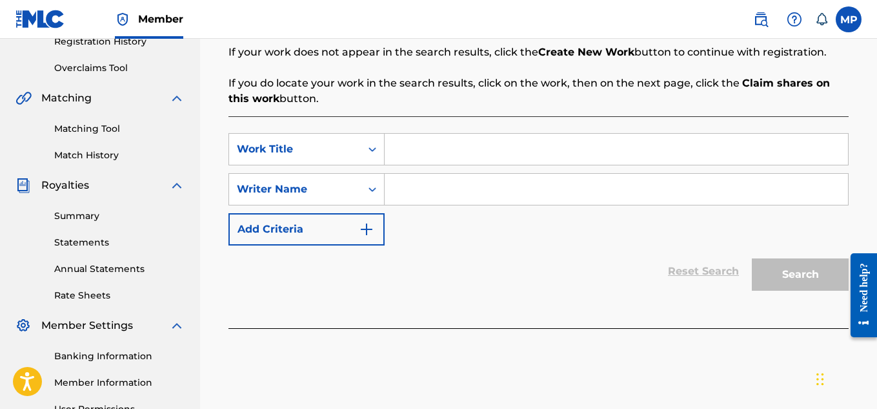
click at [441, 157] on input "Search Form" at bounding box center [616, 149] width 463 height 31
paste input "AGRESSIVE PASSION"
type input "AGRESSIVE PASSION"
click at [465, 217] on div "SearchWithCriteria71943305-6faf-4b6a-853e-a2bf51892e59 Work Title AGRESSIVE PAS…" at bounding box center [539, 189] width 620 height 112
click at [460, 202] on input "Search Form" at bounding box center [616, 189] width 463 height 31
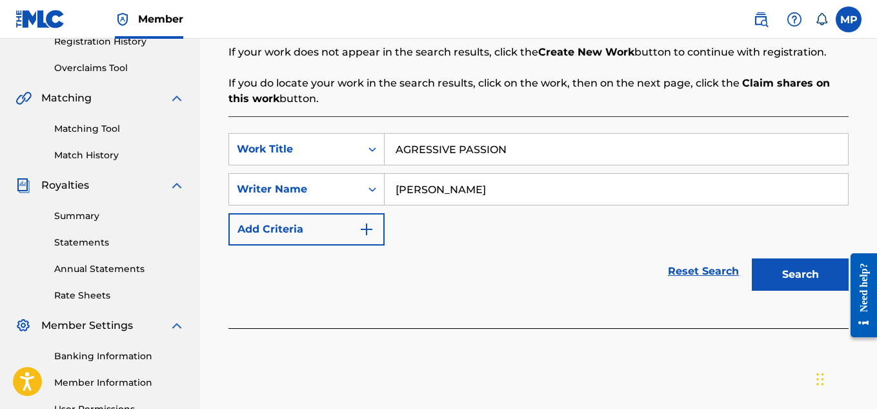
type input "[PERSON_NAME]"
click at [769, 279] on button "Search" at bounding box center [800, 274] width 97 height 32
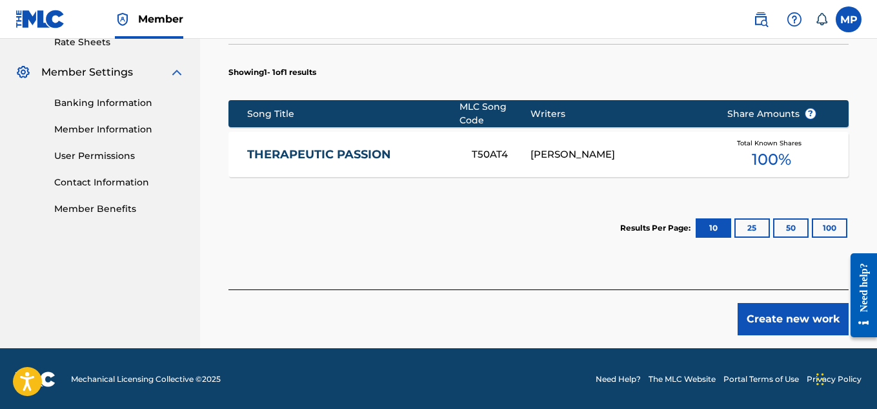
scroll to position [509, 0]
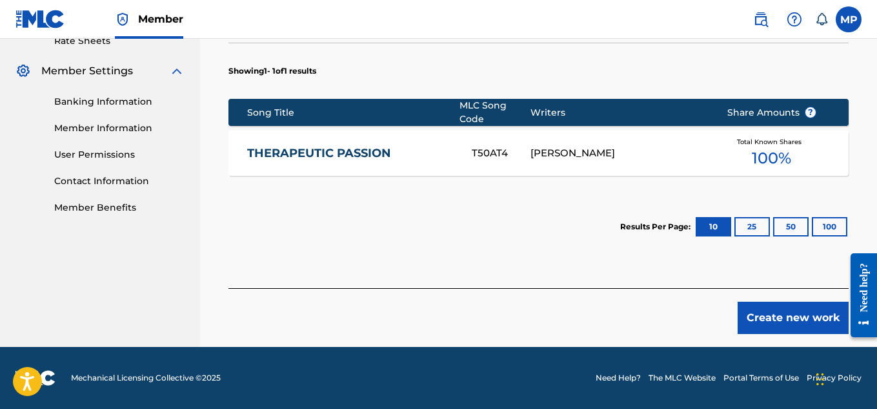
click at [798, 311] on button "Create new work" at bounding box center [793, 317] width 111 height 32
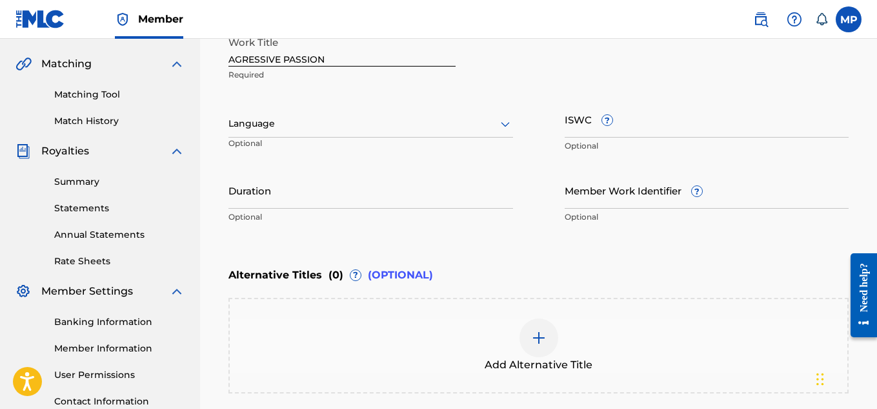
scroll to position [249, 0]
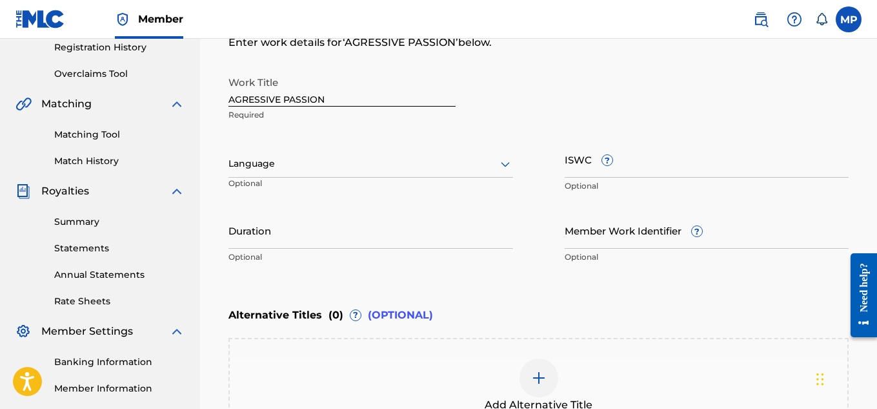
click at [587, 170] on input "ISWC ?" at bounding box center [707, 159] width 285 height 37
paste input "T9238478450"
type input "T9238478450"
click at [602, 241] on input "Member Work Identifier ?" at bounding box center [707, 230] width 285 height 37
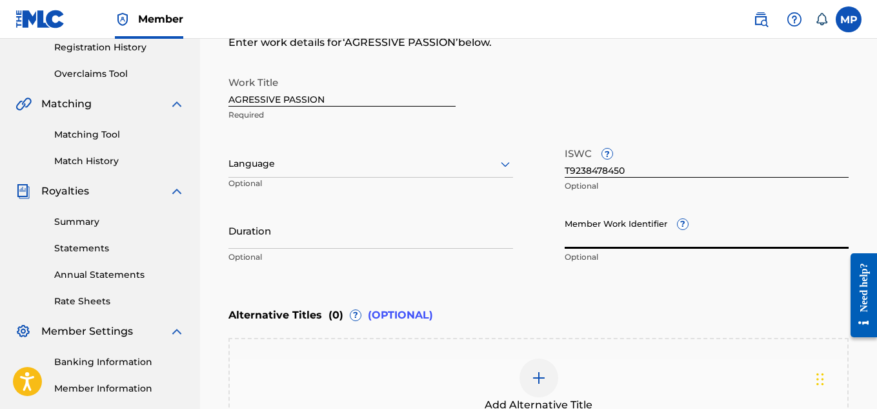
paste input "894295702"
type input "894295702"
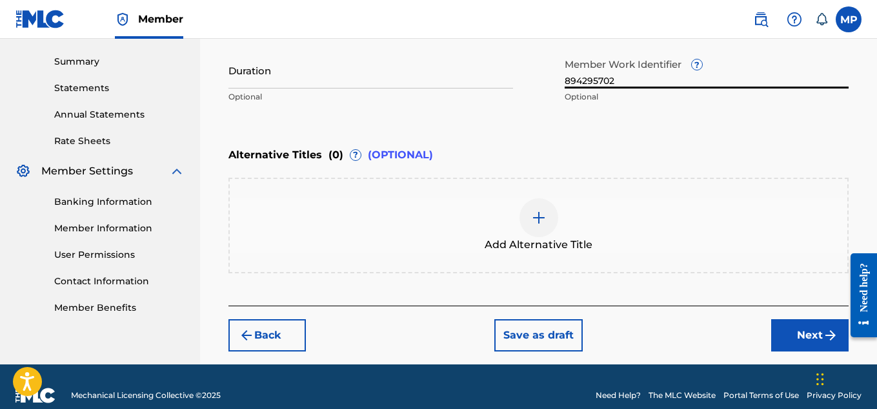
scroll to position [426, 0]
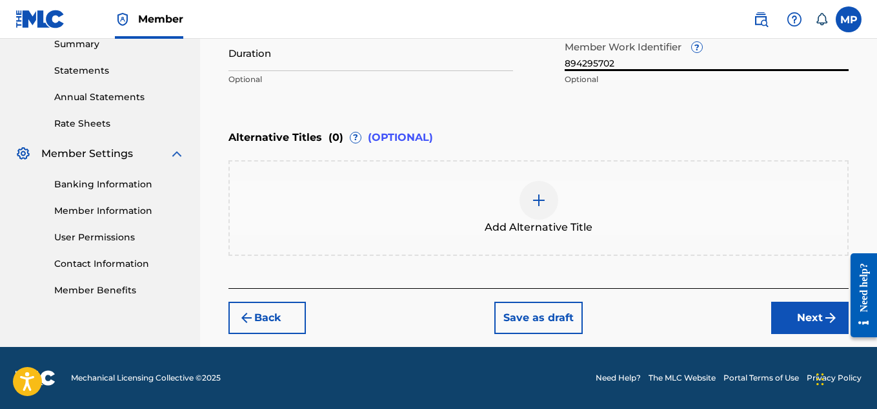
click at [797, 328] on button "Next" at bounding box center [809, 317] width 77 height 32
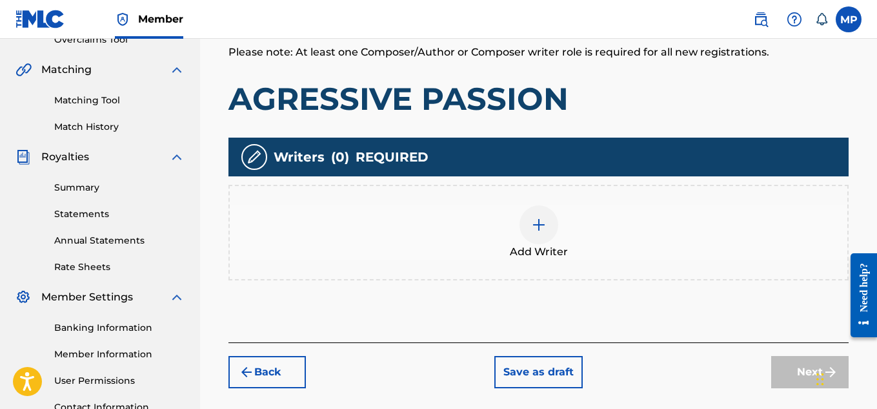
scroll to position [305, 0]
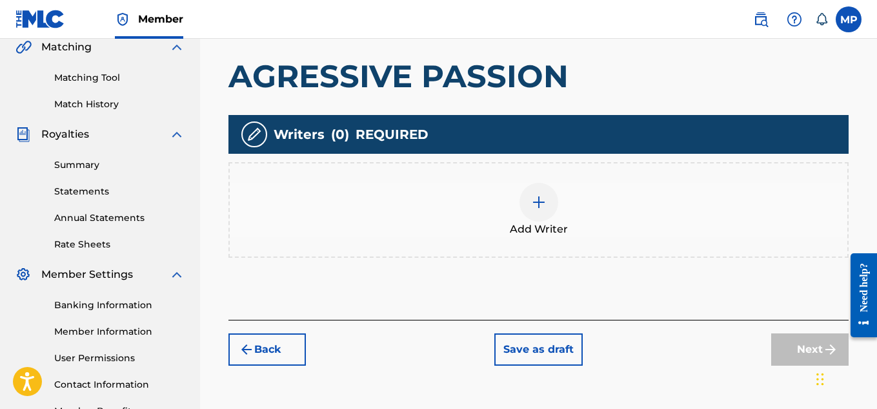
click at [529, 218] on div at bounding box center [539, 202] width 39 height 39
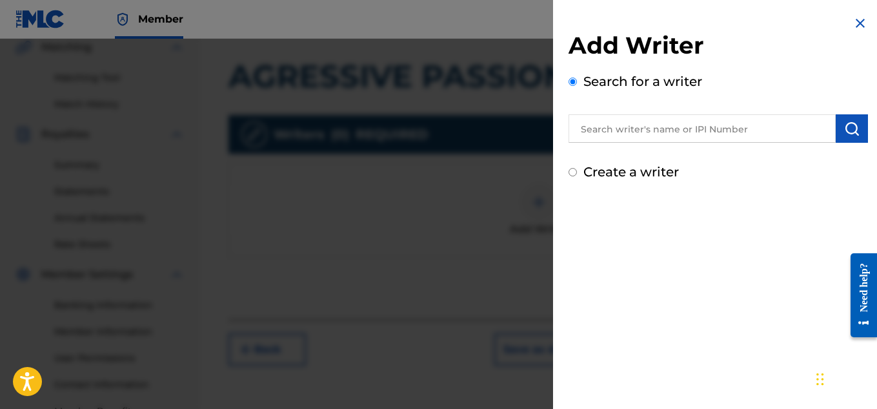
click at [639, 138] on input "text" at bounding box center [702, 128] width 267 height 28
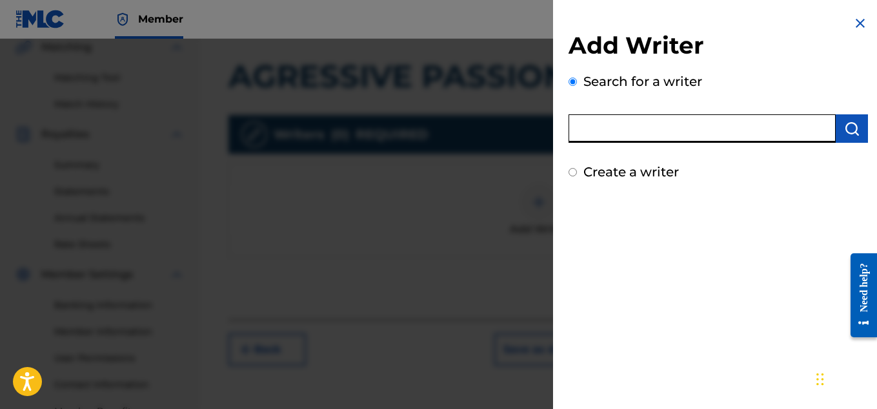
click at [606, 128] on input "text" at bounding box center [702, 128] width 267 height 28
type input "[PERSON_NAME]"
click at [850, 127] on img "submit" at bounding box center [851, 128] width 15 height 15
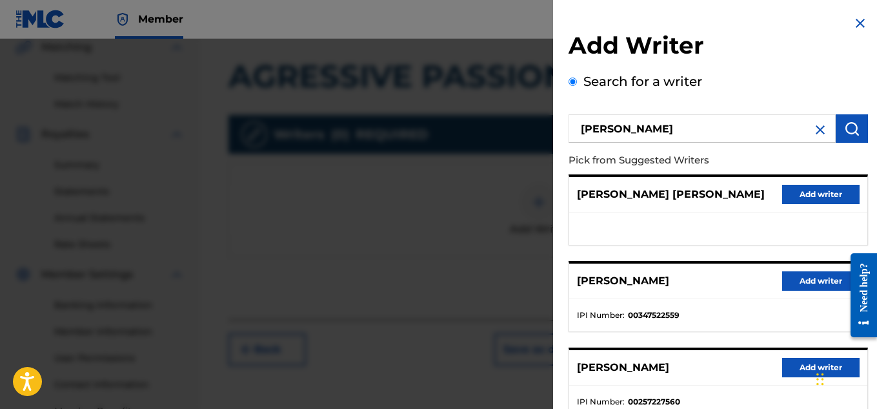
click at [791, 278] on button "Add writer" at bounding box center [820, 280] width 77 height 19
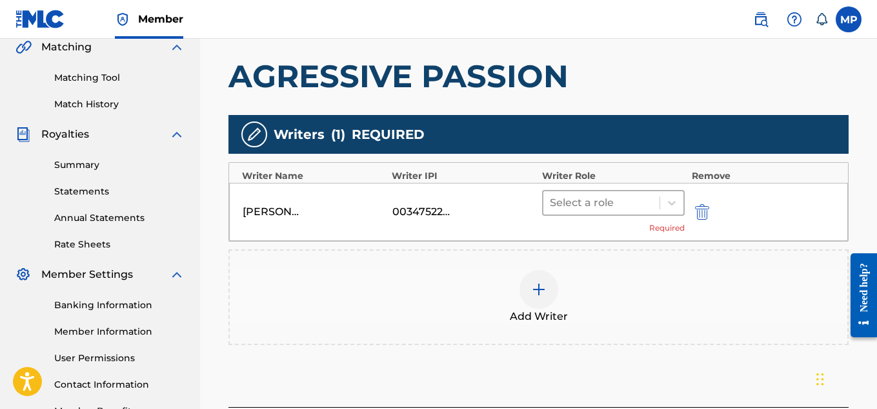
click at [616, 209] on div at bounding box center [602, 203] width 104 height 18
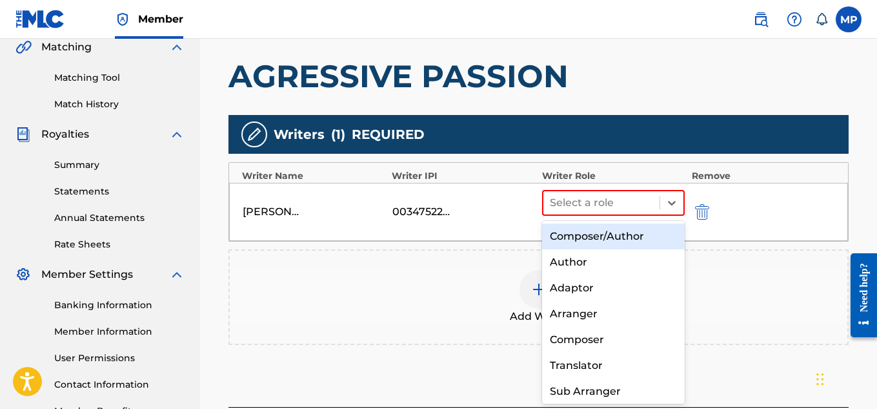
click at [605, 227] on div "Composer/Author" at bounding box center [613, 236] width 143 height 26
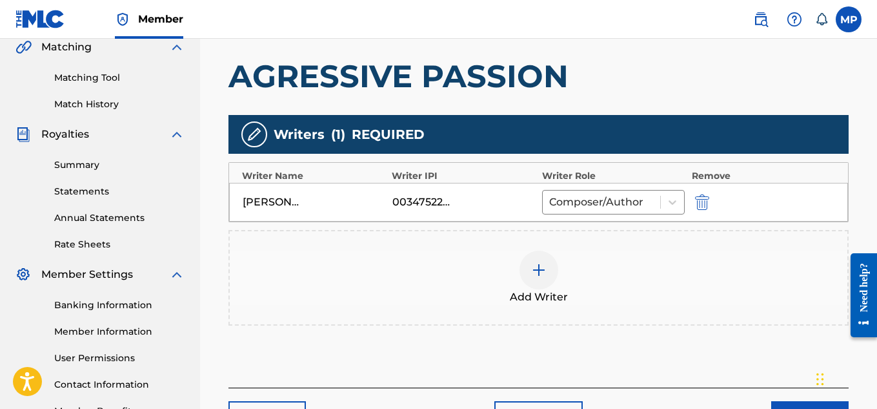
scroll to position [405, 0]
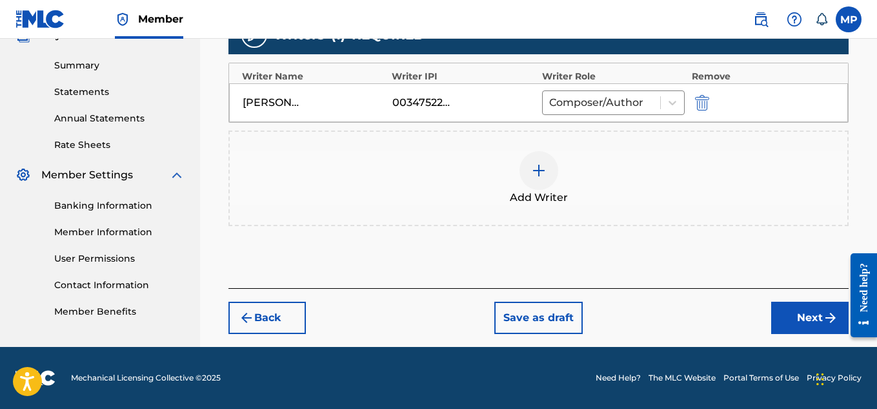
click at [786, 312] on button "Next" at bounding box center [809, 317] width 77 height 32
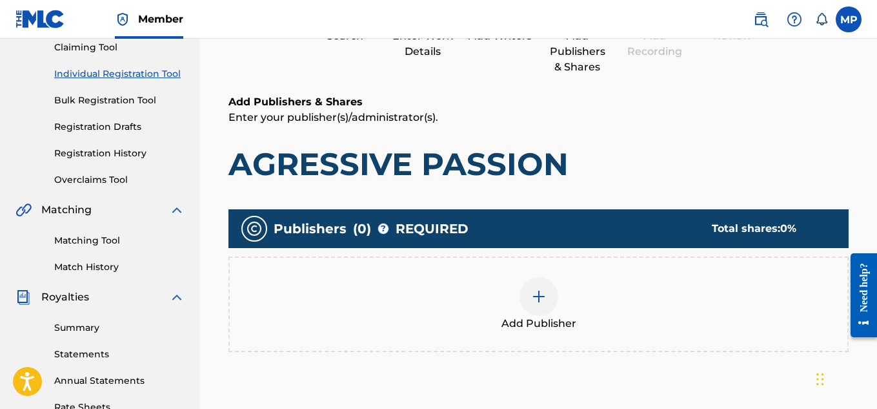
scroll to position [254, 0]
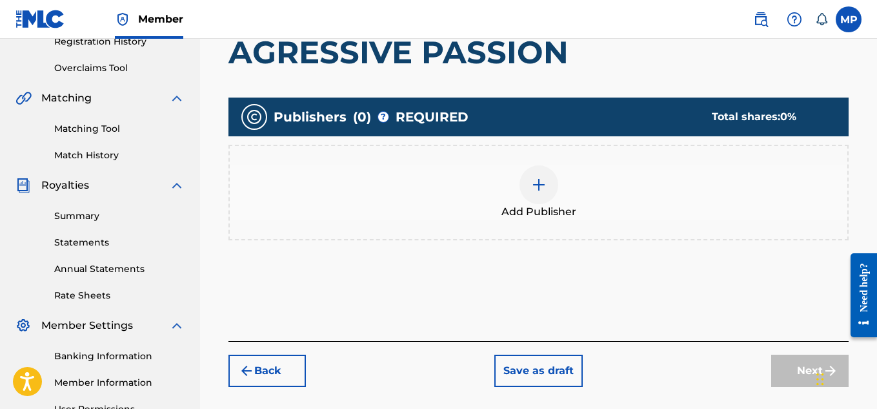
click at [564, 197] on div "Add Publisher" at bounding box center [539, 192] width 618 height 54
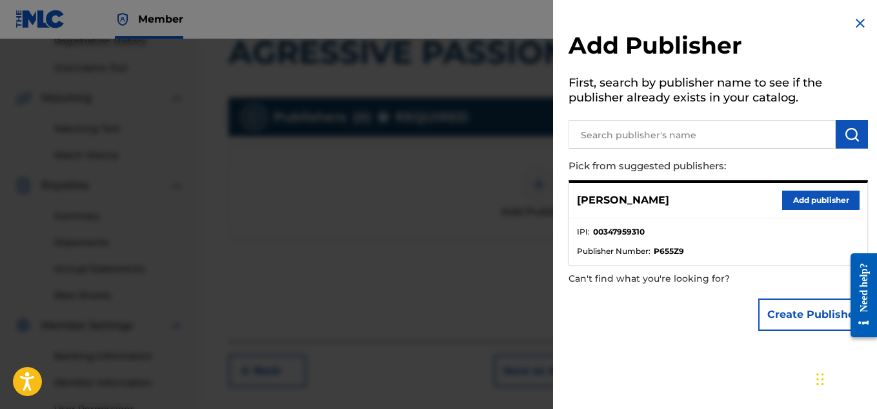
click at [788, 199] on button "Add publisher" at bounding box center [820, 199] width 77 height 19
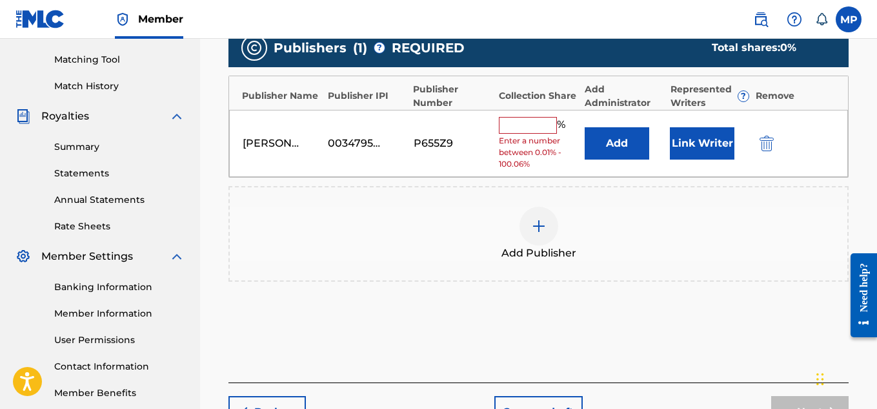
scroll to position [340, 0]
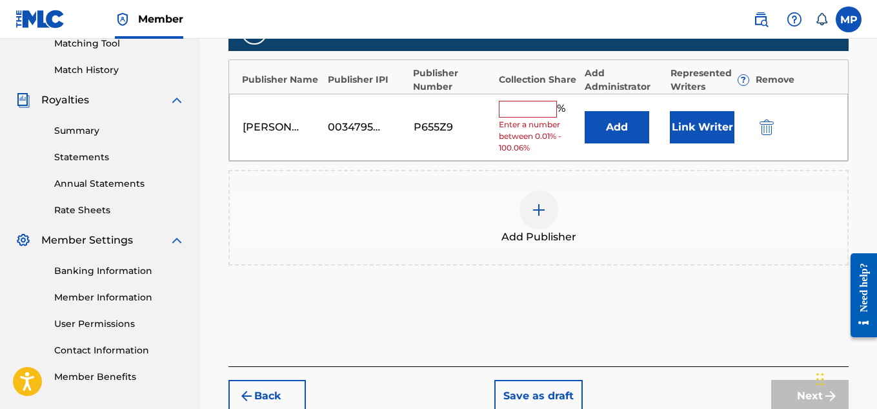
click at [553, 101] on input "text" at bounding box center [528, 109] width 58 height 17
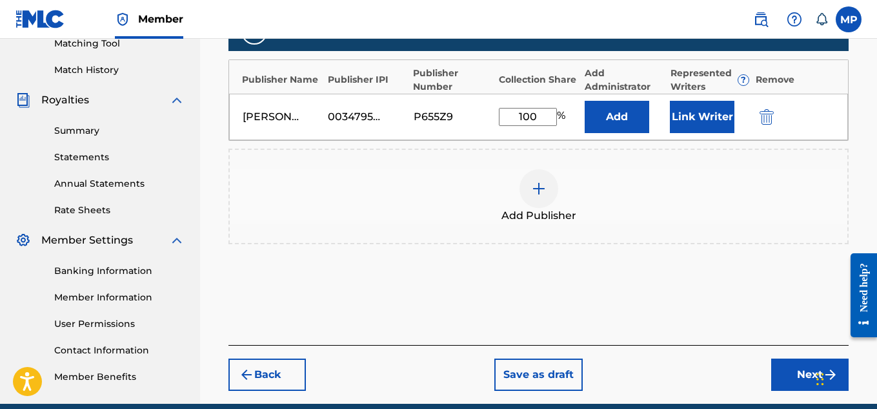
type input "100"
click at [703, 107] on button "Link Writer" at bounding box center [702, 117] width 65 height 32
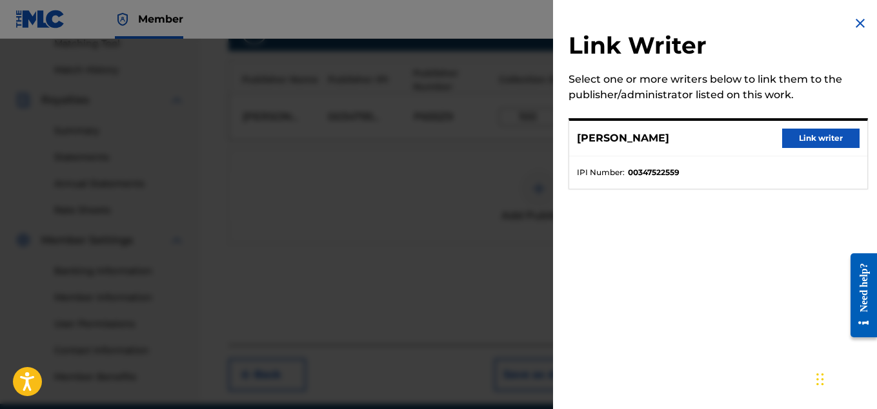
click at [823, 142] on button "Link writer" at bounding box center [820, 137] width 77 height 19
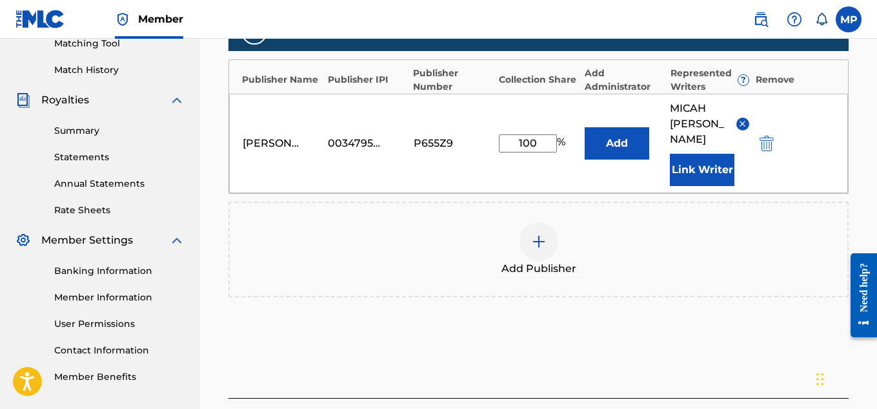
scroll to position [434, 0]
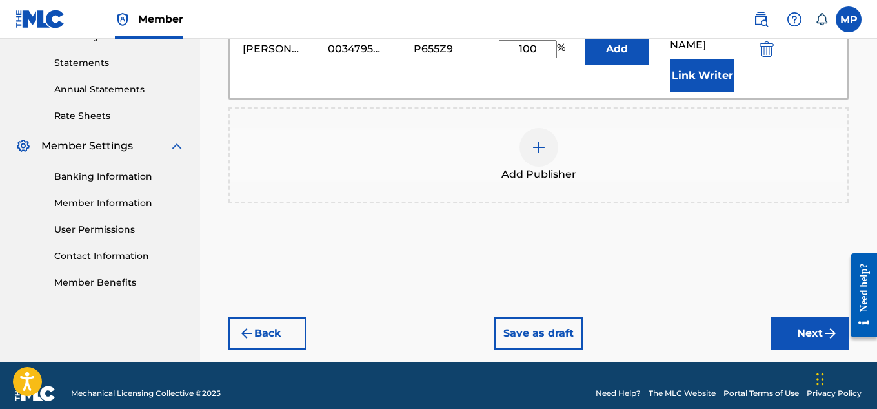
click at [803, 317] on button "Next" at bounding box center [809, 333] width 77 height 32
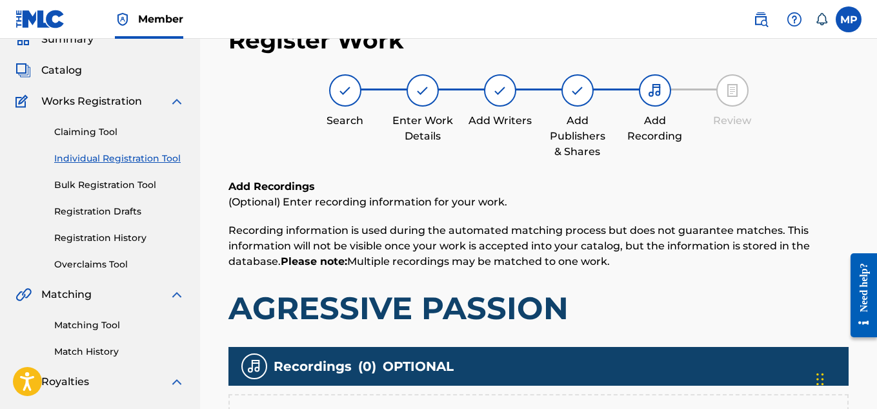
scroll to position [262, 0]
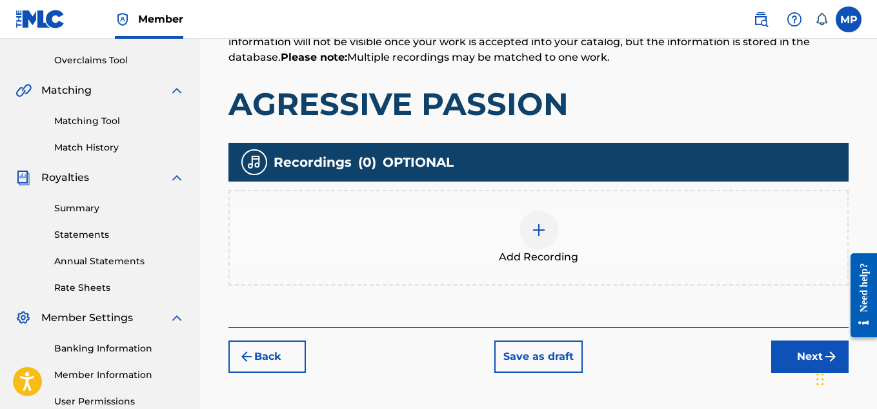
click at [542, 241] on div at bounding box center [539, 229] width 39 height 39
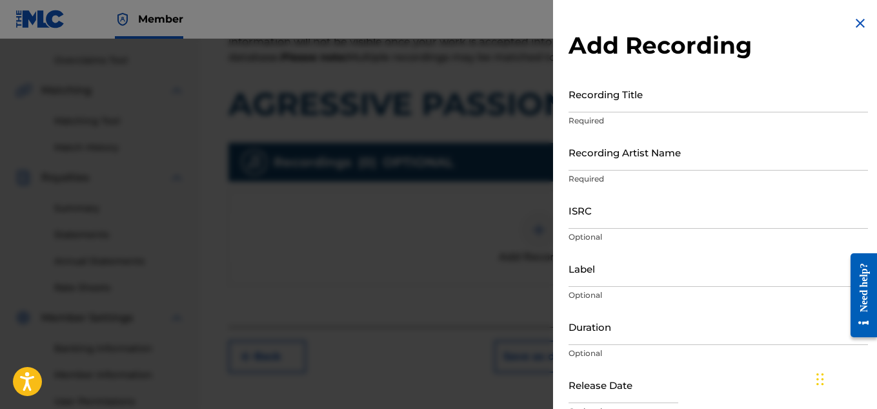
click at [589, 99] on input "Recording Title" at bounding box center [719, 94] width 300 height 37
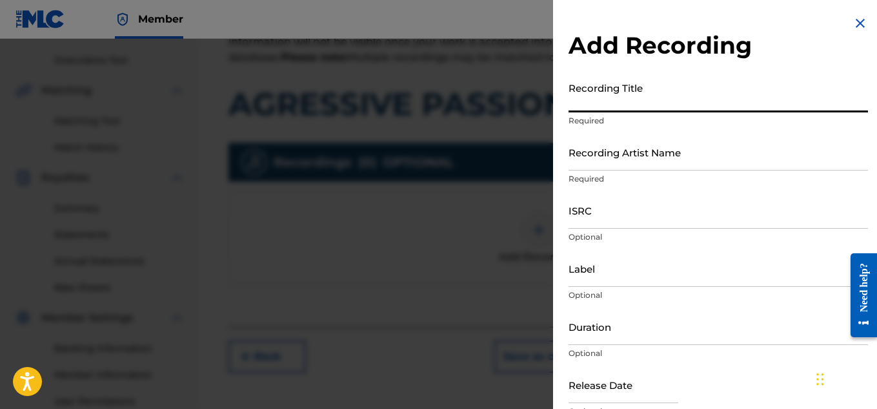
paste input "AGRESSIVE PASSION"
type input "AGRESSIVE PASSION"
click at [600, 161] on input "Recording Artist Name" at bounding box center [719, 152] width 300 height 37
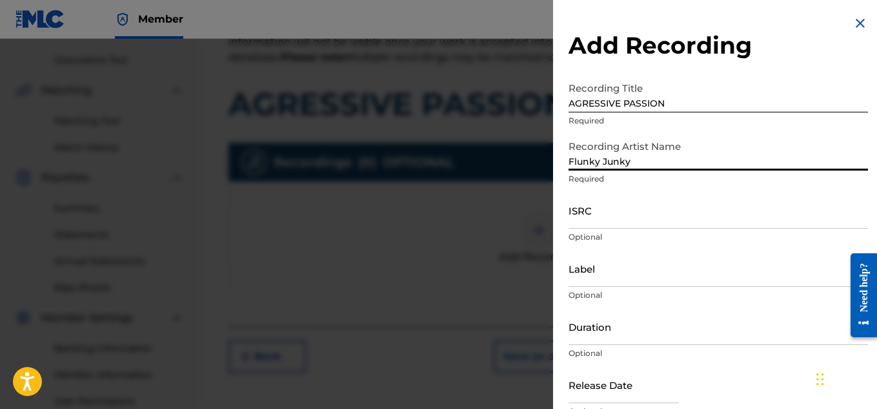
type input "Flunky Junky"
click at [645, 212] on input "ISRC" at bounding box center [719, 210] width 300 height 37
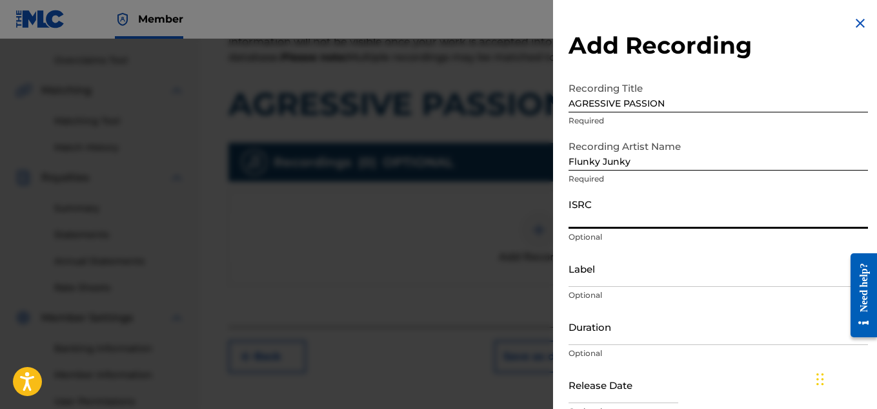
paste input "QZBRF1821877"
type input "QZBRF1821877"
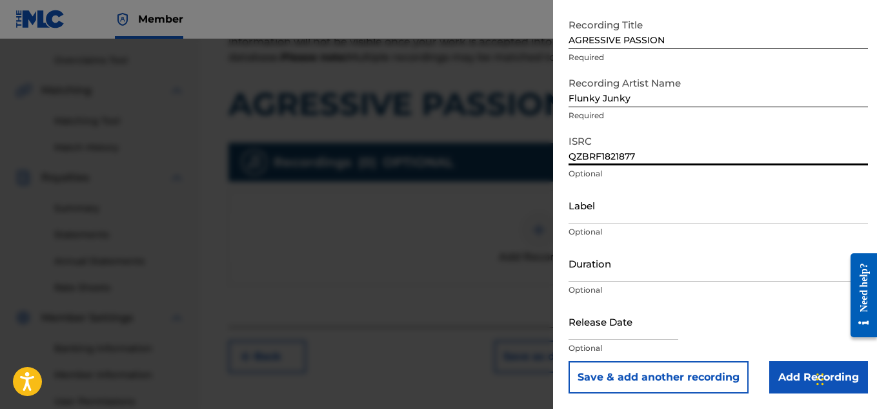
click at [782, 365] on input "Add Recording" at bounding box center [818, 377] width 99 height 32
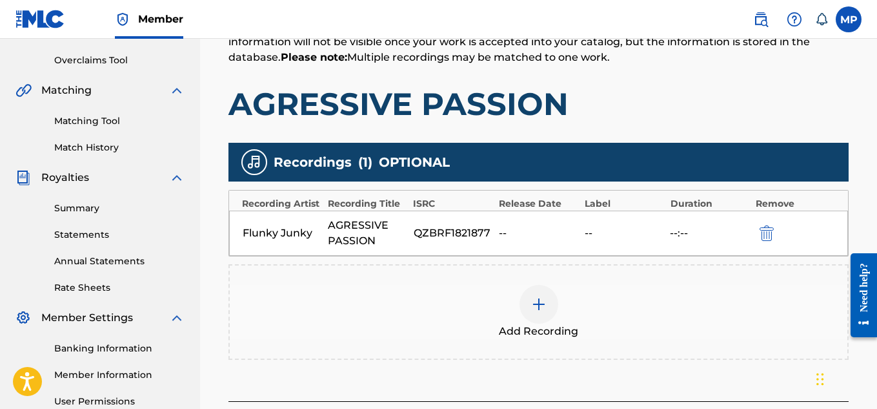
scroll to position [392, 0]
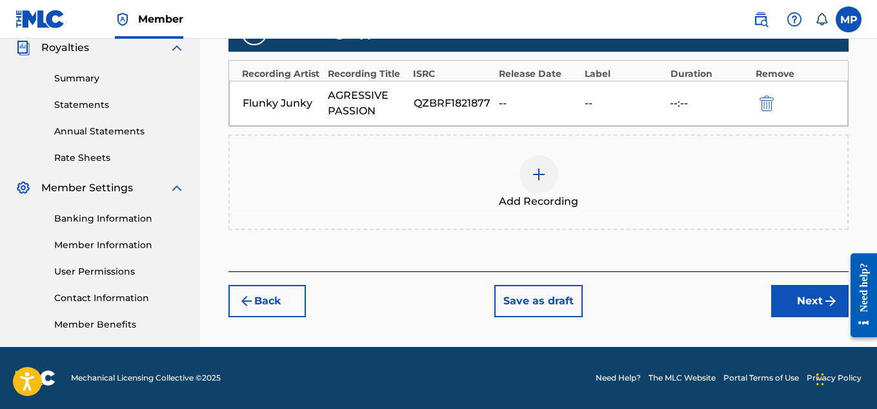
click at [790, 300] on button "Next" at bounding box center [809, 301] width 77 height 32
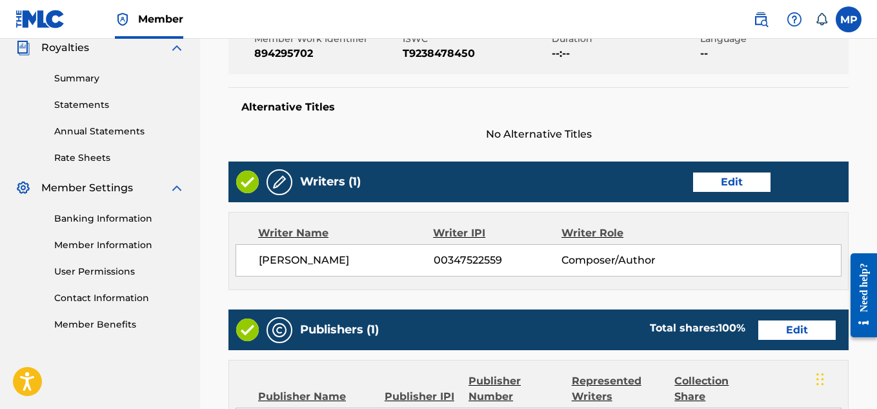
scroll to position [724, 0]
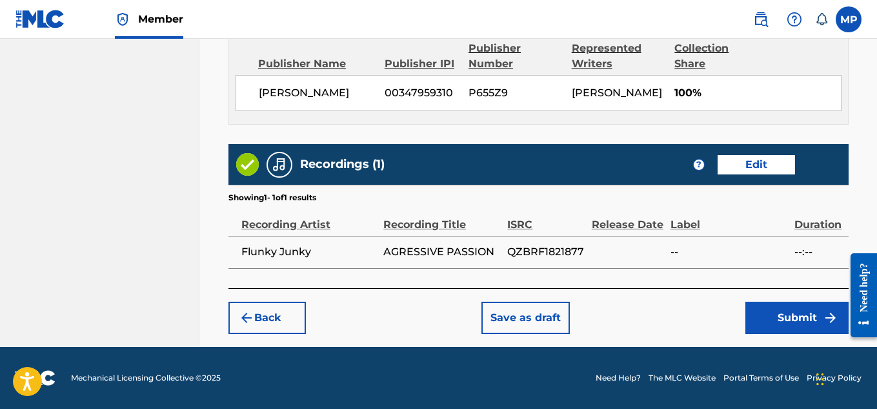
click at [802, 317] on button "Submit" at bounding box center [797, 317] width 103 height 32
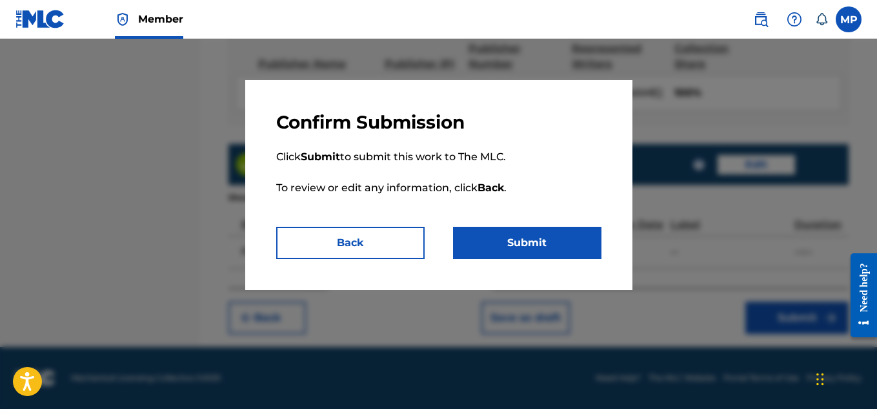
click at [564, 238] on button "Submit" at bounding box center [527, 243] width 148 height 32
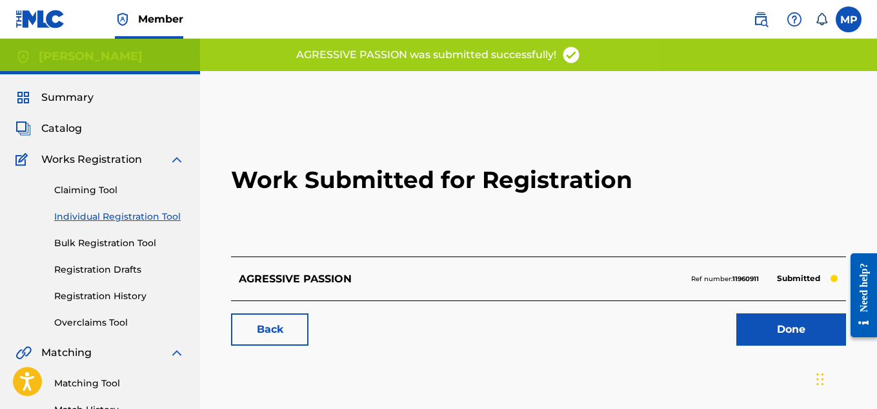
click at [300, 318] on link "Back" at bounding box center [269, 329] width 77 height 32
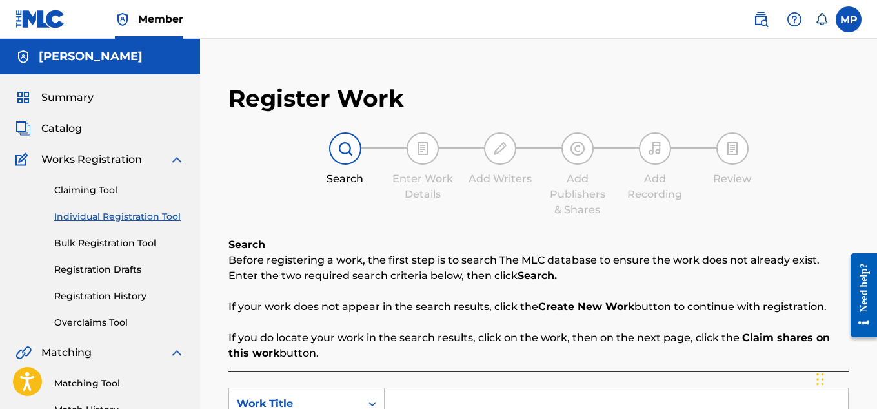
scroll to position [222, 0]
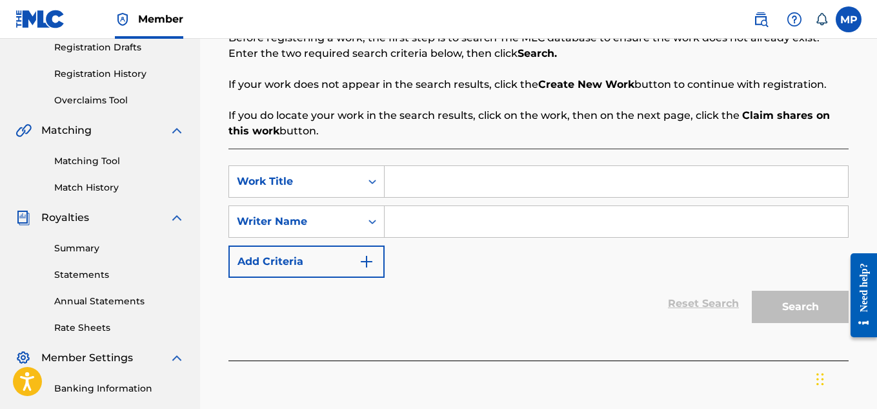
click at [428, 187] on input "Search Form" at bounding box center [616, 181] width 463 height 31
paste input "TAKE OFF"
type input "TAKE OFF"
click at [440, 225] on input "Search Form" at bounding box center [616, 221] width 463 height 31
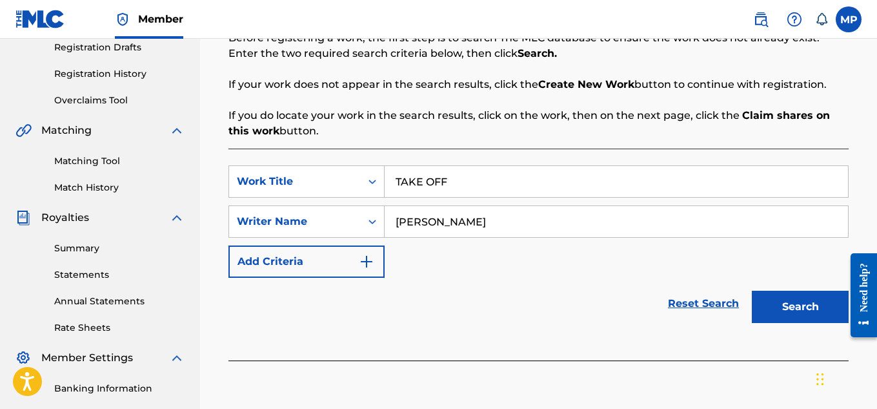
type input "[PERSON_NAME]"
click at [832, 301] on button "Search" at bounding box center [800, 306] width 97 height 32
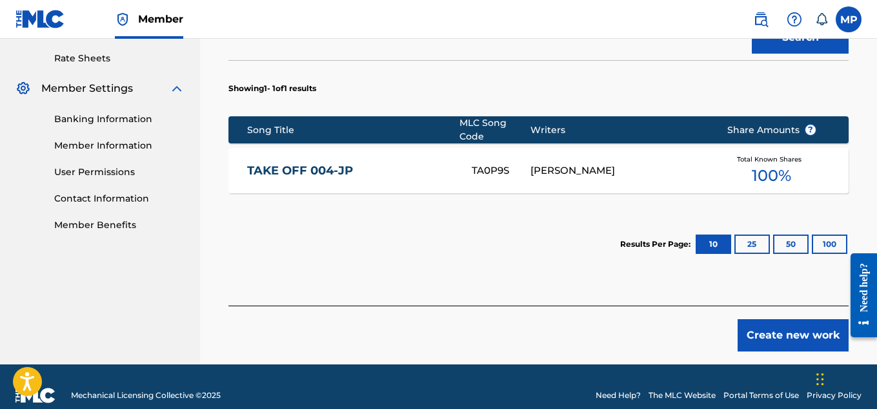
scroll to position [496, 0]
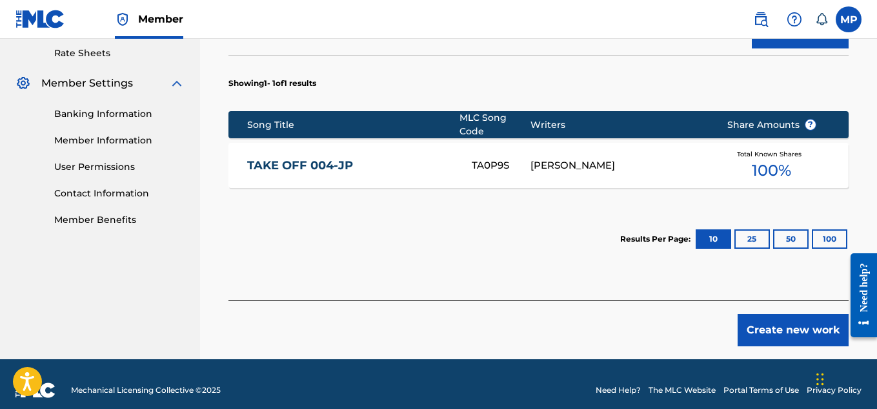
click at [751, 327] on button "Create new work" at bounding box center [793, 330] width 111 height 32
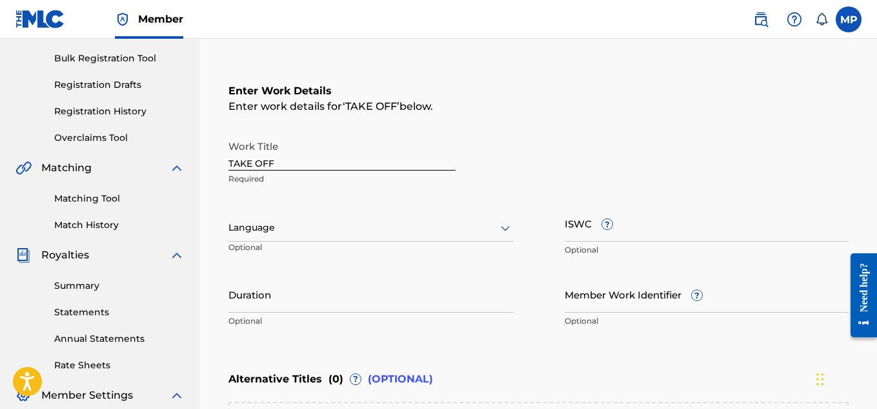
scroll to position [156, 0]
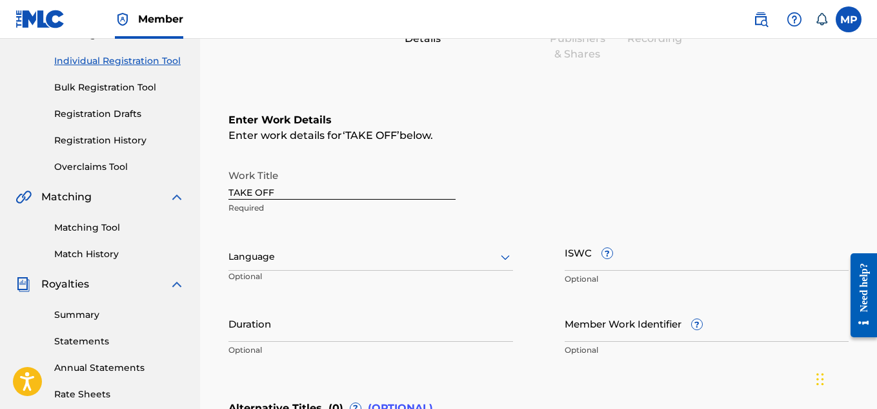
click at [697, 254] on input "ISWC ?" at bounding box center [707, 252] width 285 height 37
paste input "T9239440518"
type input "T9239440518"
click at [575, 340] on input "Member Work Identifier ?" at bounding box center [707, 323] width 285 height 37
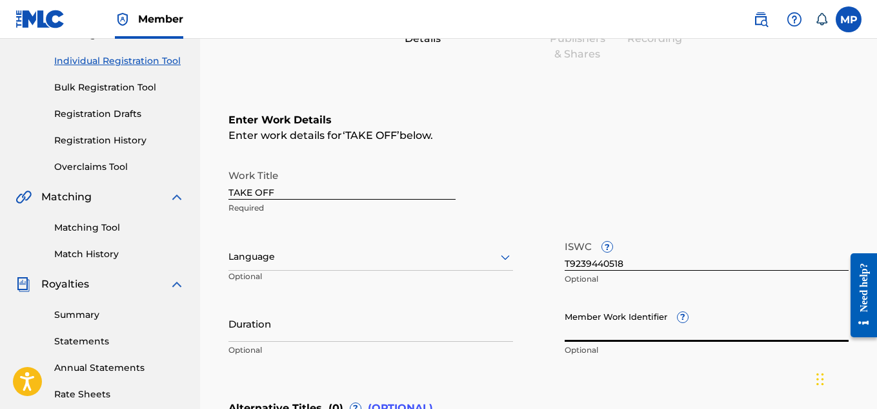
paste input "894383768"
type input "894383768"
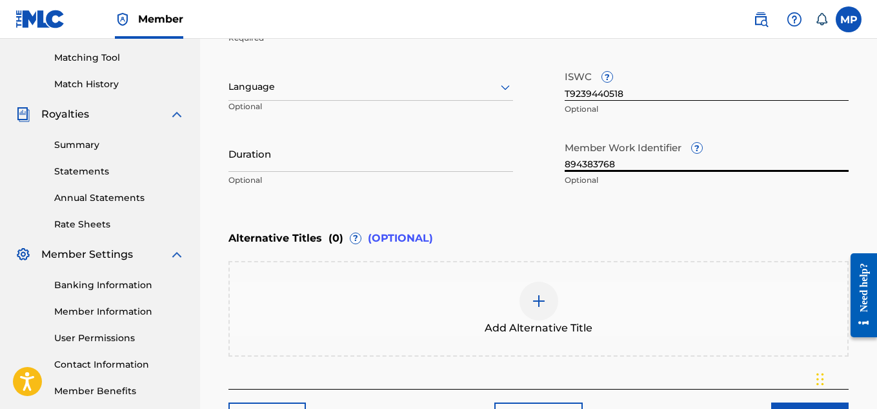
scroll to position [387, 0]
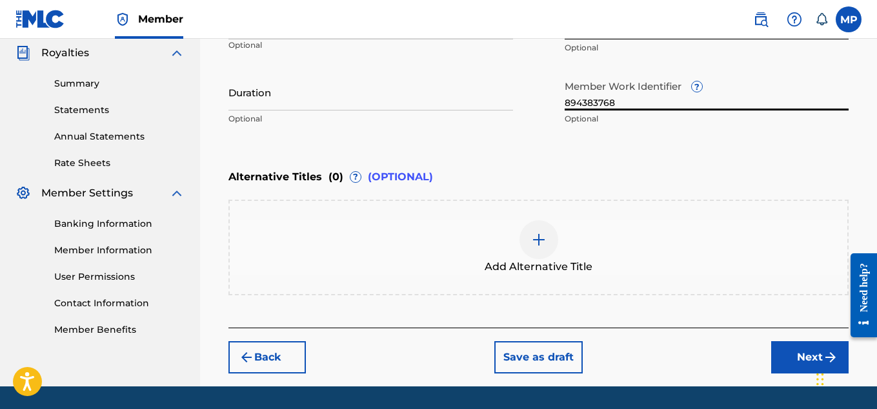
click at [775, 355] on button "Next" at bounding box center [809, 357] width 77 height 32
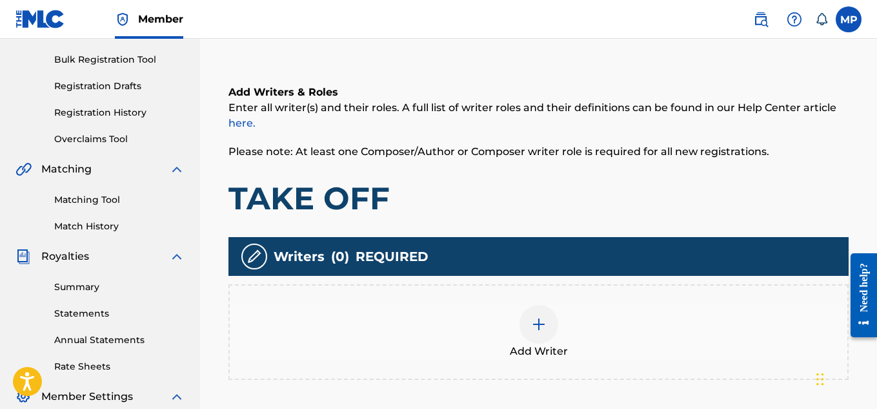
scroll to position [372, 0]
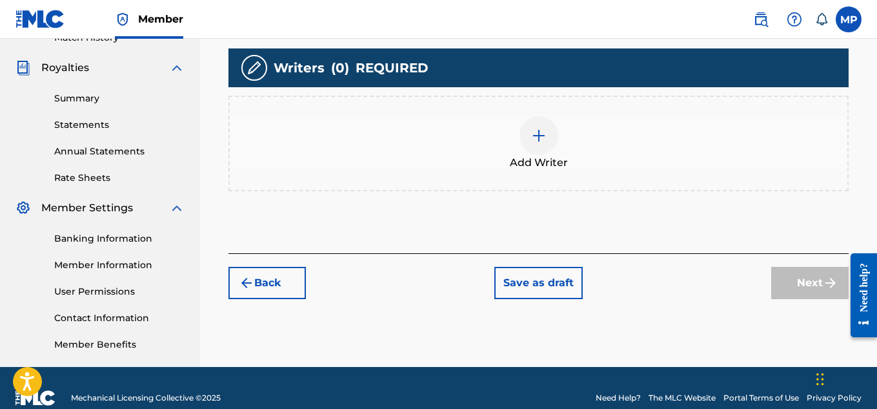
click at [540, 165] on span "Add Writer" at bounding box center [539, 162] width 58 height 15
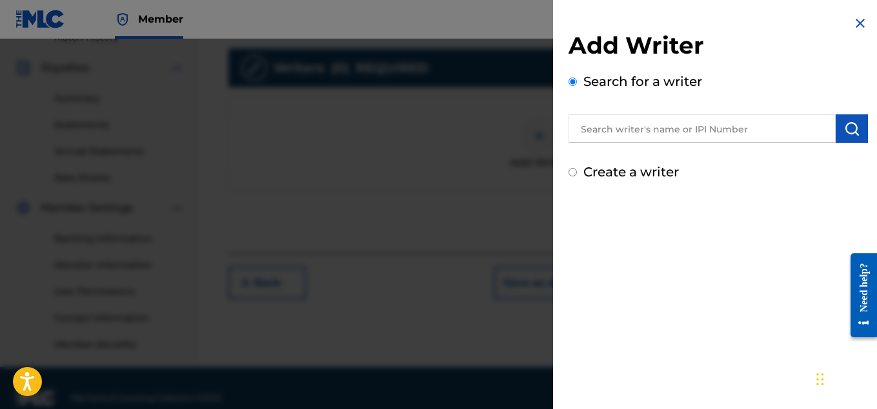
click at [613, 129] on input "text" at bounding box center [702, 128] width 267 height 28
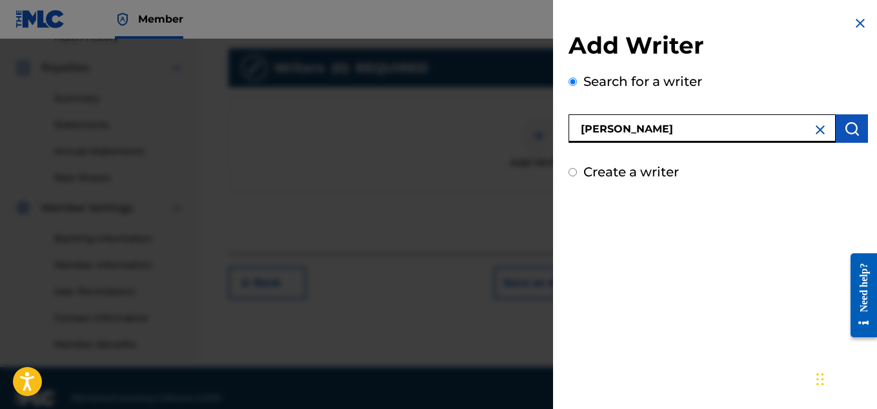
type input "[PERSON_NAME]"
click at [844, 136] on button "submit" at bounding box center [852, 128] width 32 height 28
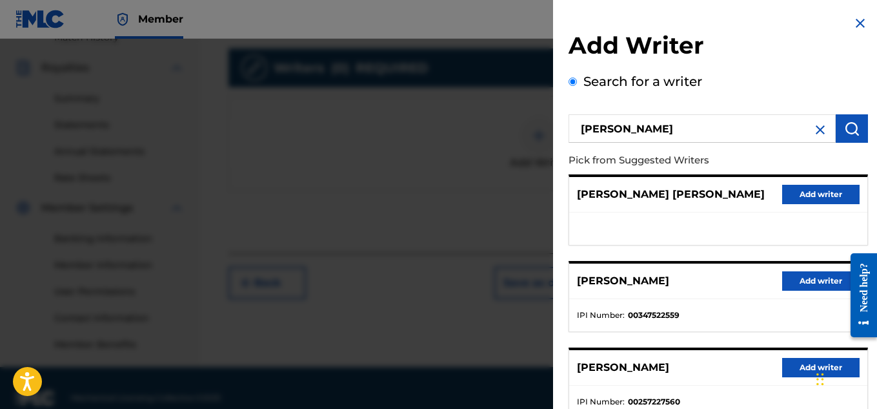
click at [804, 268] on div "MICAH PENNY Add writer" at bounding box center [718, 281] width 298 height 36
click at [790, 285] on button "Add writer" at bounding box center [820, 280] width 77 height 19
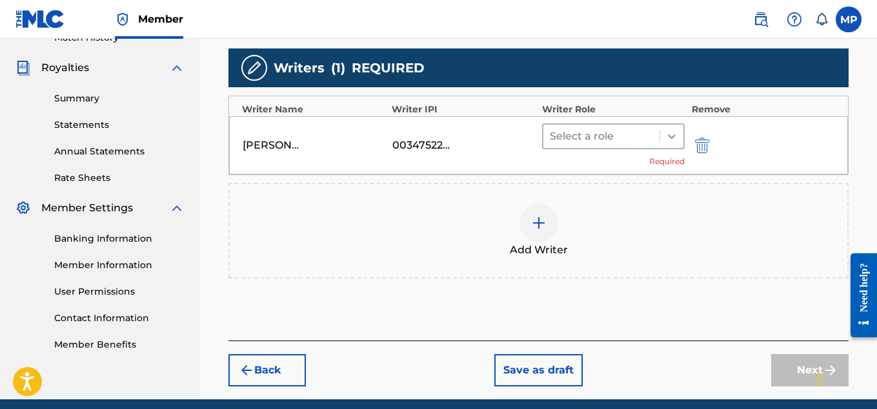
click at [664, 141] on div at bounding box center [671, 136] width 23 height 23
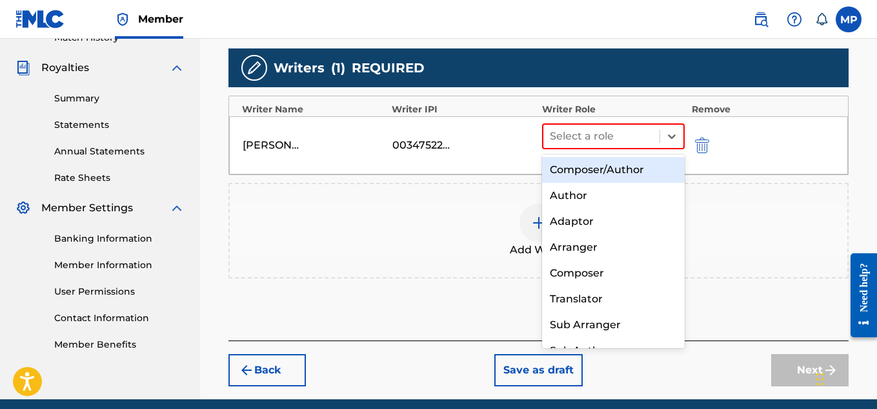
click at [621, 175] on div "Composer/Author" at bounding box center [613, 170] width 143 height 26
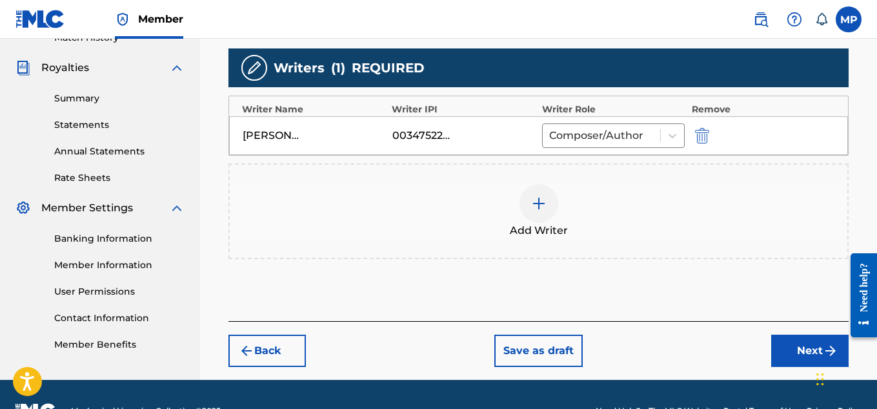
click at [799, 350] on button "Next" at bounding box center [809, 350] width 77 height 32
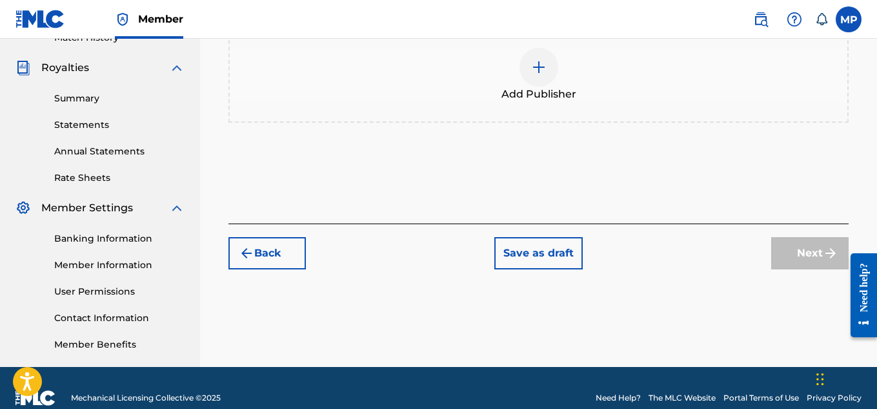
scroll to position [260, 0]
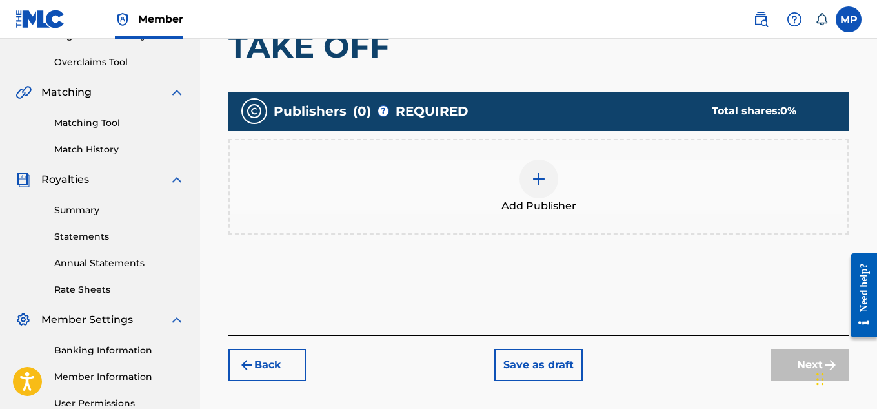
click at [544, 191] on div at bounding box center [539, 178] width 39 height 39
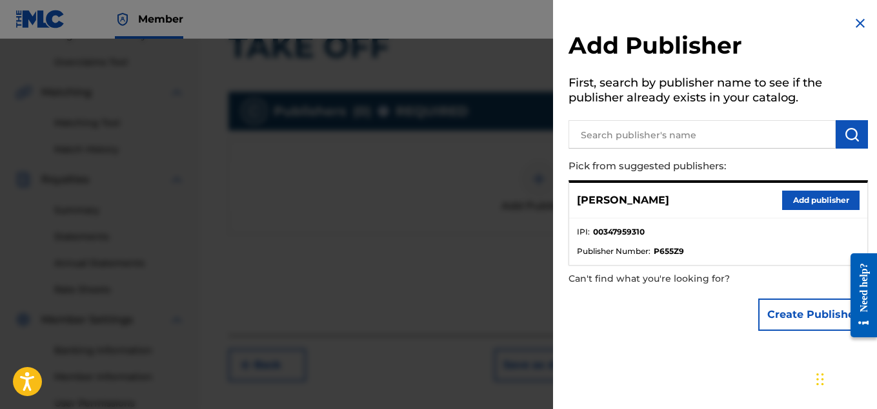
click at [804, 196] on button "Add publisher" at bounding box center [820, 199] width 77 height 19
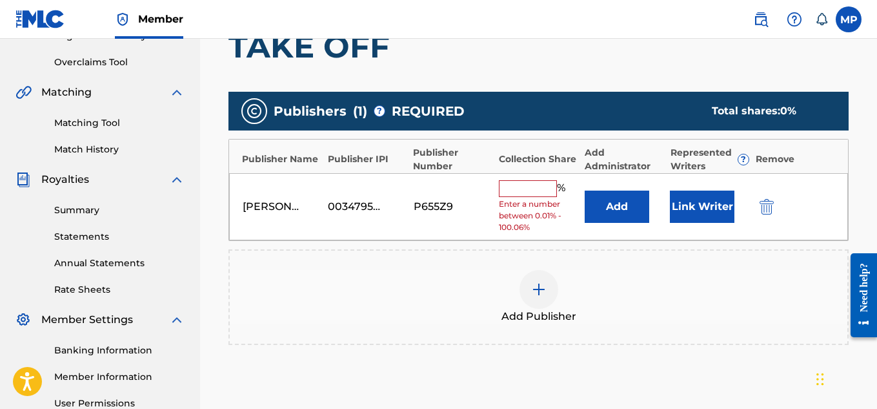
click at [542, 185] on input "text" at bounding box center [528, 188] width 58 height 17
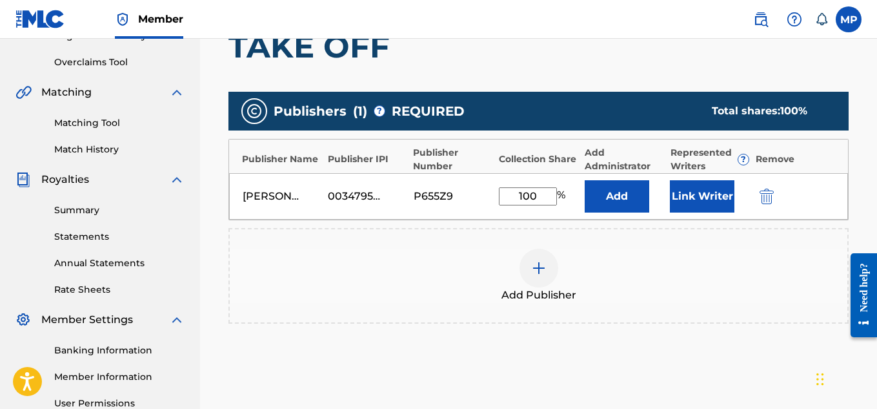
type input "100"
click at [677, 197] on button "Link Writer" at bounding box center [702, 196] width 65 height 32
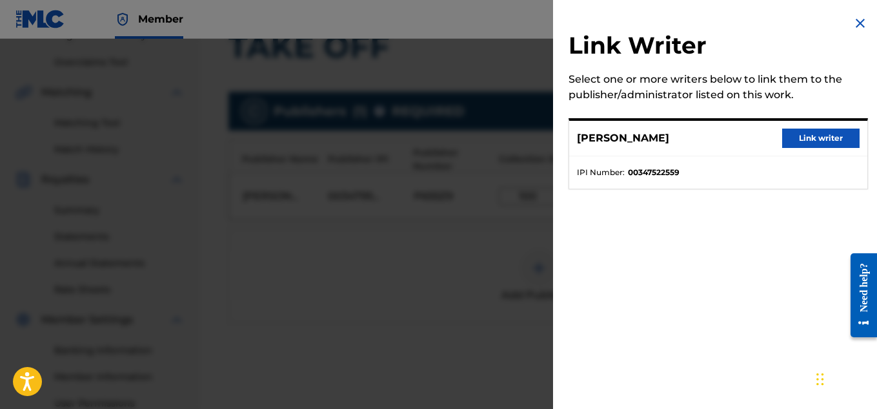
click at [816, 132] on button "Link writer" at bounding box center [820, 137] width 77 height 19
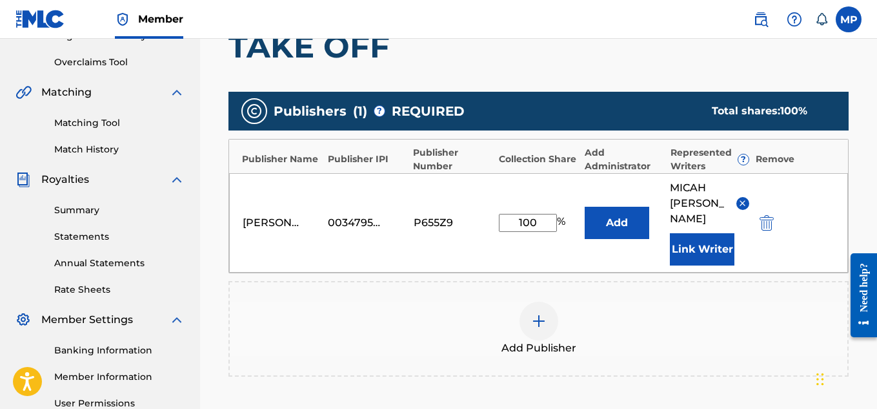
scroll to position [434, 0]
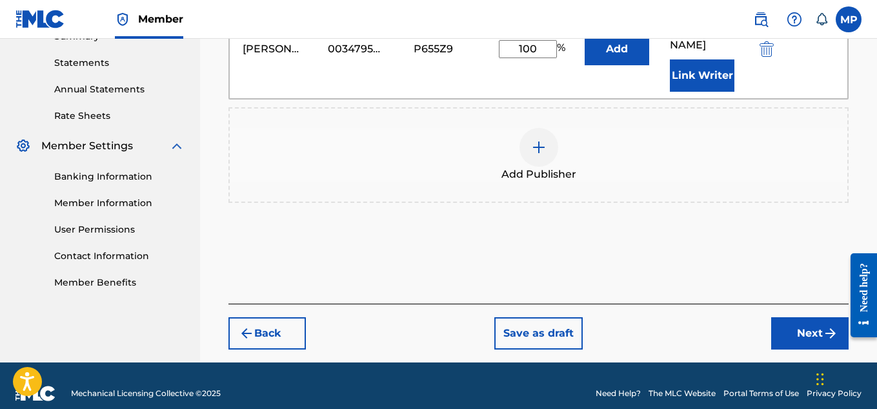
click at [806, 317] on button "Next" at bounding box center [809, 333] width 77 height 32
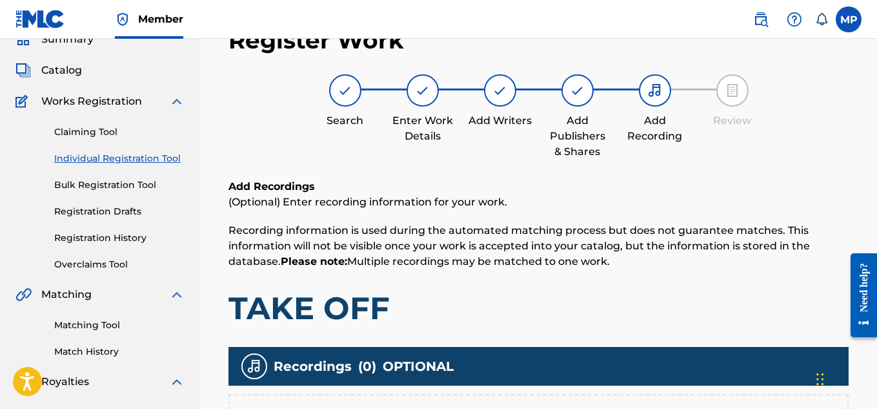
scroll to position [168, 0]
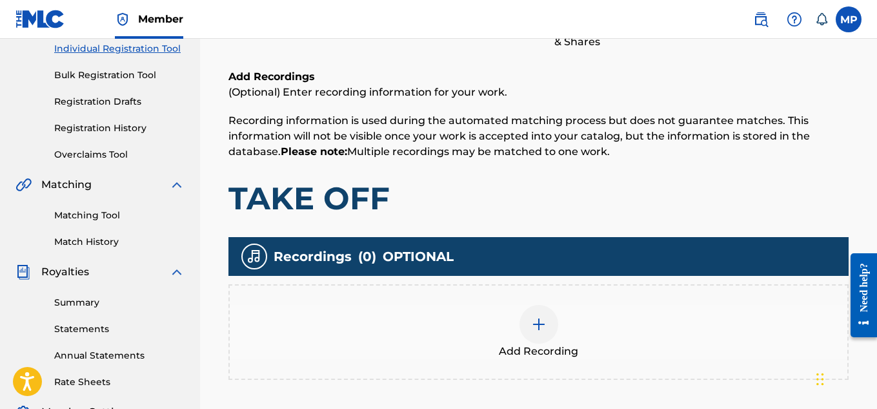
click at [527, 343] on span "Add Recording" at bounding box center [538, 350] width 79 height 15
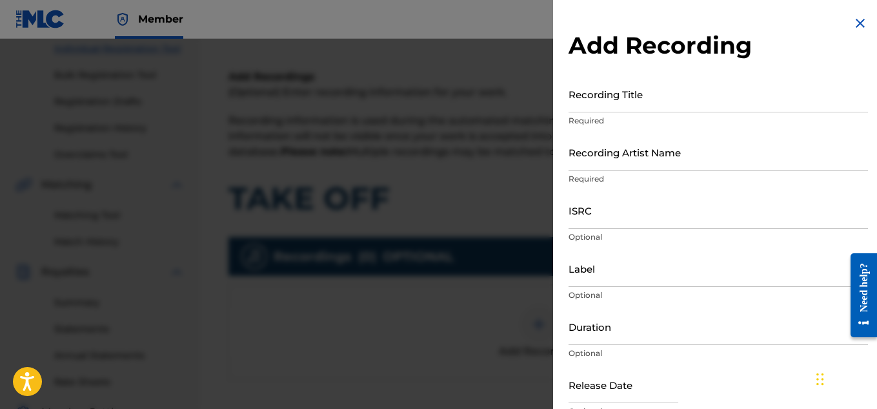
click at [621, 113] on div "Recording Title Required" at bounding box center [719, 105] width 300 height 58
click at [616, 107] on input "Recording Title" at bounding box center [719, 94] width 300 height 37
paste input "TAKE OFF"
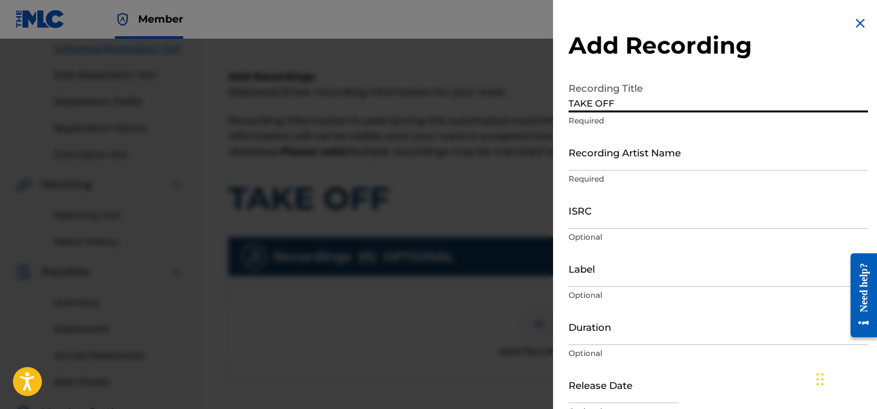
type input "TAKE OFF"
click at [598, 161] on input "Recording Artist Name" at bounding box center [719, 152] width 300 height 37
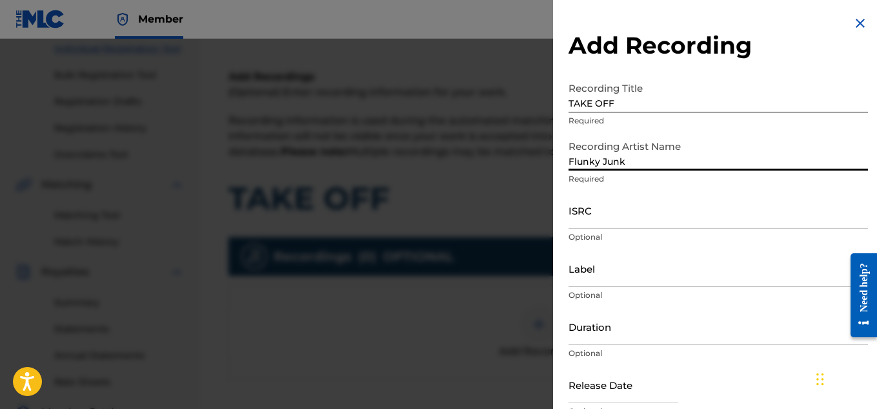
type input "Flunky Junky"
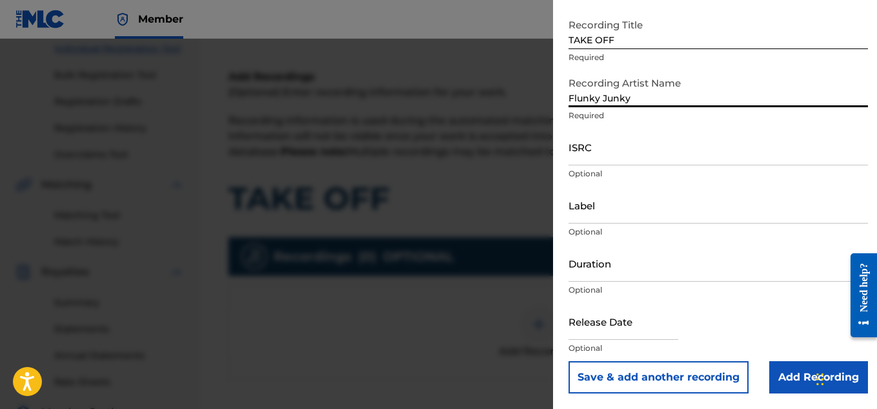
click at [785, 373] on input "Add Recording" at bounding box center [818, 377] width 99 height 32
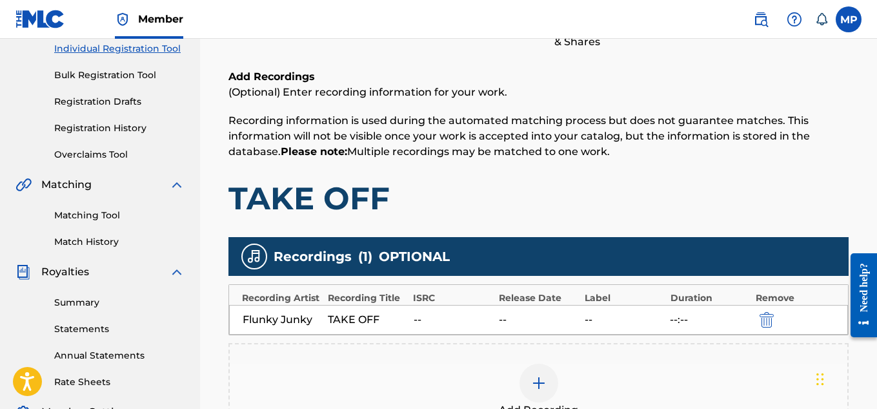
scroll to position [392, 0]
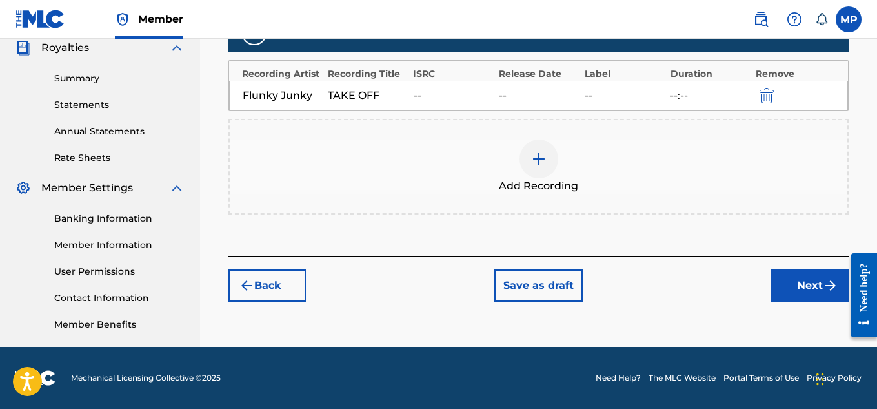
click at [804, 276] on button "Next" at bounding box center [809, 285] width 77 height 32
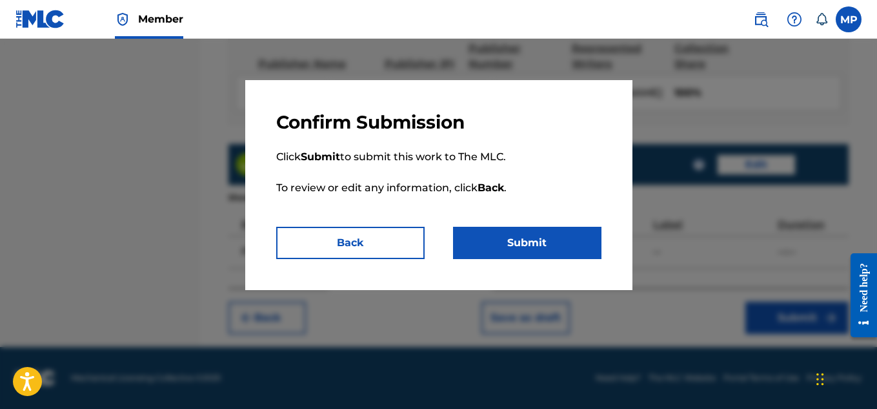
click at [563, 256] on button "Submit" at bounding box center [527, 243] width 148 height 32
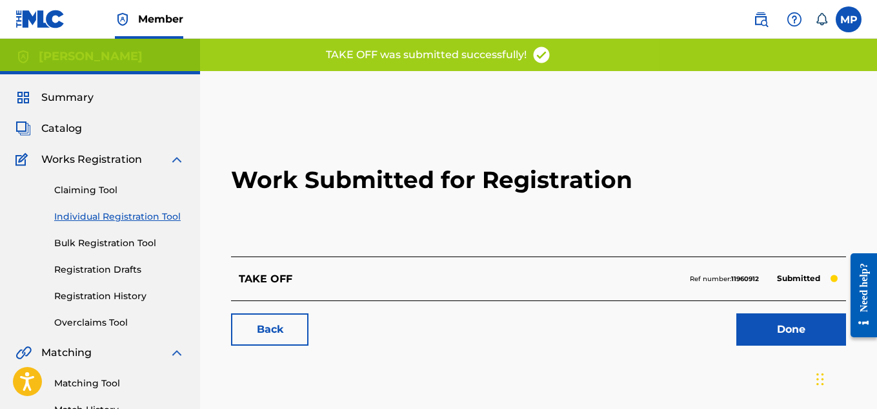
click at [305, 332] on link "Back" at bounding box center [269, 329] width 77 height 32
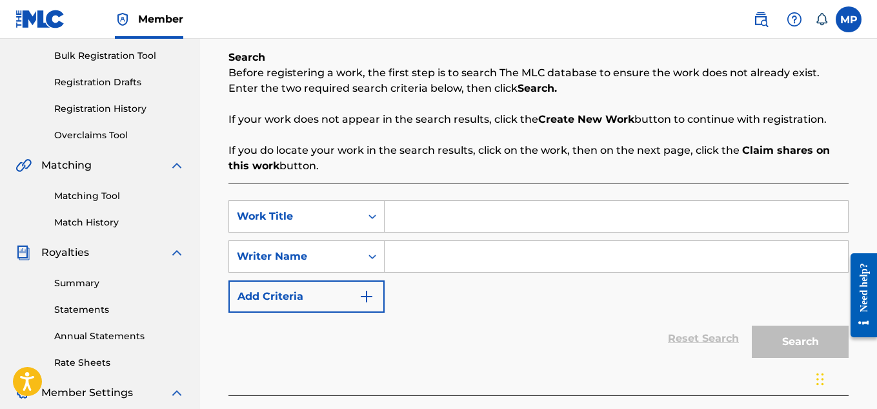
scroll to position [165, 0]
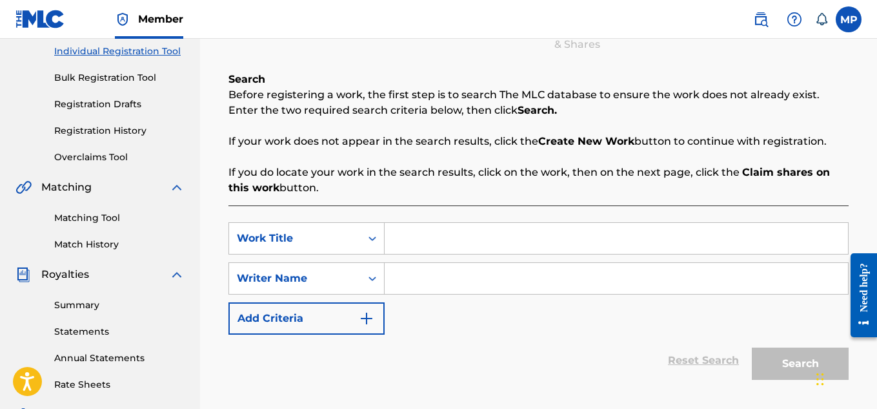
click at [120, 127] on link "Registration History" at bounding box center [119, 131] width 130 height 14
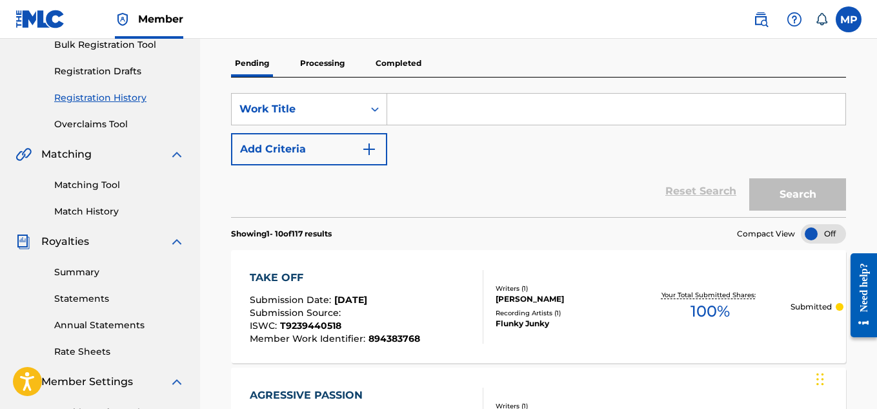
scroll to position [112, 0]
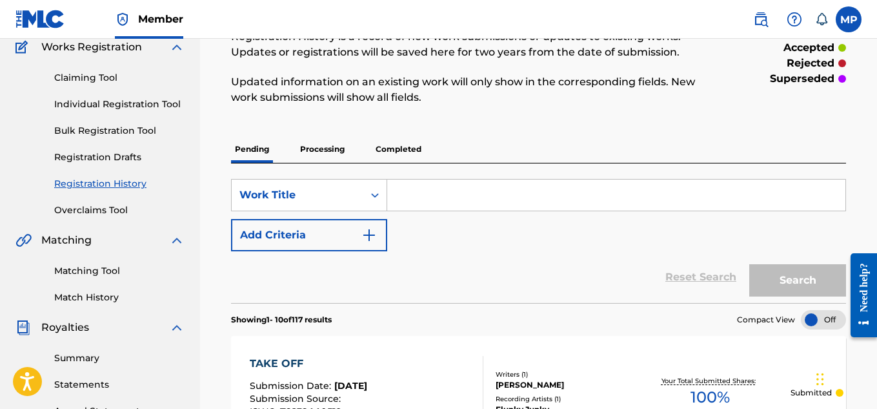
click at [136, 107] on link "Individual Registration Tool" at bounding box center [119, 104] width 130 height 14
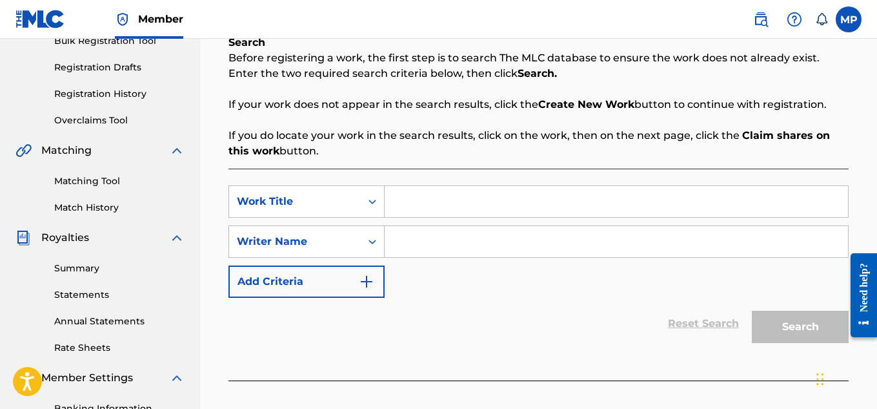
scroll to position [207, 0]
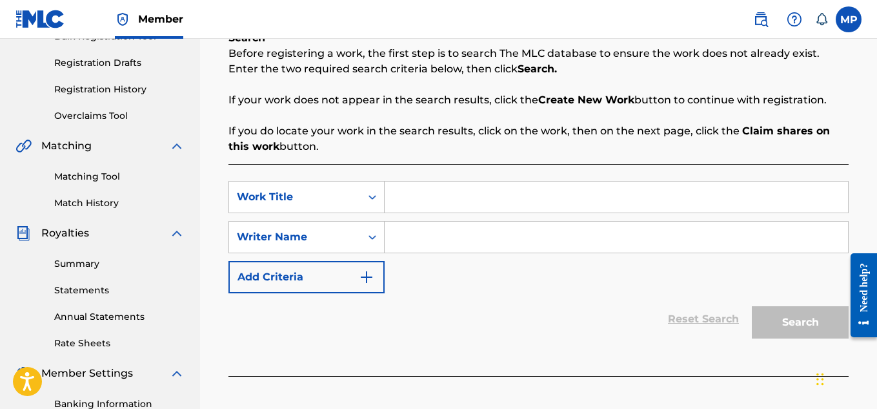
click at [439, 188] on input "Search Form" at bounding box center [616, 196] width 463 height 31
paste input "SWEATOHOLIC"
type input "SWEATOHOLIC"
click at [431, 233] on input "Search Form" at bounding box center [616, 236] width 463 height 31
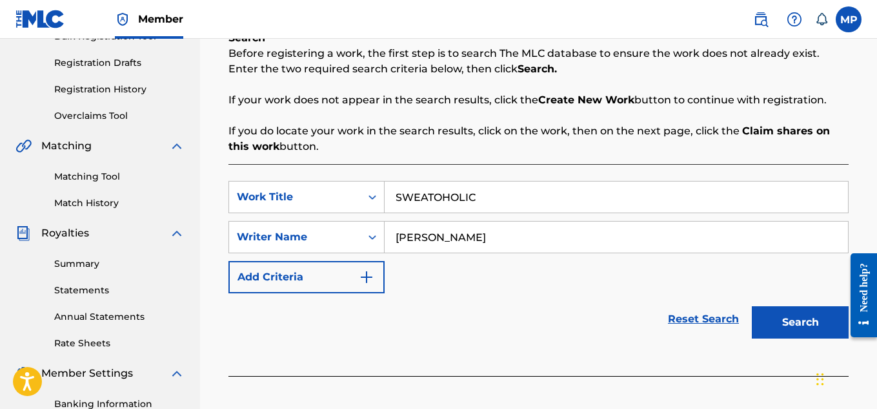
type input "[PERSON_NAME]"
click at [789, 319] on button "Search" at bounding box center [800, 322] width 97 height 32
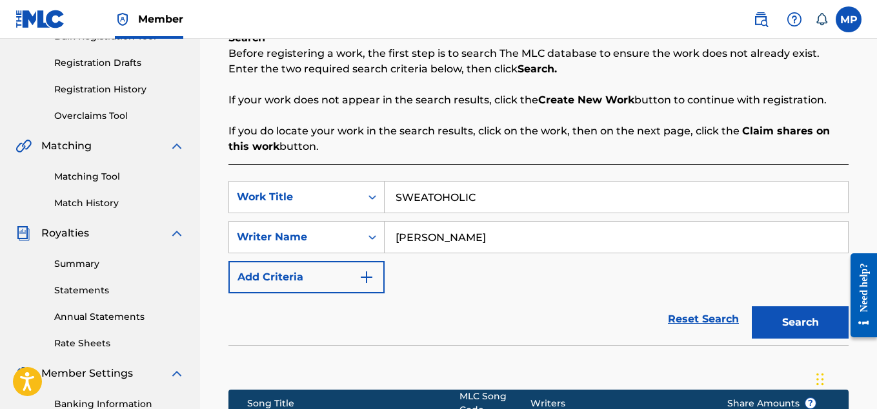
scroll to position [418, 0]
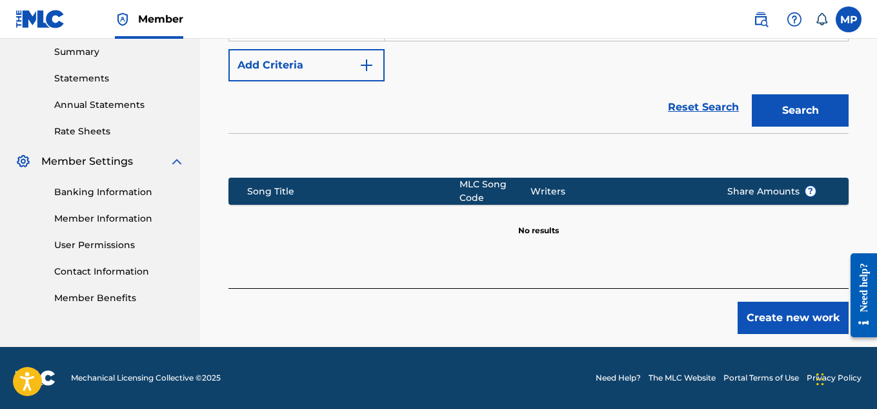
click at [754, 309] on button "Create new work" at bounding box center [793, 317] width 111 height 32
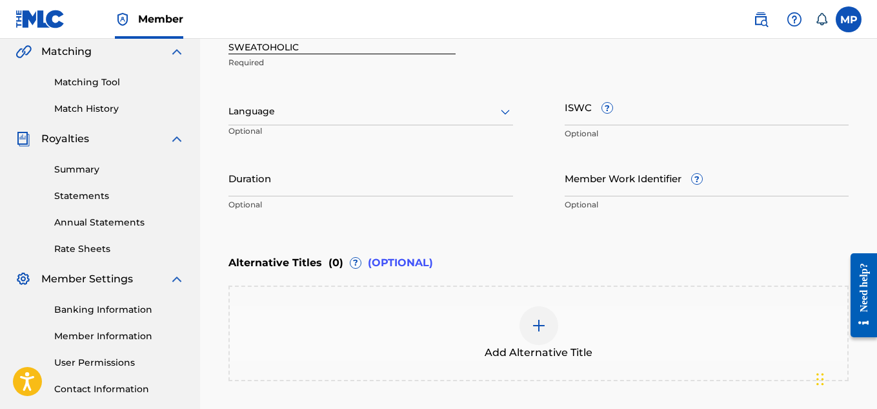
scroll to position [296, 0]
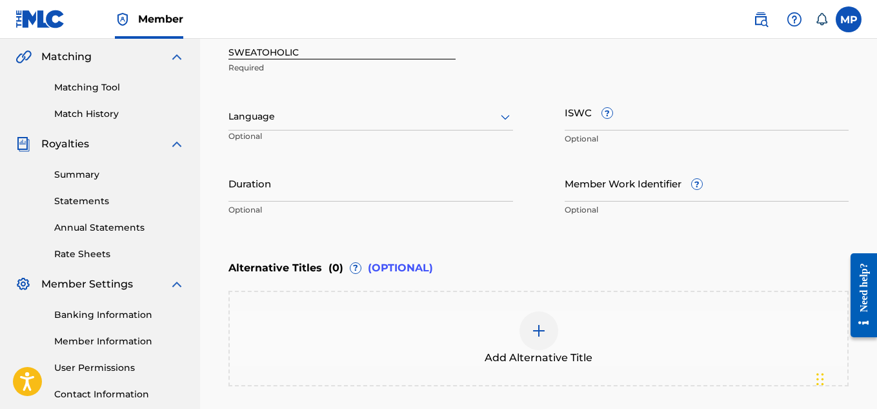
click at [674, 119] on input "ISWC ?" at bounding box center [707, 112] width 285 height 37
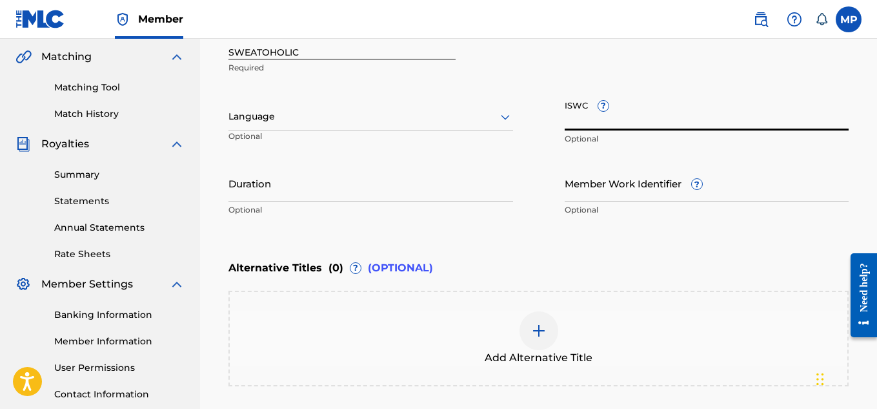
paste input "T9239441817"
type input "T9239441817"
click at [720, 198] on input "Member Work Identifier ?" at bounding box center [707, 183] width 285 height 37
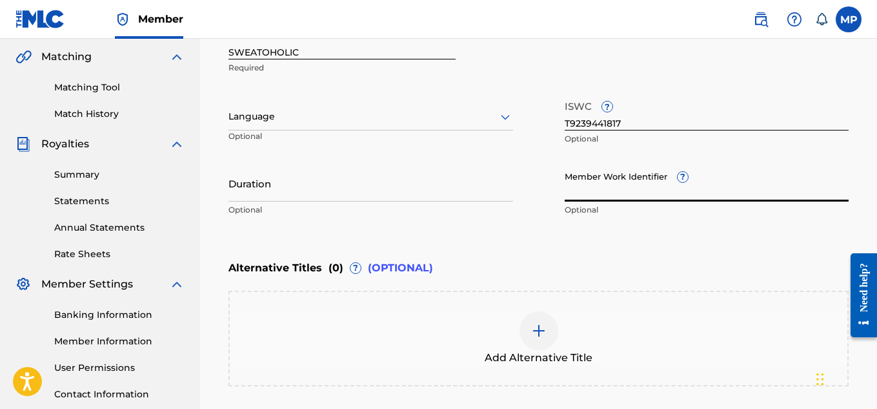
paste input "894383684"
type input "894383684"
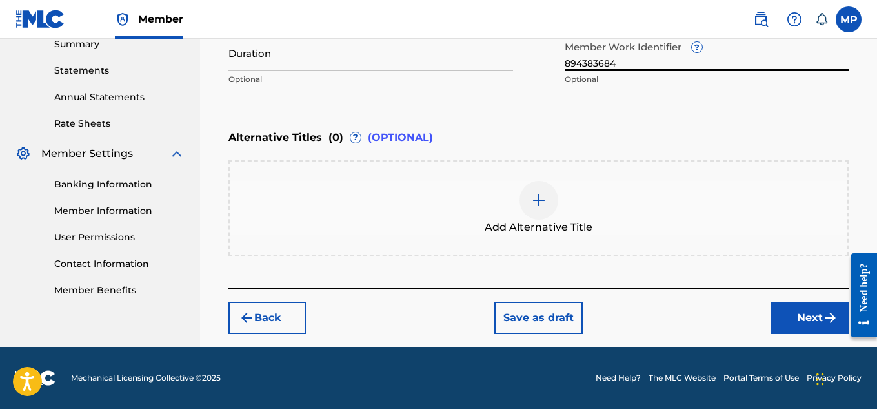
click at [779, 316] on button "Next" at bounding box center [809, 317] width 77 height 32
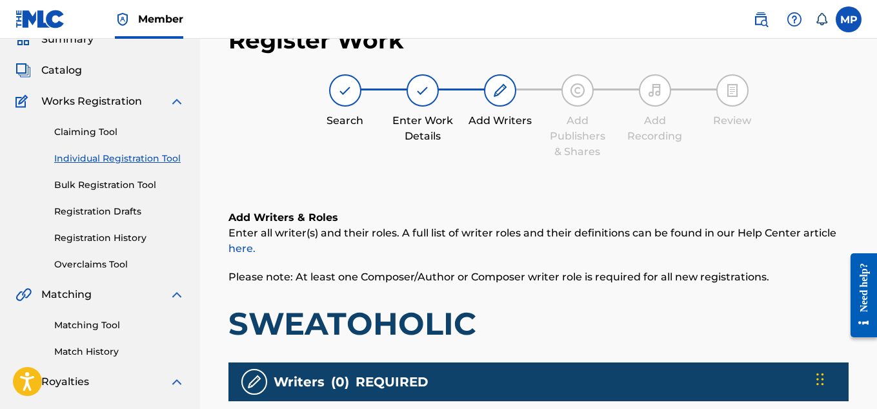
scroll to position [249, 0]
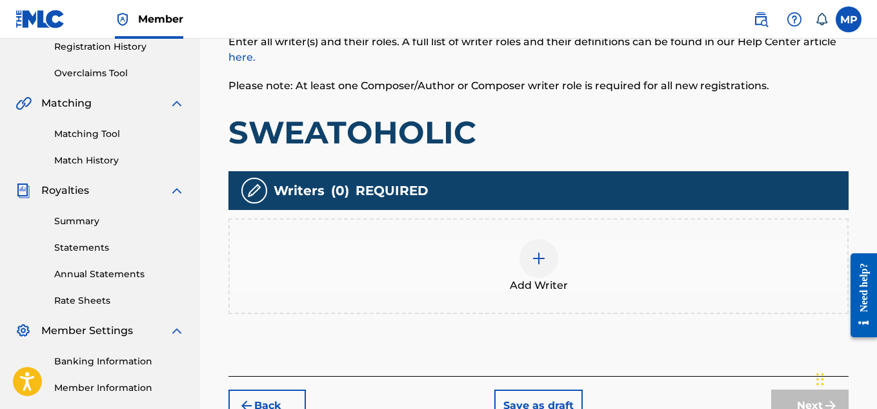
click at [549, 261] on div at bounding box center [539, 258] width 39 height 39
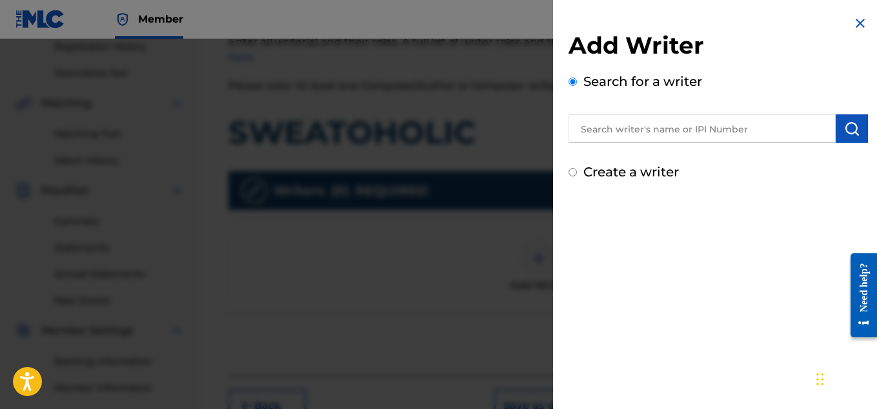
click at [702, 130] on input "text" at bounding box center [702, 128] width 267 height 28
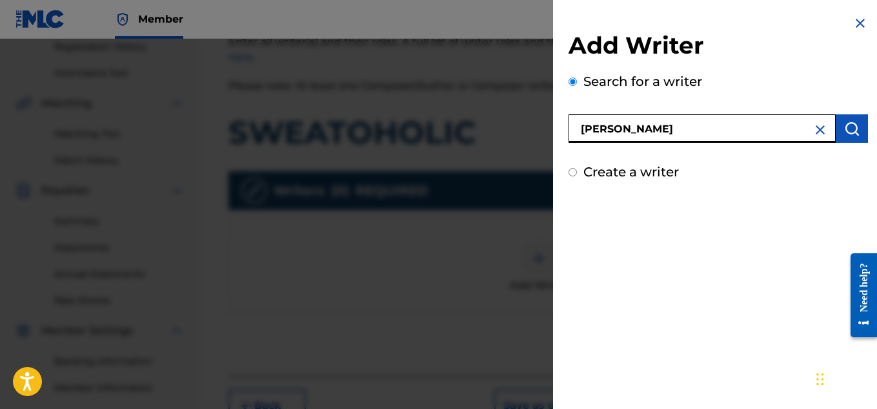
type input "[PERSON_NAME]"
click at [861, 127] on button "submit" at bounding box center [852, 128] width 32 height 28
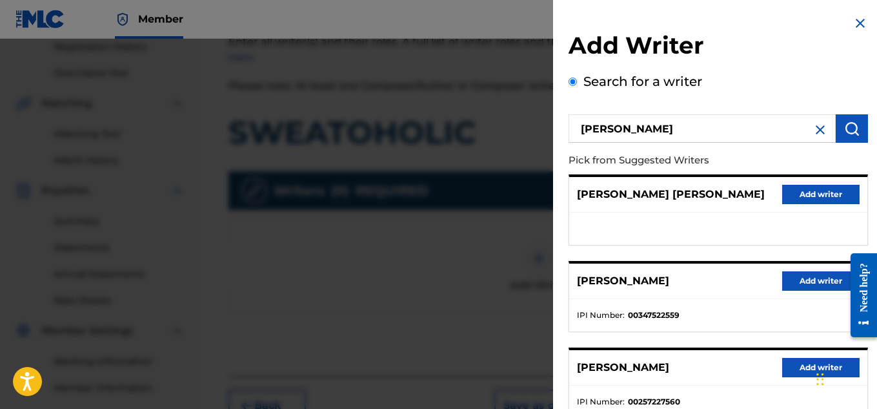
click at [800, 285] on button "Add writer" at bounding box center [820, 280] width 77 height 19
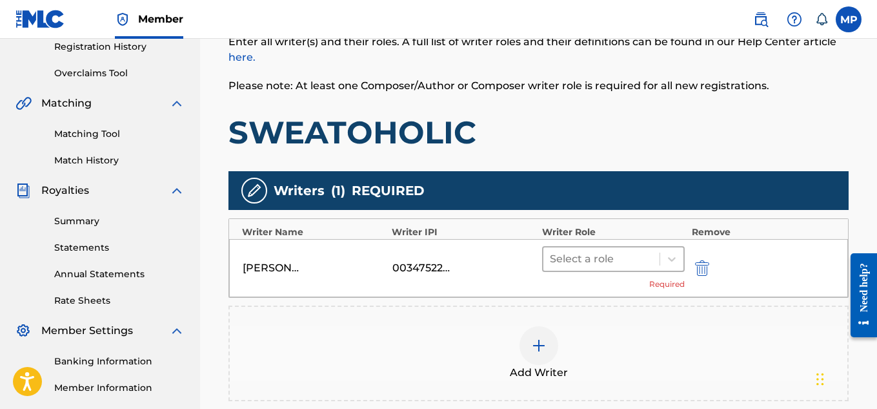
click at [572, 248] on div "Select a role" at bounding box center [602, 258] width 117 height 23
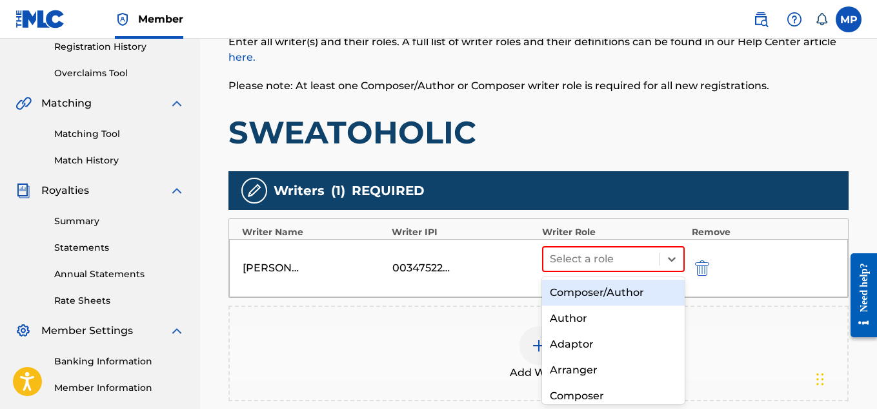
click at [580, 285] on div "Composer/Author" at bounding box center [613, 293] width 143 height 26
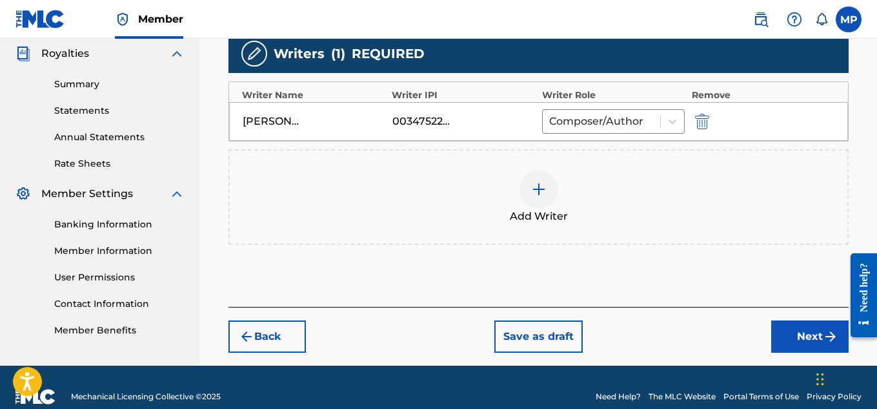
scroll to position [405, 0]
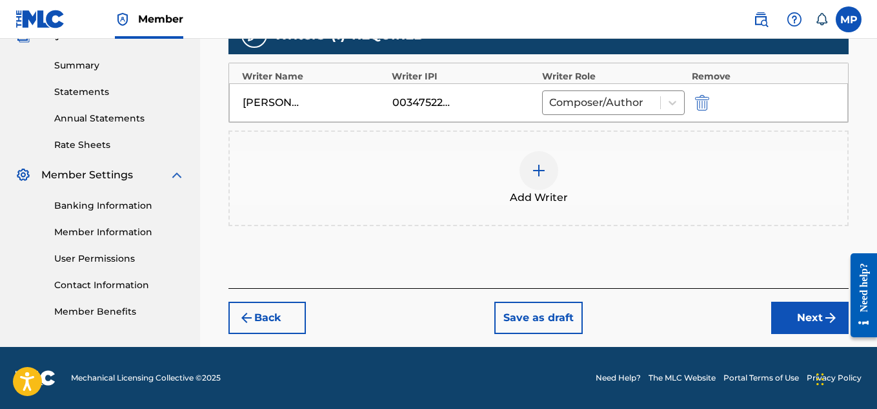
click at [784, 325] on button "Next" at bounding box center [809, 317] width 77 height 32
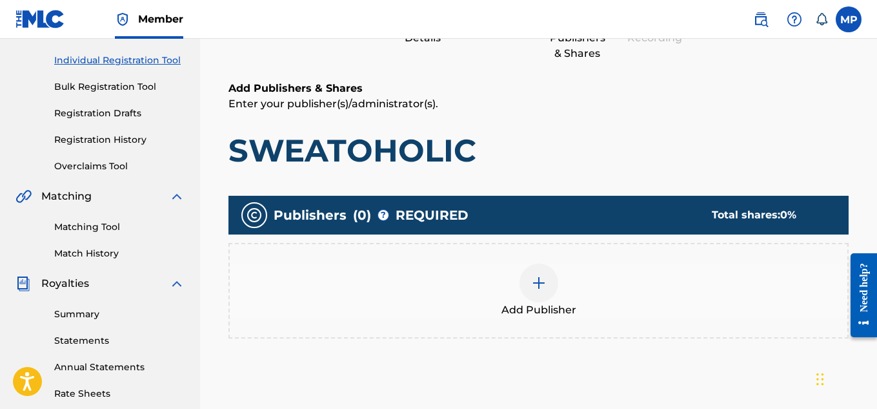
scroll to position [257, 0]
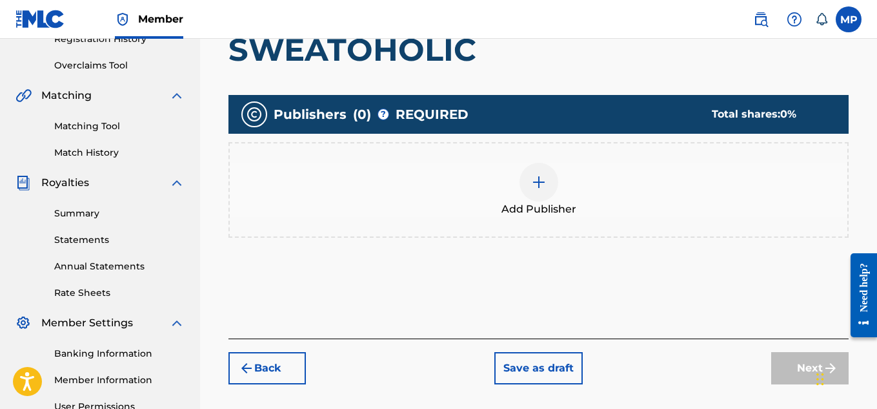
click at [555, 203] on span "Add Publisher" at bounding box center [539, 208] width 75 height 15
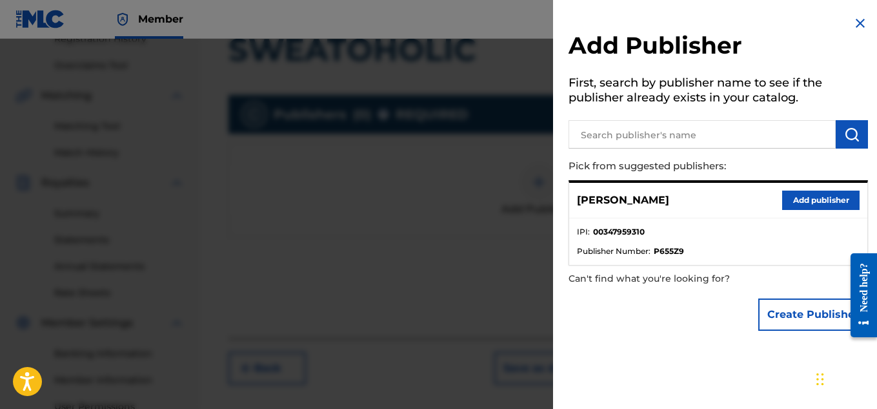
click at [799, 201] on button "Add publisher" at bounding box center [820, 199] width 77 height 19
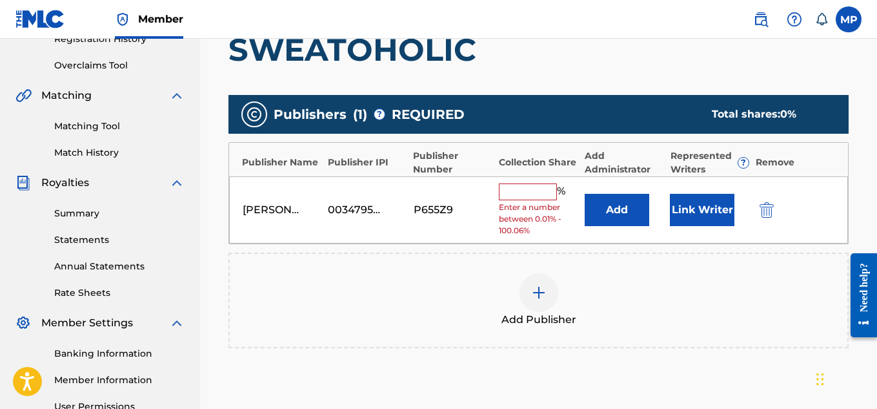
click at [540, 190] on input "text" at bounding box center [528, 191] width 58 height 17
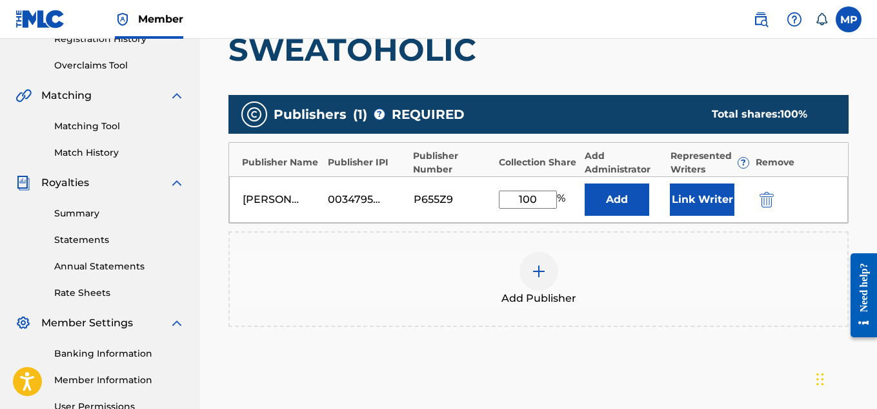
type input "100"
click at [678, 190] on button "Link Writer" at bounding box center [702, 199] width 65 height 32
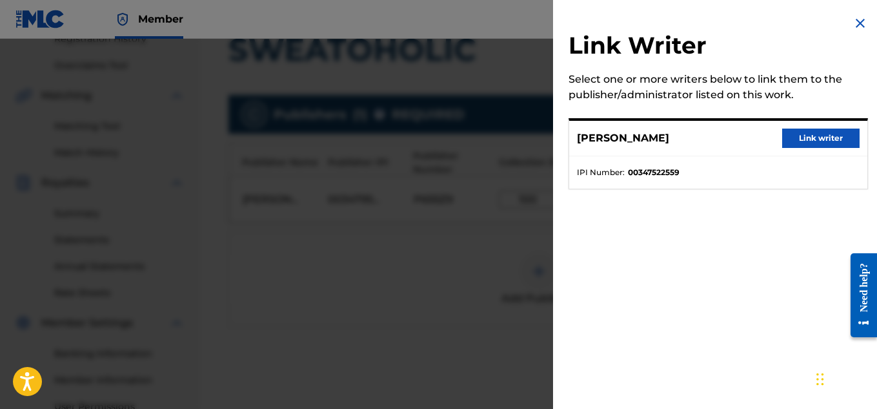
click at [799, 136] on button "Link writer" at bounding box center [820, 137] width 77 height 19
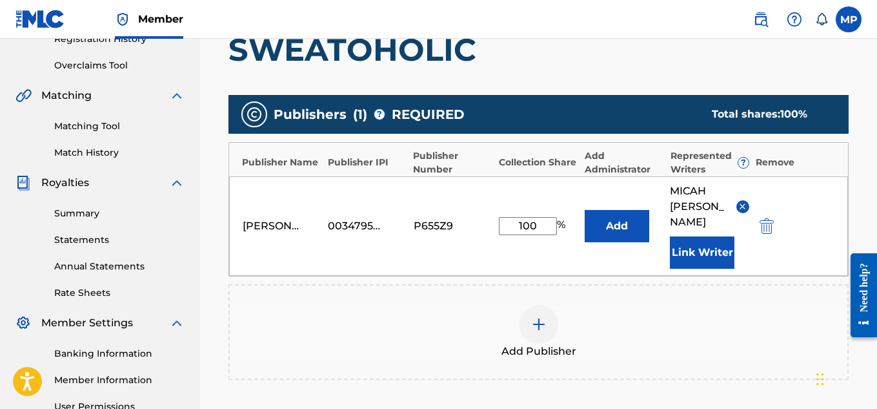
scroll to position [434, 0]
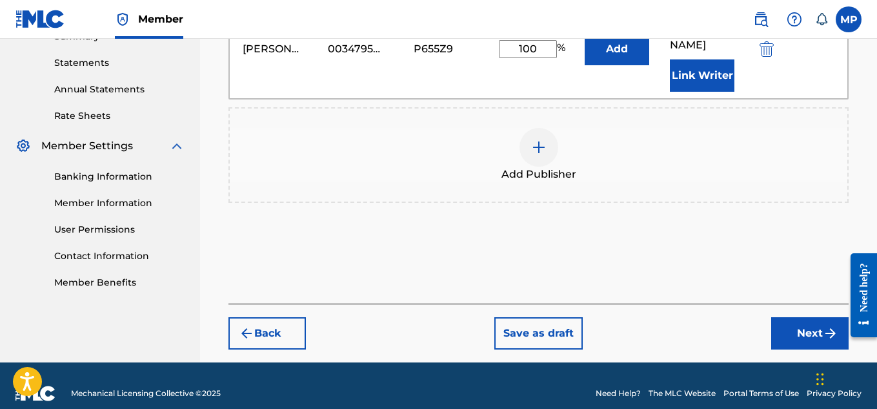
click at [788, 317] on button "Next" at bounding box center [809, 333] width 77 height 32
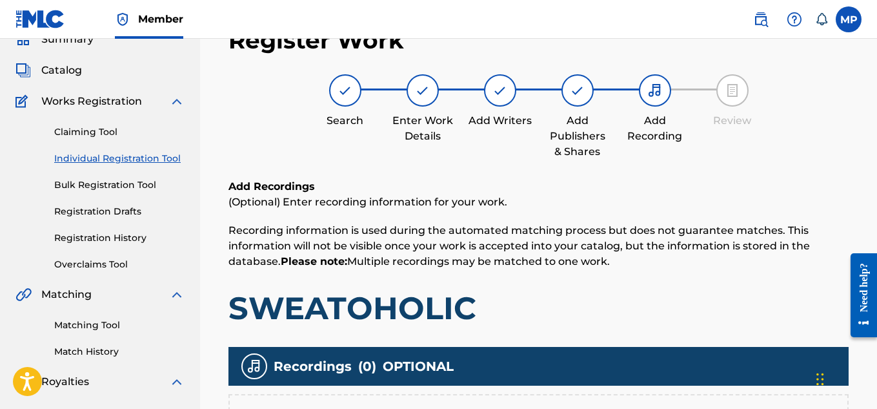
scroll to position [188, 0]
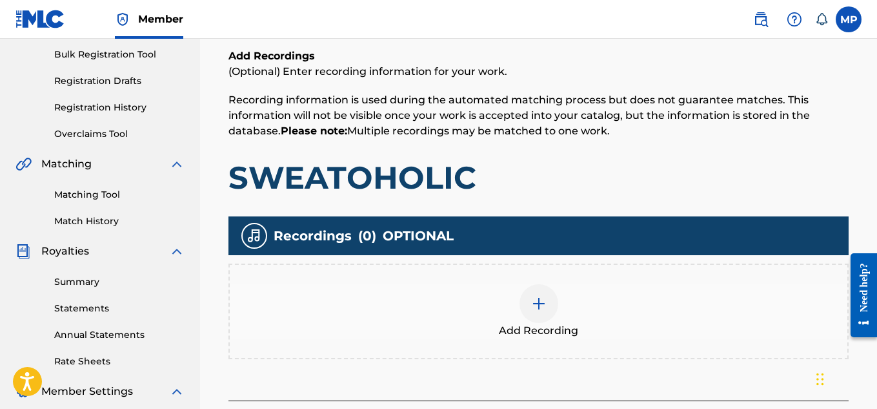
click at [535, 298] on img at bounding box center [538, 303] width 15 height 15
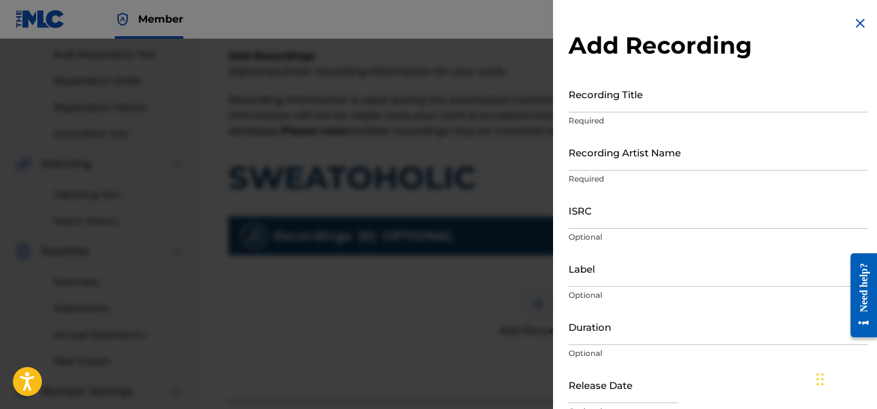
click at [669, 105] on input "Recording Title" at bounding box center [719, 94] width 300 height 37
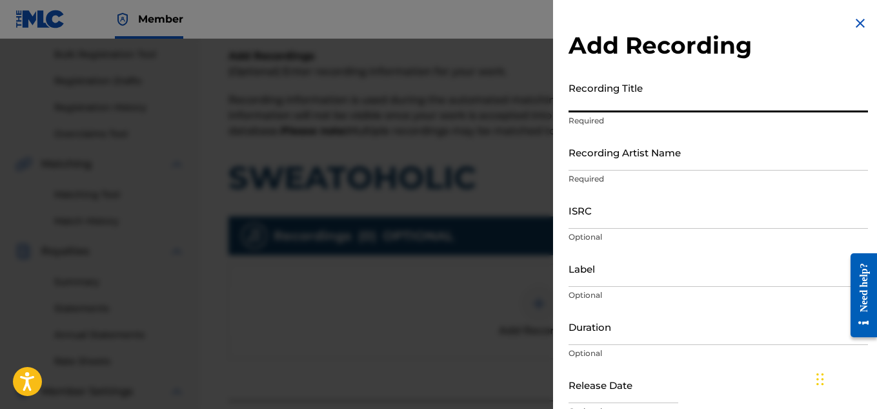
paste
type input "SWEATOHOLIC"
click at [644, 141] on input "Recording Artist Name" at bounding box center [719, 152] width 300 height 37
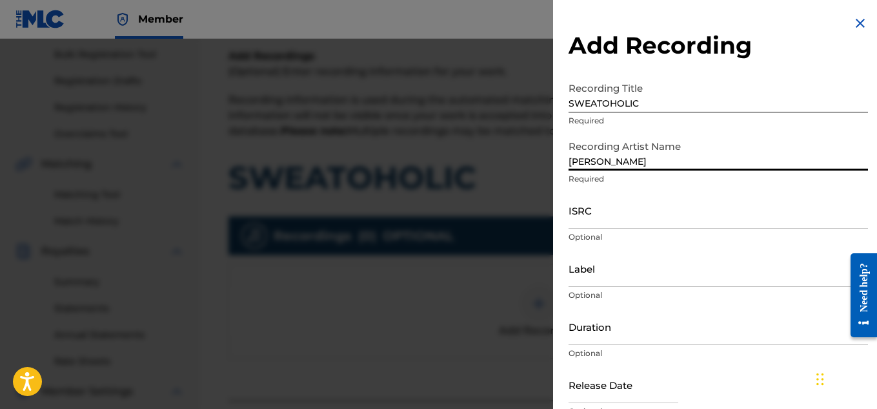
type input "[PERSON_NAME]"
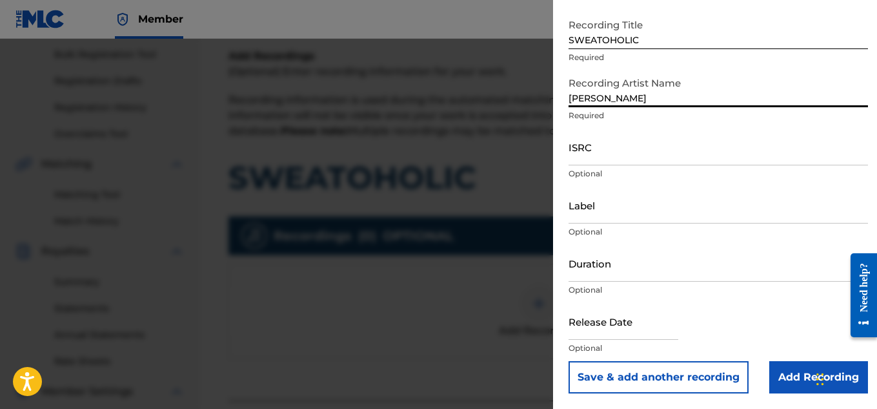
click at [783, 383] on input "Add Recording" at bounding box center [818, 377] width 99 height 32
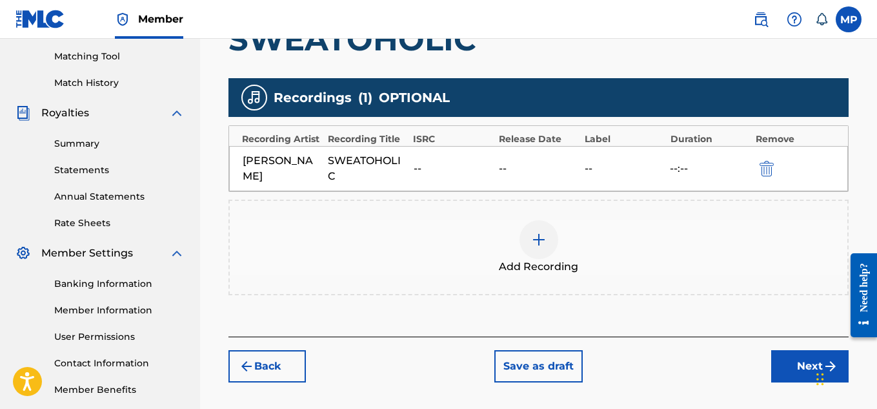
scroll to position [331, 0]
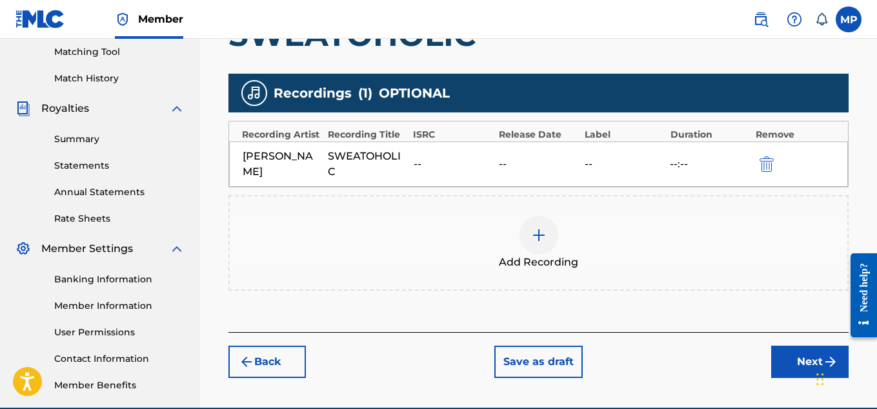
click at [789, 365] on button "Next" at bounding box center [809, 361] width 77 height 32
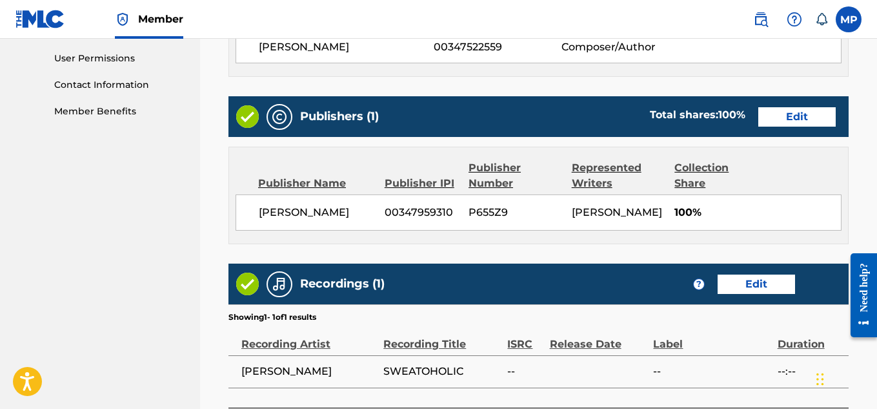
scroll to position [724, 0]
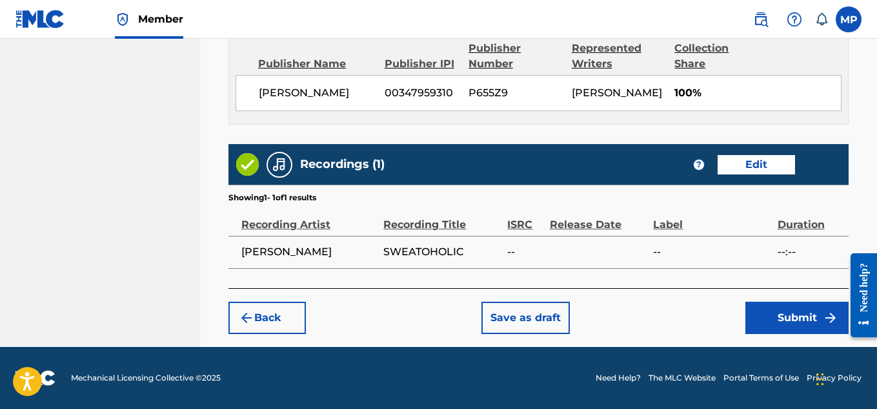
click at [763, 311] on button "Submit" at bounding box center [797, 317] width 103 height 32
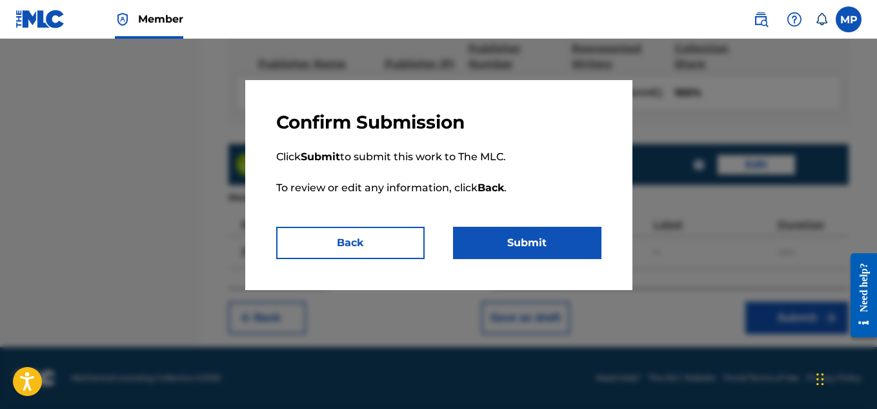
click at [531, 244] on button "Submit" at bounding box center [527, 243] width 148 height 32
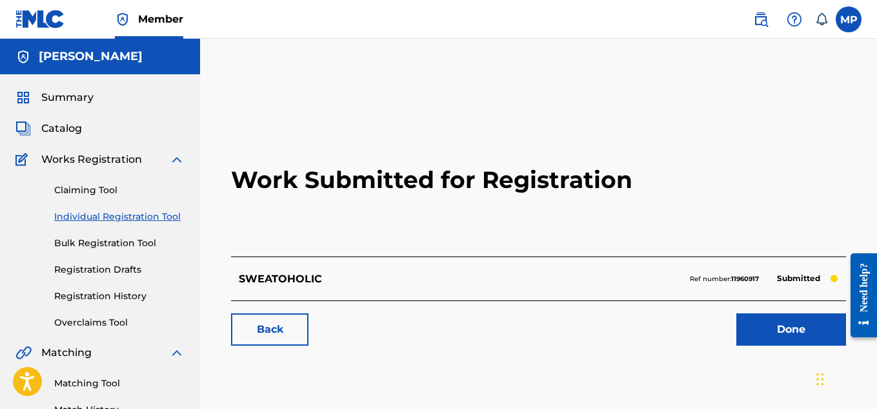
click at [274, 334] on link "Back" at bounding box center [269, 329] width 77 height 32
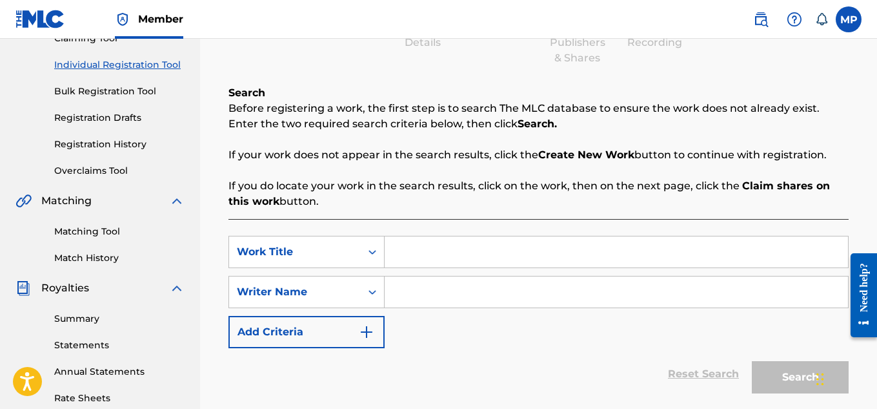
scroll to position [152, 0]
click at [471, 254] on input "Search Form" at bounding box center [616, 251] width 463 height 31
type input "MAKE A PLAY"
click at [463, 287] on input "Search Form" at bounding box center [616, 291] width 463 height 31
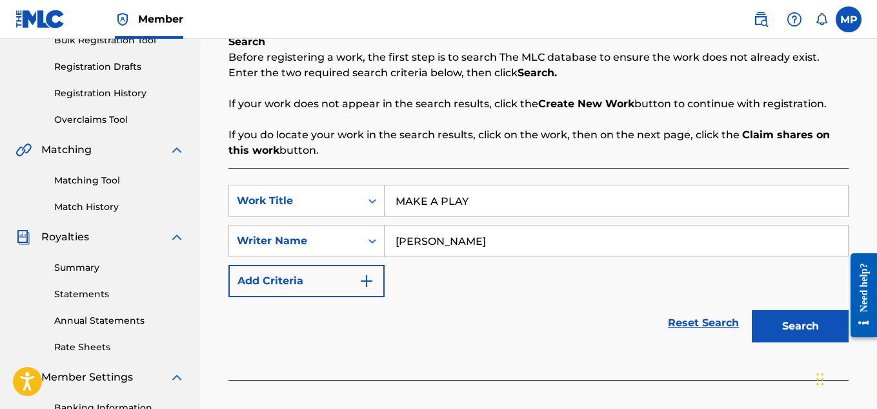
scroll to position [243, 0]
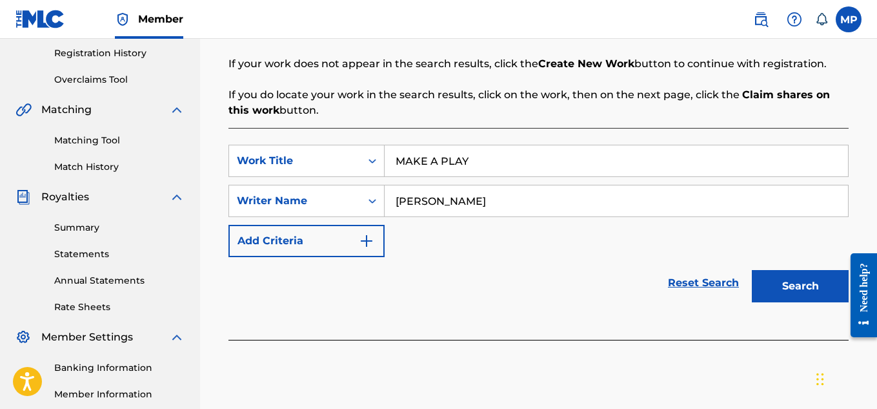
type input "[PERSON_NAME]"
click at [782, 291] on button "Search" at bounding box center [800, 286] width 97 height 32
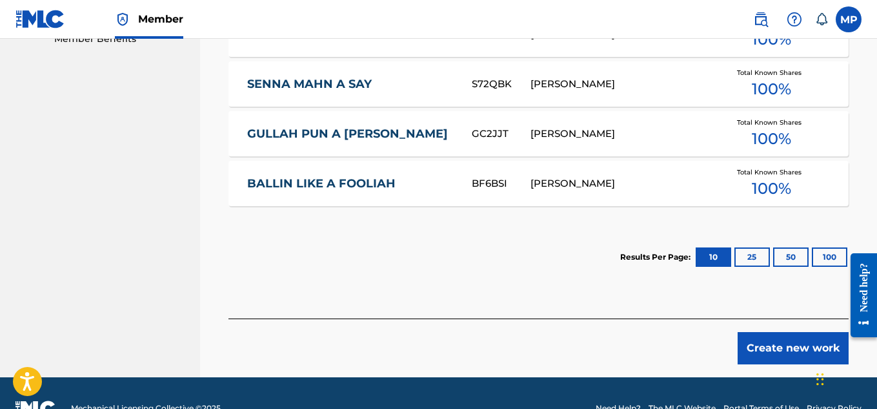
scroll to position [681, 0]
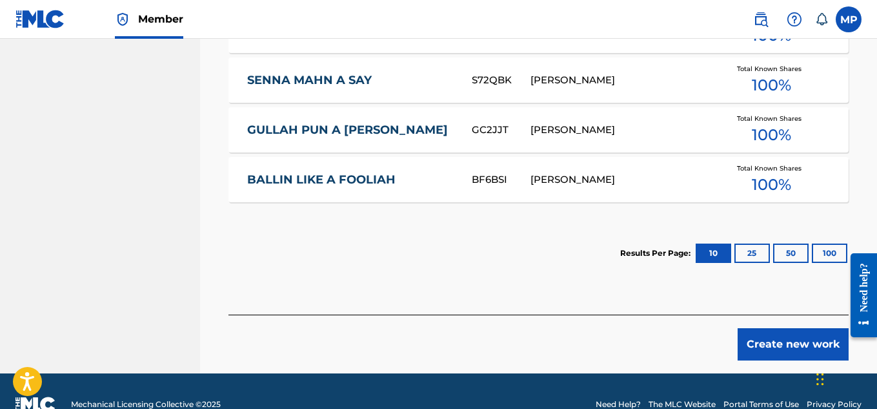
click at [760, 344] on button "Create new work" at bounding box center [793, 344] width 111 height 32
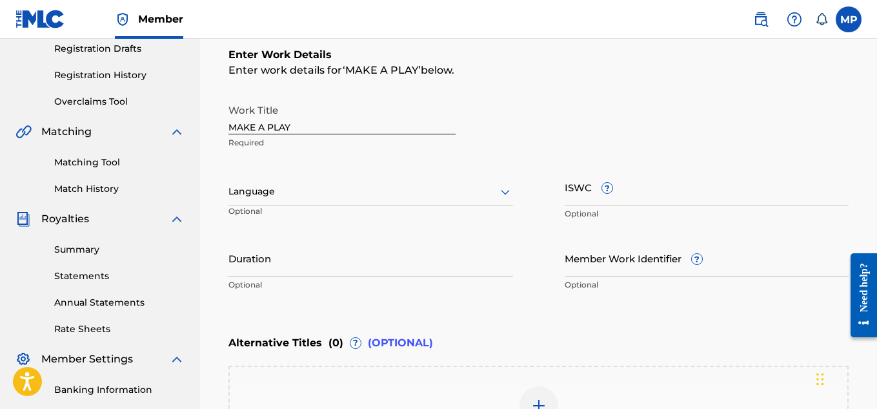
scroll to position [216, 0]
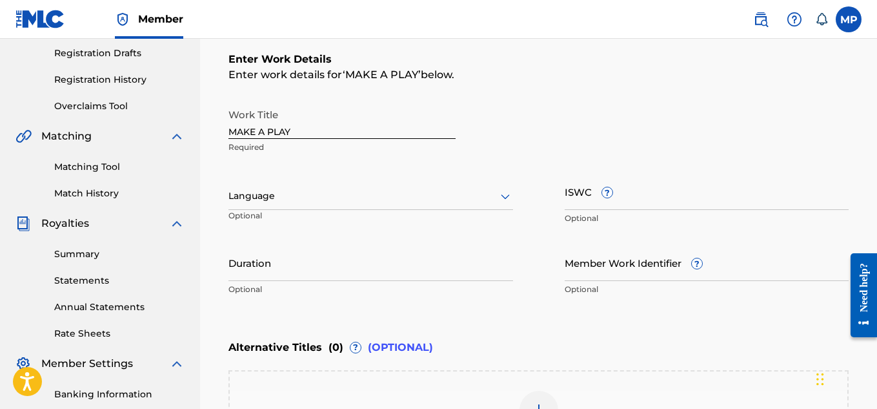
click at [676, 207] on input "ISWC ?" at bounding box center [707, 191] width 285 height 37
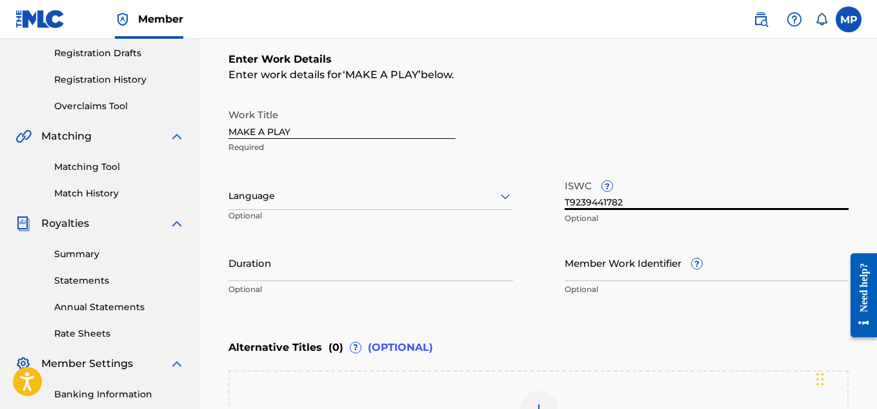
type input "T9239441782"
click at [606, 271] on input "Member Work Identifier ?" at bounding box center [707, 262] width 285 height 37
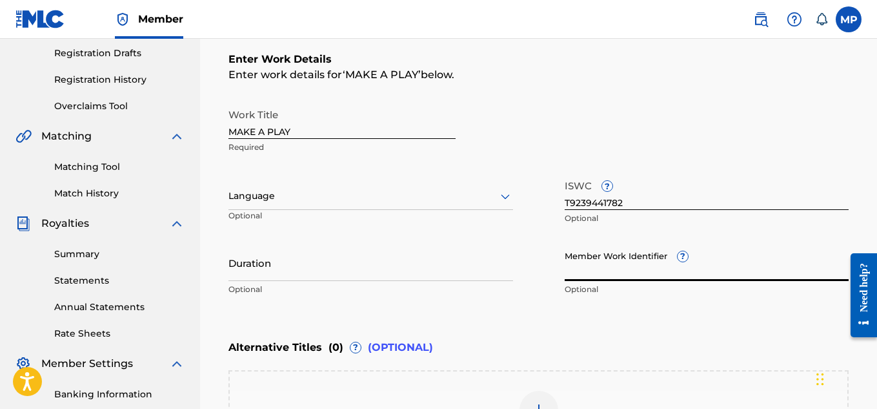
type input "894383683"
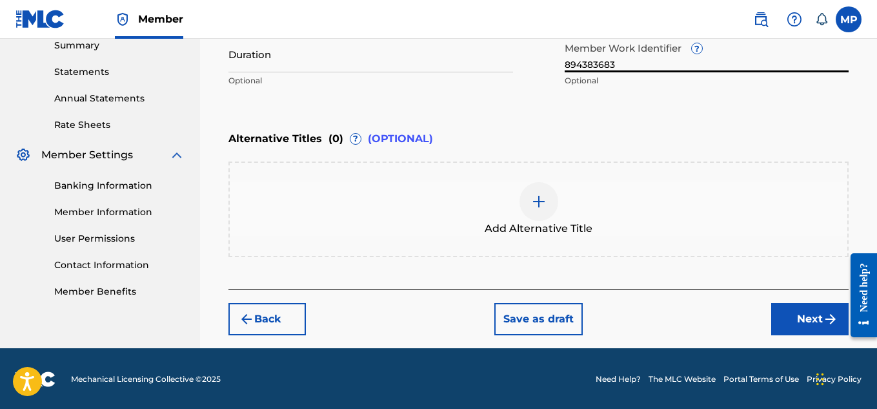
click at [800, 320] on button "Next" at bounding box center [809, 319] width 77 height 32
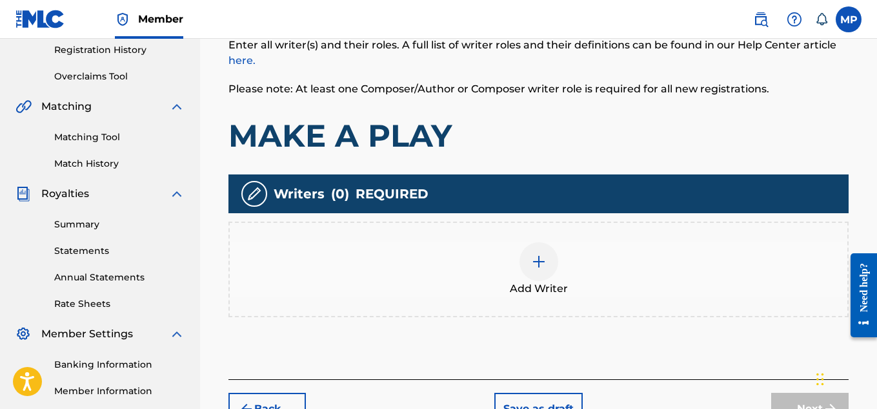
scroll to position [272, 0]
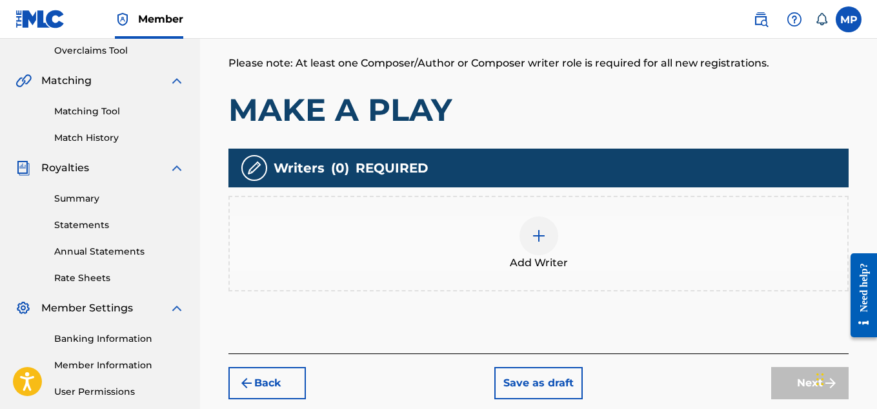
click at [558, 241] on div "Add Writer" at bounding box center [539, 243] width 618 height 54
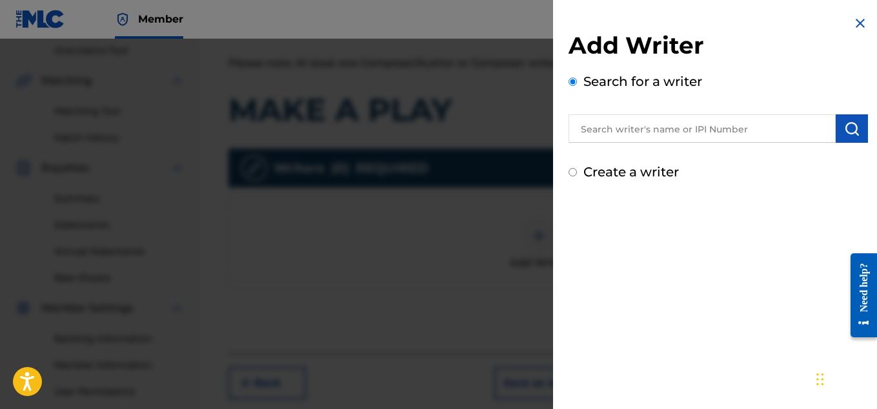
click at [844, 132] on img "submit" at bounding box center [851, 128] width 15 height 15
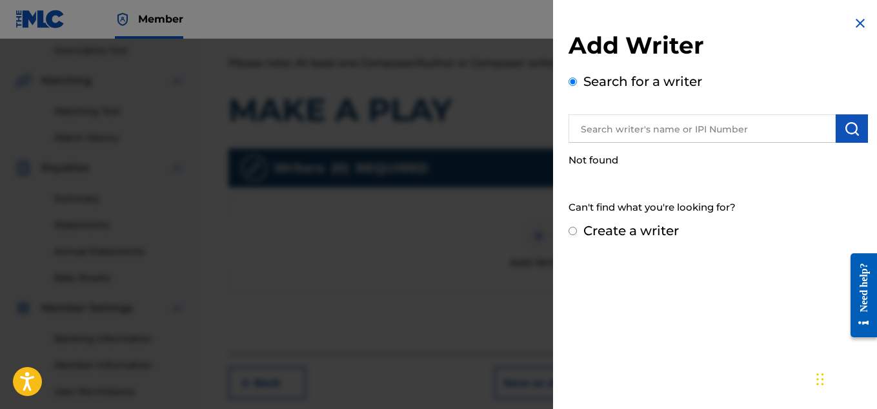
click at [742, 132] on input "text" at bounding box center [702, 128] width 267 height 28
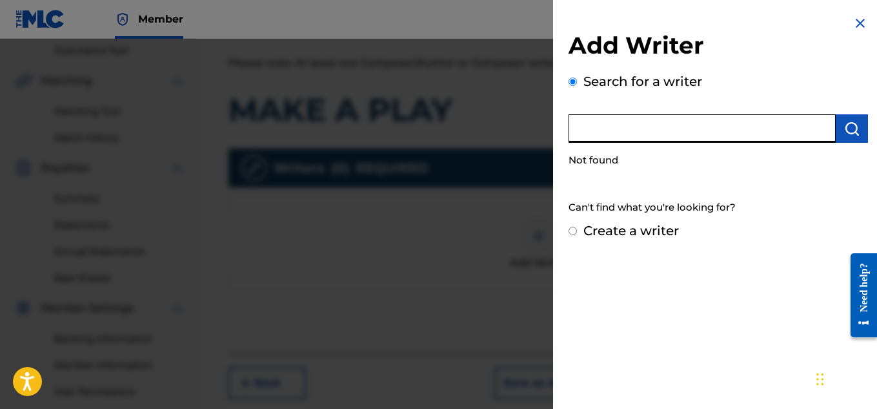
type input "<"
type input "[PERSON_NAME]"
click at [844, 128] on img "submit" at bounding box center [851, 128] width 15 height 15
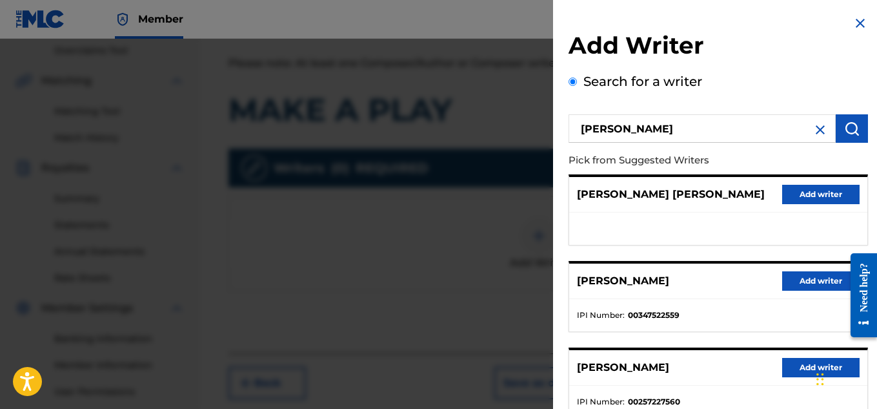
click at [786, 279] on button "Add writer" at bounding box center [820, 280] width 77 height 19
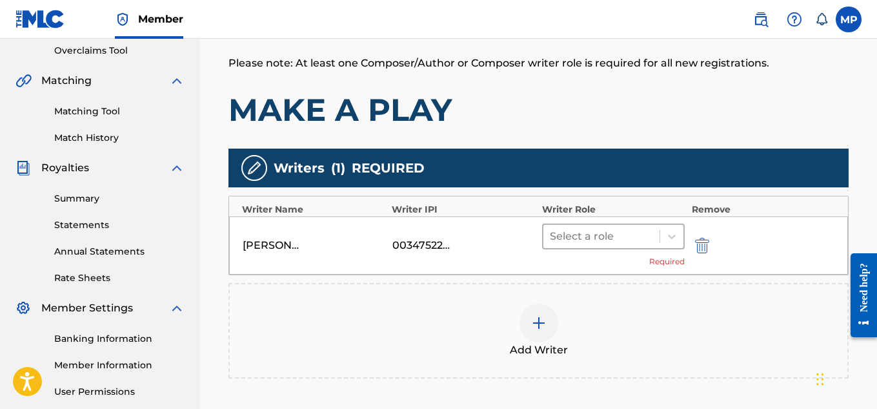
click at [650, 232] on div at bounding box center [602, 236] width 104 height 18
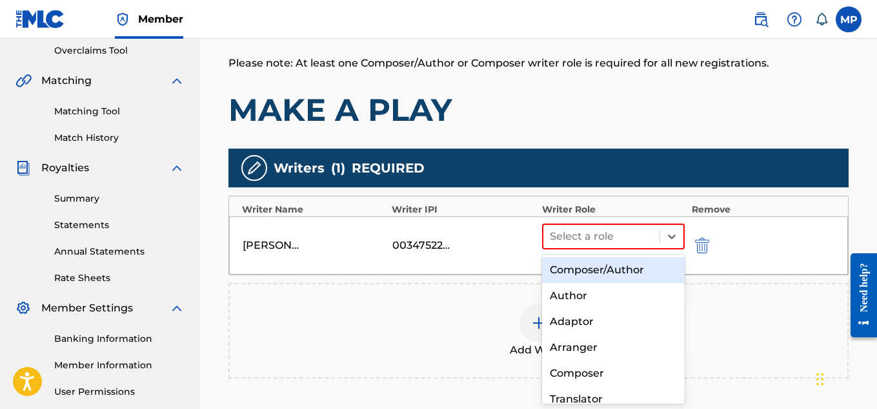
click at [624, 263] on div "Composer/Author" at bounding box center [613, 270] width 143 height 26
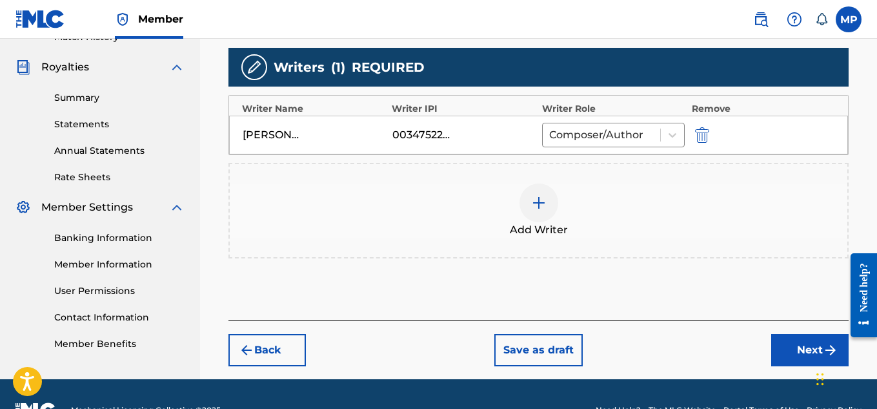
scroll to position [391, 0]
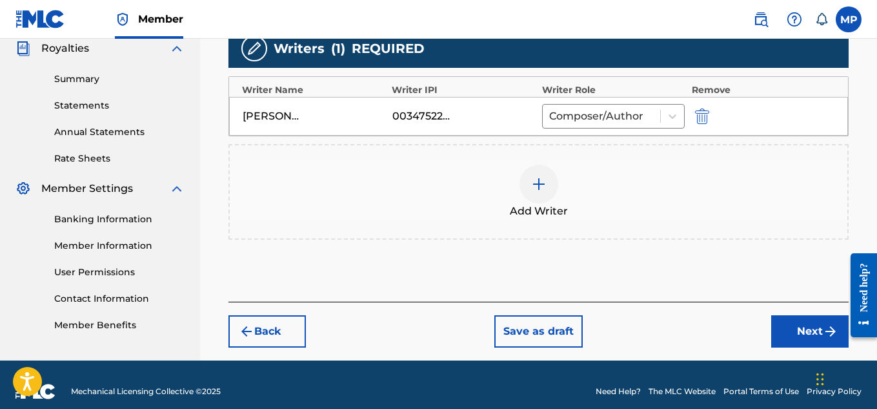
click at [789, 331] on button "Next" at bounding box center [809, 331] width 77 height 32
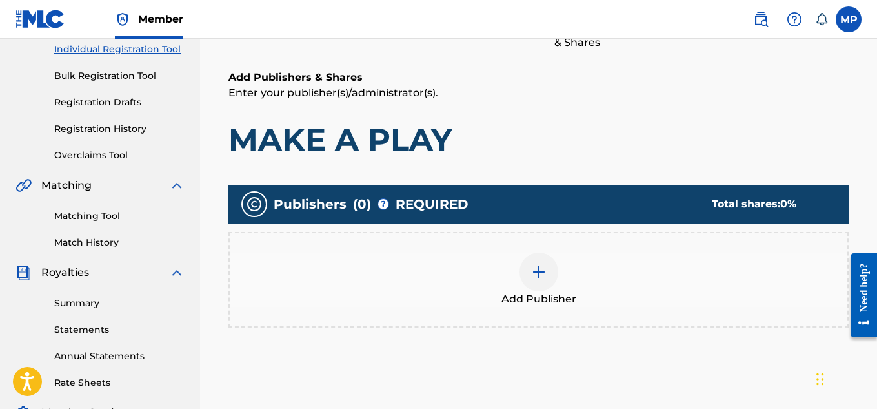
scroll to position [187, 0]
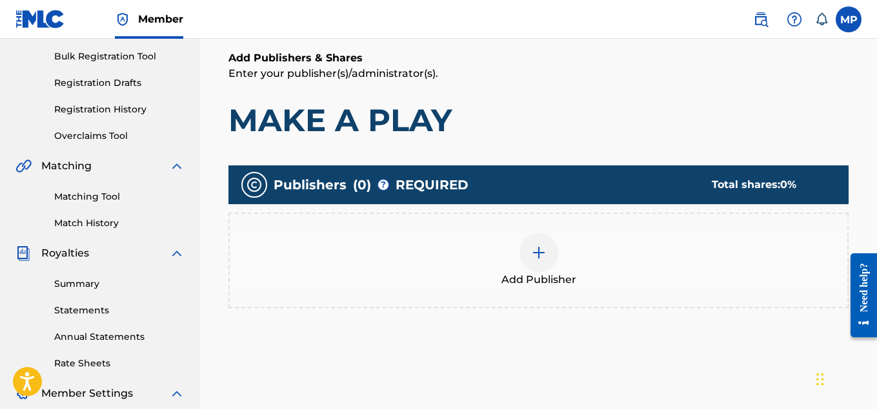
click at [561, 263] on div "Add Publisher" at bounding box center [539, 260] width 618 height 54
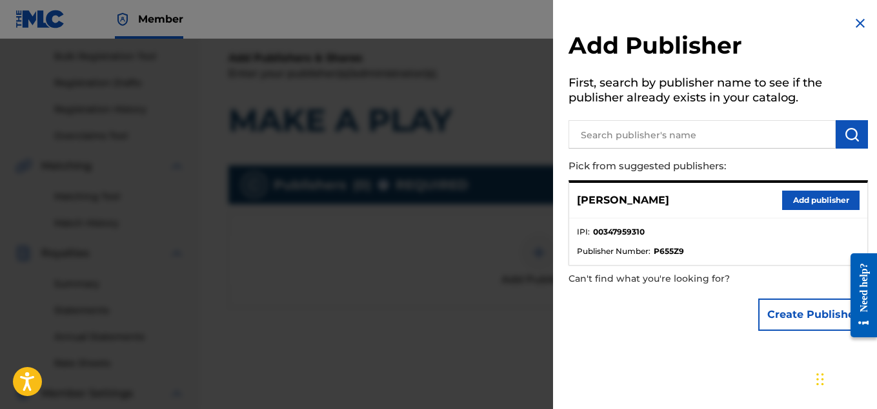
click at [813, 194] on button "Add publisher" at bounding box center [820, 199] width 77 height 19
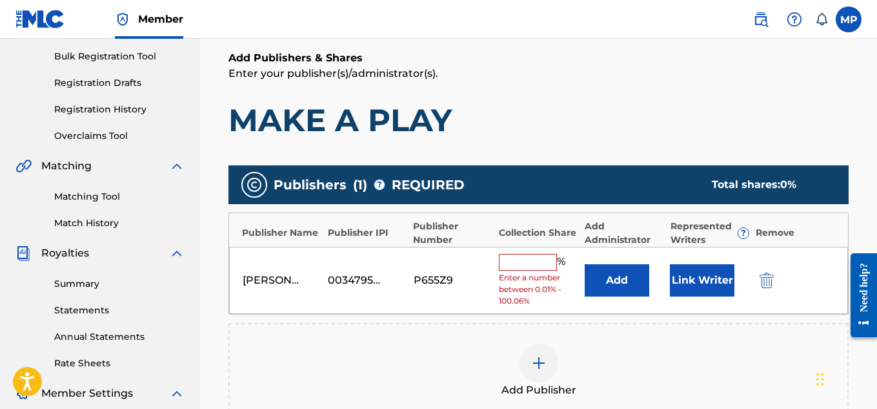
click at [533, 265] on input "text" at bounding box center [528, 262] width 58 height 17
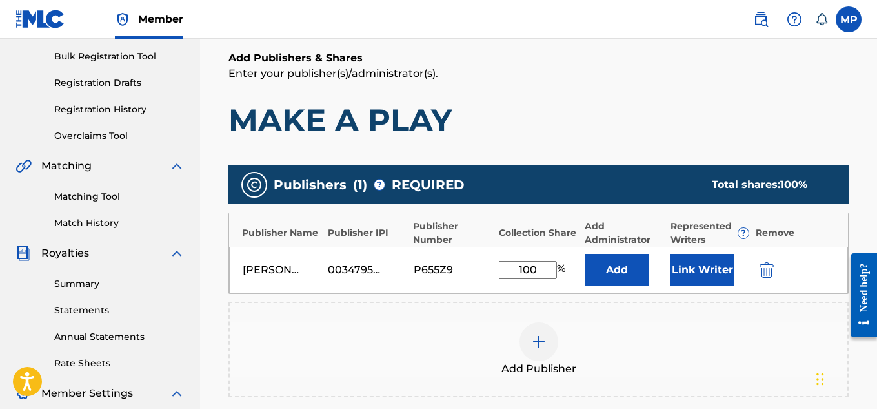
type input "100"
click at [690, 267] on button "Link Writer" at bounding box center [702, 270] width 65 height 32
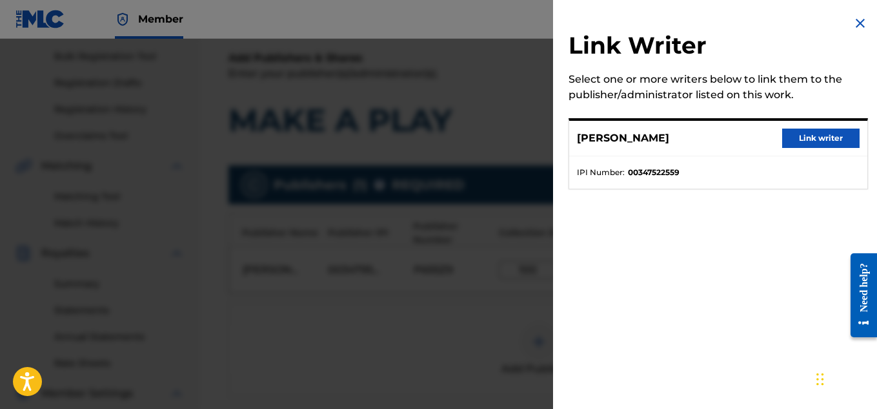
click at [806, 137] on button "Link writer" at bounding box center [820, 137] width 77 height 19
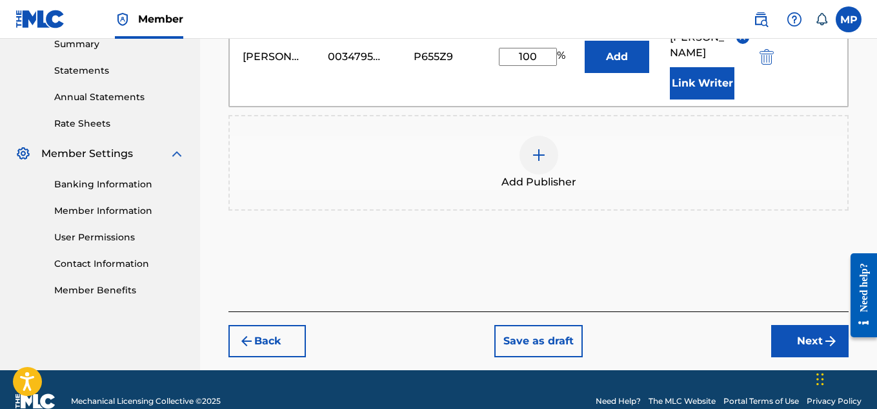
scroll to position [428, 0]
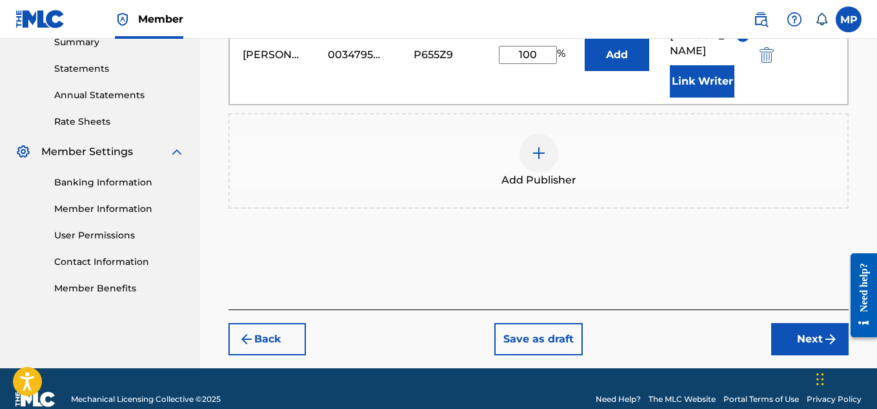
click at [792, 323] on button "Next" at bounding box center [809, 339] width 77 height 32
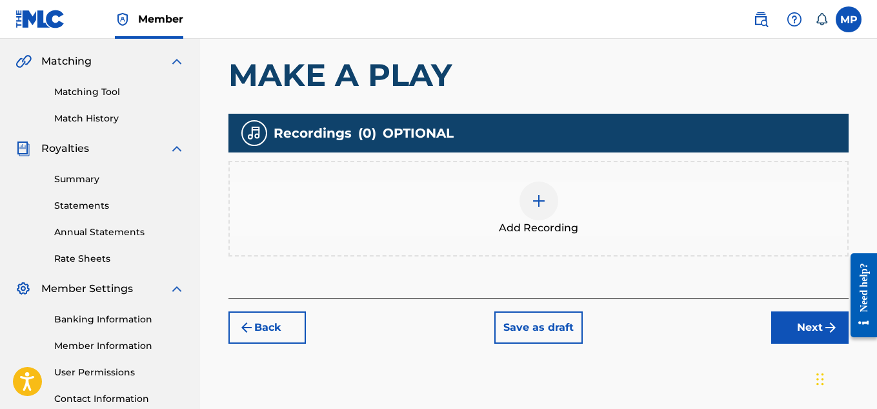
scroll to position [309, 0]
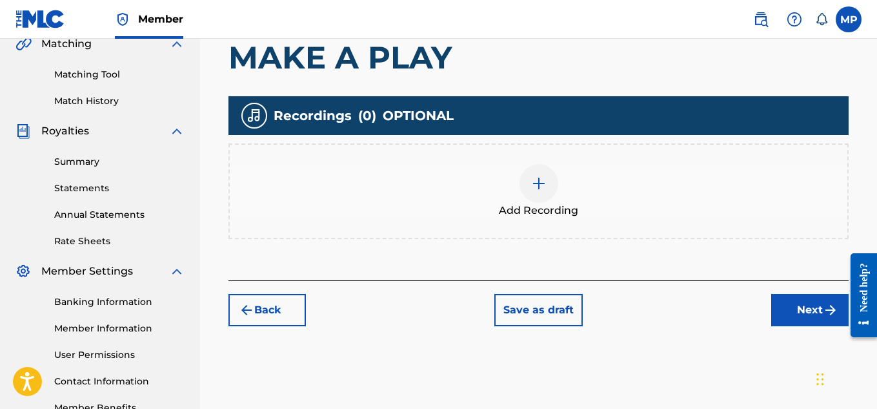
click at [551, 192] on div at bounding box center [539, 183] width 39 height 39
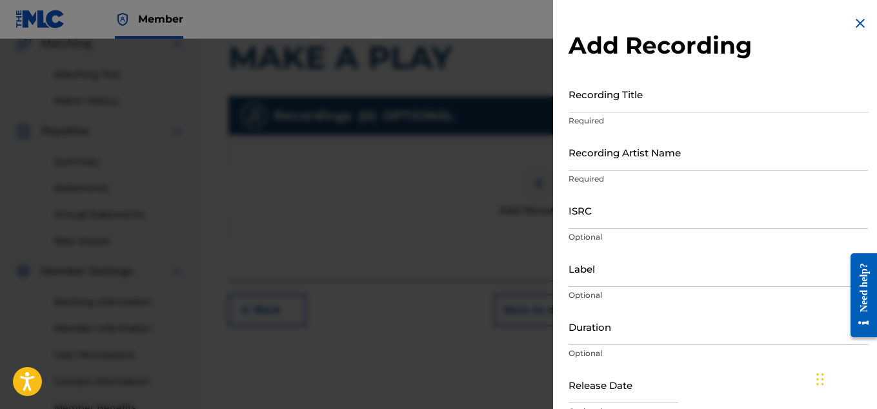
click at [651, 100] on input "Recording Title" at bounding box center [719, 94] width 300 height 37
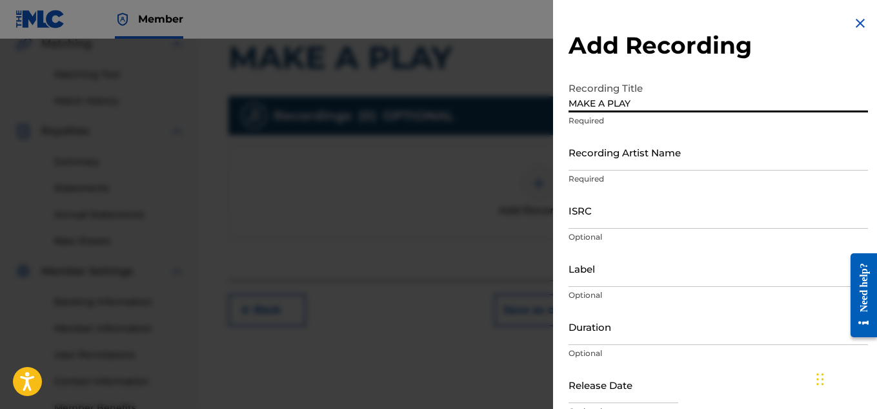
type input "MAKE A PLAY"
click at [624, 150] on input "Recording Artist Name" at bounding box center [719, 152] width 300 height 37
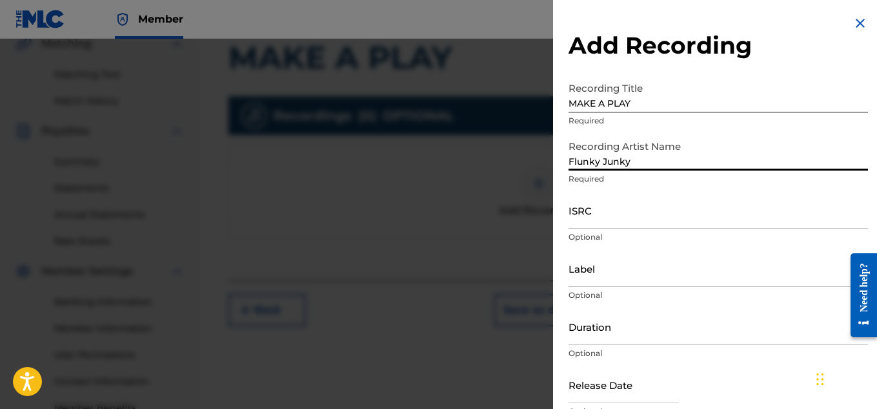
scroll to position [63, 0]
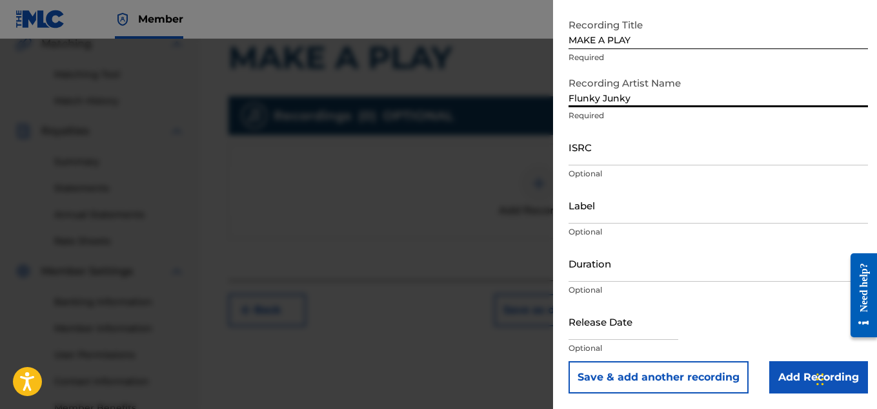
click at [774, 372] on input "Add Recording" at bounding box center [818, 377] width 99 height 32
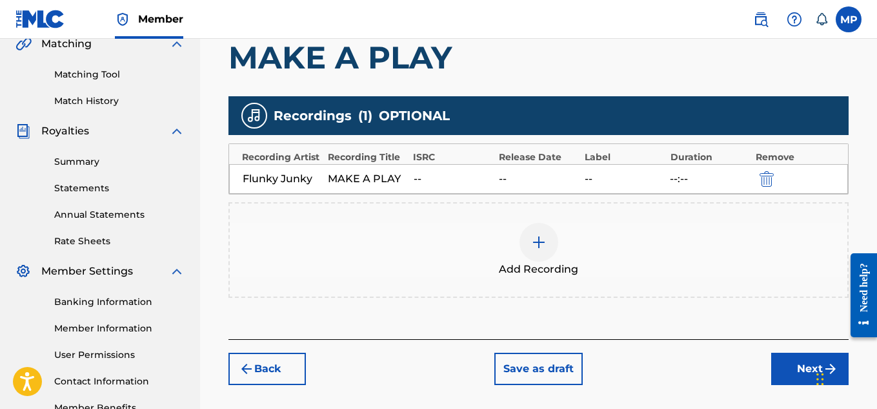
scroll to position [392, 0]
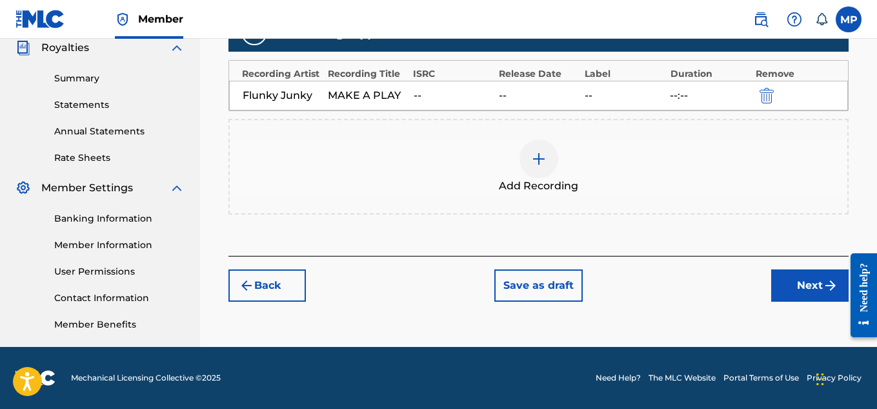
click at [804, 286] on button "Next" at bounding box center [809, 285] width 77 height 32
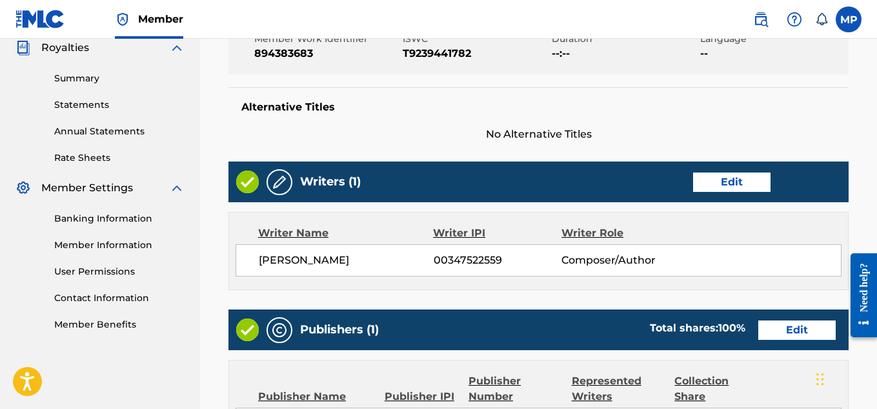
scroll to position [724, 0]
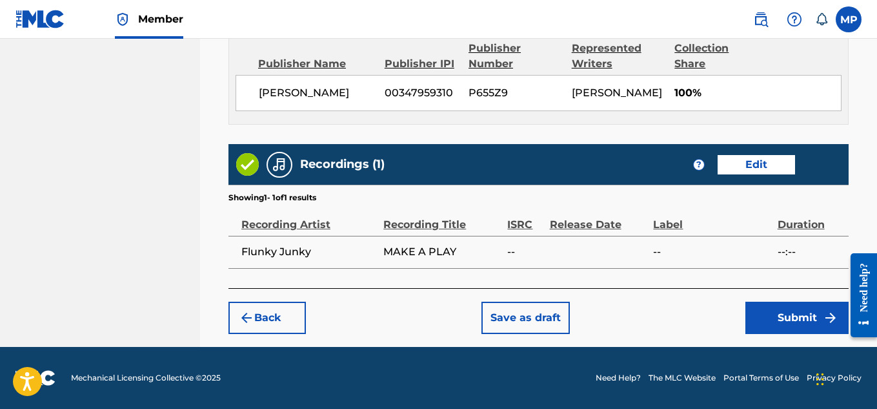
click at [813, 328] on button "Submit" at bounding box center [797, 317] width 103 height 32
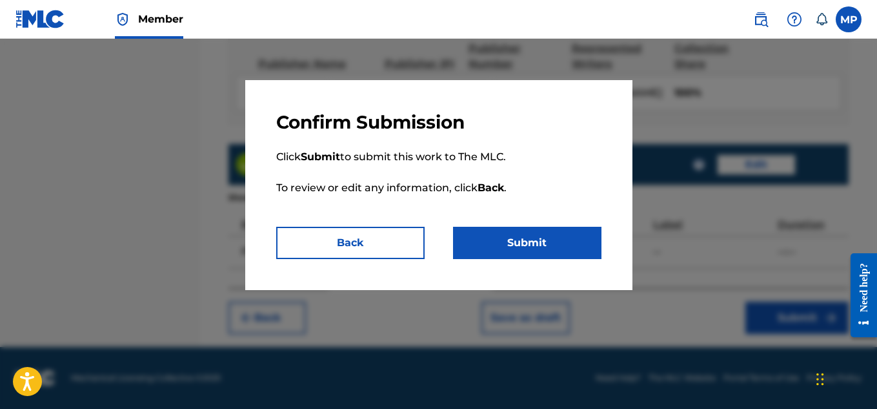
click at [543, 245] on button "Submit" at bounding box center [527, 243] width 148 height 32
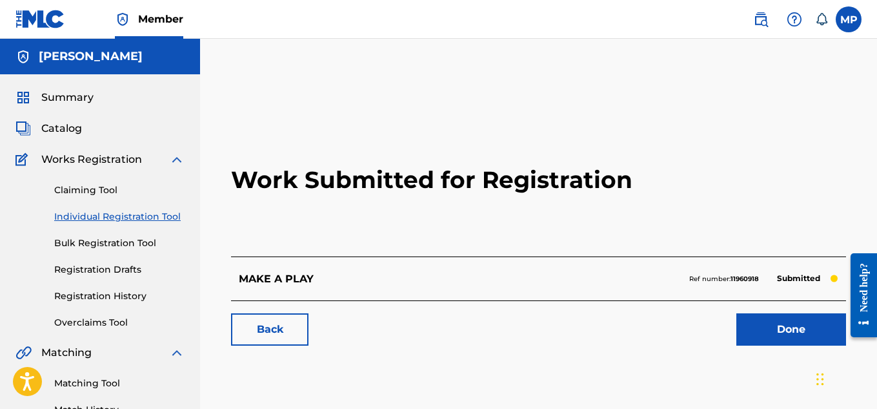
click at [287, 318] on link "Back" at bounding box center [269, 329] width 77 height 32
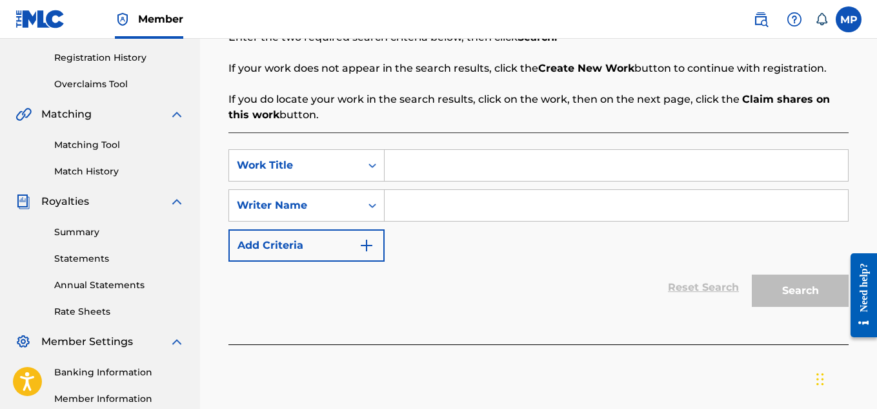
scroll to position [249, 0]
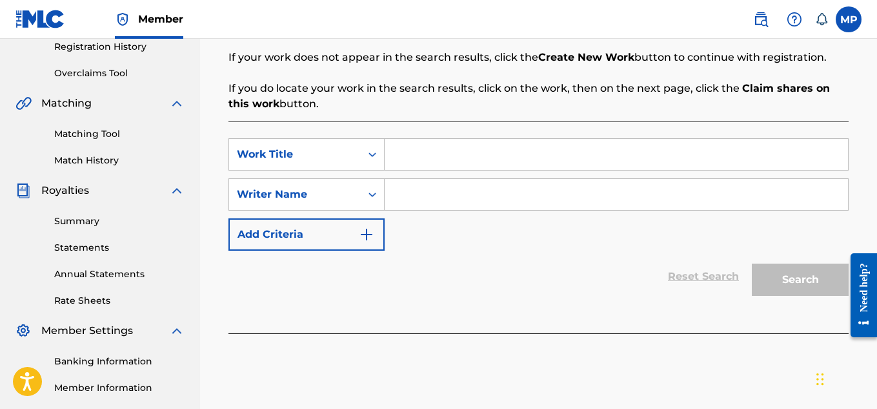
click at [414, 161] on input "Search Form" at bounding box center [616, 154] width 463 height 31
click at [429, 182] on input "Search Form" at bounding box center [616, 194] width 463 height 31
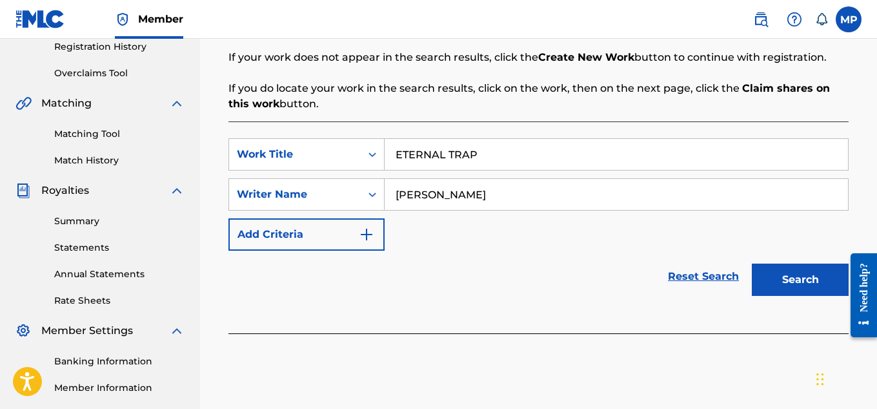
click at [815, 269] on button "Search" at bounding box center [800, 279] width 97 height 32
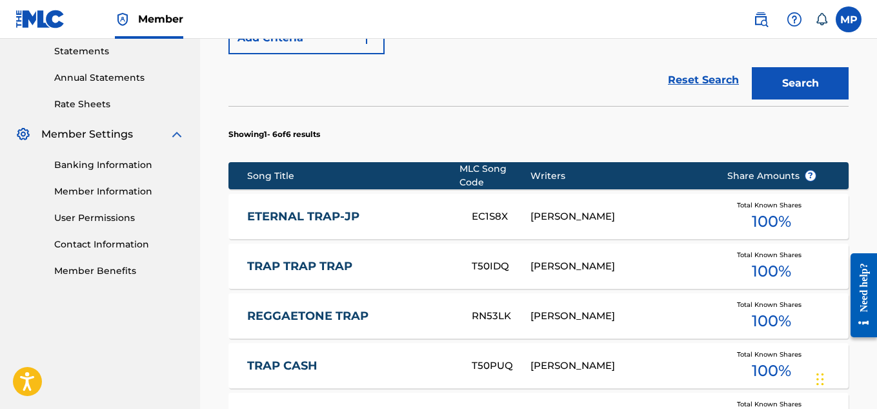
scroll to position [757, 0]
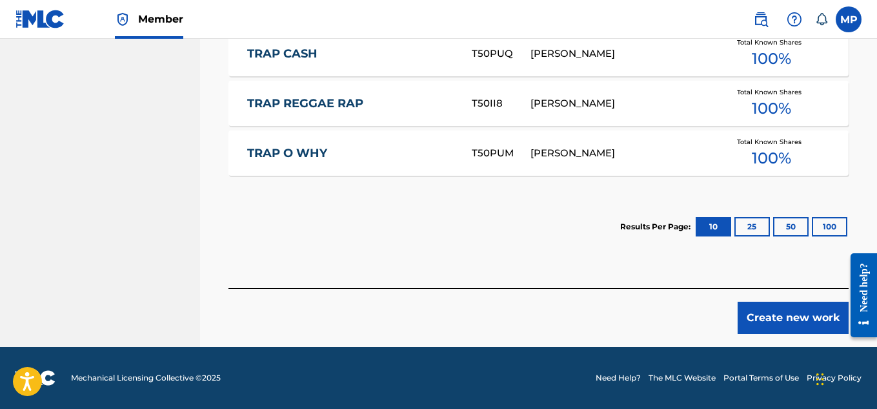
click at [755, 318] on button "Create new work" at bounding box center [793, 317] width 111 height 32
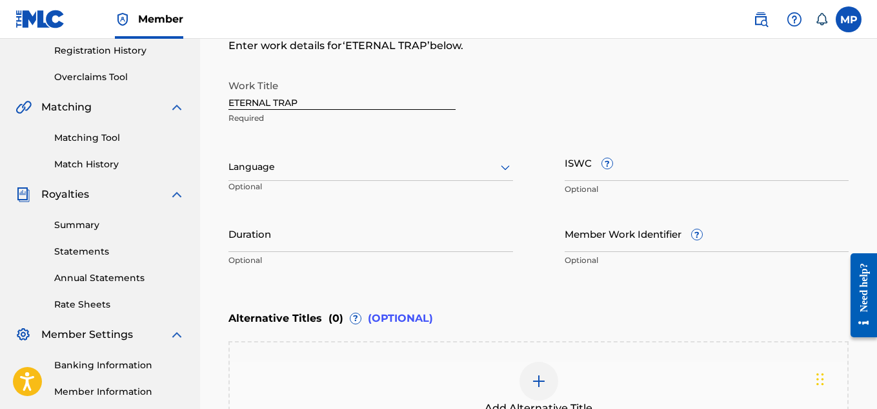
scroll to position [236, 0]
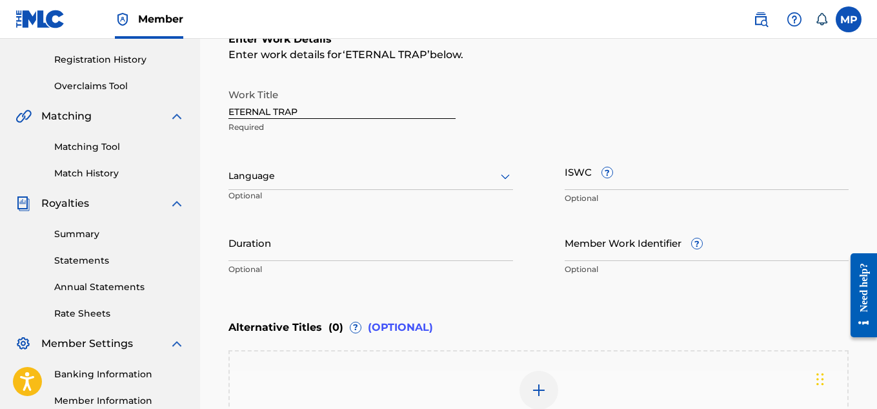
click at [645, 173] on input "ISWC ?" at bounding box center [707, 171] width 285 height 37
click at [602, 241] on input "Member Work Identifier ?" at bounding box center [707, 242] width 285 height 37
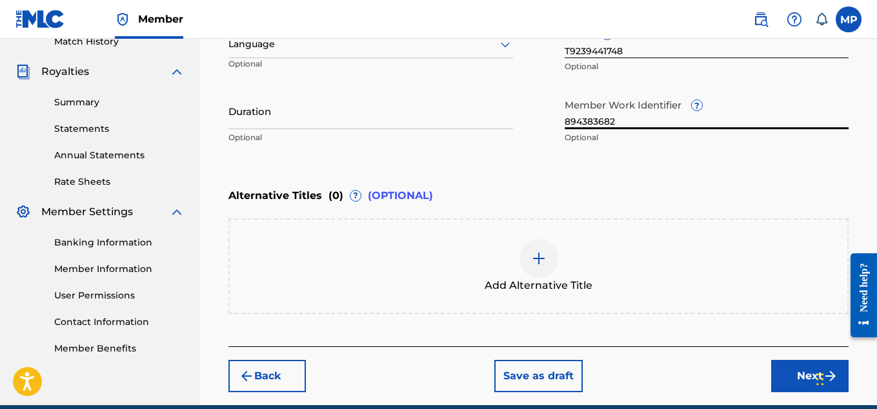
scroll to position [376, 0]
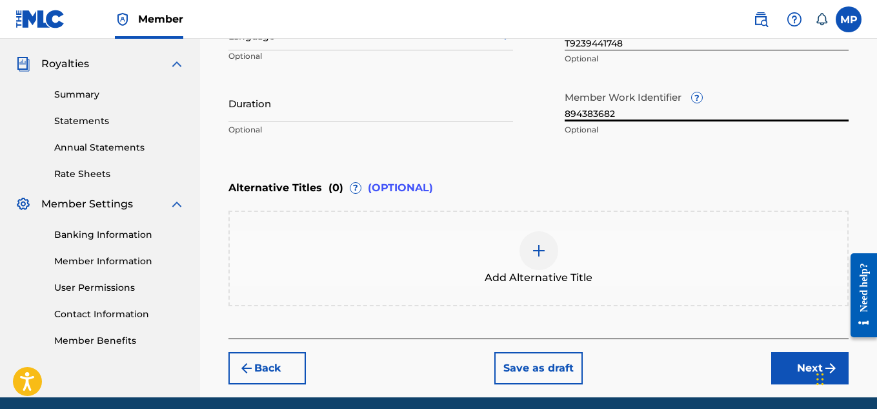
click at [784, 356] on button "Next" at bounding box center [809, 368] width 77 height 32
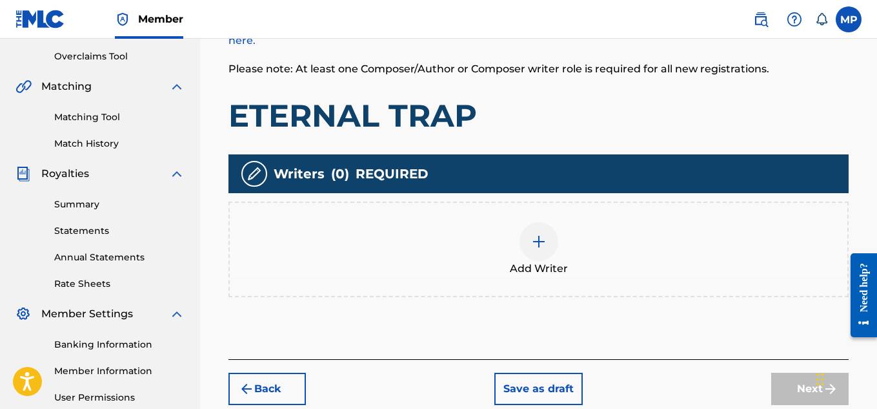
scroll to position [270, 0]
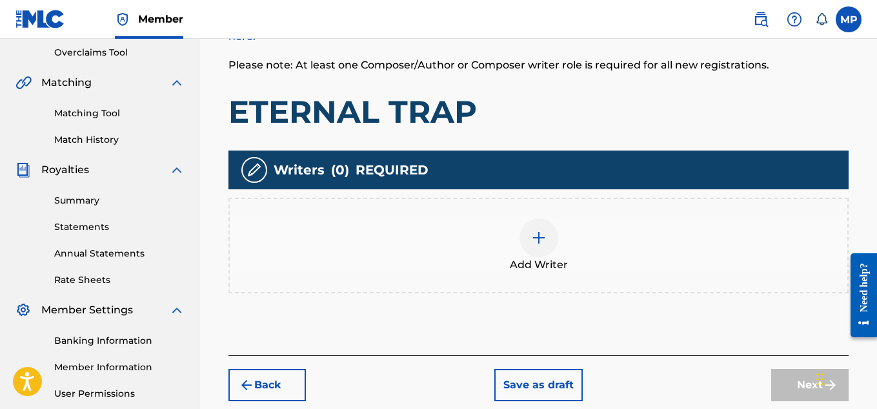
click at [554, 232] on div at bounding box center [539, 237] width 39 height 39
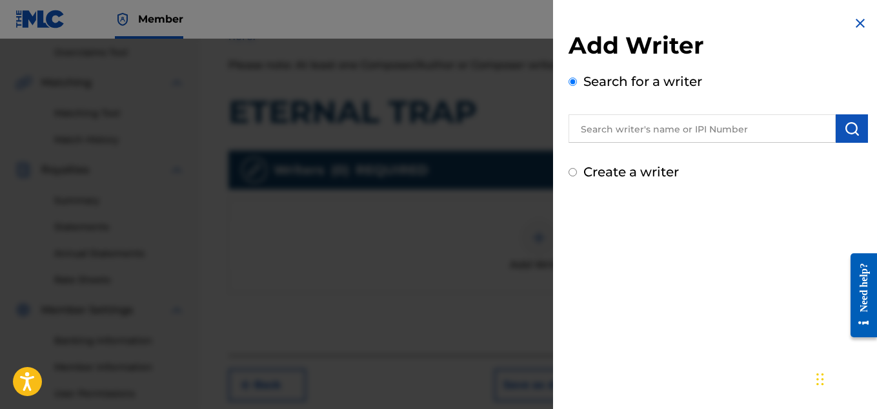
click at [642, 130] on input "text" at bounding box center [702, 128] width 267 height 28
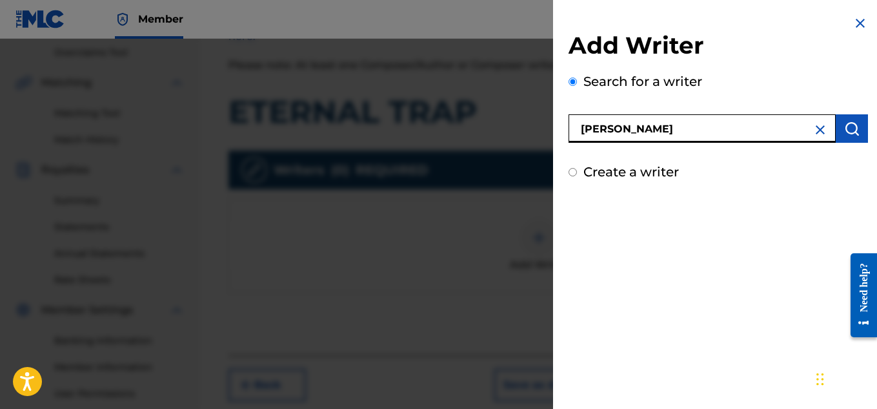
click at [837, 131] on button "submit" at bounding box center [852, 128] width 32 height 28
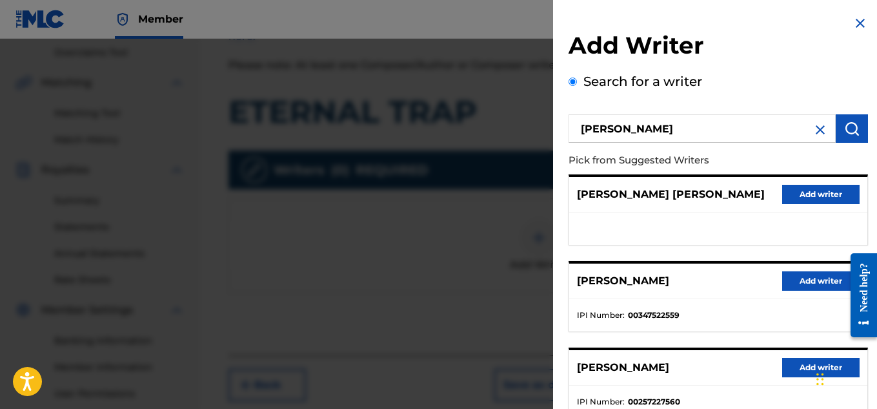
click at [775, 283] on div "MICAH PENNY Add writer" at bounding box center [718, 281] width 298 height 36
click at [785, 283] on button "Add writer" at bounding box center [820, 280] width 77 height 19
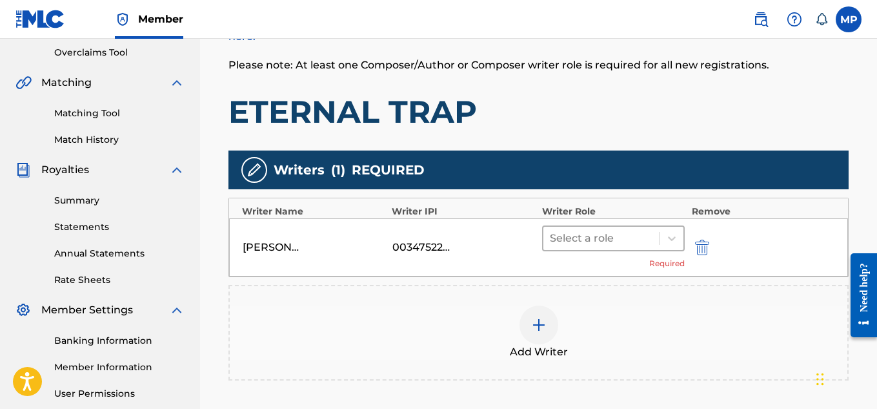
click at [596, 246] on div at bounding box center [602, 238] width 104 height 18
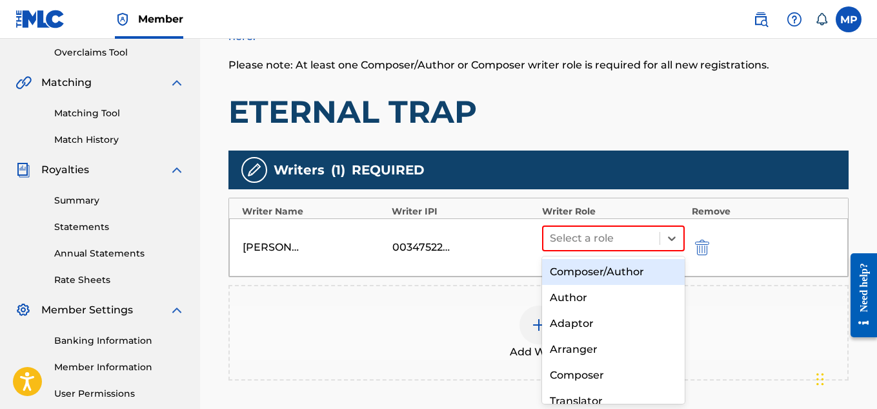
click at [587, 265] on div "Composer/Author" at bounding box center [613, 272] width 143 height 26
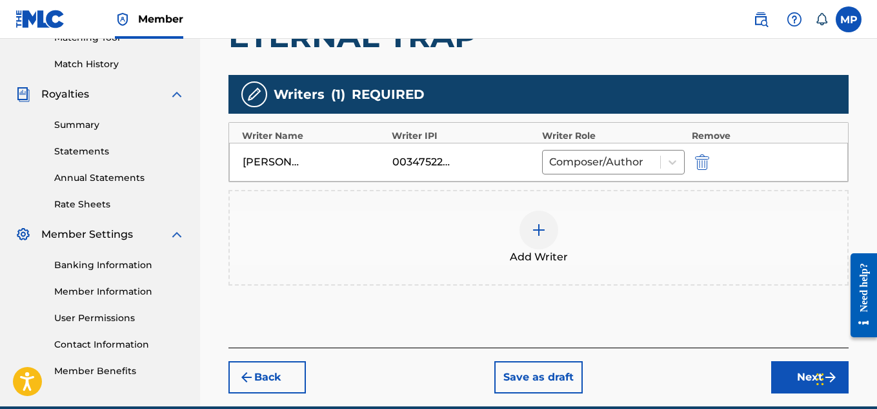
scroll to position [348, 0]
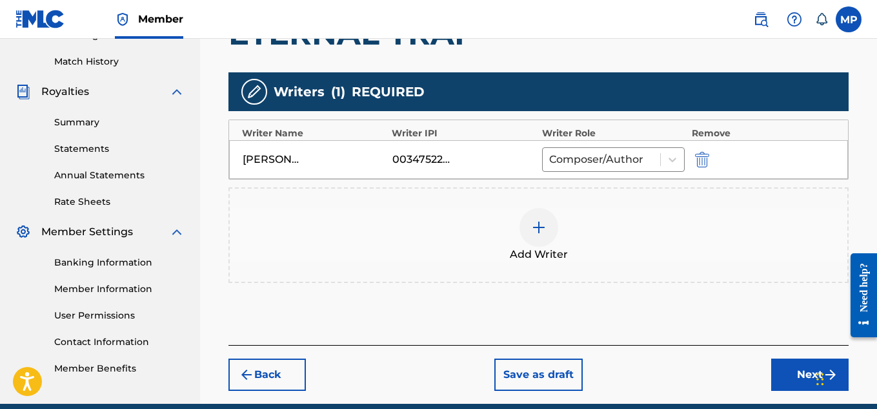
click at [801, 368] on button "Next" at bounding box center [809, 374] width 77 height 32
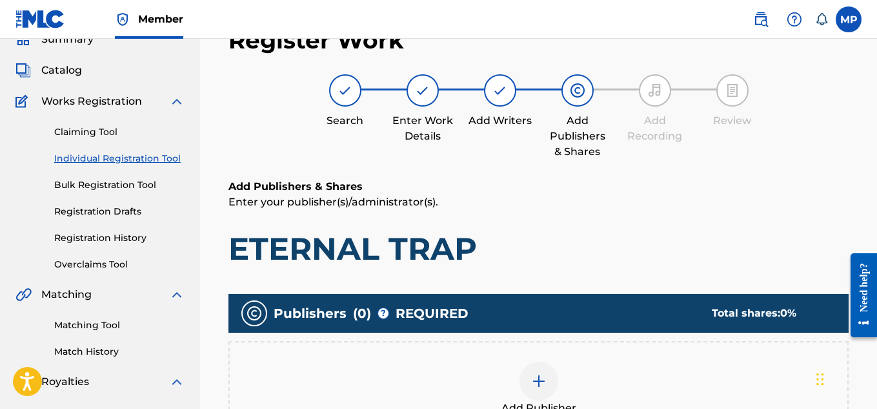
scroll to position [238, 0]
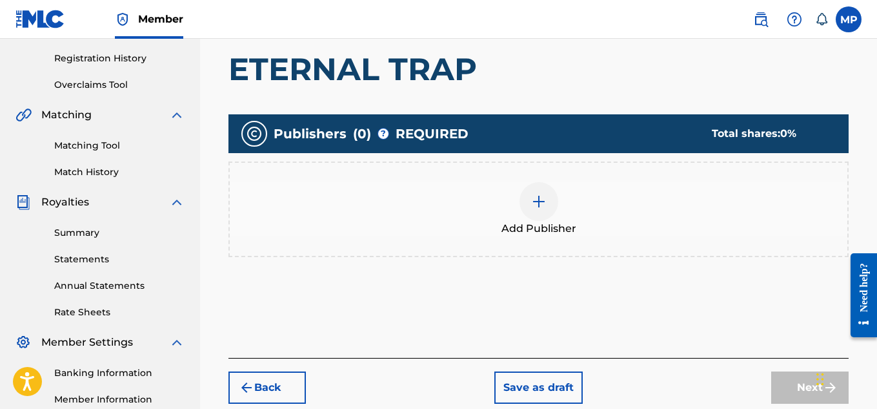
click at [534, 192] on div at bounding box center [539, 201] width 39 height 39
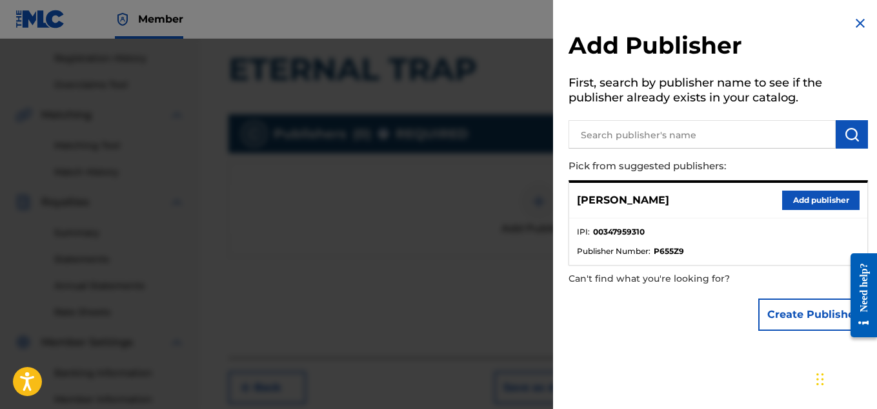
click at [790, 199] on button "Add publisher" at bounding box center [820, 199] width 77 height 19
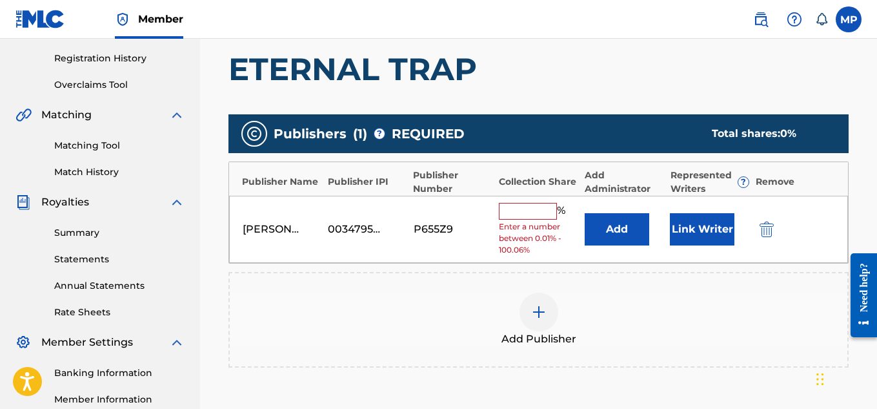
click at [524, 207] on input "text" at bounding box center [528, 211] width 58 height 17
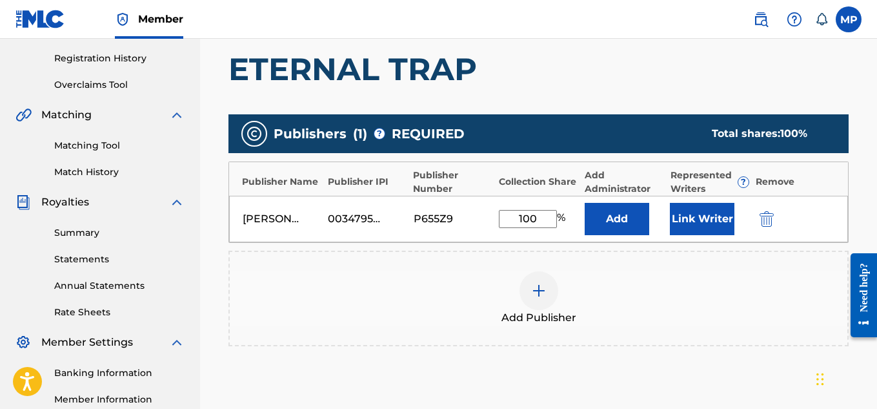
click at [677, 224] on button "Link Writer" at bounding box center [702, 219] width 65 height 32
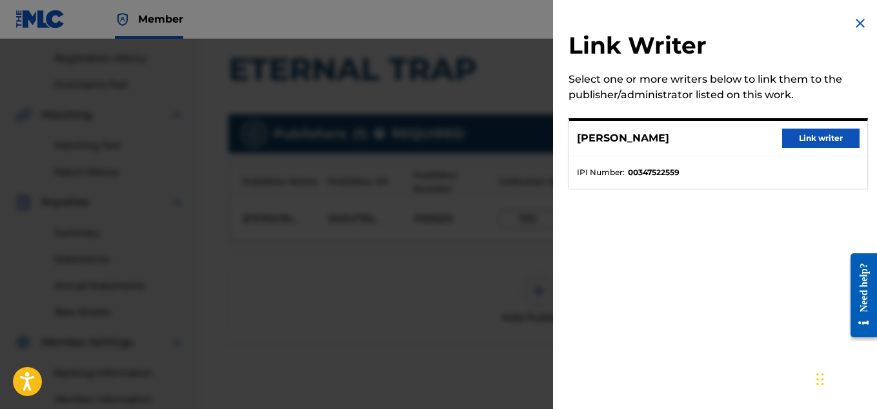
scroll to position [305, 0]
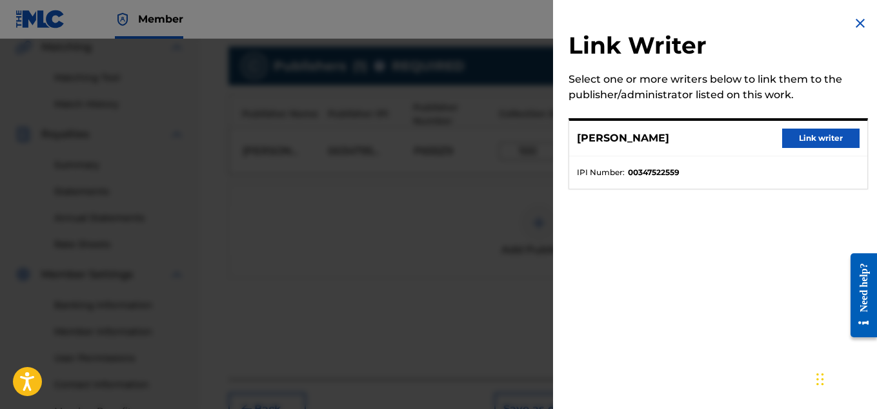
click at [791, 145] on button "Link writer" at bounding box center [820, 137] width 77 height 19
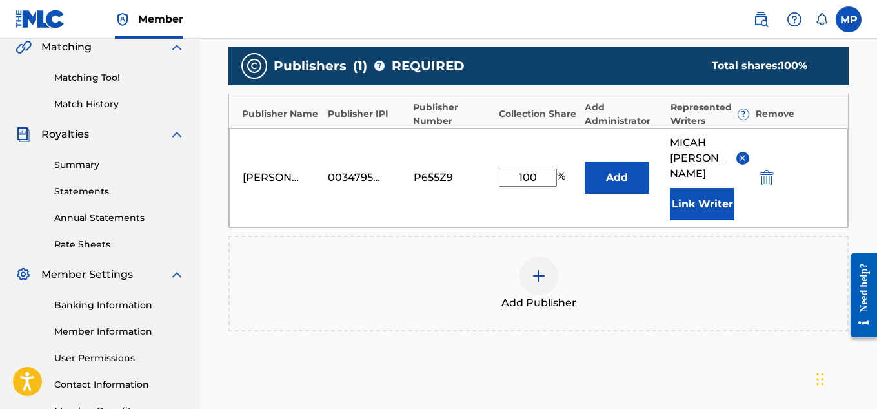
scroll to position [403, 0]
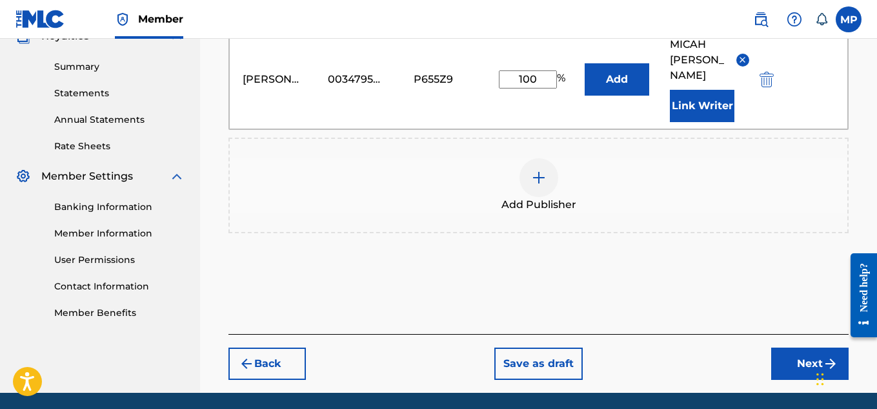
click at [778, 347] on button "Next" at bounding box center [809, 363] width 77 height 32
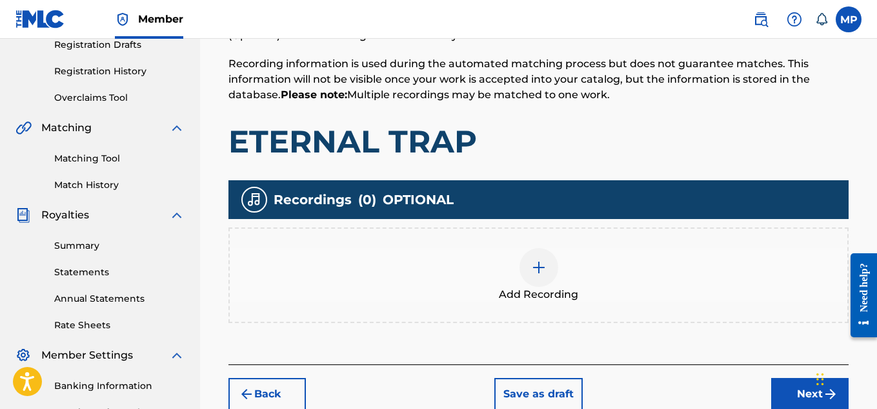
scroll to position [243, 0]
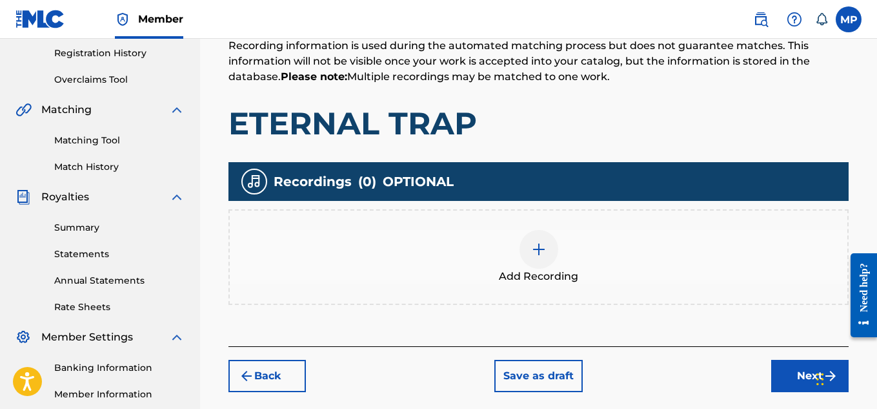
click at [561, 261] on div "Add Recording" at bounding box center [539, 257] width 618 height 54
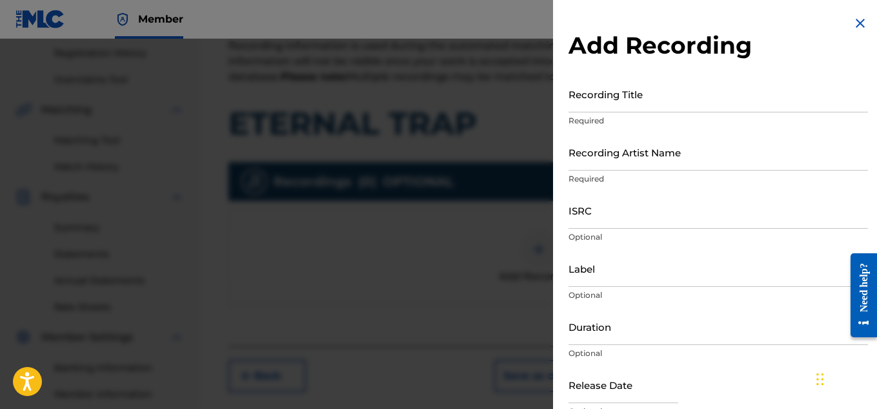
click at [614, 154] on input "Recording Artist Name" at bounding box center [719, 152] width 300 height 37
click at [615, 100] on input "Recording Title" at bounding box center [719, 94] width 300 height 37
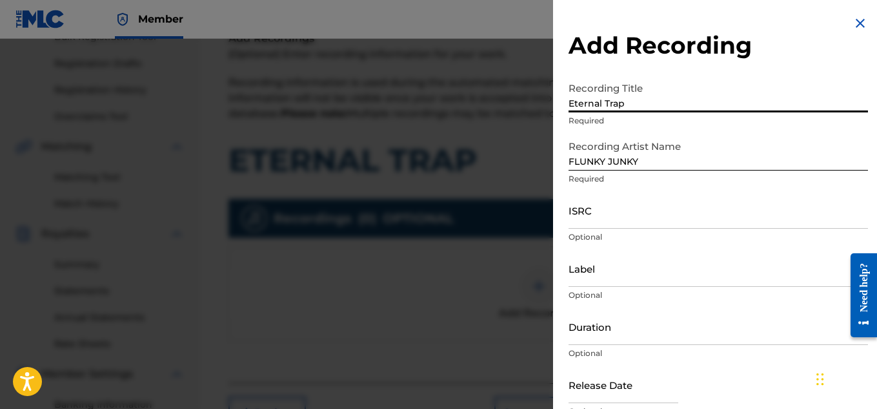
scroll to position [63, 0]
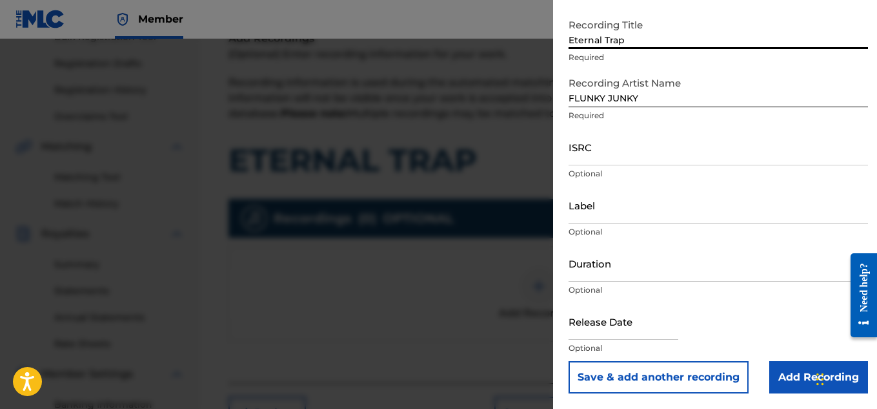
click at [802, 371] on input "Add Recording" at bounding box center [818, 377] width 99 height 32
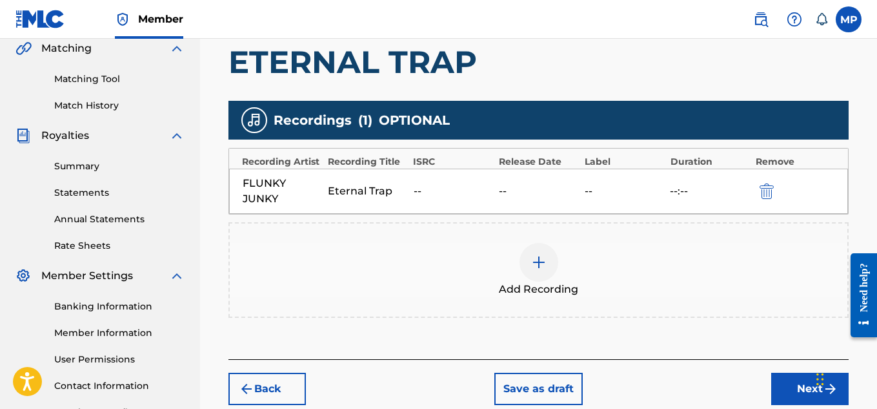
scroll to position [374, 0]
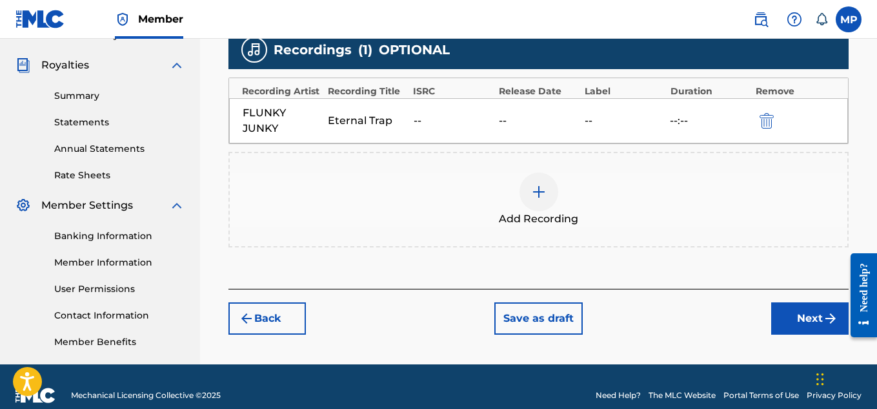
click at [816, 321] on button "Next" at bounding box center [809, 318] width 77 height 32
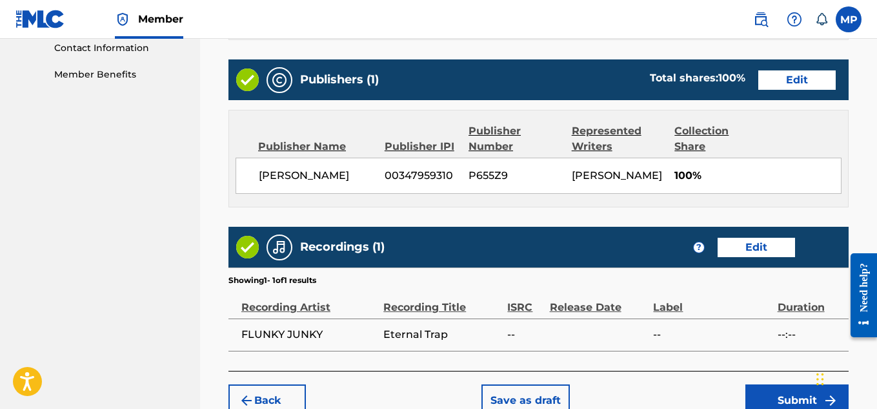
scroll to position [724, 0]
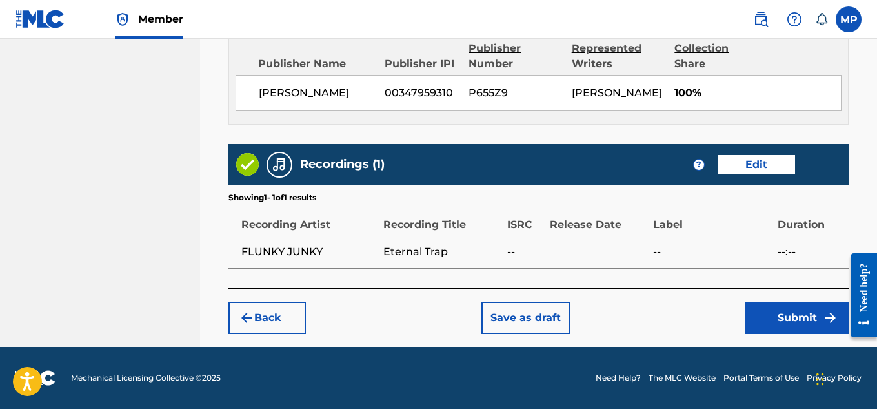
click at [755, 310] on button "Submit" at bounding box center [797, 317] width 103 height 32
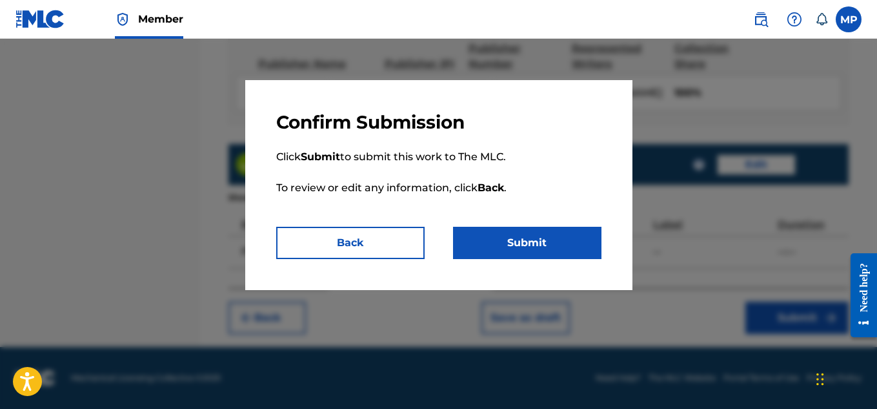
click at [494, 246] on button "Submit" at bounding box center [527, 243] width 148 height 32
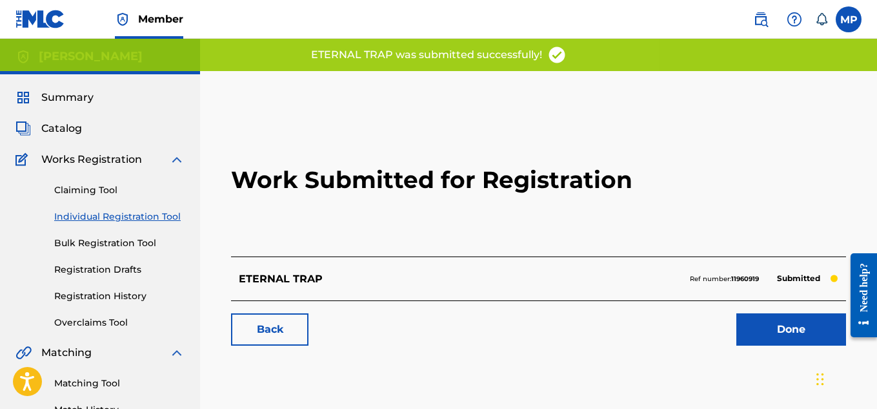
click at [306, 317] on link "Back" at bounding box center [269, 329] width 77 height 32
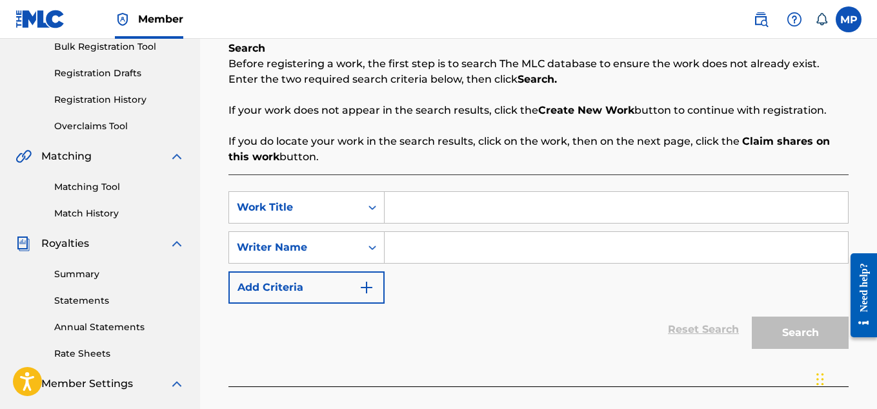
scroll to position [197, 0]
click at [407, 203] on input "Search Form" at bounding box center [616, 206] width 463 height 31
click at [427, 241] on input "Search Form" at bounding box center [616, 246] width 463 height 31
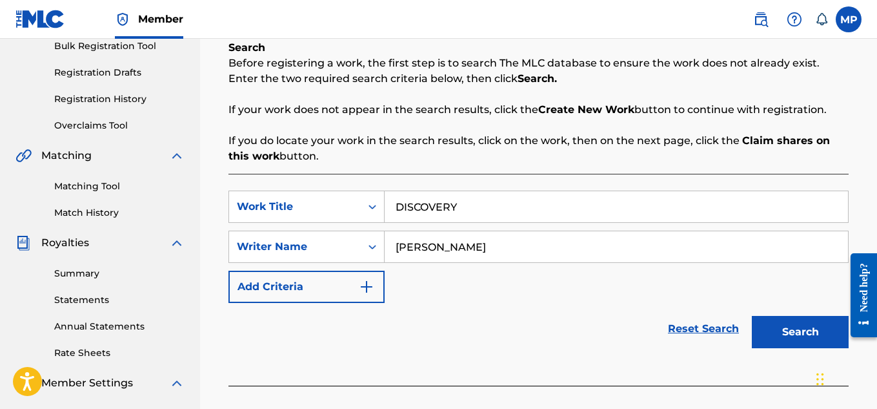
click at [783, 345] on button "Search" at bounding box center [800, 332] width 97 height 32
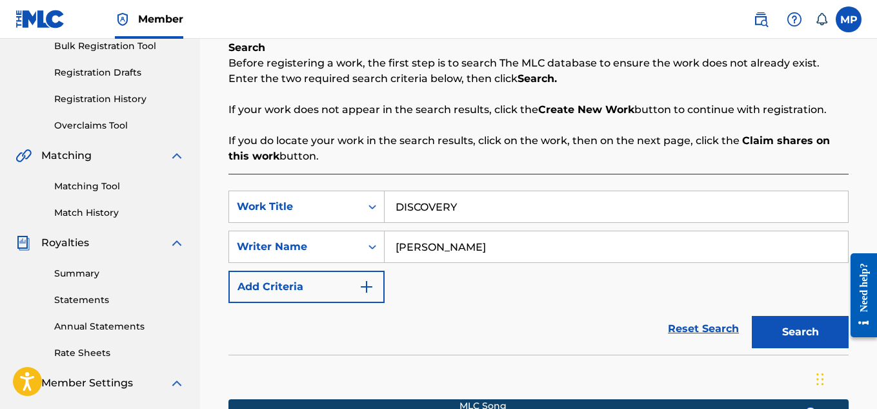
scroll to position [418, 0]
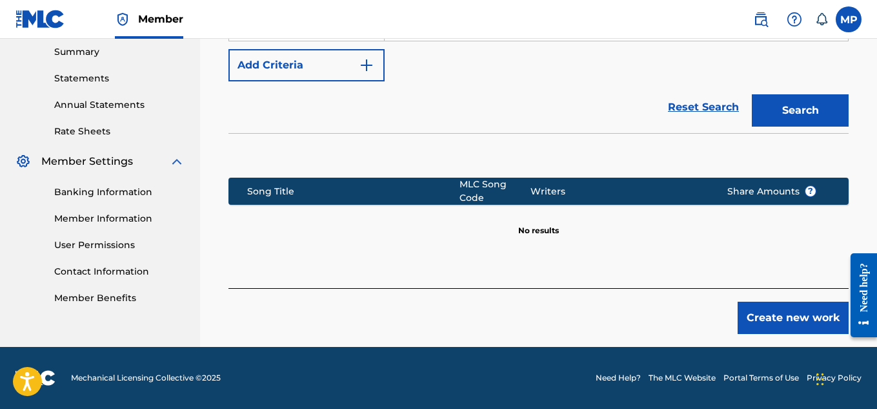
click at [763, 314] on button "Create new work" at bounding box center [793, 317] width 111 height 32
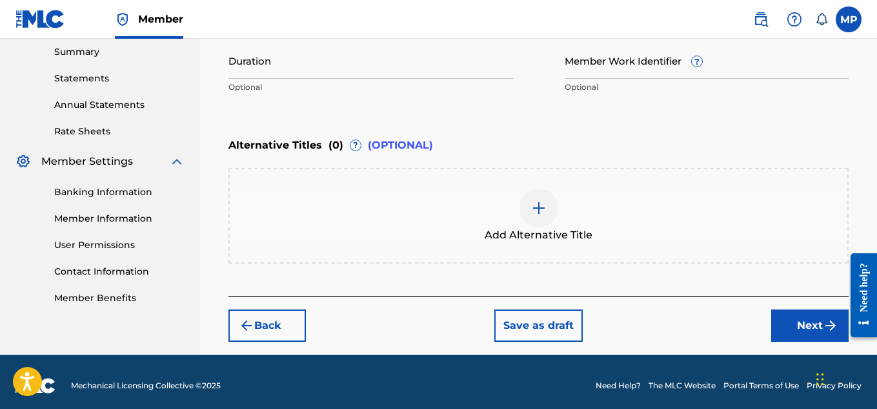
scroll to position [240, 0]
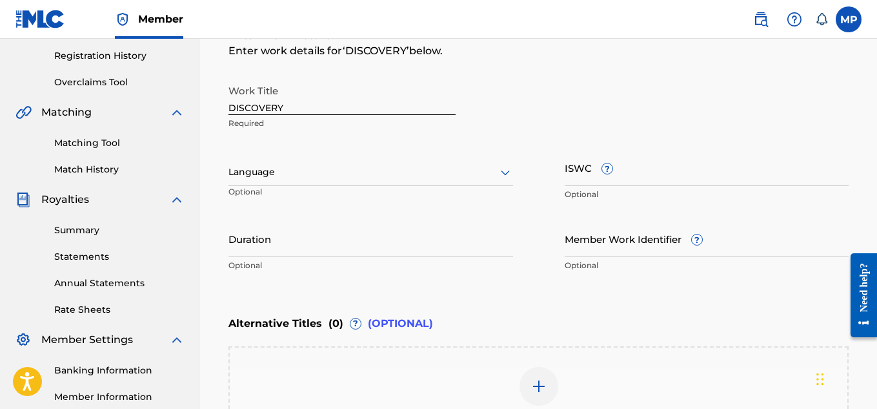
click at [626, 179] on input "ISWC ?" at bounding box center [707, 167] width 285 height 37
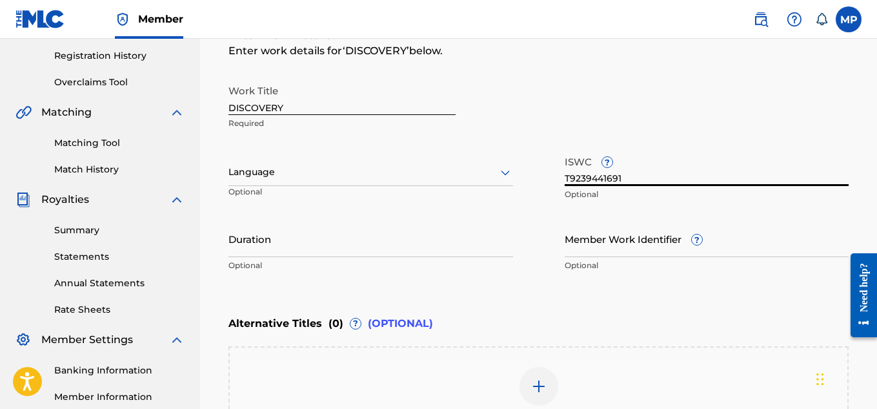
click at [625, 245] on input "Member Work Identifier ?" at bounding box center [707, 238] width 285 height 37
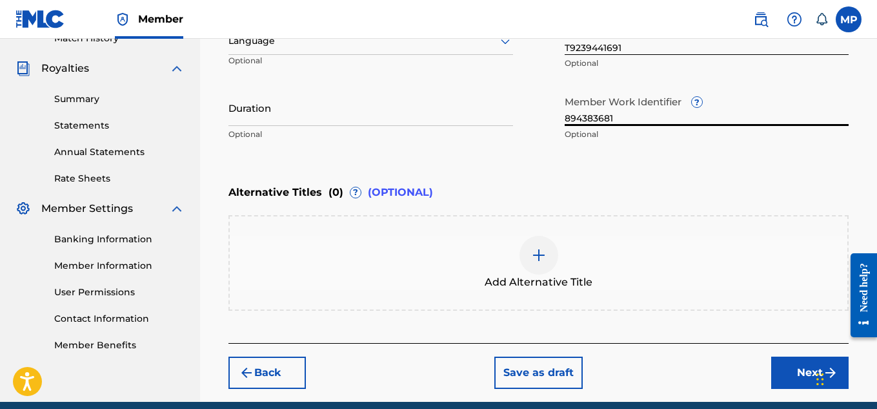
scroll to position [426, 0]
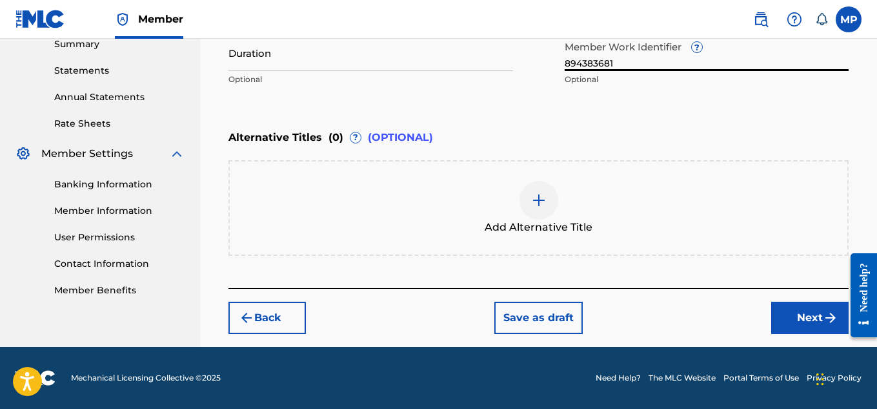
click at [783, 314] on button "Next" at bounding box center [809, 317] width 77 height 32
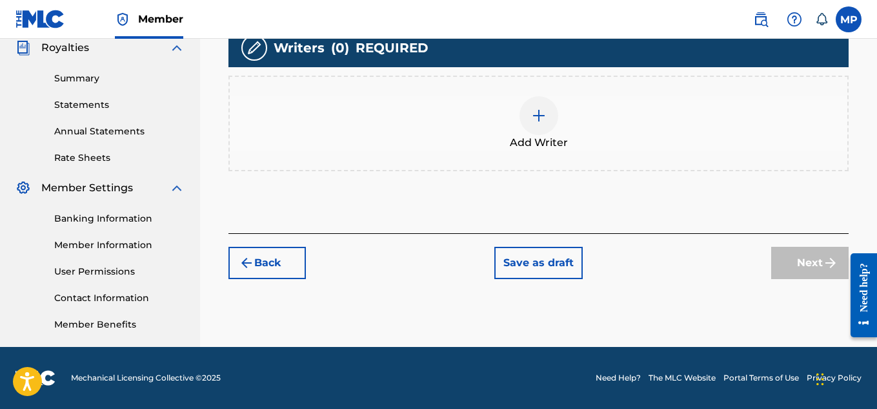
scroll to position [392, 0]
click at [551, 114] on div at bounding box center [539, 115] width 39 height 39
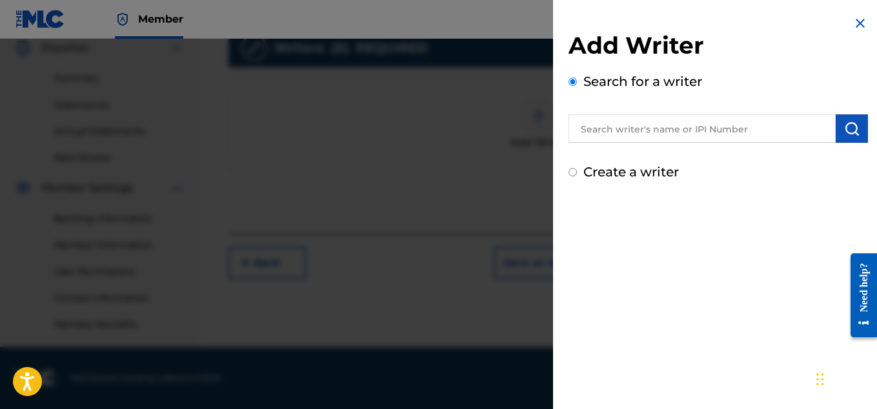
click at [651, 141] on input "text" at bounding box center [702, 128] width 267 height 28
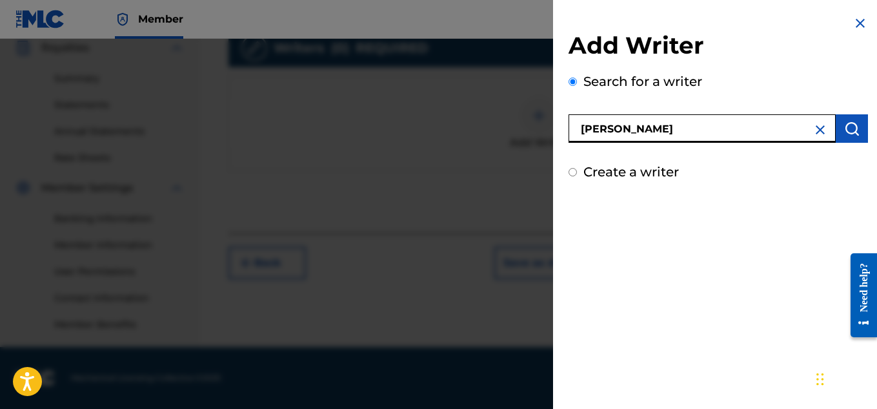
click at [859, 139] on button "submit" at bounding box center [852, 128] width 32 height 28
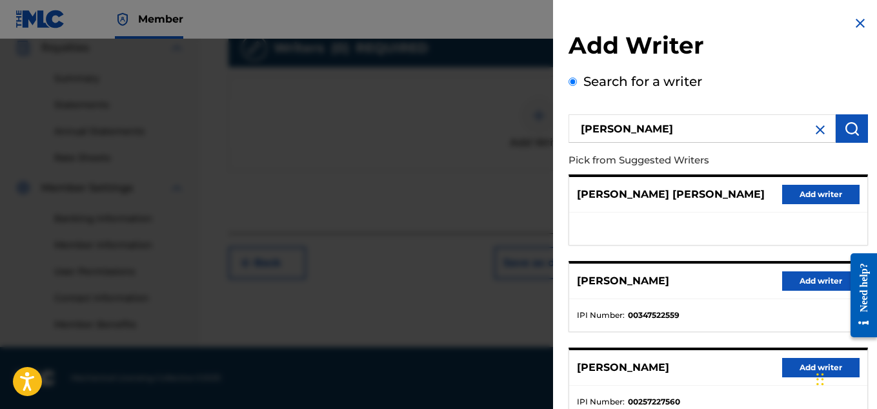
click at [787, 283] on button "Add writer" at bounding box center [820, 280] width 77 height 19
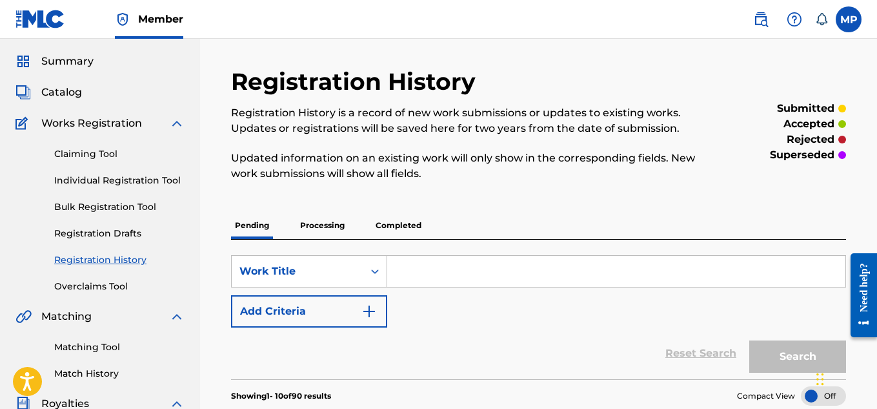
scroll to position [37, 0]
click at [396, 225] on p "Completed" at bounding box center [399, 224] width 54 height 27
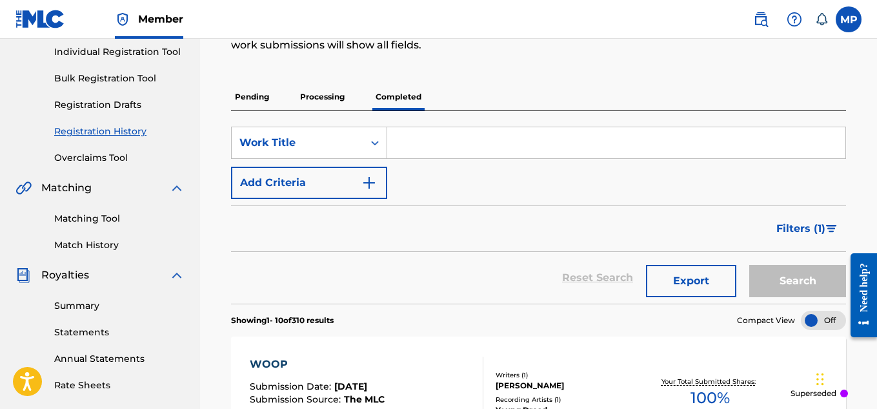
scroll to position [161, 0]
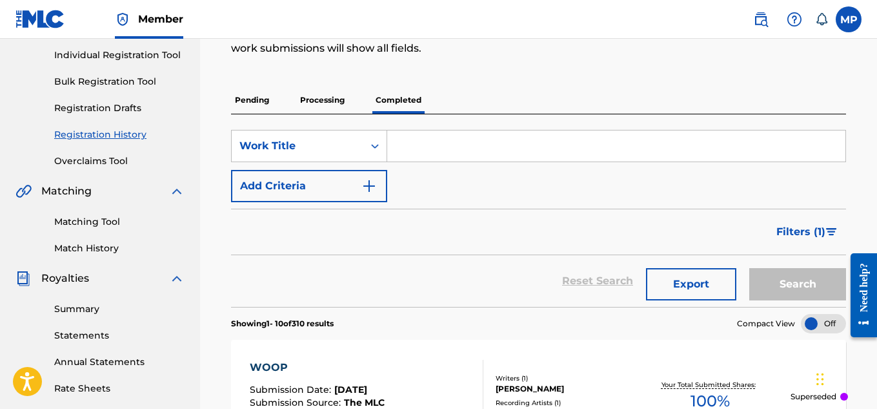
click at [506, 140] on input "Search Form" at bounding box center [616, 145] width 458 height 31
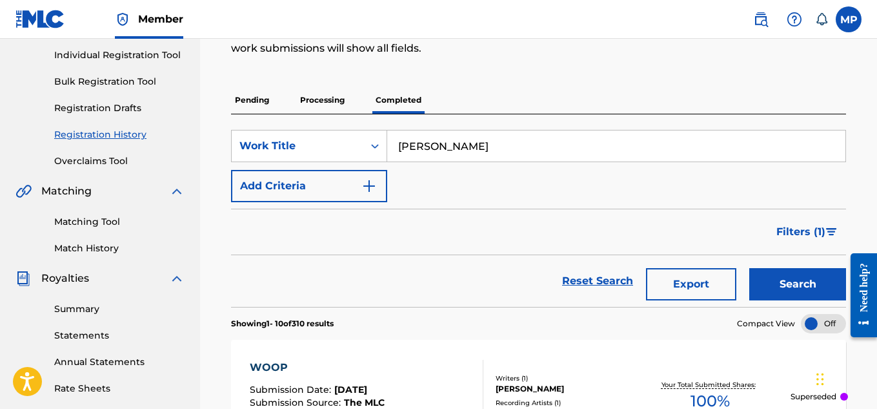
type input "[PERSON_NAME]"
click at [788, 269] on button "Search" at bounding box center [797, 284] width 97 height 32
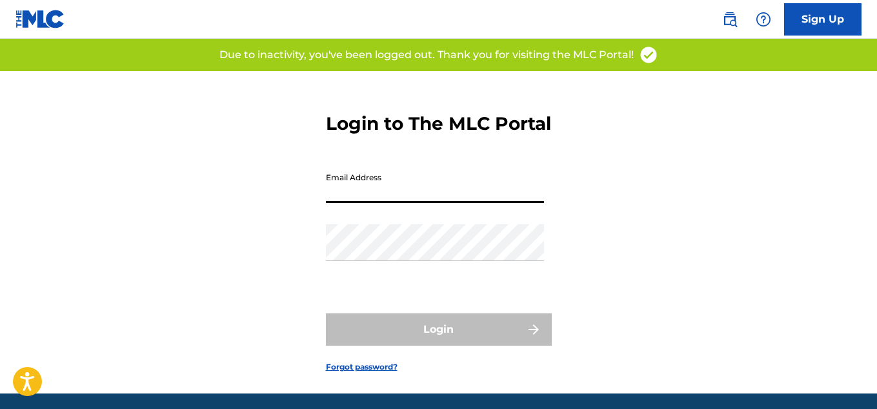
click at [513, 203] on input "Email Address" at bounding box center [435, 184] width 218 height 37
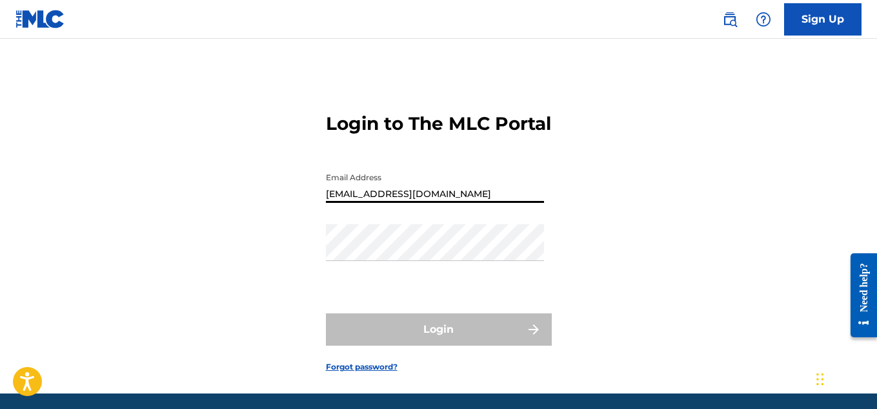
type input "[EMAIL_ADDRESS][DOMAIN_NAME]"
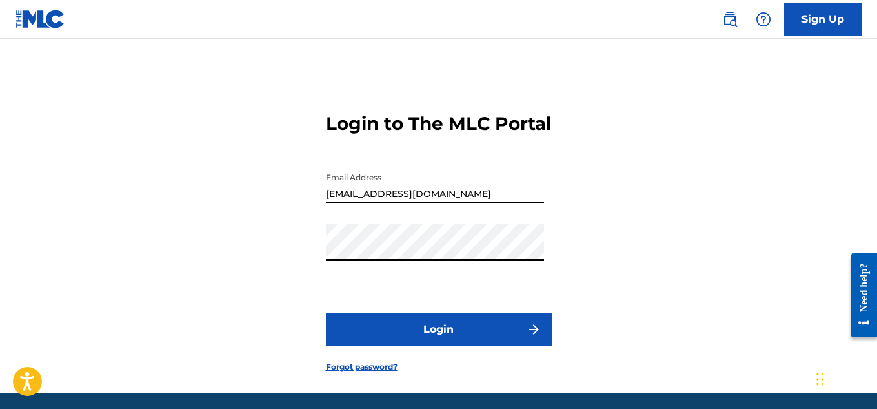
click at [520, 334] on form "Login to The MLC Portal Email Address youngdread@youngdread.com Password Login …" at bounding box center [439, 232] width 226 height 322
click at [514, 340] on button "Login" at bounding box center [439, 329] width 226 height 32
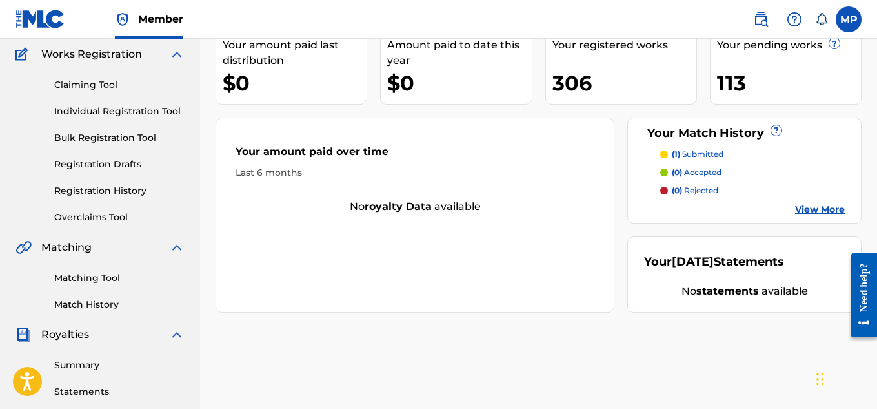
scroll to position [104, 0]
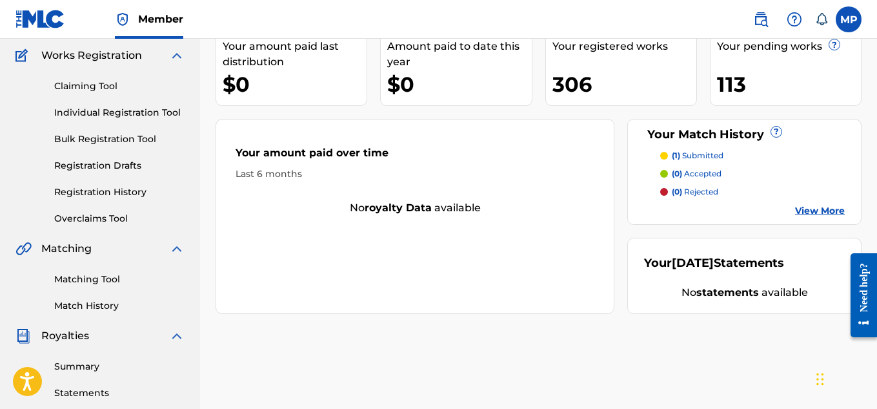
click at [110, 189] on link "Registration History" at bounding box center [119, 192] width 130 height 14
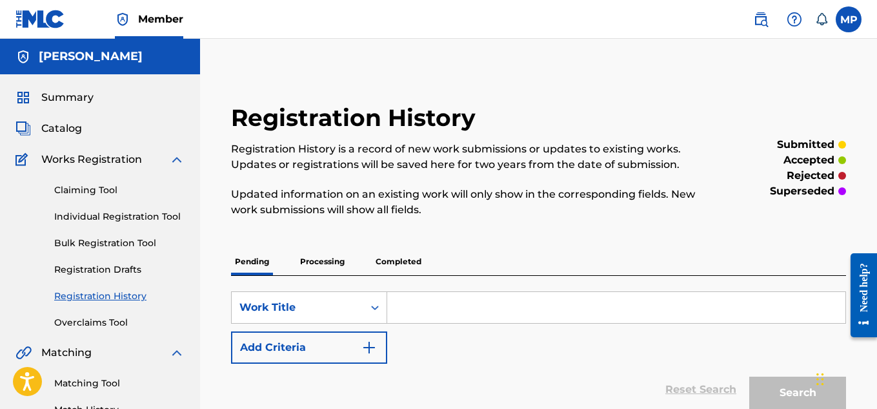
click at [402, 262] on p "Completed" at bounding box center [399, 261] width 54 height 27
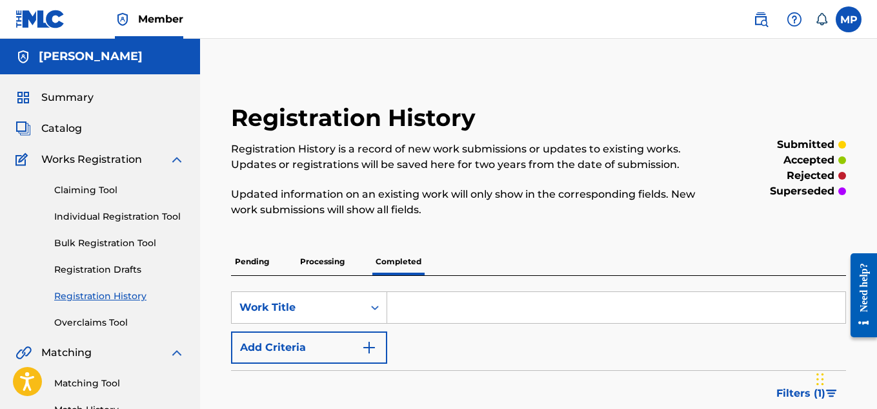
click at [449, 303] on input "Search Form" at bounding box center [616, 307] width 458 height 31
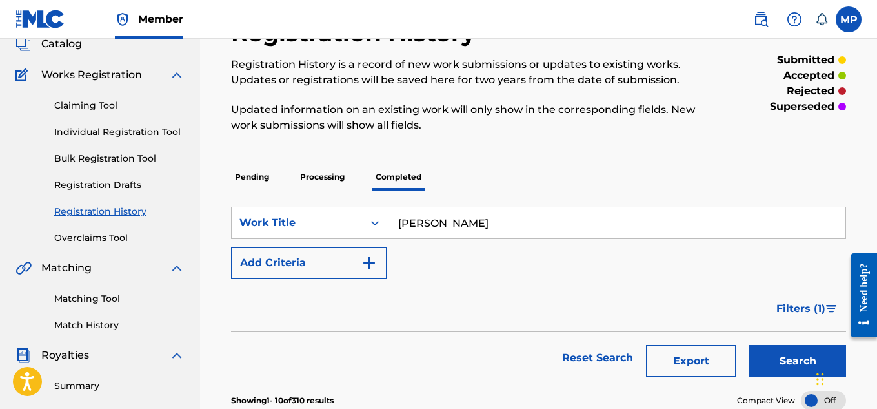
scroll to position [95, 0]
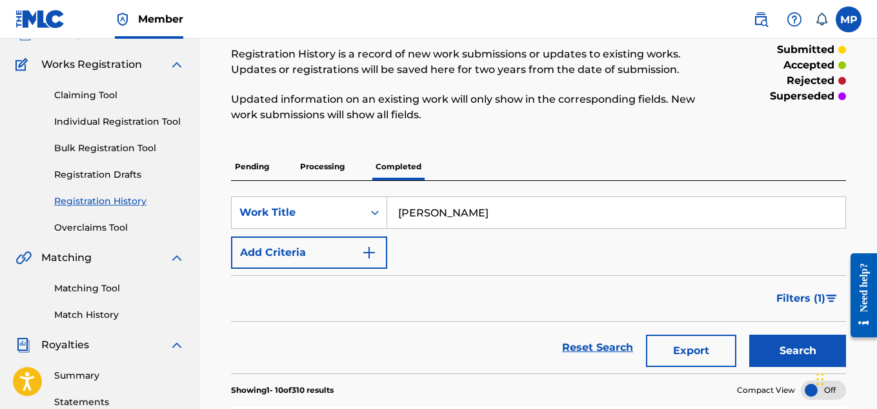
type input "[PERSON_NAME]"
click at [797, 351] on button "Search" at bounding box center [797, 350] width 97 height 32
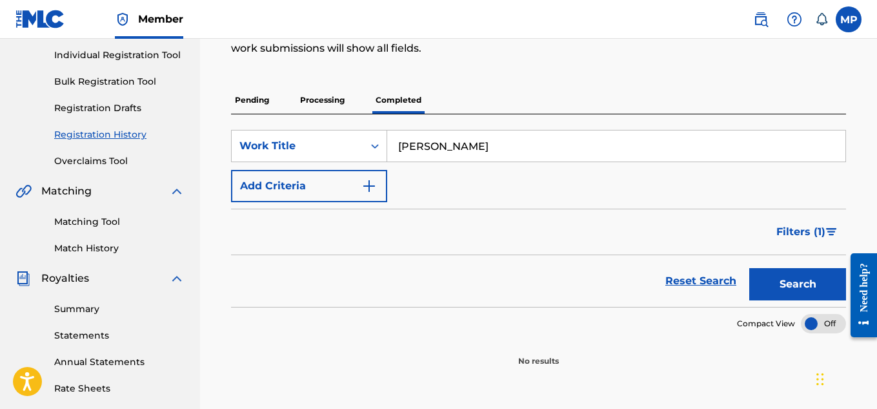
scroll to position [140, 0]
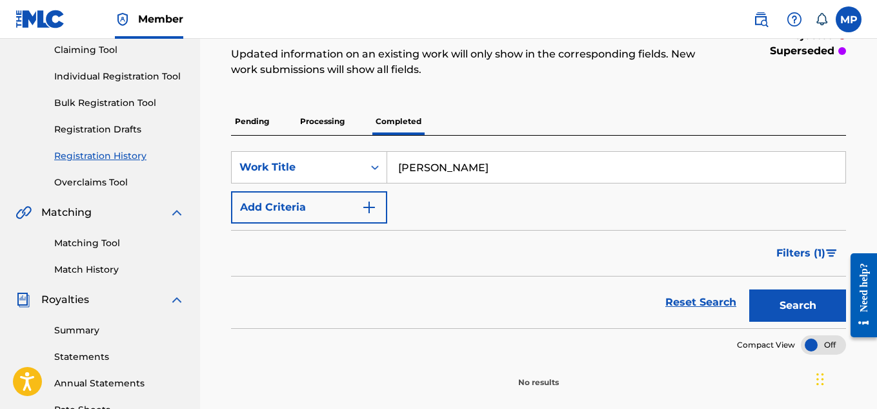
click at [332, 125] on p "Processing" at bounding box center [322, 121] width 52 height 27
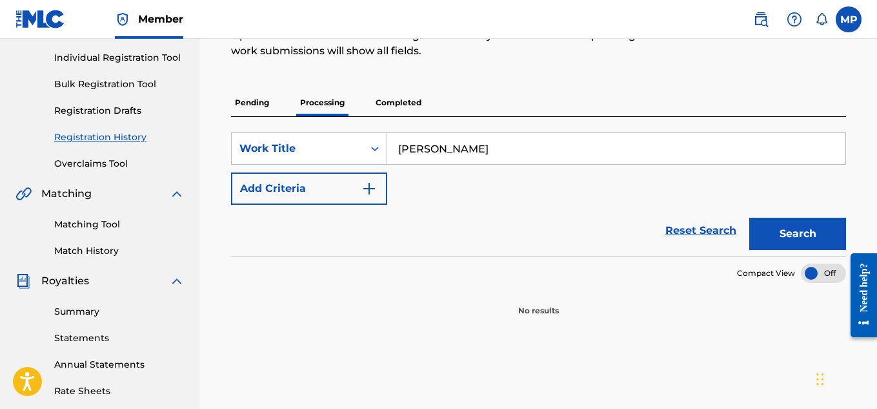
scroll to position [165, 0]
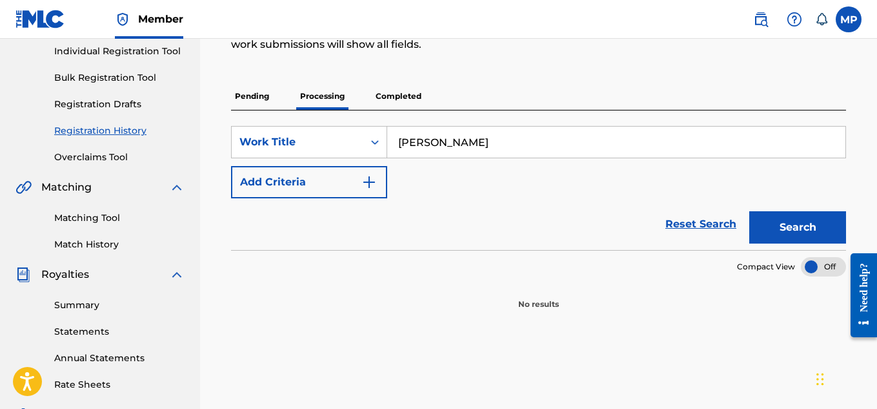
click at [768, 232] on button "Search" at bounding box center [797, 227] width 97 height 32
click at [262, 89] on p "Pending" at bounding box center [252, 96] width 42 height 27
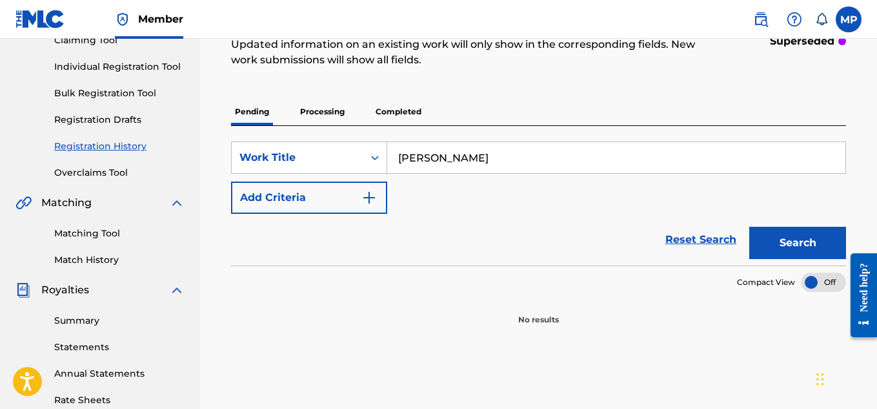
scroll to position [152, 0]
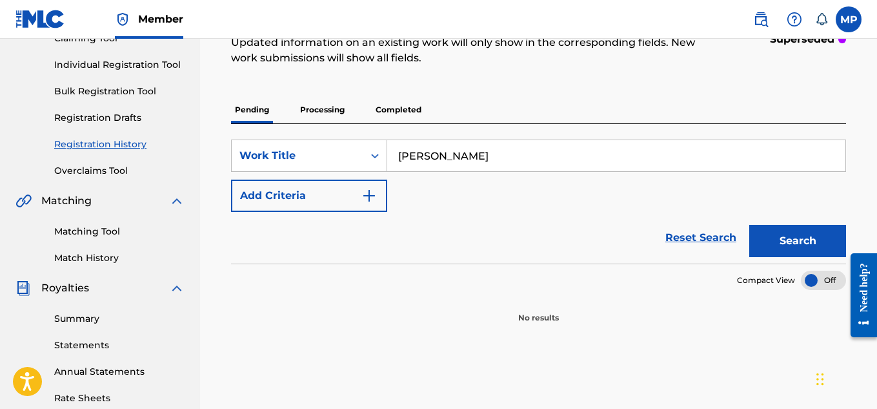
click at [799, 238] on button "Search" at bounding box center [797, 241] width 97 height 32
click at [469, 160] on input "[PERSON_NAME]" at bounding box center [616, 155] width 458 height 31
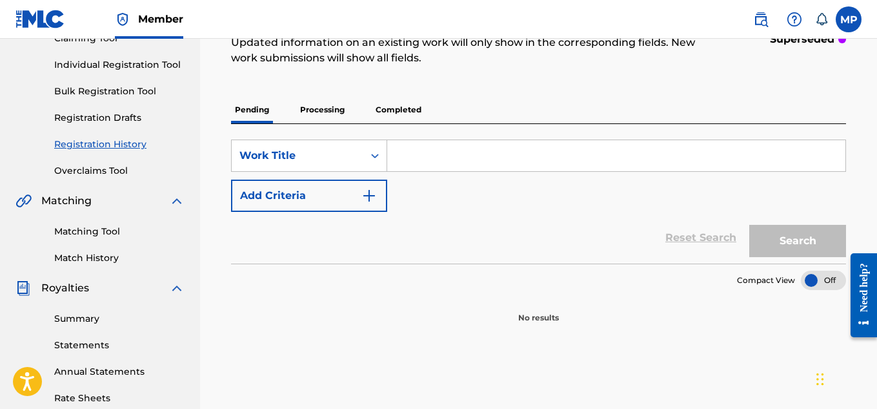
click at [393, 111] on p "Completed" at bounding box center [399, 109] width 54 height 27
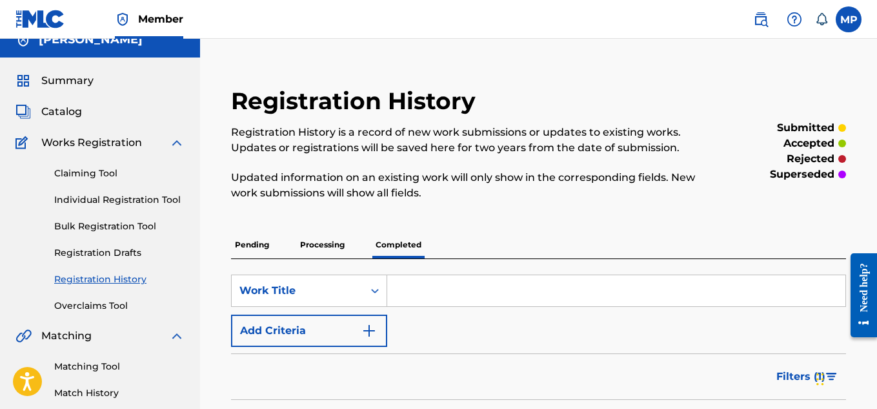
scroll to position [15, 0]
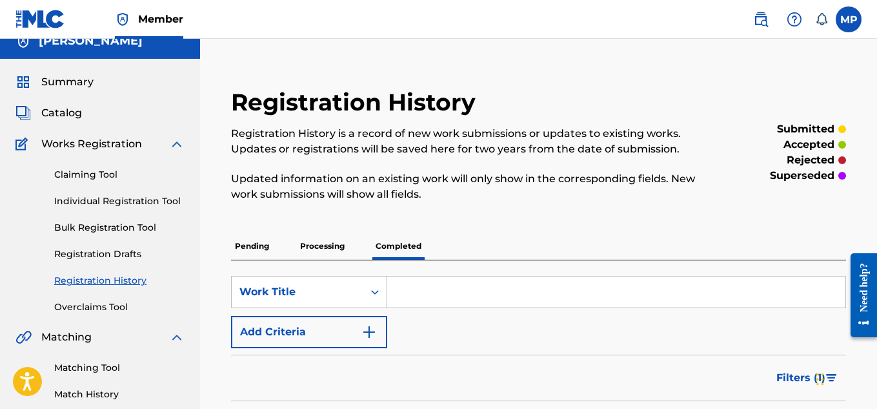
click at [335, 241] on p "Processing" at bounding box center [322, 245] width 52 height 27
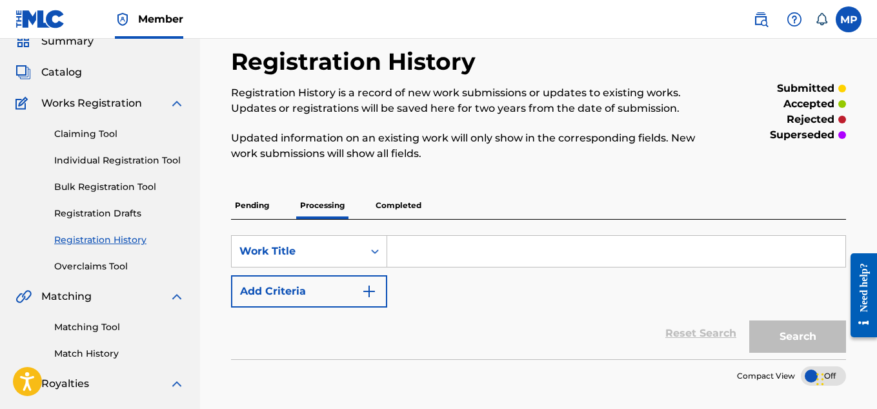
scroll to position [59, 0]
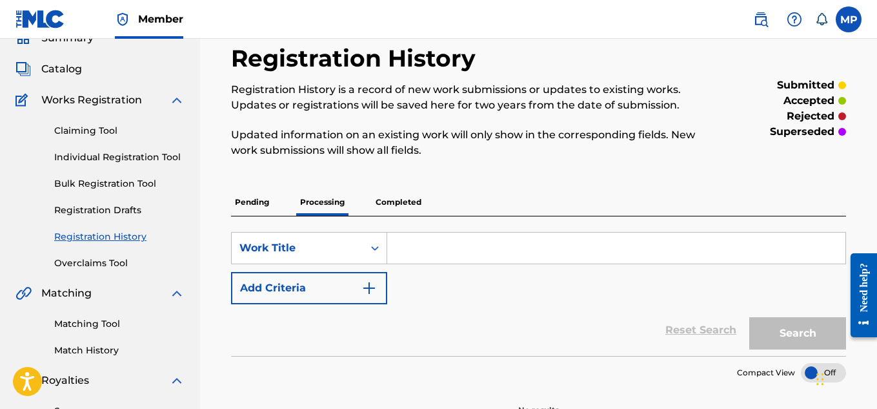
click at [130, 211] on link "Registration Drafts" at bounding box center [119, 210] width 130 height 14
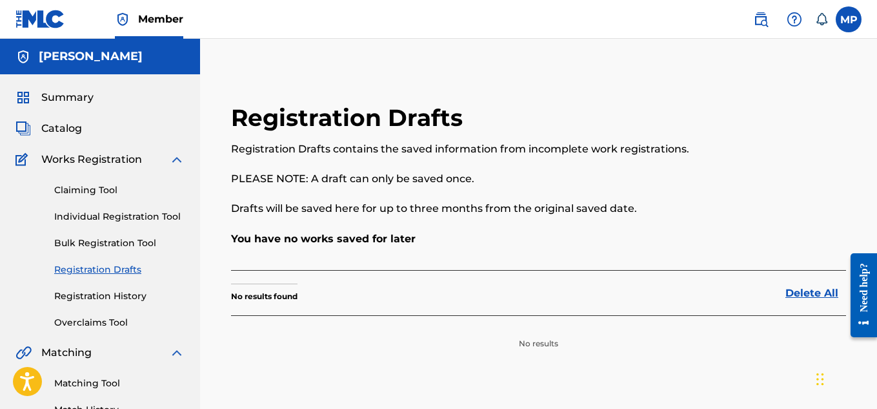
click at [104, 296] on link "Registration History" at bounding box center [119, 296] width 130 height 14
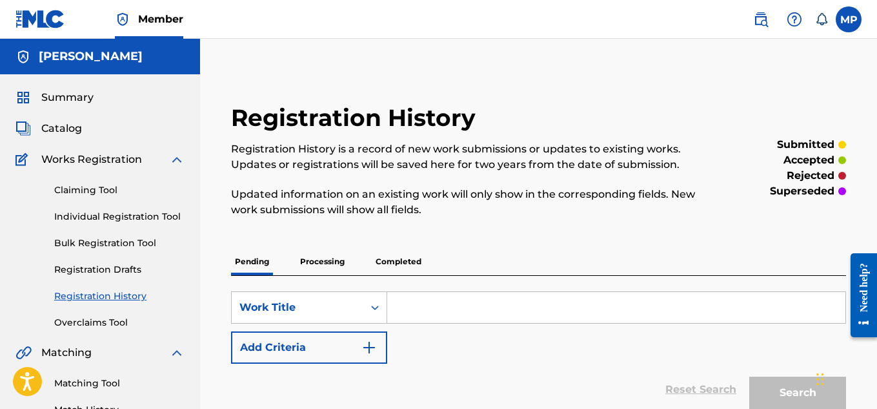
click at [101, 216] on link "Individual Registration Tool" at bounding box center [119, 217] width 130 height 14
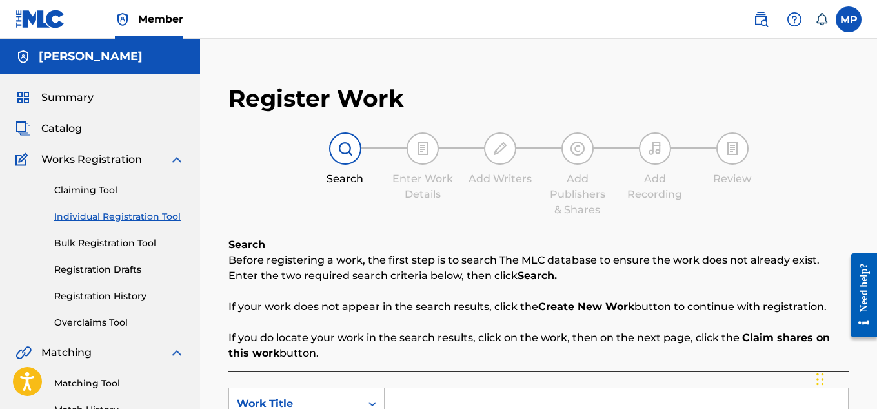
click at [72, 124] on span "Catalog" at bounding box center [61, 128] width 41 height 15
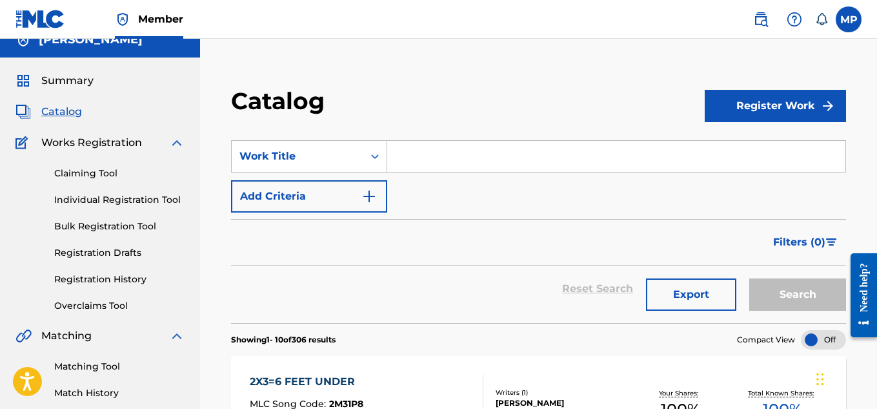
scroll to position [12, 0]
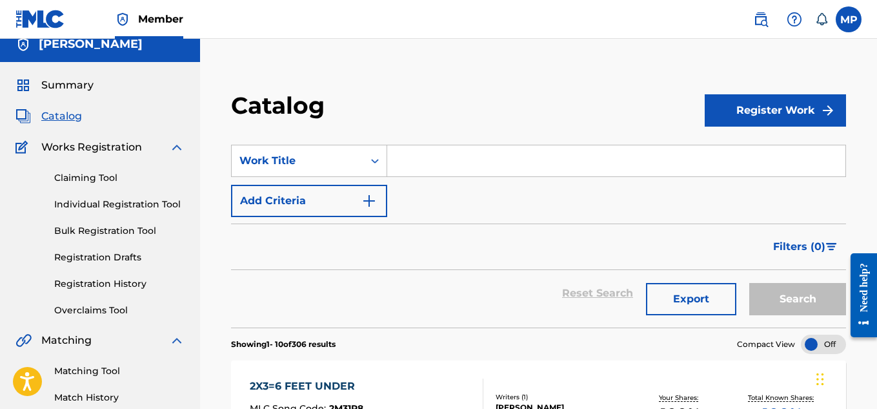
click at [435, 159] on input "Search Form" at bounding box center [616, 160] width 458 height 31
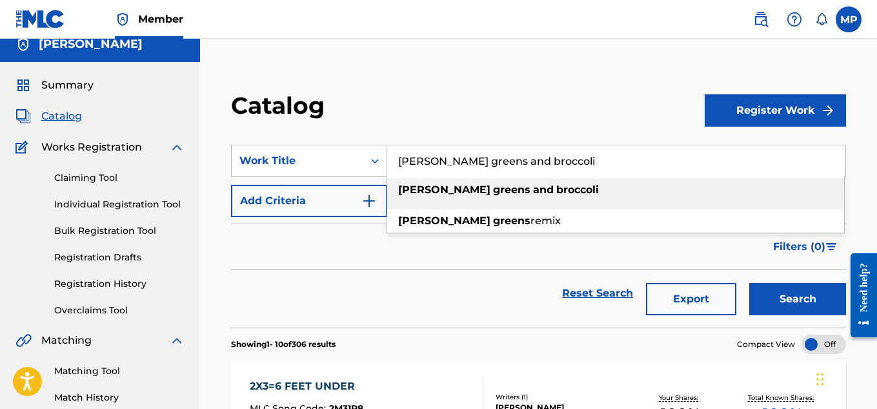
type input "collard greens and broccoli"
click at [533, 192] on strong "and" at bounding box center [543, 189] width 21 height 12
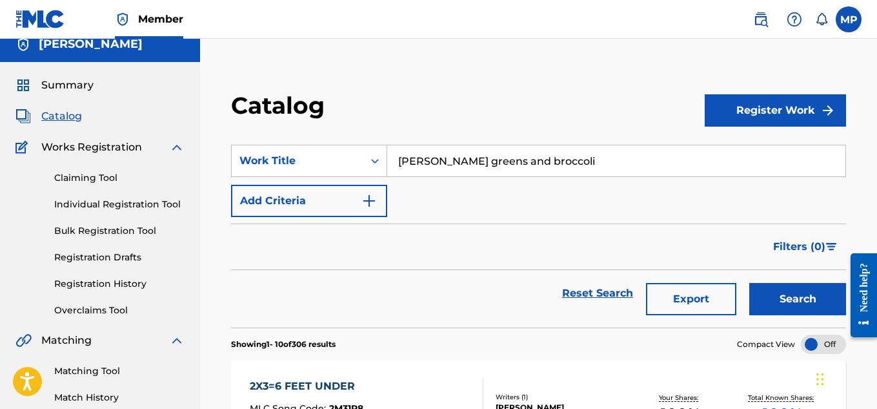
click at [770, 284] on button "Search" at bounding box center [797, 299] width 97 height 32
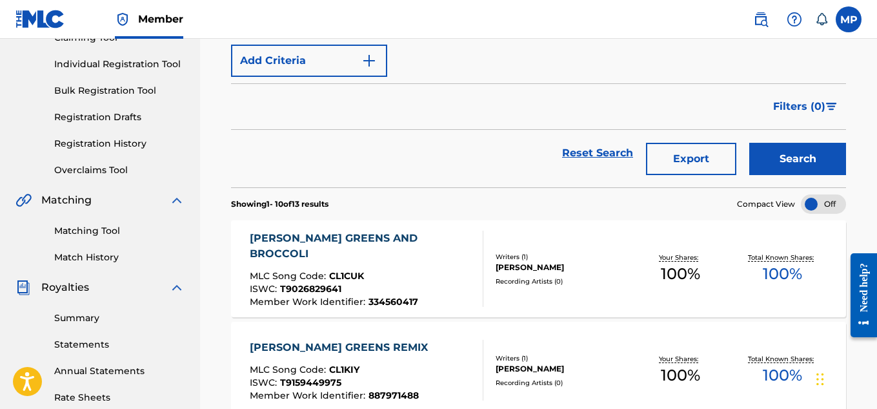
scroll to position [156, 0]
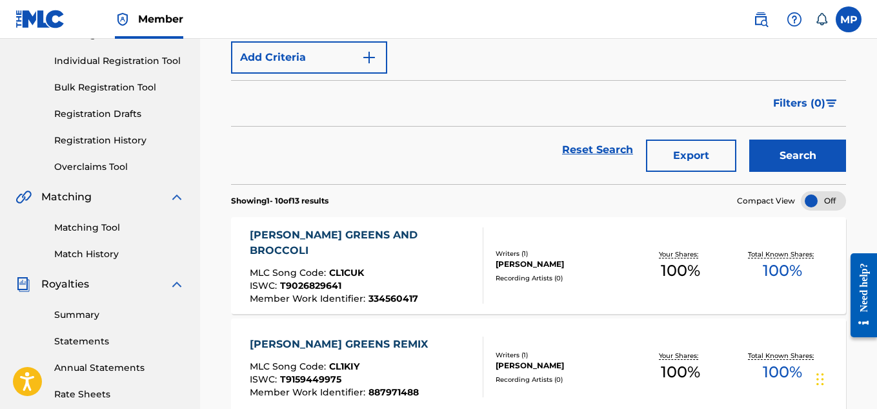
click at [352, 242] on div "COLLARD GREENS AND BROCCOLI" at bounding box center [361, 242] width 223 height 31
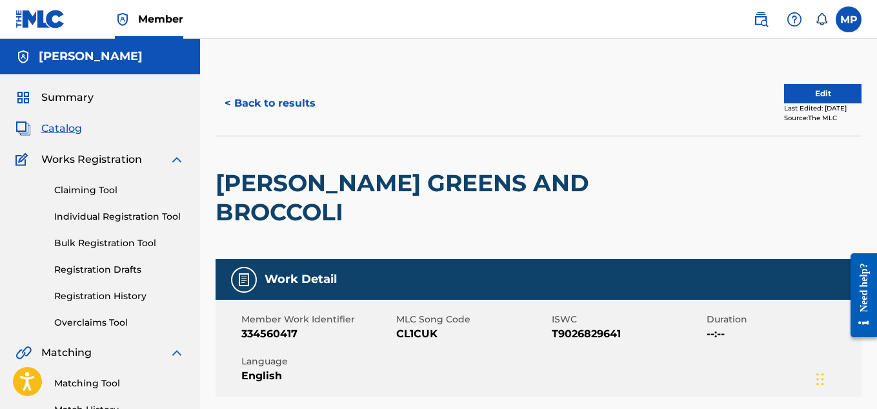
click at [415, 330] on span "CL1CUK" at bounding box center [472, 333] width 152 height 15
copy span "CL1CUK"
click at [257, 103] on button "< Back to results" at bounding box center [270, 103] width 109 height 32
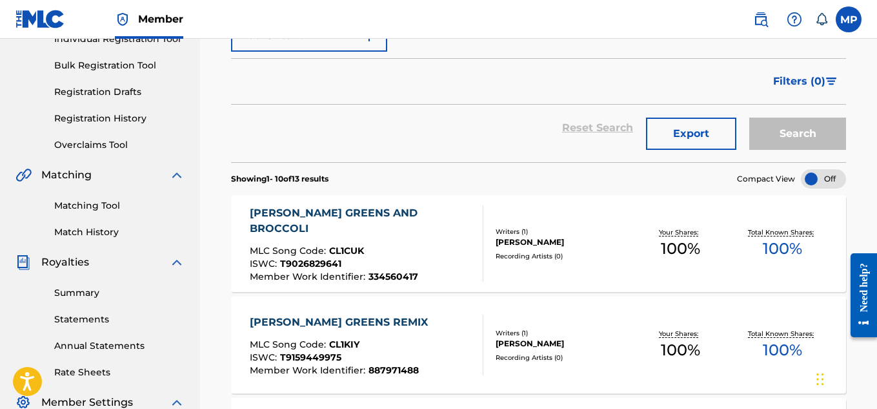
scroll to position [172, 0]
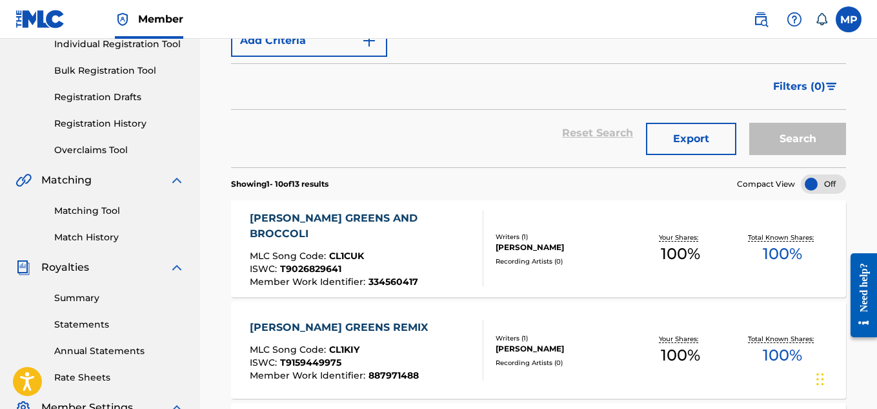
click at [345, 221] on div "COLLARD GREENS AND BROCCOLI" at bounding box center [361, 225] width 223 height 31
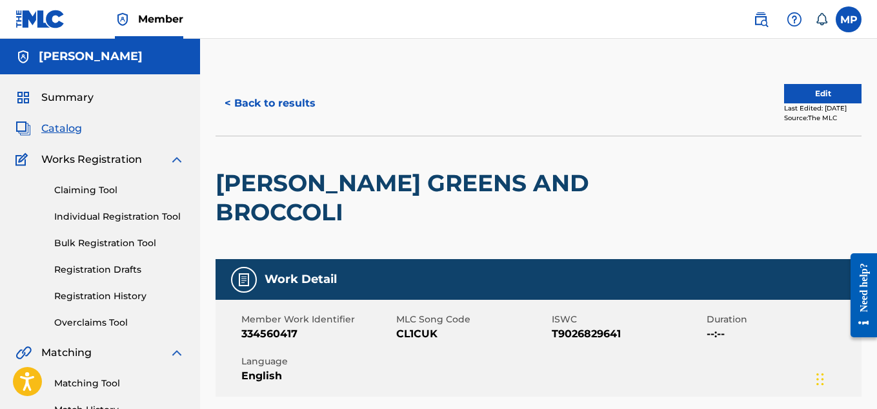
click at [270, 101] on button "< Back to results" at bounding box center [270, 103] width 109 height 32
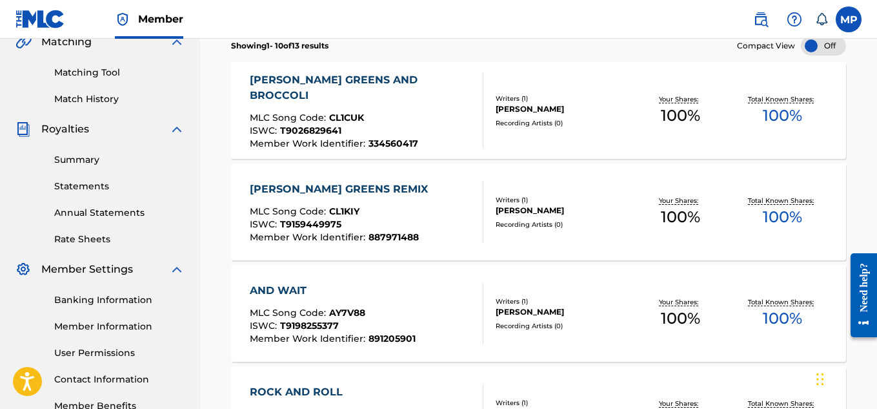
scroll to position [321, 0]
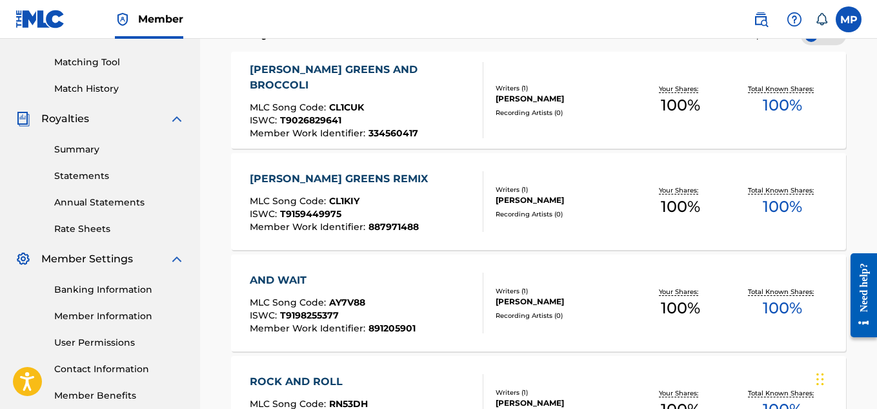
click at [376, 176] on div "COLLARD GREENS REMIX" at bounding box center [342, 178] width 185 height 15
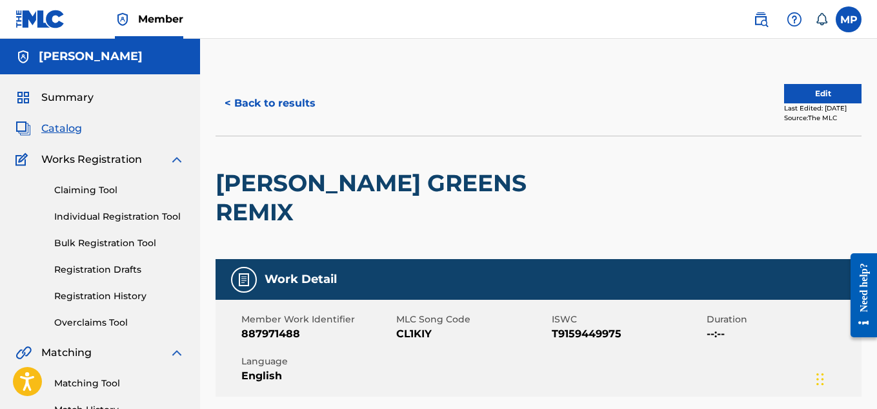
click at [261, 94] on button "< Back to results" at bounding box center [270, 103] width 109 height 32
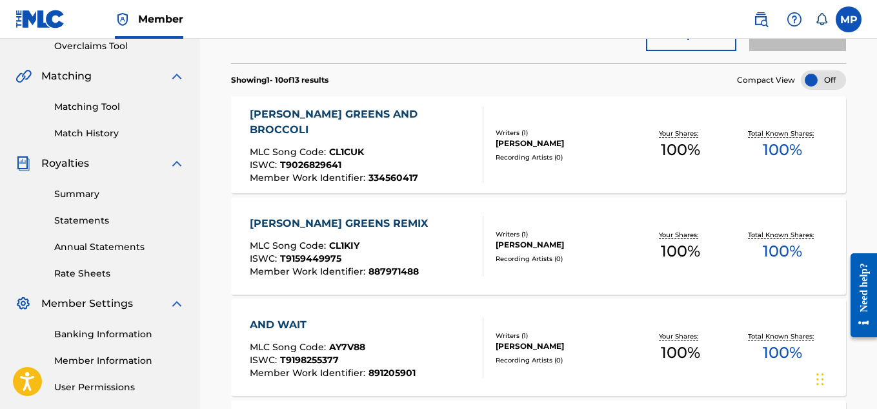
scroll to position [275, 0]
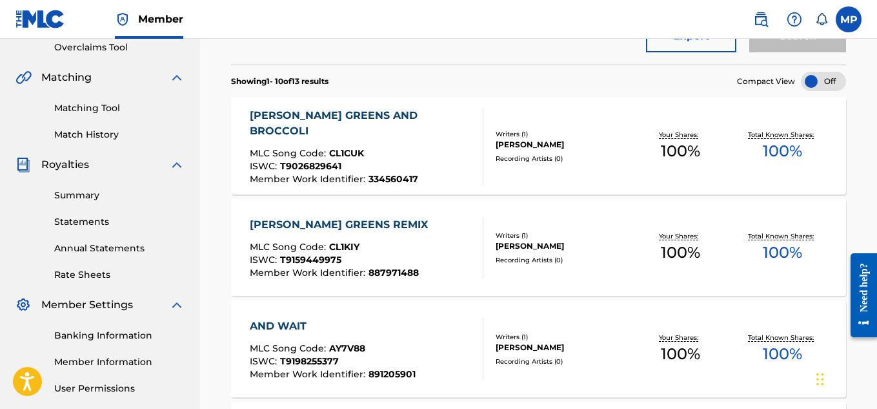
click at [351, 217] on div "COLLARD GREENS REMIX" at bounding box center [342, 224] width 185 height 15
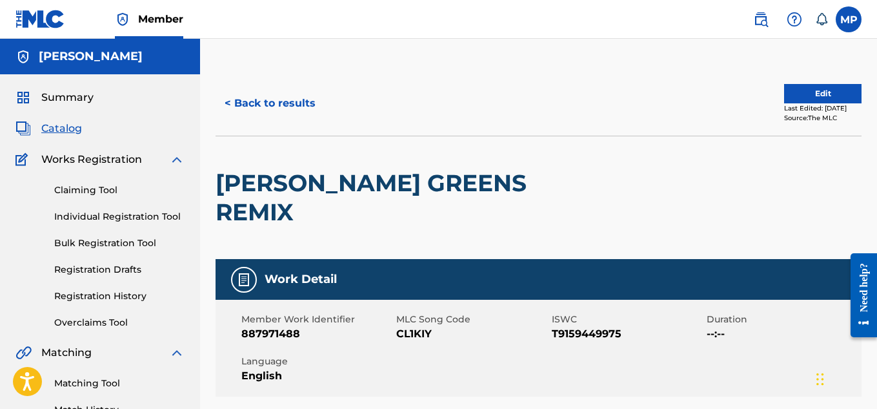
click at [418, 326] on span "CL1KIY" at bounding box center [472, 333] width 152 height 15
copy span "CL1KIY"
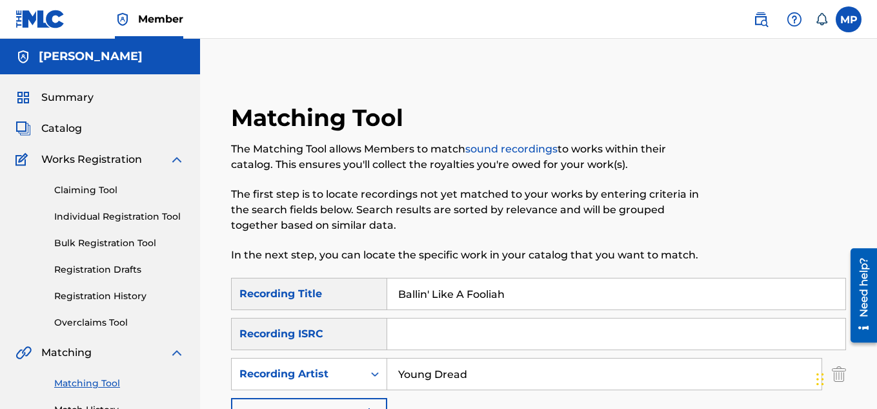
click at [437, 286] on input "Ballin' Like A Fooliah" at bounding box center [616, 293] width 458 height 31
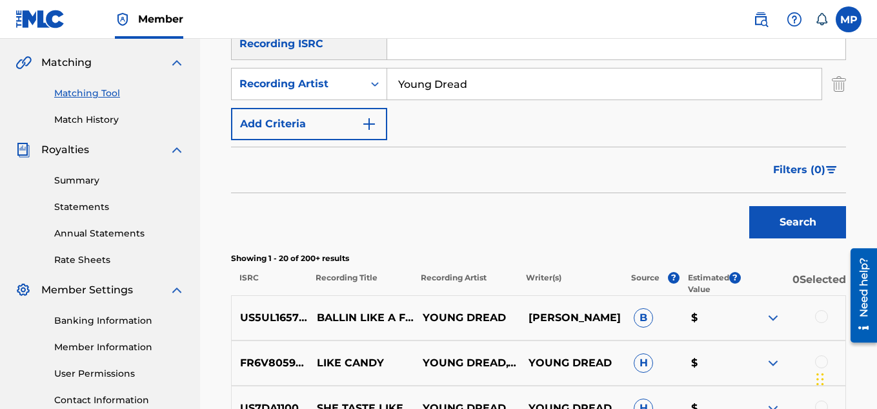
scroll to position [303, 0]
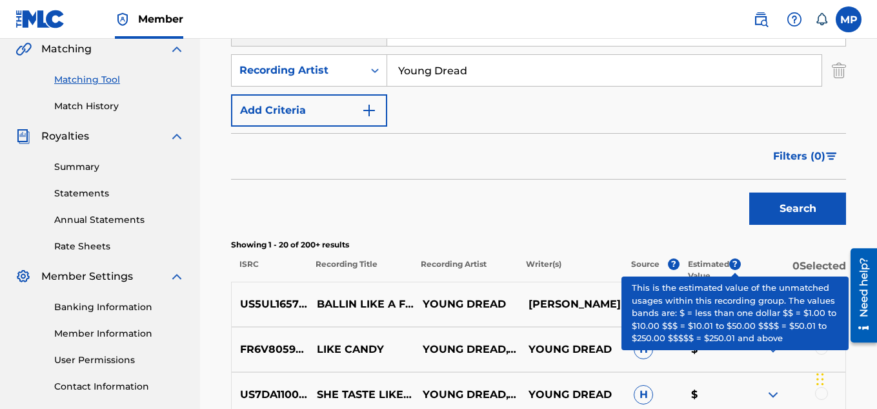
type input "Collard"
click at [779, 216] on button "Search" at bounding box center [797, 208] width 97 height 32
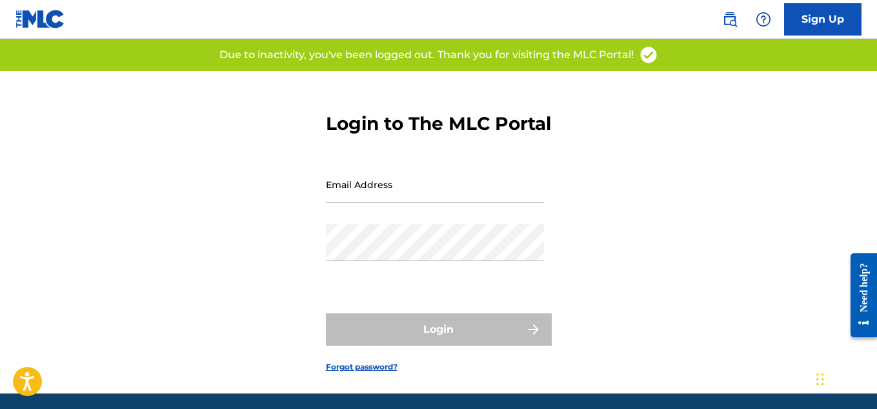
click at [391, 196] on input "Email Address" at bounding box center [435, 184] width 218 height 37
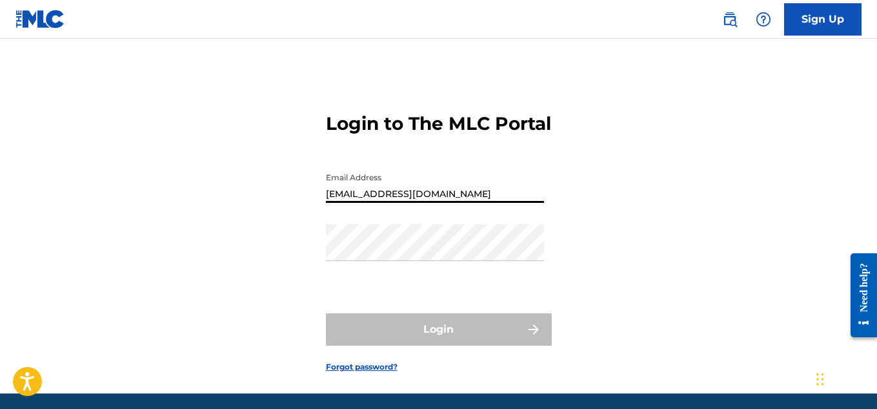
type input "[EMAIL_ADDRESS][DOMAIN_NAME]"
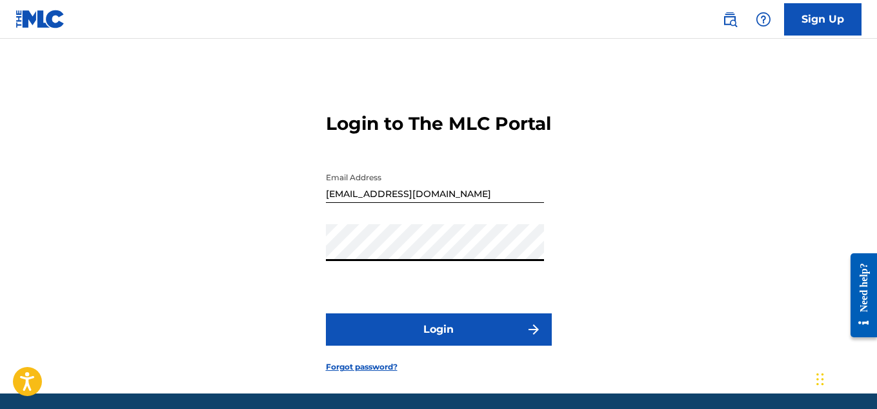
click at [449, 344] on button "Login" at bounding box center [439, 329] width 226 height 32
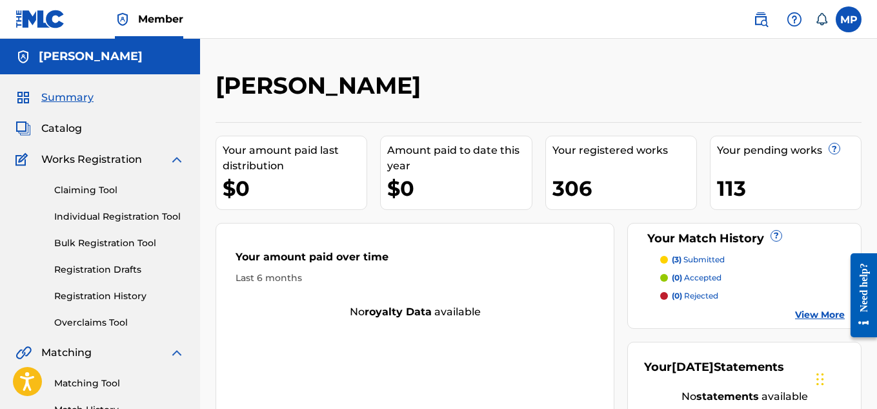
click at [803, 316] on link "View More" at bounding box center [820, 315] width 50 height 14
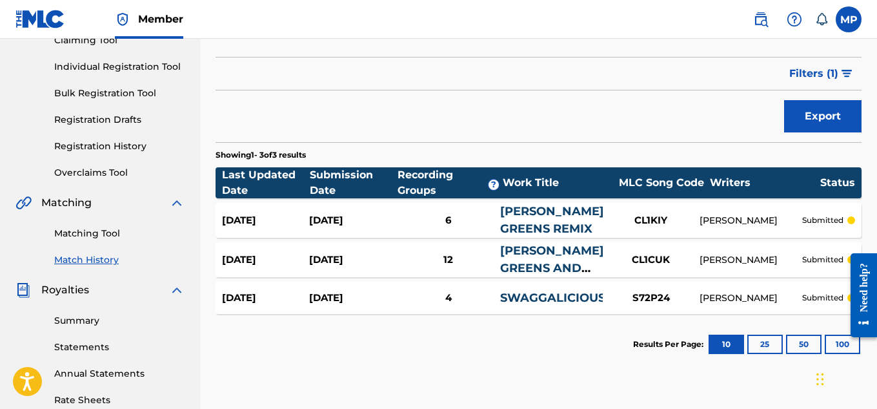
scroll to position [151, 0]
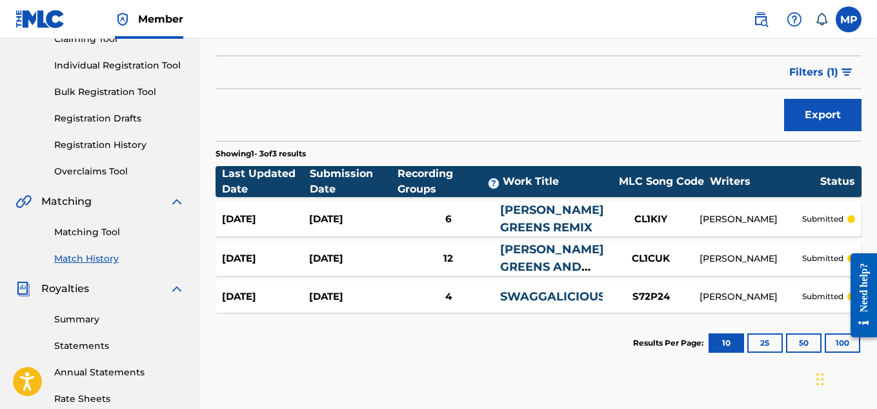
click at [538, 258] on div "COLLARD GREENS AND BROCCOLI" at bounding box center [551, 258] width 102 height 35
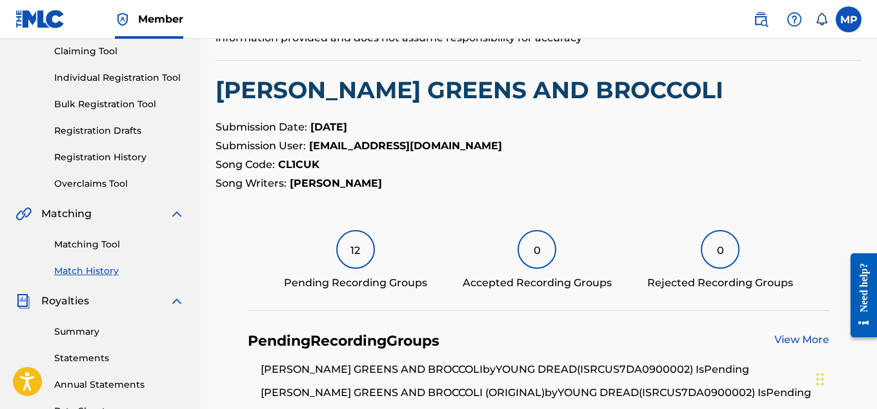
scroll to position [132, 0]
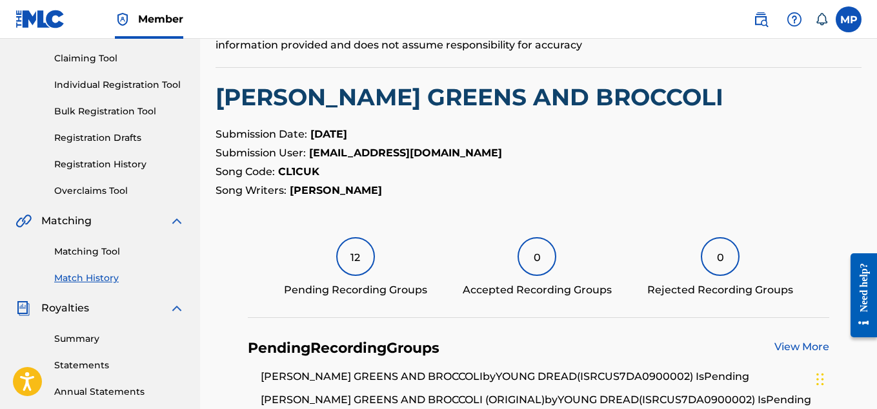
click at [789, 340] on link "View More" at bounding box center [802, 346] width 55 height 12
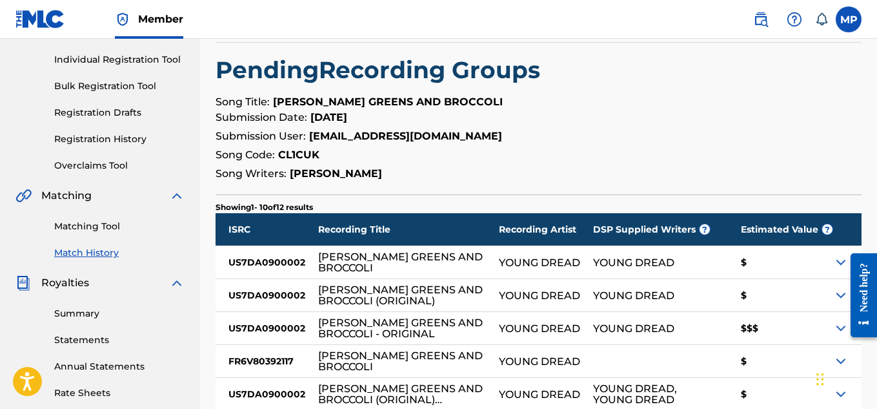
scroll to position [167, 0]
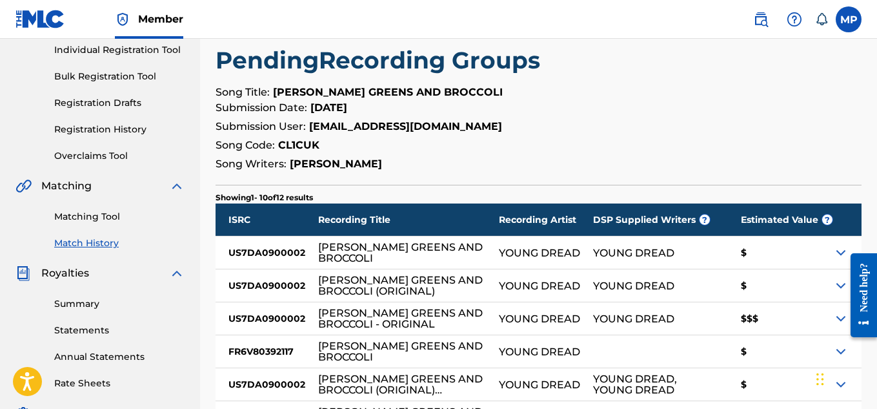
click at [289, 287] on div "US7DA0900002" at bounding box center [267, 285] width 103 height 32
copy div "US7DA0900002"
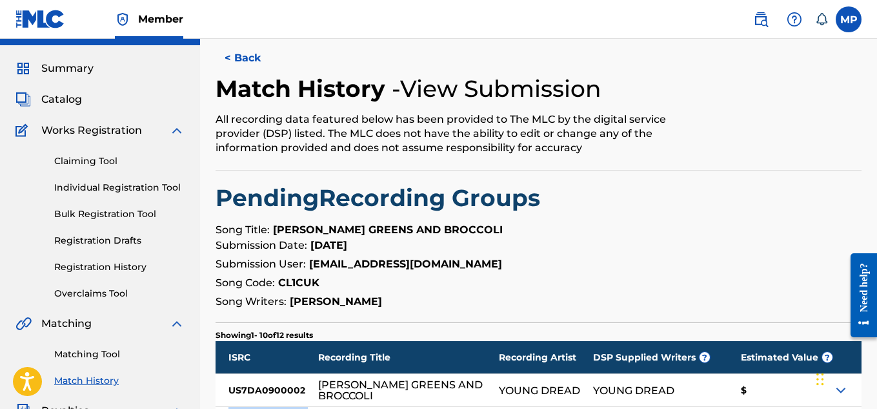
scroll to position [121, 0]
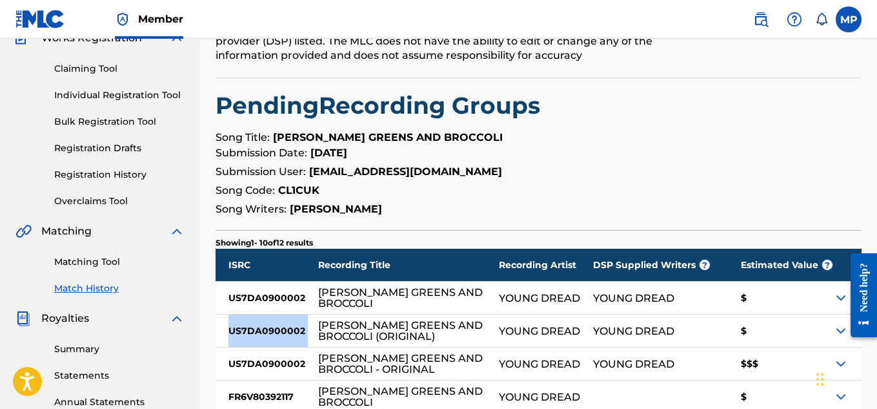
click at [112, 263] on link "Matching Tool" at bounding box center [119, 262] width 130 height 14
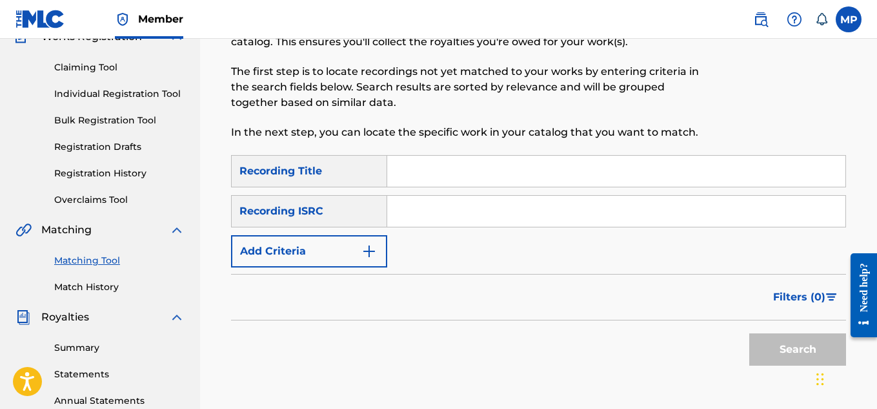
scroll to position [137, 0]
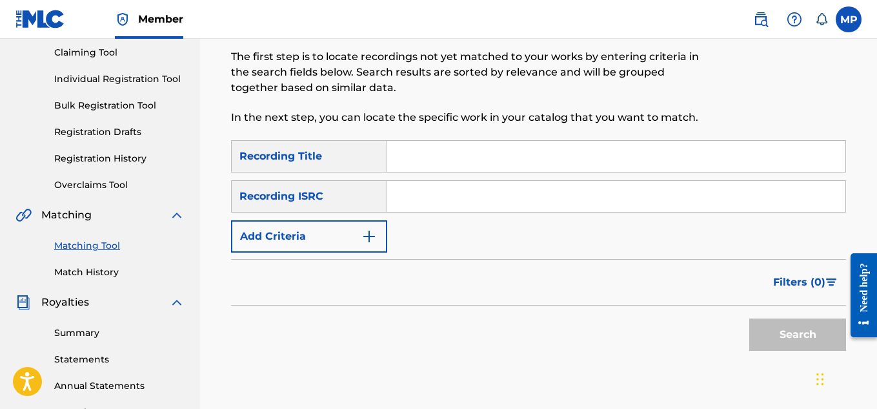
click at [450, 204] on input "Search Form" at bounding box center [616, 196] width 458 height 31
paste input "US7DA0900002"
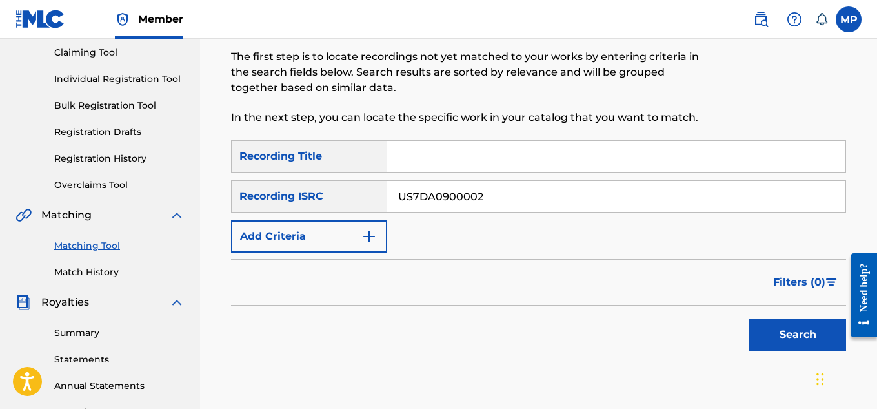
type input "US7DA0900002"
click at [763, 322] on button "Search" at bounding box center [797, 334] width 97 height 32
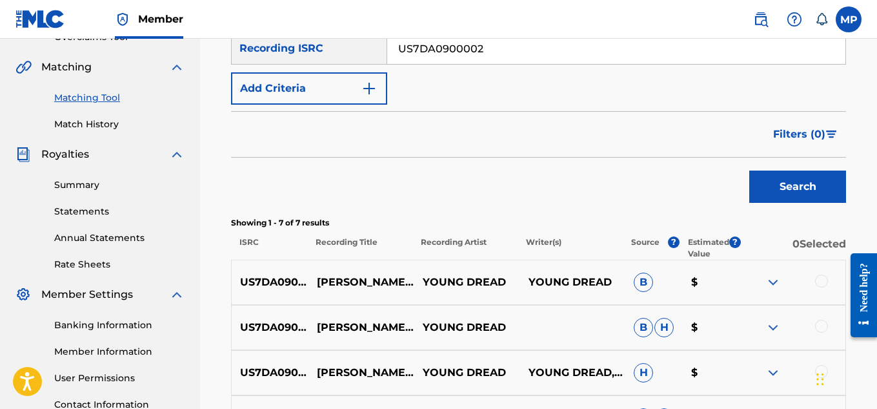
scroll to position [0, 0]
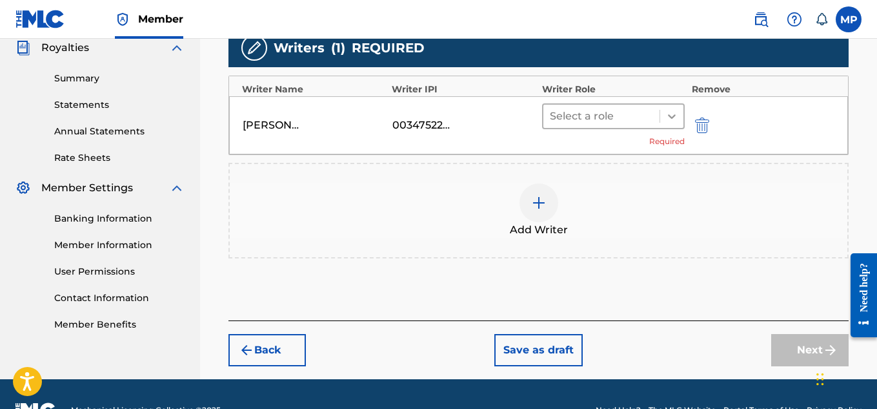
click at [662, 121] on div at bounding box center [671, 116] width 23 height 23
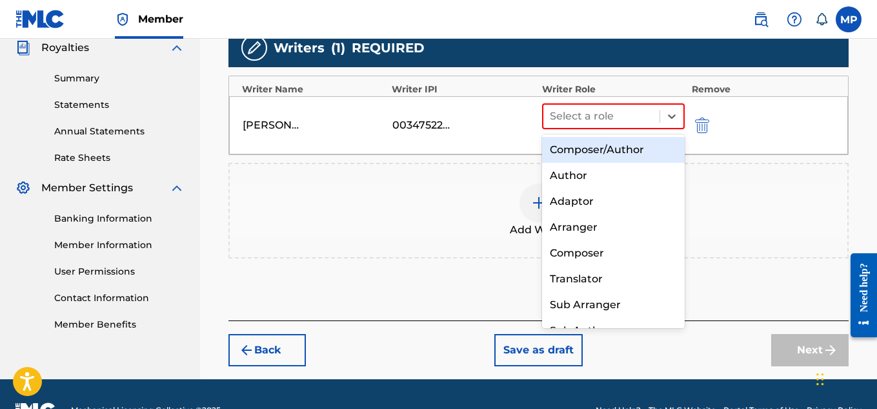
click at [625, 154] on div "Composer/Author" at bounding box center [613, 150] width 143 height 26
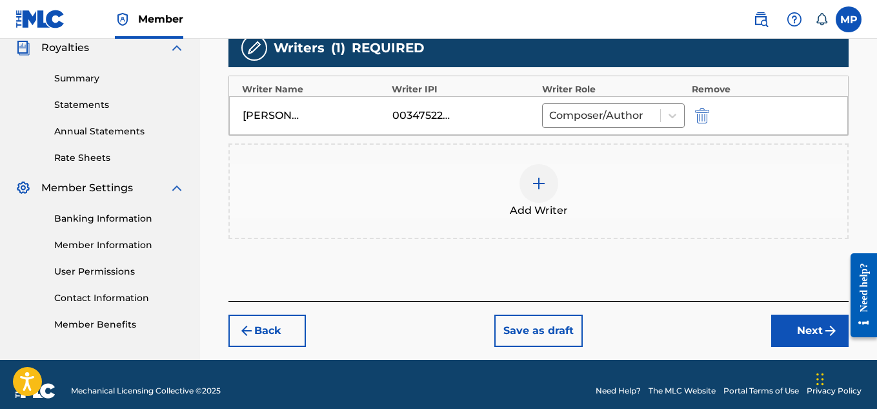
click at [781, 328] on button "Next" at bounding box center [809, 330] width 77 height 32
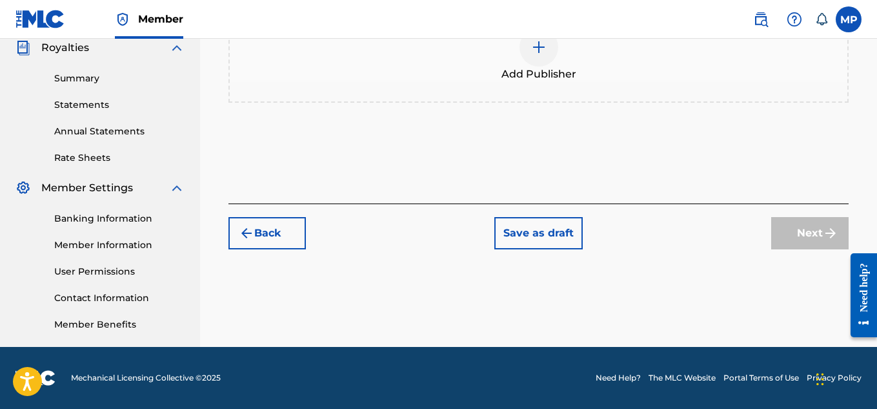
scroll to position [58, 0]
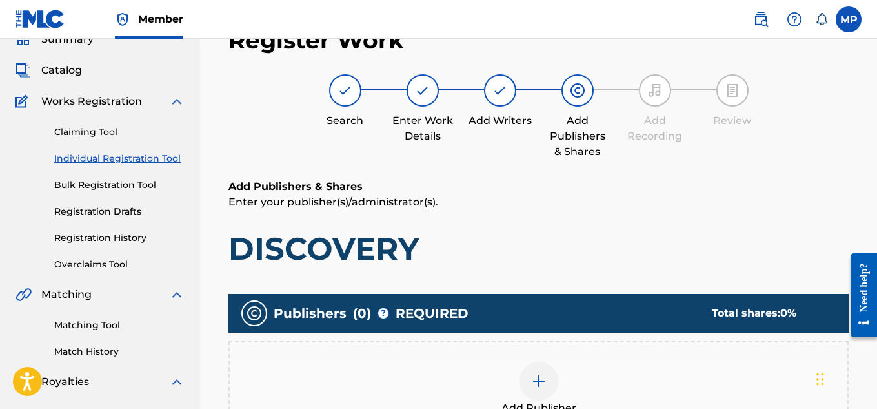
click at [553, 362] on div "Add Publisher" at bounding box center [539, 389] width 618 height 54
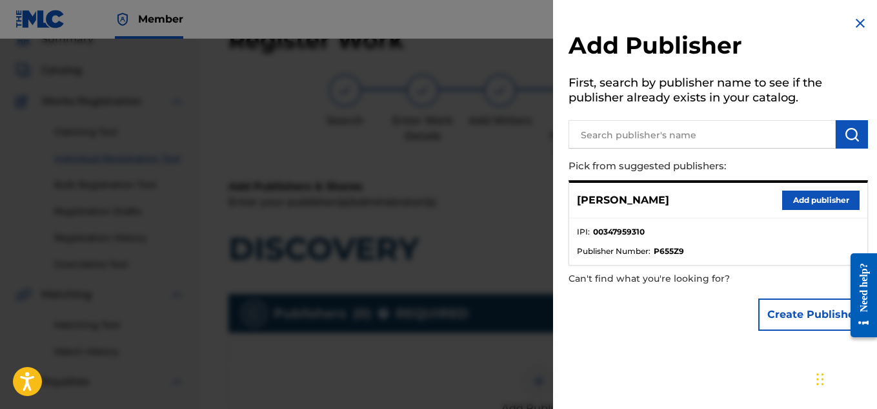
click at [802, 204] on button "Add publisher" at bounding box center [820, 199] width 77 height 19
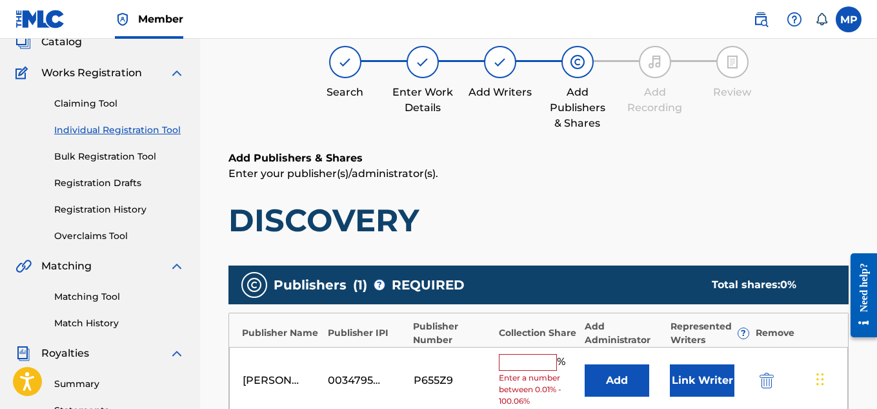
scroll to position [216, 0]
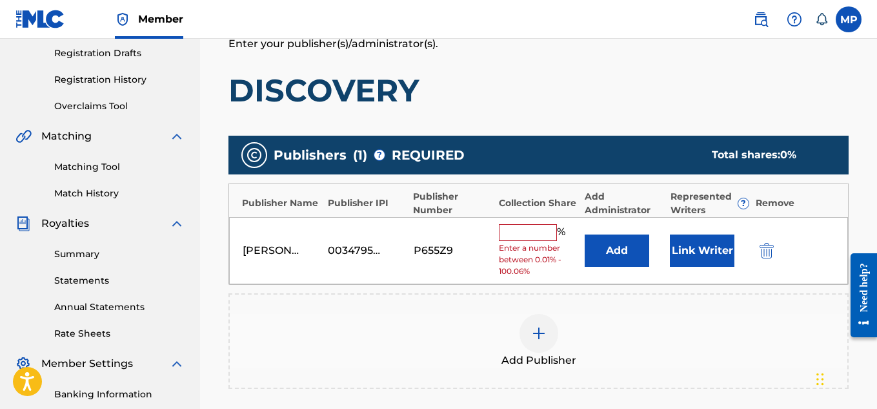
click at [528, 223] on div "[PERSON_NAME] 00347959310 P655Z9 % Enter a number between 0.01% - 100.06% Add L…" at bounding box center [538, 251] width 619 height 68
click at [531, 230] on input "text" at bounding box center [528, 232] width 58 height 17
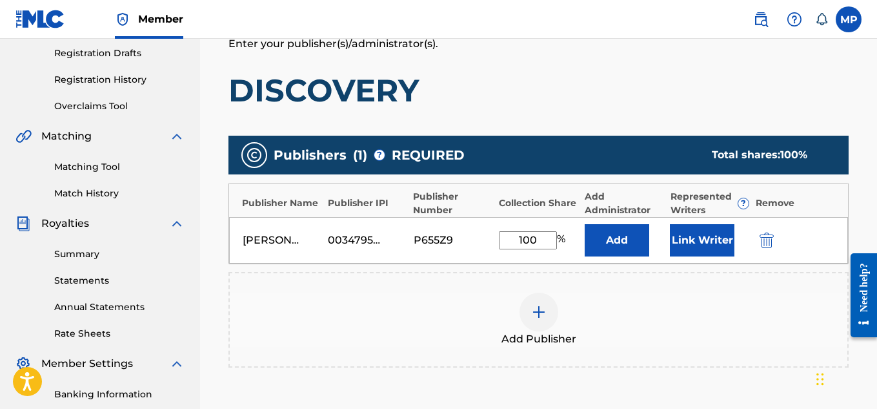
type input "100"
click at [692, 240] on button "Link Writer" at bounding box center [702, 240] width 65 height 32
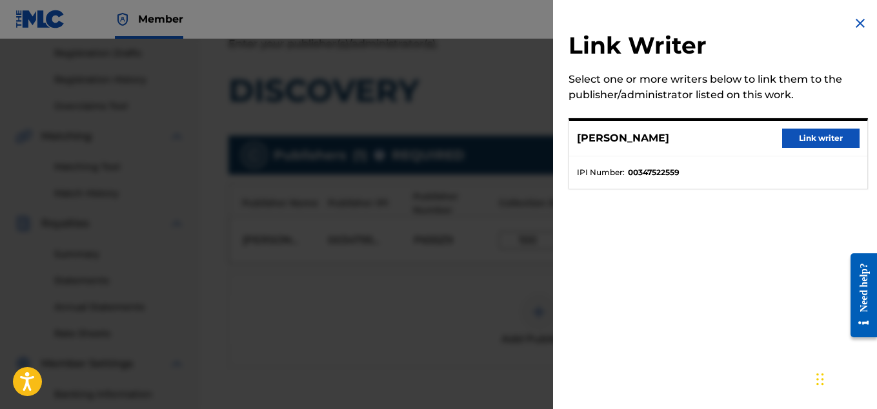
click at [809, 137] on button "Link writer" at bounding box center [820, 137] width 77 height 19
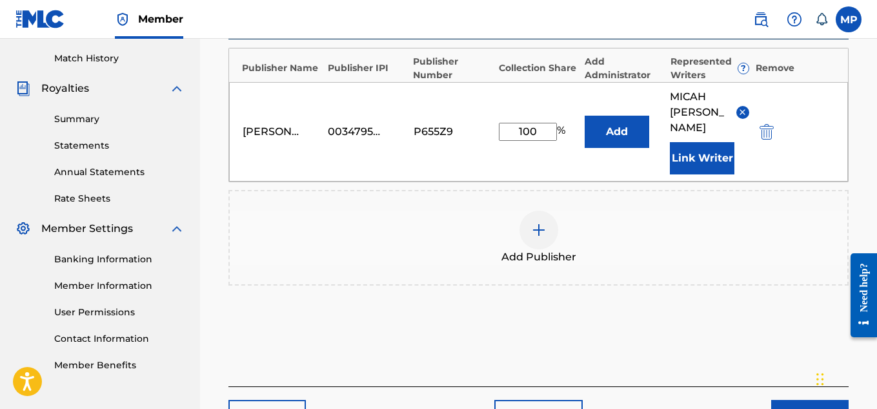
scroll to position [352, 0]
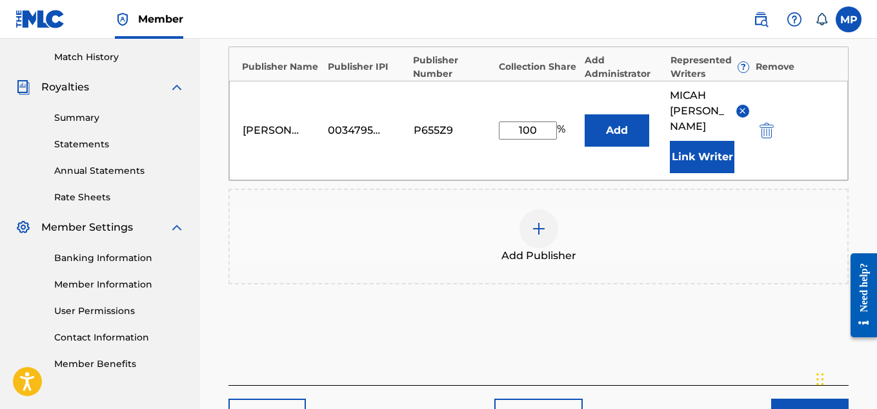
click at [781, 398] on button "Next" at bounding box center [809, 414] width 77 height 32
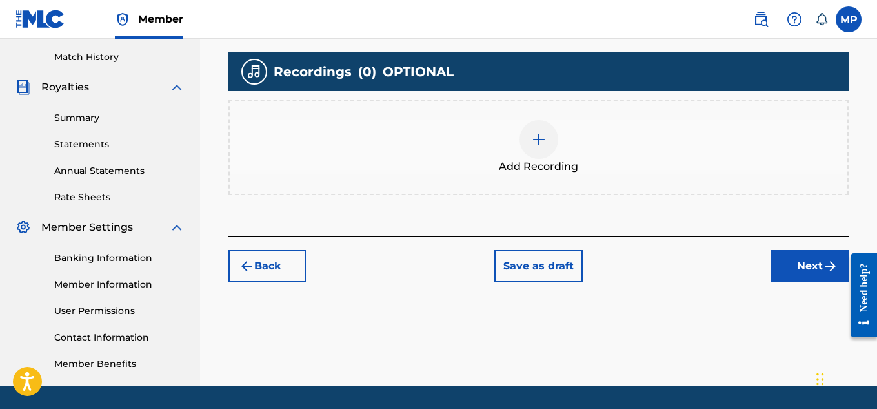
scroll to position [349, 0]
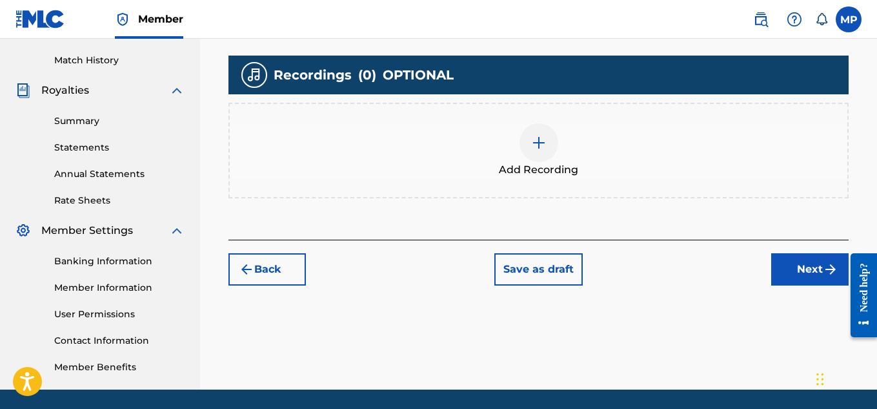
click at [530, 146] on div at bounding box center [539, 142] width 39 height 39
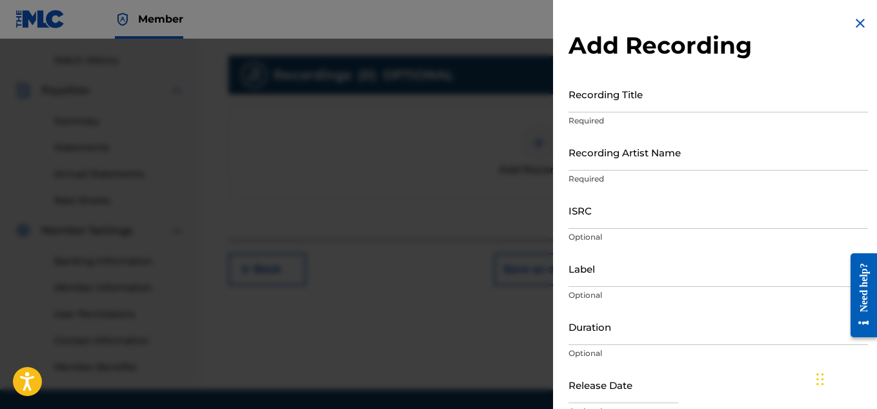
click at [599, 227] on input "ISRC" at bounding box center [719, 210] width 300 height 37
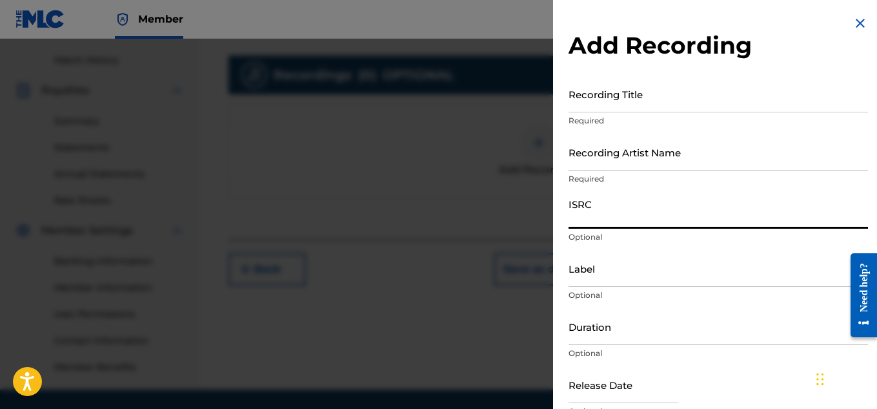
paste input "QZBRF1874684"
type input "QZBRF1874684"
click at [600, 107] on input "Recording Title" at bounding box center [719, 94] width 300 height 37
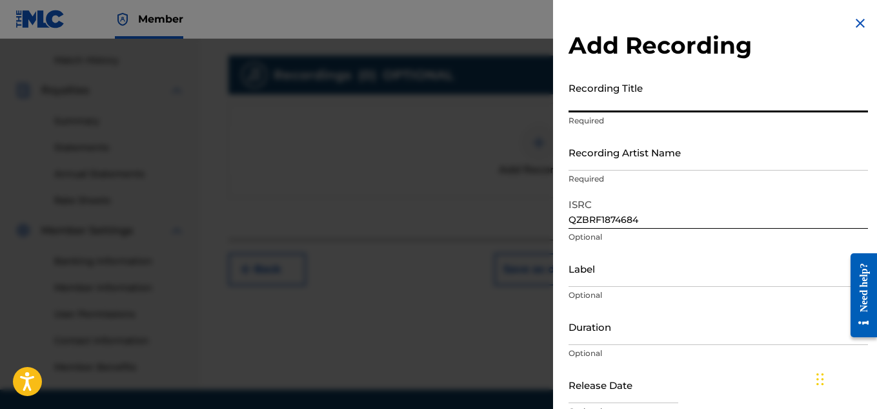
paste input "DISCOVERY"
type input "DISCOVERY"
click at [596, 171] on div "Recording Artist Name Required" at bounding box center [719, 163] width 300 height 58
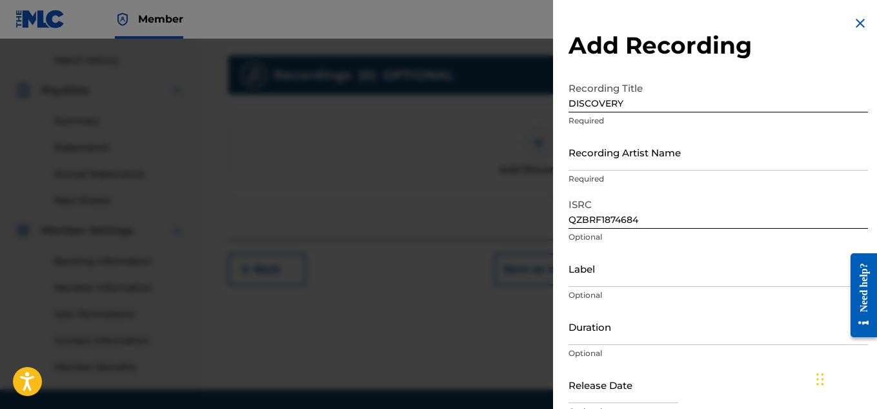
click at [594, 165] on input "Recording Artist Name" at bounding box center [719, 152] width 300 height 37
paste input "FLUNKY JUNKY"
click at [594, 165] on input "FLUNKY JUNKYFLUNKY JUNKY" at bounding box center [719, 152] width 300 height 37
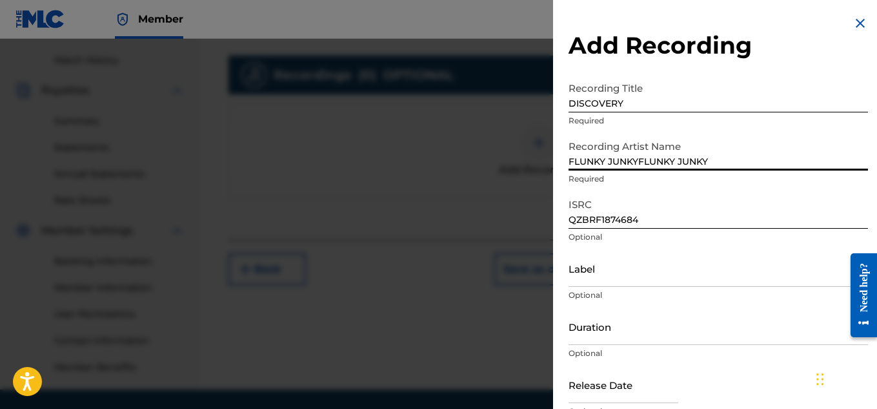
click at [594, 165] on input "FLUNKY JUNKYFLUNKY JUNKY" at bounding box center [719, 152] width 300 height 37
paste input
type input "FLUNKY JUNKY"
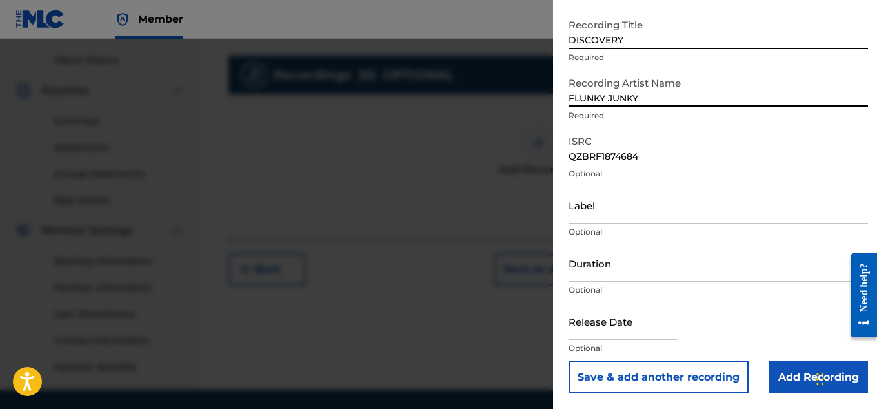
click at [789, 378] on input "Add Recording" at bounding box center [818, 377] width 99 height 32
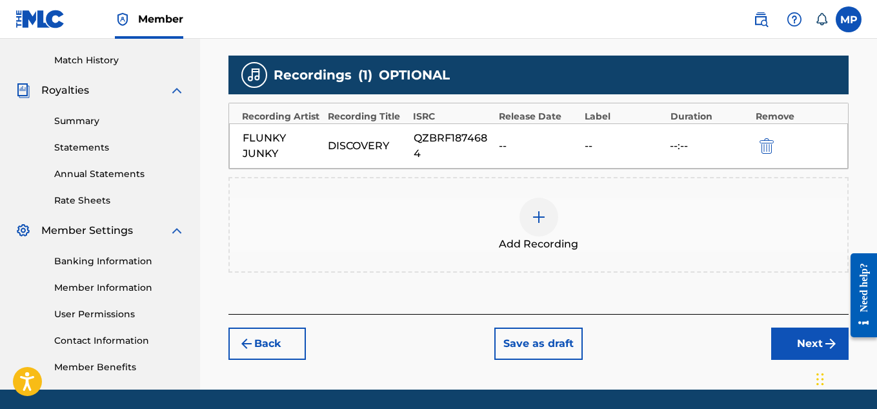
scroll to position [392, 0]
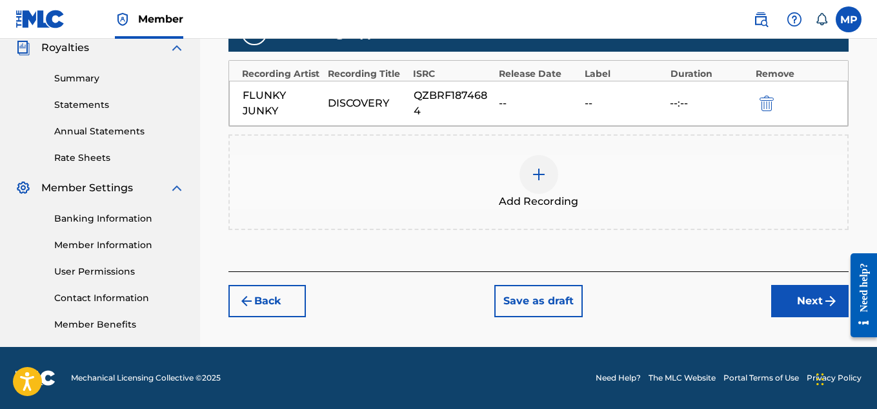
click at [797, 297] on button "Next" at bounding box center [809, 301] width 77 height 32
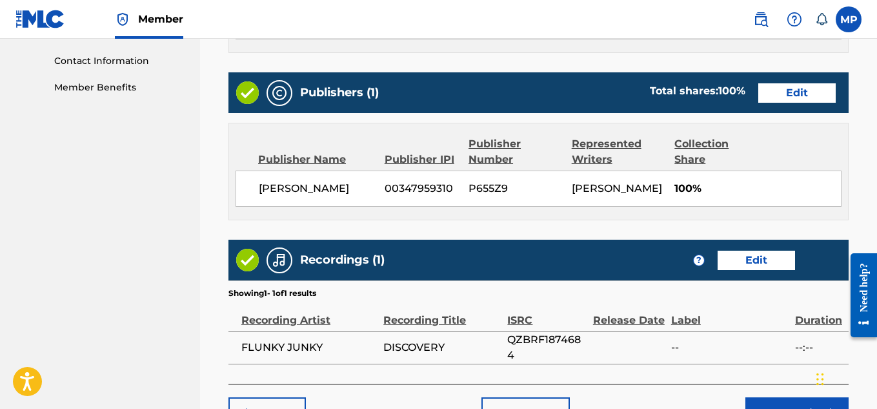
scroll to position [724, 0]
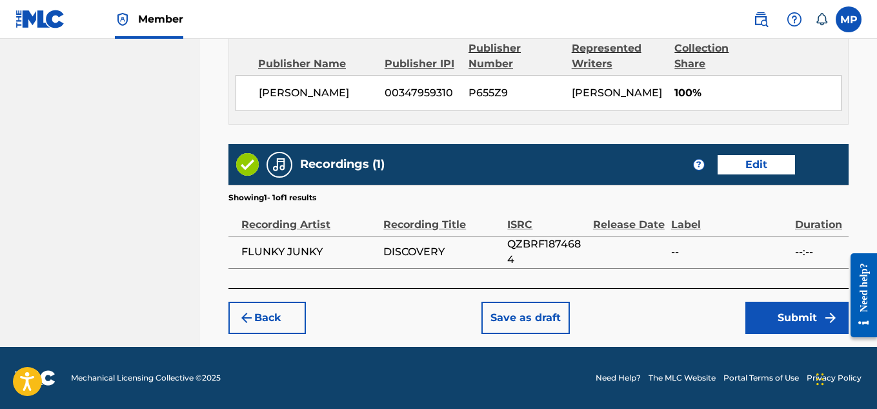
click at [775, 314] on button "Submit" at bounding box center [797, 317] width 103 height 32
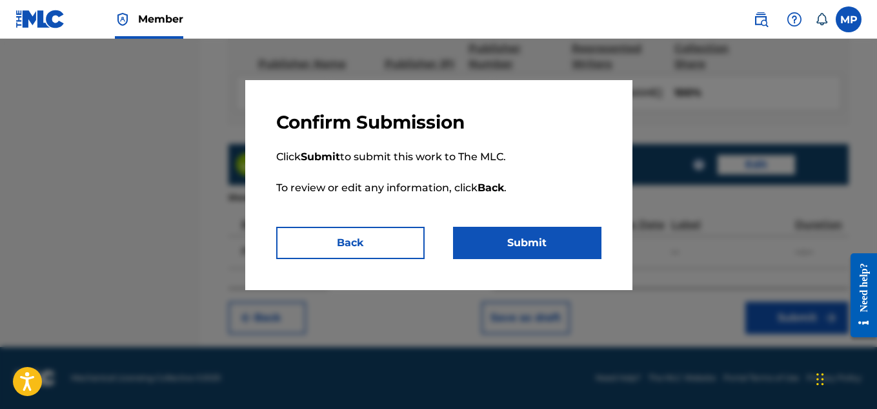
click at [573, 254] on button "Submit" at bounding box center [527, 243] width 148 height 32
